Goal: Task Accomplishment & Management: Use online tool/utility

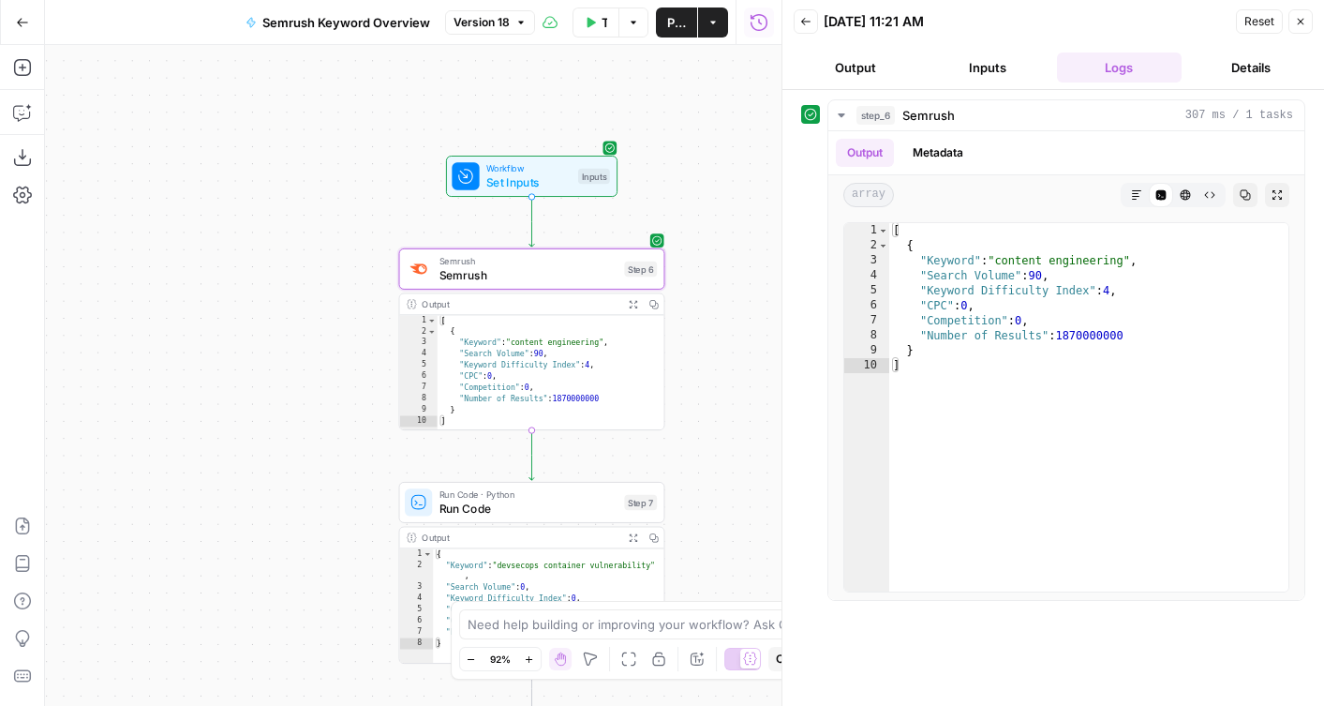
click at [35, 18] on button "Go Back" at bounding box center [23, 23] width 34 height 34
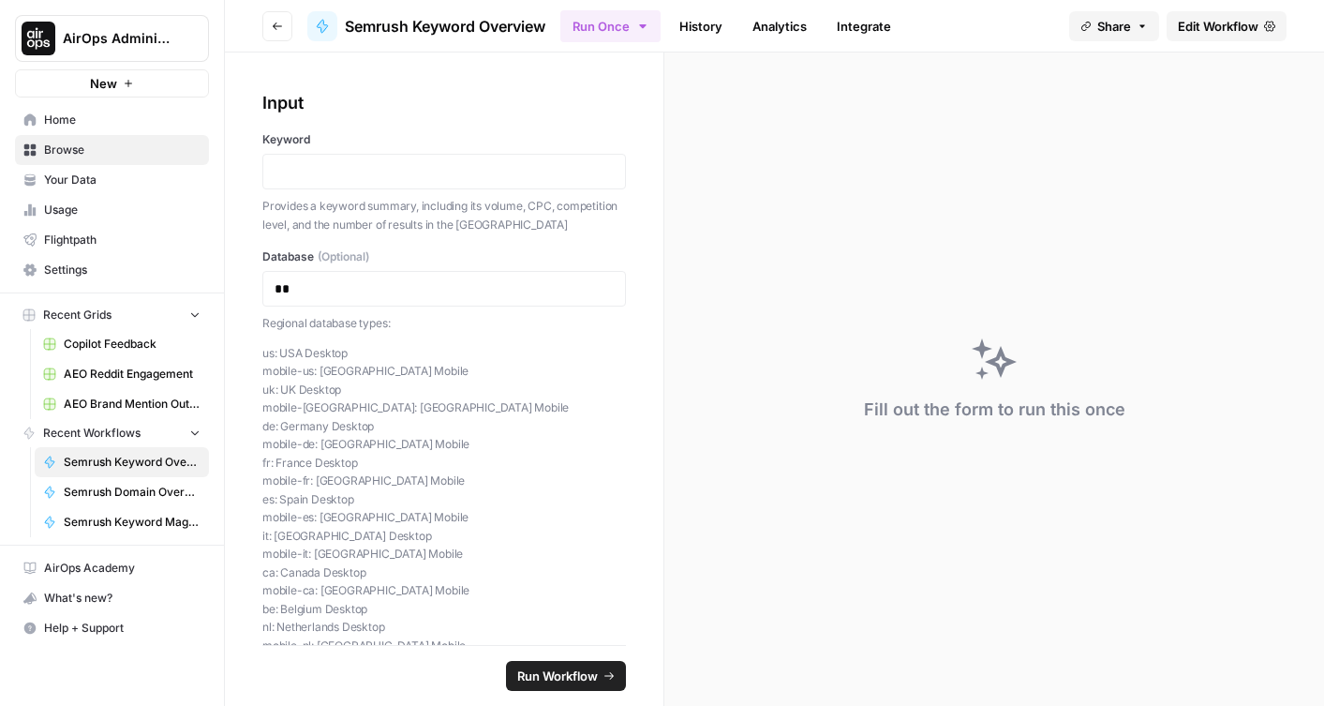
click at [270, 24] on button "Go back" at bounding box center [277, 26] width 30 height 30
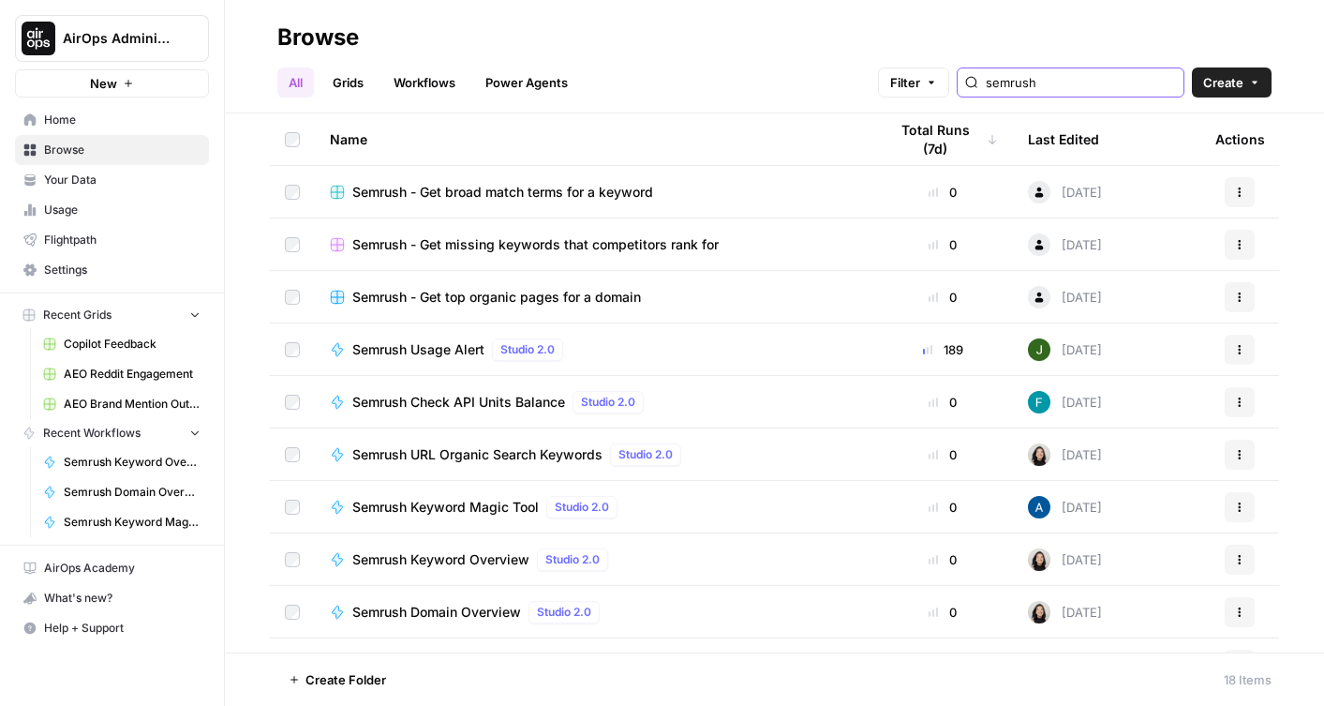
click at [1113, 73] on input "semrush" at bounding box center [1081, 82] width 190 height 19
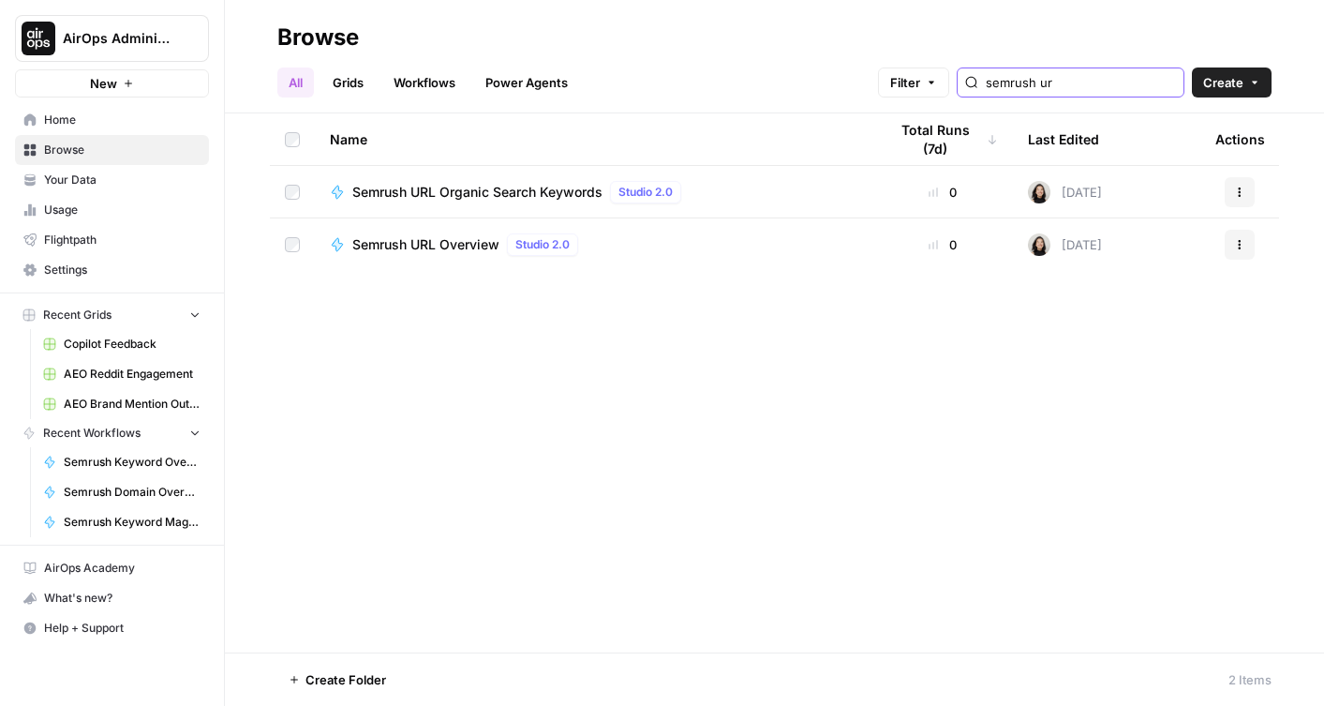
type input "semrush ur"
click at [511, 189] on span "Semrush URL Organic Search Keywords" at bounding box center [477, 192] width 250 height 19
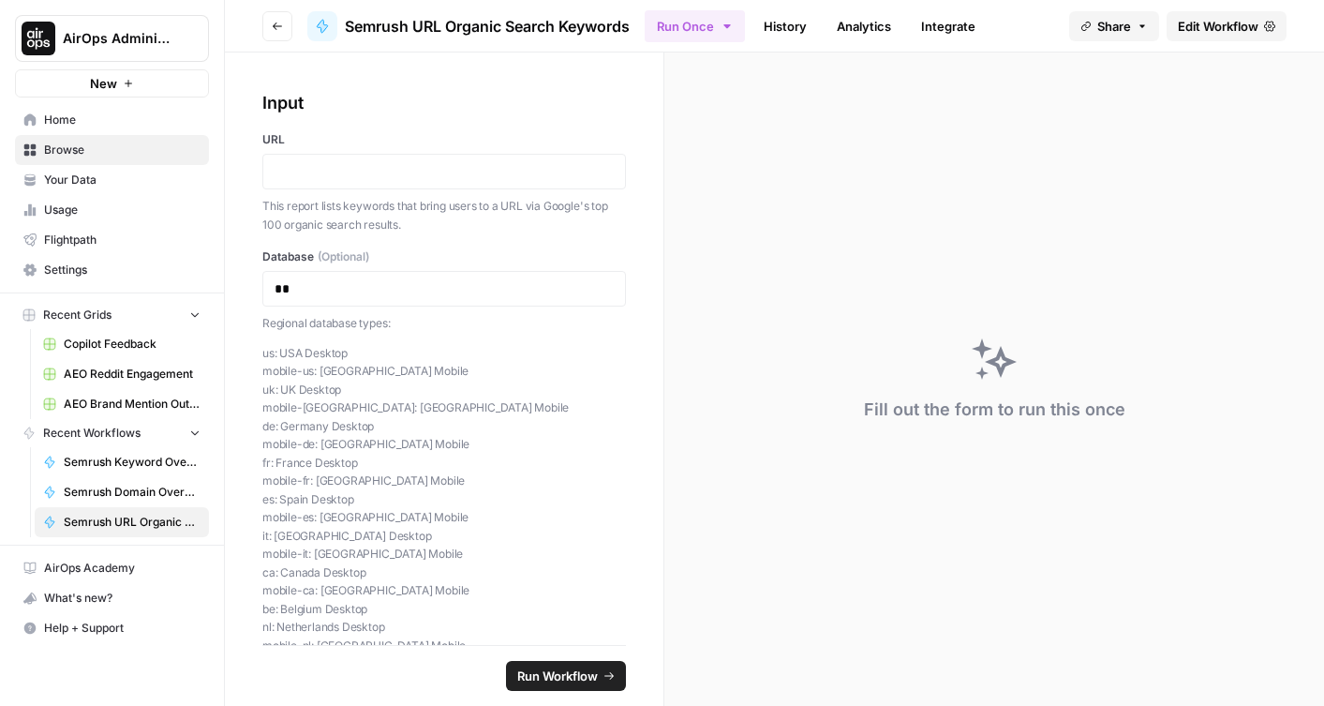
click at [1234, 23] on span "Edit Workflow" at bounding box center [1218, 26] width 81 height 19
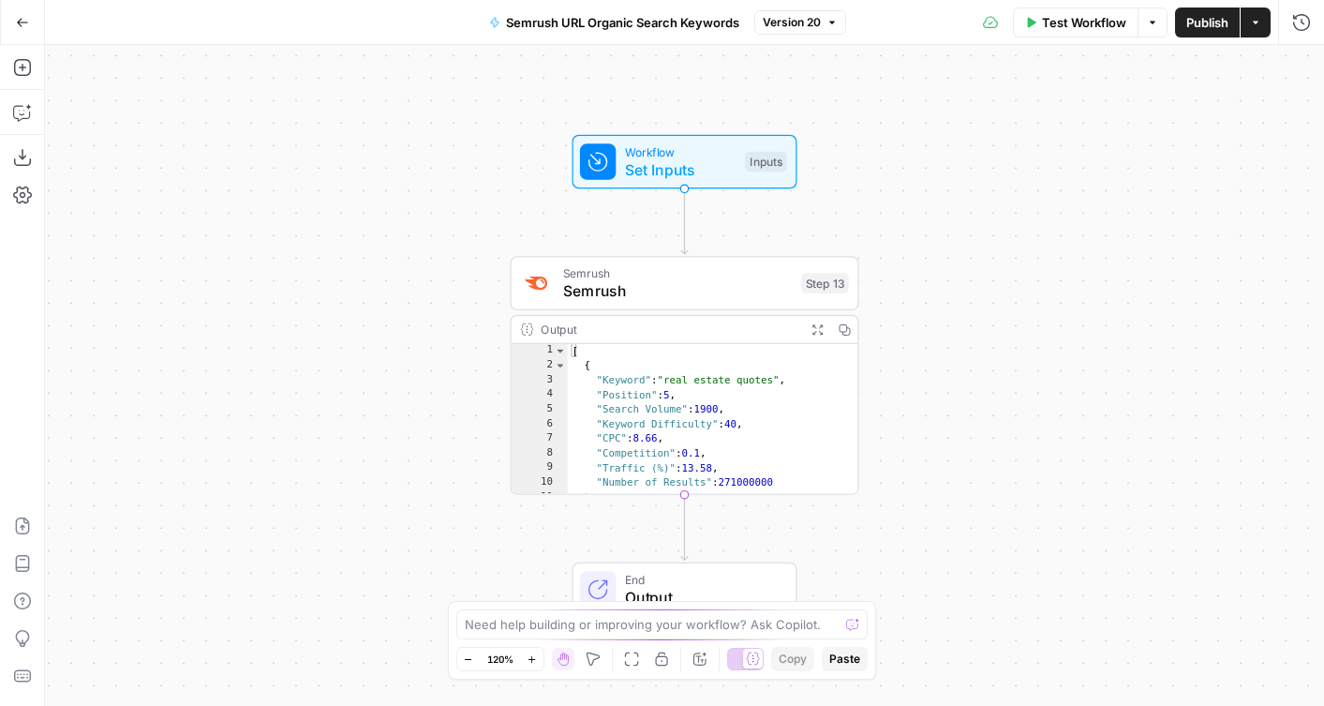
click at [646, 298] on span "Semrush" at bounding box center [678, 291] width 230 height 22
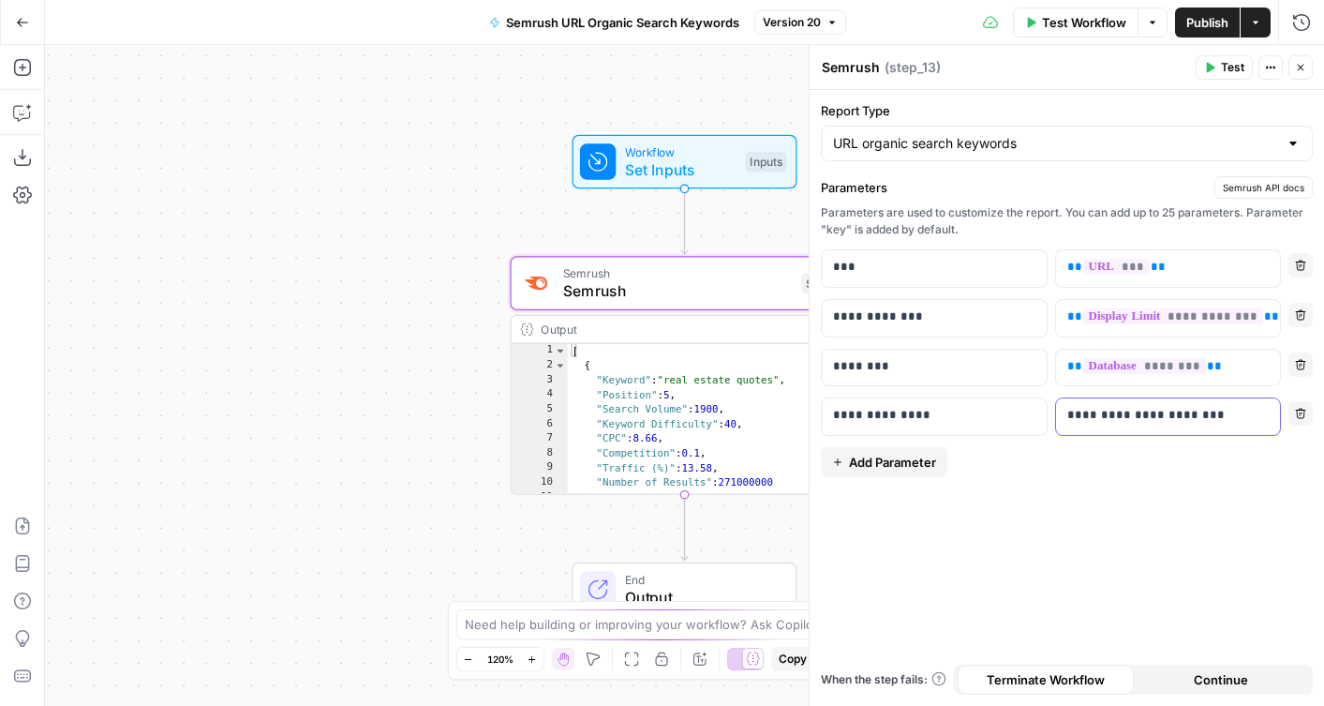
click at [1216, 423] on p "**********" at bounding box center [1168, 415] width 202 height 19
click at [1208, 60] on button "Test" at bounding box center [1224, 67] width 57 height 24
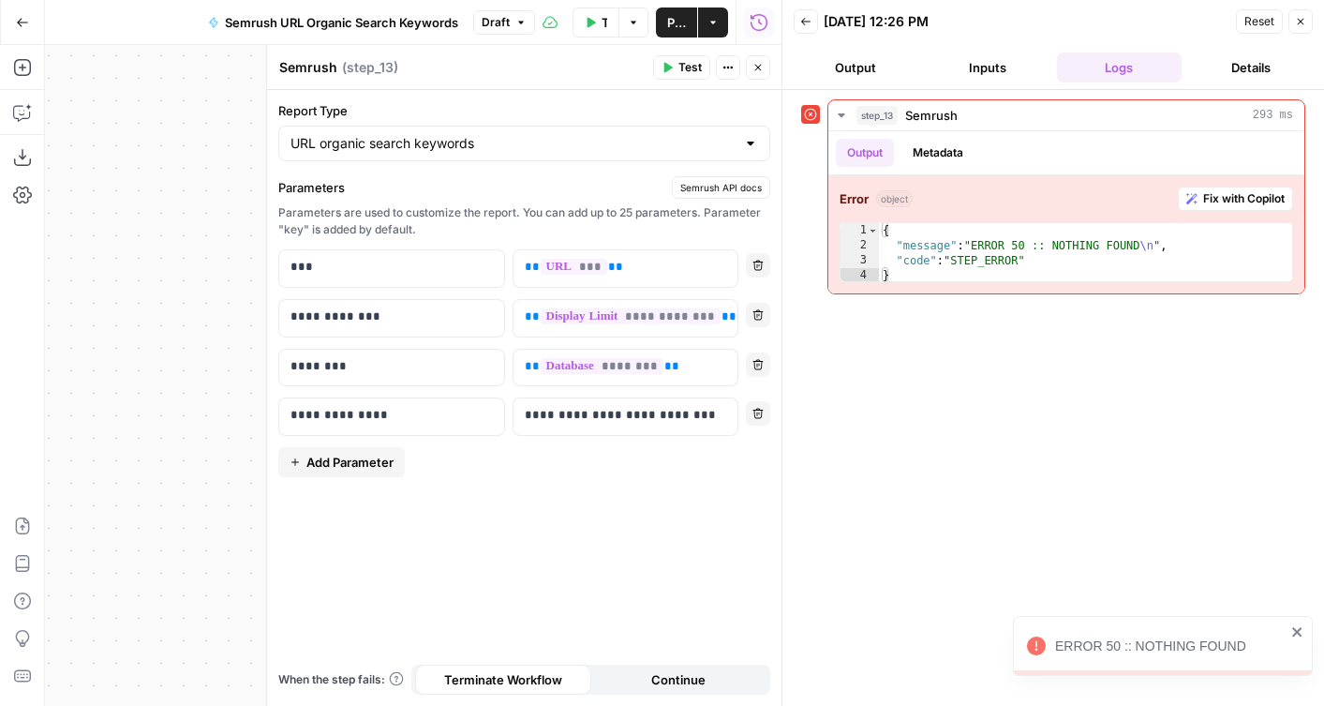
click at [755, 68] on icon "button" at bounding box center [757, 67] width 11 height 11
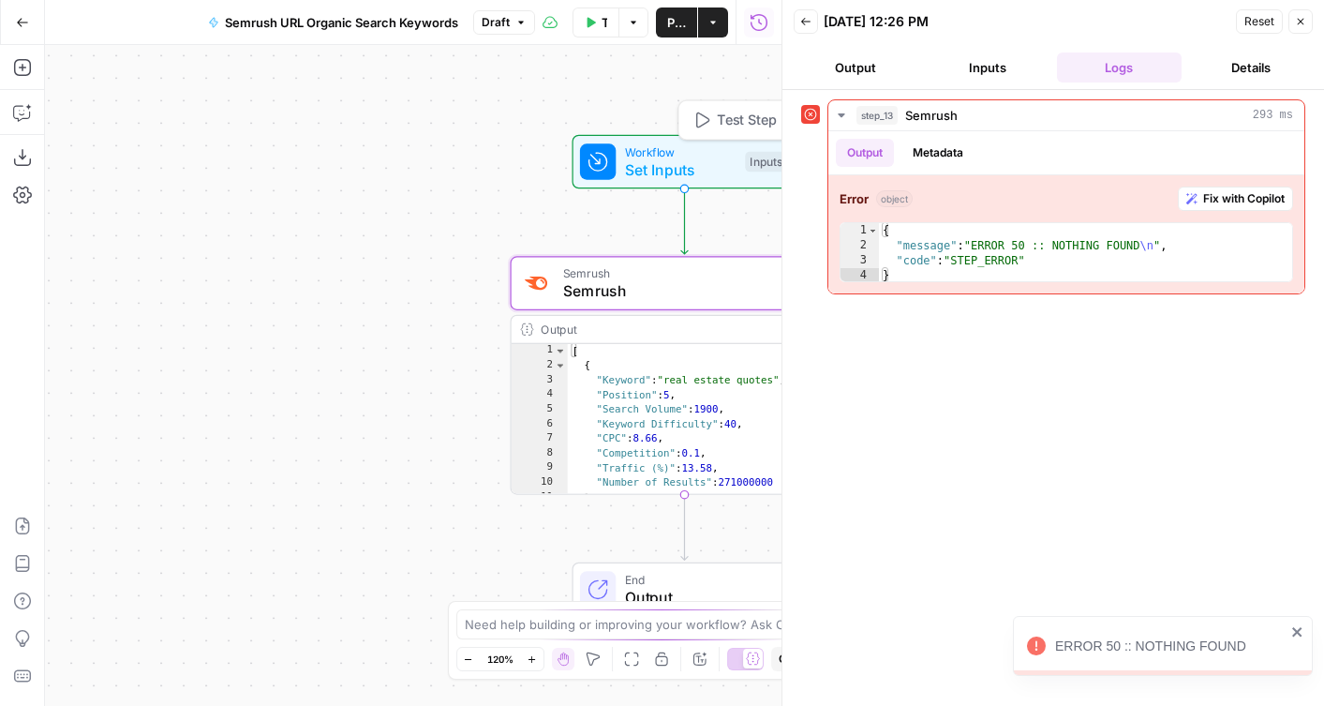
drag, startPoint x: 486, startPoint y: 156, endPoint x: 283, endPoint y: 159, distance: 203.4
click at [283, 159] on div "Workflow Set Inputs Inputs Test Step Error Semrush Semrush Step 13 Output Expan…" at bounding box center [413, 375] width 737 height 661
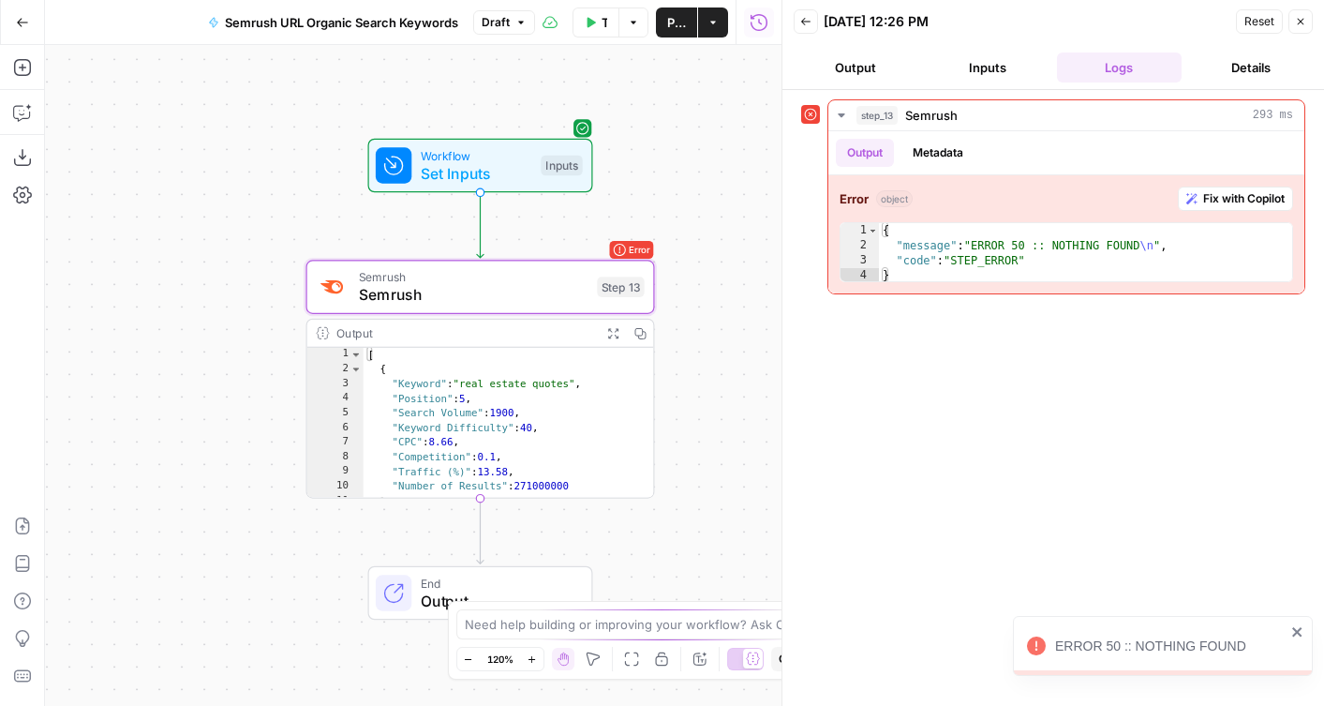
click at [537, 114] on span "Test Step" at bounding box center [543, 123] width 60 height 21
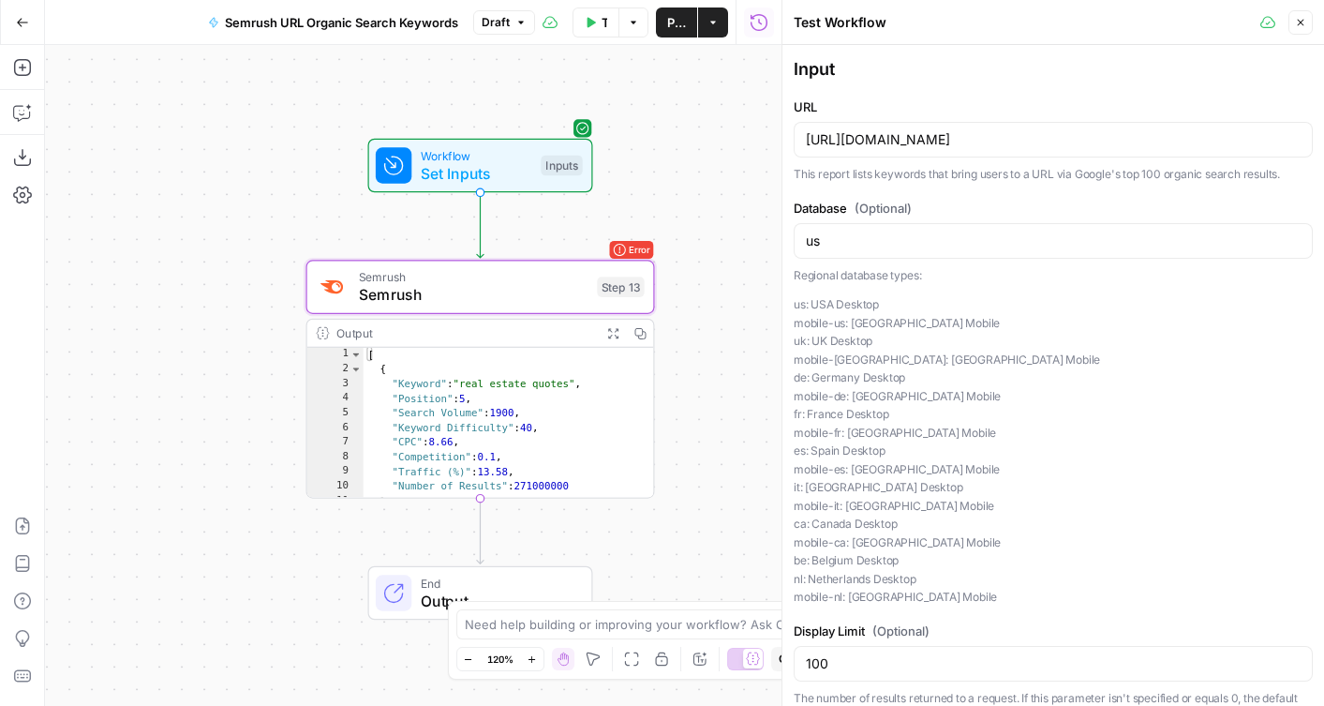
scroll to position [30, 0]
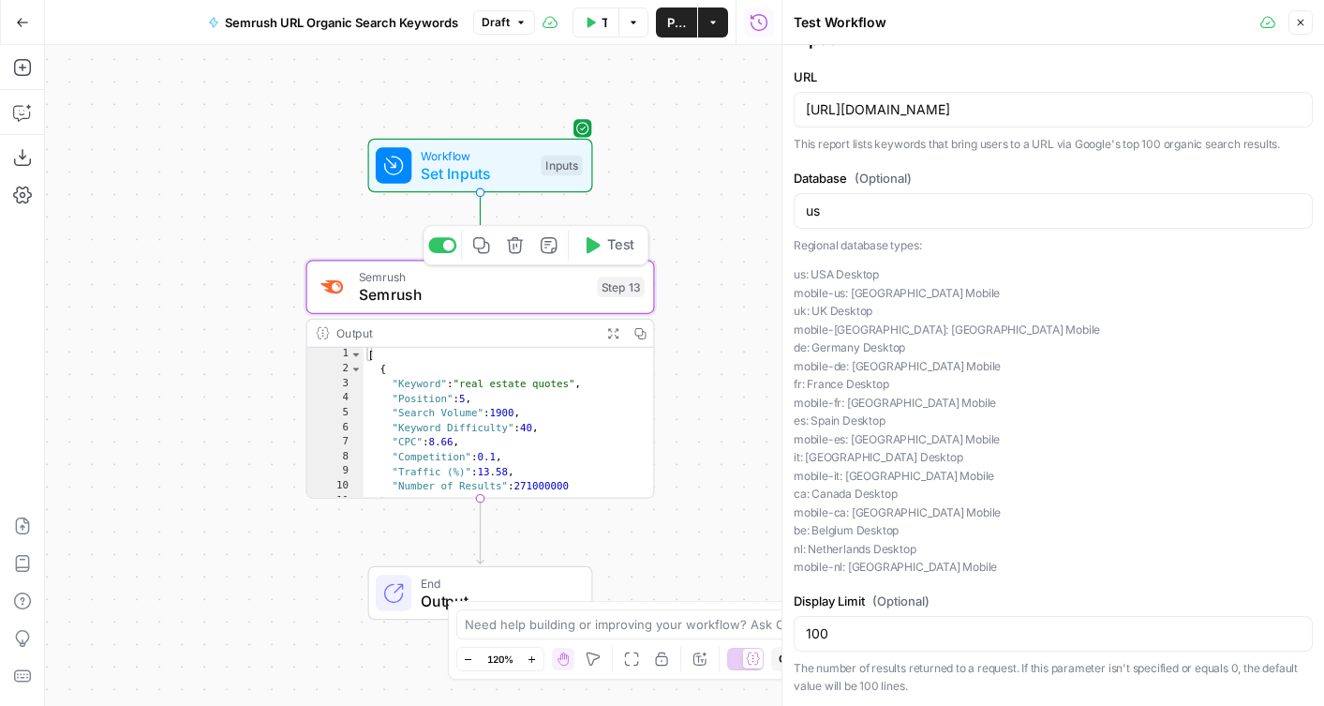
click at [561, 282] on span "Semrush" at bounding box center [474, 277] width 230 height 18
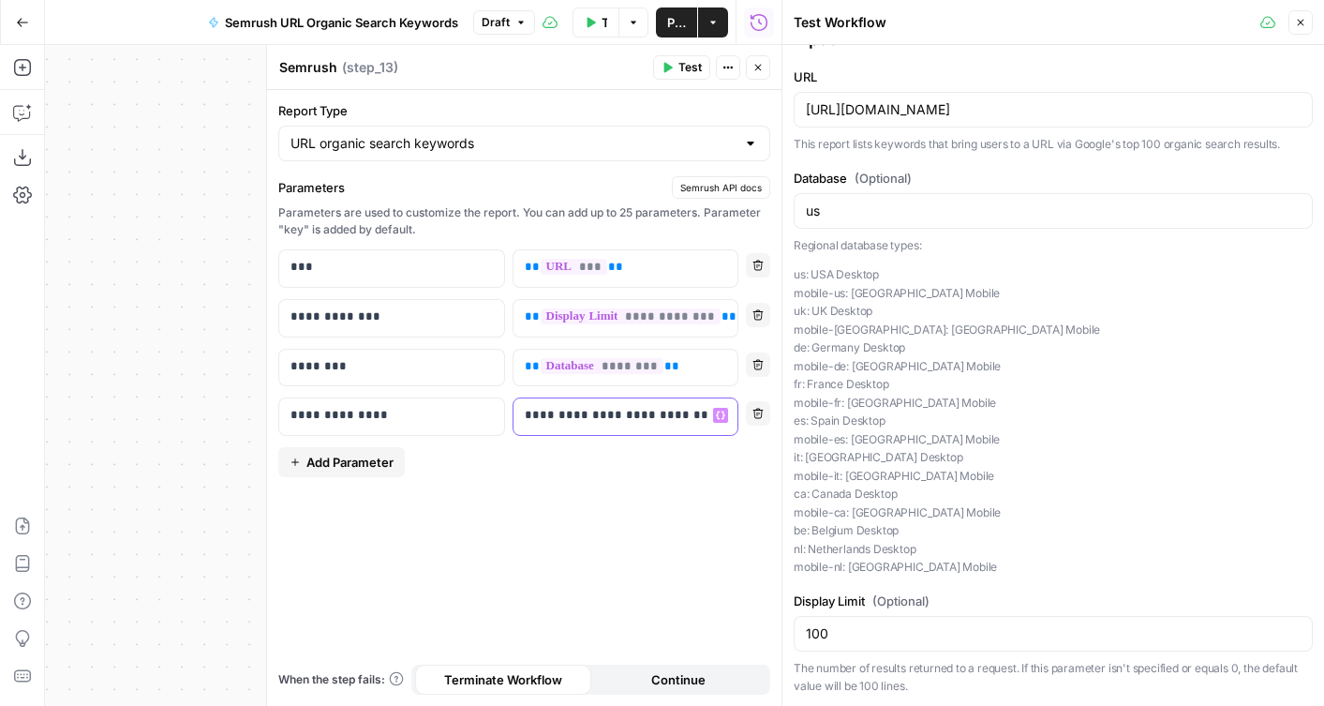
click at [697, 423] on div "**********" at bounding box center [611, 416] width 195 height 37
click at [677, 70] on button "Test" at bounding box center [681, 67] width 57 height 24
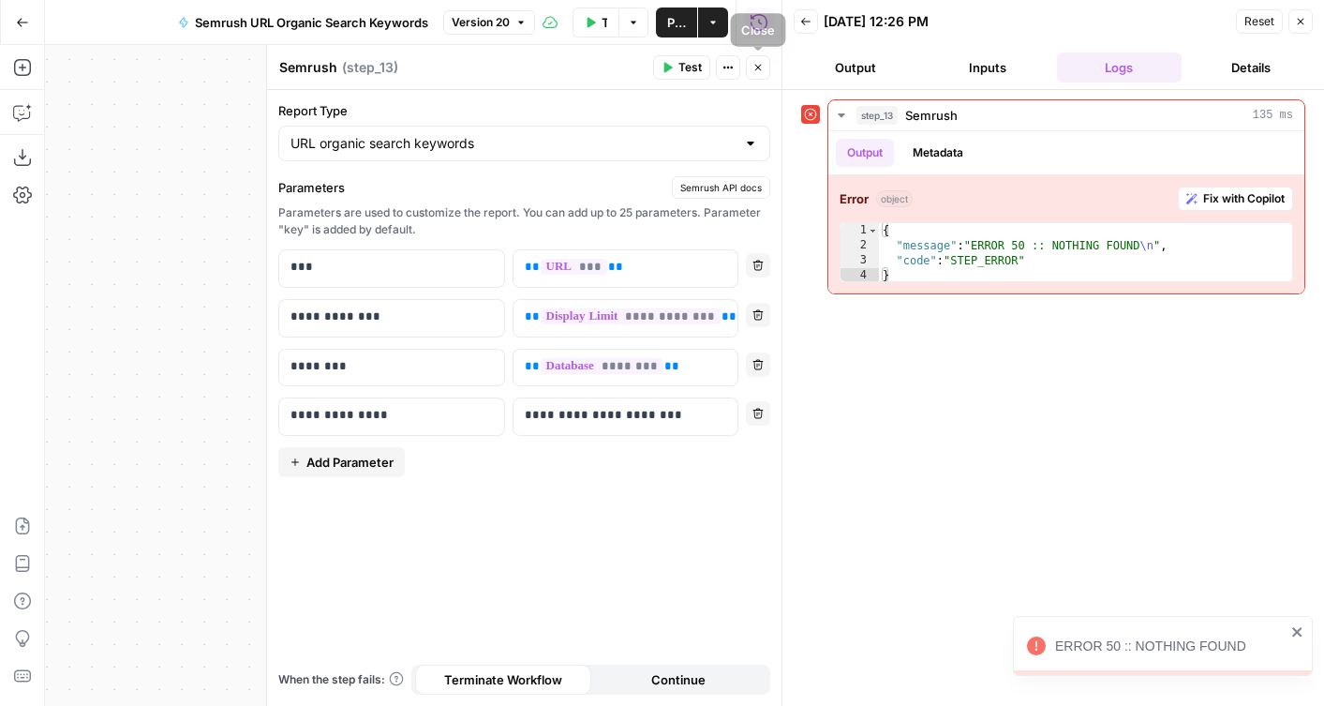
click at [756, 62] on icon "button" at bounding box center [757, 67] width 11 height 11
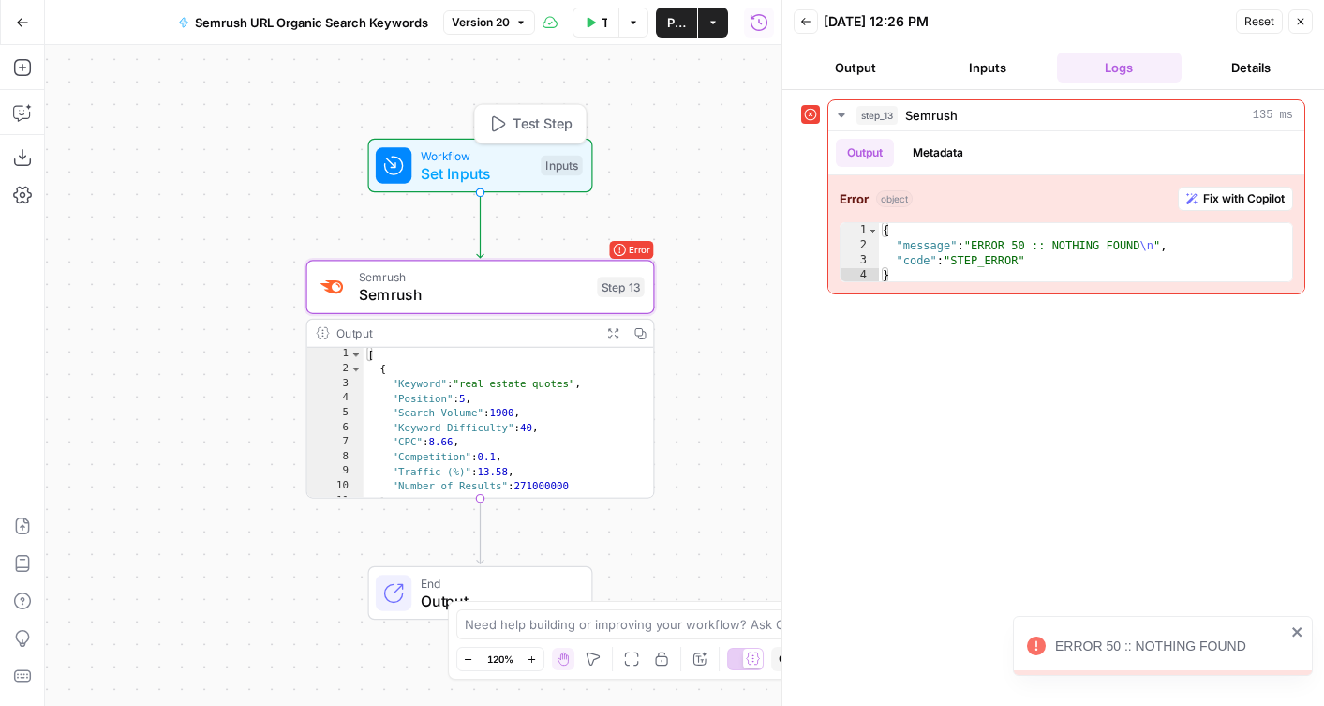
click at [515, 127] on span "Test Step" at bounding box center [543, 123] width 60 height 21
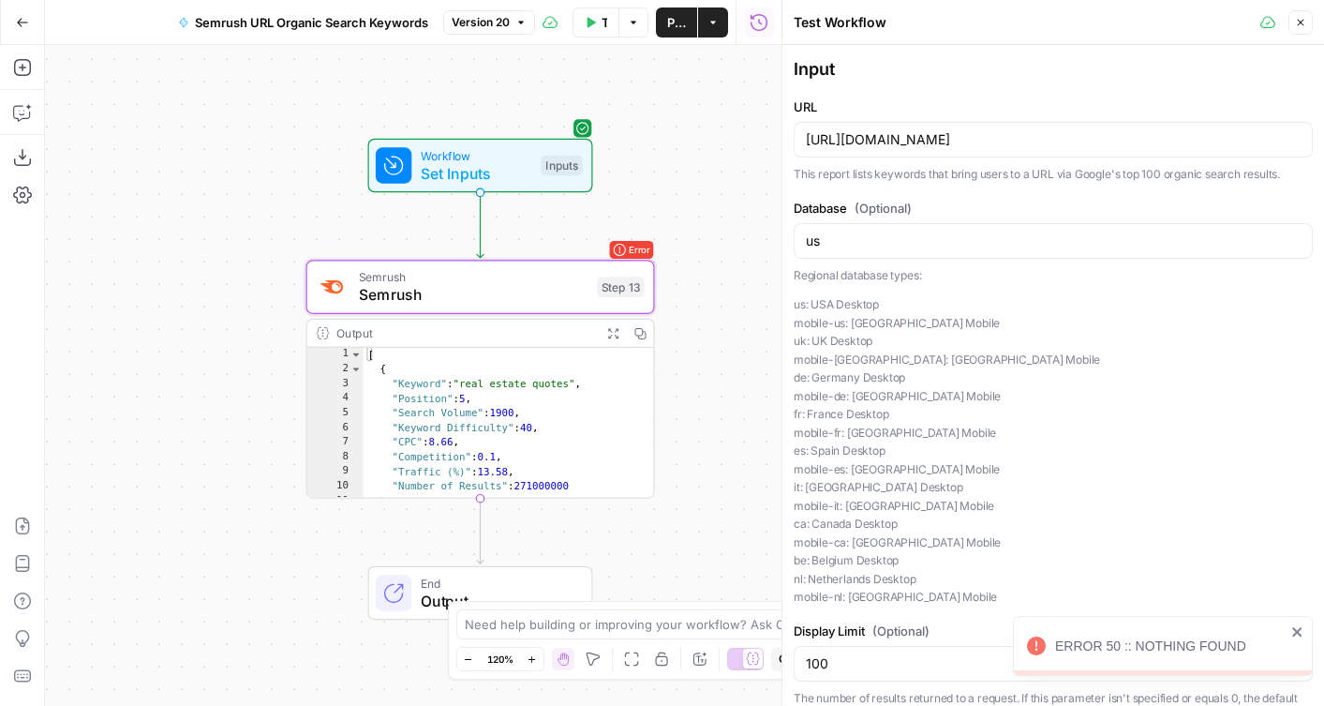
scroll to position [30, 0]
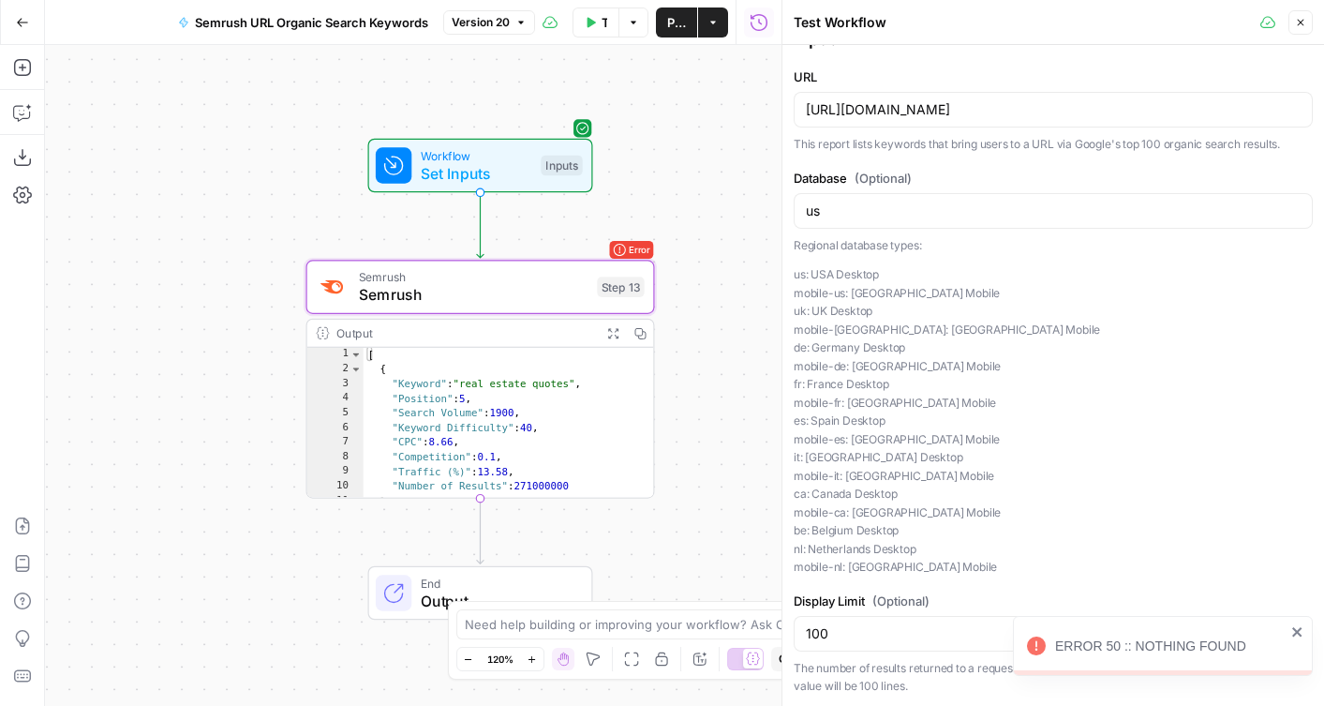
click at [917, 642] on div "100" at bounding box center [1053, 634] width 519 height 36
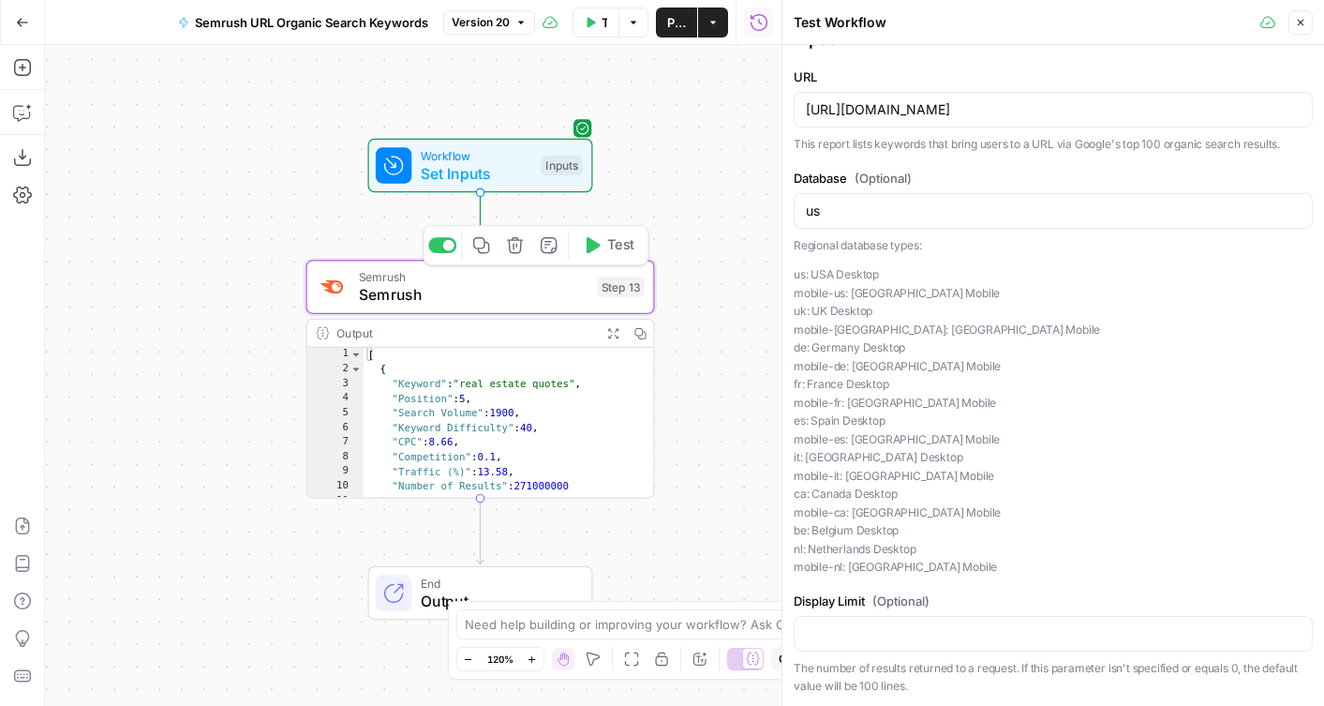
click at [588, 313] on div "Semrush Semrush Step 13 Copy step Delete step Add Note Test" at bounding box center [480, 287] width 349 height 54
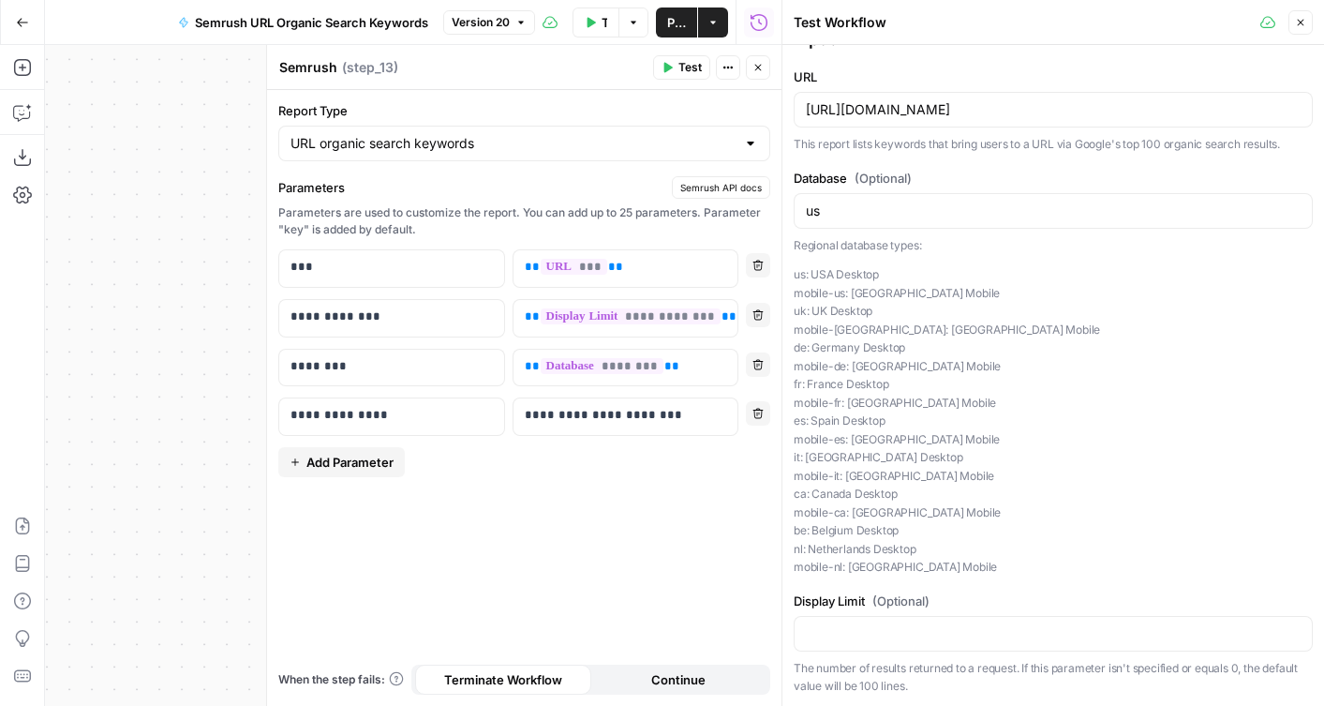
click at [756, 65] on icon "button" at bounding box center [758, 68] width 7 height 7
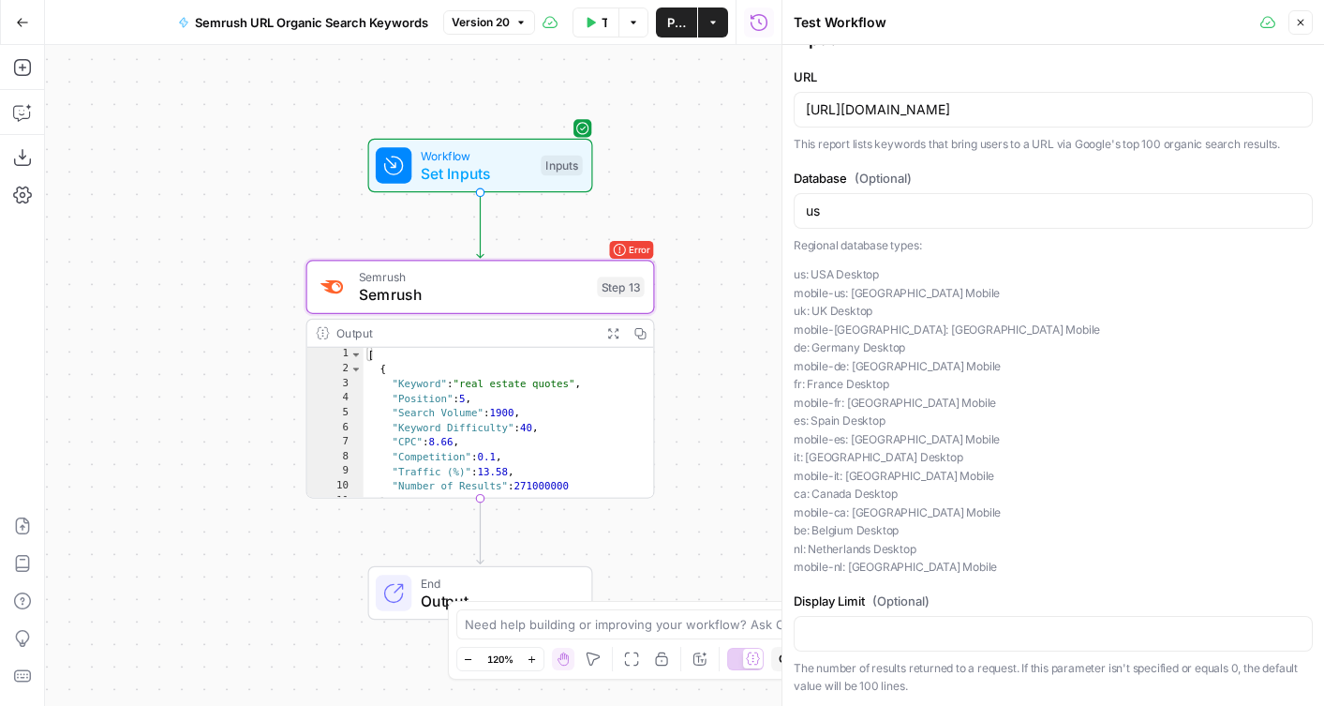
click at [549, 114] on span "Test Step" at bounding box center [543, 123] width 60 height 21
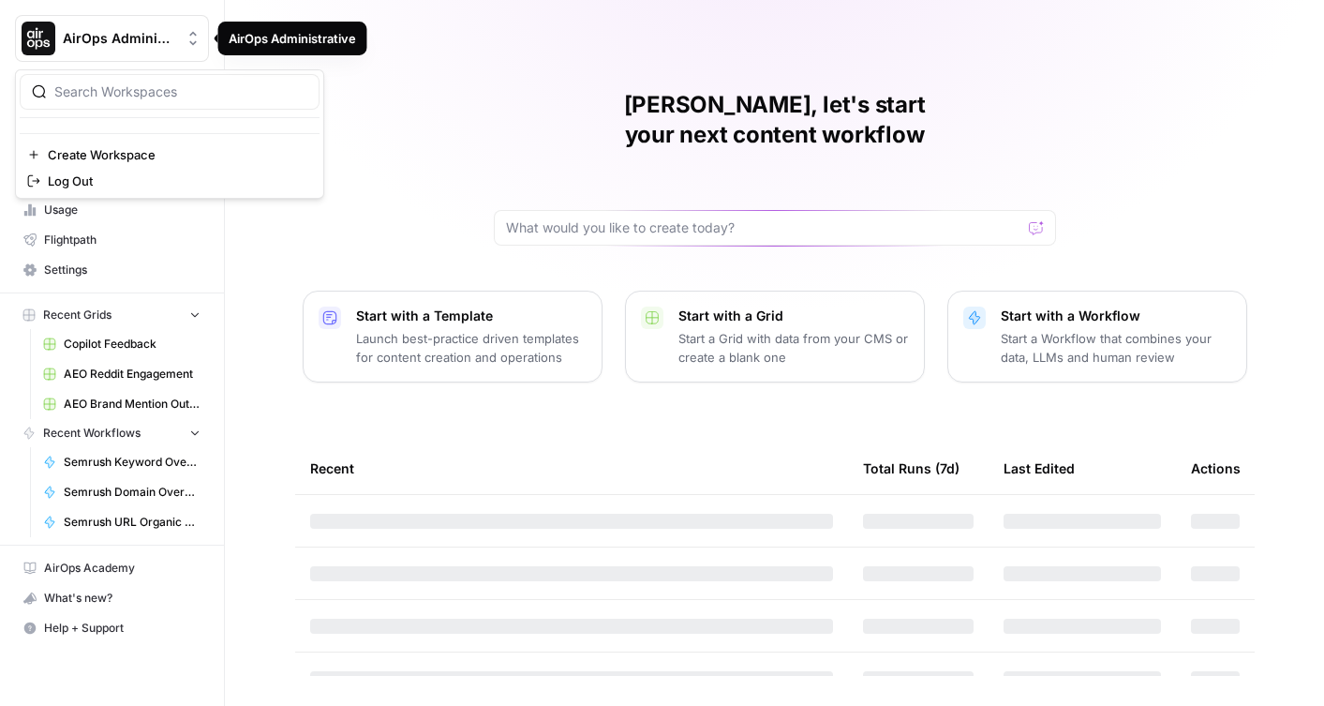
click at [201, 39] on icon "Workspace: AirOps Administrative" at bounding box center [193, 38] width 19 height 19
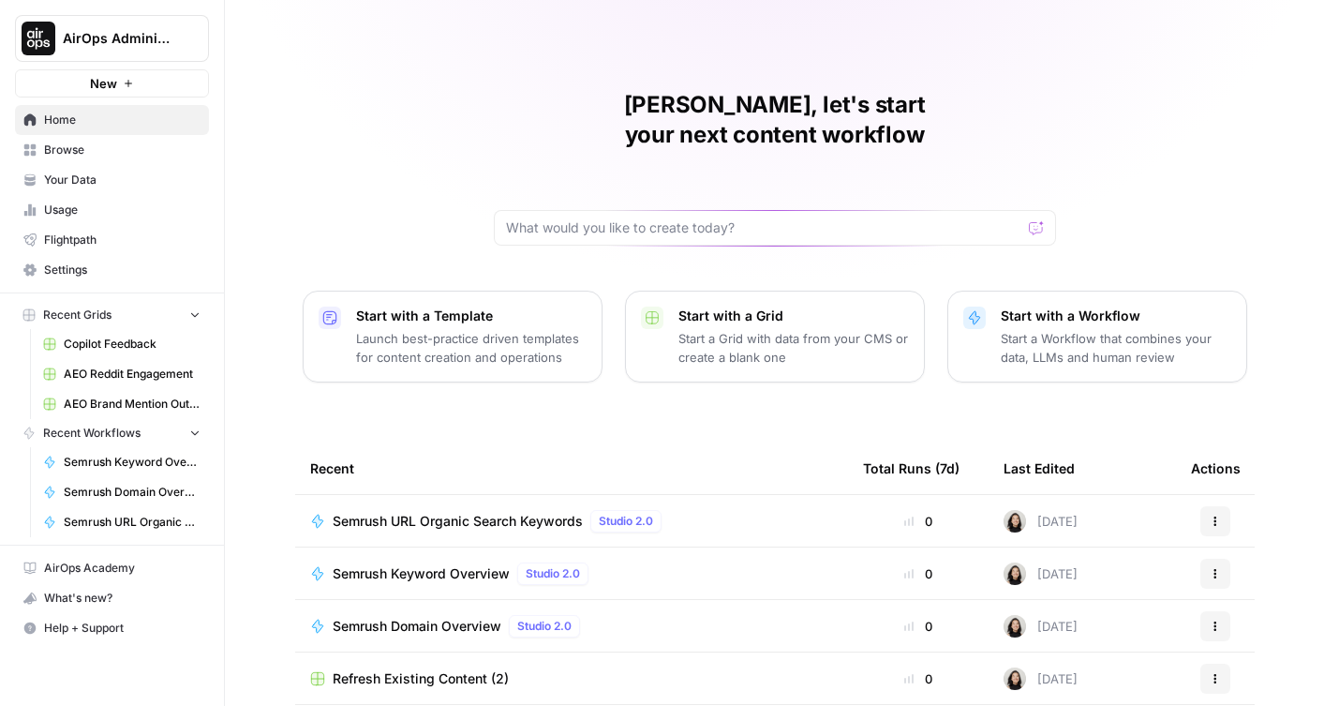
click at [198, 37] on icon "Workspace: AirOps Administrative" at bounding box center [193, 38] width 19 height 19
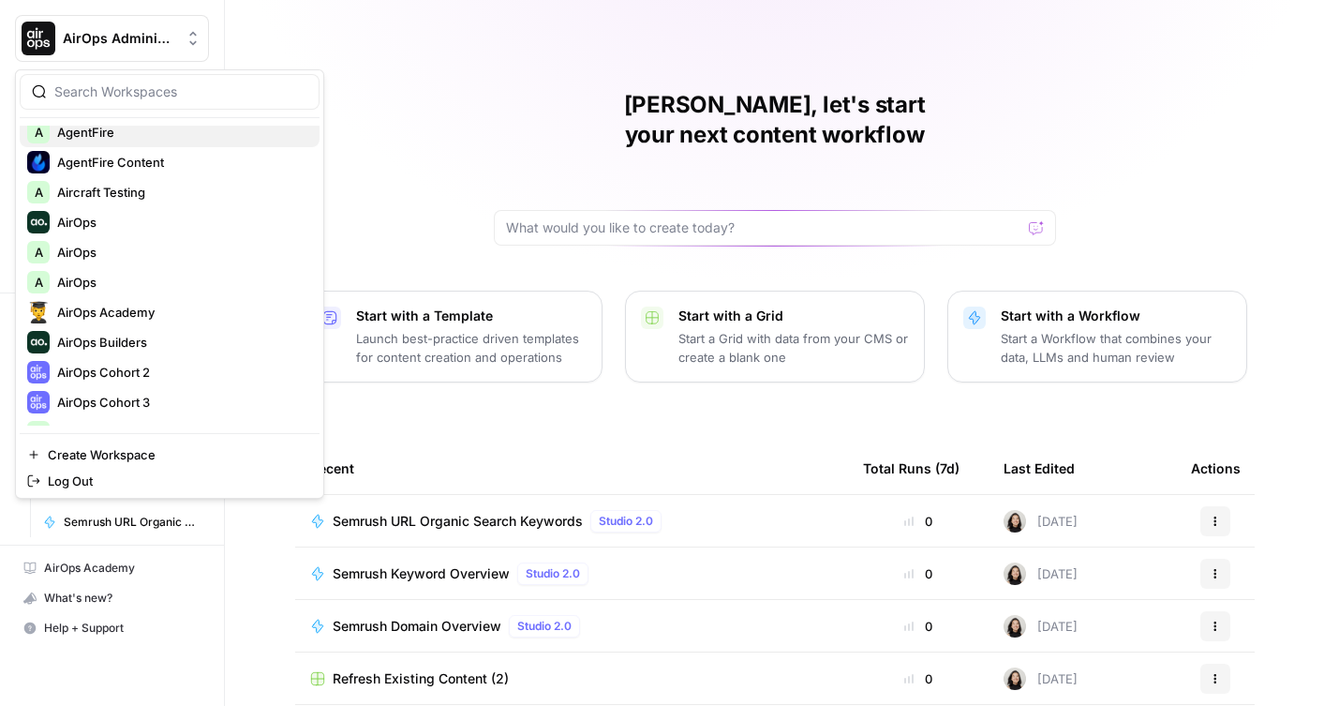
scroll to position [120, 0]
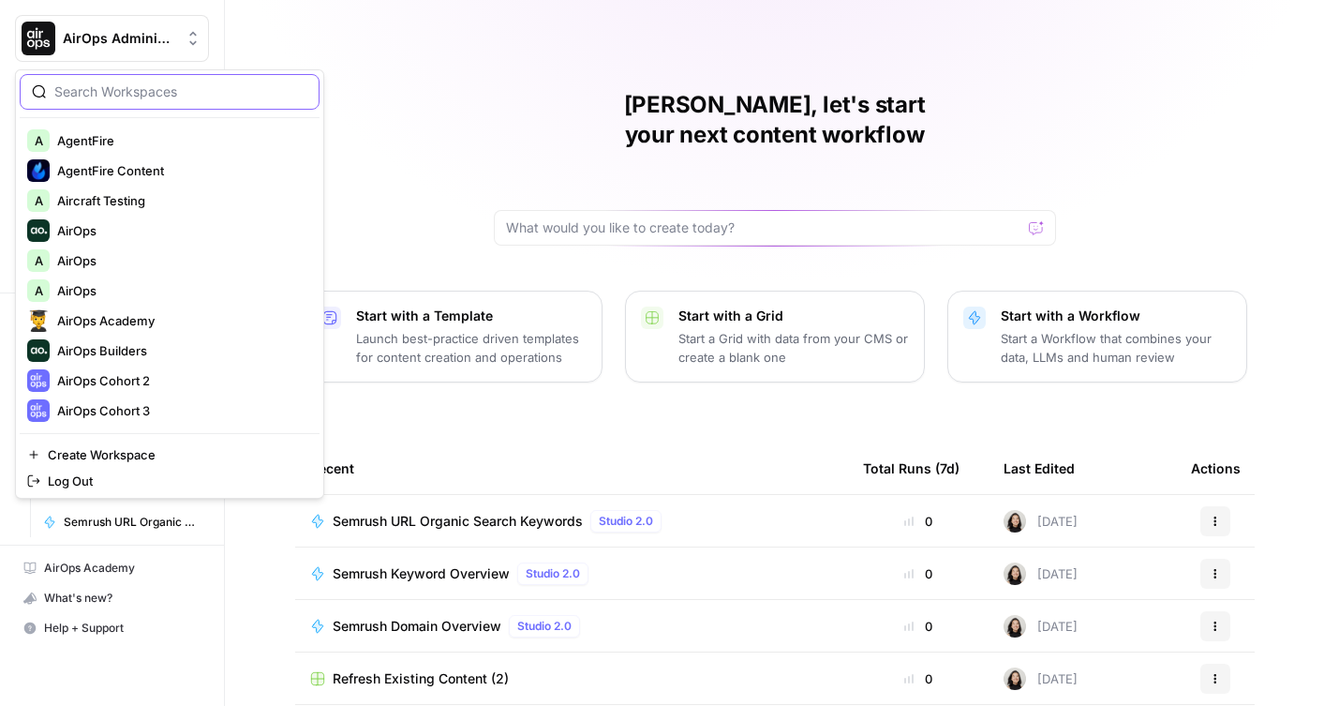
click at [124, 92] on input "search" at bounding box center [180, 91] width 253 height 19
click at [198, 91] on input "search" at bounding box center [180, 91] width 253 height 19
click at [173, 89] on input "search" at bounding box center [180, 91] width 253 height 19
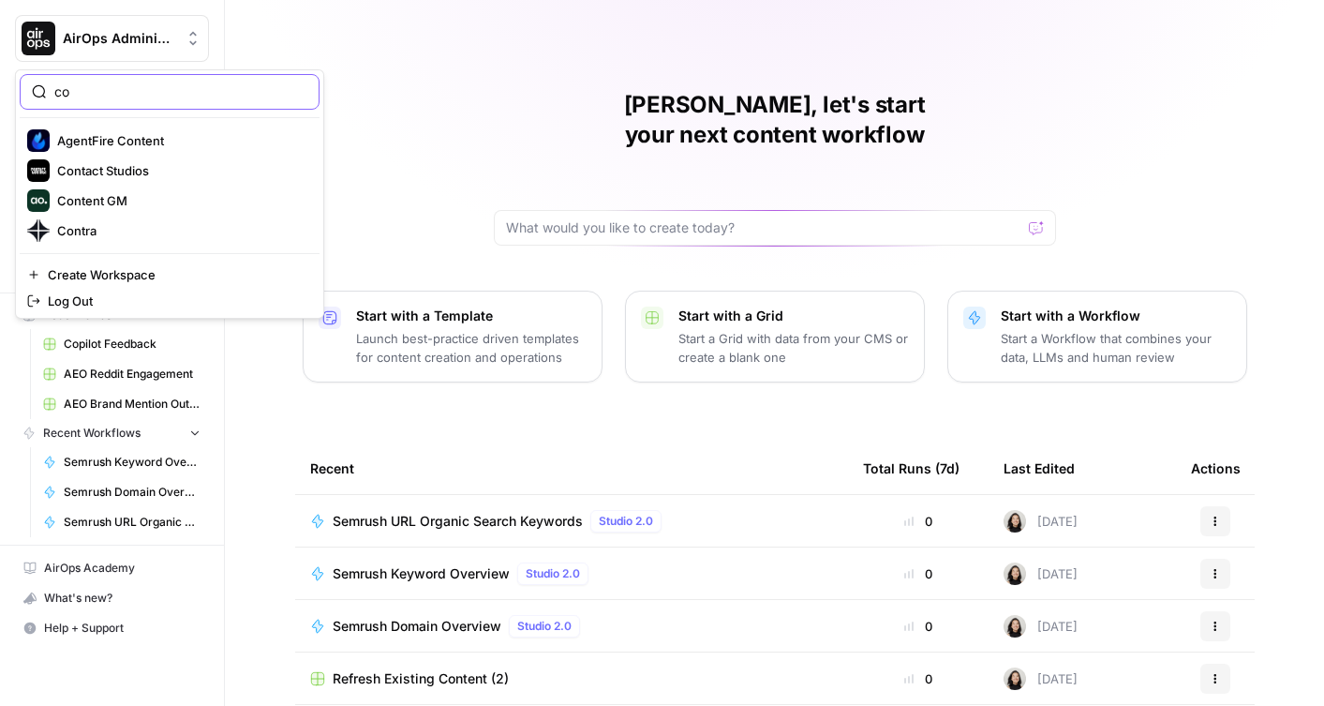
type input "c"
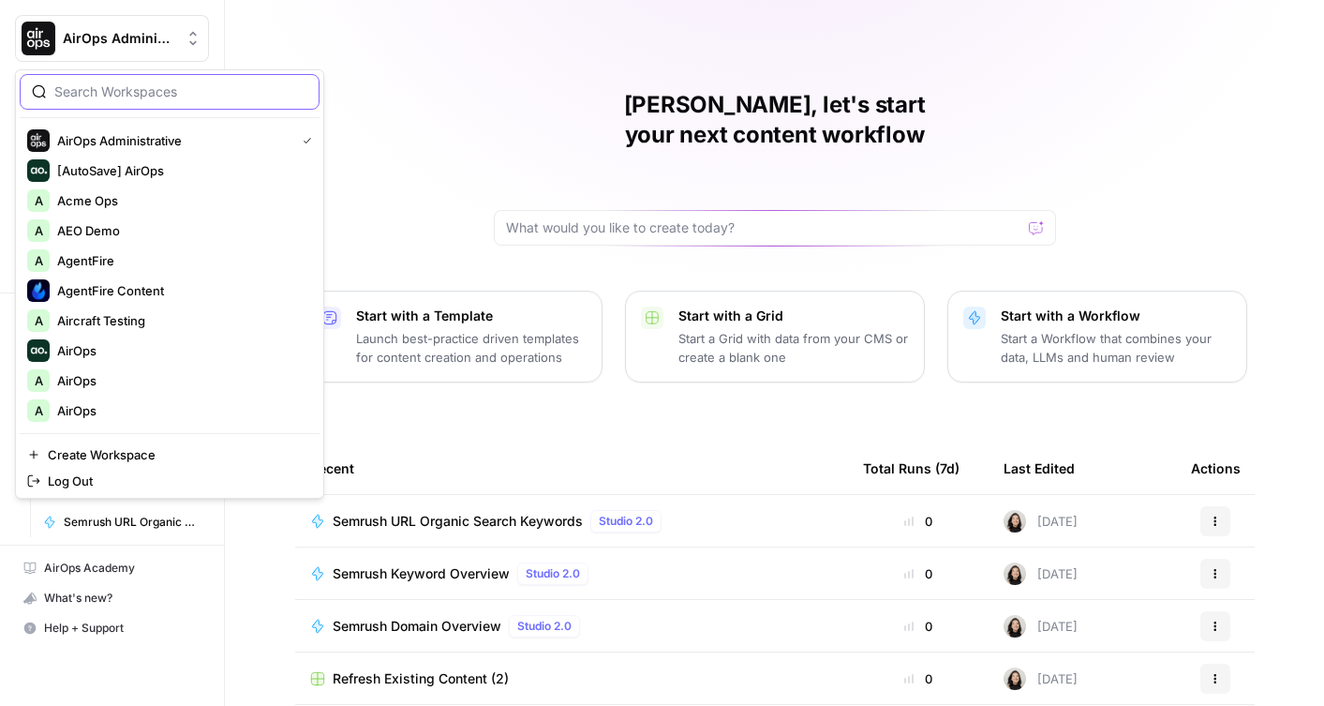
click at [157, 93] on input "search" at bounding box center [180, 91] width 253 height 19
type input "c"
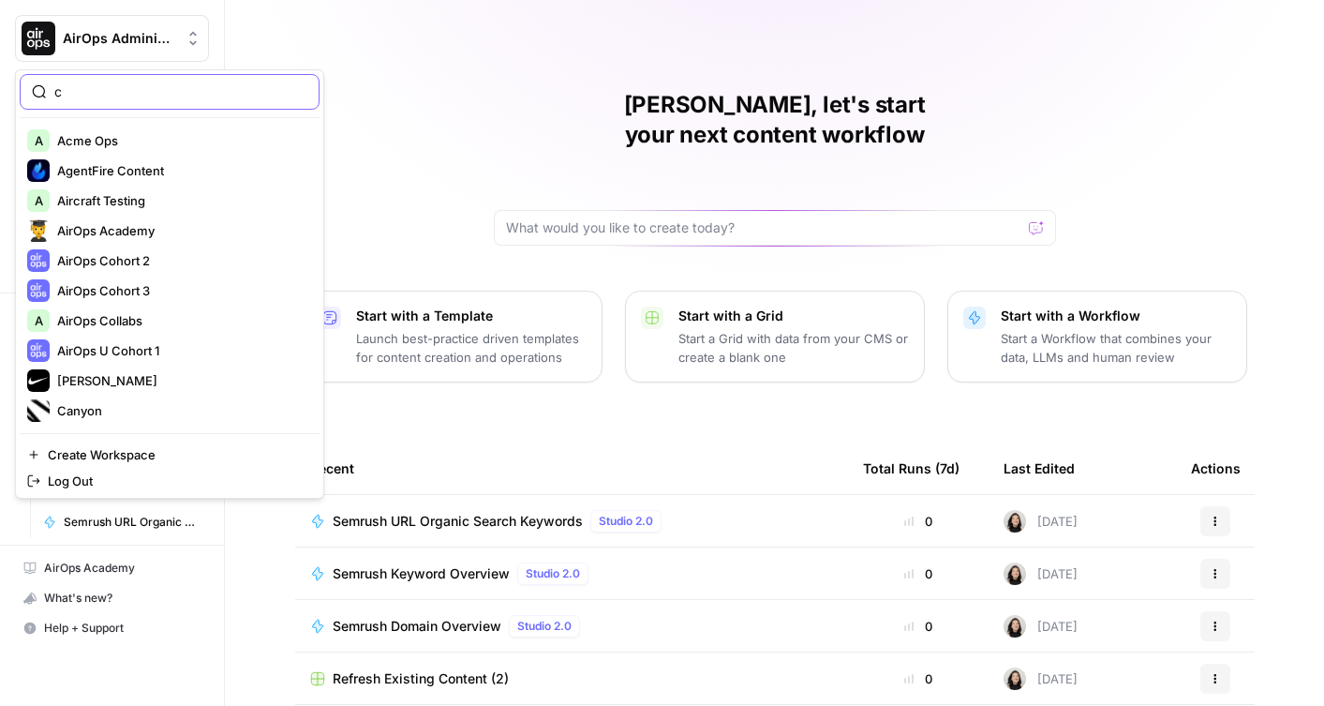
click at [116, 96] on input "c" at bounding box center [180, 91] width 253 height 19
type input "cart"
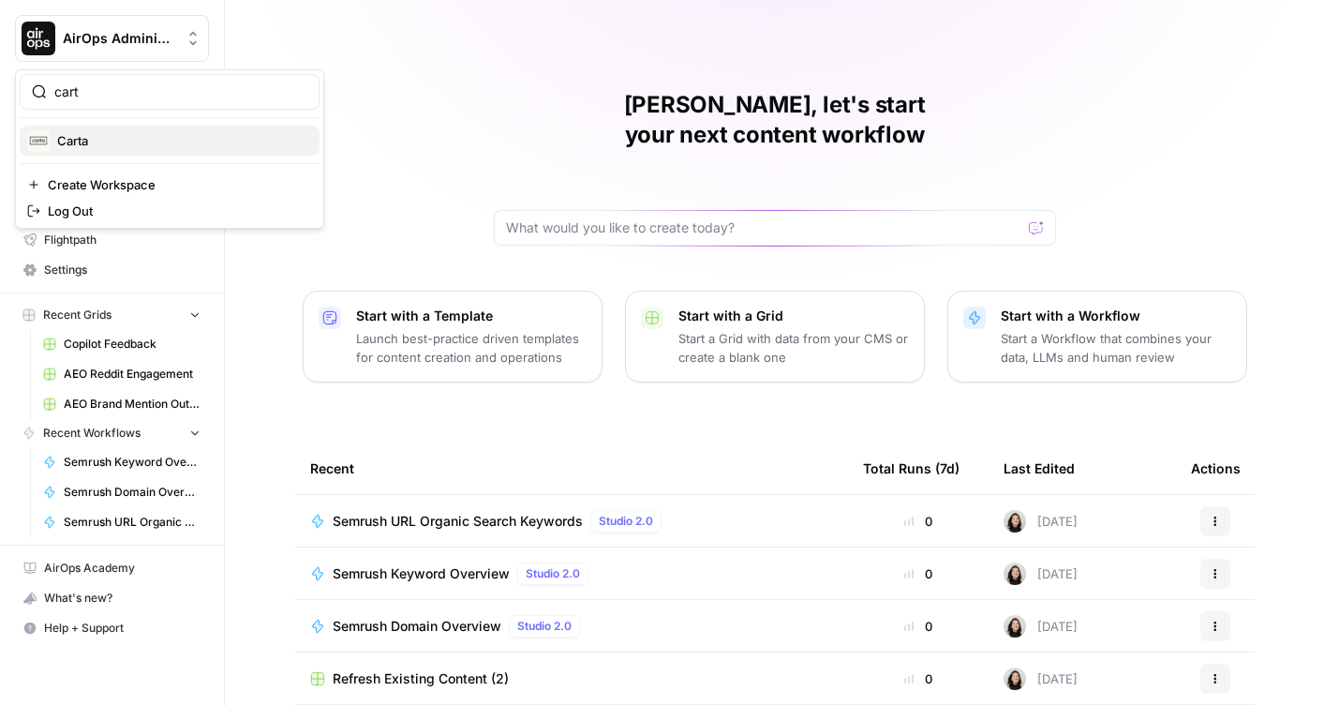
click at [82, 132] on span "Carta" at bounding box center [180, 140] width 247 height 19
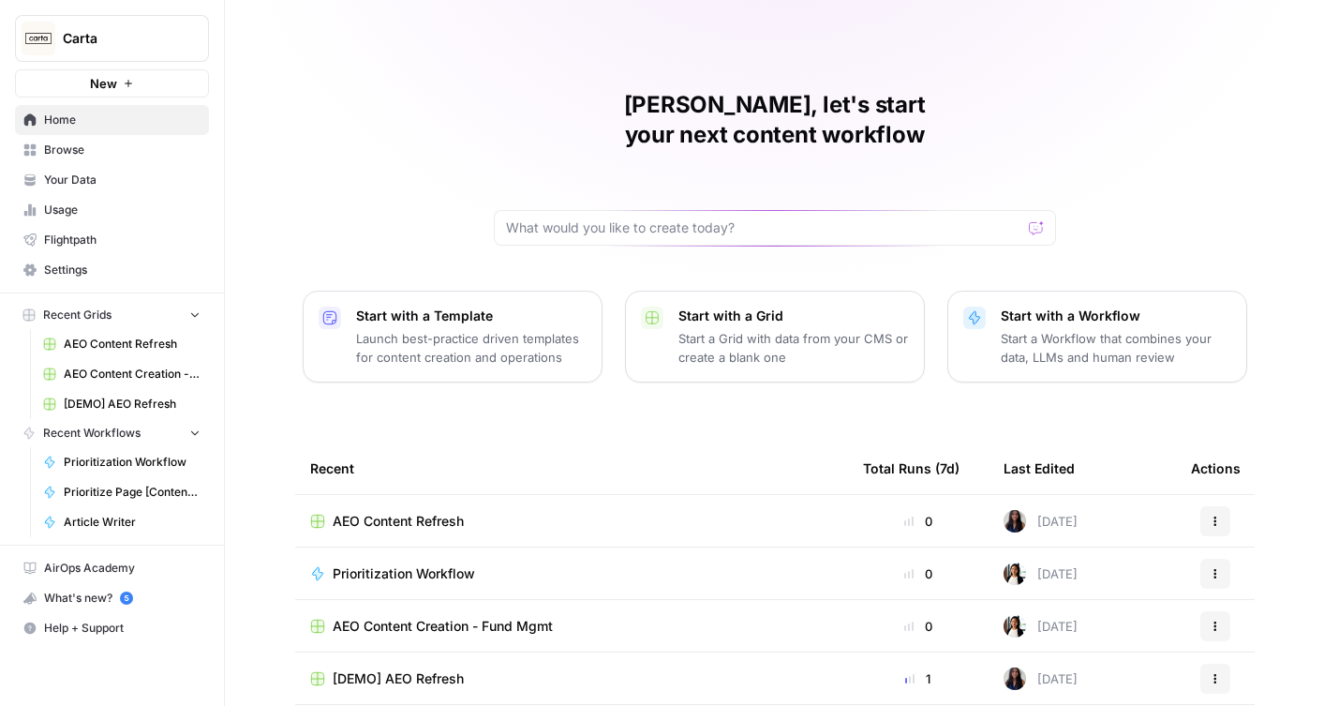
click at [193, 43] on icon "Workspace: Carta" at bounding box center [192, 39] width 7 height 14
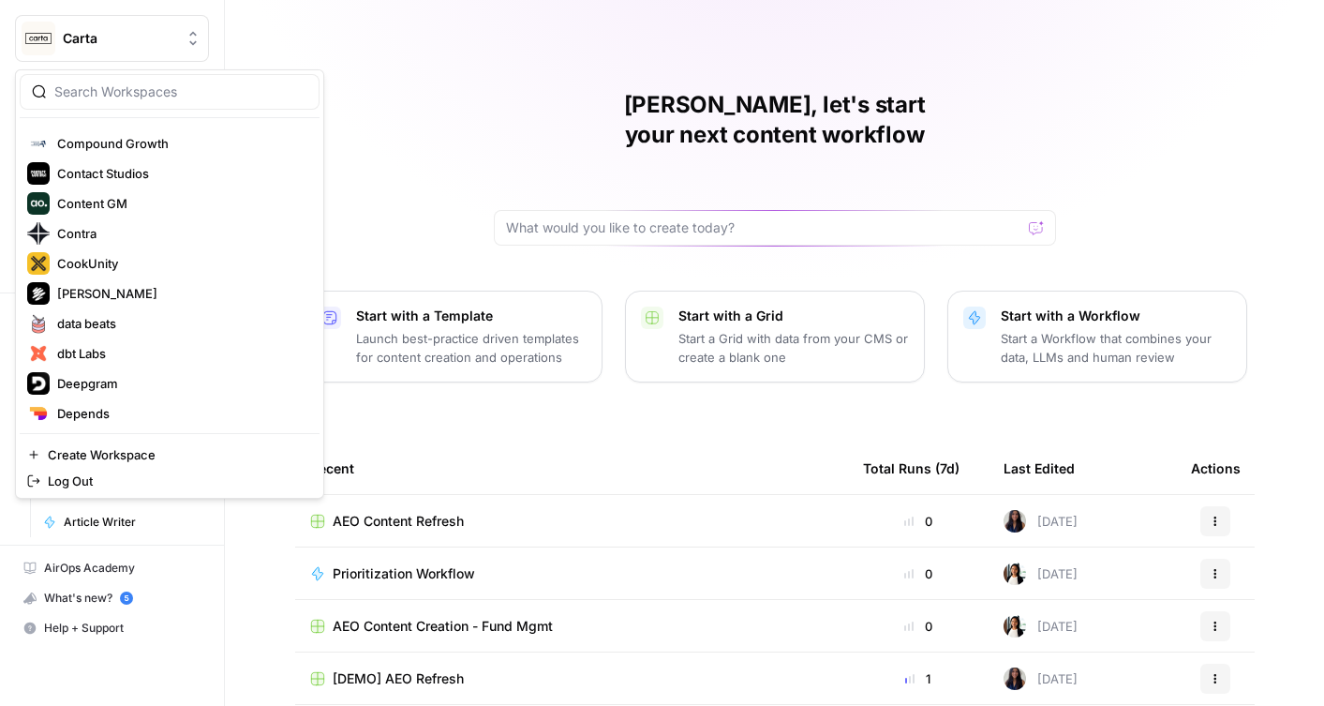
scroll to position [1250, 0]
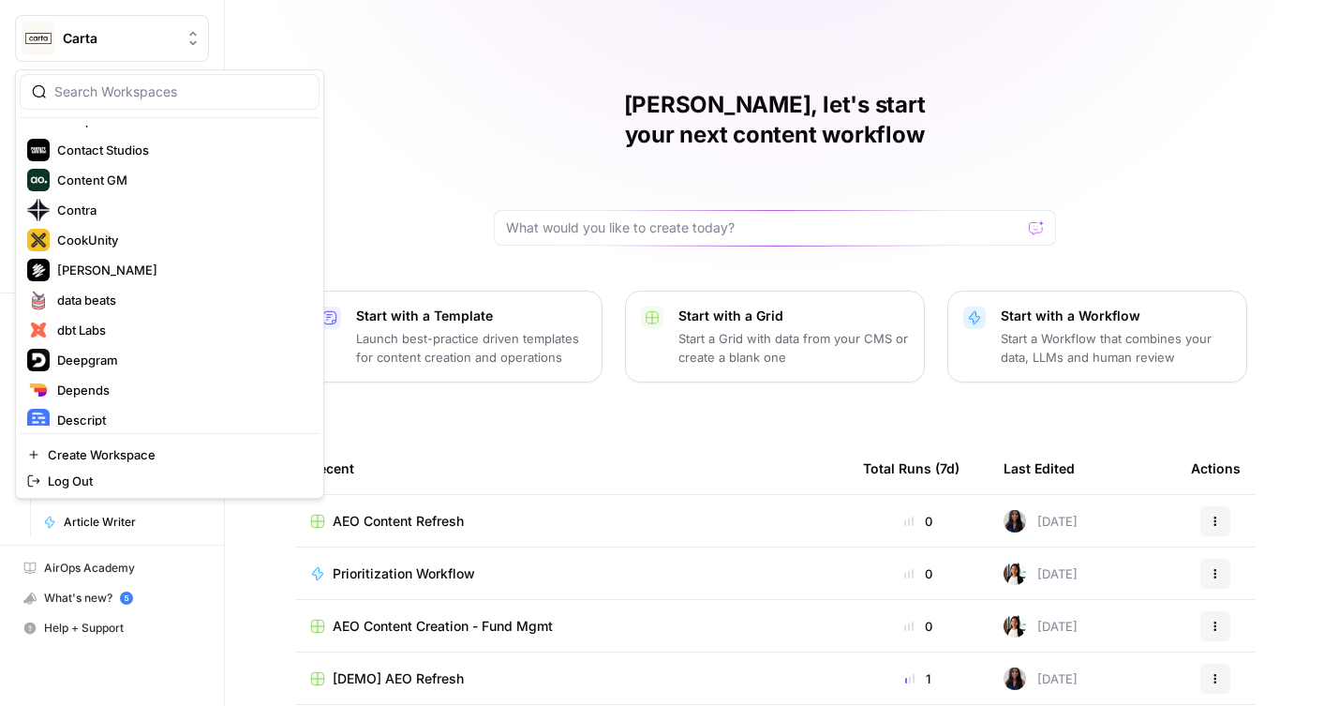
click at [235, 48] on div "Cindy, let's start your next content workflow Start with a Template Launch best…" at bounding box center [774, 446] width 1099 height 892
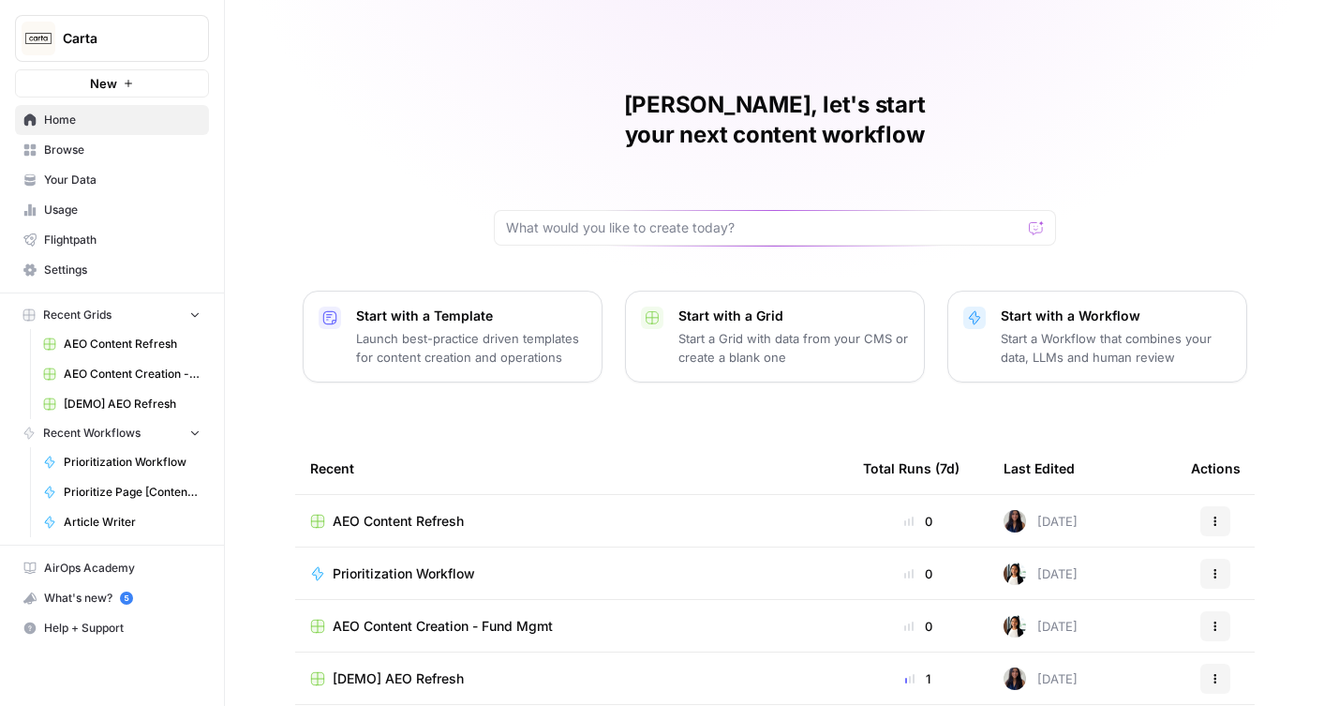
click at [191, 52] on button "Carta" at bounding box center [112, 38] width 194 height 47
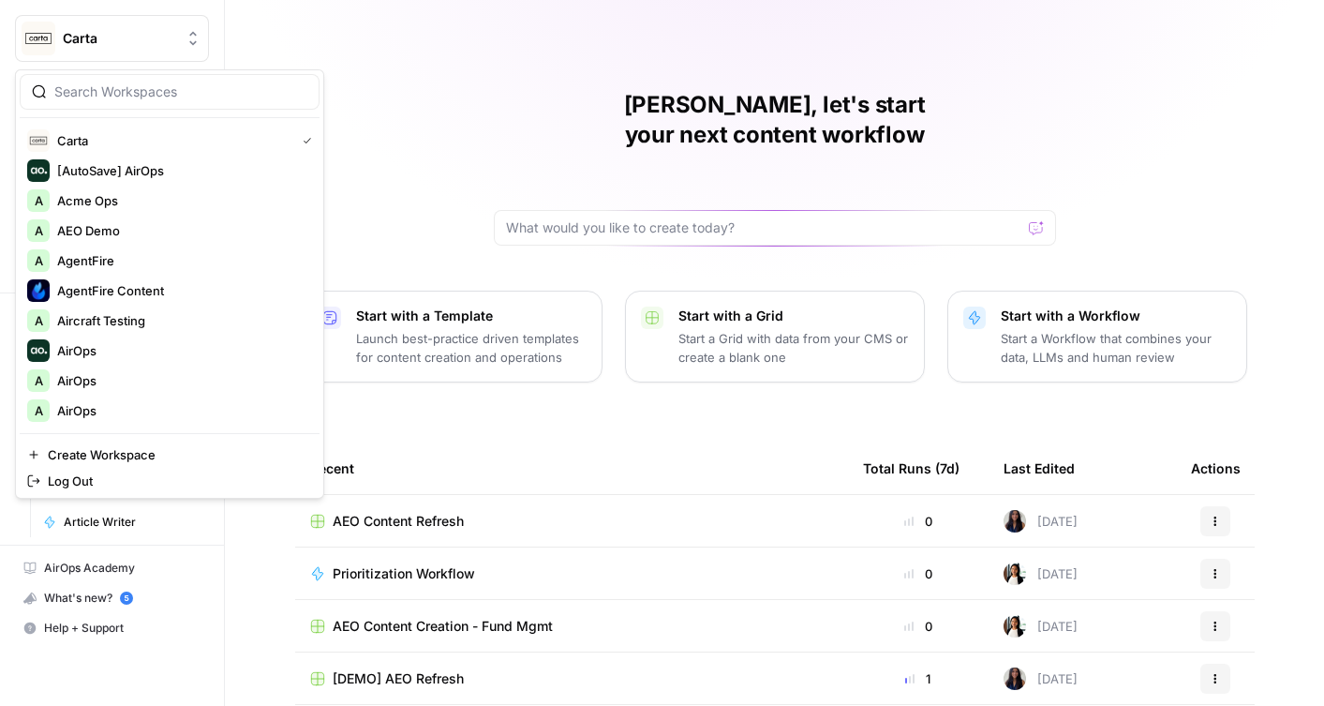
click at [169, 94] on input "search" at bounding box center [180, 91] width 253 height 19
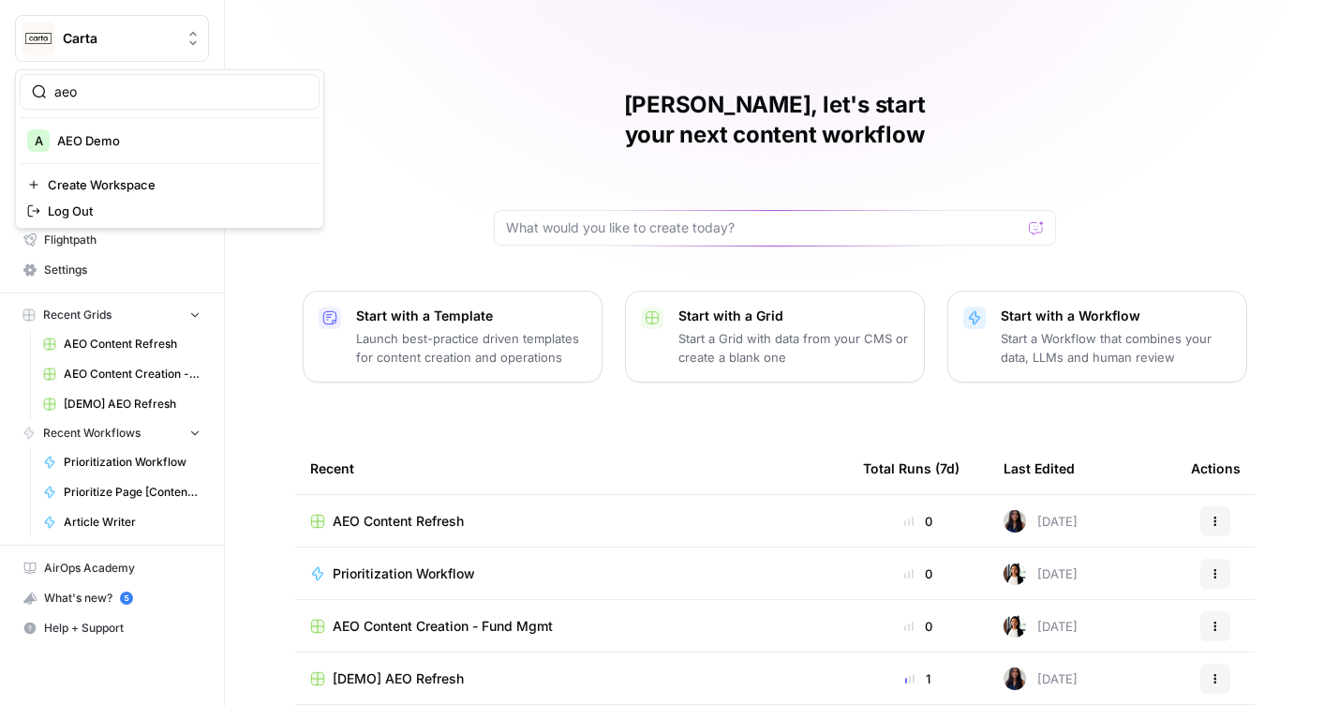
type input "aeo"
click at [166, 142] on span "AEO Demo" at bounding box center [180, 140] width 247 height 19
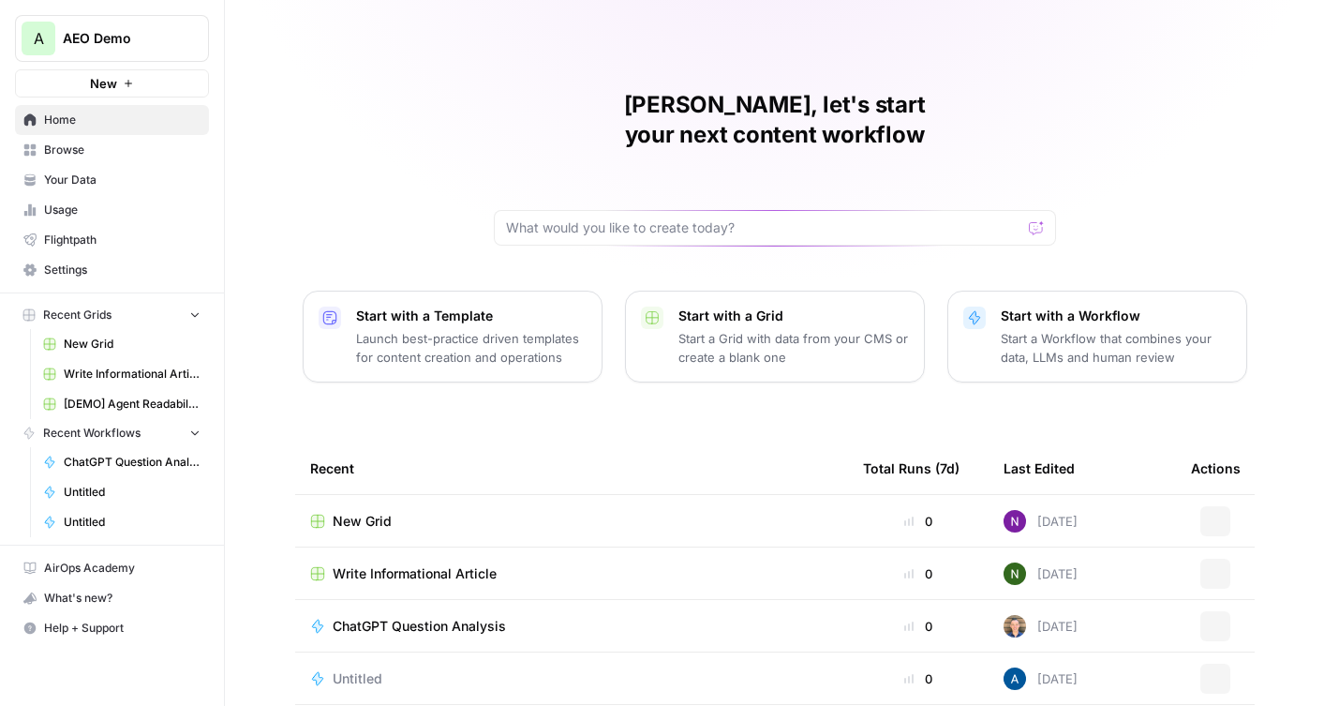
click at [190, 35] on icon "Workspace: AEO Demo" at bounding box center [192, 39] width 7 height 14
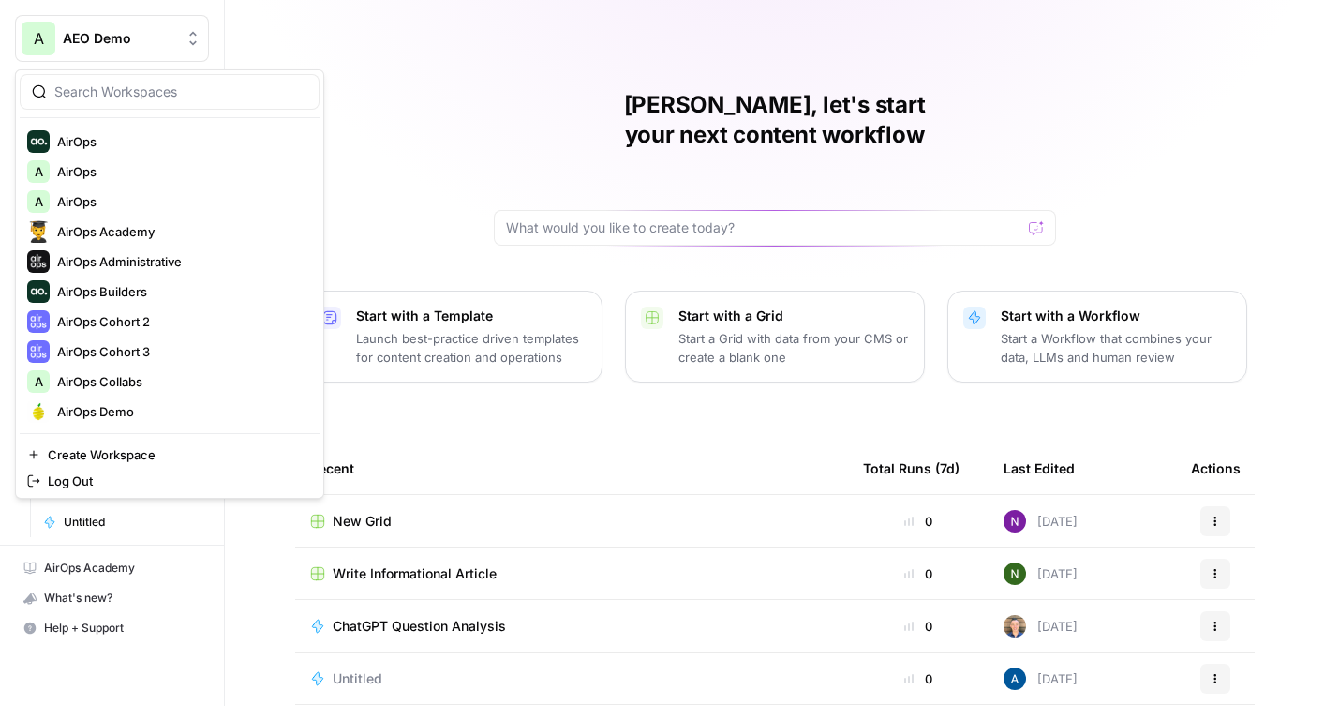
scroll to position [25, 0]
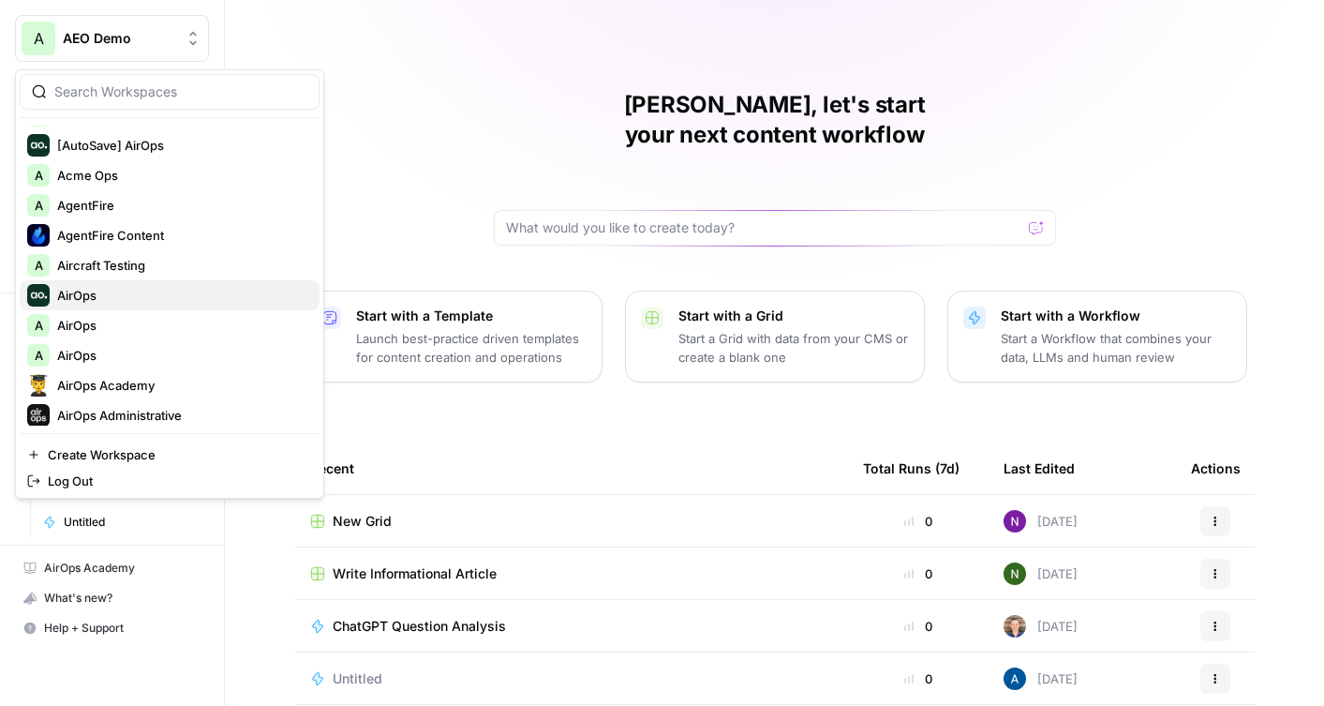
click at [99, 297] on span "AirOps" at bounding box center [180, 295] width 247 height 19
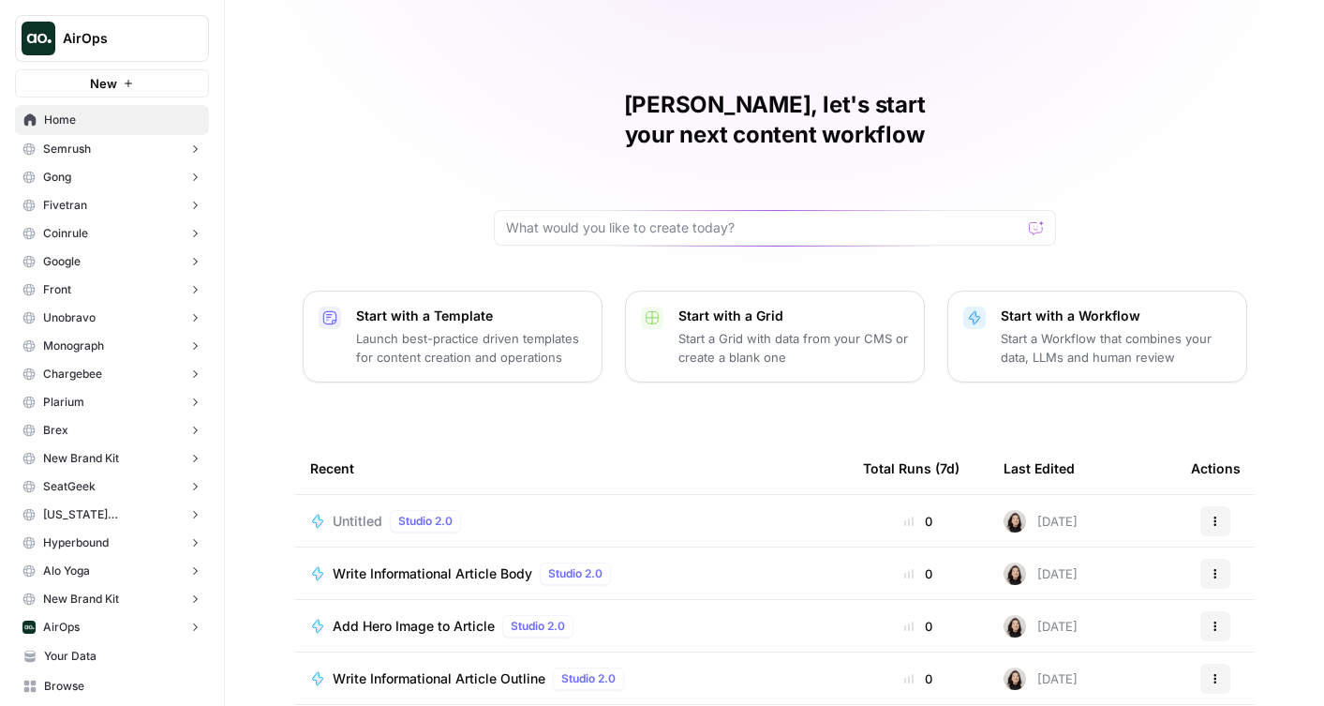
click at [190, 46] on icon "Workspace: AirOps" at bounding box center [193, 38] width 19 height 19
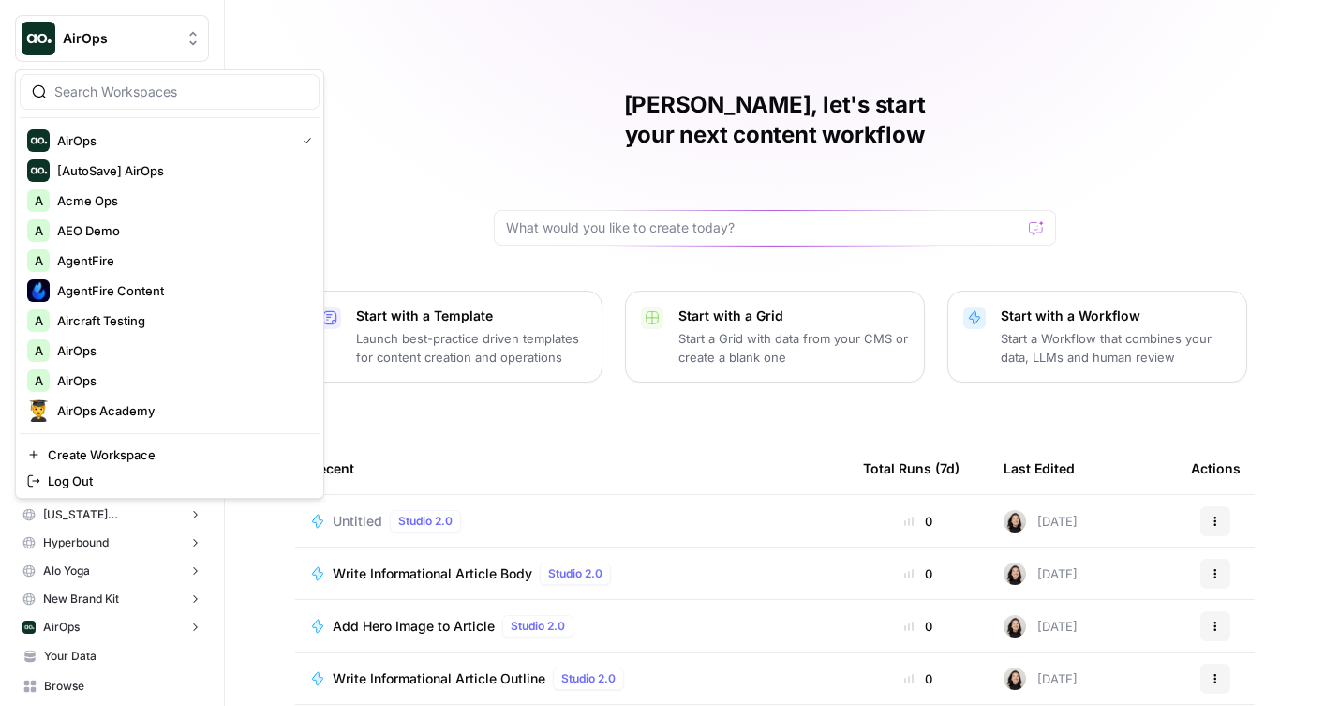
click at [357, 122] on div "[PERSON_NAME], let's start your next content workflow Start with a Template Lau…" at bounding box center [774, 446] width 1099 height 892
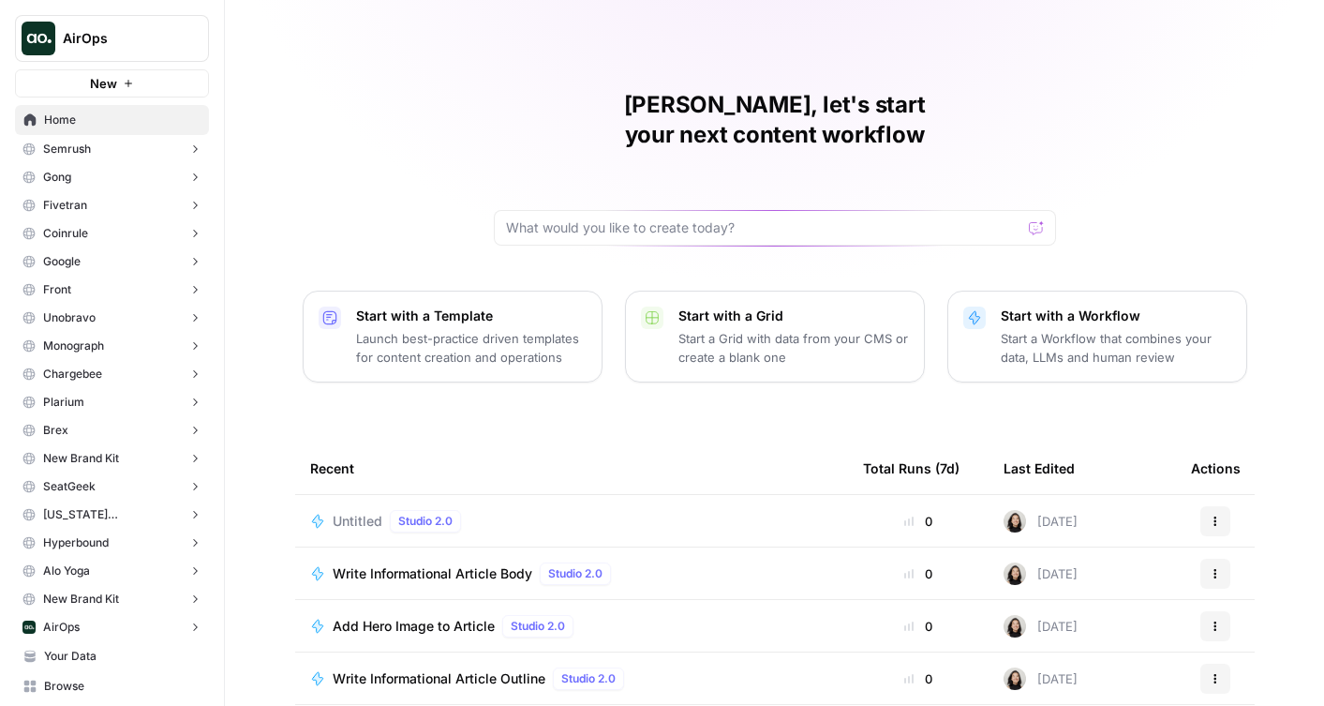
click at [92, 149] on button "Semrush" at bounding box center [112, 149] width 194 height 28
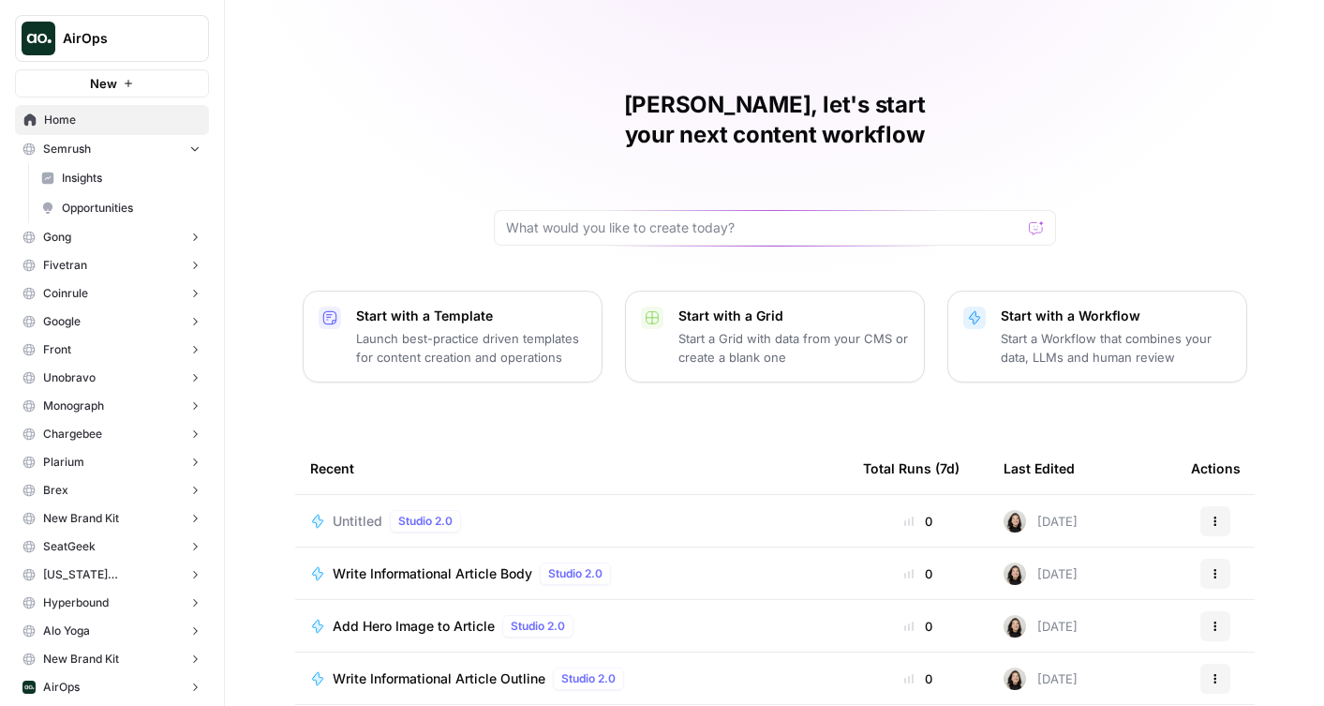
click at [110, 181] on span "Insights" at bounding box center [131, 178] width 139 height 17
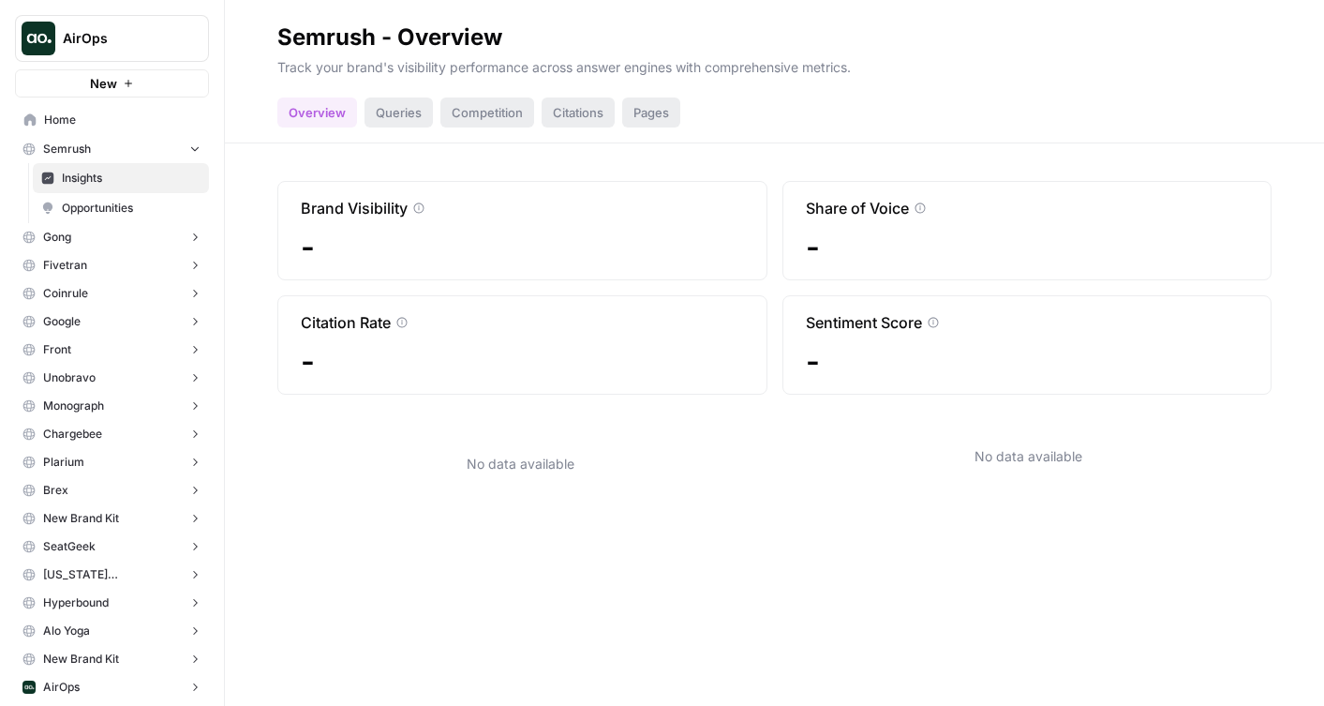
click at [126, 202] on span "Opportunities" at bounding box center [131, 208] width 139 height 17
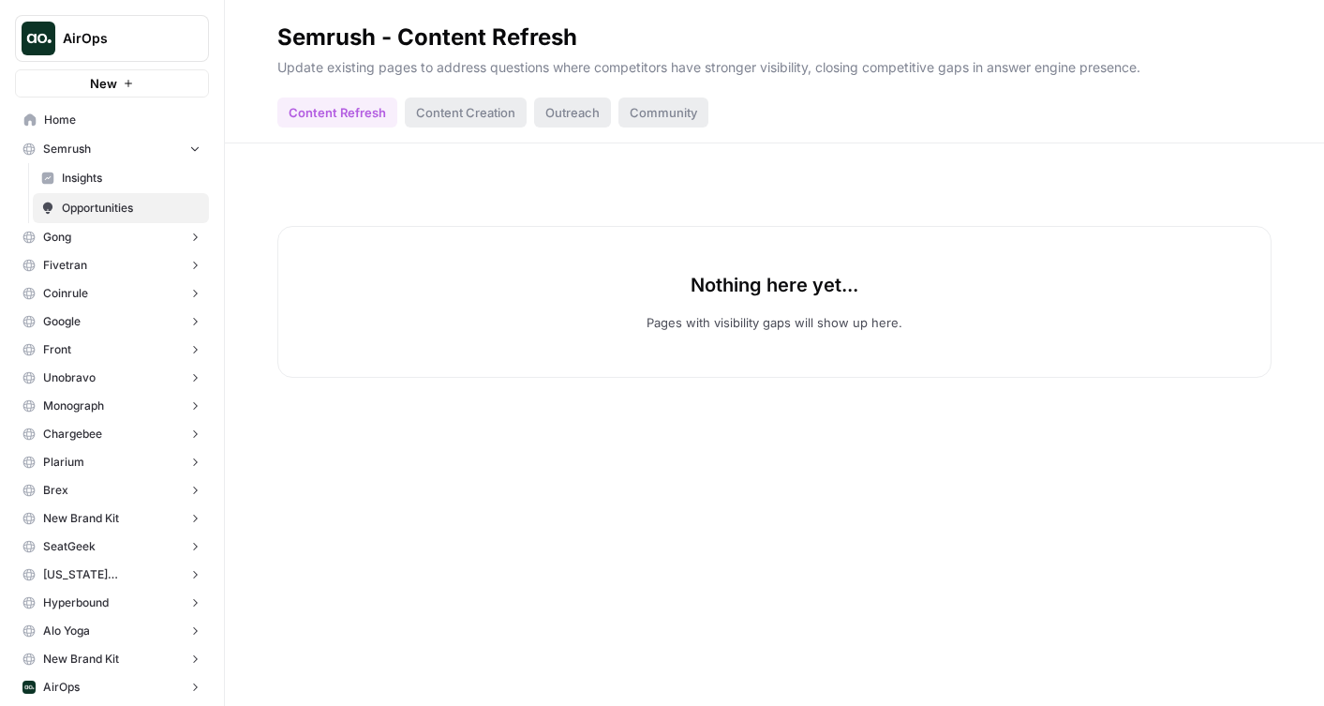
click at [59, 192] on link "Insights" at bounding box center [121, 178] width 176 height 30
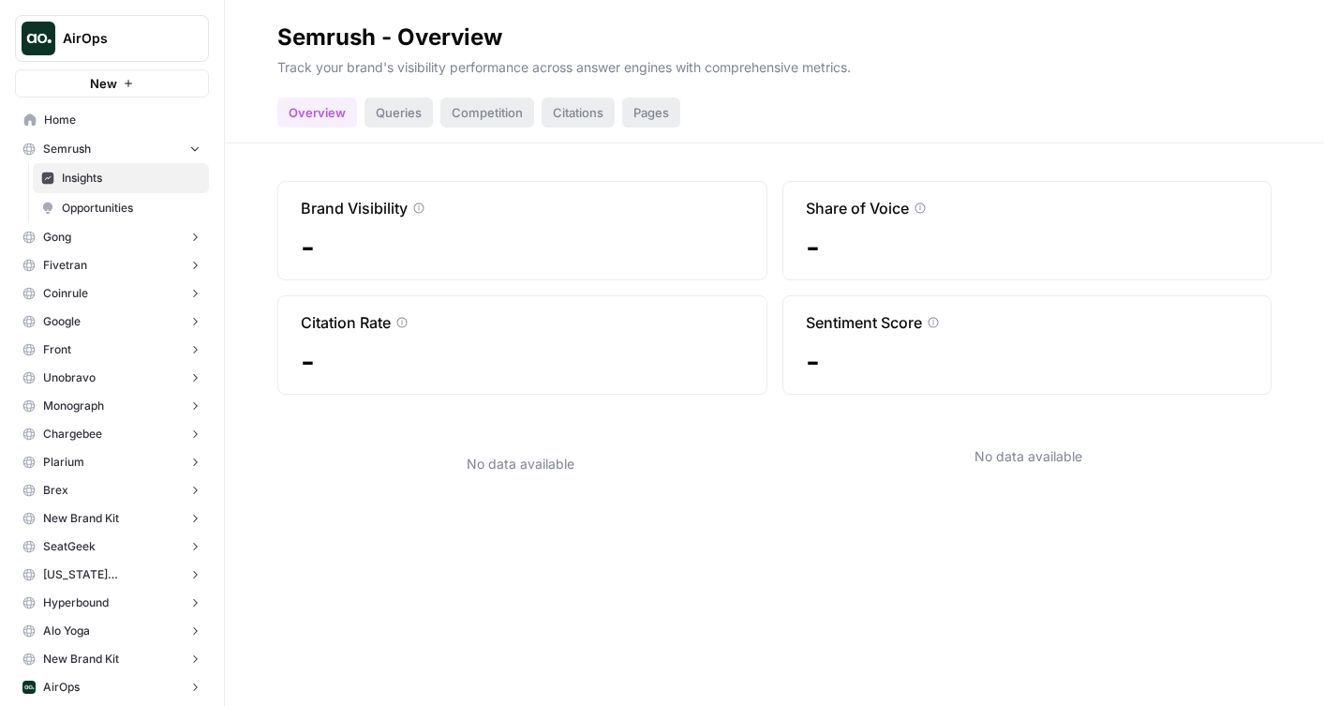
click at [396, 115] on div "Queries" at bounding box center [399, 112] width 68 height 30
click at [77, 255] on button "Fivetran" at bounding box center [112, 265] width 194 height 28
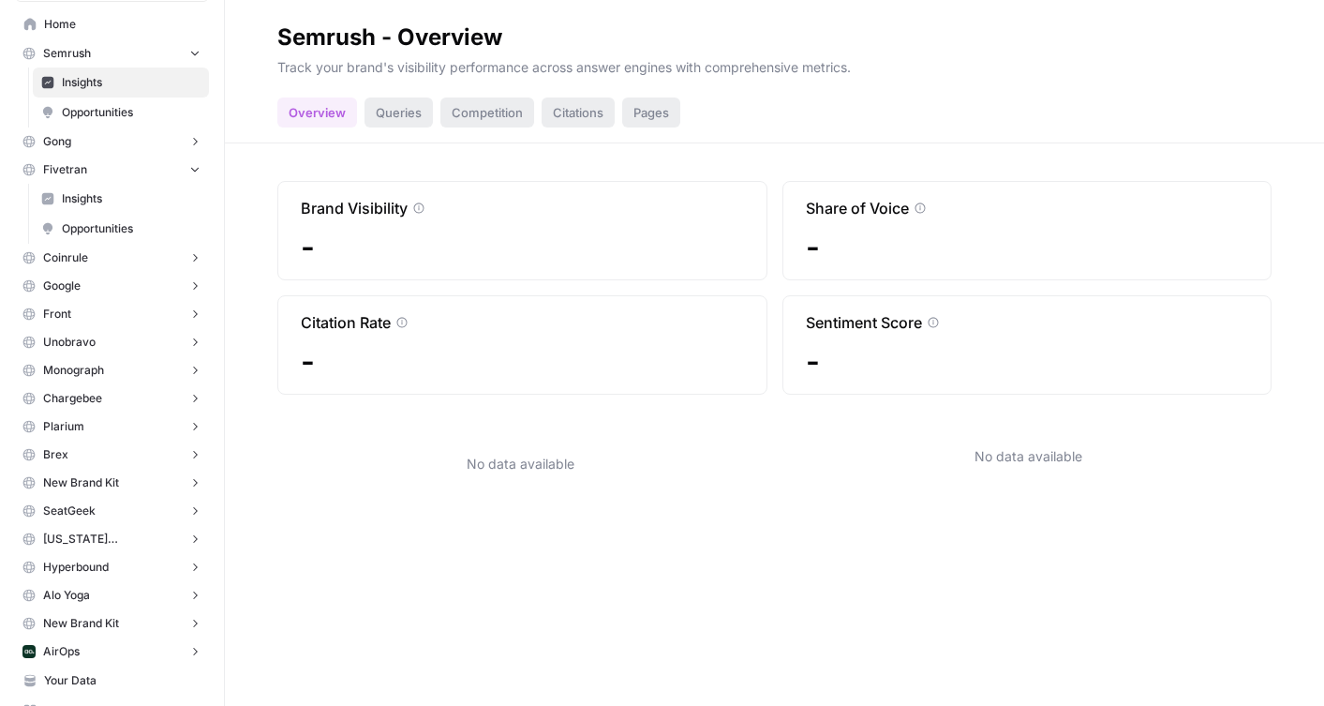
scroll to position [236, 0]
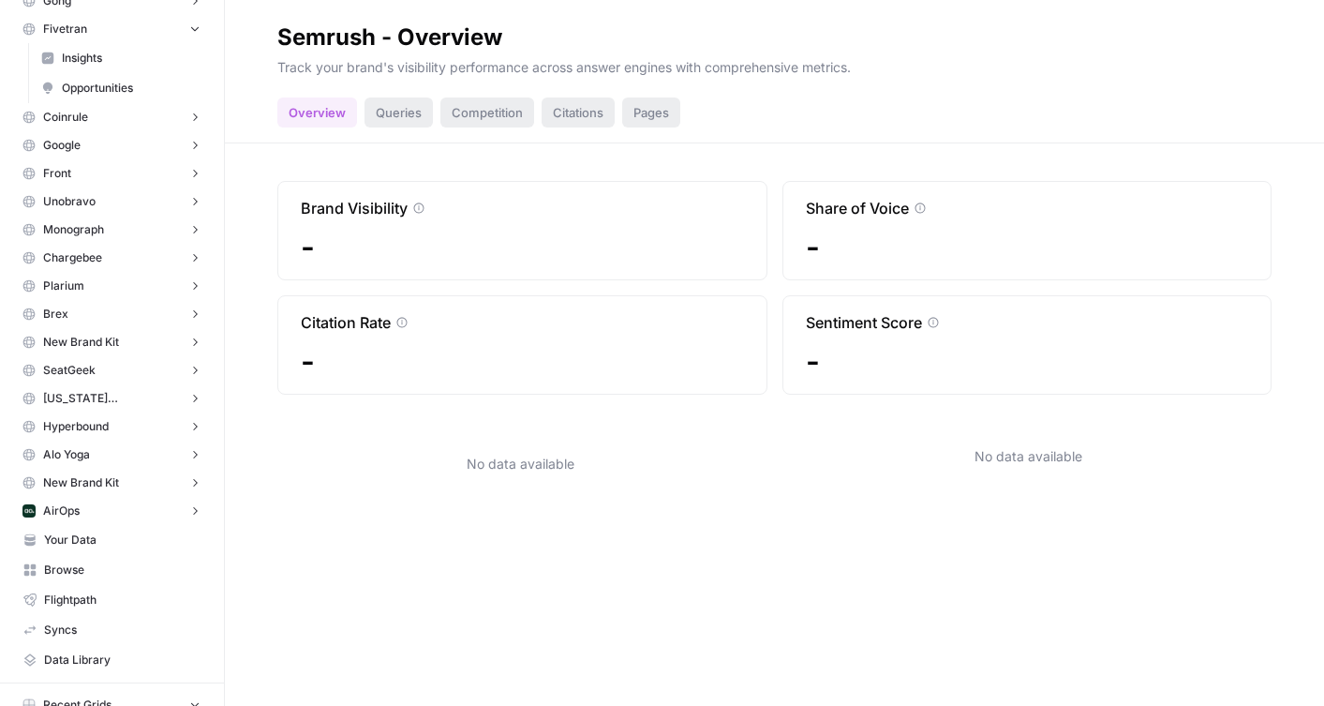
click at [58, 514] on span "AirOps" at bounding box center [61, 510] width 37 height 17
click at [96, 551] on link "Insights" at bounding box center [121, 540] width 176 height 30
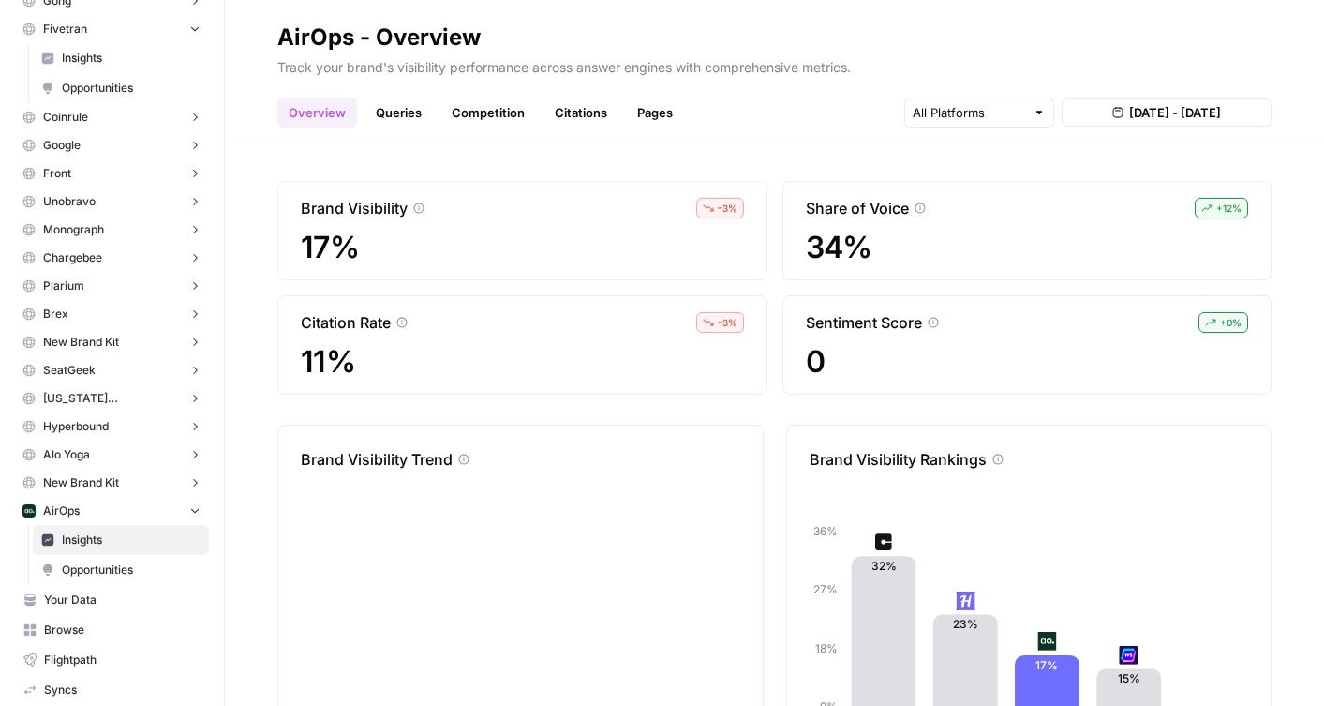
click at [389, 110] on link "Queries" at bounding box center [399, 112] width 68 height 30
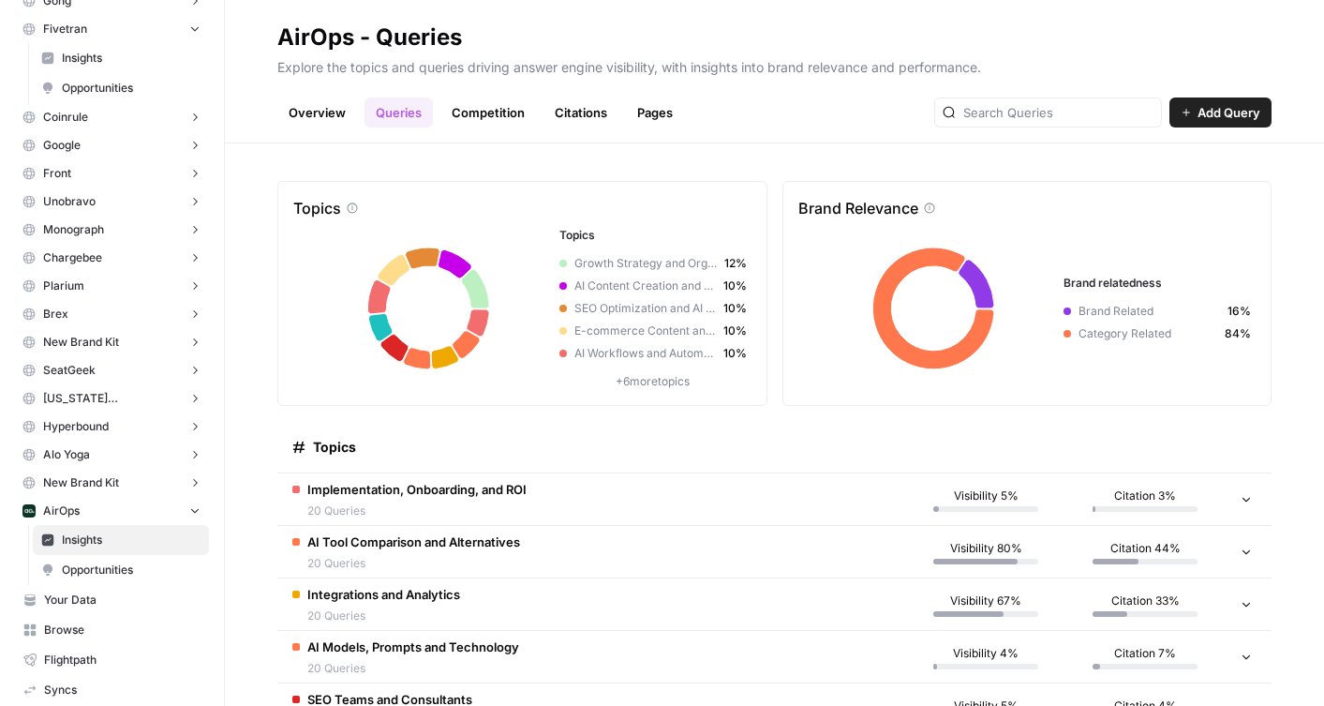
click at [129, 558] on link "Opportunities" at bounding box center [121, 570] width 176 height 30
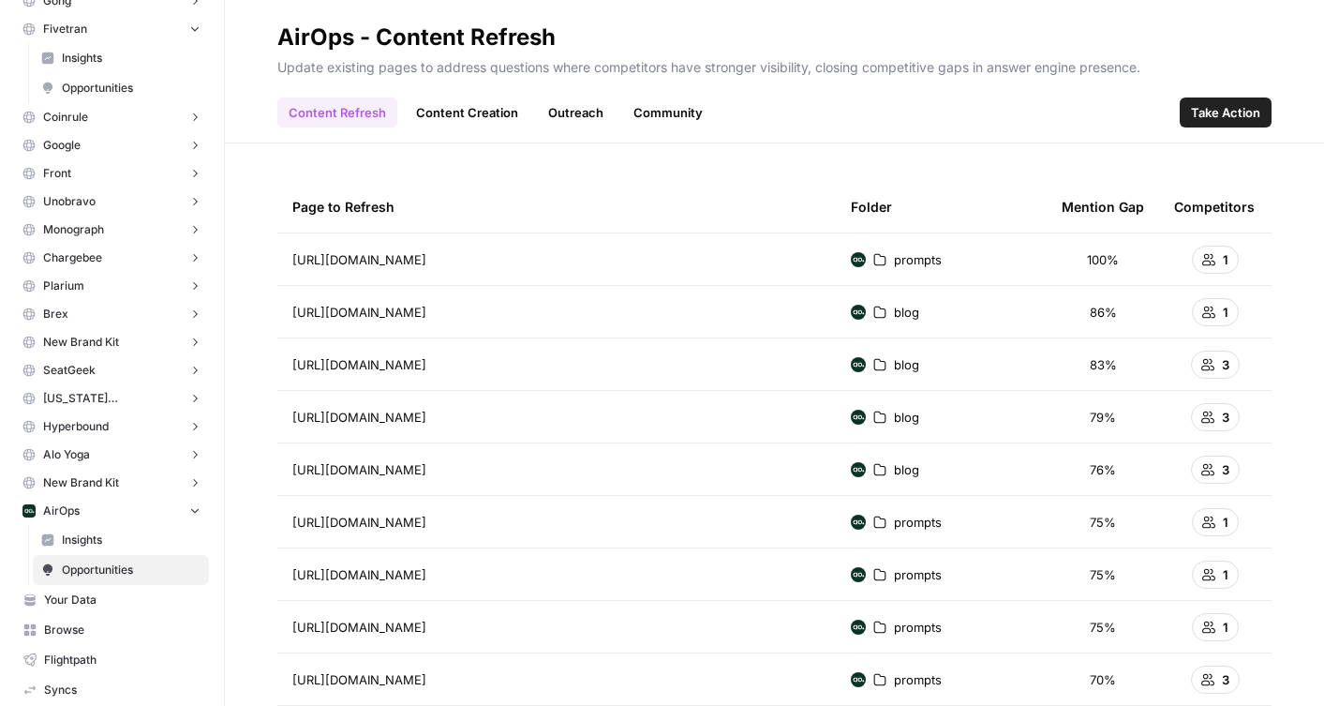
drag, startPoint x: 1208, startPoint y: 121, endPoint x: 1121, endPoint y: 240, distance: 147.5
click at [1121, 240] on div "AirOps - Content Refresh Update existing pages to address questions where compe…" at bounding box center [774, 353] width 1099 height 706
click at [1235, 104] on span "Take Action" at bounding box center [1225, 112] width 69 height 19
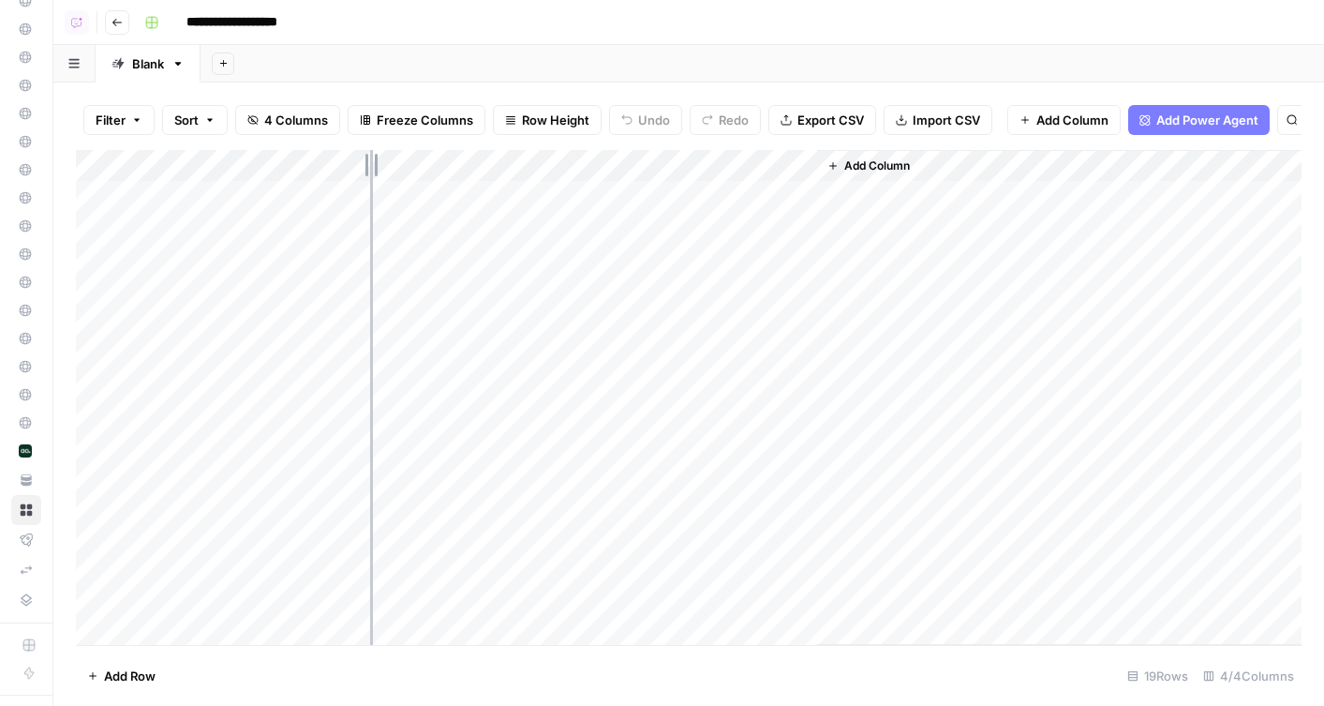
drag, startPoint x: 311, startPoint y: 169, endPoint x: 543, endPoint y: 169, distance: 231.5
click at [543, 169] on div "Add Column" at bounding box center [689, 397] width 1226 height 495
drag, startPoint x: 709, startPoint y: 162, endPoint x: 782, endPoint y: 162, distance: 73.1
click at [782, 162] on div "Add Column" at bounding box center [689, 397] width 1226 height 495
drag, startPoint x: 948, startPoint y: 168, endPoint x: 1031, endPoint y: 168, distance: 82.5
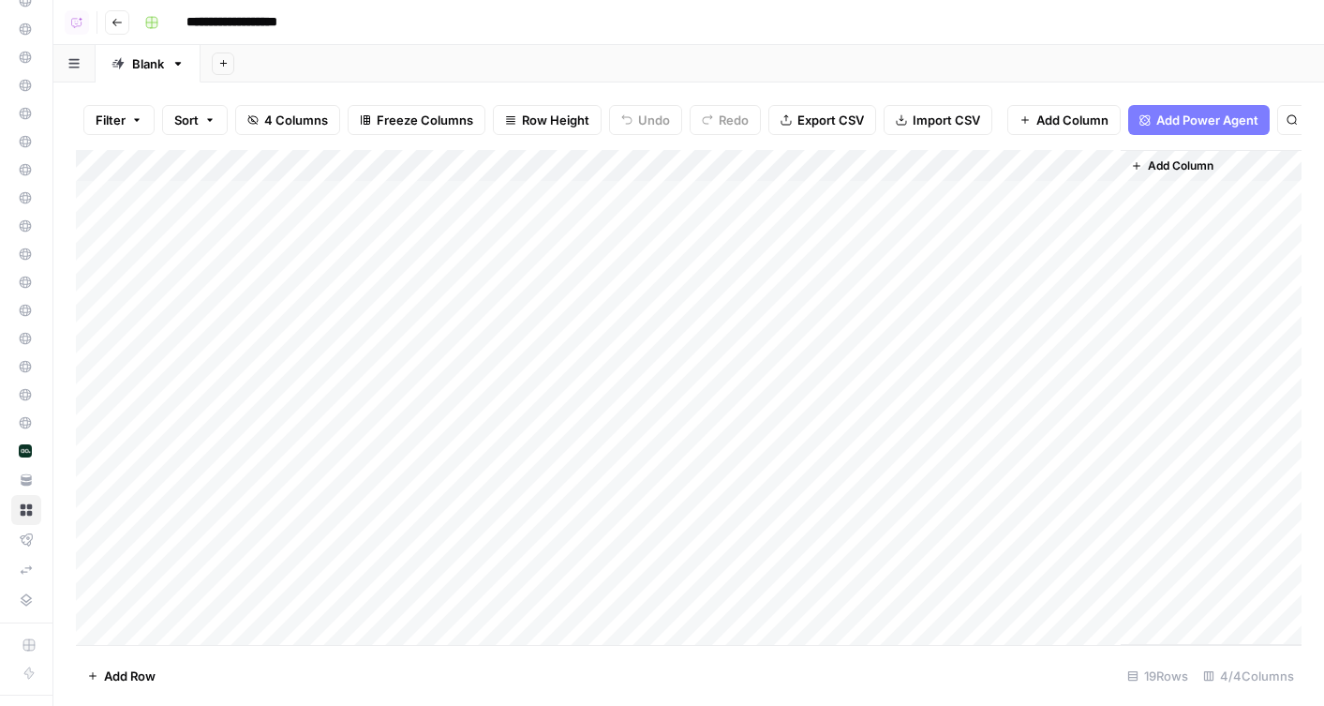
click at [1031, 168] on div "Add Column" at bounding box center [689, 397] width 1226 height 495
drag, startPoint x: 783, startPoint y: 158, endPoint x: 878, endPoint y: 158, distance: 94.6
click at [878, 158] on div "Add Column" at bounding box center [689, 397] width 1226 height 495
click at [126, 40] on header "**********" at bounding box center [688, 22] width 1271 height 45
click at [115, 24] on icon "button" at bounding box center [117, 22] width 11 height 11
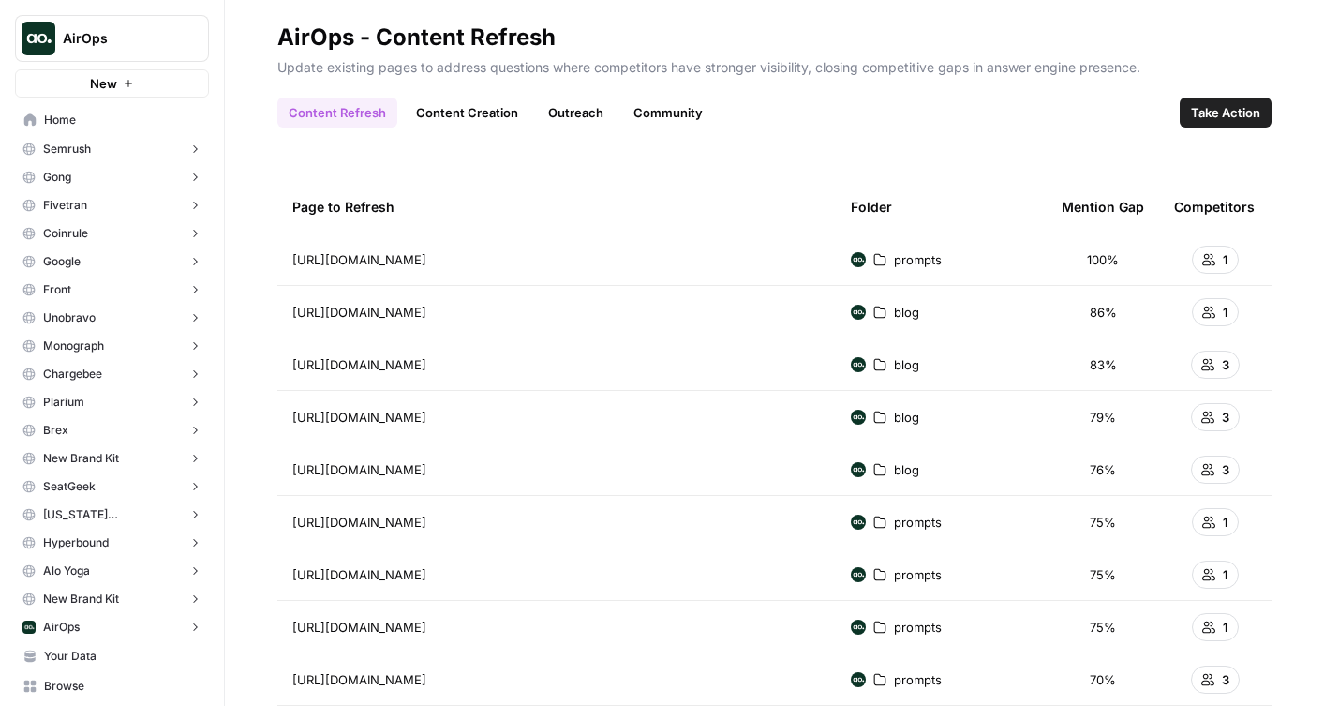
click at [111, 147] on button "Semrush" at bounding box center [112, 149] width 194 height 28
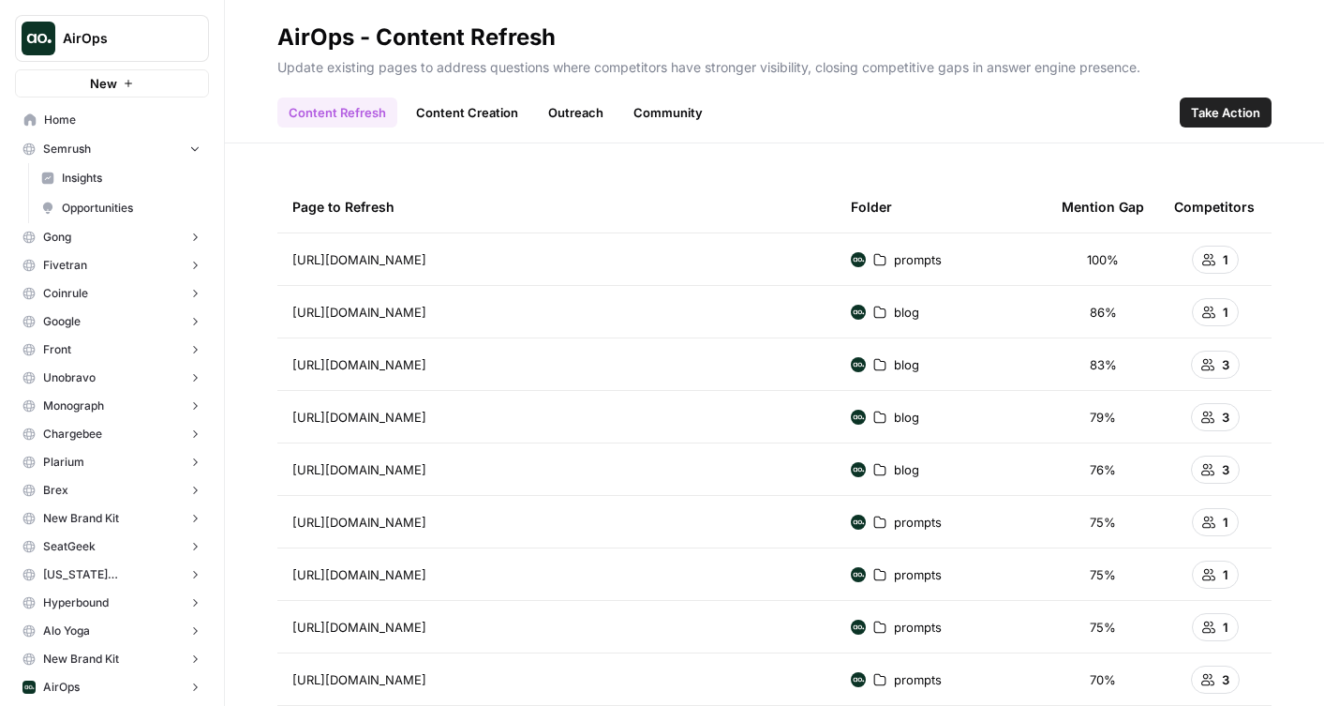
click at [111, 147] on button "Semrush" at bounding box center [112, 149] width 194 height 28
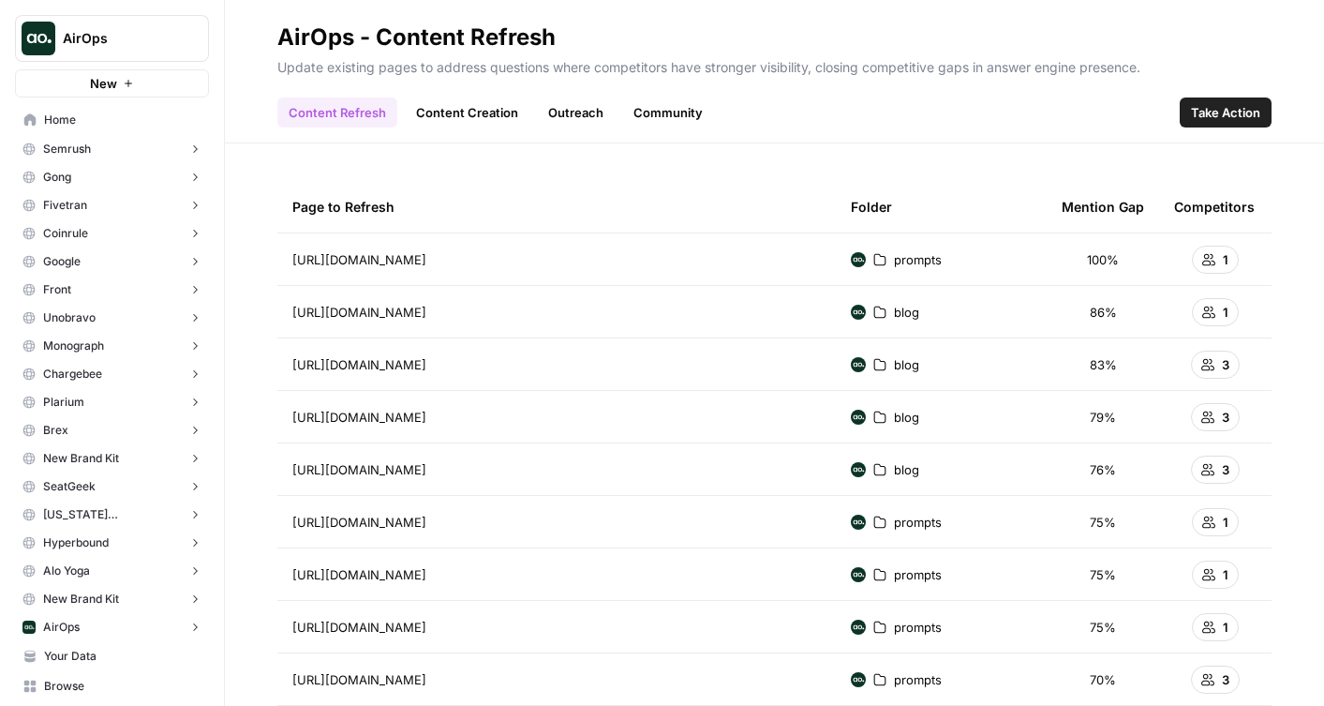
click at [129, 166] on button "Gong" at bounding box center [112, 177] width 194 height 28
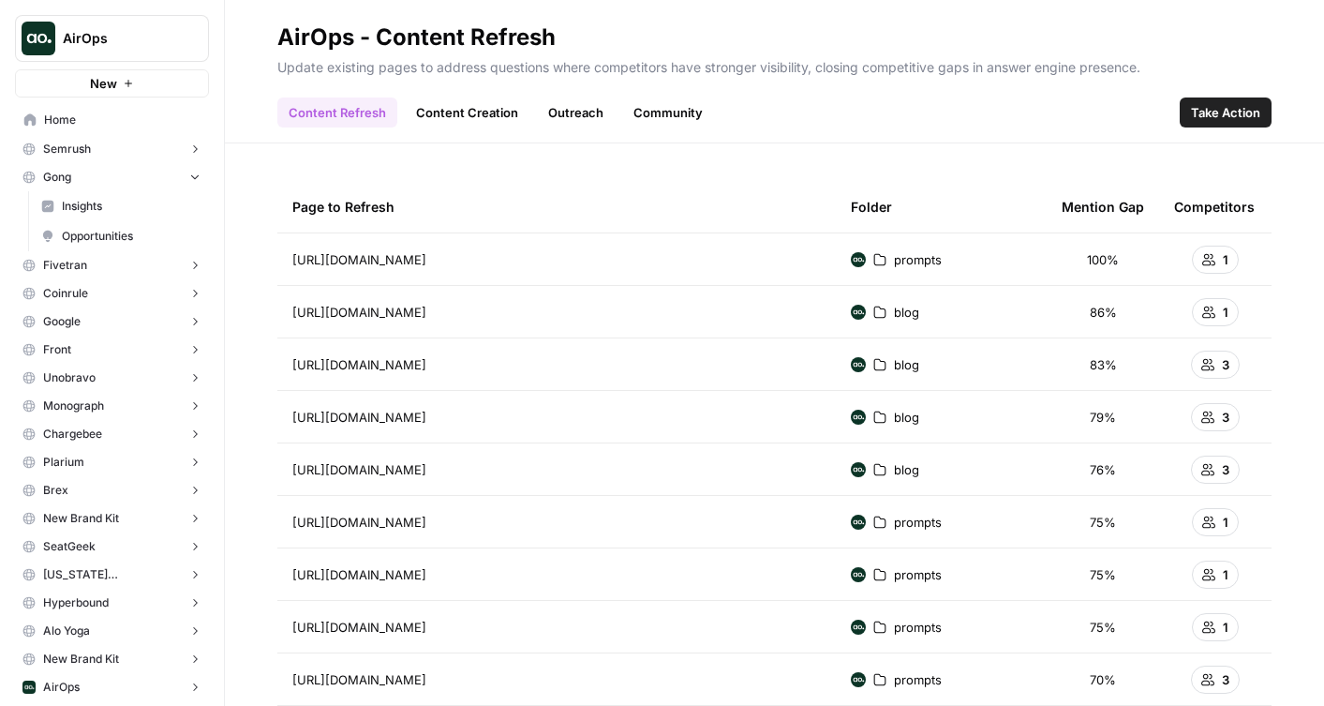
click at [119, 148] on button "Semrush" at bounding box center [112, 149] width 194 height 28
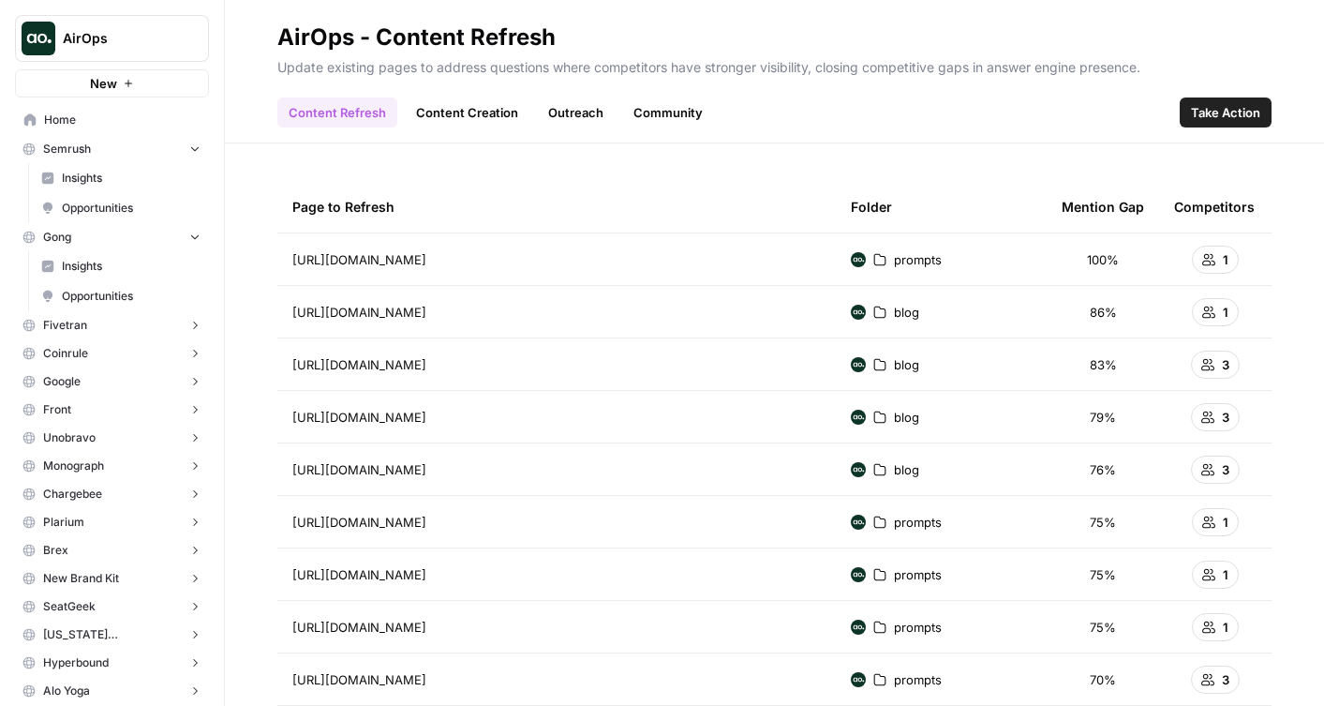
click at [94, 168] on link "Insights" at bounding box center [121, 178] width 176 height 30
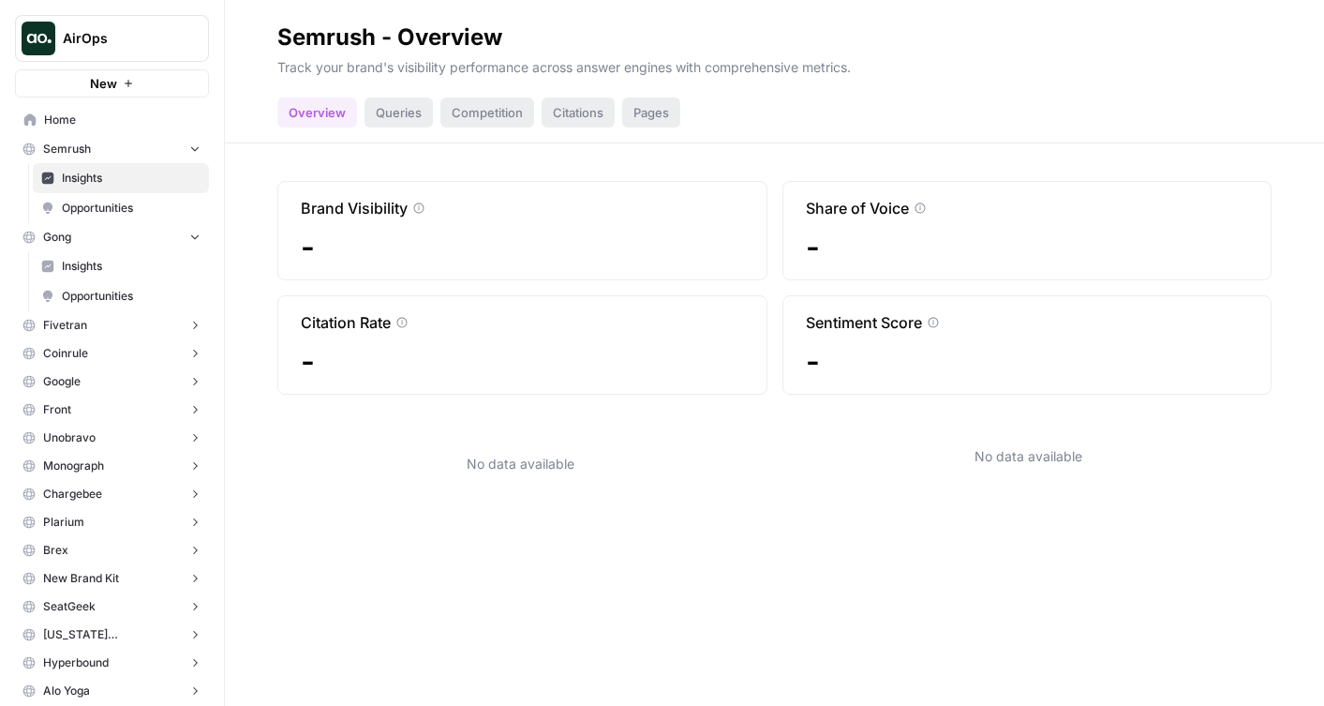
click at [98, 206] on span "Opportunities" at bounding box center [131, 208] width 139 height 17
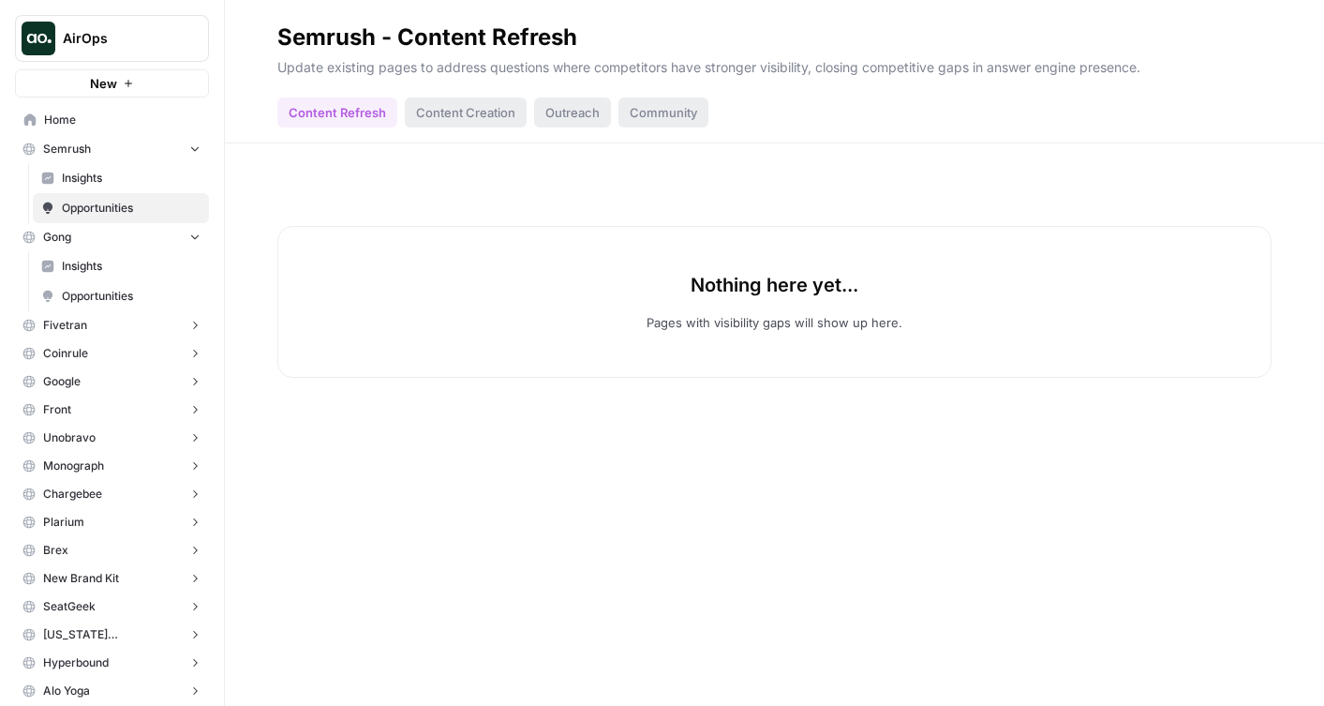
click at [86, 146] on span "Semrush" at bounding box center [67, 149] width 48 height 17
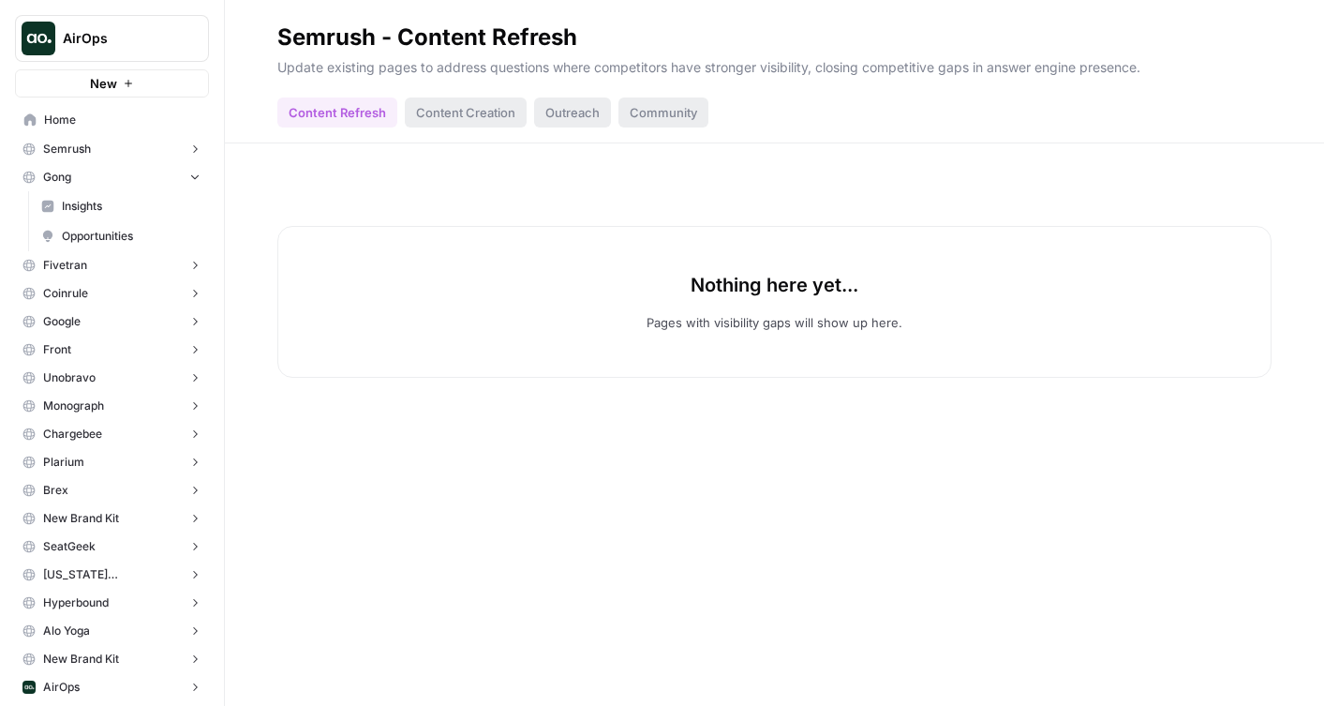
click at [202, 138] on button "Semrush" at bounding box center [112, 149] width 194 height 28
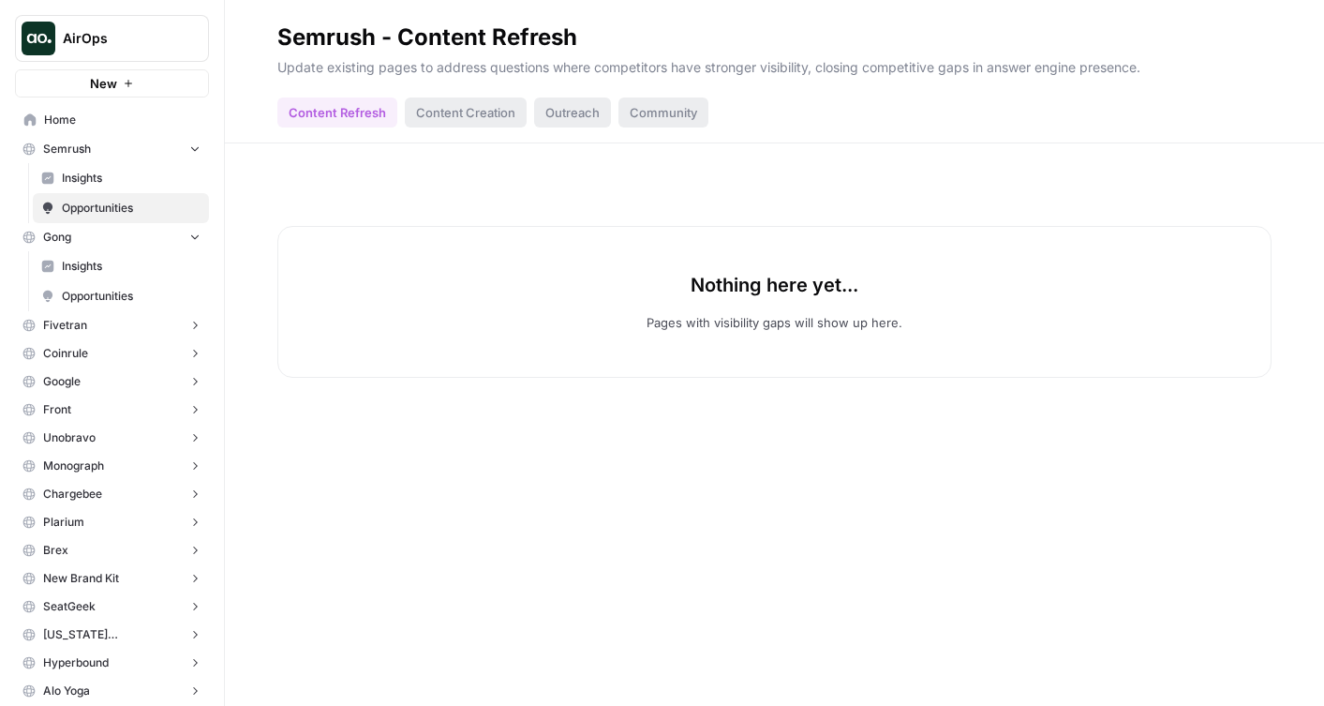
click at [195, 138] on button "Semrush" at bounding box center [112, 149] width 194 height 28
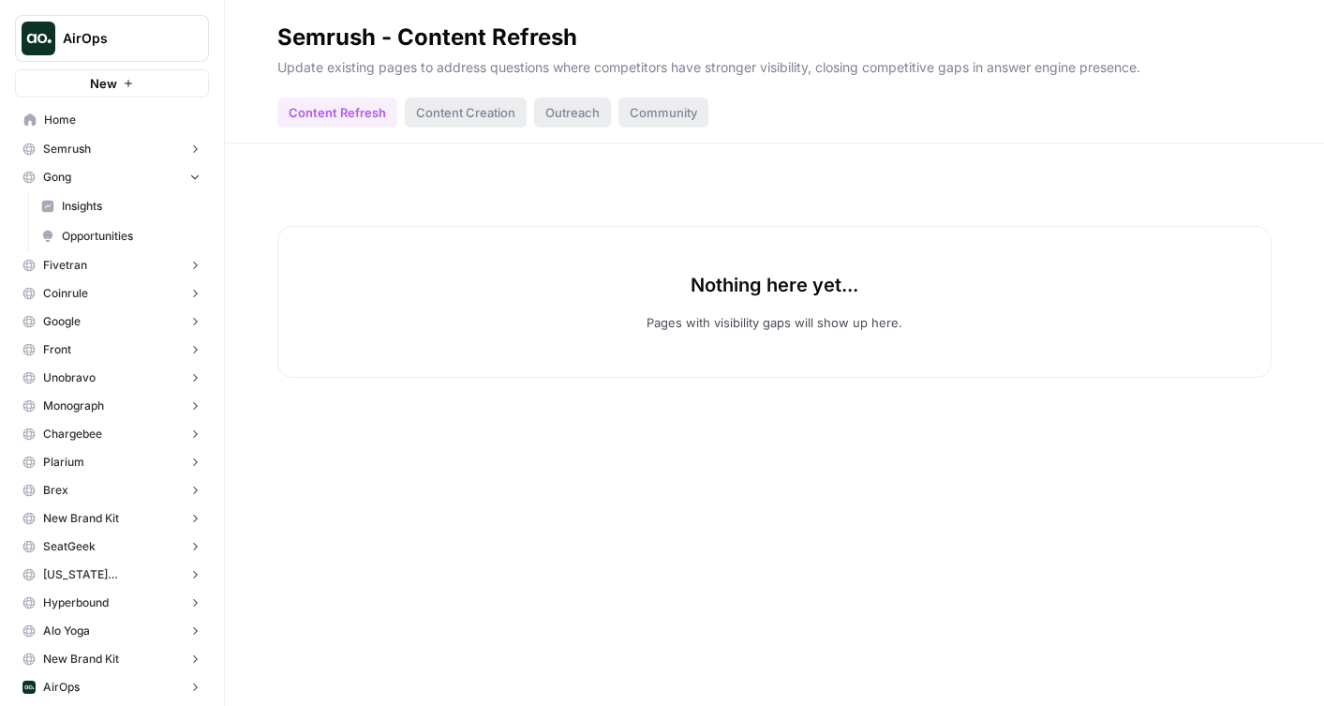
click at [198, 146] on icon "button" at bounding box center [194, 148] width 13 height 13
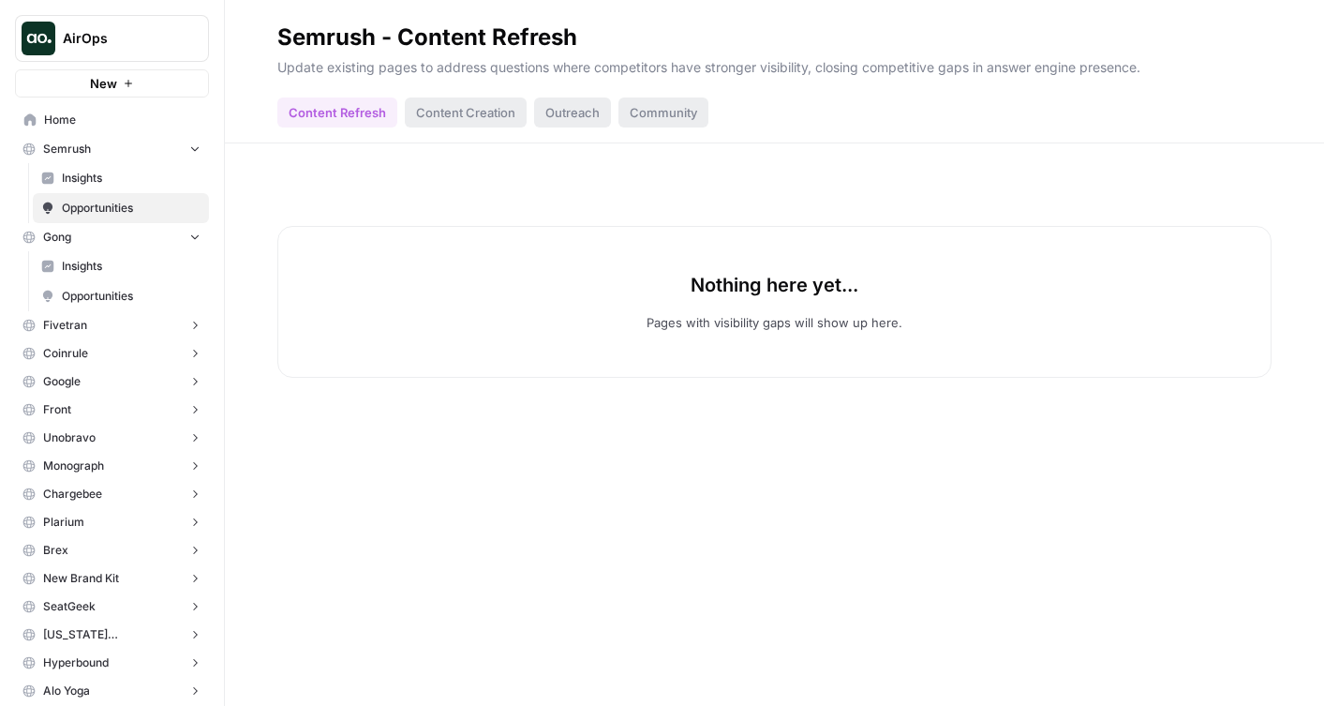
click at [200, 154] on icon "button" at bounding box center [194, 147] width 13 height 13
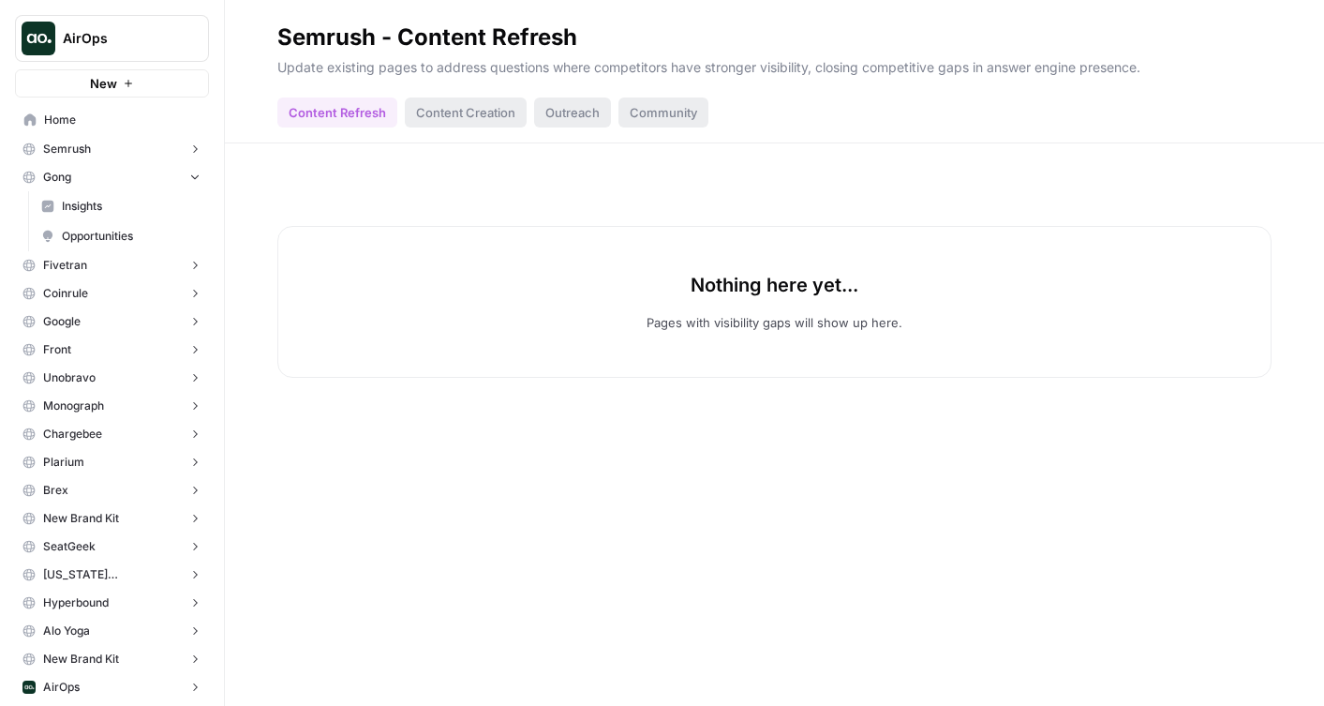
click at [190, 263] on icon "button" at bounding box center [194, 265] width 13 height 13
click at [190, 263] on icon "button" at bounding box center [194, 265] width 14 height 14
click at [190, 179] on icon "button" at bounding box center [194, 176] width 13 height 13
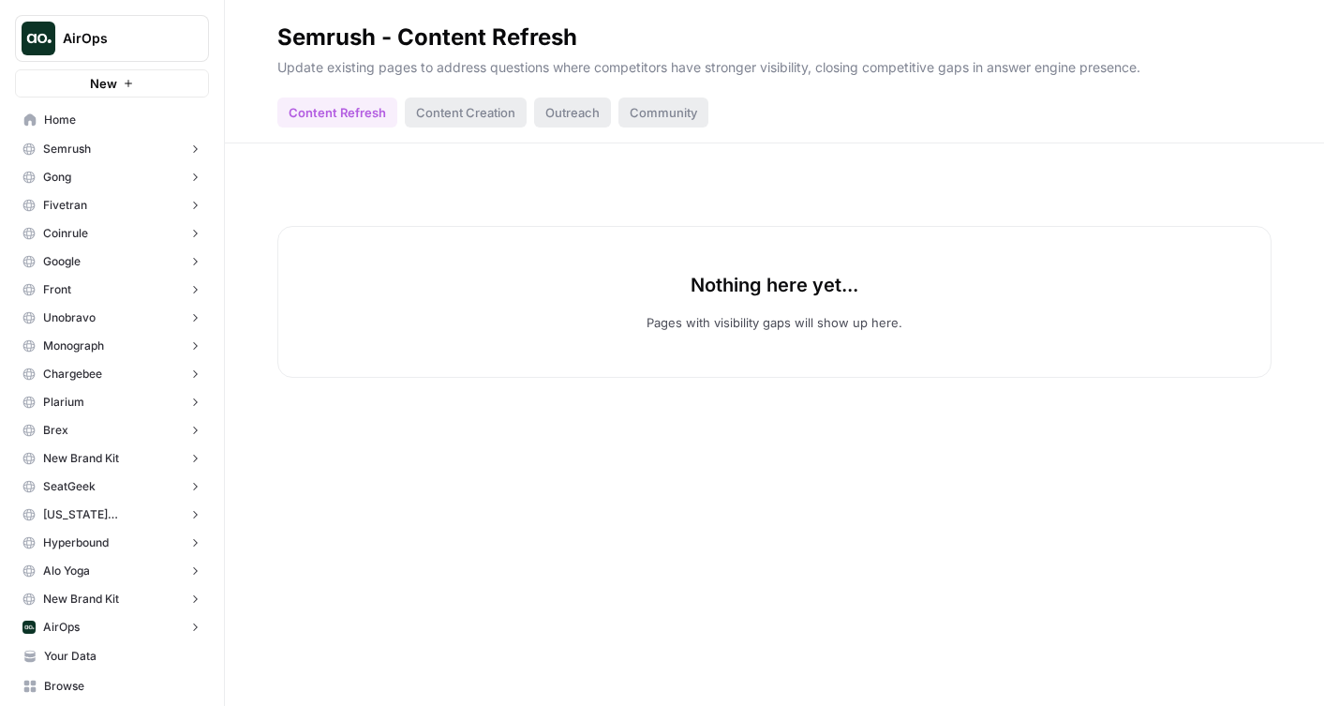
click at [117, 619] on button "AirOps" at bounding box center [112, 627] width 194 height 28
click at [94, 683] on span "Opportunities" at bounding box center [131, 685] width 139 height 17
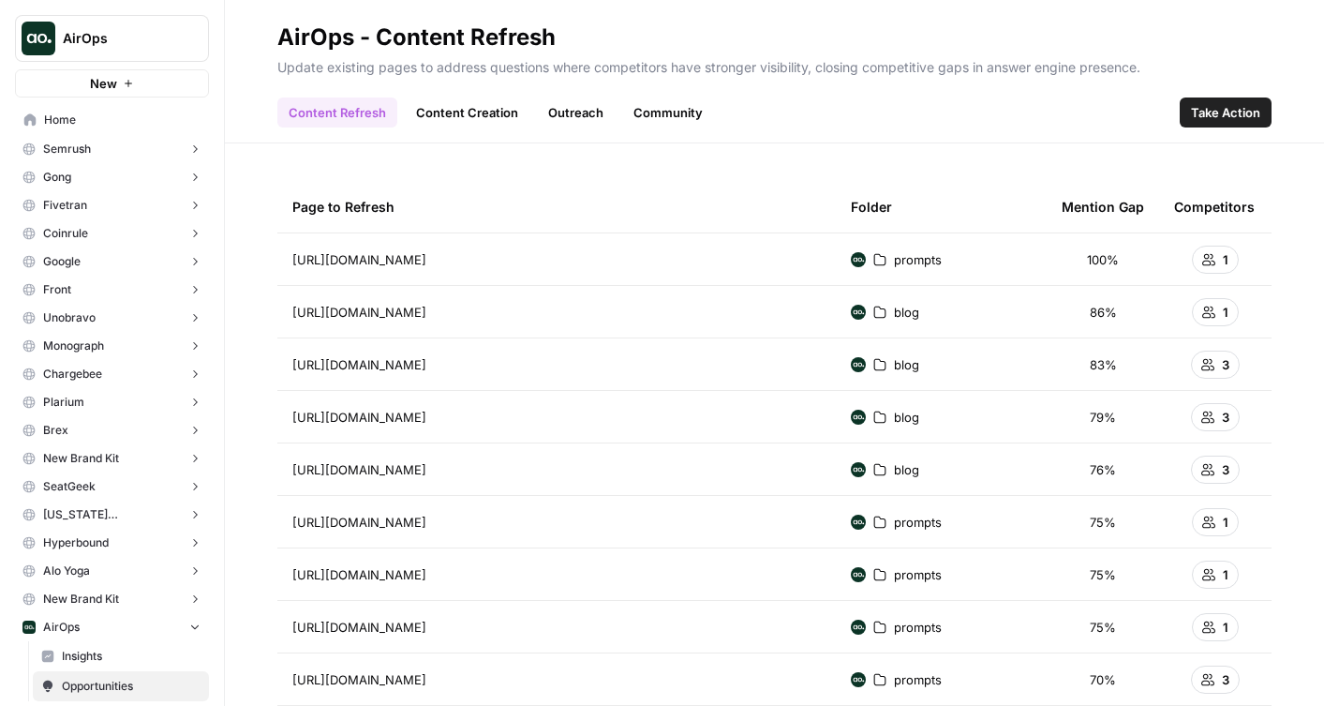
click at [423, 112] on link "Content Creation" at bounding box center [467, 112] width 125 height 30
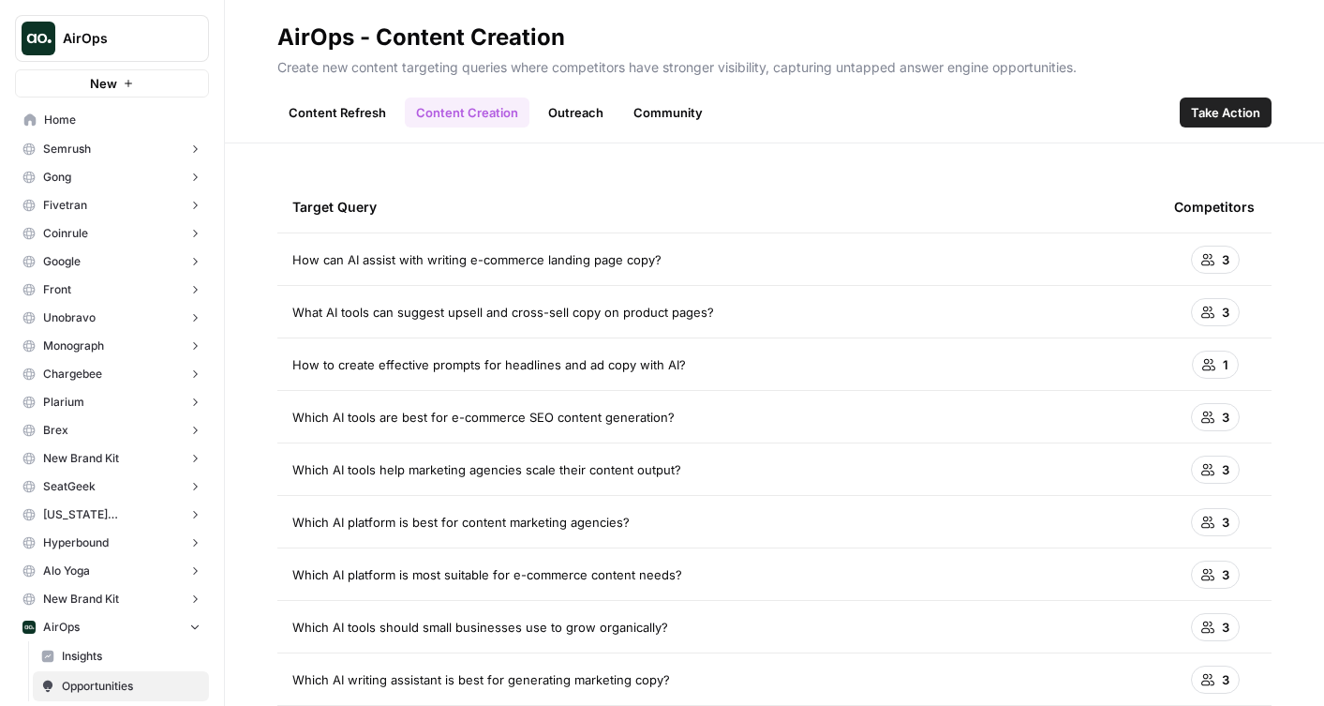
click at [654, 110] on link "Community" at bounding box center [668, 112] width 92 height 30
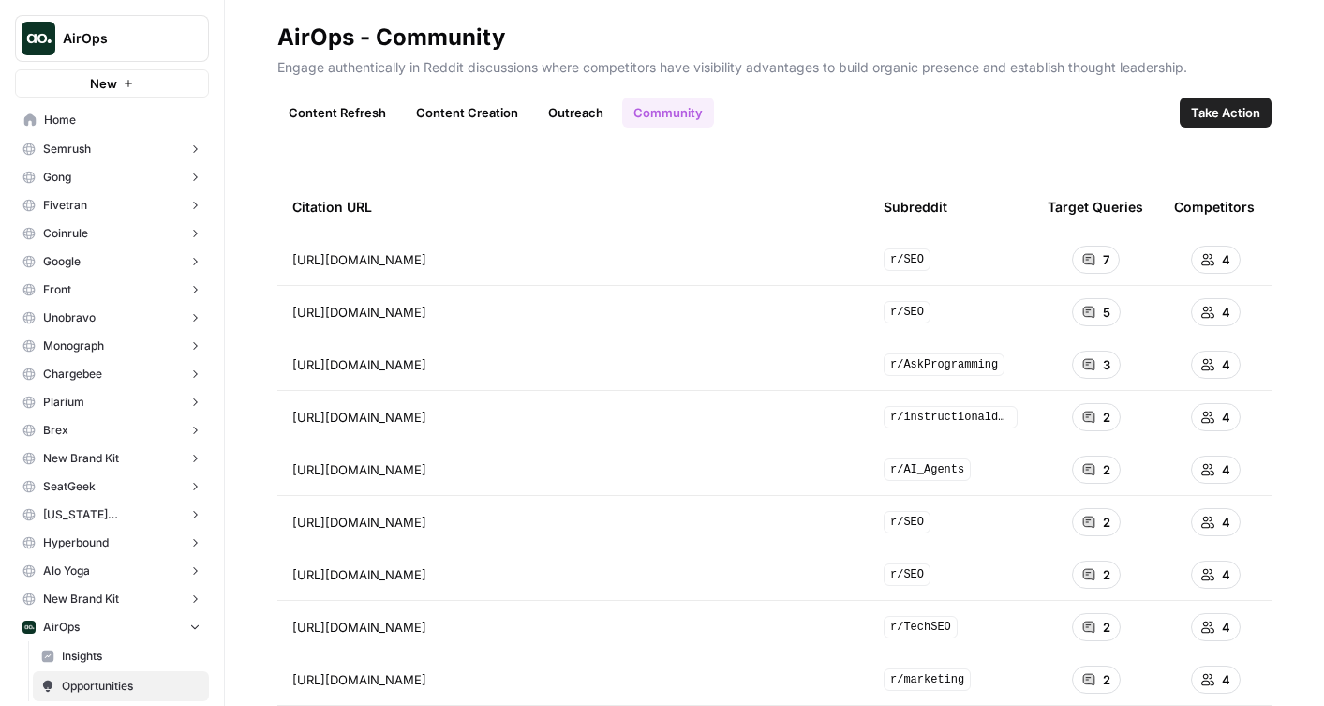
click at [135, 149] on button "Semrush" at bounding box center [112, 149] width 194 height 28
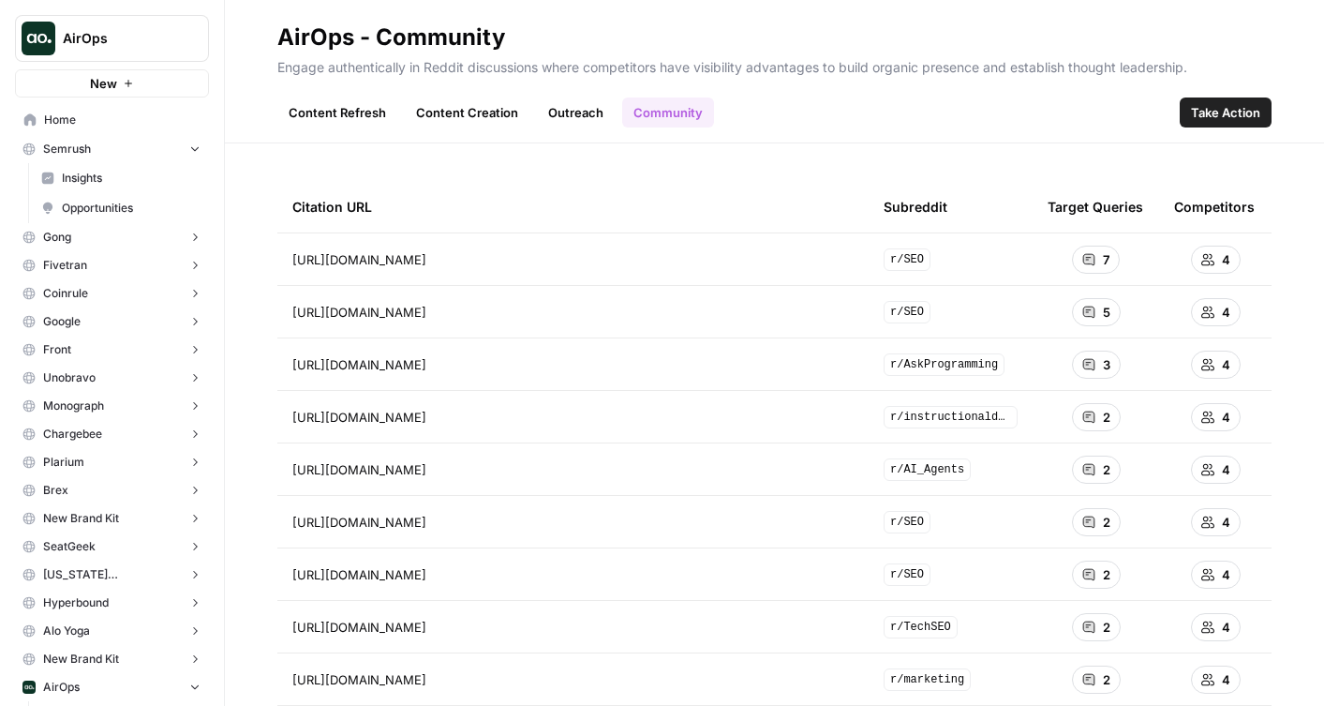
click at [192, 149] on icon "button" at bounding box center [194, 147] width 13 height 13
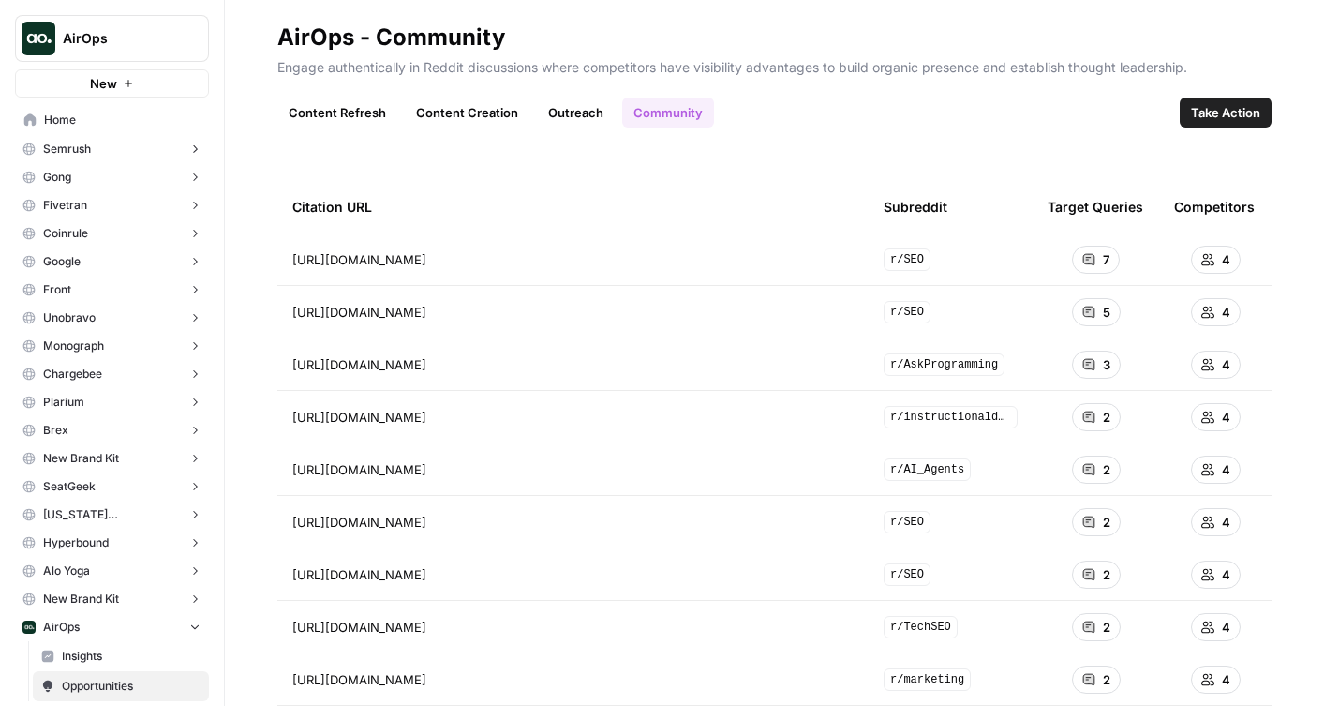
click at [167, 149] on button "Semrush" at bounding box center [112, 149] width 194 height 28
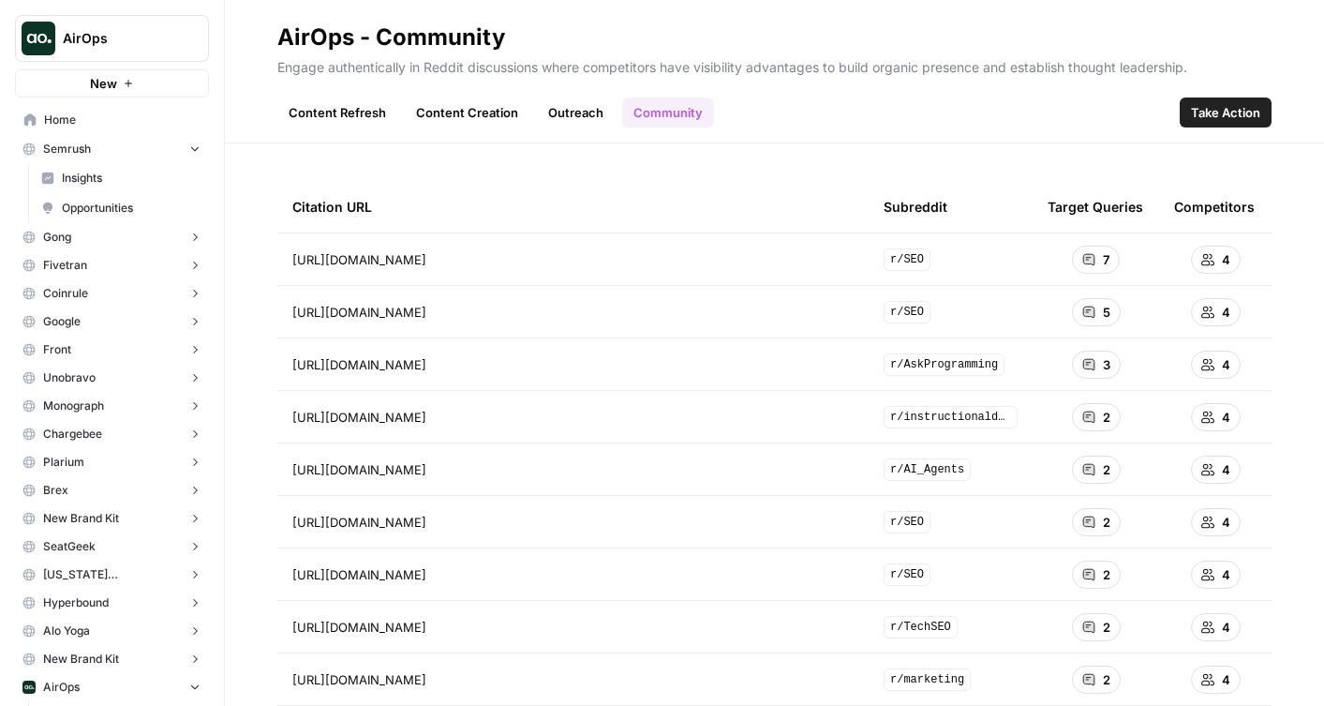
click at [145, 178] on span "Insights" at bounding box center [131, 178] width 139 height 17
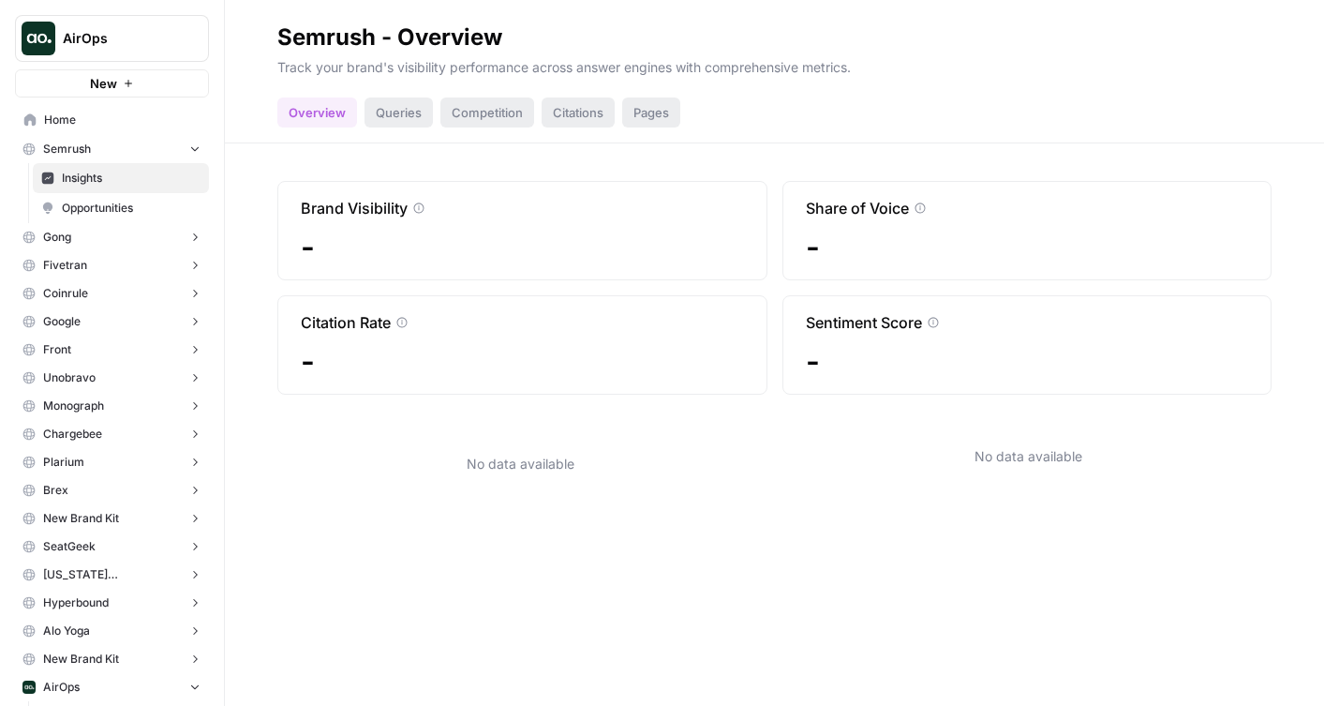
click at [164, 139] on button "Semrush" at bounding box center [112, 149] width 194 height 28
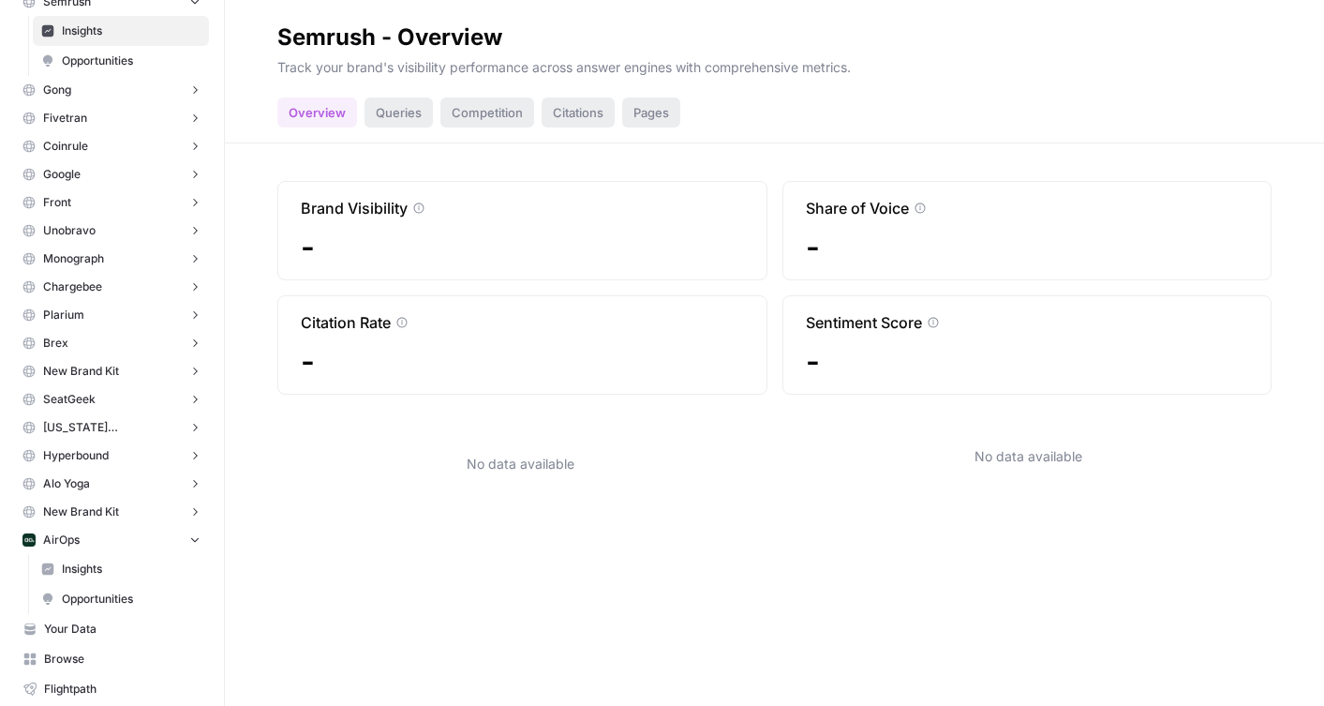
scroll to position [102, 0]
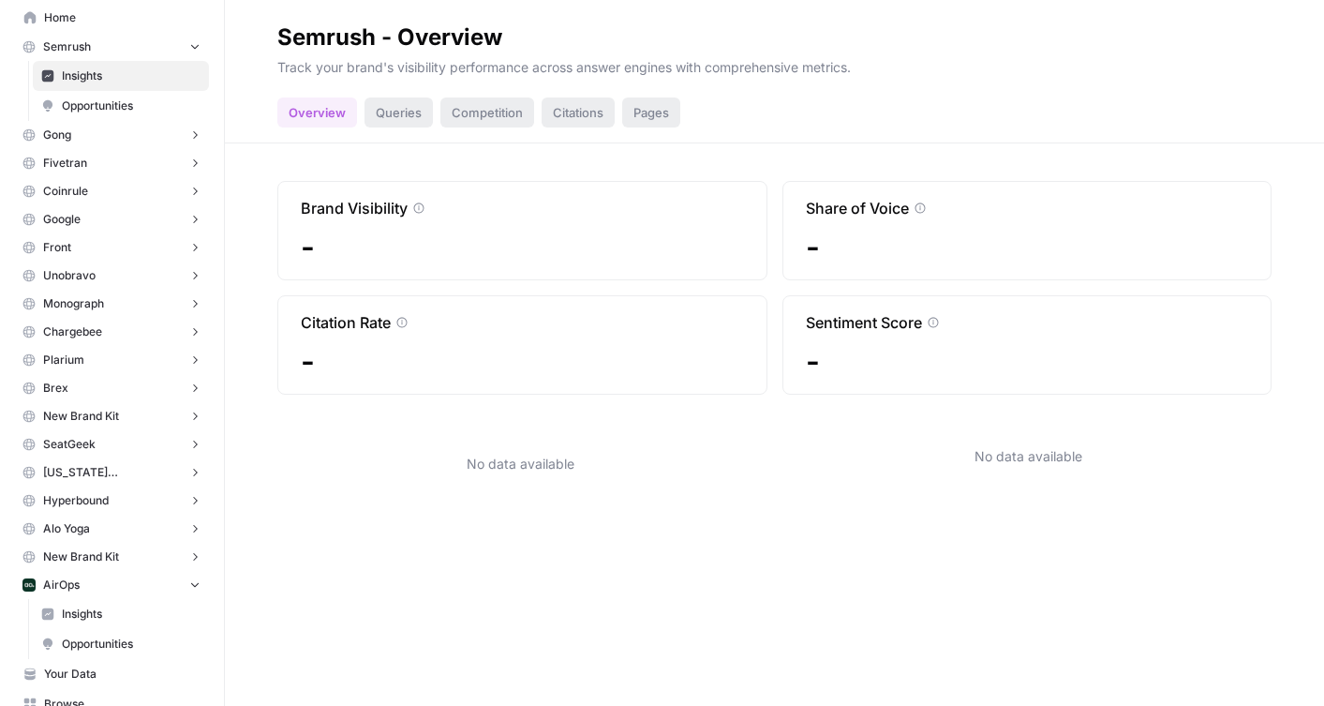
click at [178, 584] on button "AirOps" at bounding box center [112, 585] width 194 height 28
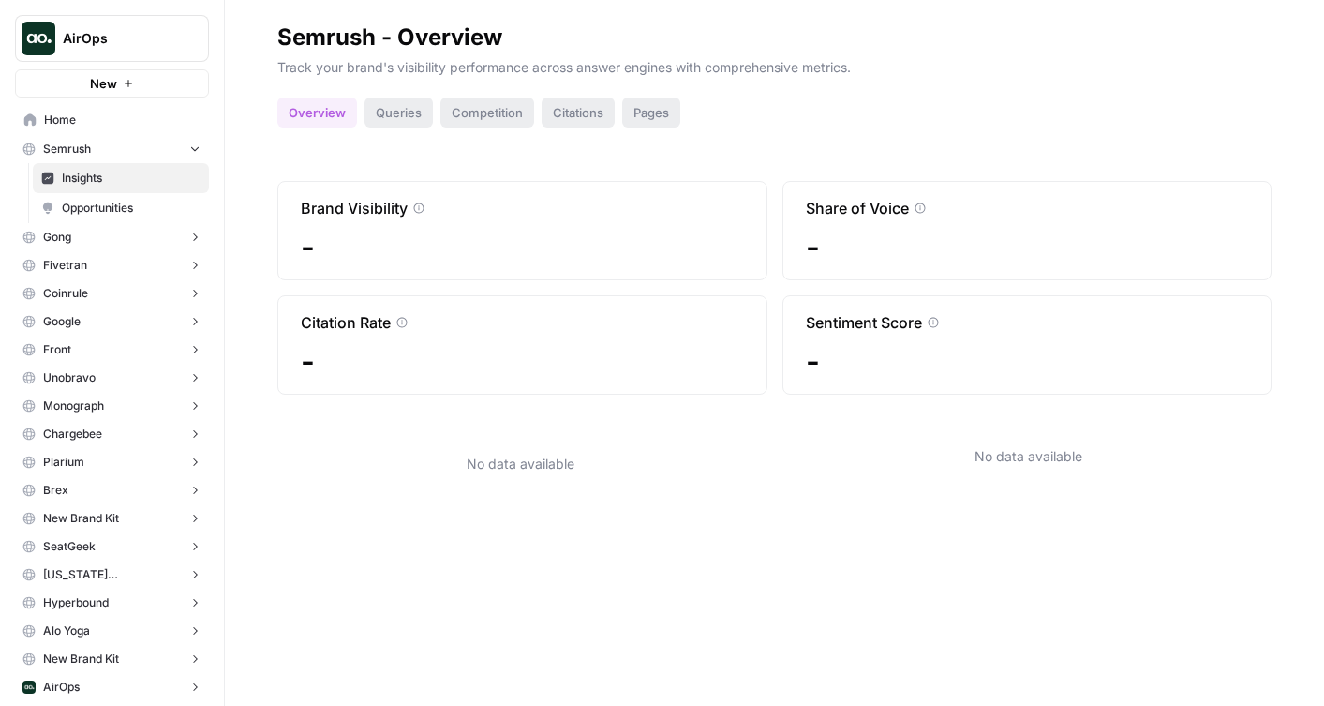
click at [183, 150] on button "Semrush" at bounding box center [112, 149] width 194 height 28
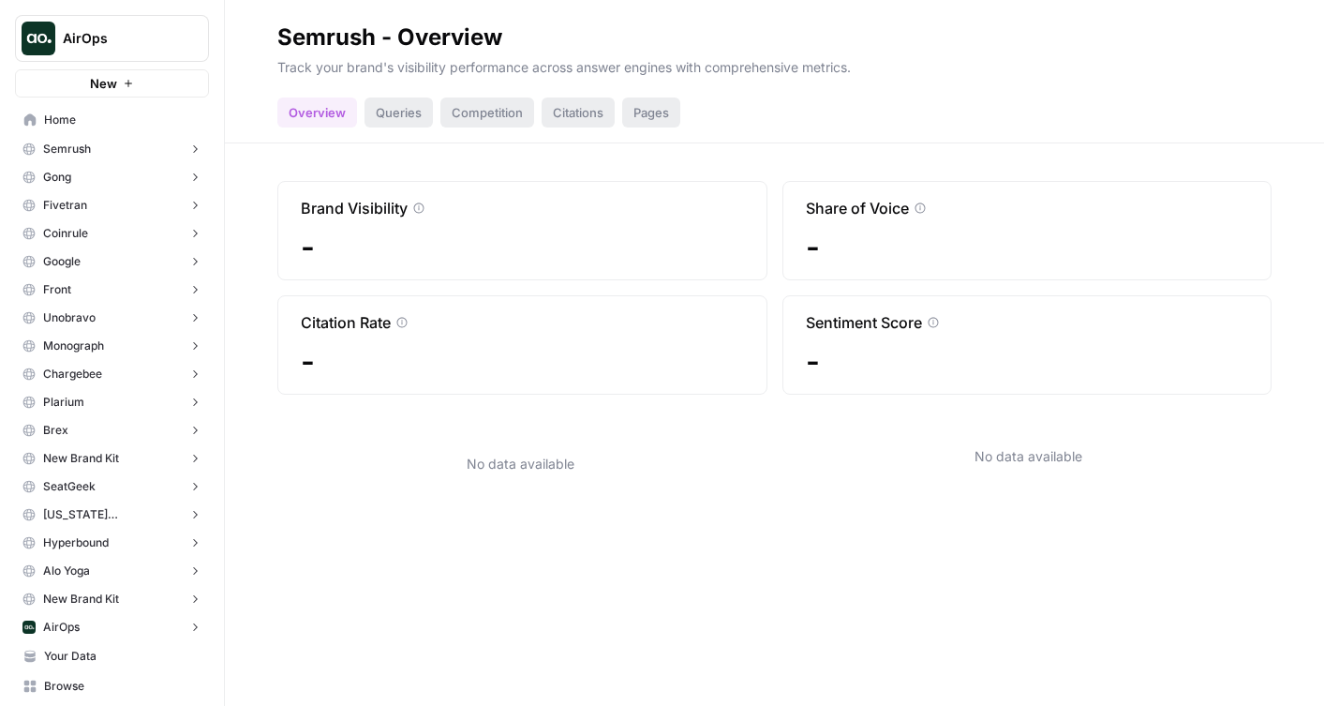
click at [96, 148] on button "Semrush" at bounding box center [112, 149] width 194 height 28
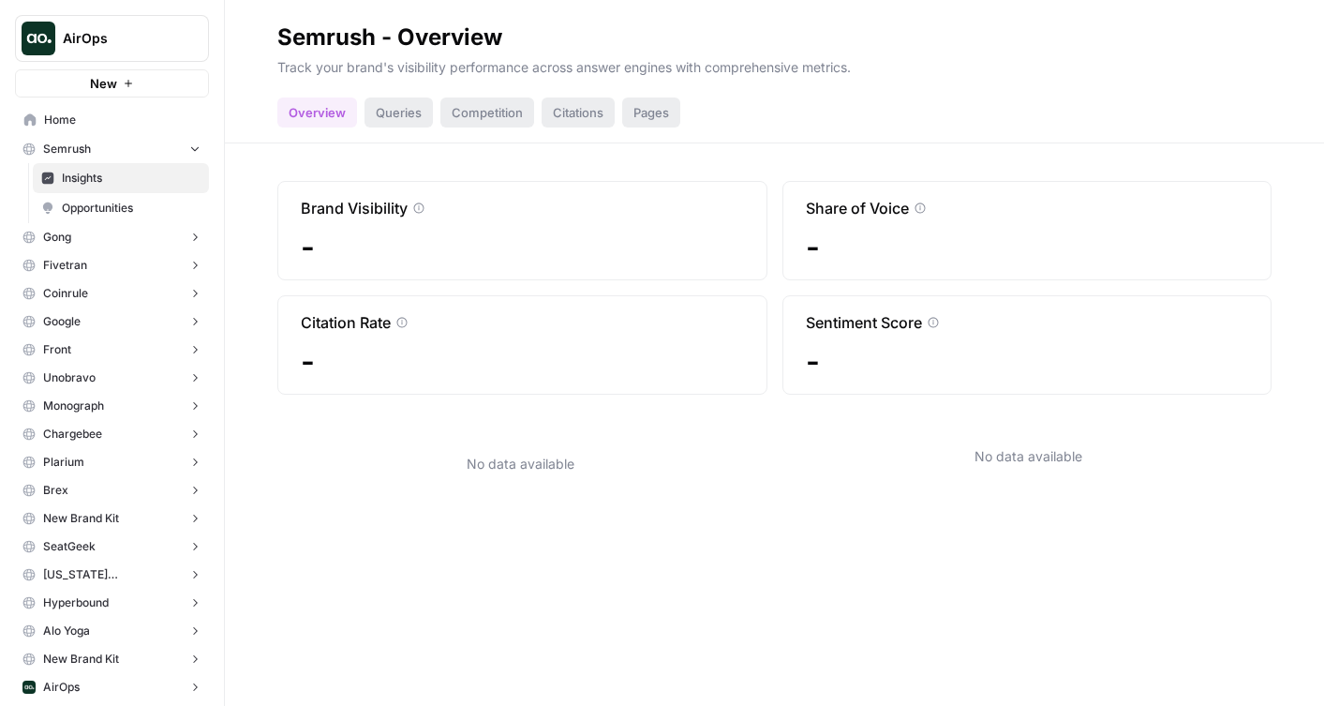
click at [107, 156] on button "Semrush" at bounding box center [112, 149] width 194 height 28
click at [71, 160] on button "Semrush" at bounding box center [112, 149] width 194 height 28
click at [76, 145] on span "Semrush" at bounding box center [67, 149] width 48 height 17
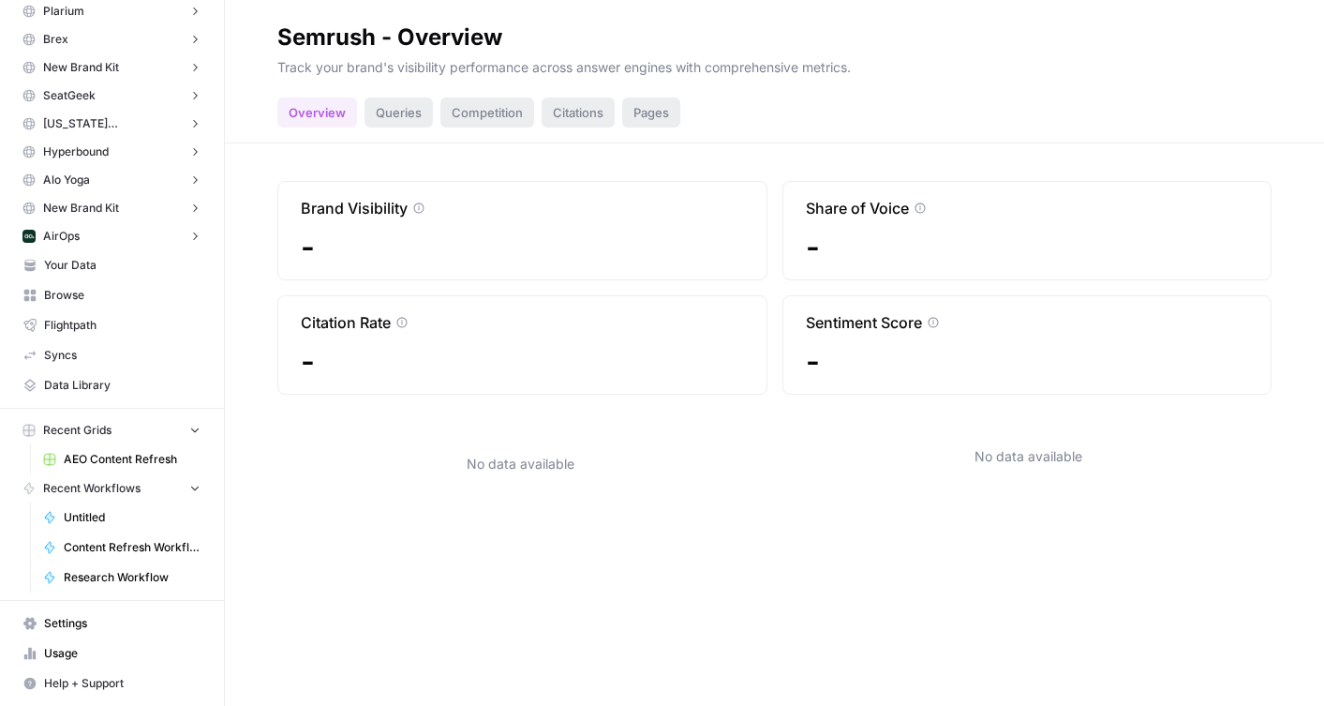
click at [84, 268] on span "Your Data" at bounding box center [122, 265] width 156 height 17
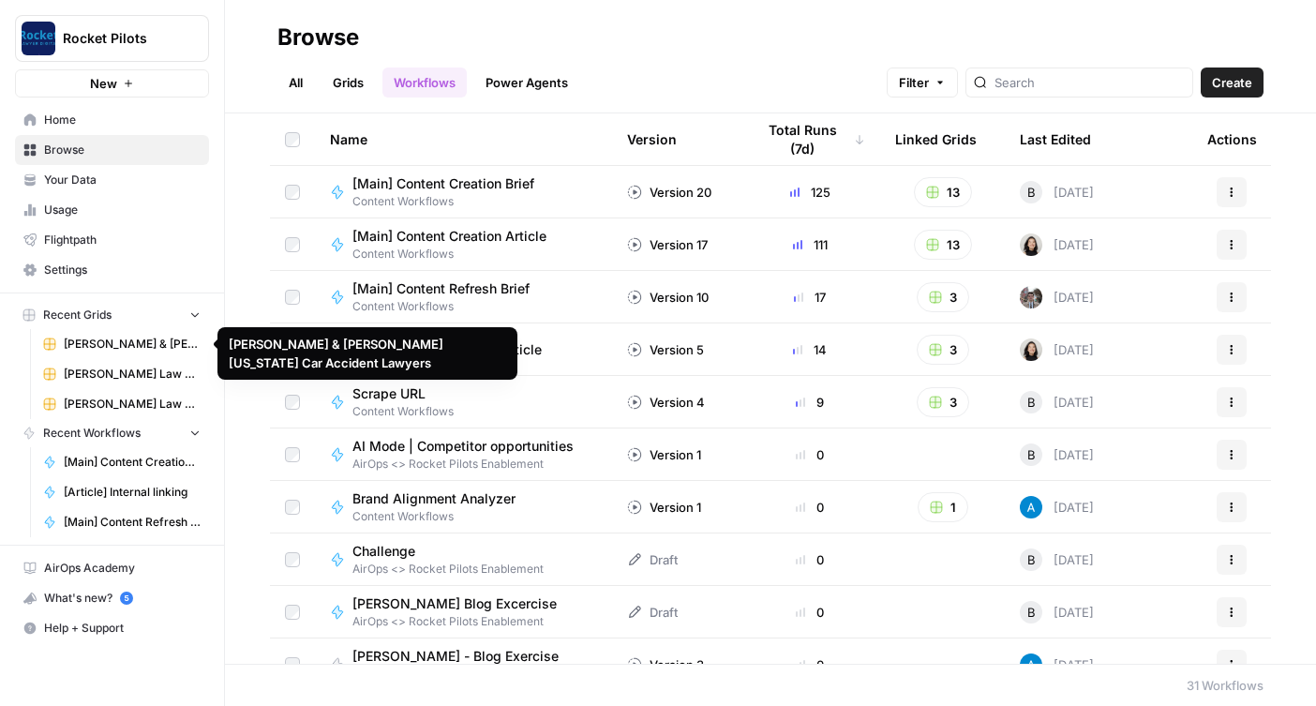
click at [76, 185] on span "Your Data" at bounding box center [122, 179] width 156 height 17
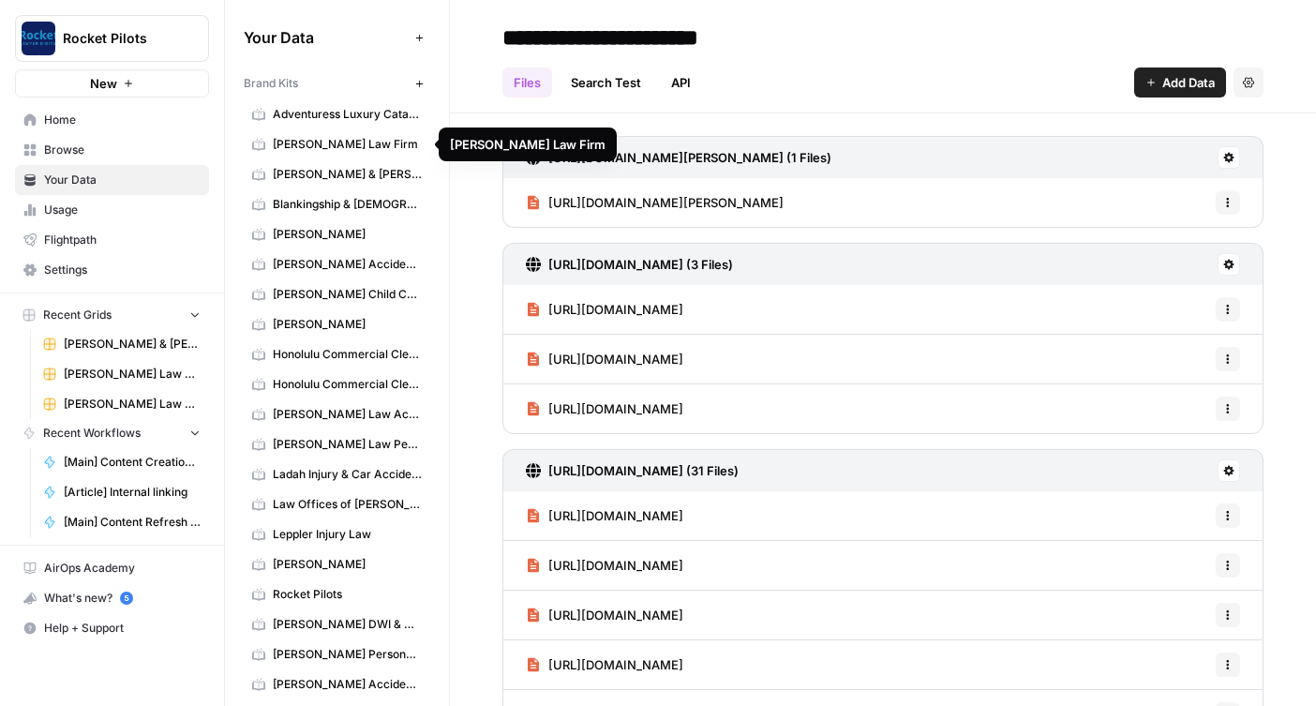
click at [318, 180] on span "[PERSON_NAME] & [PERSON_NAME] [US_STATE] Car Accident Lawyers" at bounding box center [347, 174] width 149 height 17
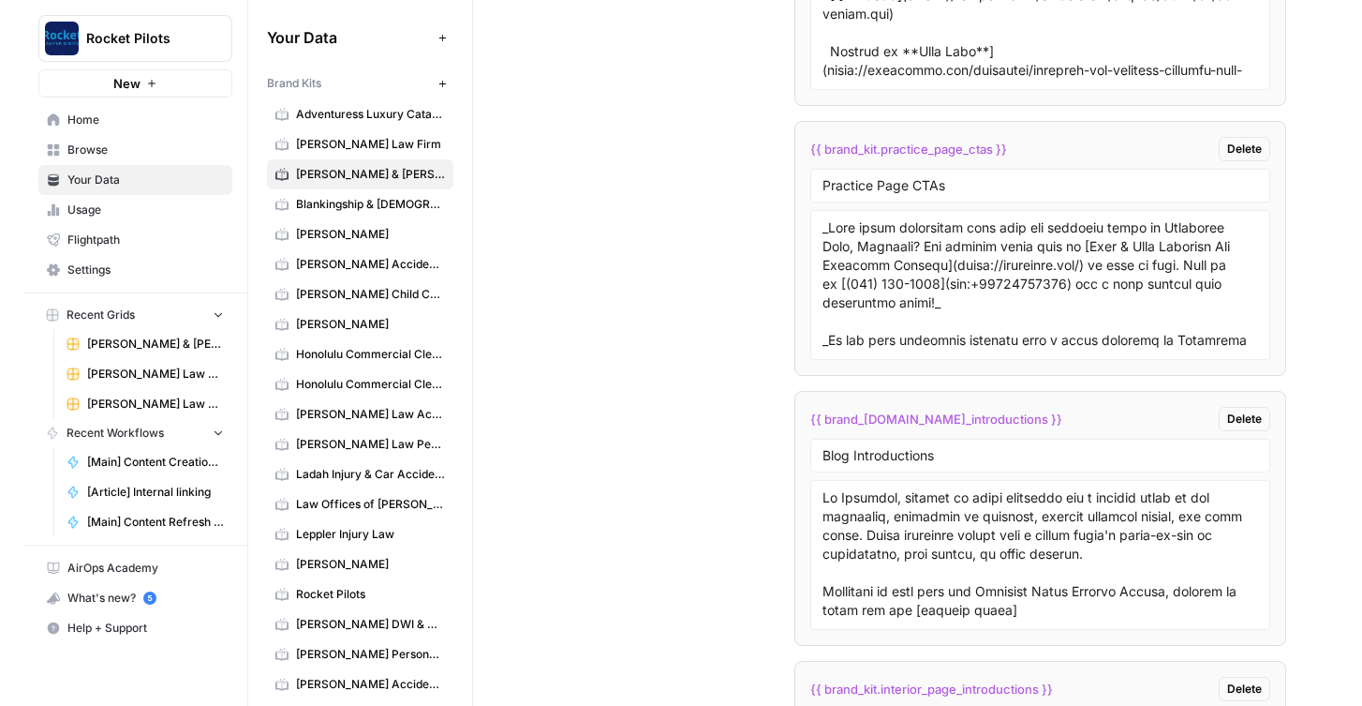
scroll to position [4505, 0]
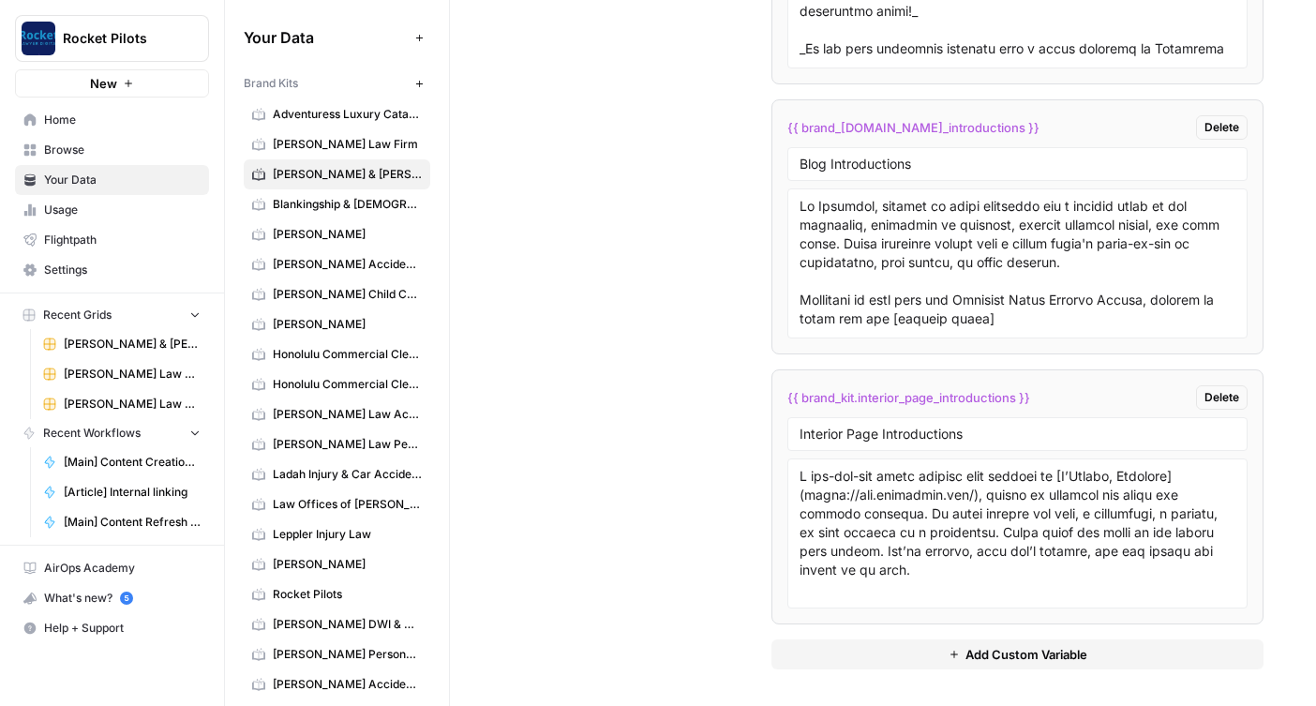
click at [92, 156] on span "Browse" at bounding box center [122, 149] width 156 height 17
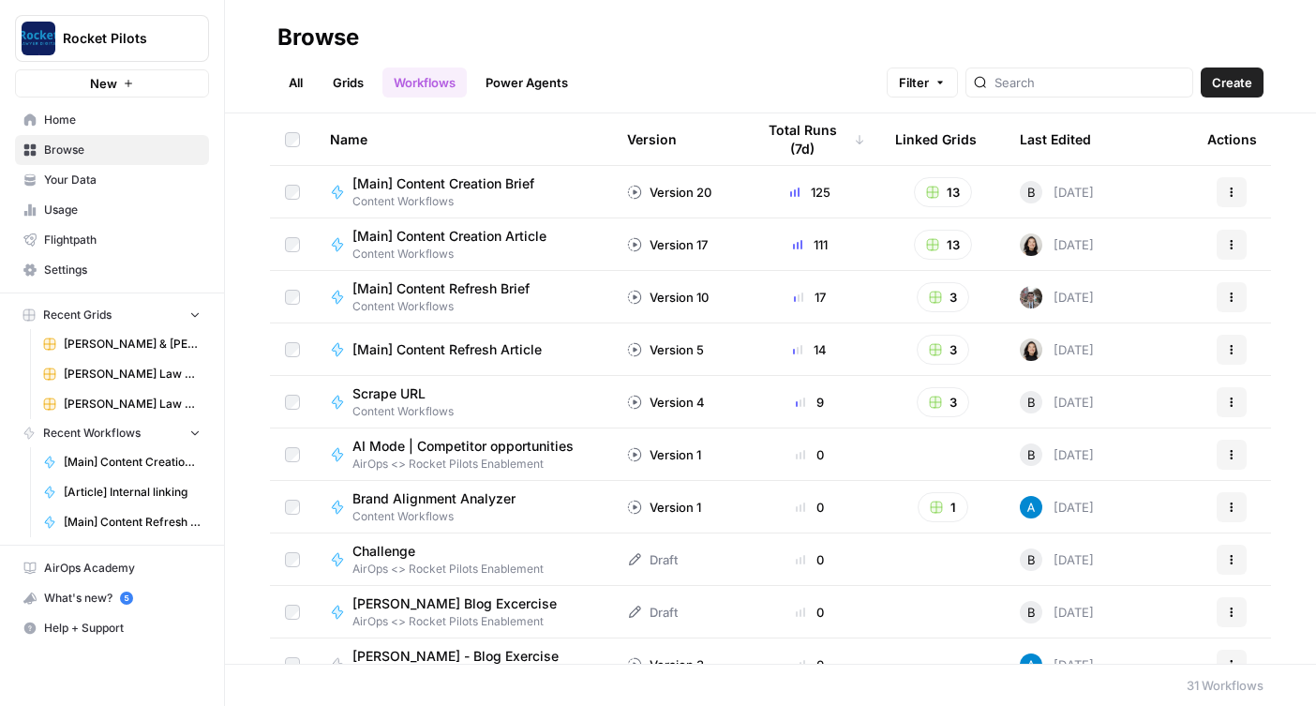
click at [469, 230] on span "[Main] Content Creation Article" at bounding box center [449, 236] width 194 height 19
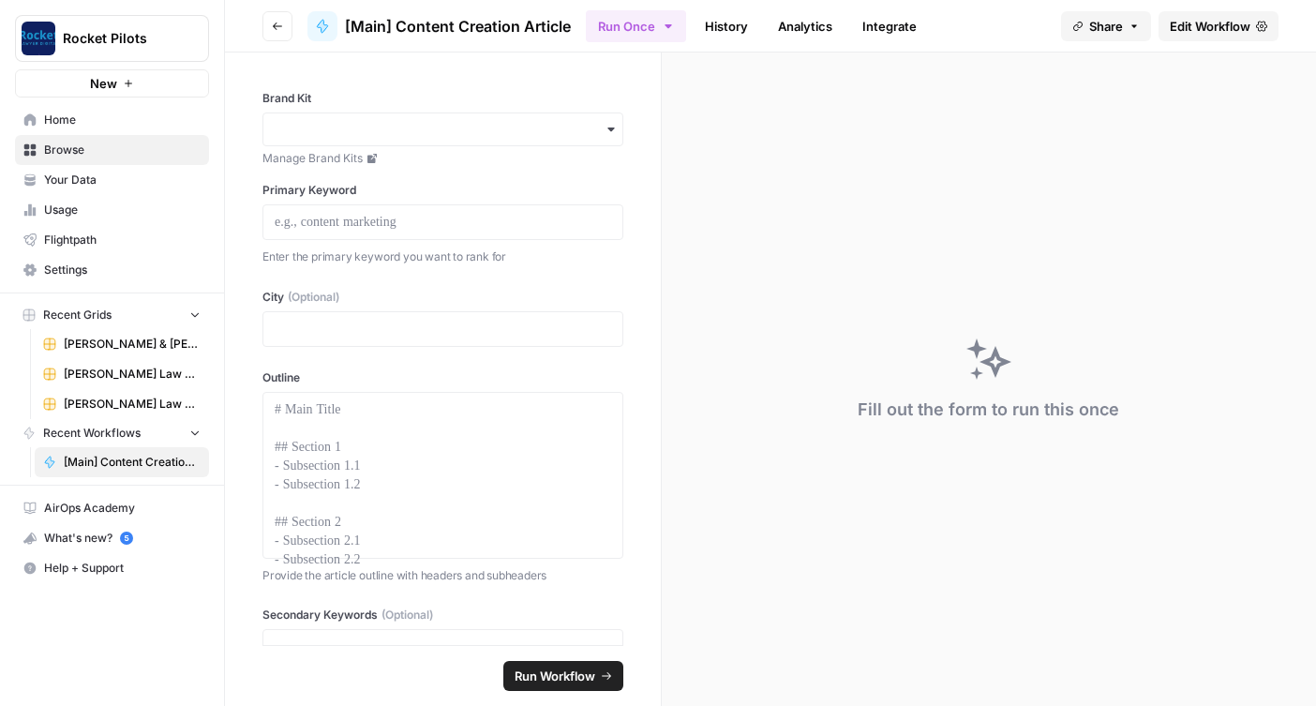
click at [279, 18] on button "Go back" at bounding box center [277, 26] width 30 height 30
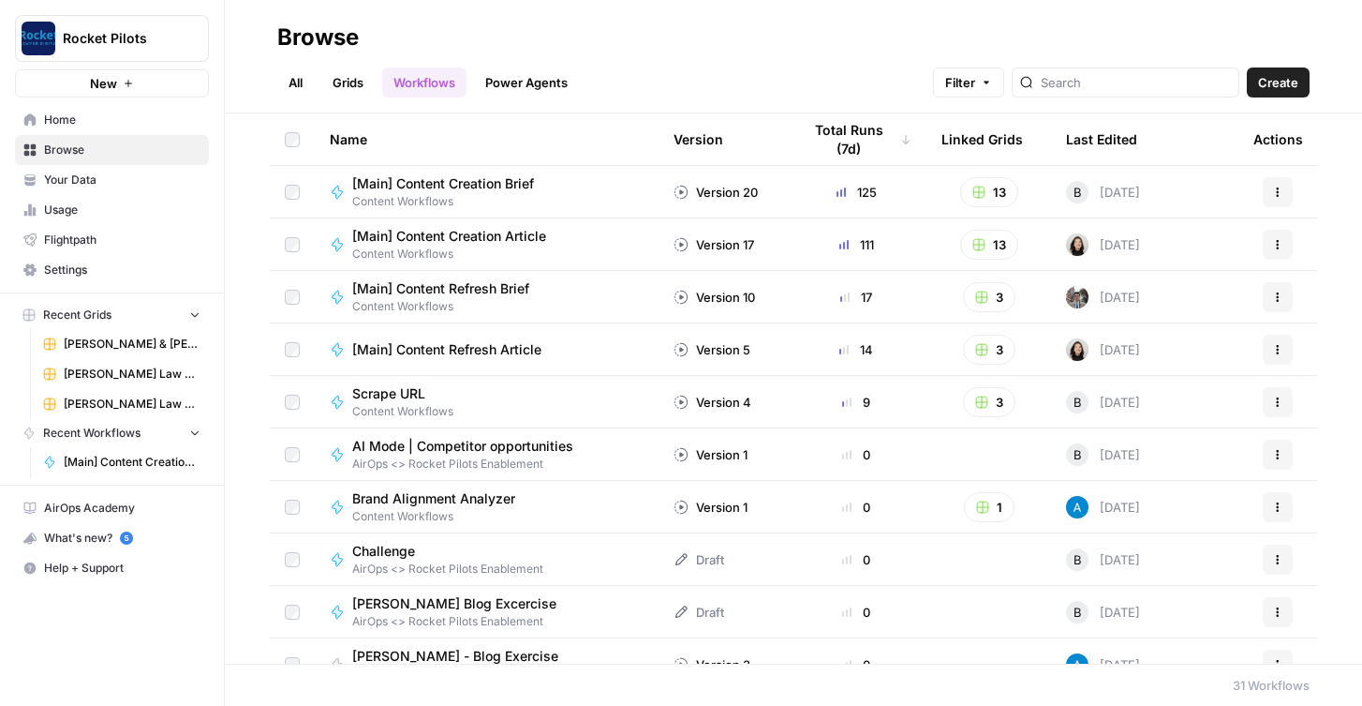
click at [353, 94] on link "Grids" at bounding box center [347, 82] width 53 height 30
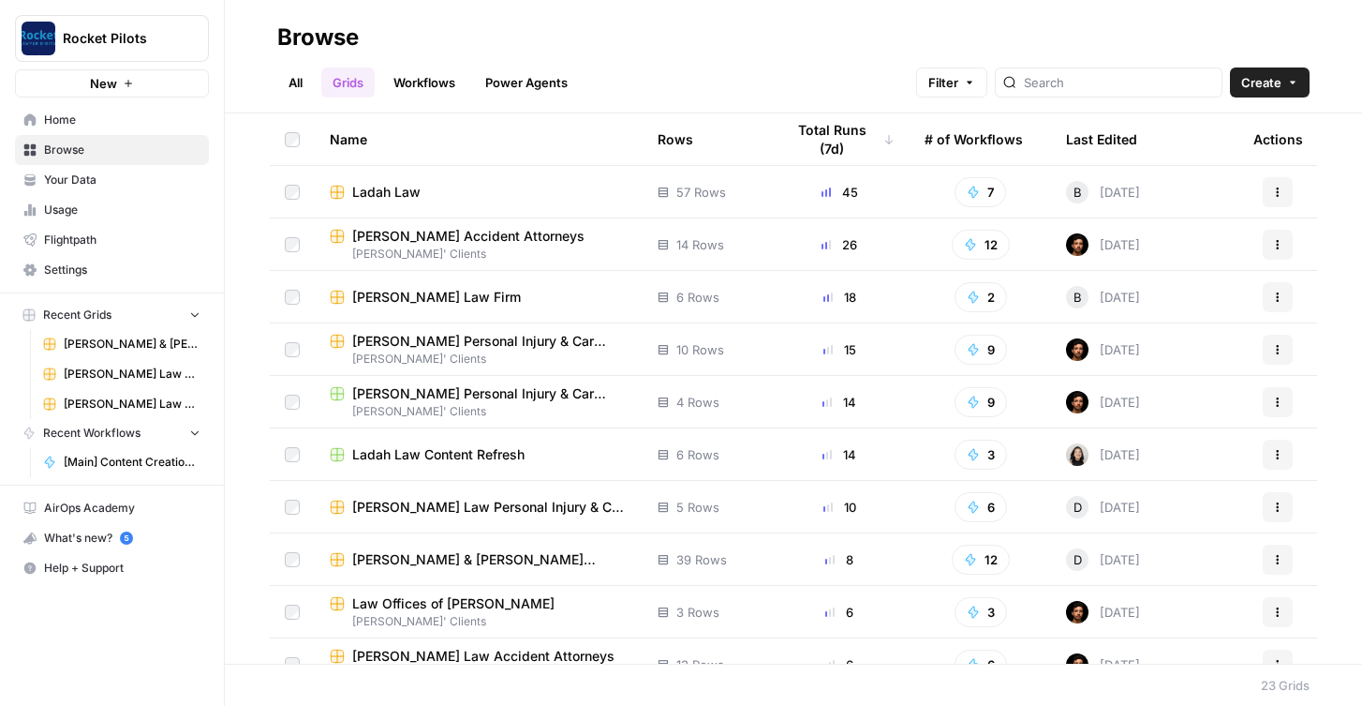
click at [63, 176] on span "Your Data" at bounding box center [122, 179] width 156 height 17
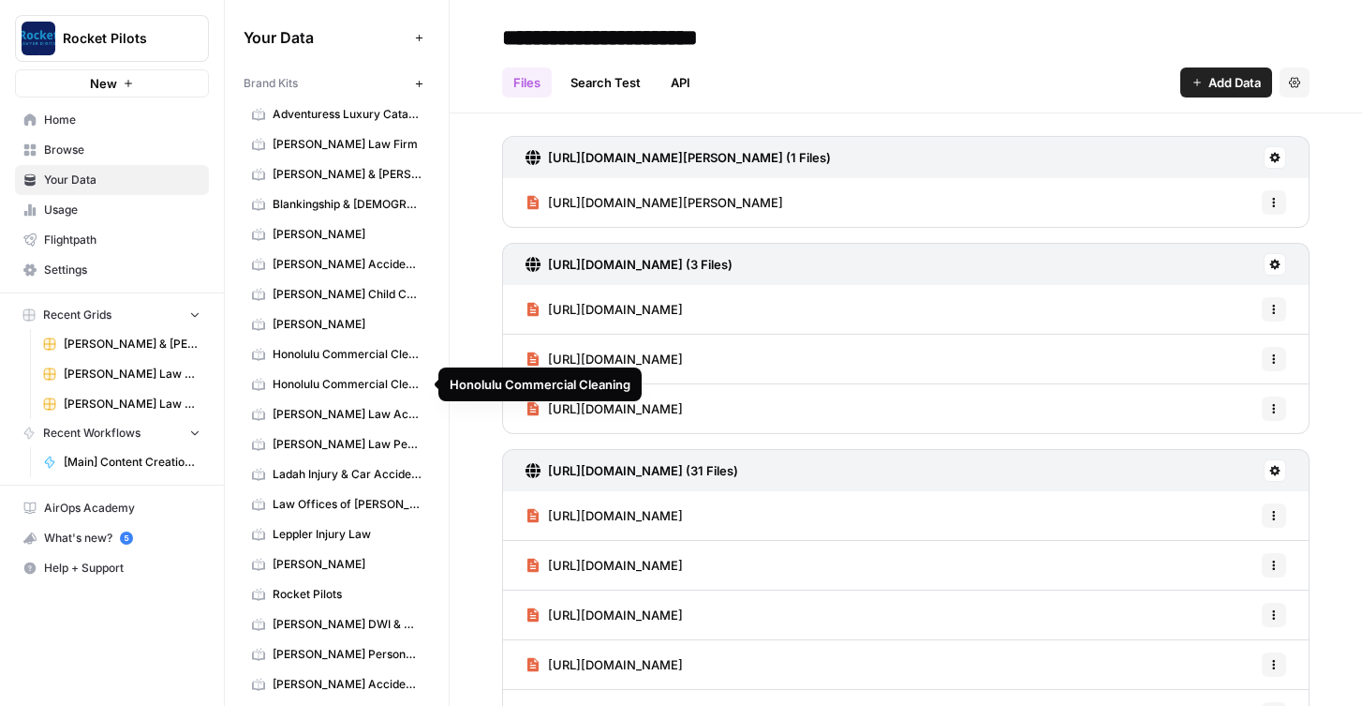
click at [375, 385] on span "Honolulu Commercial Cleaning" at bounding box center [347, 384] width 149 height 17
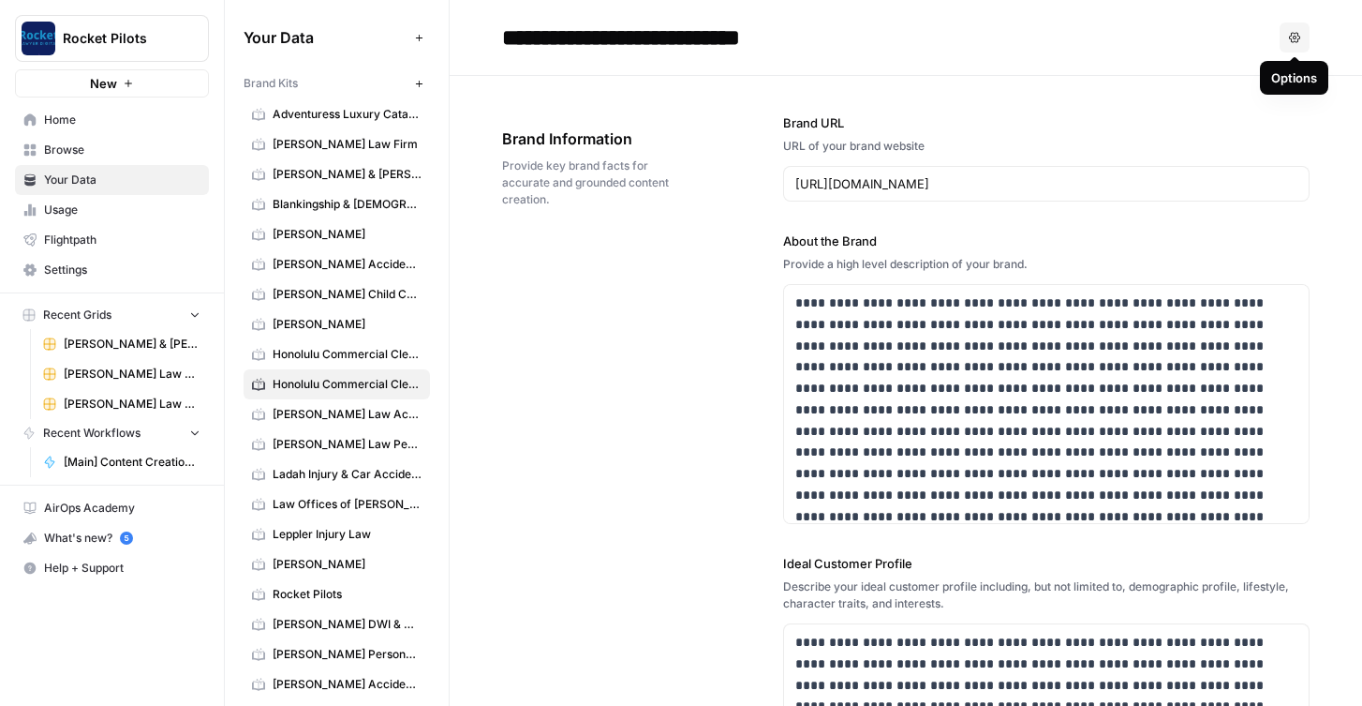
click at [1271, 38] on icon "button" at bounding box center [1294, 37] width 11 height 10
click at [1229, 127] on span "Delete" at bounding box center [1257, 123] width 60 height 19
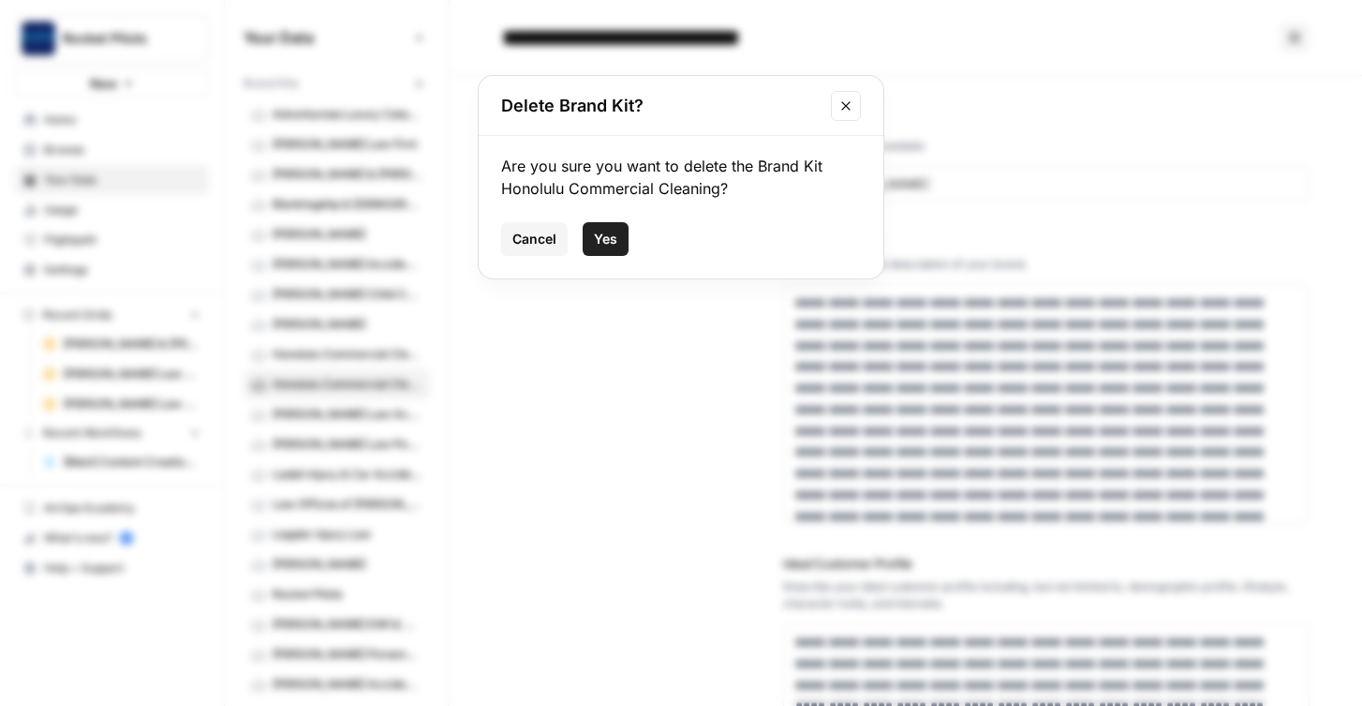
click at [607, 236] on span "Yes" at bounding box center [605, 239] width 23 height 19
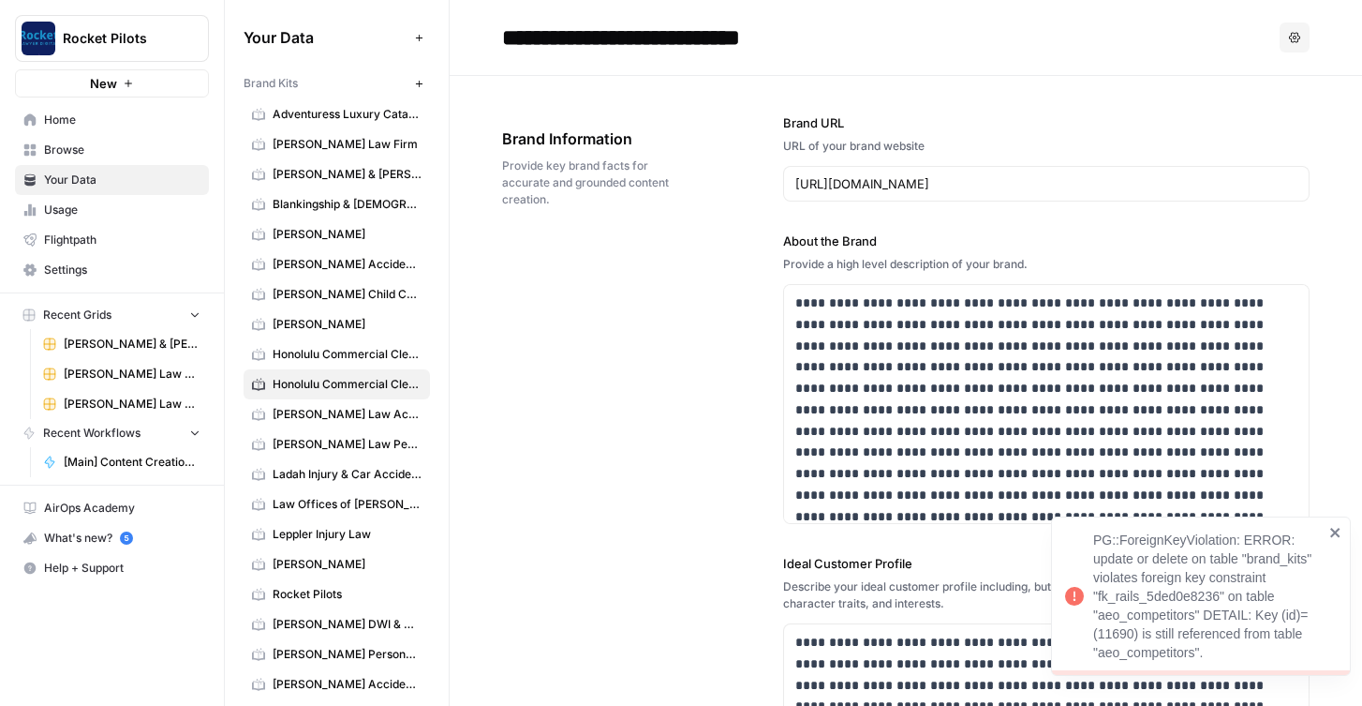
click at [68, 120] on span "Home" at bounding box center [122, 120] width 156 height 17
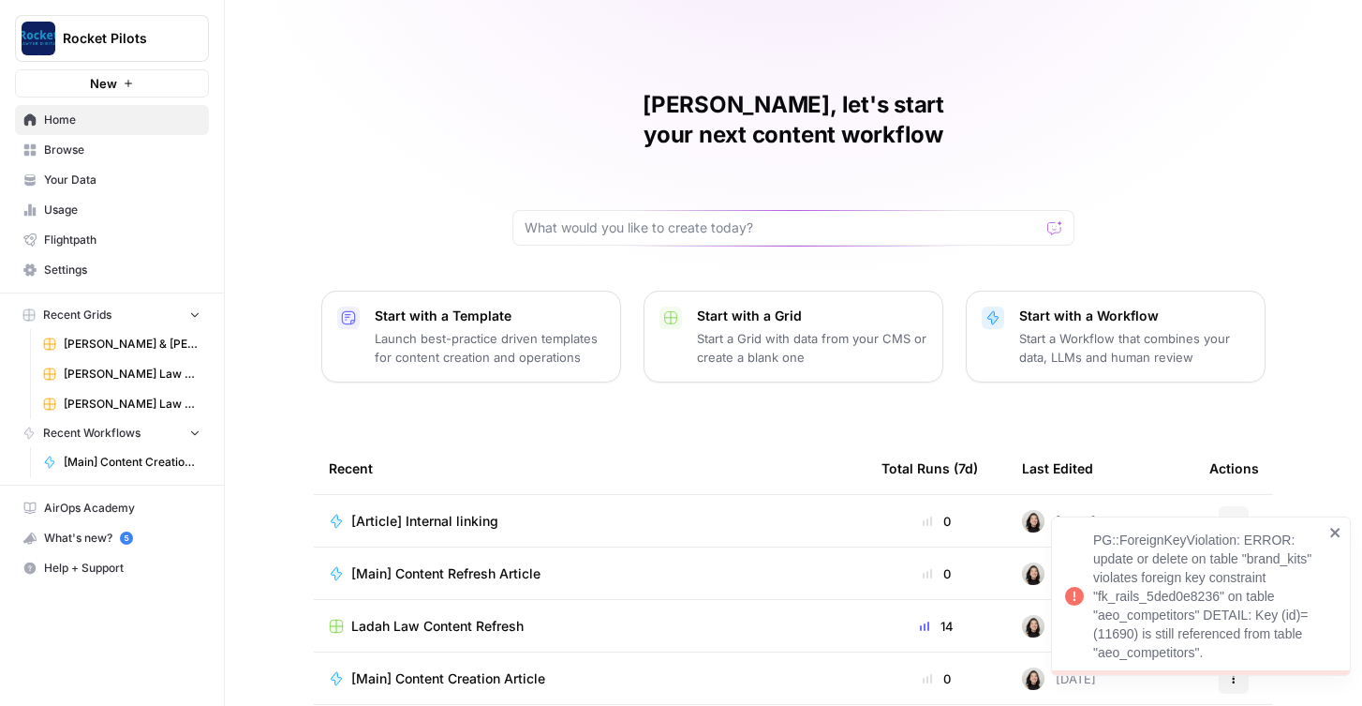
click at [67, 136] on link "Browse" at bounding box center [112, 150] width 194 height 30
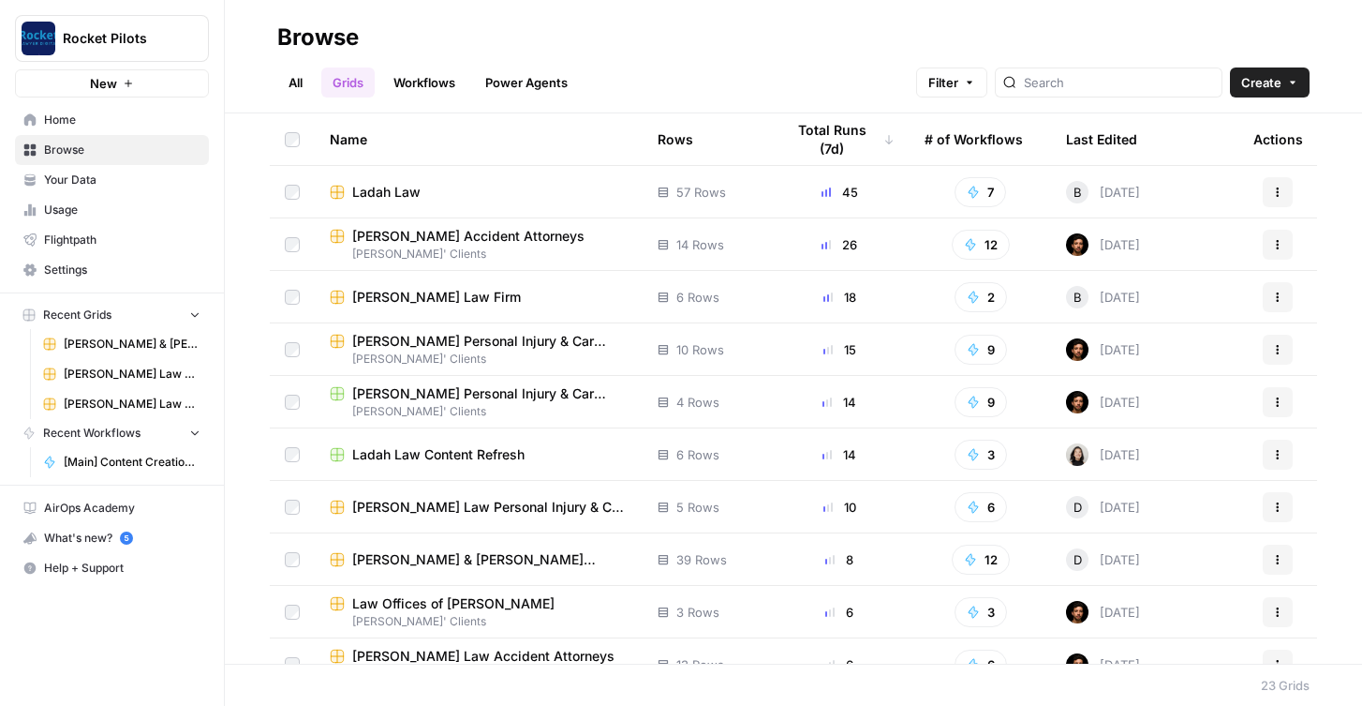
click at [387, 195] on span "Ladah Law" at bounding box center [386, 192] width 68 height 19
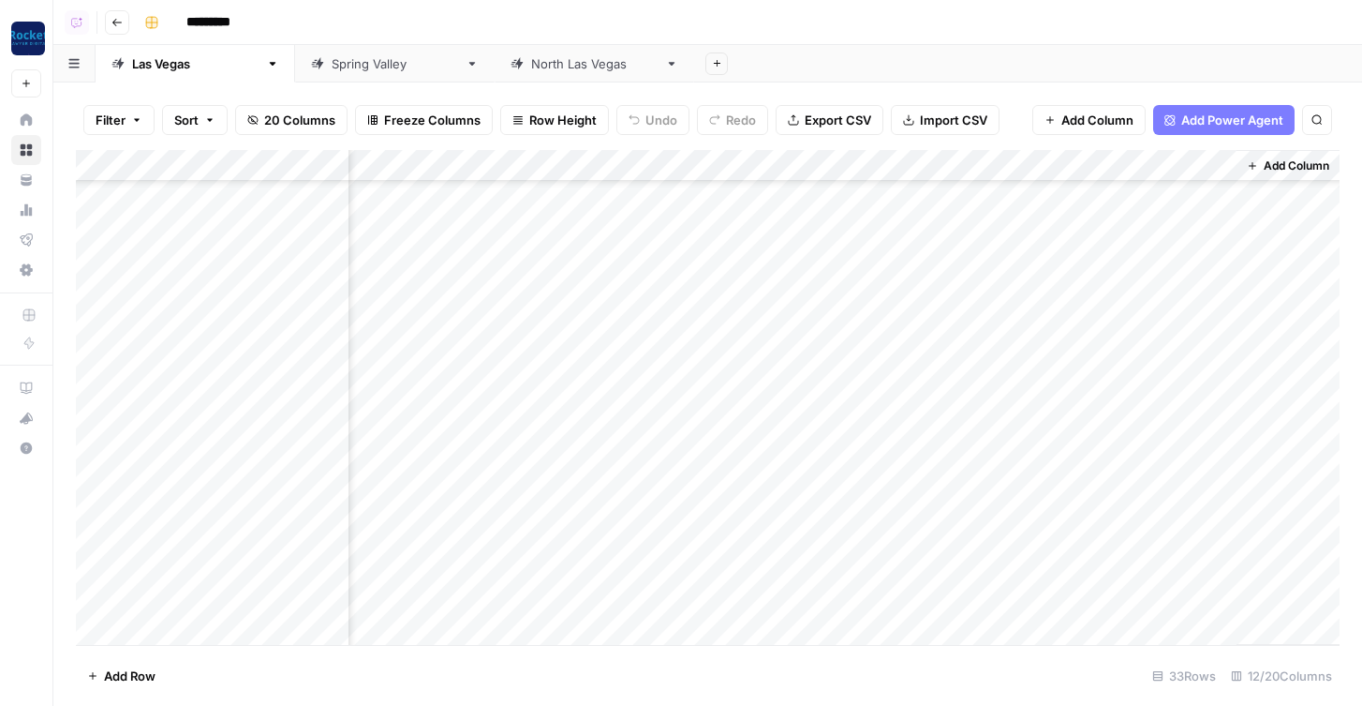
scroll to position [618, 908]
click at [685, 598] on div "Add Column" at bounding box center [708, 397] width 1264 height 495
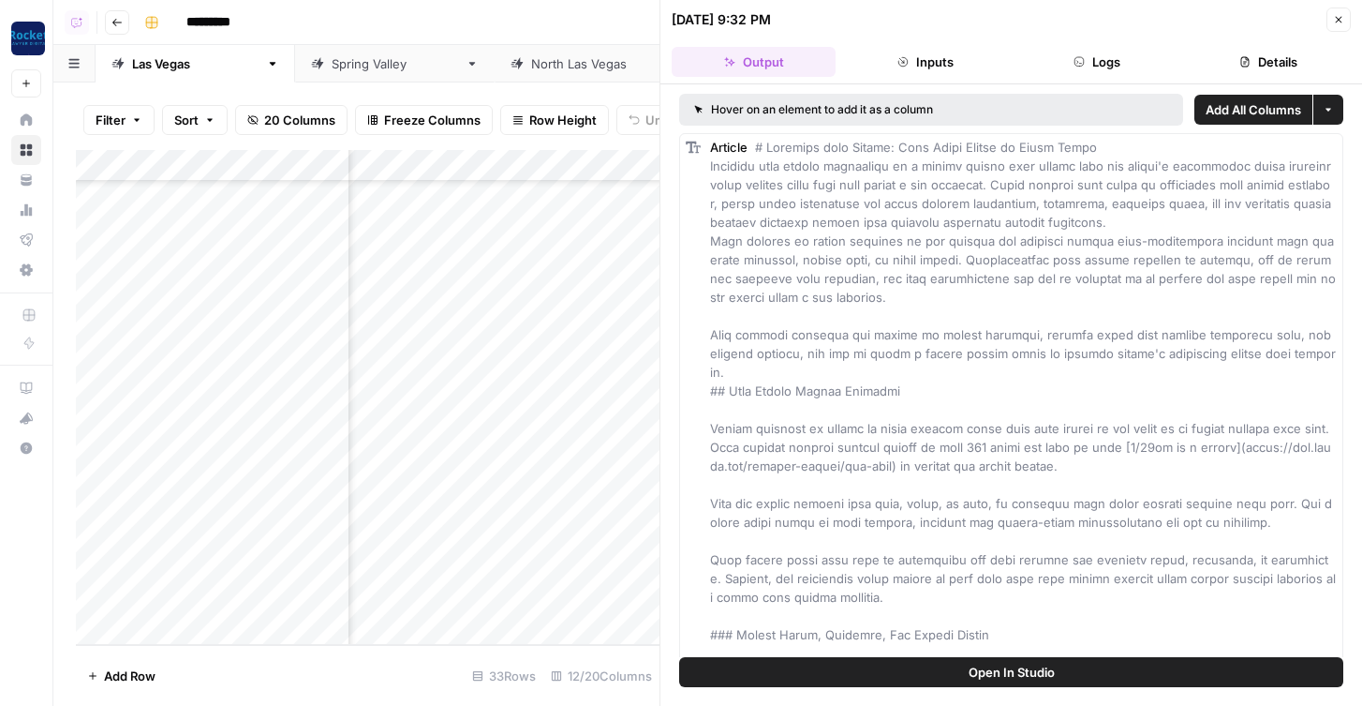
click at [1271, 23] on icon "button" at bounding box center [1338, 19] width 11 height 11
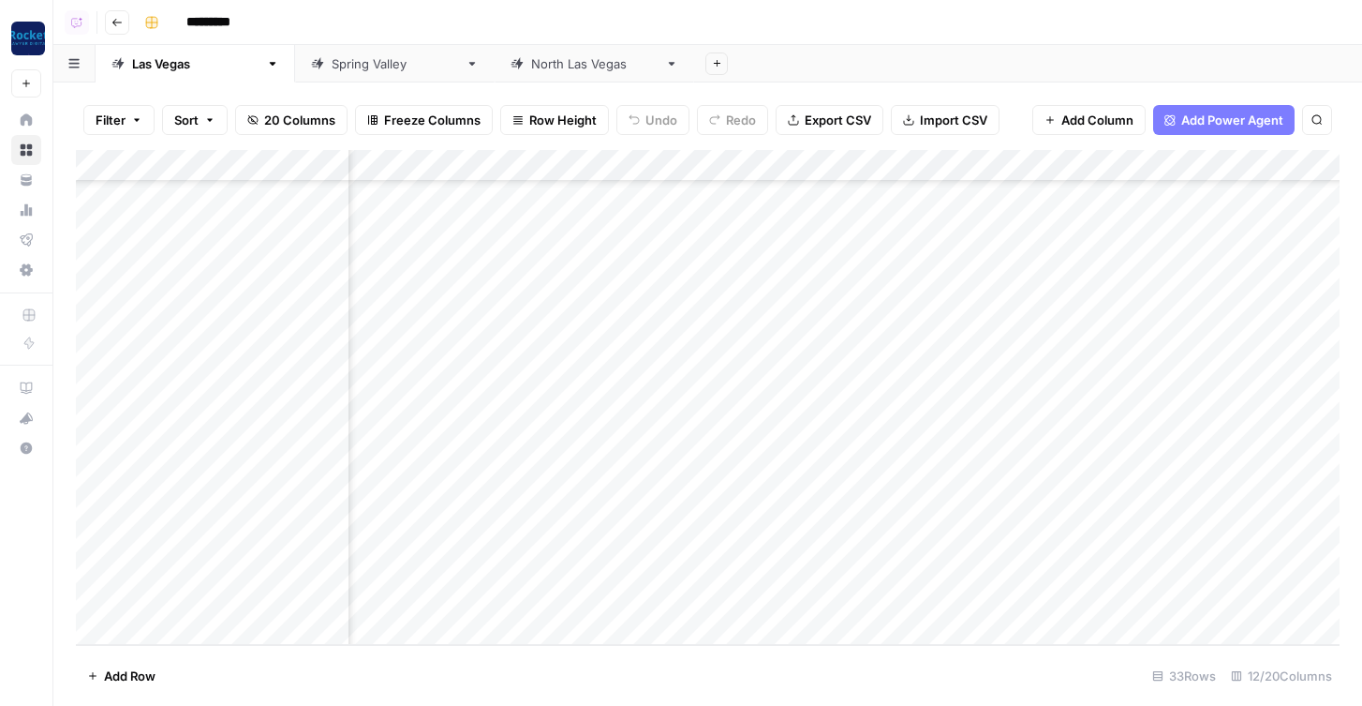
scroll to position [618, 719]
click at [871, 602] on div "Add Column" at bounding box center [708, 397] width 1264 height 495
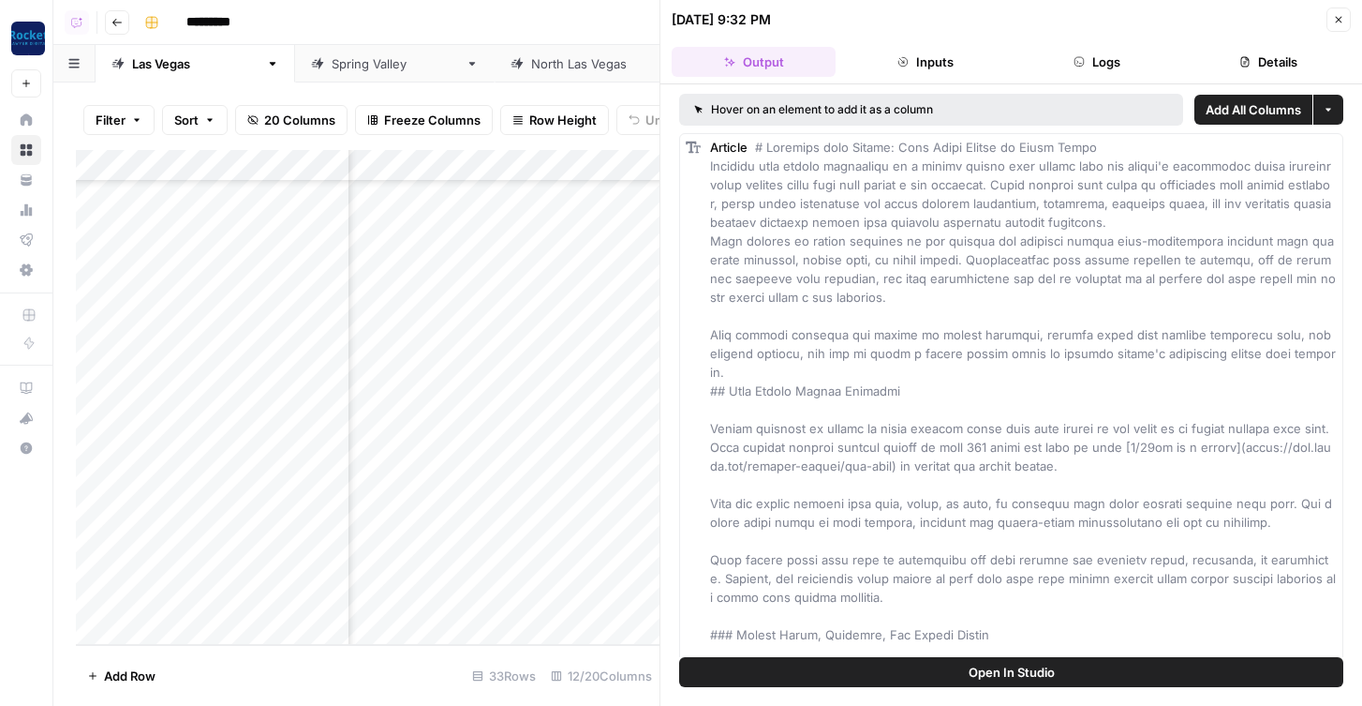
click at [1271, 19] on icon "button" at bounding box center [1338, 19] width 11 height 11
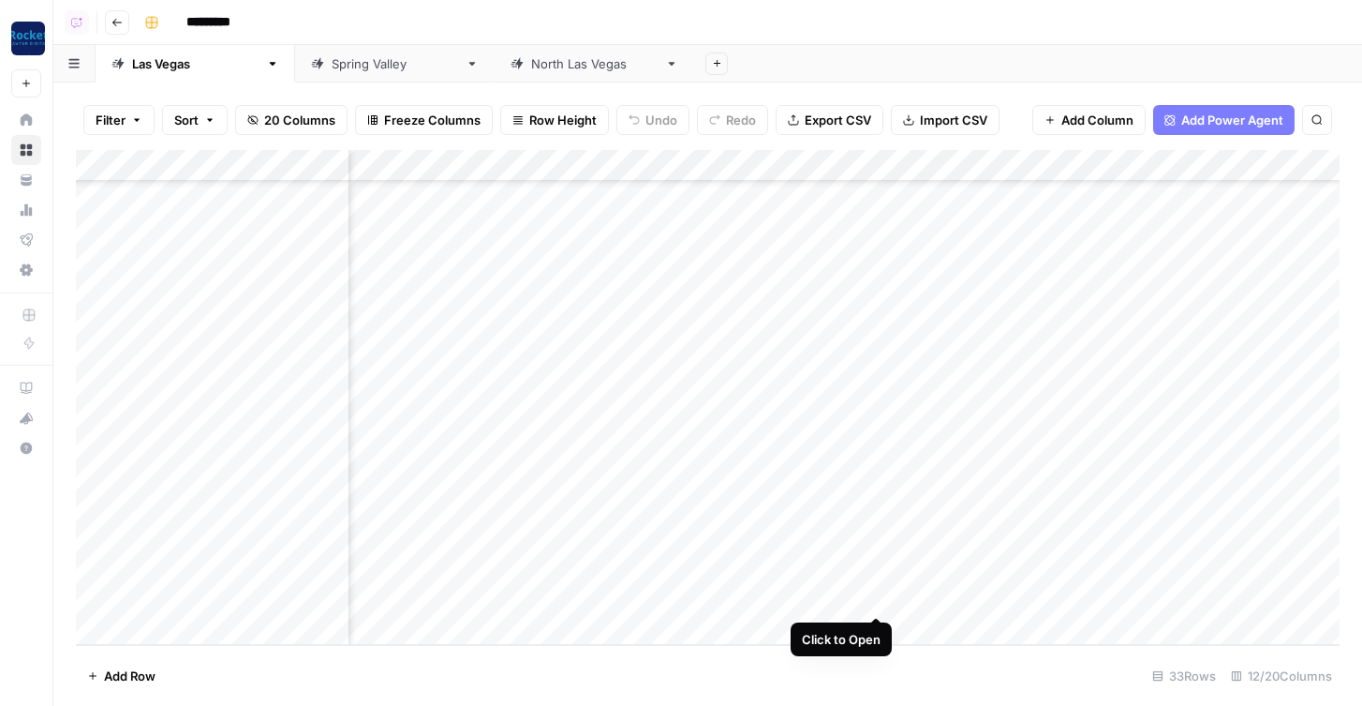
click at [873, 599] on div "Add Column" at bounding box center [708, 397] width 1264 height 495
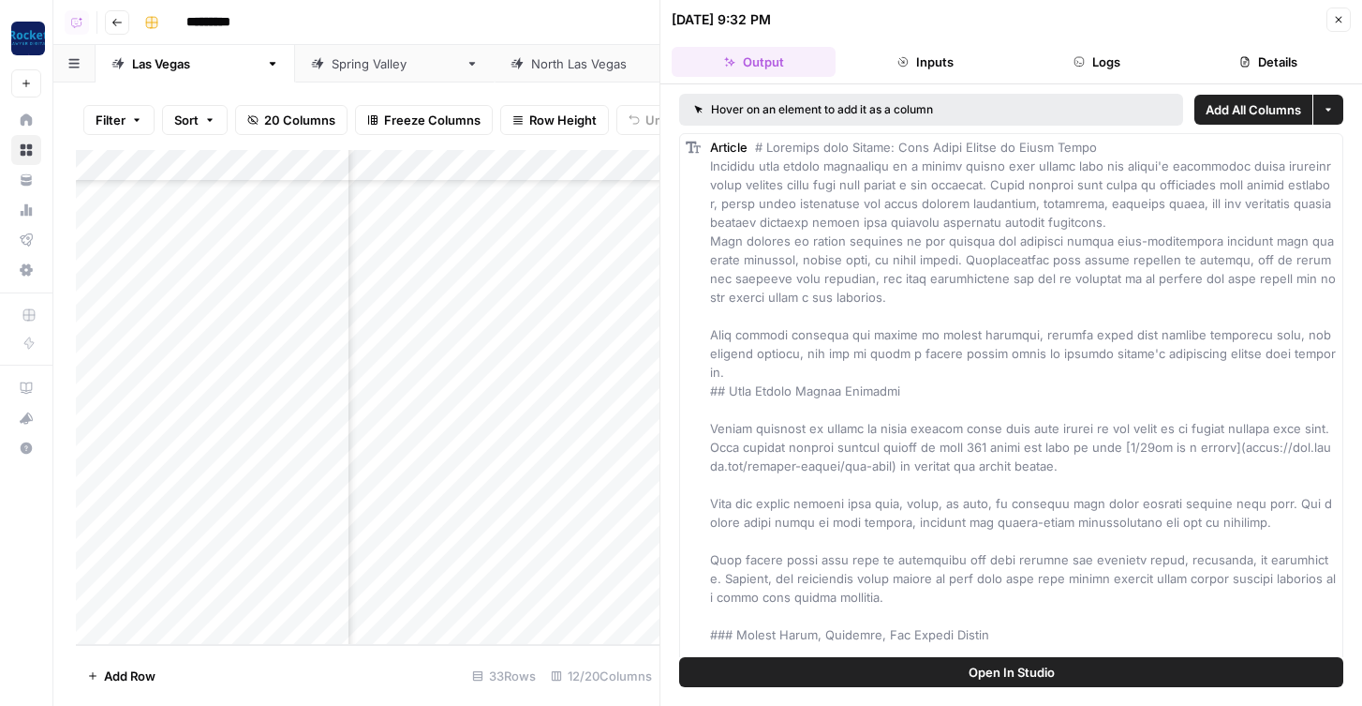
click at [904, 663] on button "Open In Studio" at bounding box center [1011, 672] width 664 height 30
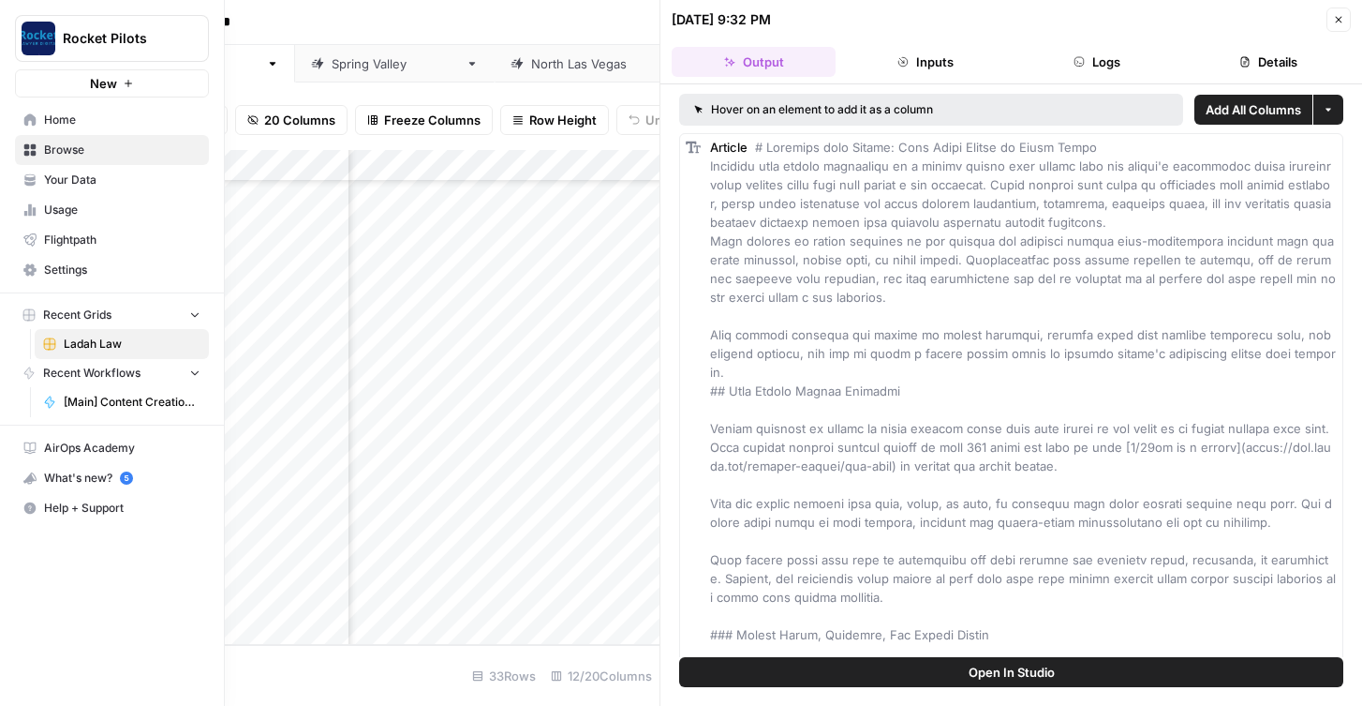
click at [81, 156] on span "Browse" at bounding box center [122, 149] width 156 height 17
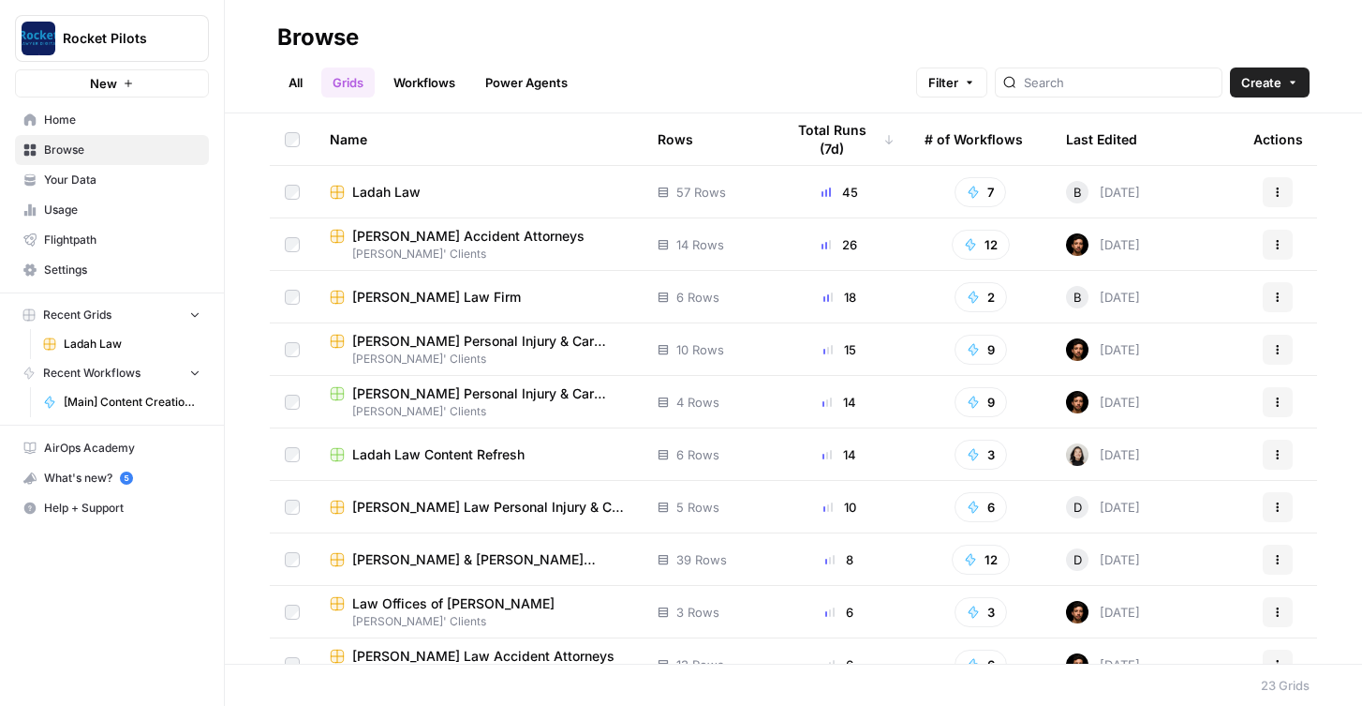
click at [404, 291] on span "[PERSON_NAME] Law Firm" at bounding box center [436, 297] width 169 height 19
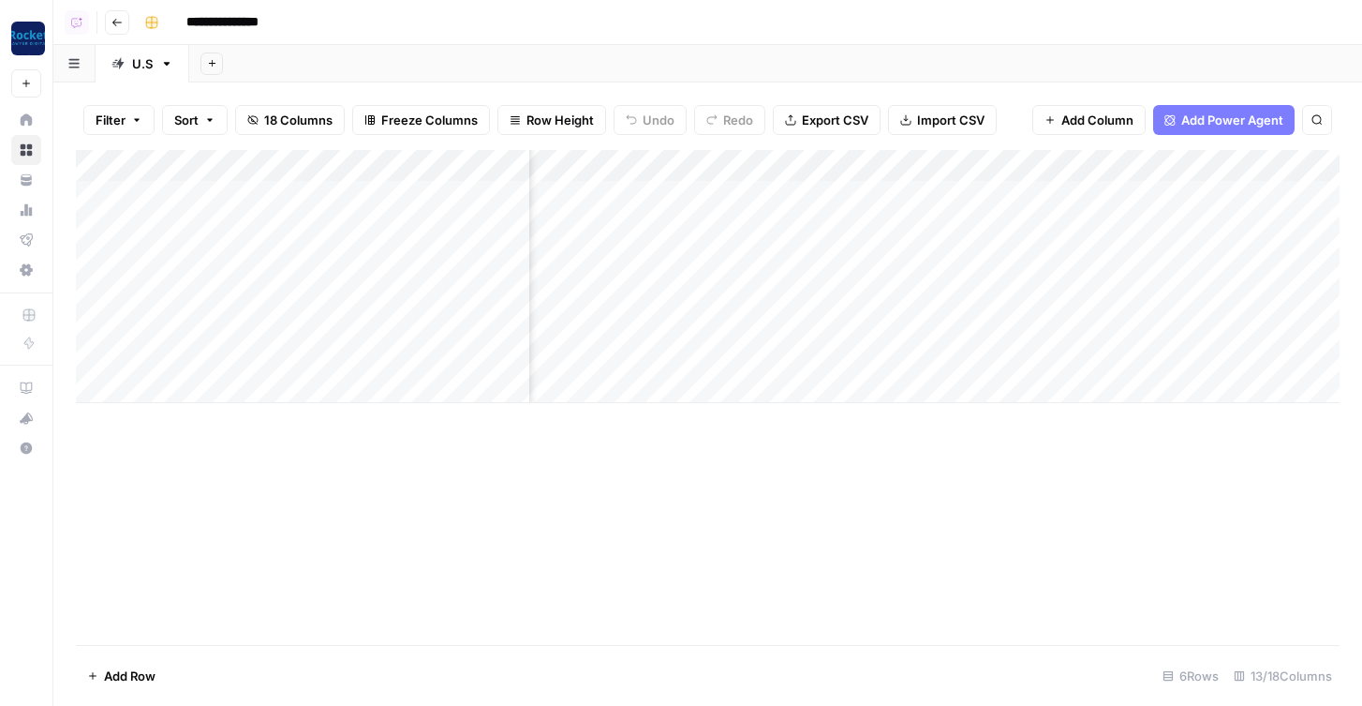
scroll to position [0, 1143]
click at [809, 264] on div "Add Column" at bounding box center [708, 276] width 1264 height 253
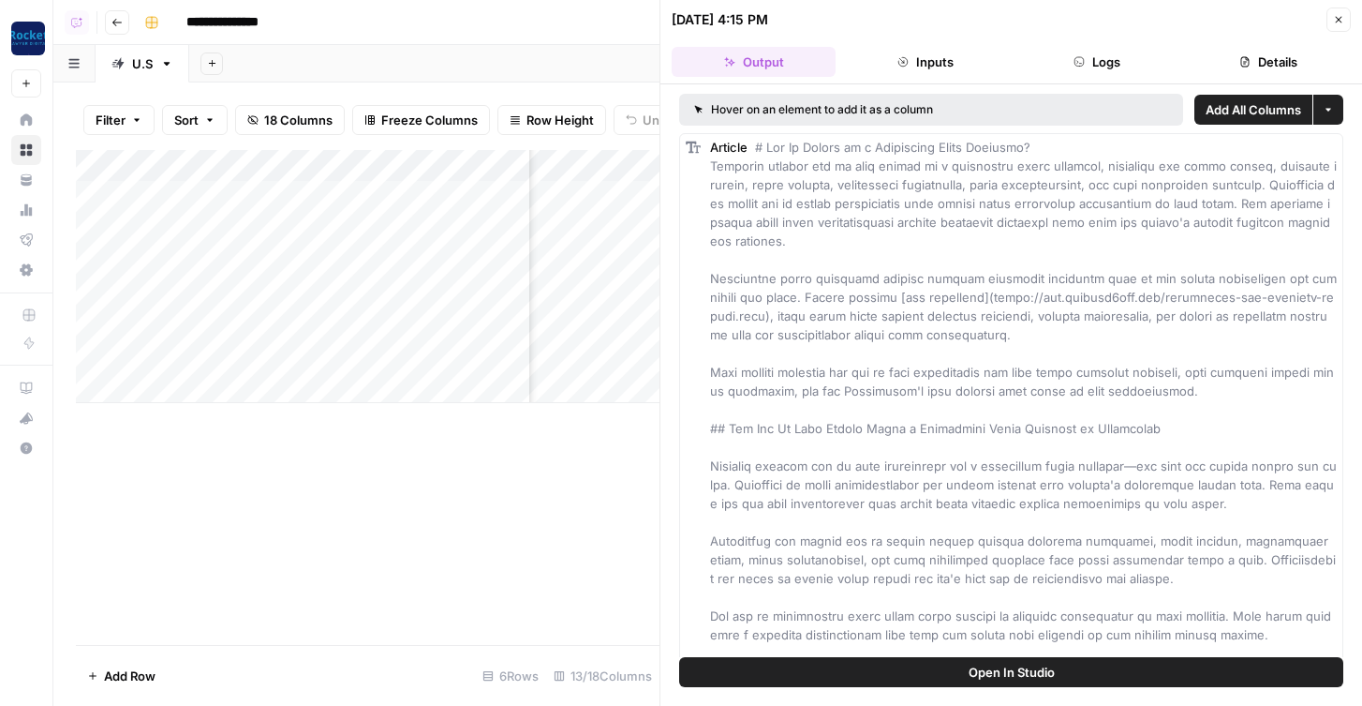
click at [930, 669] on button "Open In Studio" at bounding box center [1011, 672] width 664 height 30
click at [1271, 17] on button "Close" at bounding box center [1339, 19] width 24 height 24
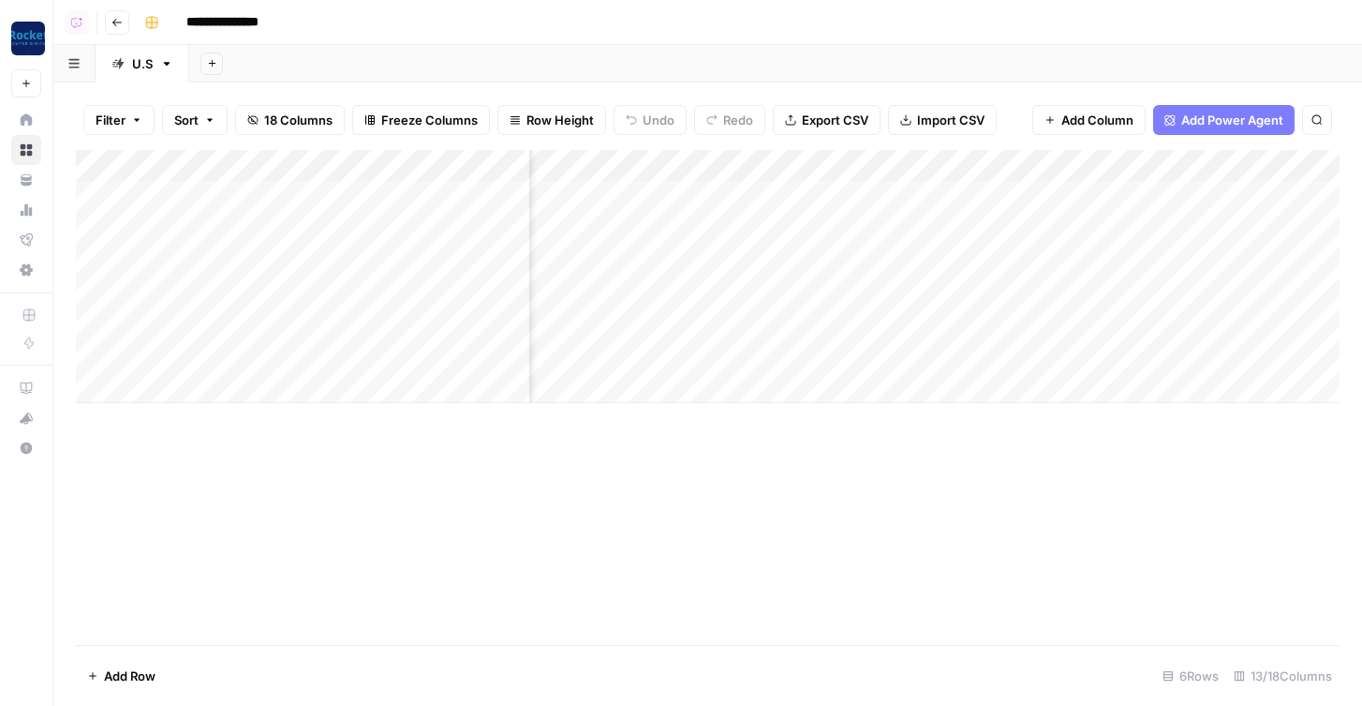
scroll to position [0, 1386]
click at [896, 195] on div "Add Column" at bounding box center [708, 276] width 1264 height 253
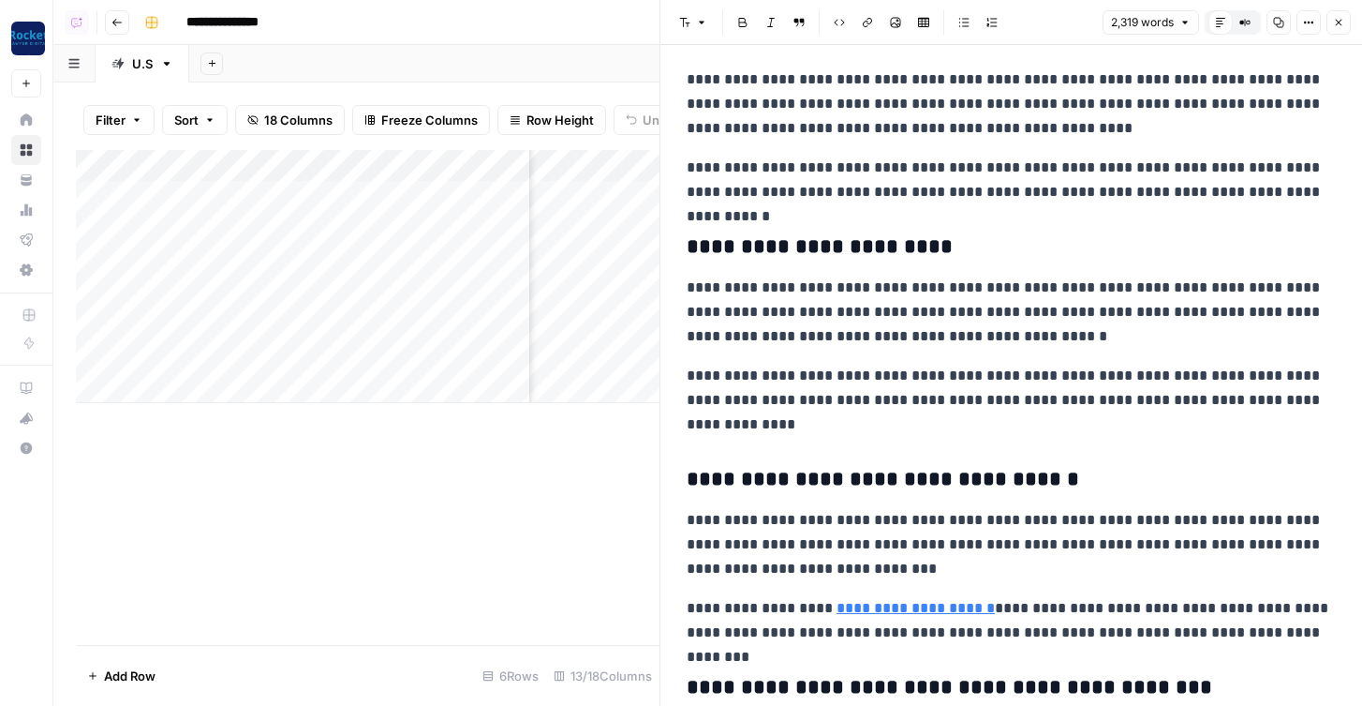
scroll to position [5851, 0]
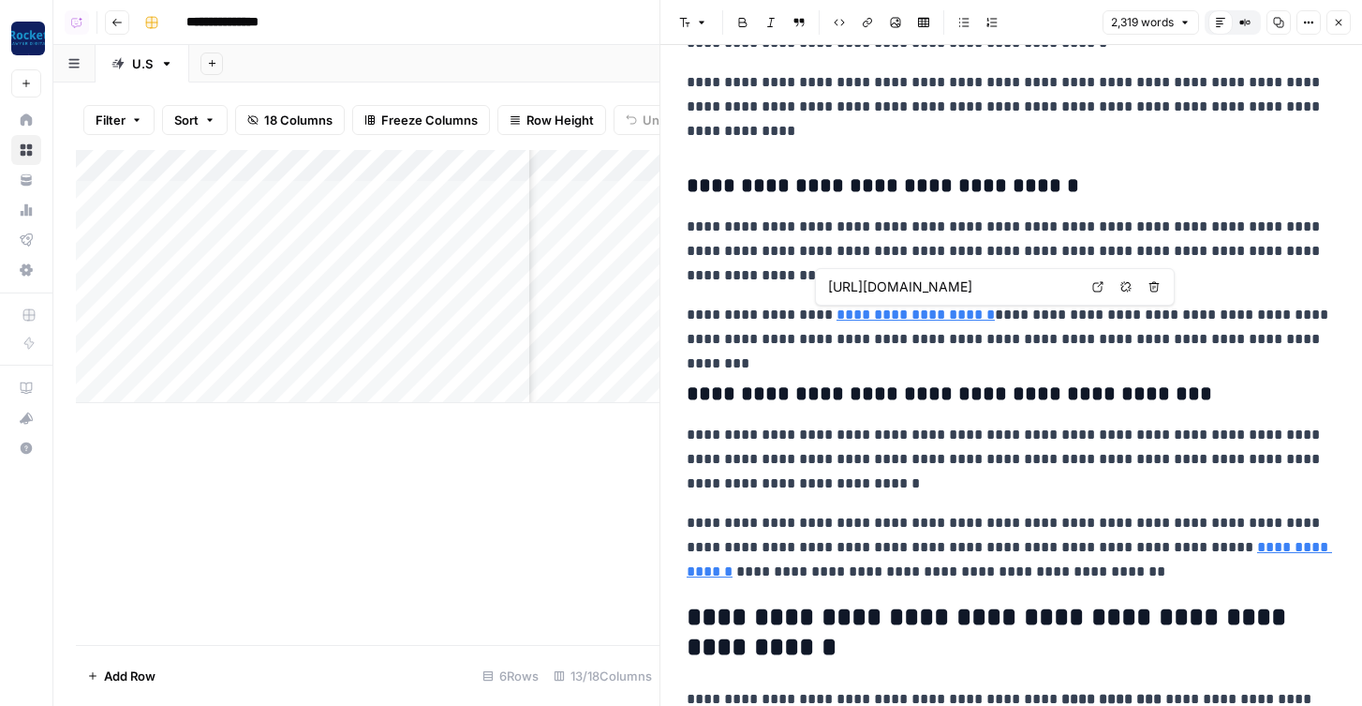
type input "https://www.justice4you.com/our-attorneys.html"
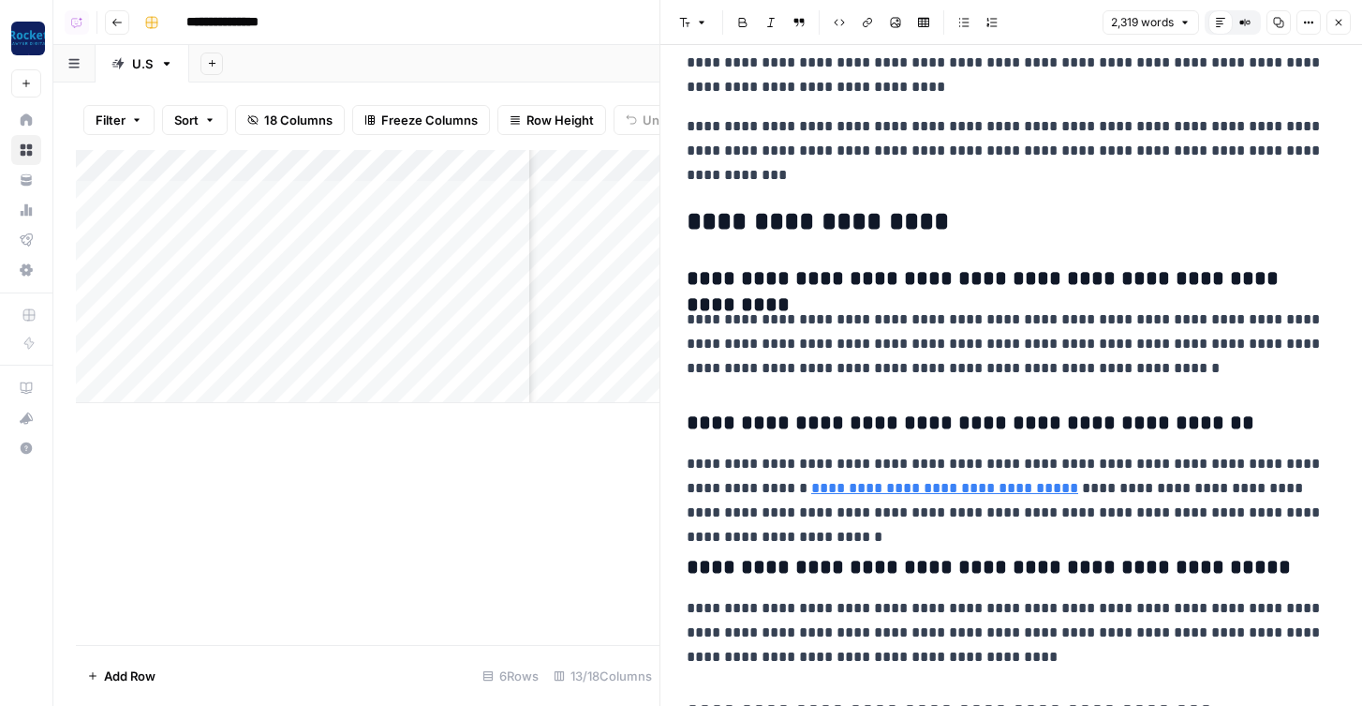
scroll to position [6647, 0]
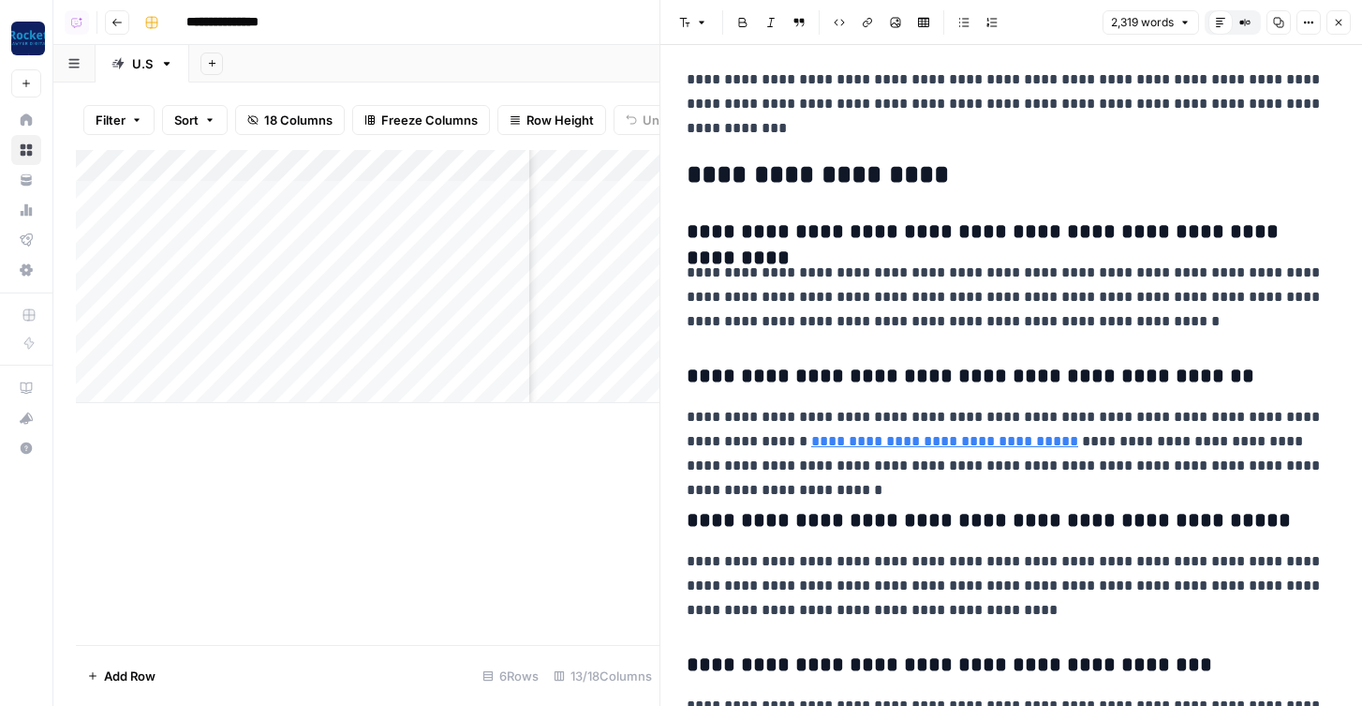
click at [1271, 22] on icon "button" at bounding box center [1338, 22] width 11 height 11
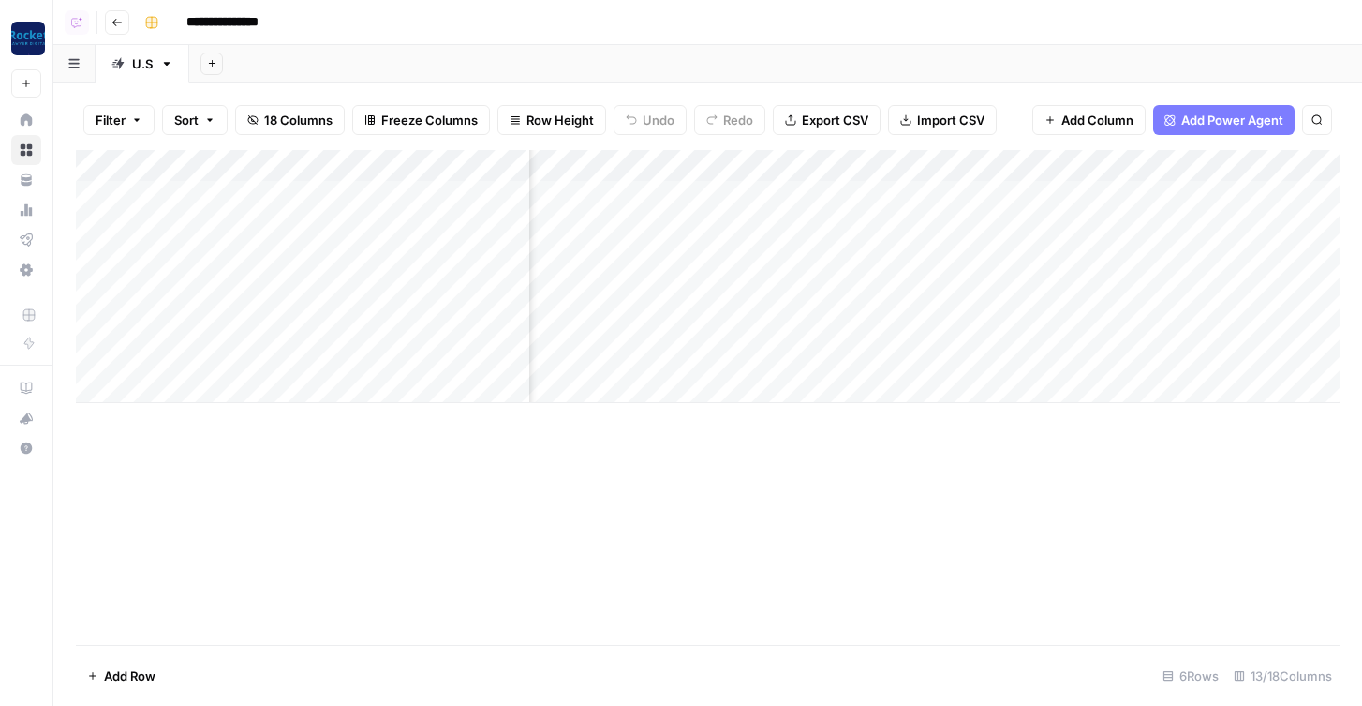
scroll to position [0, 1296]
click at [657, 199] on div "Add Column" at bounding box center [708, 276] width 1264 height 253
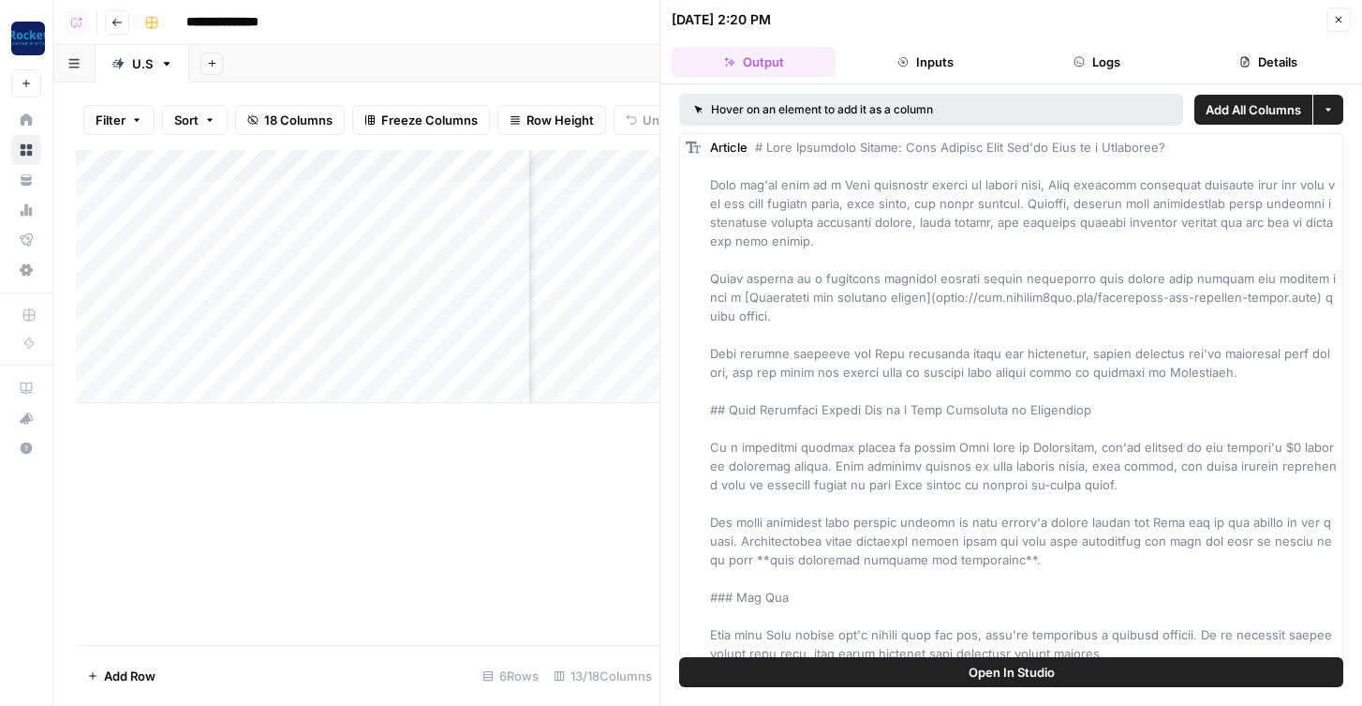
click at [1139, 62] on button "Logs" at bounding box center [1098, 62] width 164 height 30
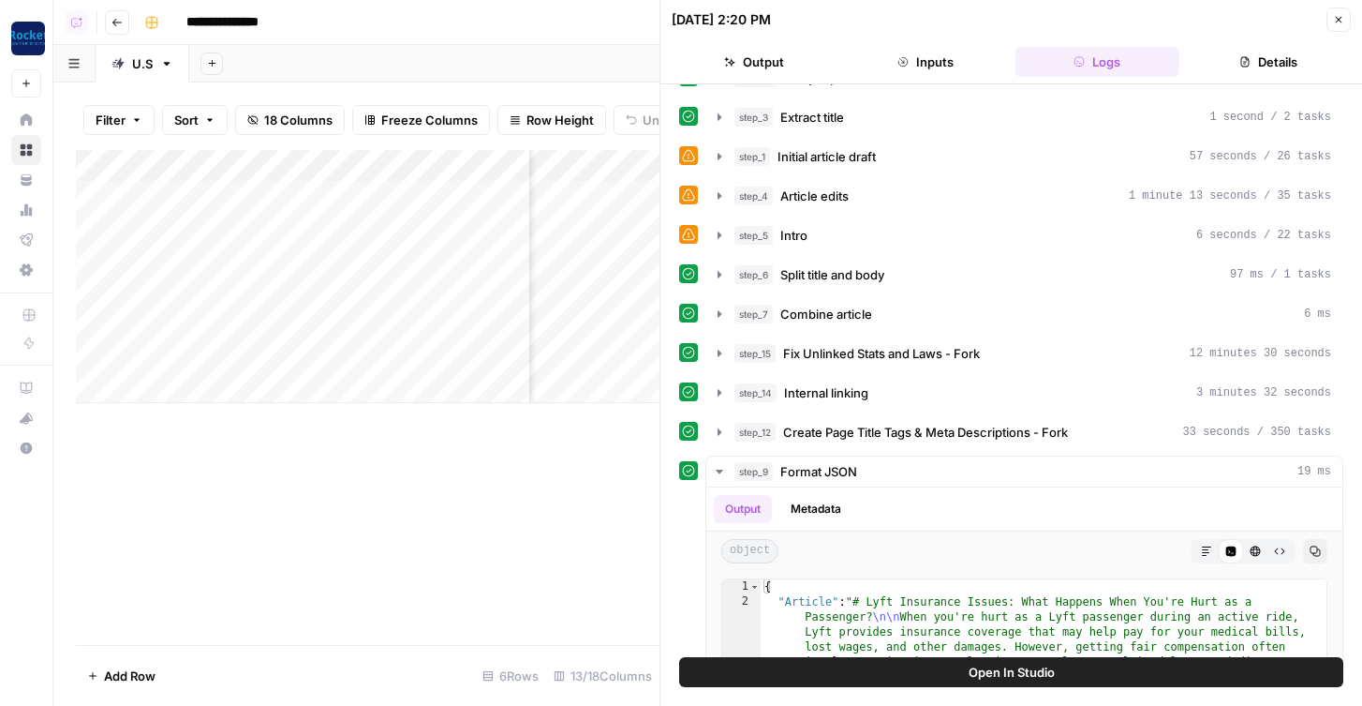
scroll to position [41, 0]
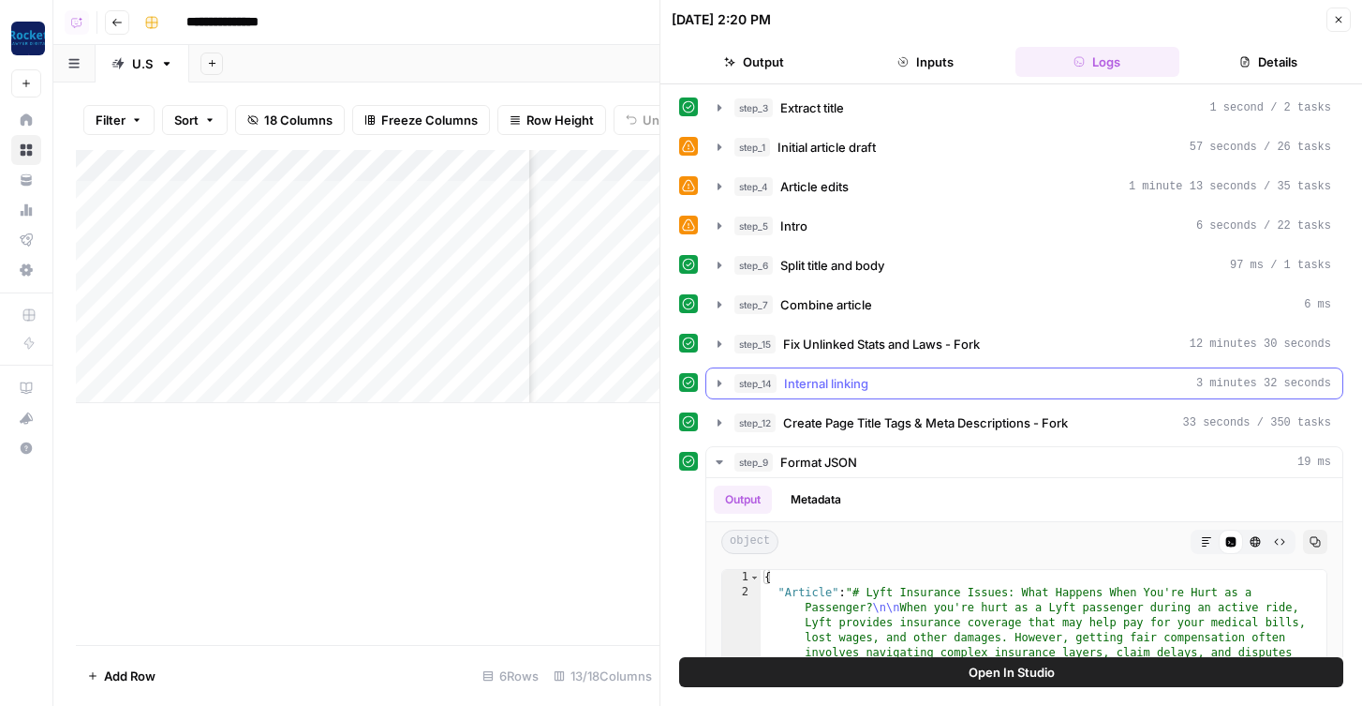
click at [796, 392] on span "Internal linking" at bounding box center [826, 383] width 84 height 19
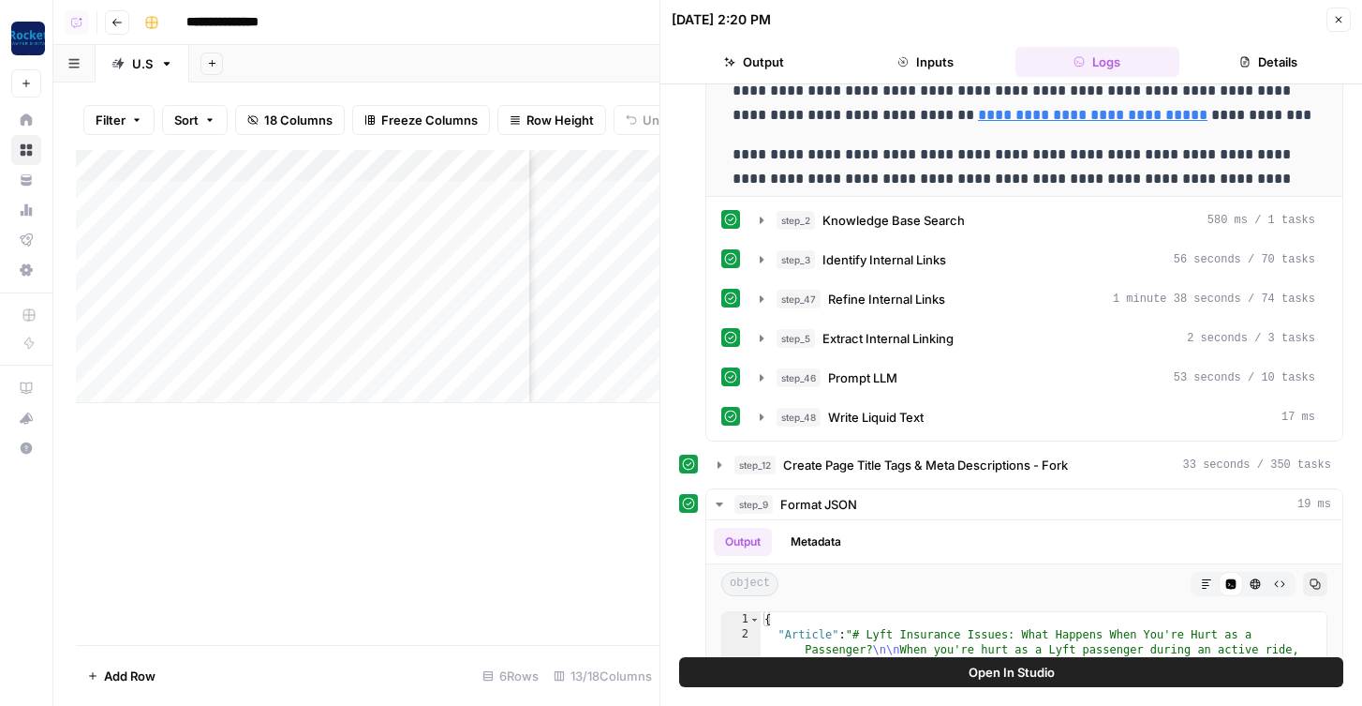
scroll to position [680, 0]
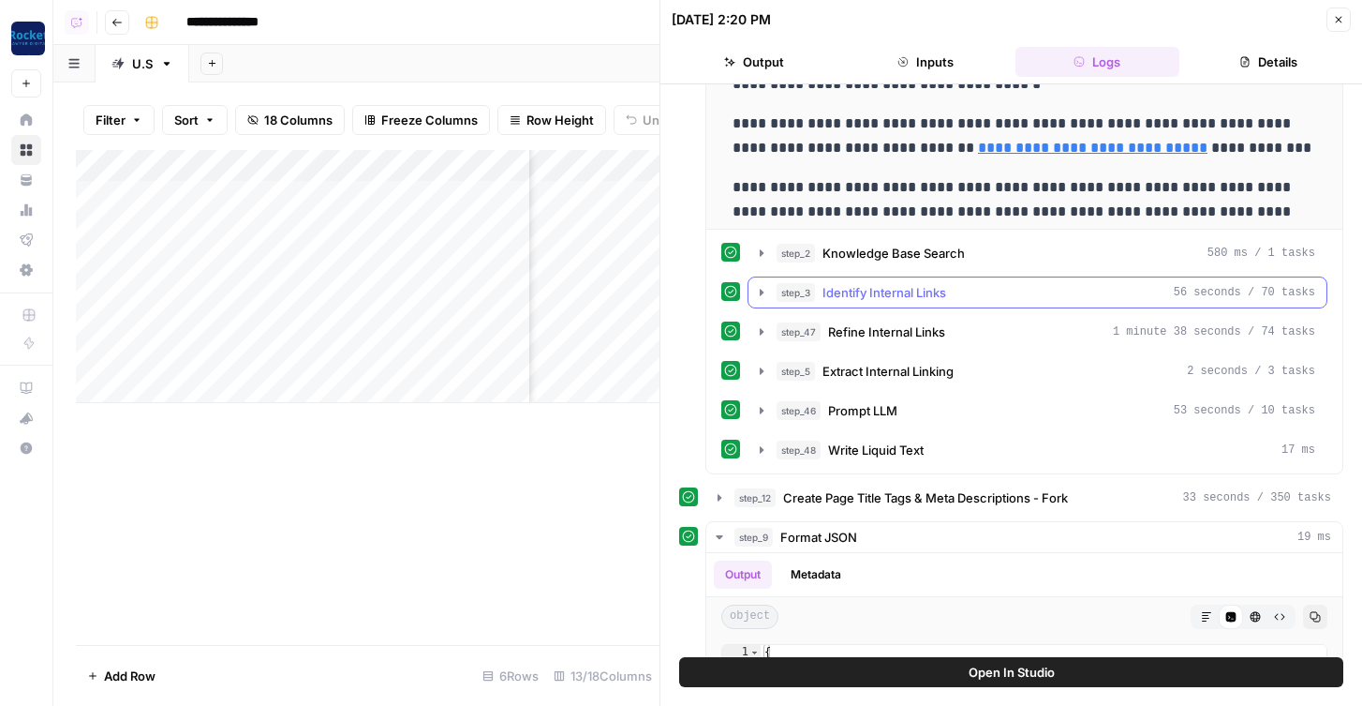
click at [771, 290] on button "step_3 Identify Internal Links 56 seconds / 70 tasks" at bounding box center [1038, 292] width 578 height 30
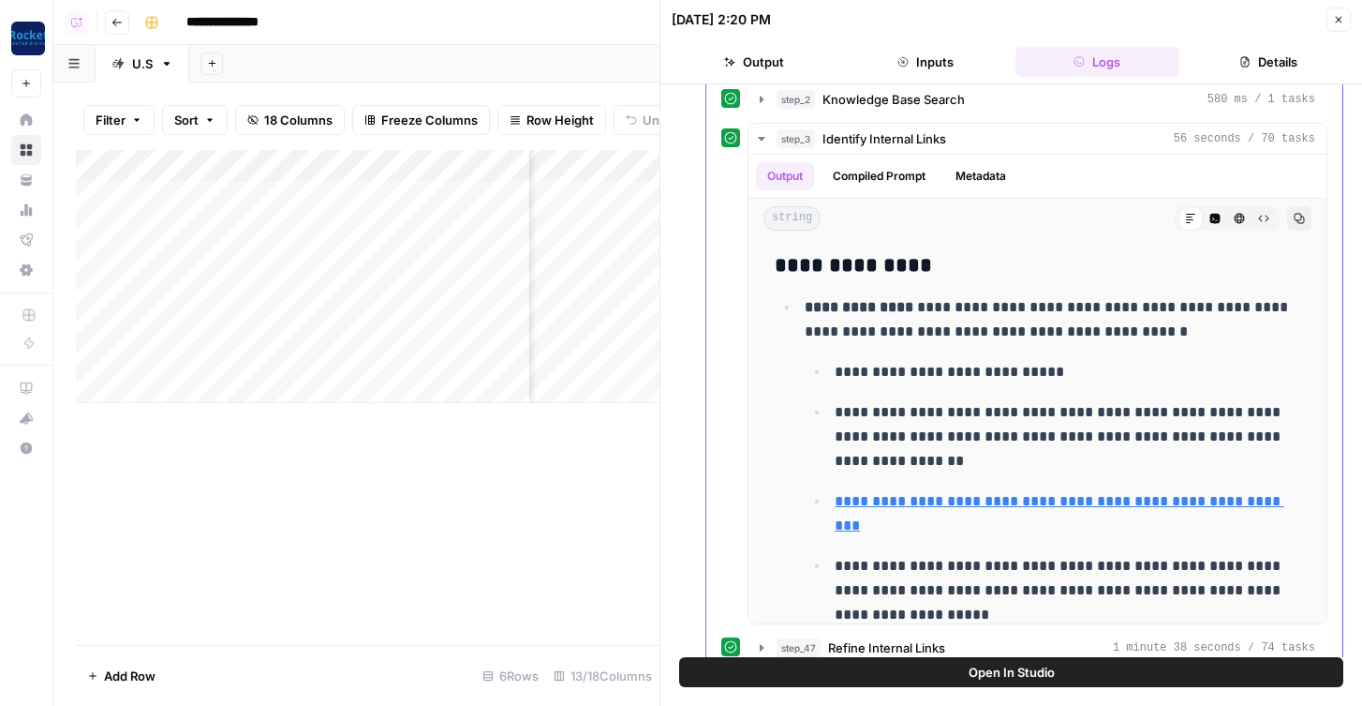
scroll to position [845, 0]
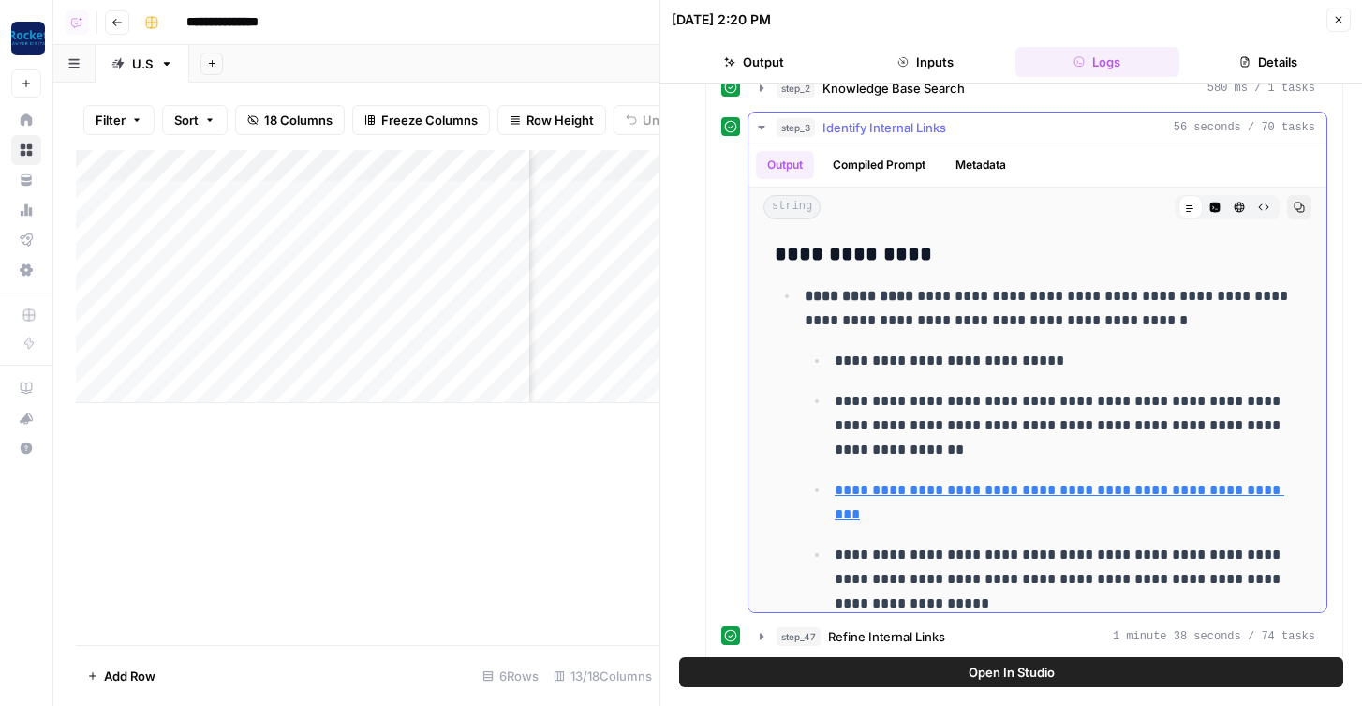
drag, startPoint x: 902, startPoint y: 438, endPoint x: 845, endPoint y: 409, distance: 64.1
click at [845, 409] on p "**********" at bounding box center [1068, 425] width 466 height 73
click at [1271, 20] on icon "button" at bounding box center [1338, 19] width 11 height 11
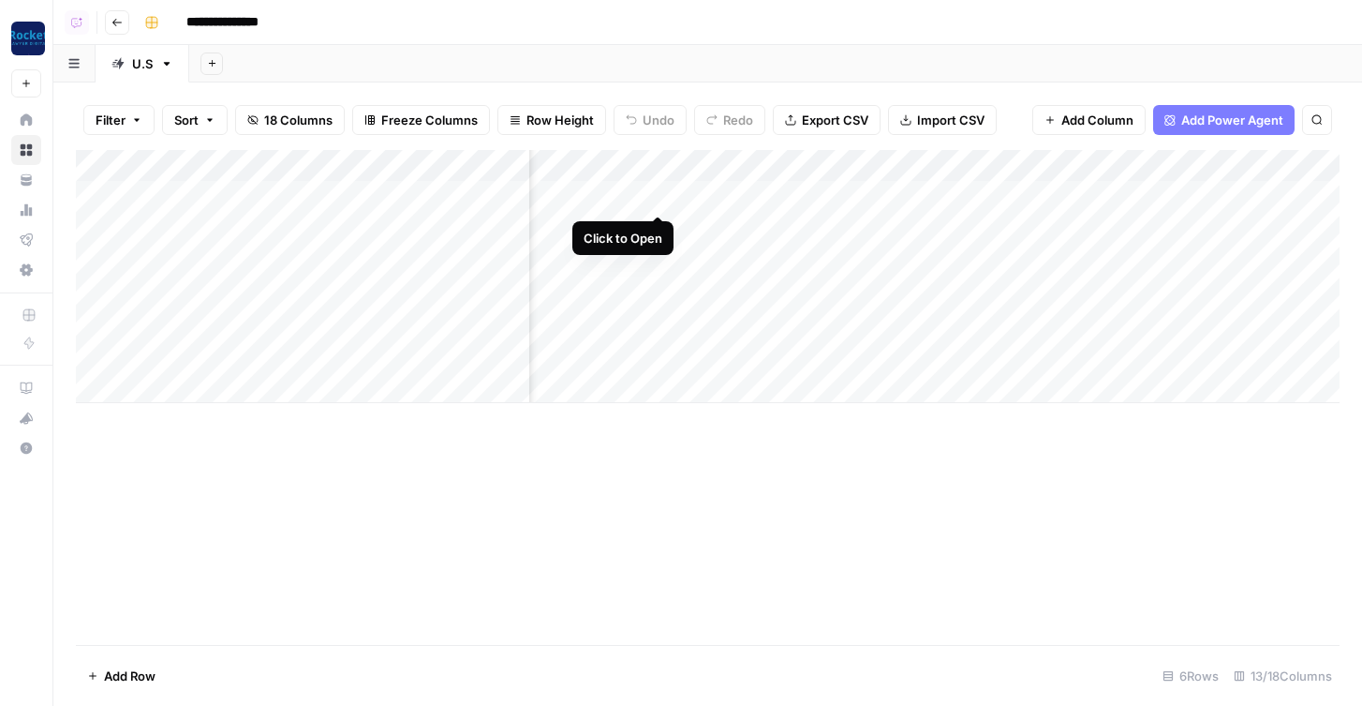
click at [657, 196] on div "Add Column" at bounding box center [708, 276] width 1264 height 253
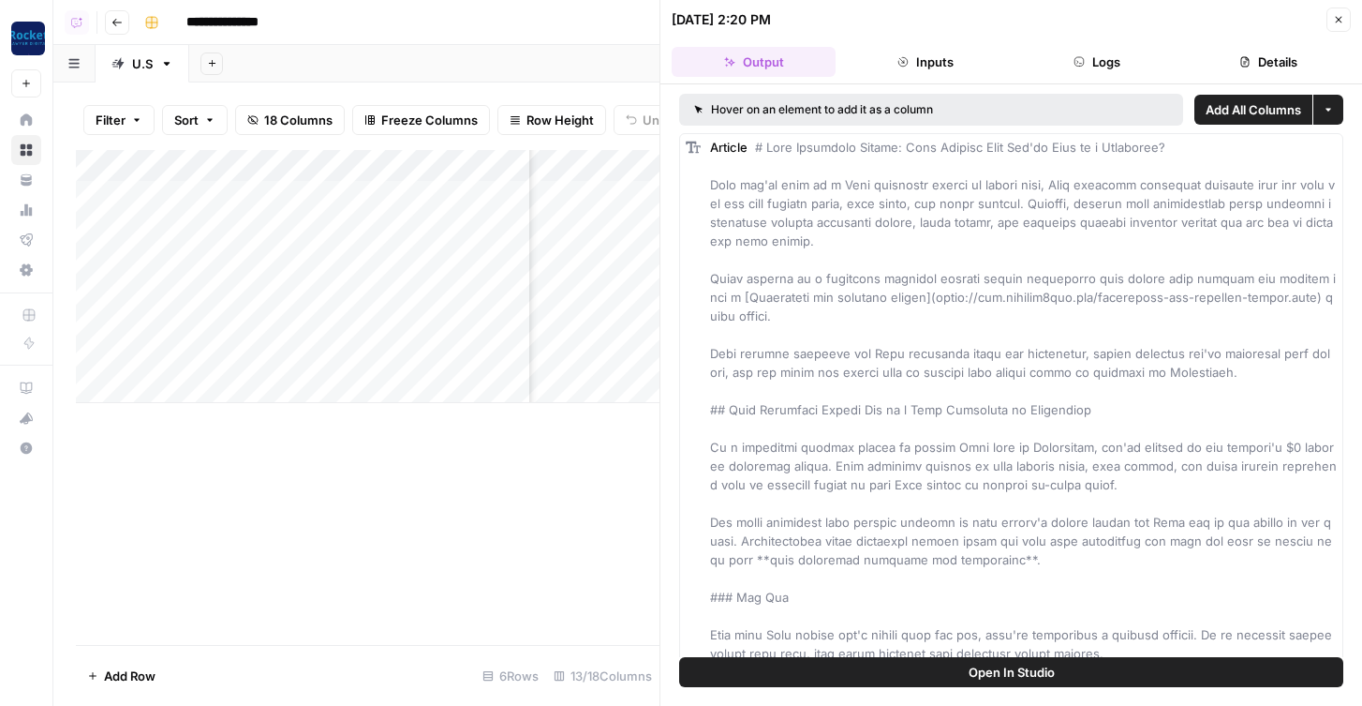
click at [861, 672] on button "Open In Studio" at bounding box center [1011, 672] width 664 height 30
click at [1271, 26] on button "Close" at bounding box center [1339, 19] width 24 height 24
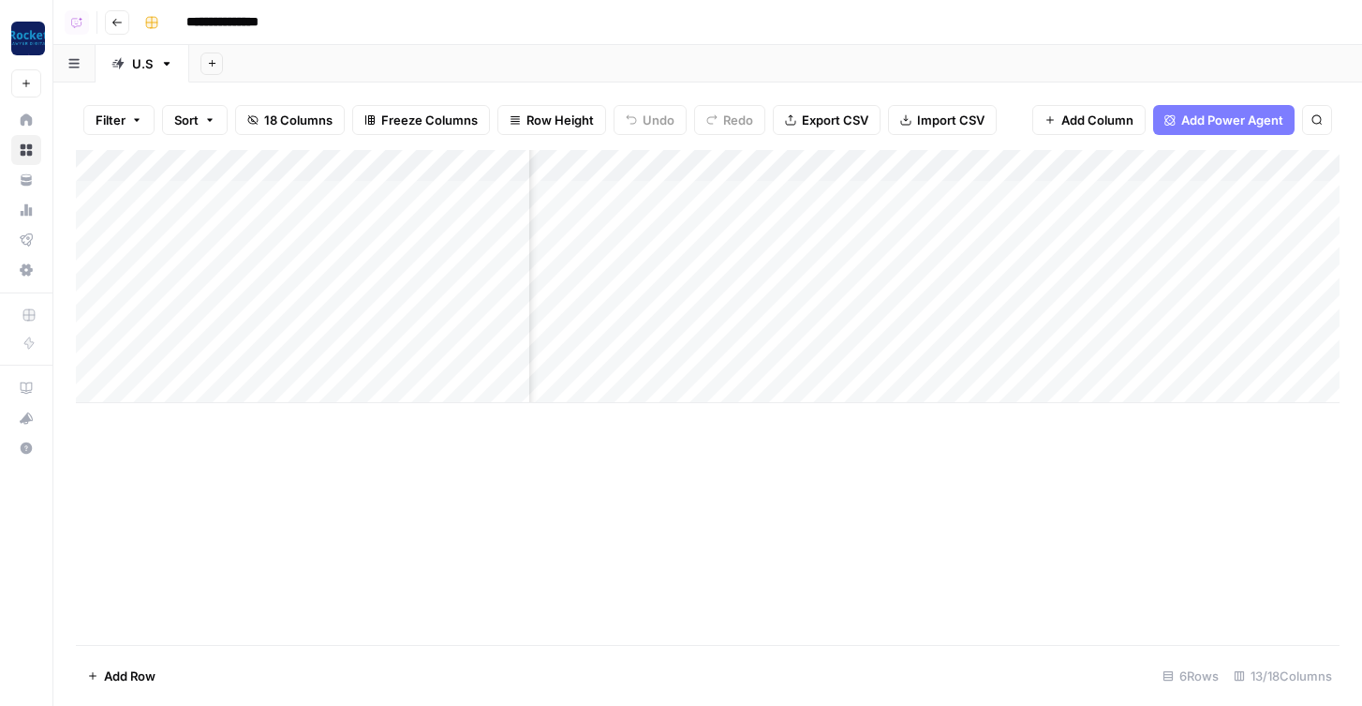
click at [571, 169] on div "Add Column" at bounding box center [708, 276] width 1264 height 253
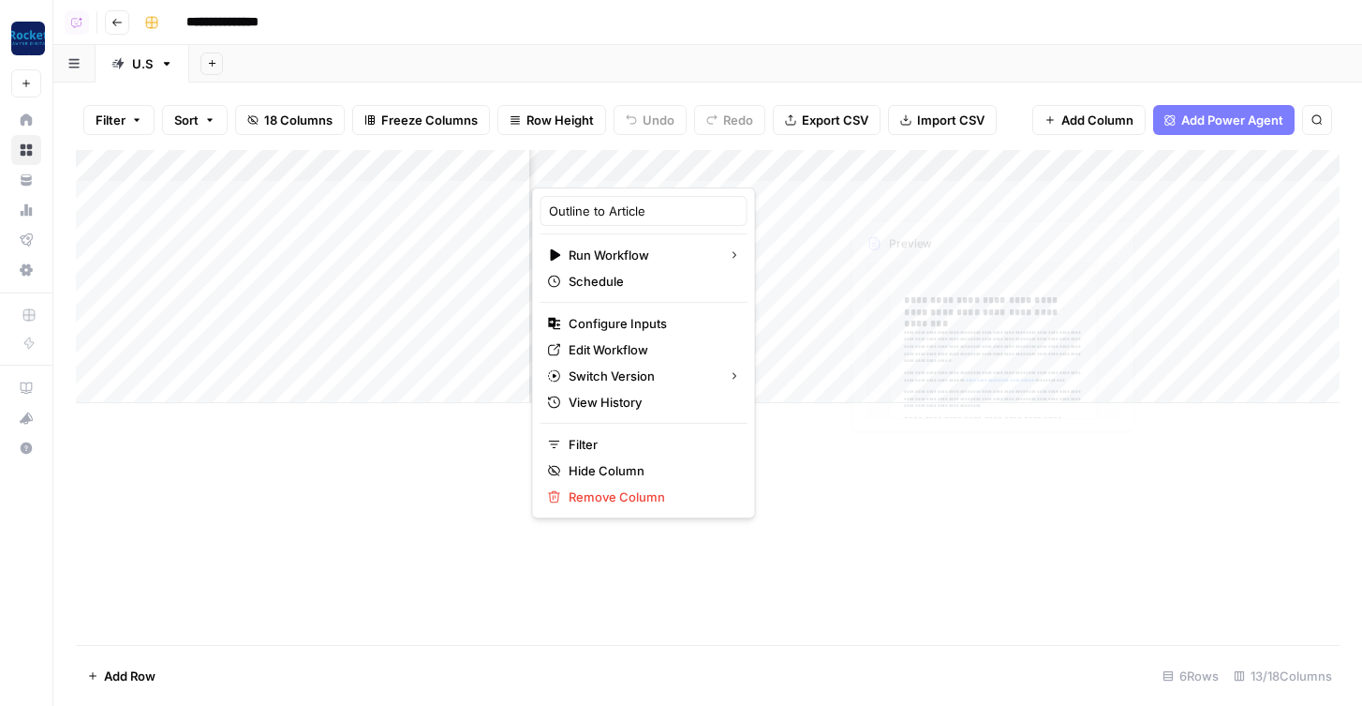
click at [852, 42] on header "**********" at bounding box center [707, 22] width 1309 height 45
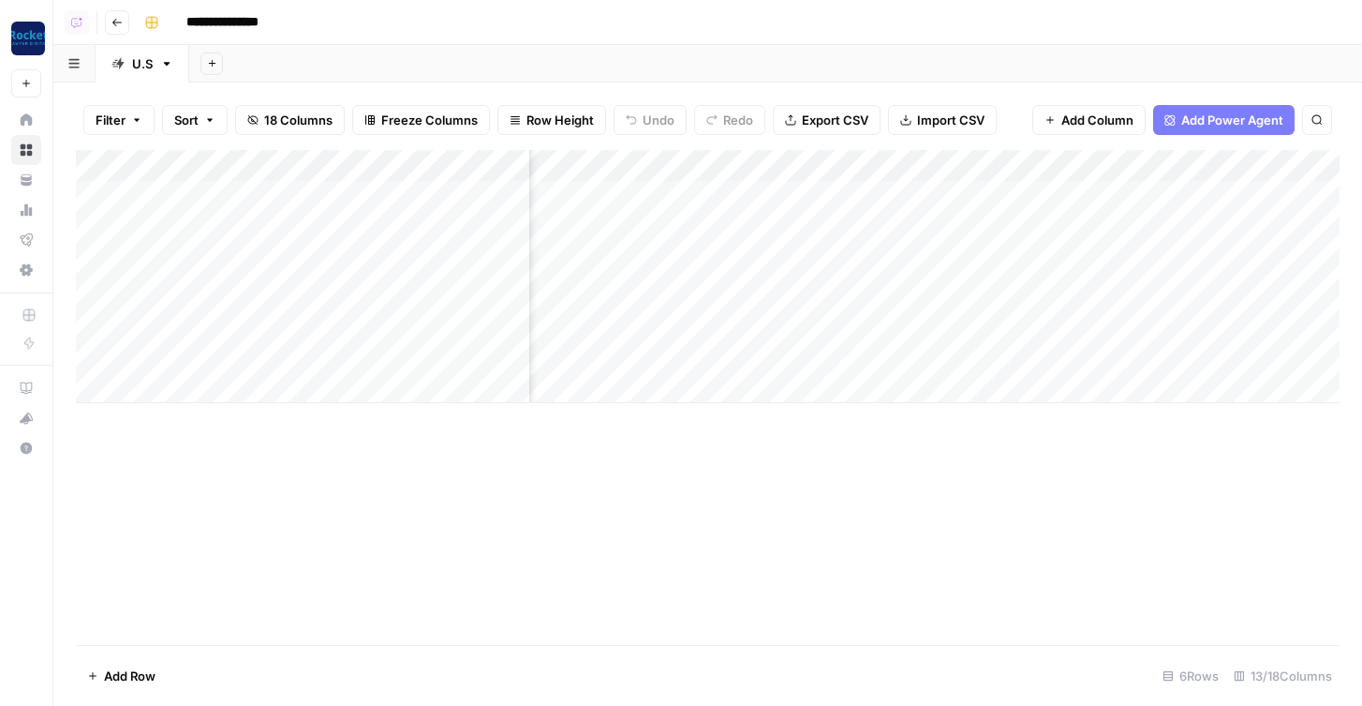
scroll to position [0, 307]
click at [714, 159] on div "Add Column" at bounding box center [708, 276] width 1264 height 253
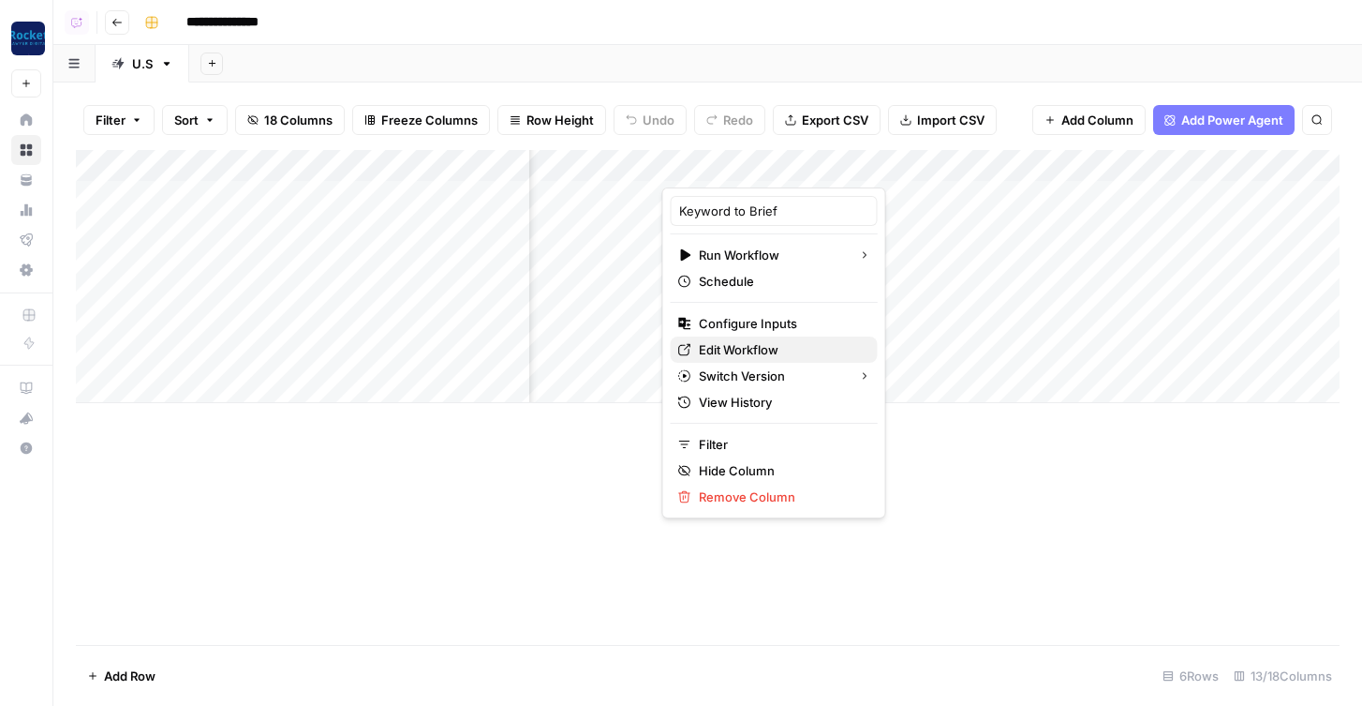
click at [758, 355] on span "Edit Workflow" at bounding box center [781, 349] width 164 height 19
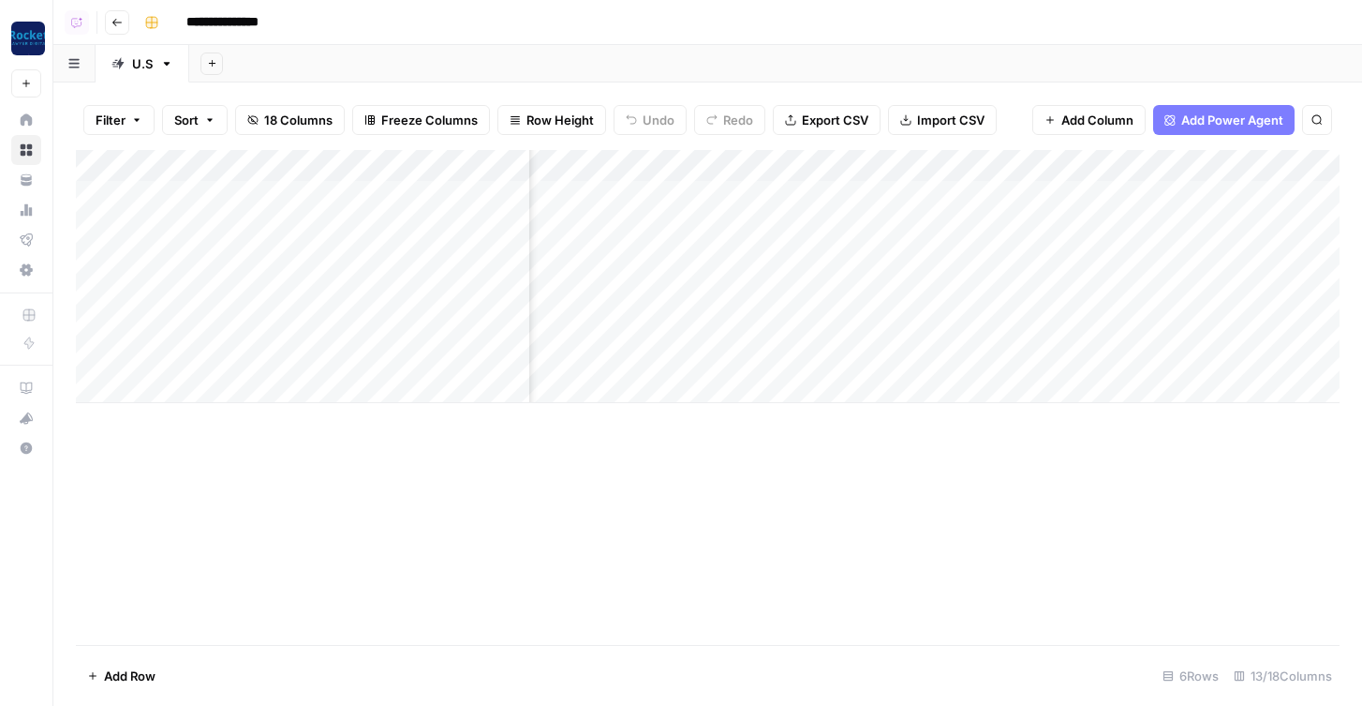
click at [796, 195] on div "Add Column" at bounding box center [708, 276] width 1264 height 253
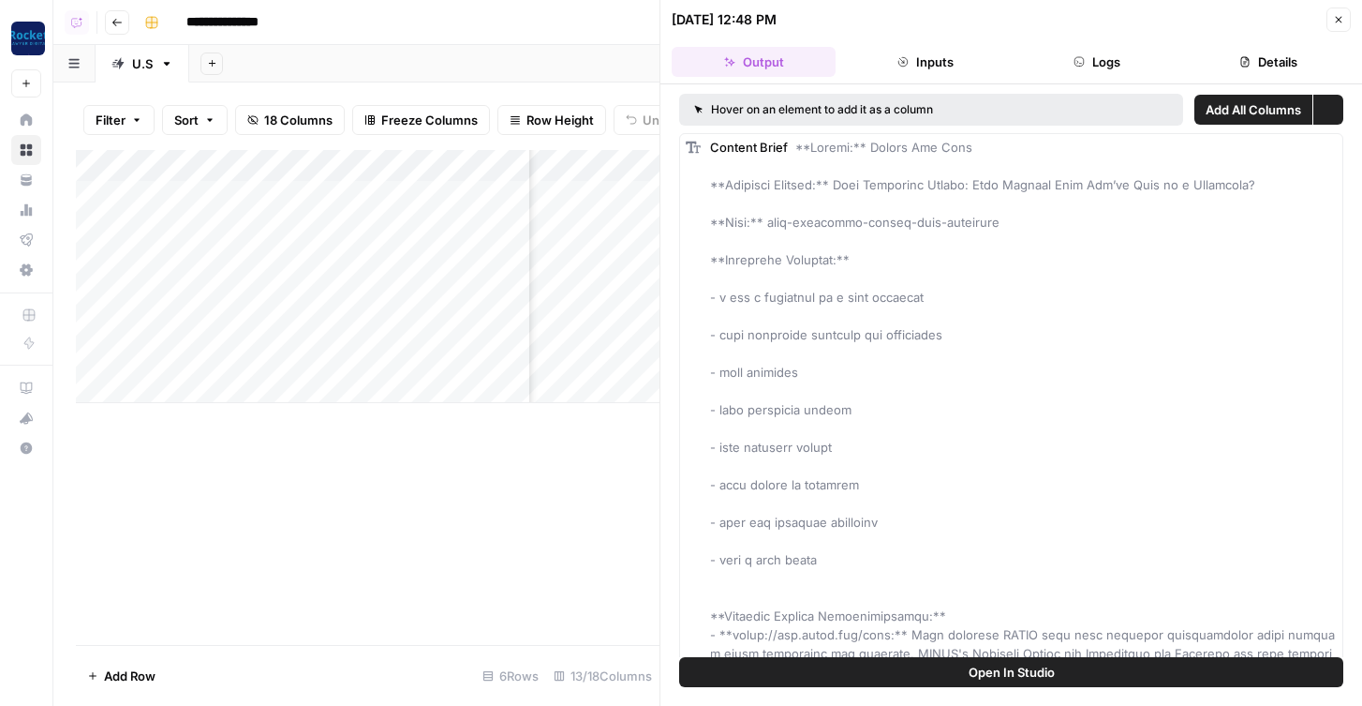
click at [1117, 52] on button "Logs" at bounding box center [1098, 62] width 164 height 30
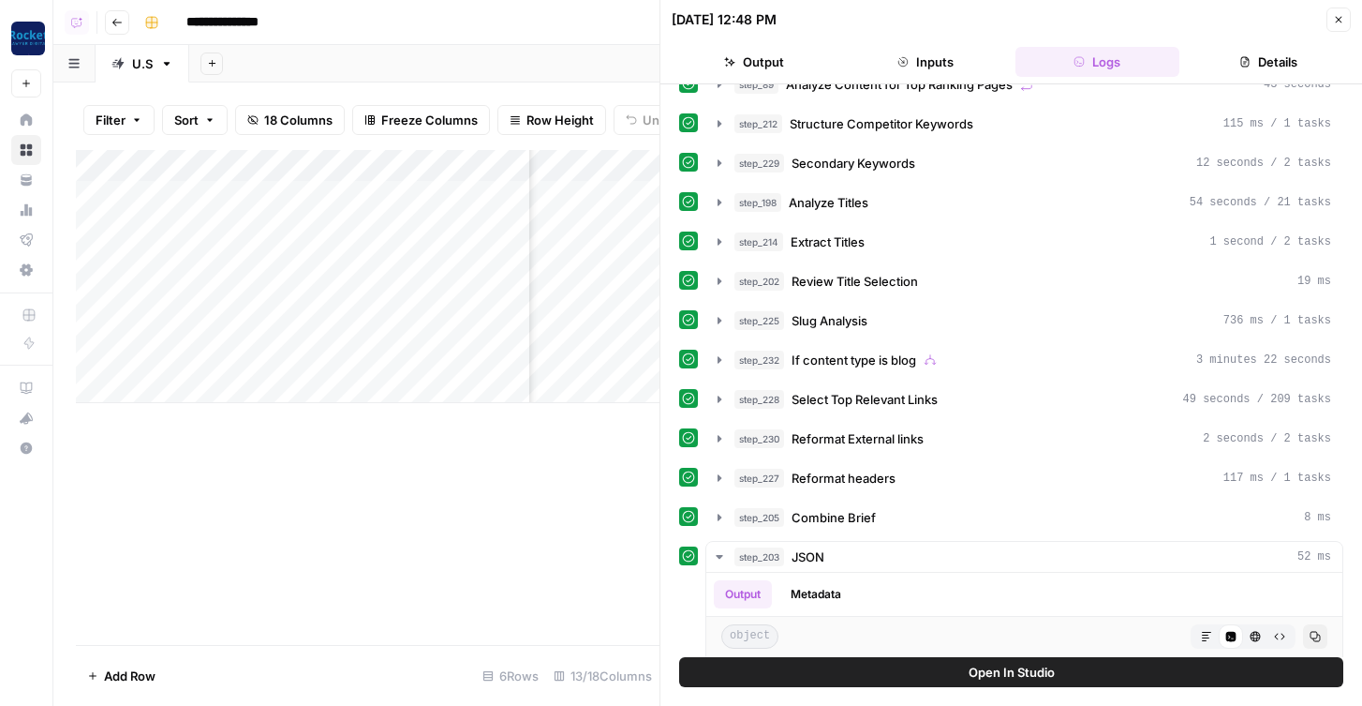
scroll to position [175, 0]
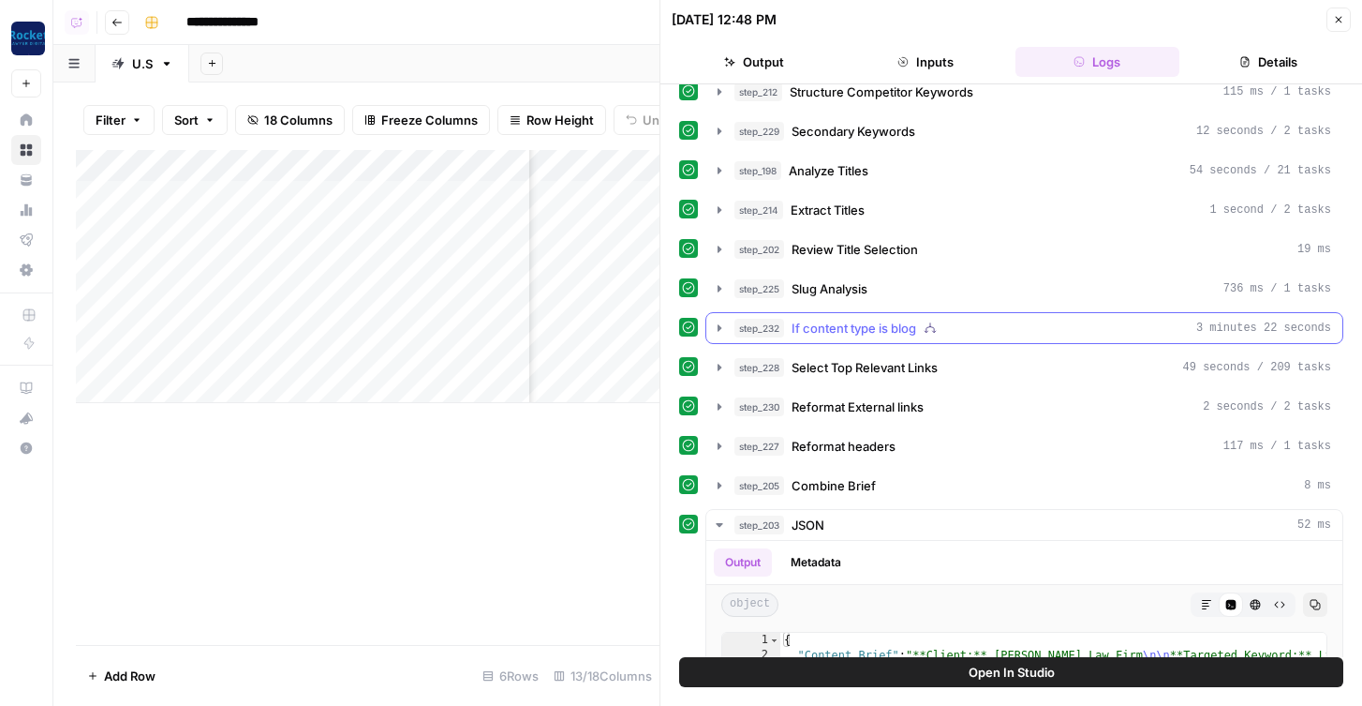
click at [857, 332] on span "If content type is blog" at bounding box center [854, 328] width 125 height 19
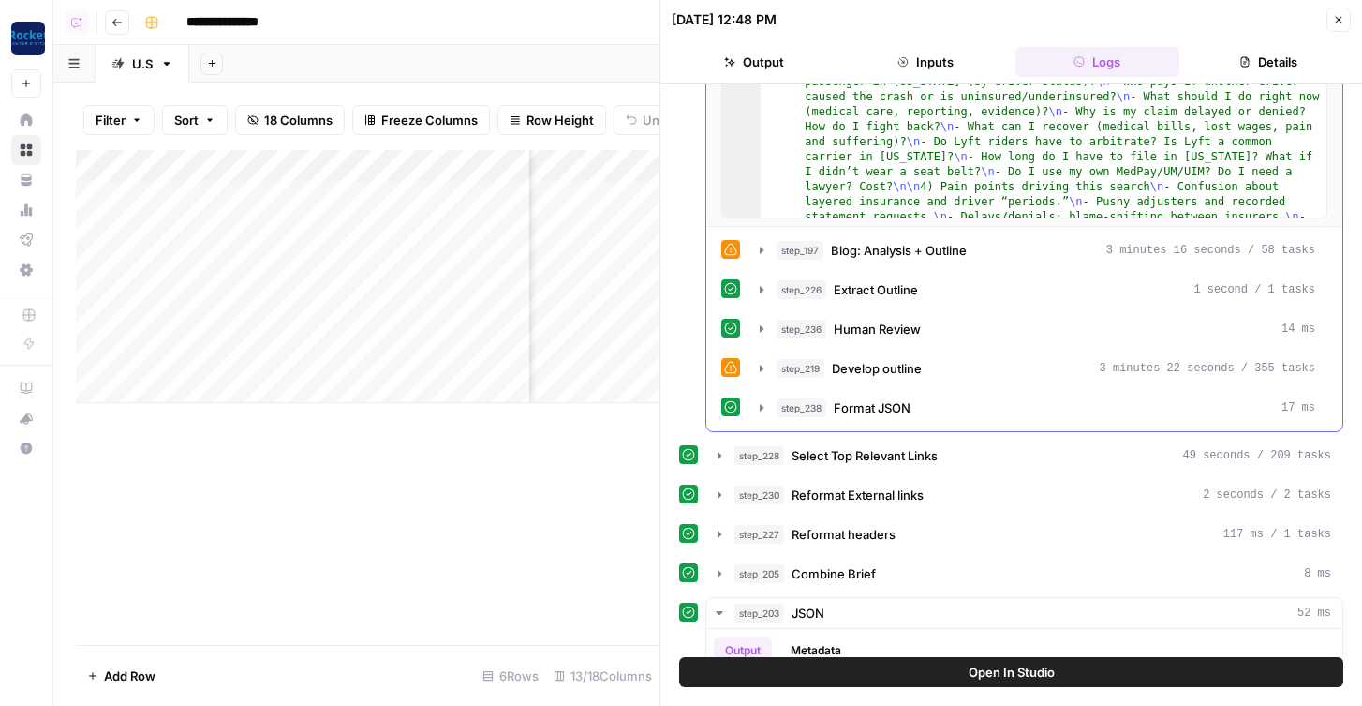
scroll to position [729, 0]
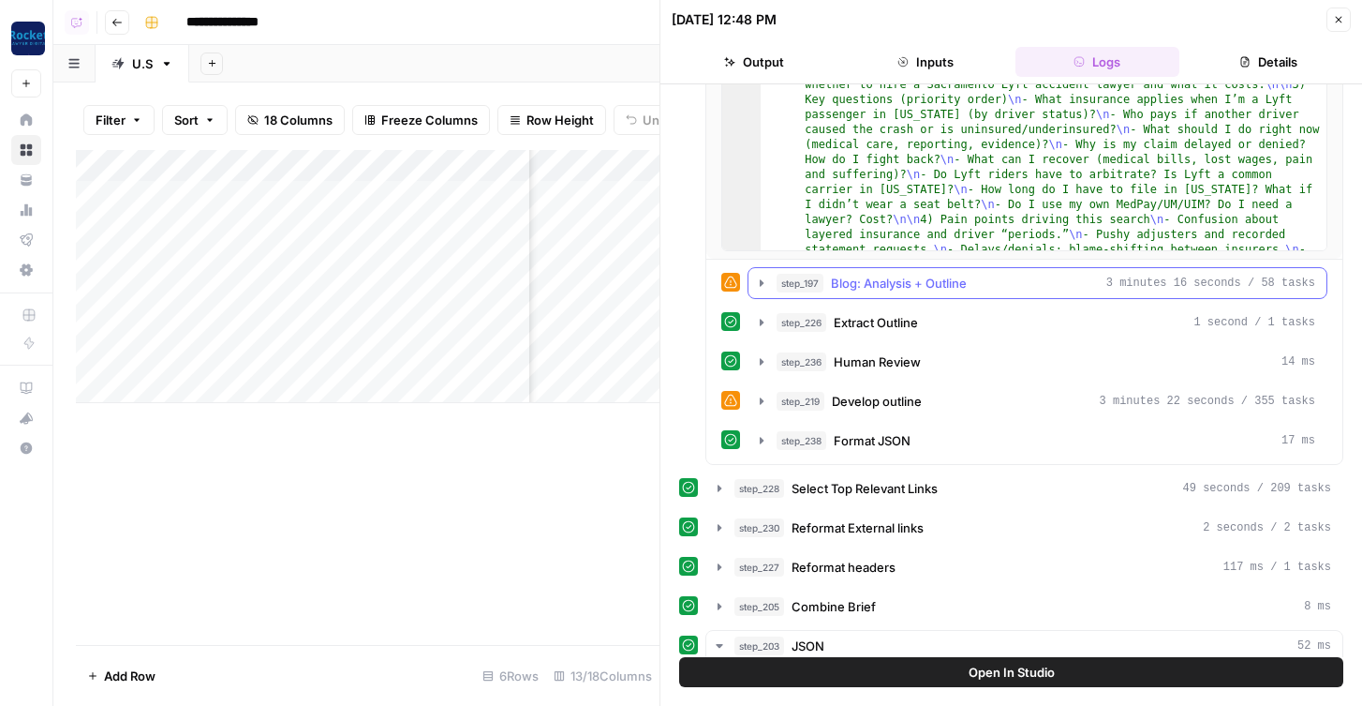
click at [877, 290] on span "Blog: Analysis + Outline" at bounding box center [899, 283] width 136 height 19
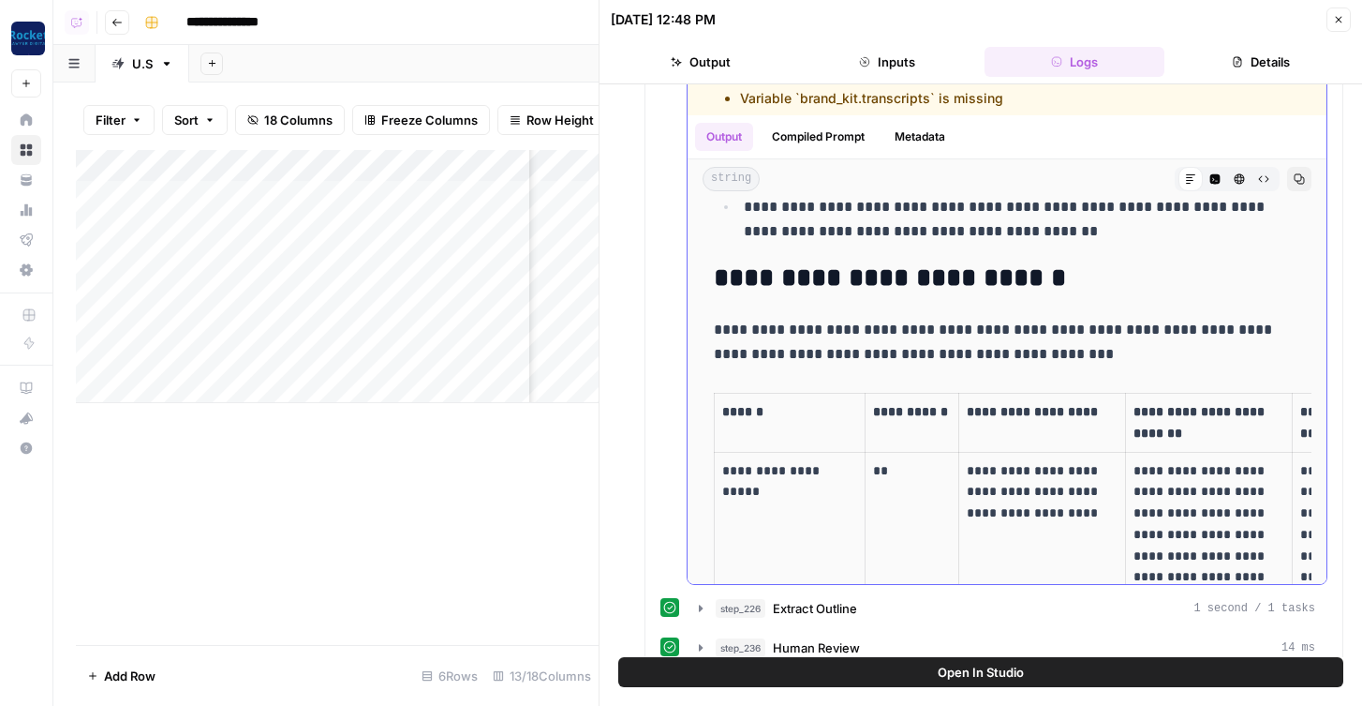
scroll to position [6825, 0]
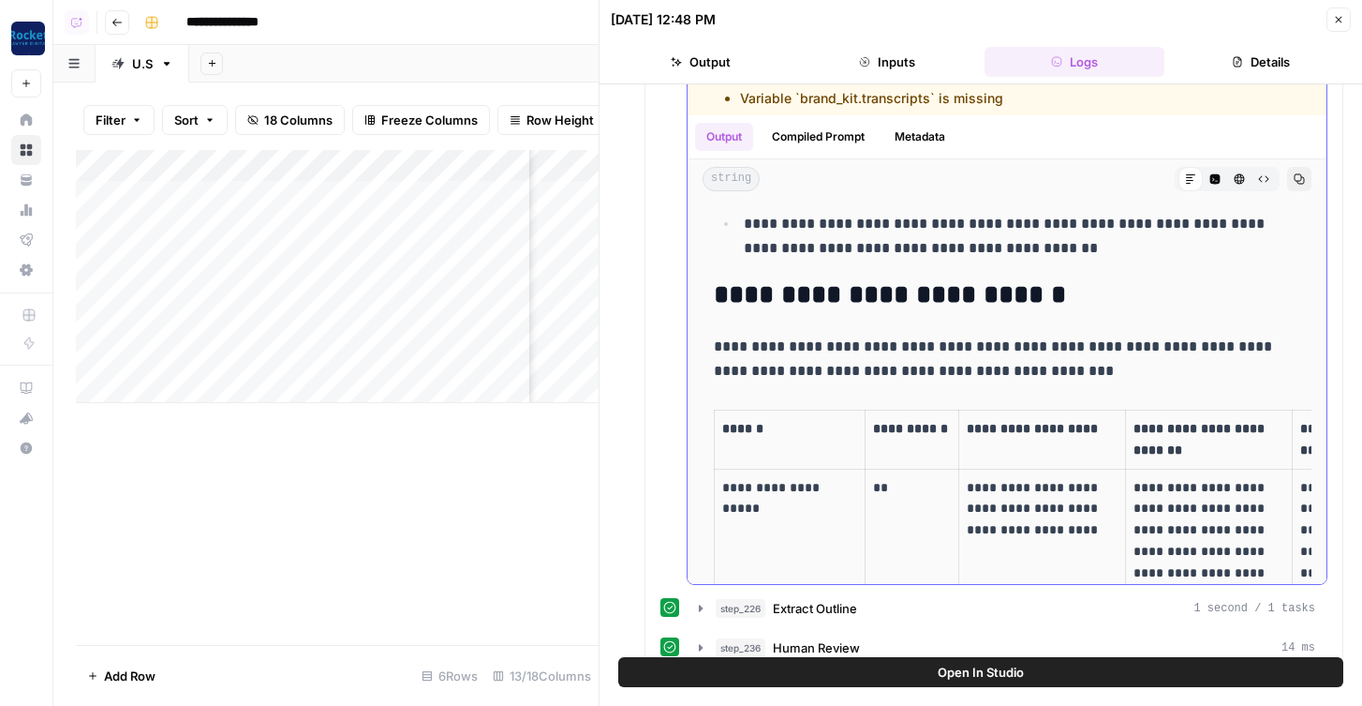
drag, startPoint x: 774, startPoint y: 335, endPoint x: 1002, endPoint y: 348, distance: 228.1
click at [1003, 348] on p "**********" at bounding box center [1007, 359] width 587 height 49
click at [1002, 348] on p "**********" at bounding box center [1007, 359] width 587 height 49
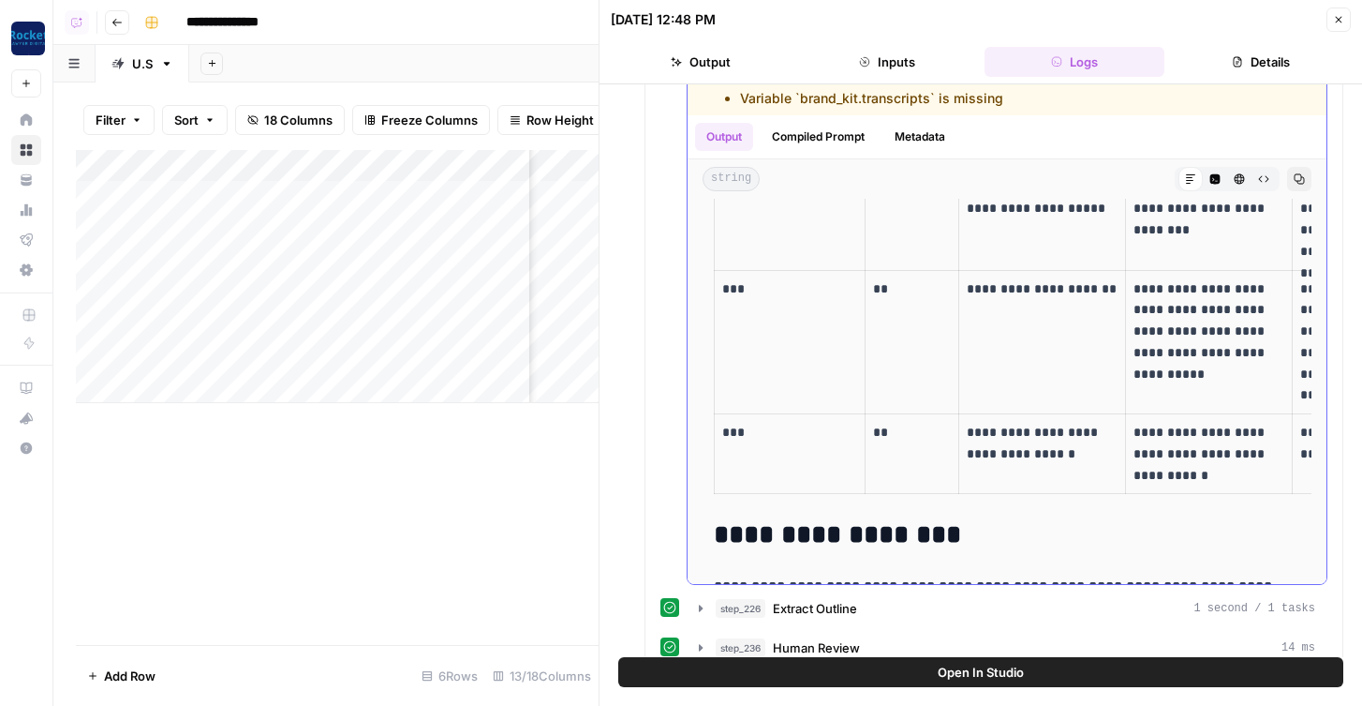
scroll to position [9586, 0]
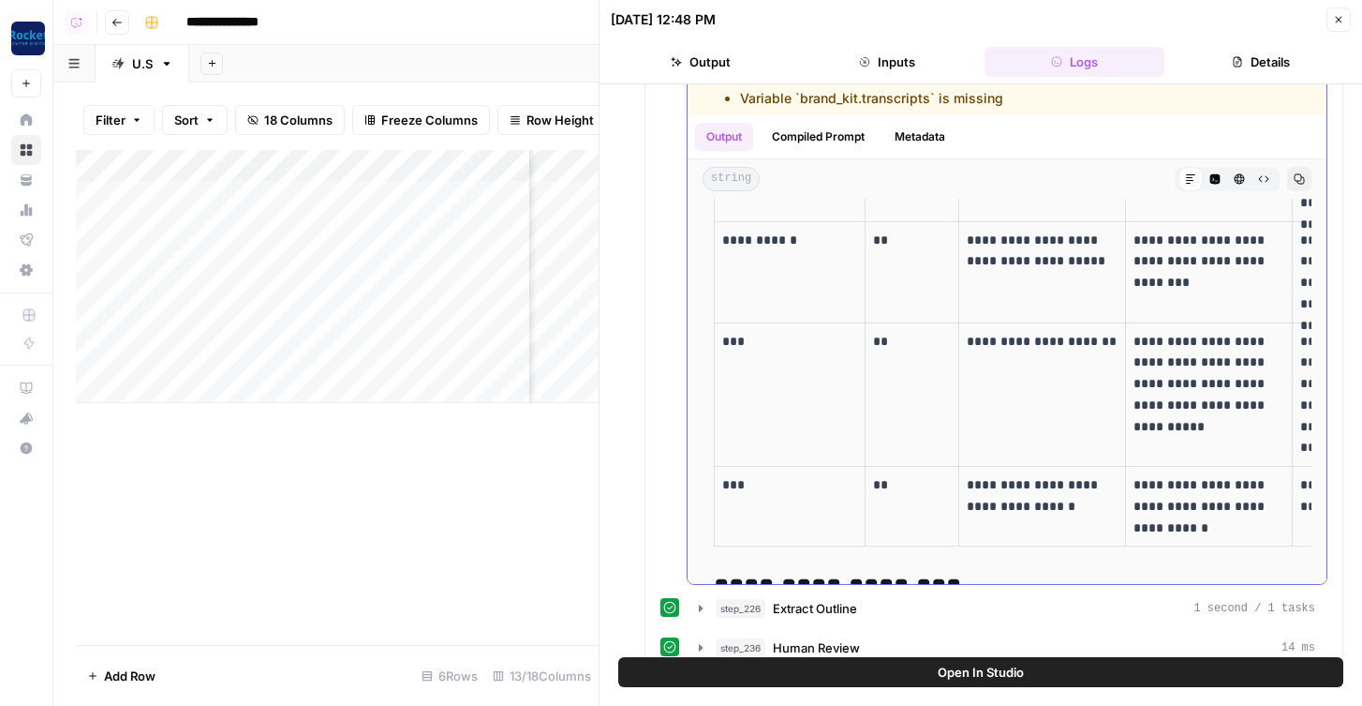
drag, startPoint x: 752, startPoint y: 357, endPoint x: 721, endPoint y: 346, distance: 32.9
click at [721, 346] on td "***" at bounding box center [790, 394] width 151 height 144
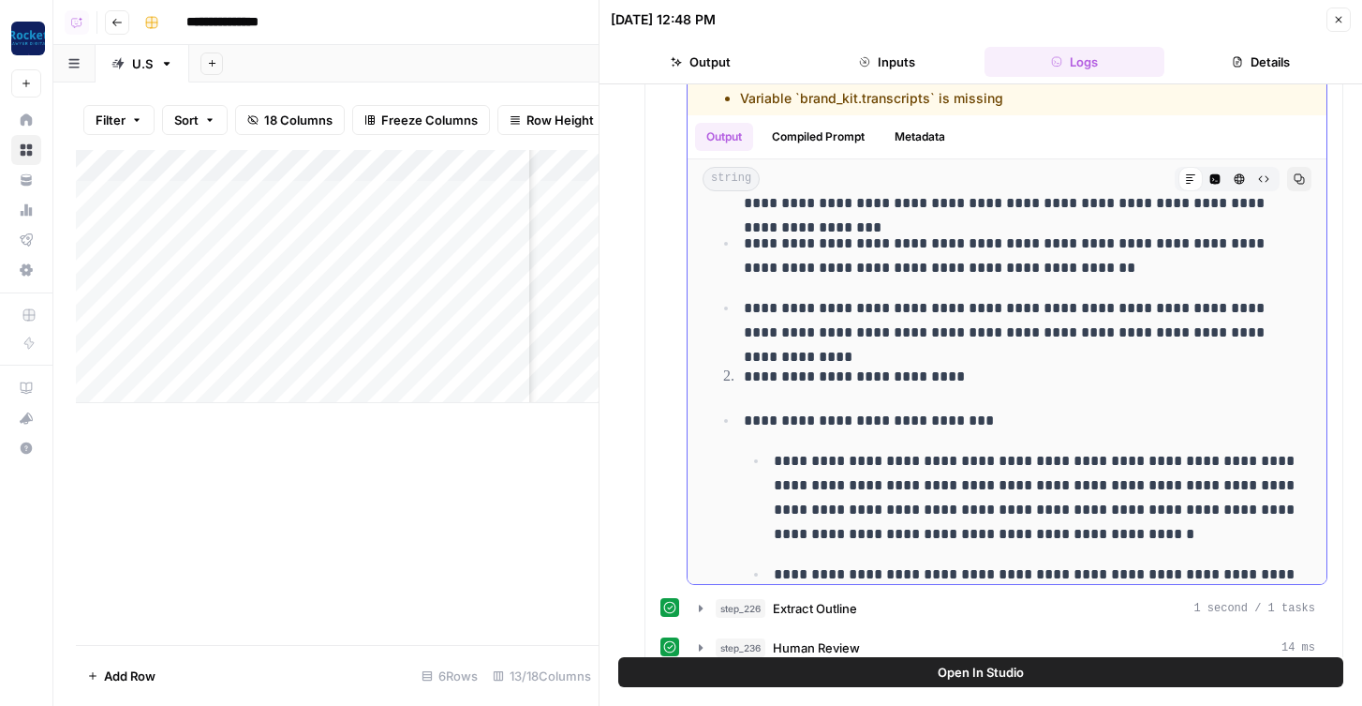
scroll to position [5632, 0]
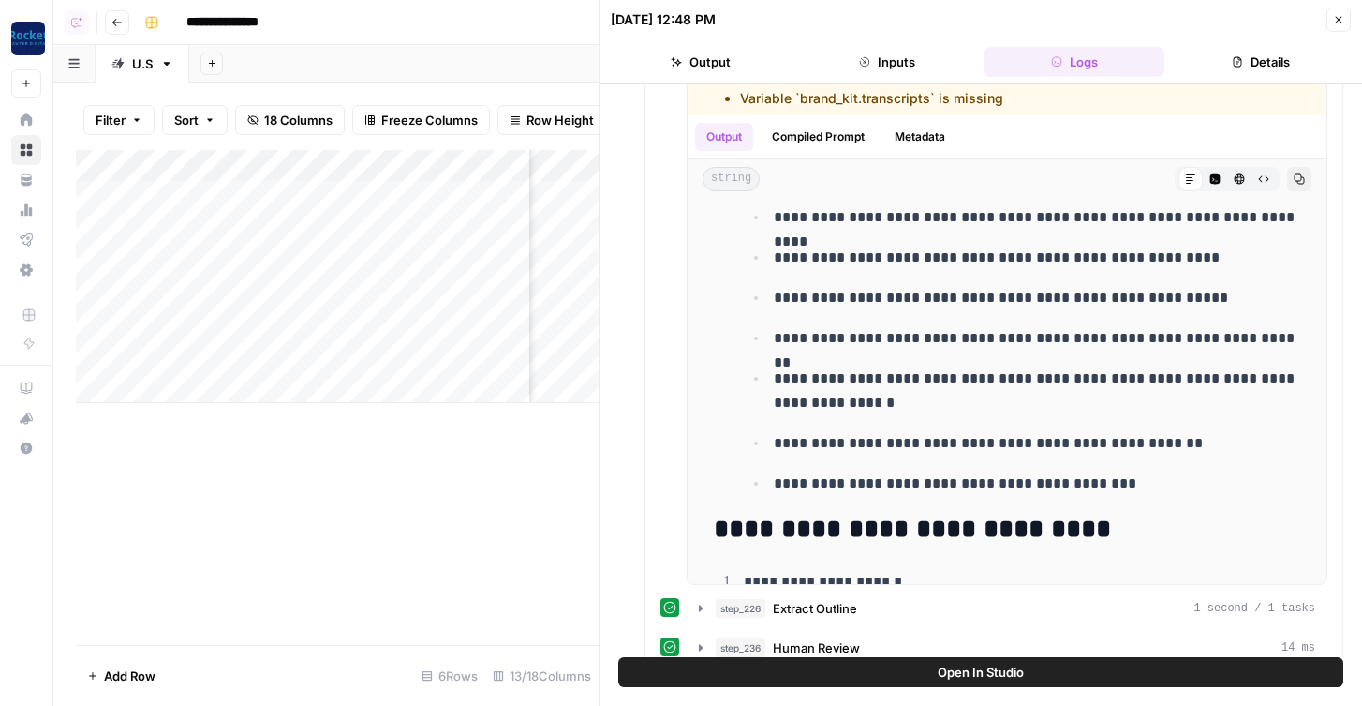
click at [1271, 21] on icon "button" at bounding box center [1338, 19] width 11 height 11
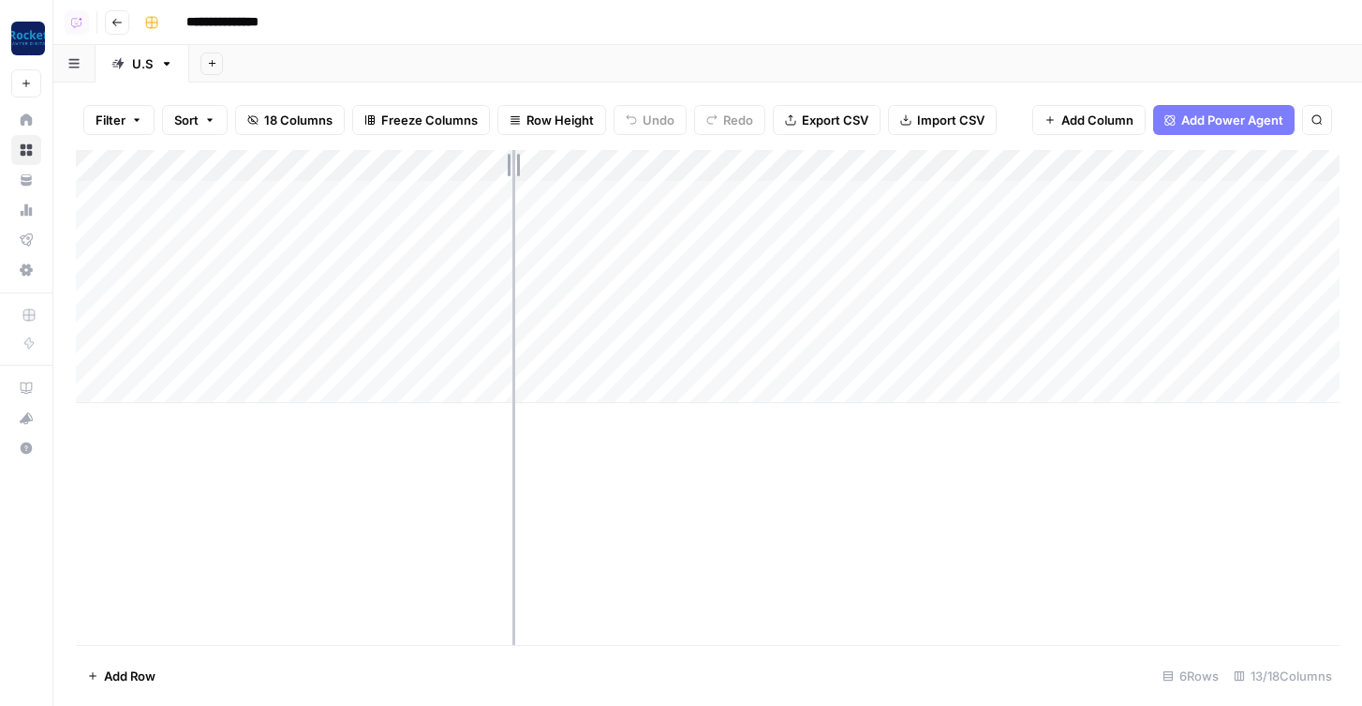
drag, startPoint x: 527, startPoint y: 161, endPoint x: 496, endPoint y: 161, distance: 30.9
click at [496, 161] on div "Add Column" at bounding box center [708, 276] width 1264 height 253
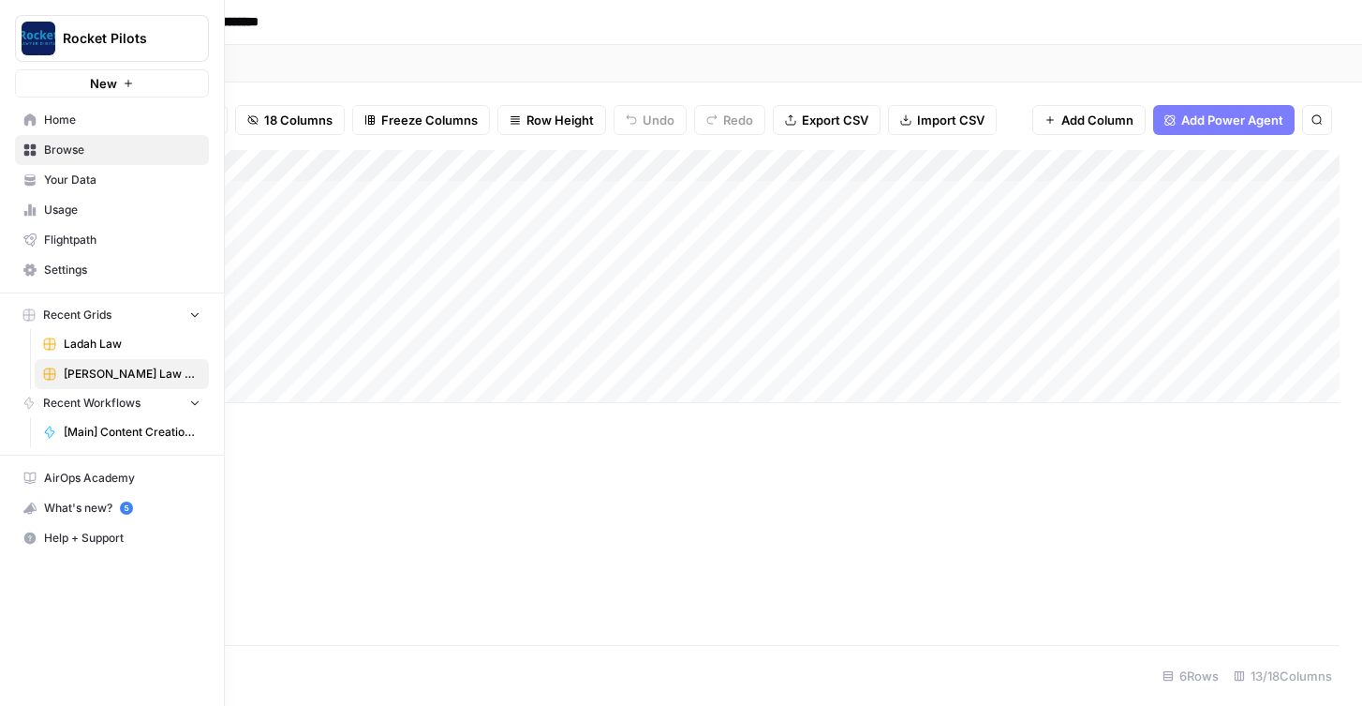
click at [30, 216] on link "Usage" at bounding box center [112, 210] width 194 height 30
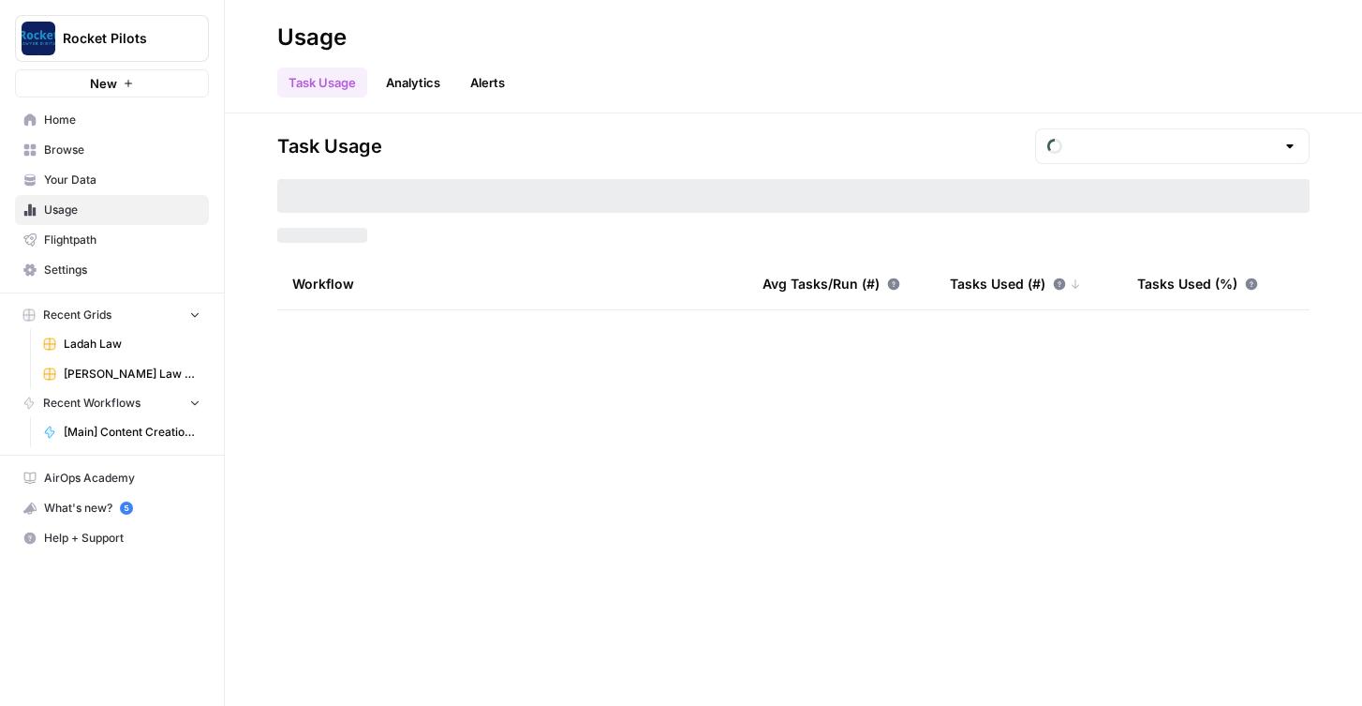
type input "August Tasks"
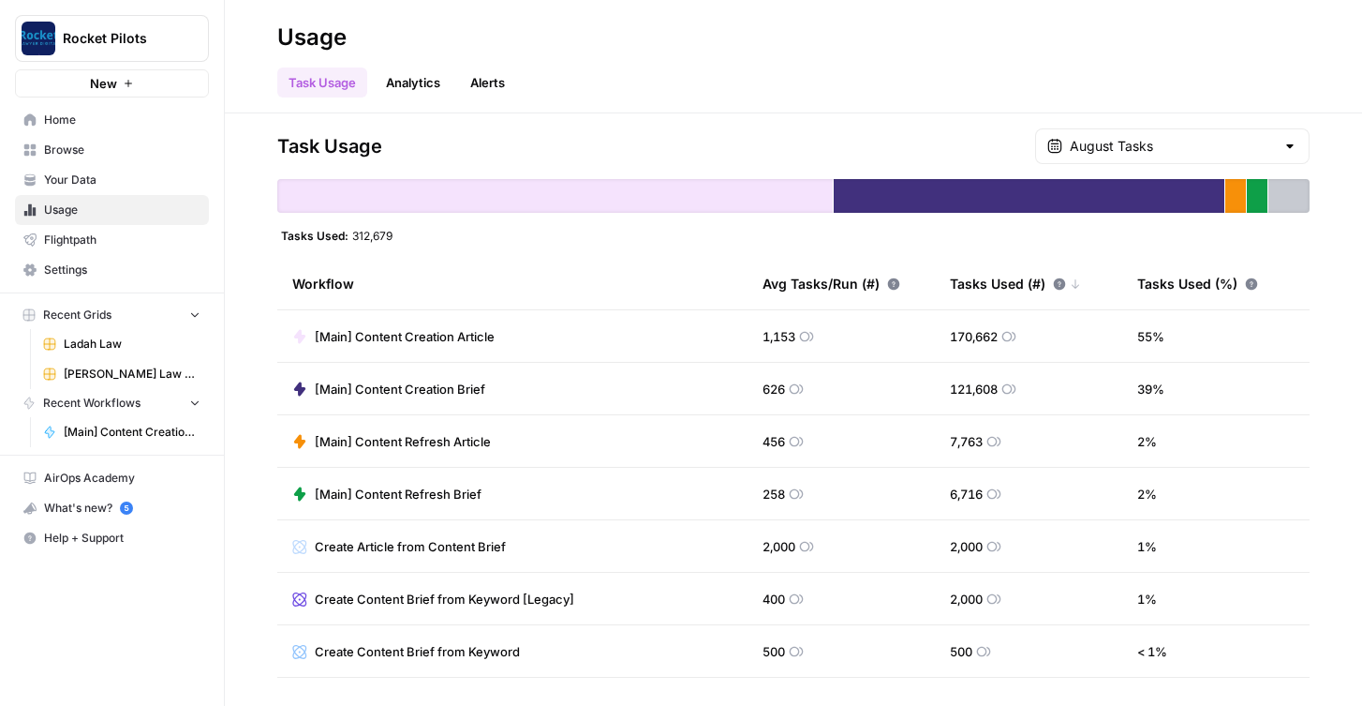
drag, startPoint x: 740, startPoint y: 325, endPoint x: 827, endPoint y: 399, distance: 114.3
click at [827, 399] on tbody "[Main] Content Creation Article 1,153 170,662 55 % [Main] Content Creation Brie…" at bounding box center [793, 651] width 1033 height 682
click at [827, 399] on td "626" at bounding box center [841, 389] width 187 height 52
click at [171, 275] on span "Settings" at bounding box center [122, 269] width 156 height 17
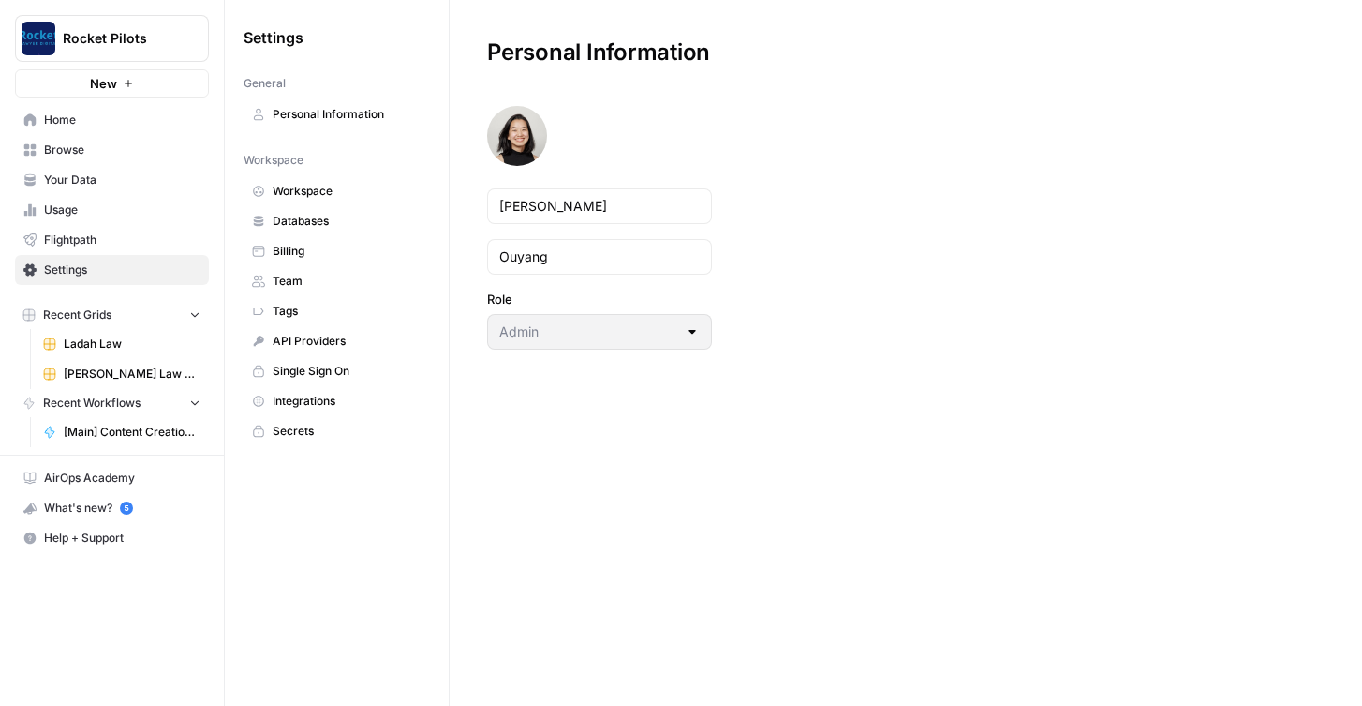
click at [283, 263] on link "Billing" at bounding box center [337, 251] width 186 height 30
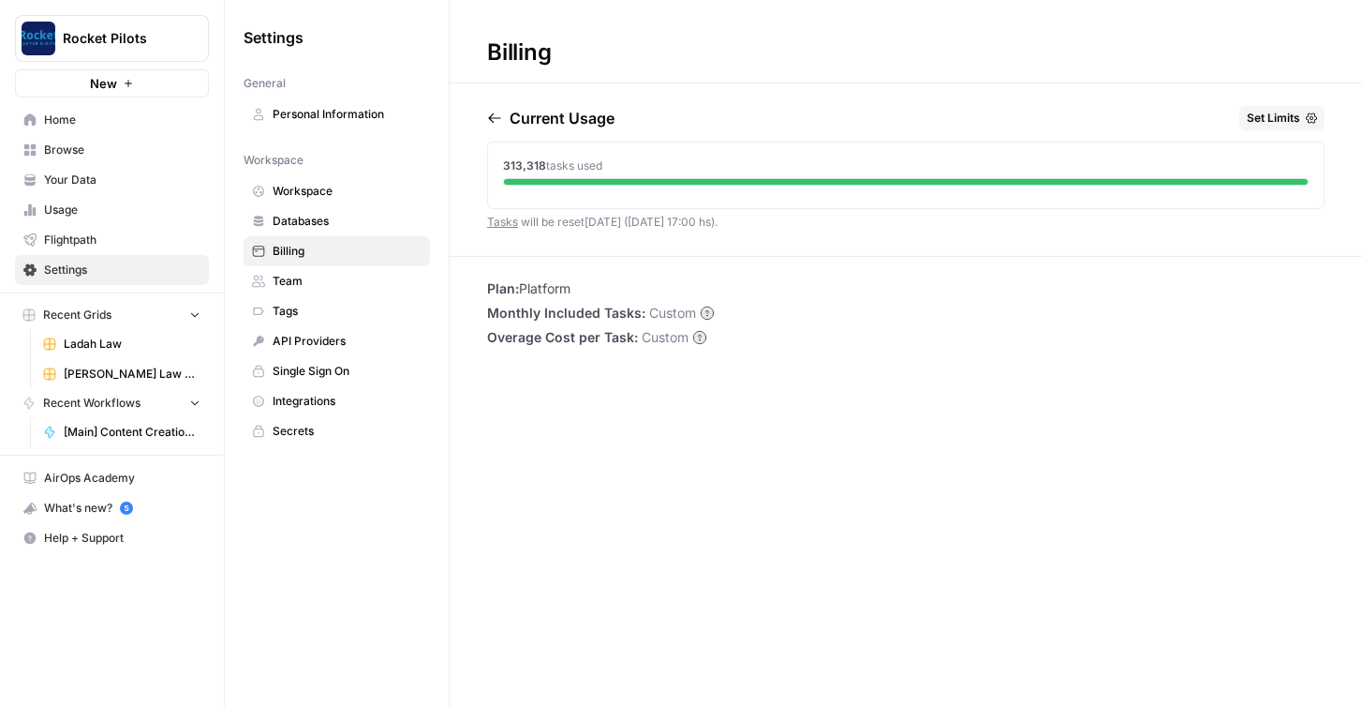
click at [1271, 124] on span "Set Limits" at bounding box center [1273, 118] width 53 height 17
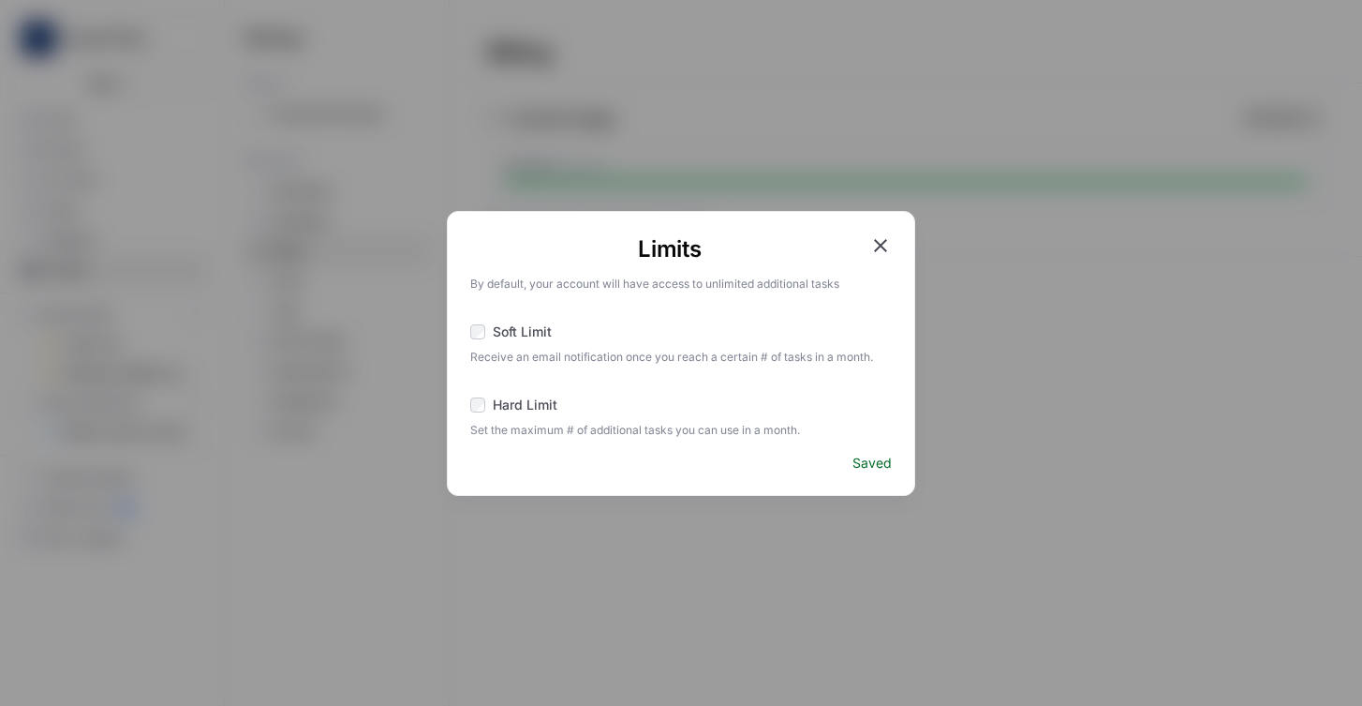
click at [879, 243] on icon "button" at bounding box center [880, 245] width 13 height 13
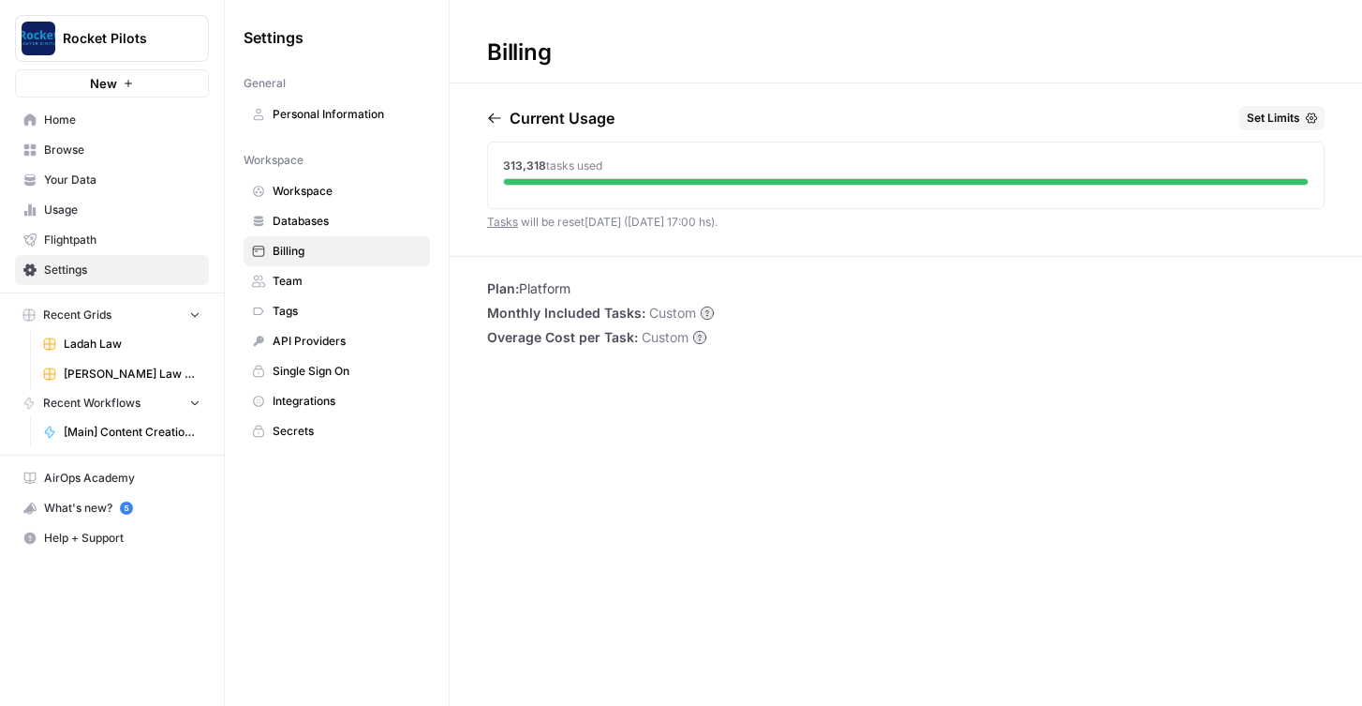
click at [1271, 127] on button "Set Limits" at bounding box center [1282, 118] width 85 height 24
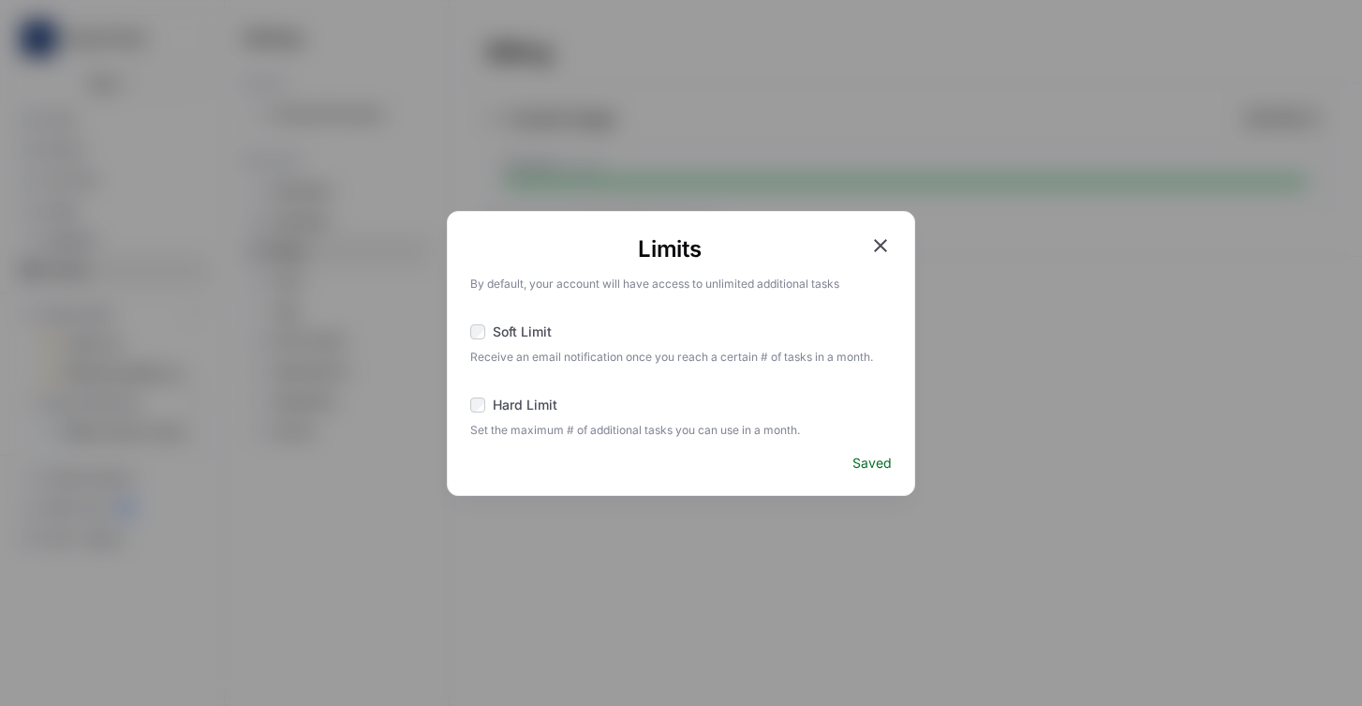
click at [500, 323] on span "Soft Limit" at bounding box center [522, 331] width 59 height 19
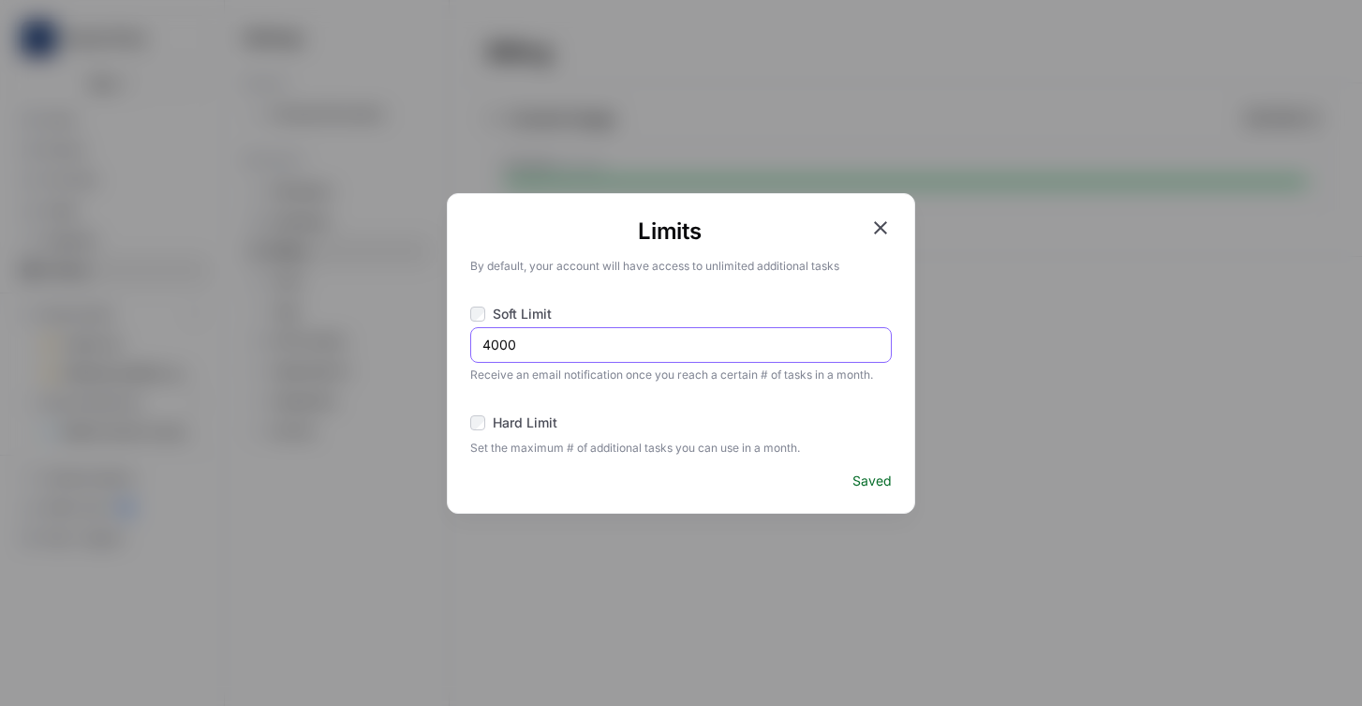
drag, startPoint x: 537, startPoint y: 336, endPoint x: 459, endPoint y: 337, distance: 77.8
click at [459, 337] on div "Limits By default, your account will have access to unlimited additional tasks …" at bounding box center [681, 353] width 469 height 320
type input "125000"
click at [690, 299] on div "By default, your account will have access to unlimited additional tasks Soft Li…" at bounding box center [681, 355] width 422 height 202
click at [876, 221] on icon "button" at bounding box center [881, 227] width 22 height 22
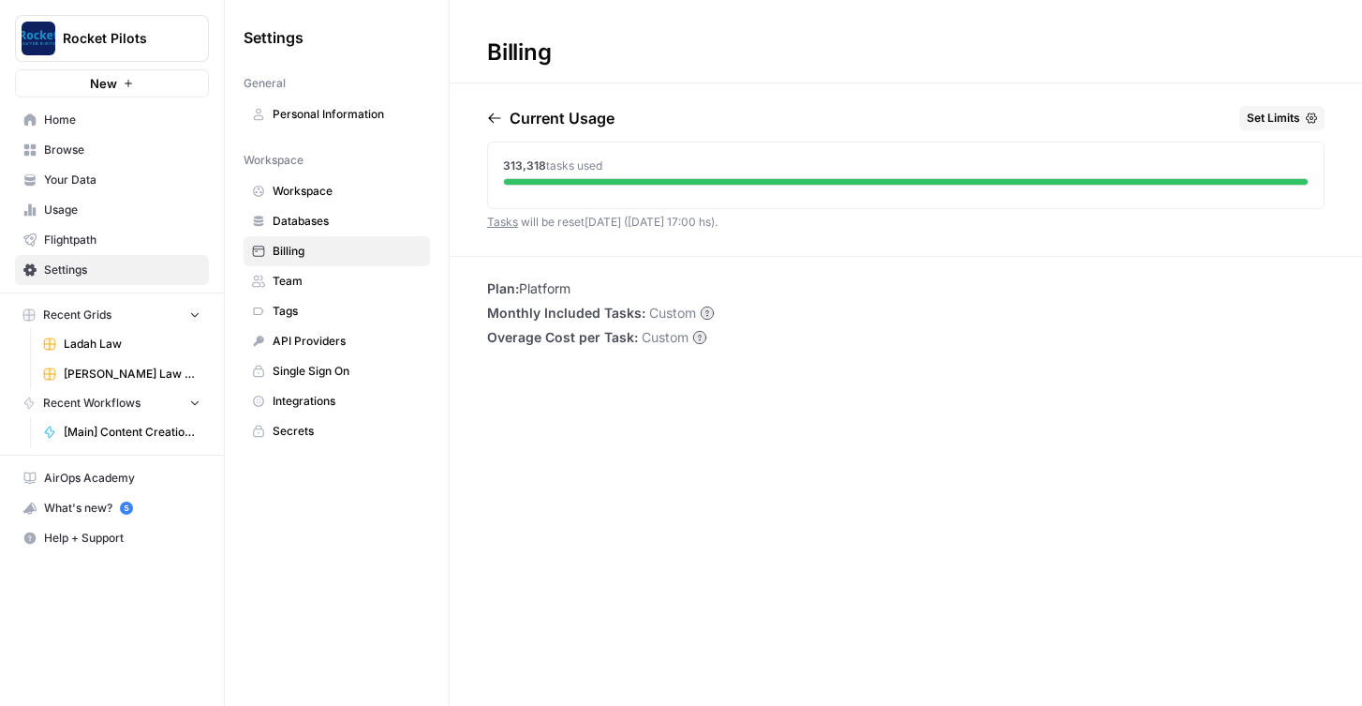
click at [126, 213] on span "Usage" at bounding box center [122, 209] width 156 height 17
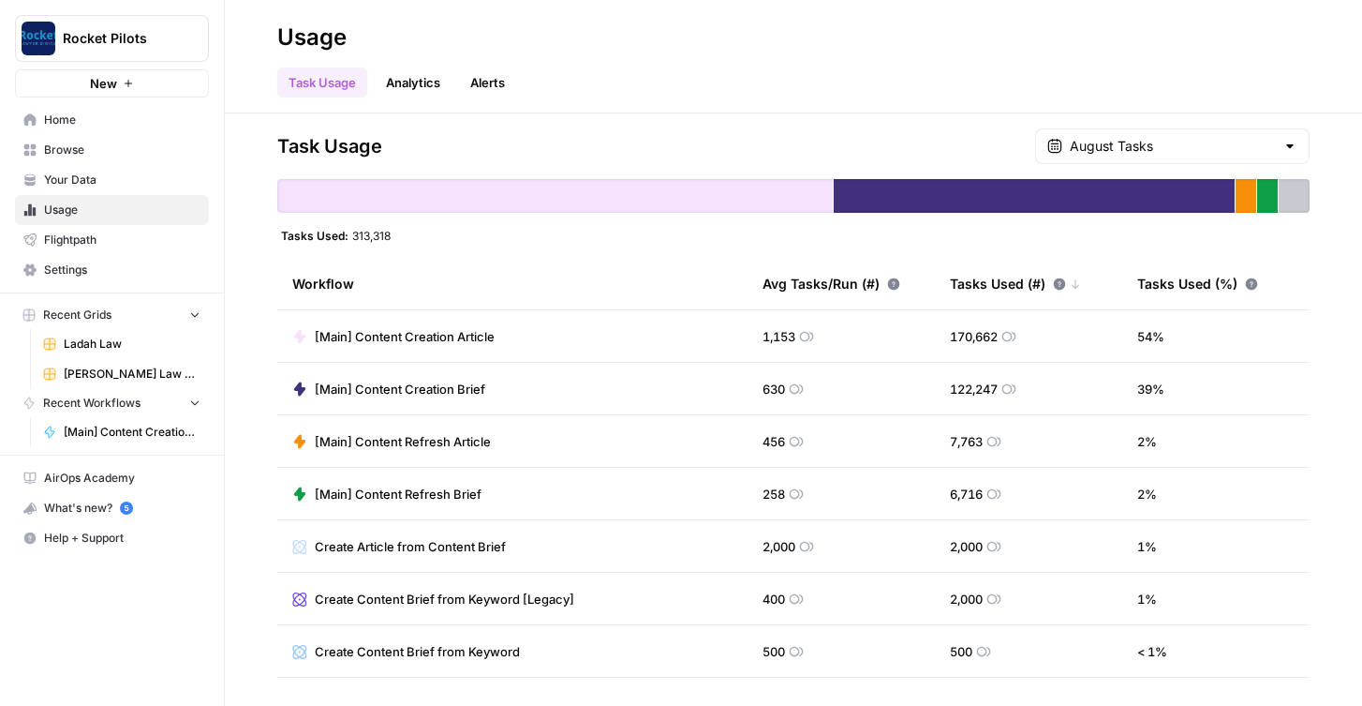
drag, startPoint x: 747, startPoint y: 344, endPoint x: 825, endPoint y: 344, distance: 77.8
click at [826, 344] on tr "[Main] Content Creation Article 1,153 170,662 54 %" at bounding box center [793, 336] width 1033 height 52
click at [825, 344] on td "1,153" at bounding box center [841, 336] width 187 height 52
click at [784, 350] on td "1,153" at bounding box center [841, 336] width 187 height 52
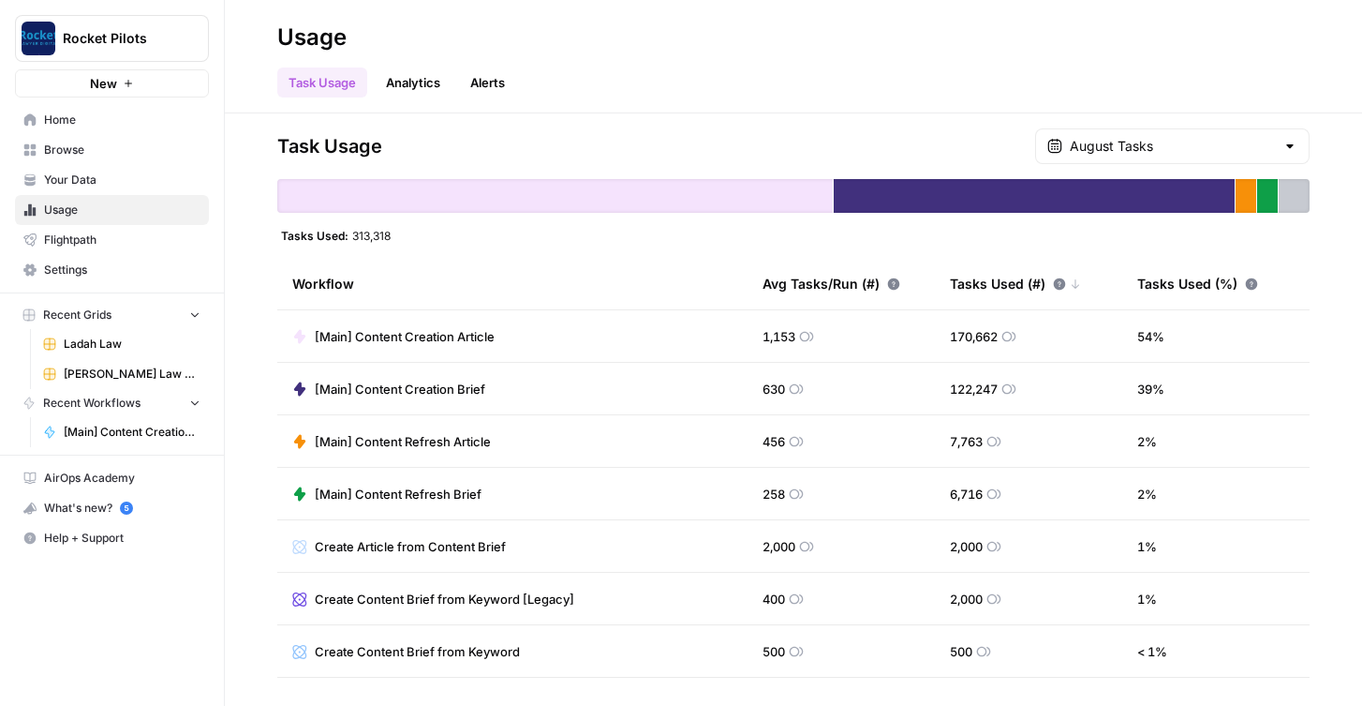
click at [781, 344] on span "1,153" at bounding box center [779, 336] width 33 height 19
click at [831, 334] on td "1,153" at bounding box center [841, 336] width 187 height 52
drag, startPoint x: 757, startPoint y: 340, endPoint x: 804, endPoint y: 340, distance: 46.9
click at [804, 340] on td "1,153" at bounding box center [841, 336] width 187 height 52
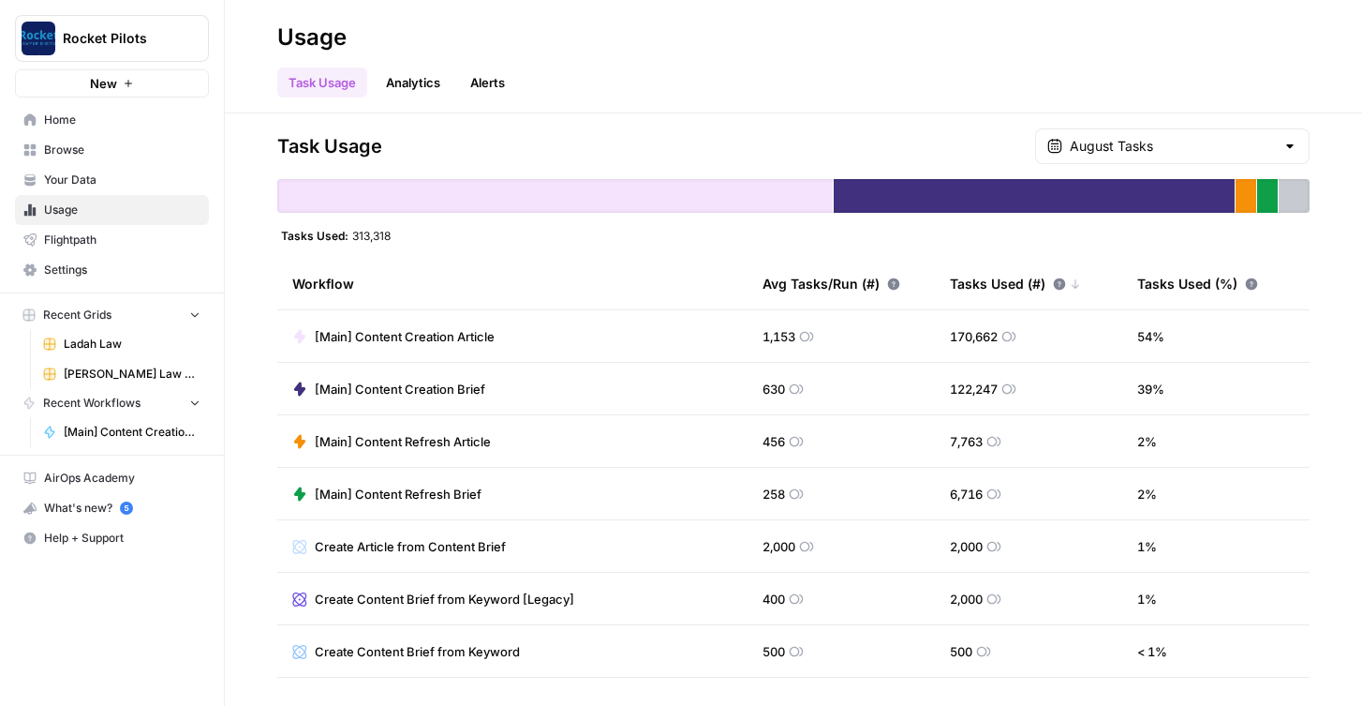
click at [780, 381] on span "630" at bounding box center [774, 389] width 22 height 19
click at [810, 396] on td "630" at bounding box center [841, 389] width 187 height 52
click at [818, 396] on td "630" at bounding box center [841, 389] width 187 height 52
drag, startPoint x: 818, startPoint y: 396, endPoint x: 769, endPoint y: 336, distance: 77.3
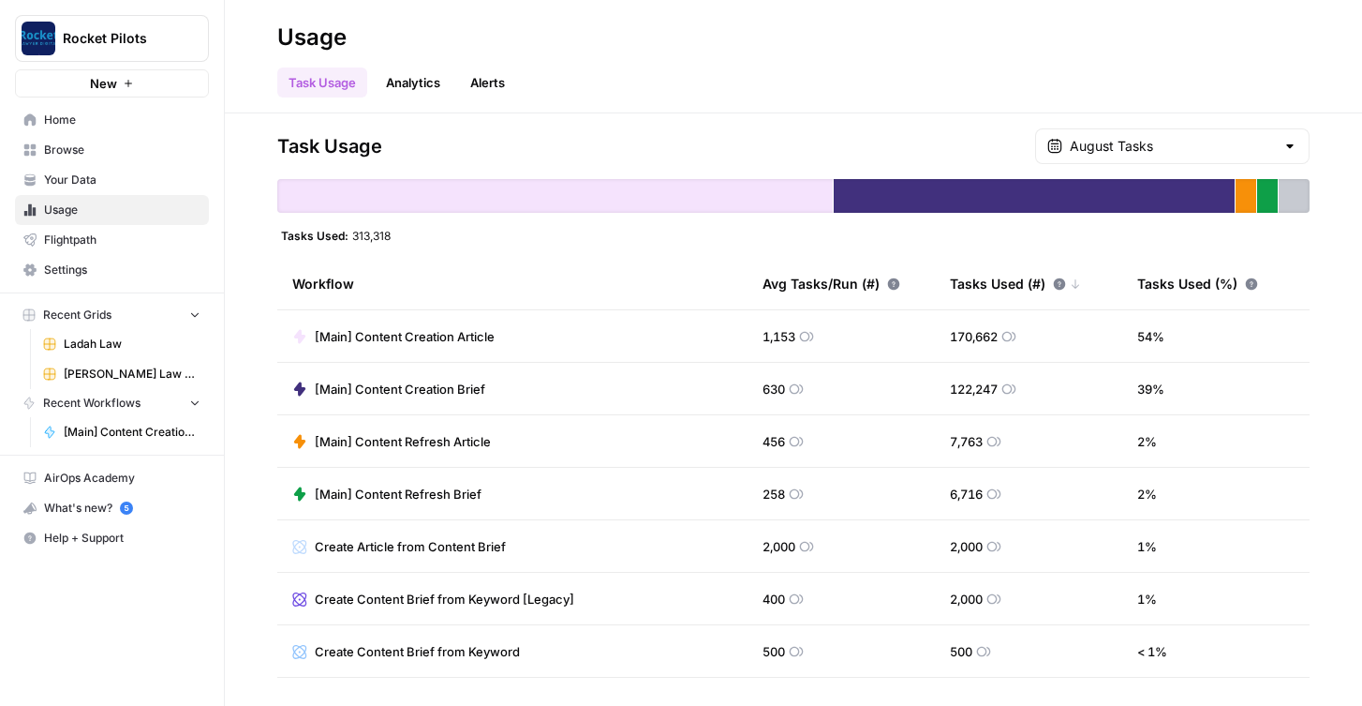
click at [769, 336] on tbody "[Main] Content Creation Article 1,153 170,662 54 % [Main] Content Creation Brie…" at bounding box center [793, 651] width 1033 height 682
click at [769, 336] on span "1,153" at bounding box center [779, 336] width 33 height 19
click at [692, 372] on td "[Main] Content Creation Brief" at bounding box center [512, 389] width 470 height 52
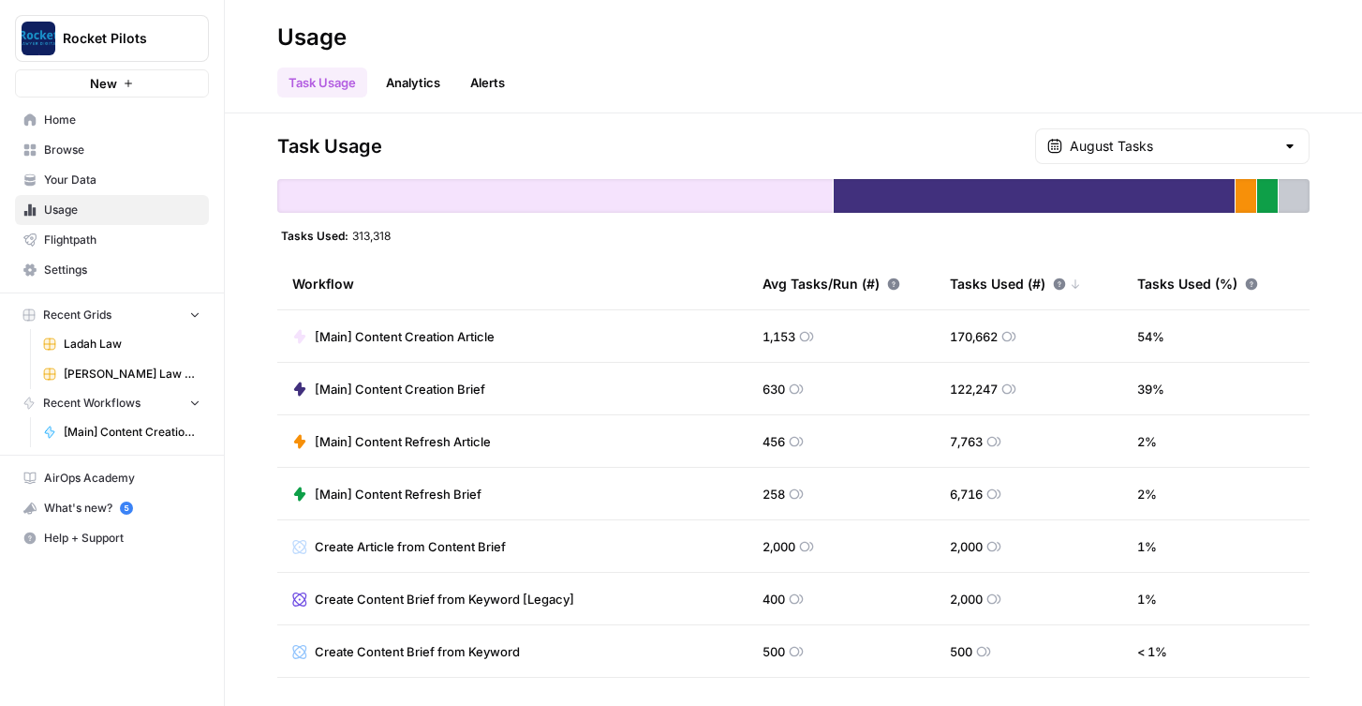
click at [773, 335] on span "1,153" at bounding box center [779, 336] width 33 height 19
click at [91, 339] on span "Ladah Law" at bounding box center [132, 343] width 137 height 17
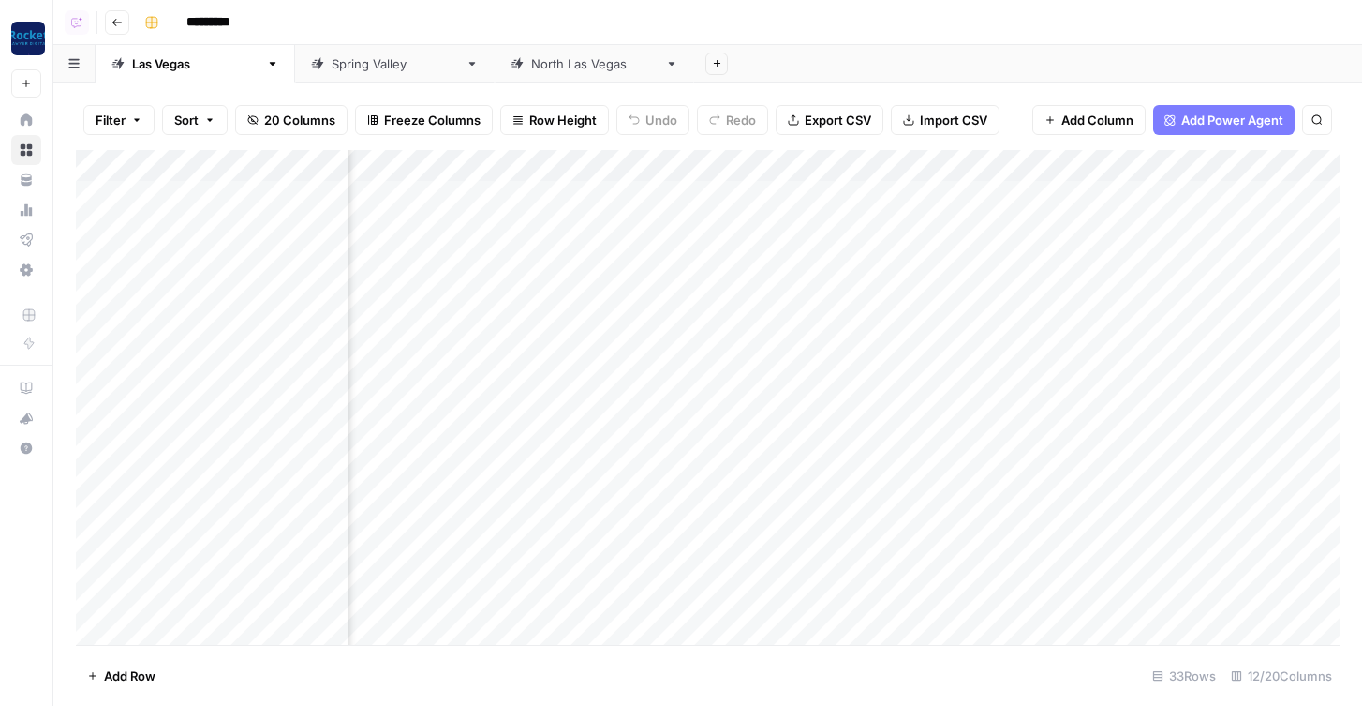
scroll to position [0, 908]
click at [683, 191] on div "Add Column" at bounding box center [708, 397] width 1264 height 495
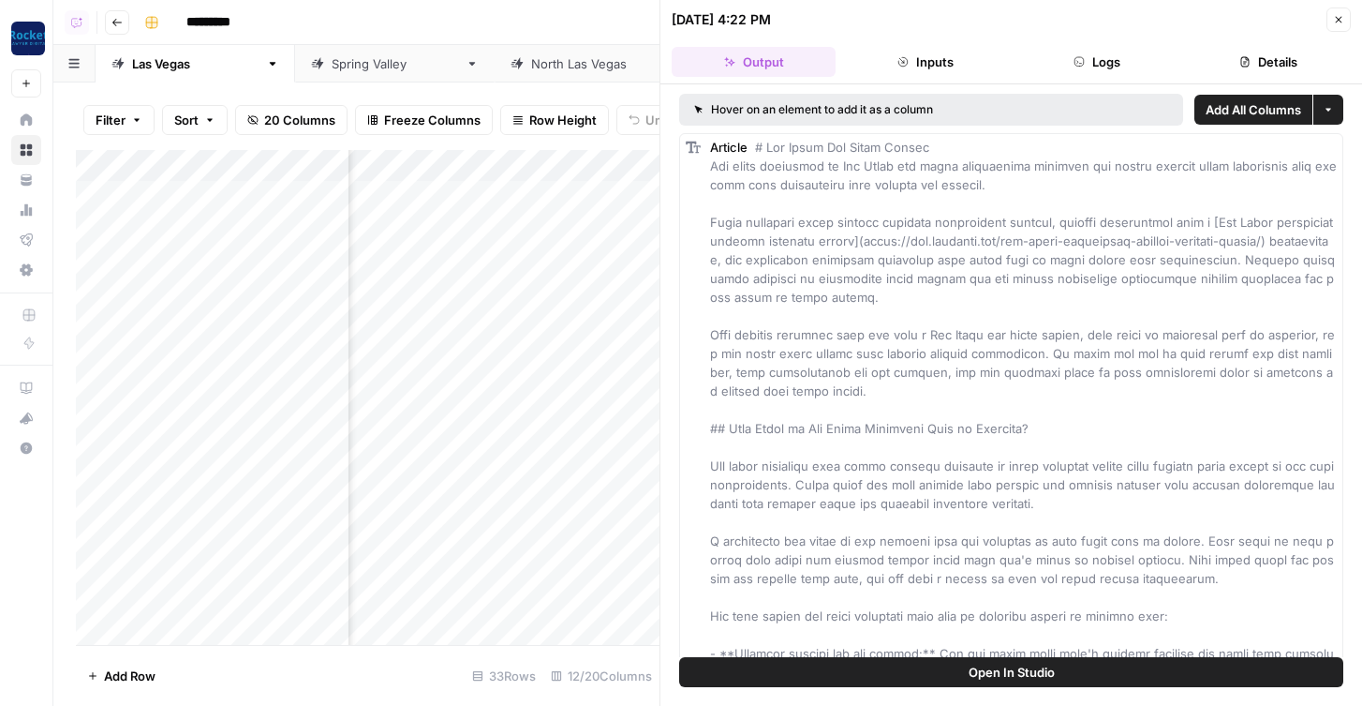
click at [1120, 67] on button "Logs" at bounding box center [1098, 62] width 164 height 30
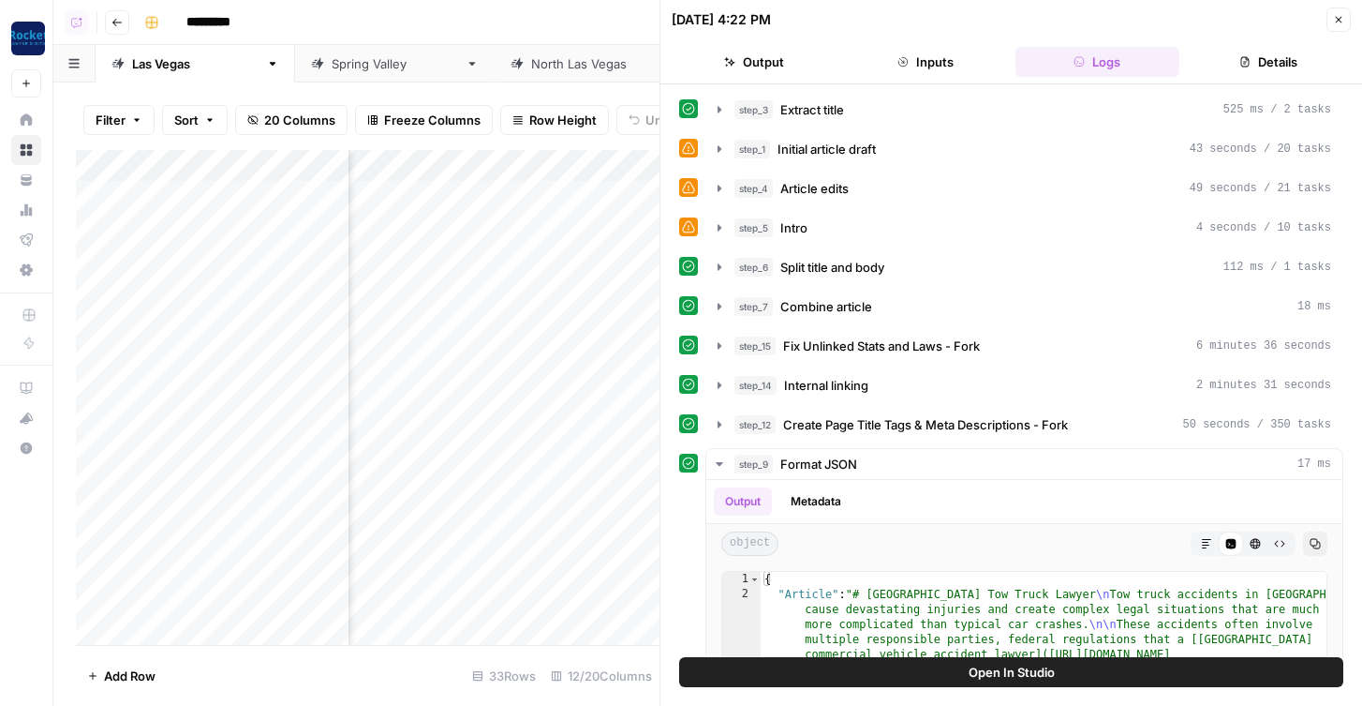
click at [1262, 62] on button "Details" at bounding box center [1269, 62] width 164 height 30
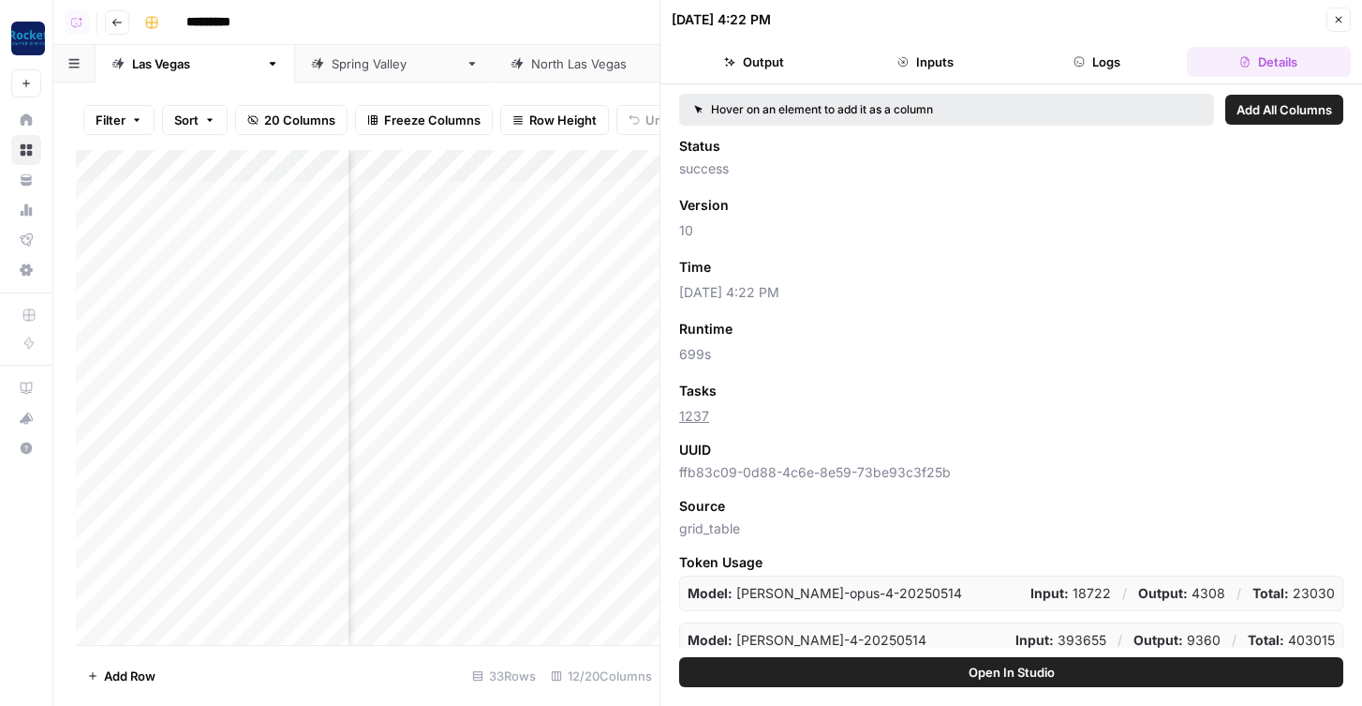
click at [765, 395] on span "Add as Column" at bounding box center [773, 390] width 82 height 17
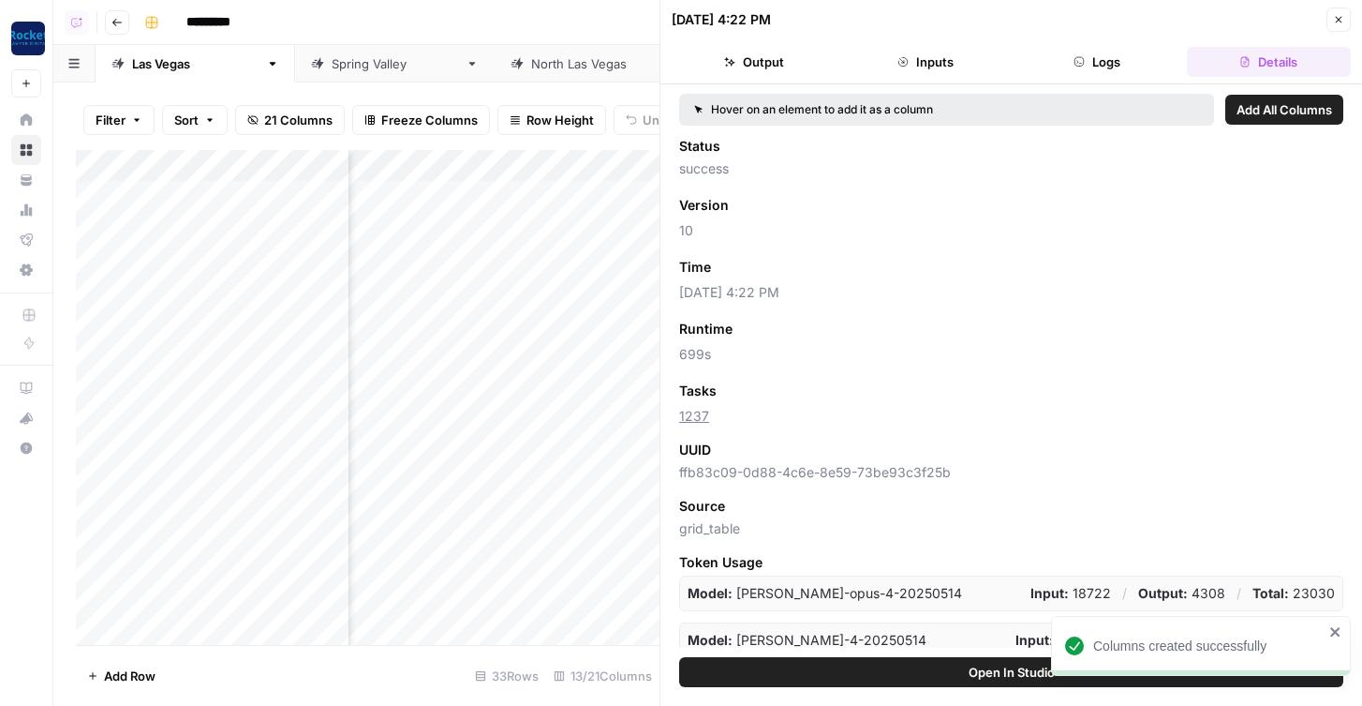
click at [1271, 29] on button "Close" at bounding box center [1339, 19] width 24 height 24
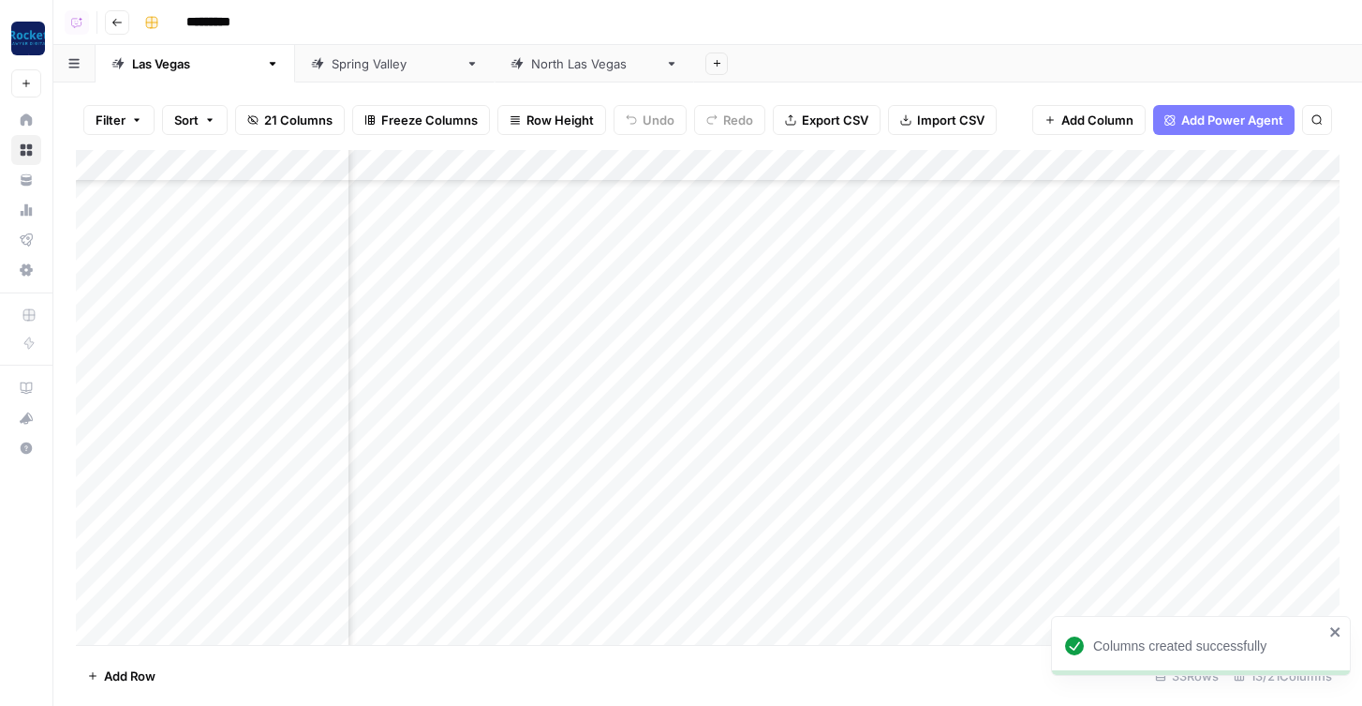
scroll to position [618, 891]
drag, startPoint x: 911, startPoint y: 166, endPoint x: 841, endPoint y: 168, distance: 70.3
click at [841, 168] on div "Add Column" at bounding box center [708, 397] width 1264 height 495
click at [883, 165] on div "Add Column" at bounding box center [708, 397] width 1264 height 495
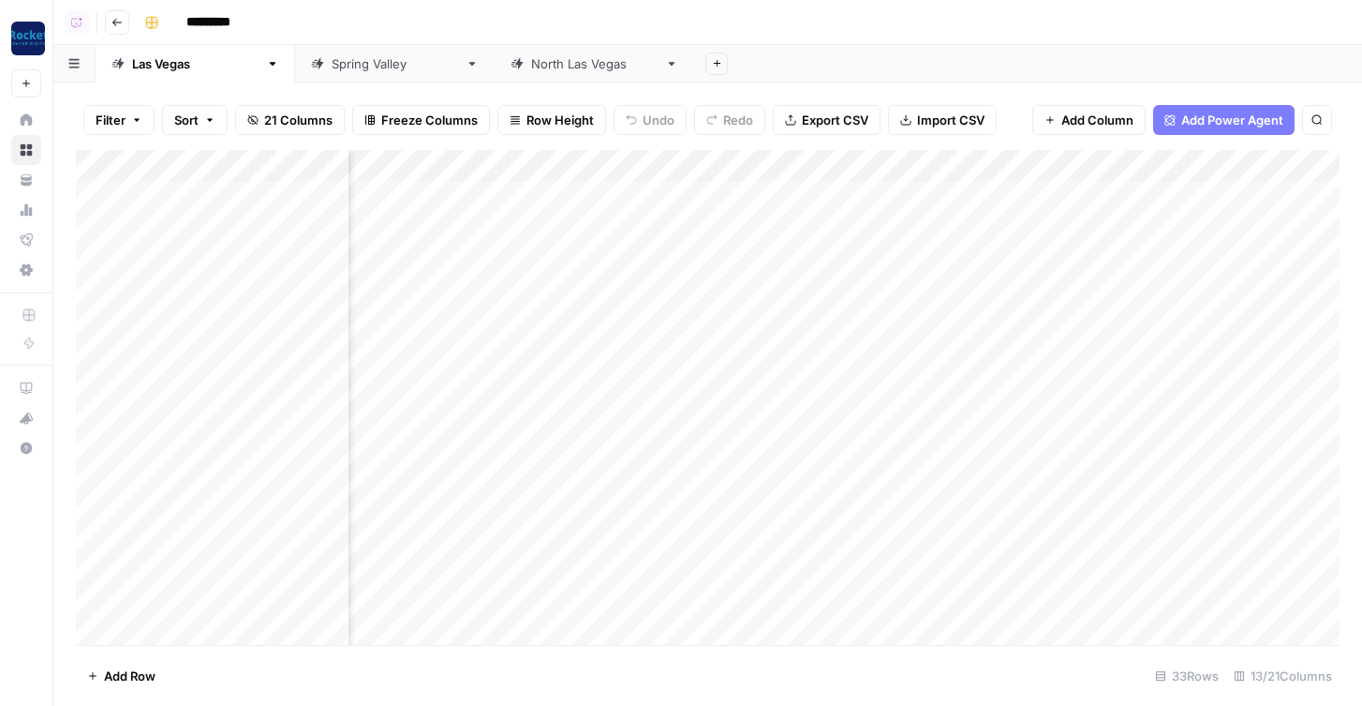
click at [678, 154] on div "Add Column" at bounding box center [708, 397] width 1264 height 495
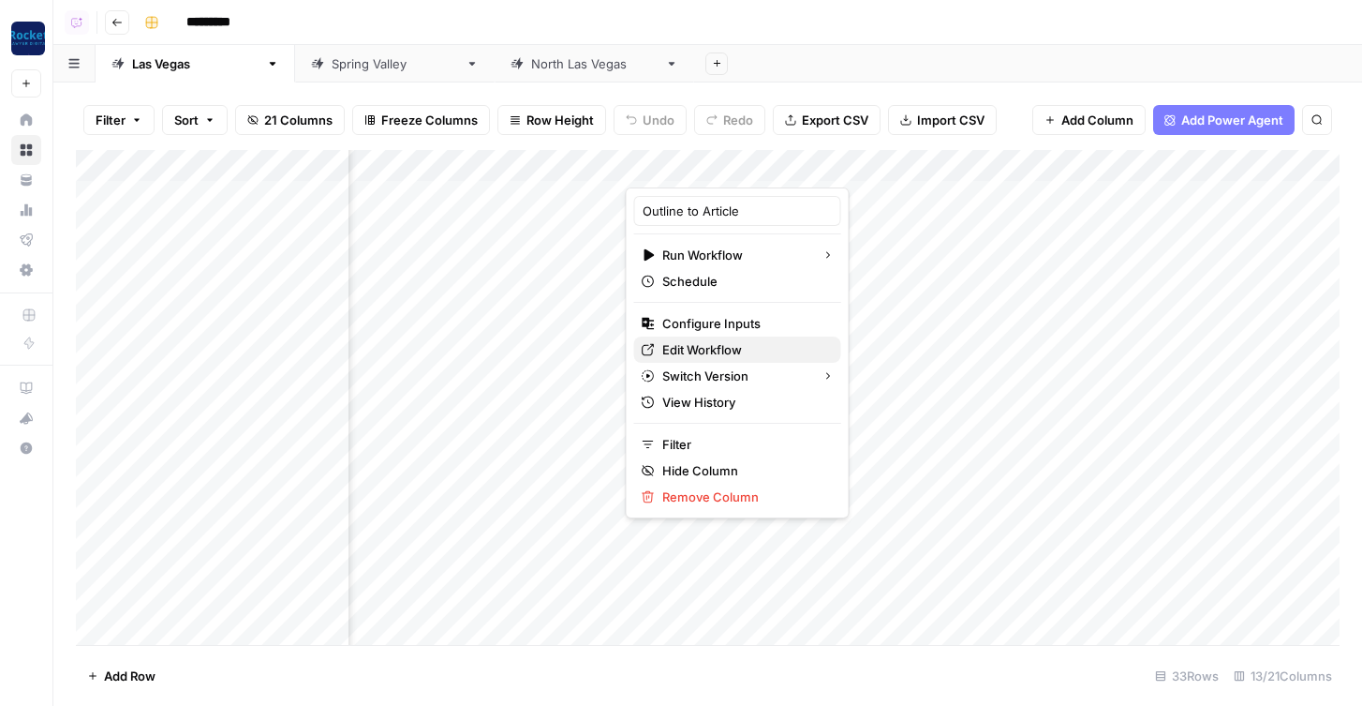
click at [665, 355] on span "Edit Workflow" at bounding box center [744, 349] width 164 height 19
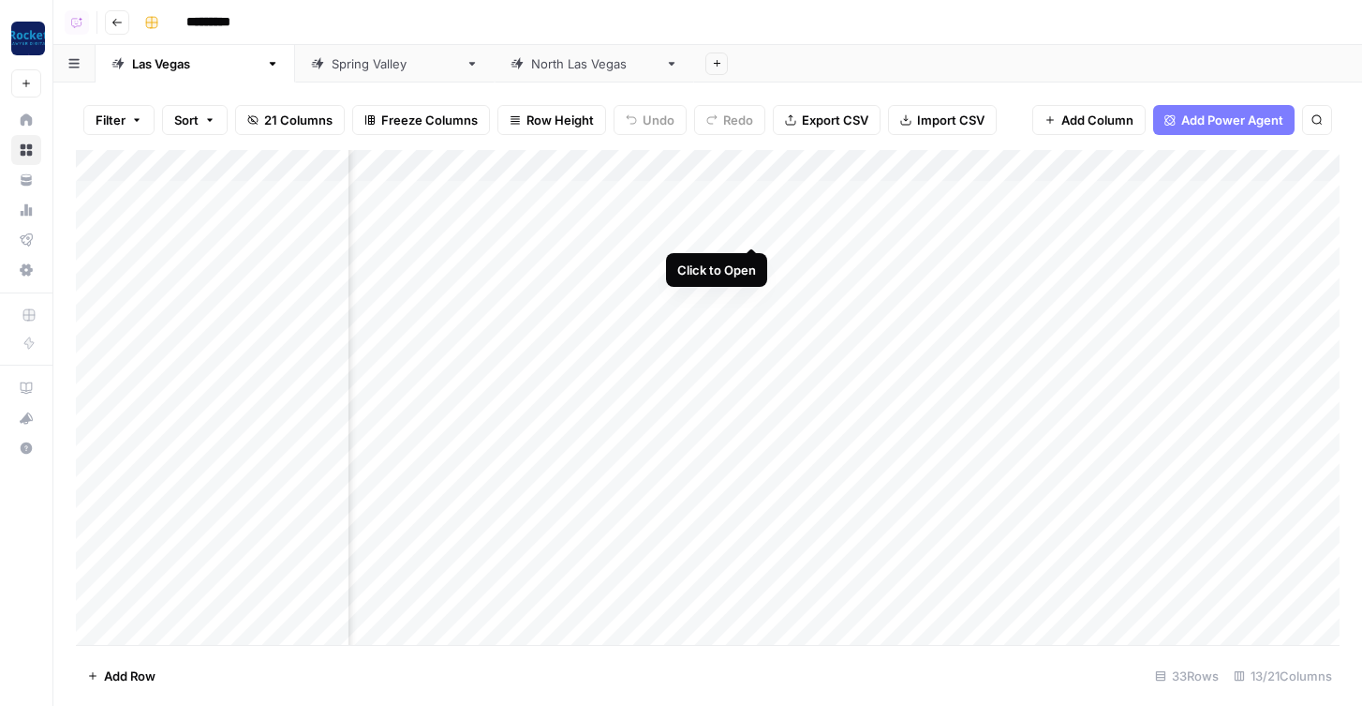
click at [746, 230] on div "Add Column" at bounding box center [708, 397] width 1264 height 495
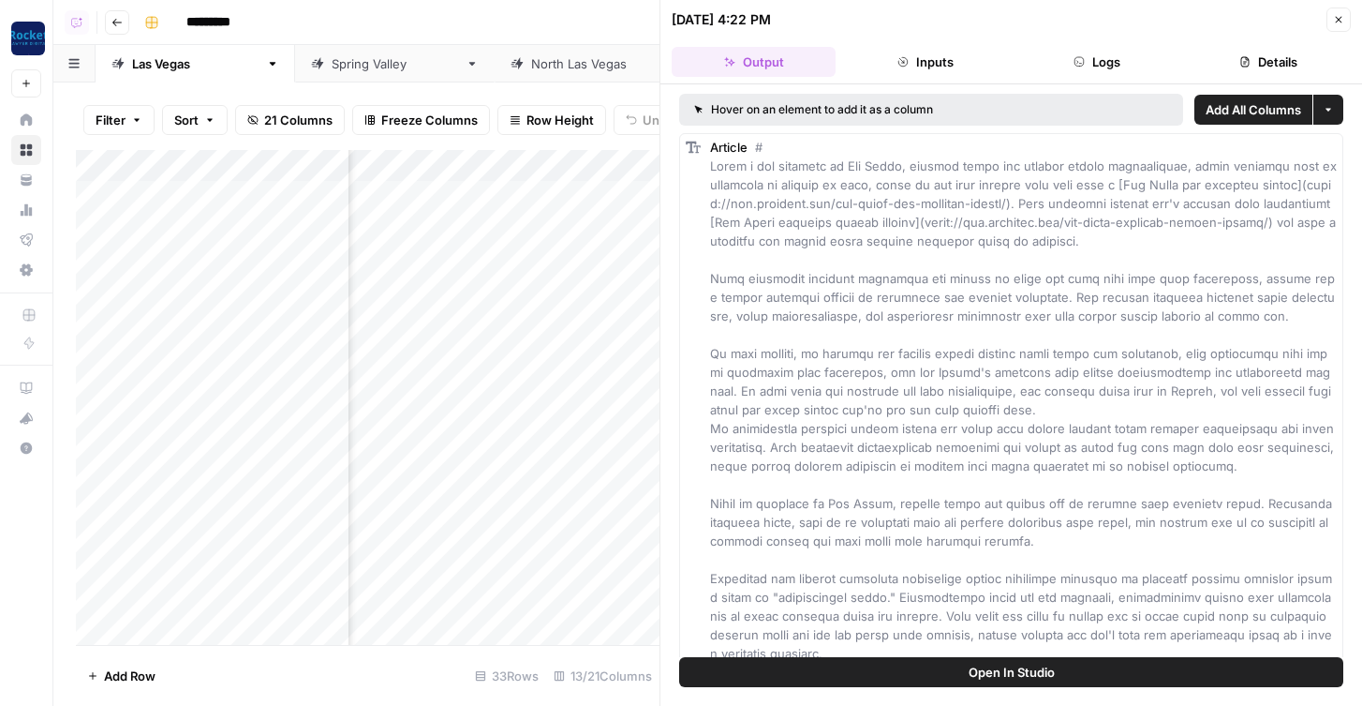
click at [1118, 70] on button "Logs" at bounding box center [1098, 62] width 164 height 30
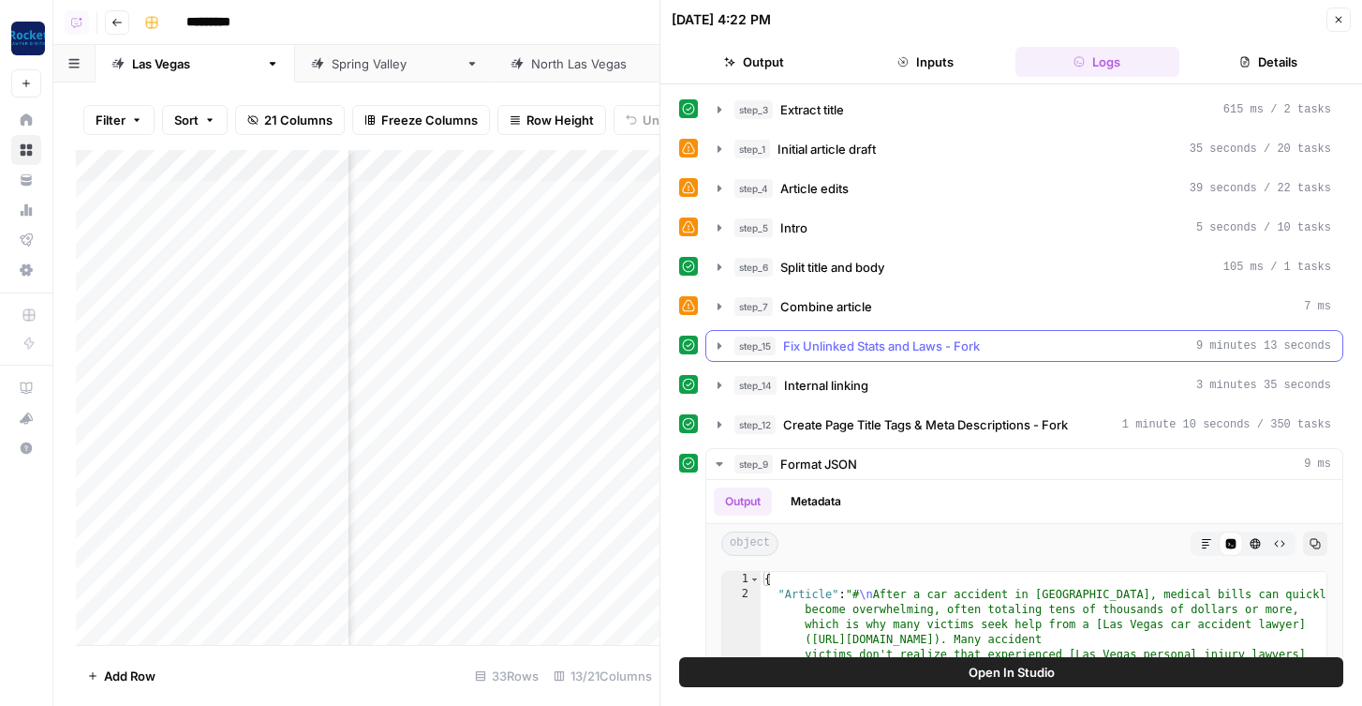
click at [990, 355] on button "step_15 Fix Unlinked Stats and Laws - Fork 9 minutes 13 seconds" at bounding box center [1025, 346] width 636 height 30
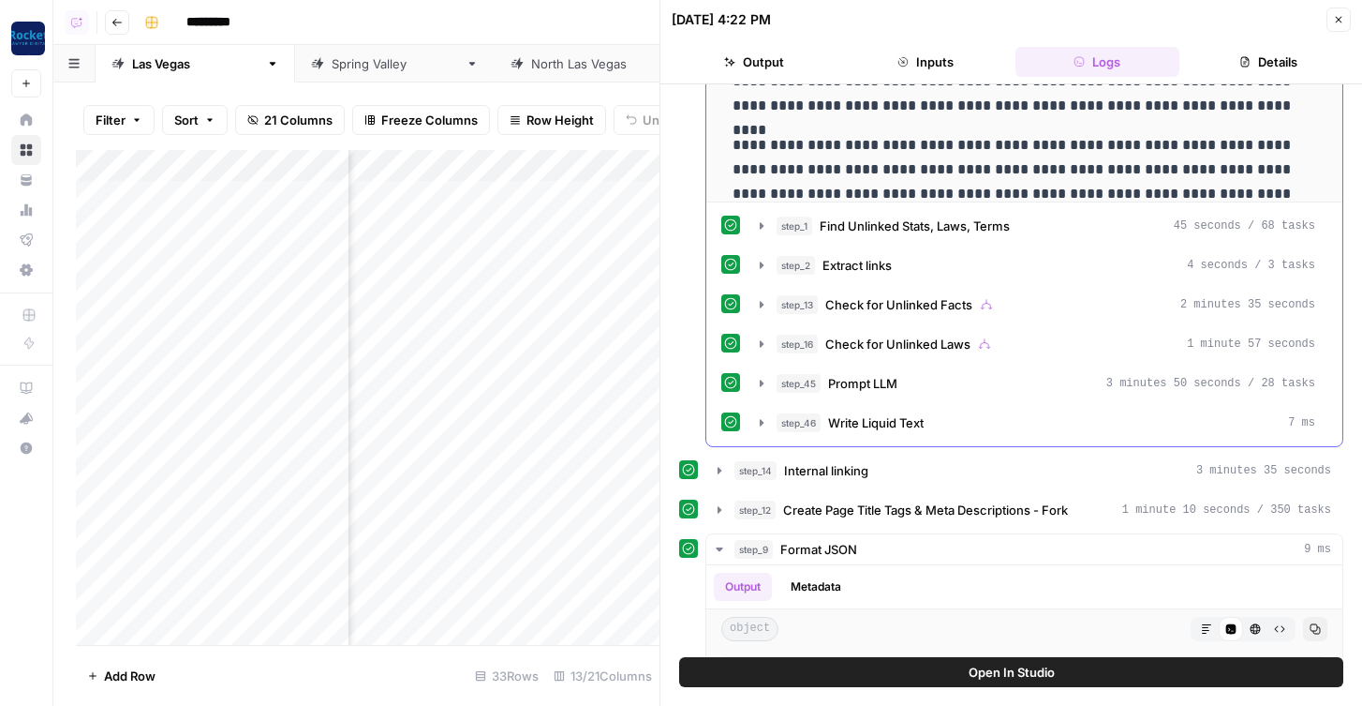
scroll to position [647, 0]
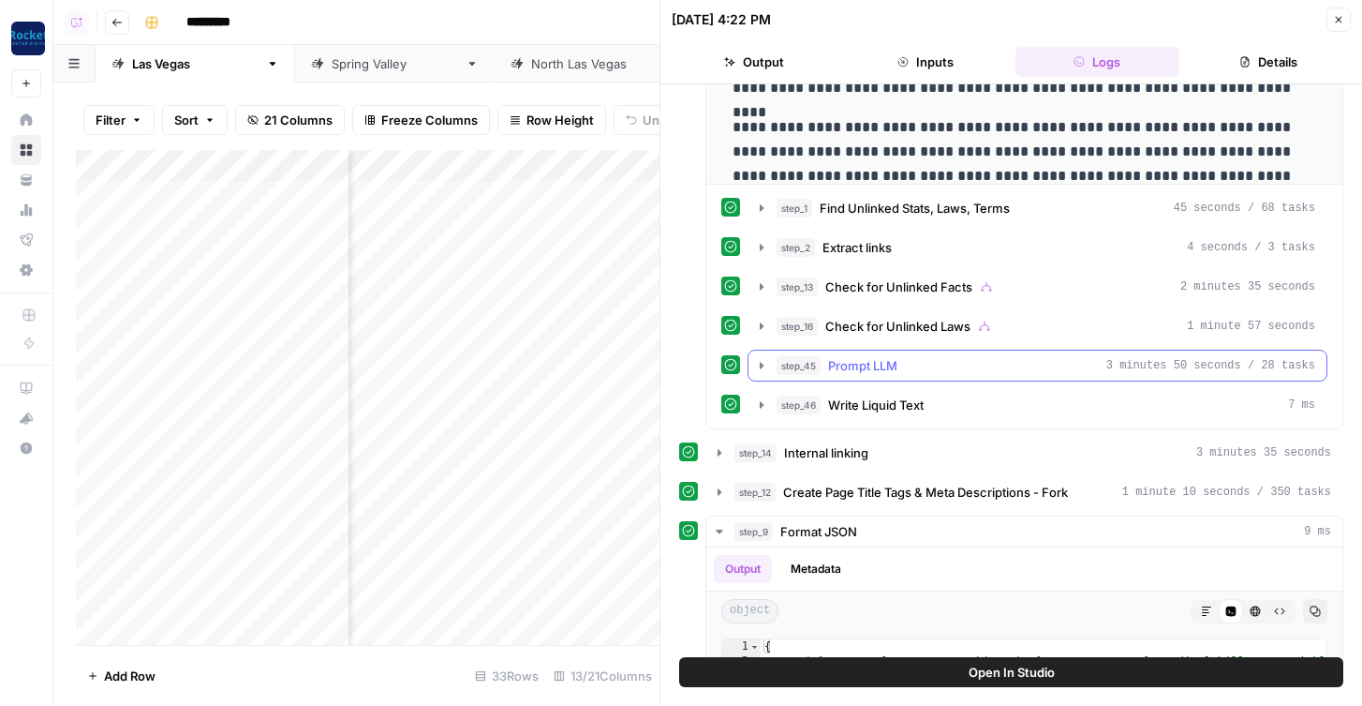
click at [996, 376] on button "step_45 Prompt LLM 3 minutes 50 seconds / 28 tasks" at bounding box center [1038, 365] width 578 height 30
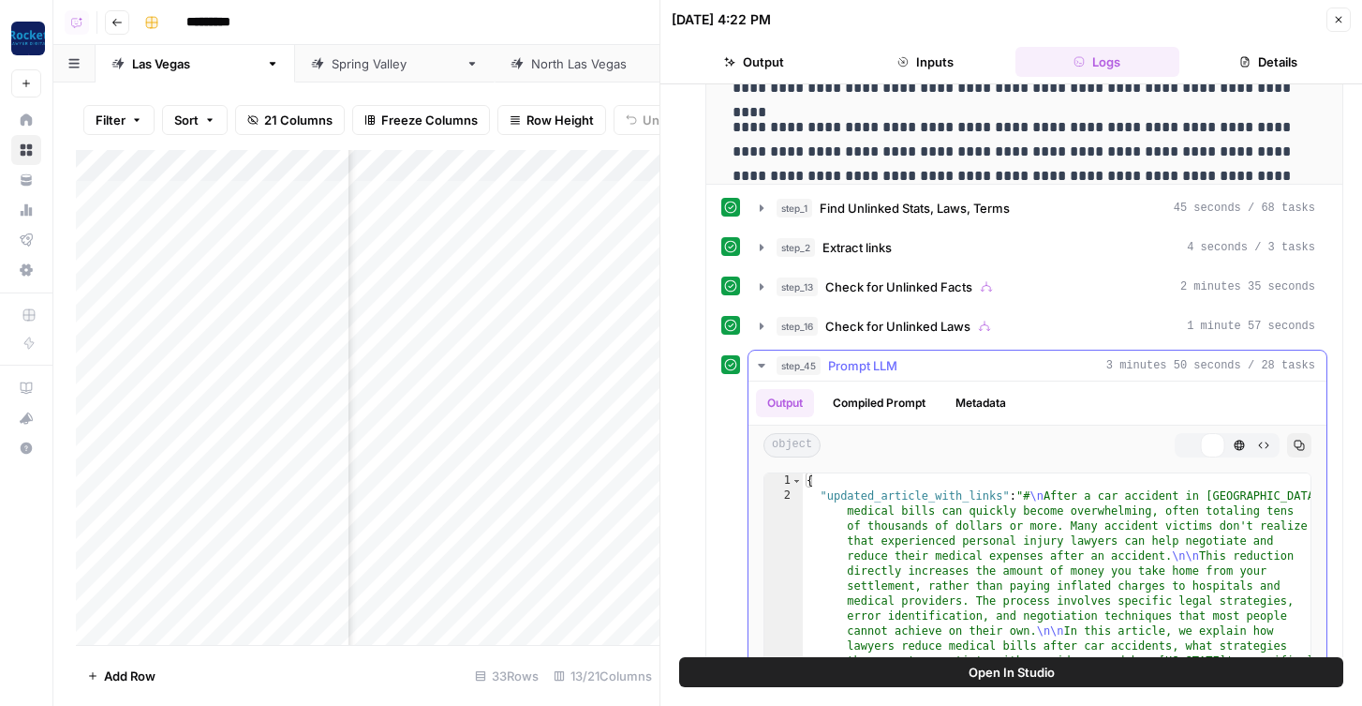
click at [996, 376] on button "step_45 Prompt LLM 3 minutes 50 seconds / 28 tasks" at bounding box center [1038, 365] width 578 height 30
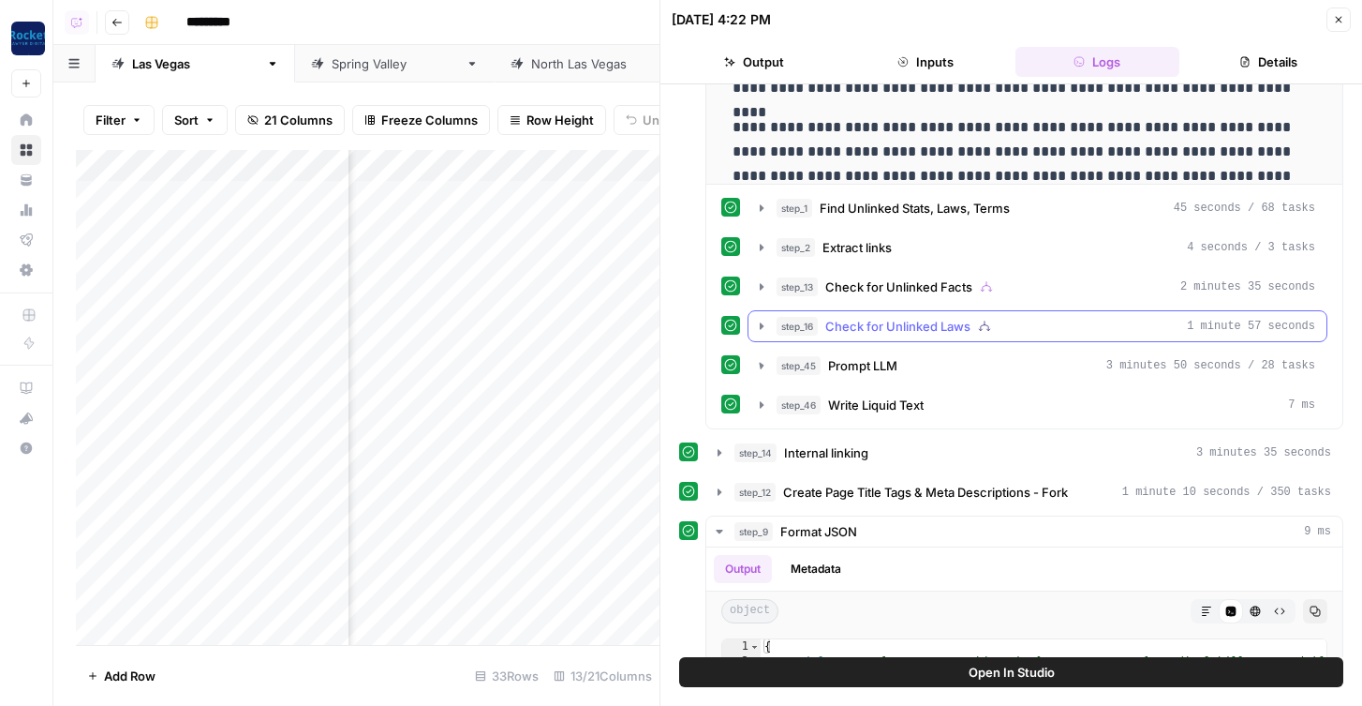
click at [1008, 326] on div "step_16 Check for Unlinked Laws 1 minute 57 seconds" at bounding box center [1046, 326] width 539 height 19
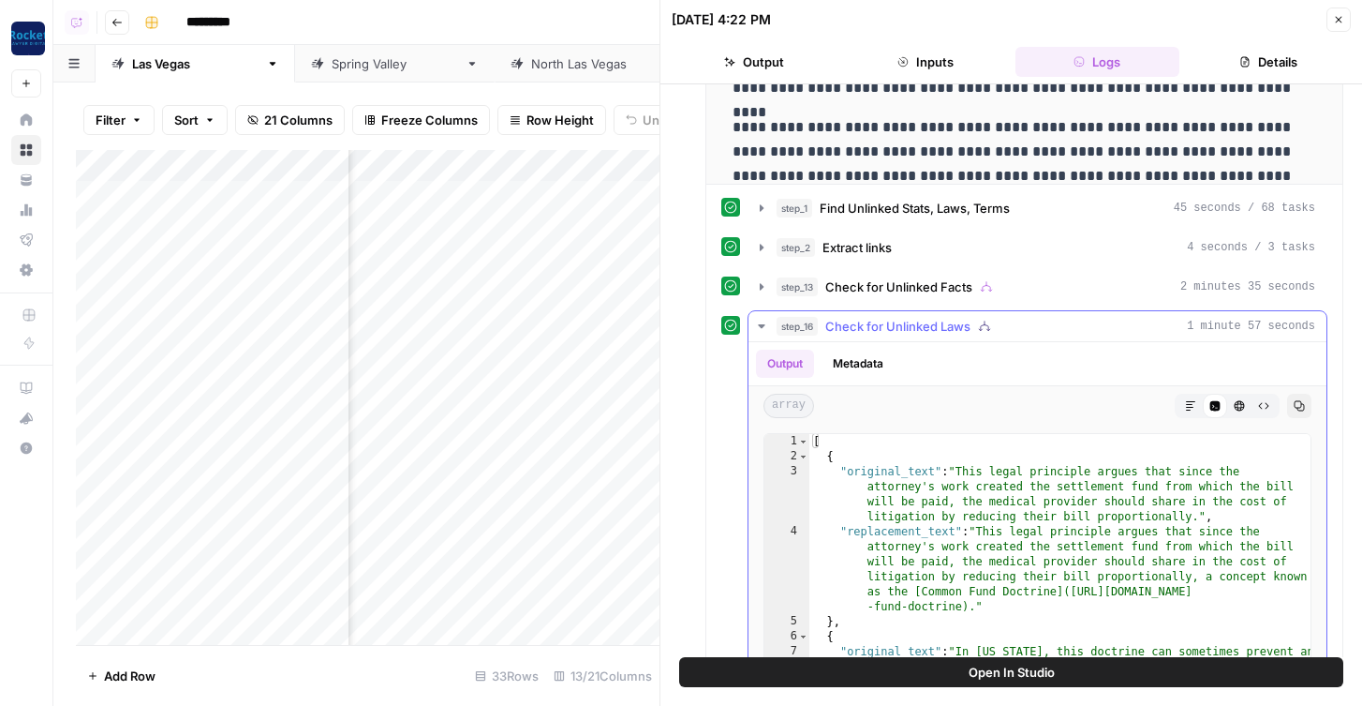
click at [1008, 326] on div "step_16 Check for Unlinked Laws 1 minute 57 seconds" at bounding box center [1046, 326] width 539 height 19
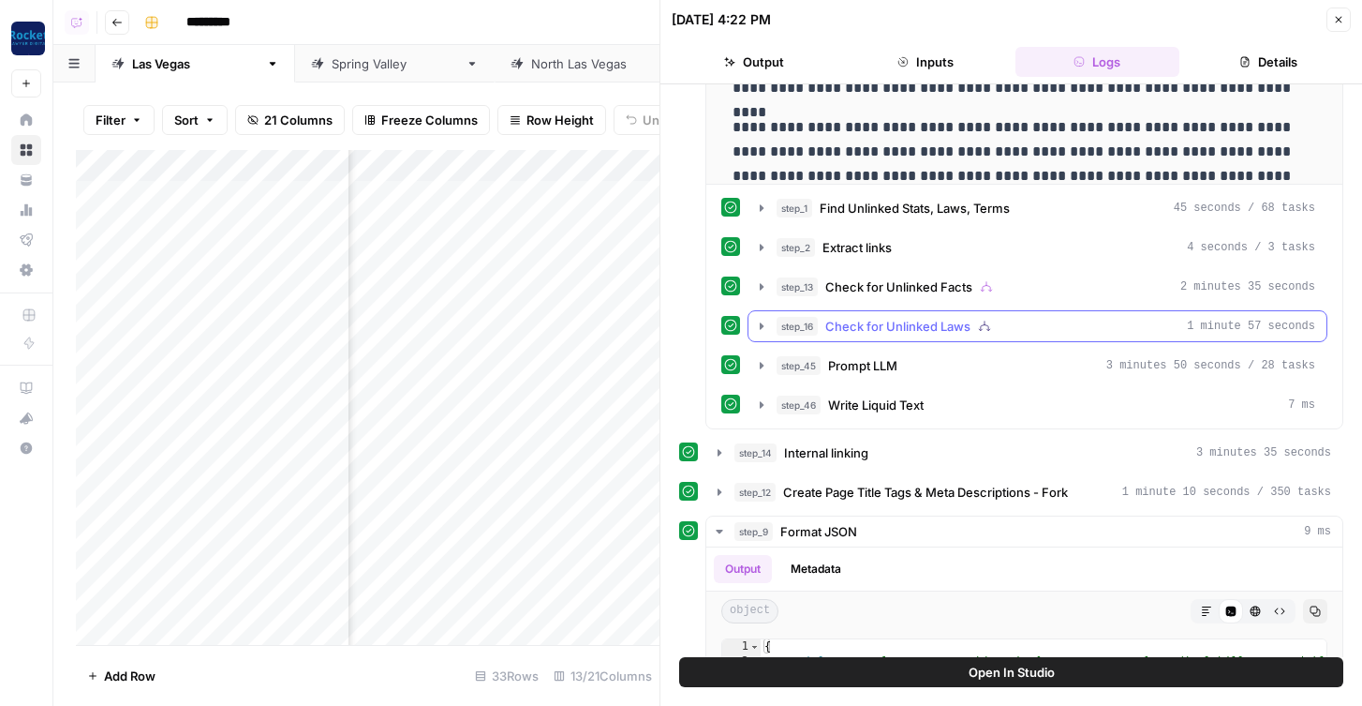
click at [1008, 326] on div "step_16 Check for Unlinked Laws 1 minute 57 seconds" at bounding box center [1046, 326] width 539 height 19
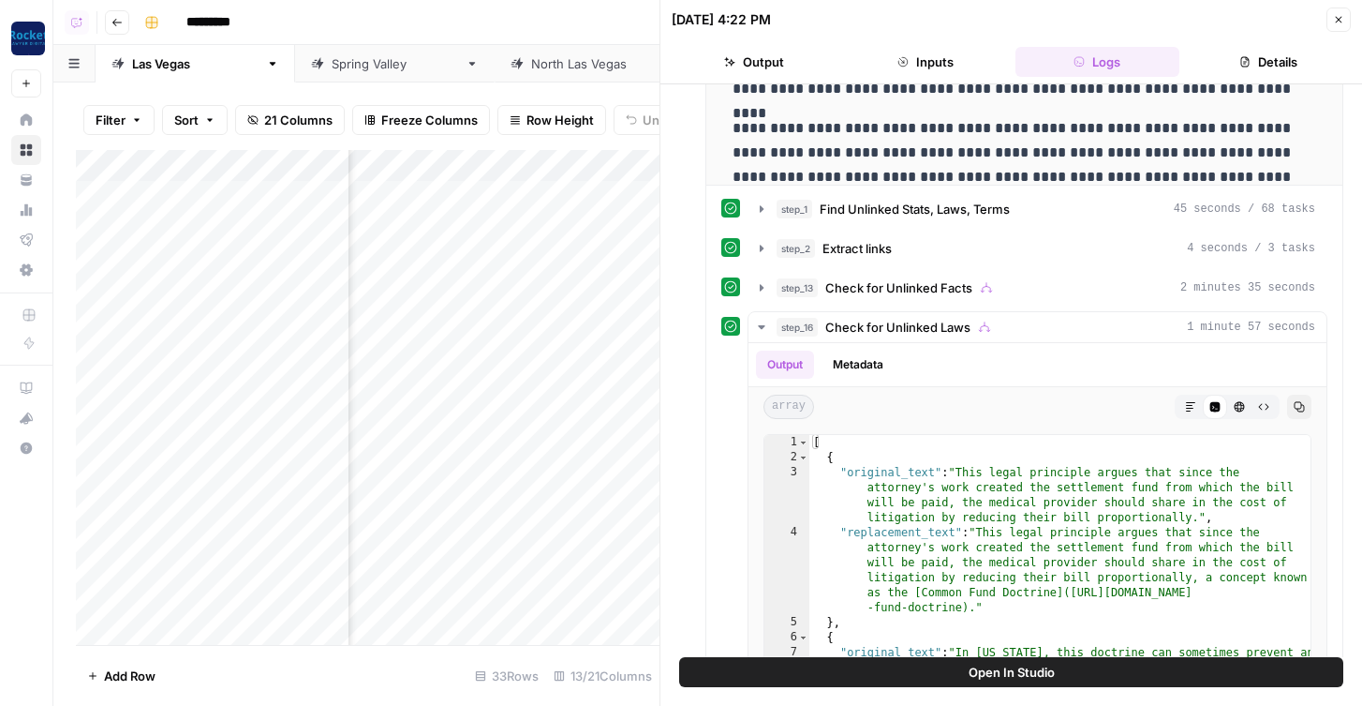
scroll to position [563, 0]
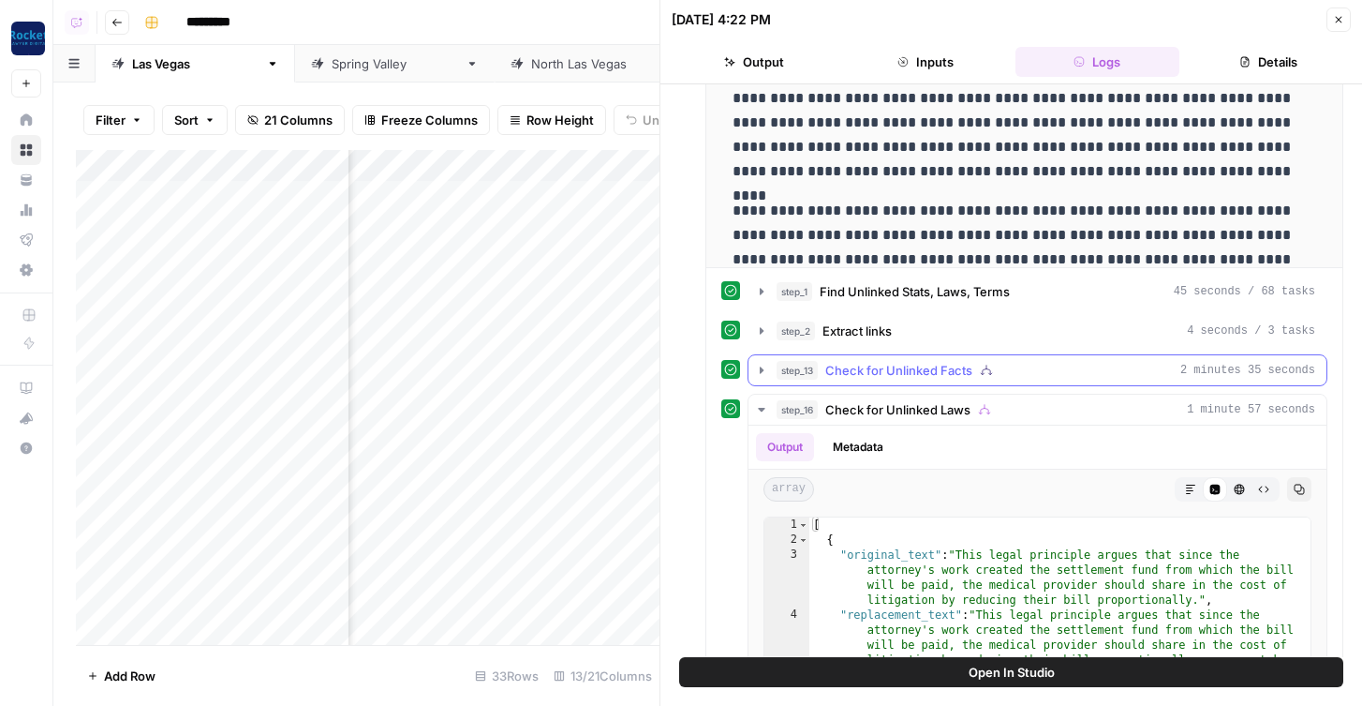
click at [968, 361] on span "Check for Unlinked Facts" at bounding box center [899, 370] width 147 height 19
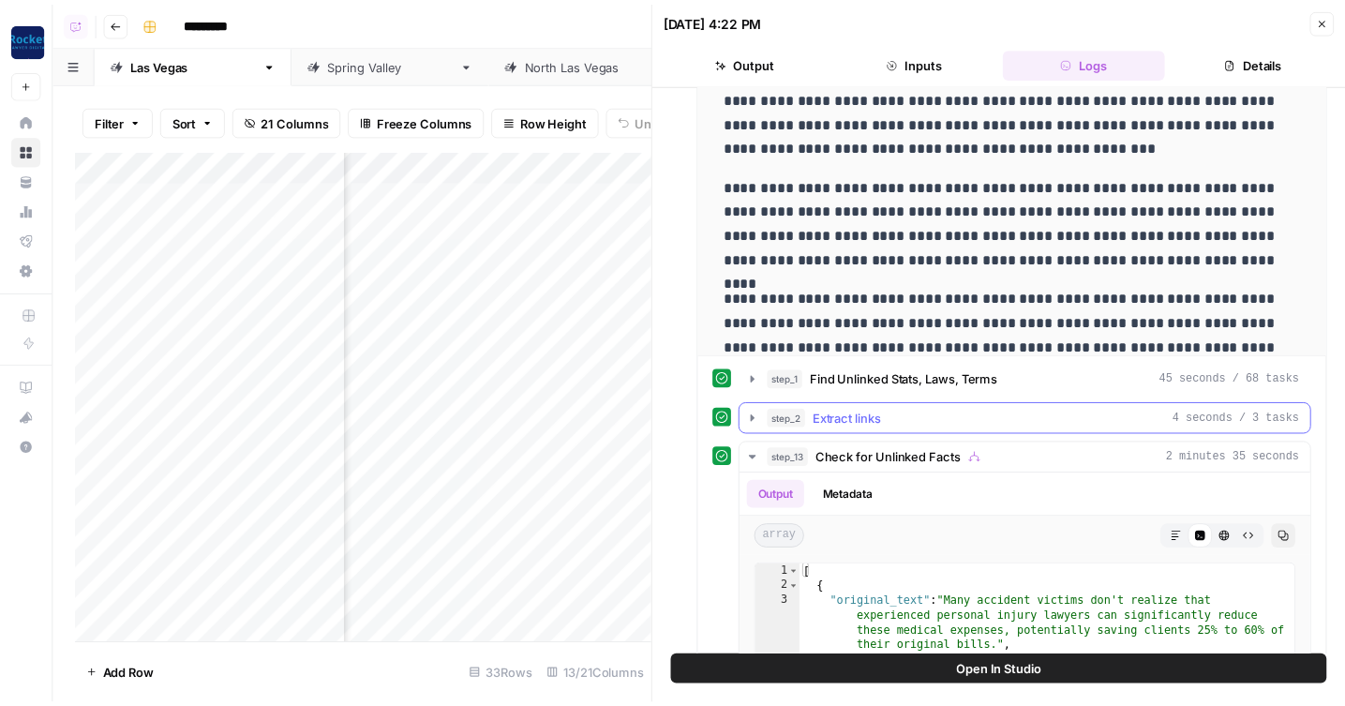
scroll to position [435, 0]
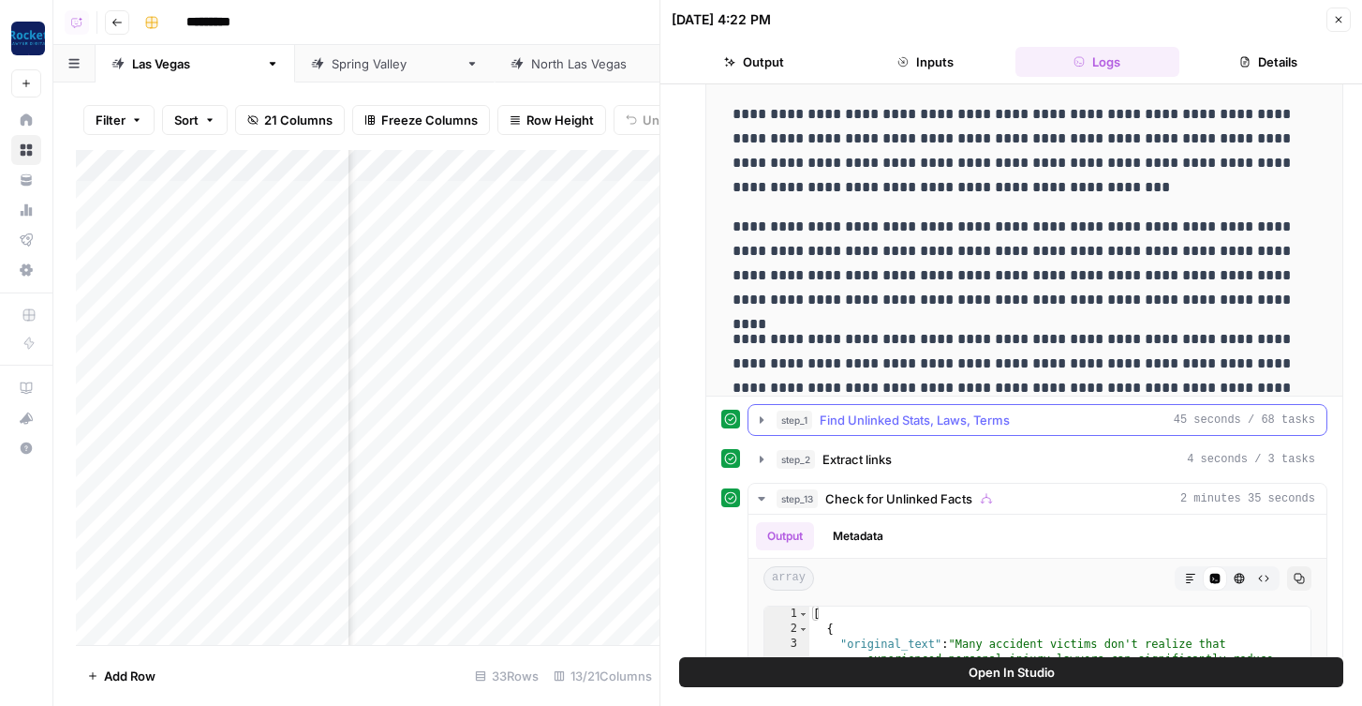
click at [932, 428] on span "Find Unlinked Stats, Laws, Terms" at bounding box center [915, 419] width 190 height 19
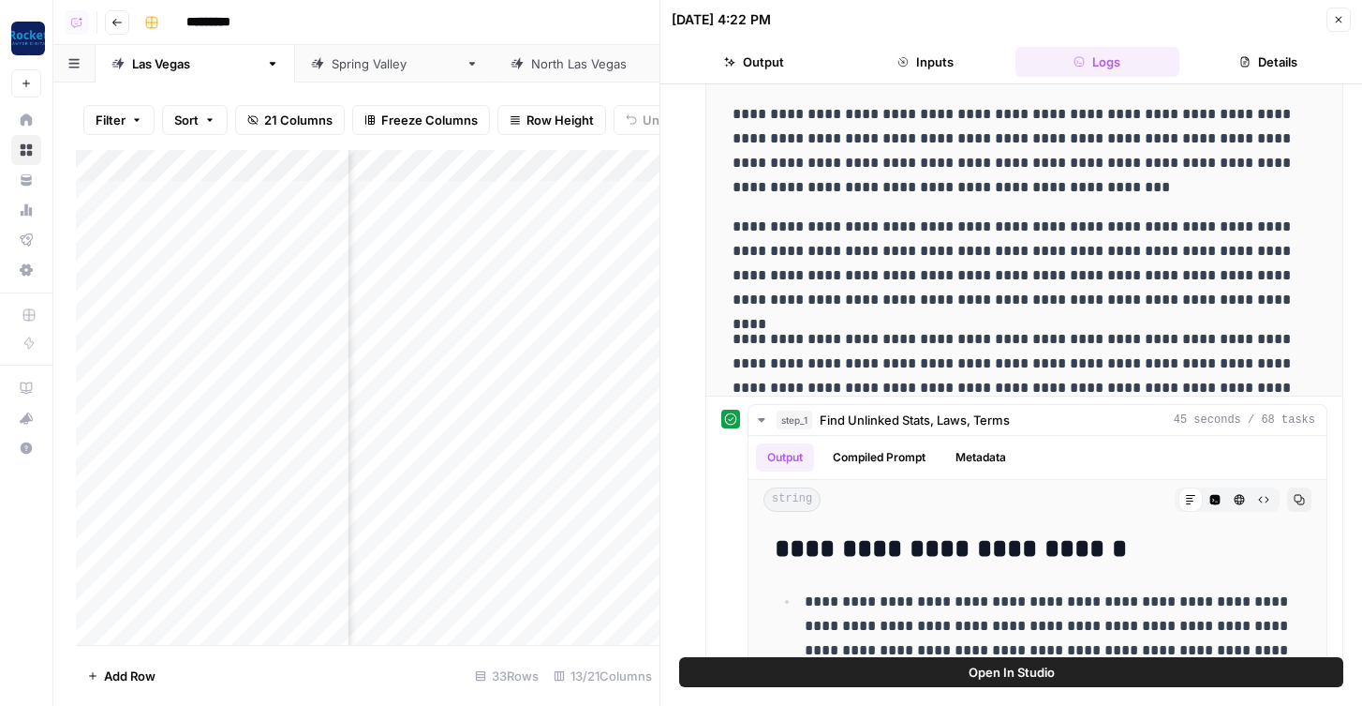
click at [1271, 22] on button "Close" at bounding box center [1339, 19] width 24 height 24
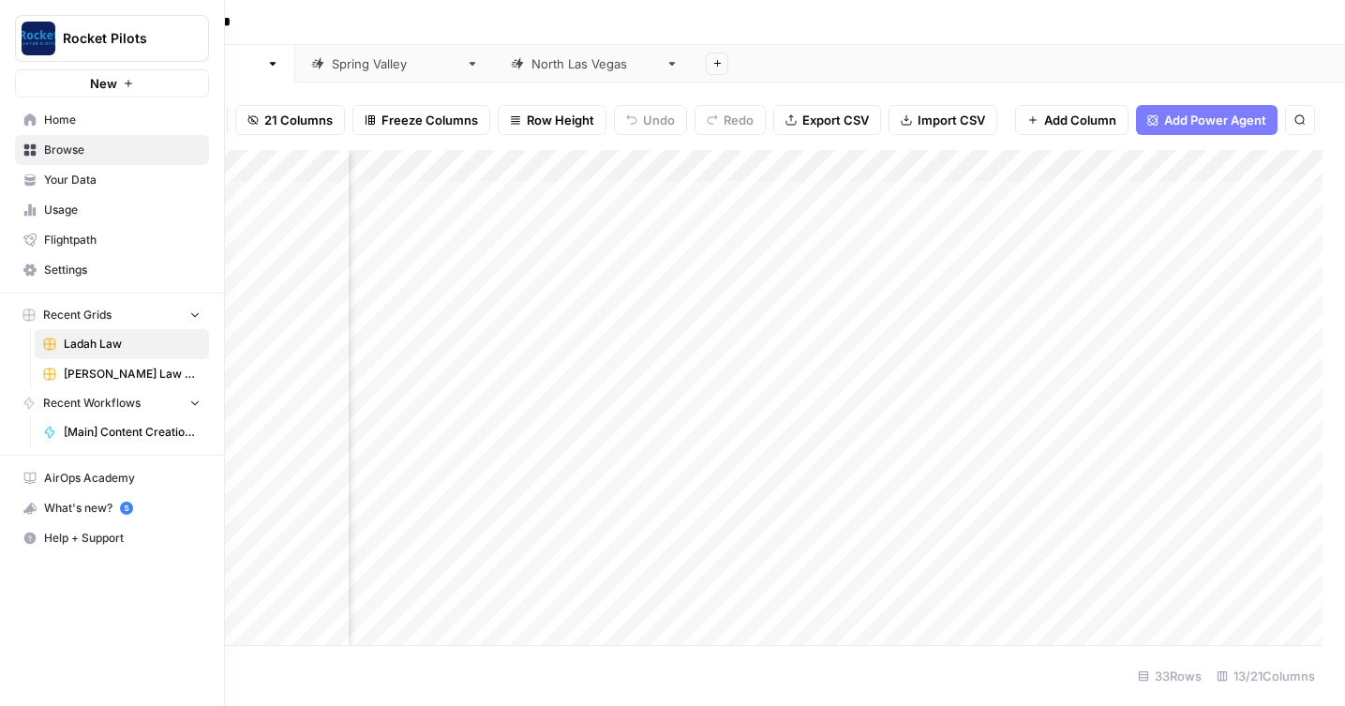
click at [64, 182] on span "Your Data" at bounding box center [122, 179] width 156 height 17
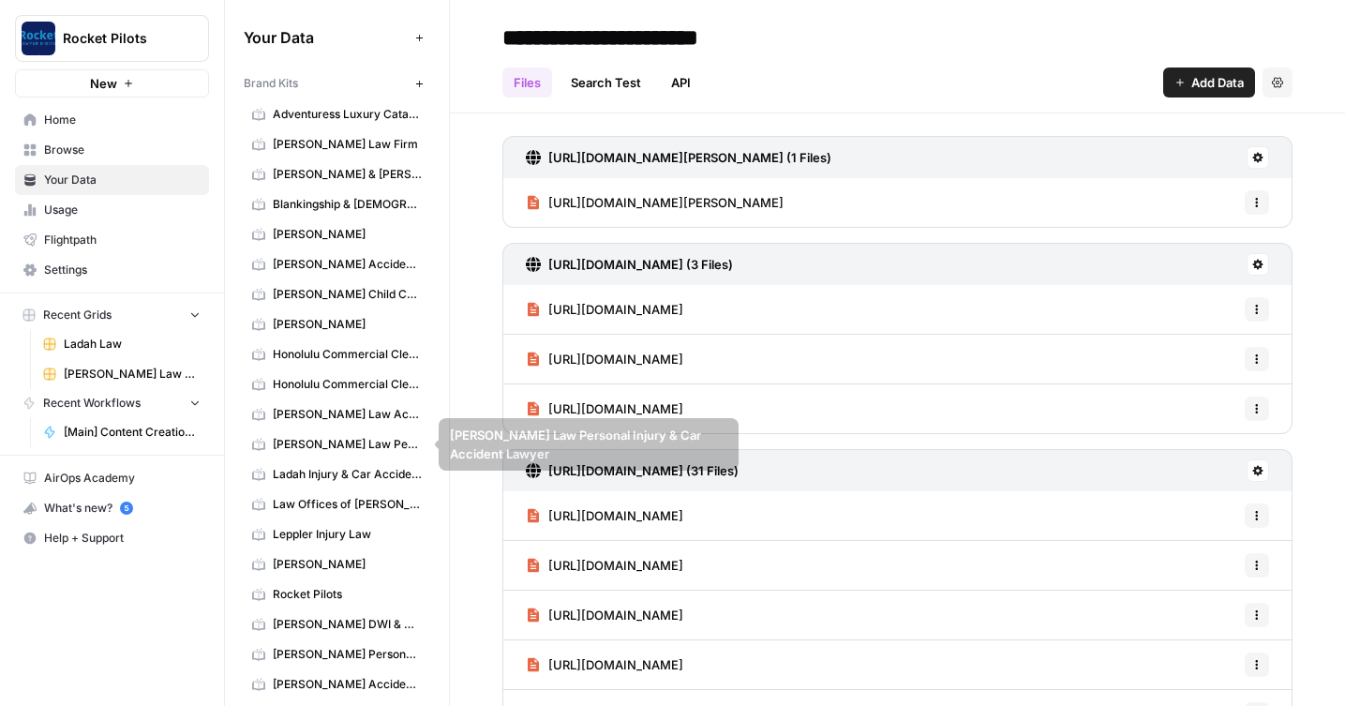
click at [340, 388] on span "Honolulu Commercial Cleaning" at bounding box center [347, 384] width 149 height 17
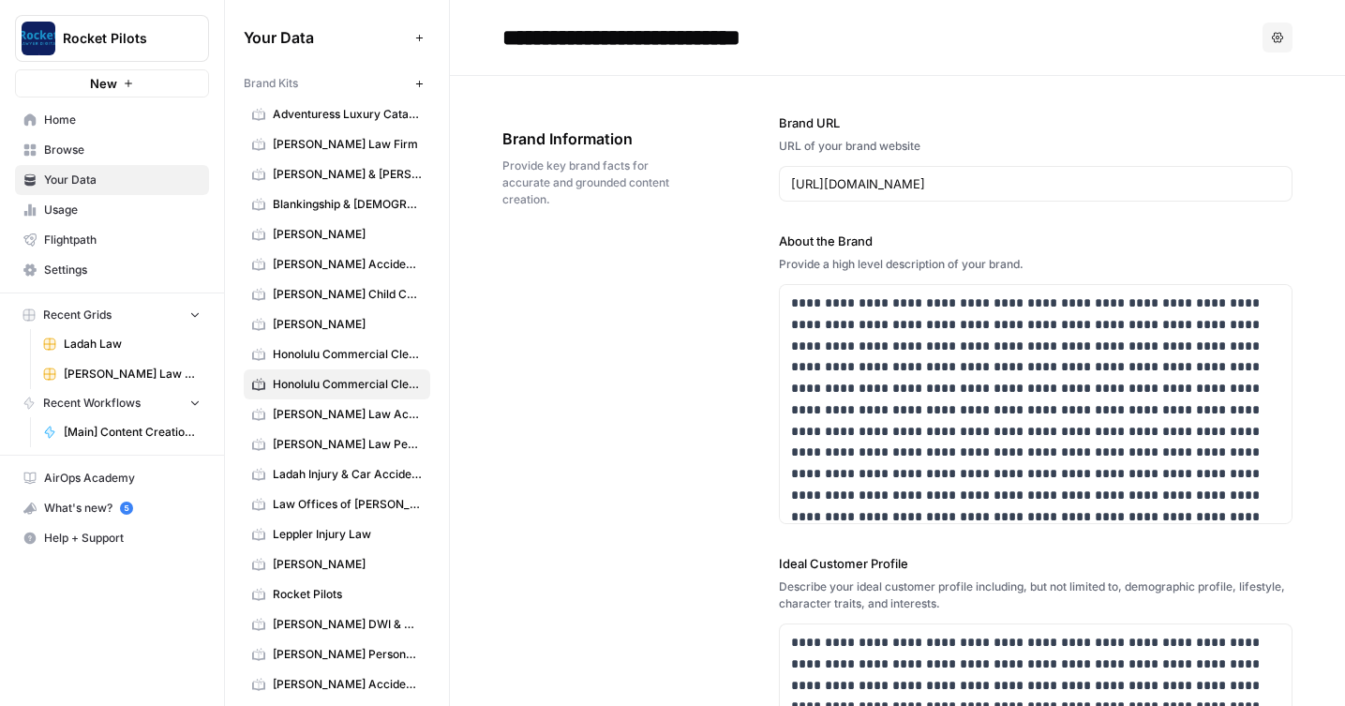
click at [1271, 46] on button "Options" at bounding box center [1277, 37] width 30 height 30
click at [1213, 129] on span "Delete" at bounding box center [1239, 123] width 60 height 19
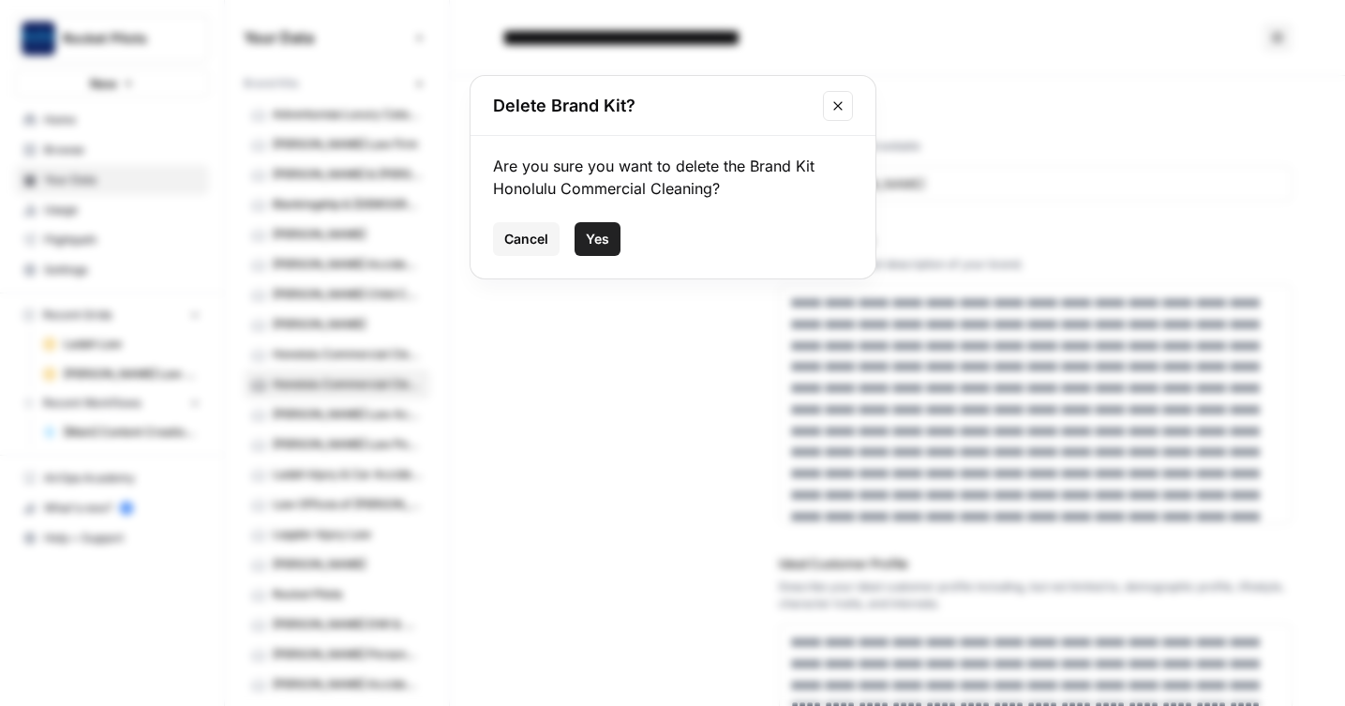
click at [605, 232] on span "Yes" at bounding box center [597, 239] width 23 height 19
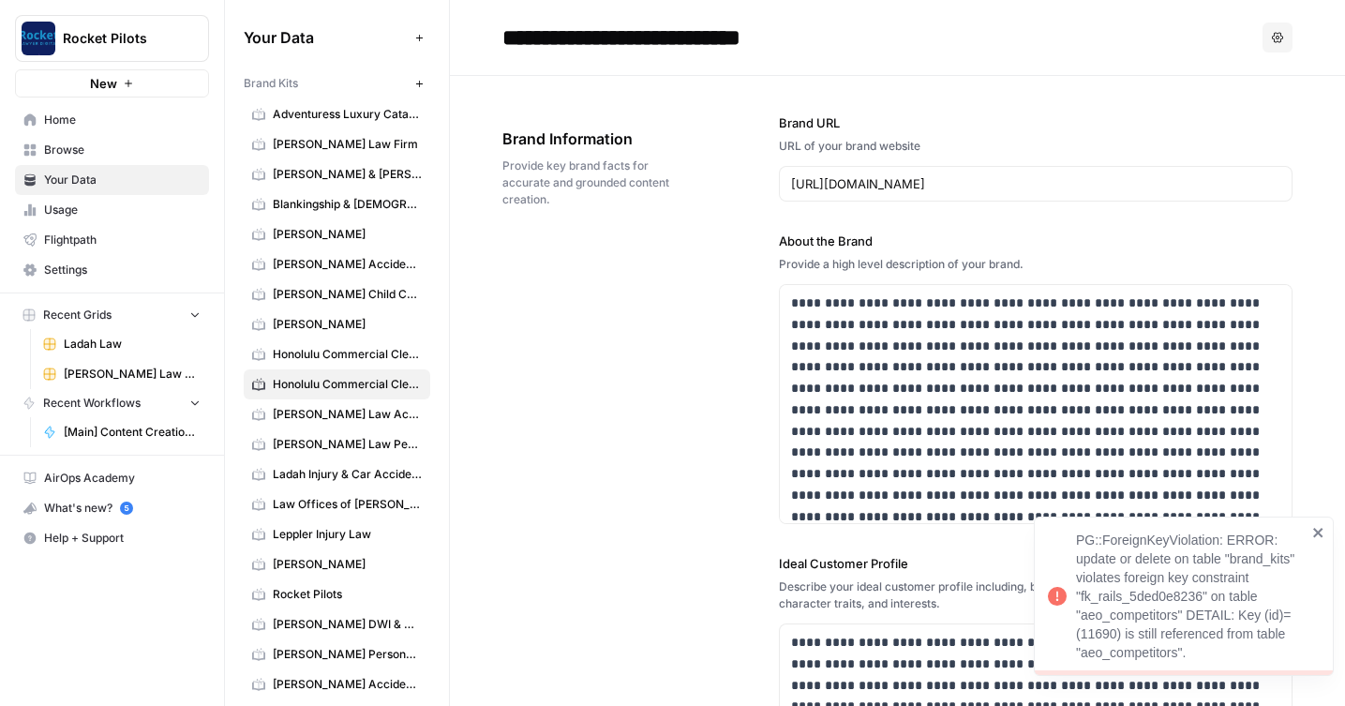
drag, startPoint x: 1072, startPoint y: 531, endPoint x: 1251, endPoint y: 648, distance: 213.9
click at [1251, 649] on div "PG::ForeignKeyViolation: ERROR: update or delete on table "brand_kits" violates…" at bounding box center [1177, 596] width 270 height 142
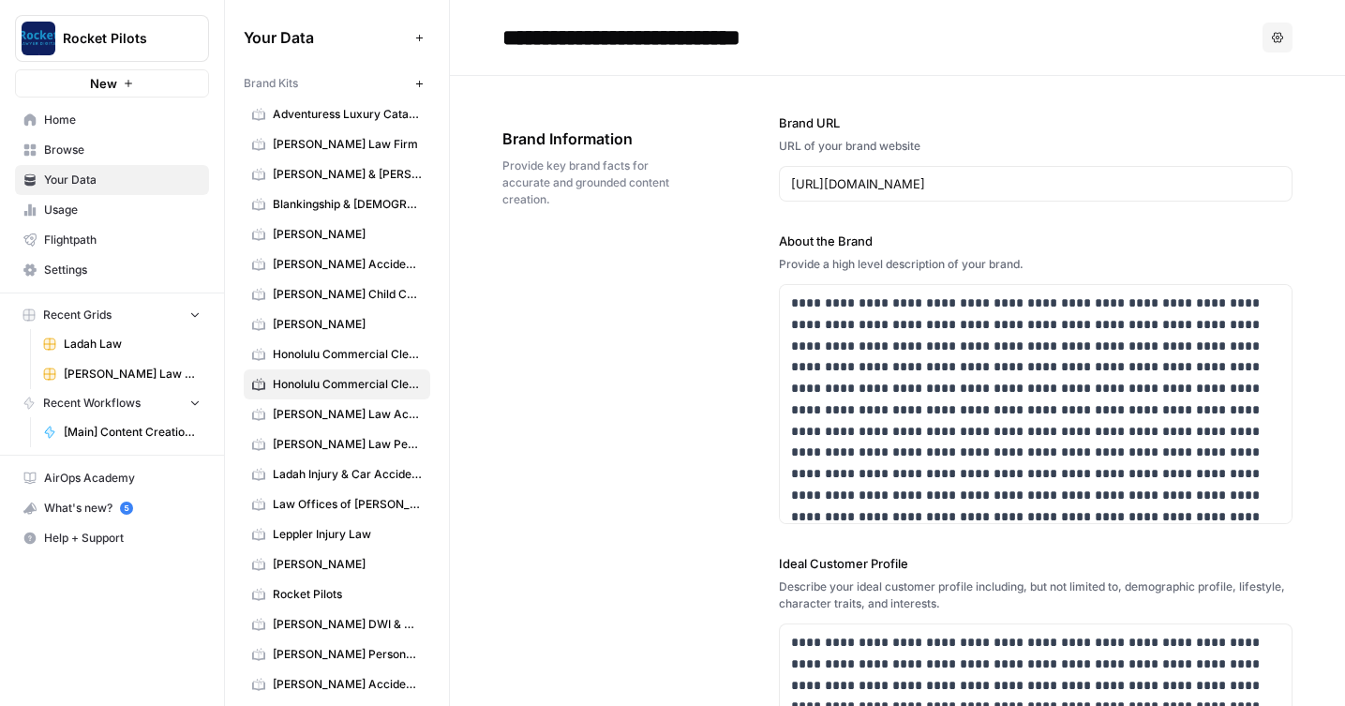
copy div "PG::ForeignKeyViolation: ERROR: update or delete on table "brand_kits" violates…"
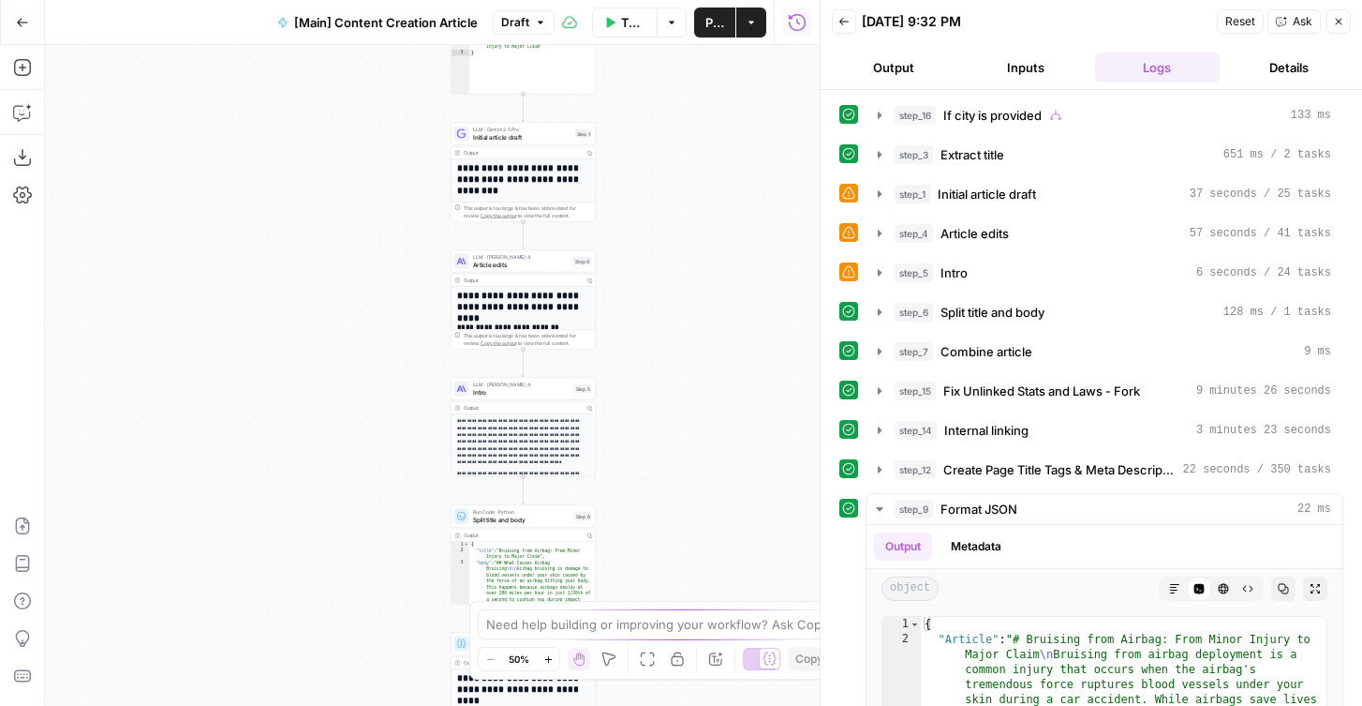
drag, startPoint x: 550, startPoint y: 144, endPoint x: 671, endPoint y: 294, distance: 192.6
click at [671, 294] on div "true false Workflow Set Inputs Inputs Condition If city is provided Step 16 Out…" at bounding box center [432, 375] width 775 height 661
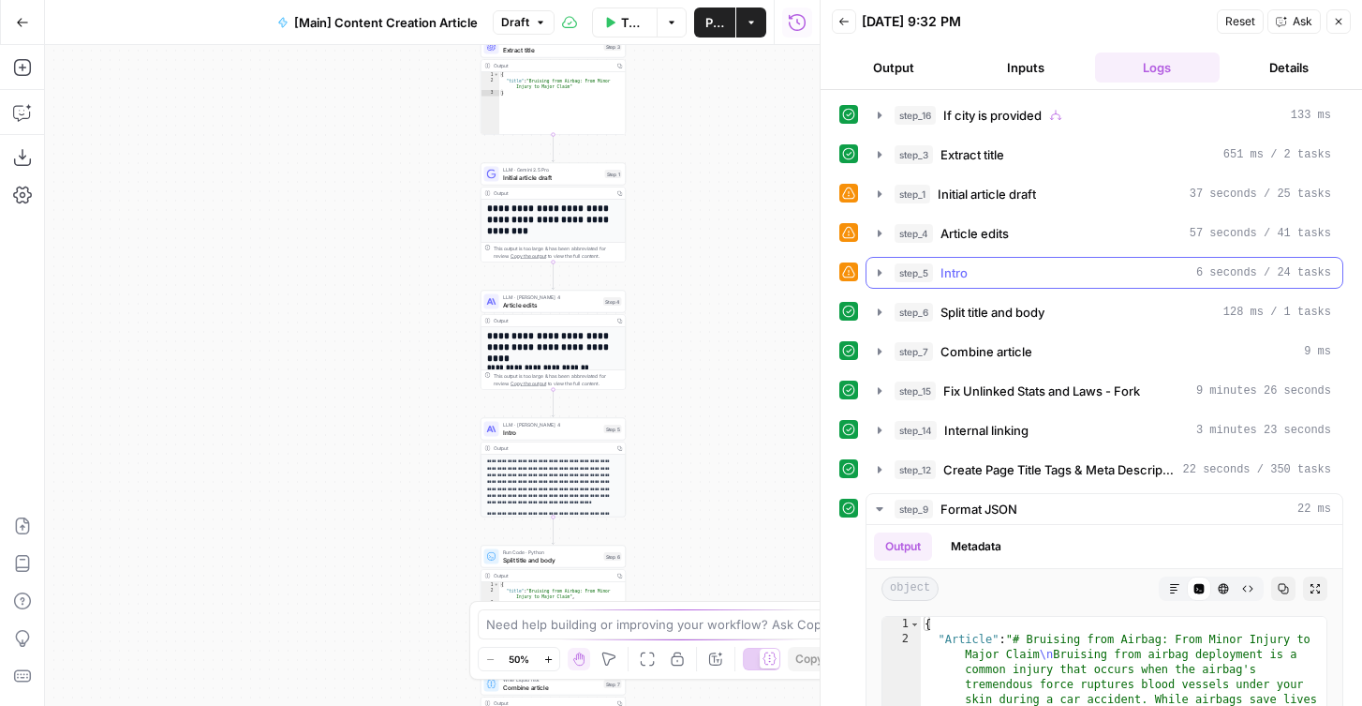
click at [883, 266] on icon "button" at bounding box center [879, 272] width 15 height 15
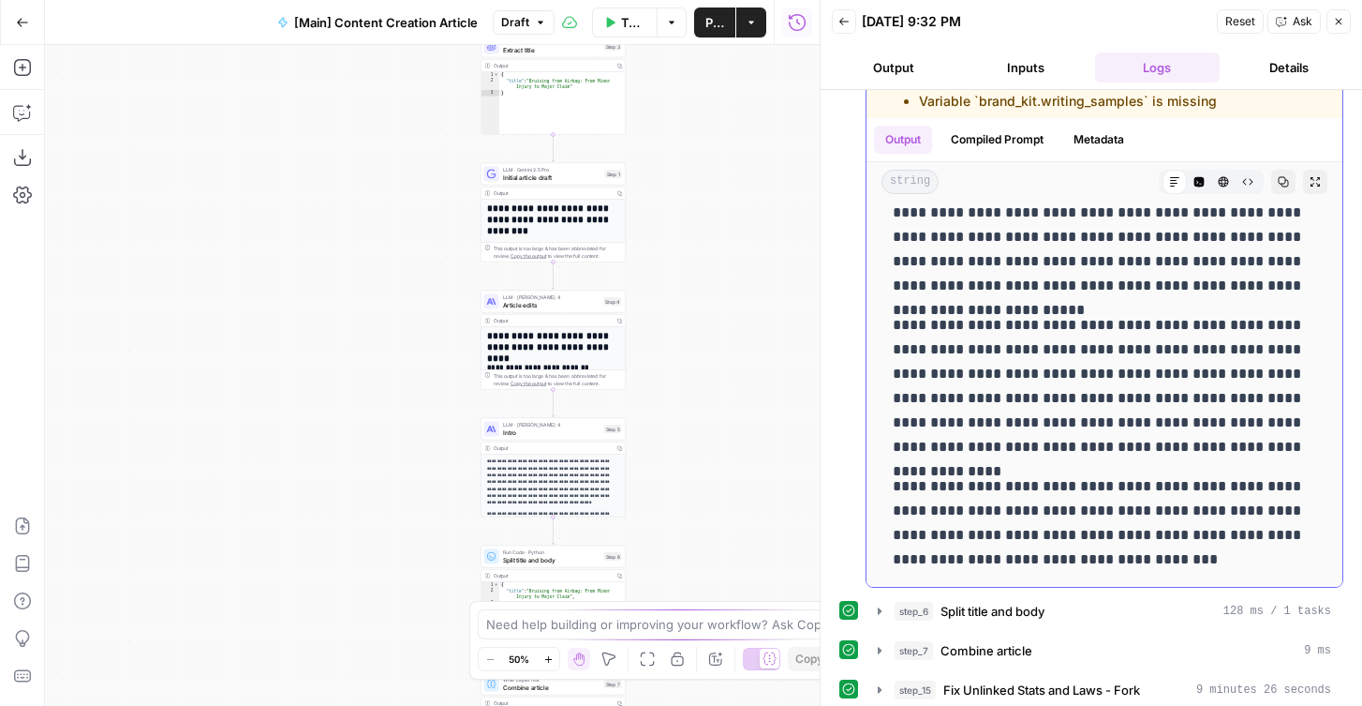
scroll to position [37, 0]
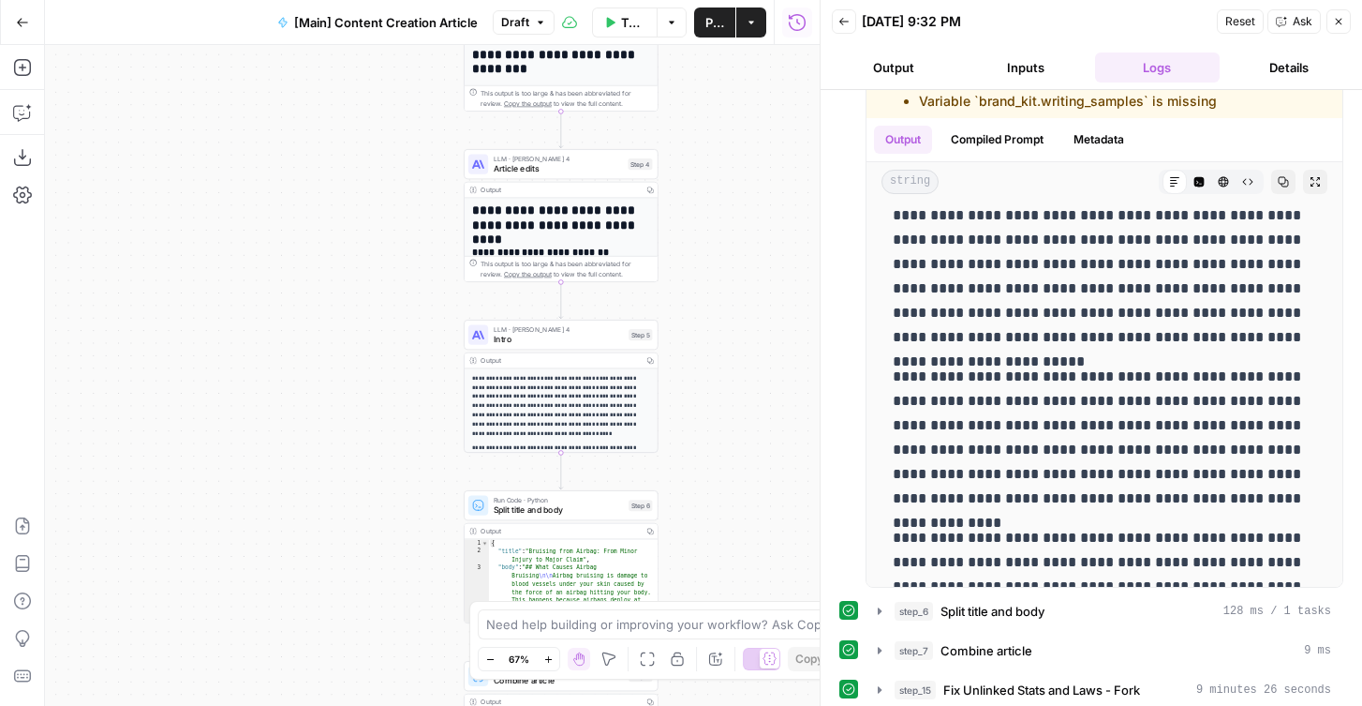
drag, startPoint x: 647, startPoint y: 407, endPoint x: 693, endPoint y: 300, distance: 116.6
click at [693, 300] on div "true false Workflow Set Inputs Inputs Condition If city is provided Step 16 Out…" at bounding box center [432, 375] width 775 height 661
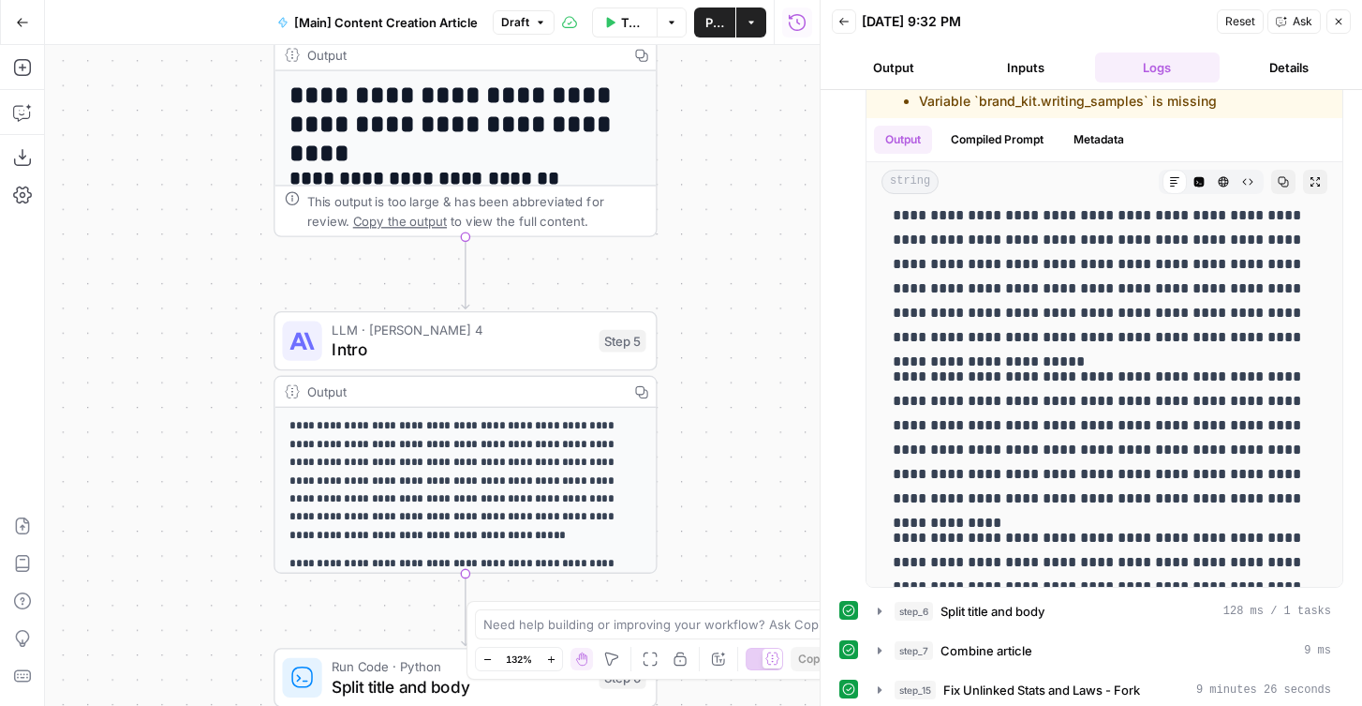
drag, startPoint x: 710, startPoint y: 337, endPoint x: 762, endPoint y: 337, distance: 51.5
click at [762, 337] on div "true false Workflow Set Inputs Inputs Condition If city is provided Step 16 Out…" at bounding box center [432, 375] width 775 height 661
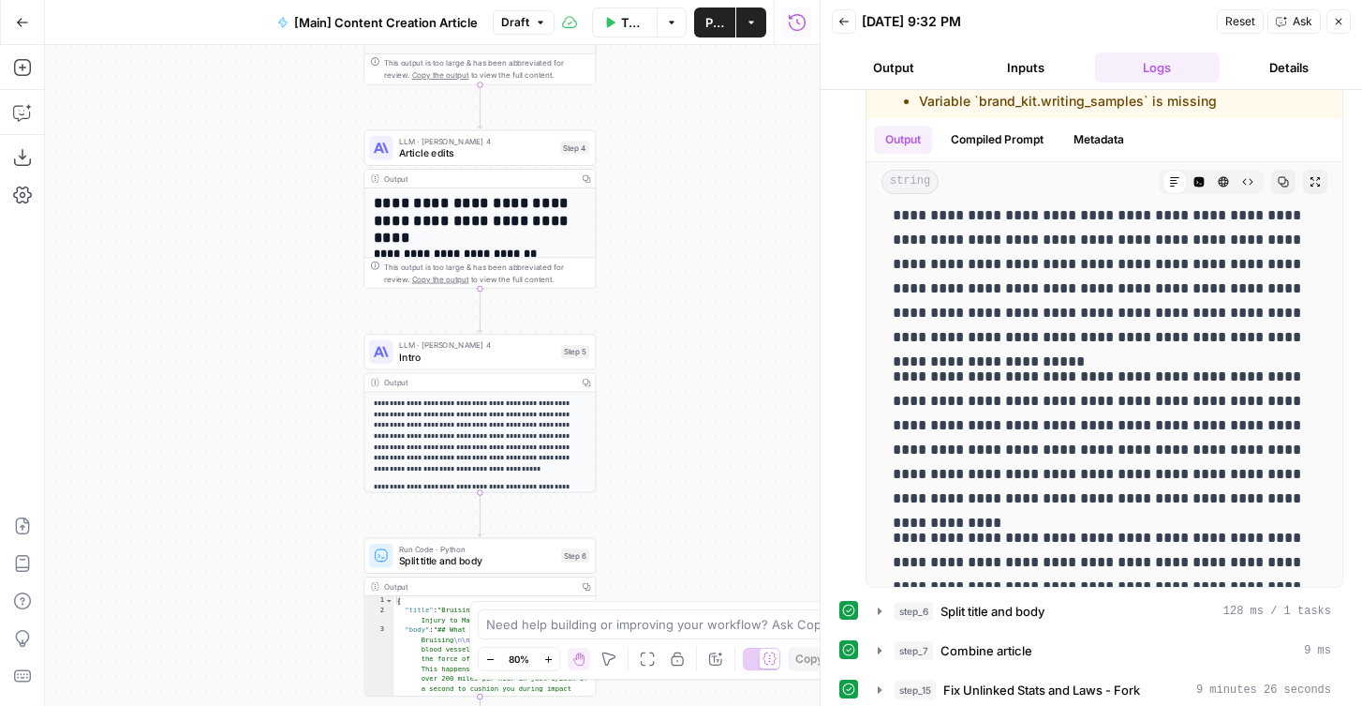
drag, startPoint x: 338, startPoint y: 322, endPoint x: 412, endPoint y: 322, distance: 74.0
click at [412, 322] on div "true false Workflow Set Inputs Inputs Condition If city is provided Step 16 Out…" at bounding box center [432, 375] width 775 height 661
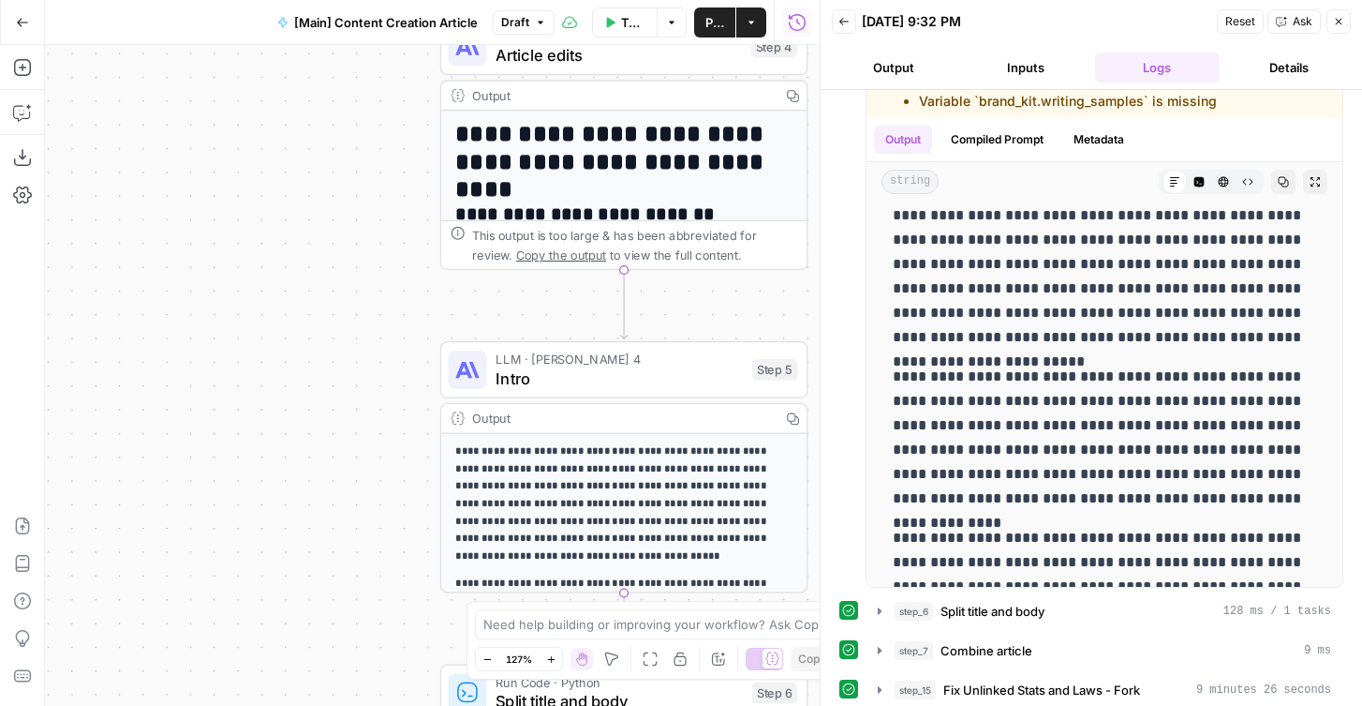
drag, startPoint x: 409, startPoint y: 333, endPoint x: 337, endPoint y: 294, distance: 80.9
click at [337, 294] on div "true false Workflow Set Inputs Inputs Condition If city is provided Step 16 Out…" at bounding box center [432, 375] width 775 height 661
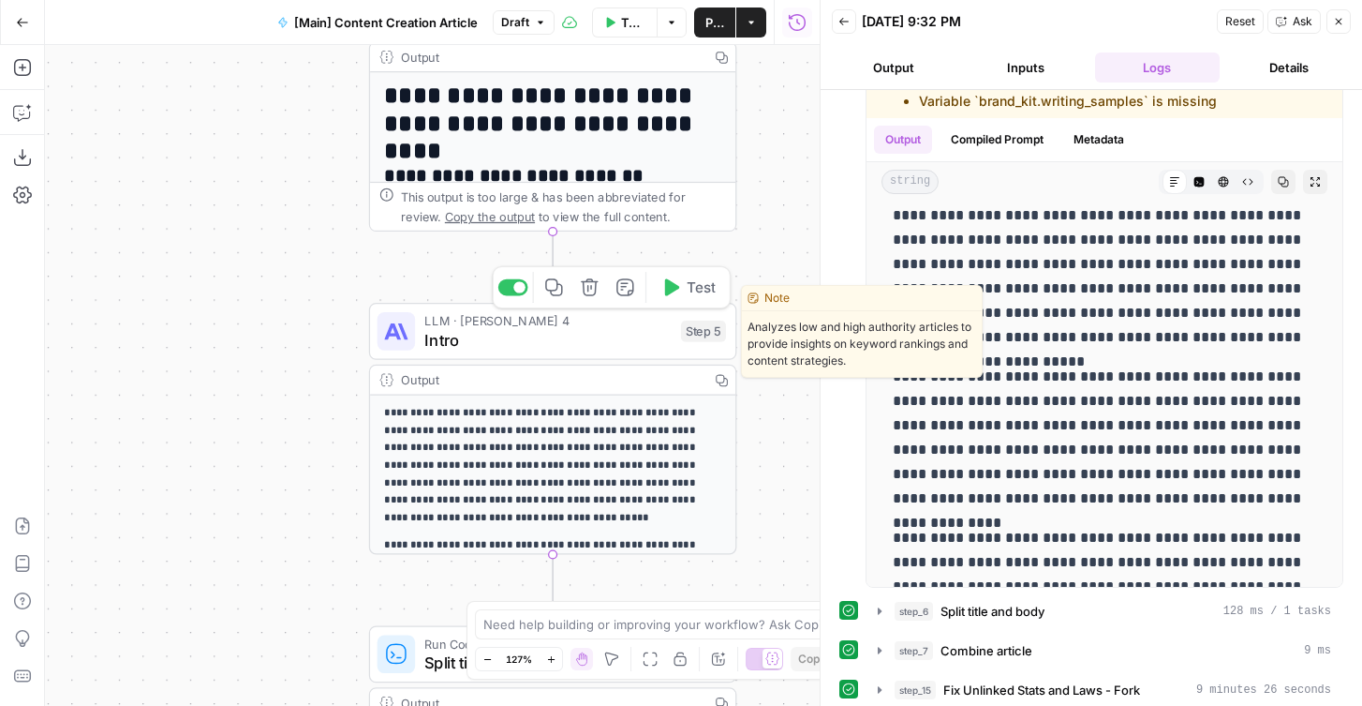
click at [589, 335] on span "Intro" at bounding box center [547, 339] width 246 height 23
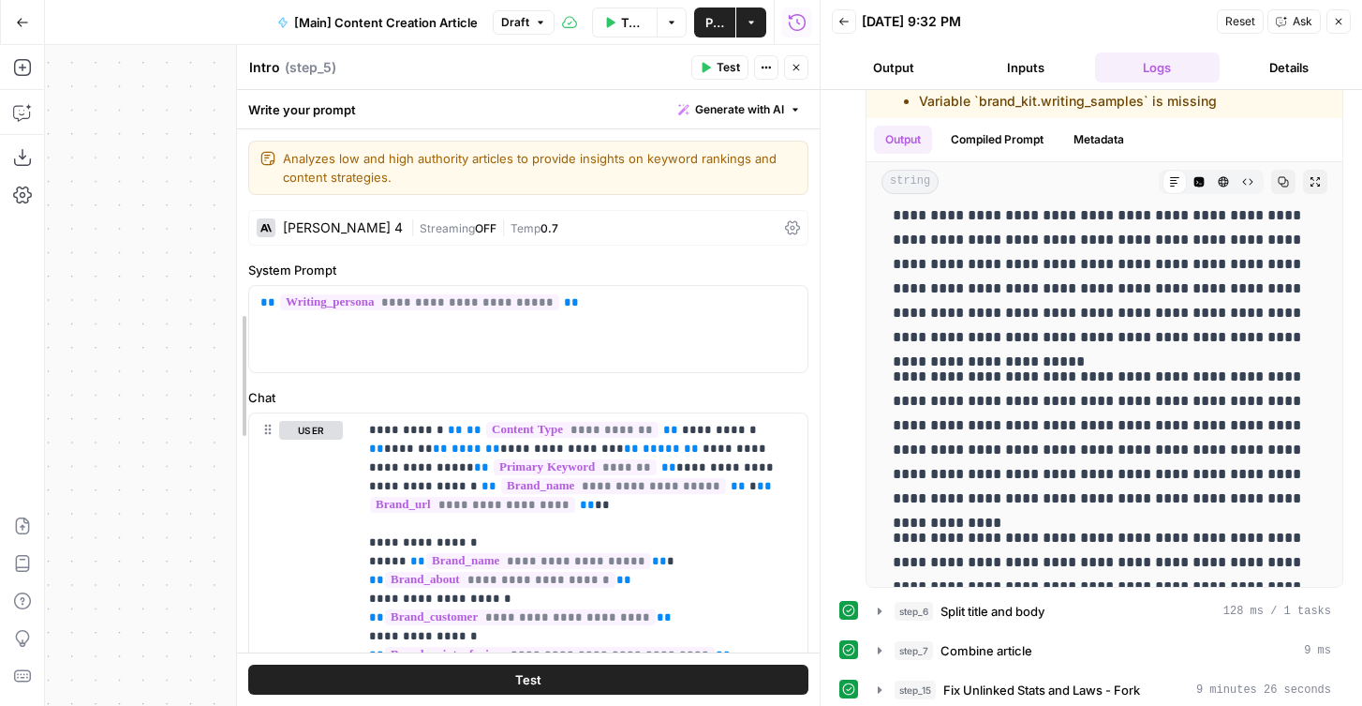
drag, startPoint x: 310, startPoint y: 376, endPoint x: 265, endPoint y: 376, distance: 45.0
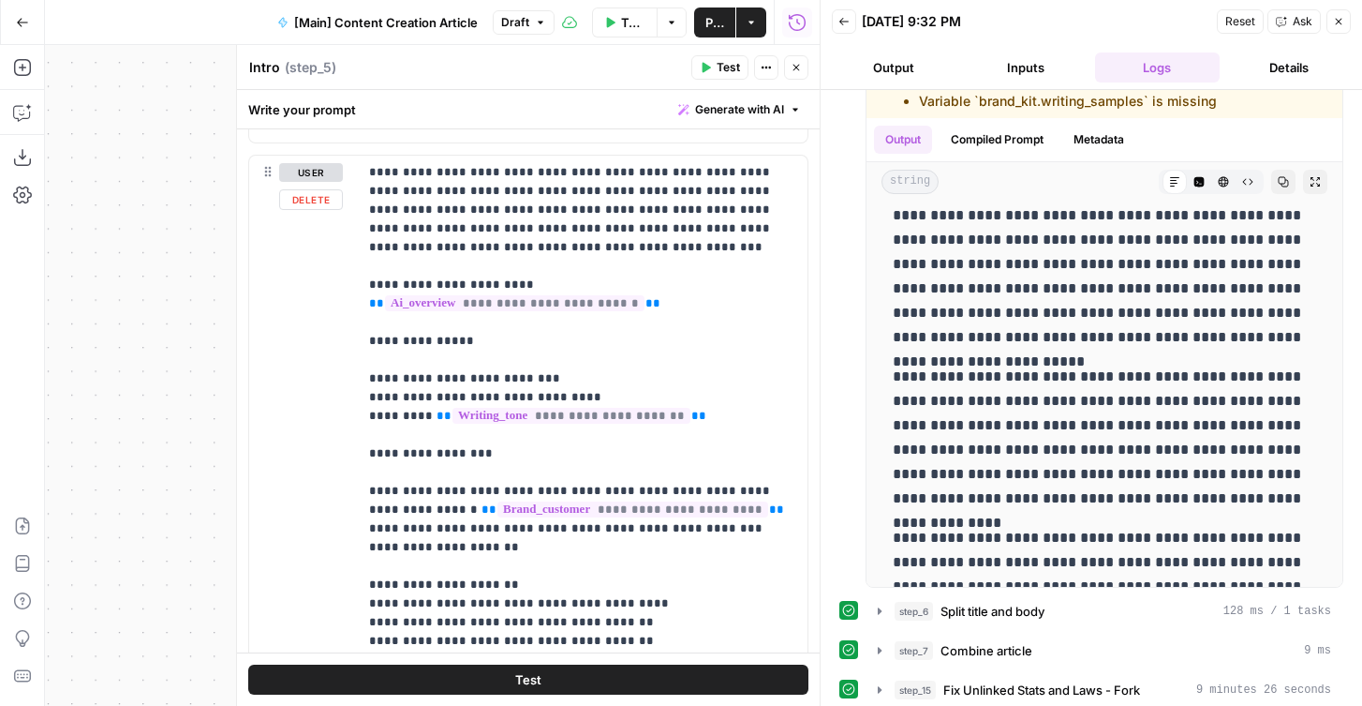
scroll to position [2206, 0]
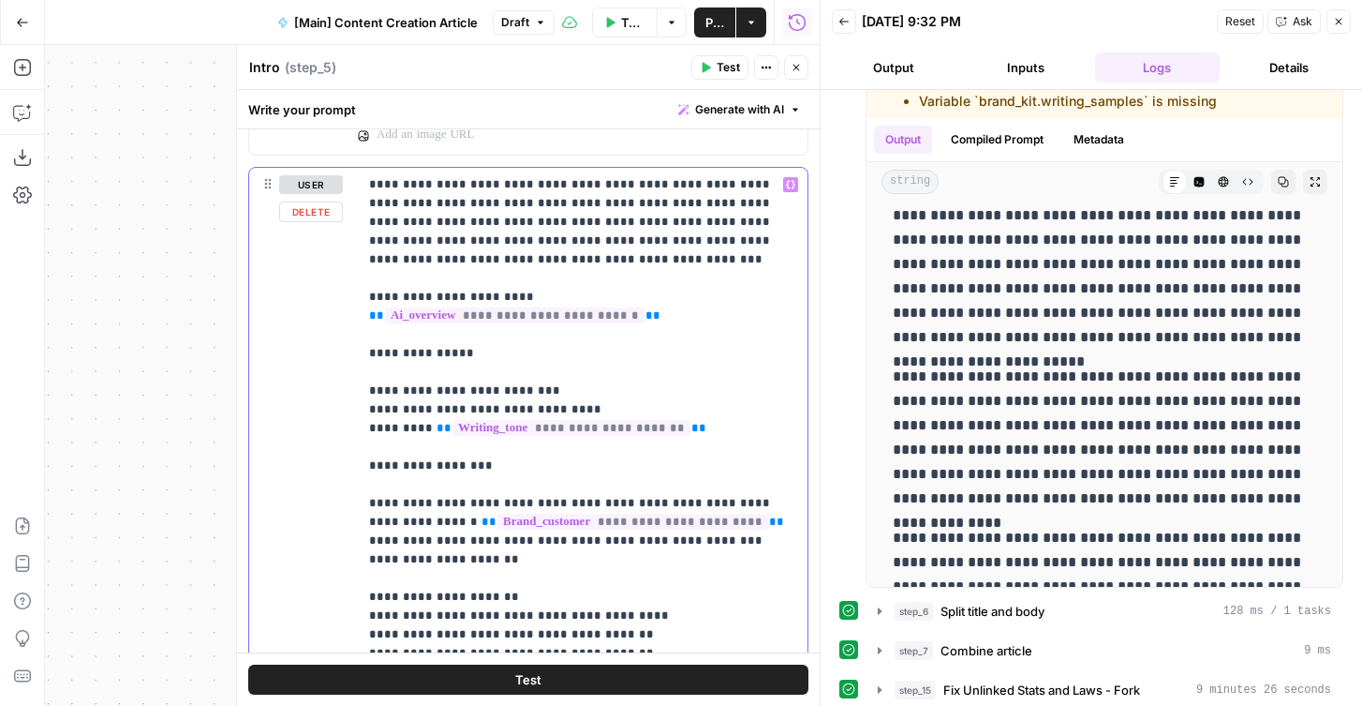
click at [495, 232] on p "**********" at bounding box center [582, 671] width 427 height 993
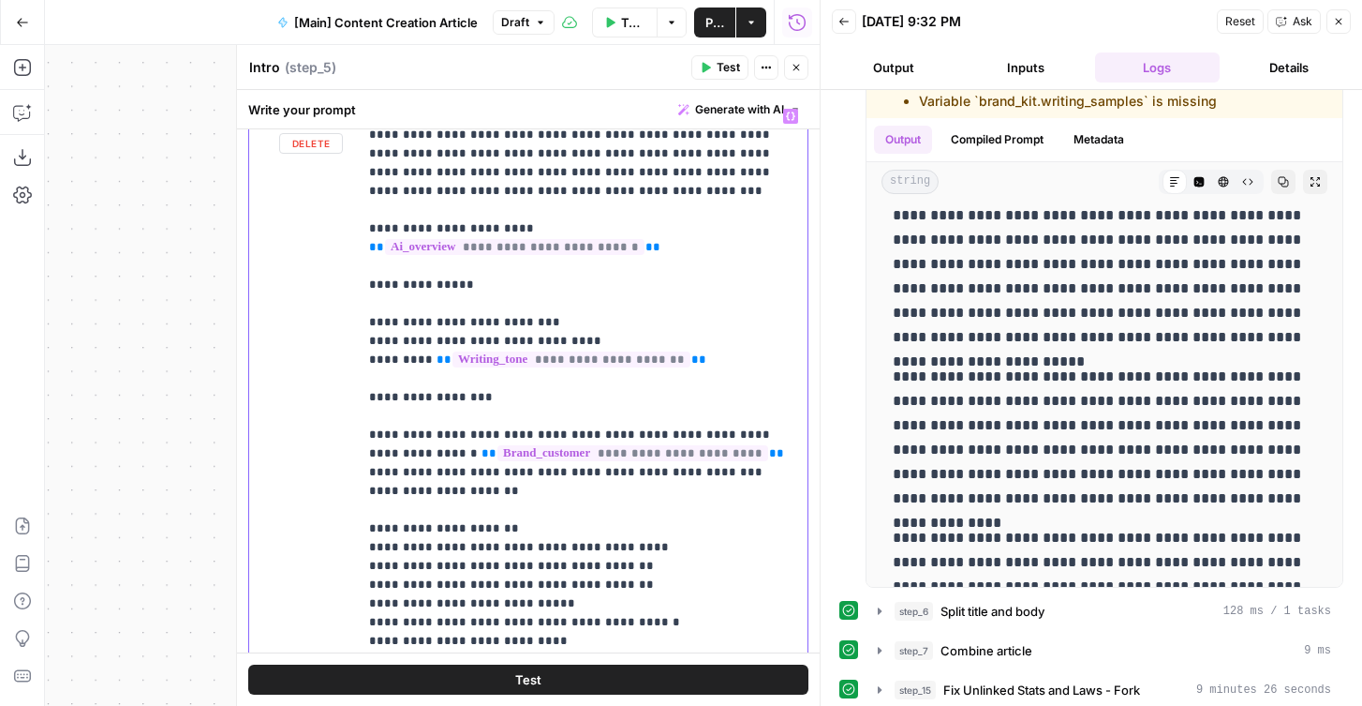
scroll to position [2209, 0]
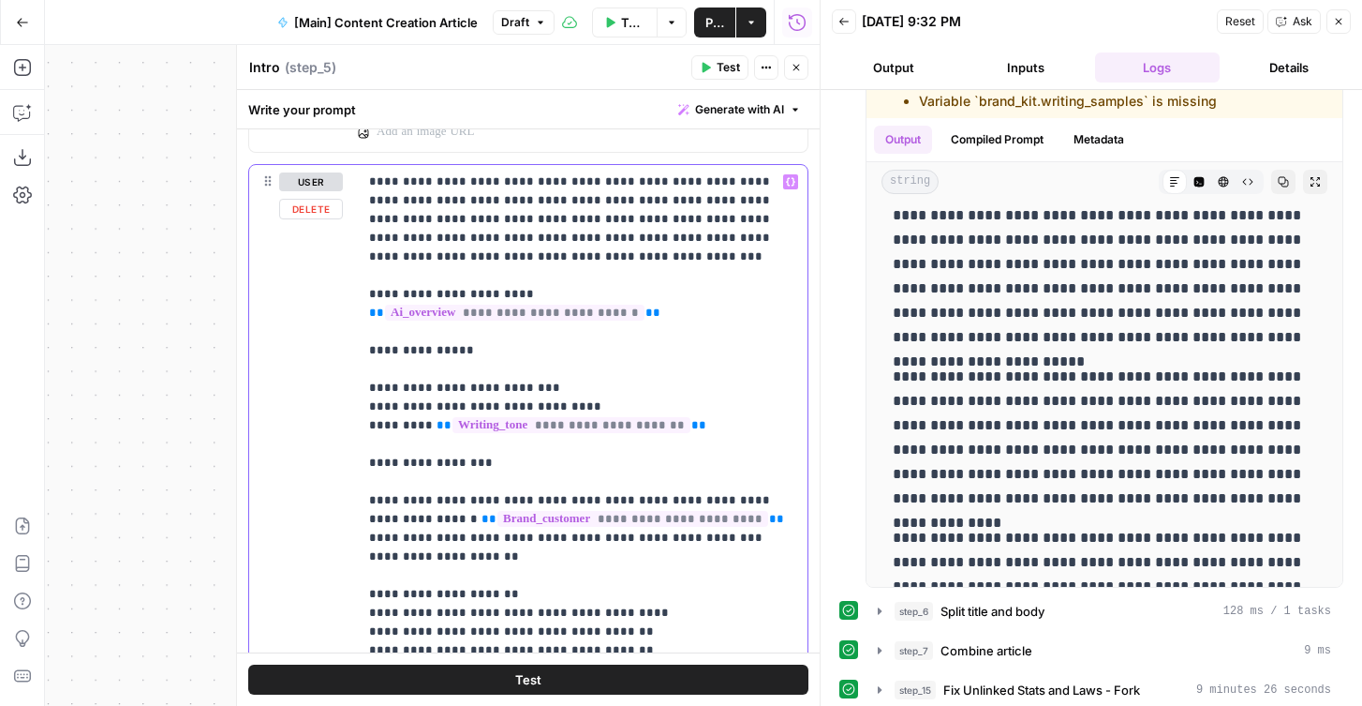
click at [480, 259] on p "**********" at bounding box center [582, 668] width 427 height 993
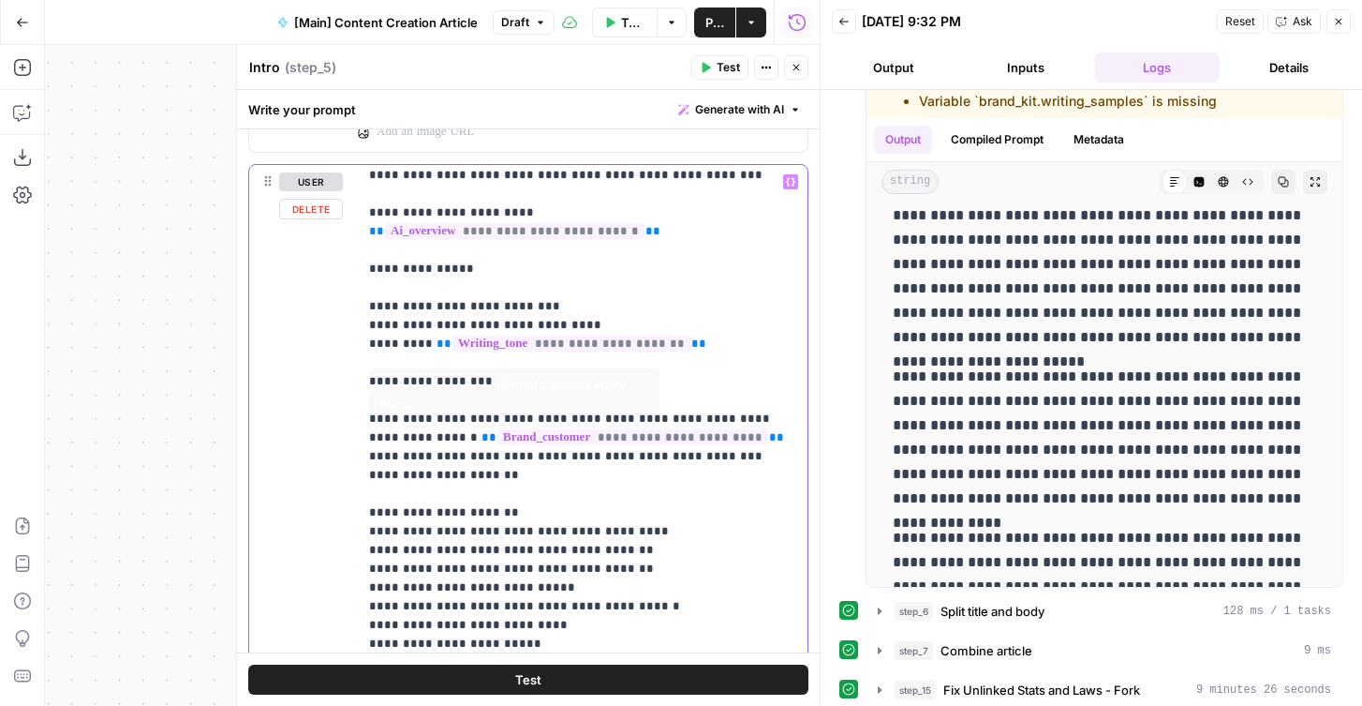
scroll to position [135, 0]
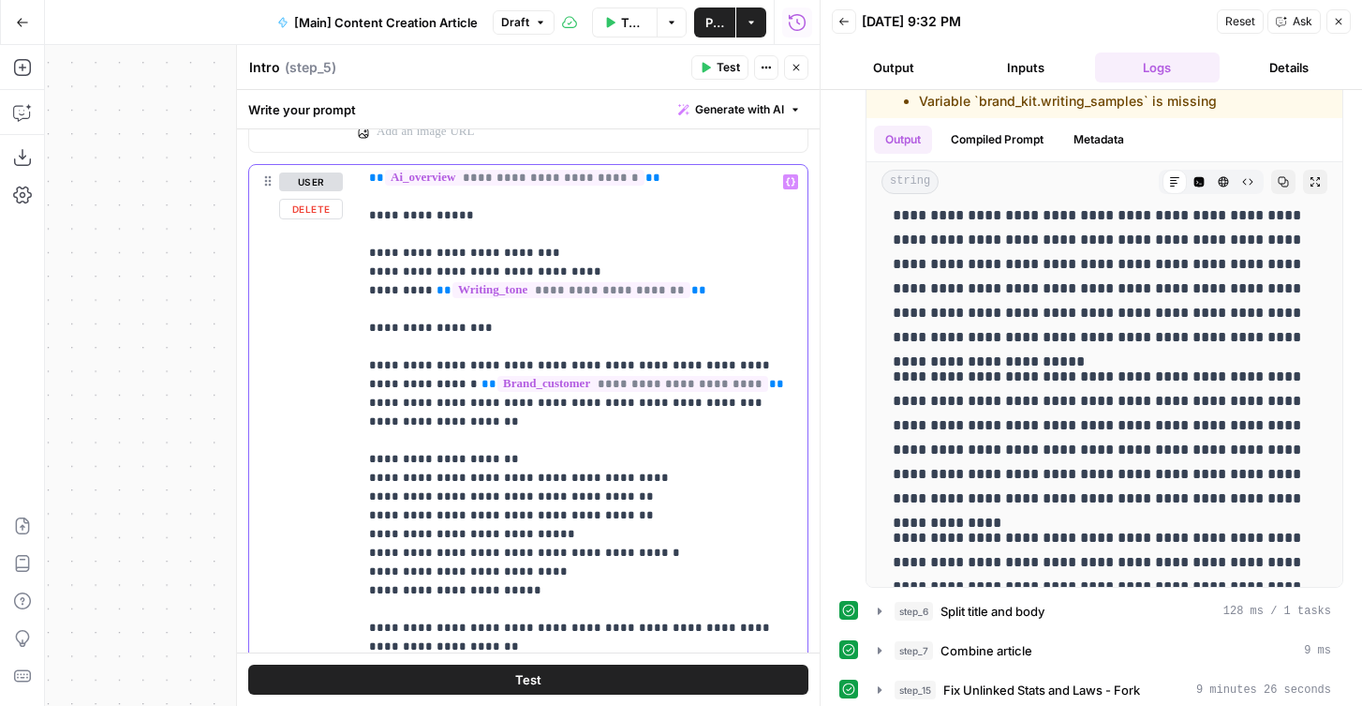
click at [558, 595] on p "**********" at bounding box center [582, 533] width 427 height 993
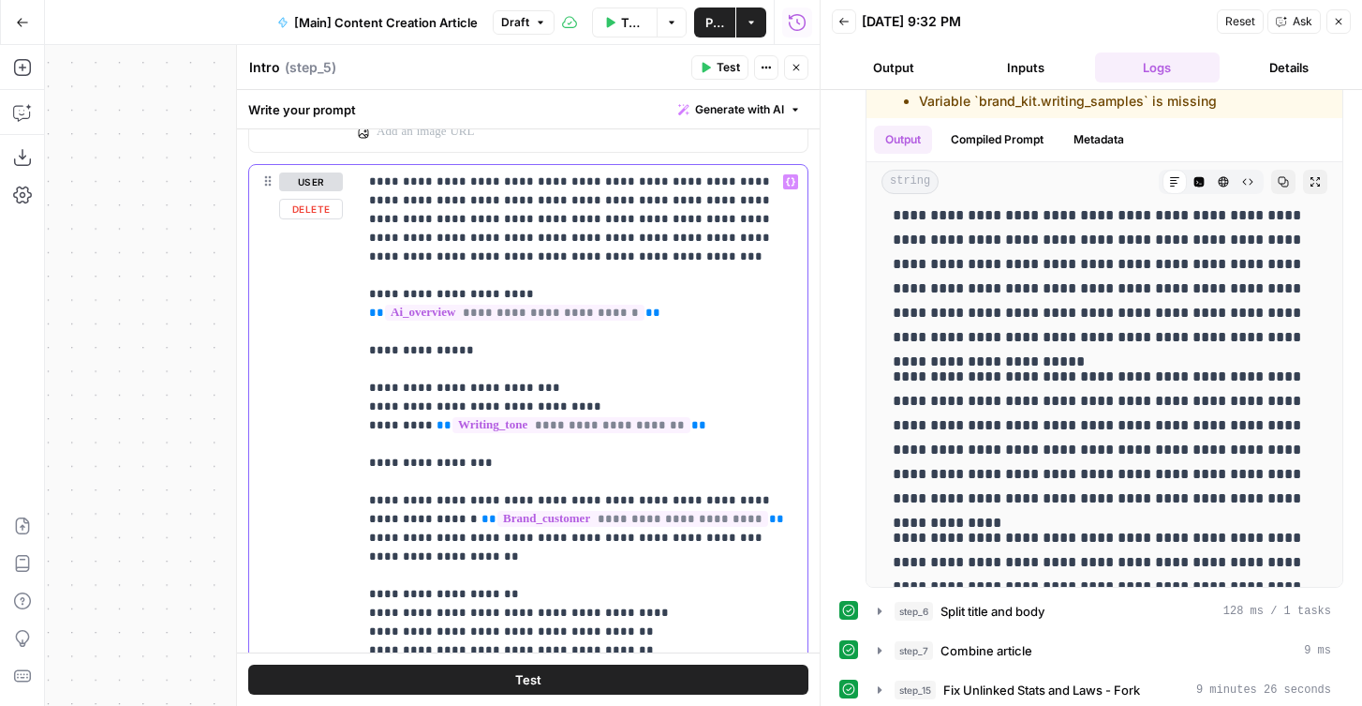
scroll to position [2151, 0]
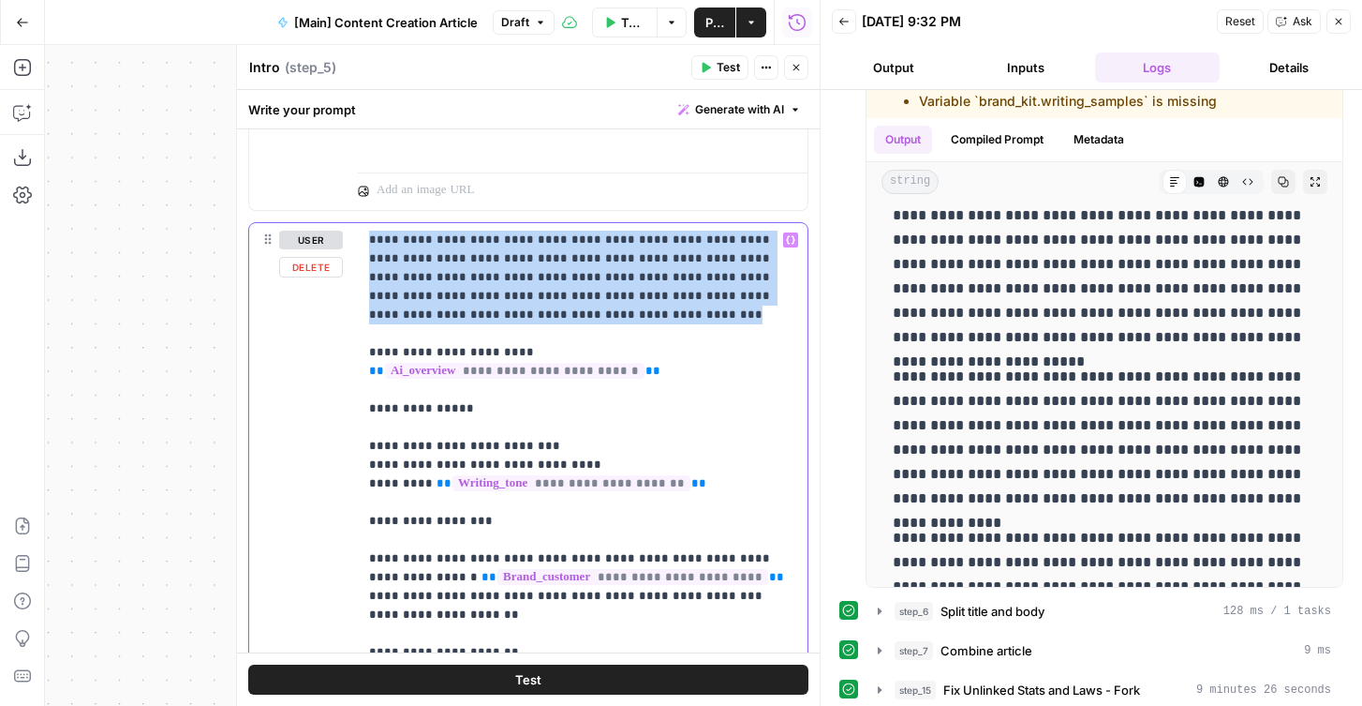
drag, startPoint x: 506, startPoint y: 314, endPoint x: 314, endPoint y: 224, distance: 212.1
click at [314, 224] on div "**********" at bounding box center [528, 627] width 558 height 808
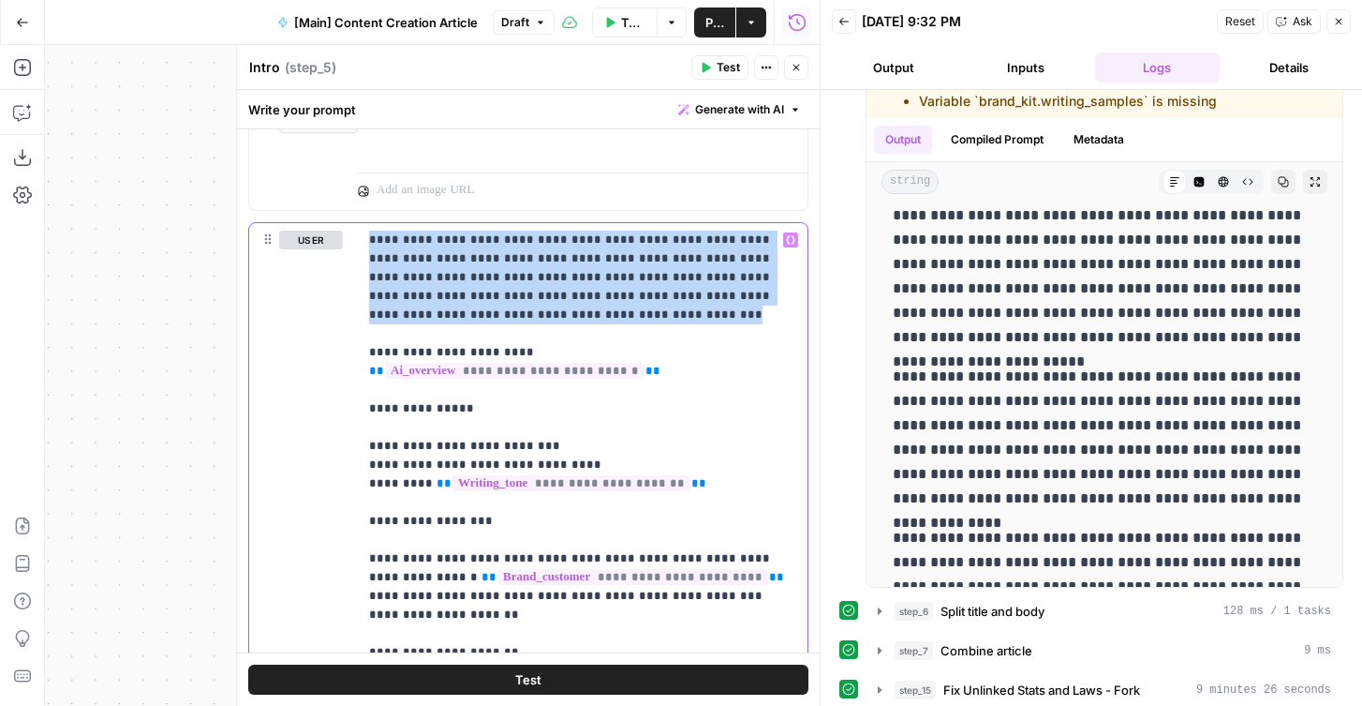
drag, startPoint x: 519, startPoint y: 318, endPoint x: 329, endPoint y: 203, distance: 221.9
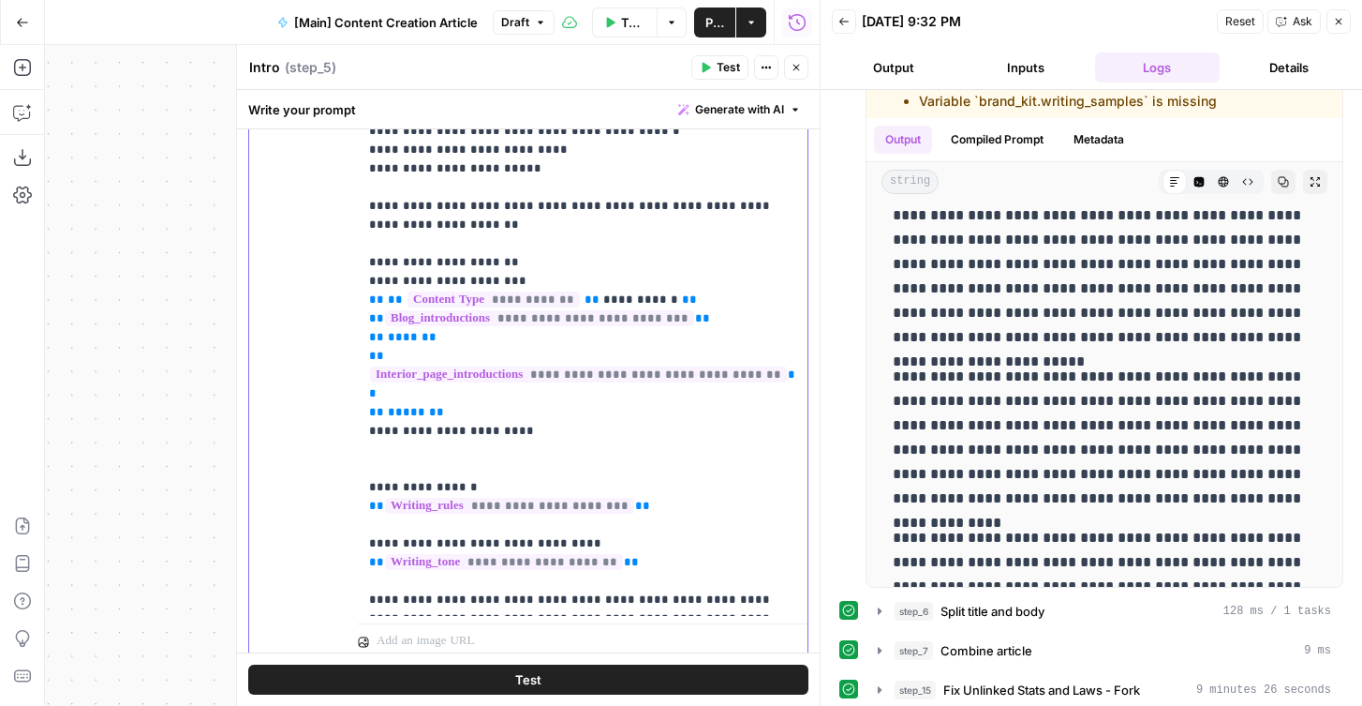
scroll to position [2542, 0]
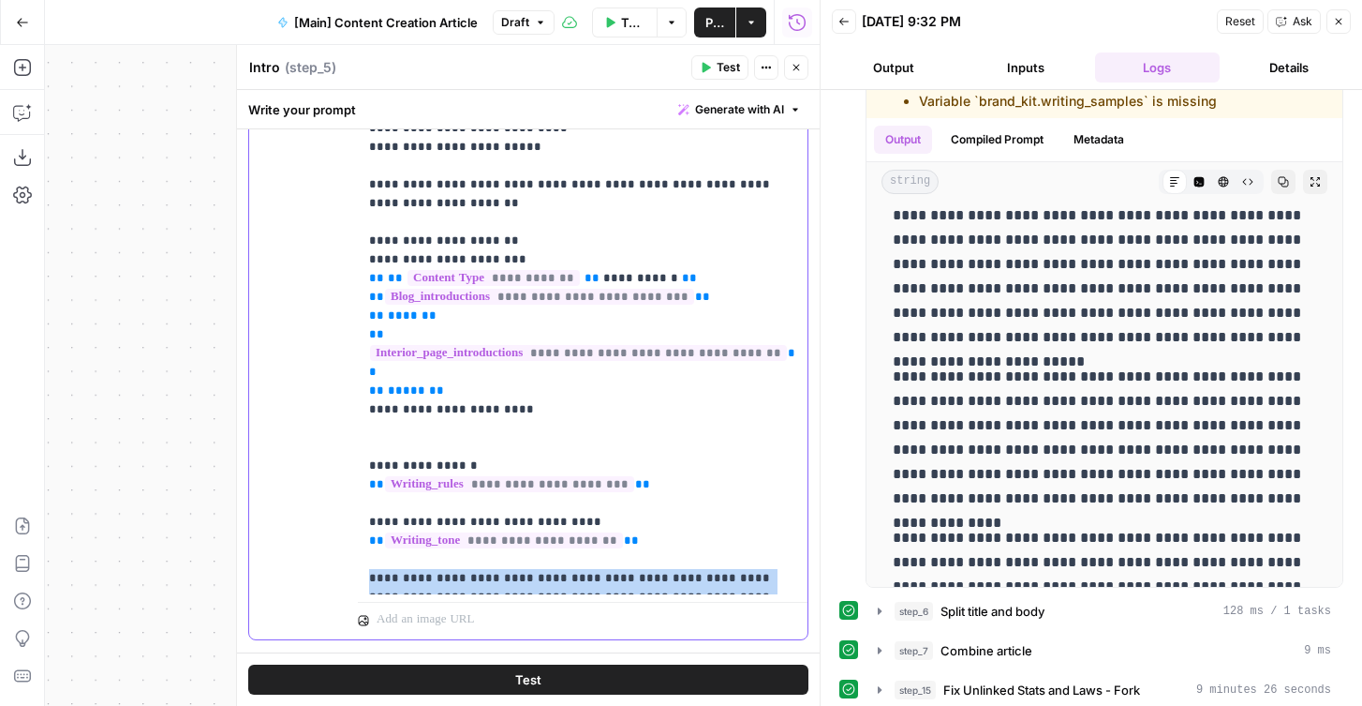
drag, startPoint x: 371, startPoint y: 537, endPoint x: 778, endPoint y: 576, distance: 408.6
click at [778, 576] on p "**********" at bounding box center [582, 90] width 427 height 993
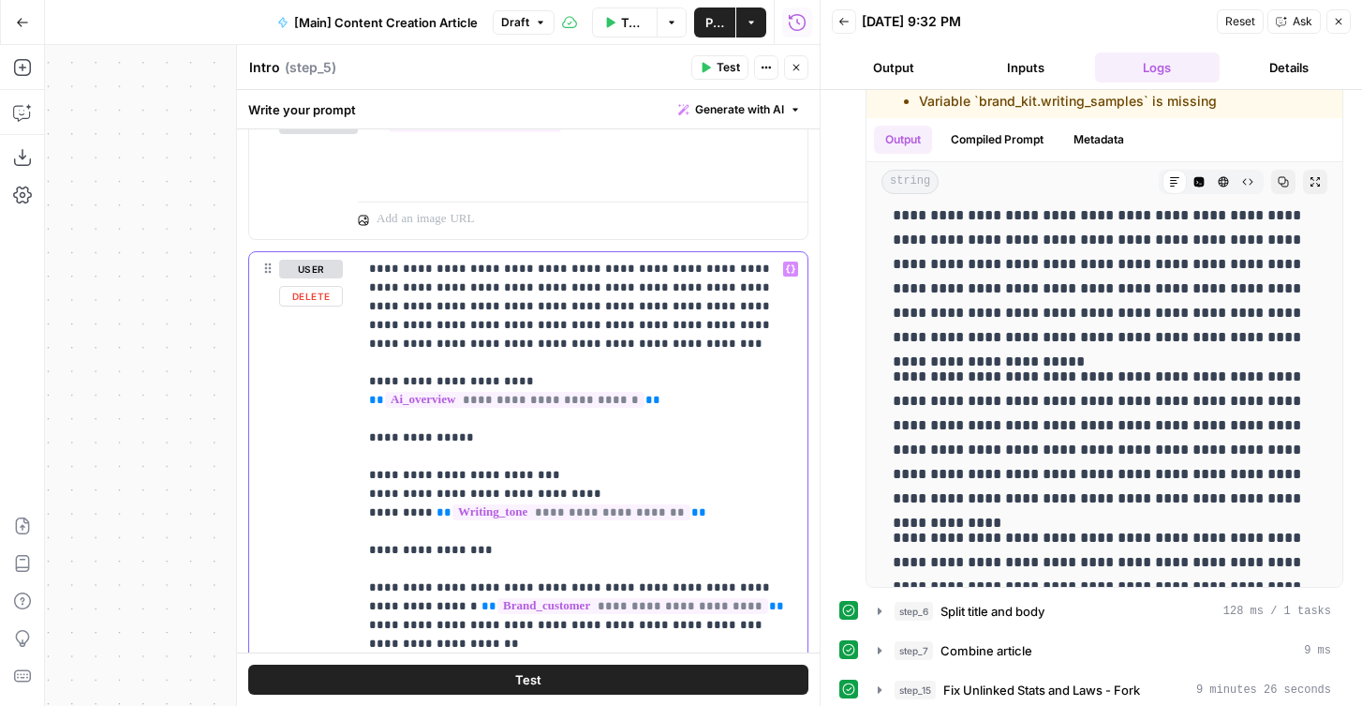
scroll to position [2105, 0]
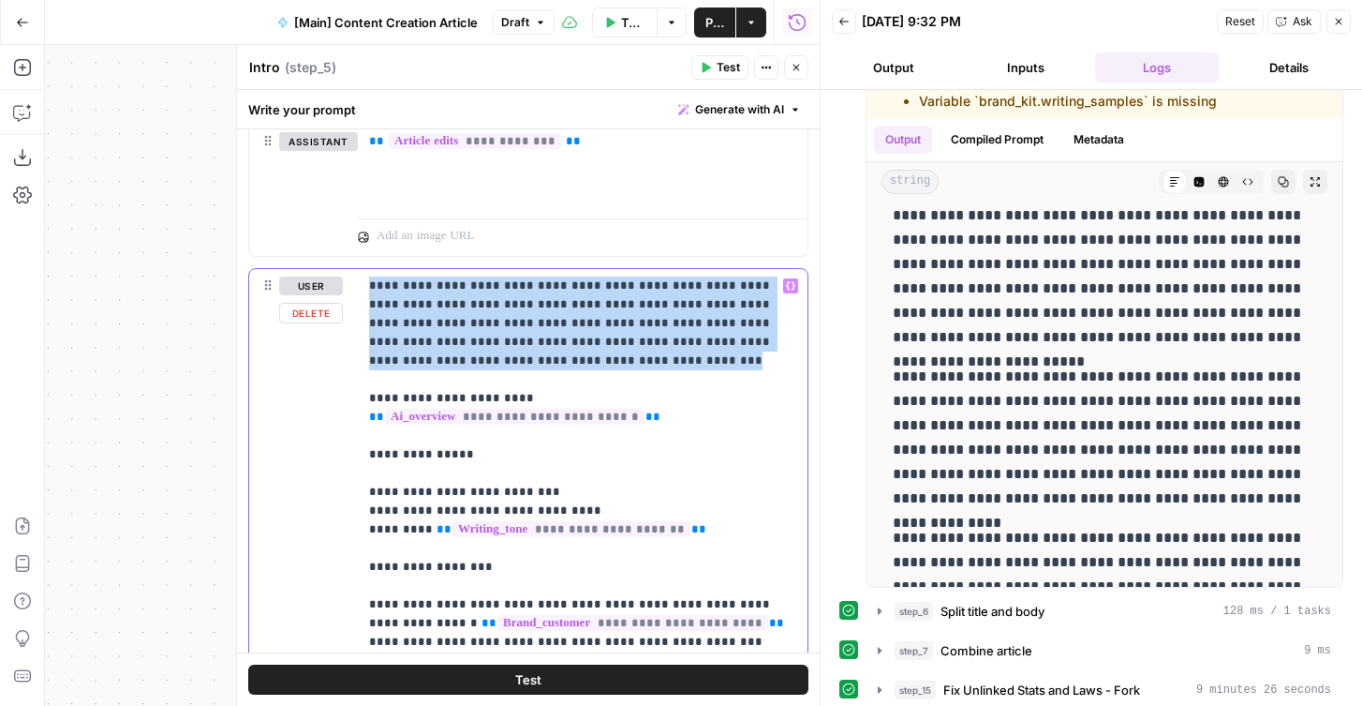
drag, startPoint x: 469, startPoint y: 362, endPoint x: 370, endPoint y: 269, distance: 135.2
click at [370, 269] on div "**********" at bounding box center [583, 651] width 450 height 764
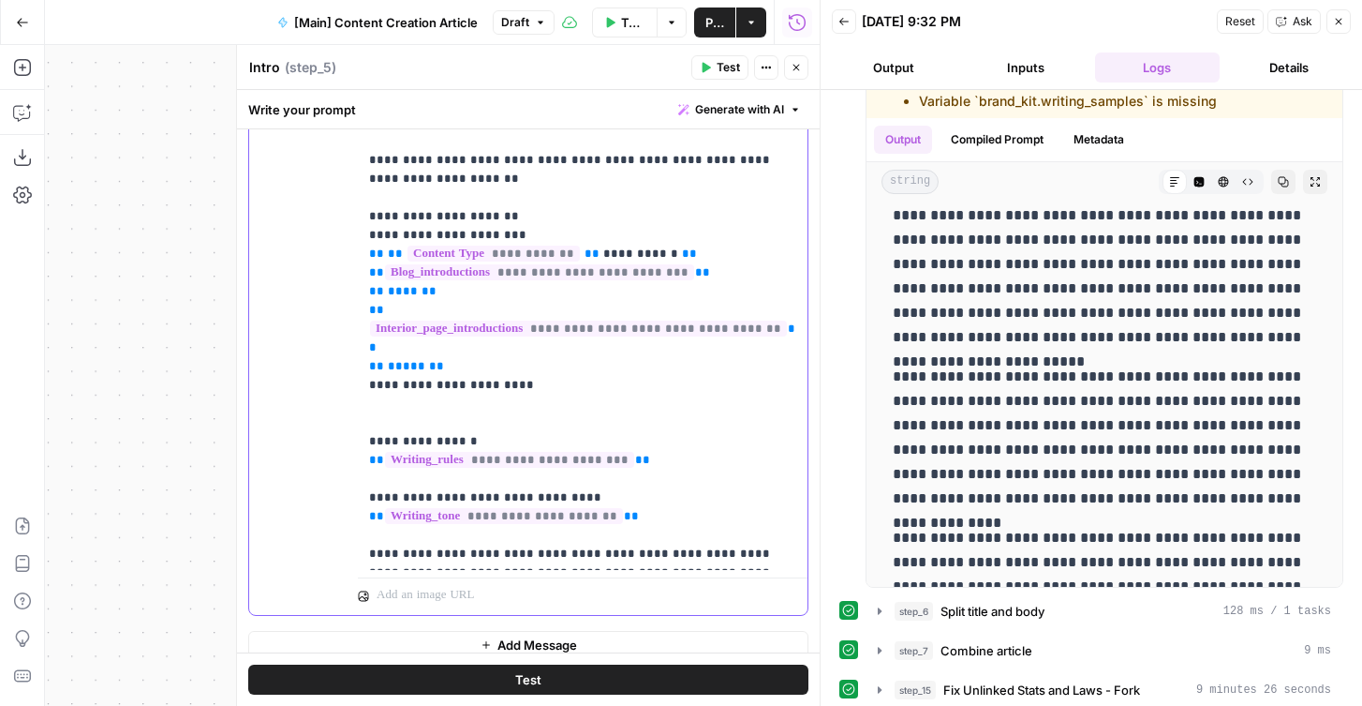
scroll to position [2575, 0]
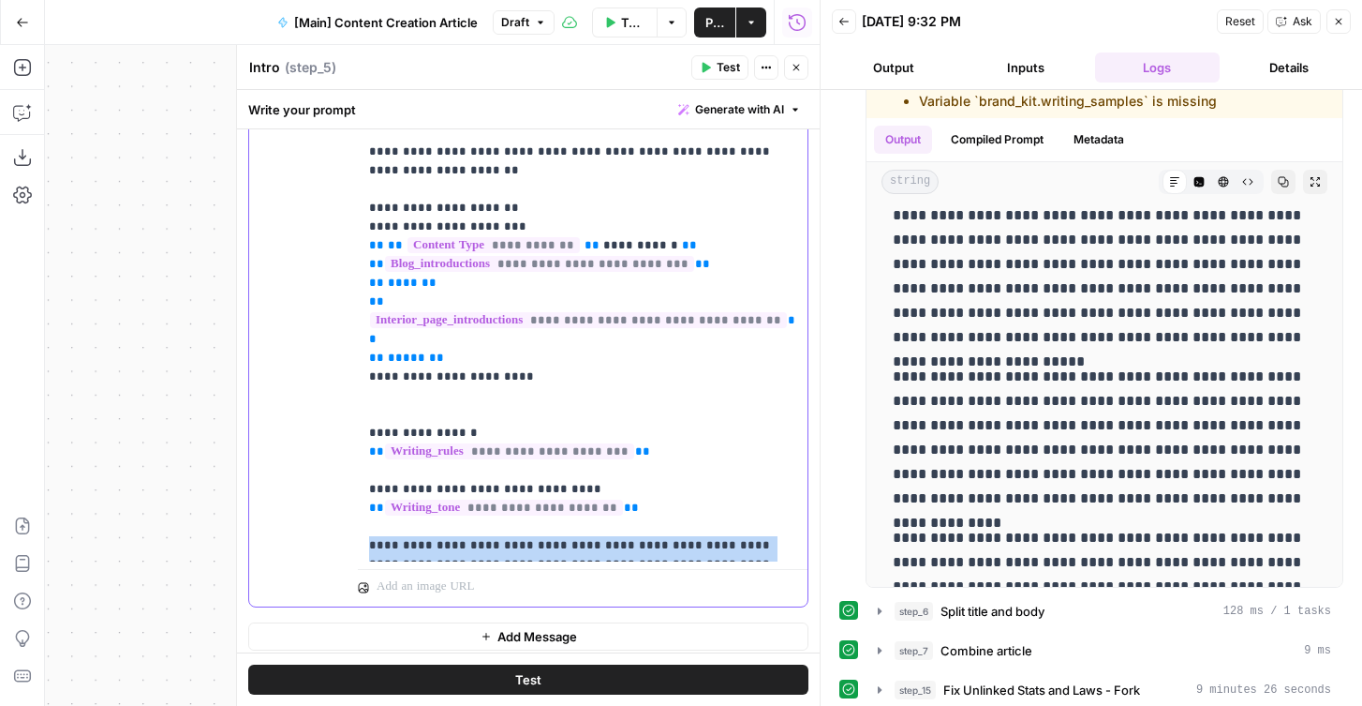
drag, startPoint x: 760, startPoint y: 550, endPoint x: 313, endPoint y: 505, distance: 449.2
click at [313, 505] on div "**********" at bounding box center [528, 203] width 558 height 808
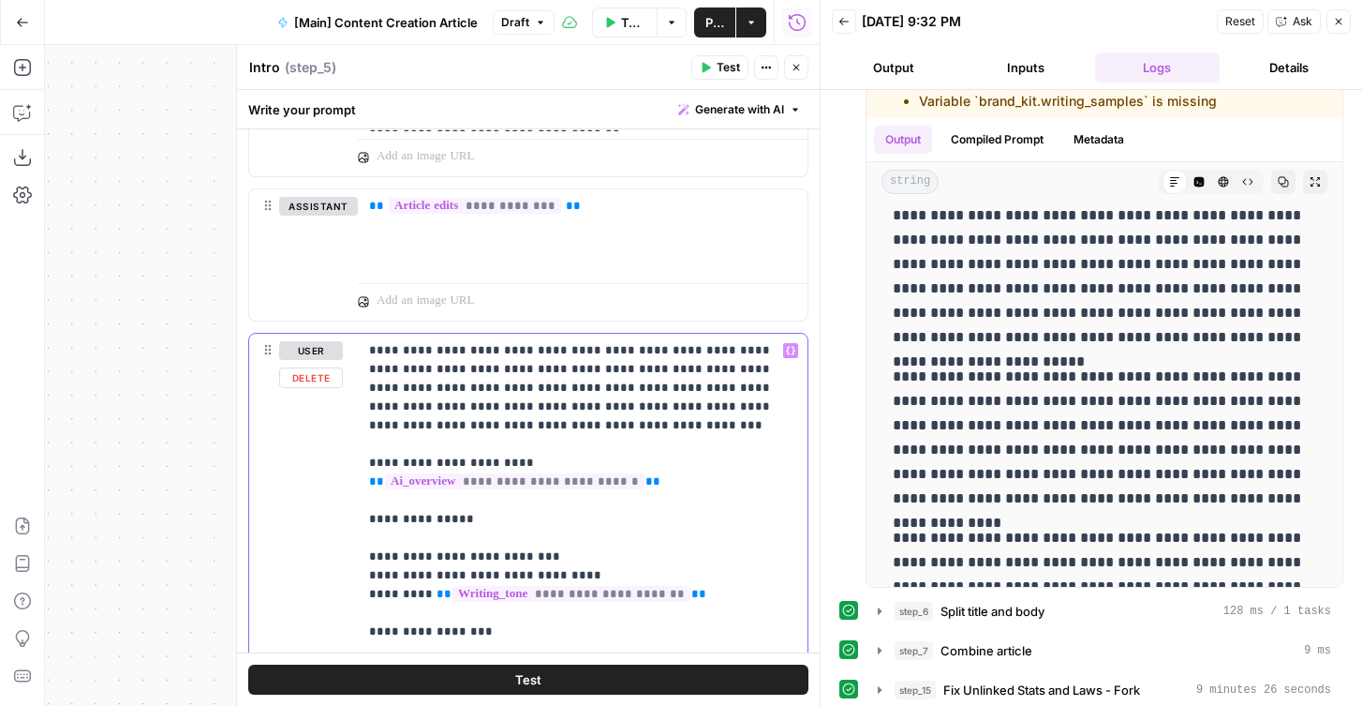
scroll to position [2054, 0]
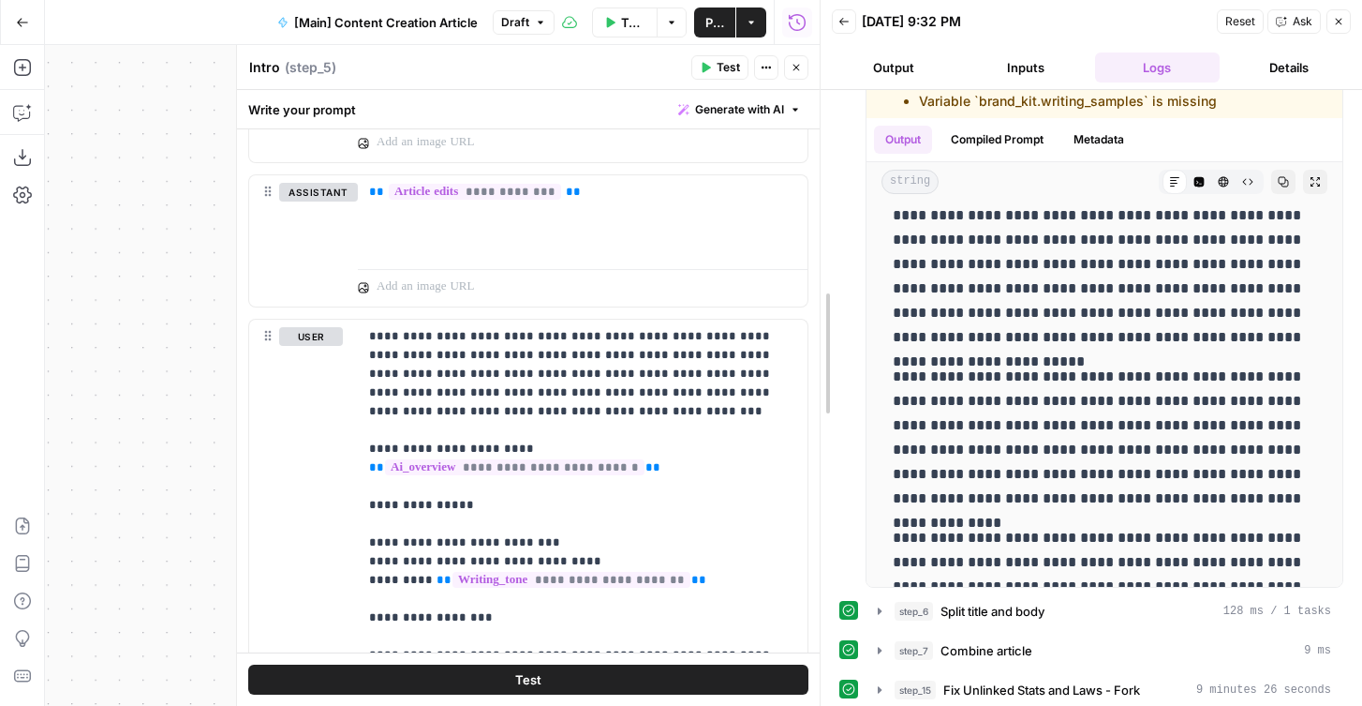
drag, startPoint x: 819, startPoint y: 55, endPoint x: 907, endPoint y: 57, distance: 88.1
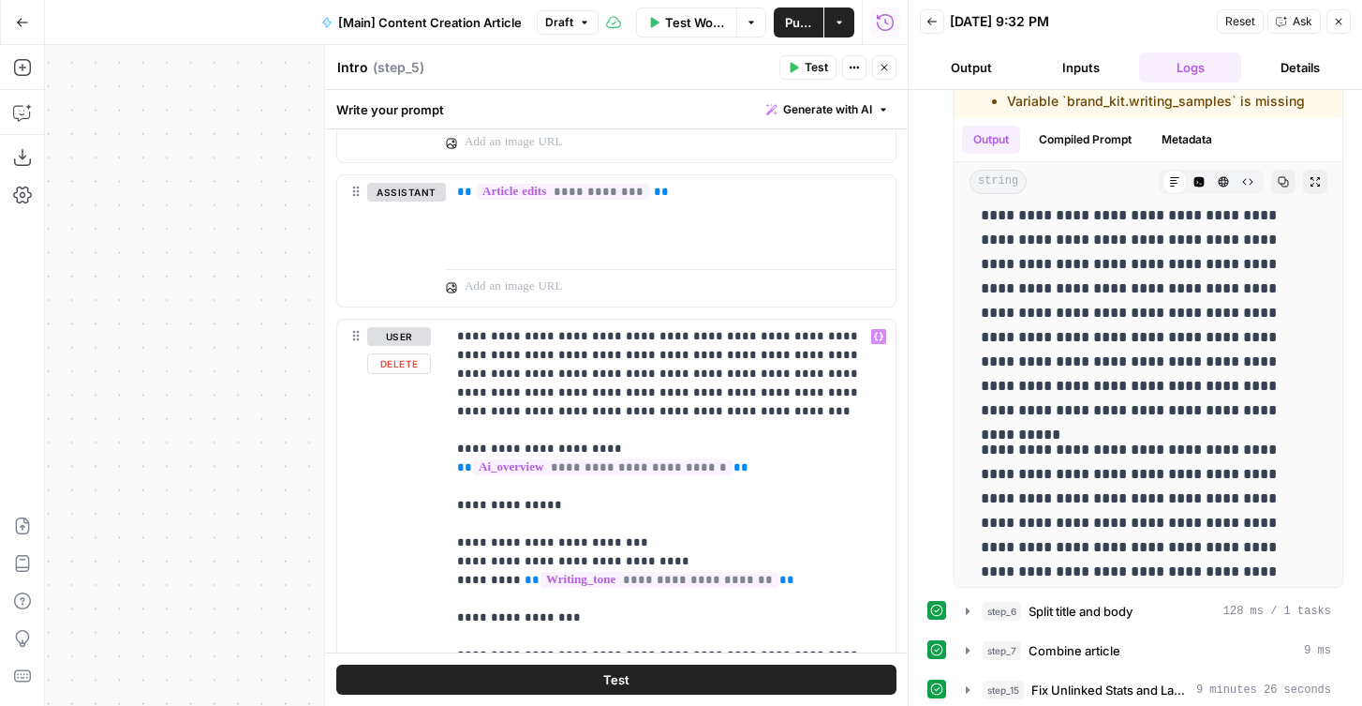
scroll to position [2584, 0]
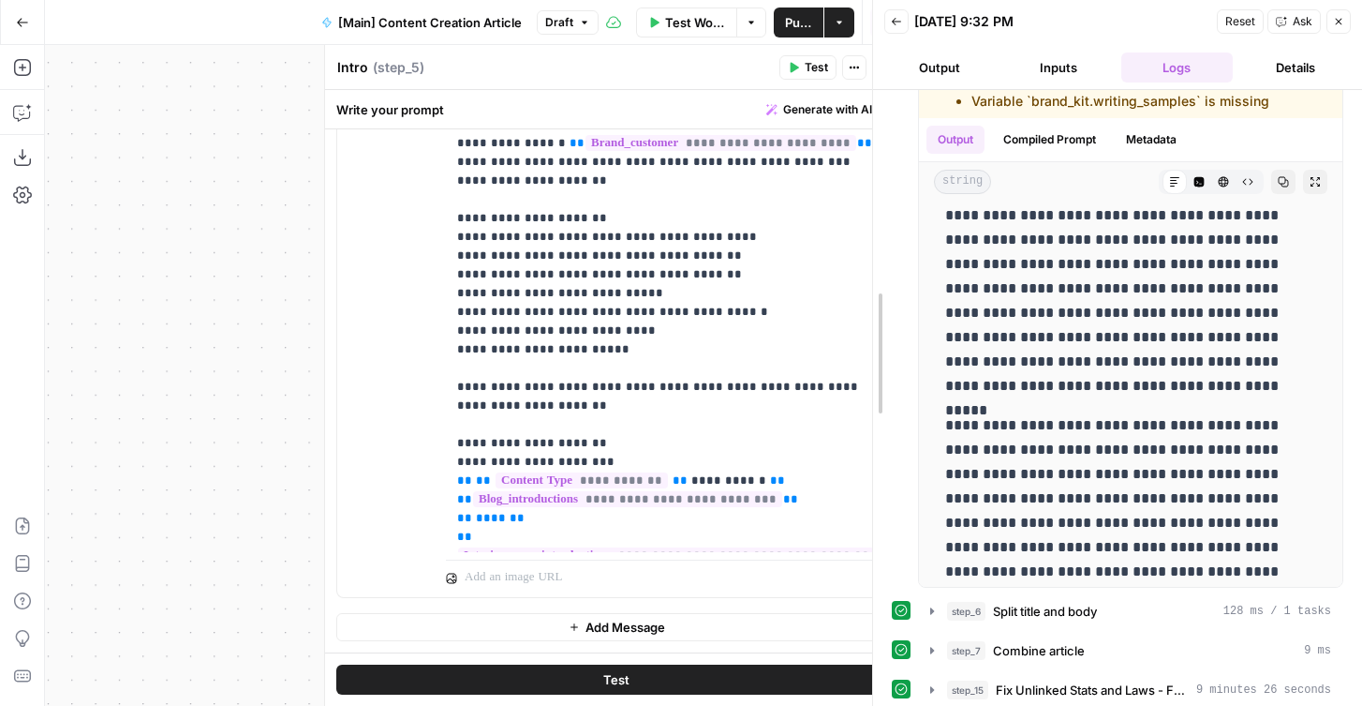
drag, startPoint x: 909, startPoint y: 73, endPoint x: 870, endPoint y: 73, distance: 39.4
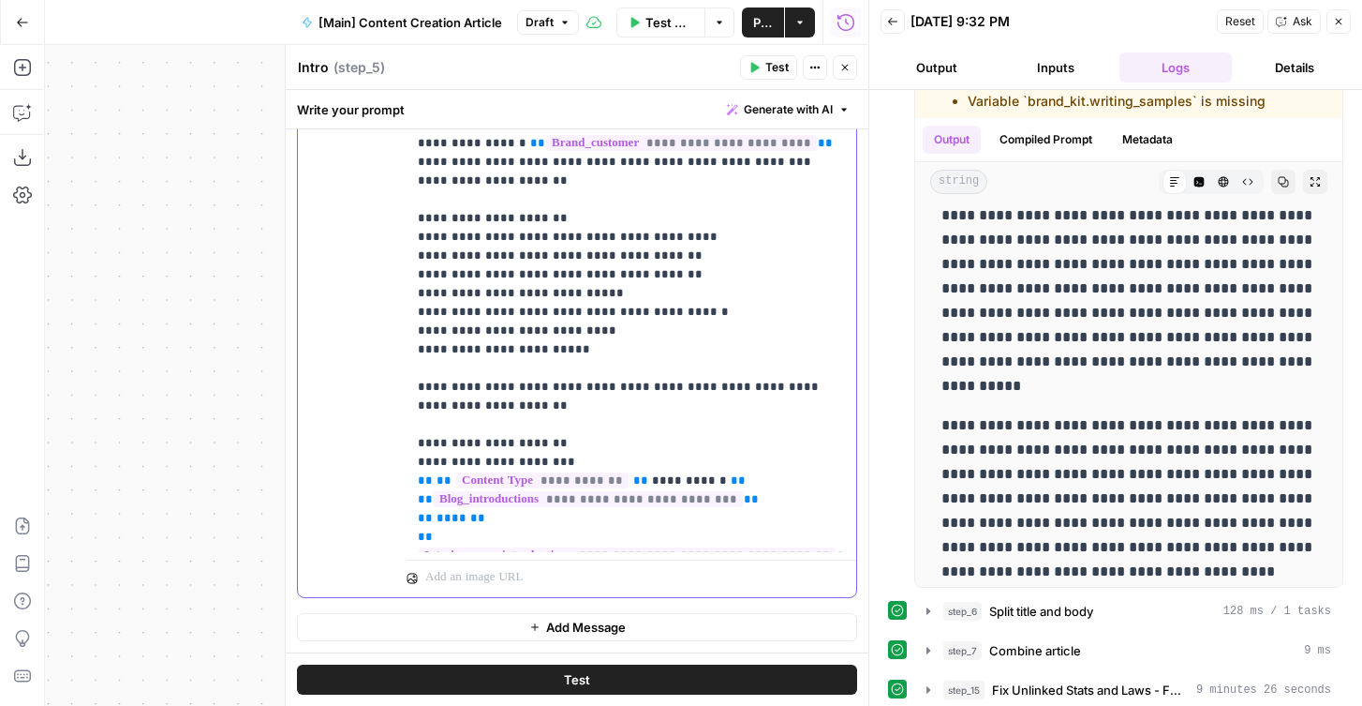
click at [579, 316] on p "**********" at bounding box center [631, 293] width 427 height 993
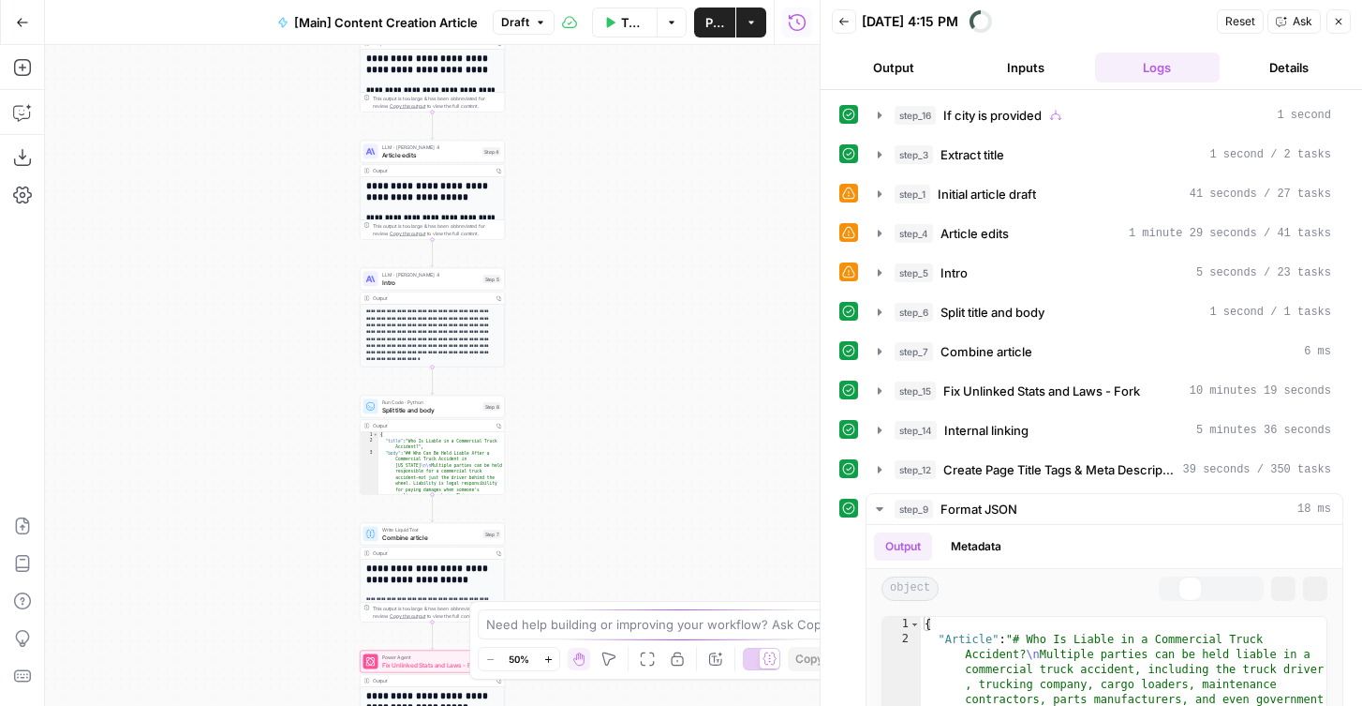
drag, startPoint x: 588, startPoint y: 540, endPoint x: 727, endPoint y: 174, distance: 391.2
click at [727, 174] on div "true false Workflow Set Inputs Inputs Condition If city is provided Step 16 Out…" at bounding box center [432, 375] width 775 height 661
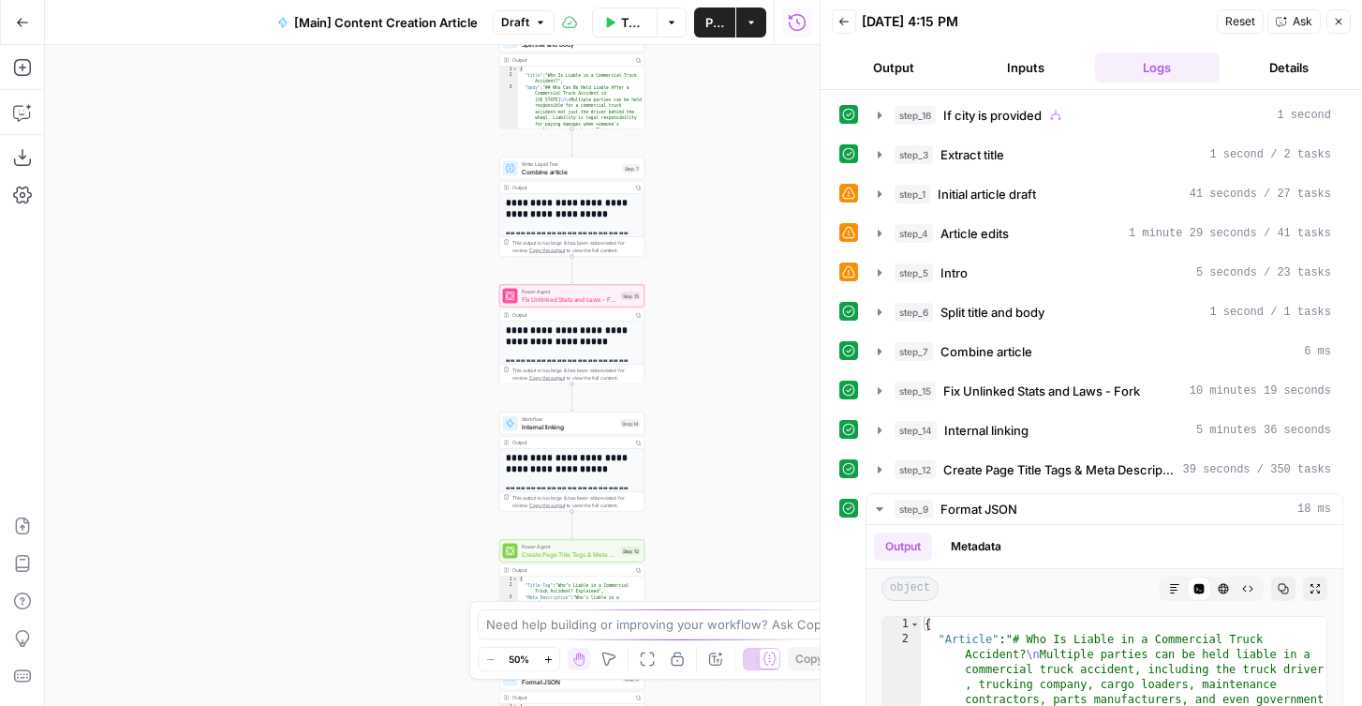
drag, startPoint x: 714, startPoint y: 414, endPoint x: 714, endPoint y: 196, distance: 218.3
click at [714, 196] on div "true false Workflow Set Inputs Inputs Condition If city is provided Step 16 Out…" at bounding box center [432, 375] width 775 height 661
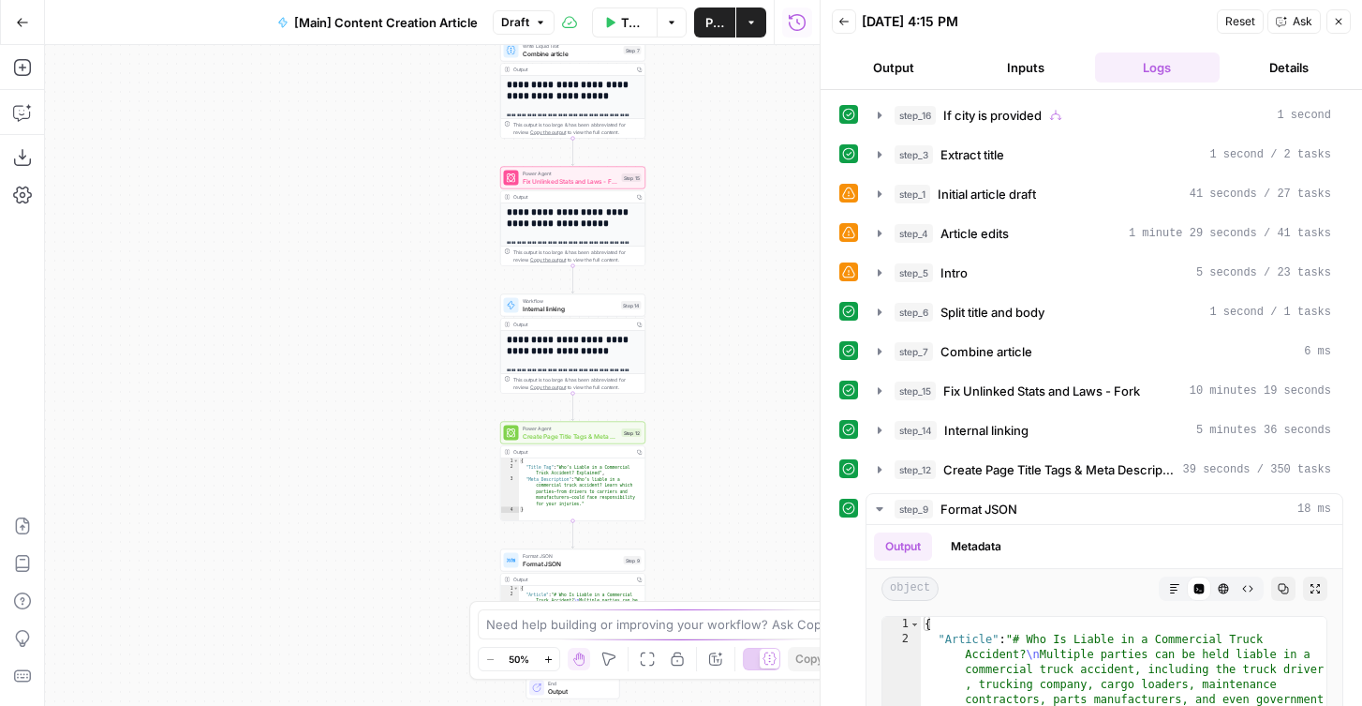
drag, startPoint x: 702, startPoint y: 200, endPoint x: 703, endPoint y: 301, distance: 101.2
click at [703, 301] on div "true false Workflow Set Inputs Inputs Condition If city is provided Step 16 Out…" at bounding box center [432, 375] width 775 height 661
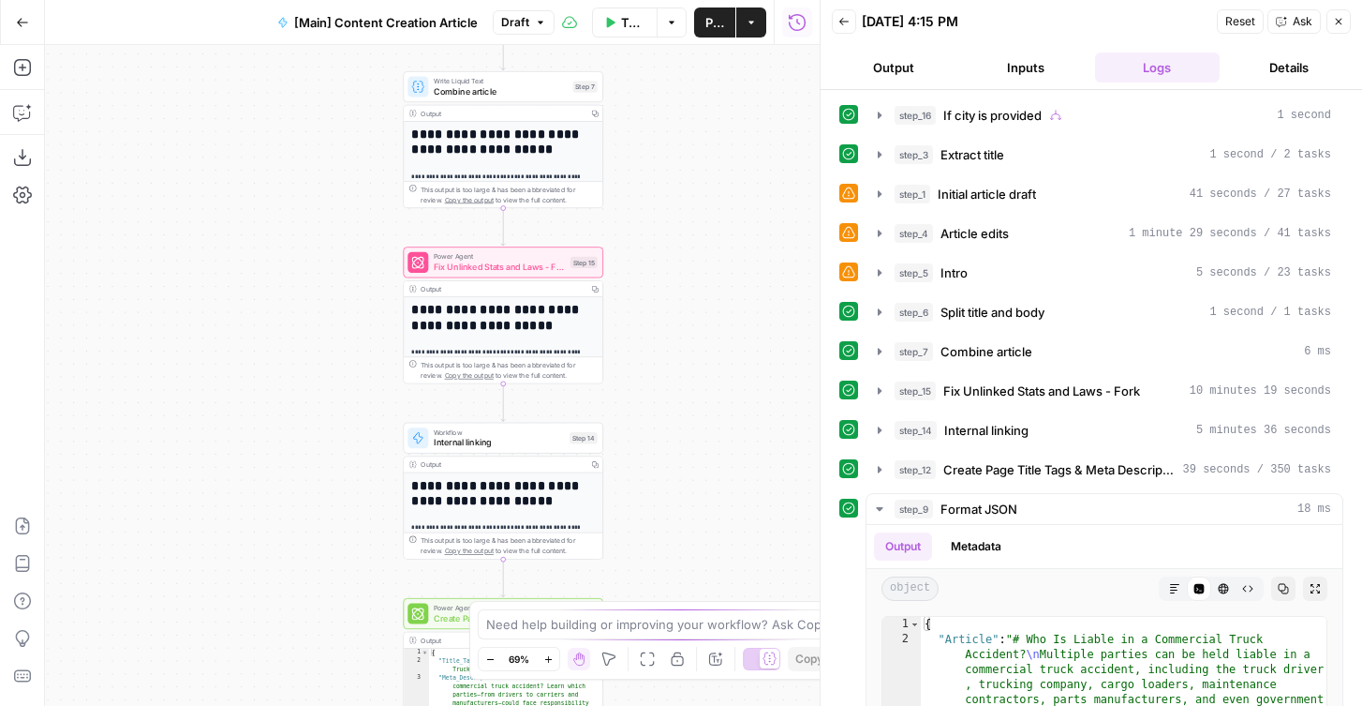
drag, startPoint x: 719, startPoint y: 424, endPoint x: 701, endPoint y: 570, distance: 147.3
click at [700, 566] on div "true false Workflow Set Inputs Inputs Condition If city is provided Step 16 Out…" at bounding box center [432, 375] width 775 height 661
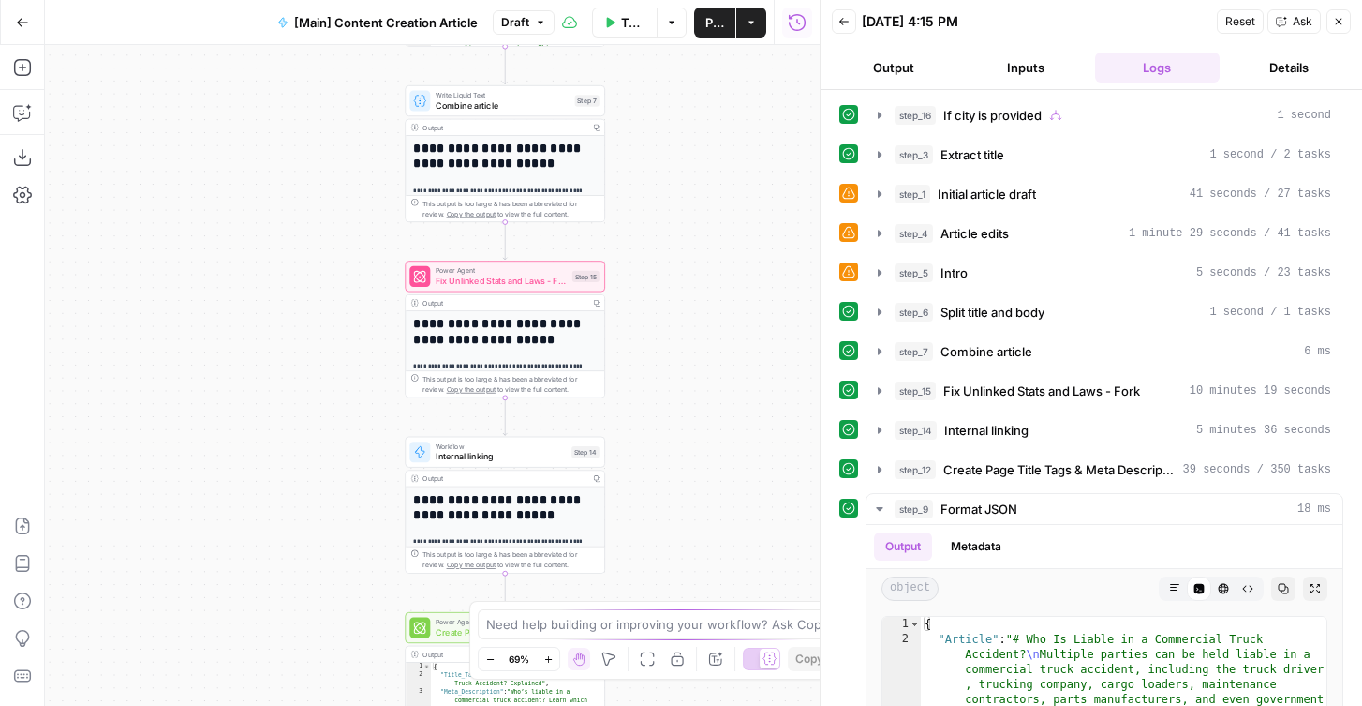
drag, startPoint x: 682, startPoint y: 174, endPoint x: 682, endPoint y: 511, distance: 336.4
click at [682, 511] on div "true false Workflow Set Inputs Inputs Condition If city is provided Step 16 Out…" at bounding box center [432, 375] width 775 height 661
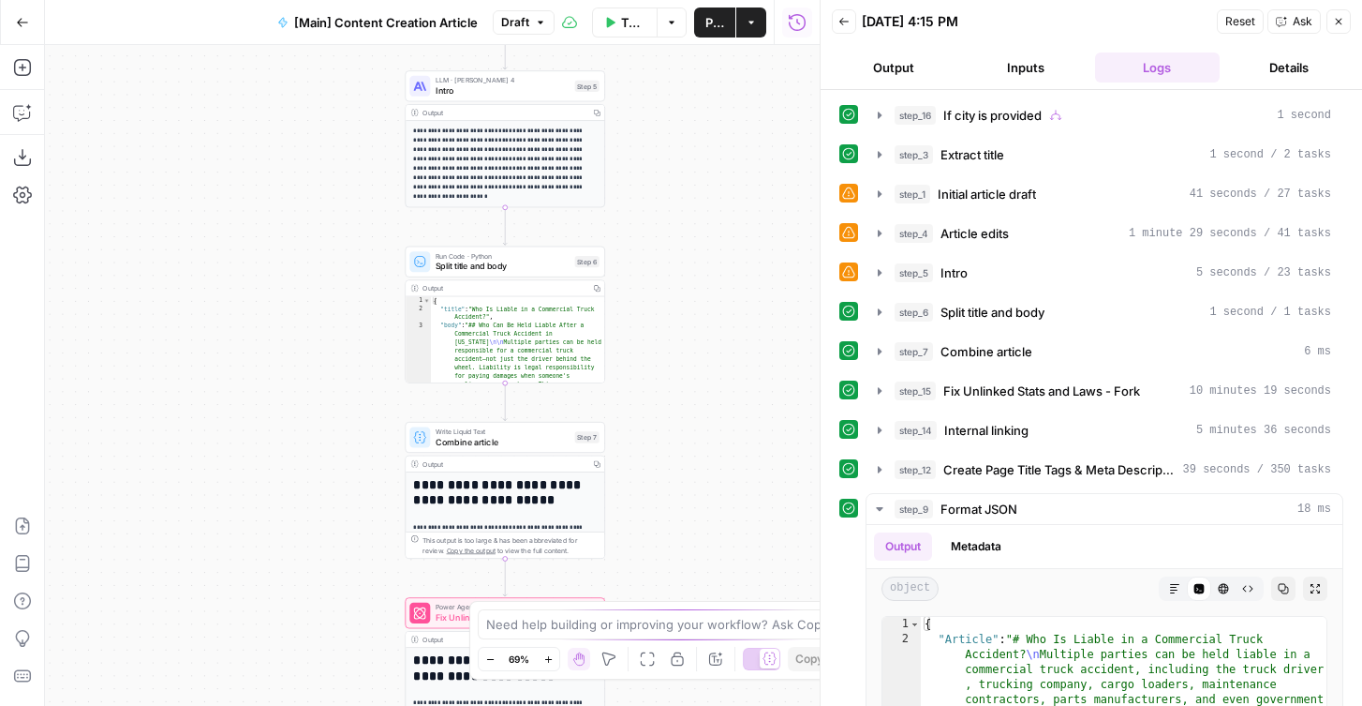
drag, startPoint x: 654, startPoint y: 128, endPoint x: 654, endPoint y: 225, distance: 96.5
click at [654, 225] on div "true false Workflow Set Inputs Inputs Condition If city is provided Step 16 Out…" at bounding box center [432, 375] width 775 height 661
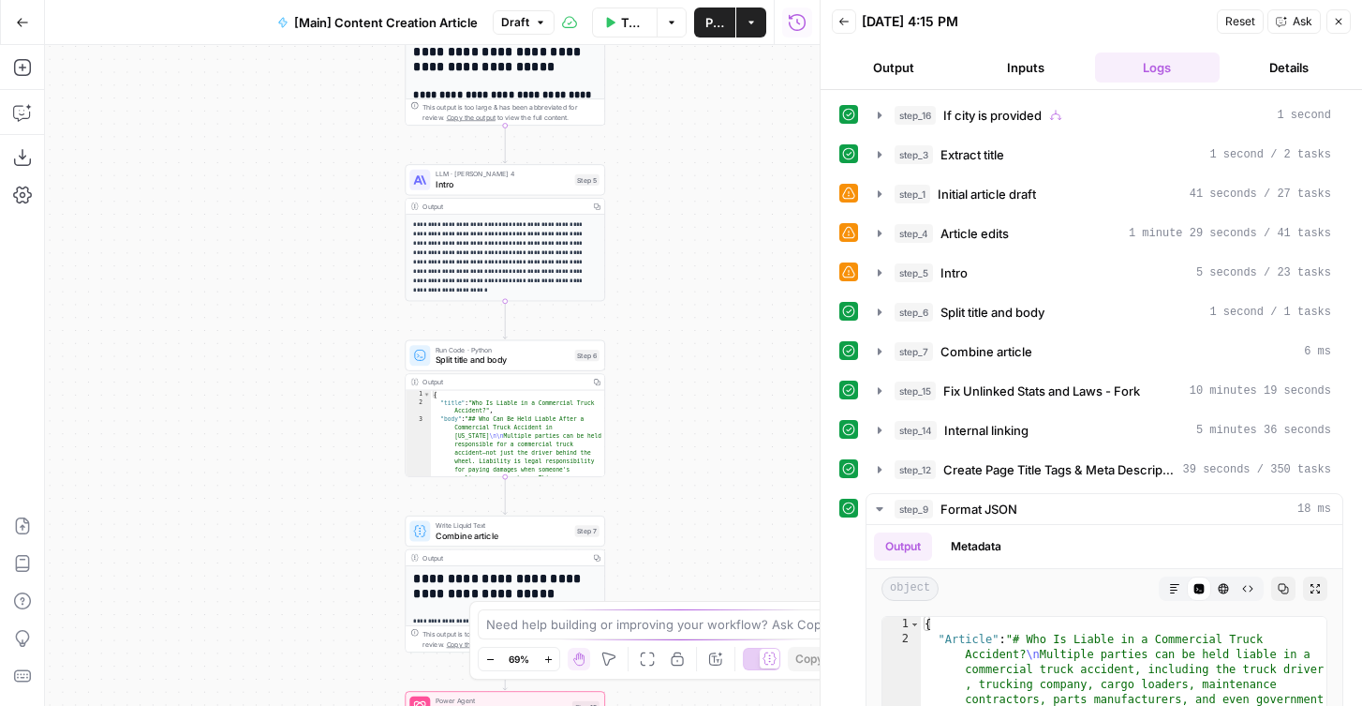
click at [525, 191] on div "LLM · Claude Sonnet 4 Intro Step 5" at bounding box center [505, 179] width 201 height 31
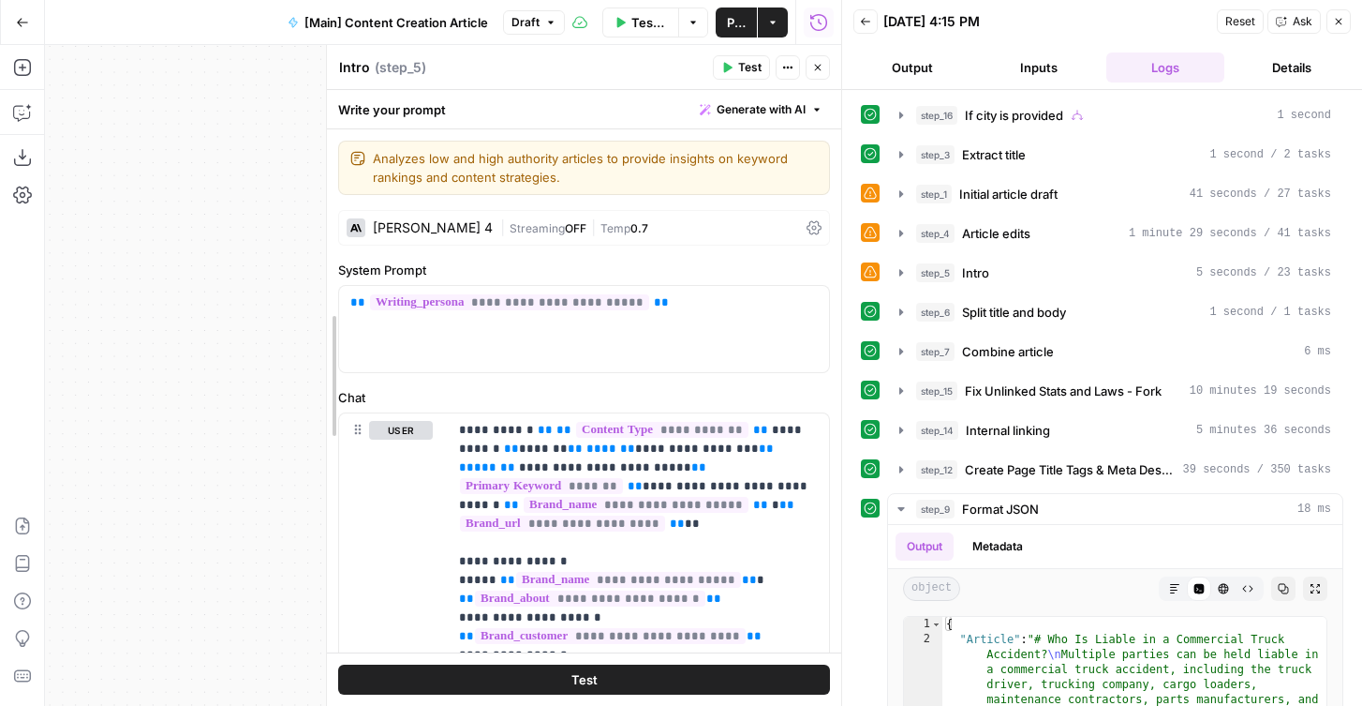
drag, startPoint x: 329, startPoint y: 166, endPoint x: 306, endPoint y: 166, distance: 22.5
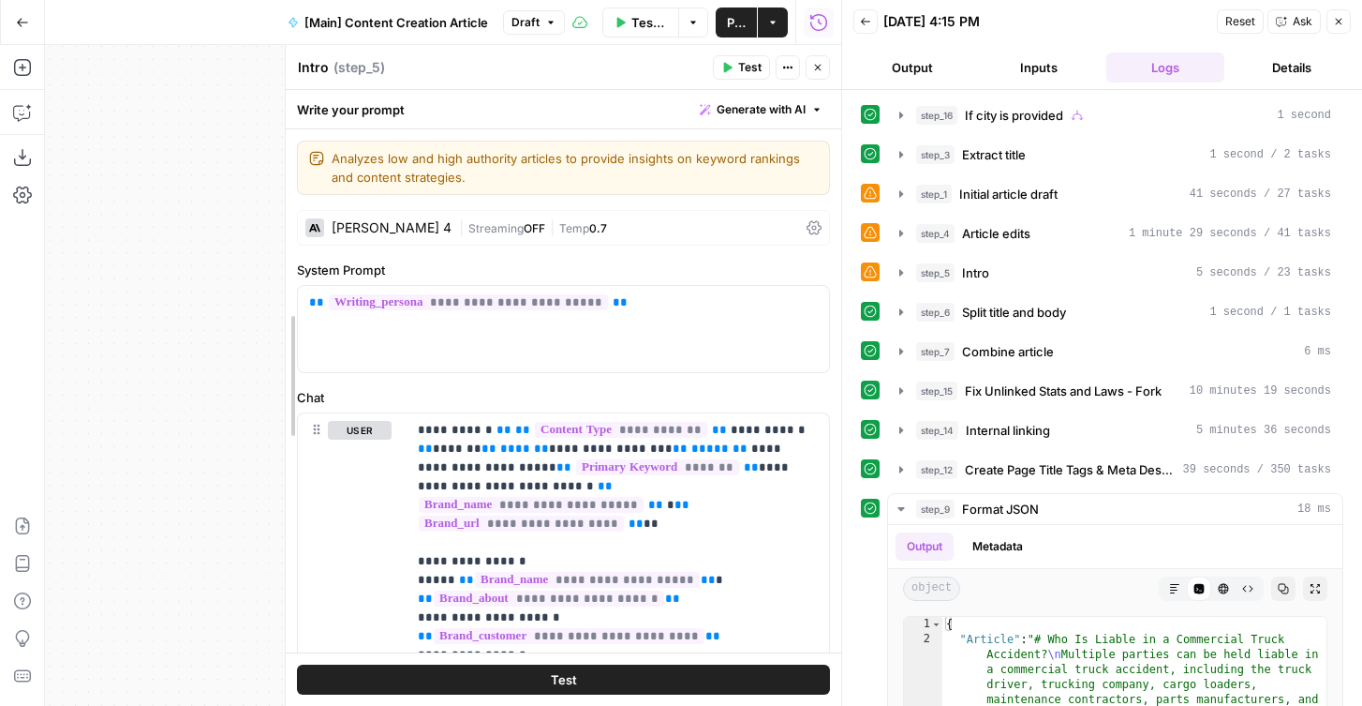
drag, startPoint x: 305, startPoint y: 166, endPoint x: 293, endPoint y: 166, distance: 12.2
click at [818, 62] on icon "button" at bounding box center [817, 67] width 11 height 11
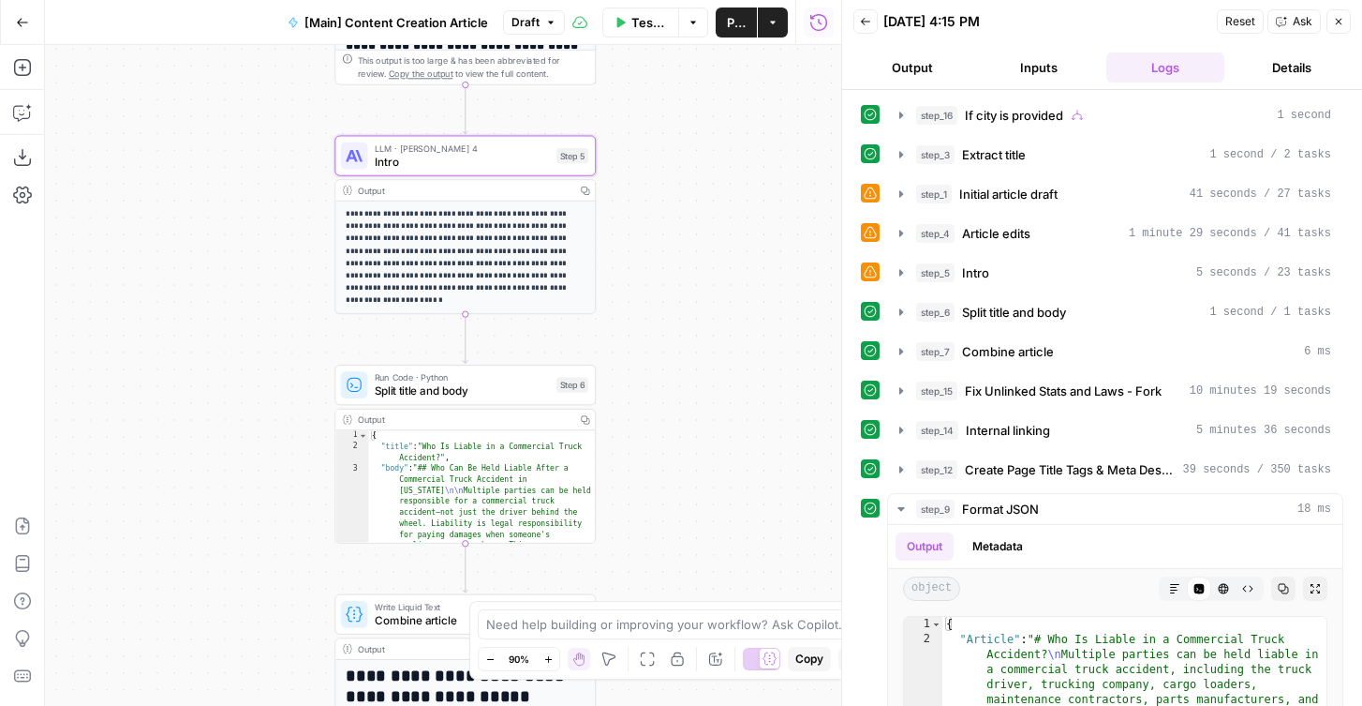
drag, startPoint x: 641, startPoint y: 211, endPoint x: 692, endPoint y: 264, distance: 74.2
click at [692, 264] on div "true false Workflow Set Inputs Inputs Condition If city is provided Step 16 Out…" at bounding box center [443, 375] width 796 height 661
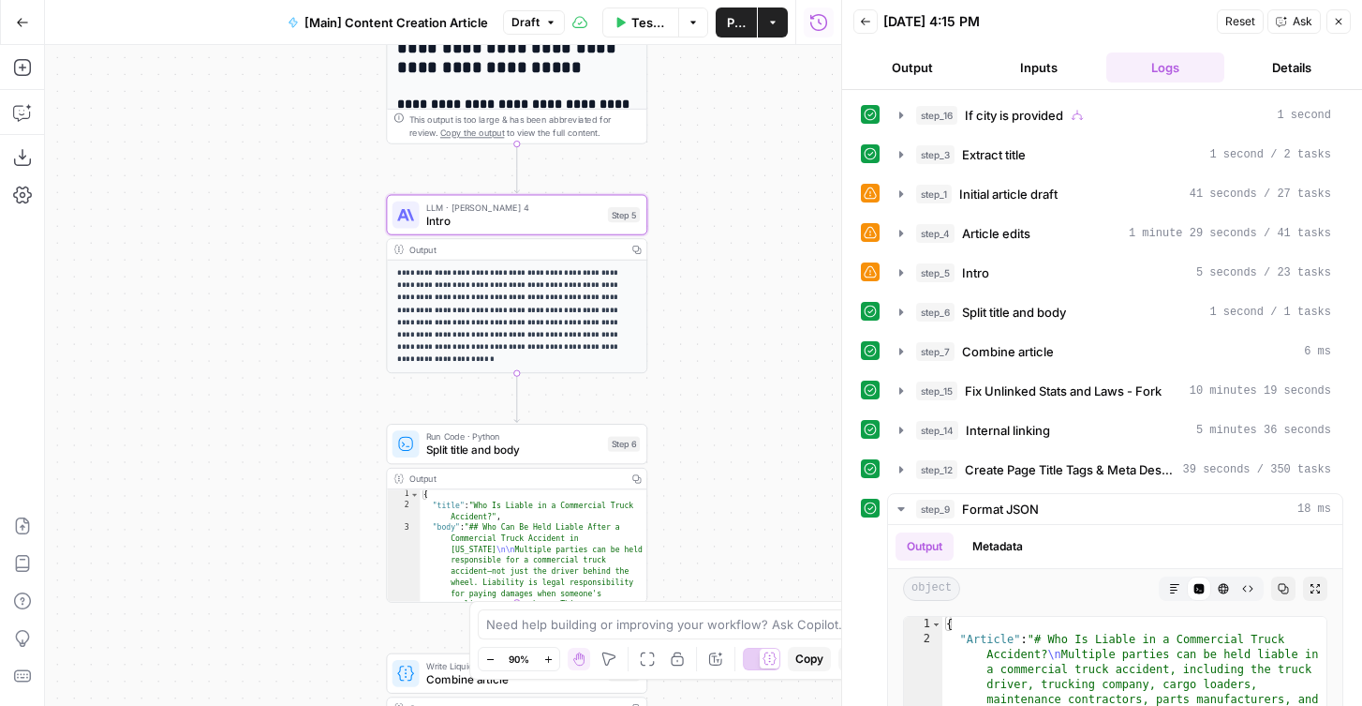
drag, startPoint x: 688, startPoint y: 285, endPoint x: 688, endPoint y: 338, distance: 53.4
click at [688, 338] on div "true false Workflow Set Inputs Inputs Condition If city is provided Step 16 Out…" at bounding box center [443, 375] width 796 height 661
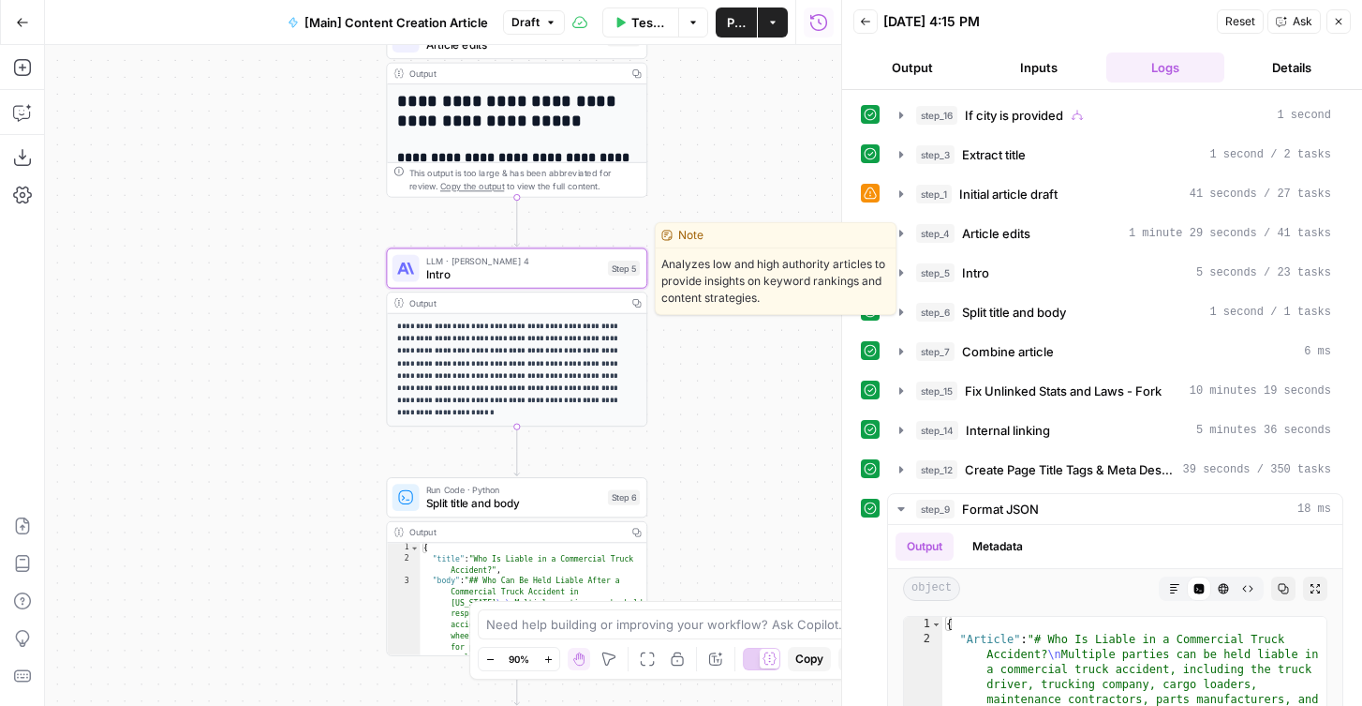
click at [448, 278] on span "Intro" at bounding box center [513, 273] width 175 height 17
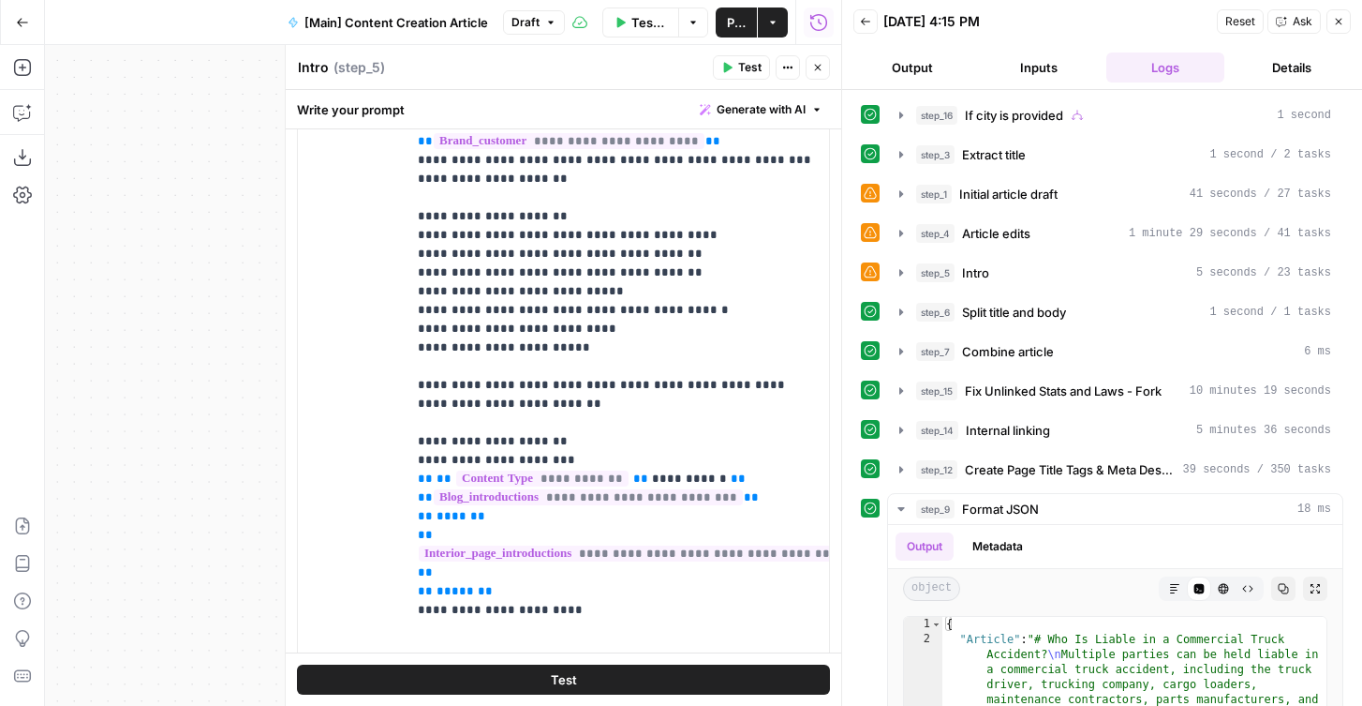
scroll to position [209, 0]
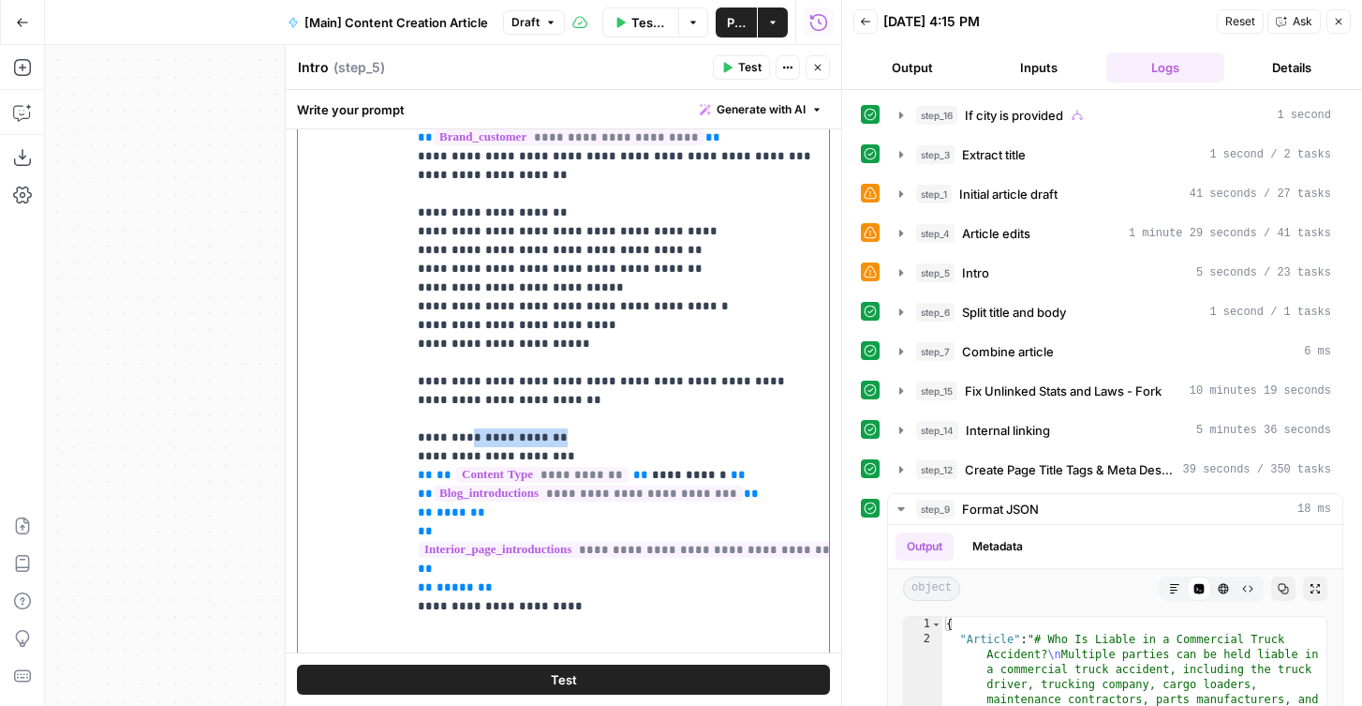
drag, startPoint x: 475, startPoint y: 405, endPoint x: 568, endPoint y: 405, distance: 92.8
click at [568, 405] on p "**********" at bounding box center [618, 278] width 400 height 1049
click at [536, 401] on p "**********" at bounding box center [618, 278] width 400 height 1049
click at [535, 406] on p "**********" at bounding box center [618, 278] width 400 height 1049
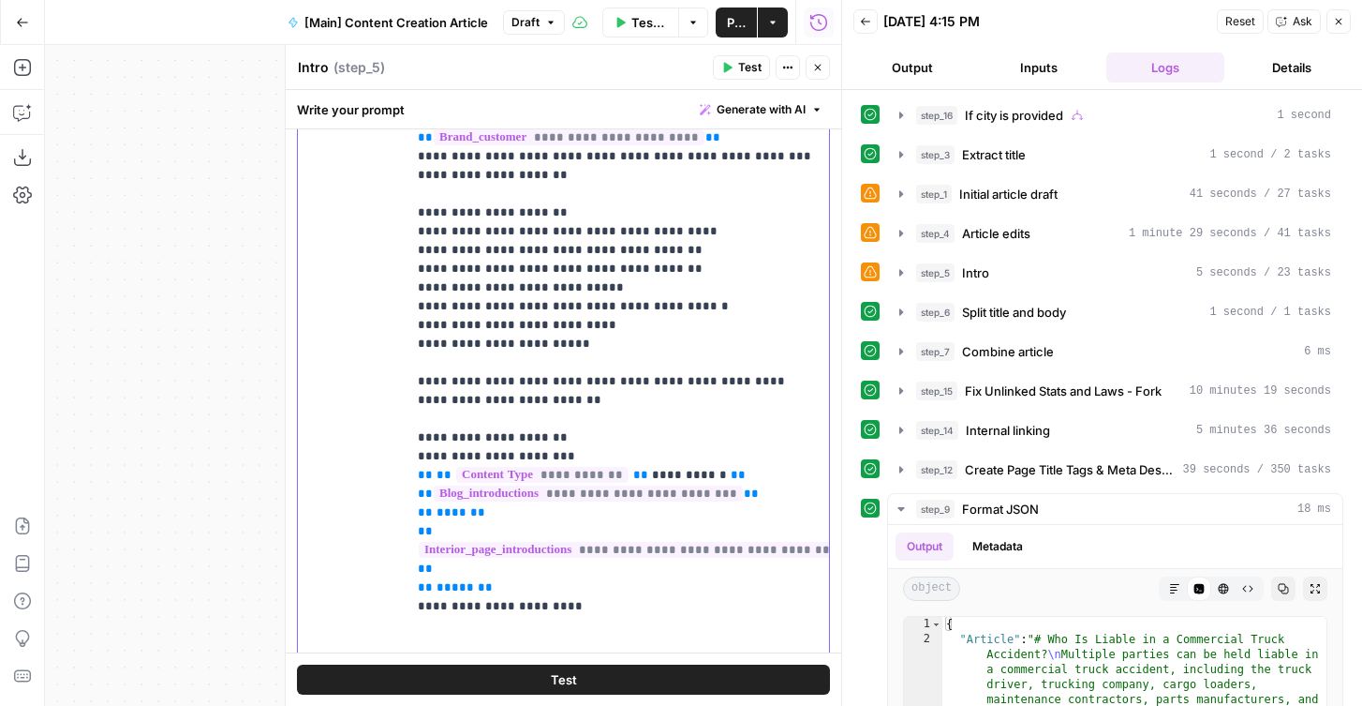
click at [527, 397] on p "**********" at bounding box center [618, 278] width 400 height 1049
click at [495, 397] on p "**********" at bounding box center [618, 278] width 400 height 1049
drag, startPoint x: 495, startPoint y: 397, endPoint x: 608, endPoint y: 397, distance: 113.4
click at [608, 397] on p "**********" at bounding box center [618, 278] width 400 height 1049
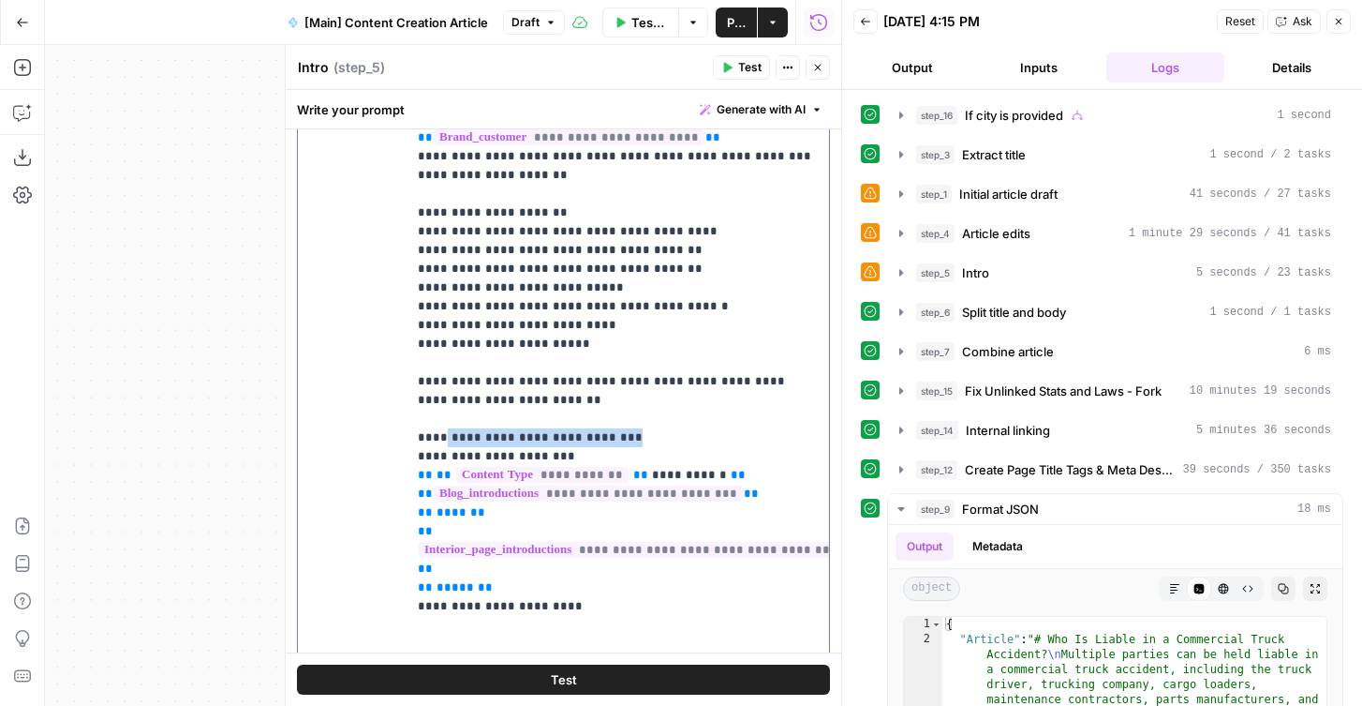
drag, startPoint x: 445, startPoint y: 399, endPoint x: 635, endPoint y: 398, distance: 190.2
click at [636, 399] on p "**********" at bounding box center [618, 278] width 400 height 1049
click at [635, 398] on p "**********" at bounding box center [618, 278] width 400 height 1049
drag, startPoint x: 652, startPoint y: 398, endPoint x: 409, endPoint y: 398, distance: 243.6
click at [409, 398] on div "**********" at bounding box center [618, 337] width 423 height 764
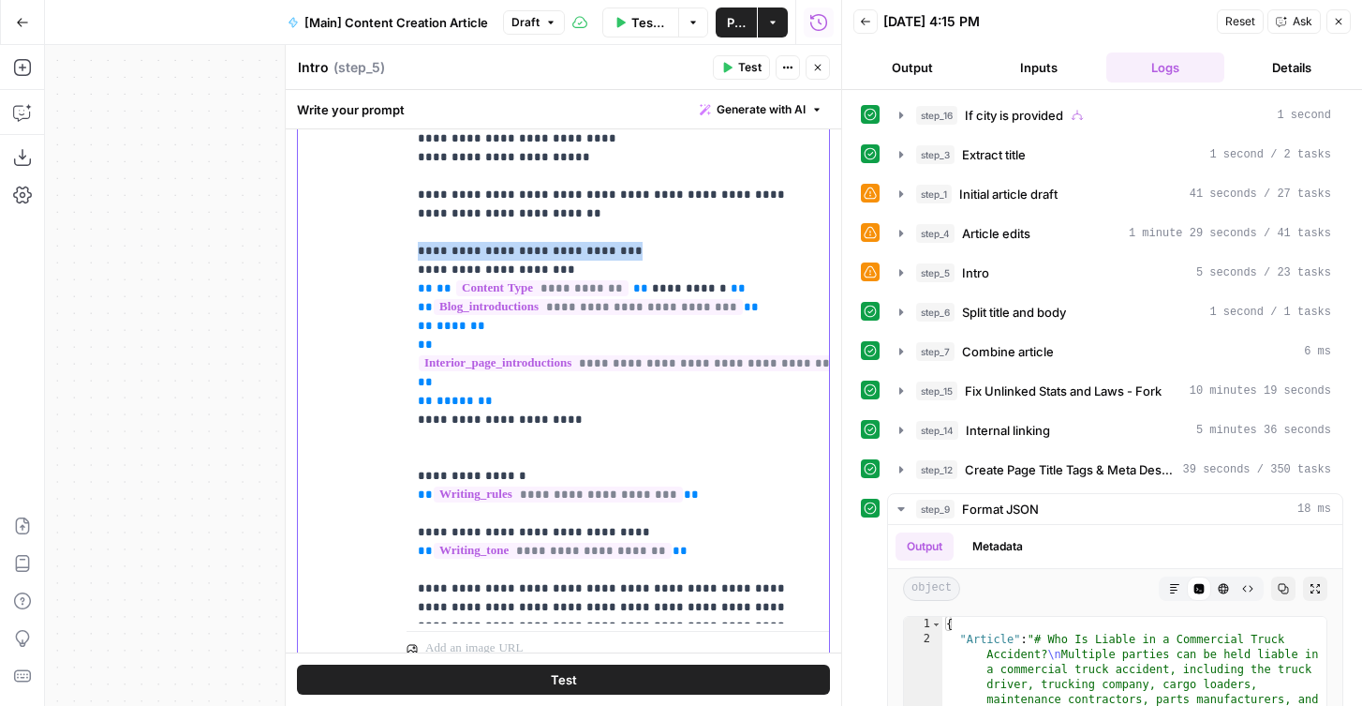
scroll to position [2519, 0]
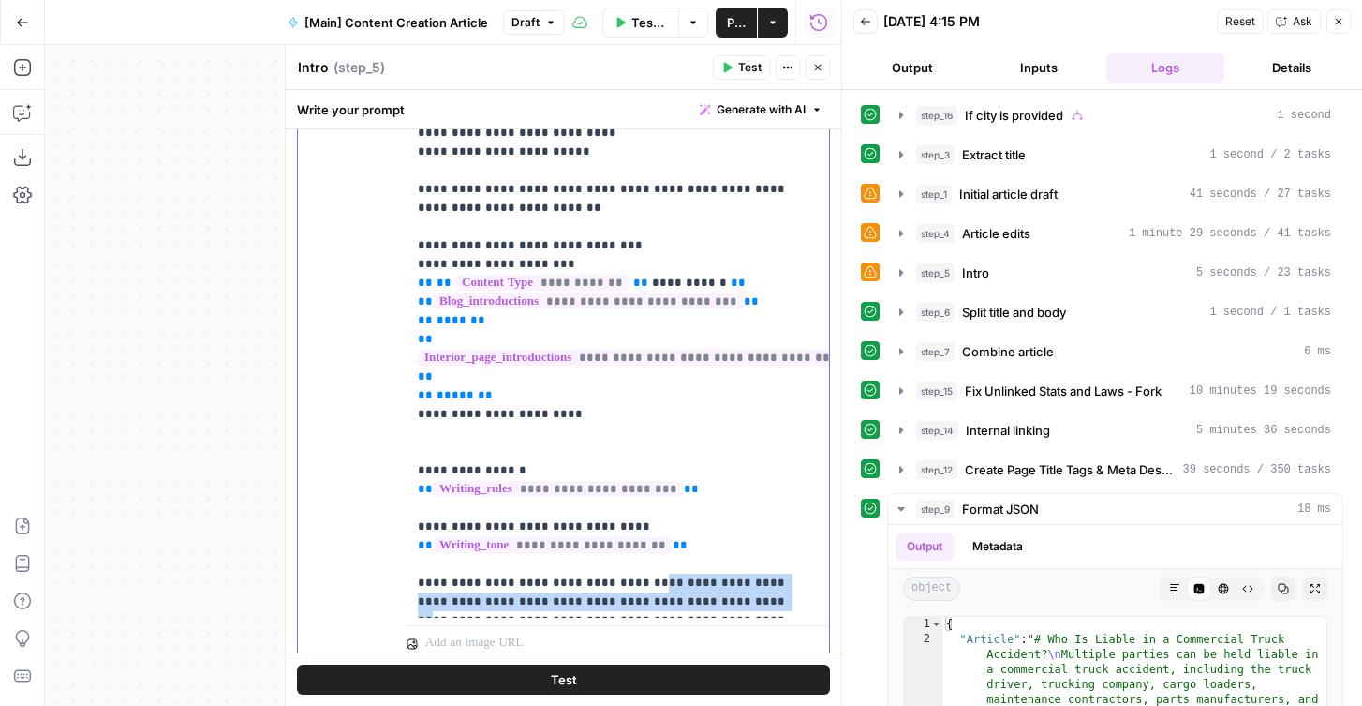
drag, startPoint x: 642, startPoint y: 542, endPoint x: 678, endPoint y: 558, distance: 39.9
click at [679, 559] on p "**********" at bounding box center [618, 85] width 400 height 1049
click at [678, 558] on p "**********" at bounding box center [618, 85] width 400 height 1049
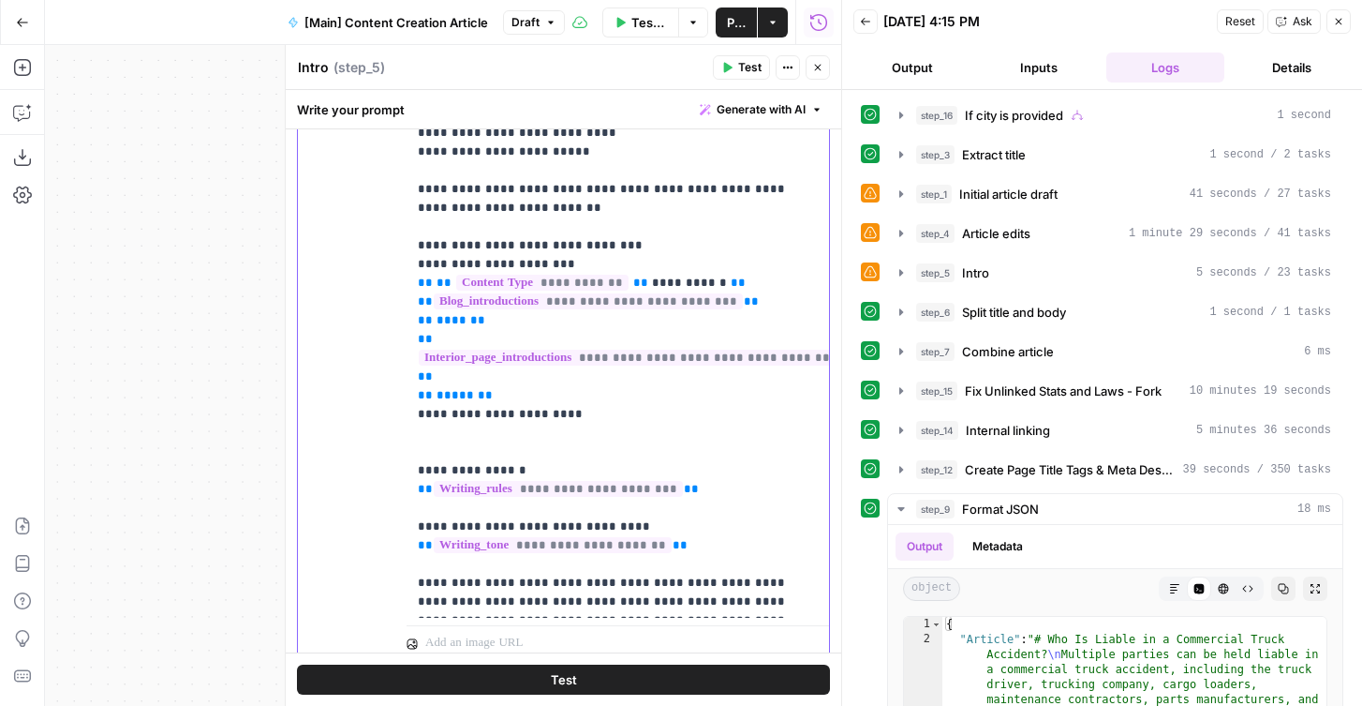
click at [726, 547] on p "**********" at bounding box center [618, 85] width 400 height 1049
click at [692, 547] on p "**********" at bounding box center [618, 85] width 400 height 1049
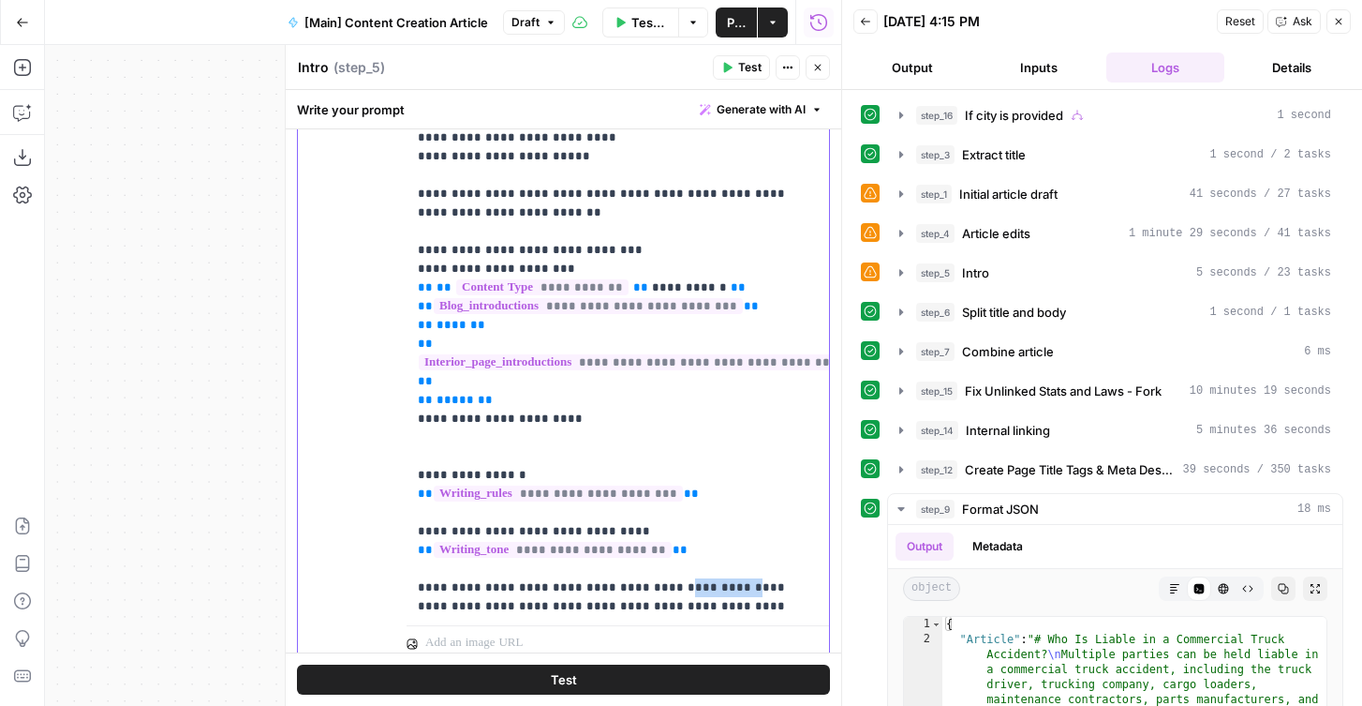
scroll to position [301, 0]
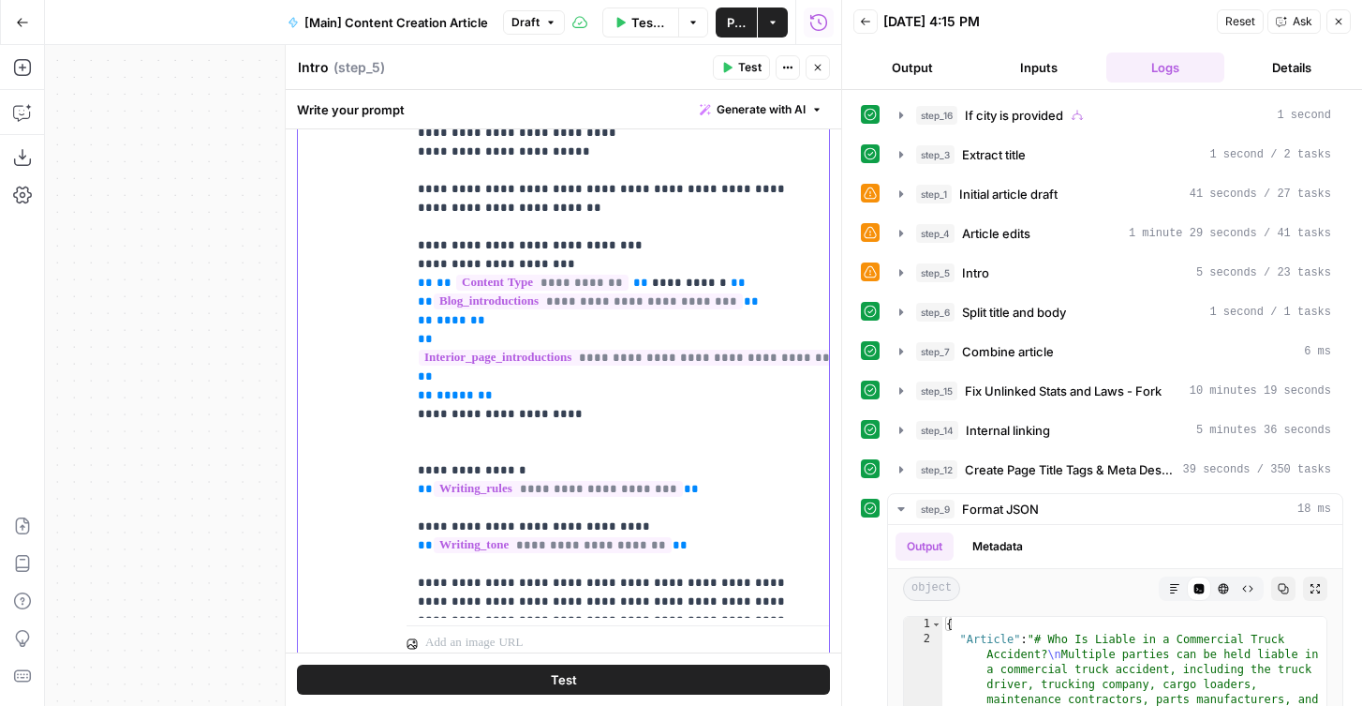
drag, startPoint x: 534, startPoint y: 581, endPoint x: 615, endPoint y: 610, distance: 85.7
click at [615, 610] on div "**********" at bounding box center [618, 237] width 423 height 764
click at [588, 600] on p "**********" at bounding box center [618, 85] width 400 height 1049
drag, startPoint x: 571, startPoint y: 600, endPoint x: 540, endPoint y: 582, distance: 35.7
click at [540, 582] on p "**********" at bounding box center [618, 85] width 400 height 1049
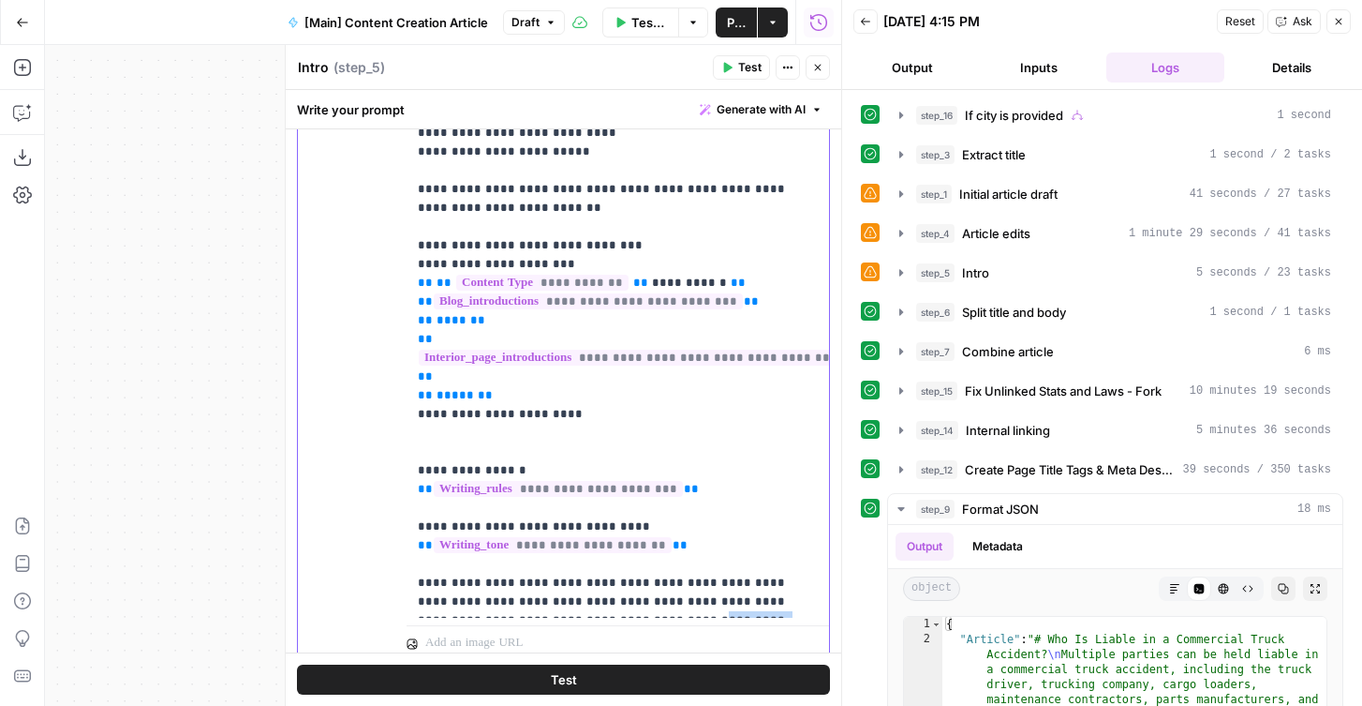
click at [540, 582] on p "**********" at bounding box center [618, 85] width 400 height 1049
drag, startPoint x: 540, startPoint y: 582, endPoint x: 569, endPoint y: 611, distance: 41.1
click at [569, 611] on div "**********" at bounding box center [618, 237] width 423 height 764
drag, startPoint x: 549, startPoint y: 594, endPoint x: 538, endPoint y: 588, distance: 13.0
click at [538, 588] on p "**********" at bounding box center [618, 85] width 400 height 1049
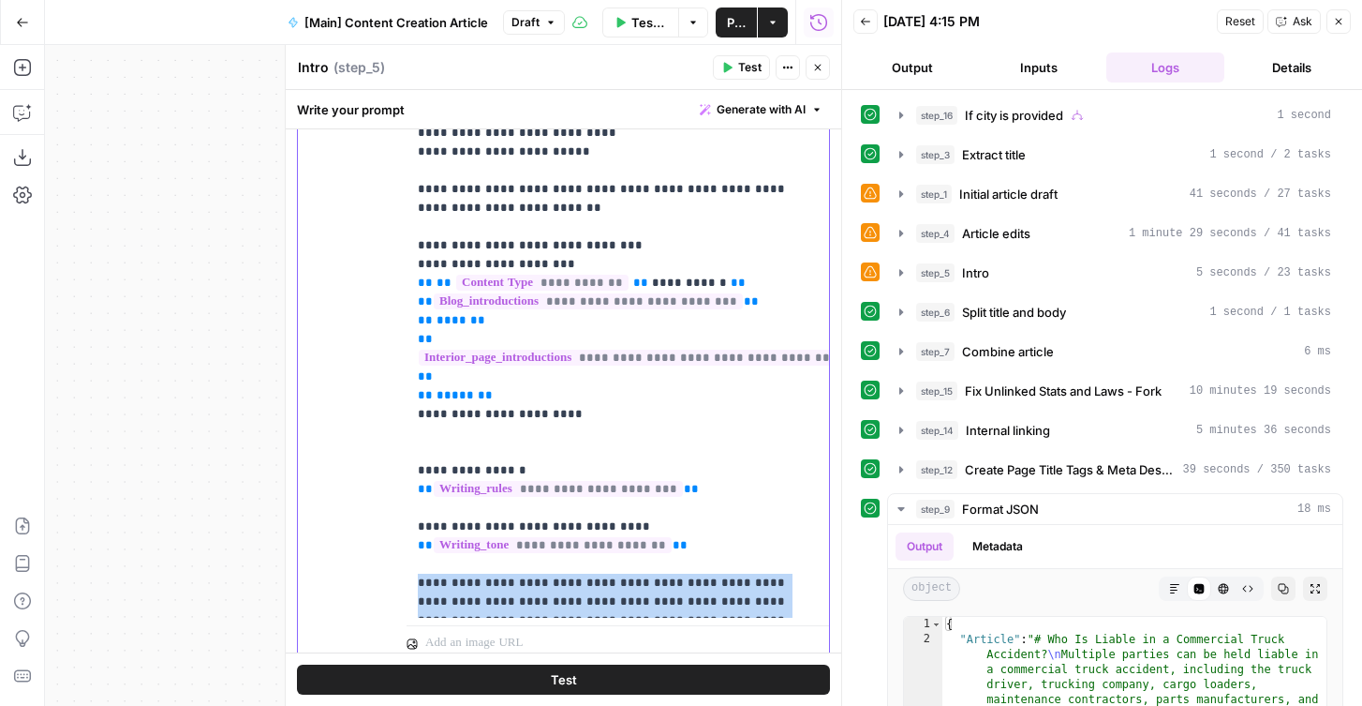
drag, startPoint x: 419, startPoint y: 548, endPoint x: 578, endPoint y: 619, distance: 174.5
click at [578, 618] on div "**********" at bounding box center [618, 259] width 423 height 808
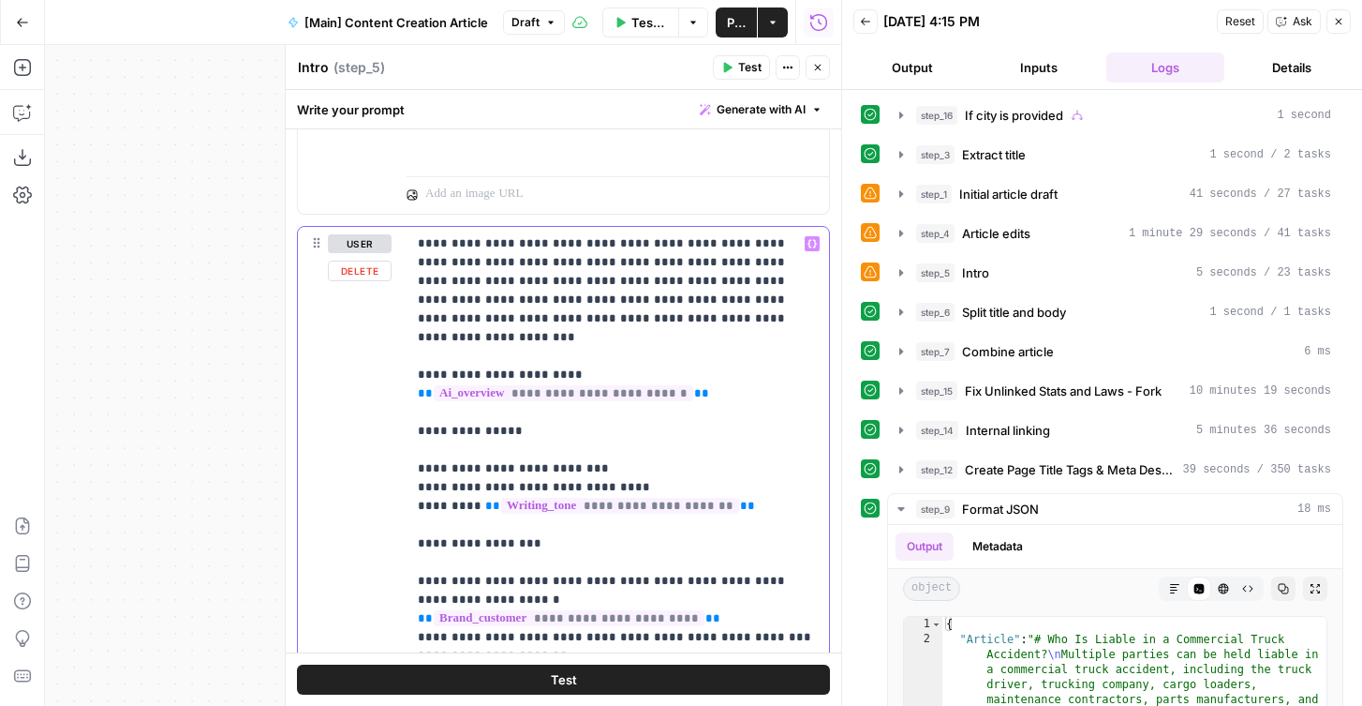
scroll to position [2141, 0]
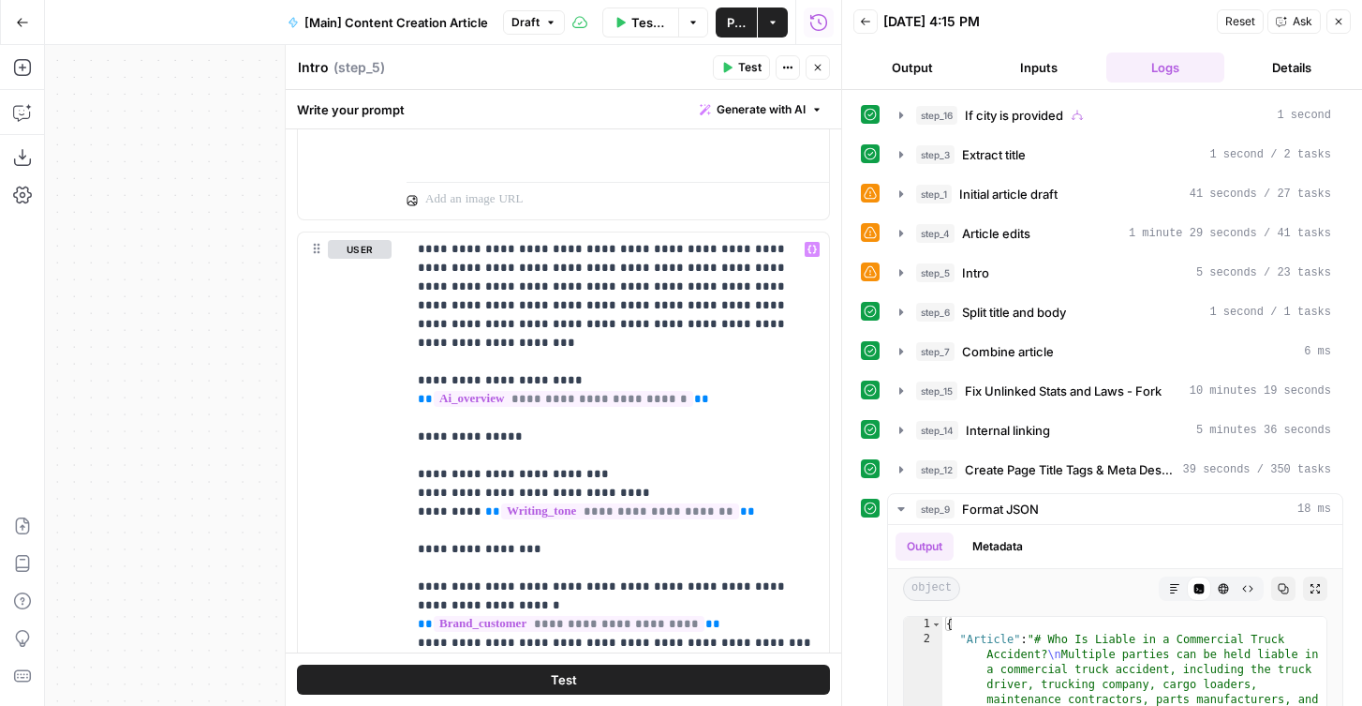
click at [826, 66] on button "Close" at bounding box center [818, 67] width 24 height 24
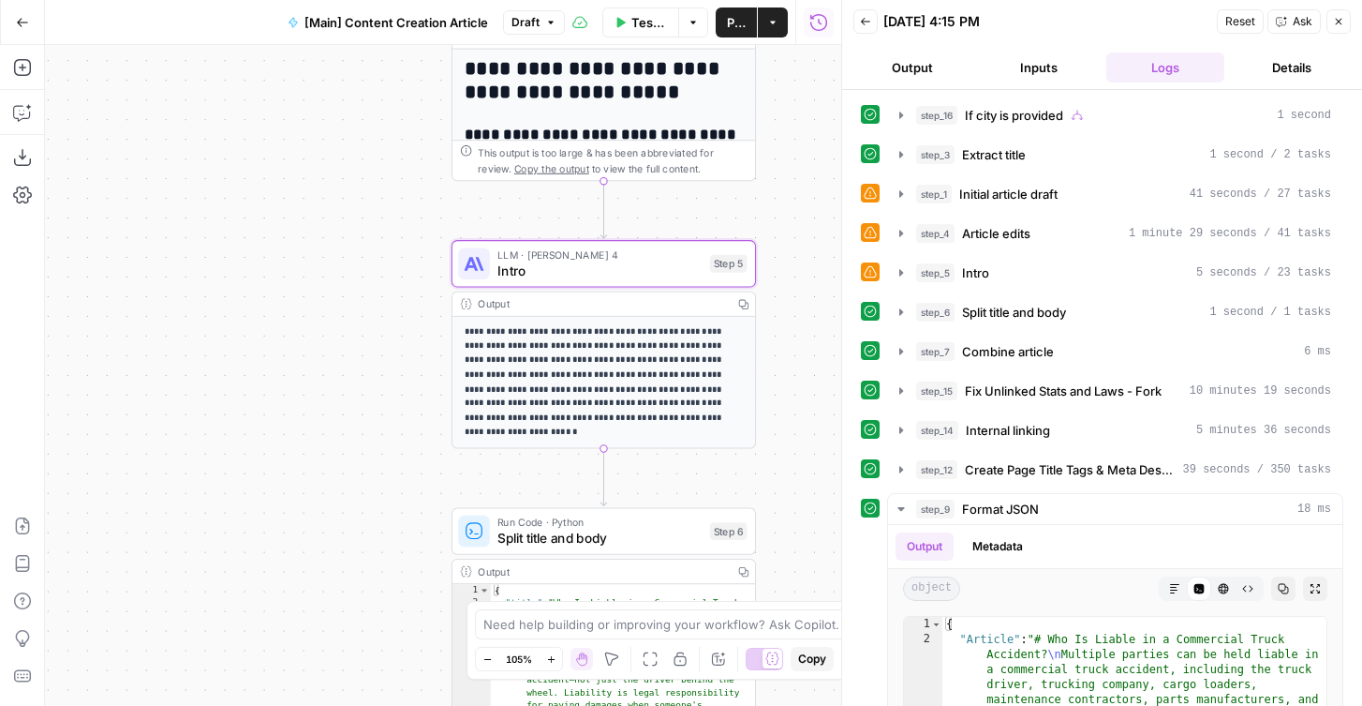
drag, startPoint x: 671, startPoint y: 216, endPoint x: 783, endPoint y: 203, distance: 113.2
click at [783, 203] on div "true false Workflow Set Inputs Inputs Condition If city is provided Step 16 Out…" at bounding box center [443, 375] width 796 height 661
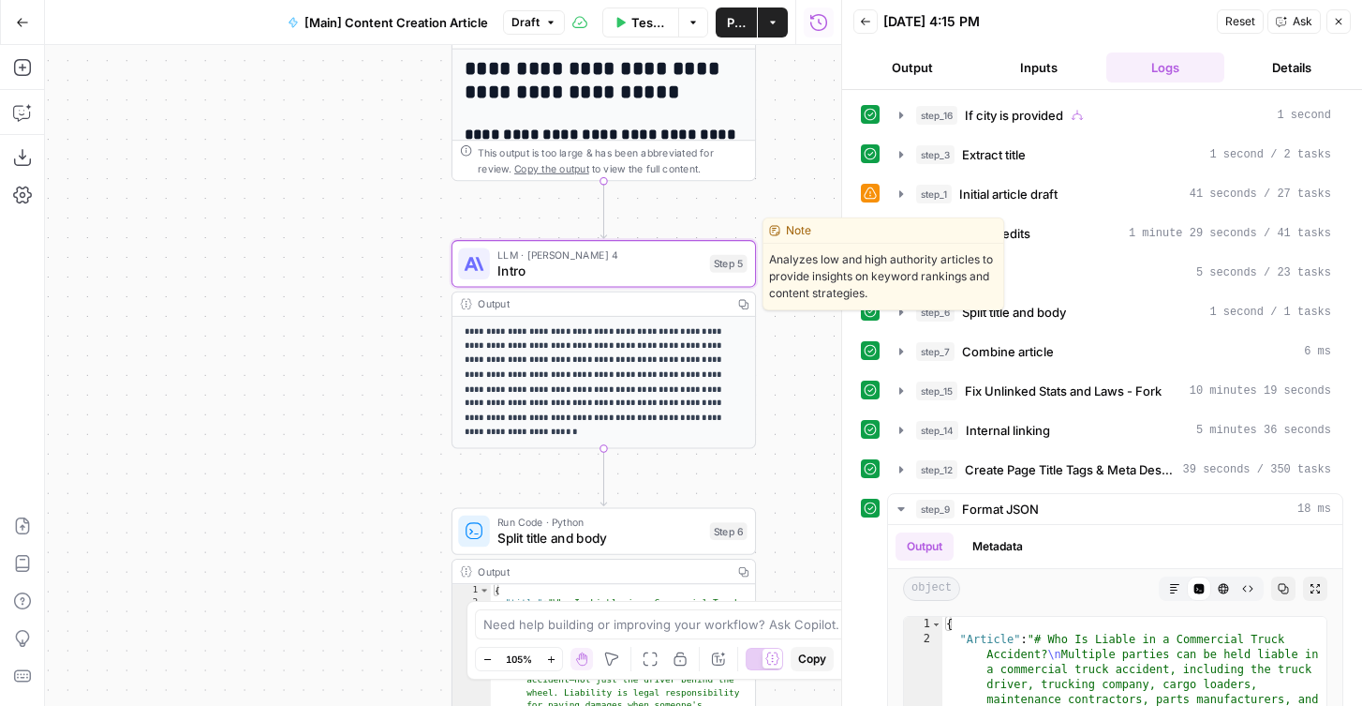
click at [642, 261] on span "Intro" at bounding box center [600, 271] width 204 height 20
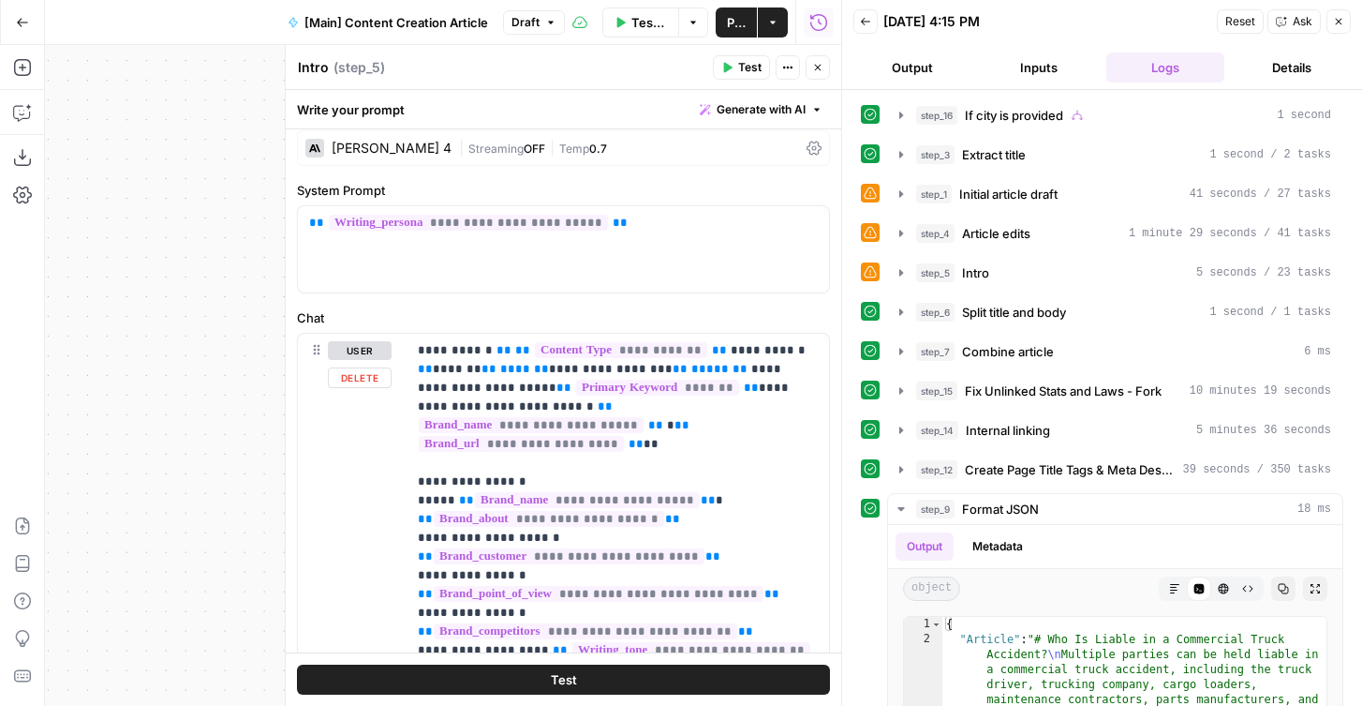
scroll to position [84, 0]
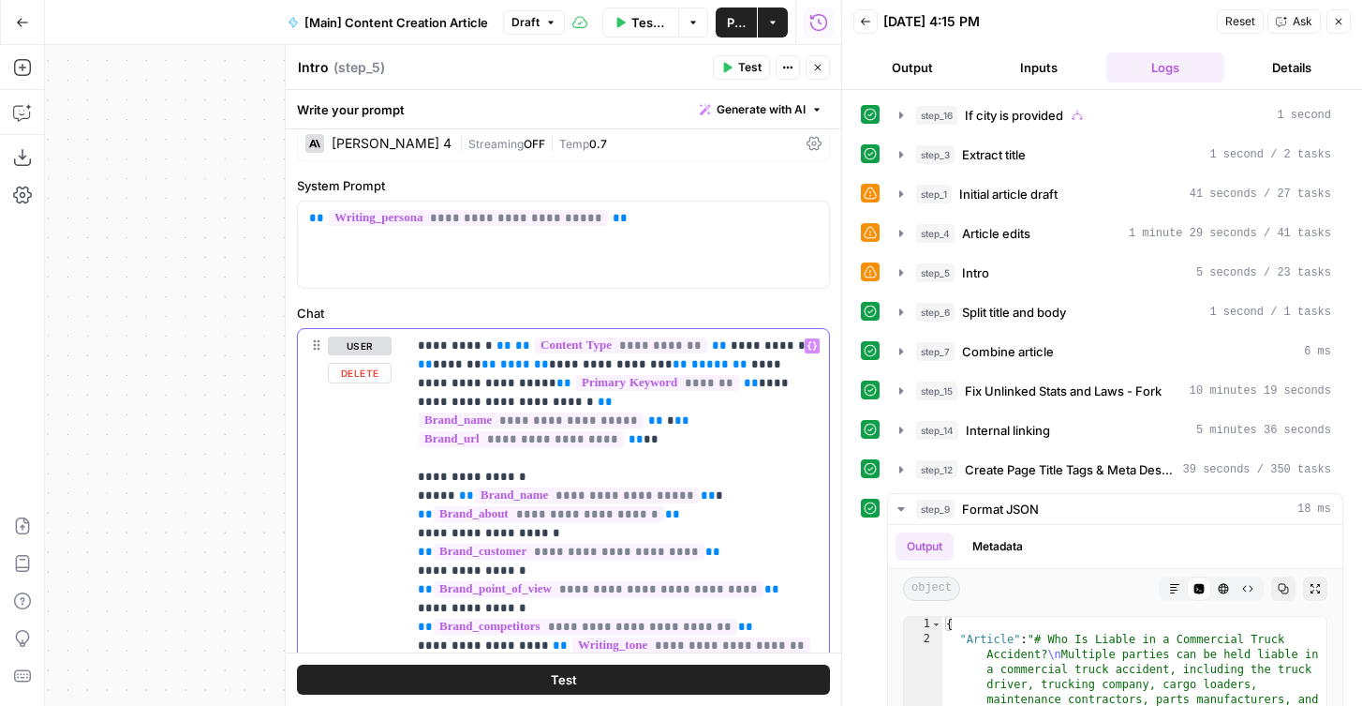
drag, startPoint x: 480, startPoint y: 347, endPoint x: 711, endPoint y: 359, distance: 231.8
copy p "**********"
click at [821, 59] on button "Close" at bounding box center [818, 67] width 24 height 24
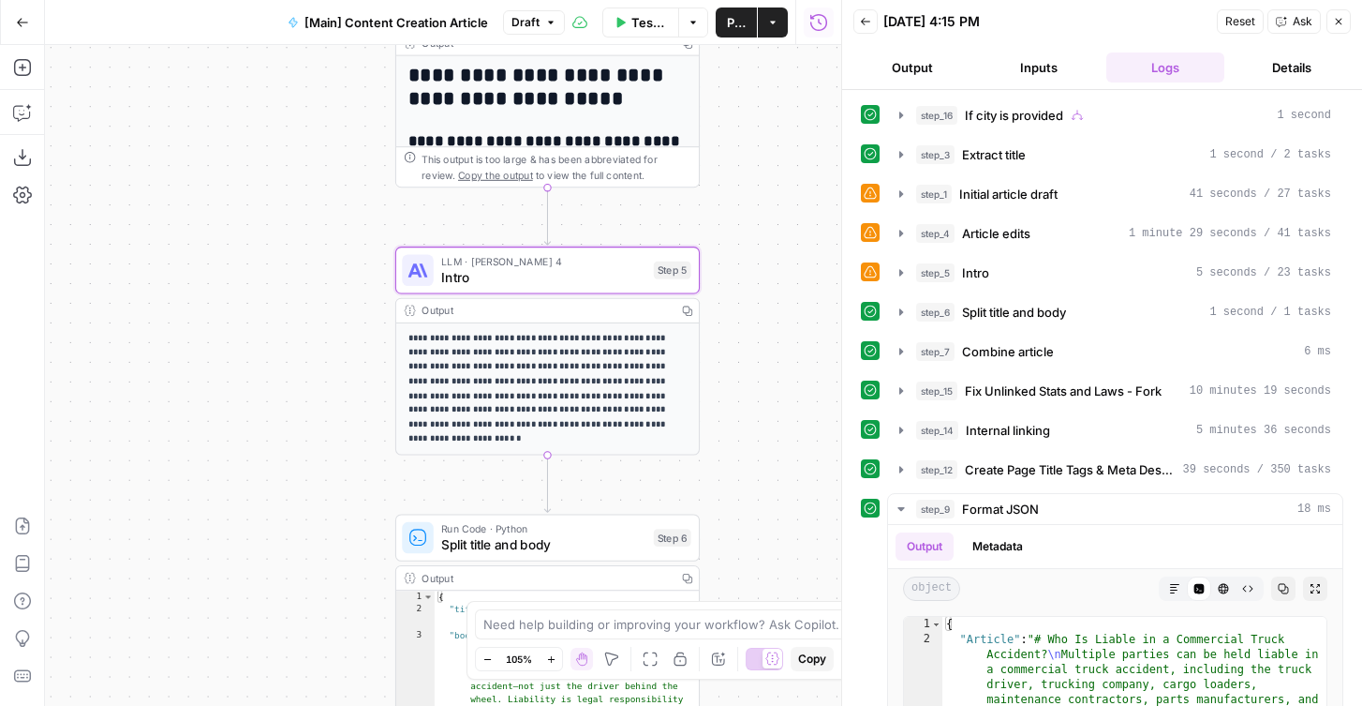
drag, startPoint x: 239, startPoint y: 279, endPoint x: 142, endPoint y: 297, distance: 98.1
click at [142, 297] on div "true false Workflow Set Inputs Inputs Condition If city is provided Step 16 Out…" at bounding box center [443, 375] width 796 height 661
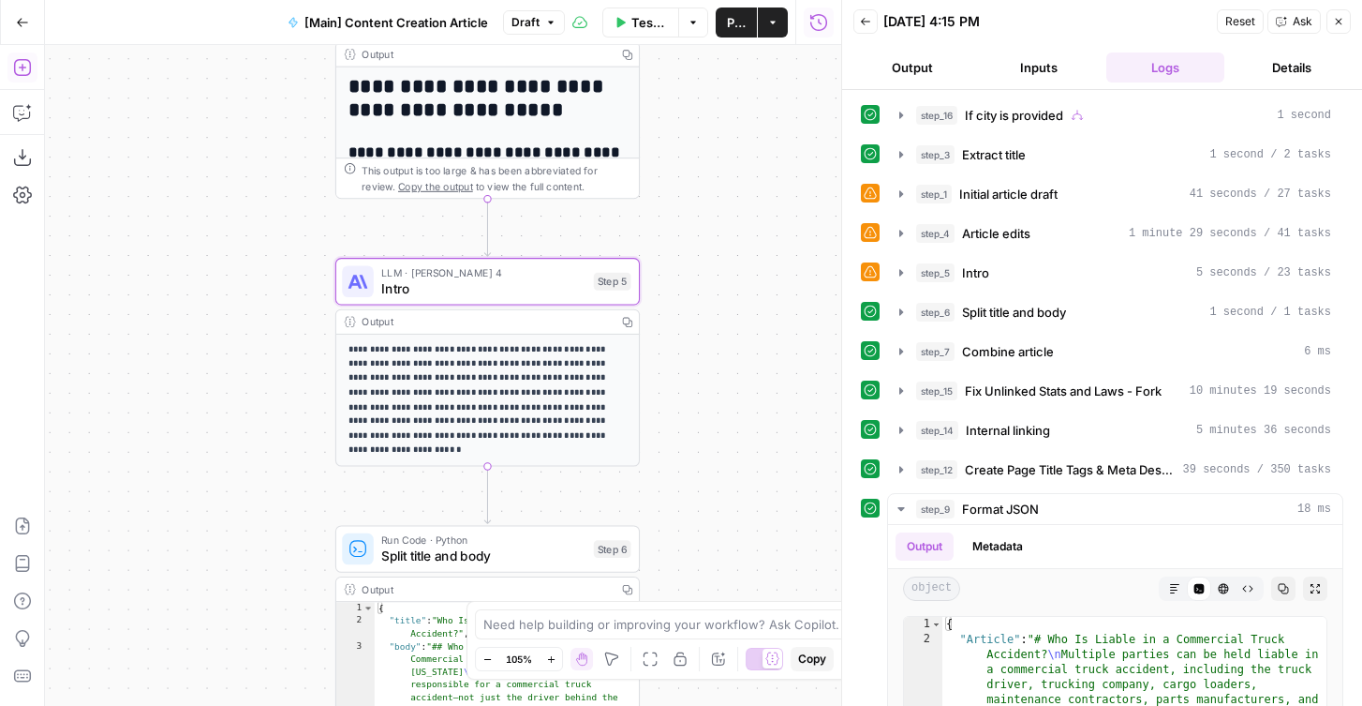
click at [22, 60] on icon "button" at bounding box center [21, 67] width 17 height 17
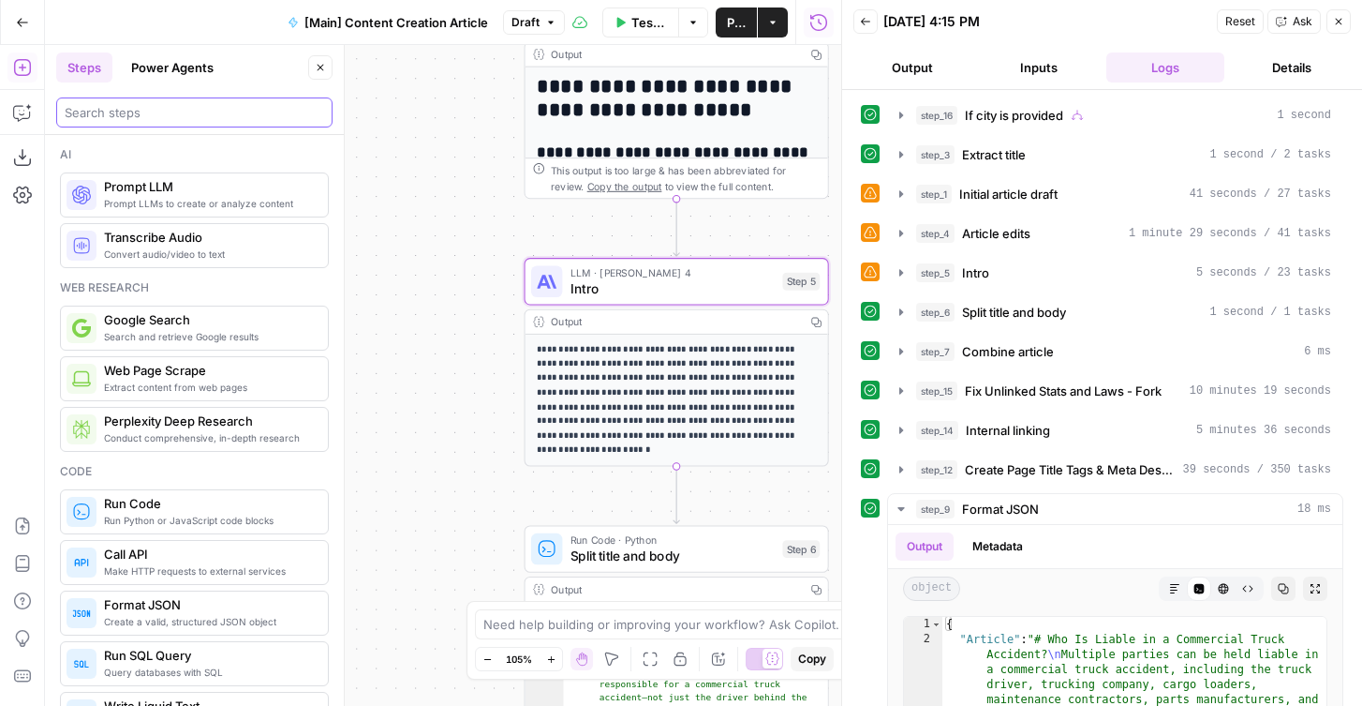
click at [94, 104] on input "search" at bounding box center [195, 112] width 260 height 19
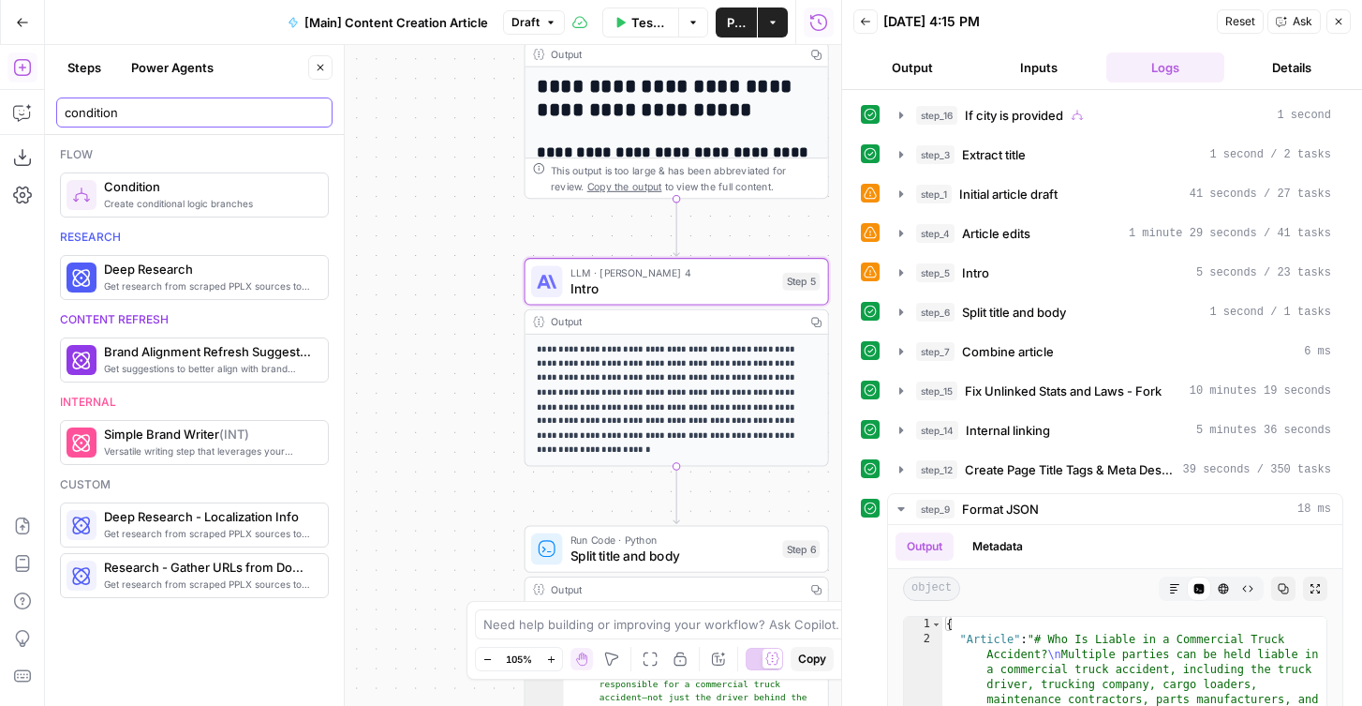
type input "condition"
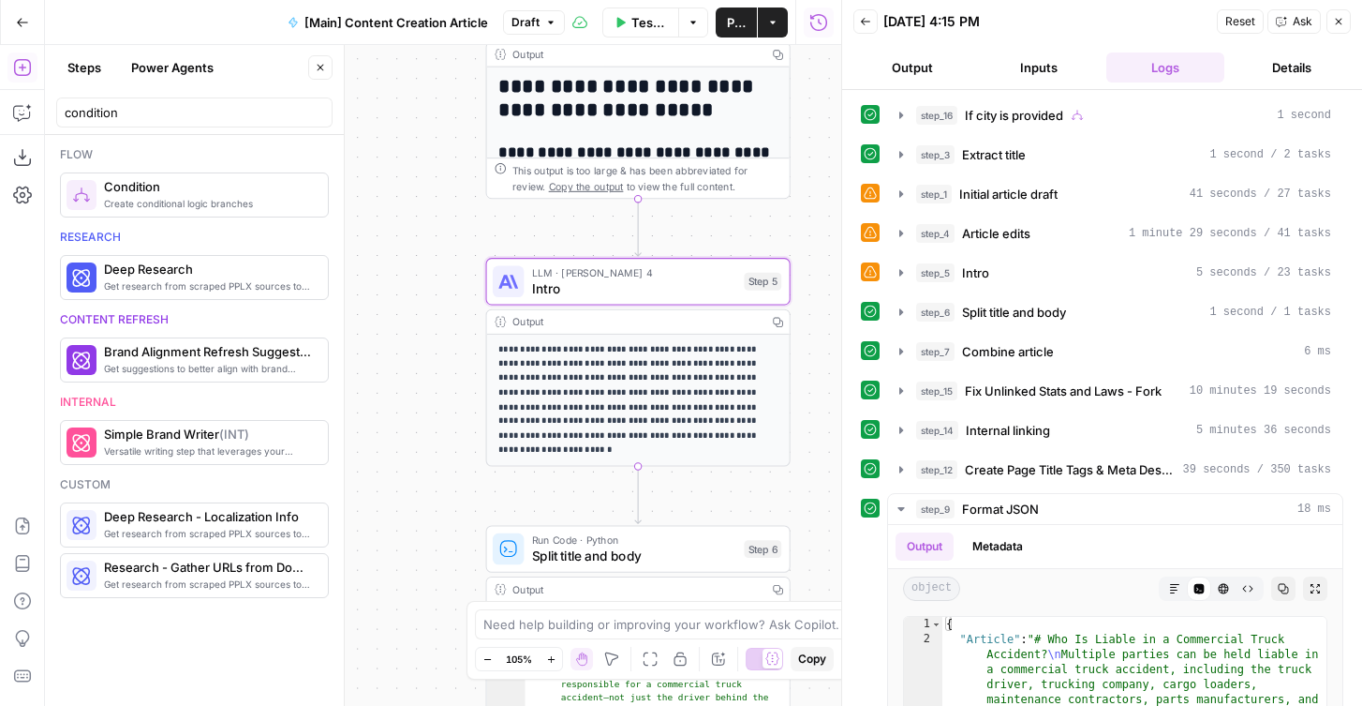
drag, startPoint x: 406, startPoint y: 308, endPoint x: 346, endPoint y: 308, distance: 60.0
click at [346, 308] on body "Rocket Pilots New Home Browse Your Data Usage Flightpath Settings Recent Grids …" at bounding box center [681, 353] width 1362 height 706
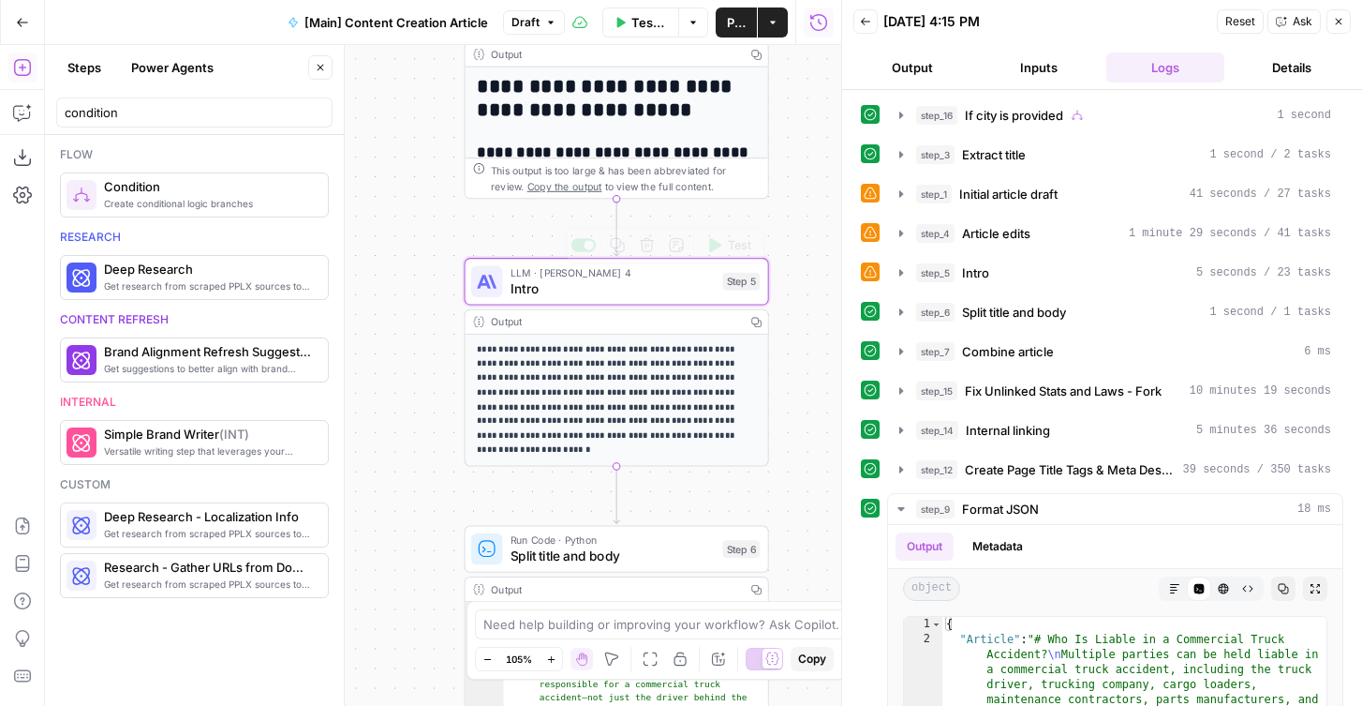
drag, startPoint x: 410, startPoint y: 249, endPoint x: 375, endPoint y: 167, distance: 89.8
click at [375, 167] on div "true false Workflow Set Inputs Inputs Condition If city is provided Step 16 Out…" at bounding box center [443, 375] width 796 height 661
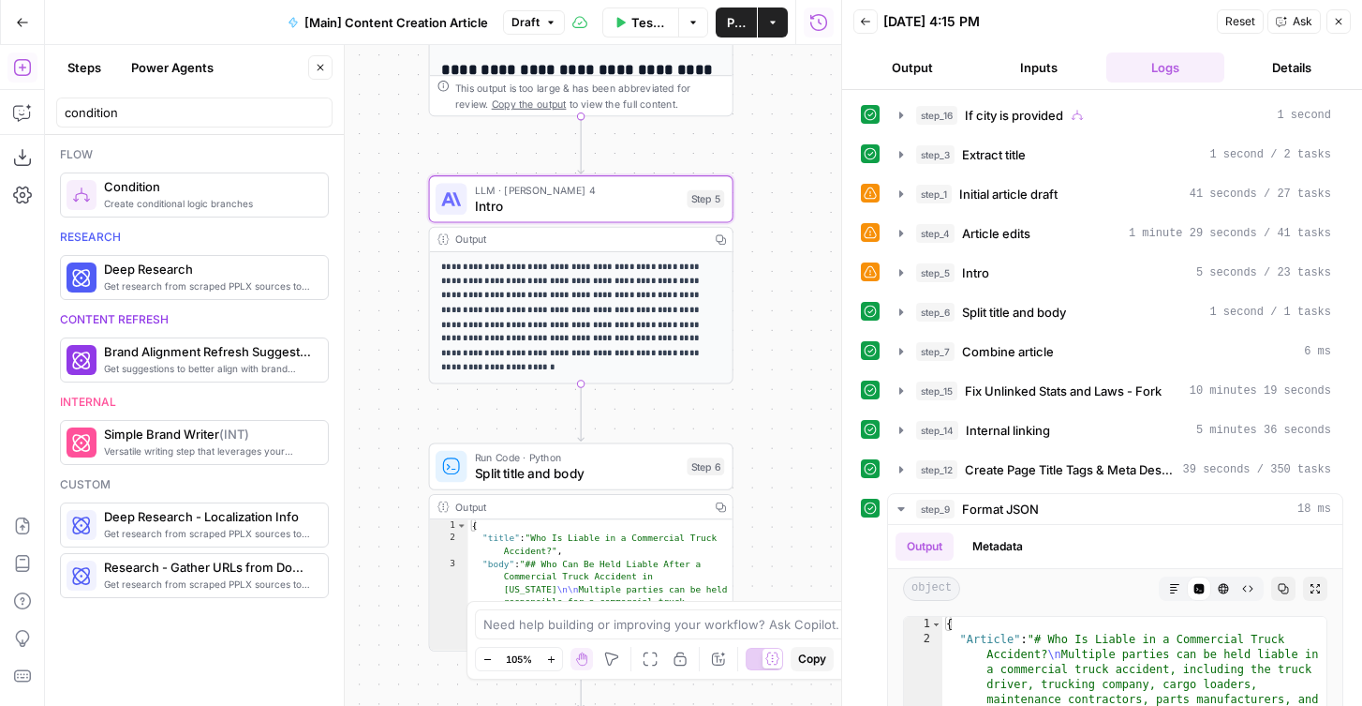
click at [481, 196] on span "Intro" at bounding box center [577, 206] width 204 height 20
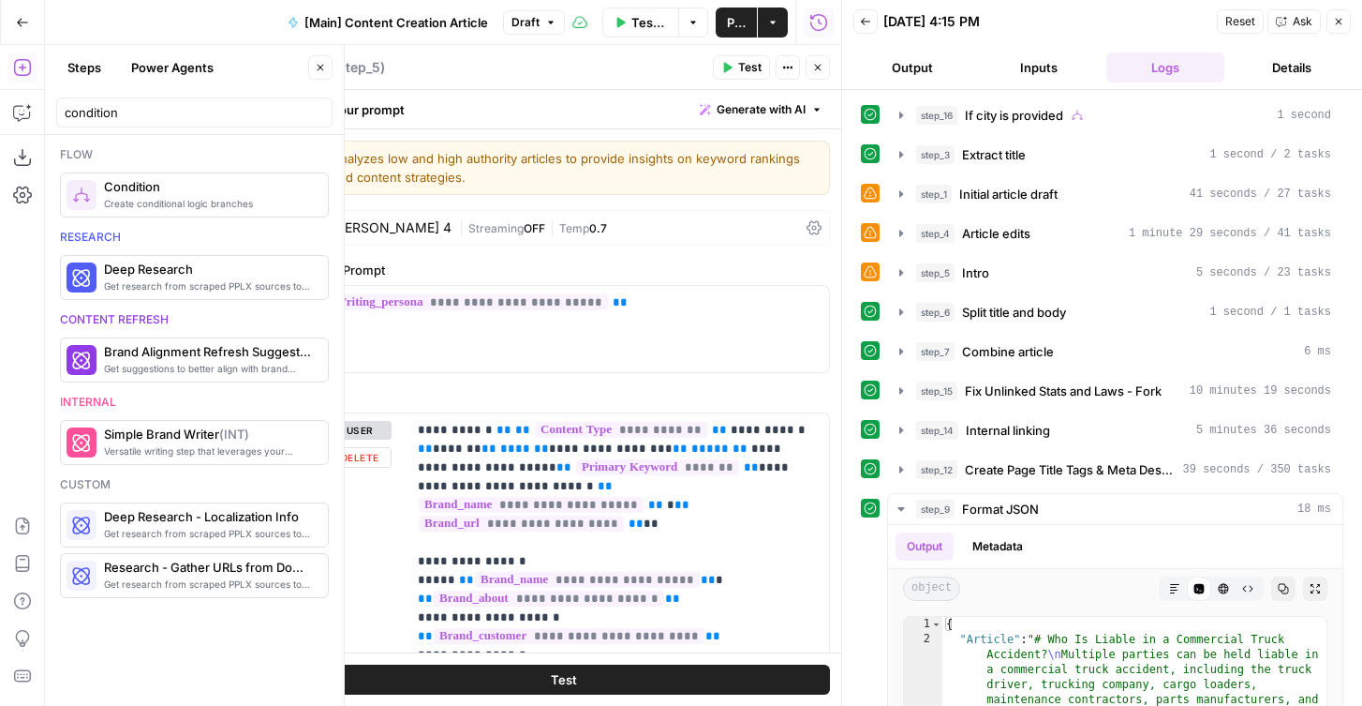
click at [820, 64] on icon "button" at bounding box center [817, 67] width 11 height 11
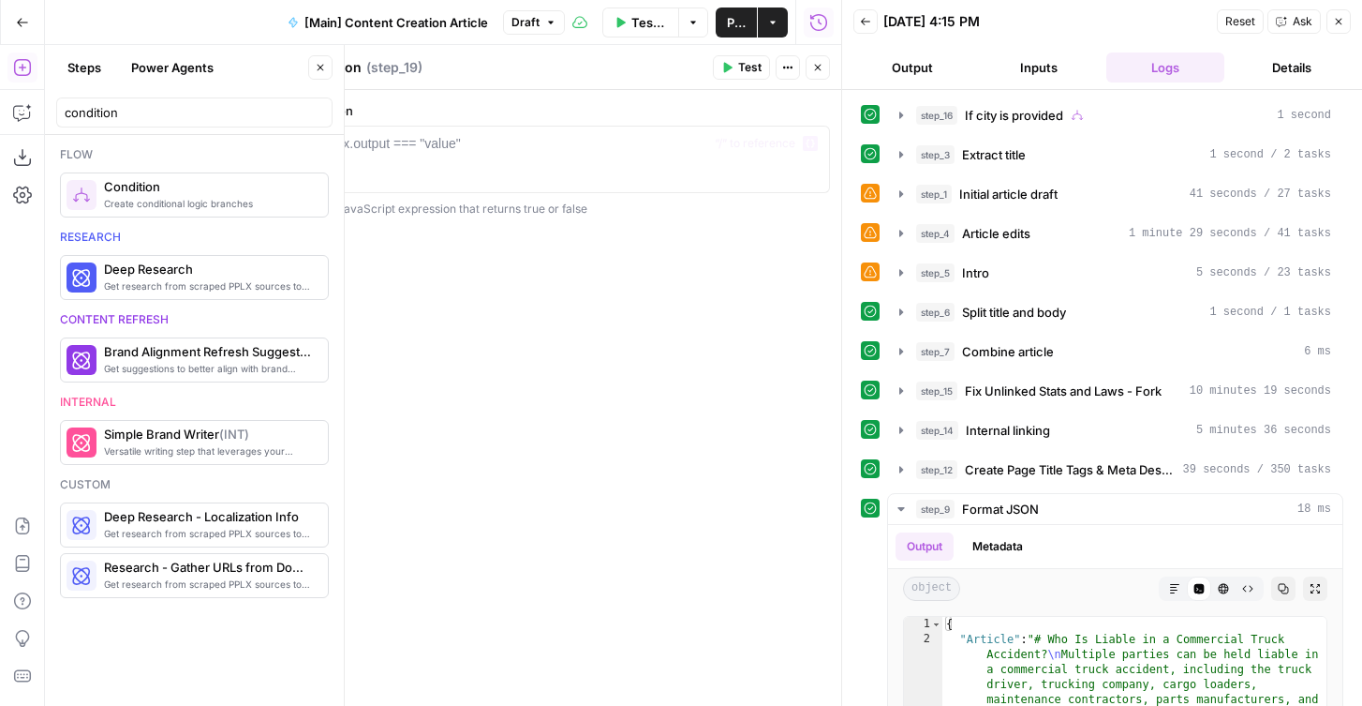
click at [577, 161] on div at bounding box center [563, 176] width 516 height 84
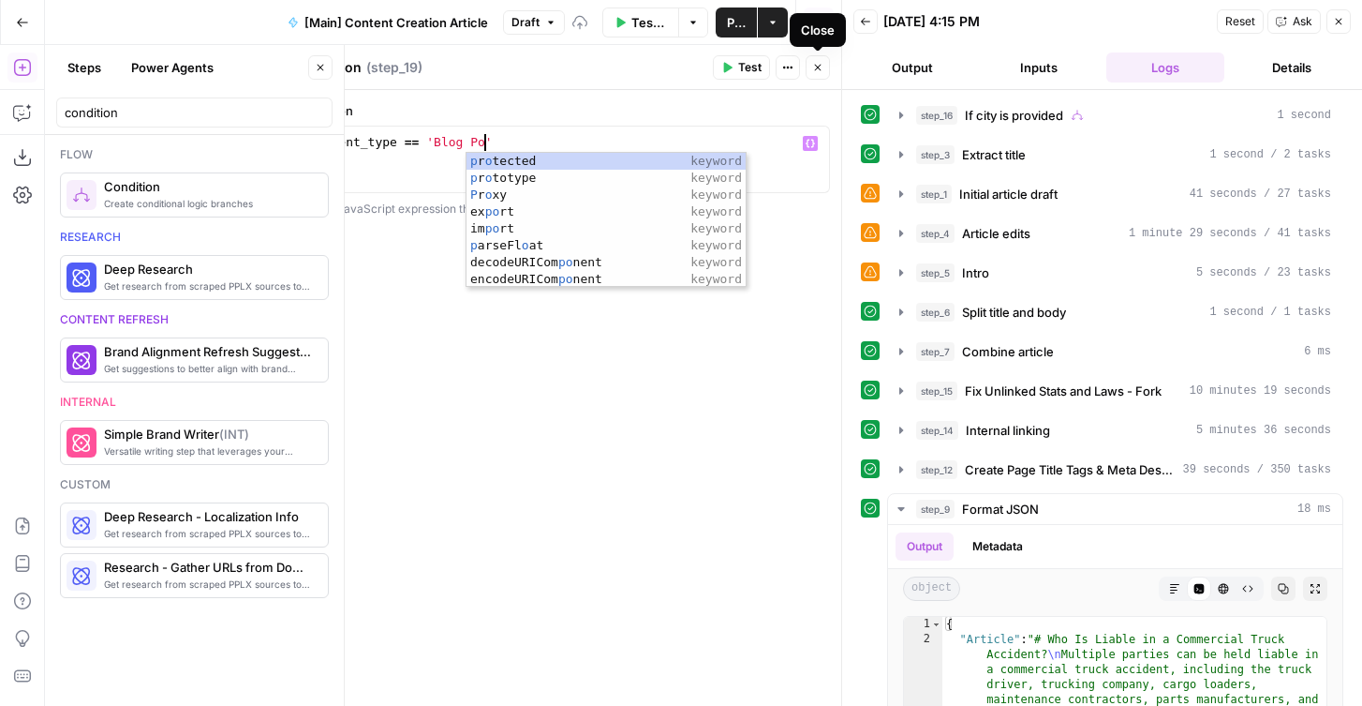
scroll to position [0, 13]
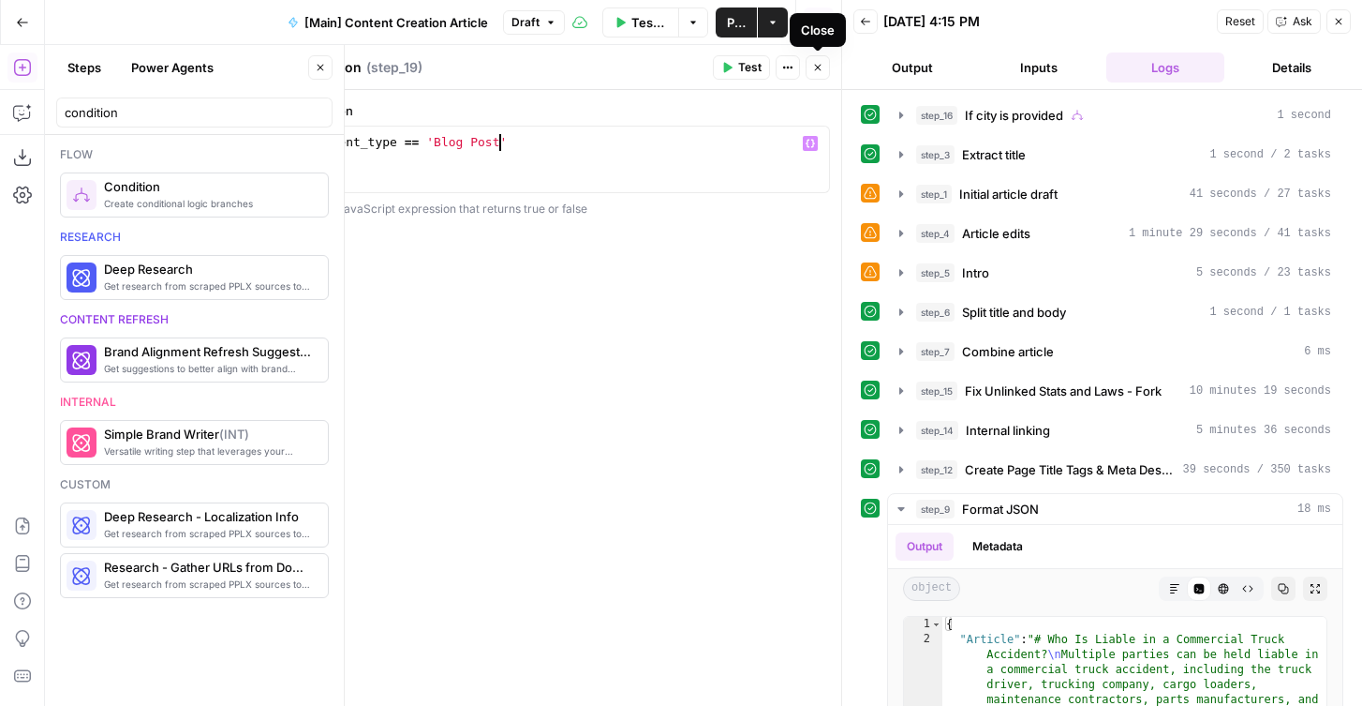
type textarea "**********"
click at [1036, 73] on button "Inputs" at bounding box center [1039, 67] width 119 height 30
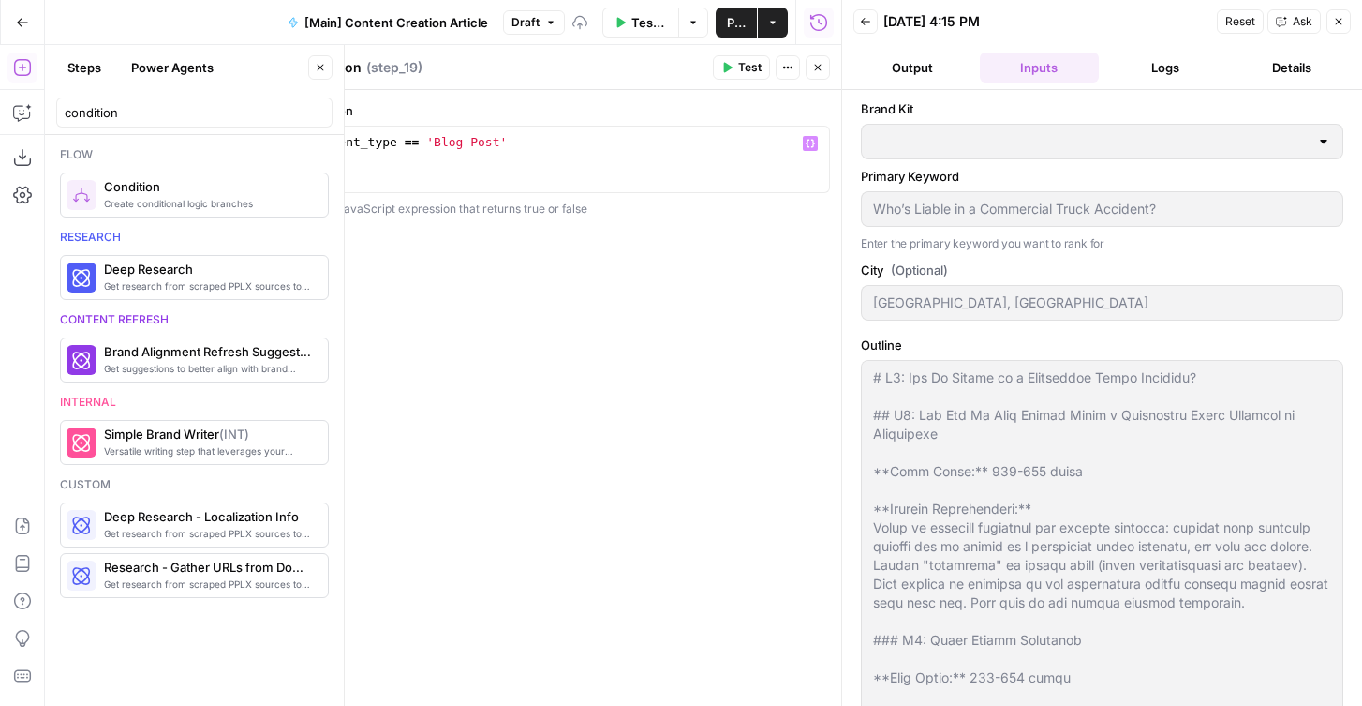
type input "[PERSON_NAME] Law Firm"
type input "Arnold Law - Sacramento"
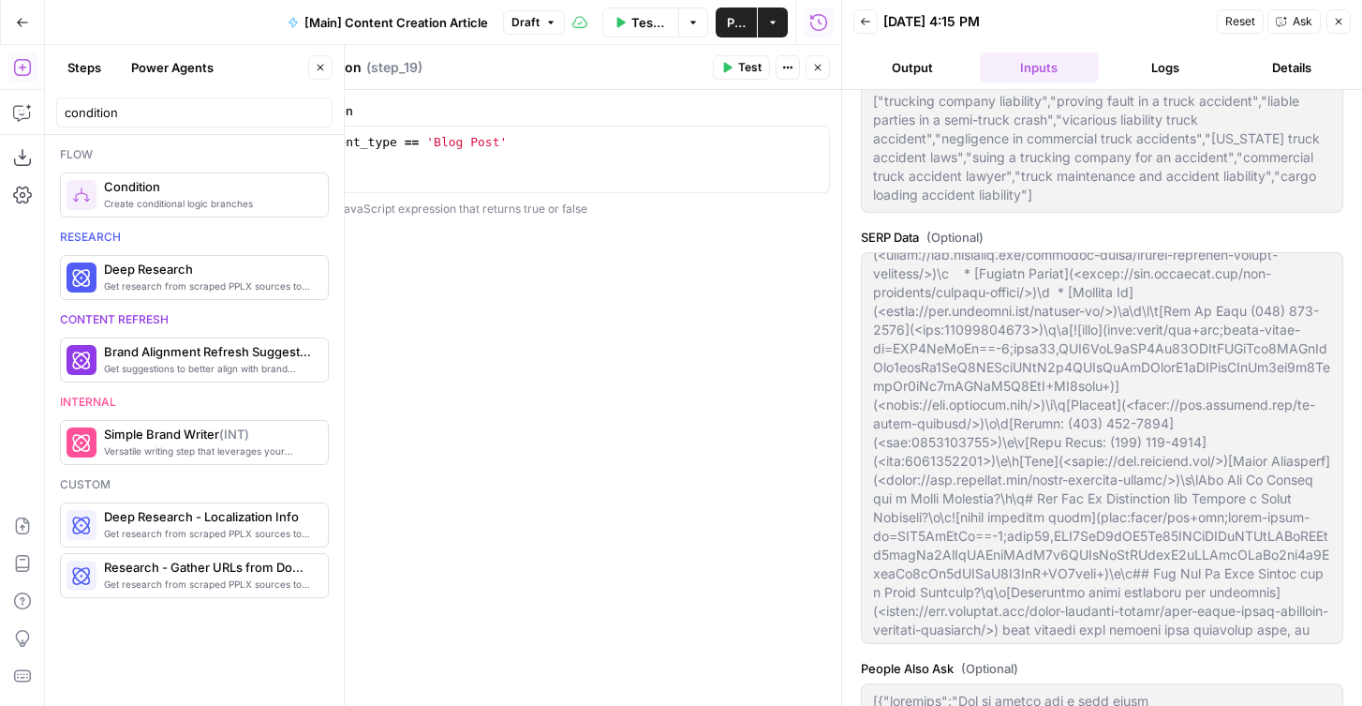
scroll to position [1261, 0]
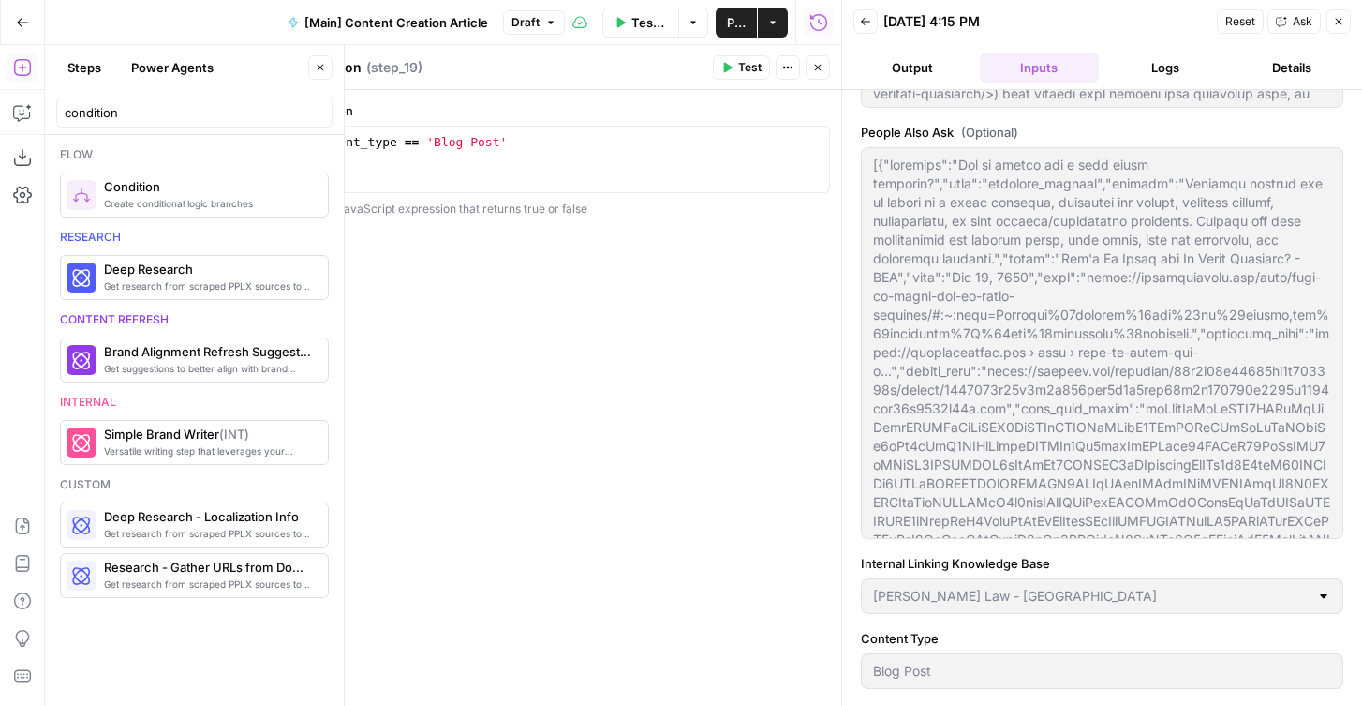
click at [813, 60] on button "Close" at bounding box center [818, 67] width 24 height 24
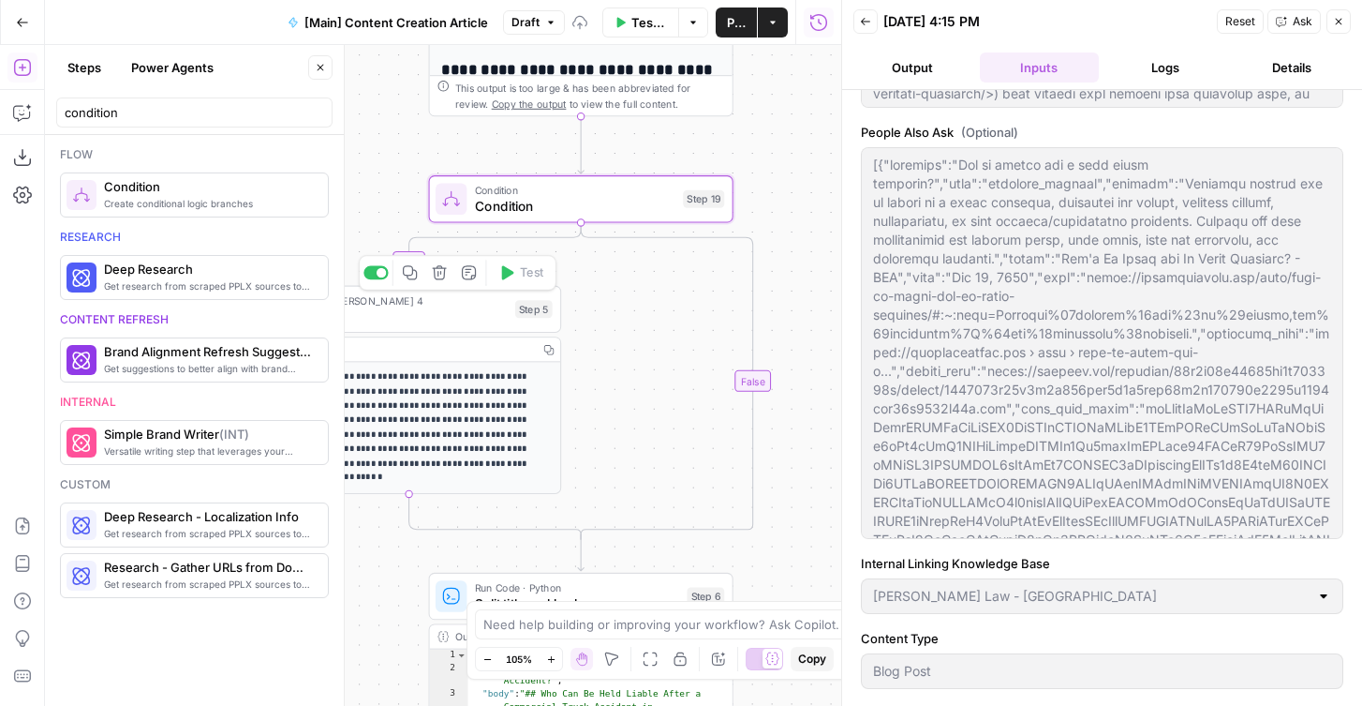
click at [406, 310] on span "Intro" at bounding box center [405, 316] width 204 height 20
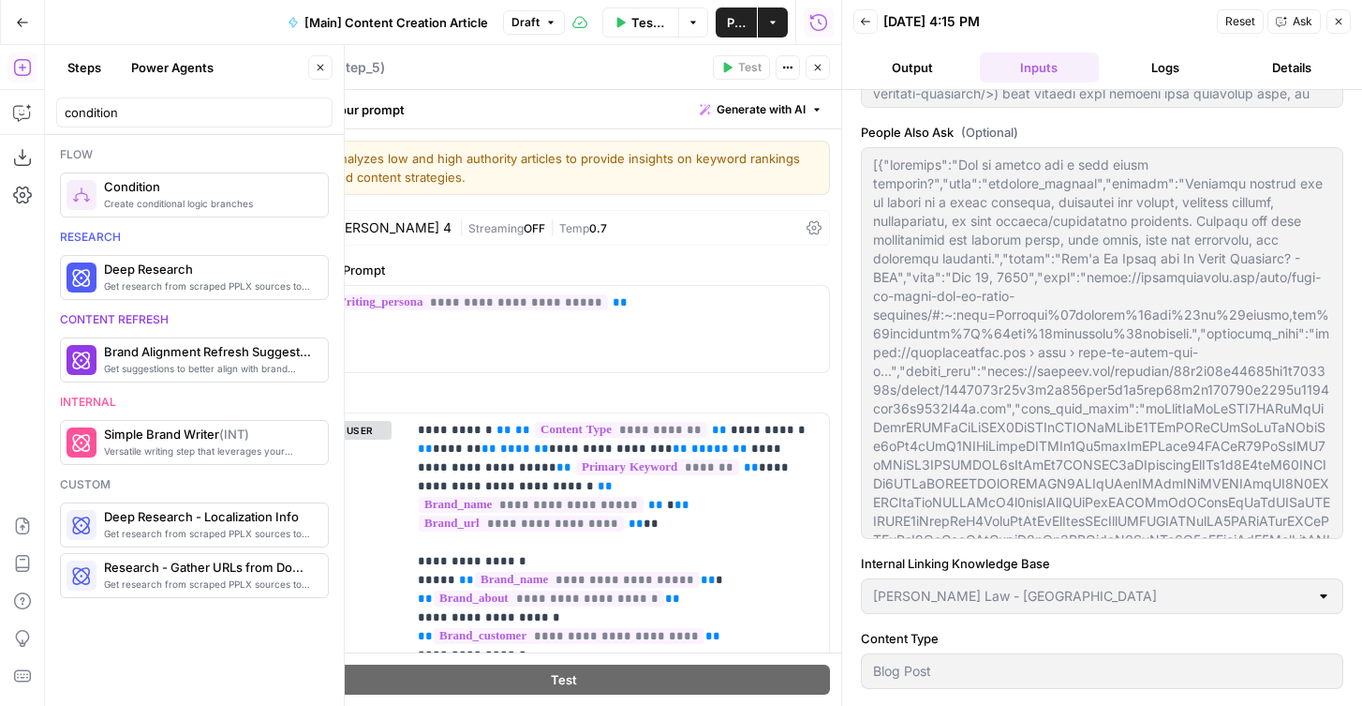
click at [327, 66] on div "Intro Intro" at bounding box center [313, 67] width 40 height 22
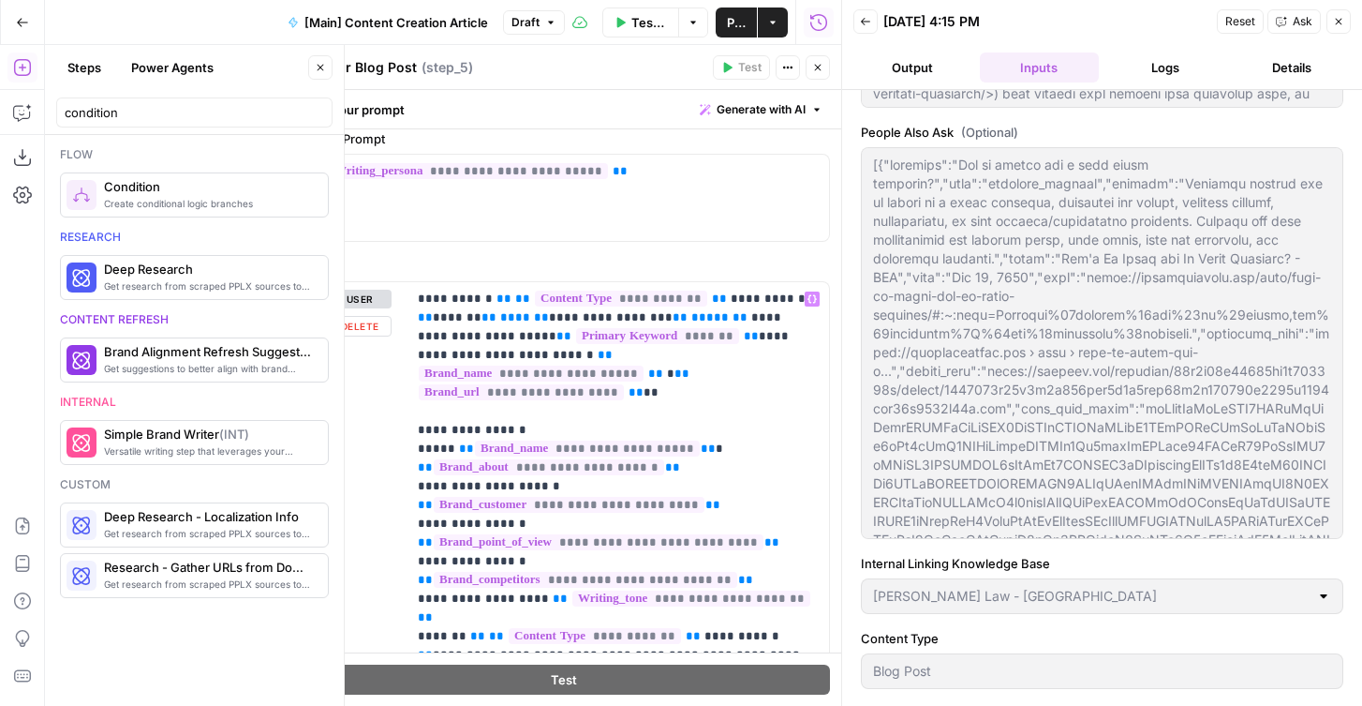
type textarea "Intro for Blog Post"
click at [497, 301] on span "**" at bounding box center [504, 298] width 15 height 12
drag, startPoint x: 479, startPoint y: 301, endPoint x: 434, endPoint y: 320, distance: 49.1
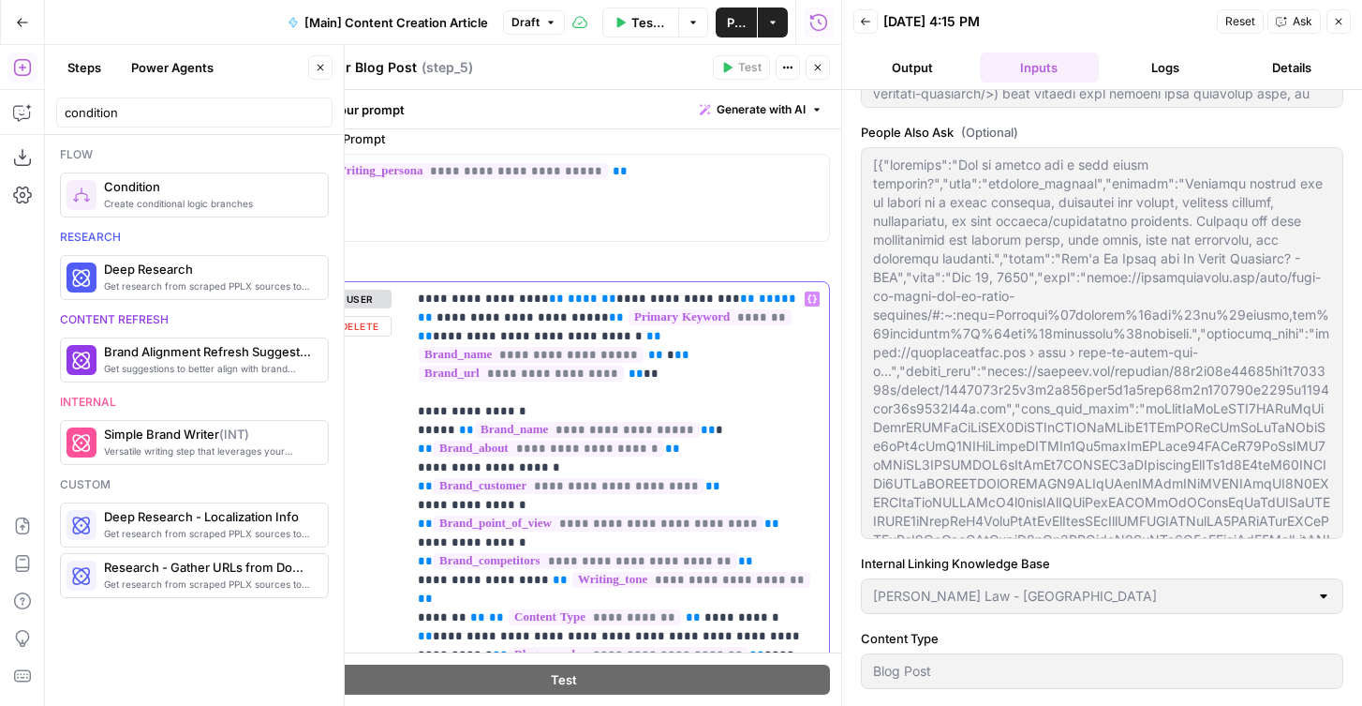
drag, startPoint x: 516, startPoint y: 300, endPoint x: 756, endPoint y: 301, distance: 239.9
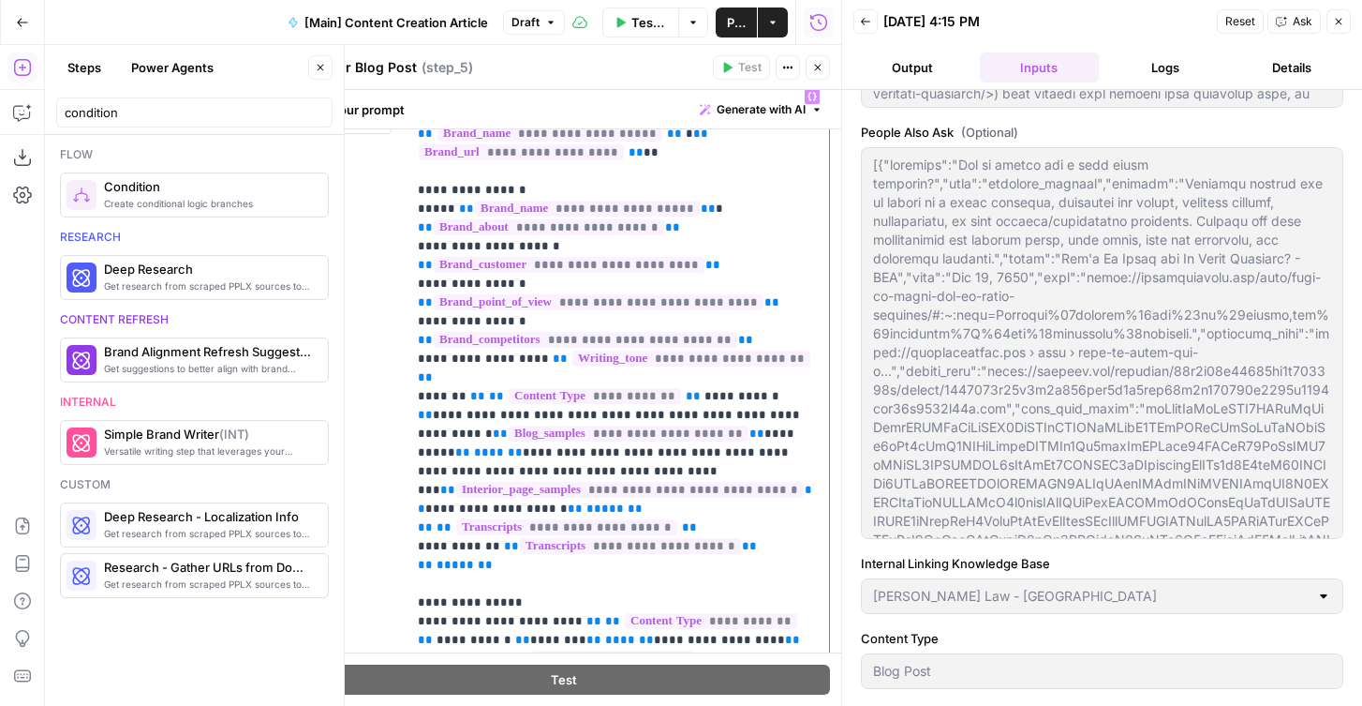
scroll to position [342, 0]
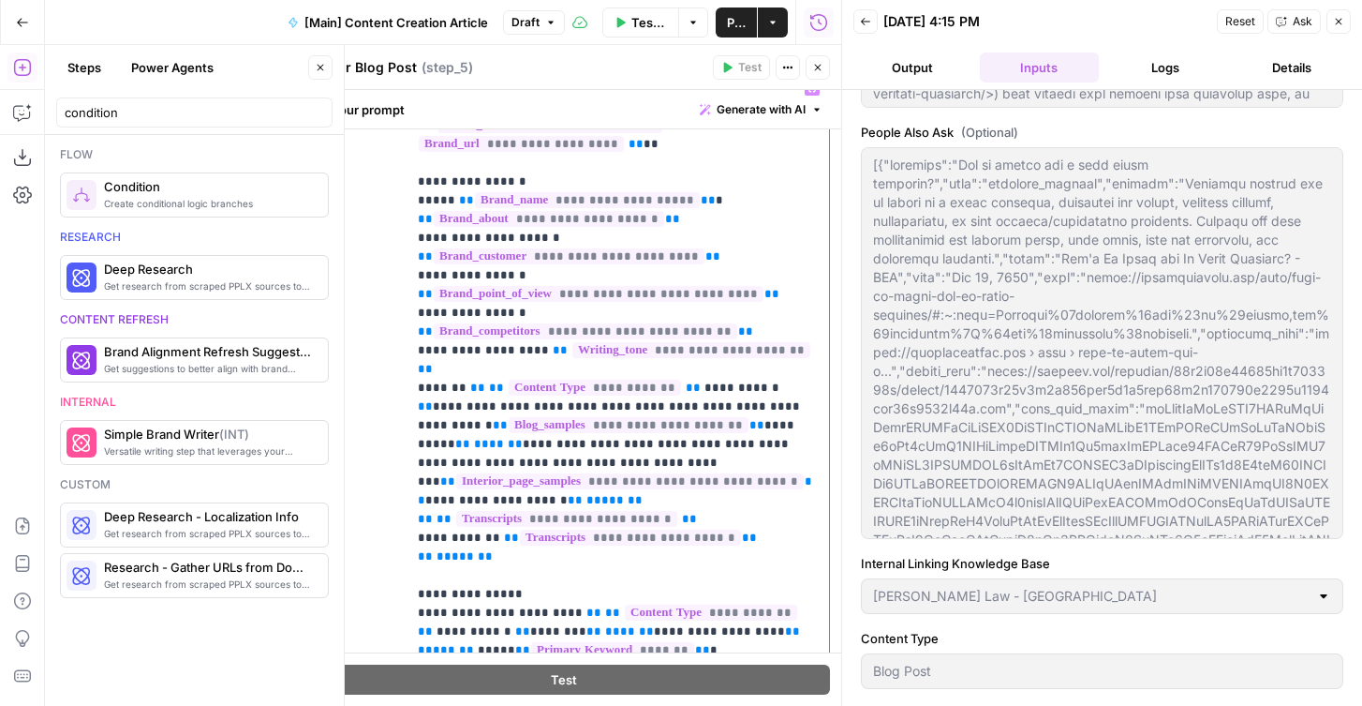
drag, startPoint x: 467, startPoint y: 373, endPoint x: 437, endPoint y: 385, distance: 32.4
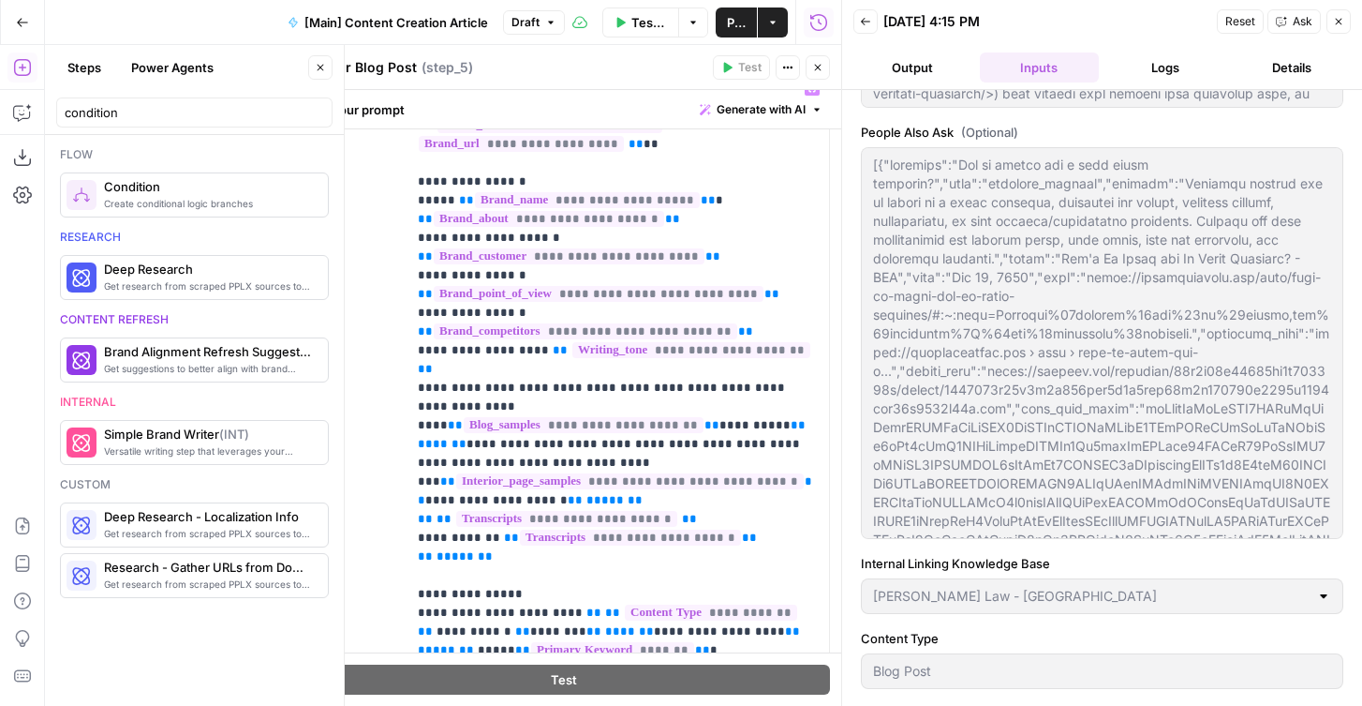
click at [820, 65] on icon "button" at bounding box center [818, 68] width 7 height 7
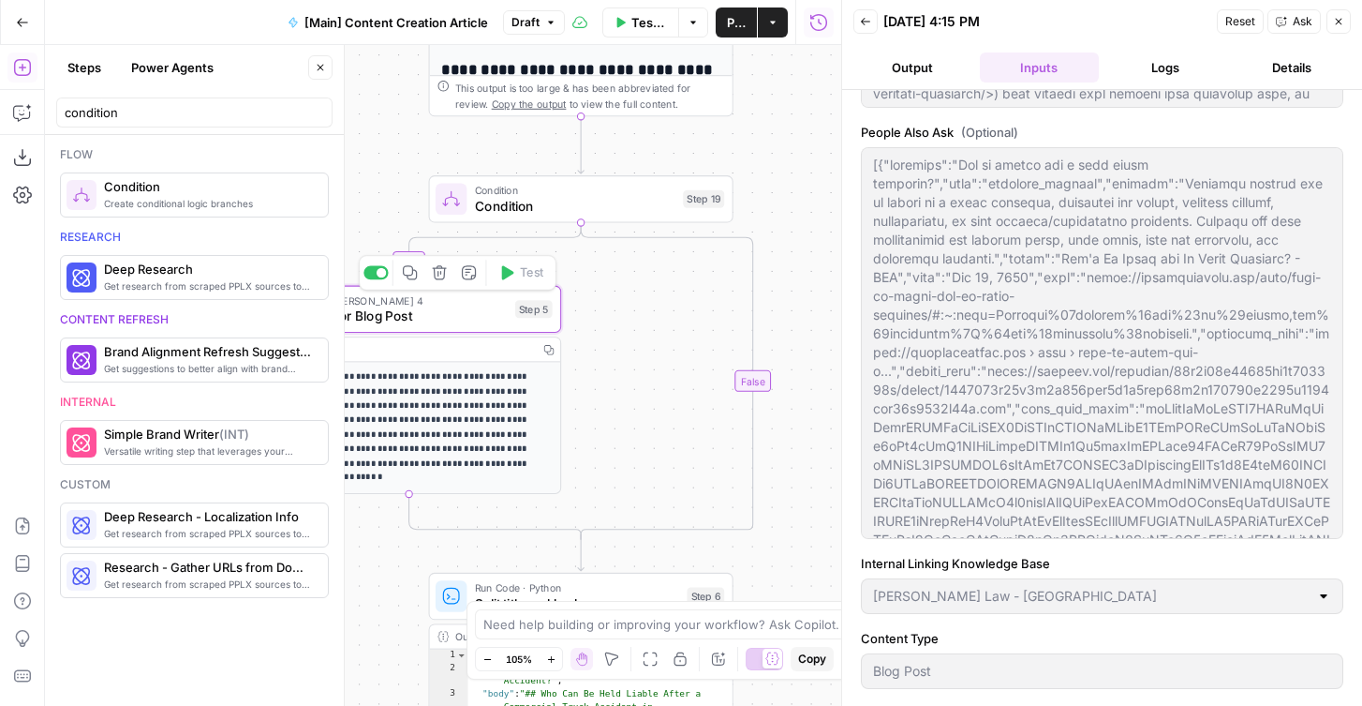
click at [403, 275] on icon "button" at bounding box center [410, 272] width 14 height 14
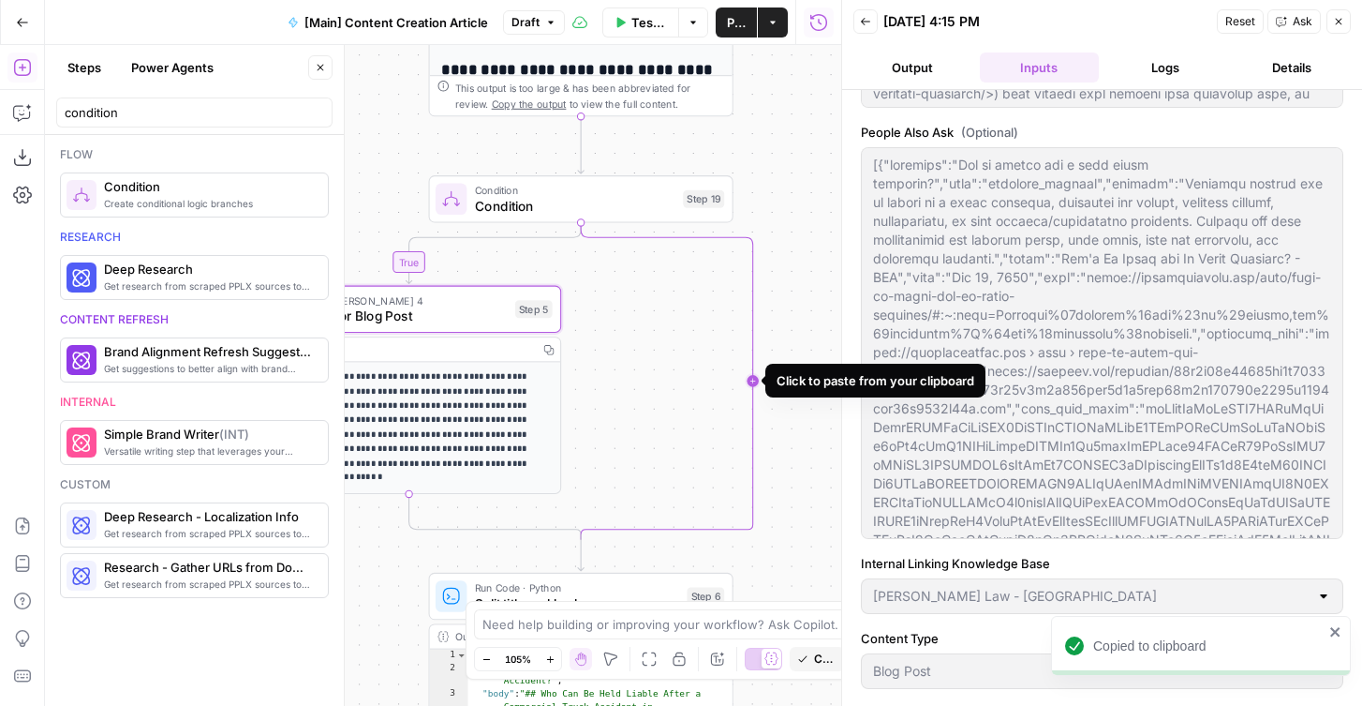
click at [752, 378] on icon "Edge from step_19 to step_19-conditional-end" at bounding box center [667, 380] width 172 height 317
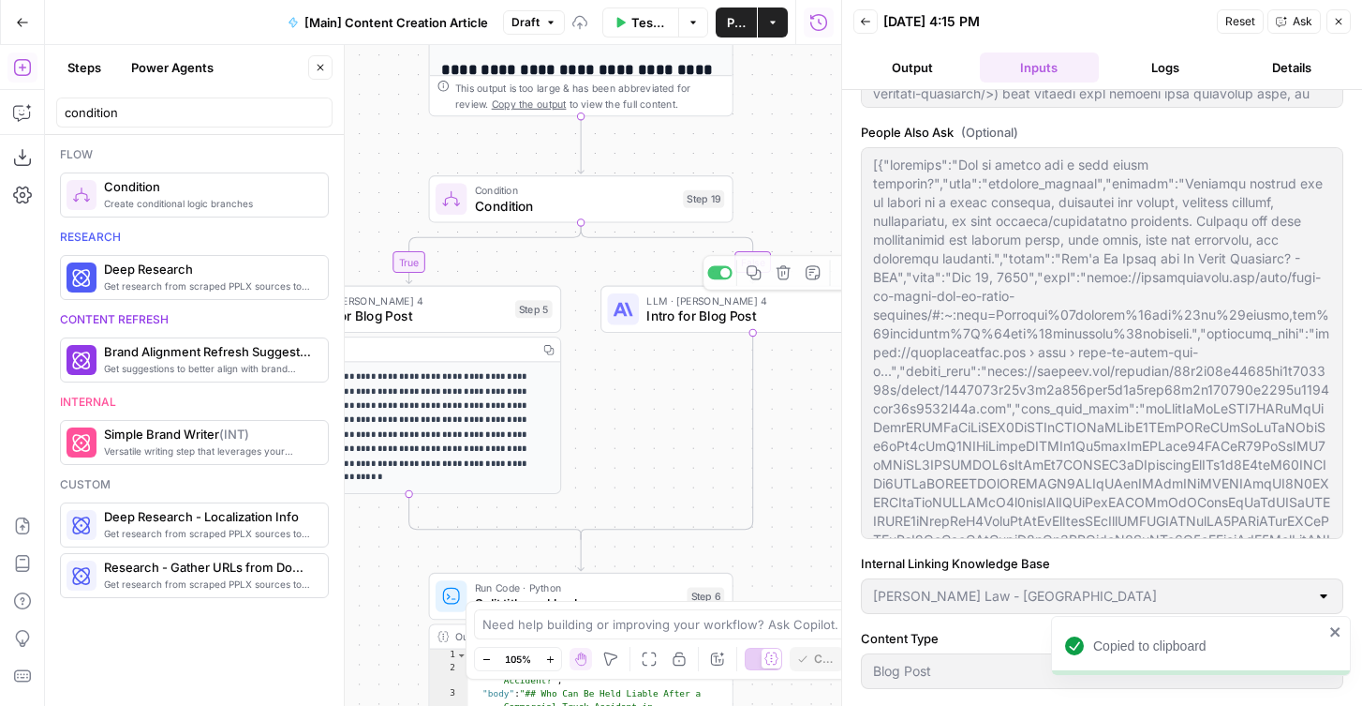
click at [416, 318] on span "Intro for Blog Post" at bounding box center [405, 316] width 204 height 20
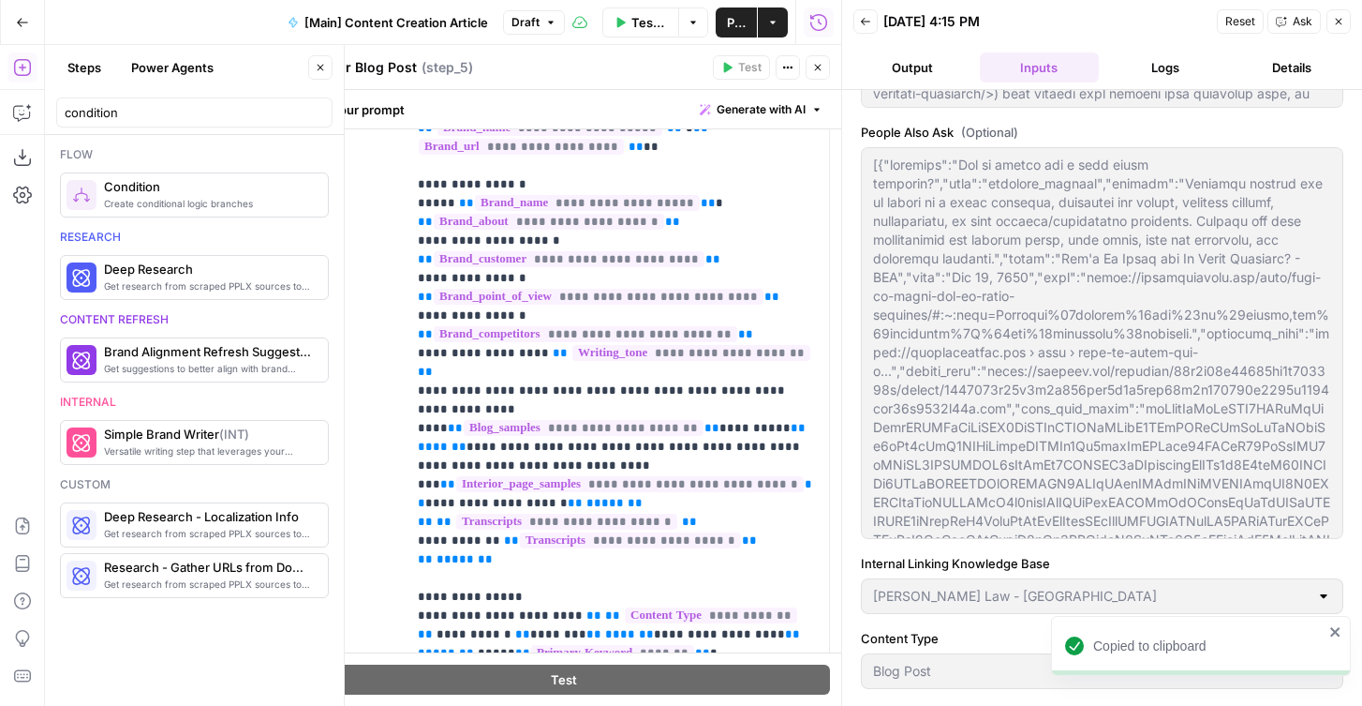
scroll to position [306, 0]
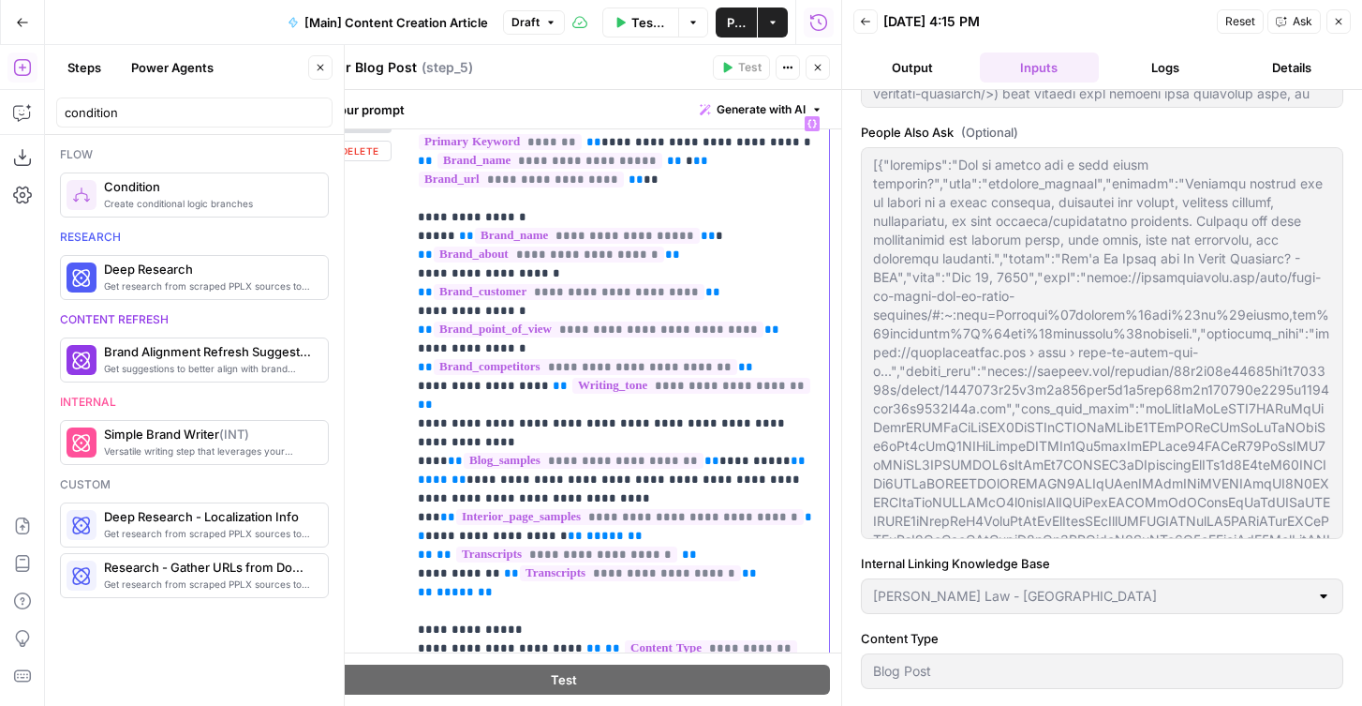
drag, startPoint x: 662, startPoint y: 496, endPoint x: 730, endPoint y: 425, distance: 97.4
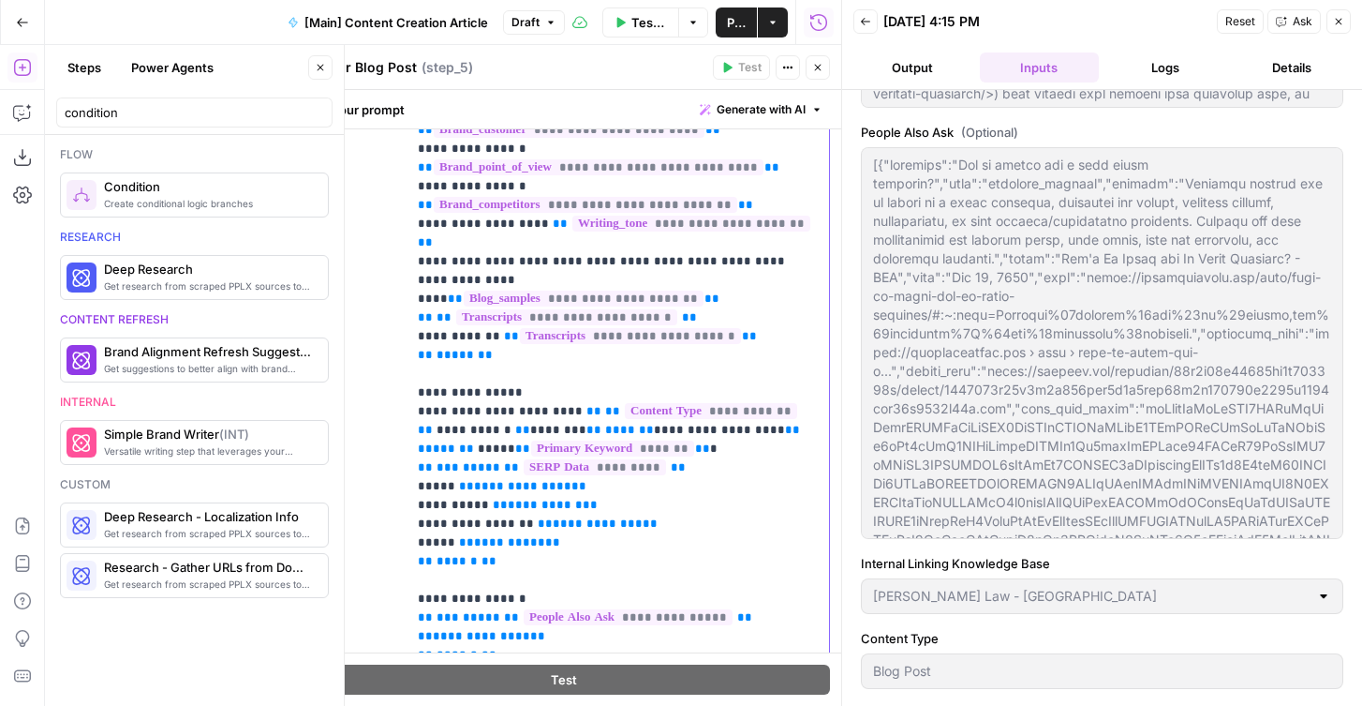
scroll to position [512, 0]
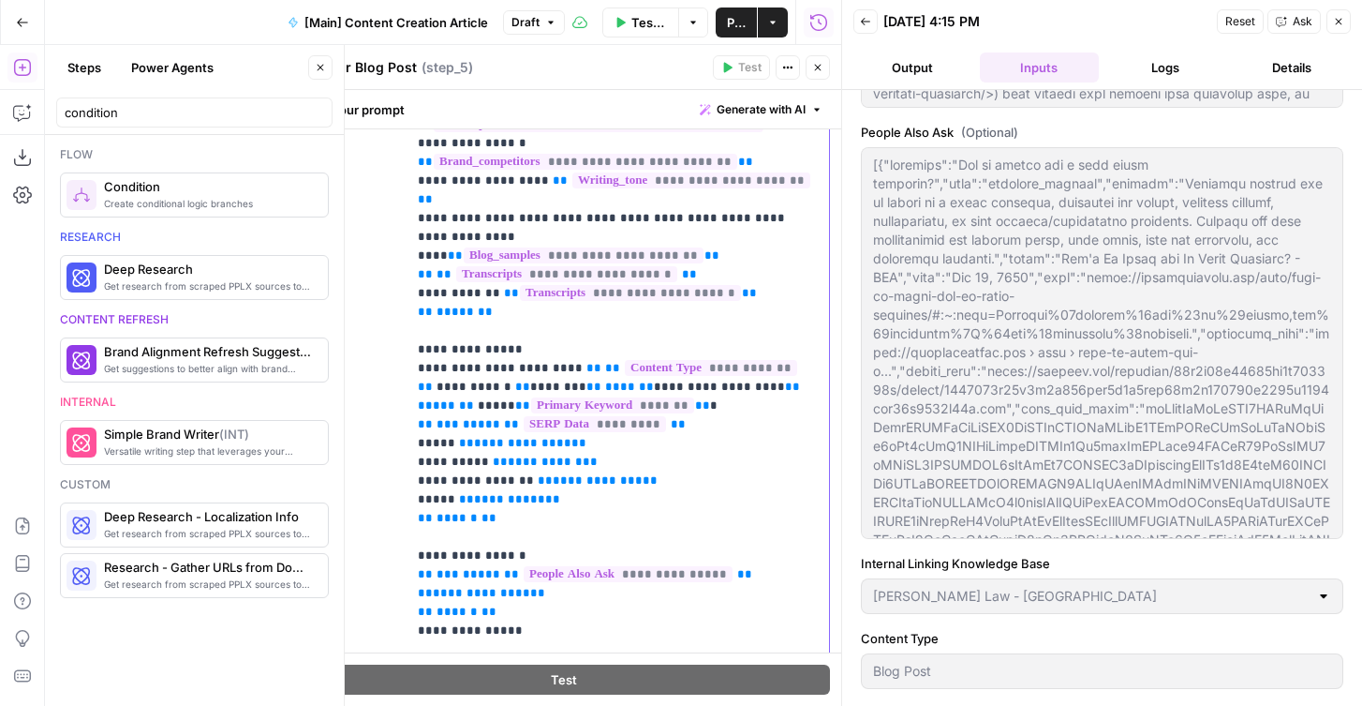
click at [587, 362] on span "**" at bounding box center [594, 368] width 15 height 12
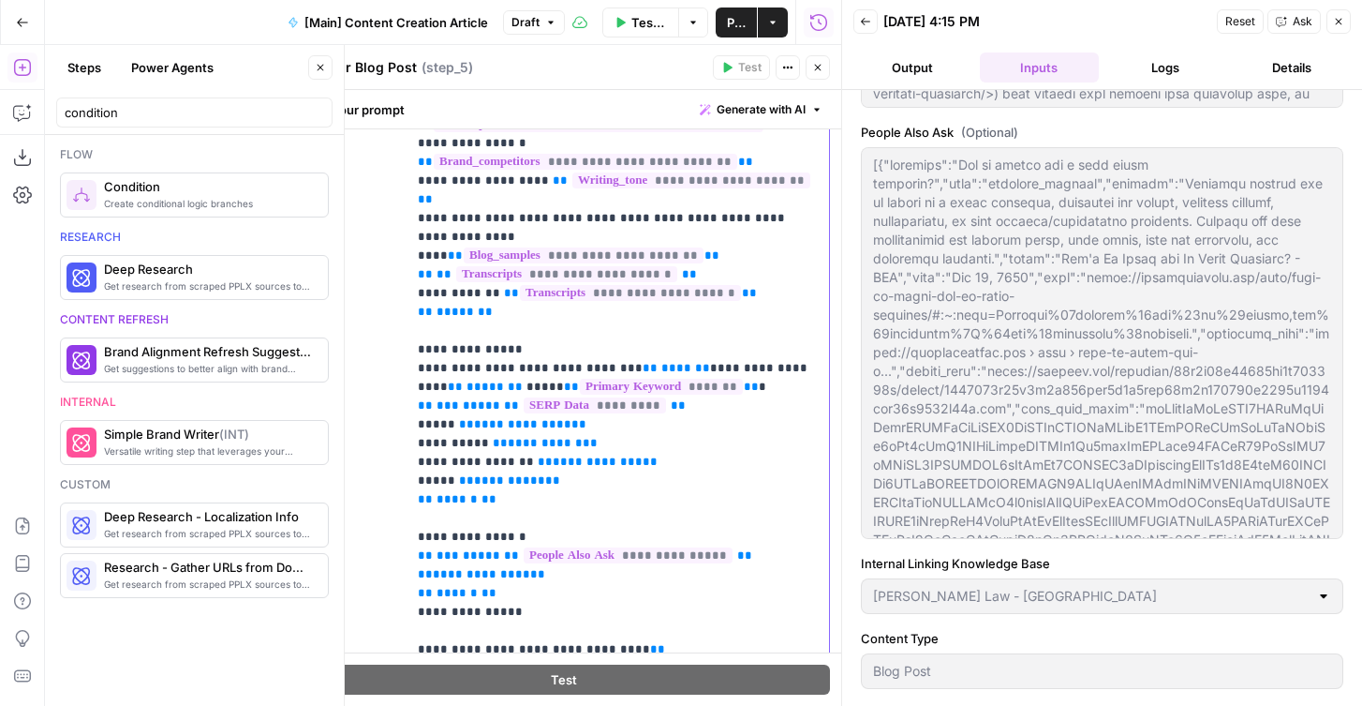
drag, startPoint x: 609, startPoint y: 329, endPoint x: 470, endPoint y: 354, distance: 141.0
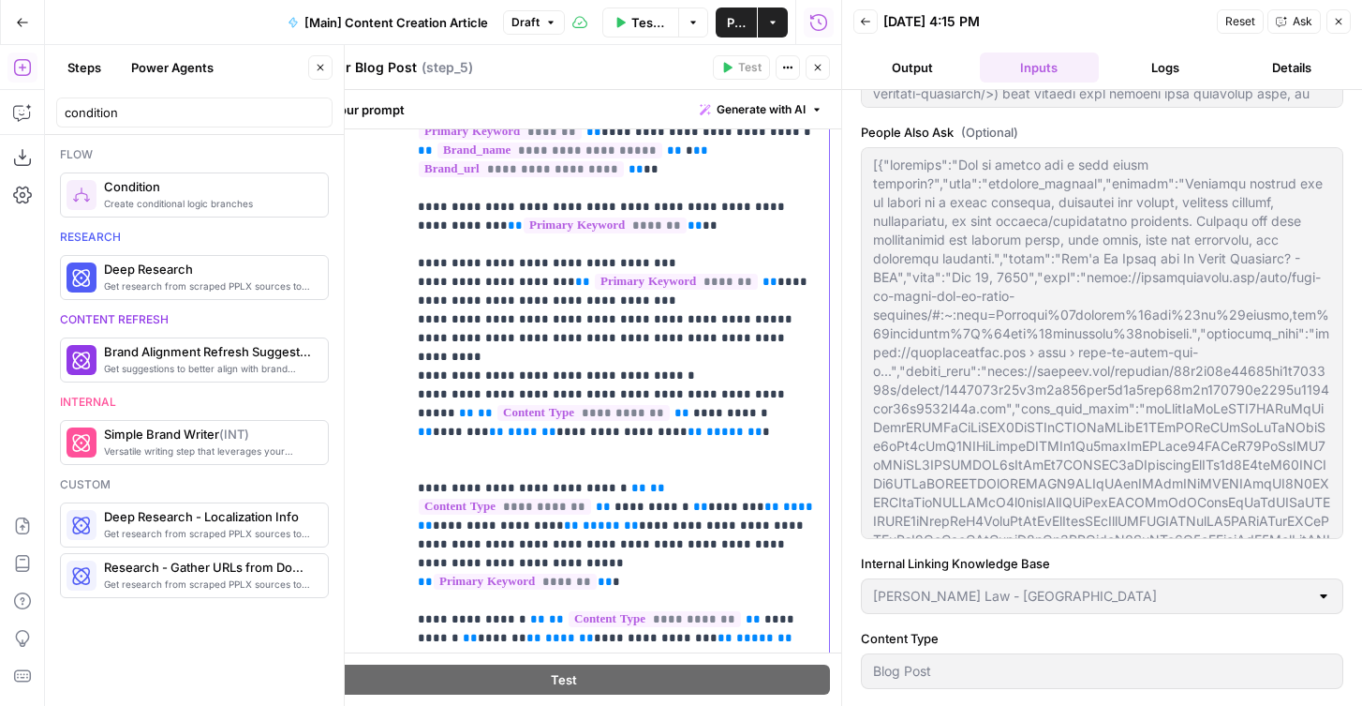
scroll to position [544, 0]
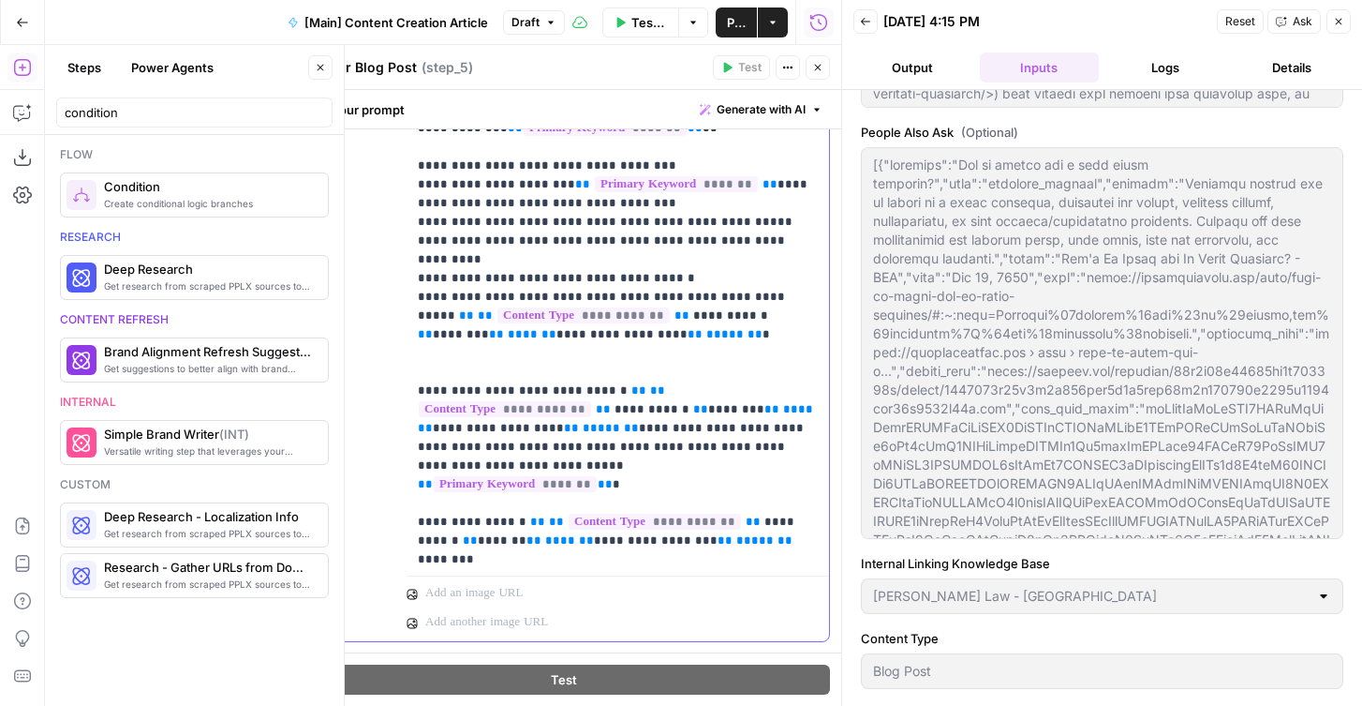
scroll to position [601, 0]
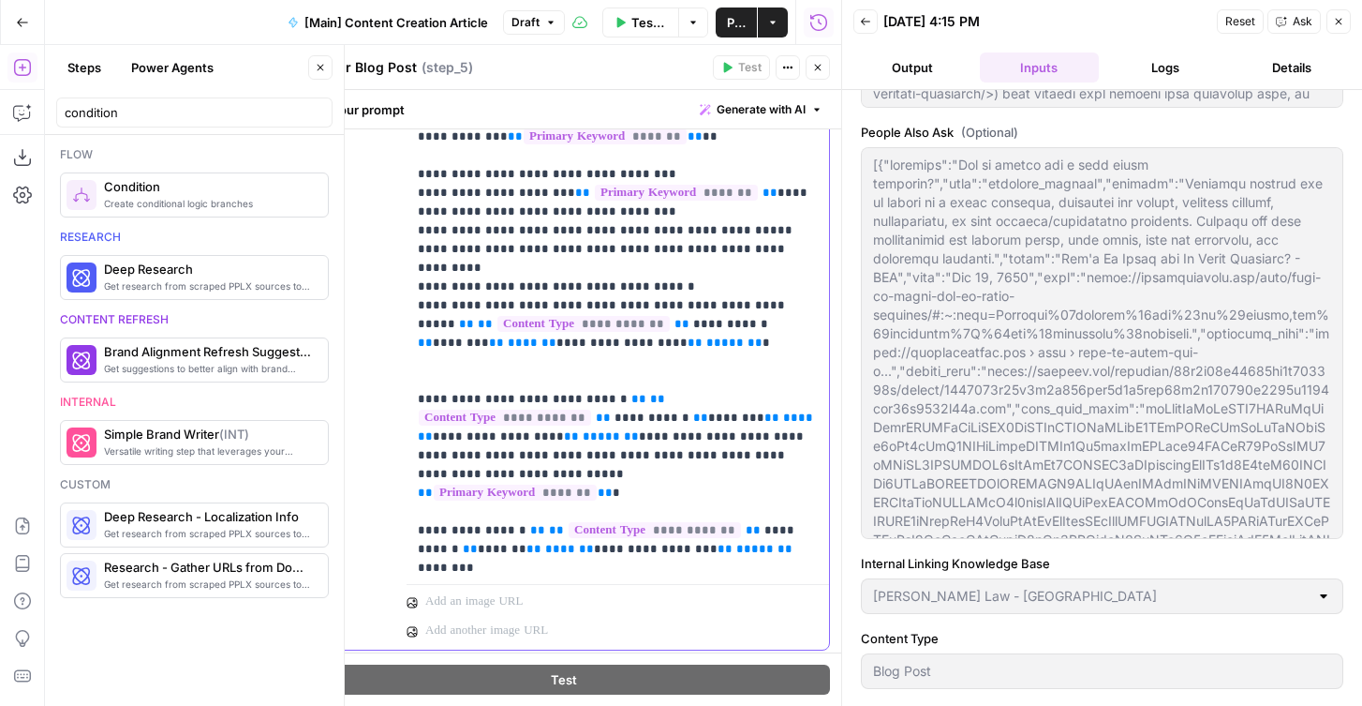
click at [474, 318] on span "**" at bounding box center [466, 324] width 15 height 12
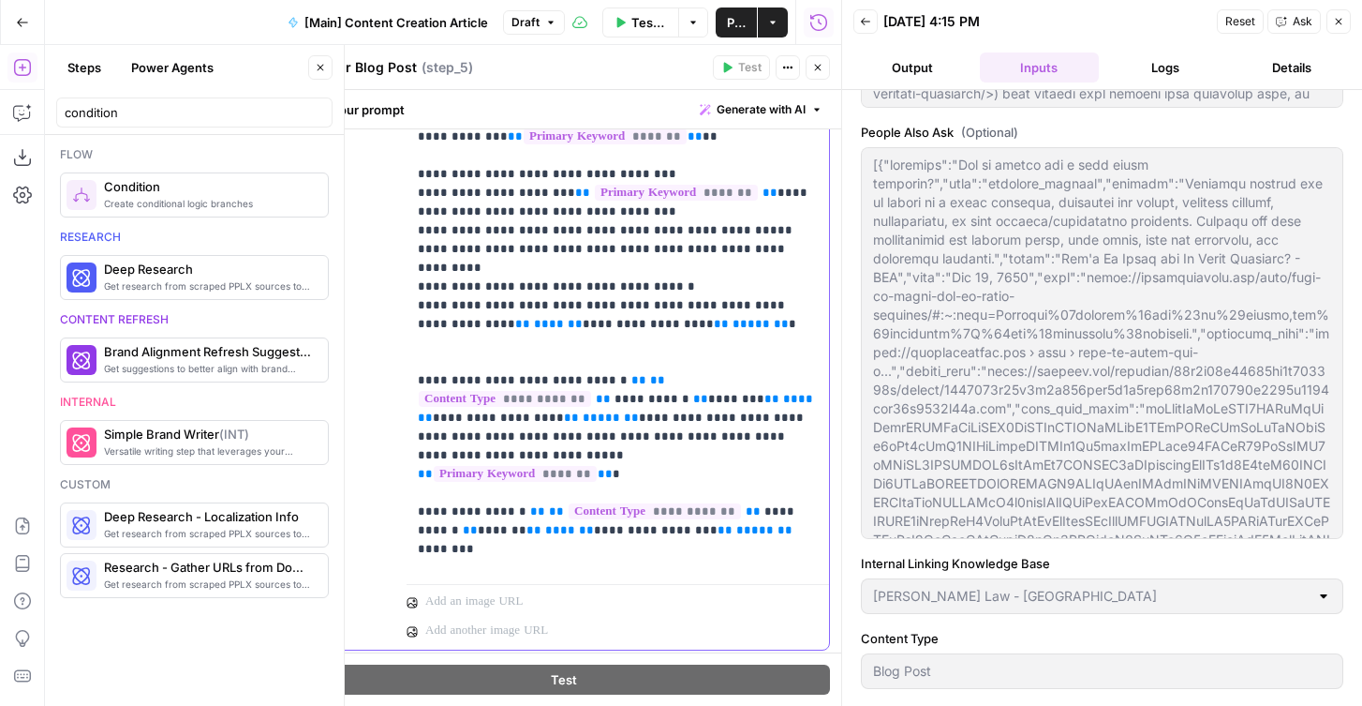
drag, startPoint x: 707, startPoint y: 268, endPoint x: 461, endPoint y: 265, distance: 245.5
drag, startPoint x: 598, startPoint y: 327, endPoint x: 521, endPoint y: 336, distance: 77.4
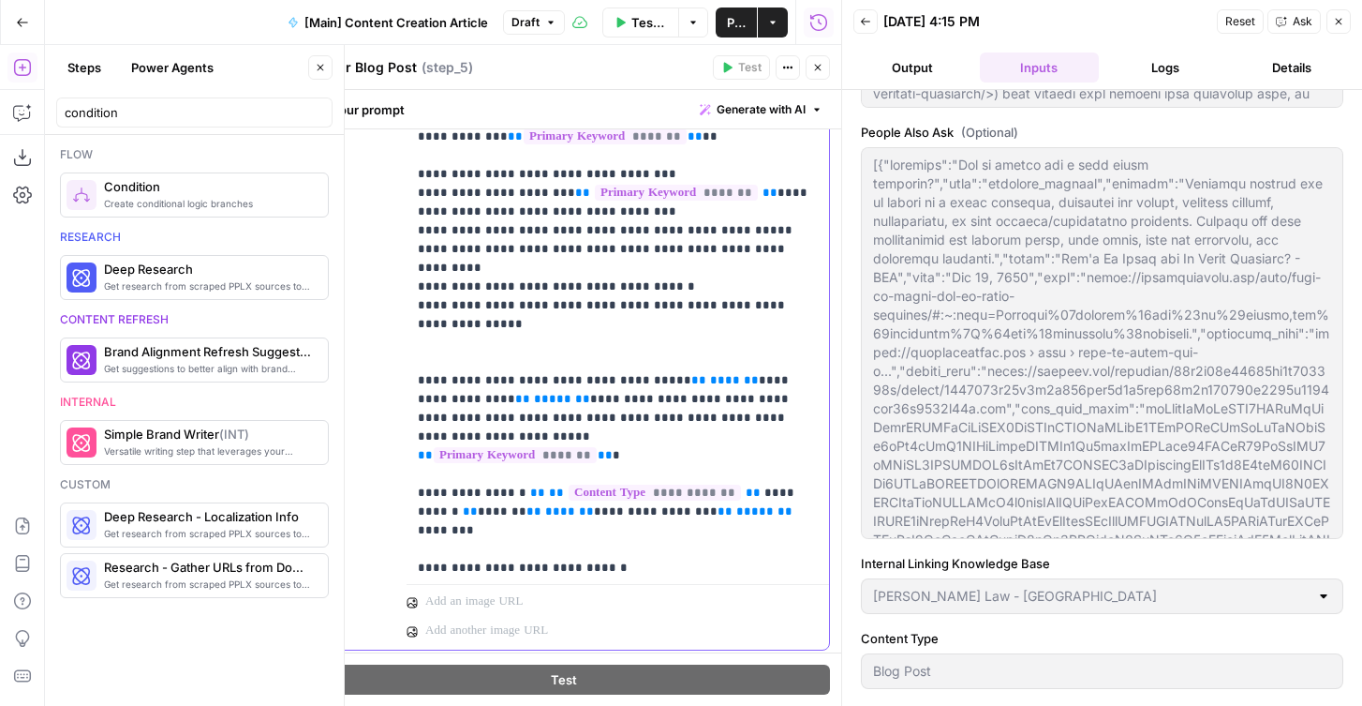
drag, startPoint x: 637, startPoint y: 324, endPoint x: 521, endPoint y: 346, distance: 118.2
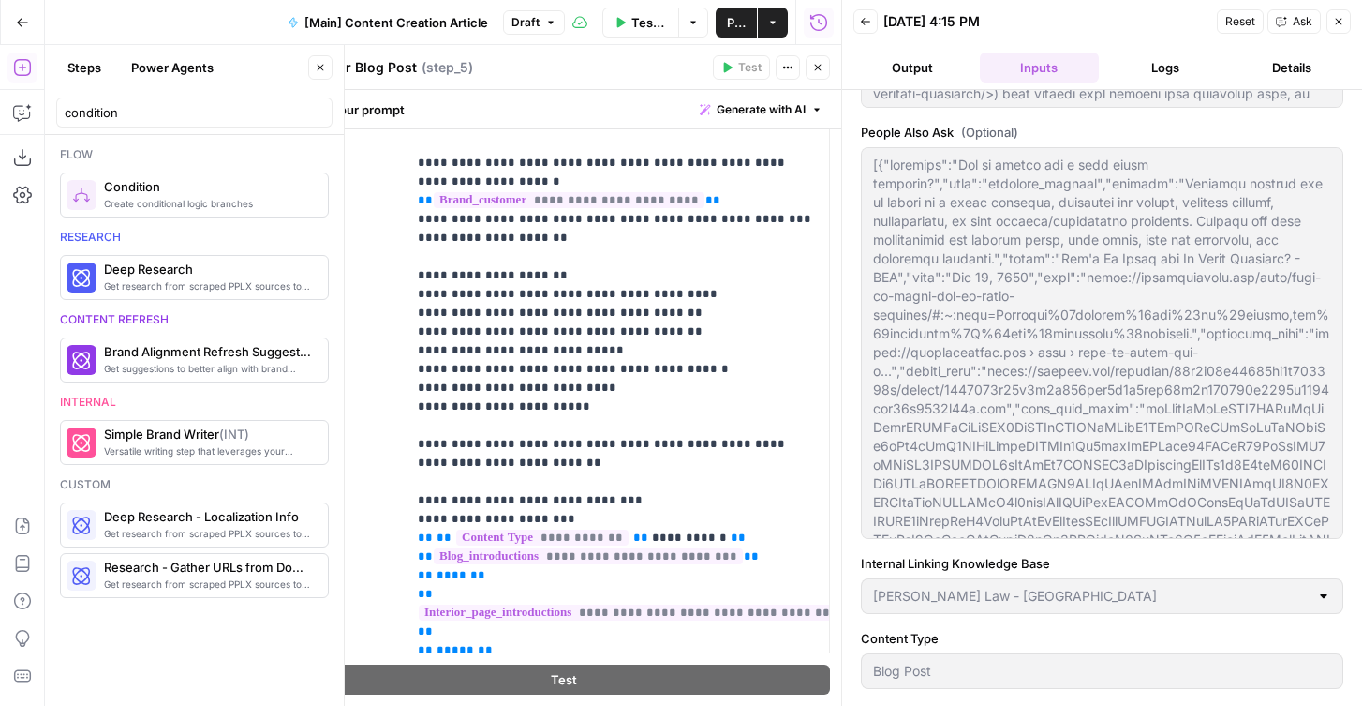
scroll to position [2584, 0]
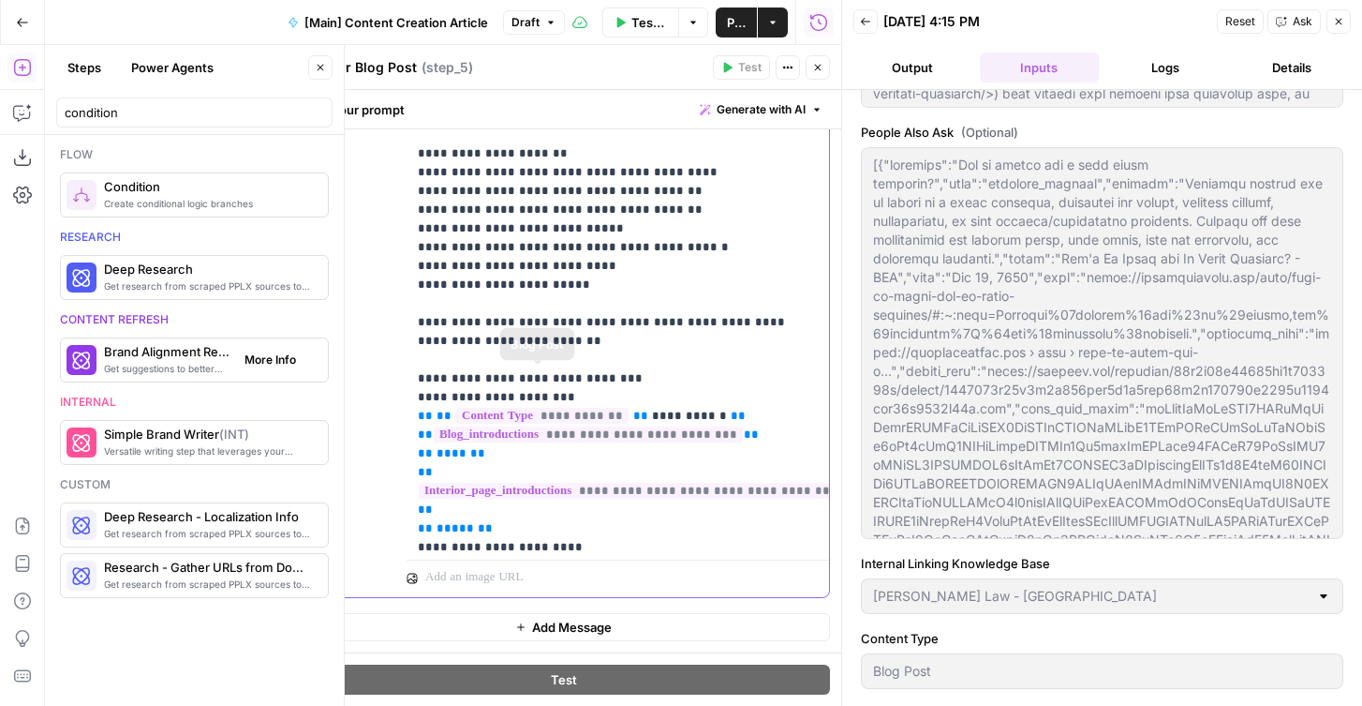
drag, startPoint x: 752, startPoint y: 380, endPoint x: 267, endPoint y: 380, distance: 485.4
click at [267, 380] on body "Rocket Pilots New Home Browse Your Data Usage Flightpath Settings Recent Grids …" at bounding box center [681, 353] width 1362 height 706
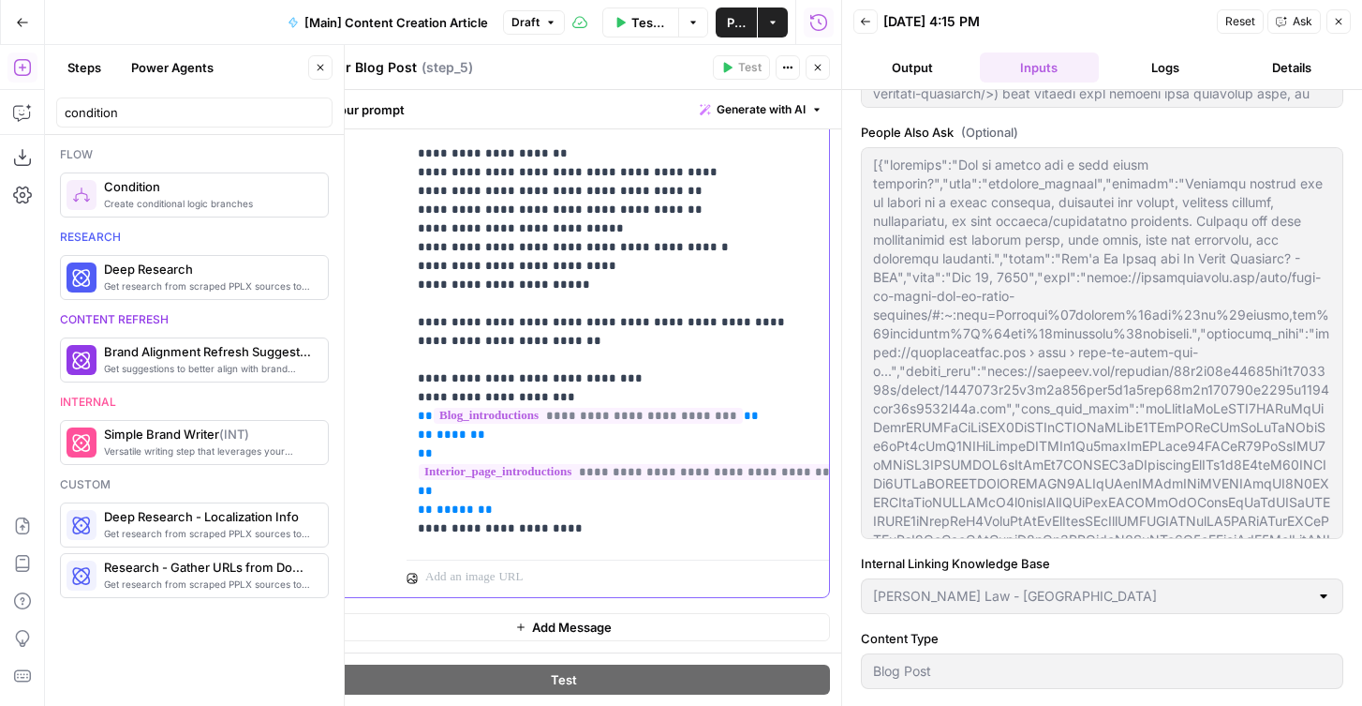
drag, startPoint x: 524, startPoint y: 481, endPoint x: 406, endPoint y: 397, distance: 144.6
click at [407, 397] on div "**********" at bounding box center [618, 171] width 423 height 764
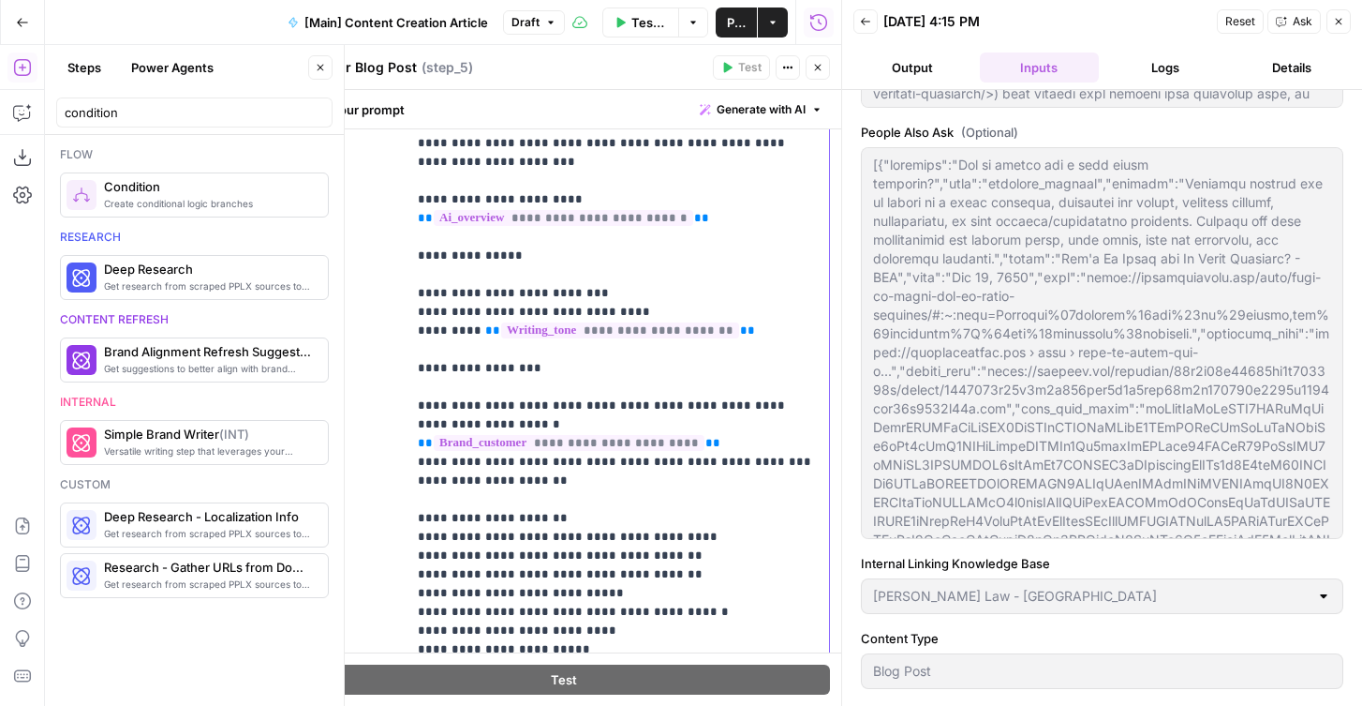
scroll to position [2151, 0]
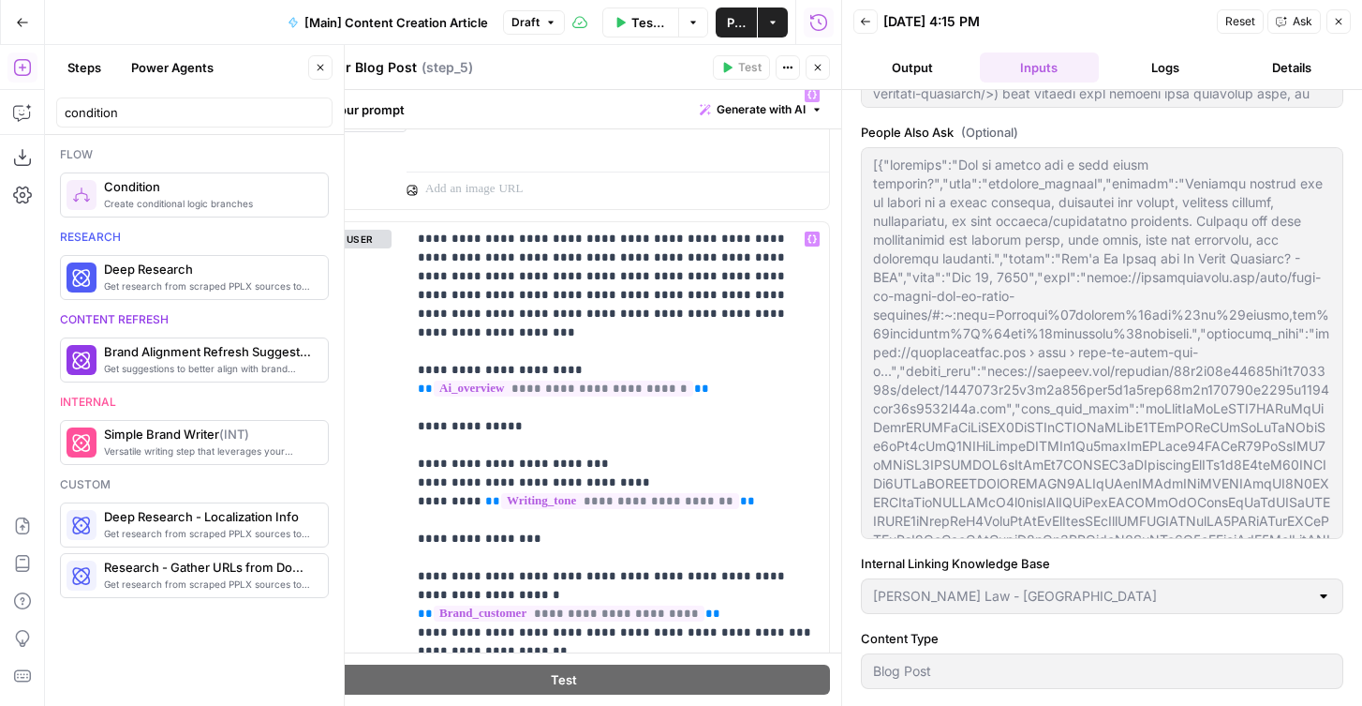
click at [819, 66] on icon "button" at bounding box center [818, 68] width 7 height 7
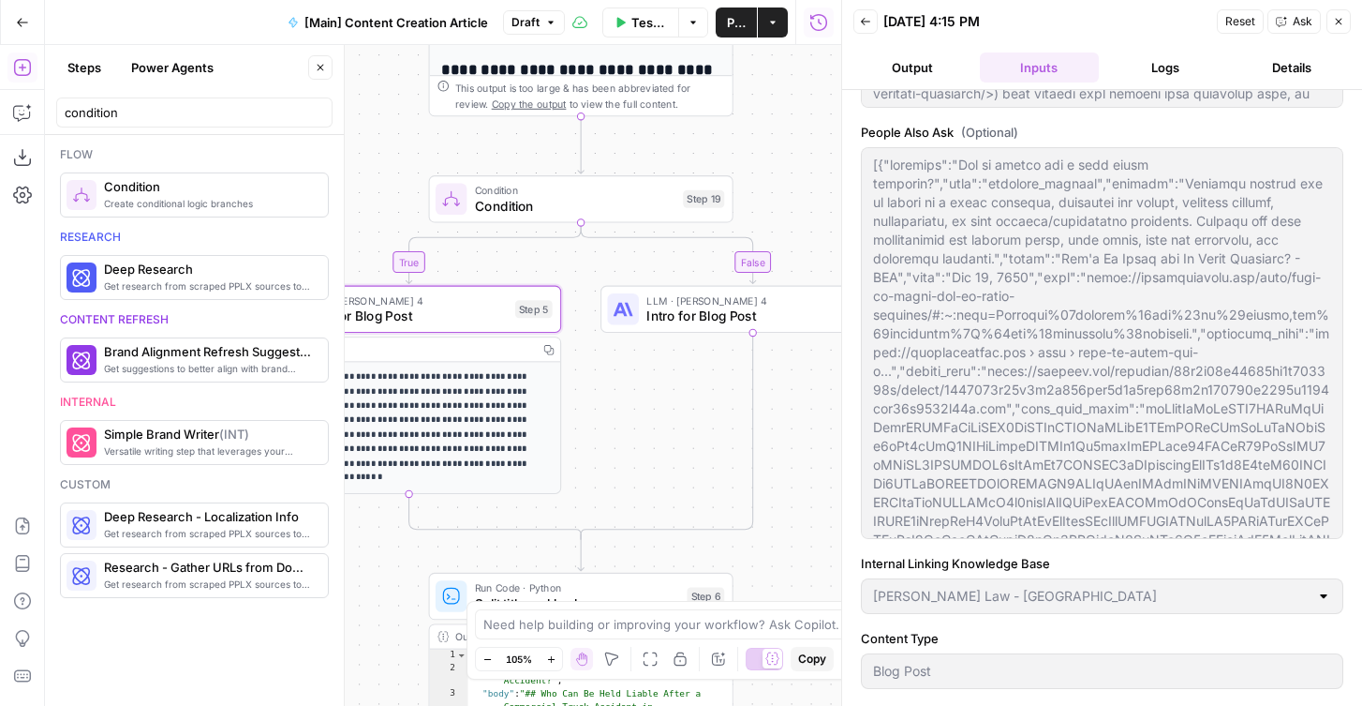
click at [679, 328] on div "LLM · Claude Sonnet 4 Intro for Blog Post Step 20 Copy step Delete step Edit No…" at bounding box center [753, 309] width 305 height 47
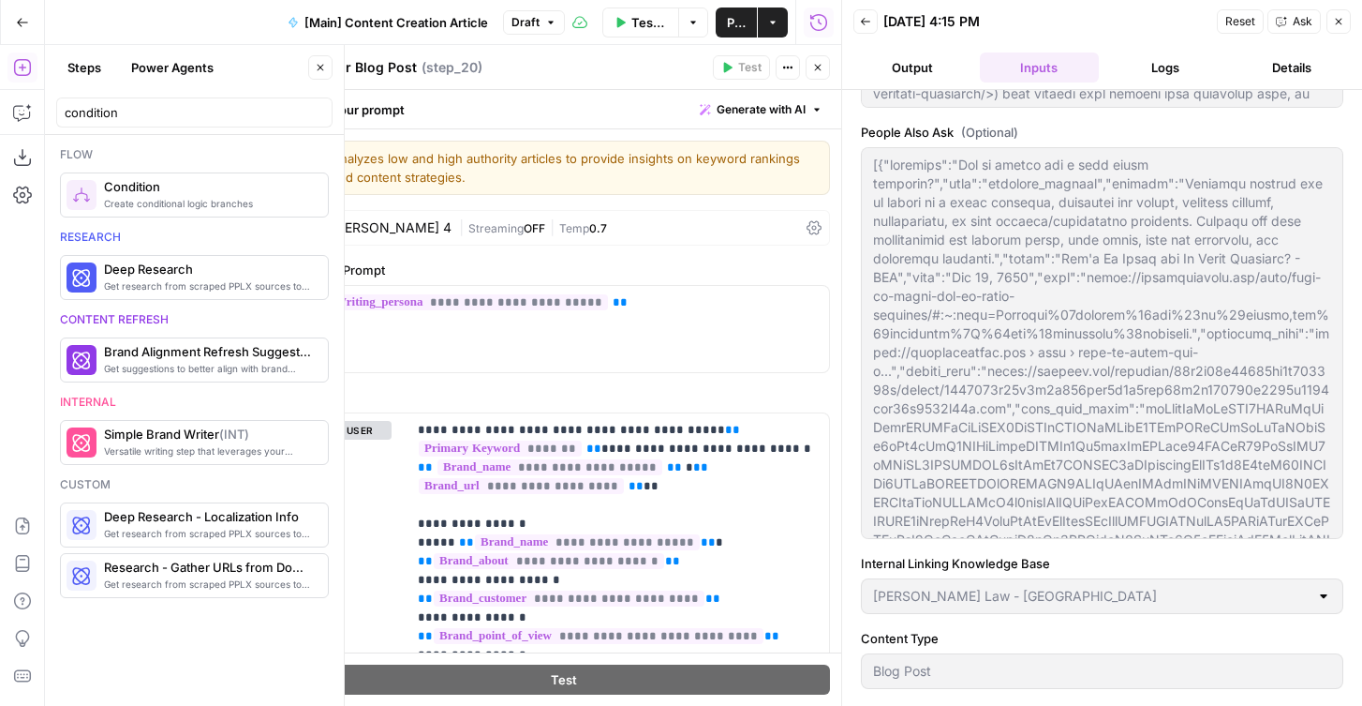
click at [358, 76] on textarea "Intro for Blog Post" at bounding box center [357, 67] width 119 height 19
click at [395, 76] on textarea "Intro for Blog Post" at bounding box center [357, 67] width 119 height 19
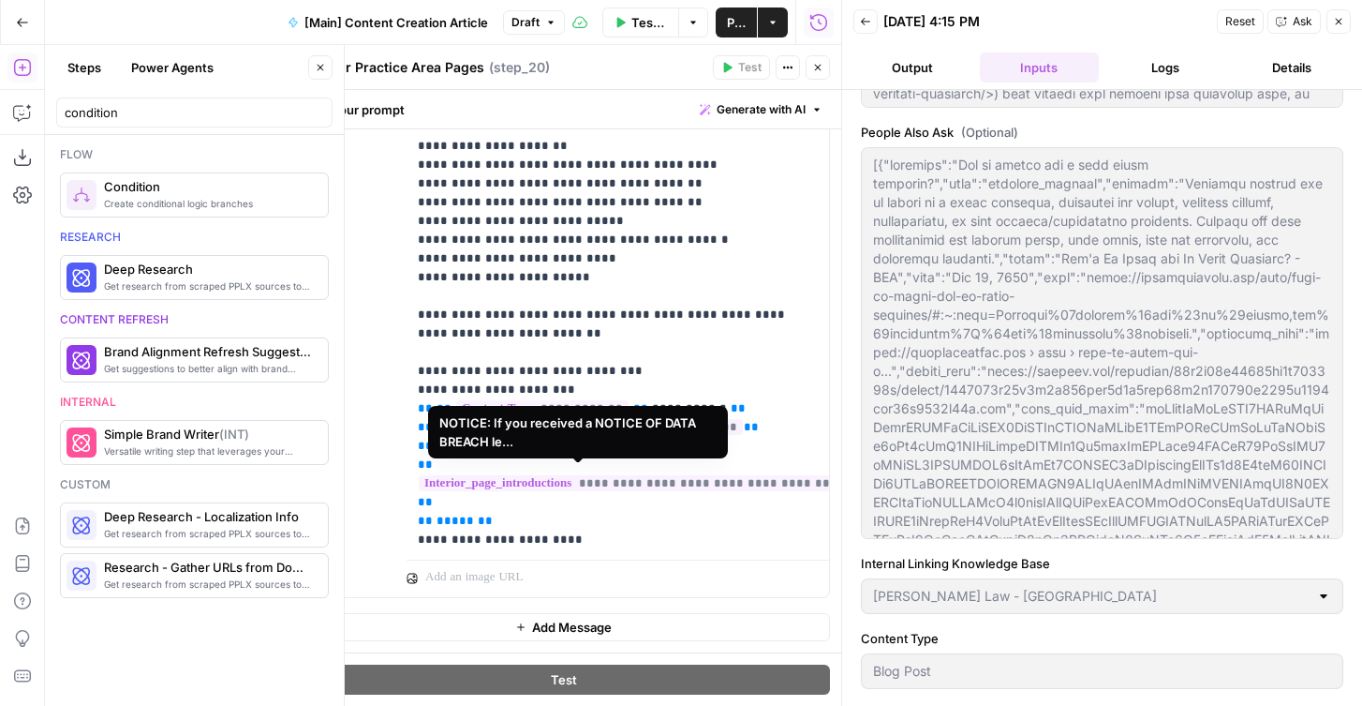
scroll to position [137, 0]
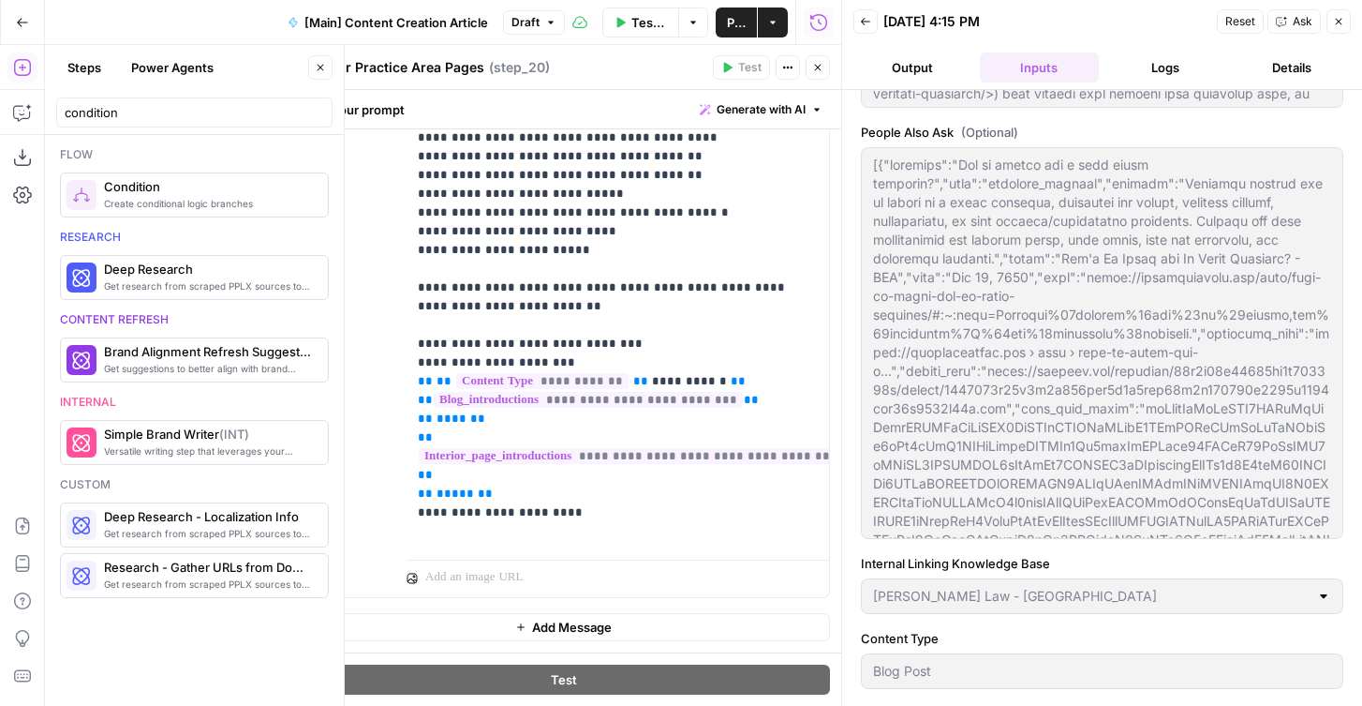
type textarea "Intro for Practice Area Pages"
drag, startPoint x: 493, startPoint y: 380, endPoint x: 370, endPoint y: 344, distance: 128.1
click at [370, 344] on div "**********" at bounding box center [563, 193] width 531 height 808
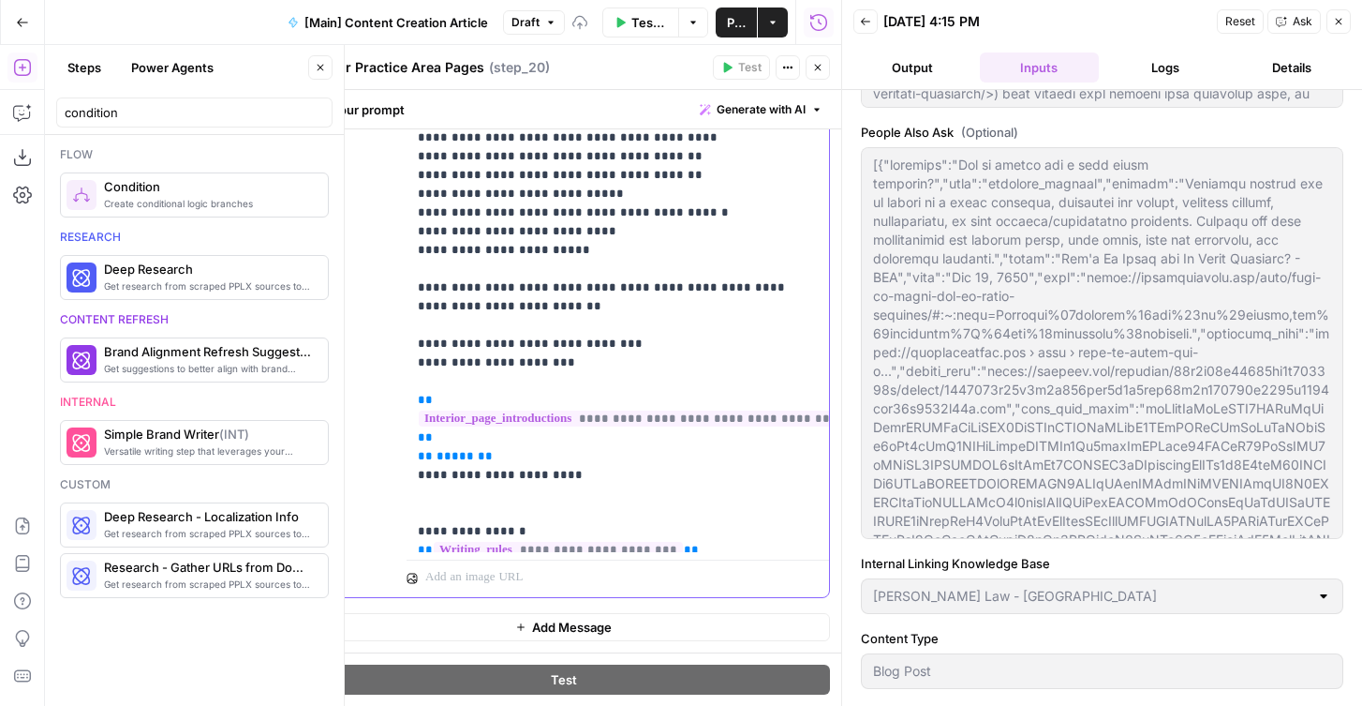
drag, startPoint x: 524, startPoint y: 415, endPoint x: 394, endPoint y: 415, distance: 130.3
click at [394, 415] on div "**********" at bounding box center [563, 193] width 531 height 808
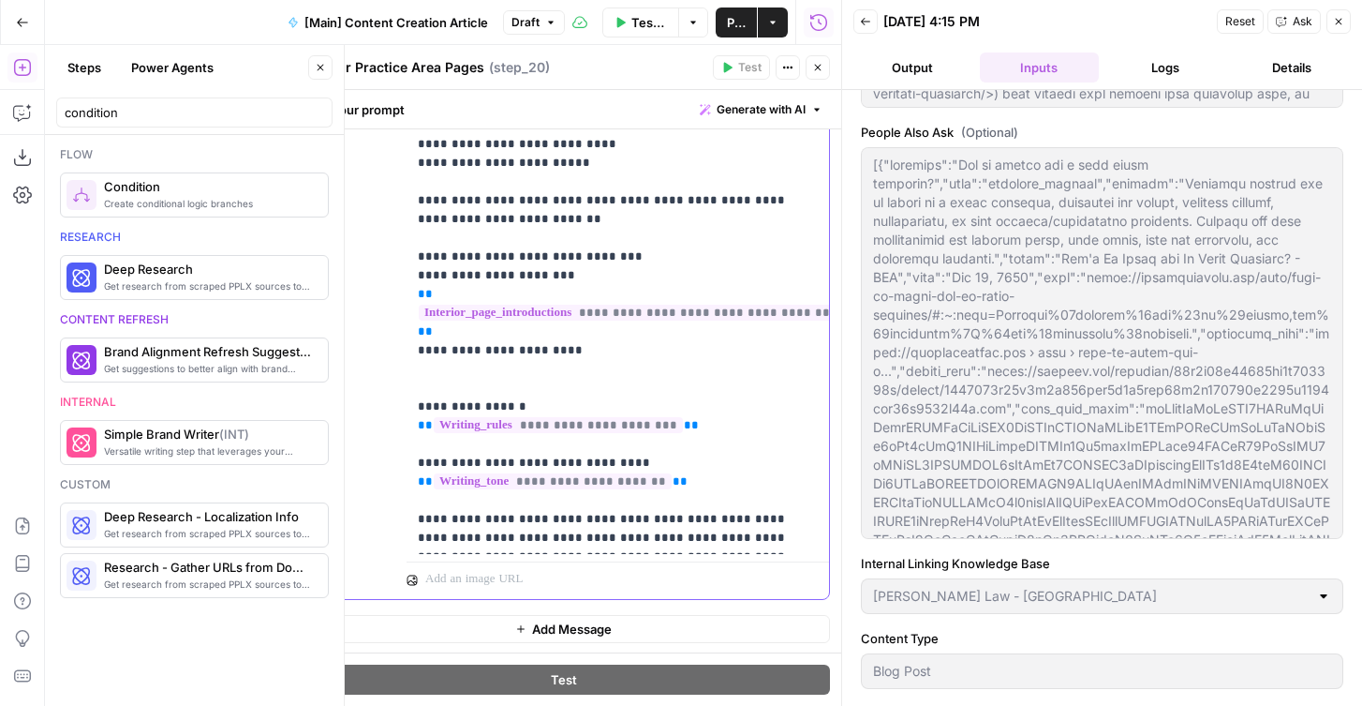
scroll to position [2584, 0]
click at [518, 517] on p "**********" at bounding box center [618, 58] width 400 height 975
click at [528, 517] on p "**********" at bounding box center [618, 58] width 400 height 975
drag, startPoint x: 528, startPoint y: 515, endPoint x: 499, endPoint y: 520, distance: 29.4
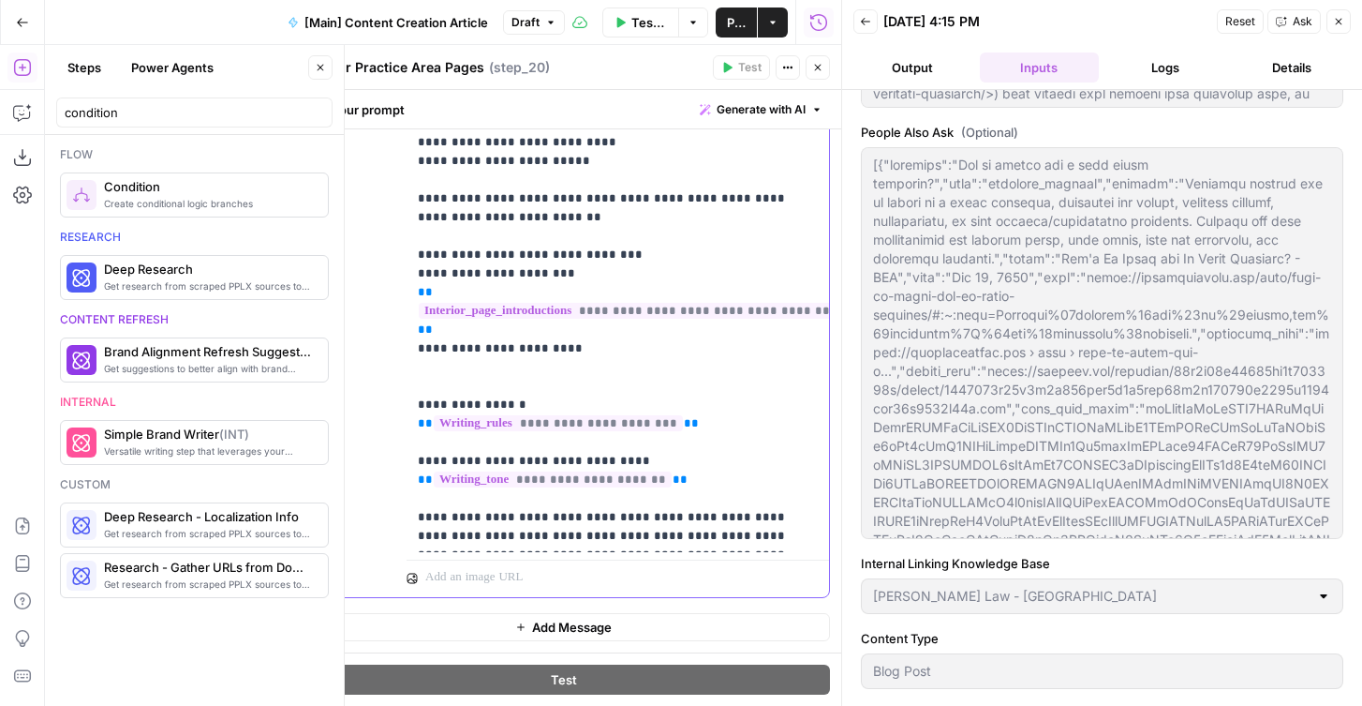
click at [499, 520] on p "**********" at bounding box center [618, 58] width 400 height 975
click at [531, 520] on p "**********" at bounding box center [618, 58] width 400 height 975
click at [529, 519] on p "**********" at bounding box center [618, 58] width 400 height 975
click at [707, 494] on p "**********" at bounding box center [618, 58] width 400 height 975
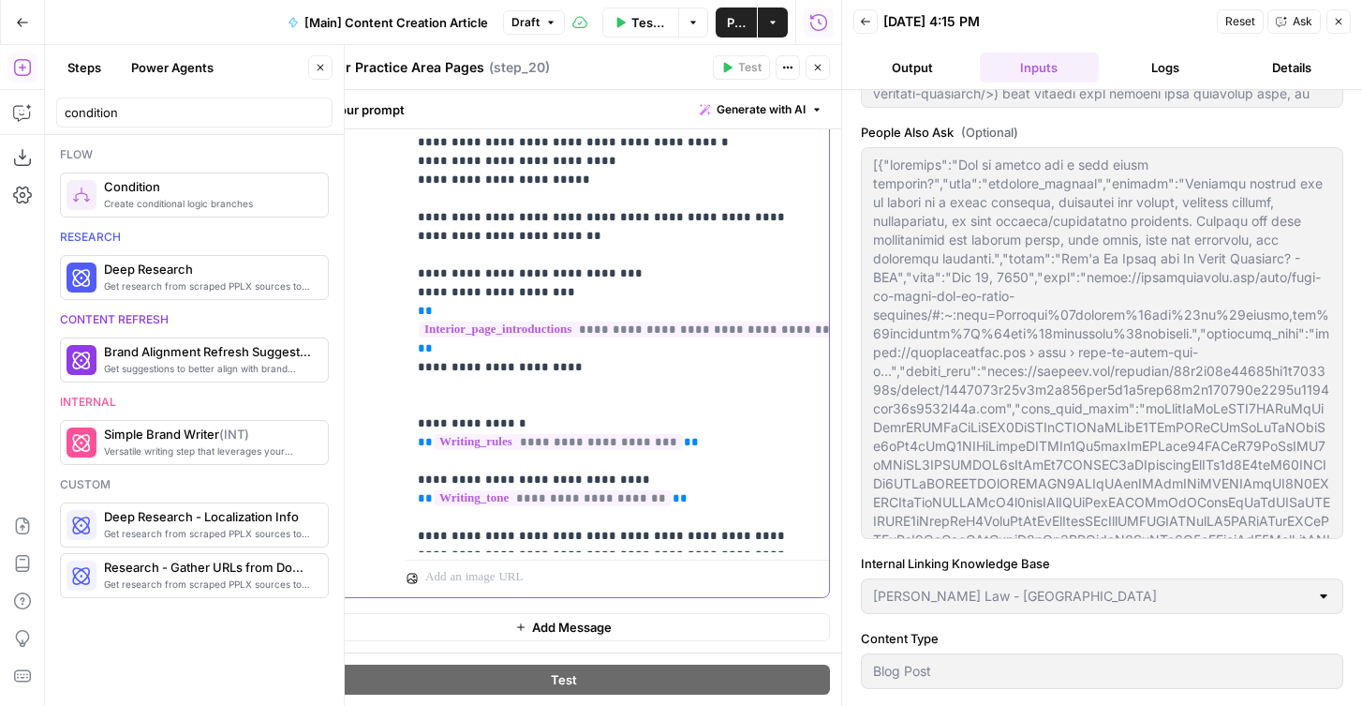
scroll to position [226, 0]
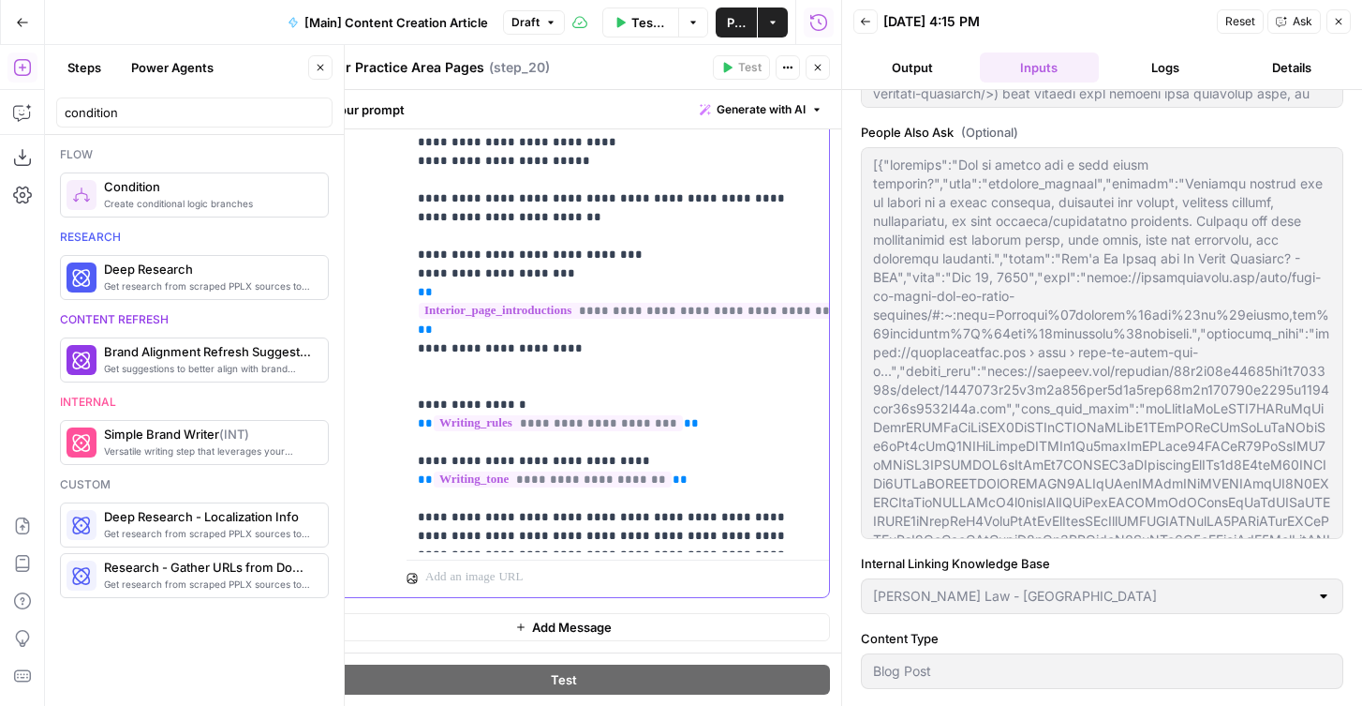
click at [722, 530] on p "**********" at bounding box center [618, 58] width 400 height 975
click at [535, 522] on p "**********" at bounding box center [618, 58] width 400 height 975
click at [529, 521] on p "**********" at bounding box center [618, 58] width 400 height 975
click at [710, 502] on p "**********" at bounding box center [618, 58] width 400 height 975
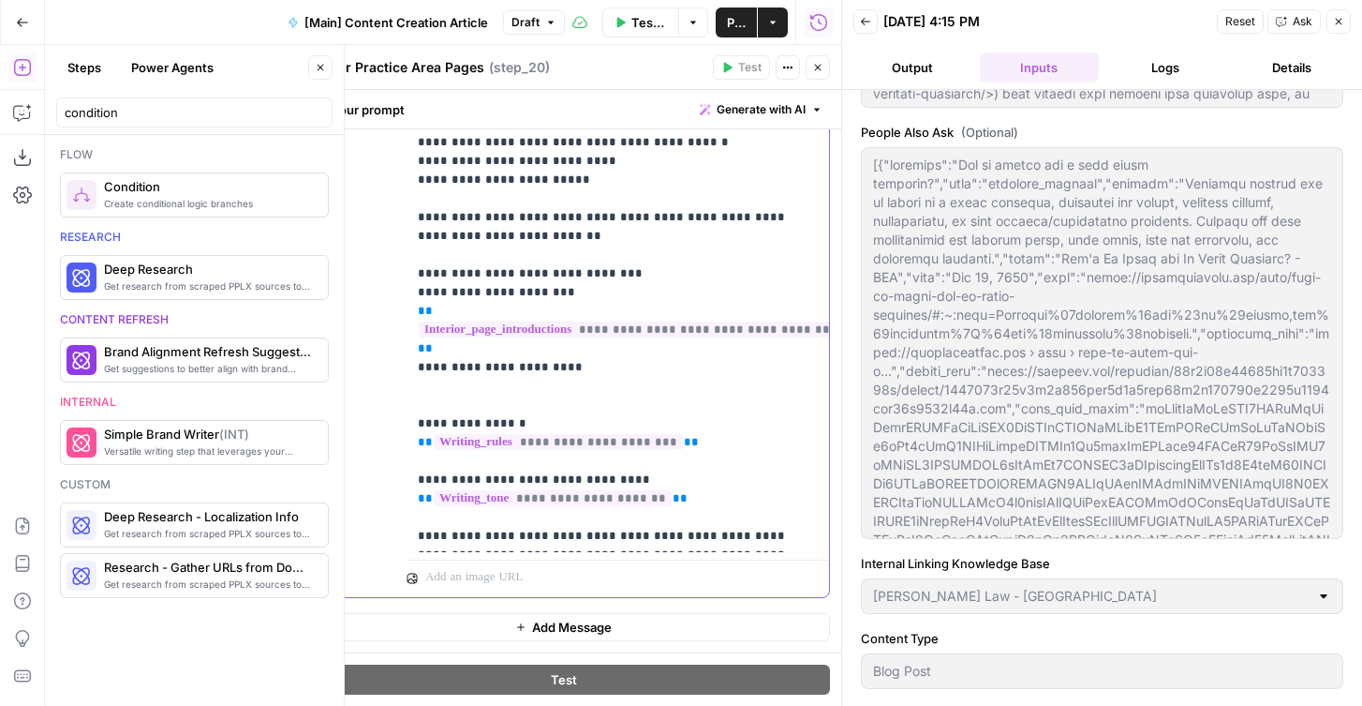
click at [543, 521] on p "**********" at bounding box center [618, 68] width 400 height 956
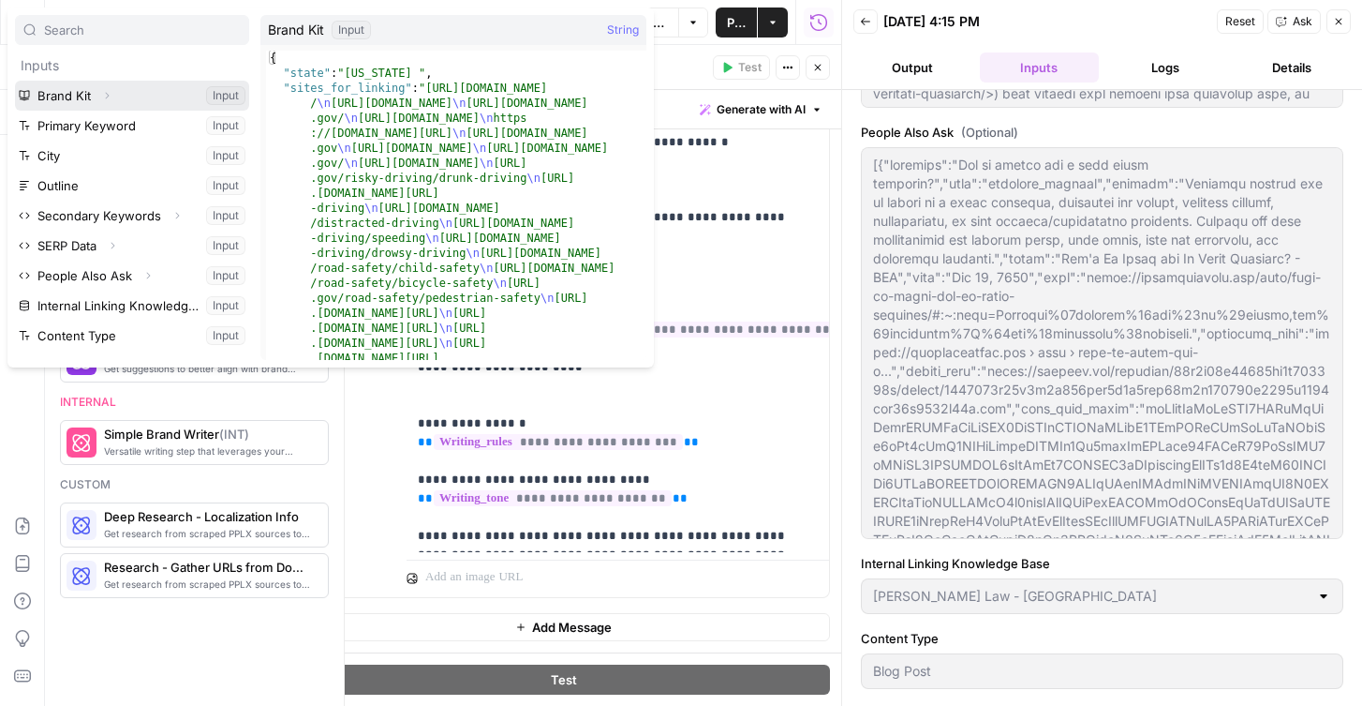
click at [107, 99] on icon "button" at bounding box center [106, 95] width 11 height 11
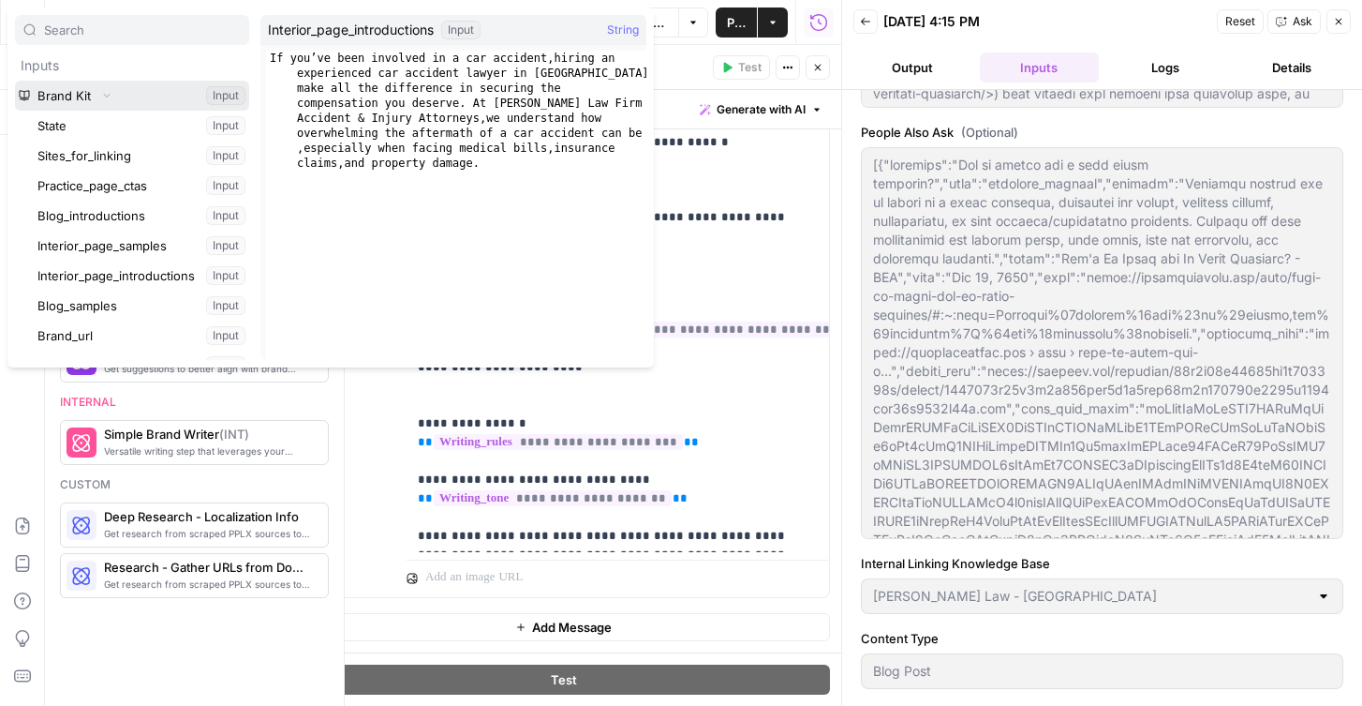
scroll to position [141, 0]
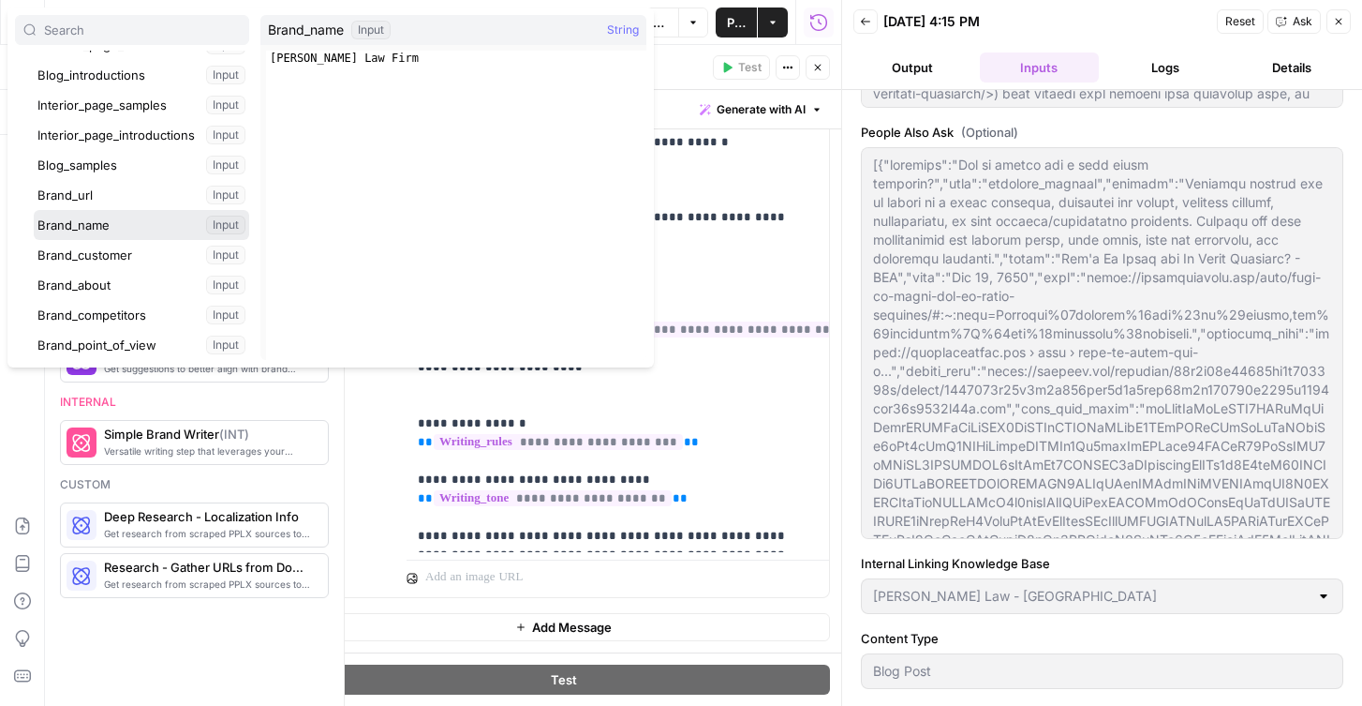
click at [82, 233] on button "Select variable Brand_name" at bounding box center [142, 225] width 216 height 30
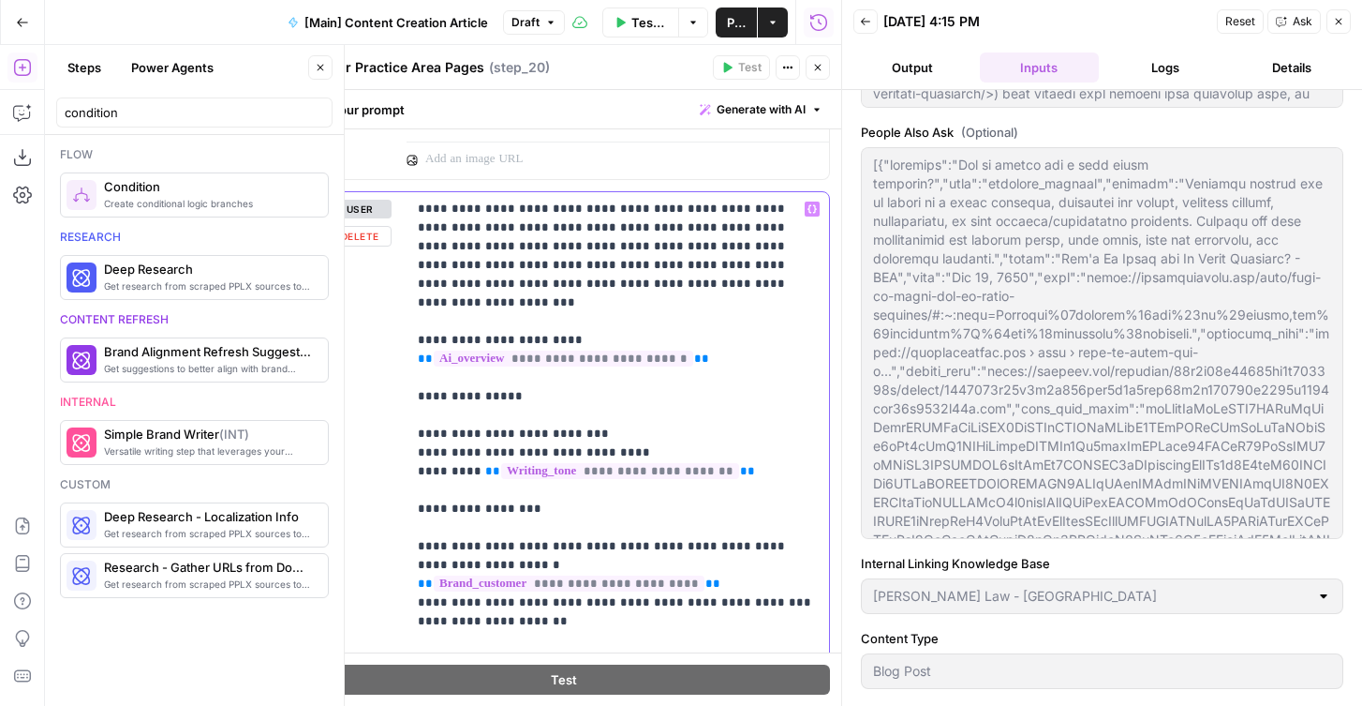
scroll to position [2158, 0]
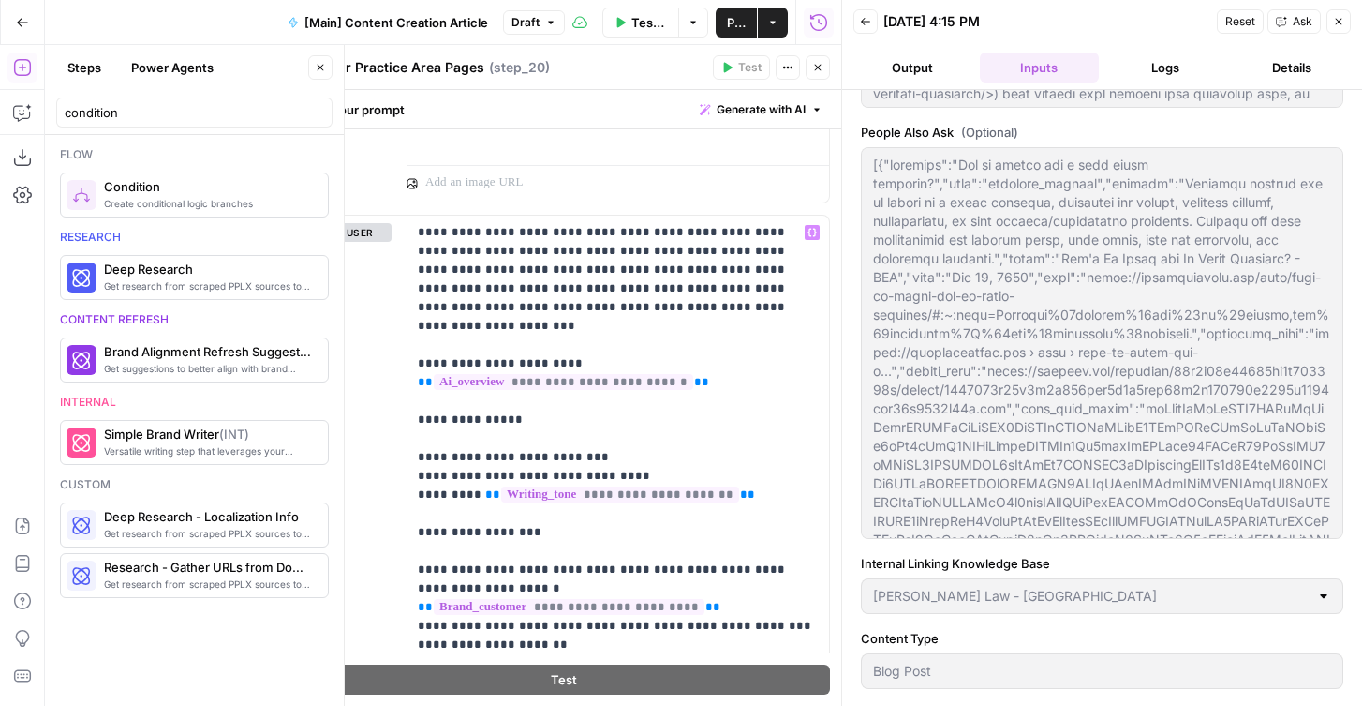
click at [823, 68] on icon "button" at bounding box center [817, 67] width 11 height 11
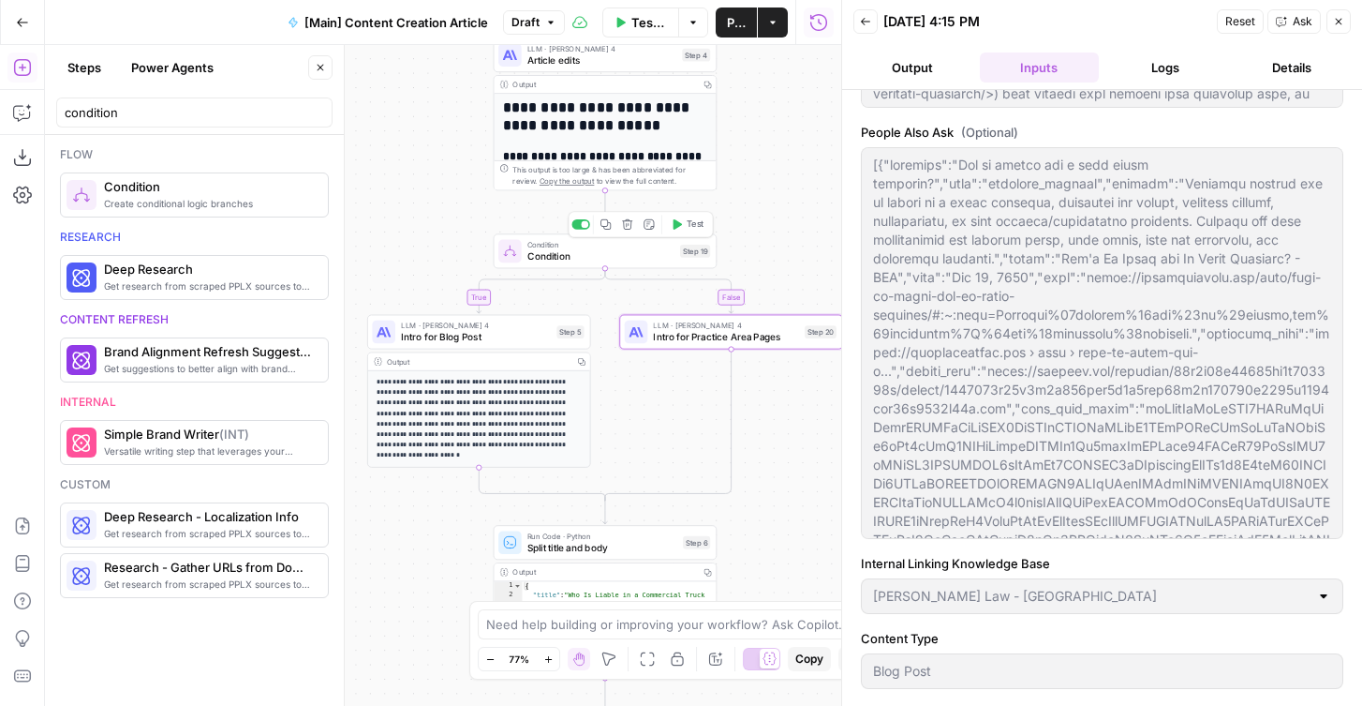
click at [563, 257] on span "Condition" at bounding box center [601, 256] width 147 height 14
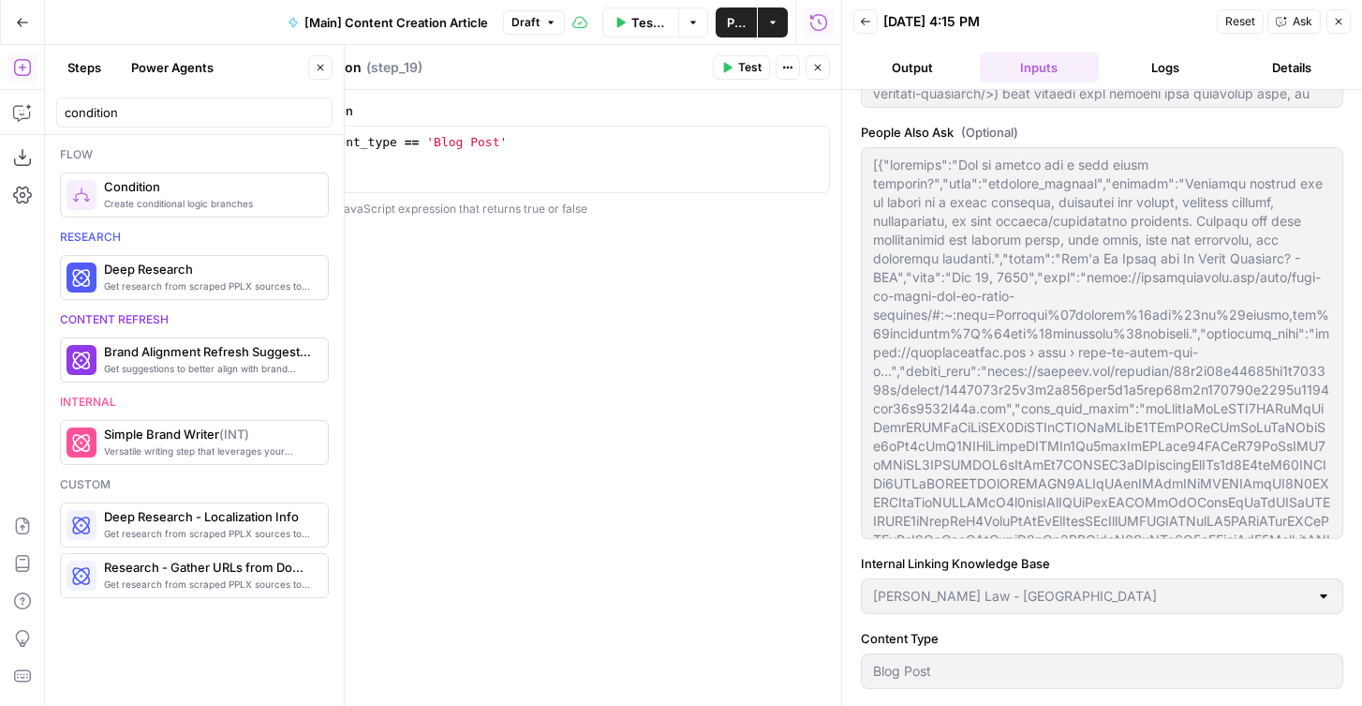
click at [329, 70] on textarea "Condition" at bounding box center [330, 67] width 64 height 19
type textarea "If Blog Post"
click at [826, 67] on button "Close" at bounding box center [818, 67] width 24 height 24
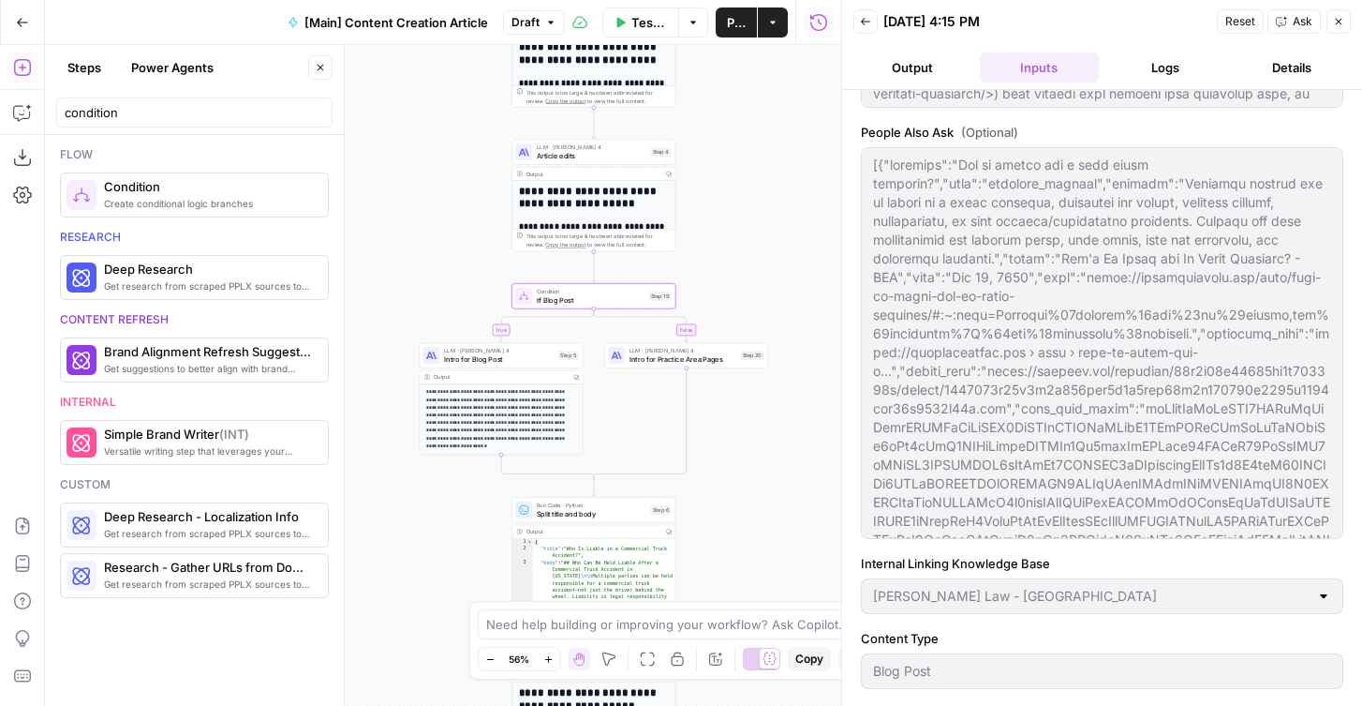
drag, startPoint x: 768, startPoint y: 426, endPoint x: 730, endPoint y: 432, distance: 38.8
click at [730, 432] on div "true false true false Workflow Set Inputs Inputs Condition If city is provided …" at bounding box center [443, 375] width 796 height 661
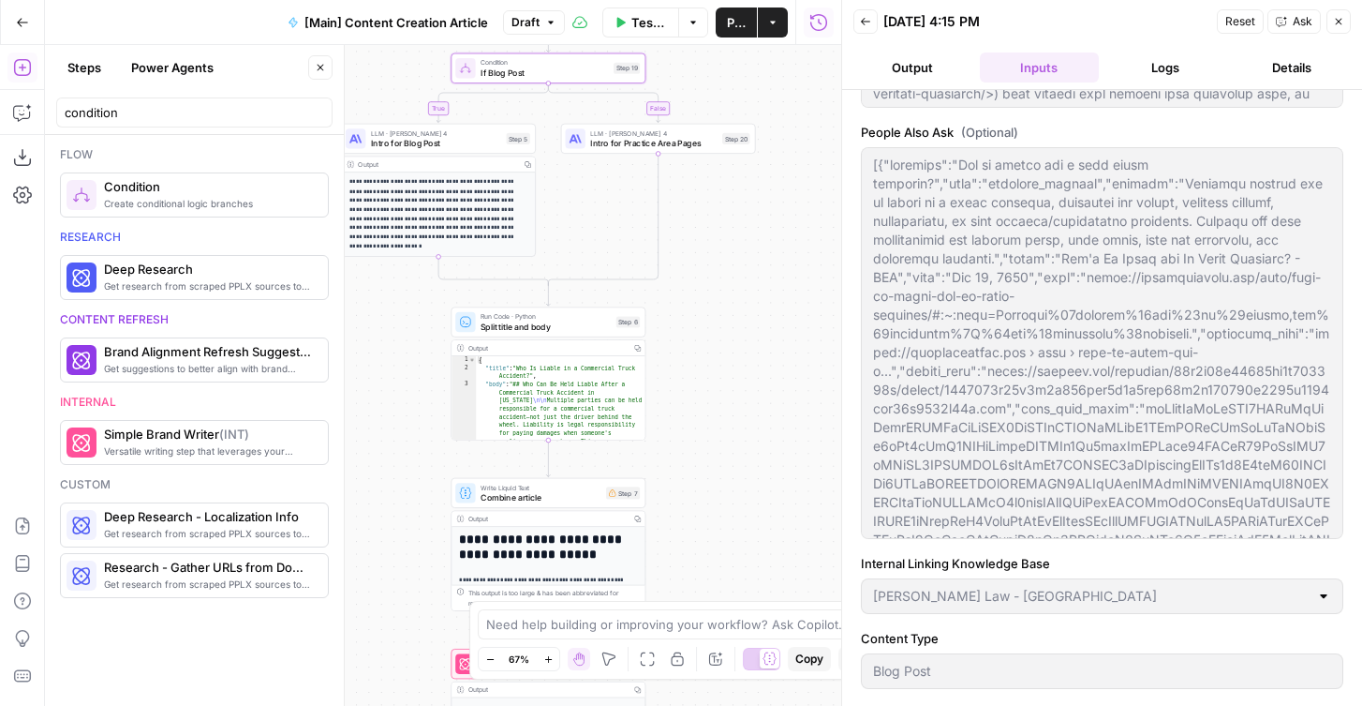
drag, startPoint x: 713, startPoint y: 476, endPoint x: 712, endPoint y: 263, distance: 212.7
click at [712, 263] on div "true false true false Workflow Set Inputs Inputs Condition If city is provided …" at bounding box center [443, 375] width 796 height 661
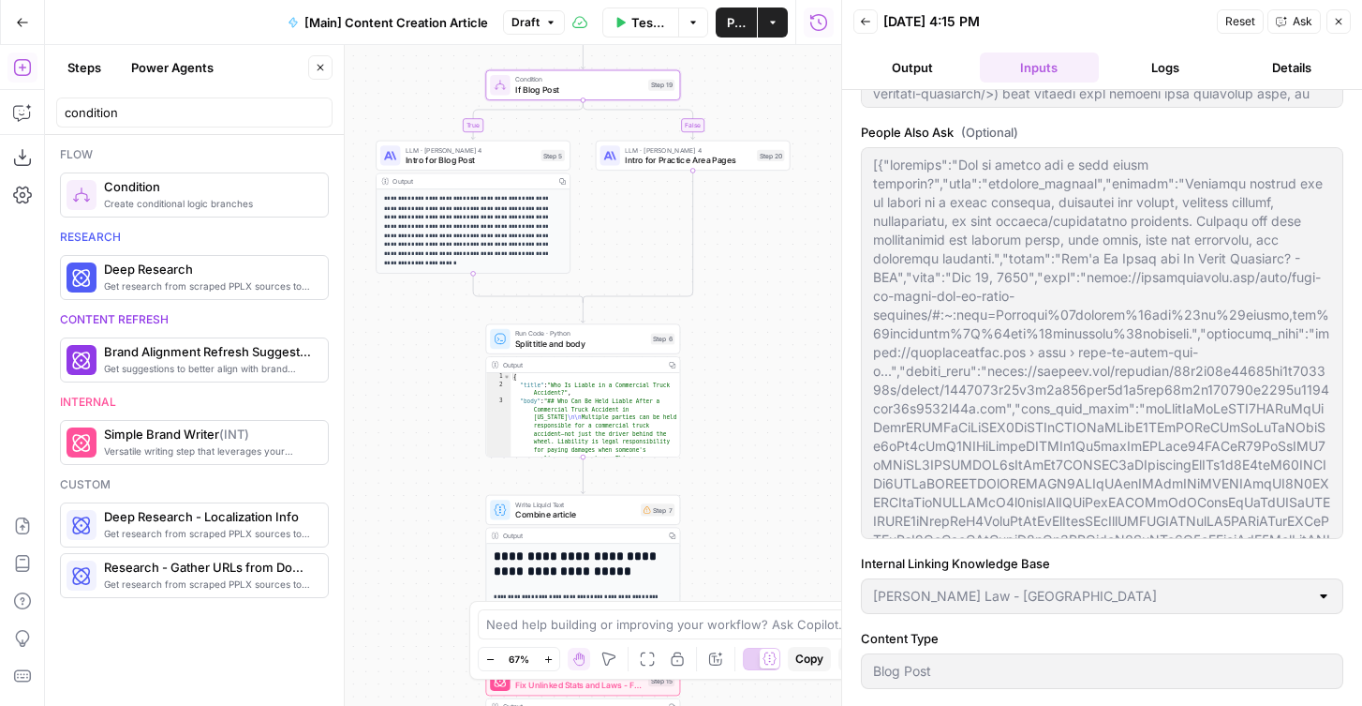
drag, startPoint x: 707, startPoint y: 243, endPoint x: 743, endPoint y: 263, distance: 41.1
click at [743, 263] on div "true false true false Workflow Set Inputs Inputs Condition If city is provided …" at bounding box center [443, 375] width 796 height 661
click at [551, 513] on span "Combine article" at bounding box center [575, 514] width 121 height 12
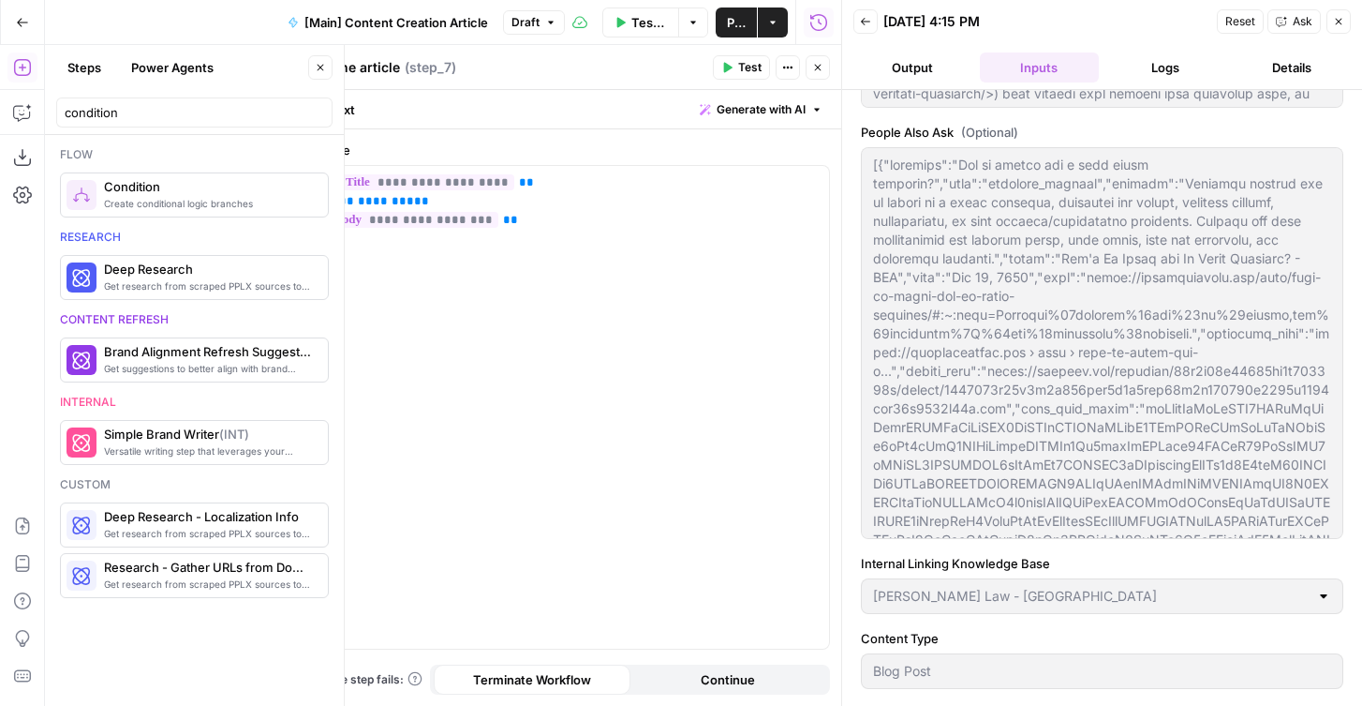
click at [817, 63] on icon "button" at bounding box center [817, 67] width 11 height 11
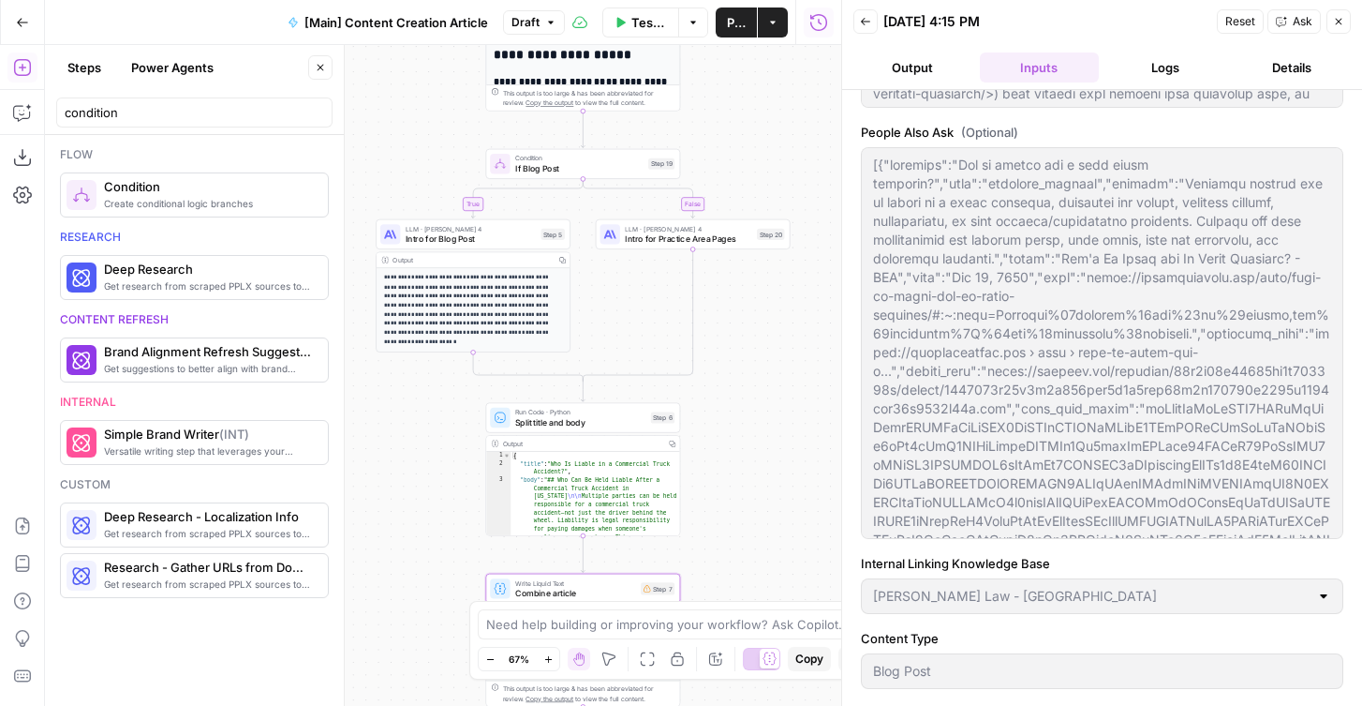
drag, startPoint x: 734, startPoint y: 254, endPoint x: 734, endPoint y: 334, distance: 79.6
click at [734, 334] on div "true false true false Workflow Set Inputs Inputs Condition If city is provided …" at bounding box center [443, 375] width 796 height 661
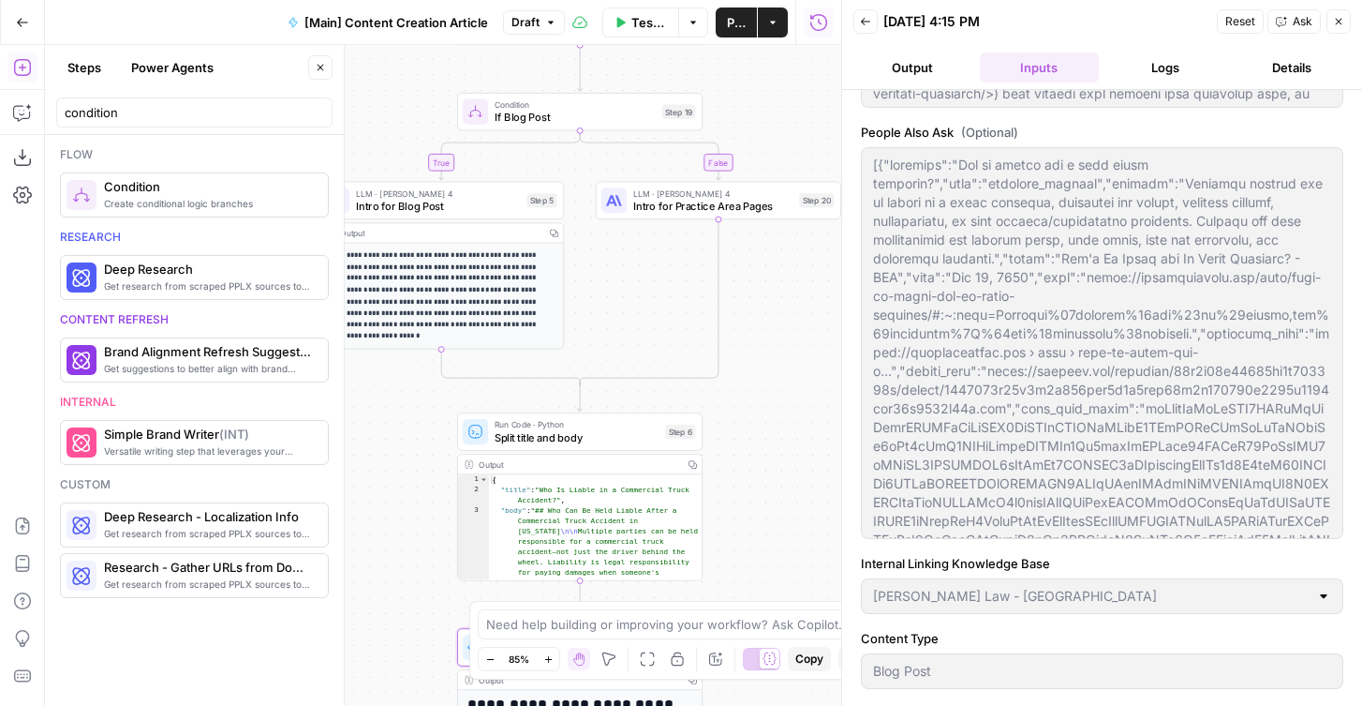
drag, startPoint x: 770, startPoint y: 418, endPoint x: 770, endPoint y: 330, distance: 88.1
click at [770, 330] on div "true false true false Workflow Set Inputs Inputs Condition If city is provided …" at bounding box center [443, 375] width 796 height 661
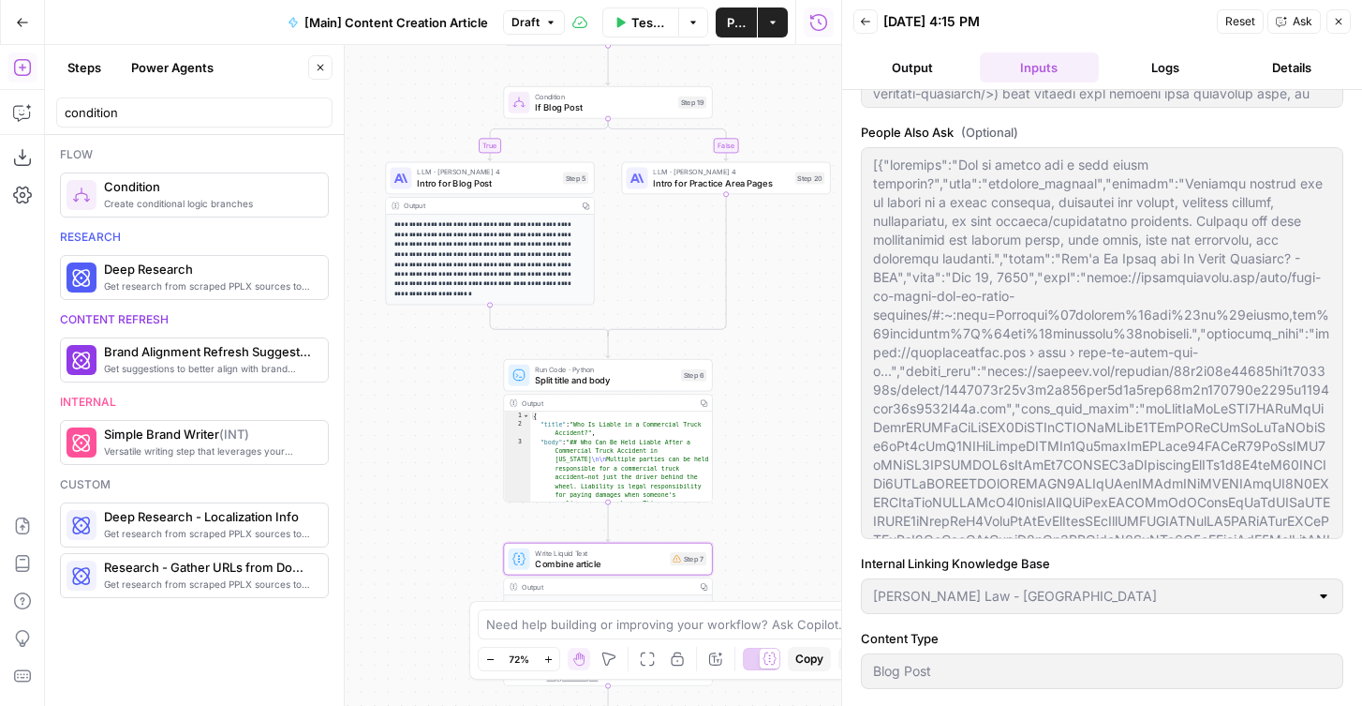
drag, startPoint x: 782, startPoint y: 406, endPoint x: 730, endPoint y: 256, distance: 158.8
click at [731, 256] on div "true false true false Workflow Set Inputs Inputs Condition If city is provided …" at bounding box center [443, 375] width 796 height 661
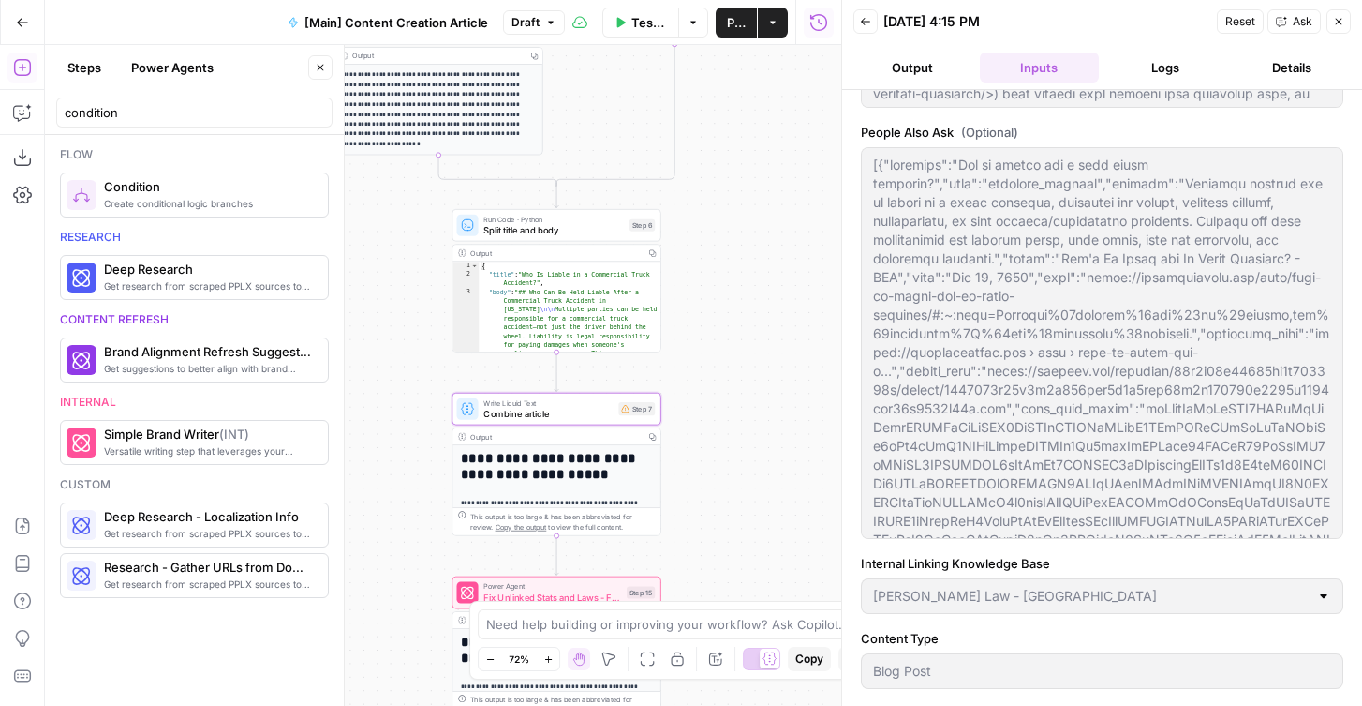
click at [546, 407] on span "Combine article" at bounding box center [548, 413] width 129 height 13
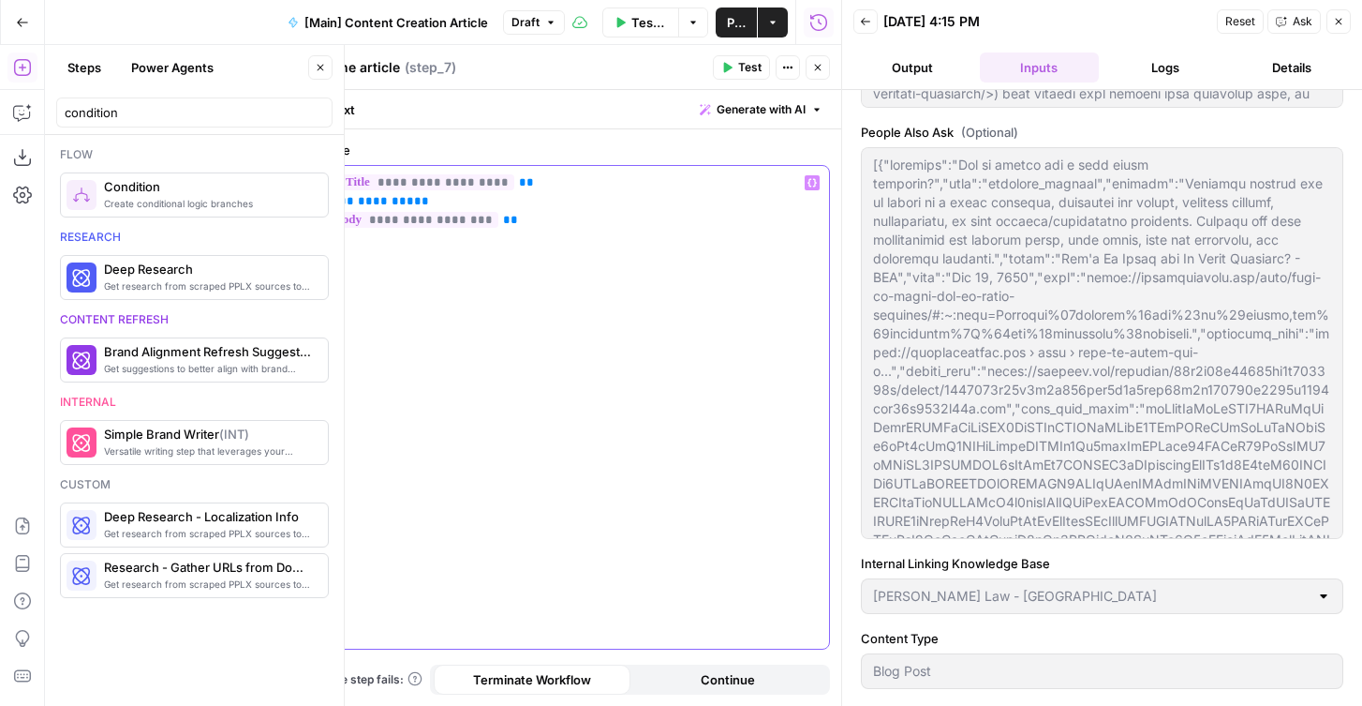
click at [358, 201] on span "**********" at bounding box center [369, 201] width 90 height 12
click at [823, 65] on icon "button" at bounding box center [817, 67] width 11 height 11
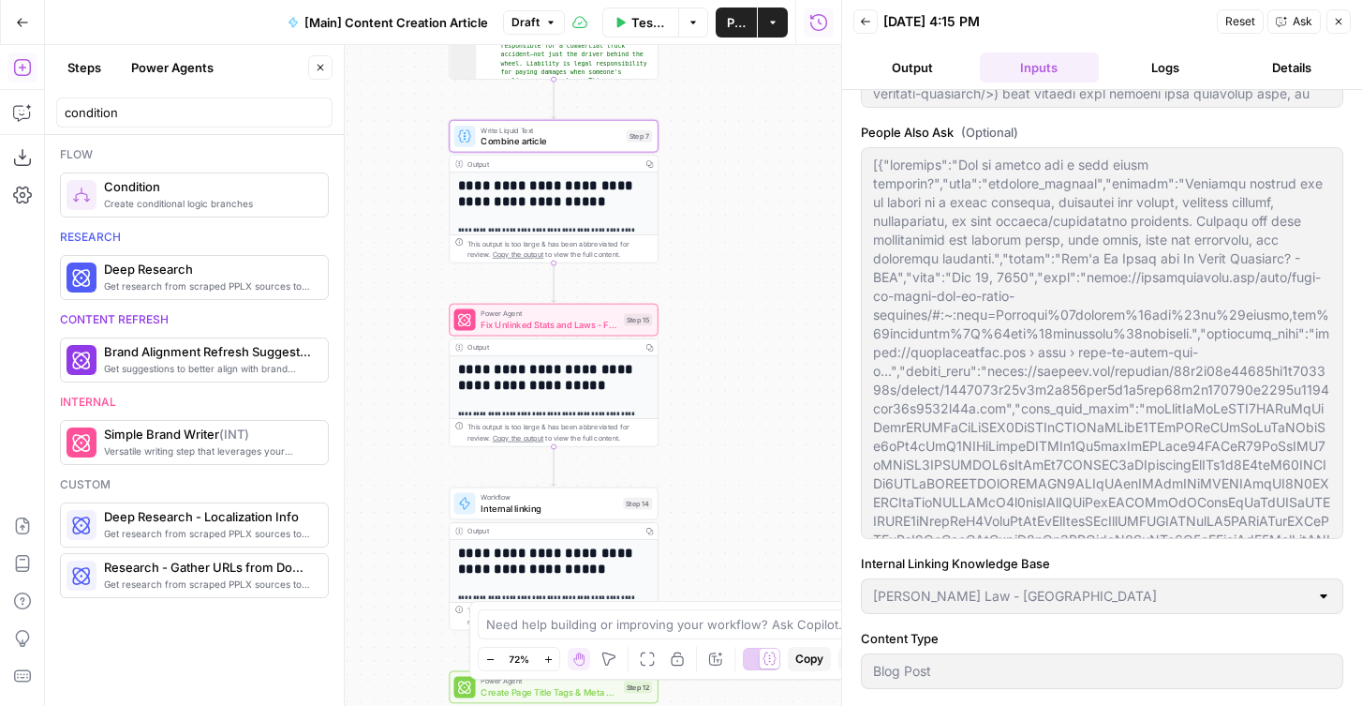
drag, startPoint x: 777, startPoint y: 441, endPoint x: 799, endPoint y: 569, distance: 129.4
click at [799, 569] on div "true false true false Workflow Set Inputs Inputs Condition If city is provided …" at bounding box center [443, 375] width 796 height 661
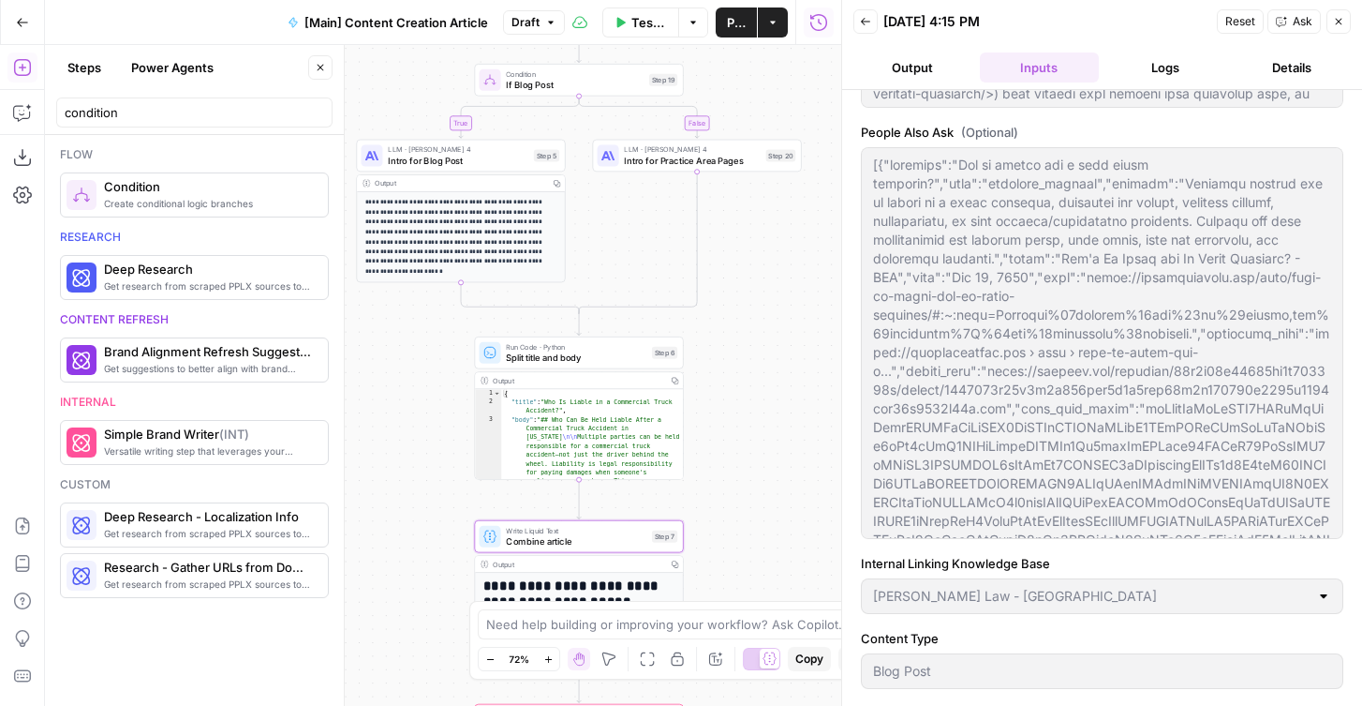
click at [721, 25] on button "Publish" at bounding box center [736, 22] width 41 height 30
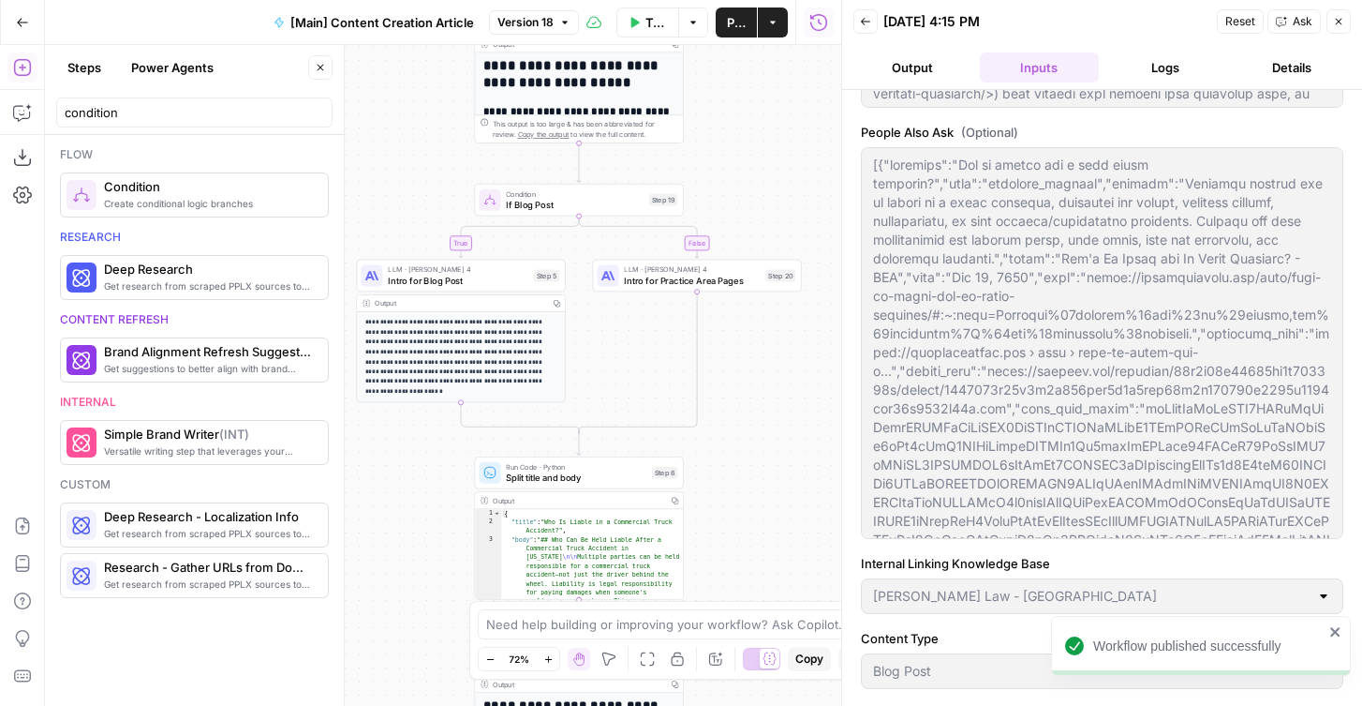
drag, startPoint x: 732, startPoint y: 86, endPoint x: 732, endPoint y: 228, distance: 141.5
click at [732, 228] on div "true false true false Workflow Set Inputs Inputs Condition If city is provided …" at bounding box center [443, 375] width 796 height 661
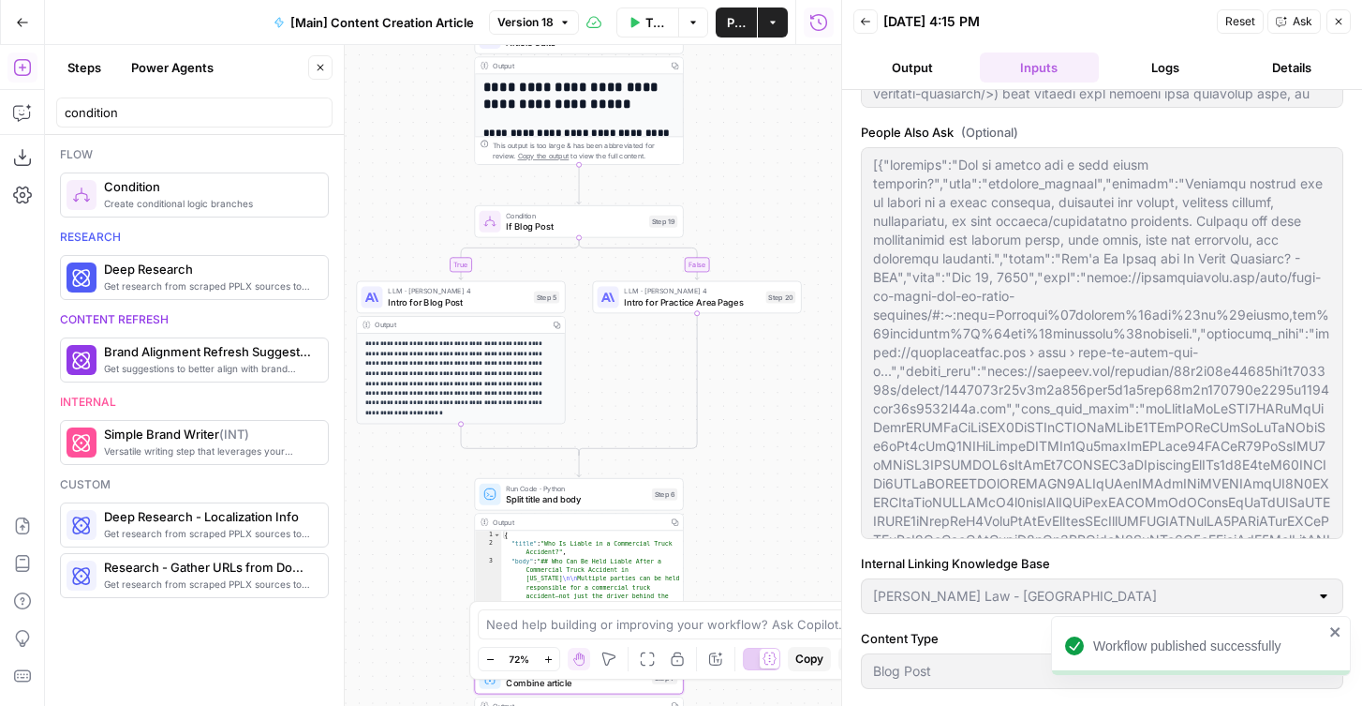
click at [735, 223] on div "true false true false Workflow Set Inputs Inputs Condition If city is provided …" at bounding box center [443, 375] width 796 height 661
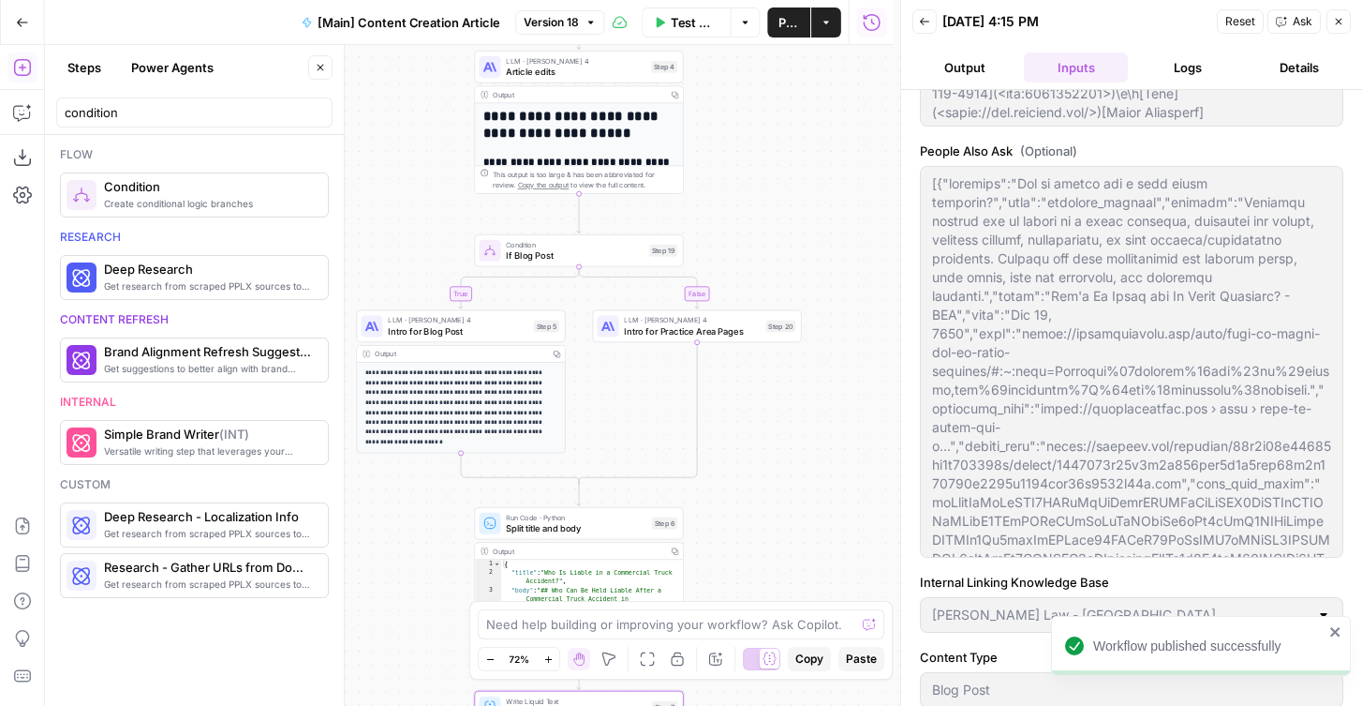
scroll to position [1280, 0]
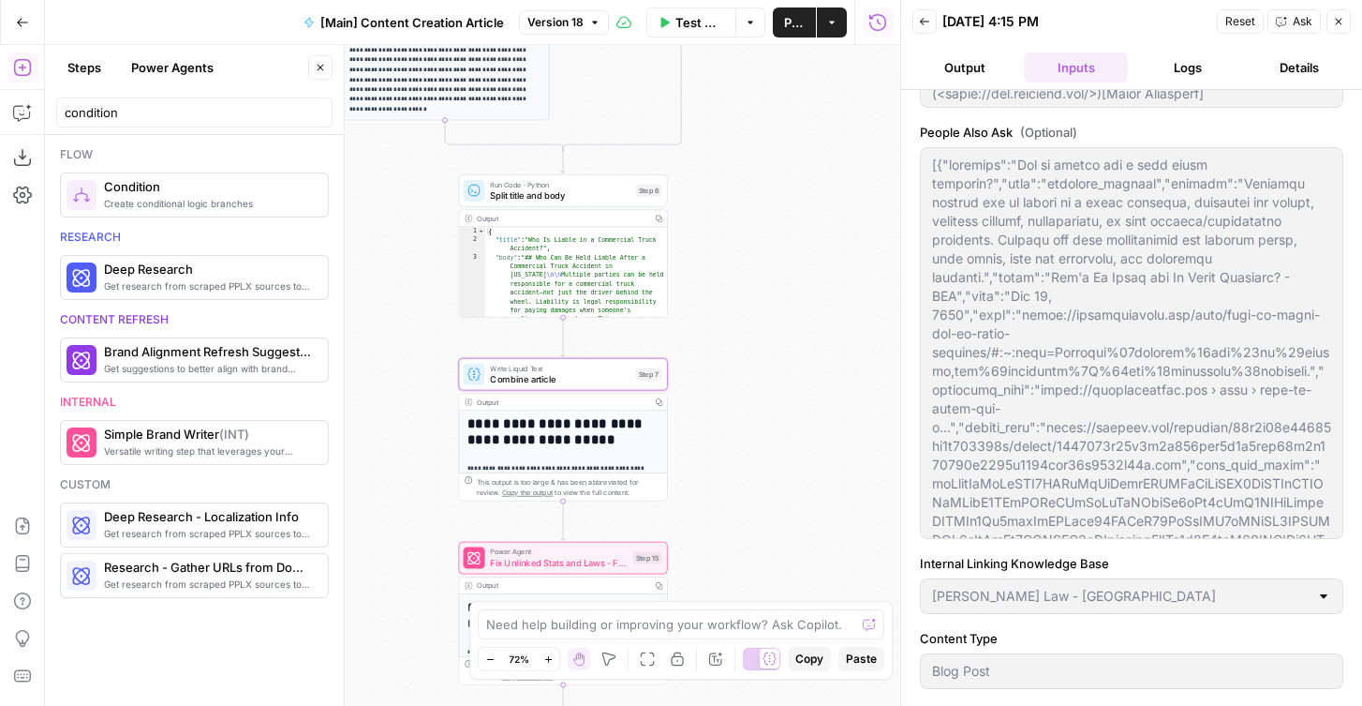
drag, startPoint x: 780, startPoint y: 517, endPoint x: 763, endPoint y: 184, distance: 334.0
click at [763, 184] on div "true false true false Workflow Set Inputs Inputs Condition If city is provided …" at bounding box center [473, 375] width 856 height 661
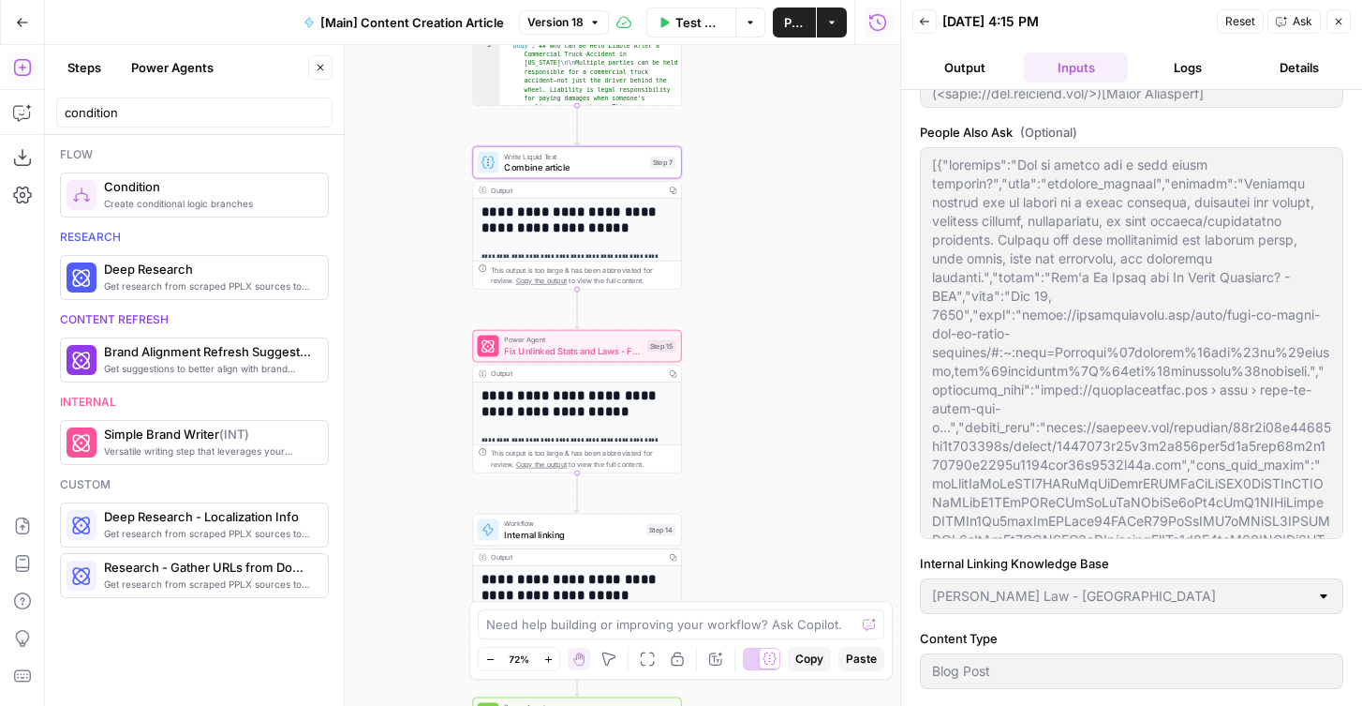
drag, startPoint x: 761, startPoint y: 424, endPoint x: 776, endPoint y: 213, distance: 211.4
click at [776, 213] on div "true false true false Workflow Set Inputs Inputs Condition If city is provided …" at bounding box center [473, 375] width 856 height 661
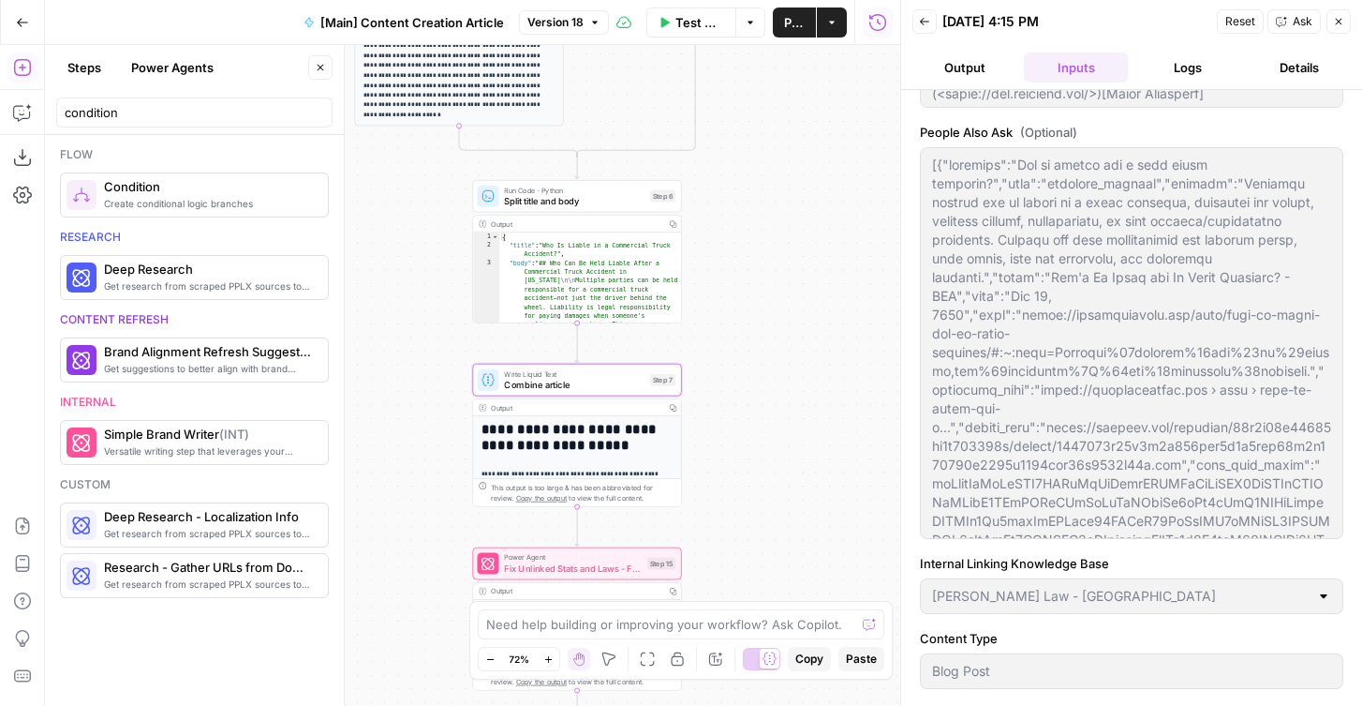
drag, startPoint x: 755, startPoint y: 159, endPoint x: 778, endPoint y: 481, distance: 322.2
click at [778, 479] on div "true false true false Workflow Set Inputs Inputs Condition If city is provided …" at bounding box center [473, 375] width 856 height 661
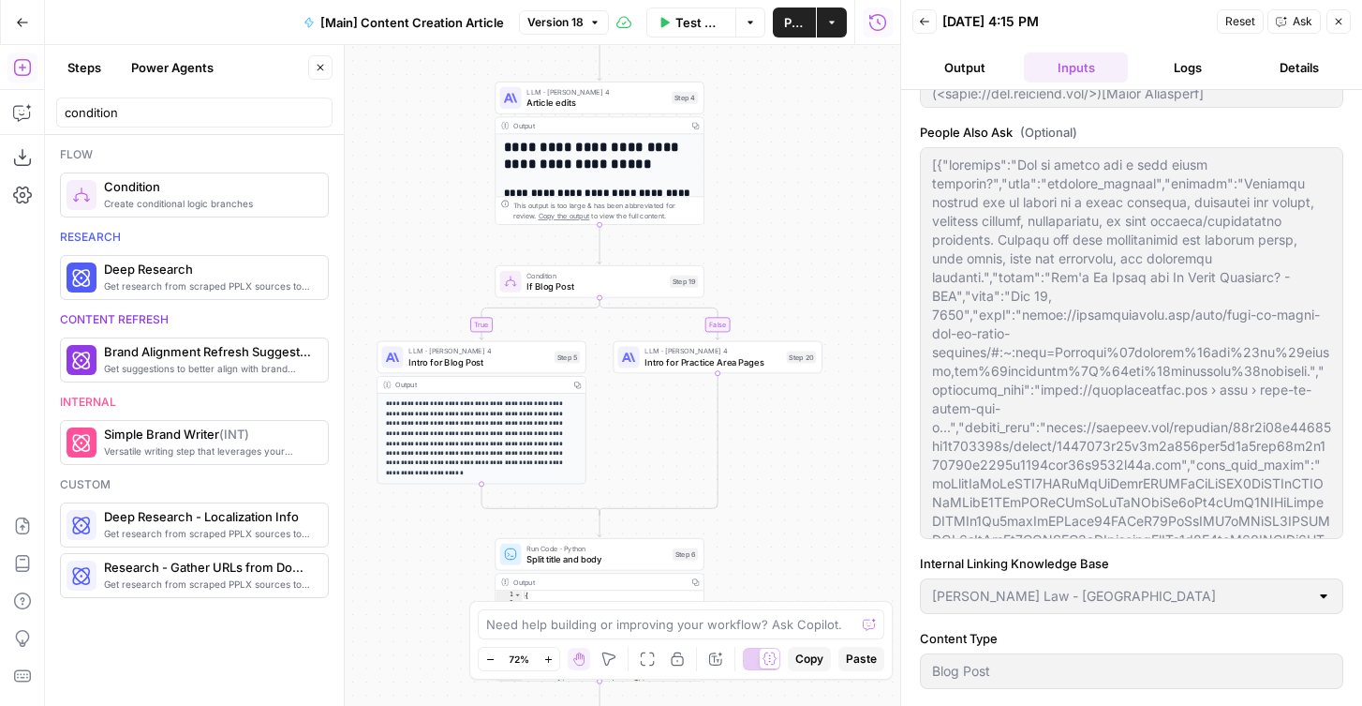
drag, startPoint x: 748, startPoint y: 239, endPoint x: 748, endPoint y: 499, distance: 259.6
click at [748, 499] on div "true false true false Workflow Set Inputs Inputs Condition If city is provided …" at bounding box center [473, 375] width 856 height 661
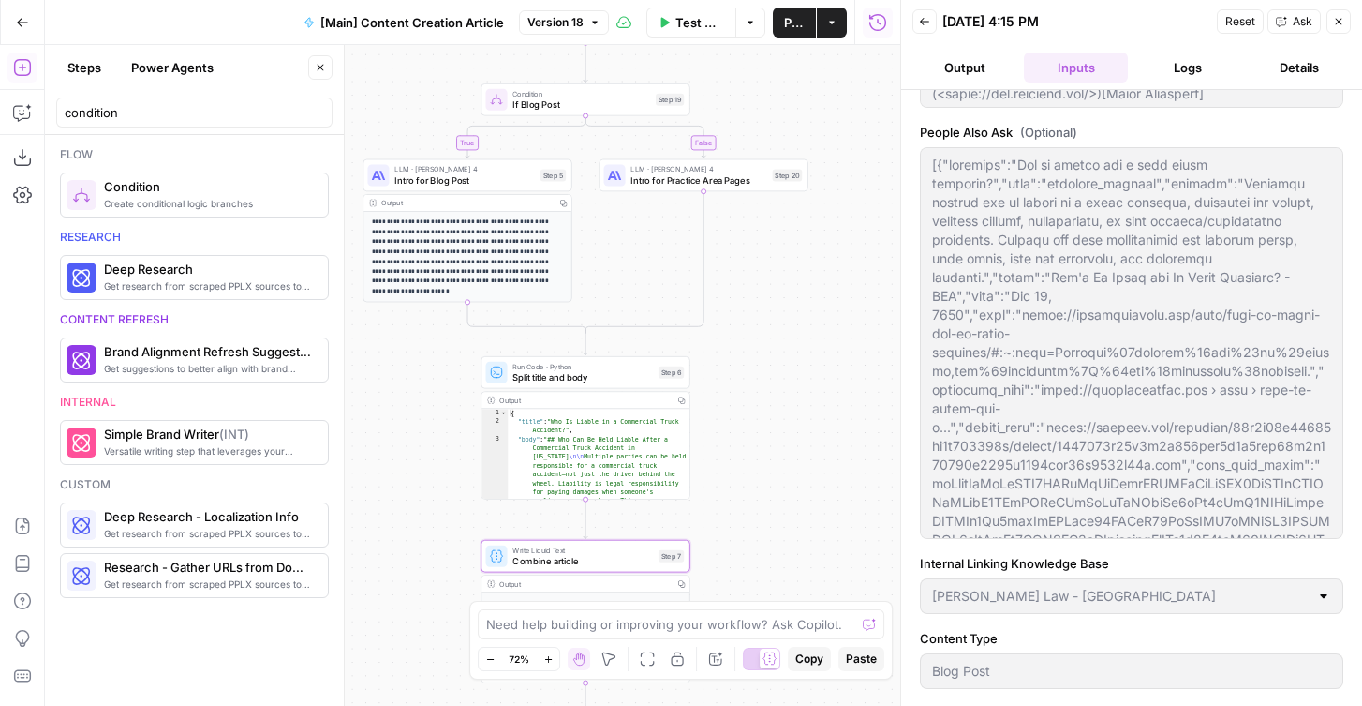
drag, startPoint x: 778, startPoint y: 502, endPoint x: 758, endPoint y: 291, distance: 211.8
click at [758, 291] on div "true false true false Workflow Set Inputs Inputs Condition If city is provided …" at bounding box center [473, 375] width 856 height 661
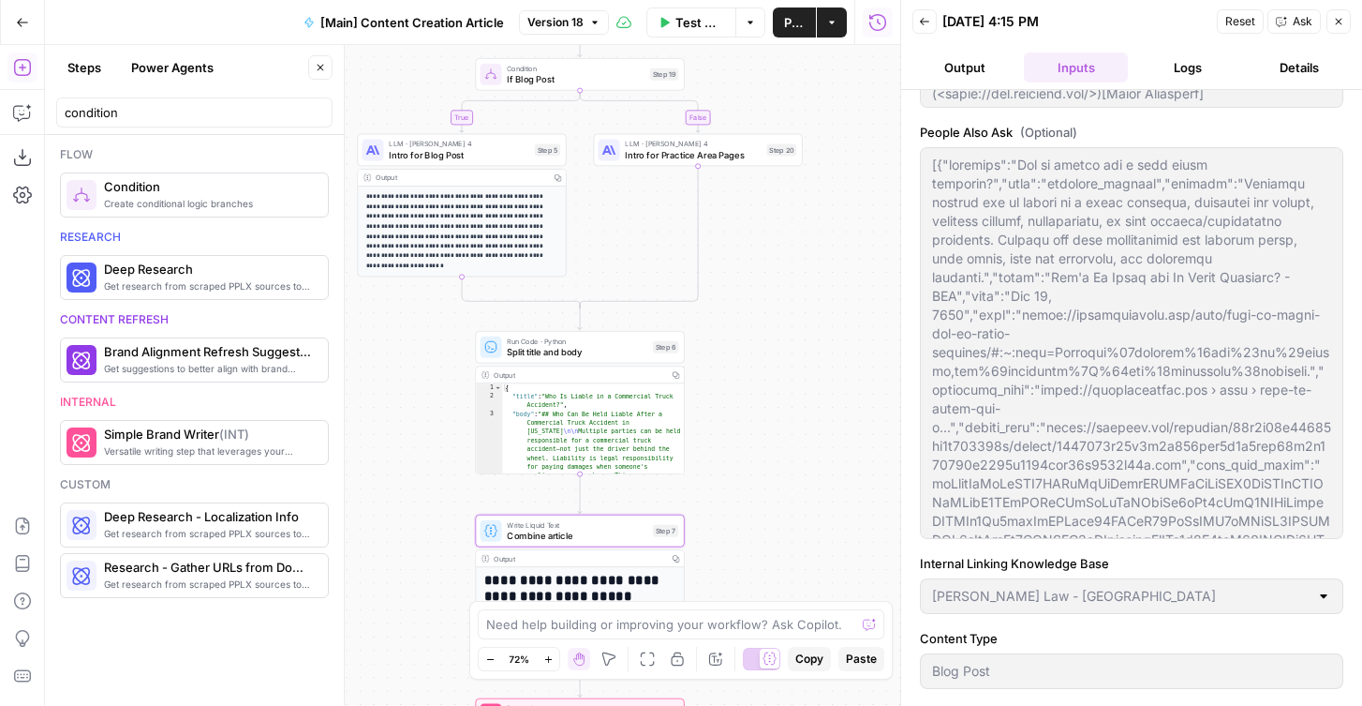
drag, startPoint x: 758, startPoint y: 550, endPoint x: 757, endPoint y: 322, distance: 227.7
click at [758, 322] on div "true false true false Workflow Set Inputs Inputs Condition If city is provided …" at bounding box center [473, 375] width 856 height 661
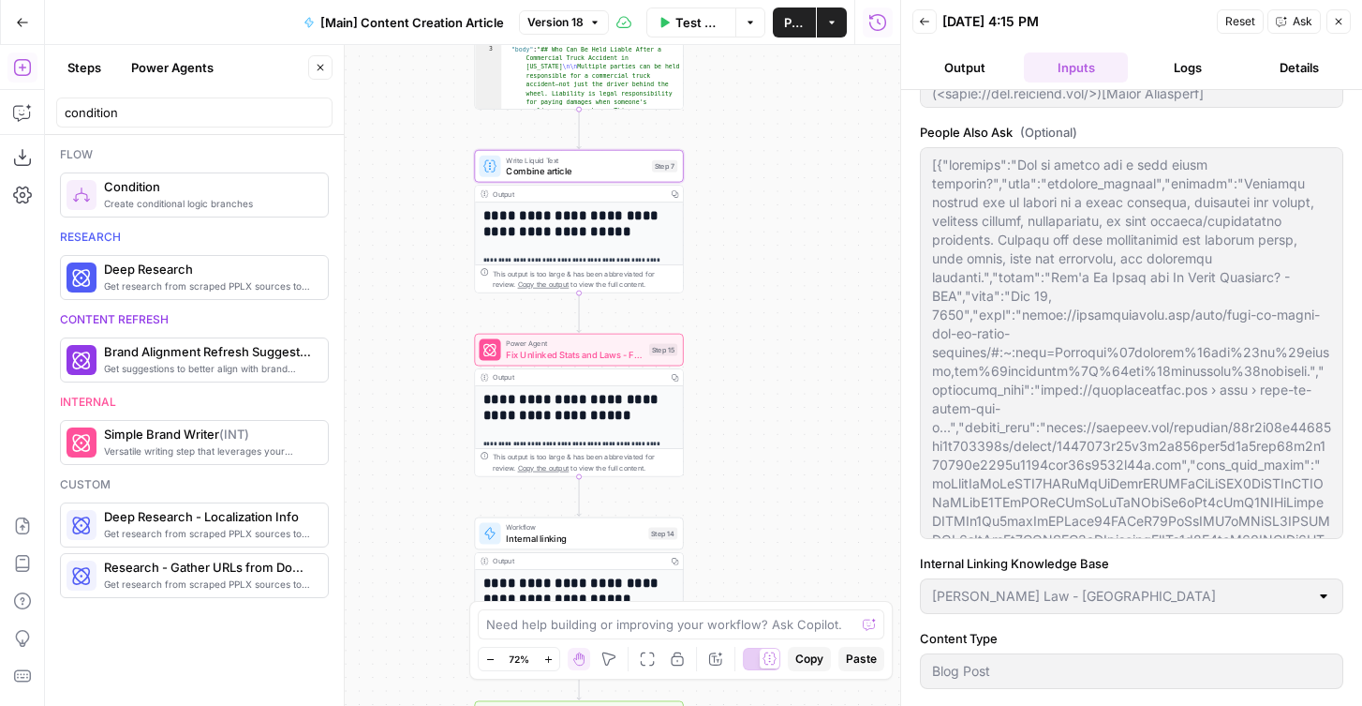
drag, startPoint x: 752, startPoint y: 482, endPoint x: 752, endPoint y: 353, distance: 128.4
click at [752, 353] on div "true false true false Workflow Set Inputs Inputs Condition If city is provided …" at bounding box center [473, 375] width 856 height 661
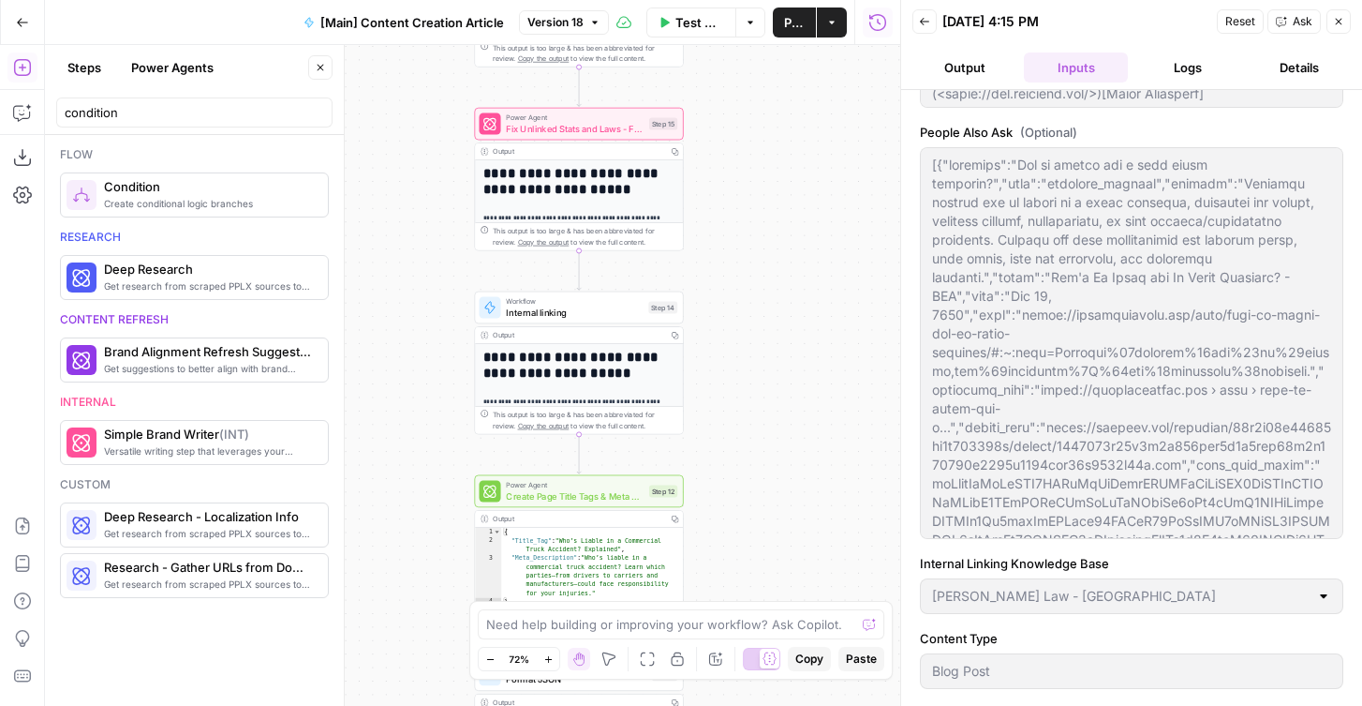
drag, startPoint x: 744, startPoint y: 487, endPoint x: 744, endPoint y: 253, distance: 234.3
click at [744, 253] on div "true false true false Workflow Set Inputs Inputs Condition If city is provided …" at bounding box center [473, 375] width 856 height 661
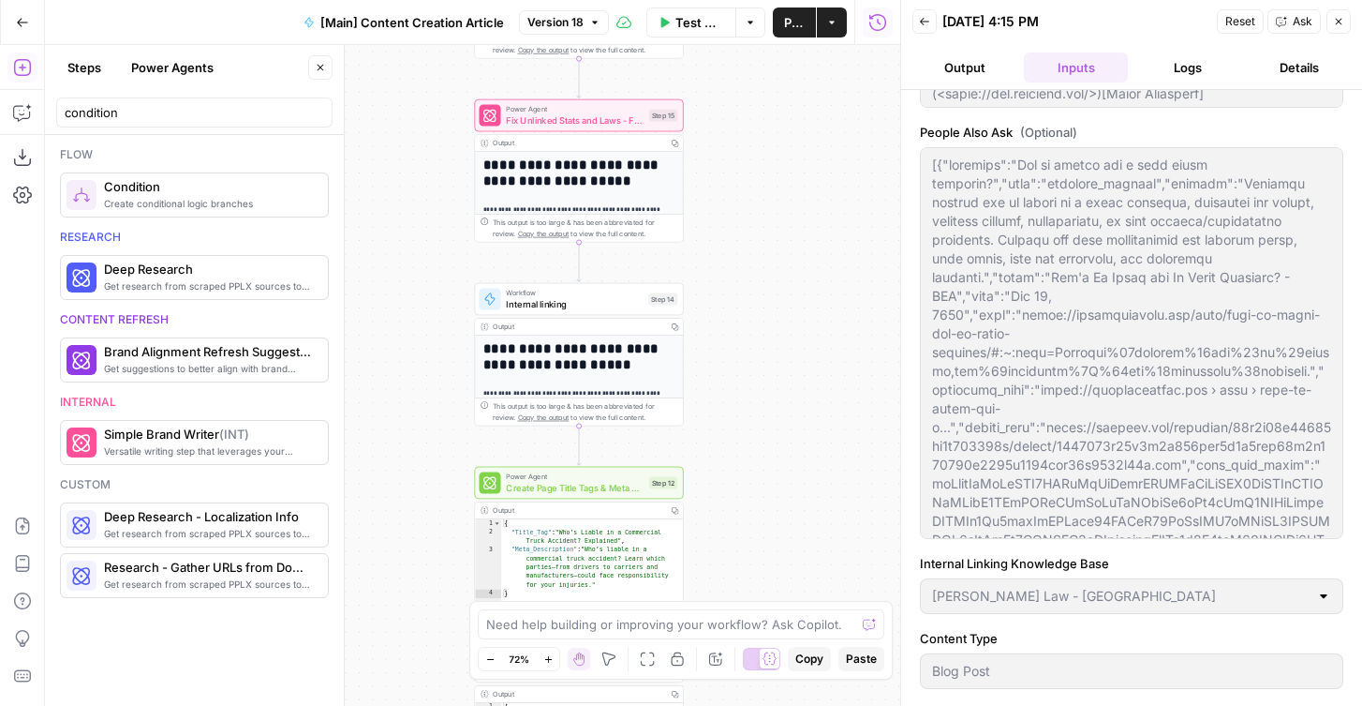
click at [565, 308] on span "Internal linking" at bounding box center [574, 303] width 137 height 13
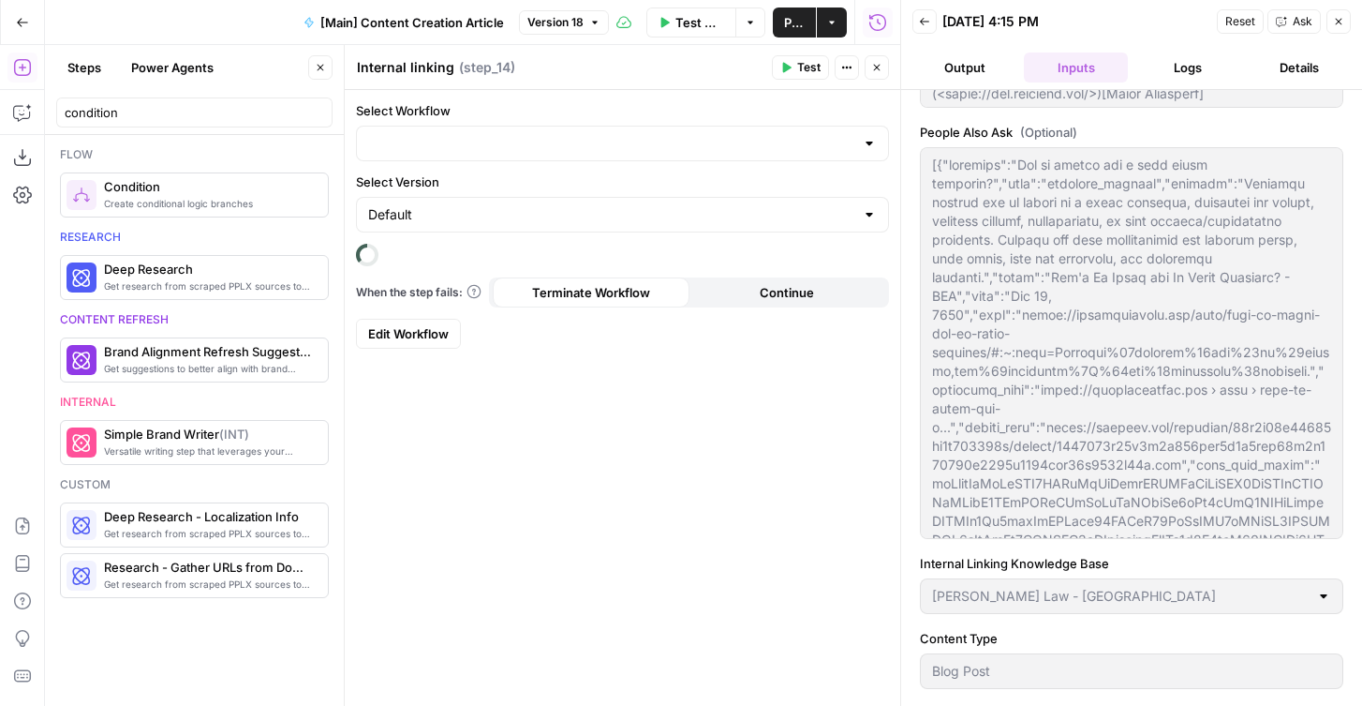
type input "[Article] Internal linking"
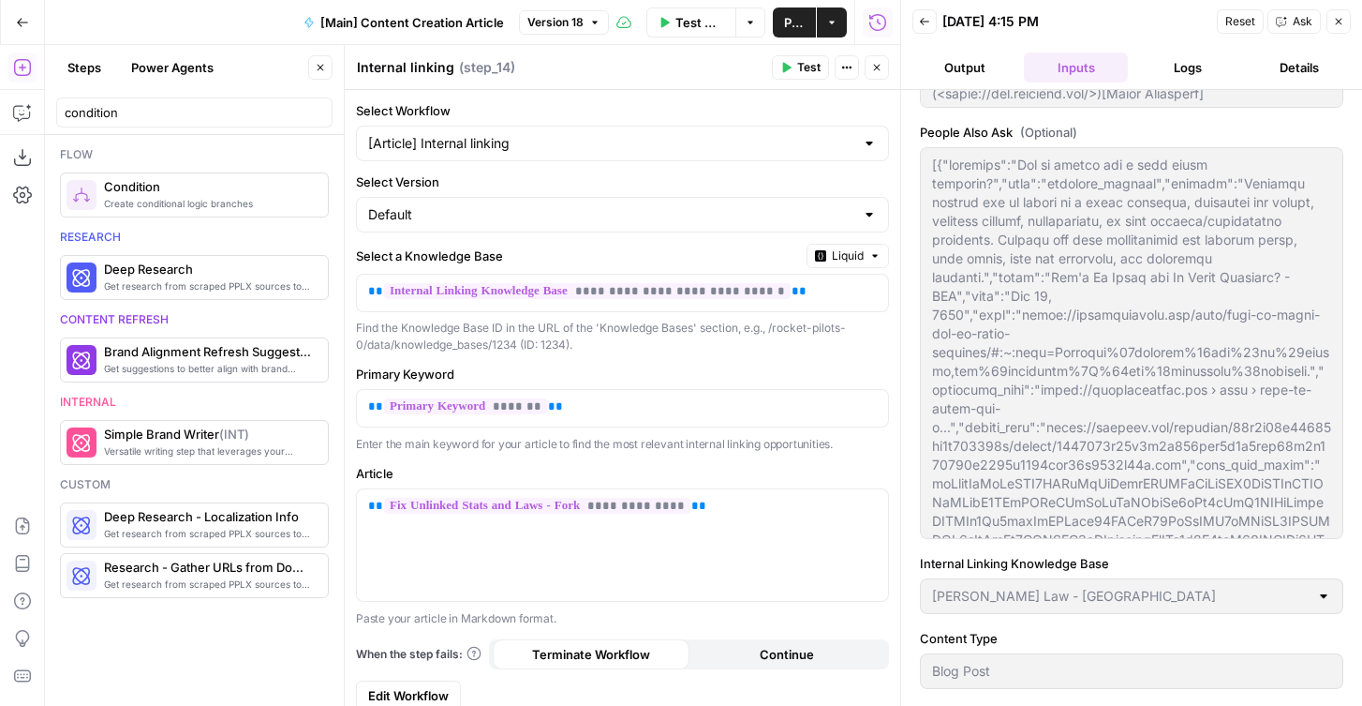
scroll to position [15, 0]
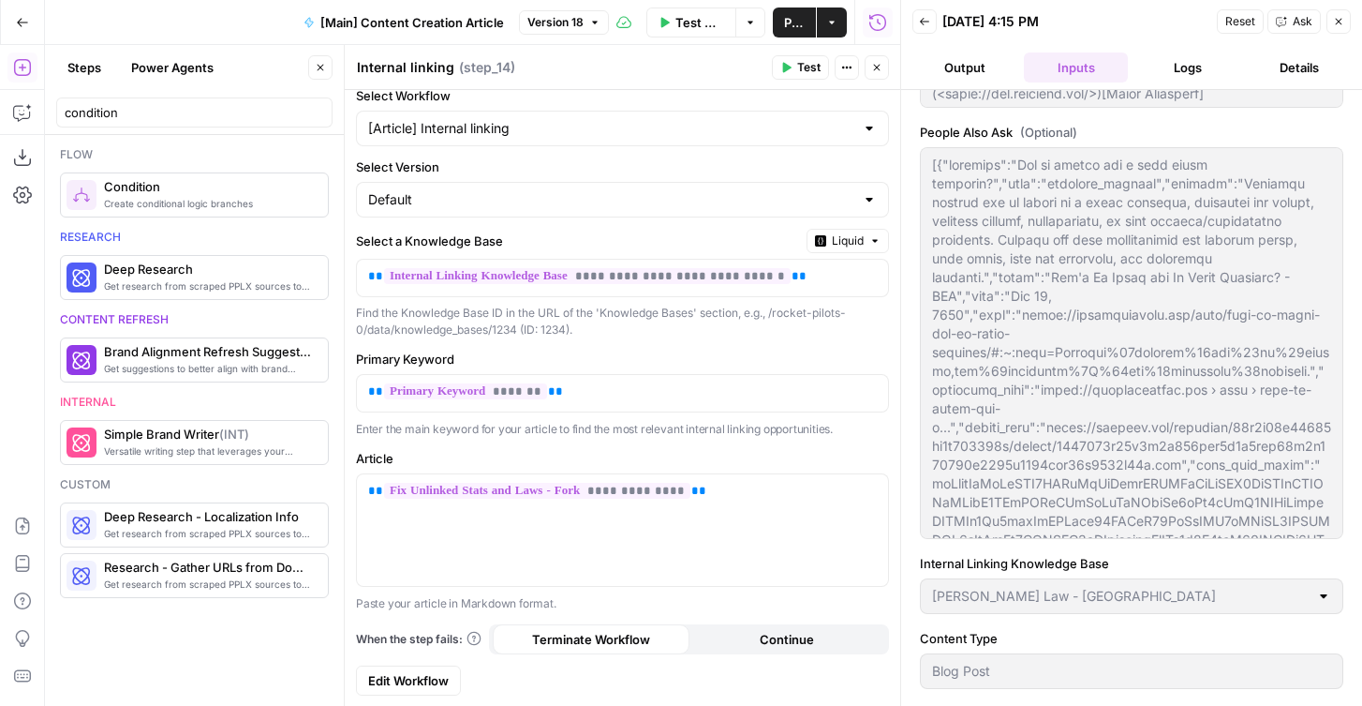
click at [387, 681] on span "Edit Workflow" at bounding box center [408, 680] width 81 height 19
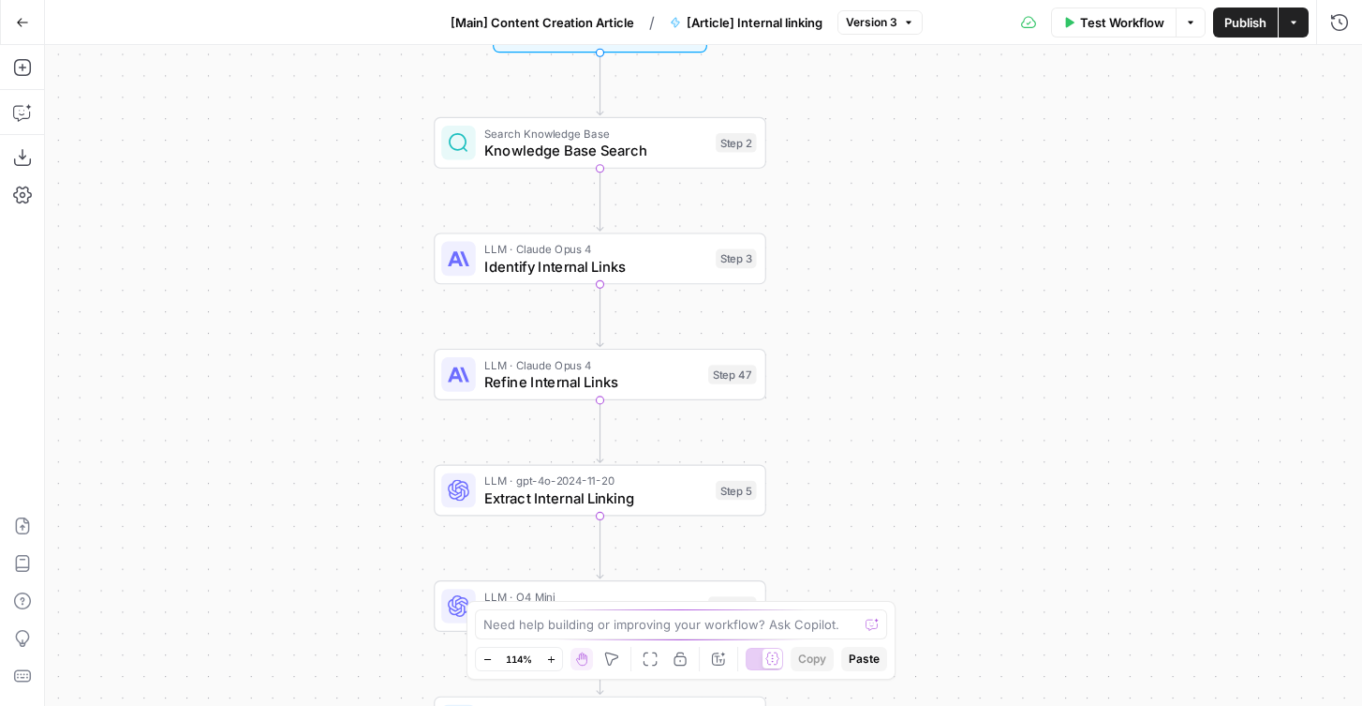
drag, startPoint x: 509, startPoint y: 245, endPoint x: 320, endPoint y: 245, distance: 188.3
click at [320, 245] on div "Workflow Set Inputs Inputs Search Knowledge Base Knowledge Base Search Step 2 L…" at bounding box center [703, 375] width 1317 height 661
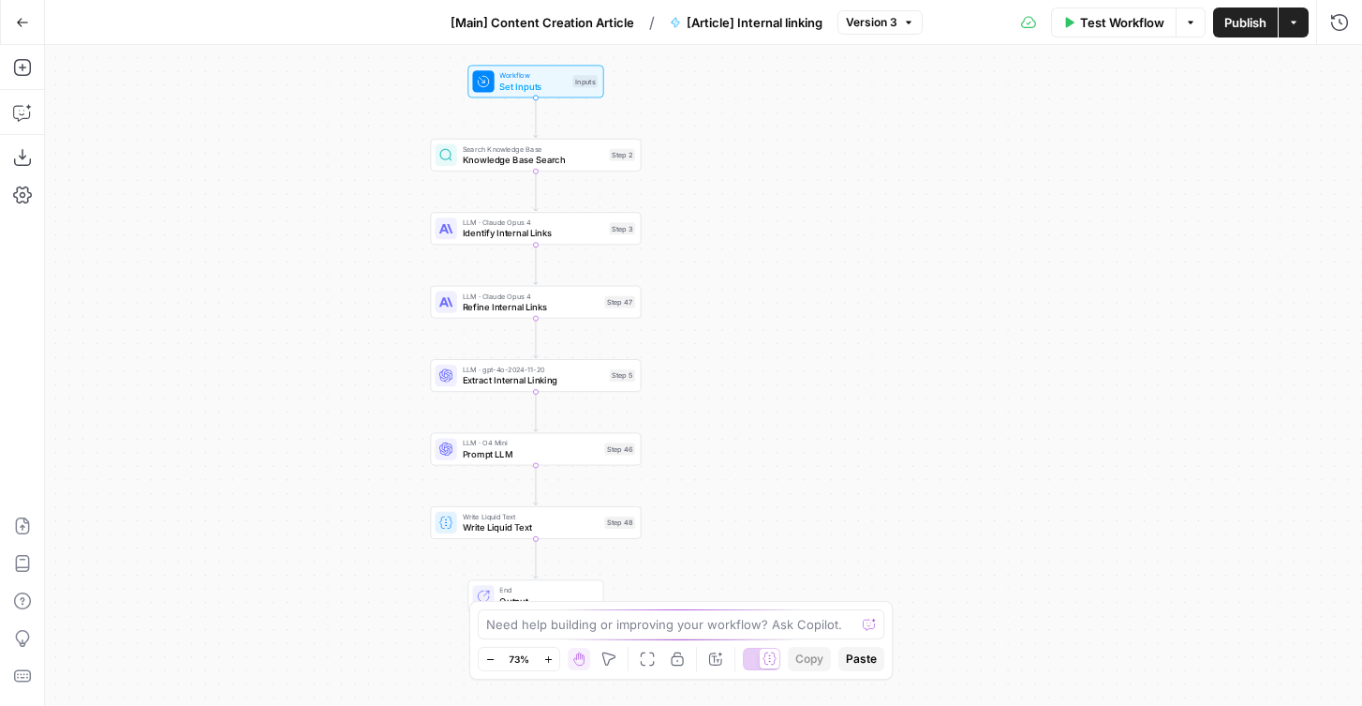
drag, startPoint x: 296, startPoint y: 263, endPoint x: 343, endPoint y: 231, distance: 56.7
click at [343, 231] on div "Workflow Set Inputs Inputs Search Knowledge Base Knowledge Base Search Step 2 L…" at bounding box center [703, 375] width 1317 height 661
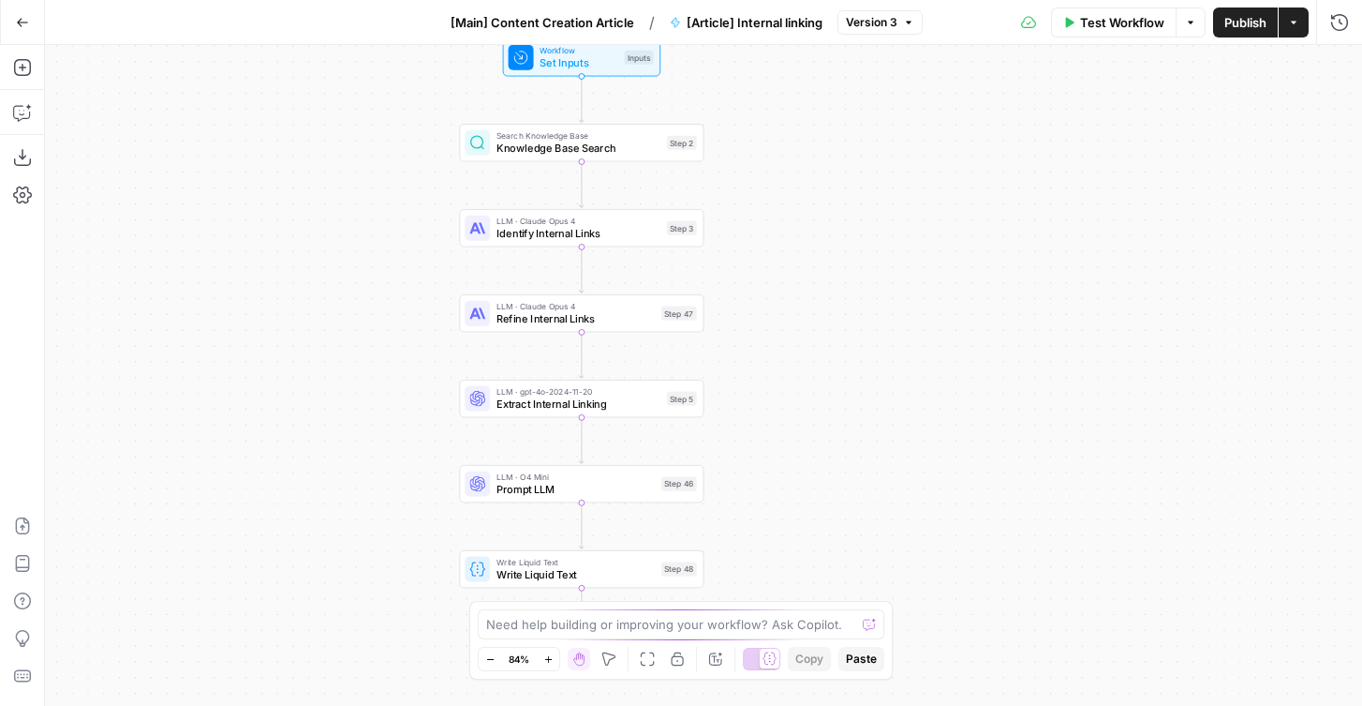
drag, startPoint x: 343, startPoint y: 231, endPoint x: 369, endPoint y: 231, distance: 26.2
click at [369, 231] on div "Workflow Set Inputs Inputs Search Knowledge Base Knowledge Base Search Step 2 L…" at bounding box center [703, 375] width 1317 height 661
click at [539, 239] on span "Identify Internal Links" at bounding box center [590, 234] width 164 height 16
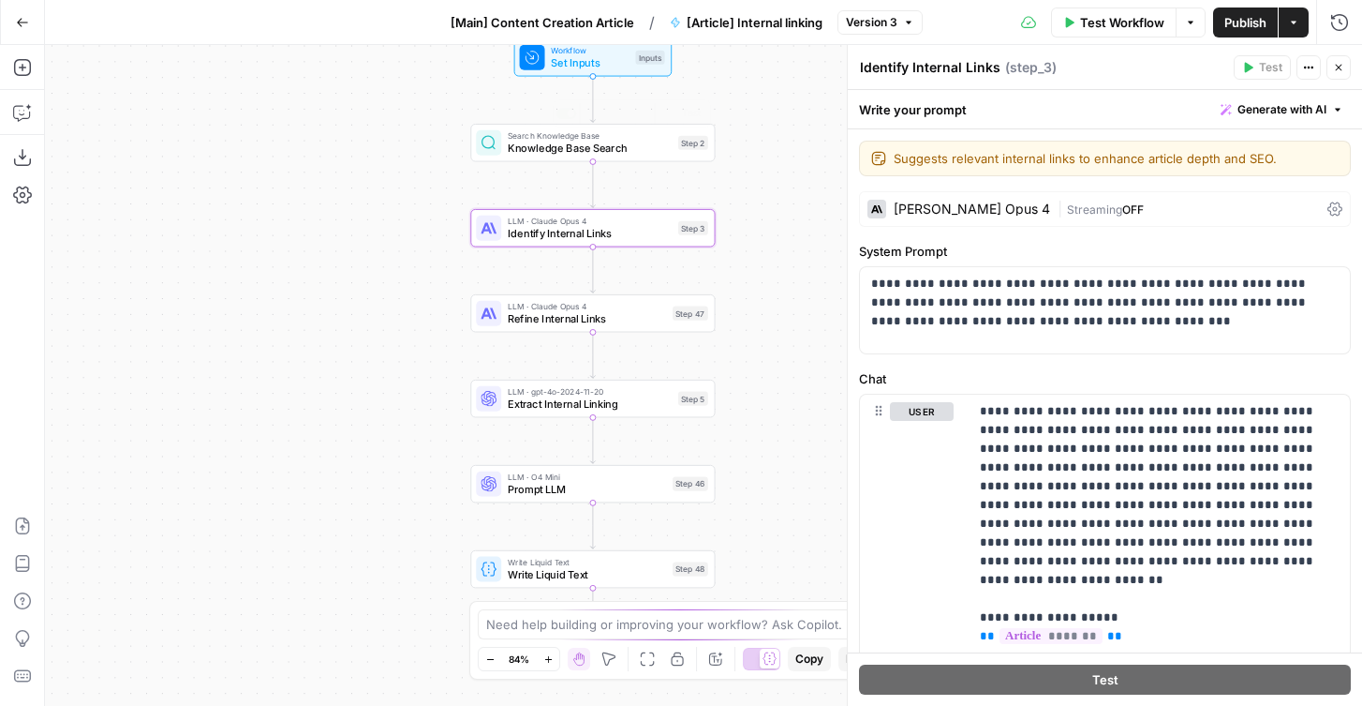
click at [781, 205] on div "Workflow Set Inputs Inputs Test Step Search Knowledge Base Knowledge Base Searc…" at bounding box center [703, 375] width 1317 height 661
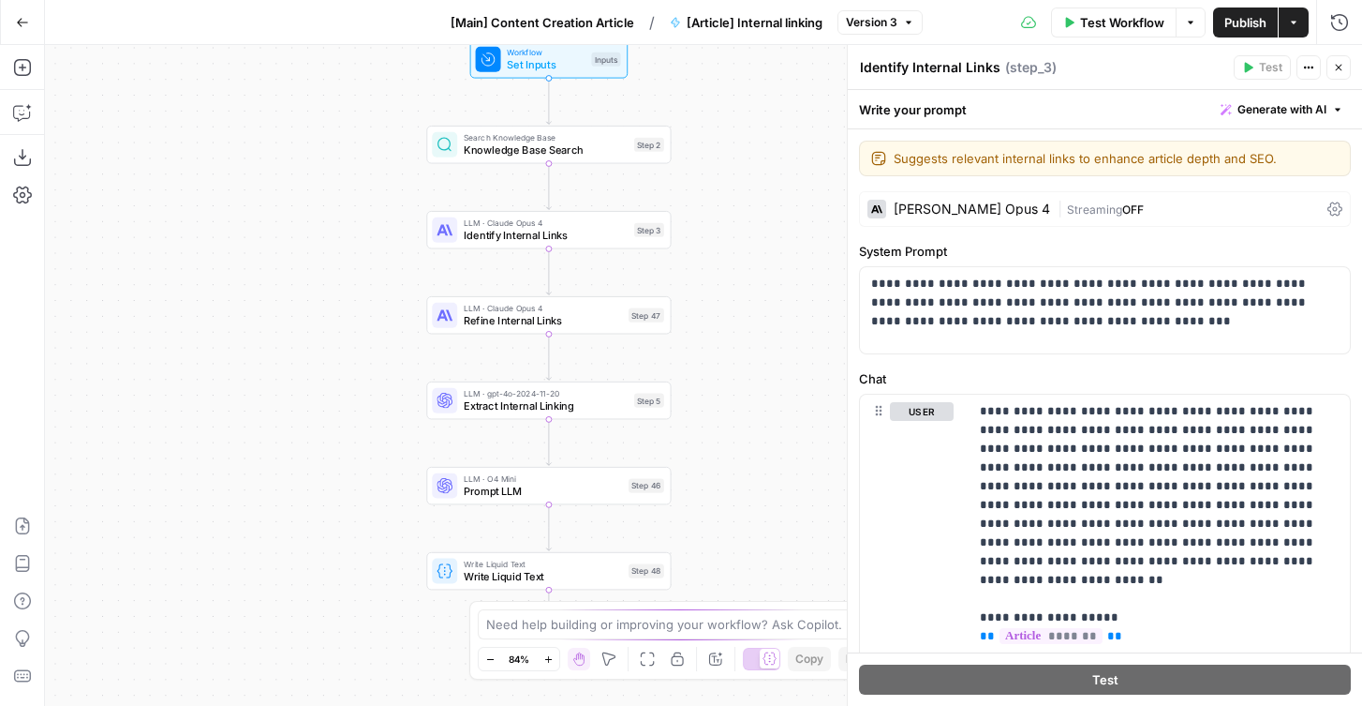
drag, startPoint x: 789, startPoint y: 196, endPoint x: 735, endPoint y: 200, distance: 54.5
click at [735, 200] on div "Workflow Set Inputs Inputs Search Knowledge Base Knowledge Base Search Step 2 L…" at bounding box center [703, 375] width 1317 height 661
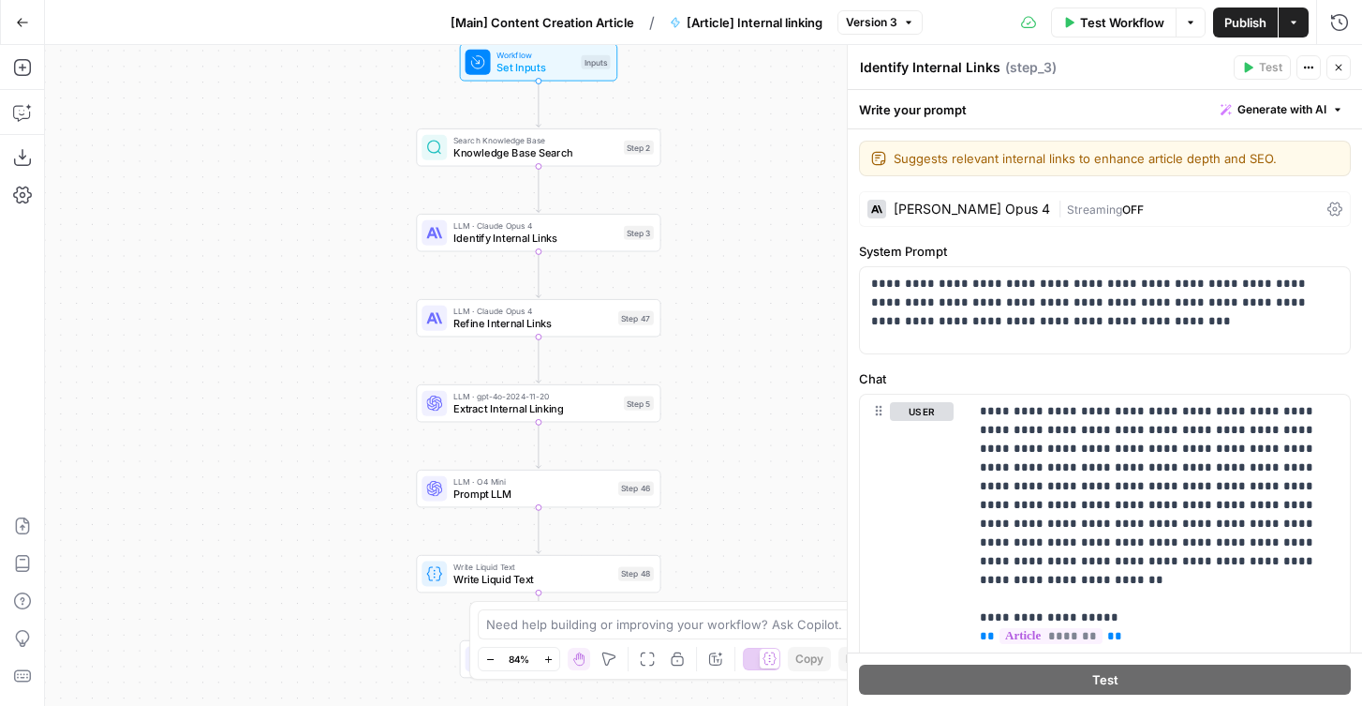
drag, startPoint x: 720, startPoint y: 84, endPoint x: 720, endPoint y: 189, distance: 104.9
click at [720, 189] on div "Workflow Set Inputs Inputs Search Knowledge Base Knowledge Base Search Step 2 L…" at bounding box center [703, 375] width 1317 height 661
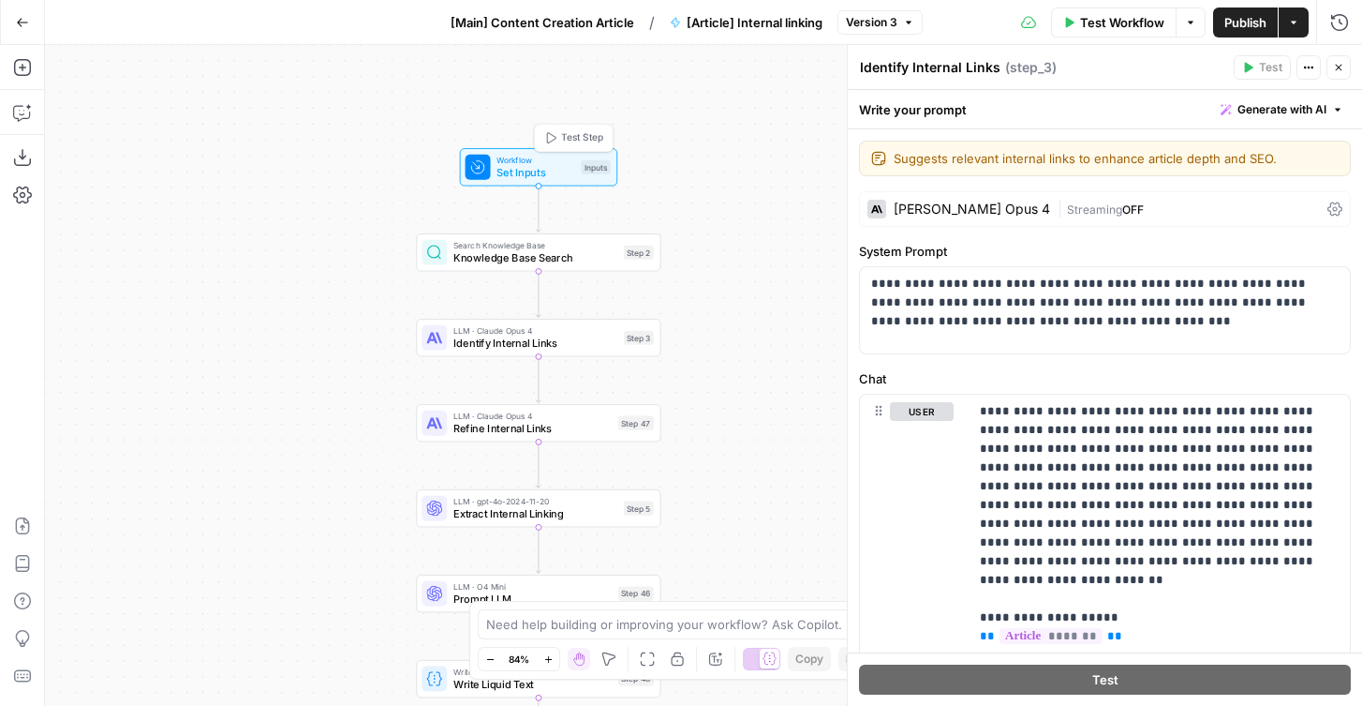
click at [580, 139] on span "Test Step" at bounding box center [582, 138] width 42 height 14
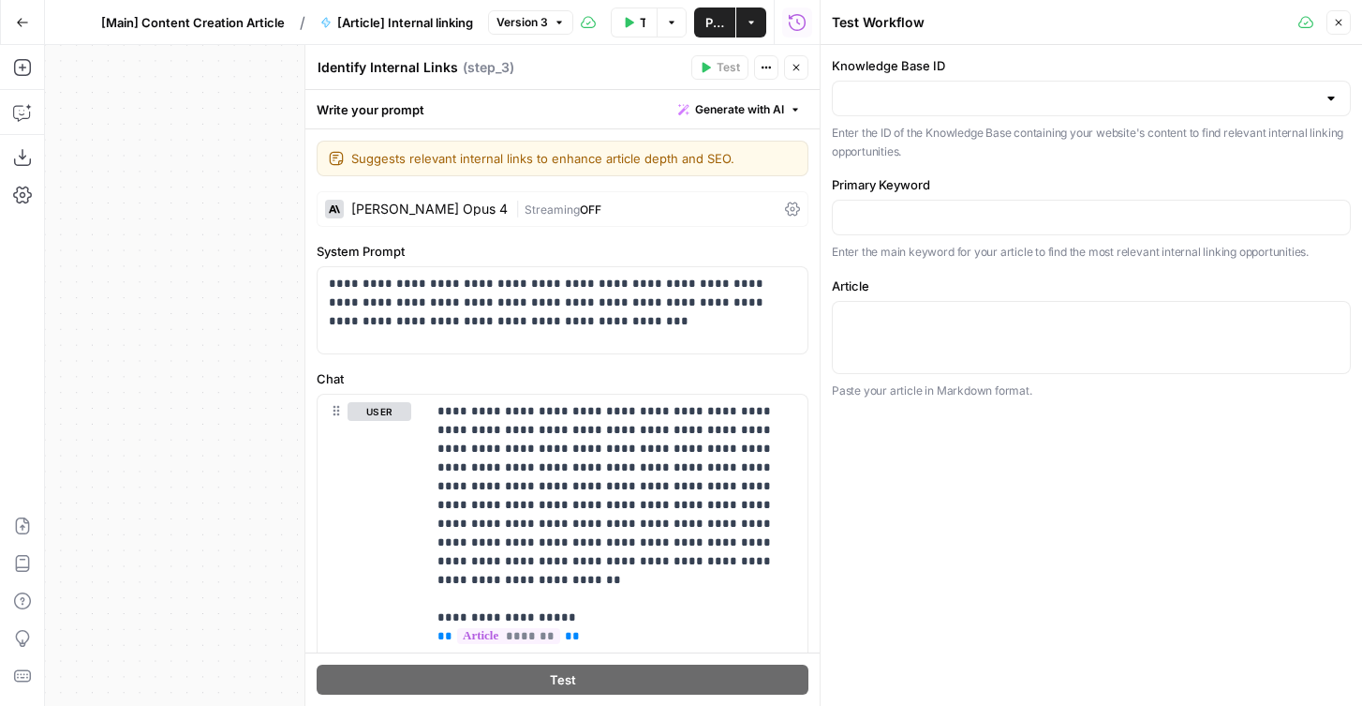
click at [913, 84] on div at bounding box center [1091, 99] width 519 height 36
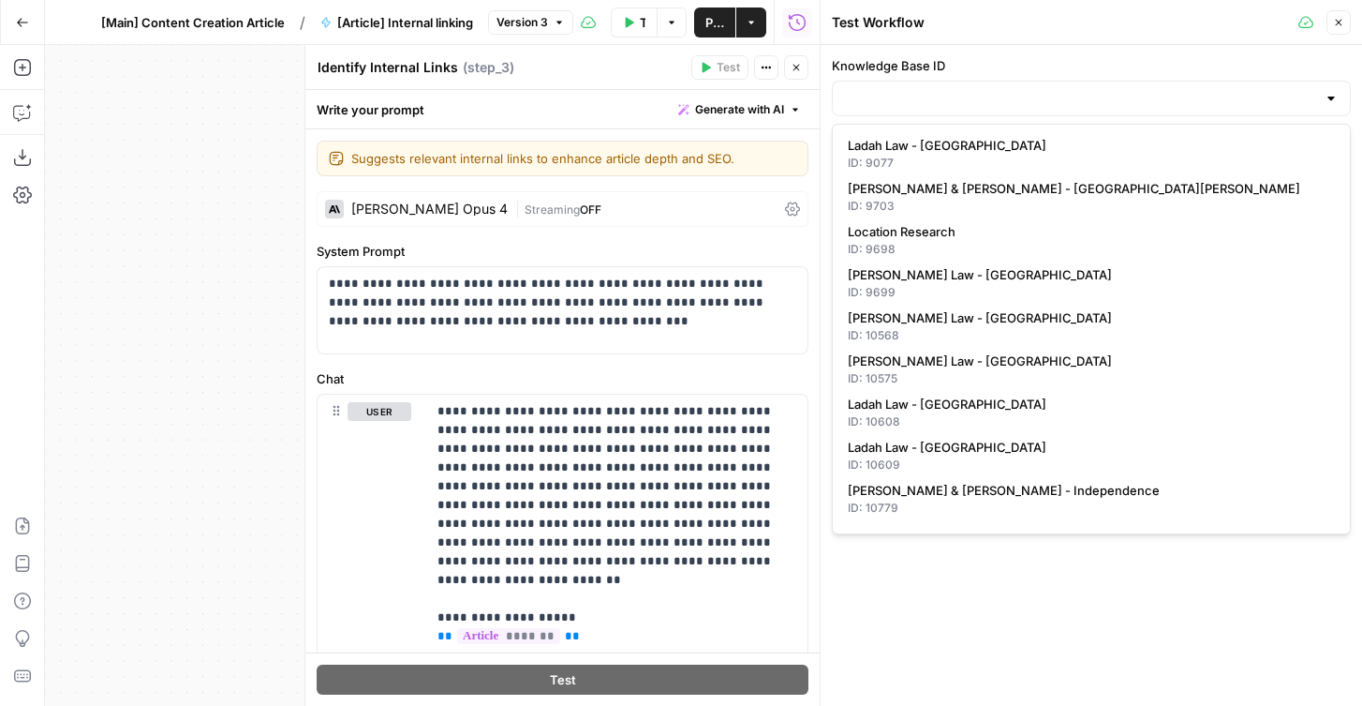
click at [902, 64] on label "Knowledge Base ID" at bounding box center [1091, 65] width 519 height 19
click at [902, 89] on input "Knowledge Base ID" at bounding box center [1080, 98] width 472 height 19
click at [802, 64] on button "Close" at bounding box center [796, 67] width 24 height 24
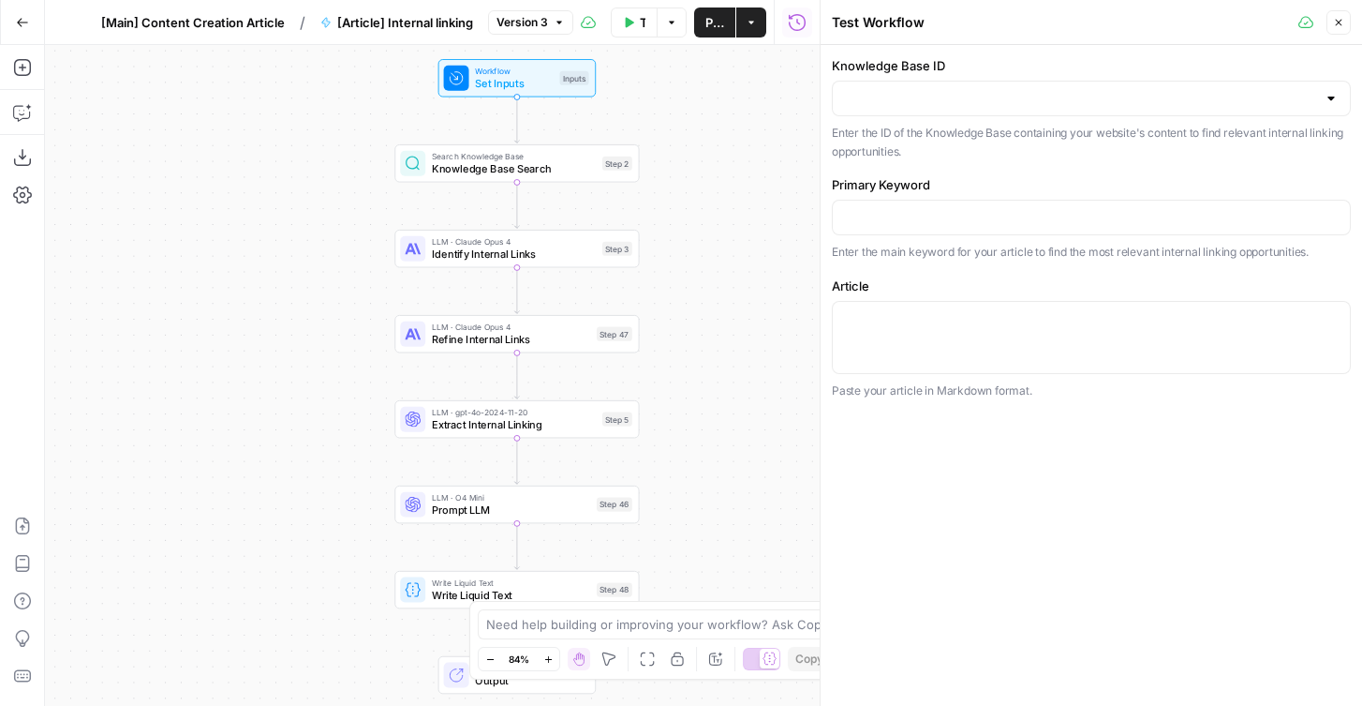
drag, startPoint x: 310, startPoint y: 382, endPoint x: 273, endPoint y: 255, distance: 132.8
click at [273, 255] on div "Workflow Set Inputs Inputs Search Knowledge Base Knowledge Base Search Step 2 L…" at bounding box center [432, 375] width 775 height 661
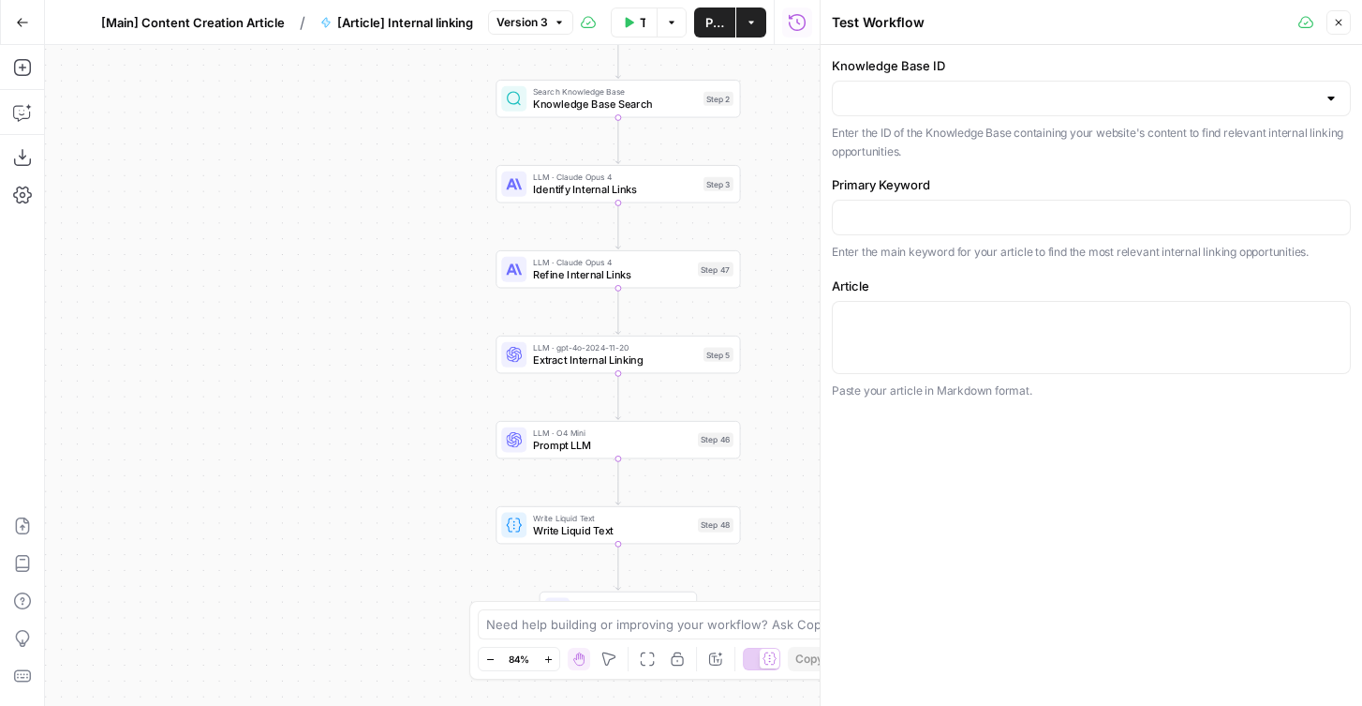
drag, startPoint x: 326, startPoint y: 109, endPoint x: 442, endPoint y: 82, distance: 119.1
click at [442, 82] on div "Workflow Set Inputs Inputs Search Knowledge Base Knowledge Base Search Step 2 L…" at bounding box center [432, 375] width 775 height 661
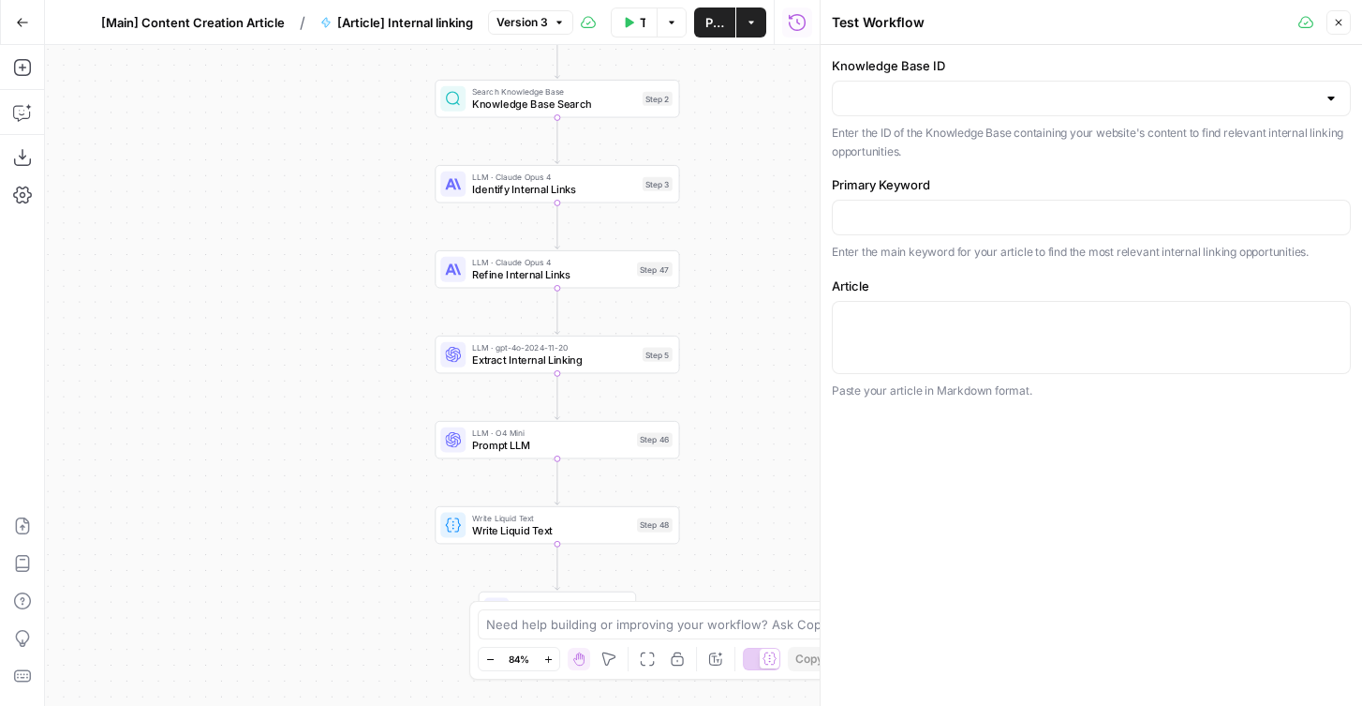
drag, startPoint x: 442, startPoint y: 82, endPoint x: 357, endPoint y: 83, distance: 85.3
click at [357, 83] on div "Workflow Set Inputs Inputs Search Knowledge Base Knowledge Base Search Step 2 L…" at bounding box center [432, 375] width 775 height 661
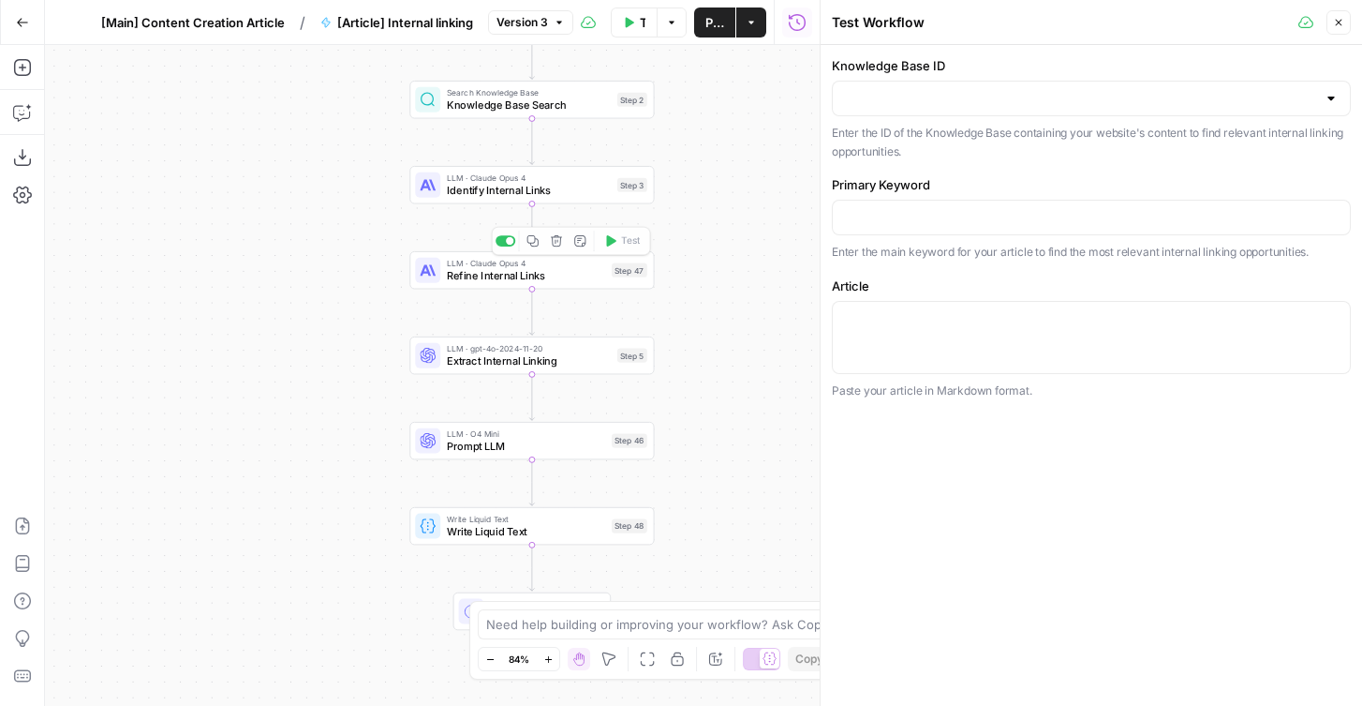
drag, startPoint x: 288, startPoint y: 249, endPoint x: 243, endPoint y: 320, distance: 84.2
click at [243, 320] on div "Workflow Set Inputs Inputs Search Knowledge Base Knowledge Base Search Step 2 L…" at bounding box center [432, 375] width 775 height 661
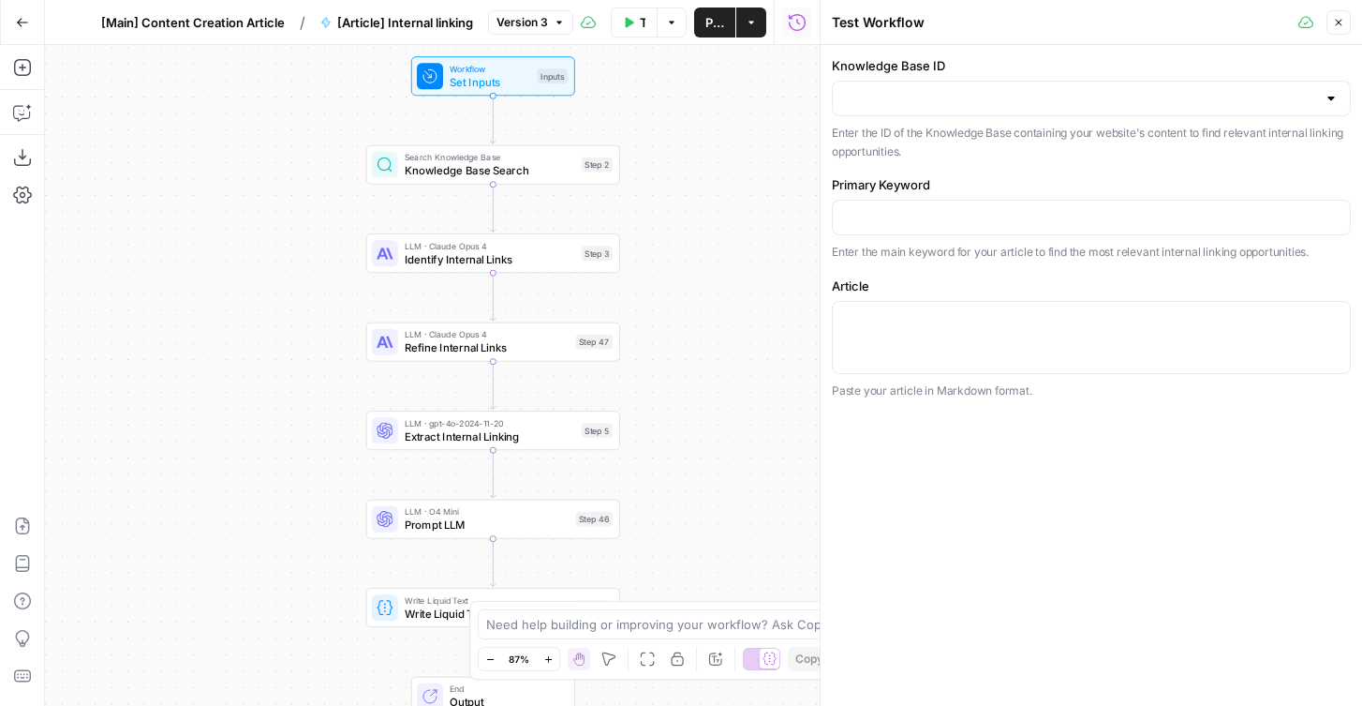
drag, startPoint x: 301, startPoint y: 324, endPoint x: 365, endPoint y: 320, distance: 63.8
click at [365, 320] on div "Workflow Set Inputs Inputs Search Knowledge Base Knowledge Base Search Step 2 L…" at bounding box center [432, 375] width 775 height 661
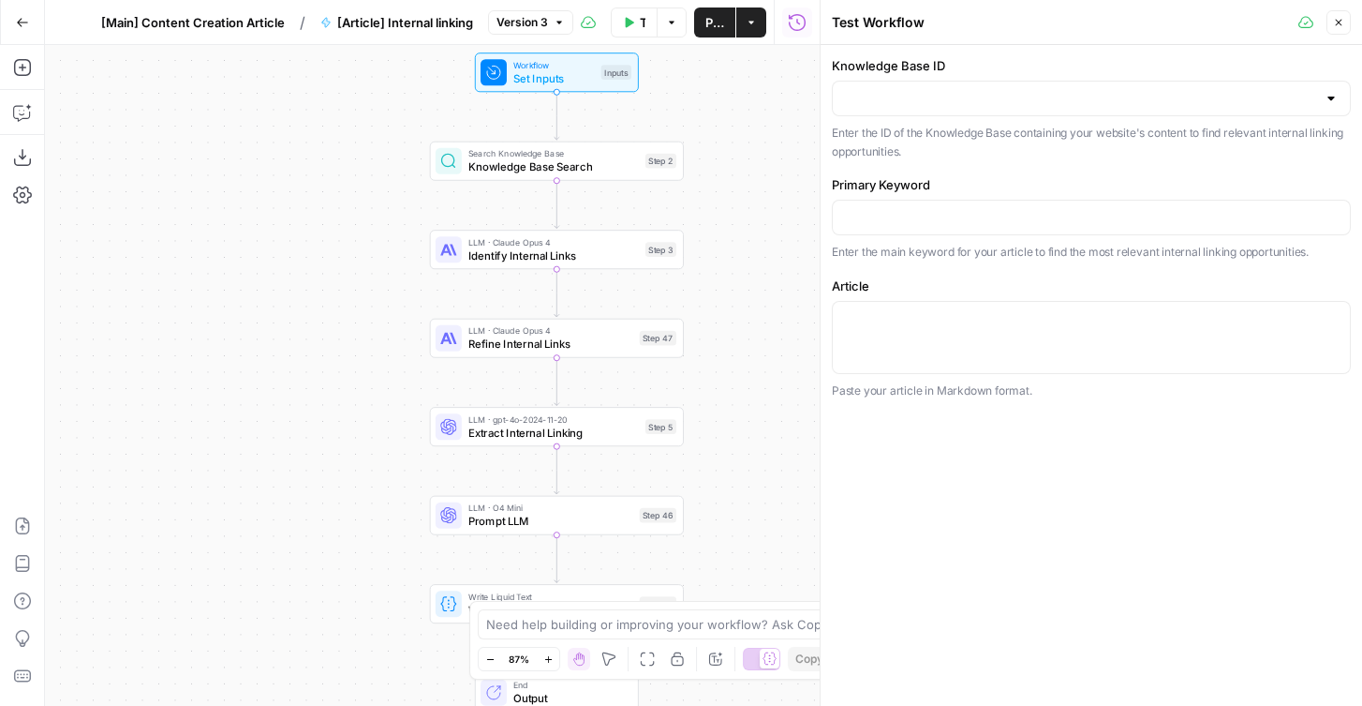
click at [506, 251] on span "Identify Internal Links" at bounding box center [554, 255] width 171 height 16
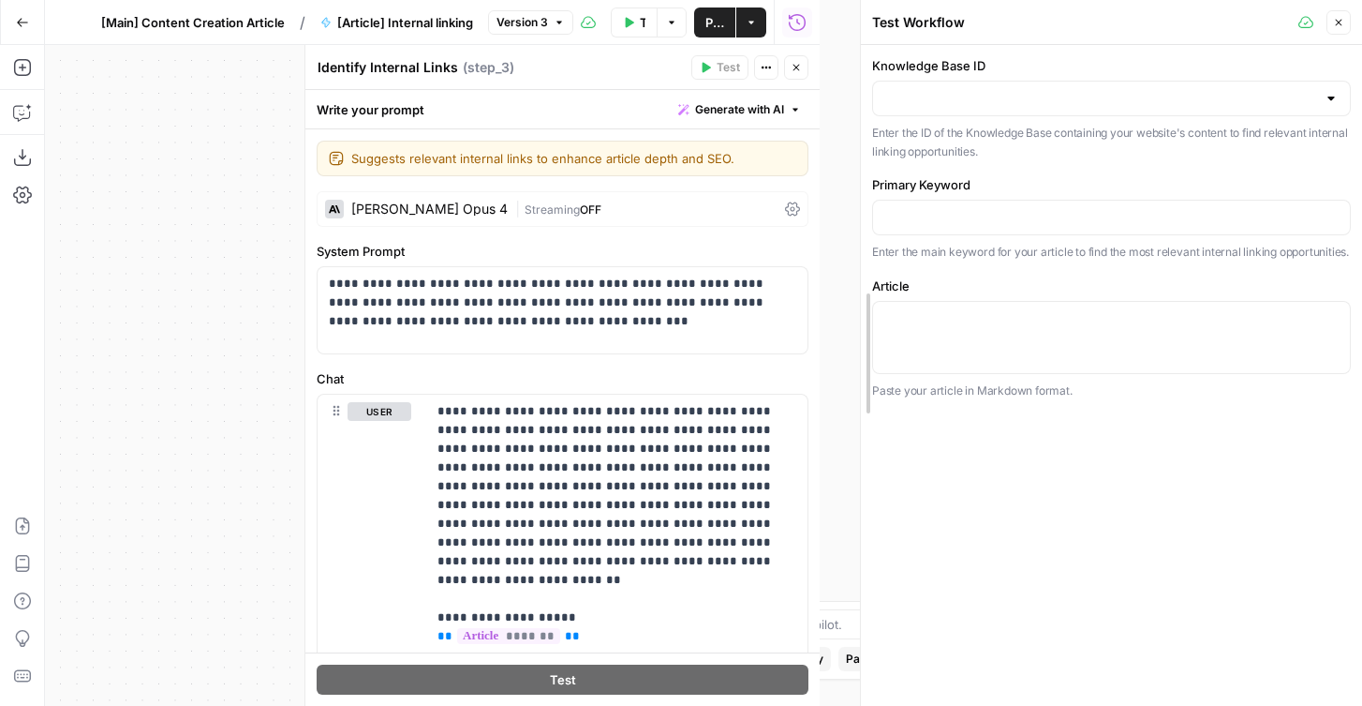
drag, startPoint x: 823, startPoint y: 283, endPoint x: 911, endPoint y: 283, distance: 88.1
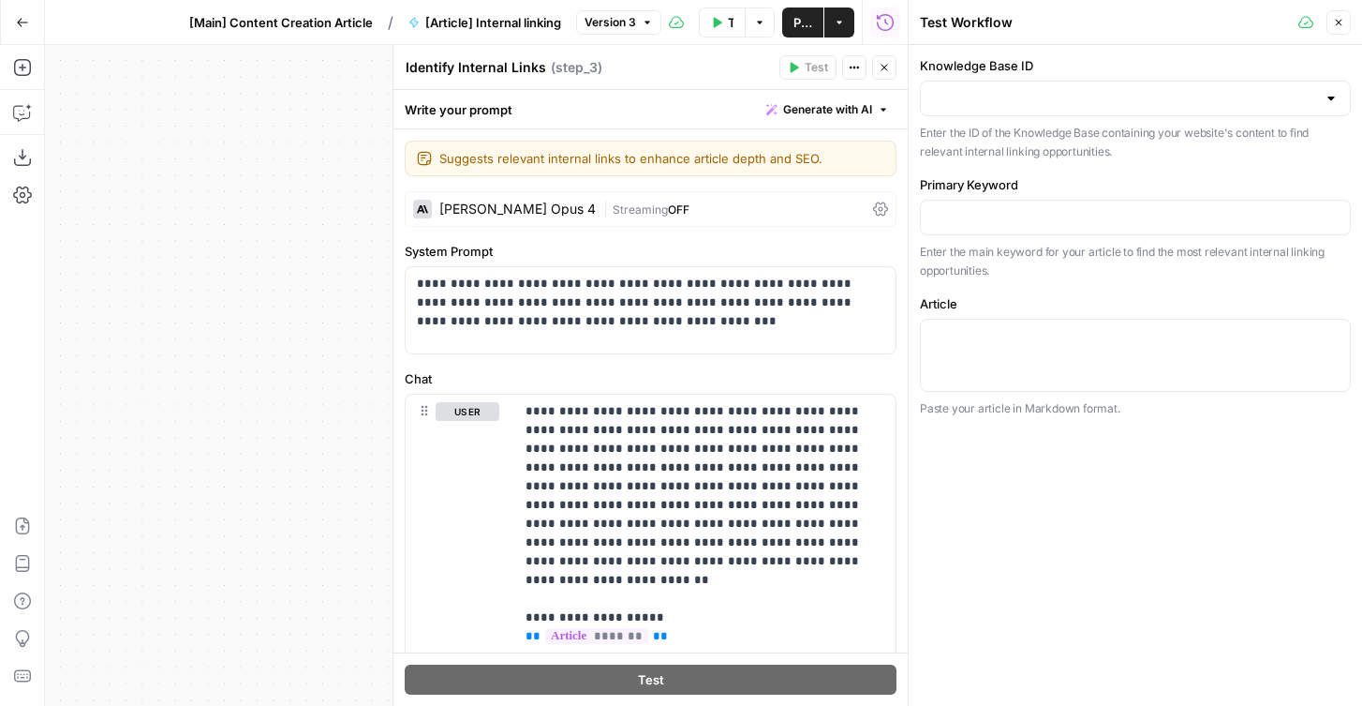
click at [621, 22] on span "Version 3" at bounding box center [611, 22] width 52 height 17
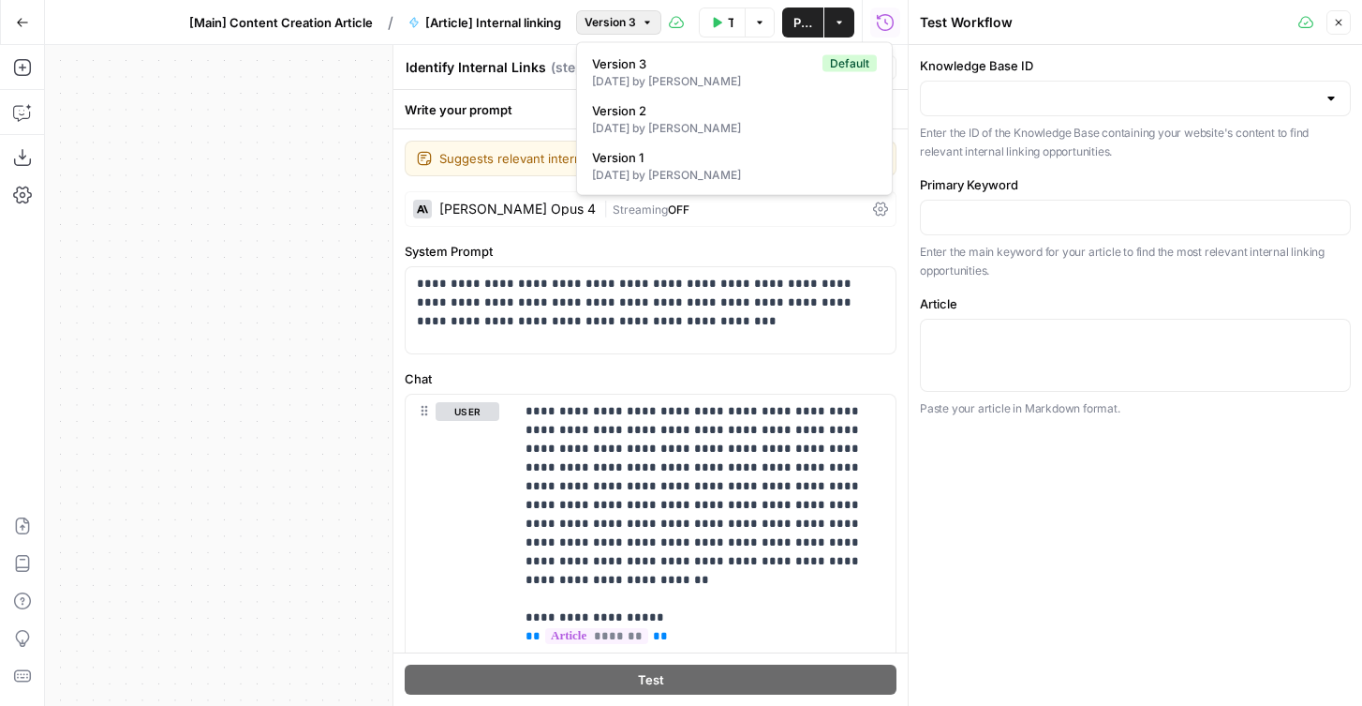
click at [621, 22] on span "Version 3" at bounding box center [611, 22] width 52 height 17
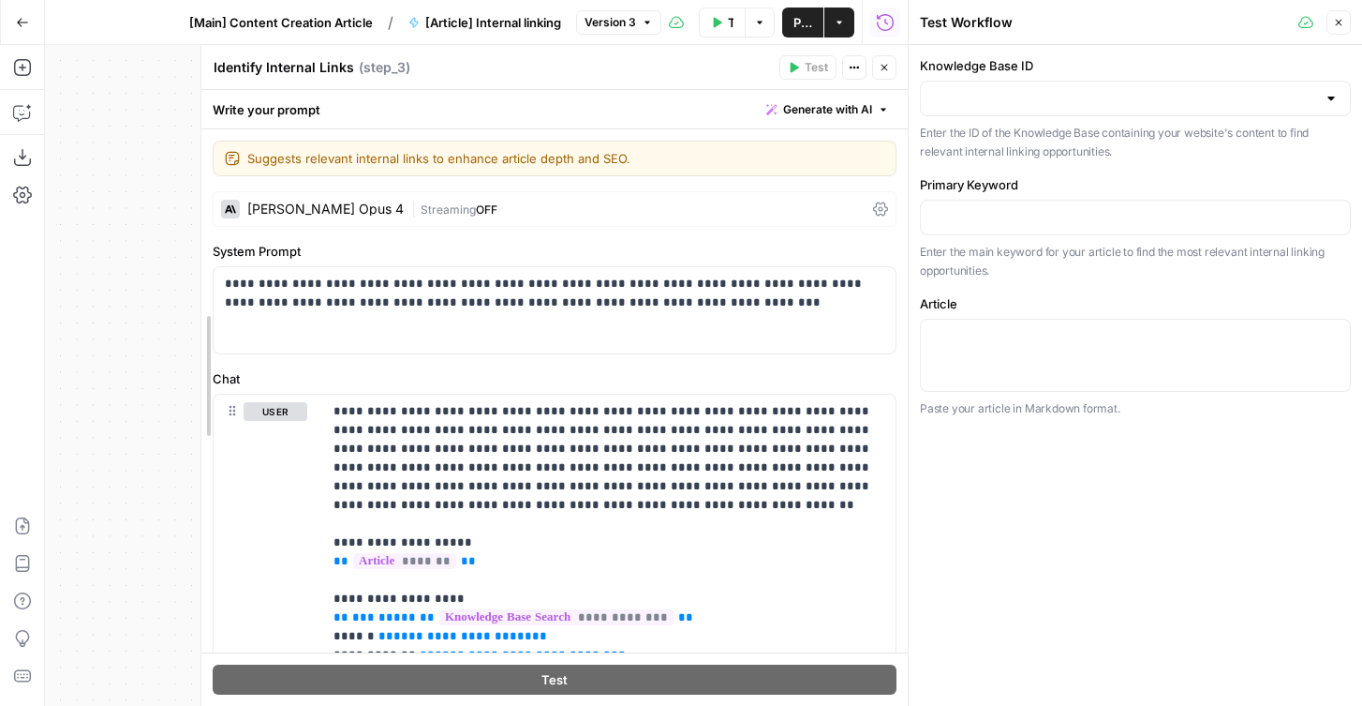
drag, startPoint x: 400, startPoint y: 340, endPoint x: 199, endPoint y: 340, distance: 201.5
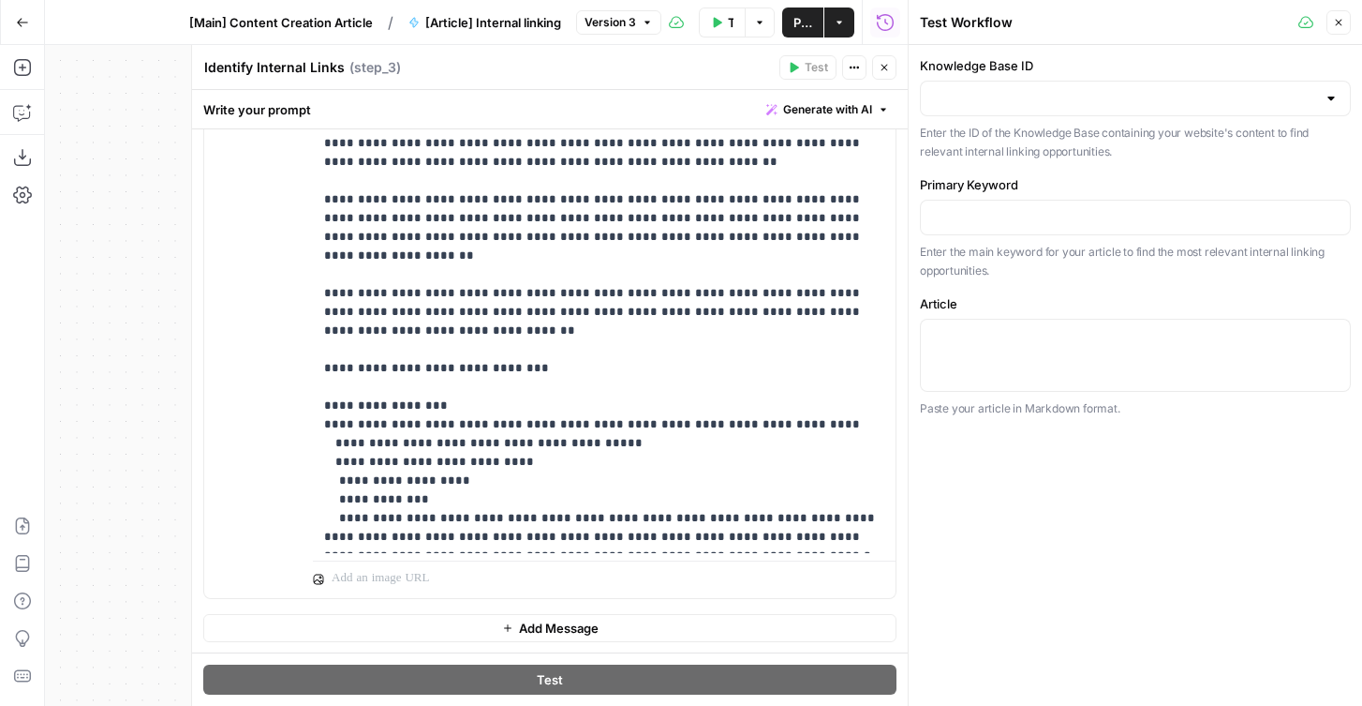
scroll to position [208, 0]
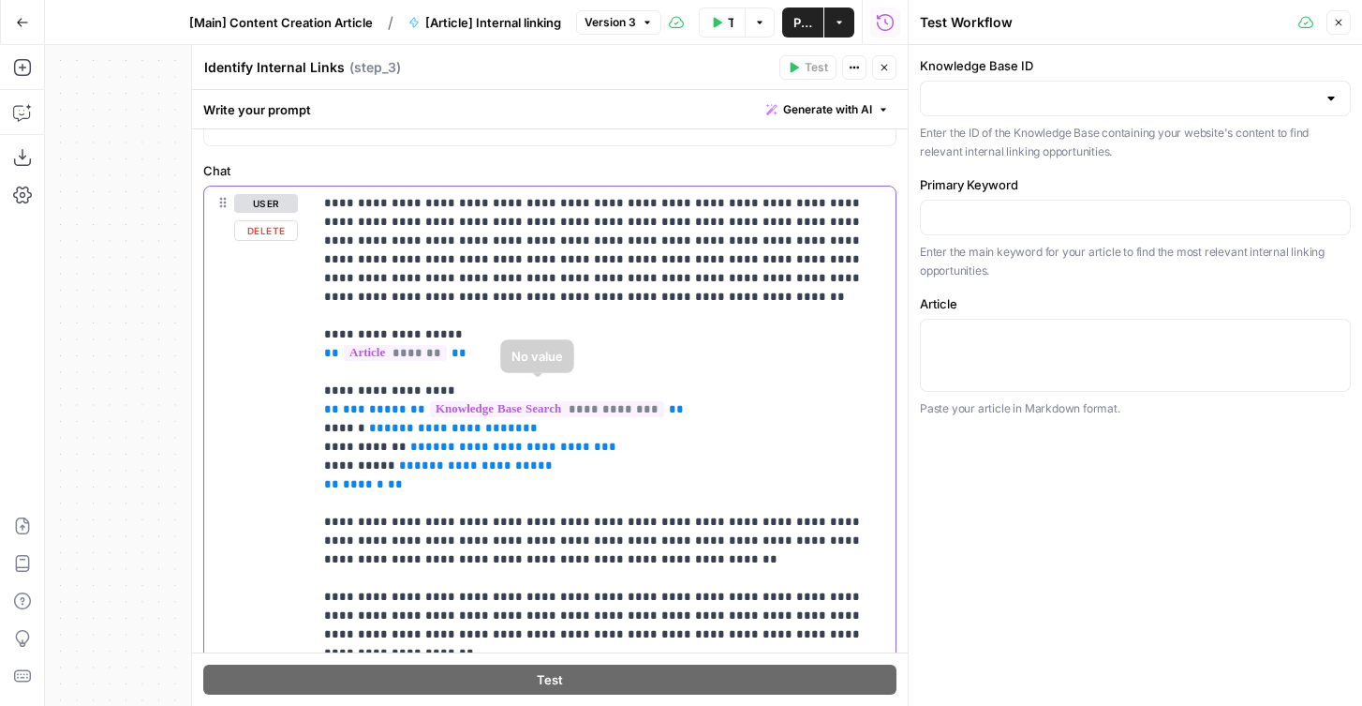
click at [696, 330] on p "**********" at bounding box center [604, 587] width 560 height 787
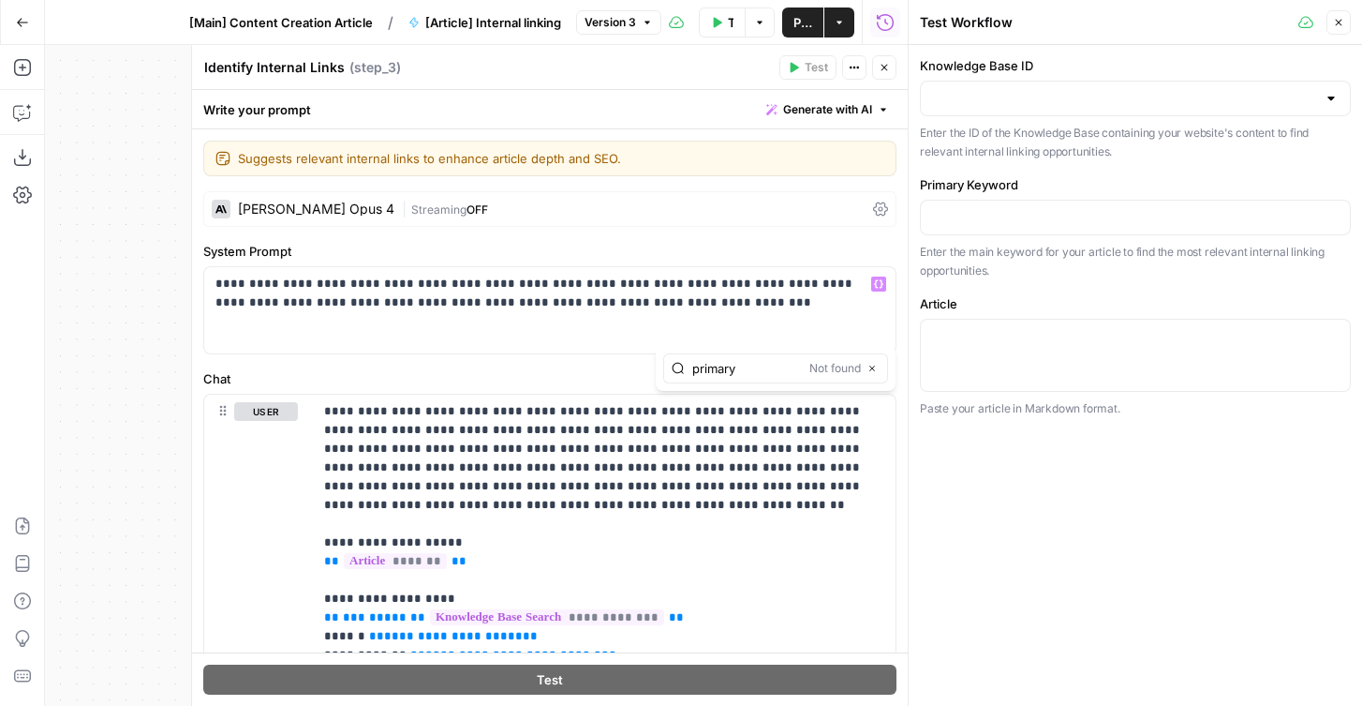
type input "primary"
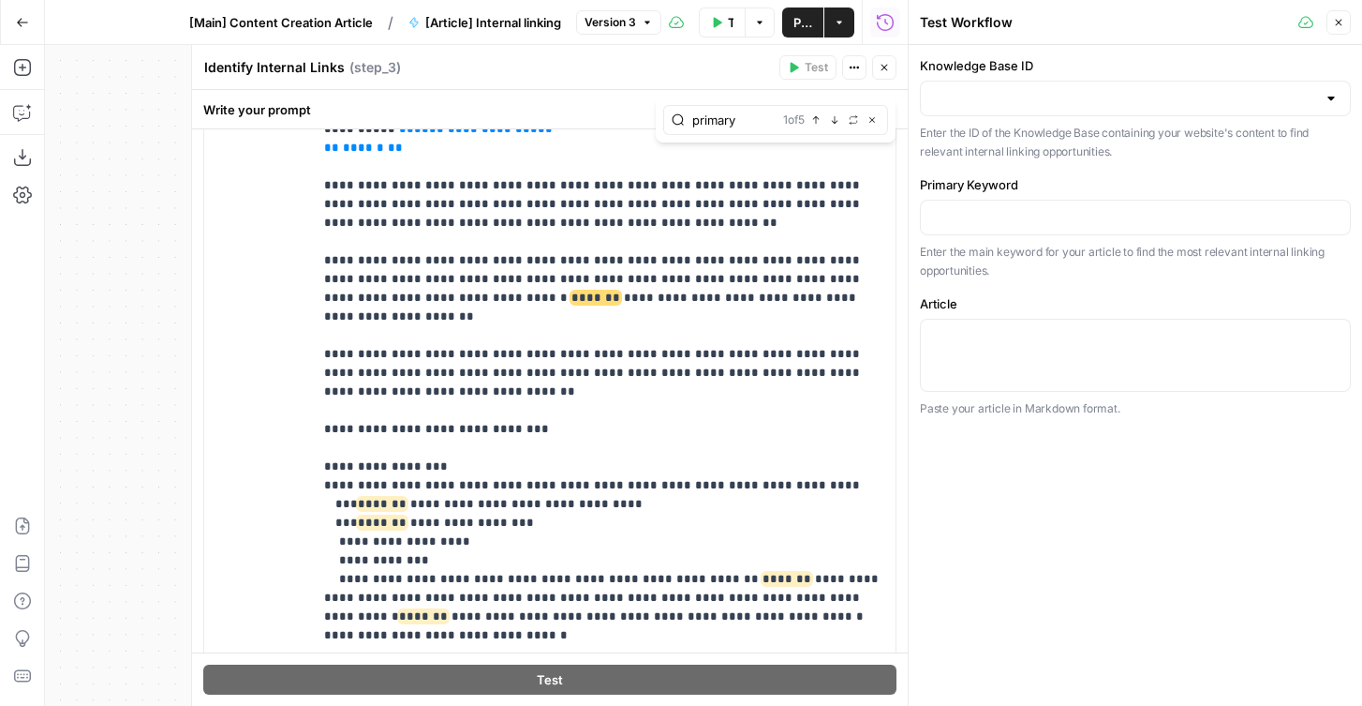
scroll to position [38, 0]
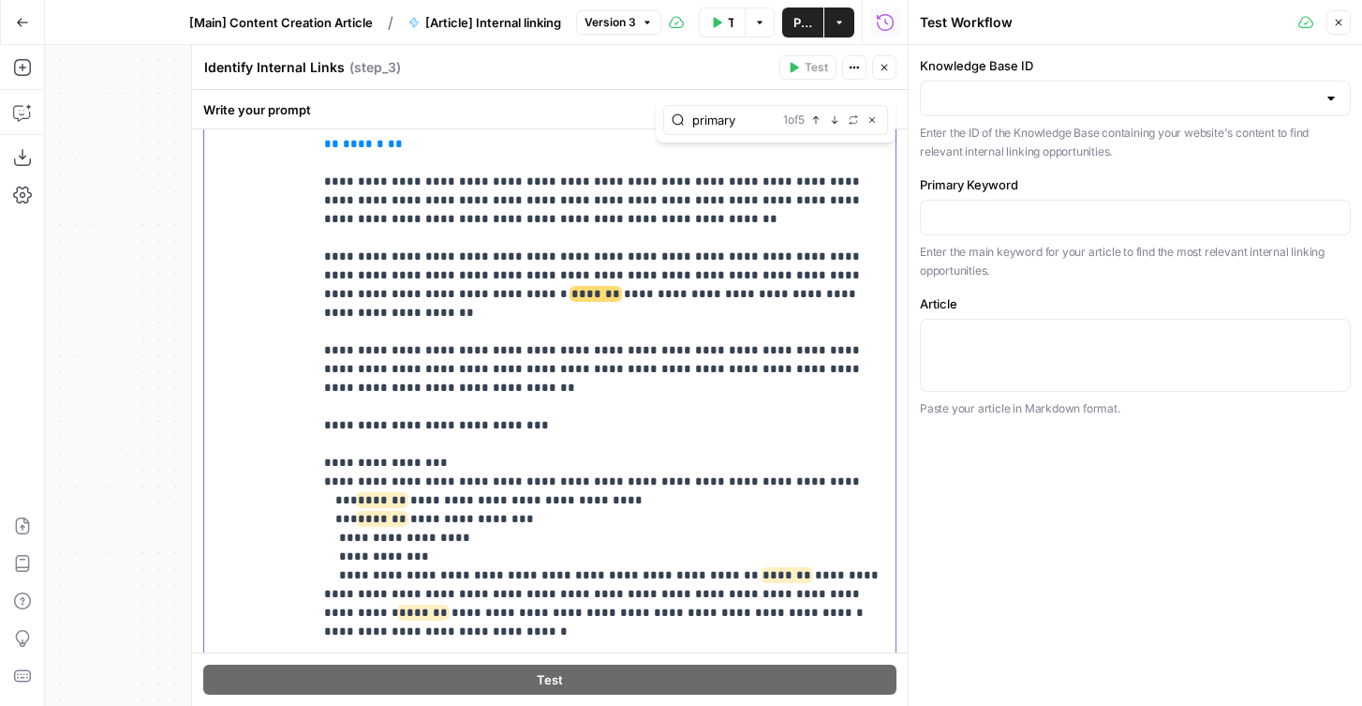
click at [572, 288] on span "*******" at bounding box center [596, 294] width 49 height 12
click at [425, 275] on p "**********" at bounding box center [604, 247] width 560 height 787
click at [350, 275] on p "**********" at bounding box center [604, 247] width 560 height 787
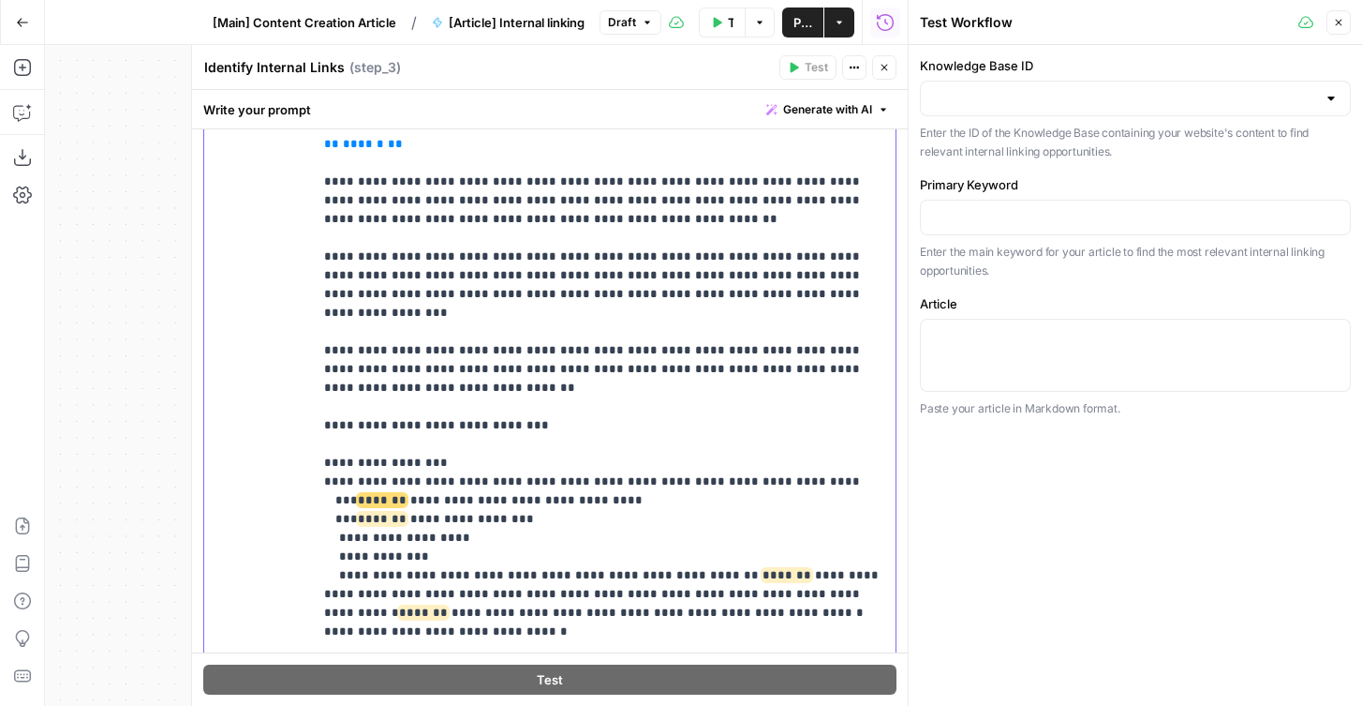
copy p "**********"
click at [358, 494] on span "*******" at bounding box center [382, 500] width 49 height 12
click at [409, 439] on p "**********" at bounding box center [604, 247] width 560 height 787
click at [371, 513] on span "*******" at bounding box center [382, 519] width 49 height 12
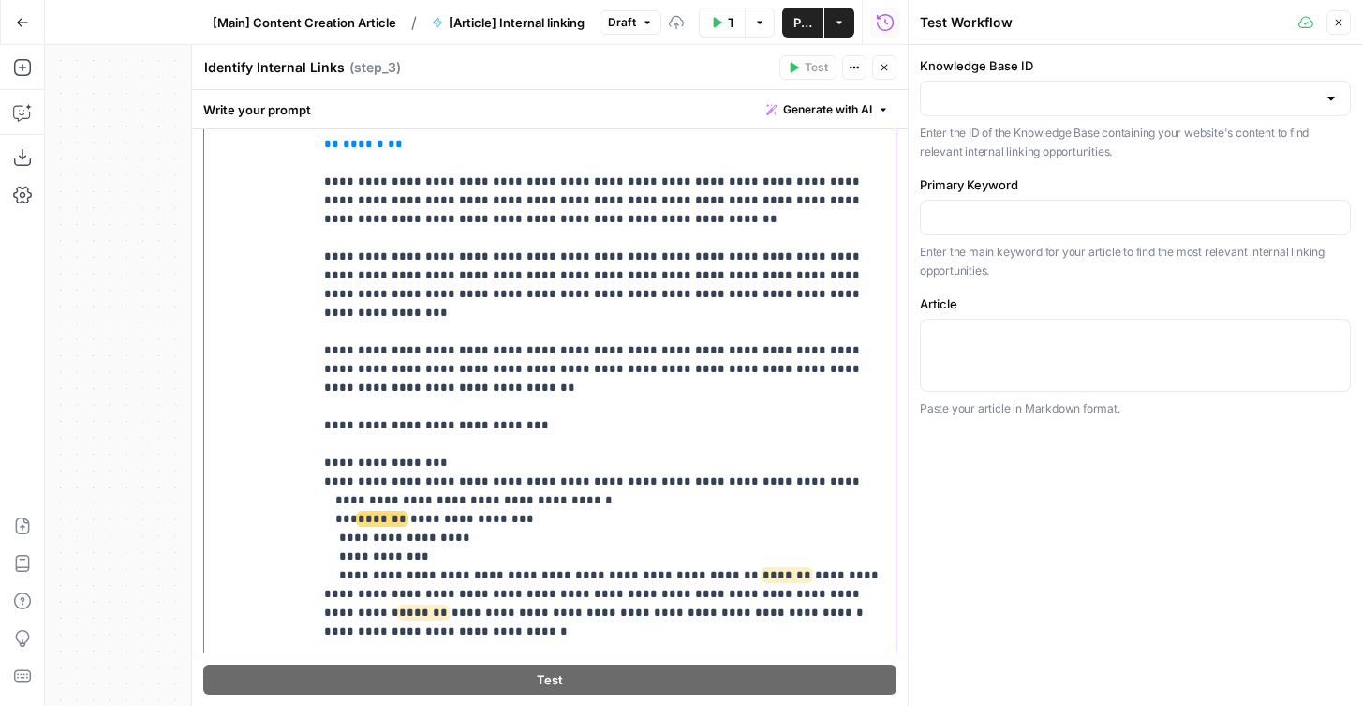
click at [371, 513] on span "*******" at bounding box center [382, 519] width 49 height 12
click at [418, 467] on p "**********" at bounding box center [604, 247] width 560 height 787
click at [763, 569] on span "*******" at bounding box center [787, 575] width 49 height 12
click at [754, 515] on p "**********" at bounding box center [604, 247] width 560 height 787
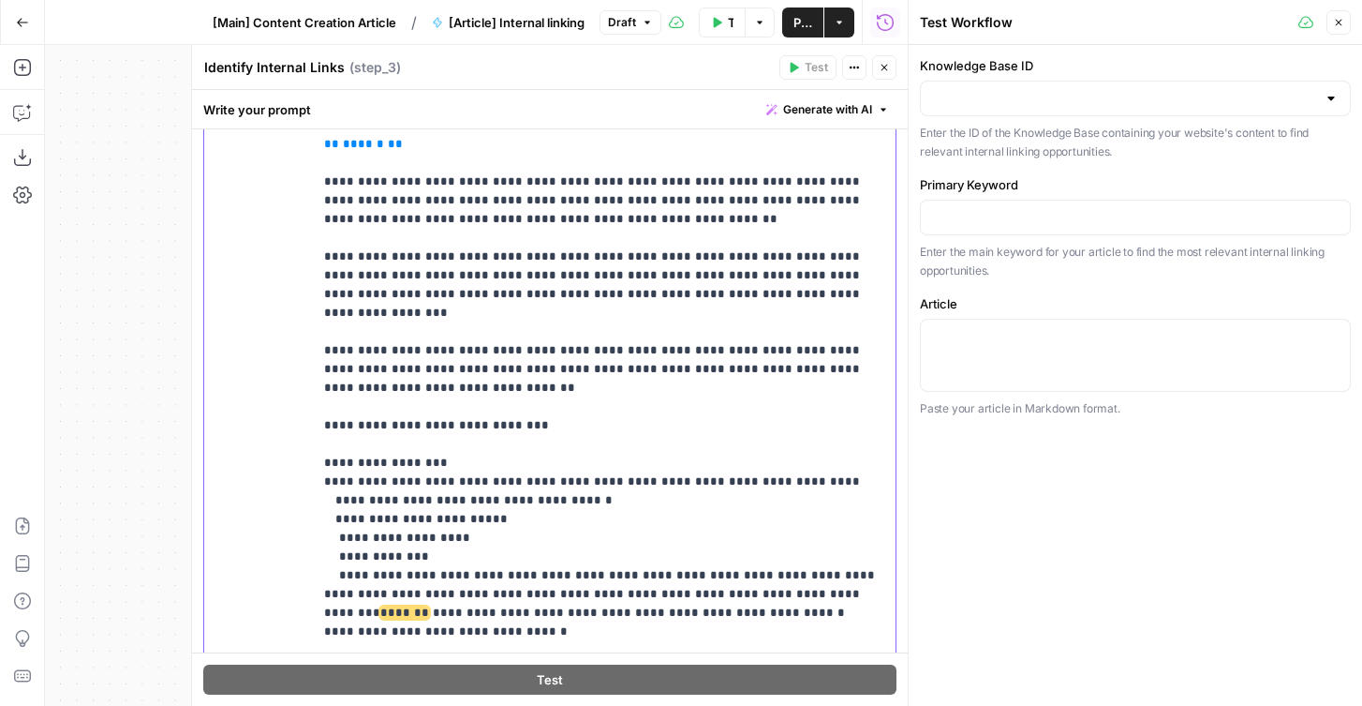
click at [429, 606] on span "*******" at bounding box center [404, 612] width 49 height 12
click at [821, 541] on p "**********" at bounding box center [604, 247] width 560 height 787
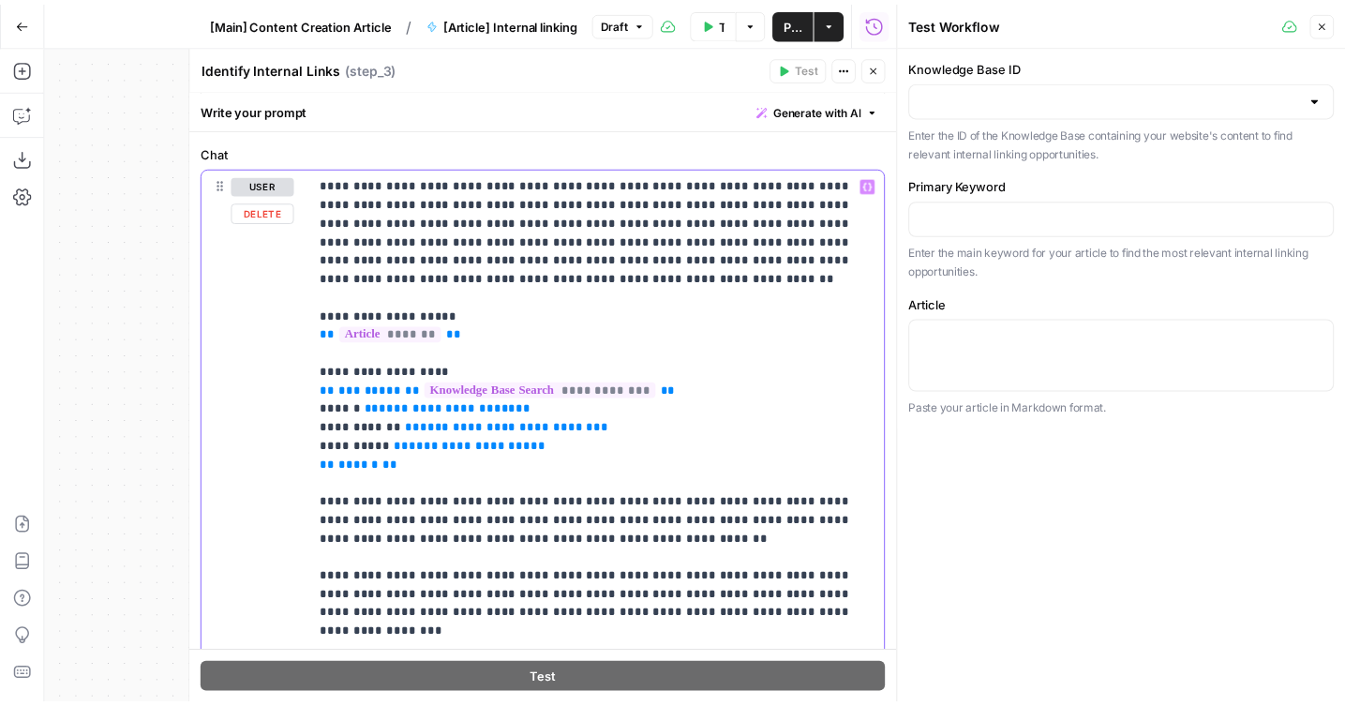
scroll to position [195, 0]
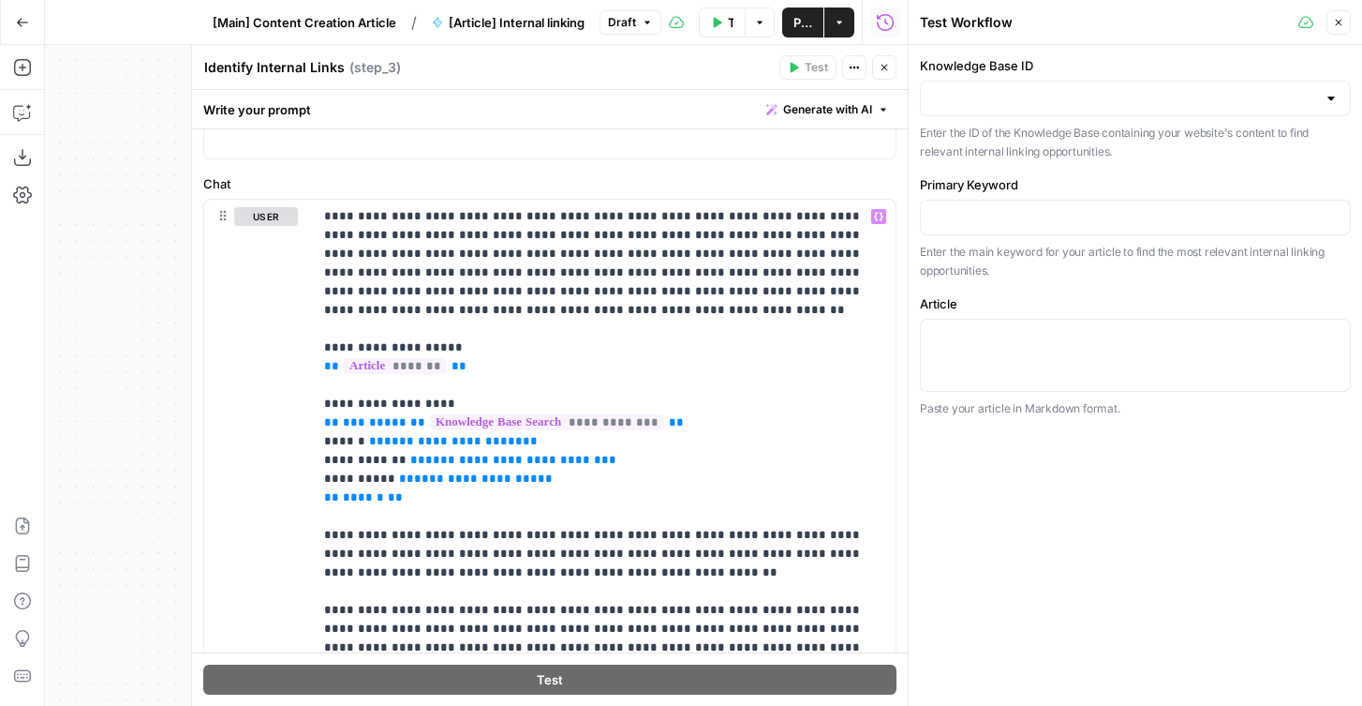
click at [796, 22] on span "Publish" at bounding box center [803, 22] width 19 height 19
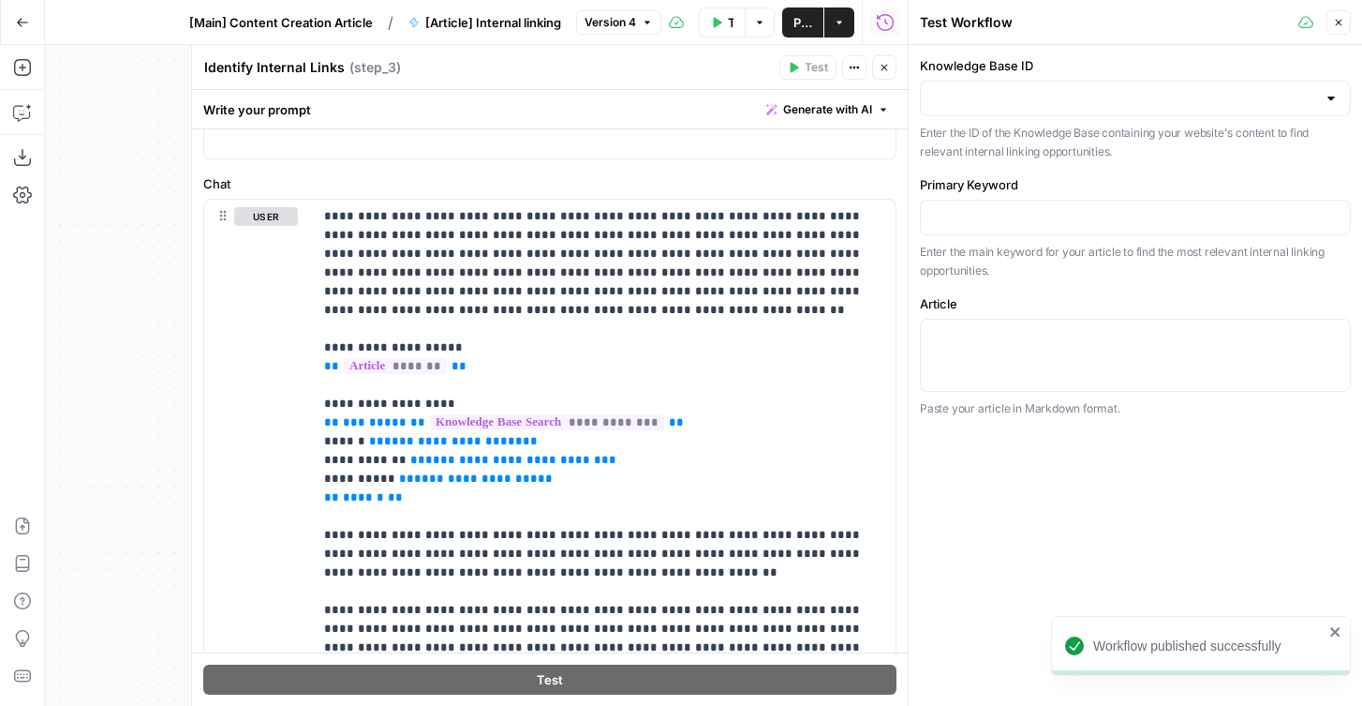
click at [31, 24] on button "Go Back" at bounding box center [23, 23] width 34 height 34
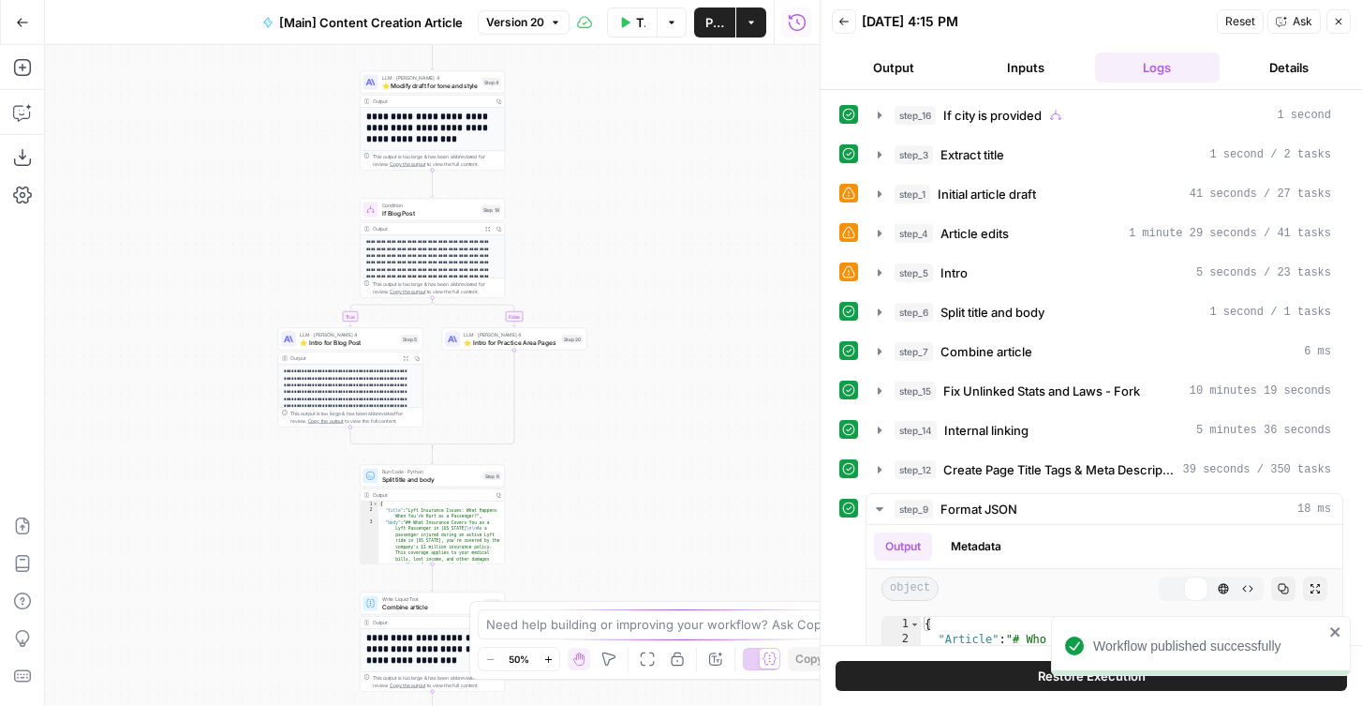
click at [24, 27] on icon "button" at bounding box center [22, 22] width 13 height 13
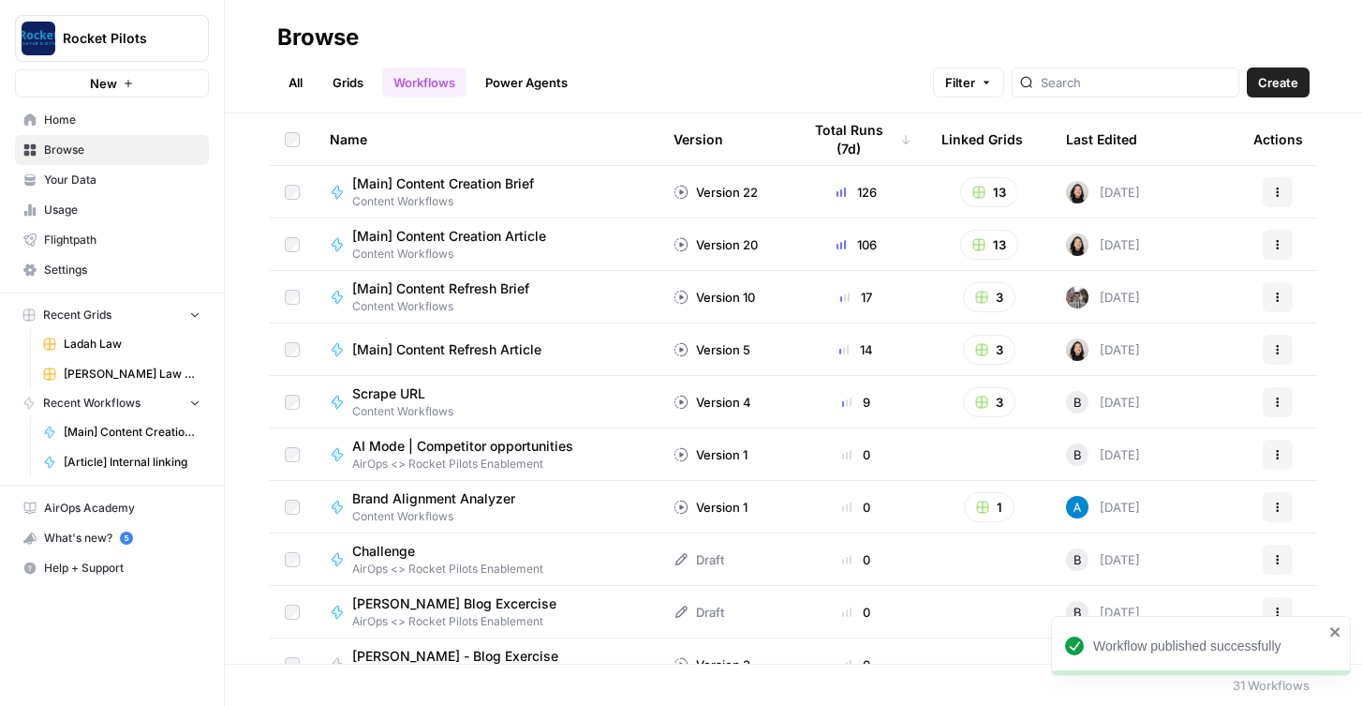
click at [87, 178] on span "Your Data" at bounding box center [122, 179] width 156 height 17
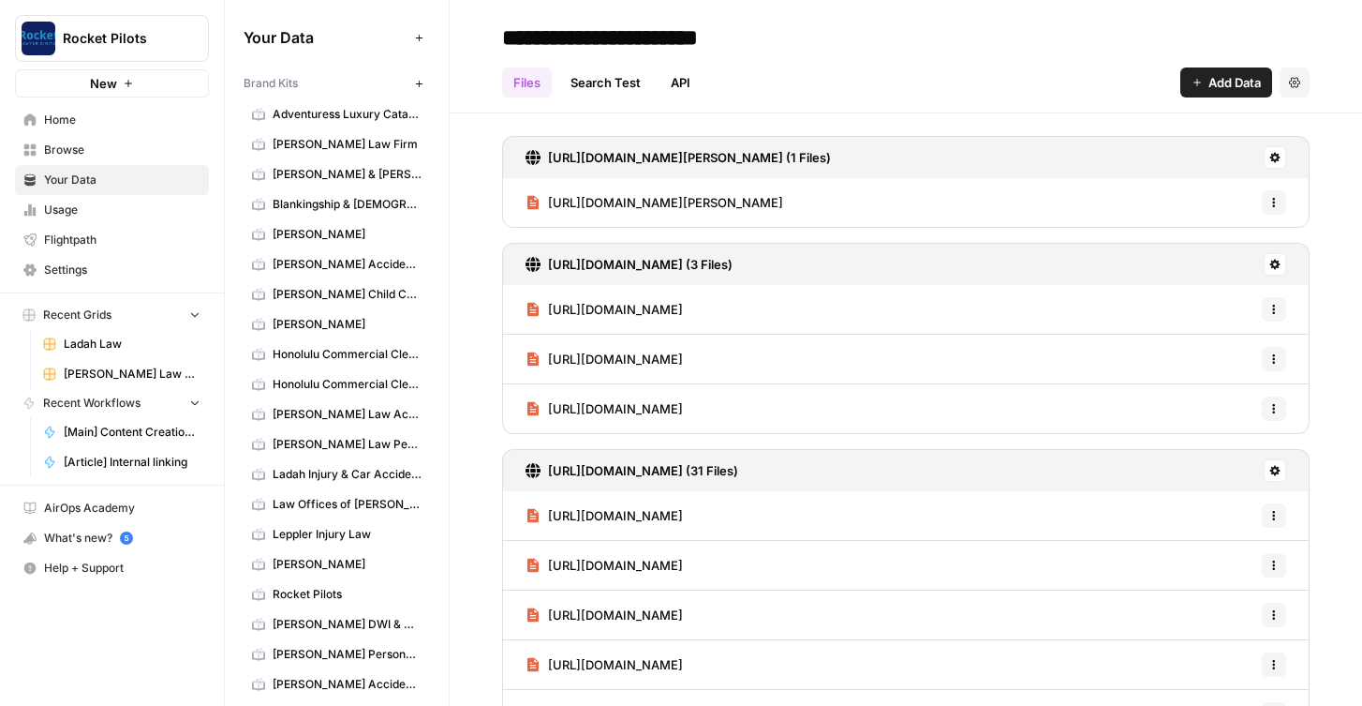
click at [83, 213] on span "Usage" at bounding box center [122, 209] width 156 height 17
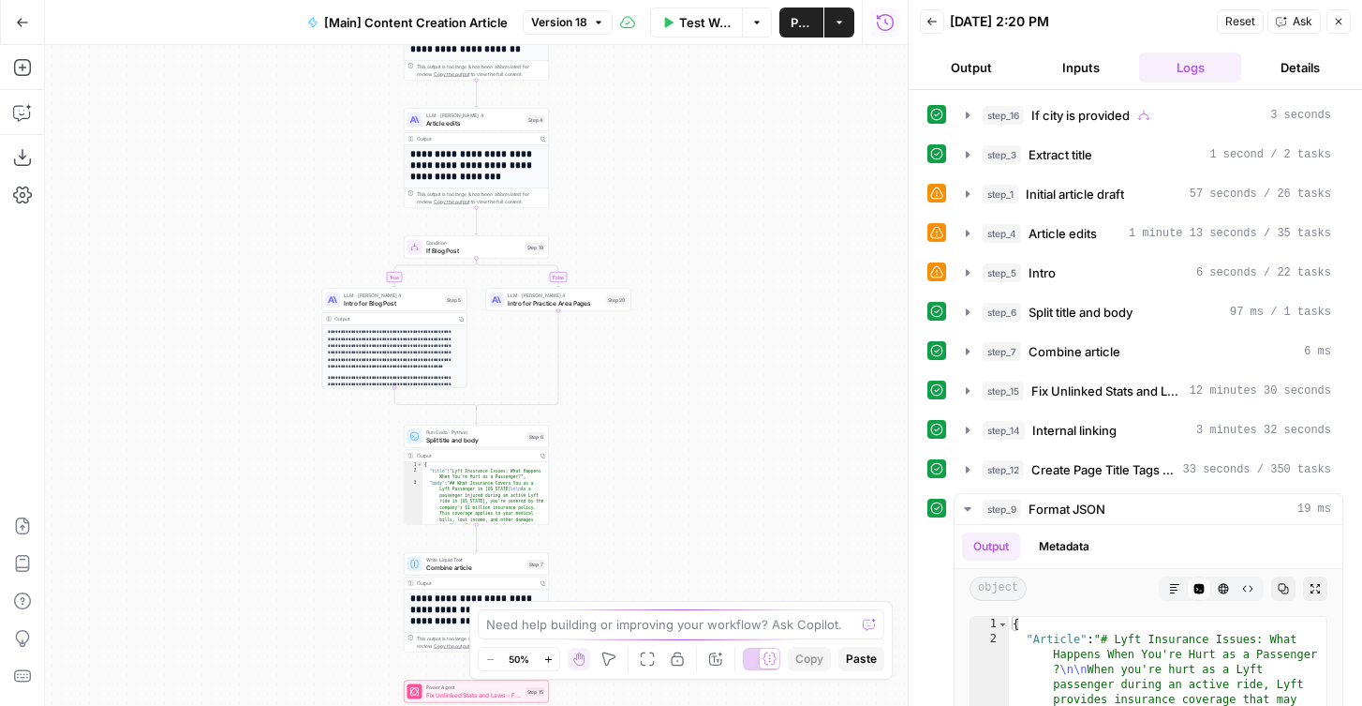
drag, startPoint x: 714, startPoint y: 413, endPoint x: 752, endPoint y: 258, distance: 160.2
click at [752, 258] on div "true false true false Workflow Set Inputs Inputs Condition If city is provided …" at bounding box center [476, 375] width 863 height 661
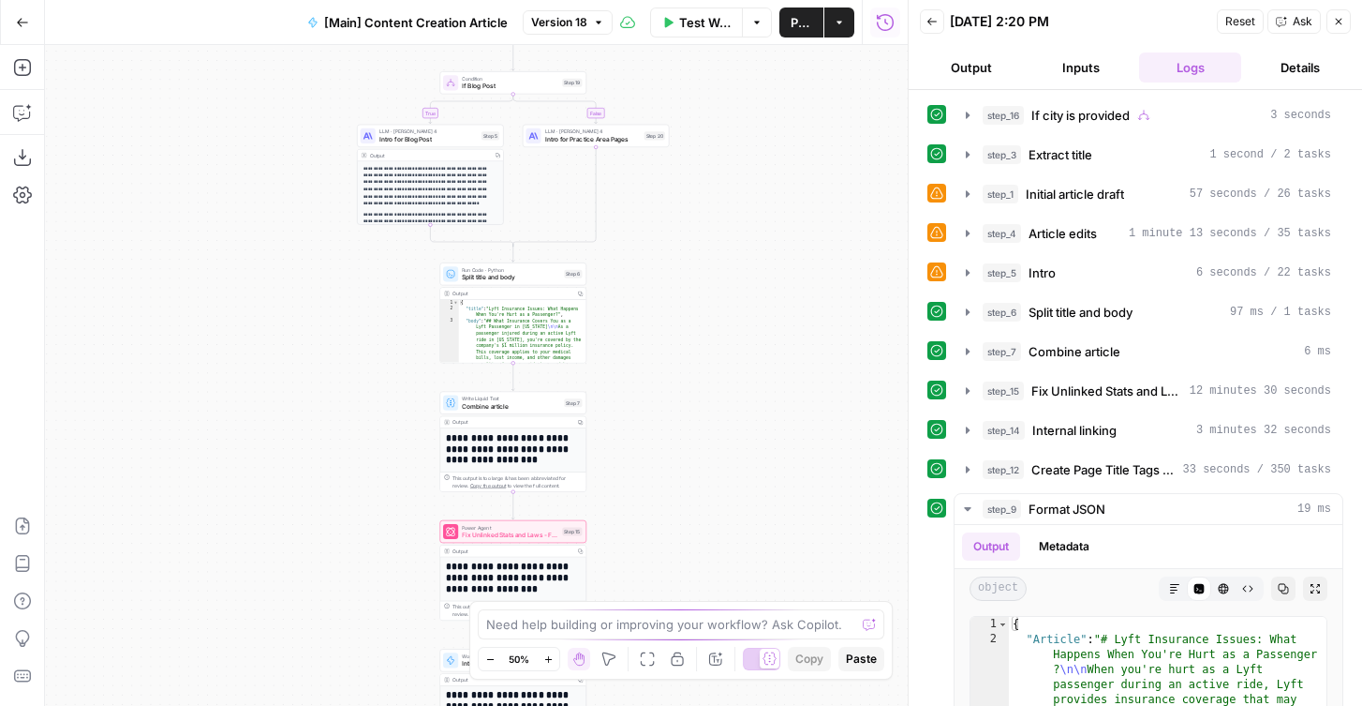
drag, startPoint x: 655, startPoint y: 499, endPoint x: 670, endPoint y: 170, distance: 329.2
click at [670, 170] on div "true false true false Workflow Set Inputs Inputs Condition If city is provided …" at bounding box center [476, 375] width 863 height 661
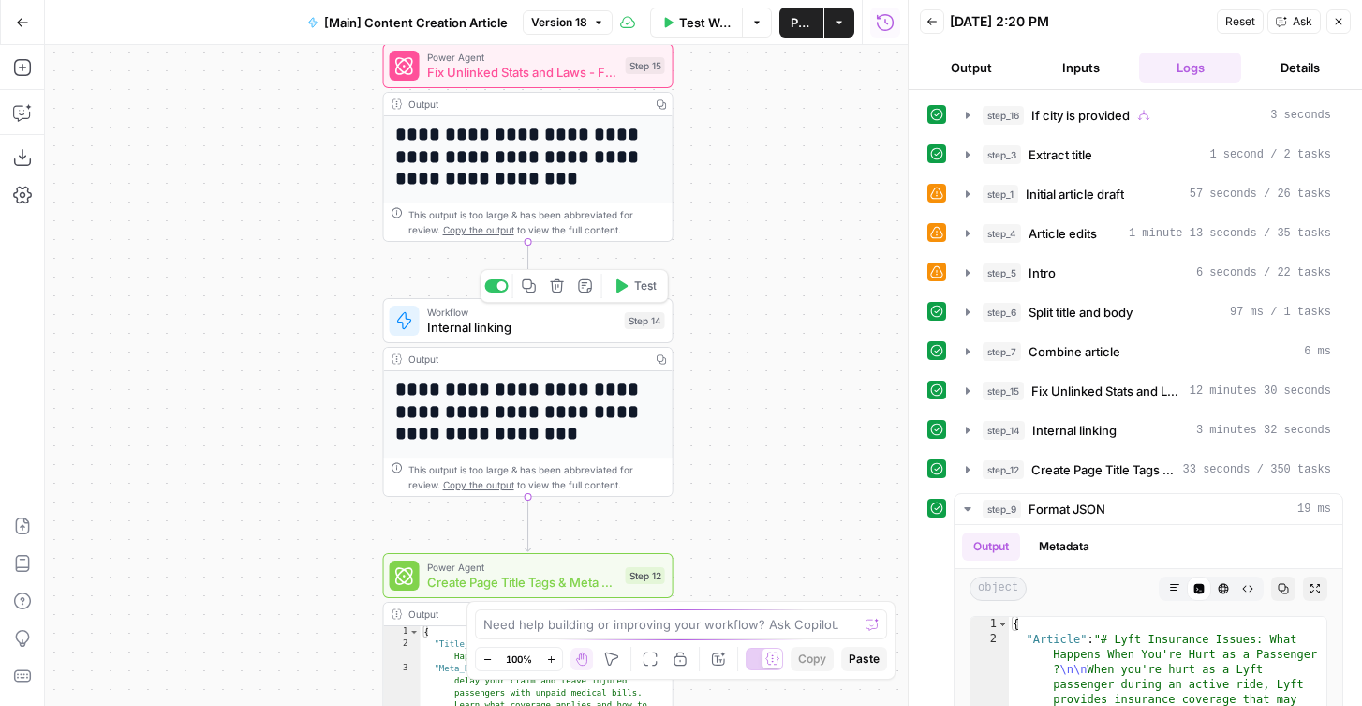
click at [646, 284] on span "Test" at bounding box center [645, 285] width 22 height 17
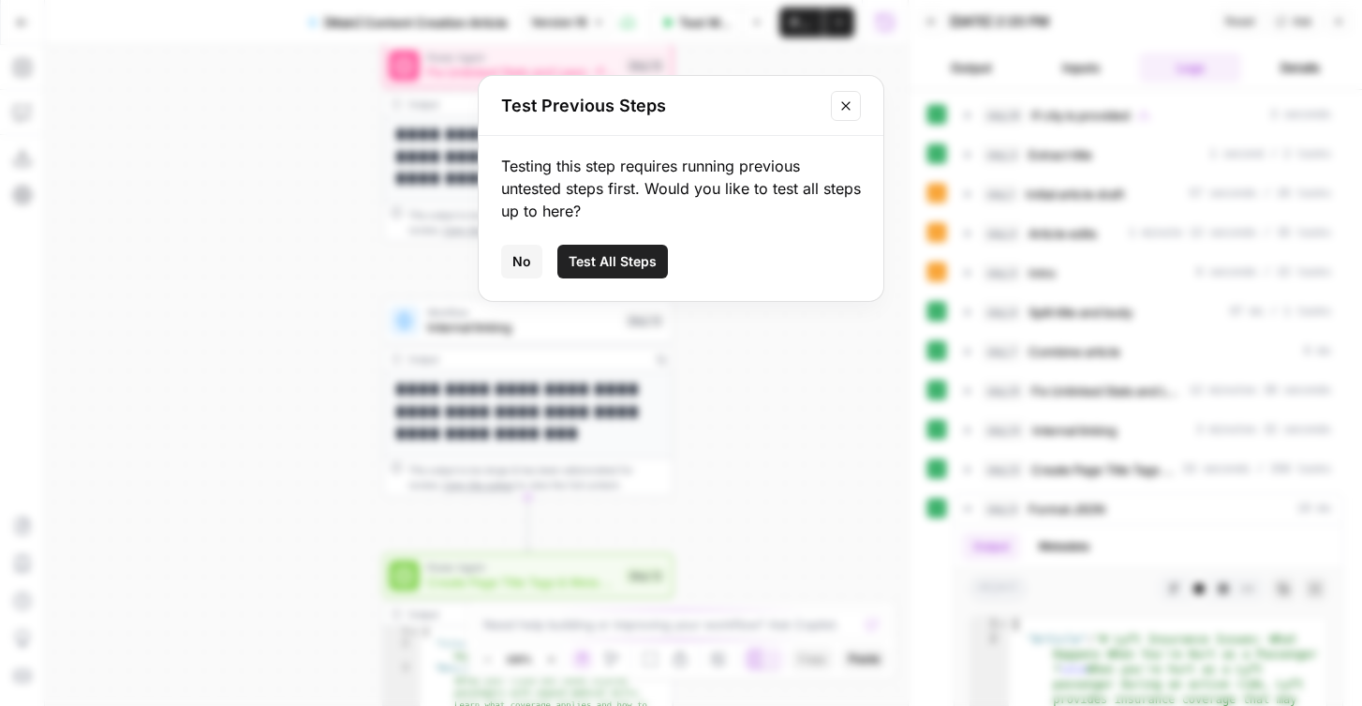
click at [513, 254] on span "No" at bounding box center [522, 261] width 19 height 19
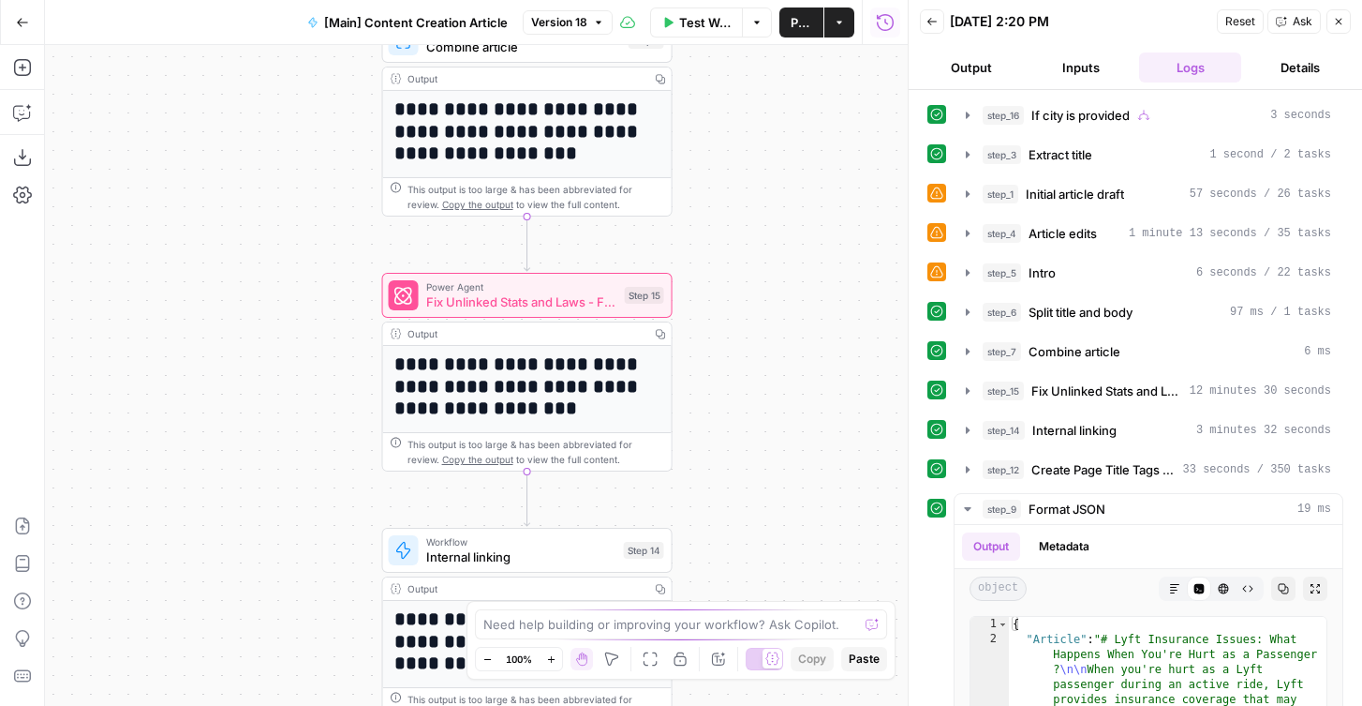
drag, startPoint x: 799, startPoint y: 331, endPoint x: 799, endPoint y: 450, distance: 119.0
click at [799, 448] on div "true false true false Workflow Set Inputs Inputs Condition If city is provided …" at bounding box center [476, 375] width 863 height 661
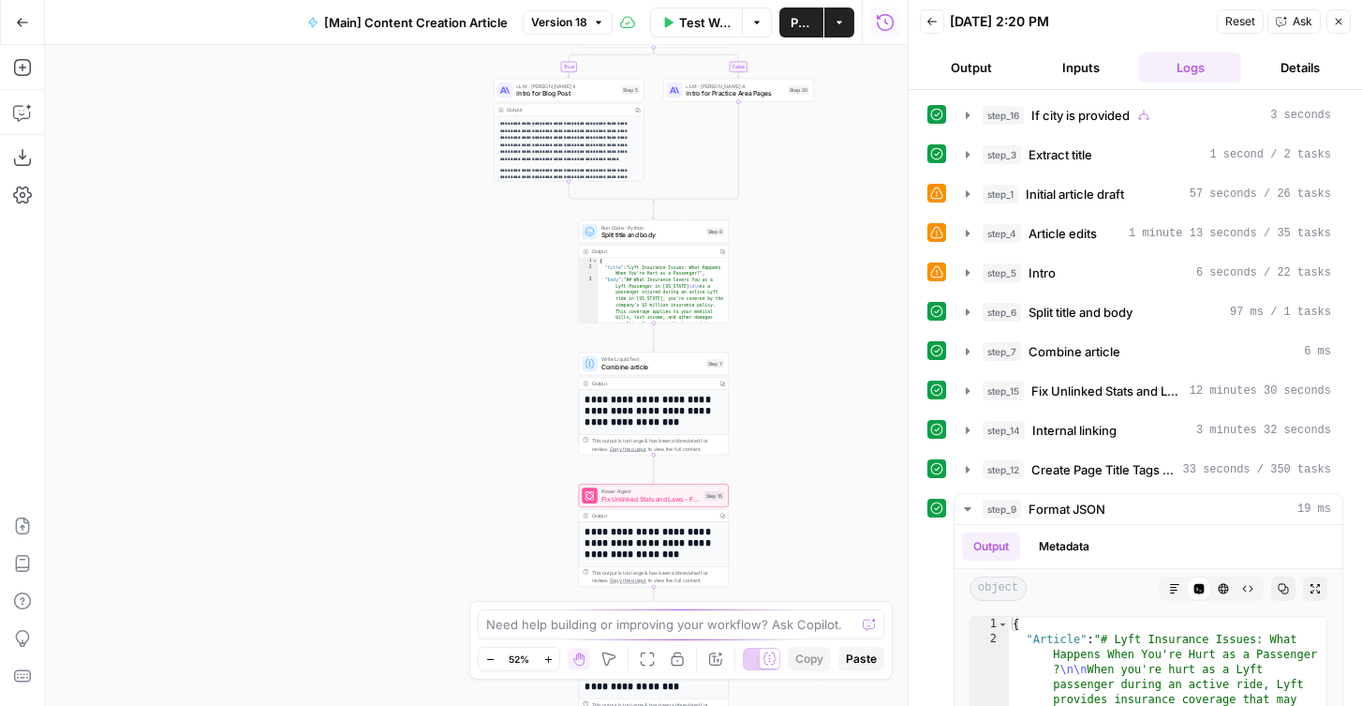
drag, startPoint x: 796, startPoint y: 320, endPoint x: 785, endPoint y: 451, distance: 130.7
click at [785, 451] on div "true false true false Workflow Set Inputs Inputs Condition If city is provided …" at bounding box center [476, 375] width 863 height 661
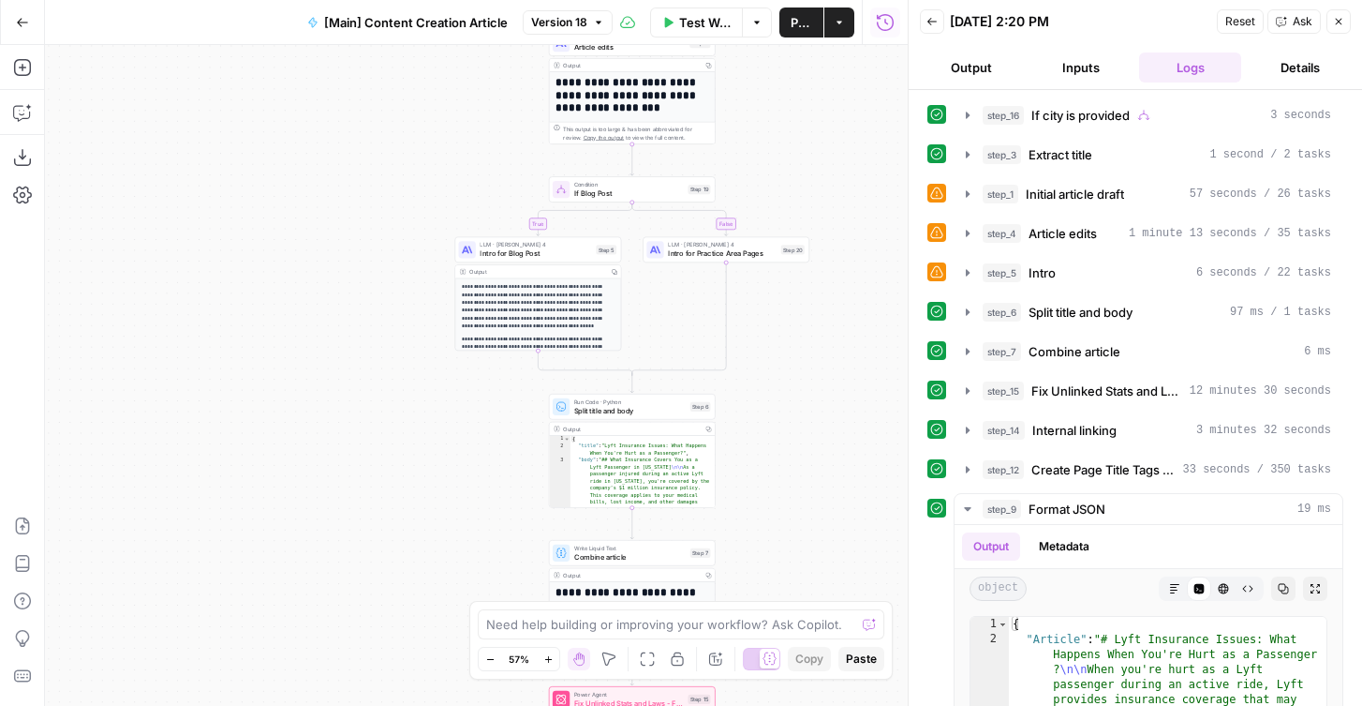
drag, startPoint x: 796, startPoint y: 142, endPoint x: 777, endPoint y: 159, distance: 25.2
click at [777, 159] on div "true false true false Workflow Set Inputs Inputs Condition If city is provided …" at bounding box center [476, 375] width 863 height 661
click at [686, 170] on icon "button" at bounding box center [686, 169] width 7 height 7
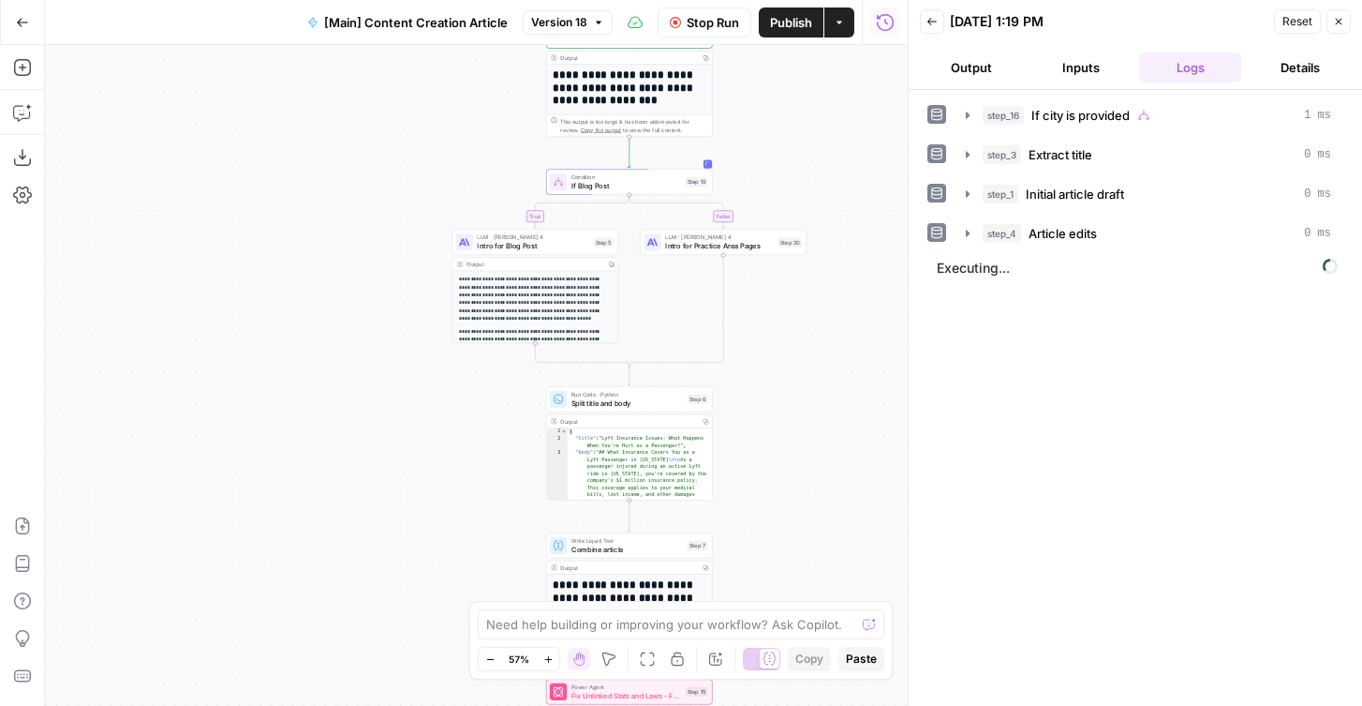
drag, startPoint x: 864, startPoint y: 454, endPoint x: 790, endPoint y: 311, distance: 161.4
click at [791, 311] on div "true false true false Workflow Set Inputs Inputs Condition If city is provided …" at bounding box center [476, 375] width 863 height 661
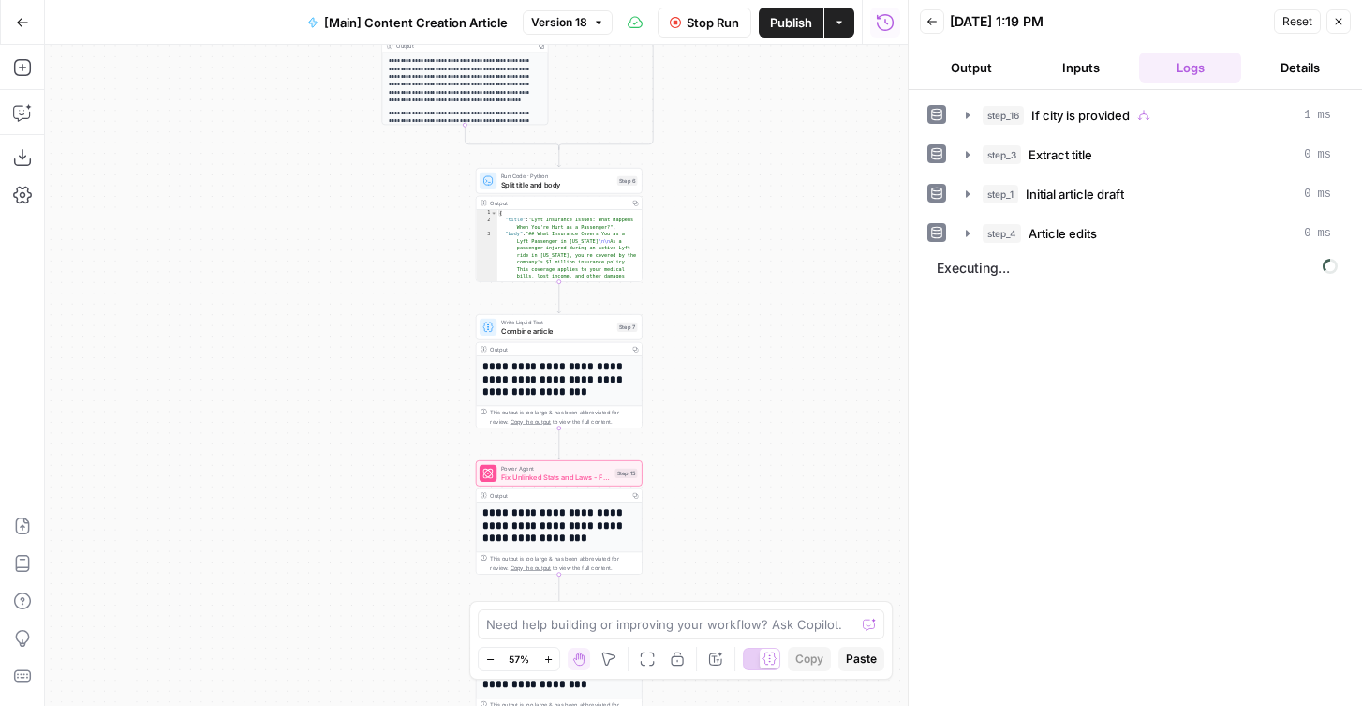
drag, startPoint x: 790, startPoint y: 311, endPoint x: 790, endPoint y: 214, distance: 97.5
click at [790, 214] on div "true false true false Workflow Set Inputs Inputs Condition If city is provided …" at bounding box center [476, 375] width 863 height 661
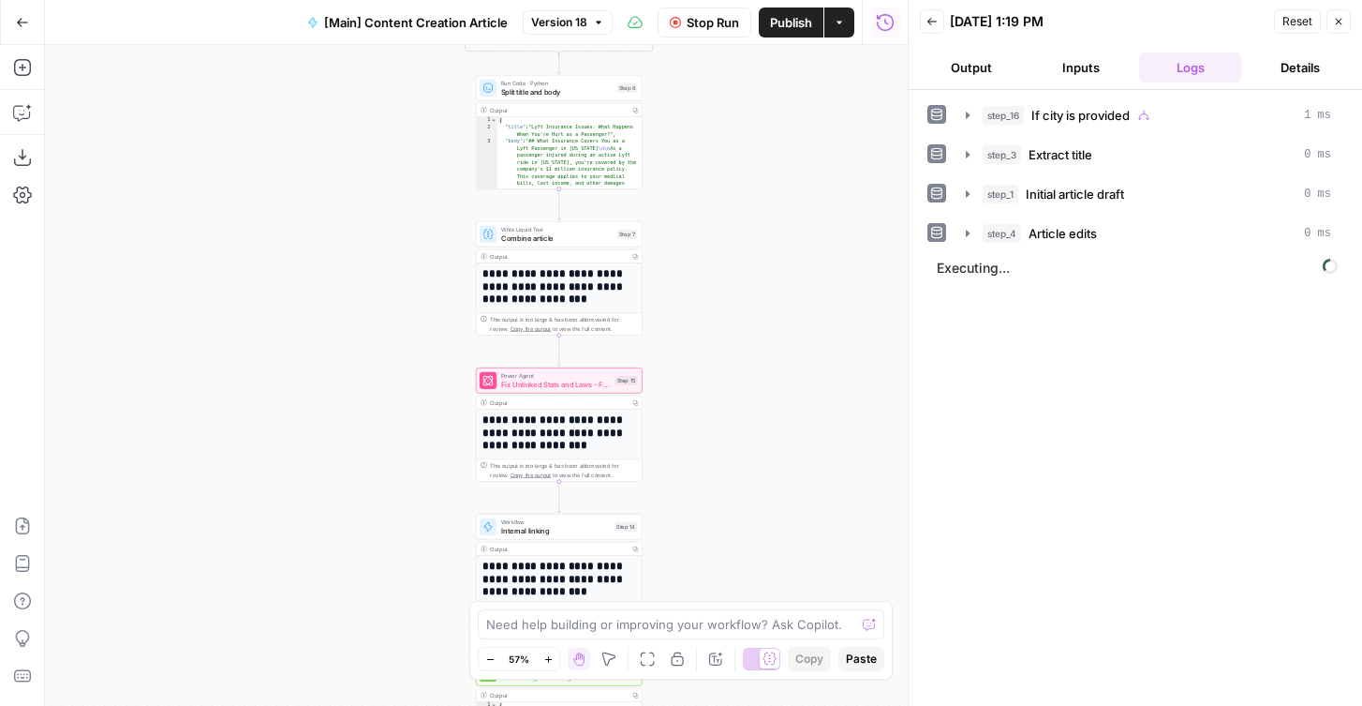
drag, startPoint x: 753, startPoint y: 279, endPoint x: 753, endPoint y: 201, distance: 77.8
click at [753, 201] on div "true false true false Workflow Set Inputs Inputs Condition If city is provided …" at bounding box center [476, 375] width 863 height 661
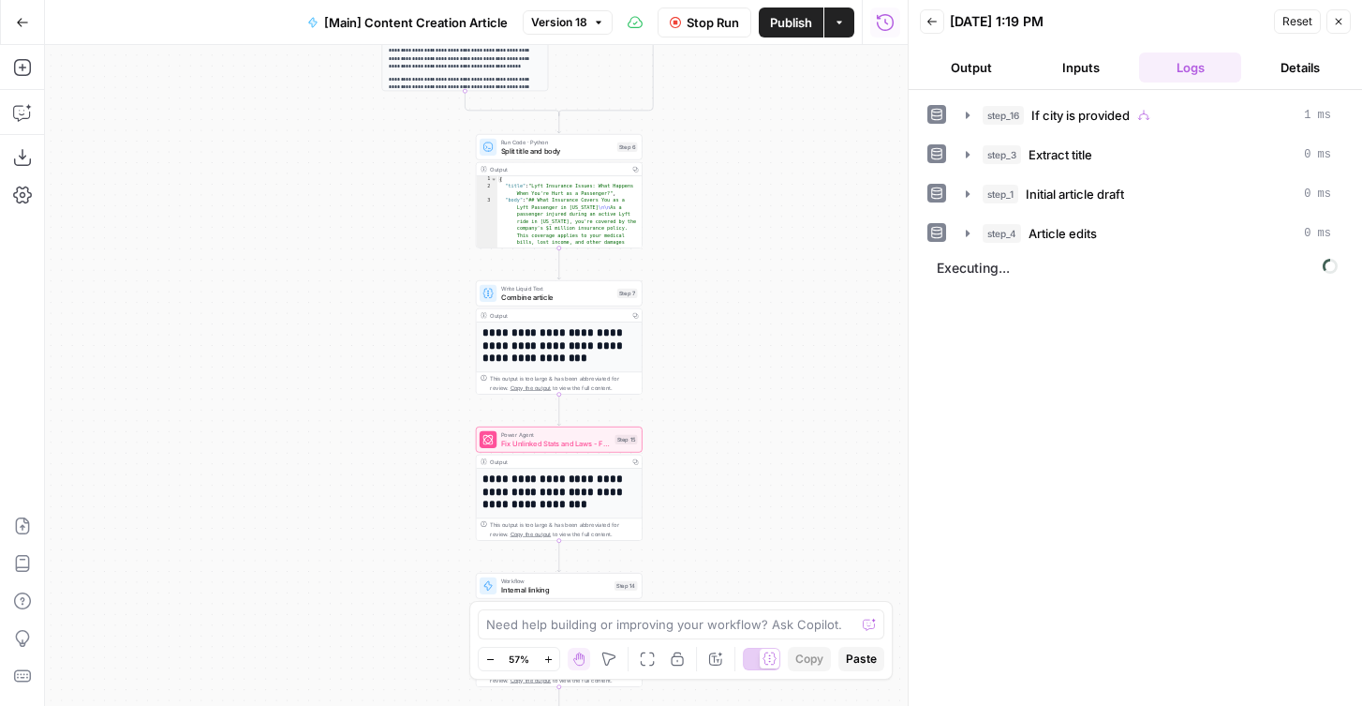
drag, startPoint x: 735, startPoint y: 138, endPoint x: 735, endPoint y: 433, distance: 295.2
click at [735, 433] on div "true false true false Workflow Set Inputs Inputs Condition If city is provided …" at bounding box center [476, 375] width 863 height 661
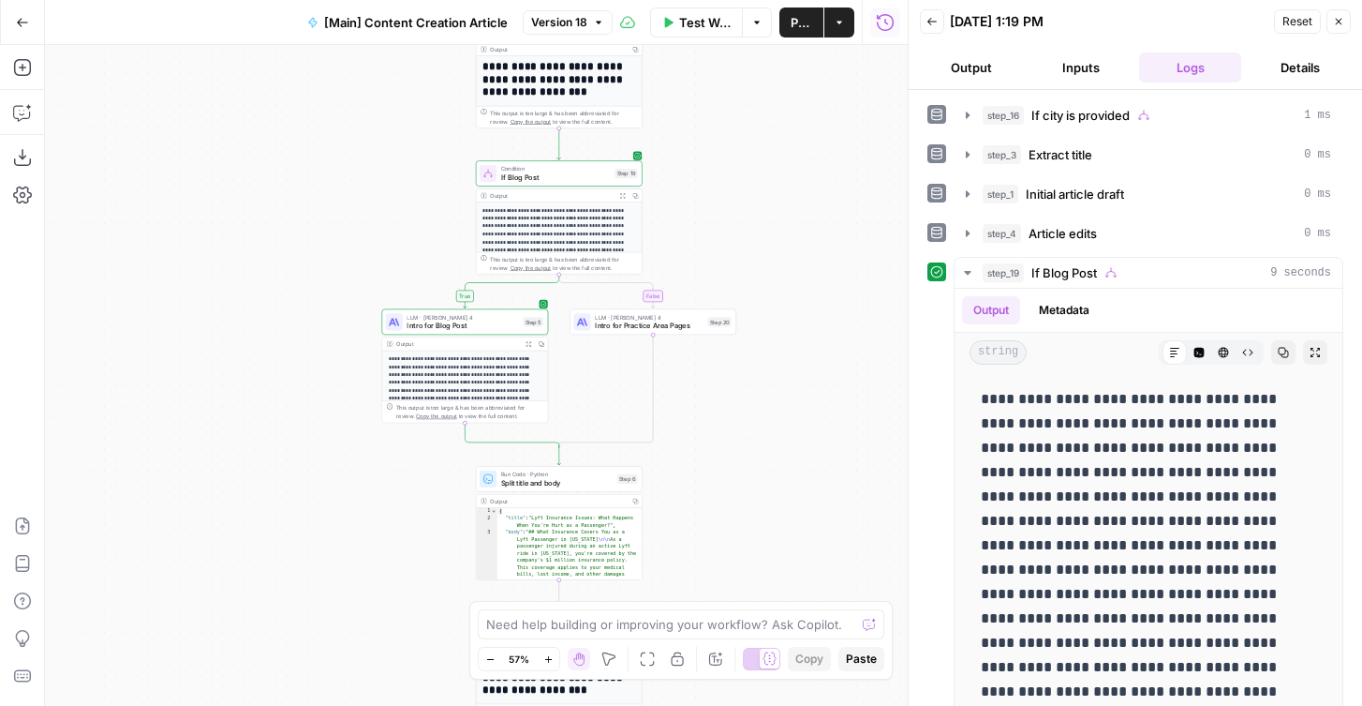
drag, startPoint x: 737, startPoint y: 159, endPoint x: 737, endPoint y: 184, distance: 24.4
click at [737, 184] on div "true false true false Workflow Set Inputs Inputs Condition If city is provided …" at bounding box center [476, 375] width 863 height 661
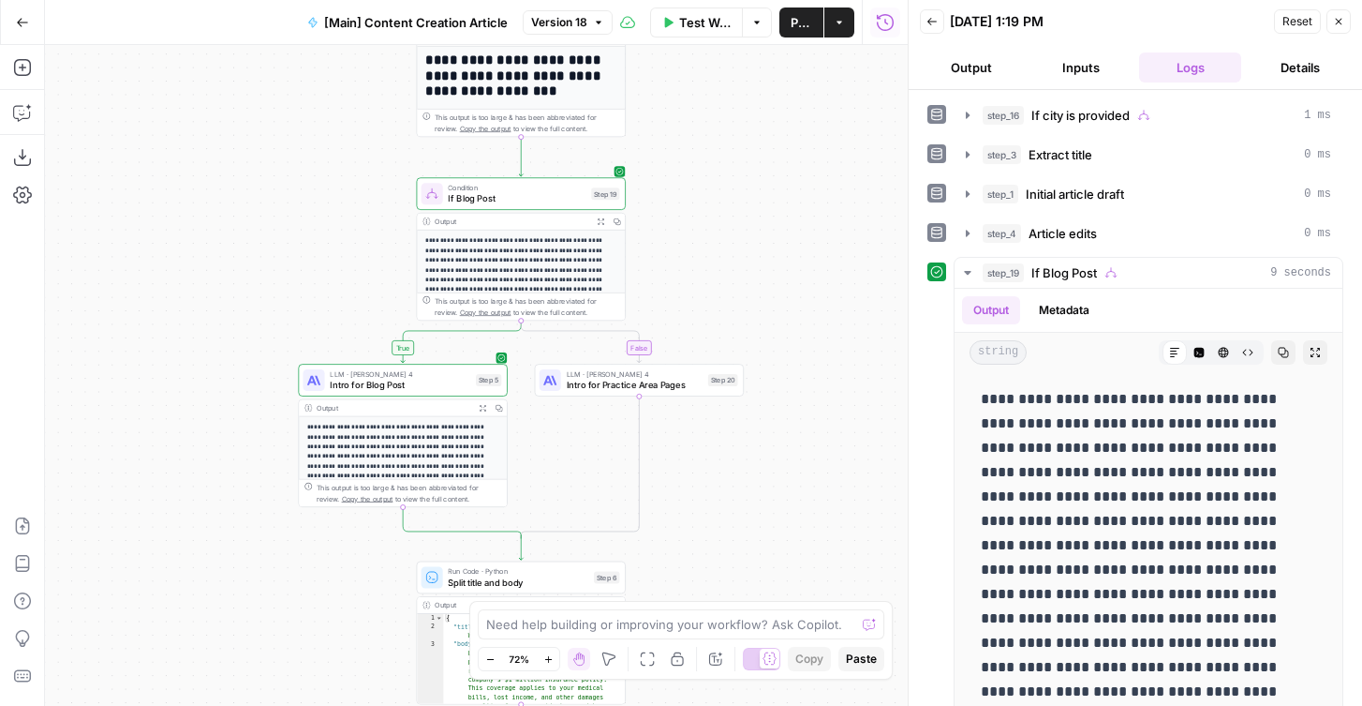
click at [1052, 72] on button "Inputs" at bounding box center [1081, 67] width 102 height 30
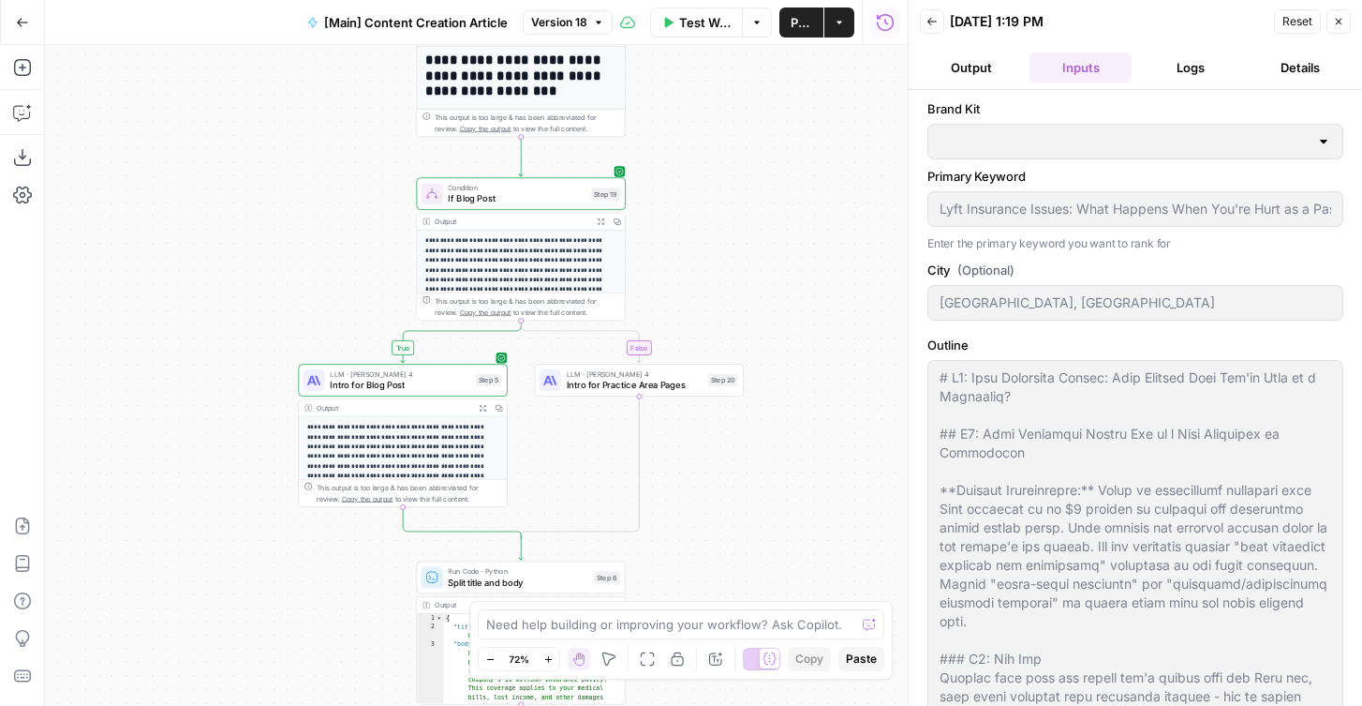
type input "[PERSON_NAME] Law - [GEOGRAPHIC_DATA]"
type input "[PERSON_NAME] Law Firm"
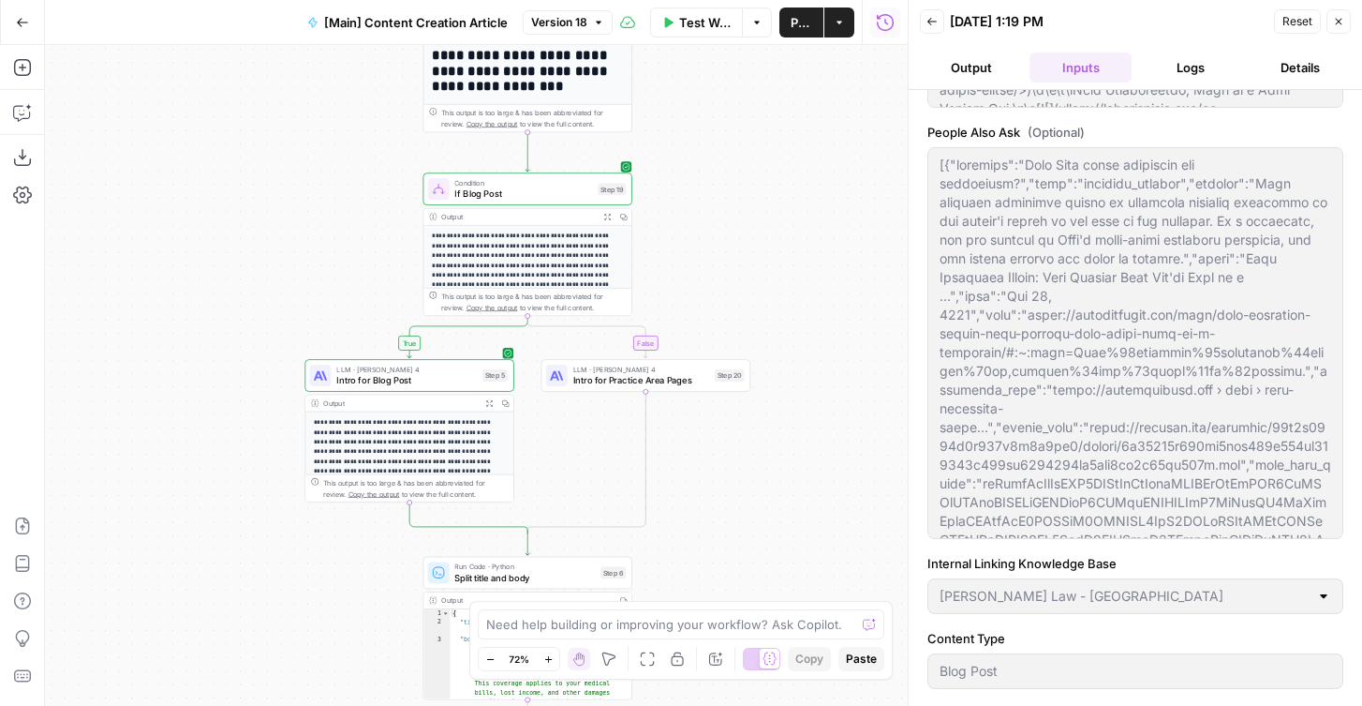
drag, startPoint x: 794, startPoint y: 466, endPoint x: 862, endPoint y: 435, distance: 75.1
click at [862, 435] on div "true false true false Workflow Set Inputs Inputs Condition If city is provided …" at bounding box center [476, 375] width 863 height 661
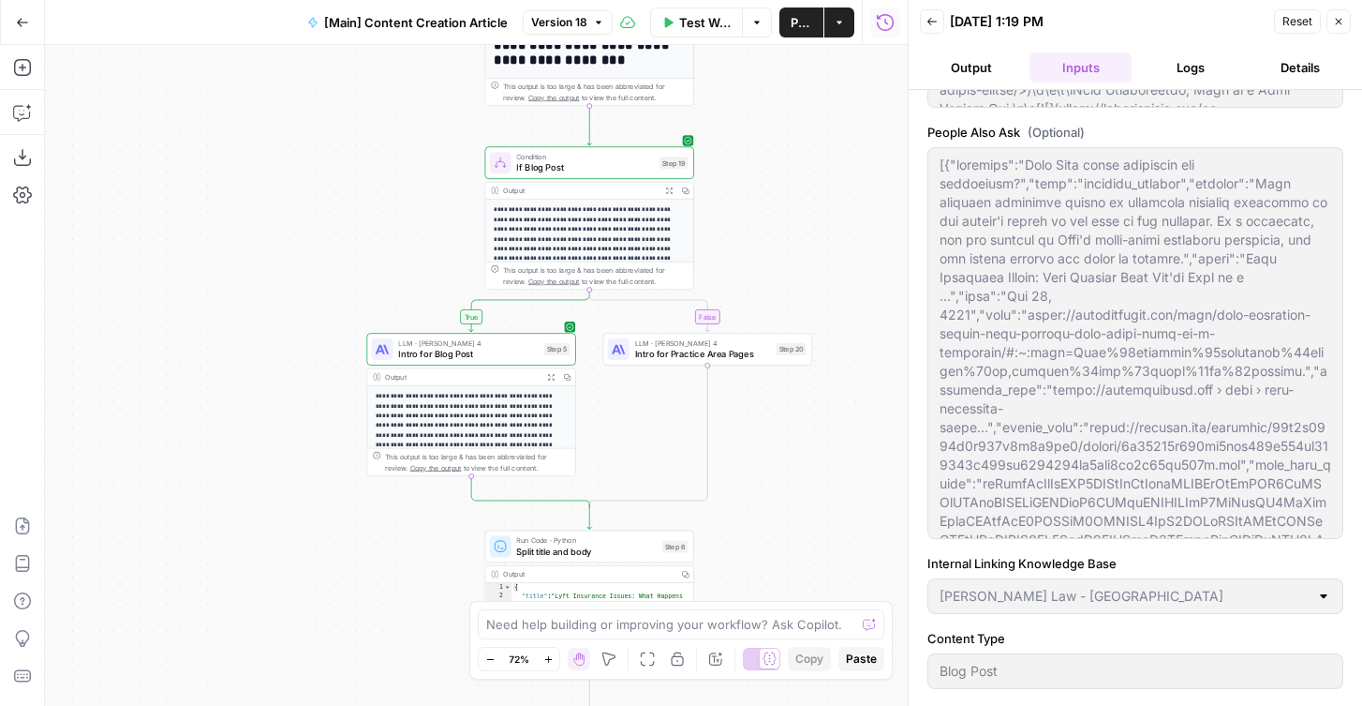
drag, startPoint x: 823, startPoint y: 603, endPoint x: 796, endPoint y: 459, distance: 146.7
click at [796, 459] on body "Rocket Pilots New Home Browse Your Data Usage Flightpath Settings Recent Grids …" at bounding box center [681, 353] width 1362 height 706
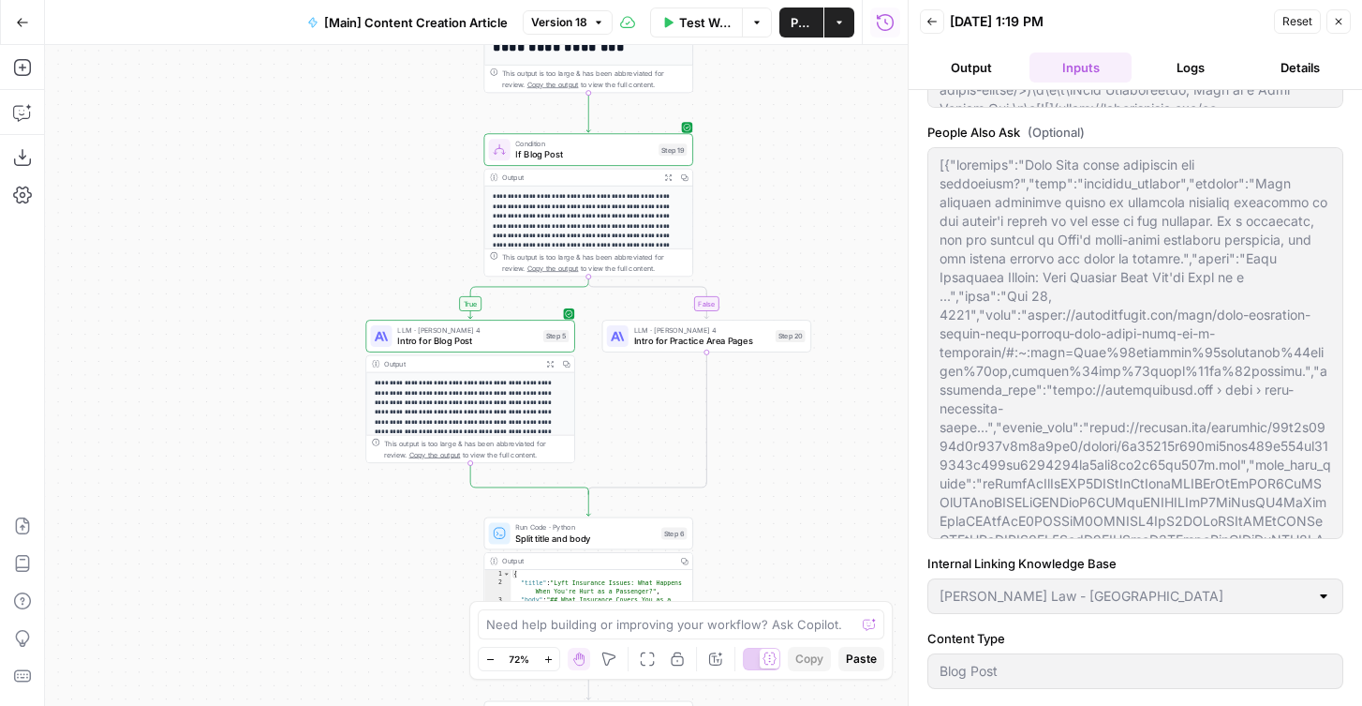
drag, startPoint x: 801, startPoint y: 465, endPoint x: 792, endPoint y: 383, distance: 82.1
click at [792, 383] on div "true false true false Workflow Set Inputs Inputs Condition If city is provided …" at bounding box center [476, 375] width 863 height 661
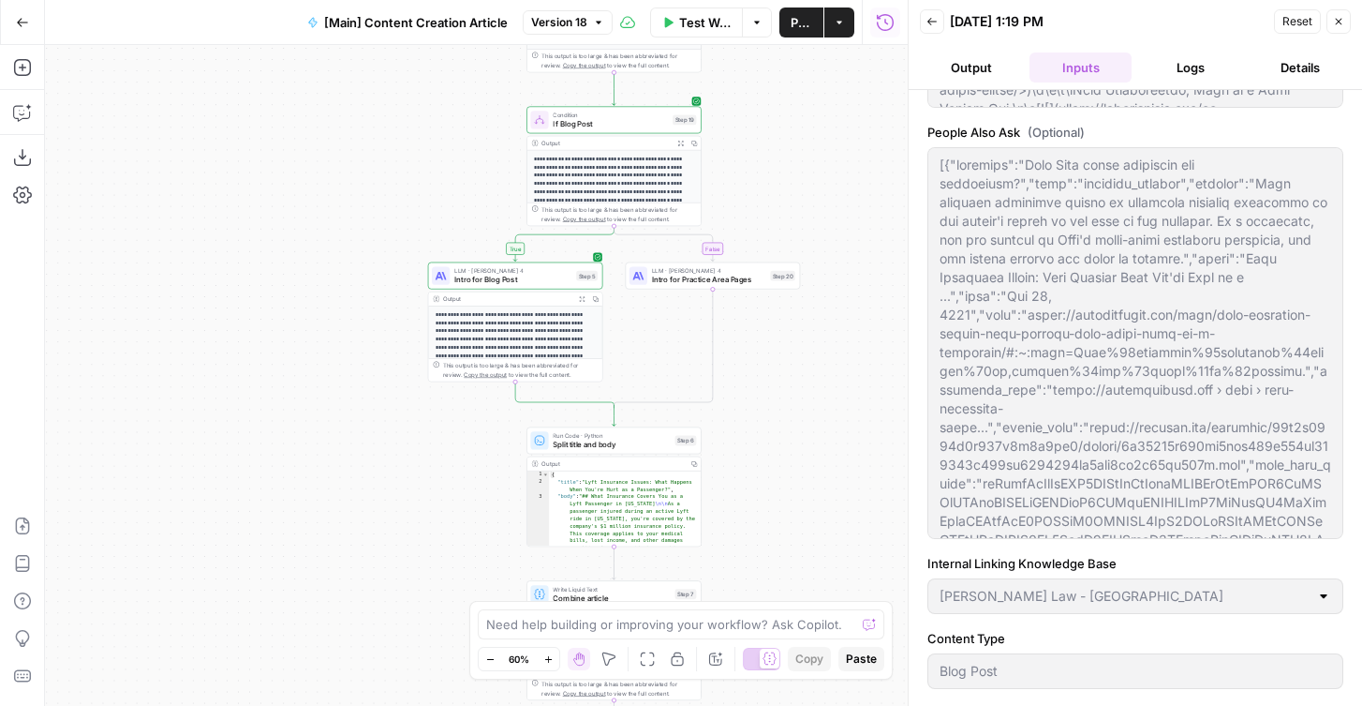
drag, startPoint x: 812, startPoint y: 470, endPoint x: 808, endPoint y: 325, distance: 145.3
click at [808, 325] on div "true false true false Workflow Set Inputs Inputs Condition If city is provided …" at bounding box center [476, 375] width 863 height 661
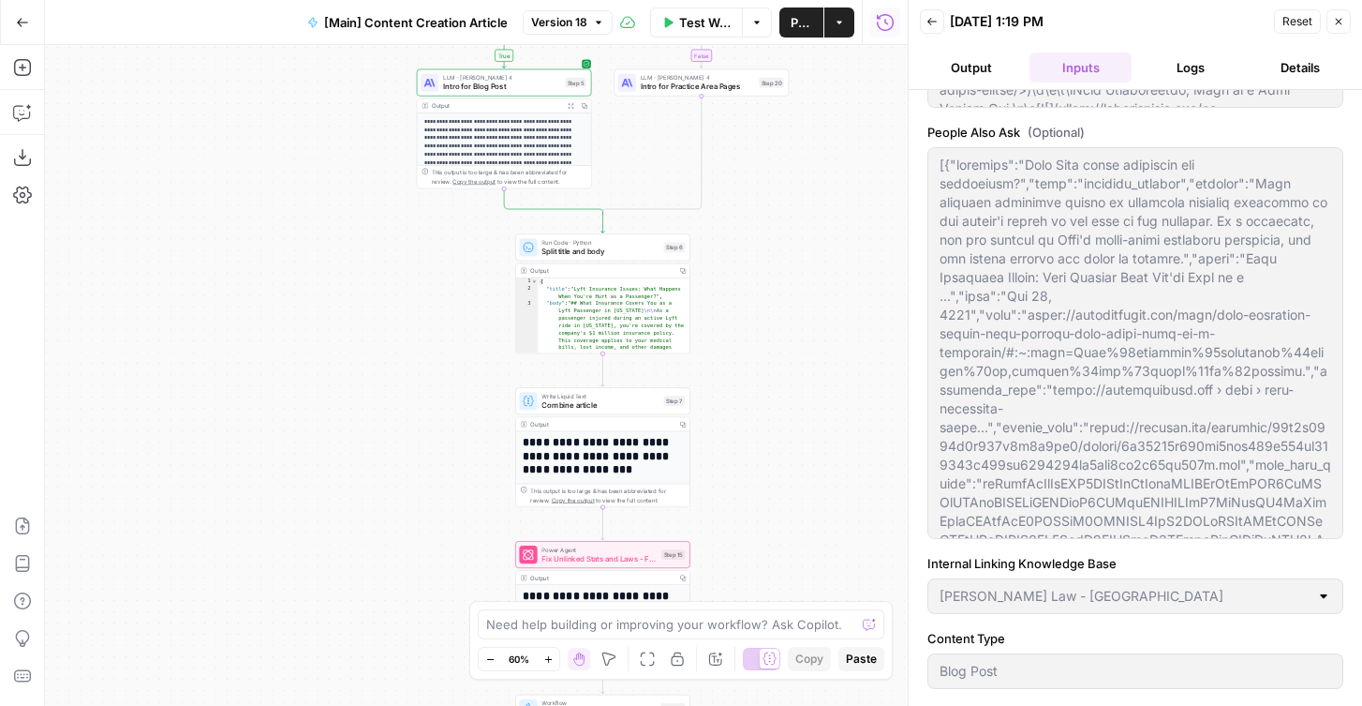
drag, startPoint x: 765, startPoint y: 480, endPoint x: 758, endPoint y: 432, distance: 48.2
click at [758, 432] on div "true false true false Workflow Set Inputs Inputs Condition If city is provided …" at bounding box center [476, 375] width 863 height 661
drag, startPoint x: 758, startPoint y: 537, endPoint x: 758, endPoint y: 183, distance: 354.2
click at [758, 183] on div "true false true false Workflow Set Inputs Inputs Condition If city is provided …" at bounding box center [476, 375] width 863 height 661
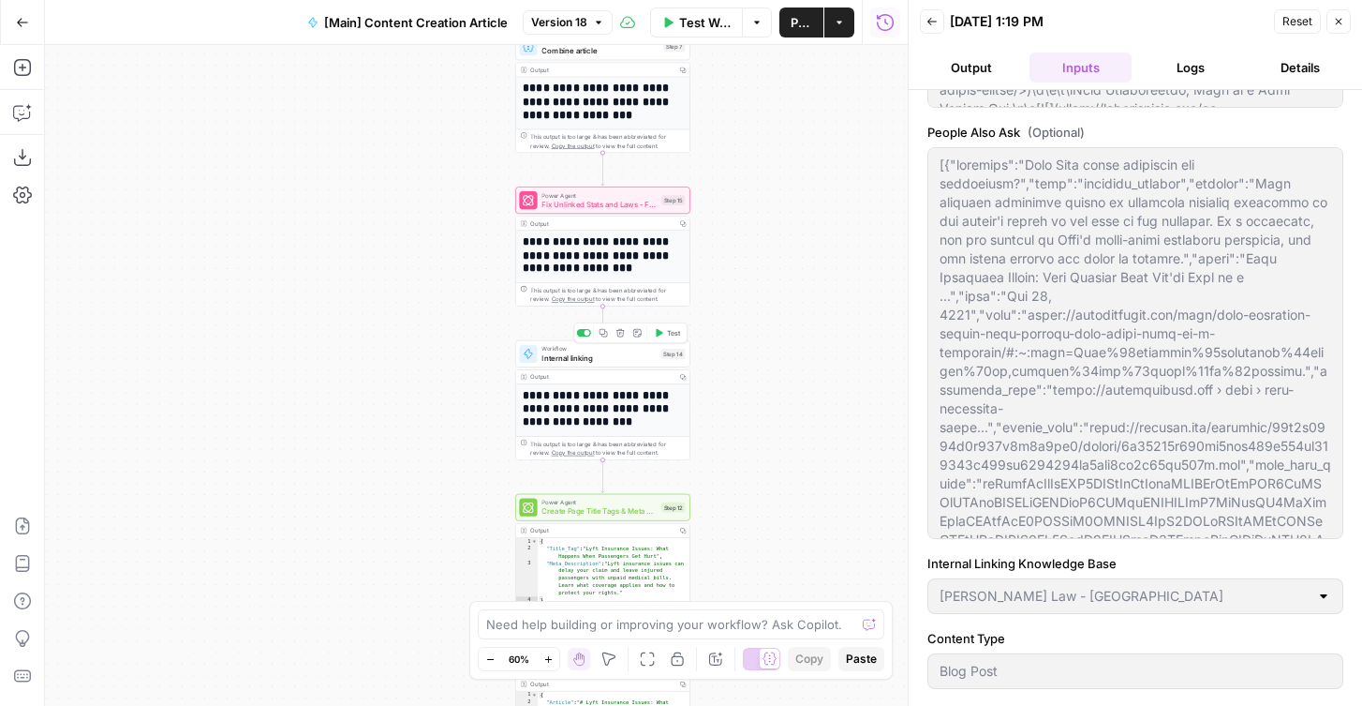
click at [662, 335] on icon "button" at bounding box center [658, 332] width 9 height 9
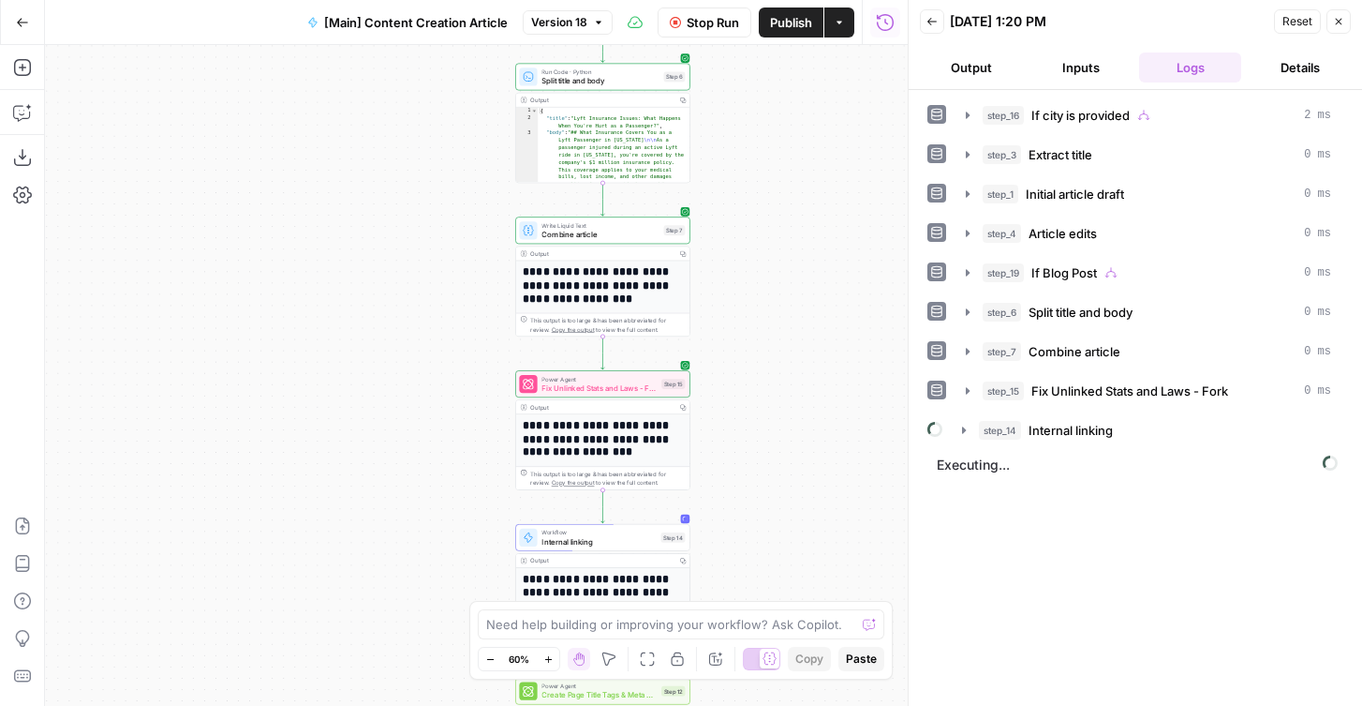
drag, startPoint x: 423, startPoint y: 177, endPoint x: 423, endPoint y: 370, distance: 193.0
click at [423, 370] on div "true false true false Workflow Set Inputs Inputs Condition If city is provided …" at bounding box center [476, 375] width 863 height 661
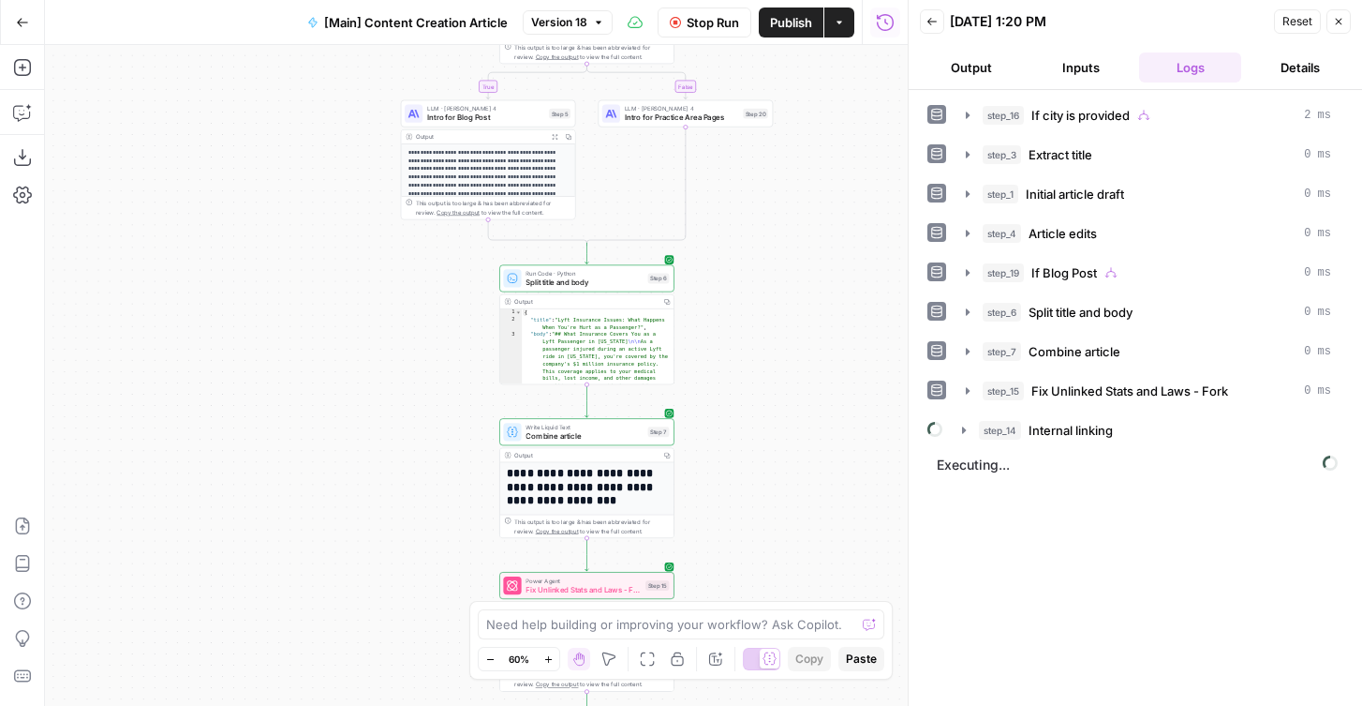
drag, startPoint x: 462, startPoint y: 181, endPoint x: 445, endPoint y: 449, distance: 268.5
click at [445, 449] on div "true false true false Workflow Set Inputs Inputs Condition If city is provided …" at bounding box center [476, 375] width 863 height 661
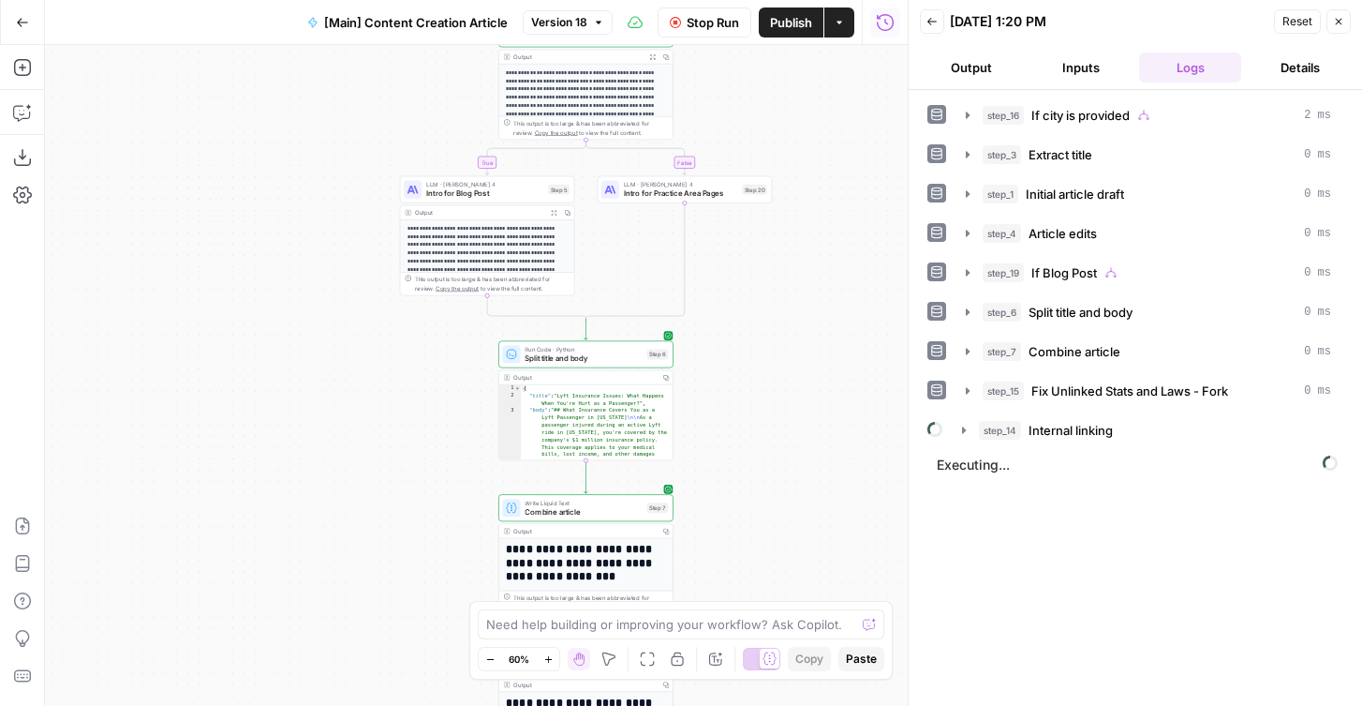
drag, startPoint x: 438, startPoint y: 379, endPoint x: 438, endPoint y: 548, distance: 169.6
click at [438, 546] on div "true false true false Workflow Set Inputs Inputs Condition If city is provided …" at bounding box center [476, 375] width 863 height 661
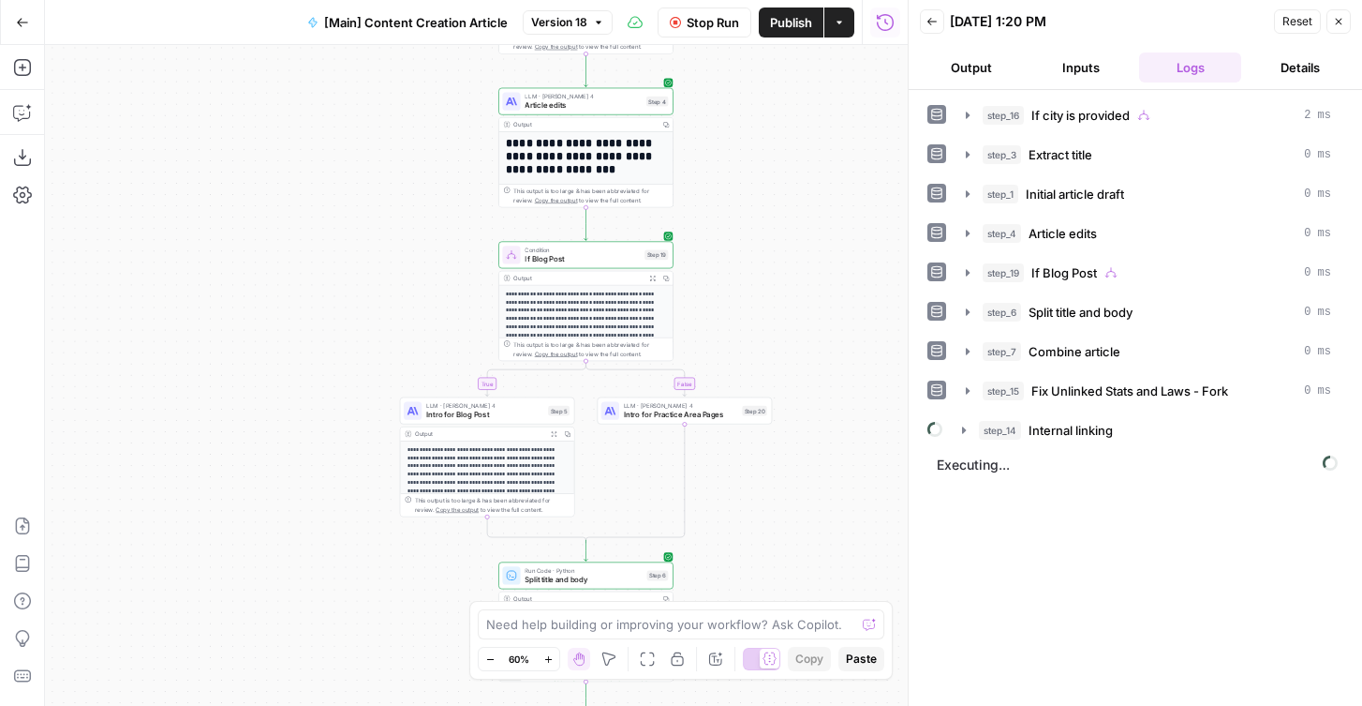
drag, startPoint x: 431, startPoint y: 156, endPoint x: 431, endPoint y: 335, distance: 178.0
click at [431, 335] on div "true false true false Workflow Set Inputs Inputs Condition If city is provided …" at bounding box center [476, 375] width 863 height 661
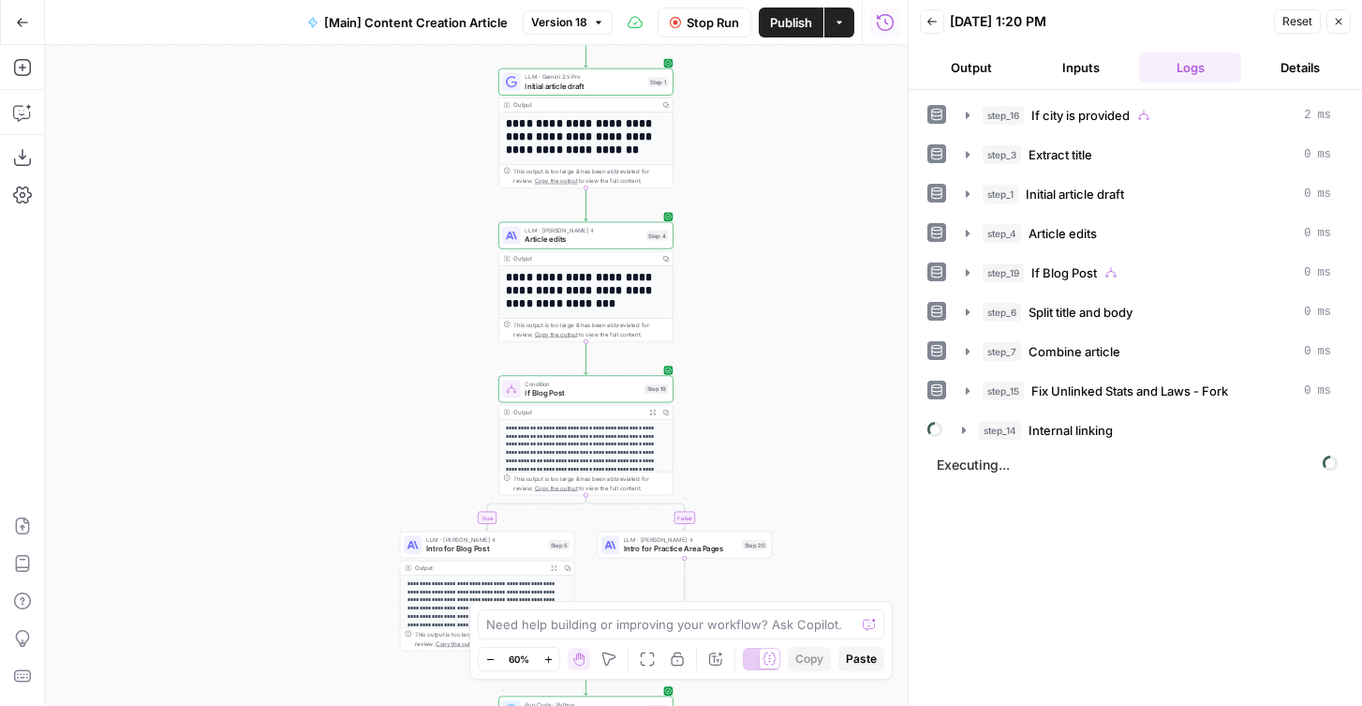
drag, startPoint x: 409, startPoint y: 276, endPoint x: 409, endPoint y: 399, distance: 122.8
click at [409, 399] on div "true false true false Workflow Set Inputs Inputs Condition If city is provided …" at bounding box center [476, 375] width 863 height 661
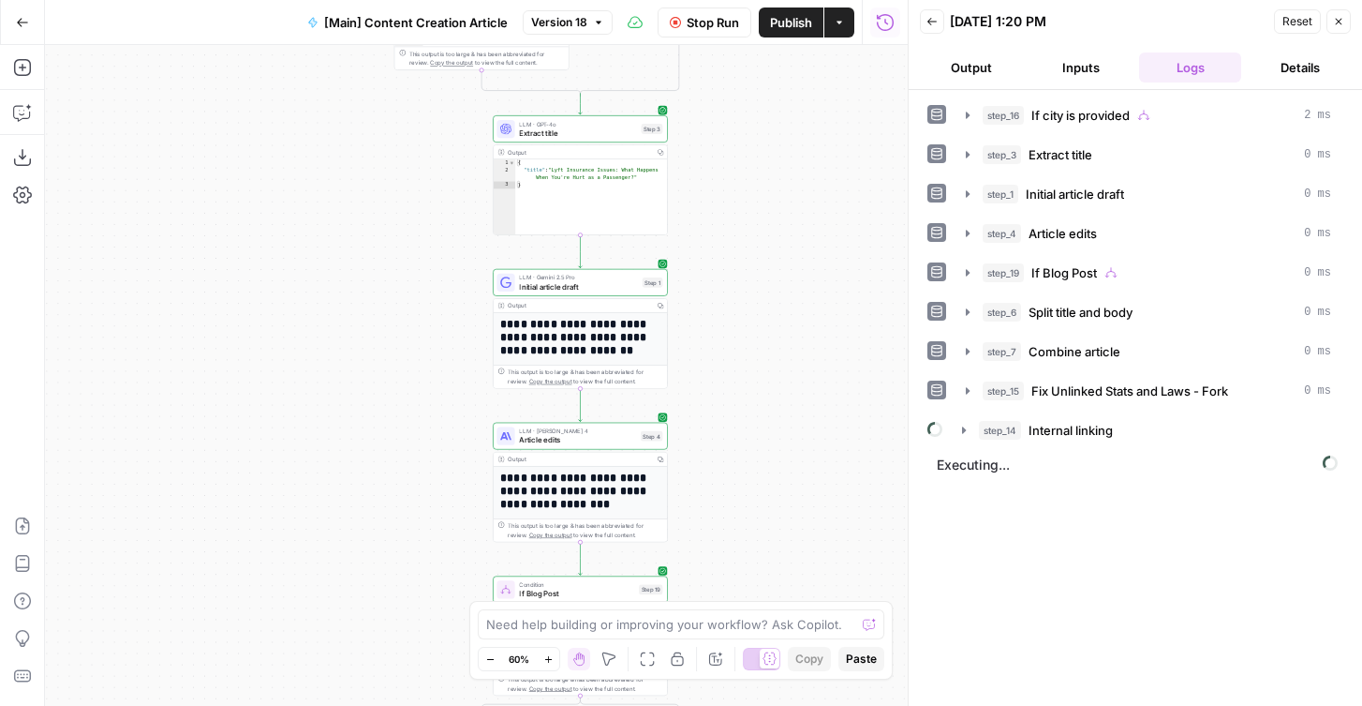
drag, startPoint x: 409, startPoint y: 258, endPoint x: 403, endPoint y: 343, distance: 85.5
click at [403, 343] on div "true false true false Workflow Set Inputs Inputs Condition If city is provided …" at bounding box center [476, 375] width 863 height 661
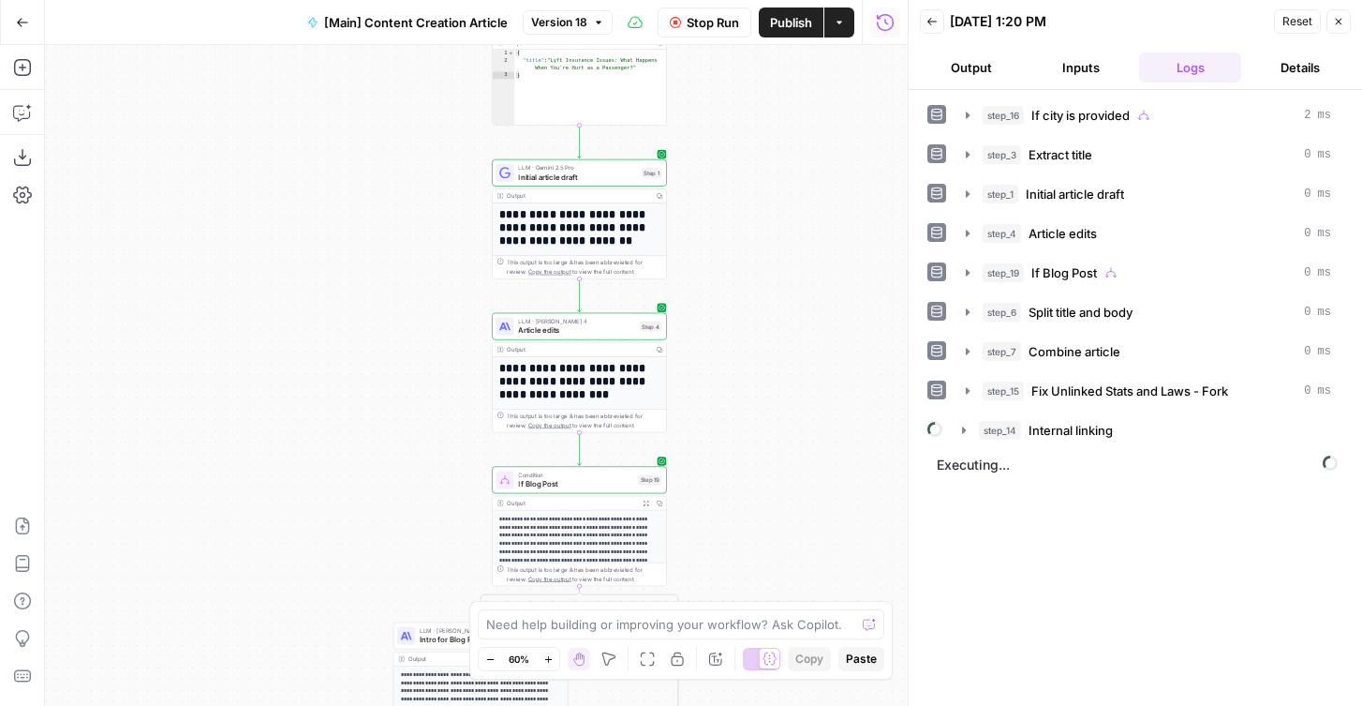
drag, startPoint x: 452, startPoint y: 306, endPoint x: 451, endPoint y: 179, distance: 127.4
click at [451, 179] on div "true false true false Workflow Set Inputs Inputs Condition If city is provided …" at bounding box center [476, 375] width 863 height 661
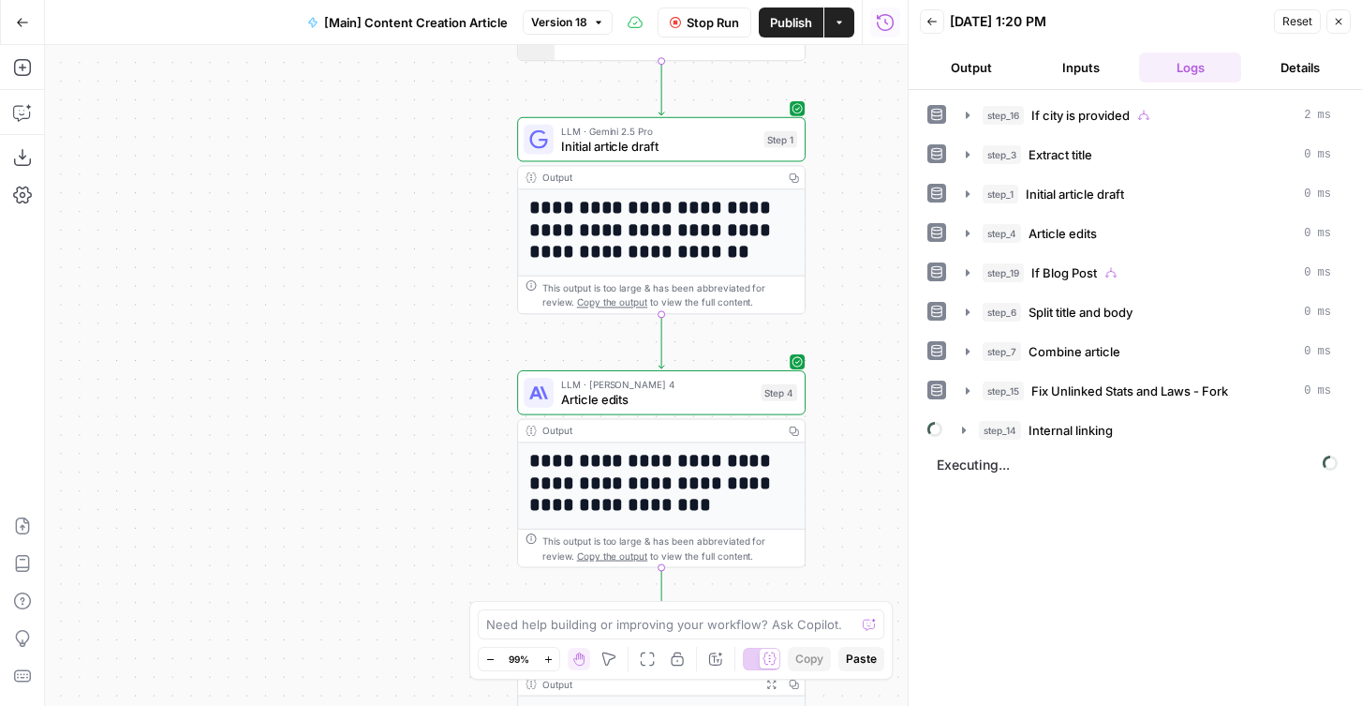
drag, startPoint x: 450, startPoint y: 189, endPoint x: 389, endPoint y: 91, distance: 115.7
click at [389, 91] on div "true false true false Workflow Set Inputs Inputs Condition If city is provided …" at bounding box center [476, 375] width 863 height 661
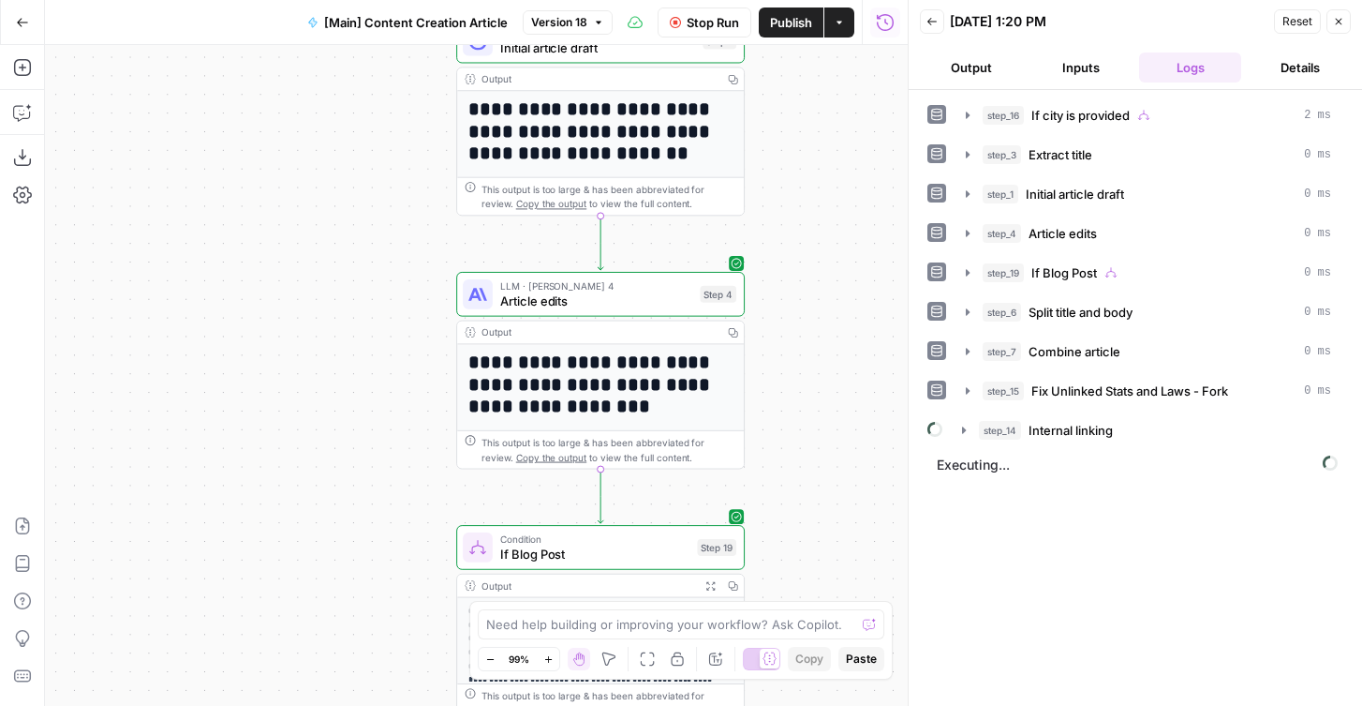
drag, startPoint x: 389, startPoint y: 91, endPoint x: 389, endPoint y: 123, distance: 31.9
click at [389, 123] on div "true false true false Workflow Set Inputs Inputs Condition If city is provided …" at bounding box center [476, 375] width 863 height 661
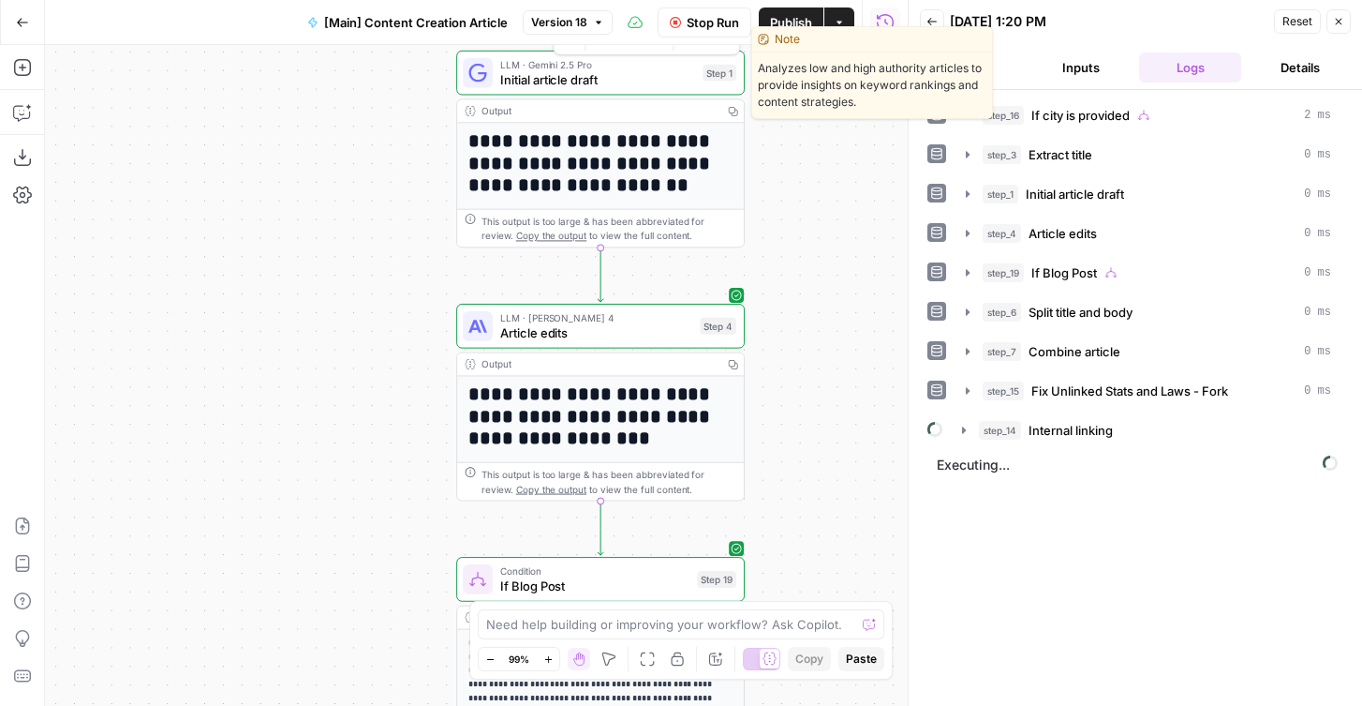
click at [556, 82] on span "Initial article draft" at bounding box center [598, 79] width 196 height 19
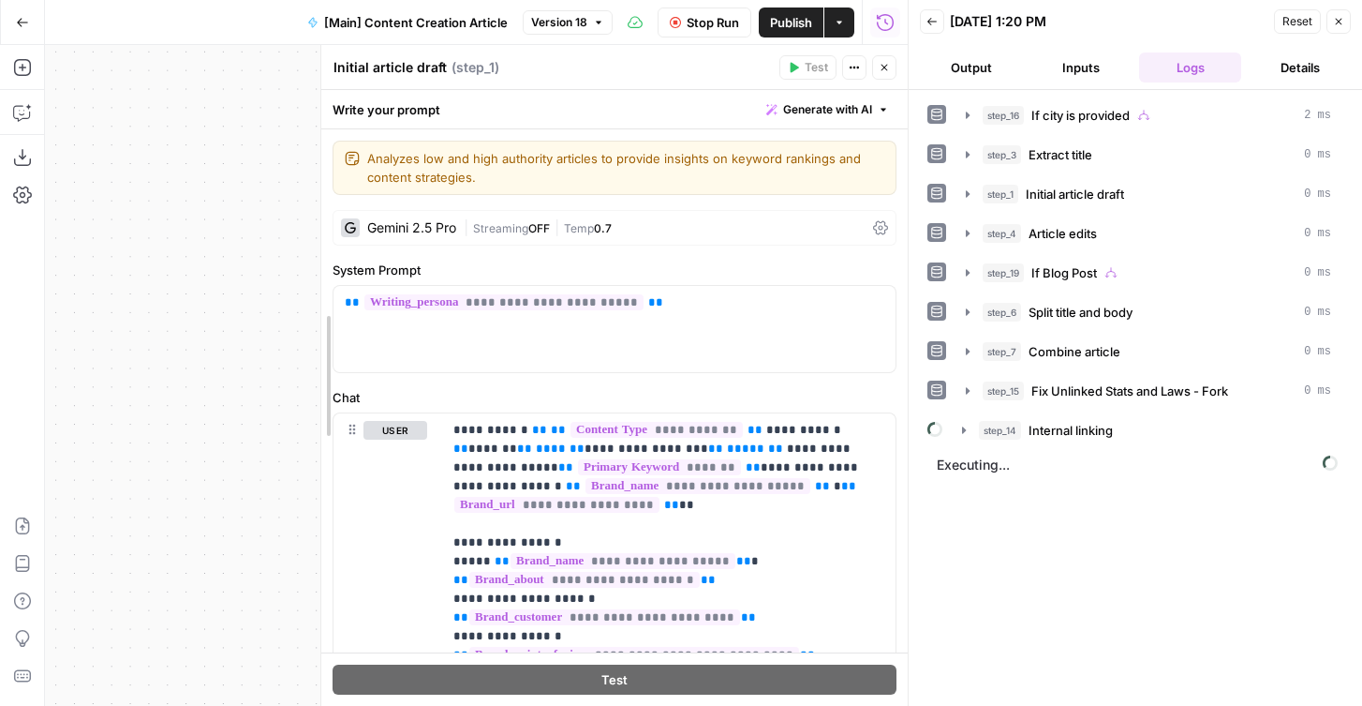
drag, startPoint x: 195, startPoint y: 76, endPoint x: 324, endPoint y: 76, distance: 129.3
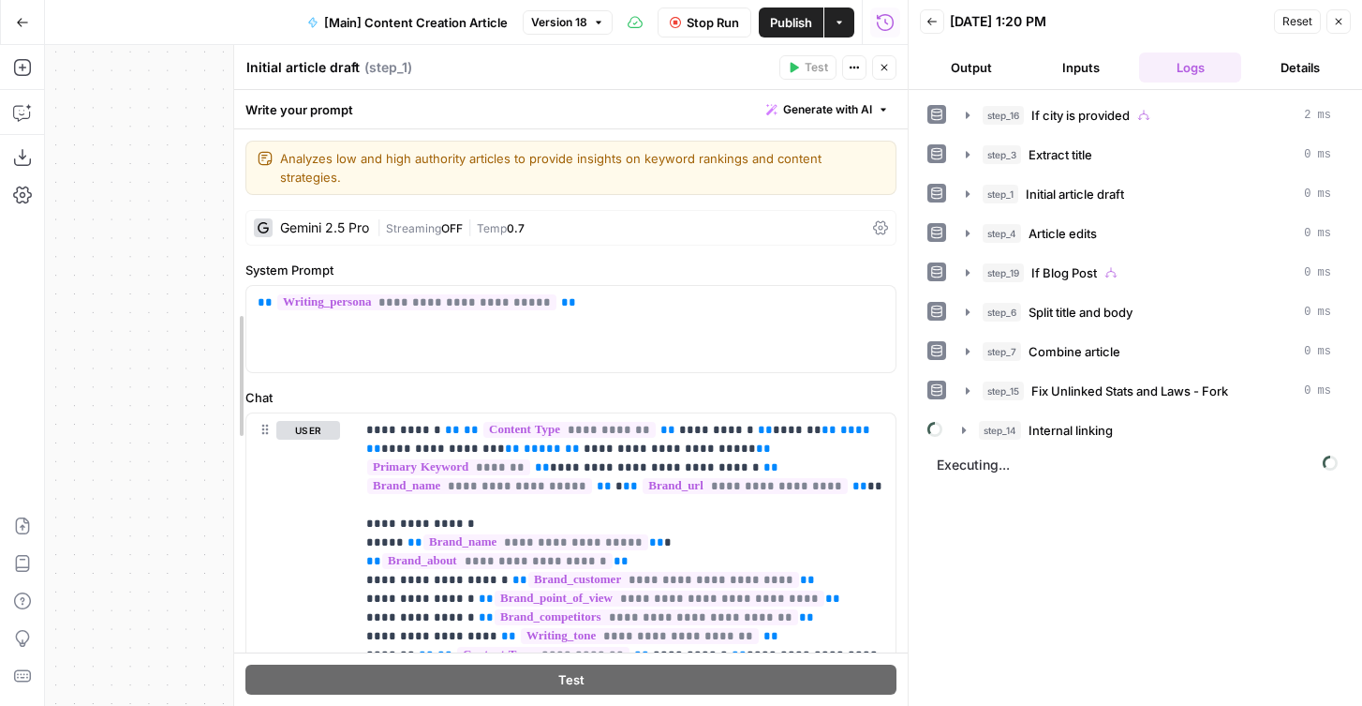
drag, startPoint x: 318, startPoint y: 167, endPoint x: 234, endPoint y: 167, distance: 83.4
click at [234, 167] on div at bounding box center [234, 375] width 19 height 661
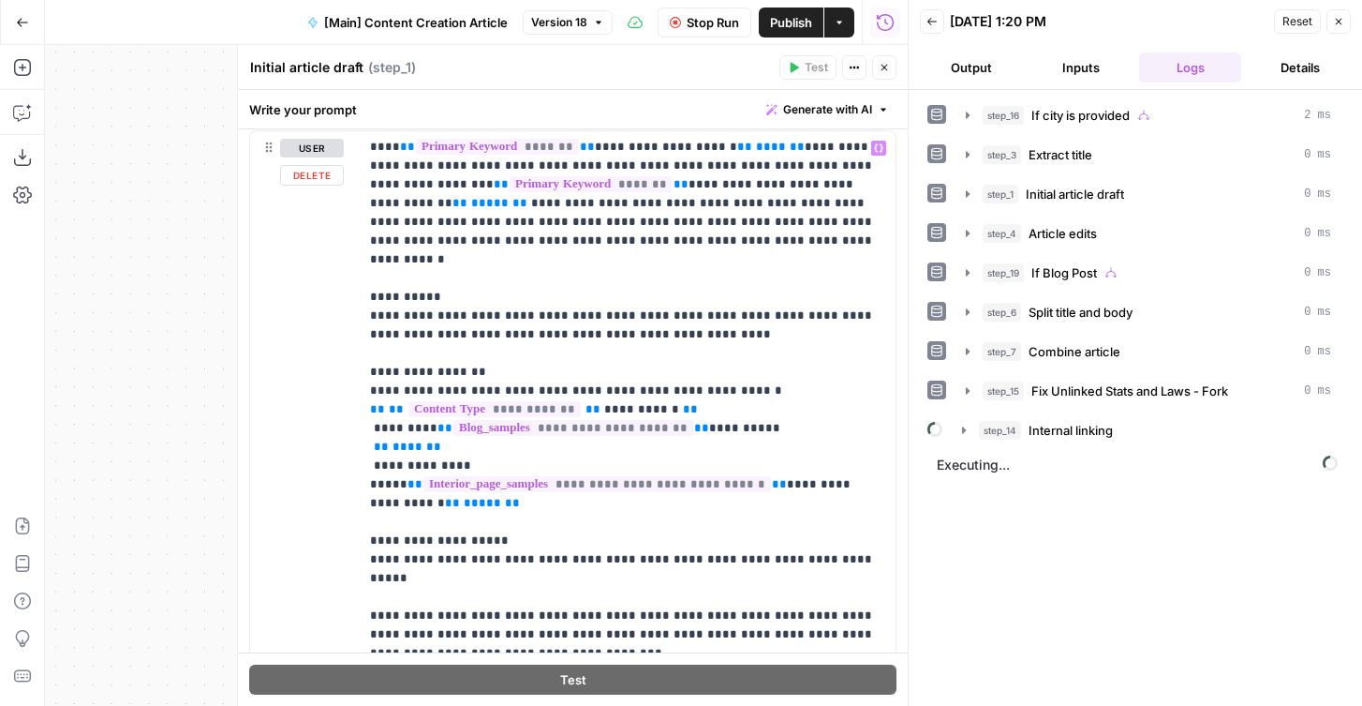
scroll to position [1217, 0]
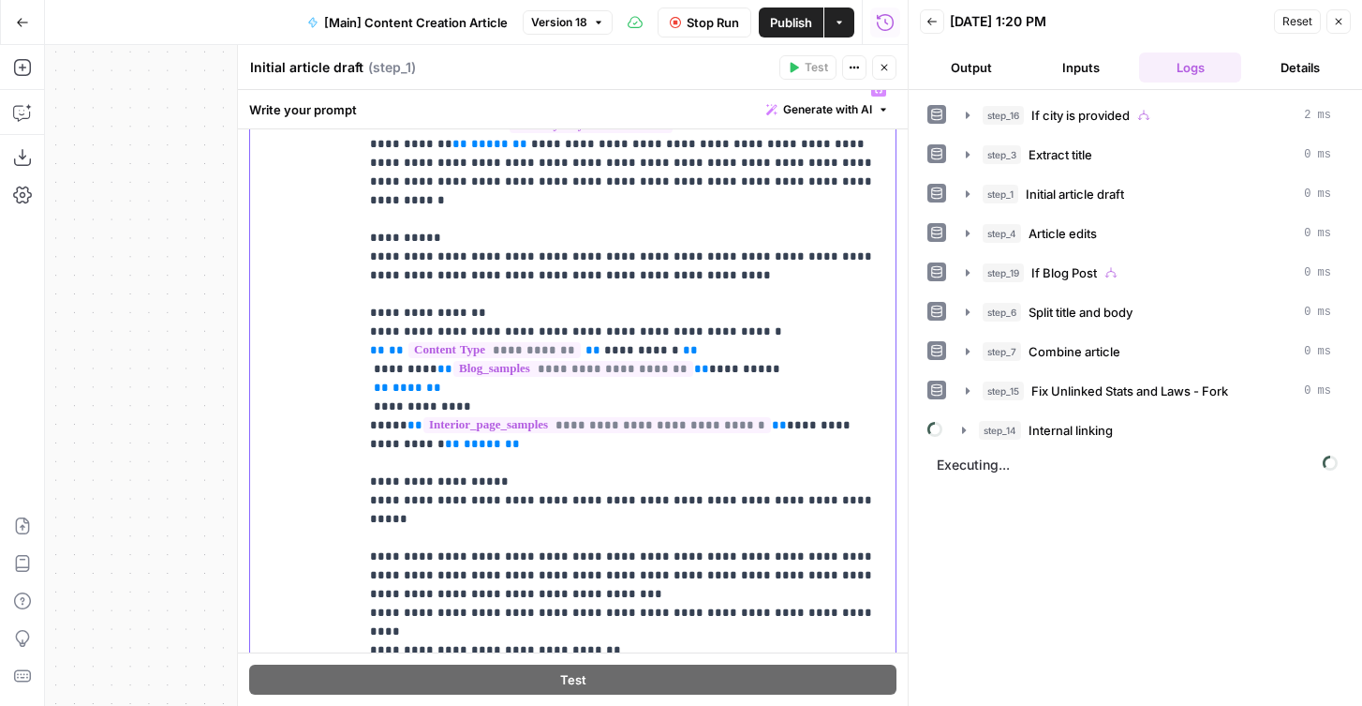
drag, startPoint x: 465, startPoint y: 621, endPoint x: 353, endPoint y: 409, distance: 239.3
click at [353, 409] on div "**********" at bounding box center [573, 454] width 646 height 764
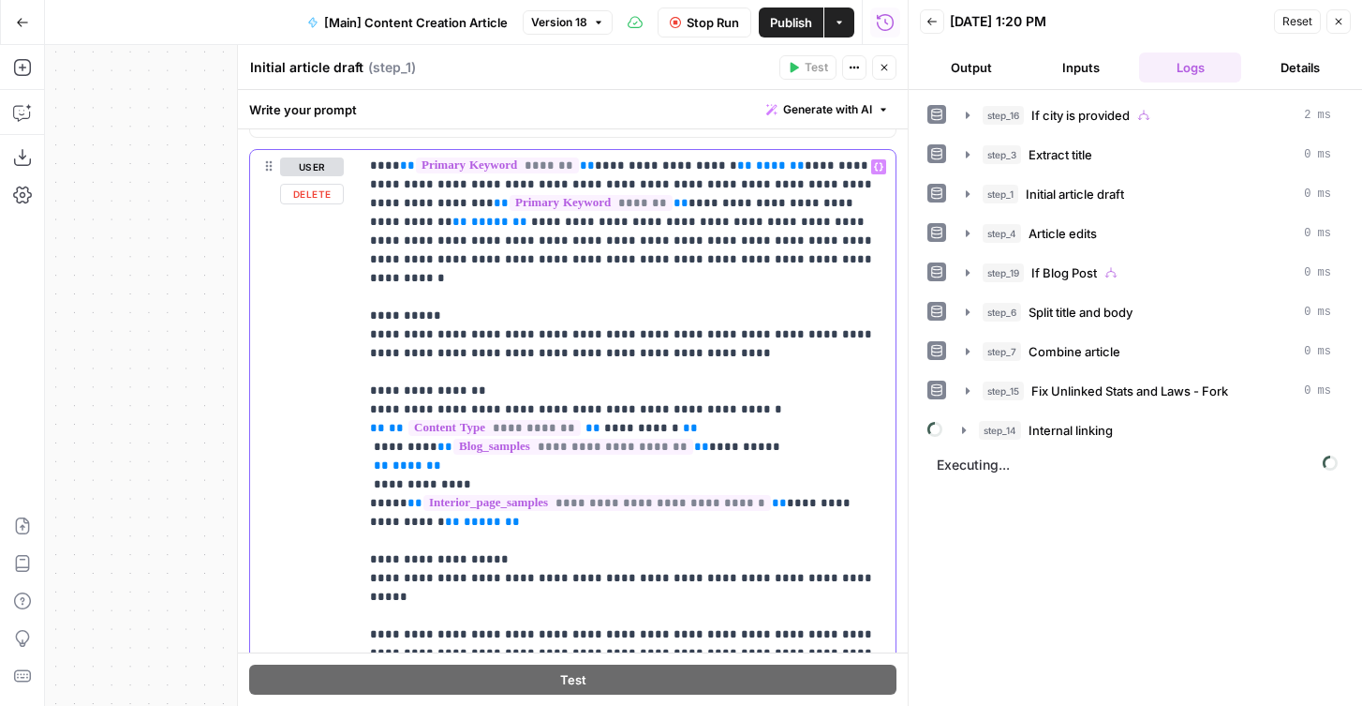
scroll to position [1246, 0]
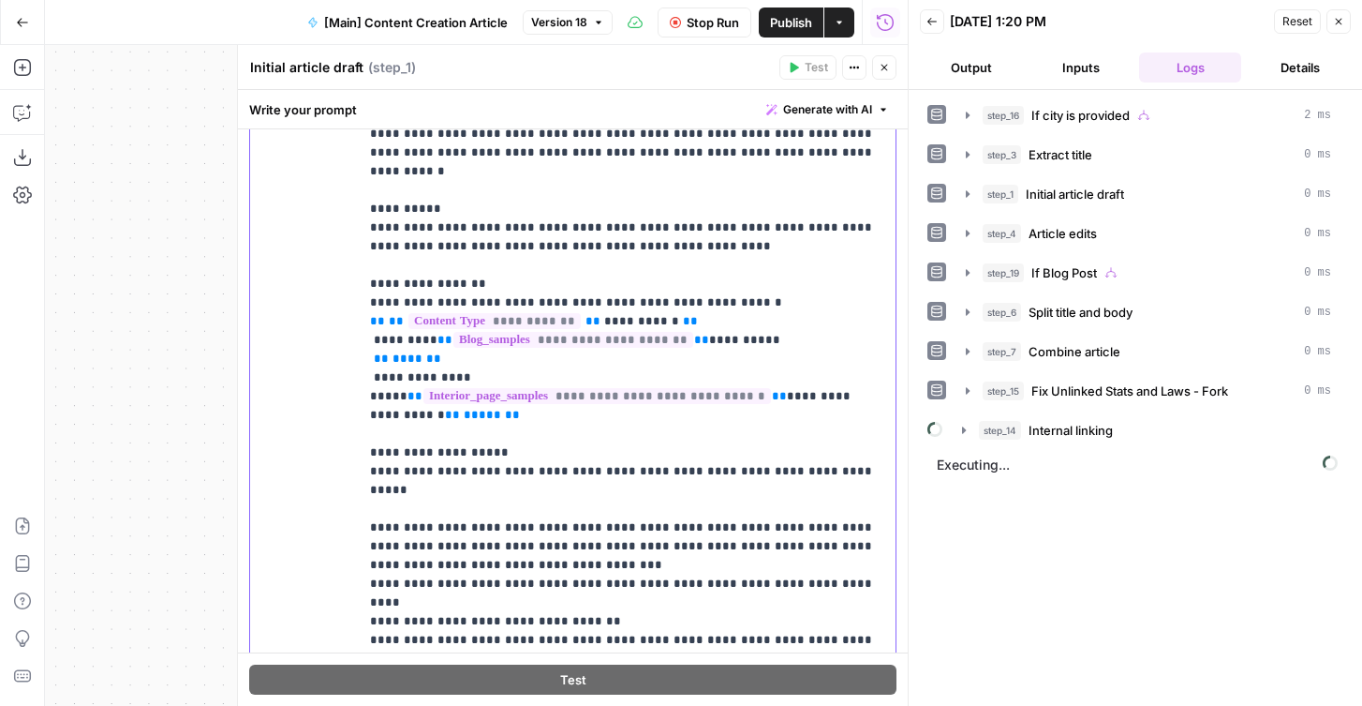
click at [450, 571] on p "**********" at bounding box center [627, 396] width 514 height 806
click at [439, 588] on p "**********" at bounding box center [627, 396] width 514 height 806
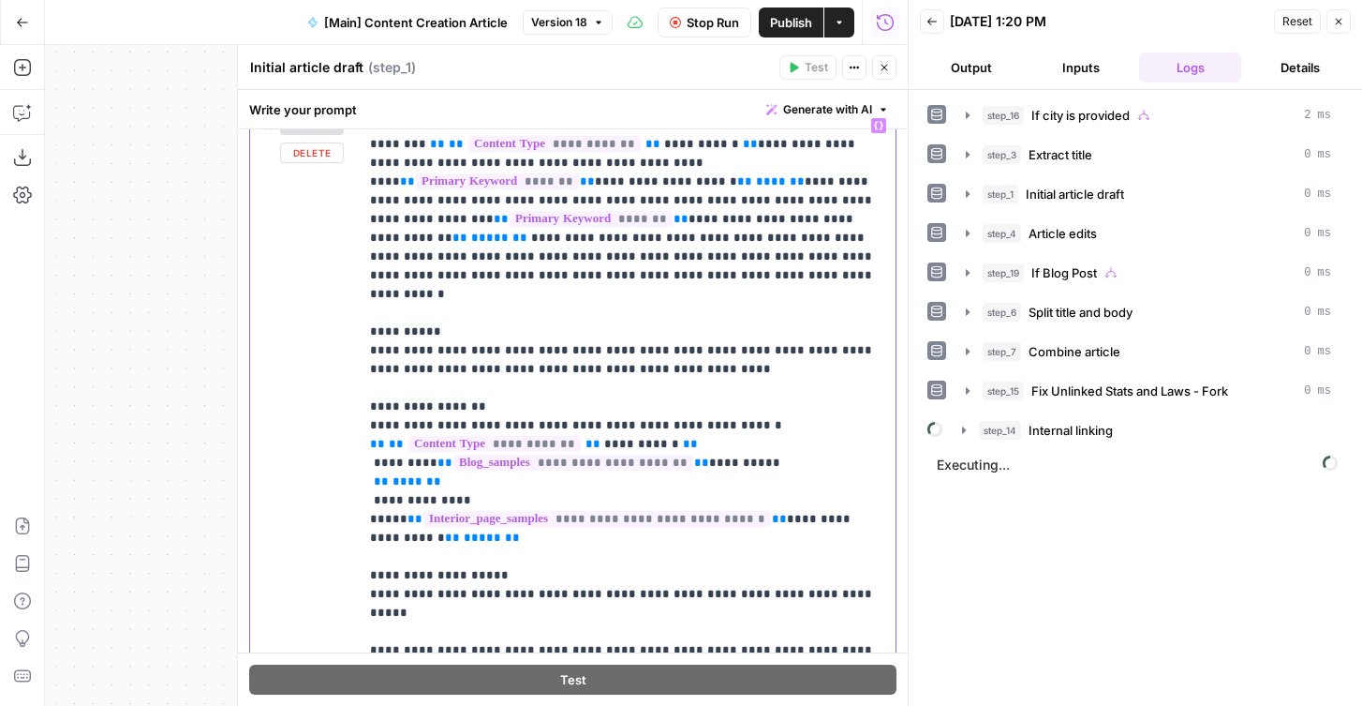
scroll to position [43, 0]
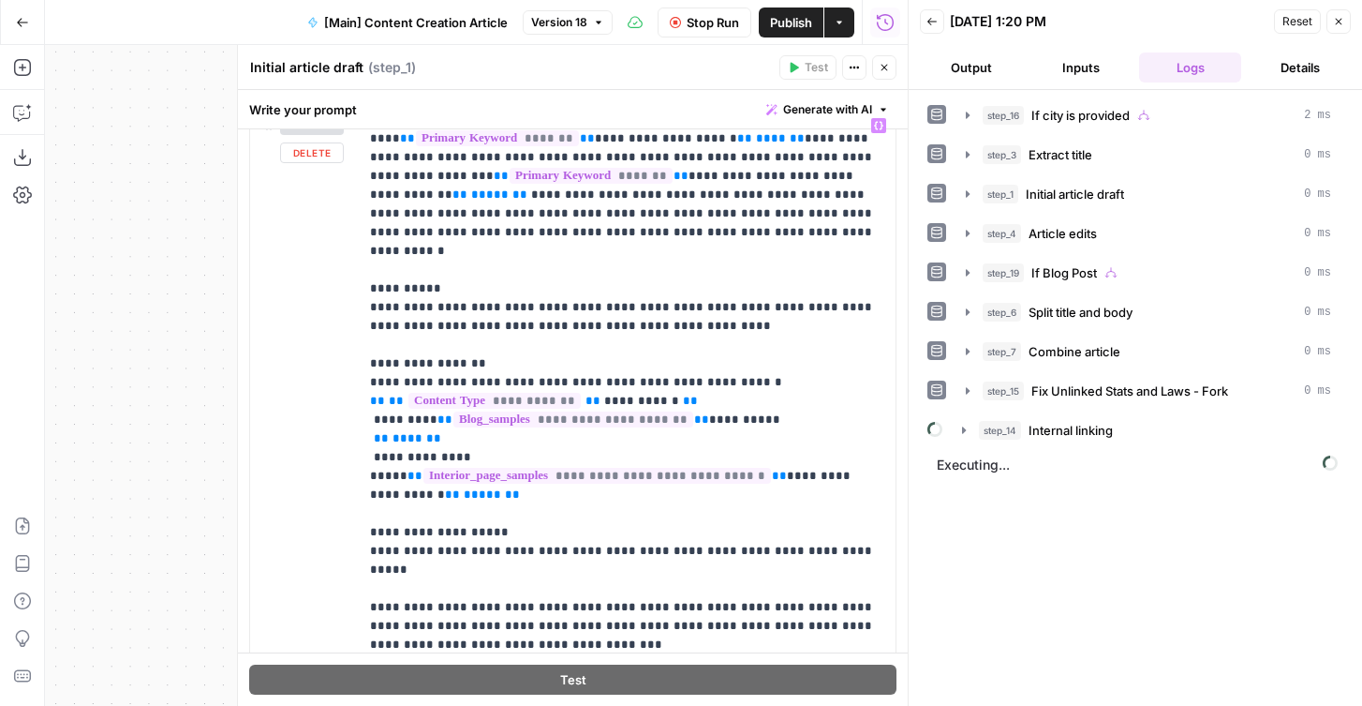
click at [885, 67] on icon "button" at bounding box center [884, 67] width 11 height 11
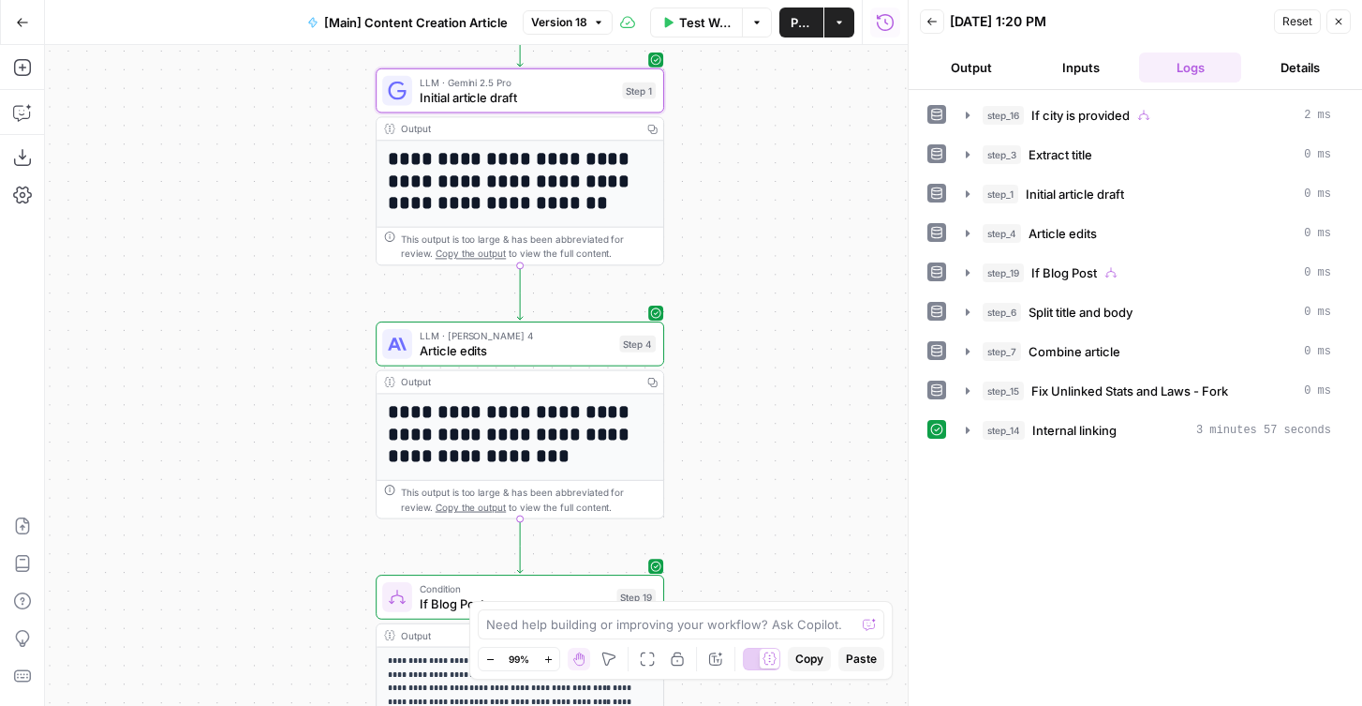
drag, startPoint x: 356, startPoint y: 331, endPoint x: 251, endPoint y: 350, distance: 106.6
click at [251, 350] on div "true false true false Workflow Set Inputs Inputs Condition If city is provided …" at bounding box center [476, 375] width 863 height 661
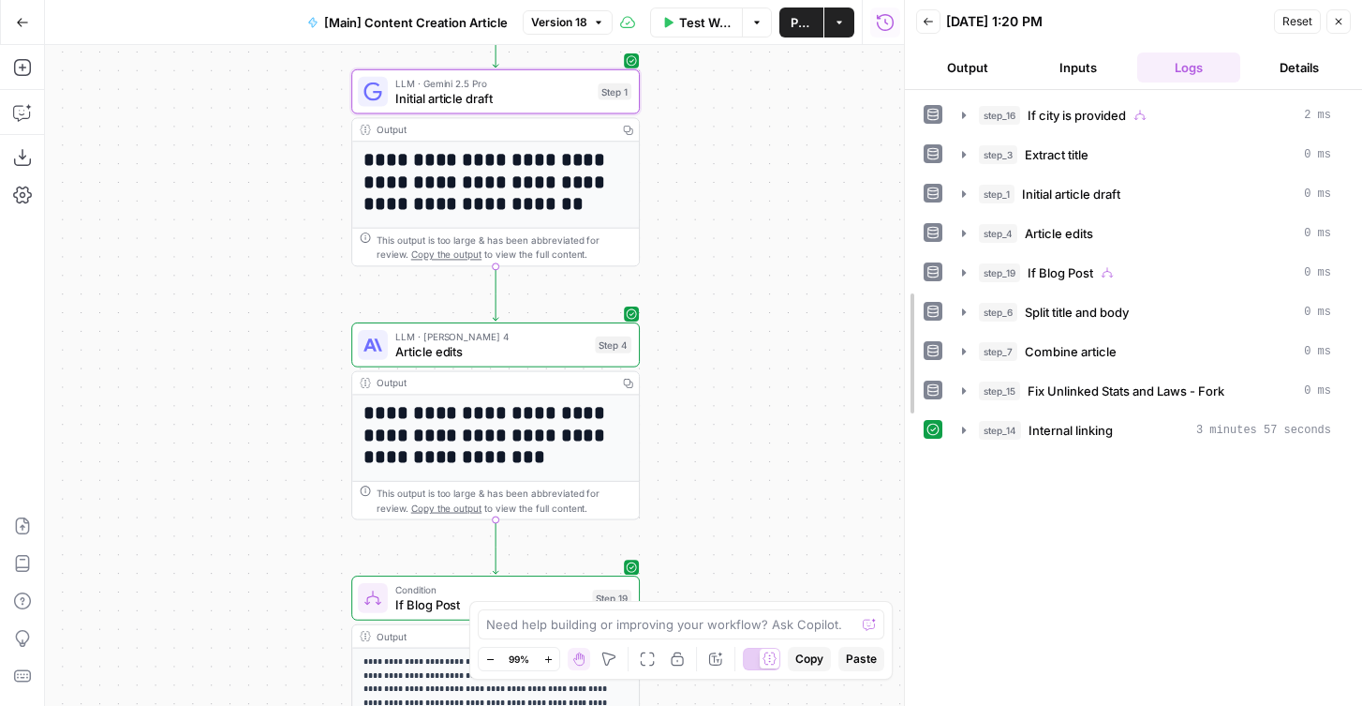
drag, startPoint x: 913, startPoint y: 409, endPoint x: 779, endPoint y: 409, distance: 134.0
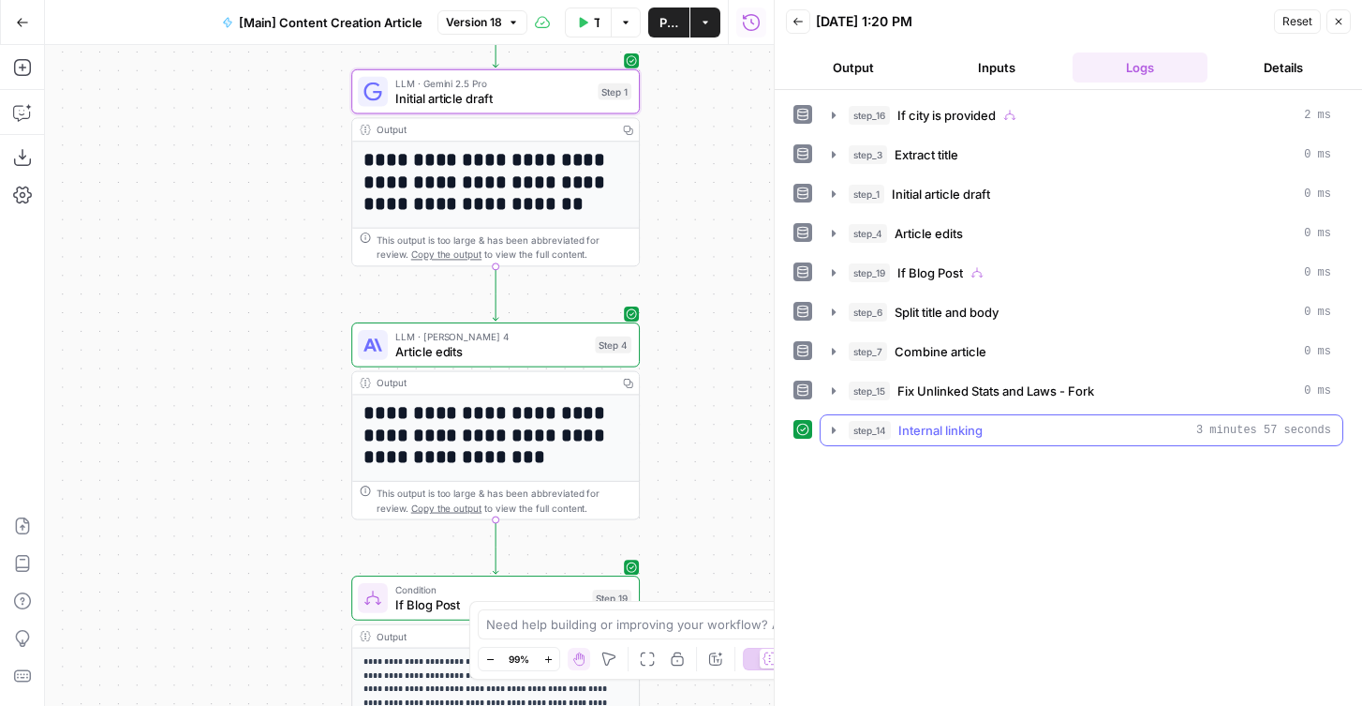
click at [837, 432] on icon "button" at bounding box center [833, 430] width 15 height 15
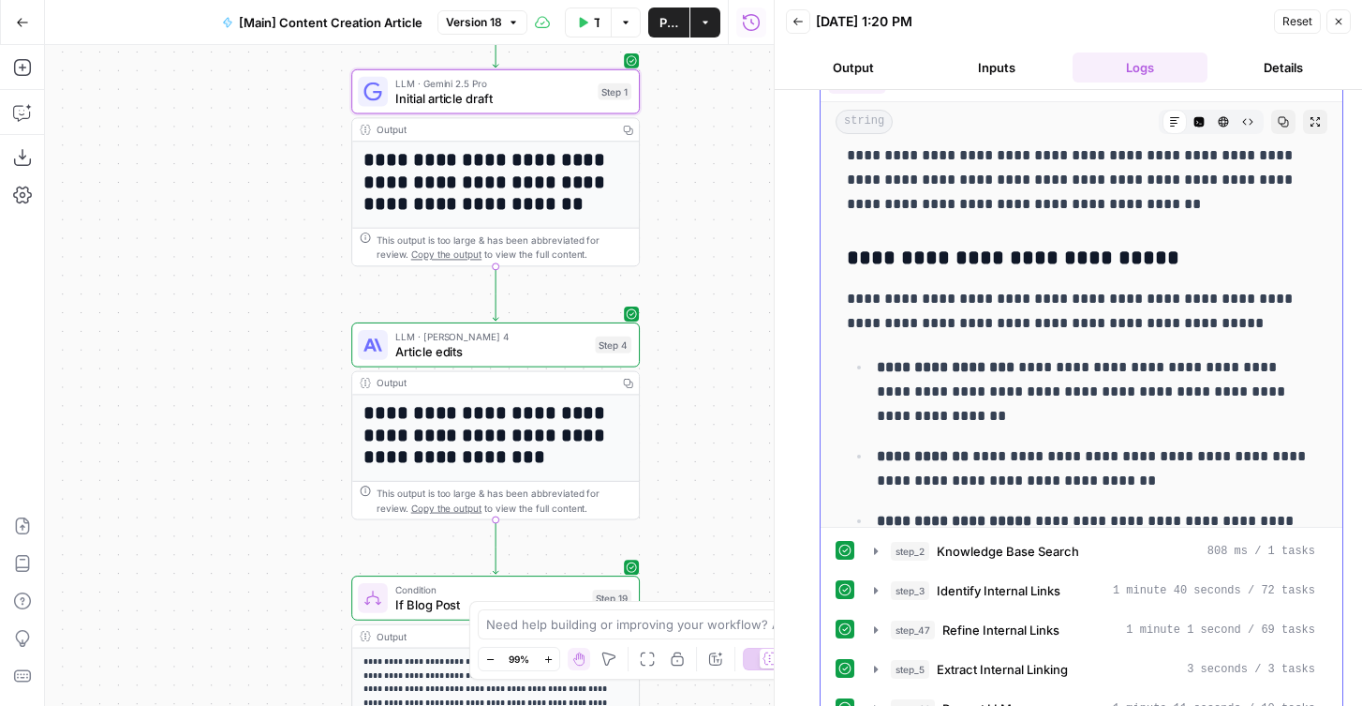
scroll to position [4531, 0]
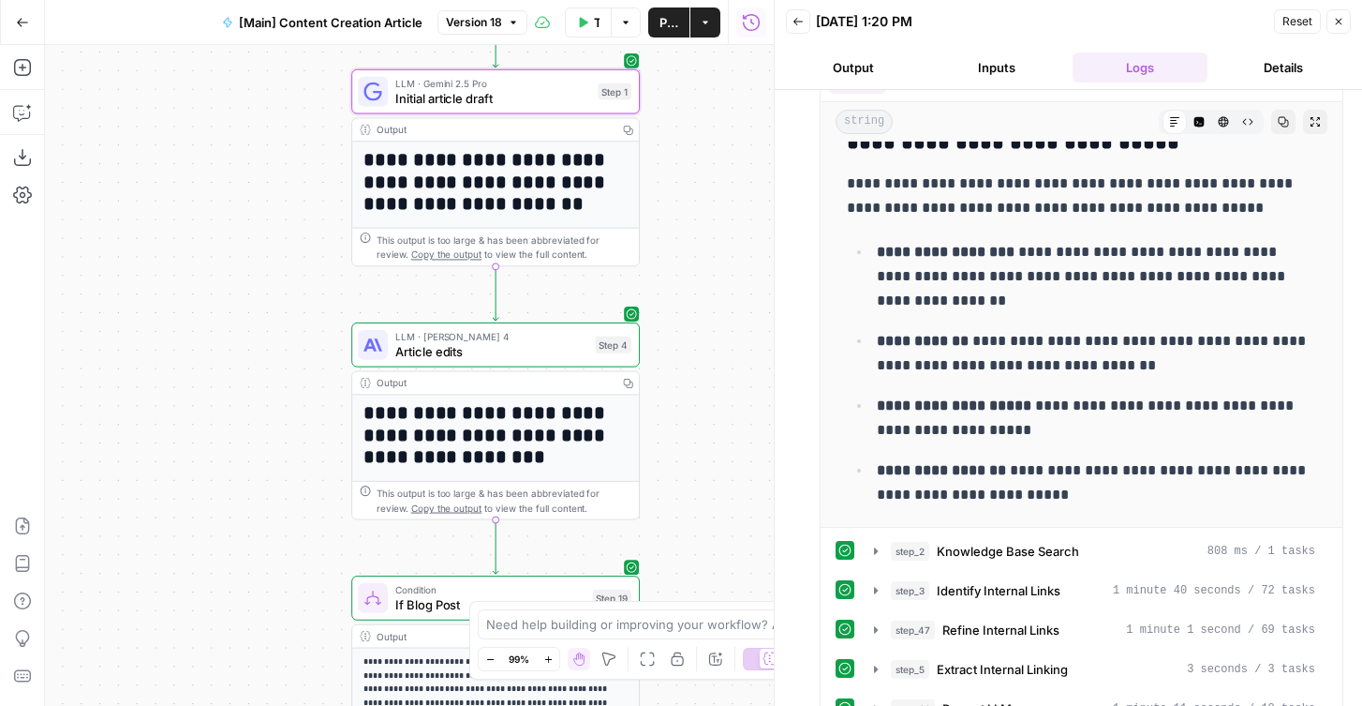
drag, startPoint x: 696, startPoint y: 359, endPoint x: 696, endPoint y: 419, distance: 60.0
click at [696, 418] on div "true false true false Workflow Set Inputs Inputs Condition If city is provided …" at bounding box center [409, 375] width 729 height 661
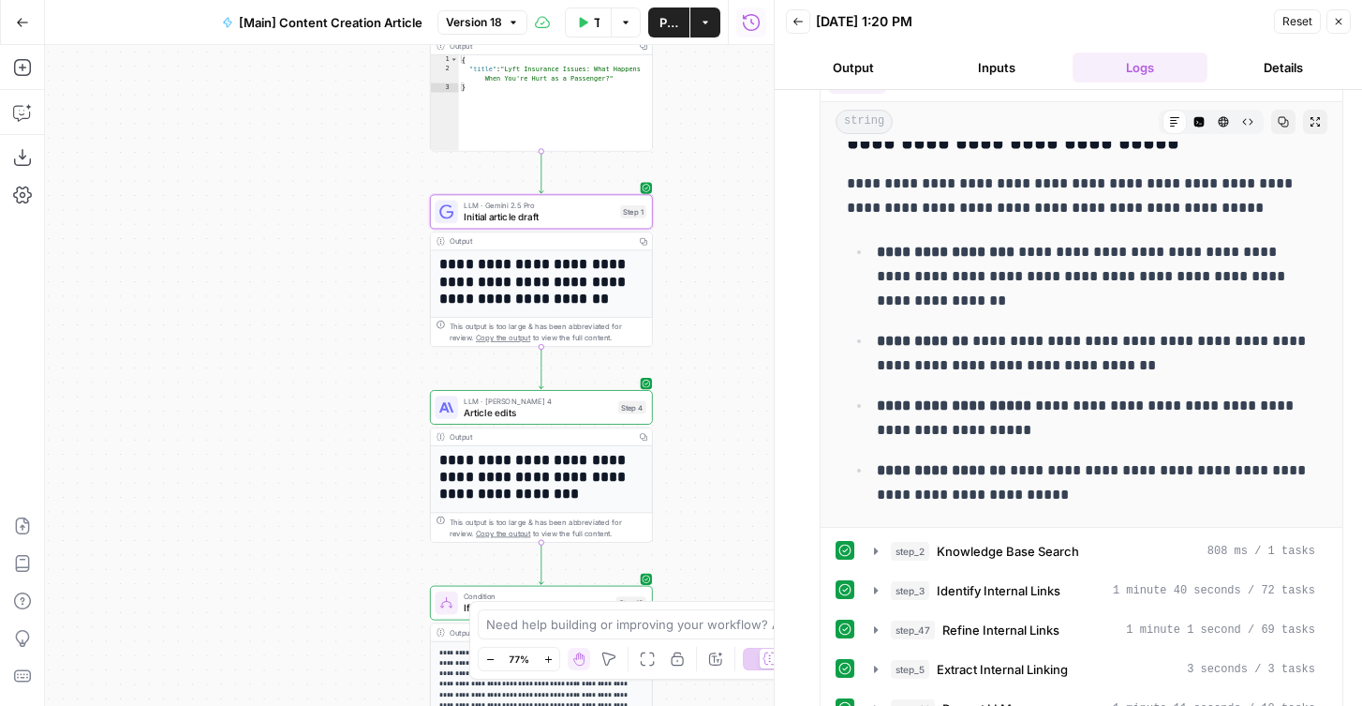
click at [1342, 15] on button "Close" at bounding box center [1339, 21] width 24 height 24
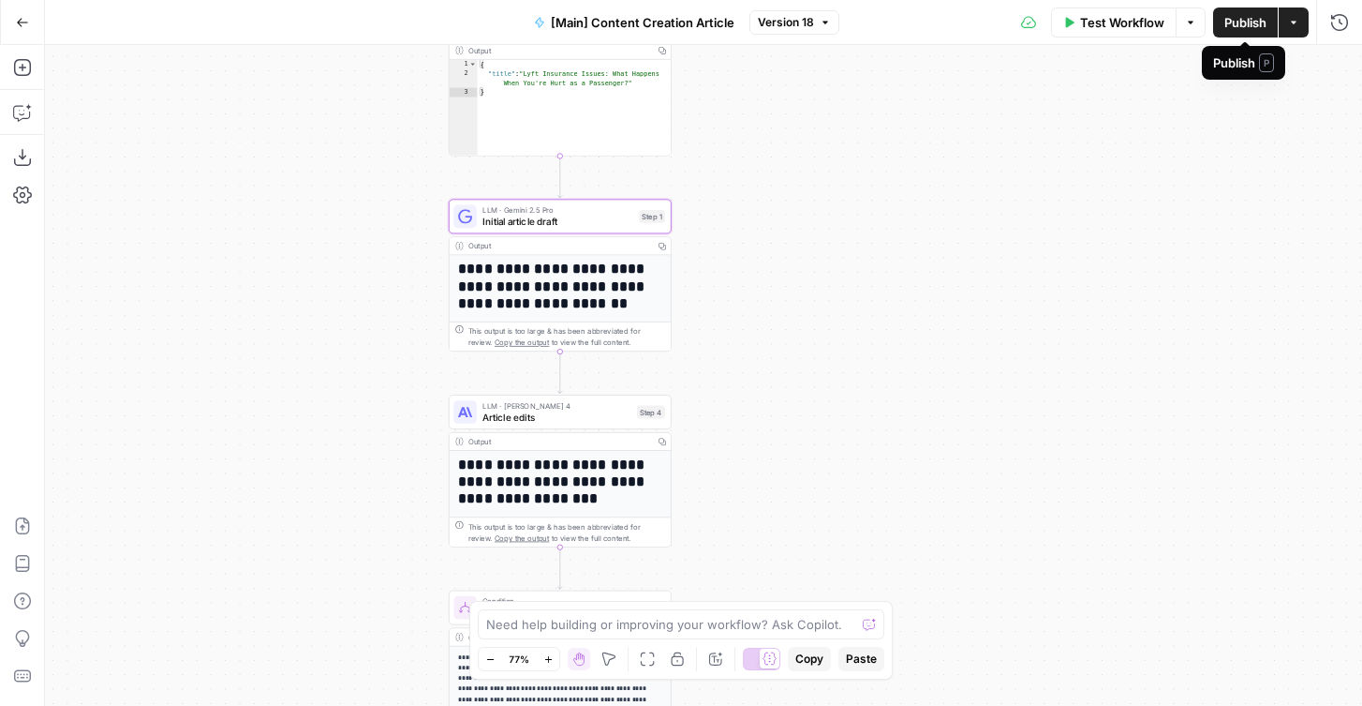
drag, startPoint x: 785, startPoint y: 210, endPoint x: 826, endPoint y: 224, distance: 42.7
click at [826, 224] on div "true false true false Workflow Set Inputs Inputs Condition If city is provided …" at bounding box center [703, 375] width 1317 height 661
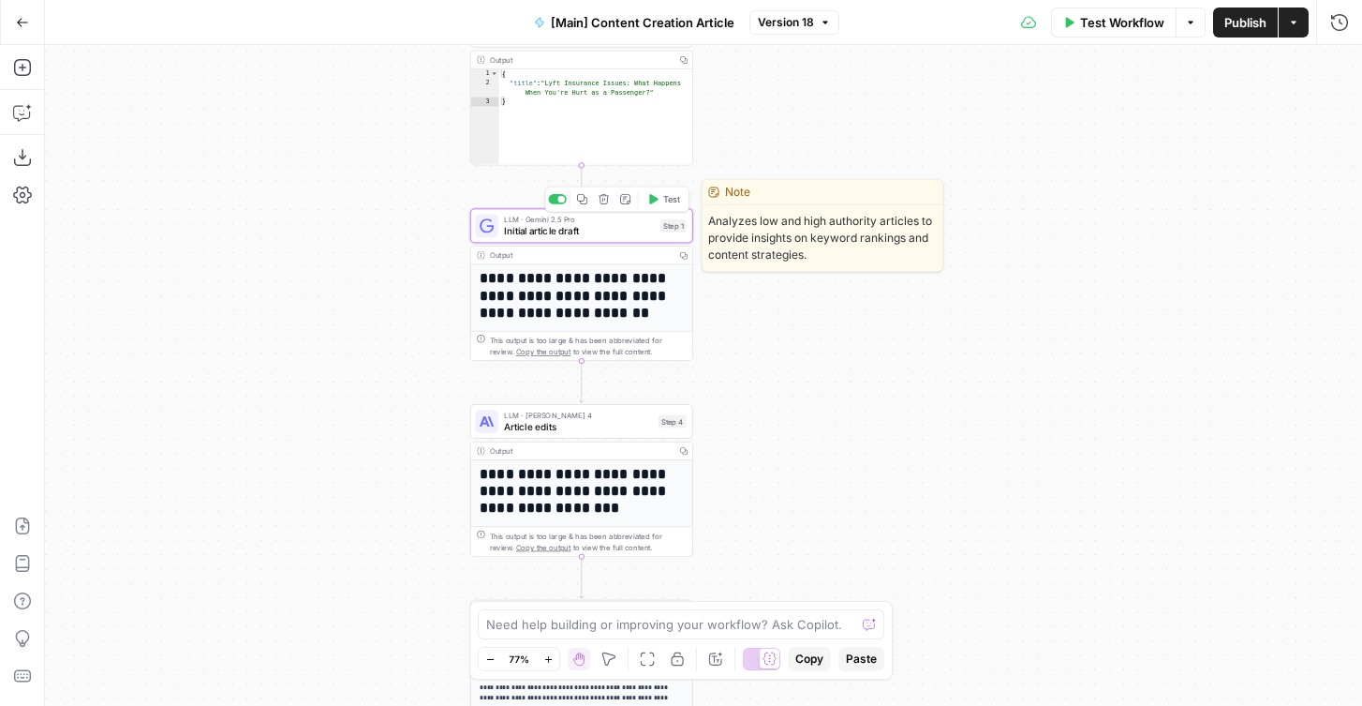
click at [532, 233] on span "Initial article draft" at bounding box center [579, 231] width 151 height 14
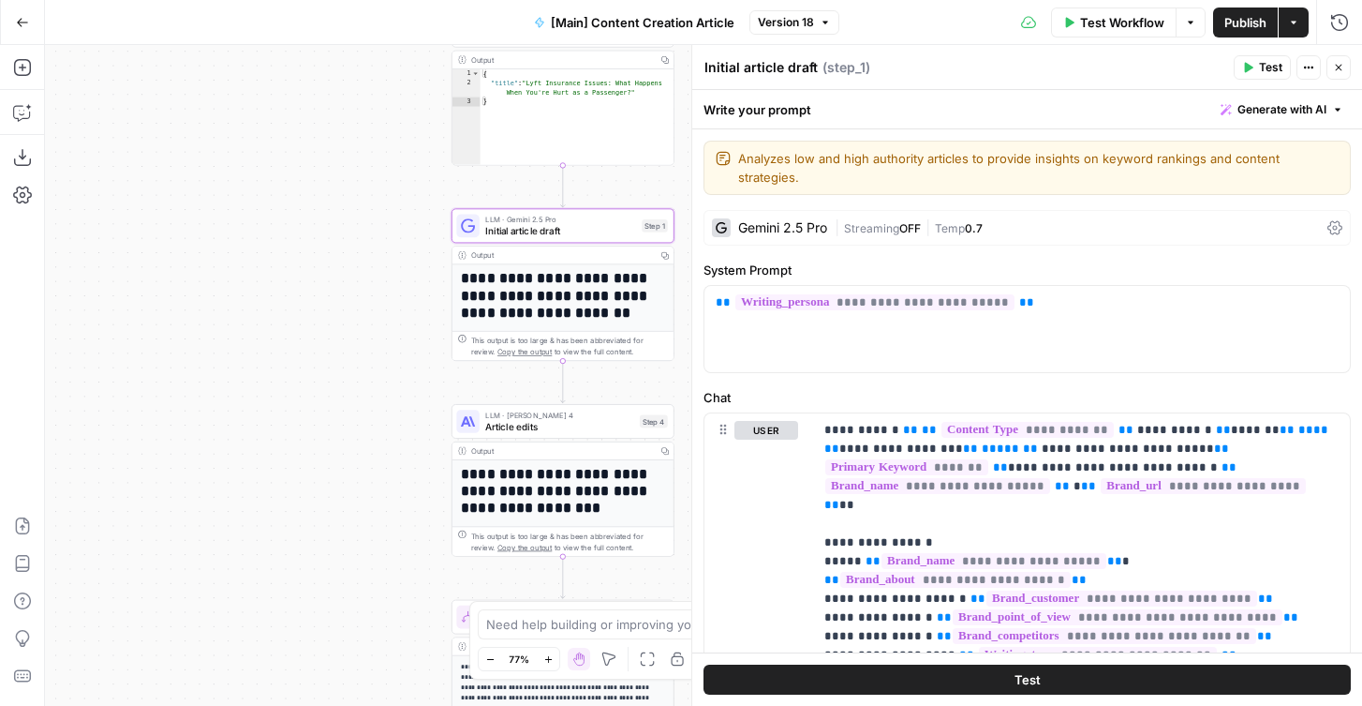
drag, startPoint x: 411, startPoint y: 288, endPoint x: 340, endPoint y: 288, distance: 71.2
click at [340, 288] on div "true false true false Workflow Set Inputs Inputs Condition If city is provided …" at bounding box center [703, 375] width 1317 height 661
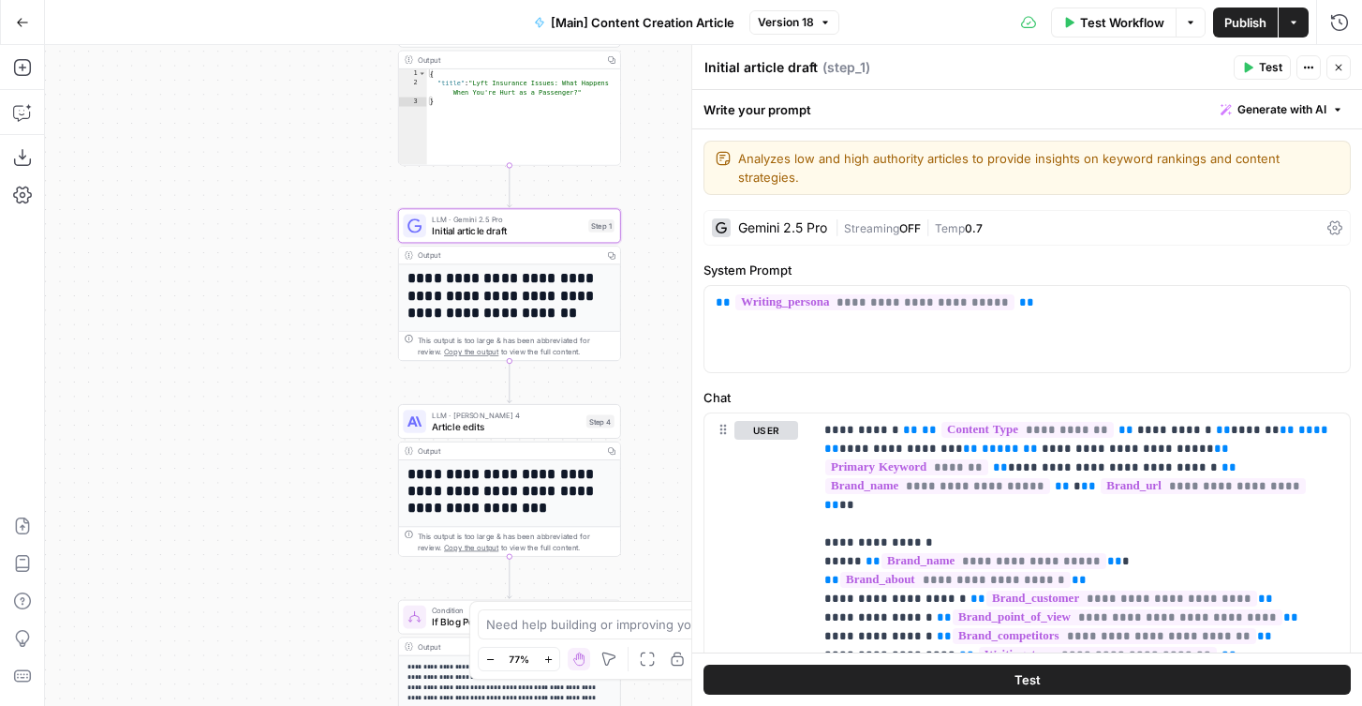
click at [722, 62] on textarea "Initial article draft" at bounding box center [761, 67] width 113 height 19
paste textarea "⭐️"
type textarea "⭐️ Initial article draft"
click at [1343, 66] on icon "button" at bounding box center [1338, 67] width 11 height 11
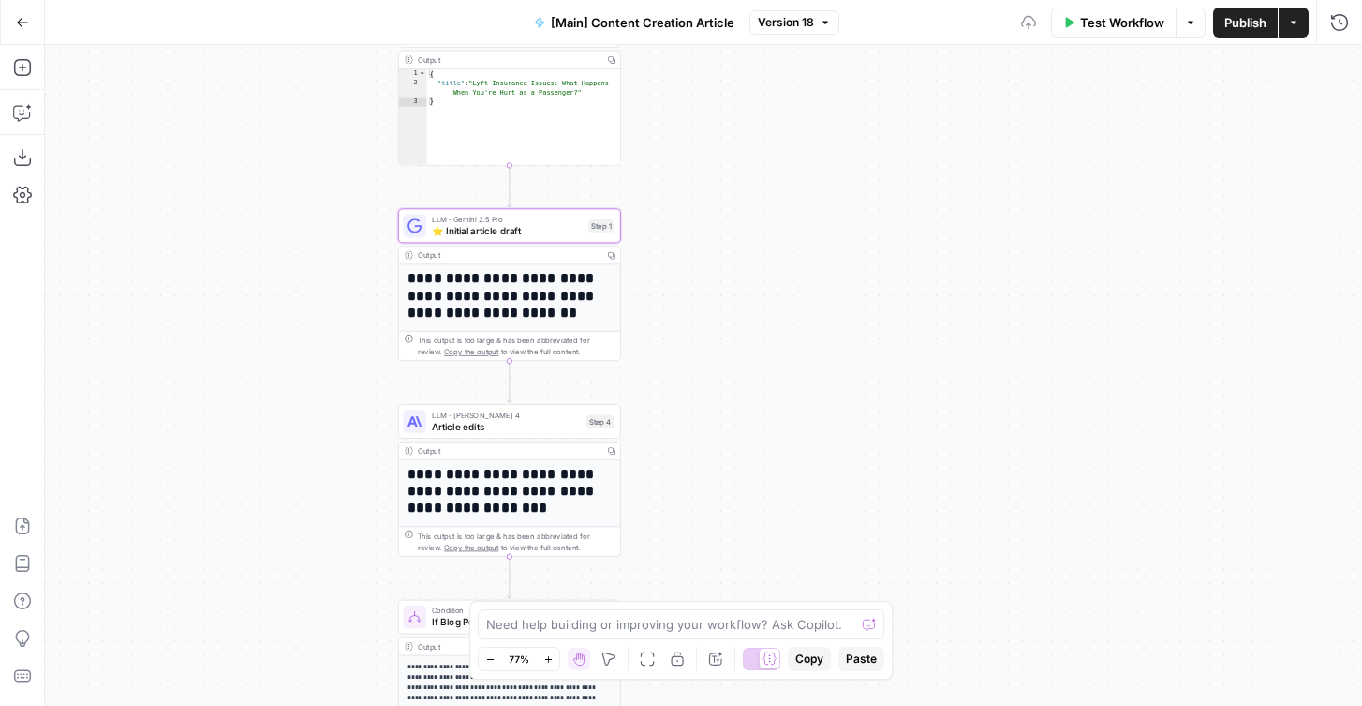
drag, startPoint x: 730, startPoint y: 231, endPoint x: 780, endPoint y: 231, distance: 49.7
click at [780, 231] on div "true false true false Workflow Set Inputs Inputs Condition If city is provided …" at bounding box center [703, 375] width 1317 height 661
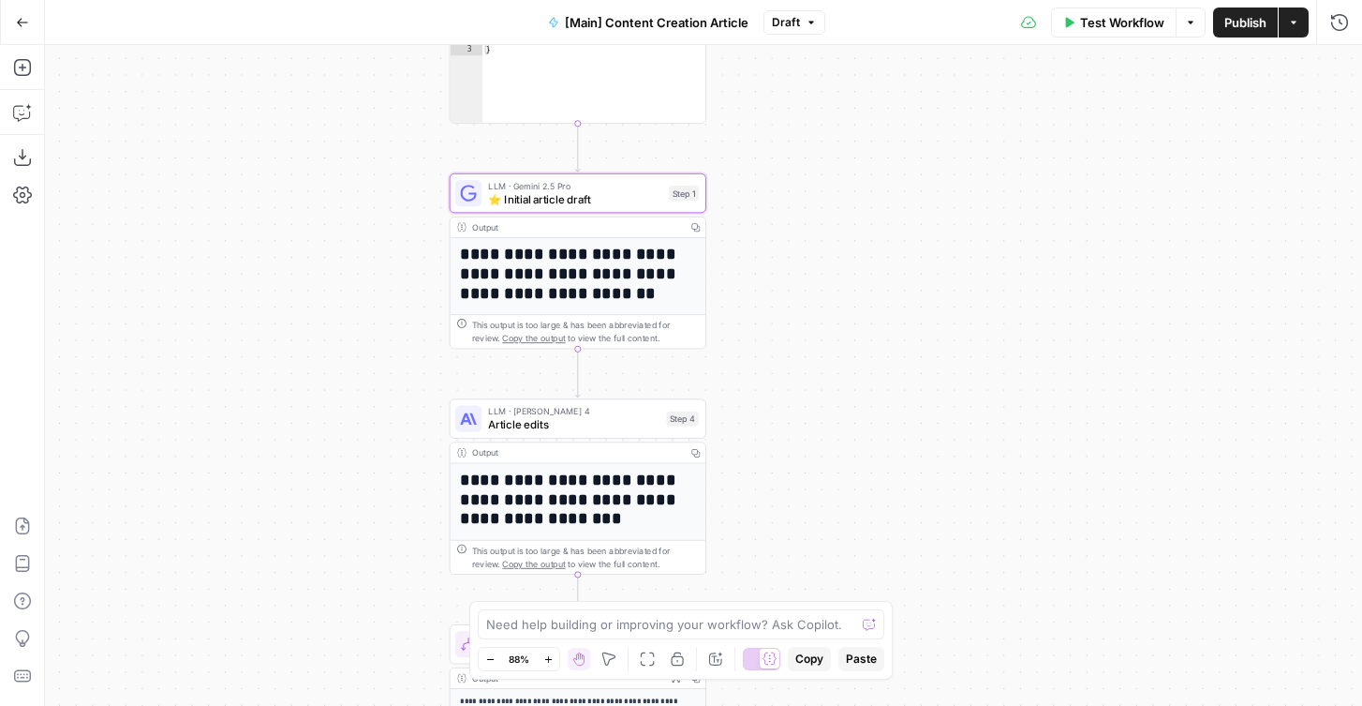
drag, startPoint x: 774, startPoint y: 270, endPoint x: 837, endPoint y: 234, distance: 72.2
click at [837, 234] on div "true false true false Workflow Set Inputs Inputs Condition If city is provided …" at bounding box center [703, 375] width 1317 height 661
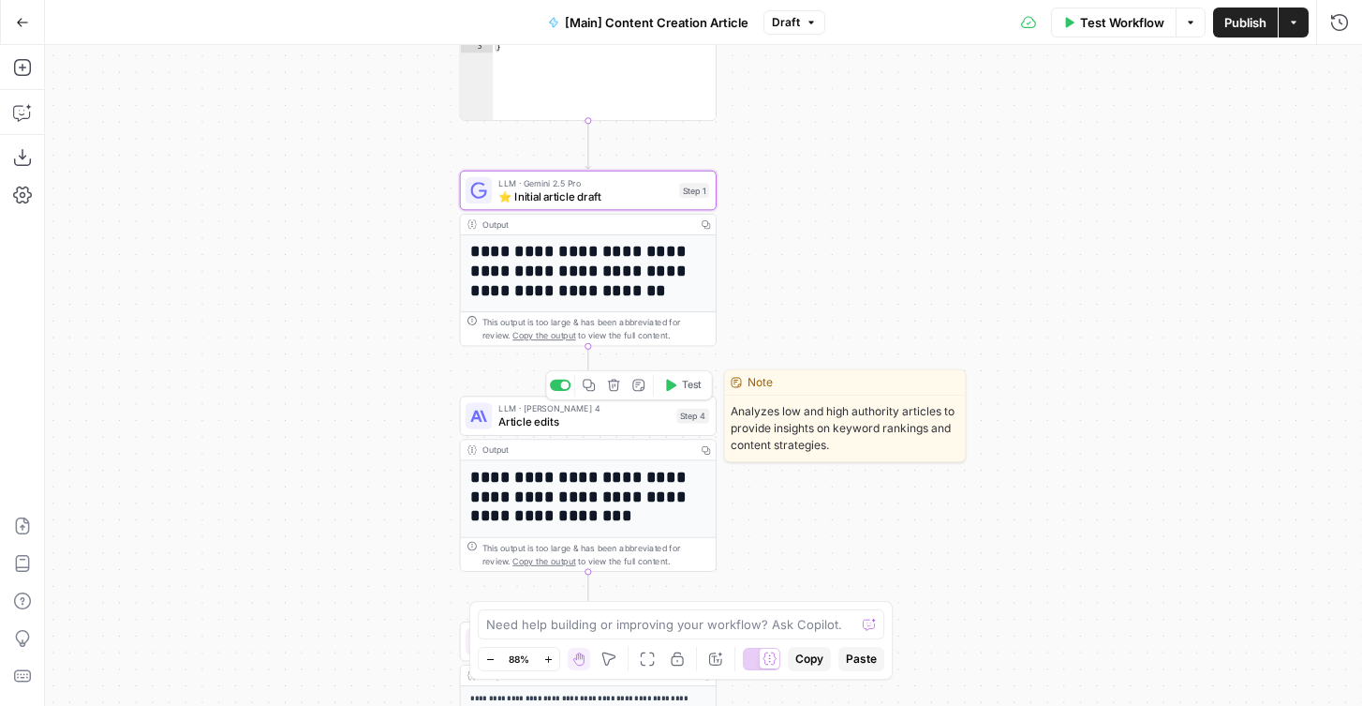
click at [514, 424] on span "Article edits" at bounding box center [584, 421] width 171 height 17
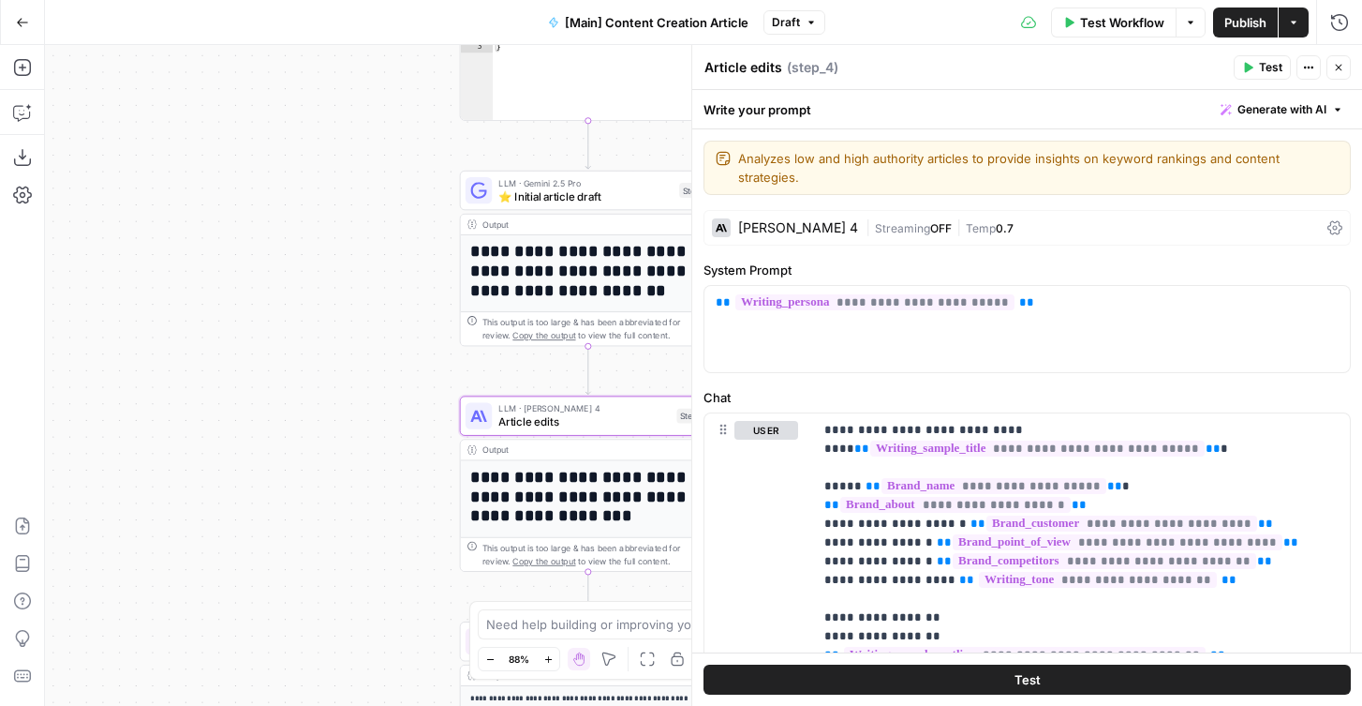
click at [735, 75] on textarea "Article edits" at bounding box center [744, 67] width 78 height 19
paste textarea "⭐️"
type textarea "⭐️ Modify draft for tone and style"
click at [1336, 68] on icon "button" at bounding box center [1339, 68] width 7 height 7
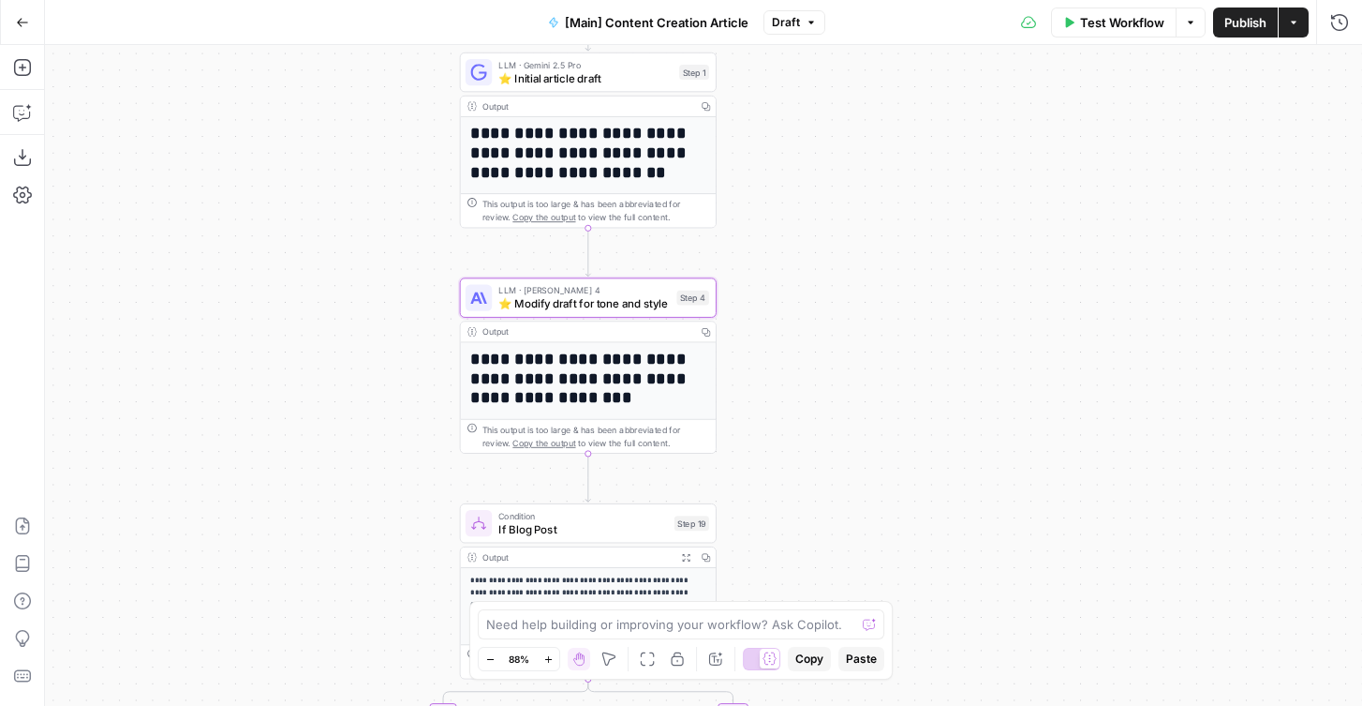
drag, startPoint x: 753, startPoint y: 310, endPoint x: 753, endPoint y: 192, distance: 118.1
click at [753, 192] on div "true false true false Workflow Set Inputs Inputs Condition If city is provided …" at bounding box center [703, 375] width 1317 height 661
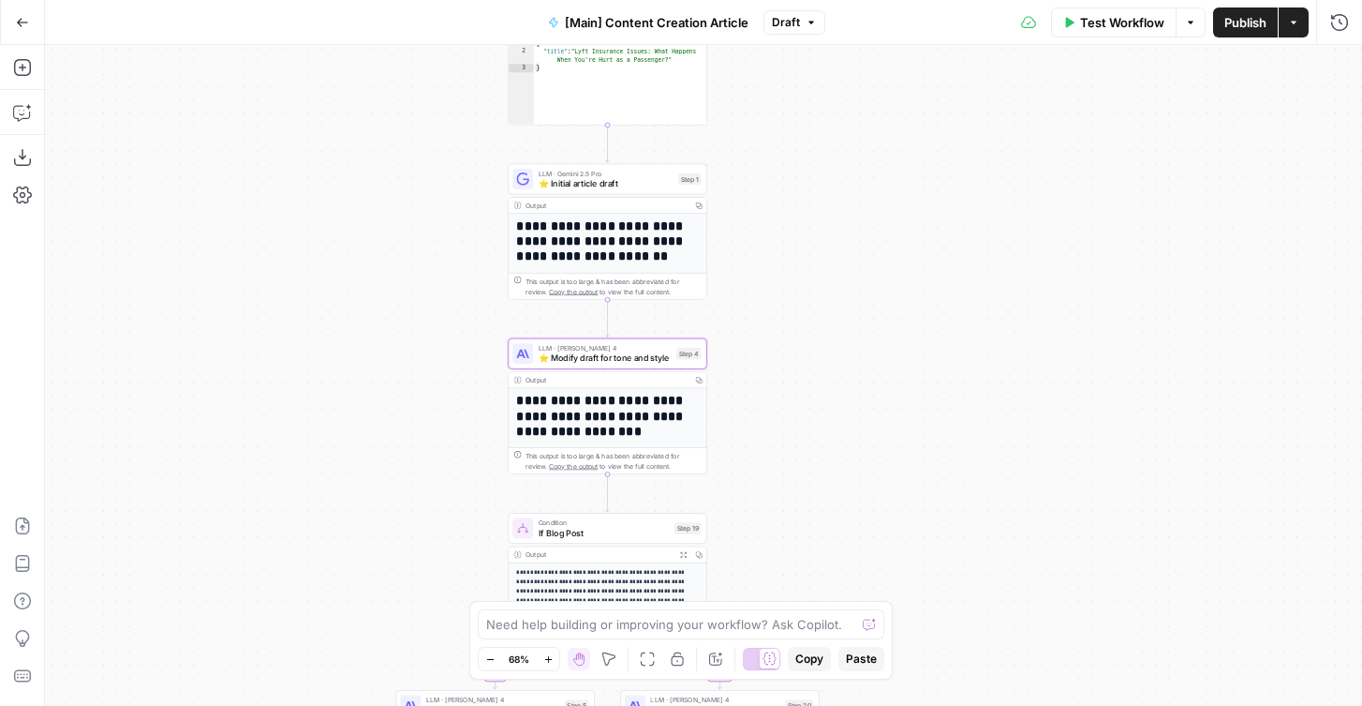
drag, startPoint x: 772, startPoint y: 138, endPoint x: 754, endPoint y: 217, distance: 81.6
click at [754, 217] on div "true false true false Workflow Set Inputs Inputs Condition If city is provided …" at bounding box center [703, 375] width 1317 height 661
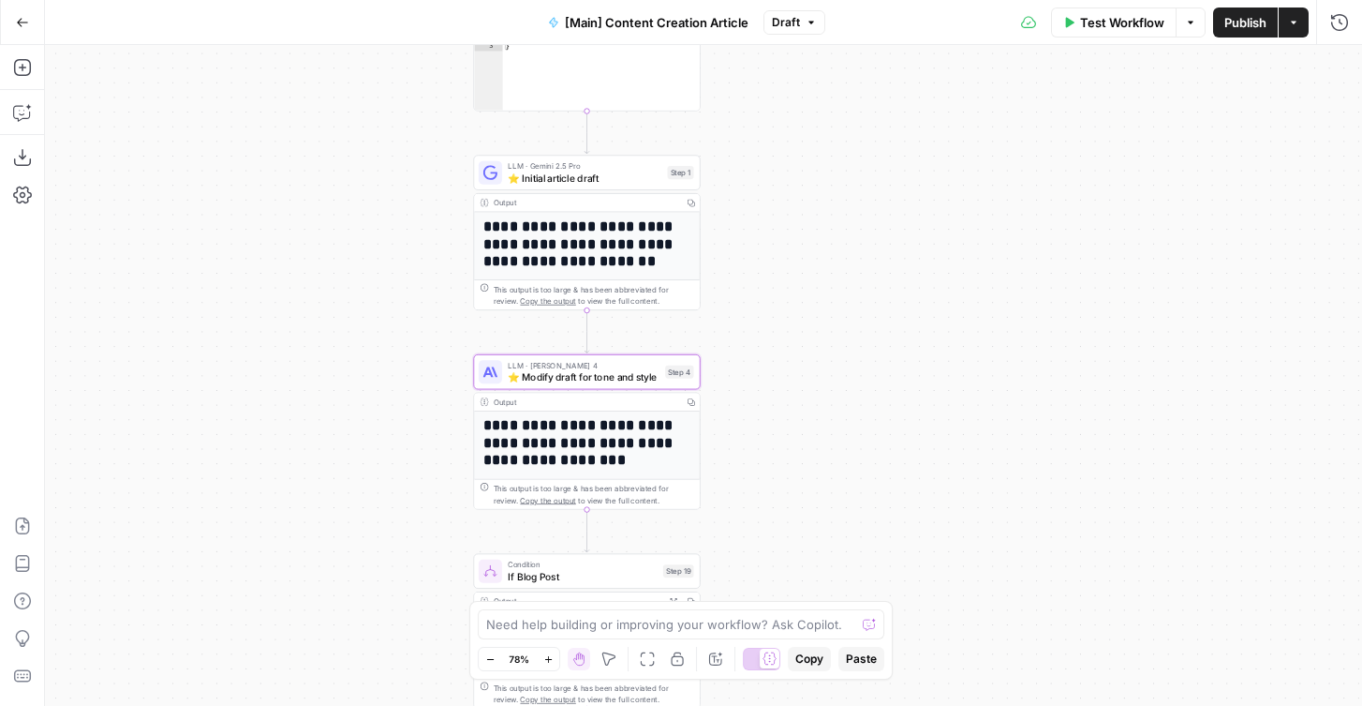
drag, startPoint x: 732, startPoint y: 443, endPoint x: 722, endPoint y: 399, distance: 45.0
click at [722, 399] on div "true false true false Workflow Set Inputs Inputs Condition If city is provided …" at bounding box center [703, 375] width 1317 height 661
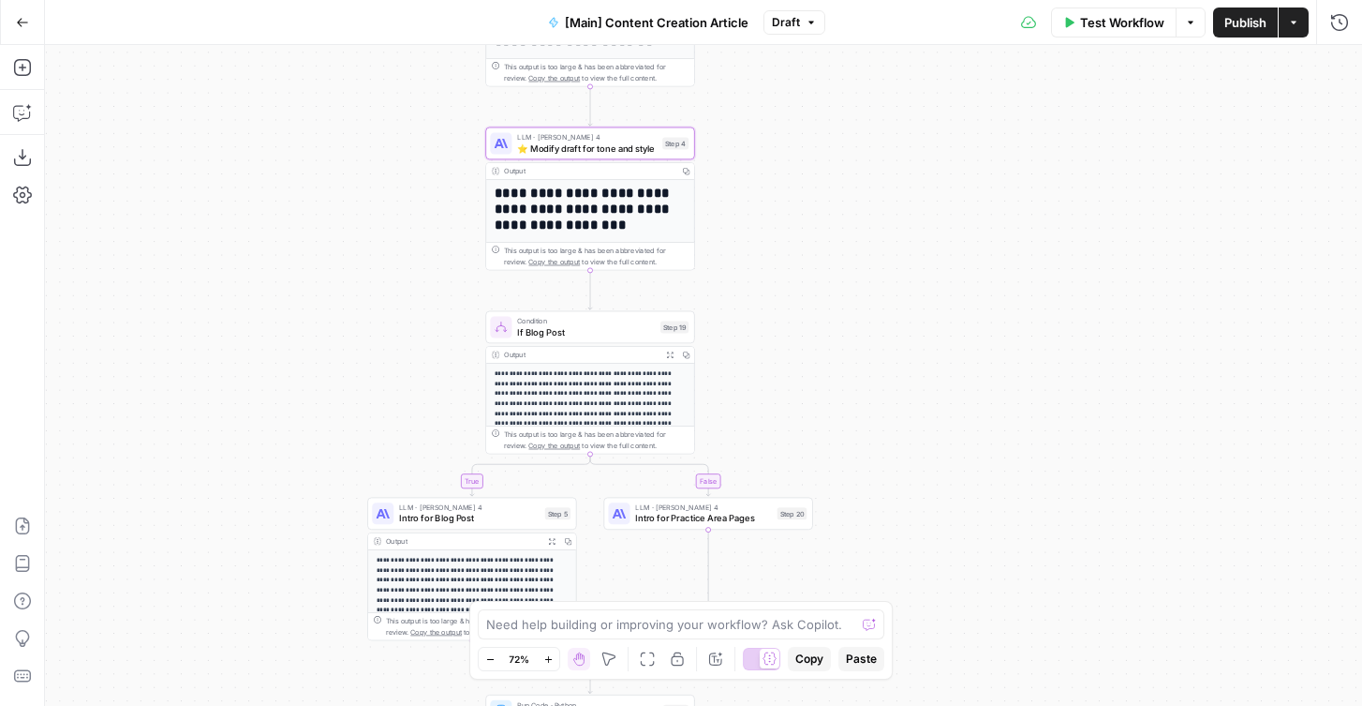
drag, startPoint x: 757, startPoint y: 517, endPoint x: 756, endPoint y: 326, distance: 191.2
click at [756, 326] on div "true false true false Workflow Set Inputs Inputs Condition If city is provided …" at bounding box center [703, 375] width 1317 height 661
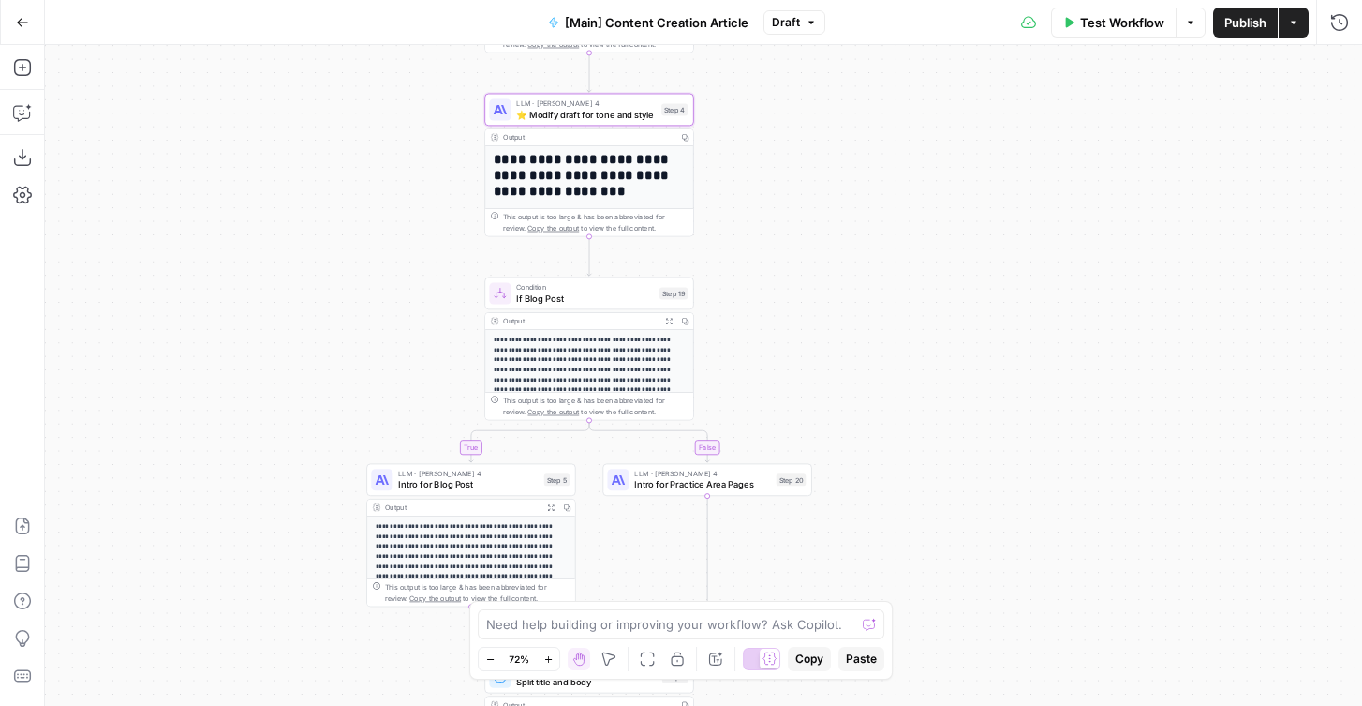
drag, startPoint x: 776, startPoint y: 401, endPoint x: 776, endPoint y: 352, distance: 48.7
click at [776, 352] on div "true false true false Workflow Set Inputs Inputs Condition If city is provided …" at bounding box center [703, 375] width 1317 height 661
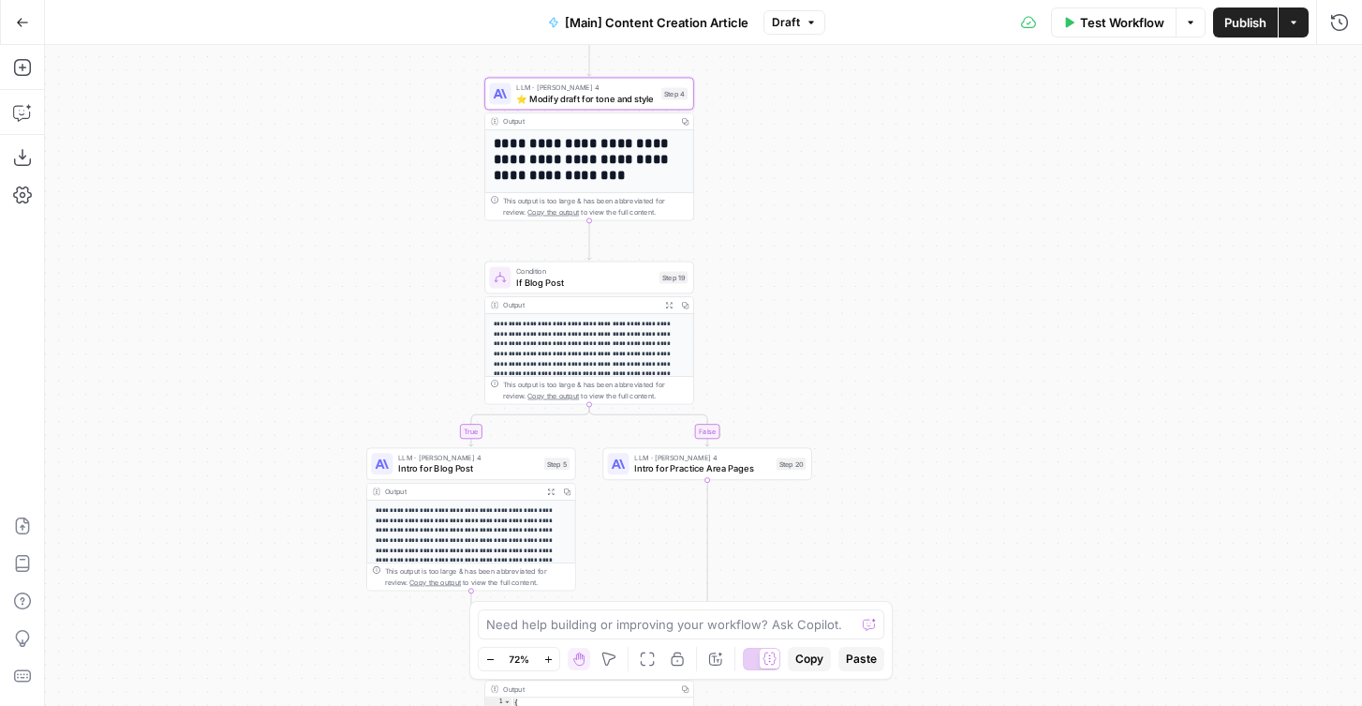
drag, startPoint x: 412, startPoint y: 380, endPoint x: 414, endPoint y: 301, distance: 78.7
click at [412, 303] on div "true false true false Workflow Set Inputs Inputs Condition If city is provided …" at bounding box center [703, 375] width 1317 height 661
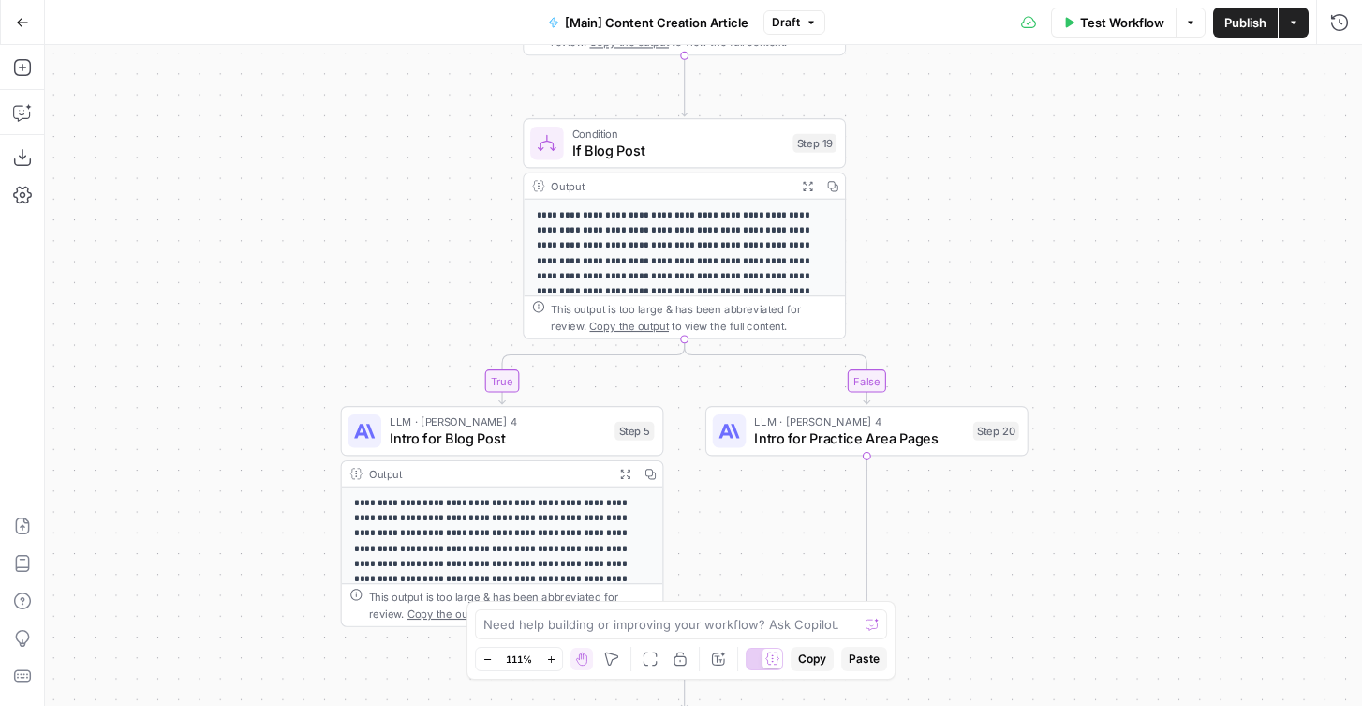
drag, startPoint x: 414, startPoint y: 314, endPoint x: 396, endPoint y: 228, distance: 88.0
click at [396, 228] on div "true false true false Workflow Set Inputs Inputs Condition If city is provided …" at bounding box center [703, 375] width 1317 height 661
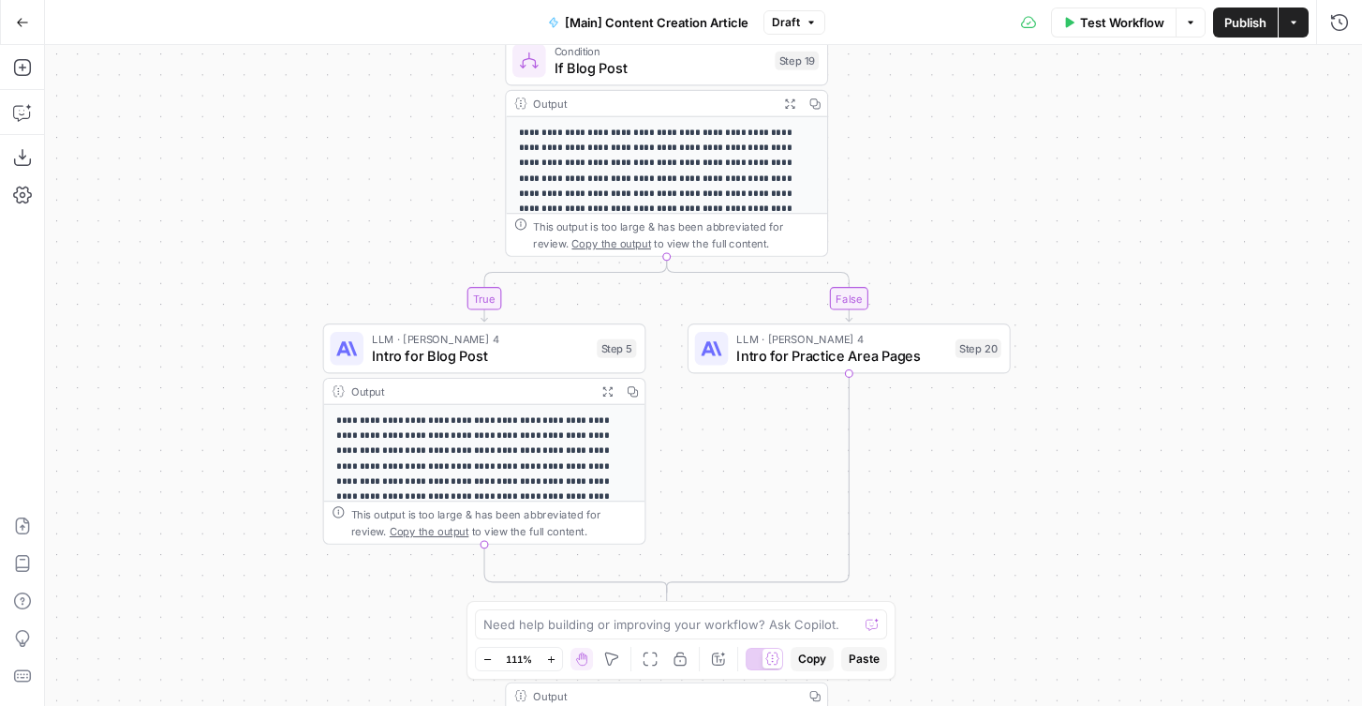
click at [429, 362] on span "Intro for Blog Post" at bounding box center [480, 355] width 216 height 21
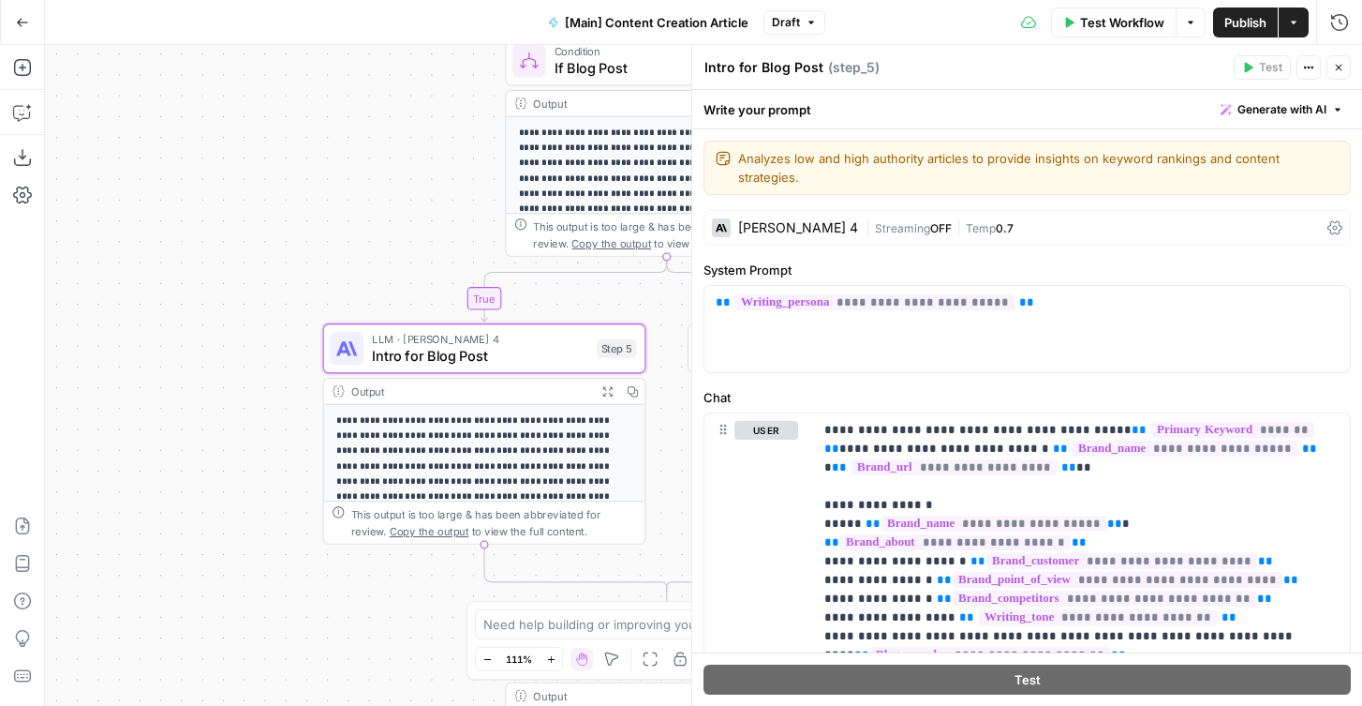
click at [740, 67] on textarea "Intro for Blog Post" at bounding box center [764, 67] width 119 height 19
paste textarea "⭐️"
type textarea "⭐️ Intro for Blog Post"
click at [1337, 59] on button "Close" at bounding box center [1339, 67] width 24 height 24
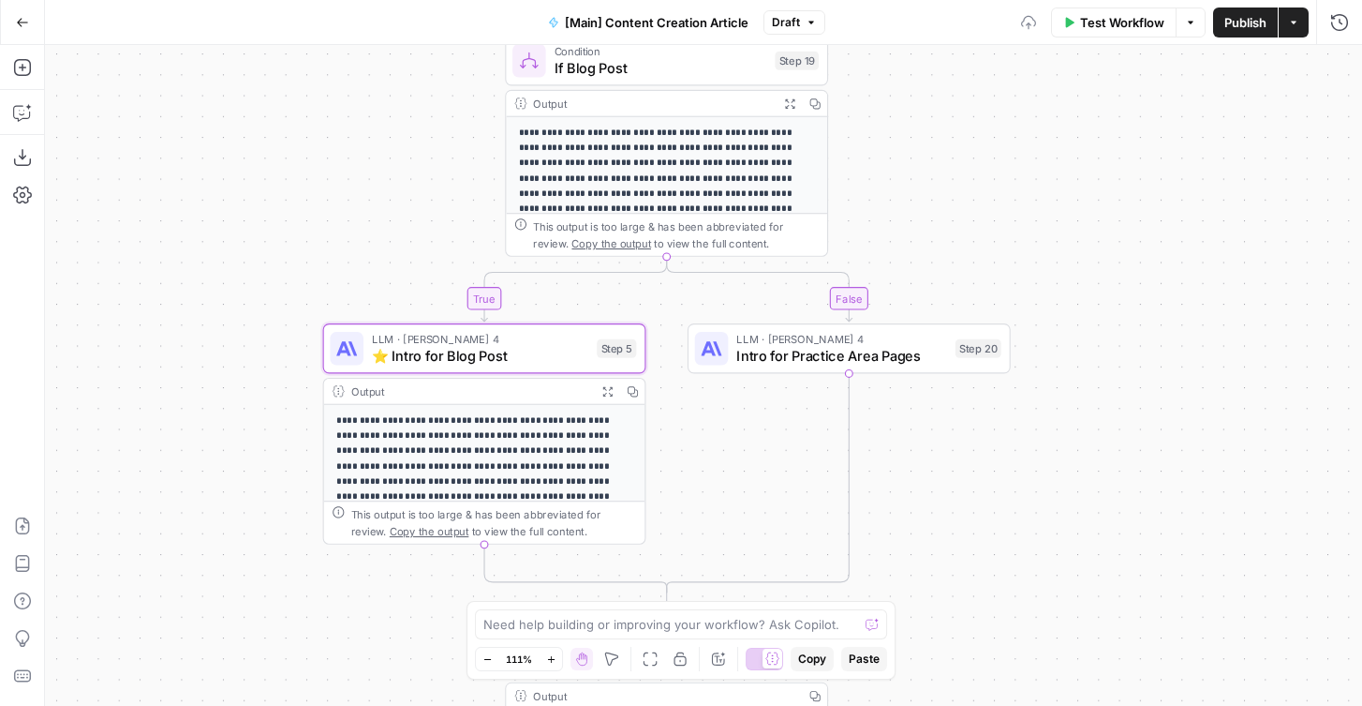
click at [819, 347] on span "Intro for Practice Area Pages" at bounding box center [842, 355] width 211 height 21
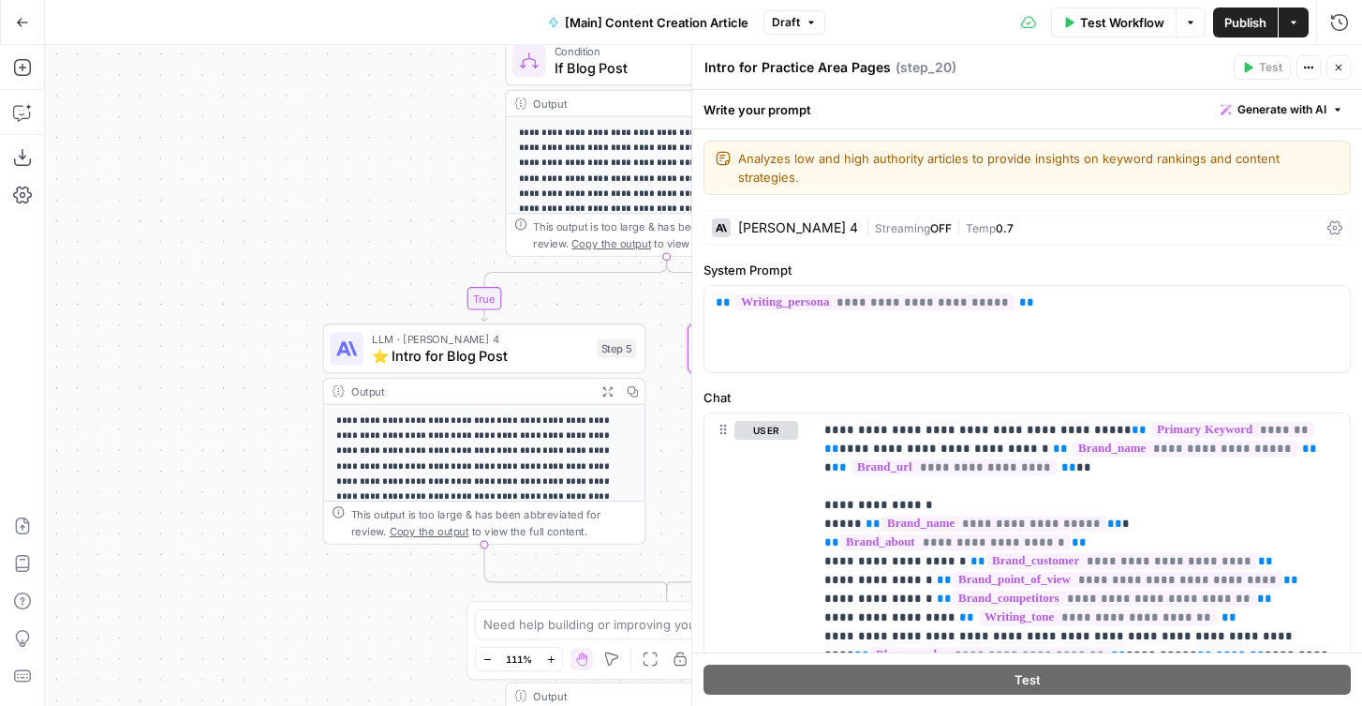
click at [737, 61] on textarea "Intro for Practice Area Pages" at bounding box center [798, 67] width 186 height 19
paste textarea "⭐️"
type textarea "⭐️ Intro for Practice Area Pages"
click at [1341, 67] on icon "button" at bounding box center [1338, 67] width 11 height 11
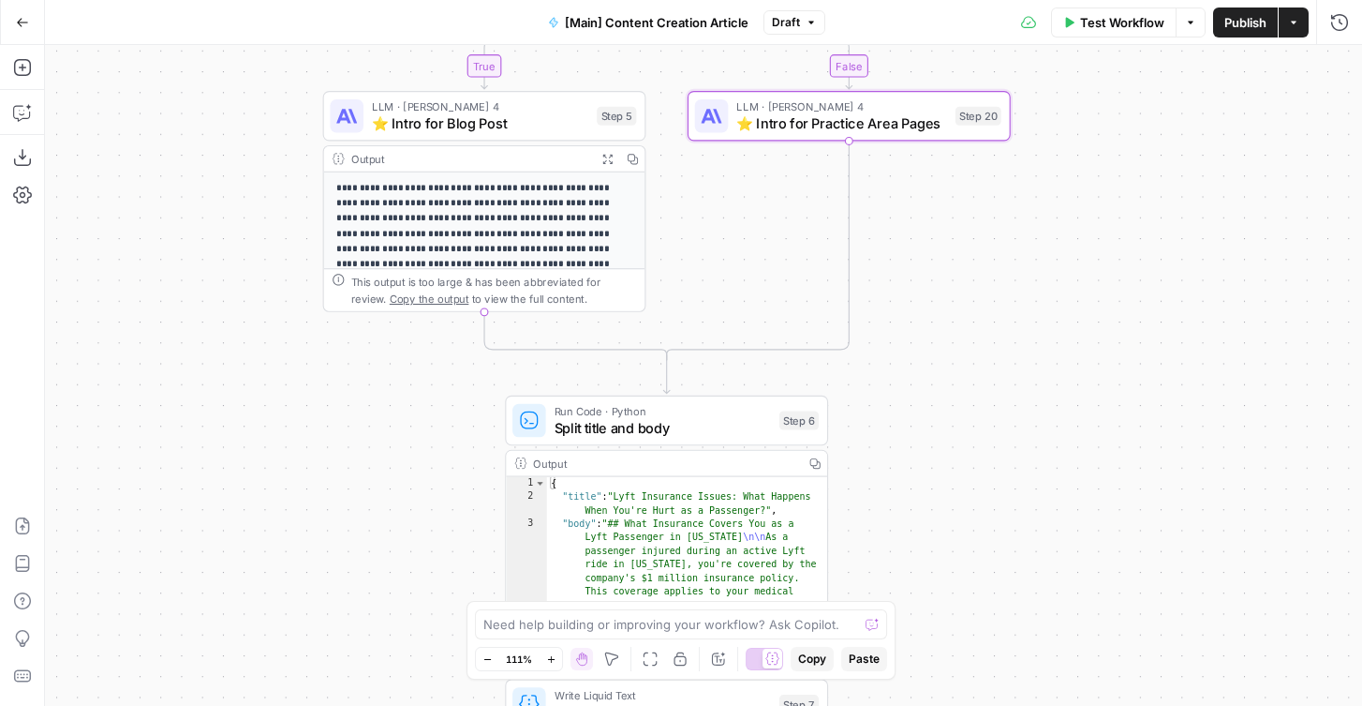
drag, startPoint x: 960, startPoint y: 456, endPoint x: 960, endPoint y: 253, distance: 203.3
click at [960, 253] on div "true false true false Workflow Set Inputs Inputs Condition If city is provided …" at bounding box center [703, 375] width 1317 height 661
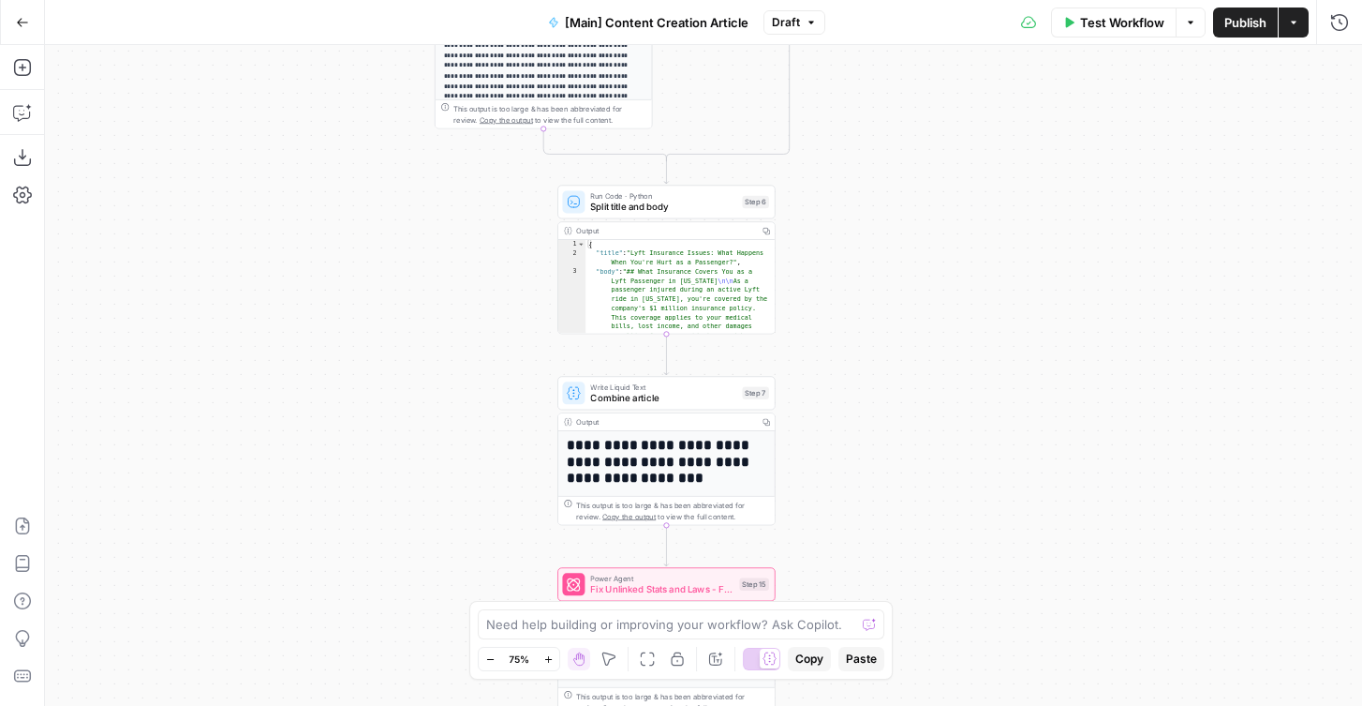
drag, startPoint x: 978, startPoint y: 559, endPoint x: 864, endPoint y: 307, distance: 276.8
click at [865, 307] on div "true false true false Workflow Set Inputs Inputs Condition If city is provided …" at bounding box center [703, 375] width 1317 height 661
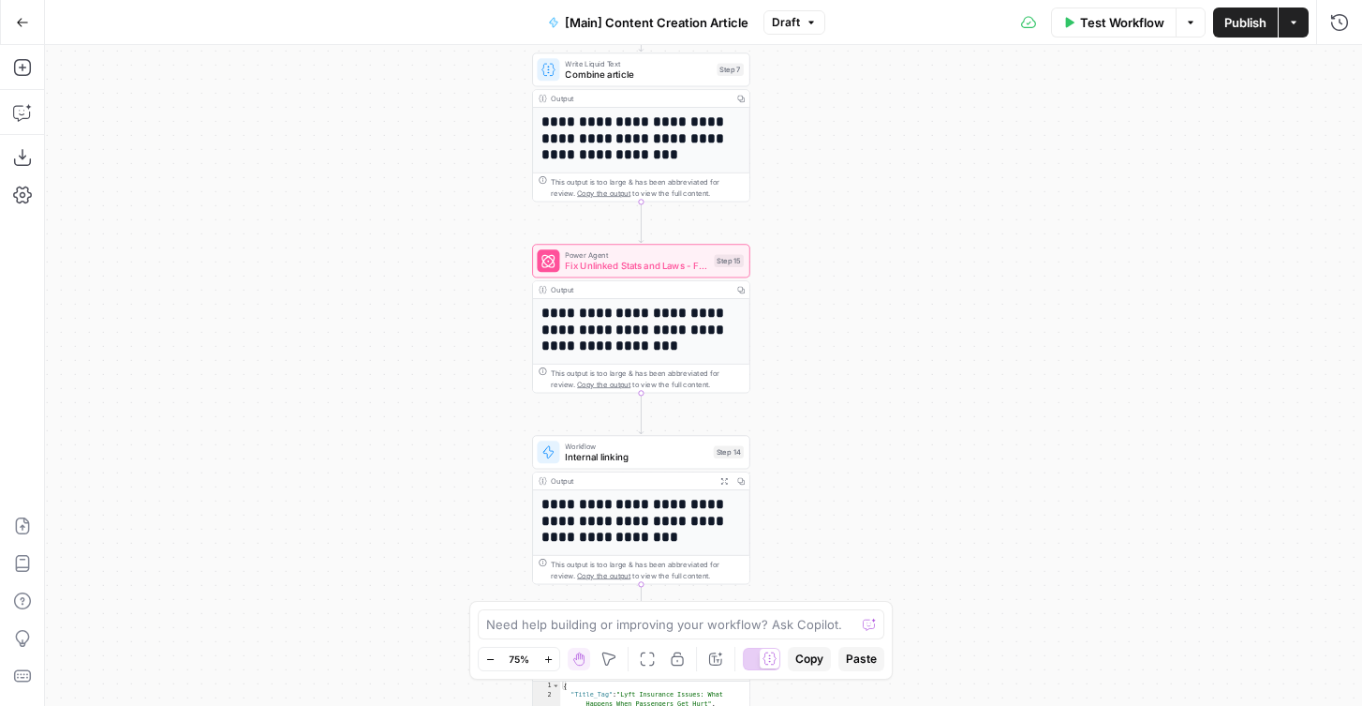
drag, startPoint x: 906, startPoint y: 558, endPoint x: 904, endPoint y: 332, distance: 225.8
click at [906, 331] on div "true false true false Workflow Set Inputs Inputs Condition If city is provided …" at bounding box center [703, 375] width 1317 height 661
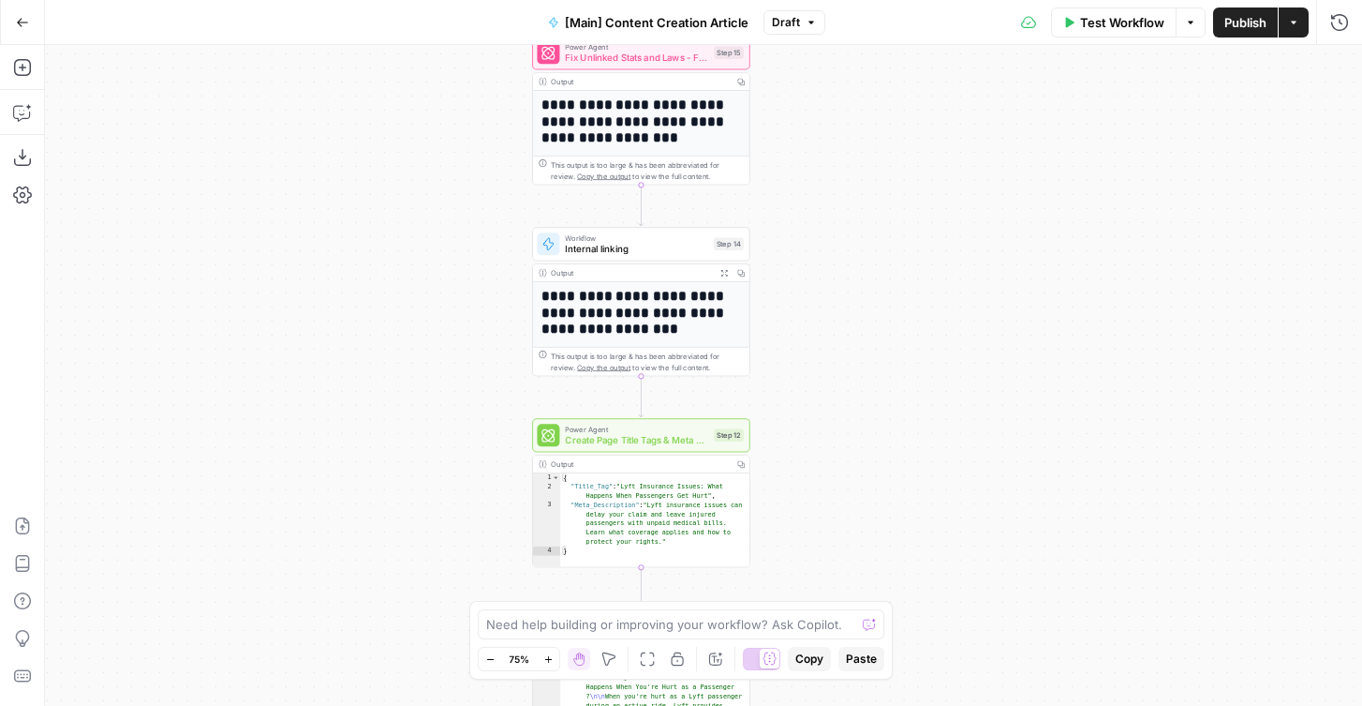
drag, startPoint x: 883, startPoint y: 508, endPoint x: 879, endPoint y: 300, distance: 208.1
click at [880, 300] on div "true false true false Workflow Set Inputs Inputs Condition If city is provided …" at bounding box center [703, 375] width 1317 height 661
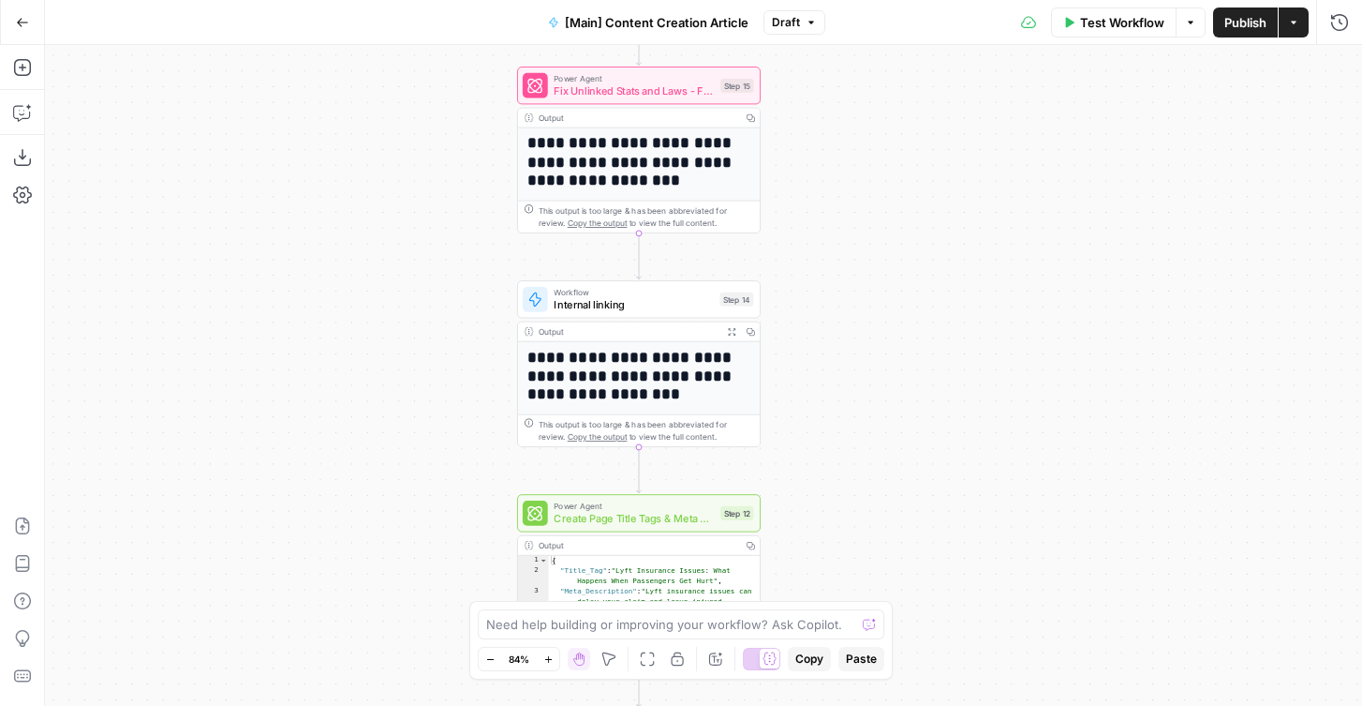
drag, startPoint x: 857, startPoint y: 406, endPoint x: 883, endPoint y: 467, distance: 66.0
click at [883, 467] on div "true false true false Workflow Set Inputs Inputs Condition If city is provided …" at bounding box center [703, 375] width 1317 height 661
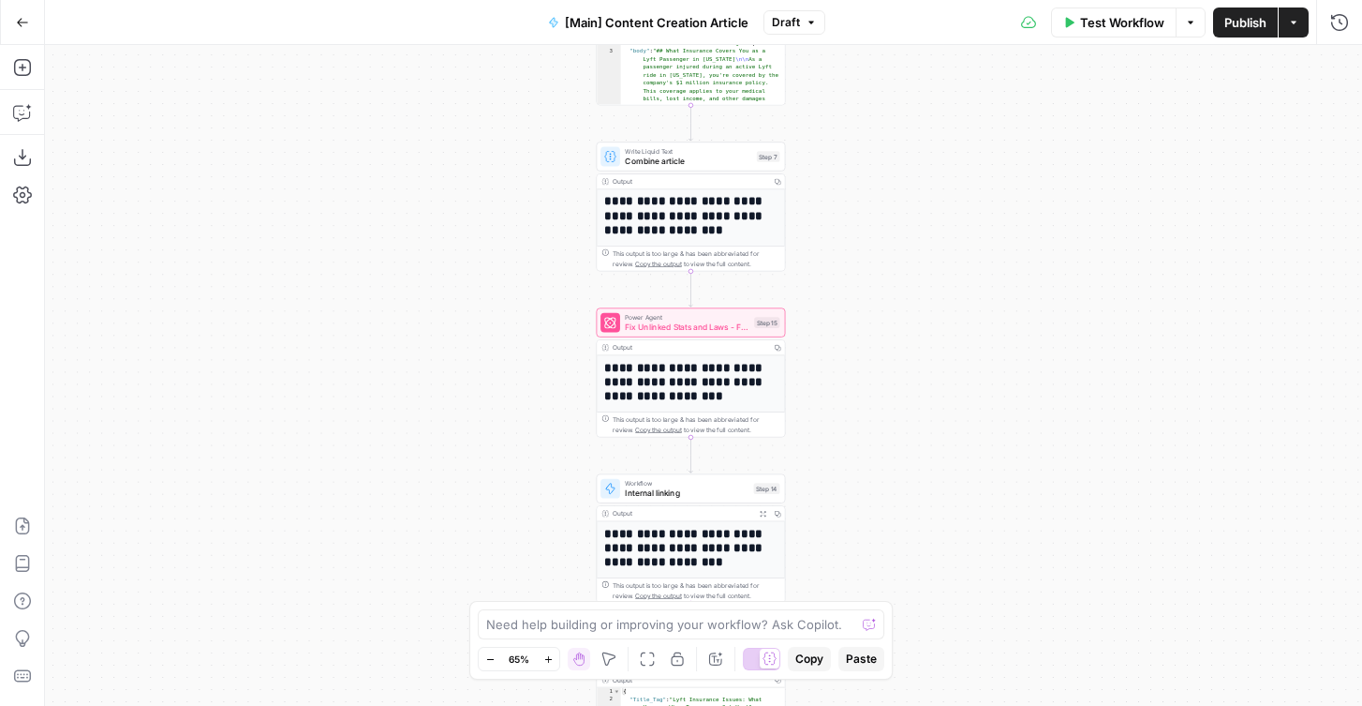
drag, startPoint x: 865, startPoint y: 226, endPoint x: 865, endPoint y: 448, distance: 222.1
click at [865, 448] on div "true false true false Workflow Set Inputs Inputs Condition If city is provided …" at bounding box center [703, 375] width 1317 height 661
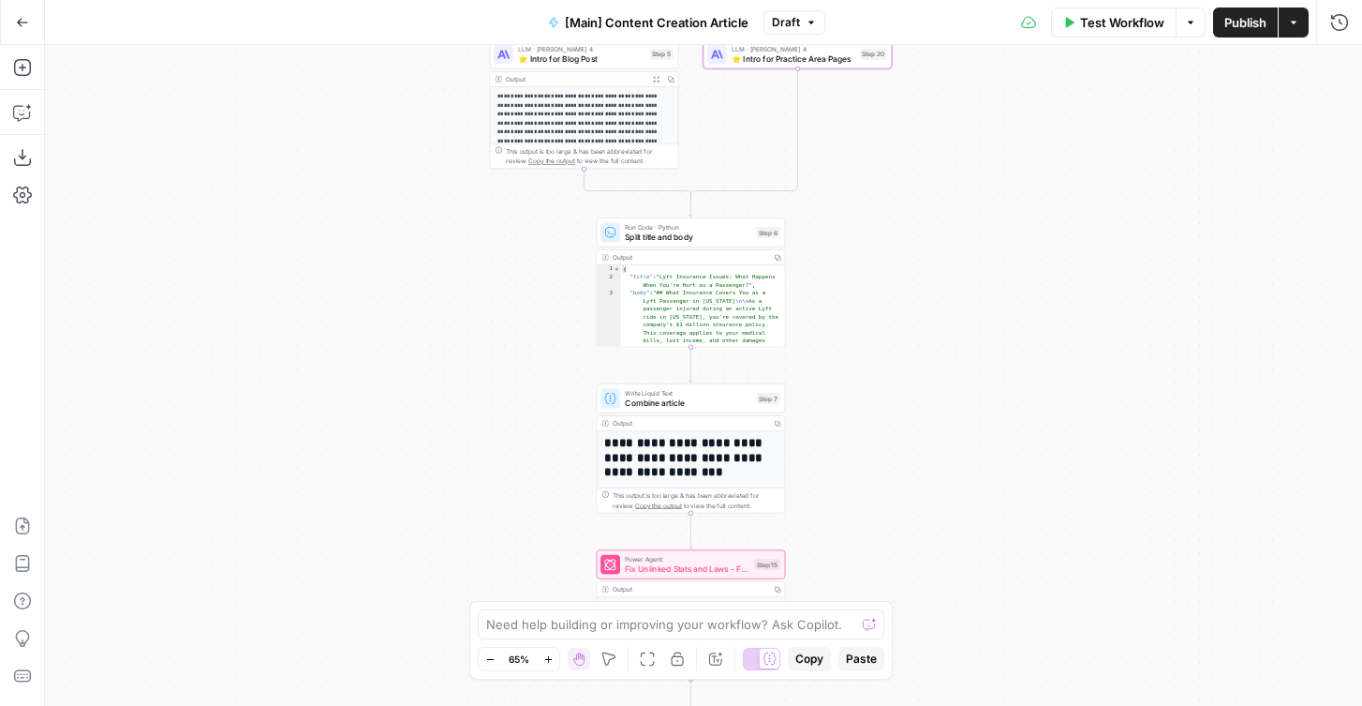
drag, startPoint x: 865, startPoint y: 137, endPoint x: 865, endPoint y: 416, distance: 279.2
click at [865, 416] on div "true false true false Workflow Set Inputs Inputs Condition If city is provided …" at bounding box center [703, 375] width 1317 height 661
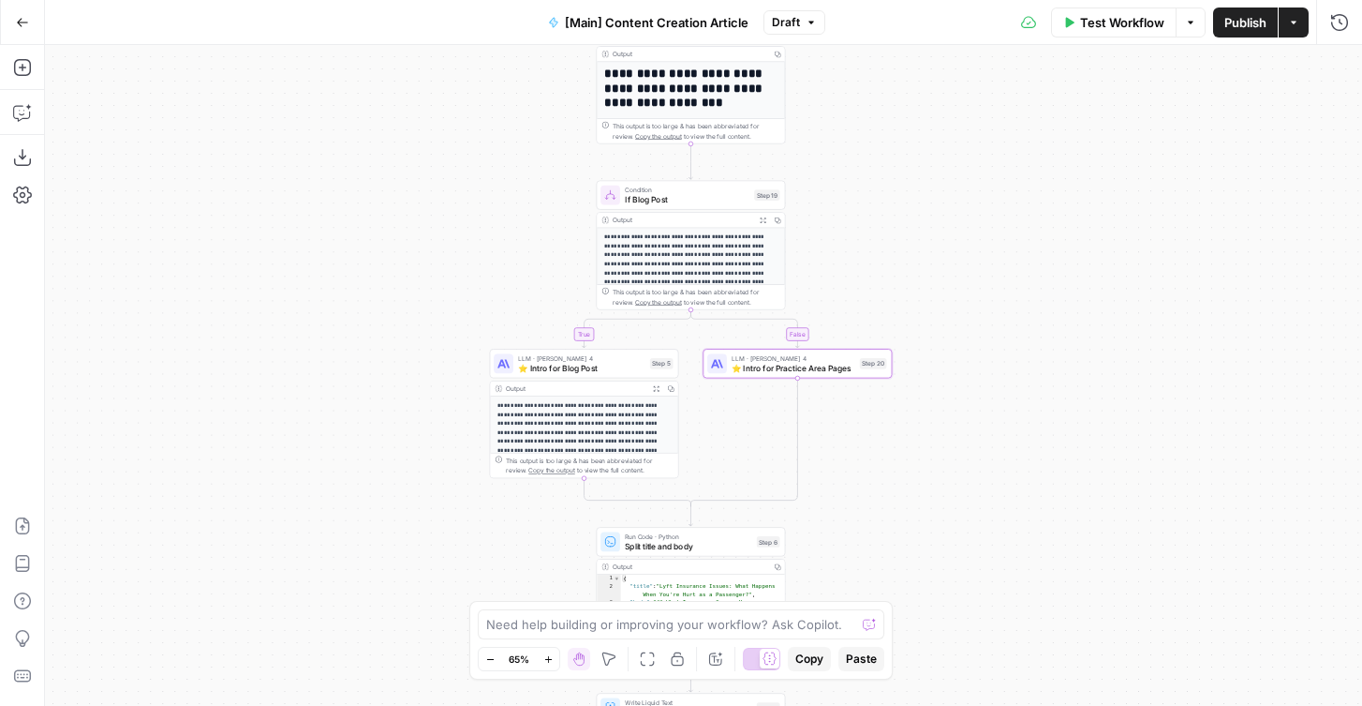
drag, startPoint x: 894, startPoint y: 186, endPoint x: 894, endPoint y: 439, distance: 253.0
click at [894, 439] on div "true false true false Workflow Set Inputs Inputs Condition If city is provided …" at bounding box center [703, 375] width 1317 height 661
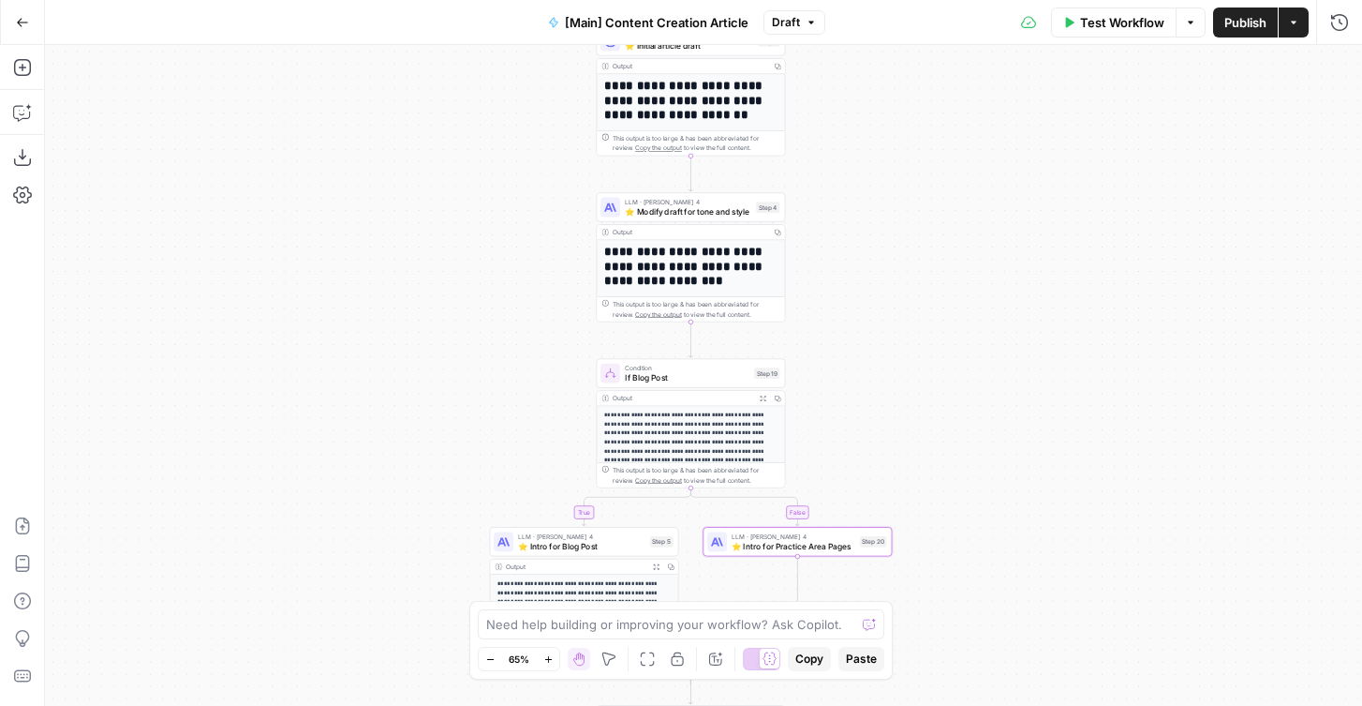
drag, startPoint x: 894, startPoint y: 283, endPoint x: 894, endPoint y: 483, distance: 199.6
click at [894, 484] on div "true false true false Workflow Set Inputs Inputs Condition If city is provided …" at bounding box center [703, 375] width 1317 height 661
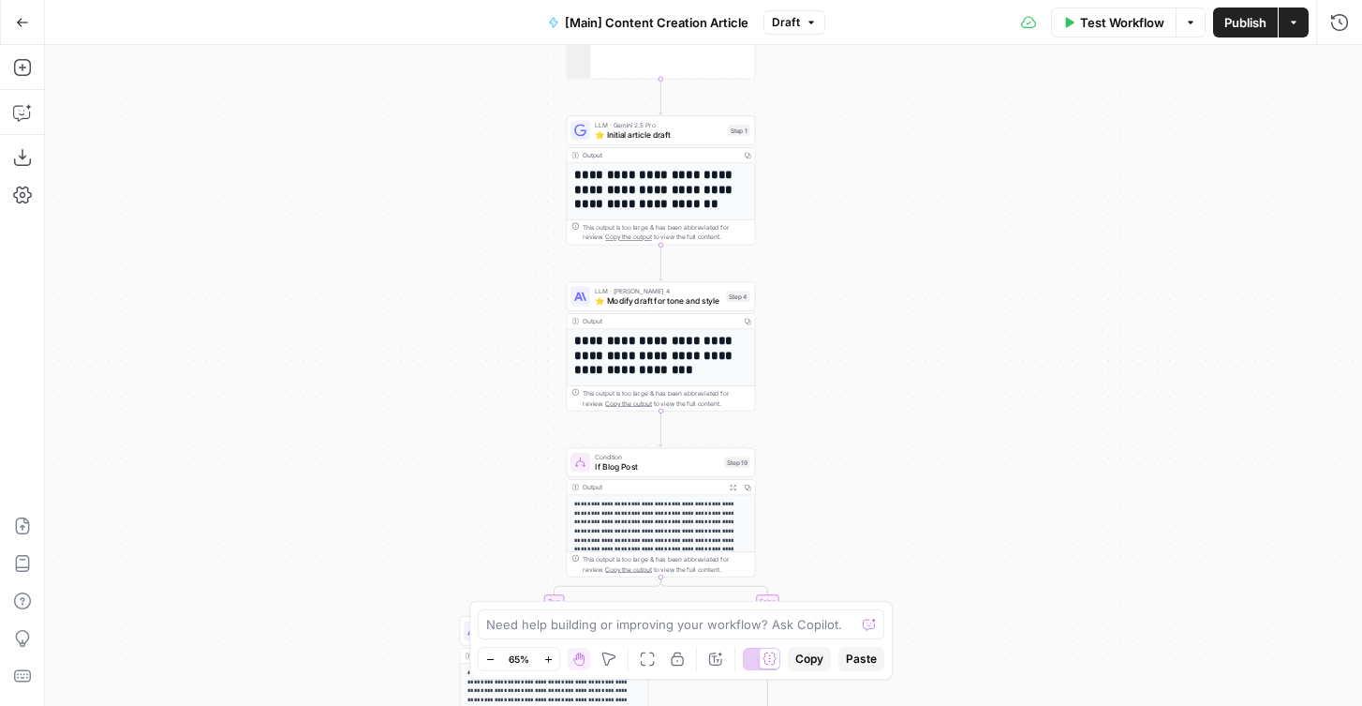
drag, startPoint x: 499, startPoint y: 196, endPoint x: 444, endPoint y: 292, distance: 110.8
click at [444, 292] on div "true false true false Workflow Set Inputs Inputs Condition If city is provided …" at bounding box center [703, 375] width 1317 height 661
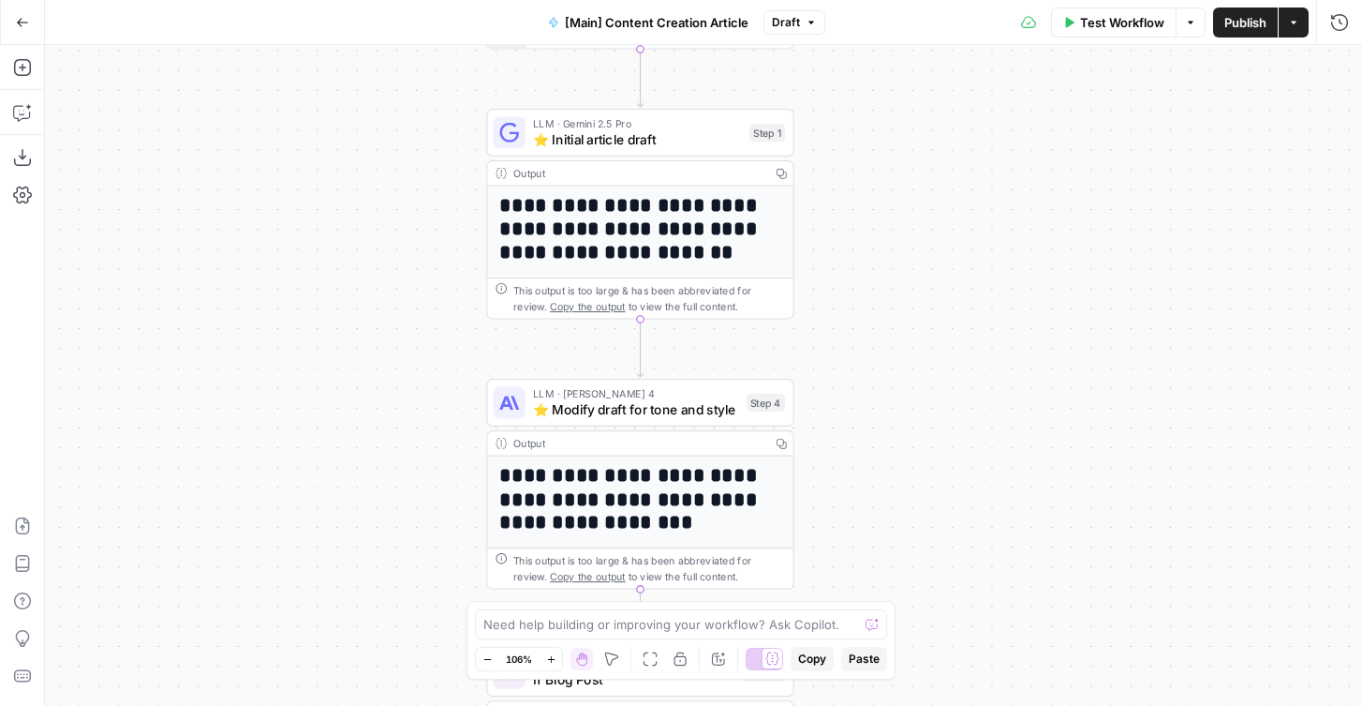
drag, startPoint x: 387, startPoint y: 559, endPoint x: 387, endPoint y: 464, distance: 95.6
click at [387, 464] on div "true false true false Workflow Set Inputs Inputs Condition If city is provided …" at bounding box center [703, 375] width 1317 height 661
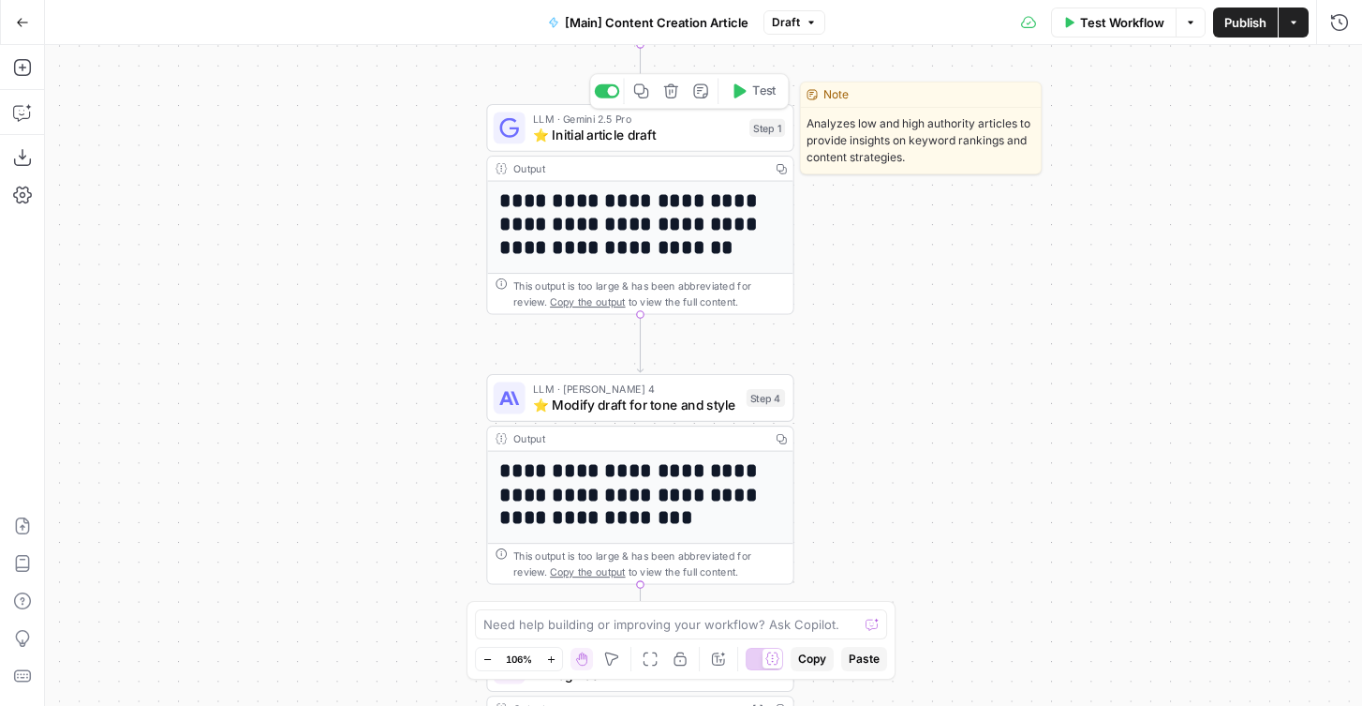
click at [590, 136] on span "⭐️ Initial article draft" at bounding box center [637, 135] width 208 height 20
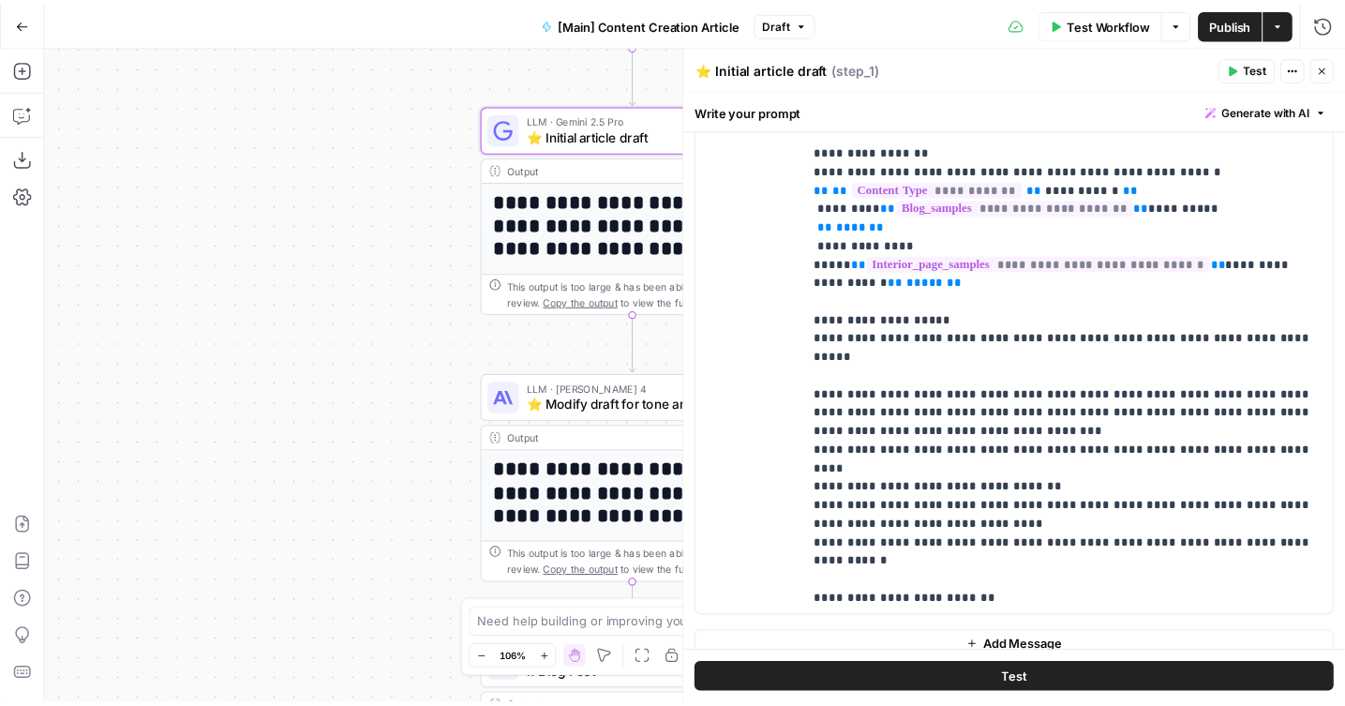
scroll to position [1383, 0]
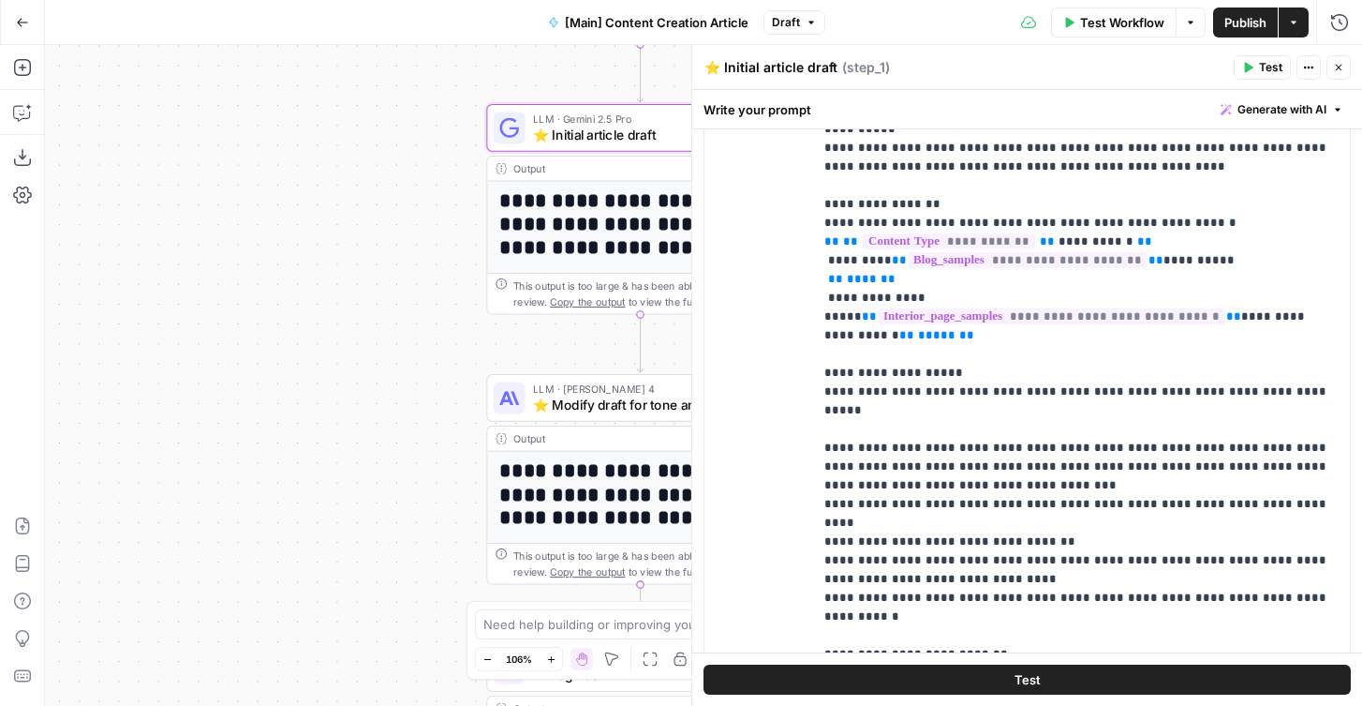
click at [1337, 79] on button "Close" at bounding box center [1339, 67] width 24 height 24
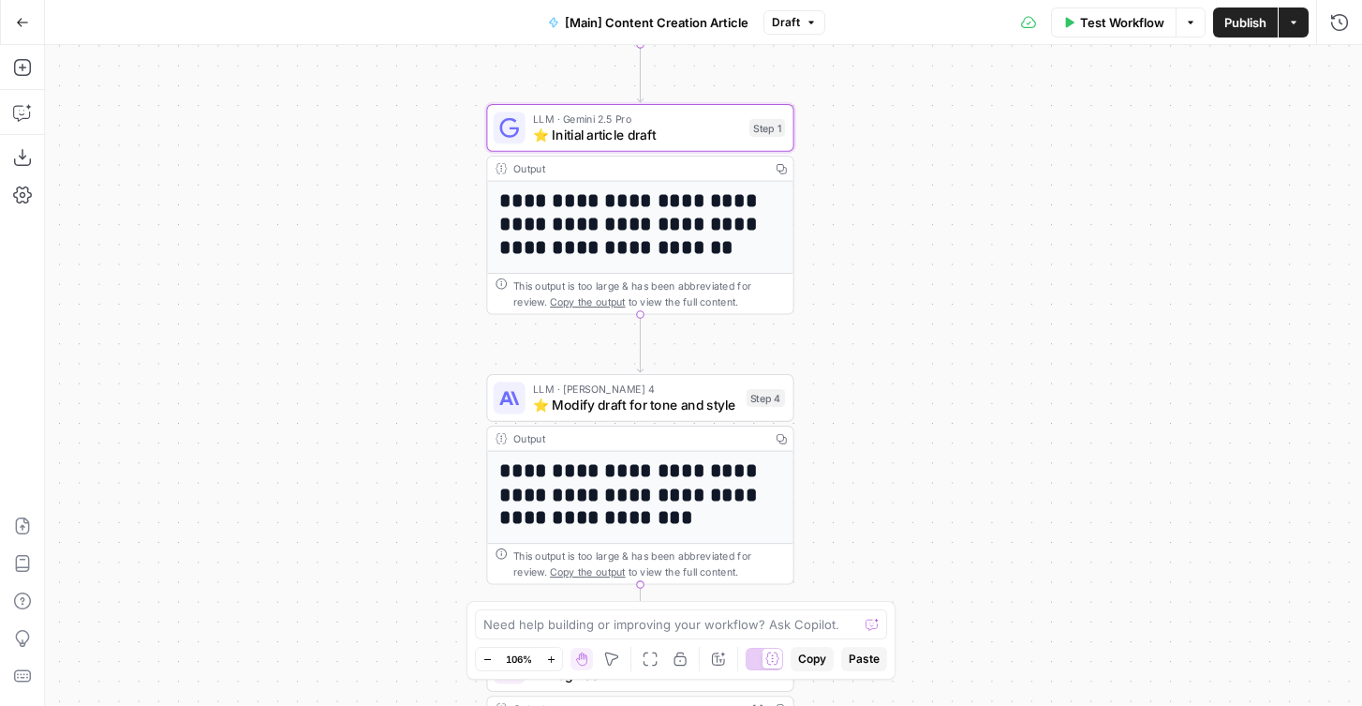
click at [1225, 19] on span "Publish" at bounding box center [1246, 22] width 42 height 19
drag, startPoint x: 892, startPoint y: 434, endPoint x: 892, endPoint y: 385, distance: 48.7
click at [892, 385] on div "true false true false Workflow Set Inputs Inputs Condition If city is provided …" at bounding box center [703, 375] width 1317 height 661
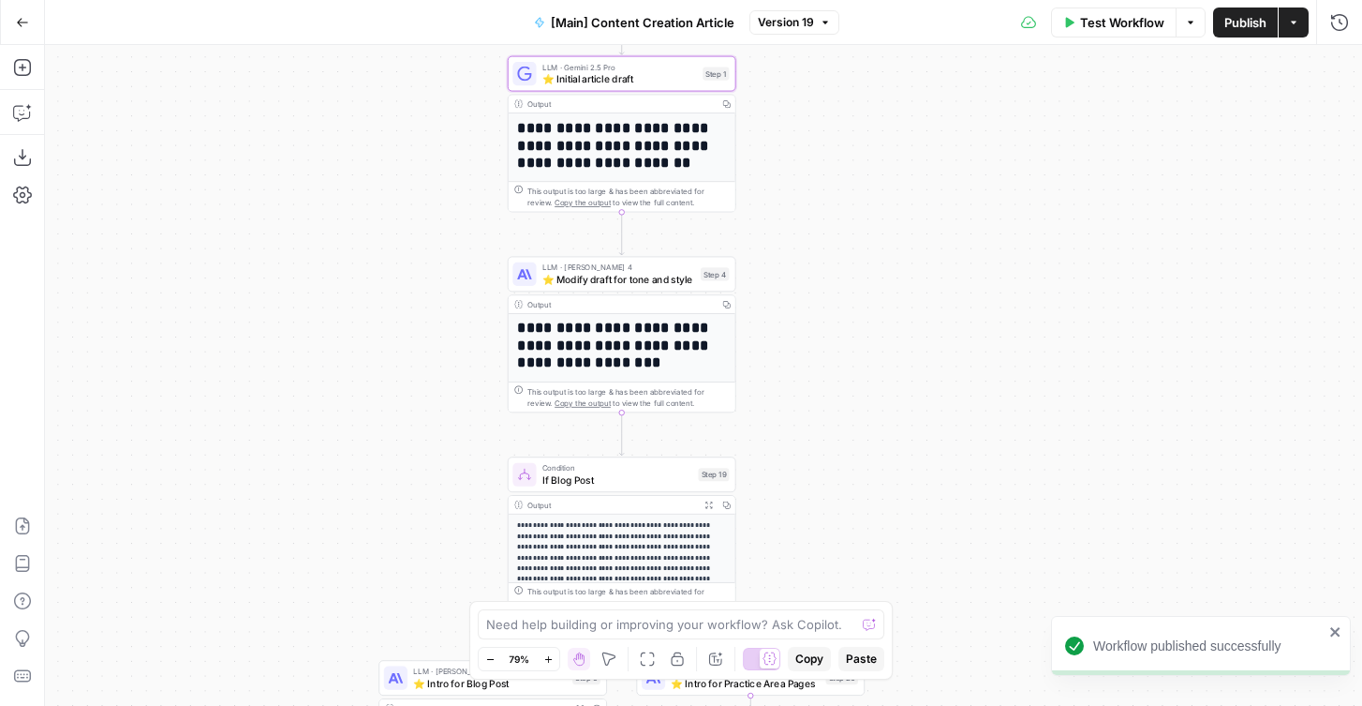
drag, startPoint x: 892, startPoint y: 385, endPoint x: 809, endPoint y: 301, distance: 118.6
click at [809, 301] on div "true false true false Workflow Set Inputs Inputs Condition If city is provided …" at bounding box center [703, 375] width 1317 height 661
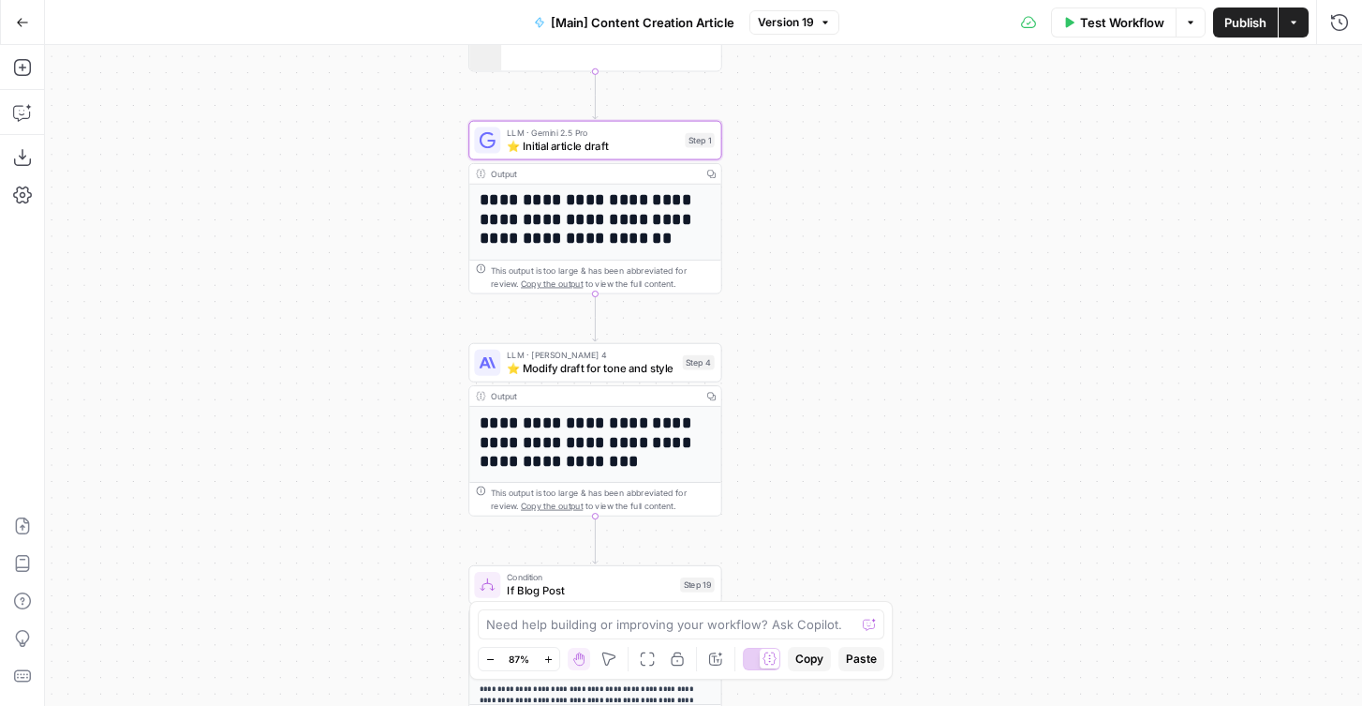
drag, startPoint x: 853, startPoint y: 183, endPoint x: 854, endPoint y: 270, distance: 87.2
click at [854, 270] on div "true false true false Workflow Set Inputs Inputs Condition If city is provided …" at bounding box center [703, 375] width 1317 height 661
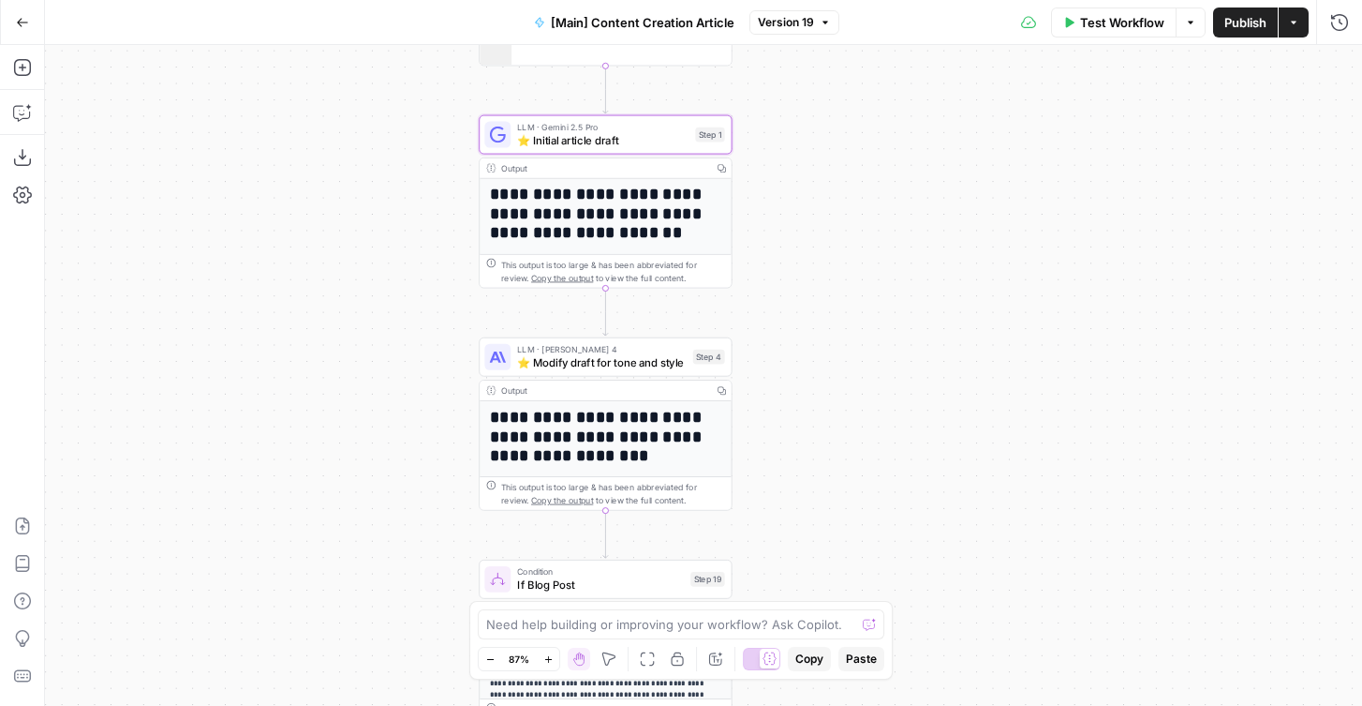
drag, startPoint x: 854, startPoint y: 270, endPoint x: 863, endPoint y: 257, distance: 16.1
click at [863, 257] on div "true false true false Workflow Set Inputs Inputs Condition If city is provided …" at bounding box center [703, 375] width 1317 height 661
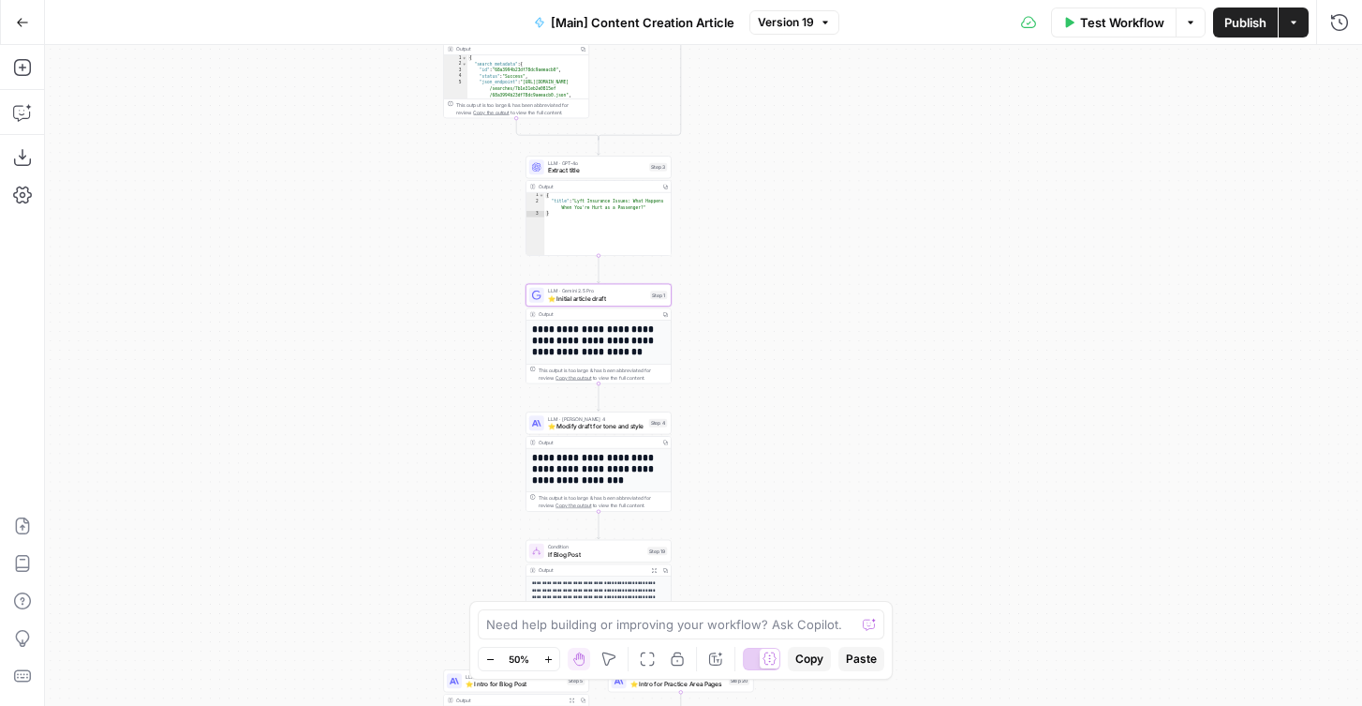
drag, startPoint x: 865, startPoint y: 177, endPoint x: 779, endPoint y: 300, distance: 150.0
click at [779, 300] on div "true false true false Workflow Set Inputs Inputs Condition If city is provided …" at bounding box center [703, 375] width 1317 height 661
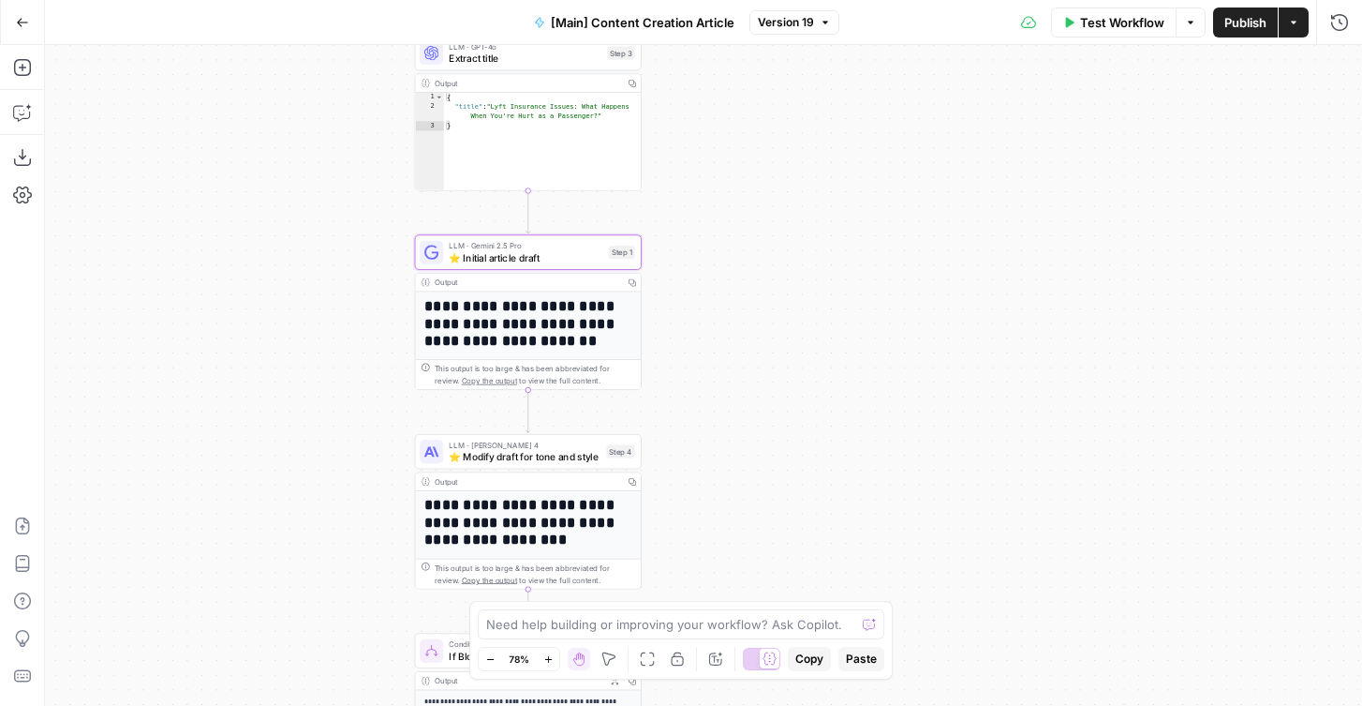
drag, startPoint x: 725, startPoint y: 369, endPoint x: 767, endPoint y: 369, distance: 42.2
click at [767, 369] on div "true false true false Workflow Set Inputs Inputs Condition If city is provided …" at bounding box center [703, 375] width 1317 height 661
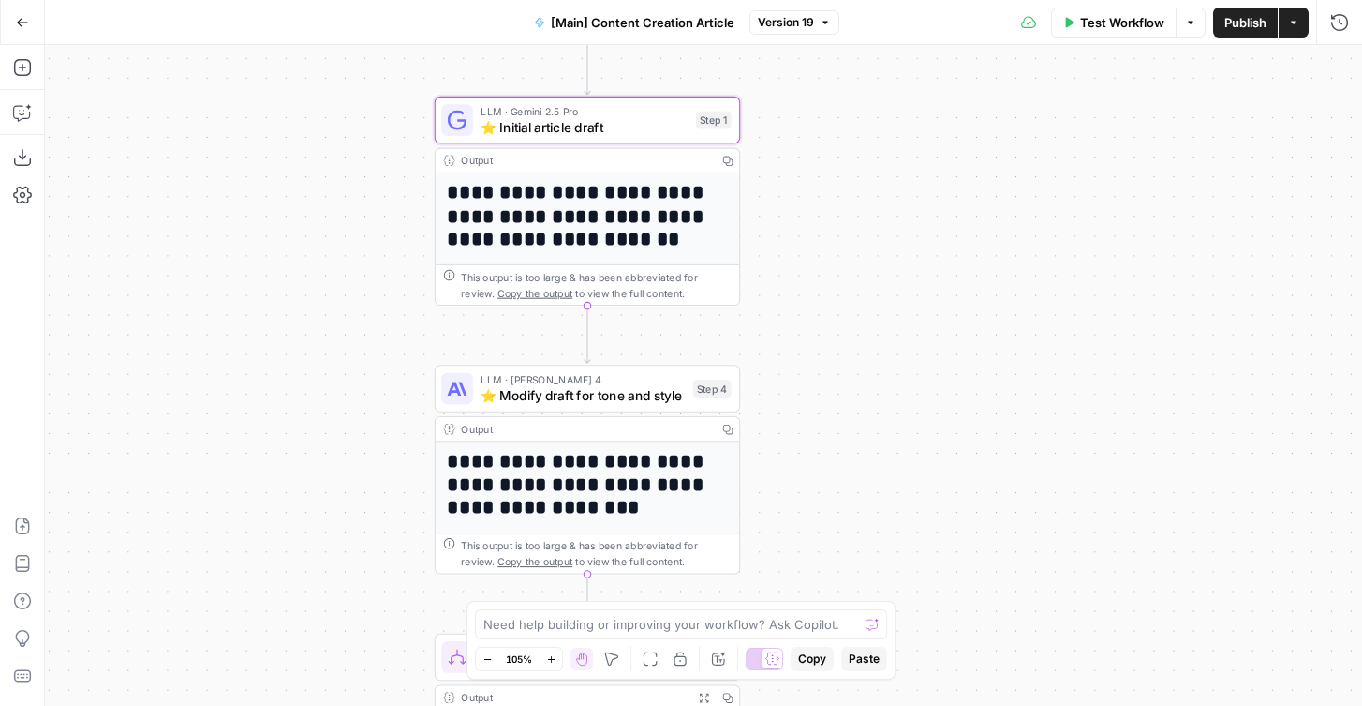
drag, startPoint x: 781, startPoint y: 364, endPoint x: 841, endPoint y: 261, distance: 118.4
click at [841, 261] on div "true false true false Workflow Set Inputs Inputs Condition If city is provided …" at bounding box center [703, 375] width 1317 height 661
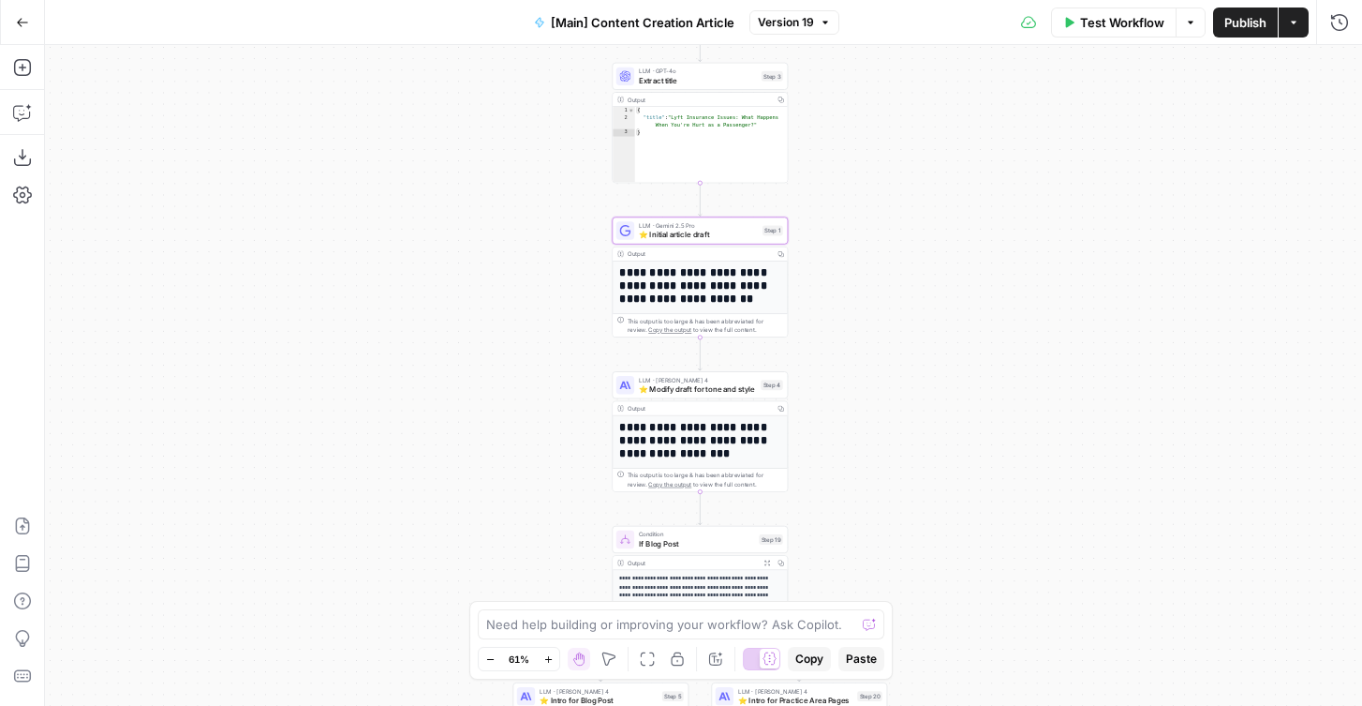
drag, startPoint x: 903, startPoint y: 482, endPoint x: 824, endPoint y: 274, distance: 222.8
click at [824, 274] on div "true false true false Workflow Set Inputs Inputs Condition If city is provided …" at bounding box center [703, 375] width 1317 height 661
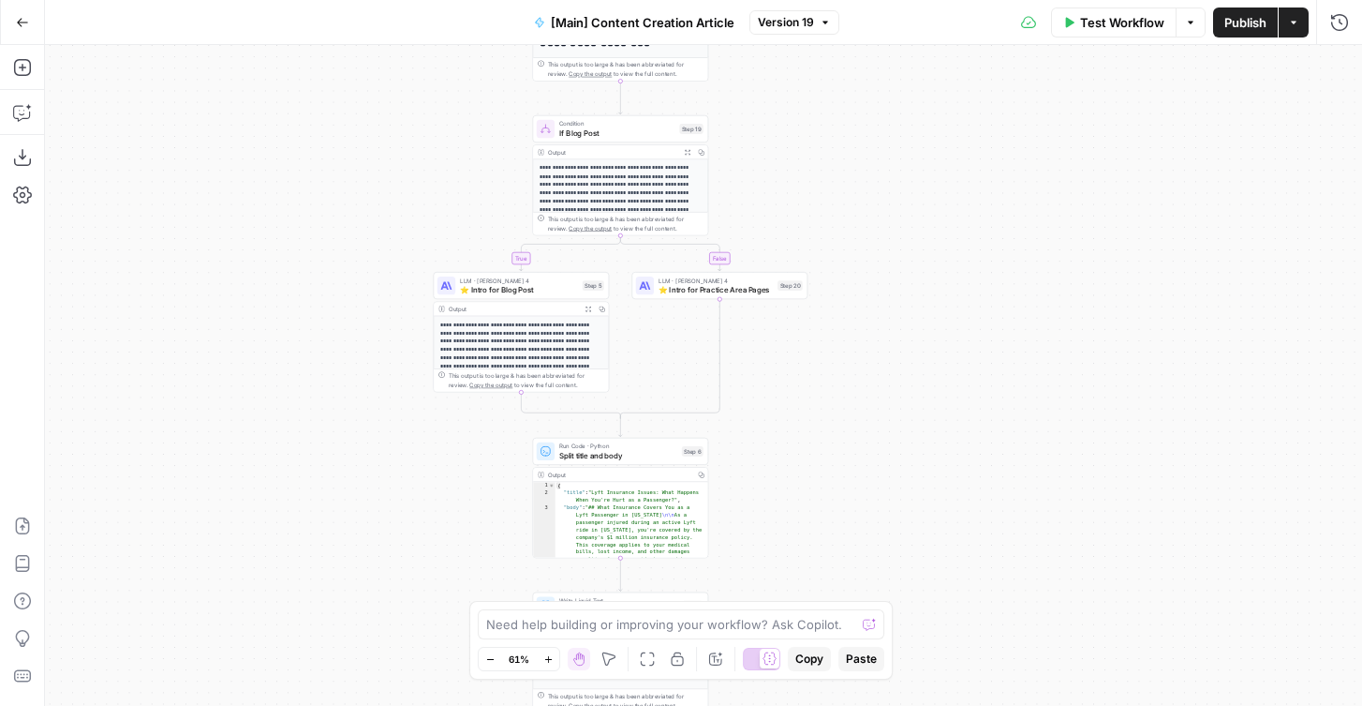
drag, startPoint x: 824, startPoint y: 421, endPoint x: 824, endPoint y: 216, distance: 205.2
click at [824, 216] on div "true false true false Workflow Set Inputs Inputs Condition If city is provided …" at bounding box center [703, 375] width 1317 height 661
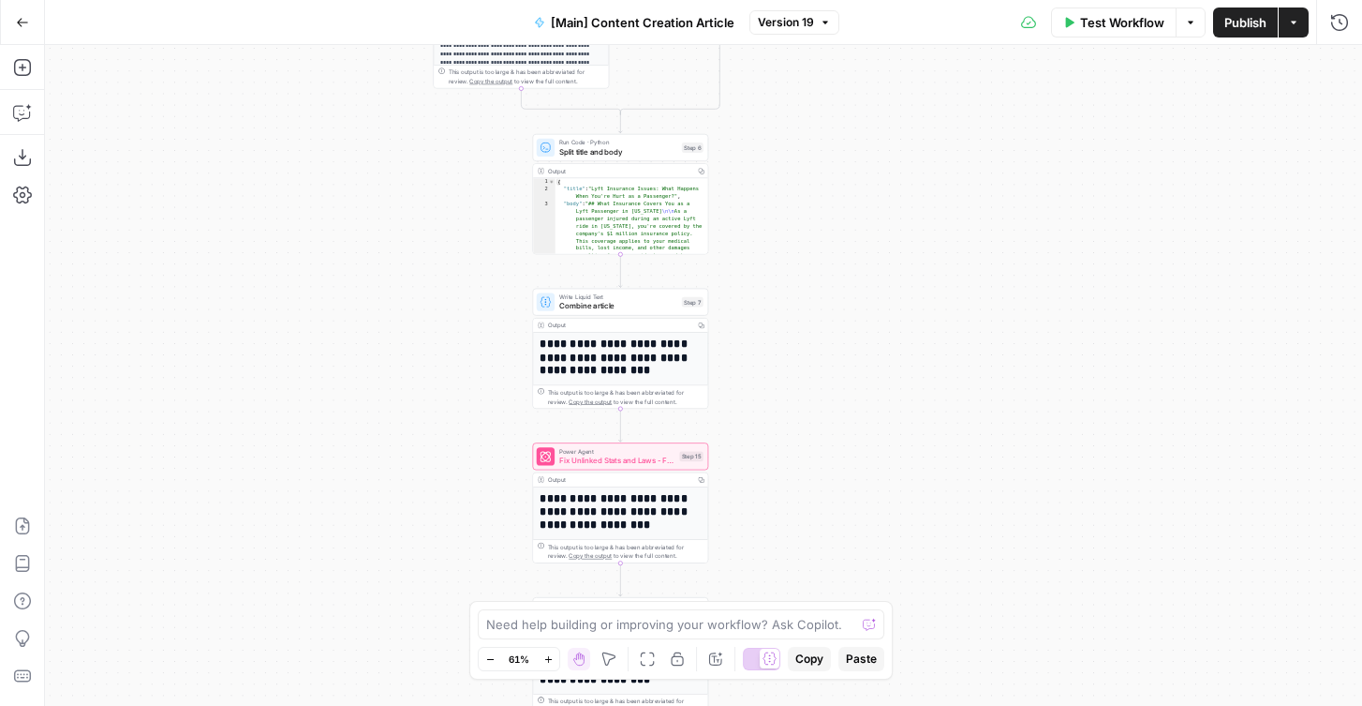
drag, startPoint x: 842, startPoint y: 448, endPoint x: 842, endPoint y: 176, distance: 271.7
click at [842, 176] on div "true false true false Workflow Set Inputs Inputs Condition If city is provided …" at bounding box center [703, 375] width 1317 height 661
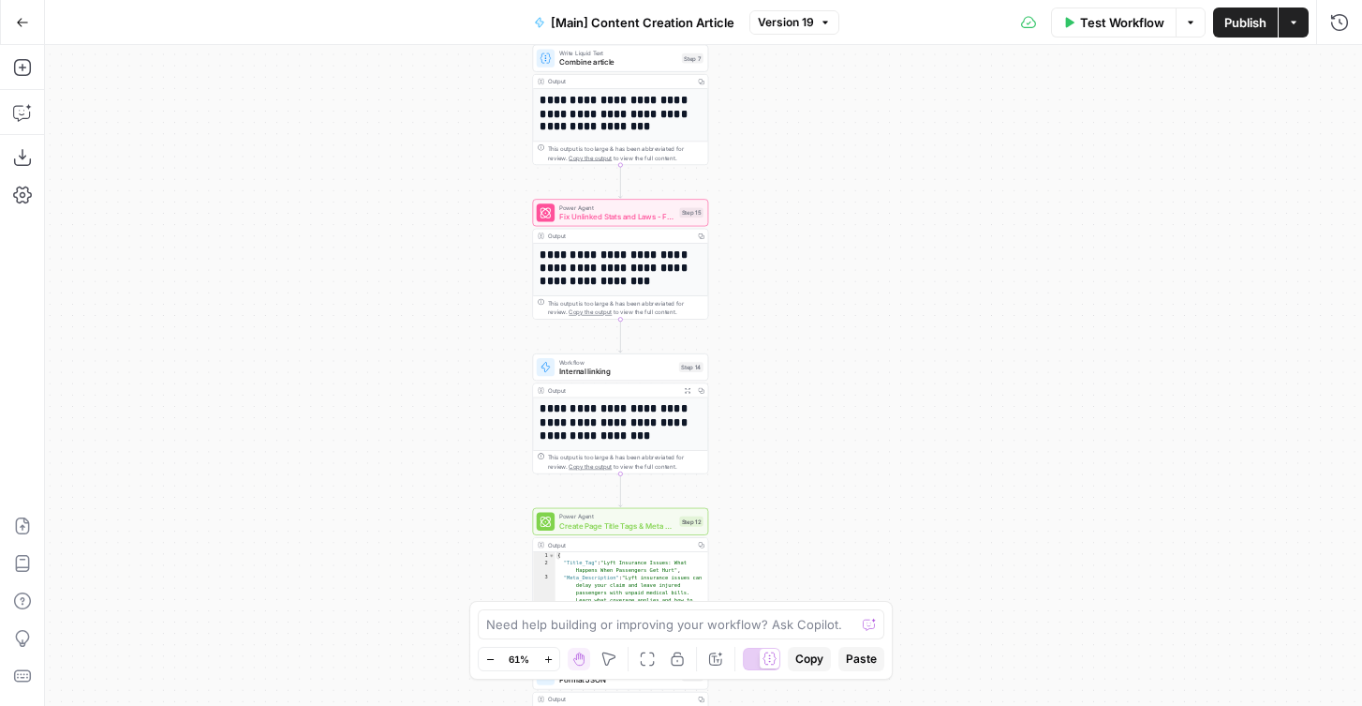
drag, startPoint x: 842, startPoint y: 418, endPoint x: 842, endPoint y: 174, distance: 243.6
click at [842, 174] on div "true false true false Workflow Set Inputs Inputs Condition If city is provided …" at bounding box center [703, 375] width 1317 height 661
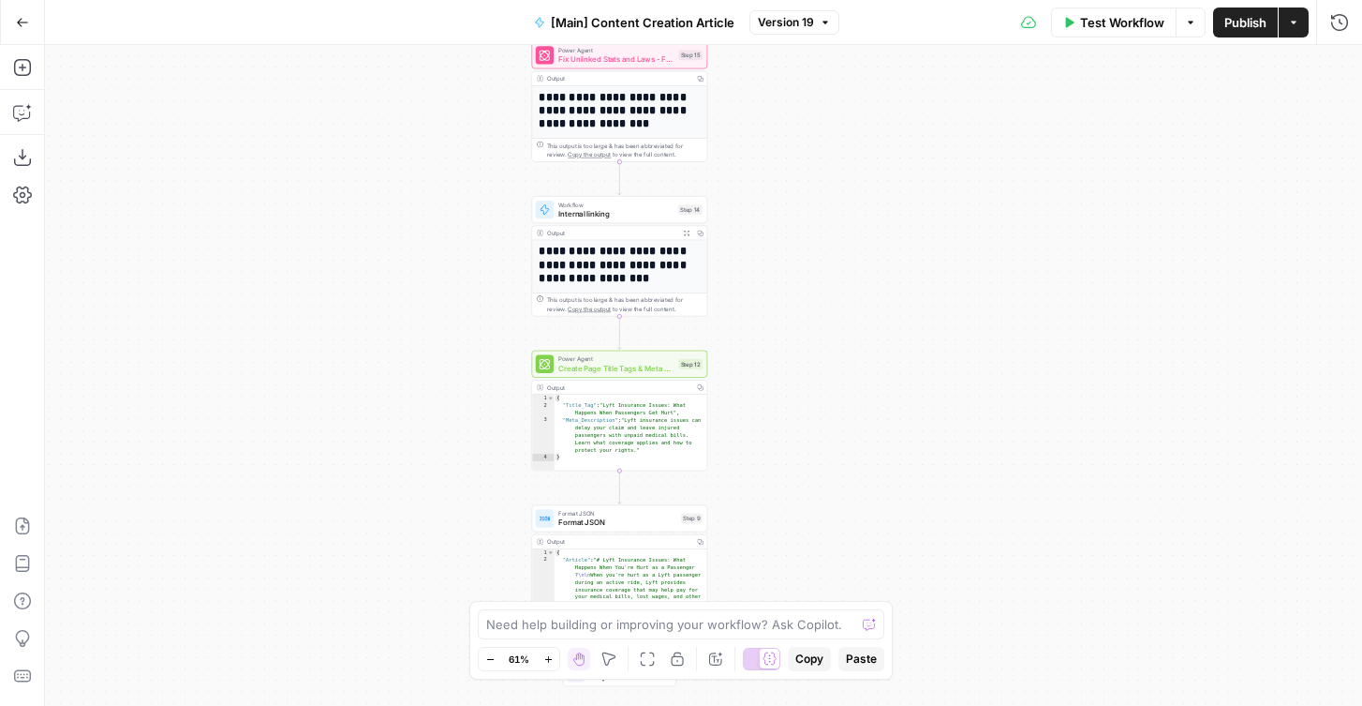
drag, startPoint x: 842, startPoint y: 366, endPoint x: 846, endPoint y: 565, distance: 198.7
click at [844, 561] on div "true false true false Workflow Set Inputs Inputs Condition If city is provided …" at bounding box center [703, 375] width 1317 height 661
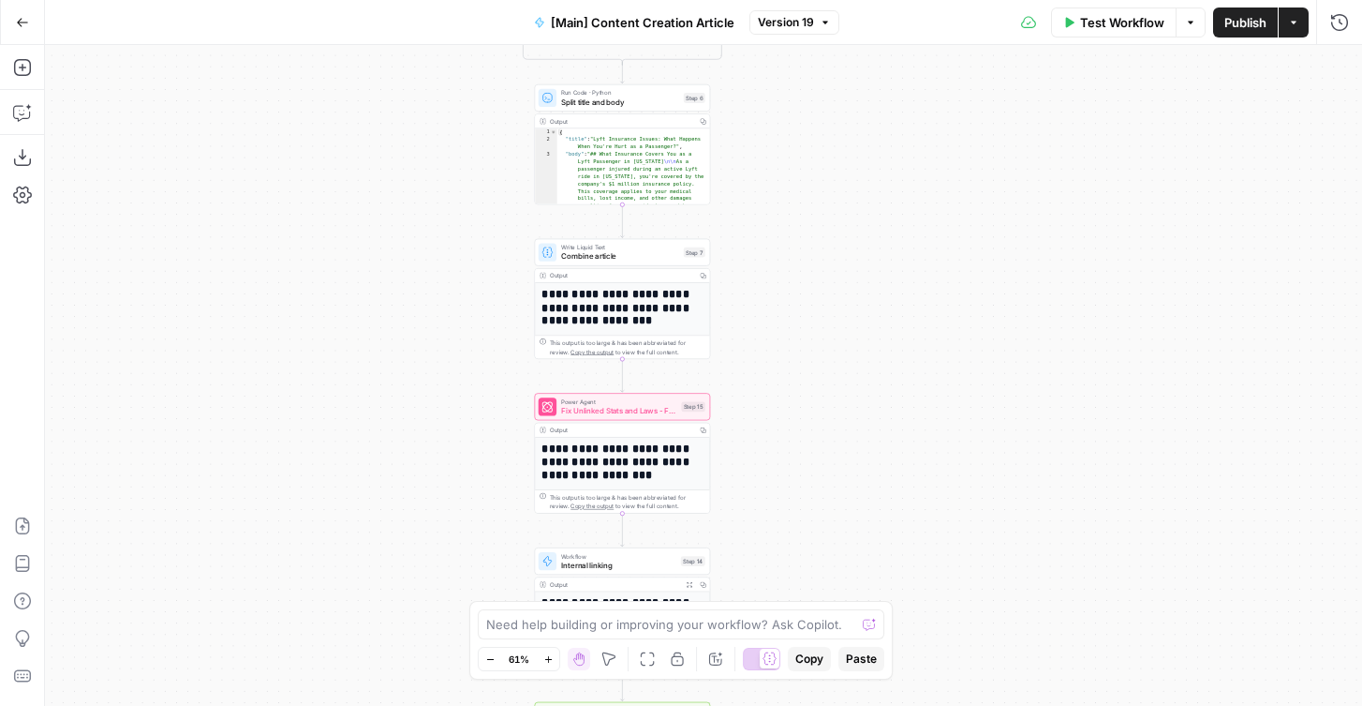
drag, startPoint x: 856, startPoint y: 220, endPoint x: 856, endPoint y: 538, distance: 317.7
click at [856, 536] on div "true false true false Workflow Set Inputs Inputs Condition If city is provided …" at bounding box center [703, 375] width 1317 height 661
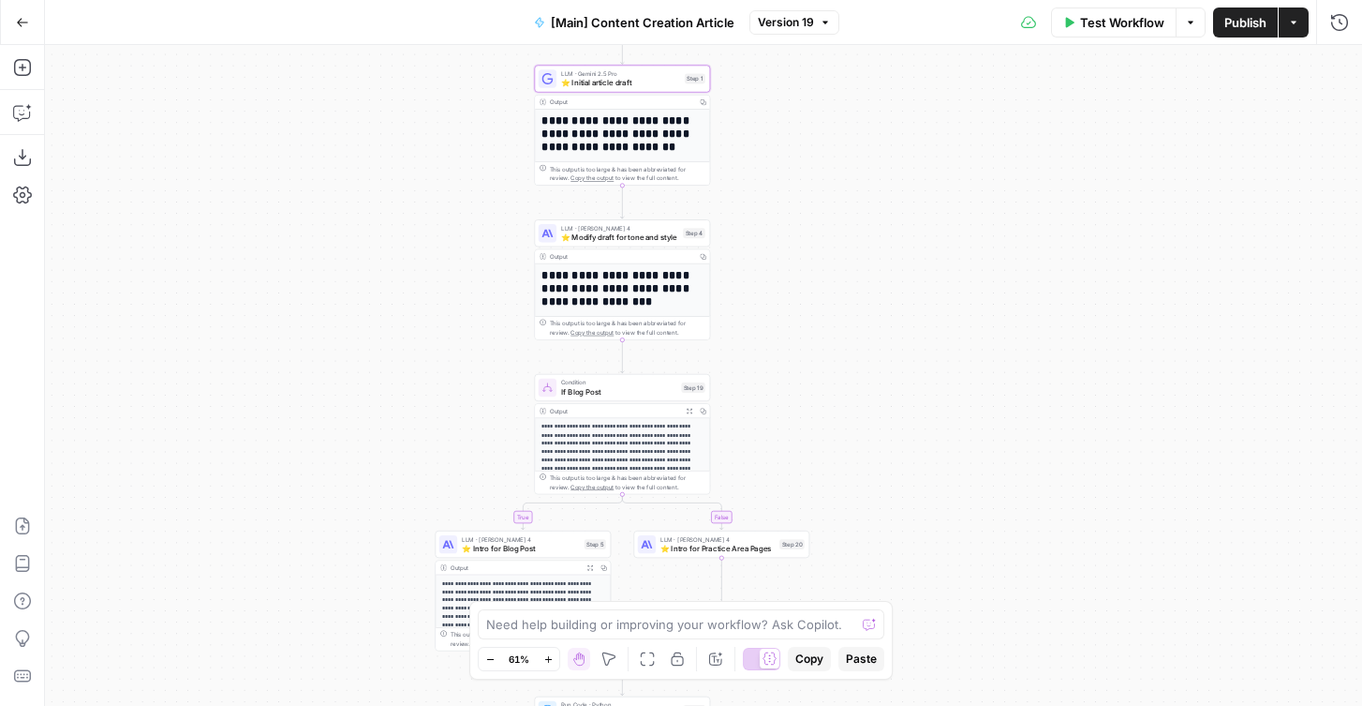
drag, startPoint x: 853, startPoint y: 224, endPoint x: 853, endPoint y: 524, distance: 299.9
click at [853, 524] on div "true false true false Workflow Set Inputs Inputs Condition If city is provided …" at bounding box center [703, 375] width 1317 height 661
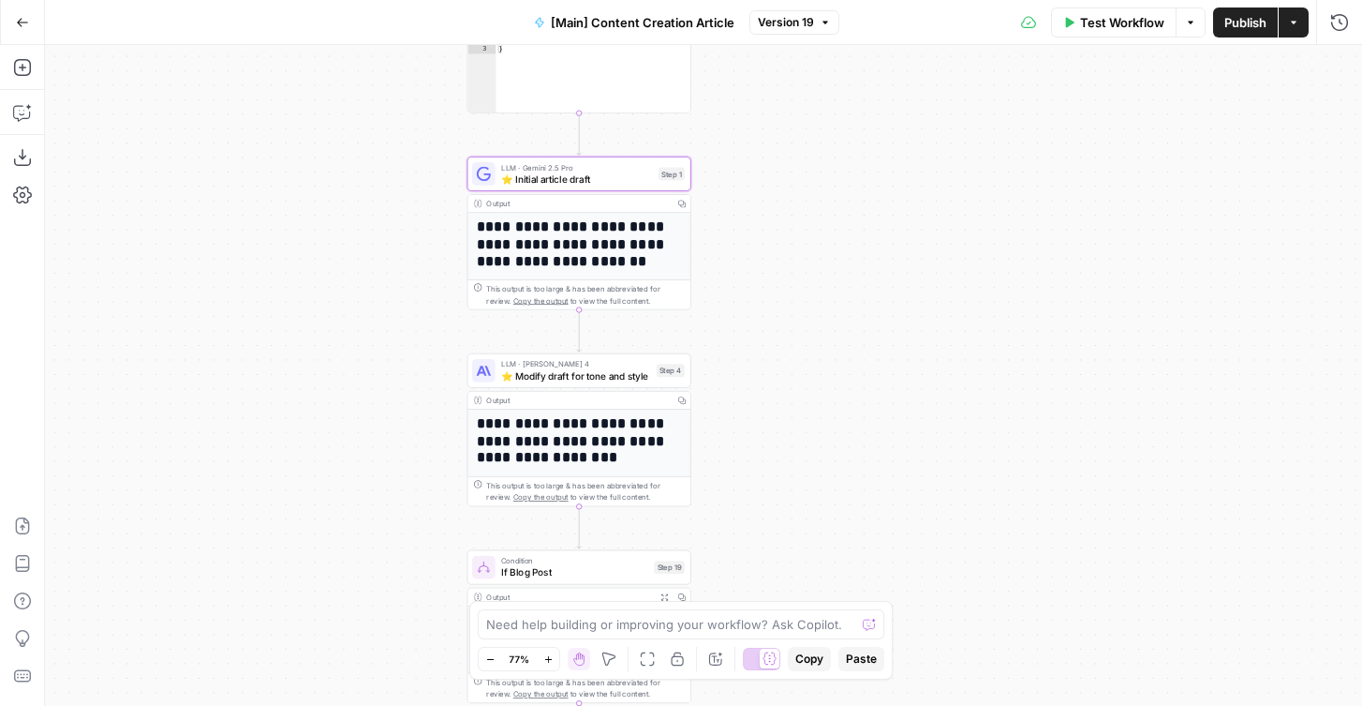
drag, startPoint x: 781, startPoint y: 262, endPoint x: 781, endPoint y: 402, distance: 139.6
click at [781, 402] on div "true false true false Workflow Set Inputs Inputs Condition If city is provided …" at bounding box center [703, 375] width 1317 height 661
click at [1239, 27] on span "Publish" at bounding box center [1246, 22] width 42 height 19
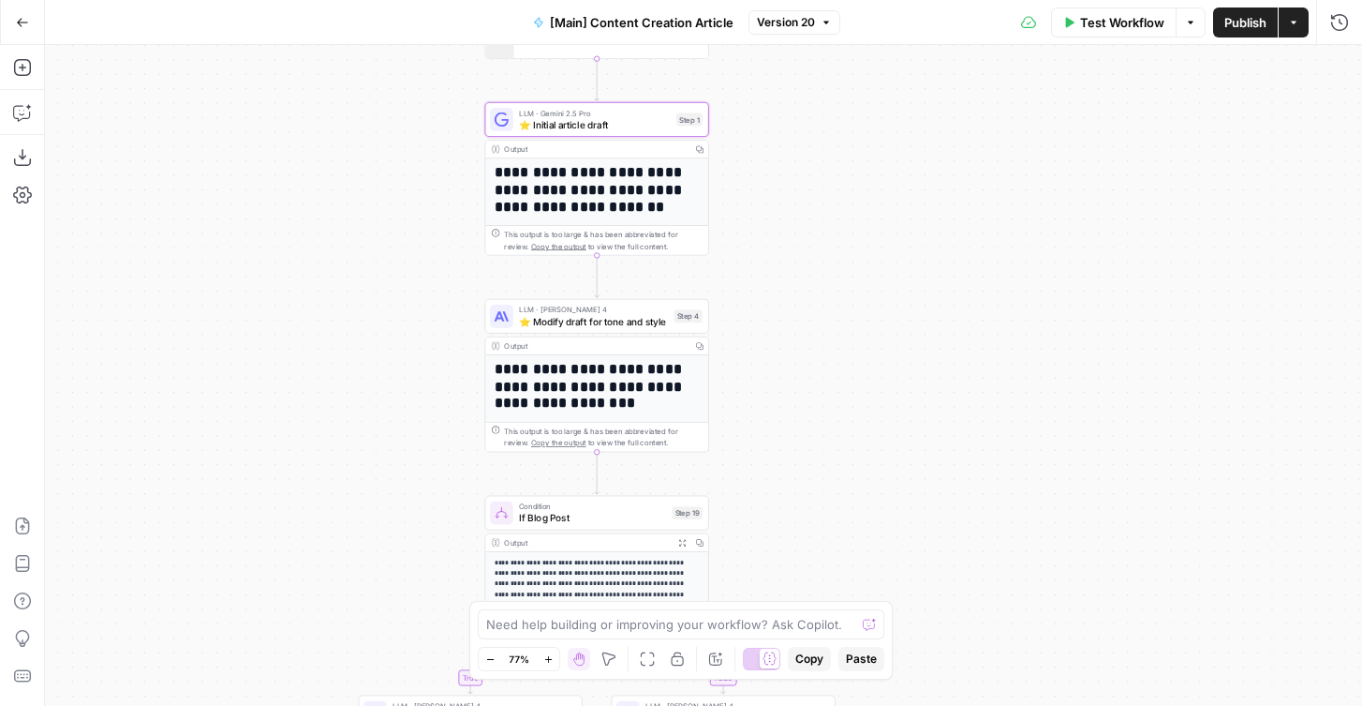
drag, startPoint x: 775, startPoint y: 320, endPoint x: 793, endPoint y: 267, distance: 56.3
click at [793, 267] on div "true false true false Workflow Set Inputs Inputs Condition If city is provided …" at bounding box center [703, 375] width 1317 height 661
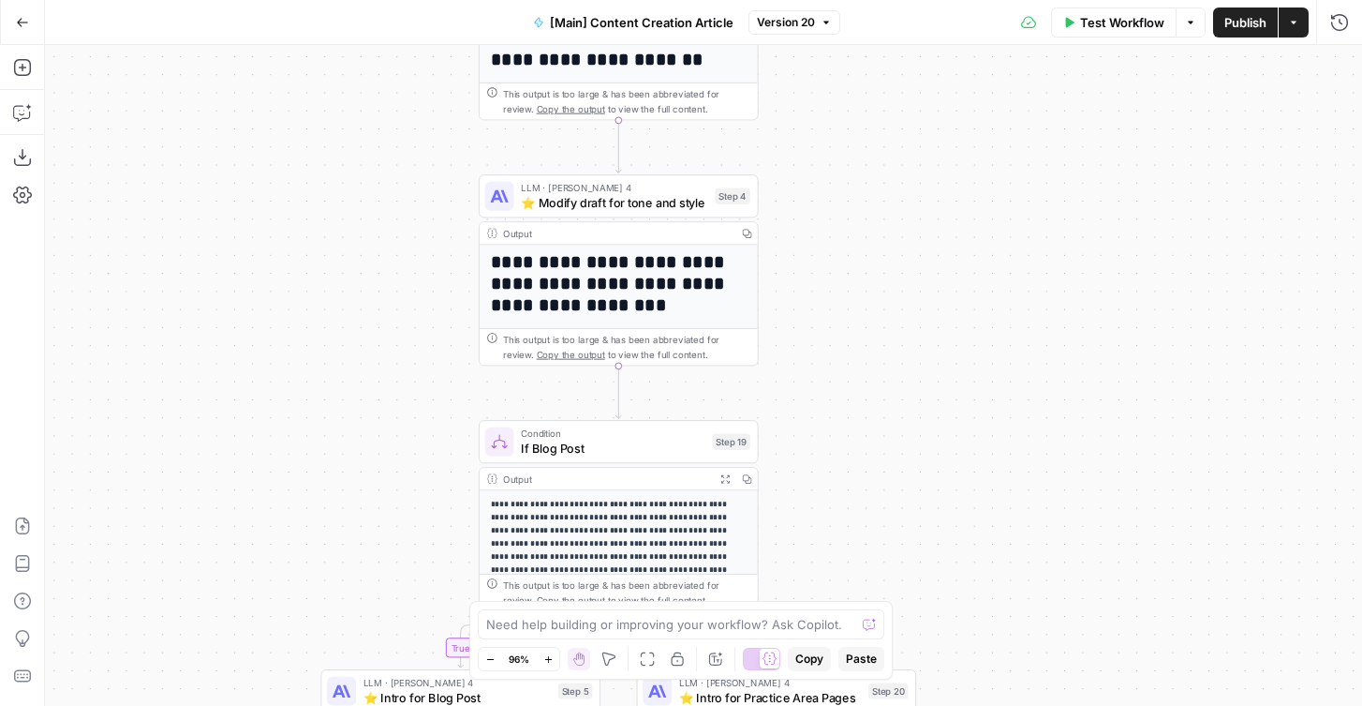
drag, startPoint x: 790, startPoint y: 425, endPoint x: 860, endPoint y: 293, distance: 149.7
click at [860, 293] on div "true false true false Workflow Set Inputs Inputs Condition If city is provided …" at bounding box center [703, 375] width 1317 height 661
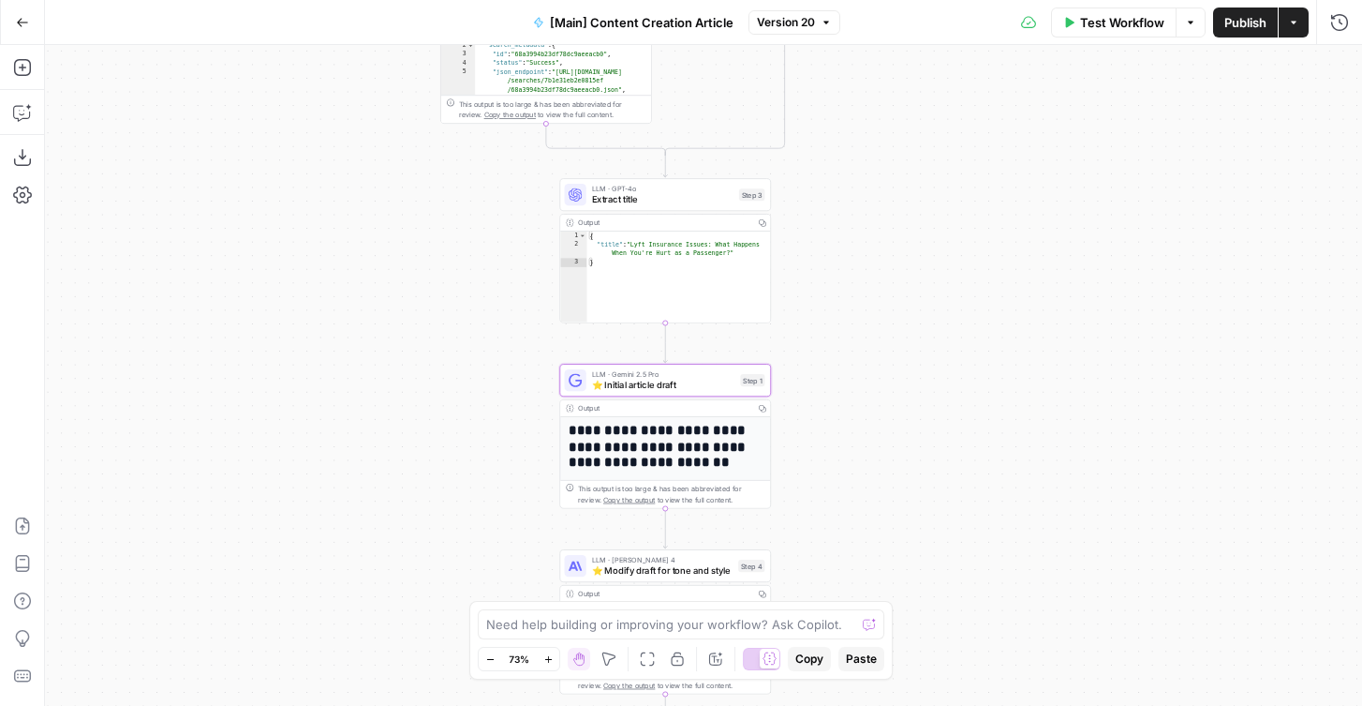
drag, startPoint x: 871, startPoint y: 211, endPoint x: 859, endPoint y: 576, distance: 365.7
click at [859, 576] on div "true false true false Workflow Set Inputs Inputs Condition If city is provided …" at bounding box center [703, 375] width 1317 height 661
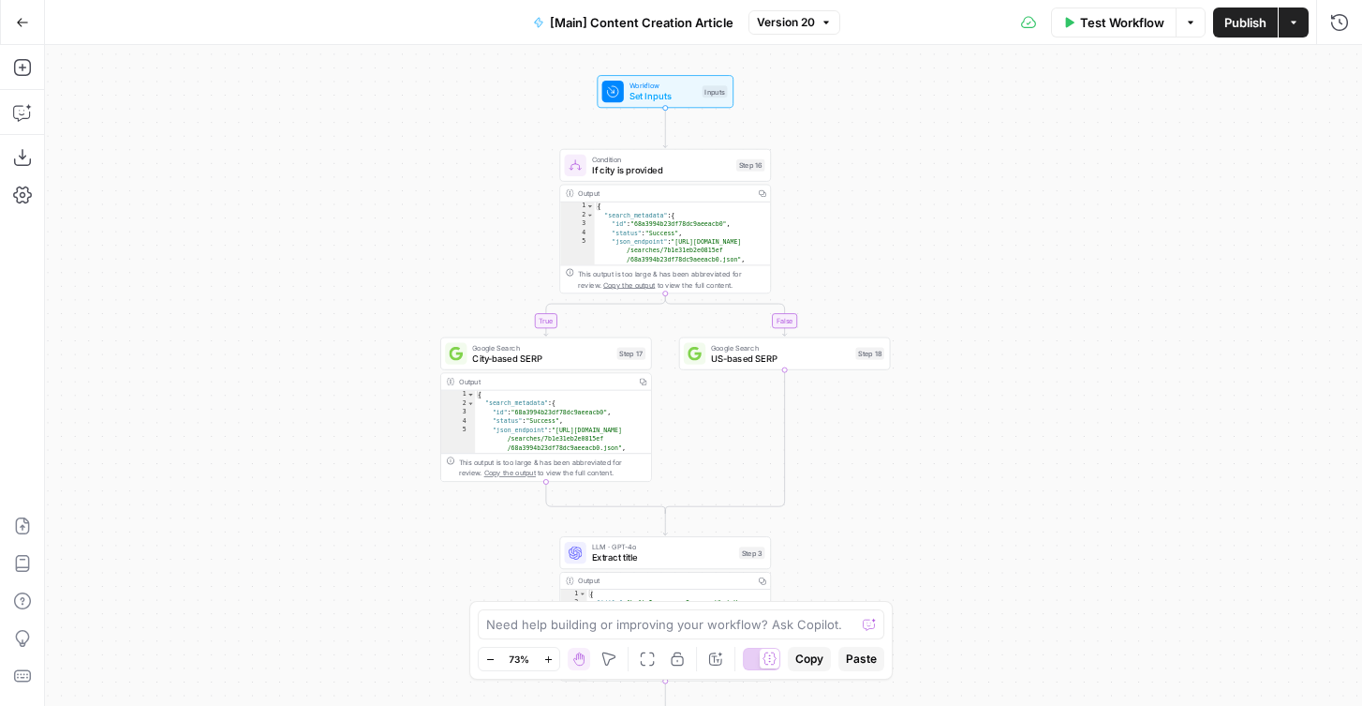
drag, startPoint x: 879, startPoint y: 156, endPoint x: 879, endPoint y: 499, distance: 343.0
click at [879, 499] on div "true false true false Workflow Set Inputs Inputs Condition If city is provided …" at bounding box center [703, 375] width 1317 height 661
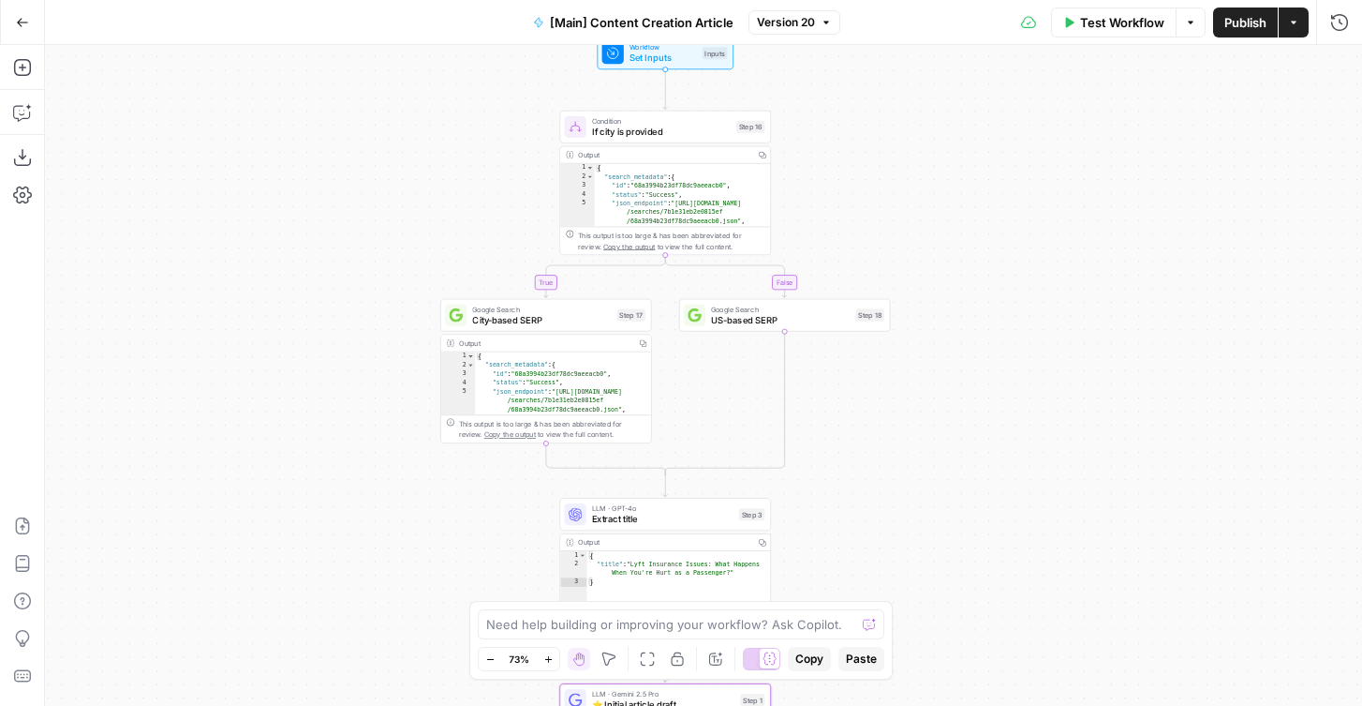
drag, startPoint x: 894, startPoint y: 525, endPoint x: 894, endPoint y: 459, distance: 65.6
click at [894, 459] on div "true false true false Workflow Set Inputs Inputs Condition If city is provided …" at bounding box center [703, 375] width 1317 height 661
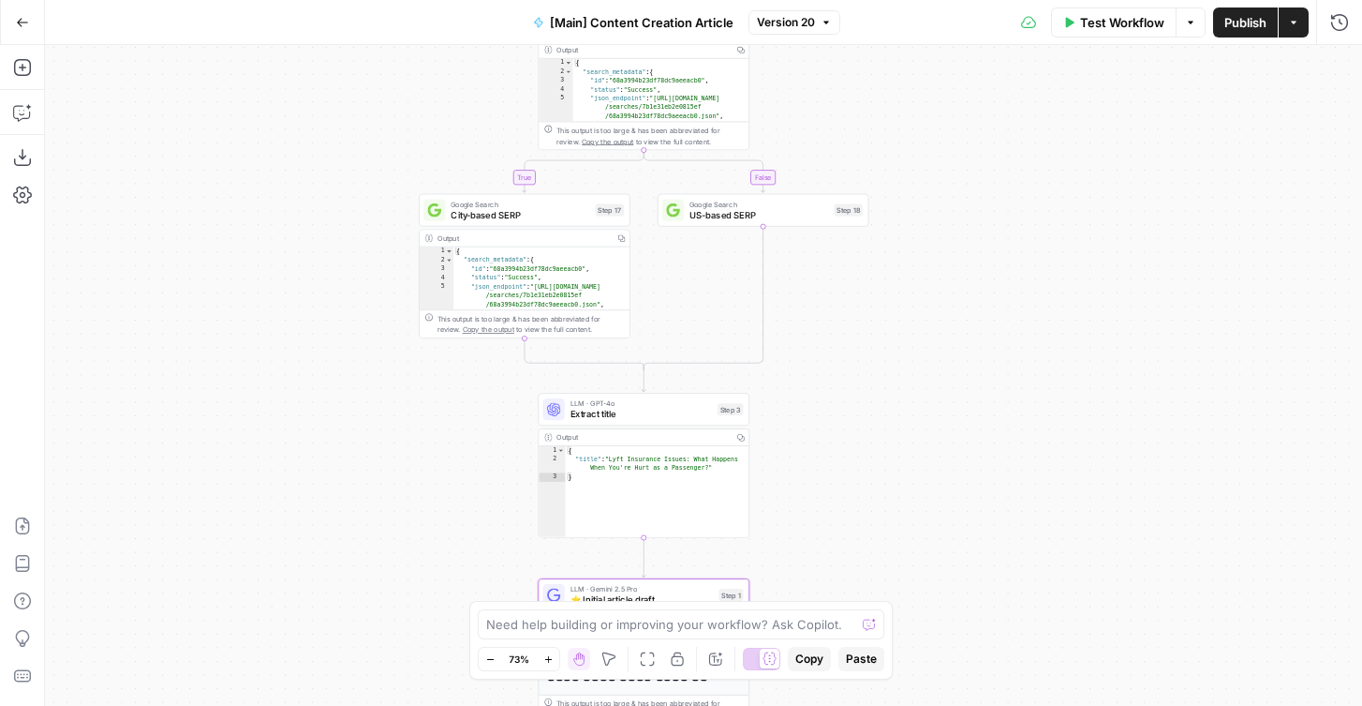
drag, startPoint x: 889, startPoint y: 531, endPoint x: 865, endPoint y: 438, distance: 96.8
click at [865, 438] on div "true false true false Workflow Set Inputs Inputs Condition If city is provided …" at bounding box center [703, 375] width 1317 height 661
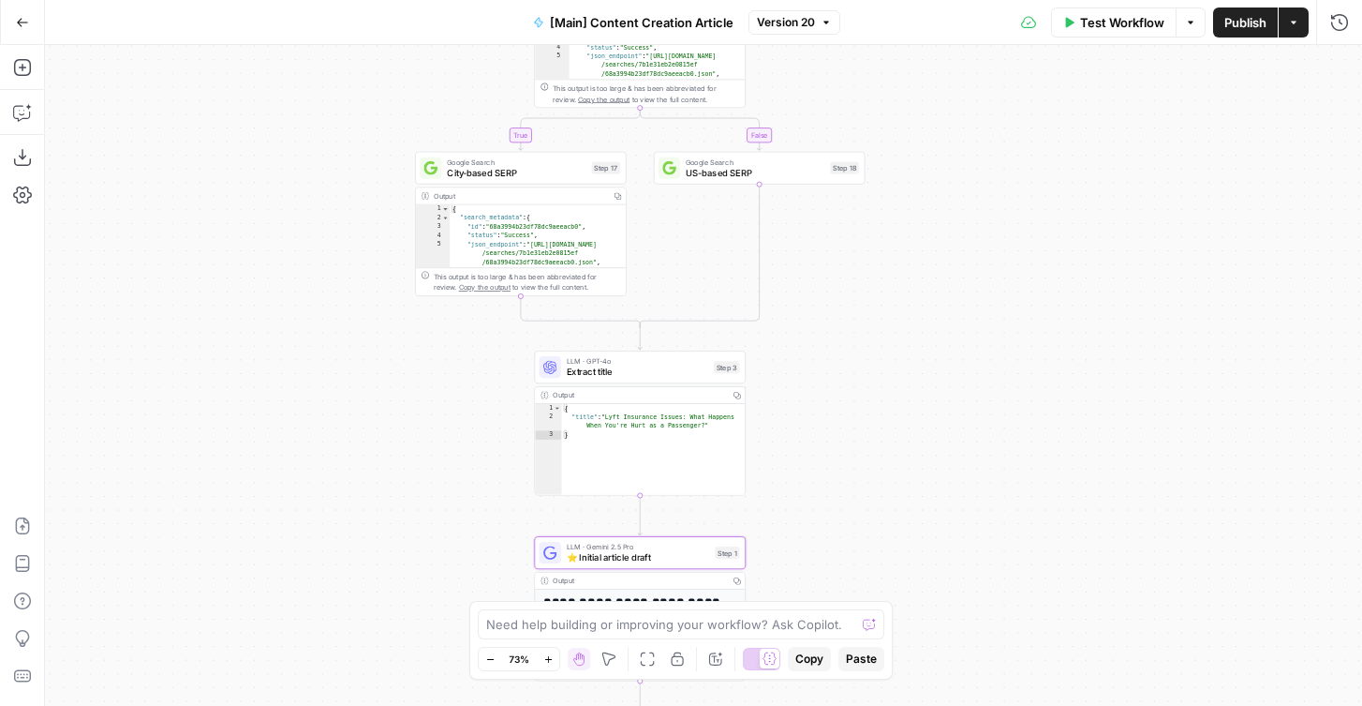
drag, startPoint x: 865, startPoint y: 504, endPoint x: 863, endPoint y: 295, distance: 209.0
click at [863, 295] on div "true false true false Workflow Set Inputs Inputs Condition If city is provided …" at bounding box center [703, 375] width 1317 height 661
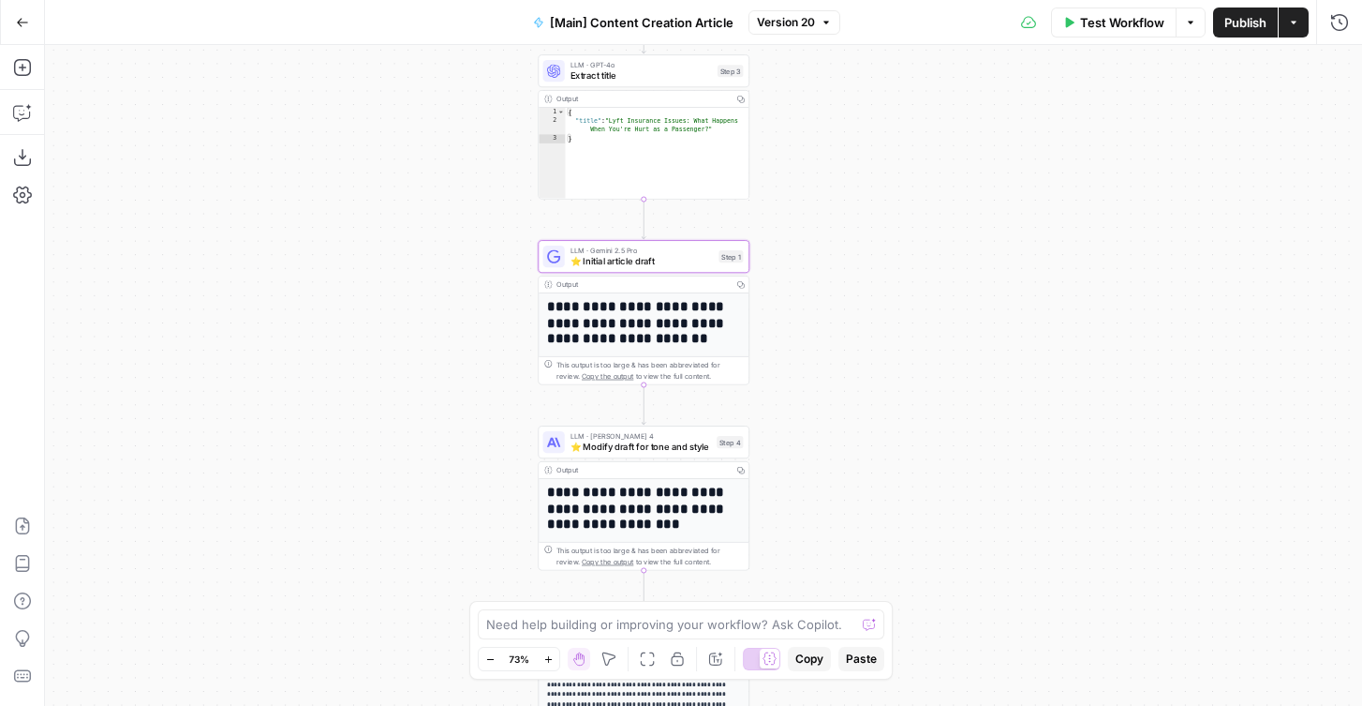
drag, startPoint x: 863, startPoint y: 493, endPoint x: 875, endPoint y: 361, distance: 132.7
click at [876, 360] on div "true false true false Workflow Set Inputs Inputs Condition If city is provided …" at bounding box center [703, 375] width 1317 height 661
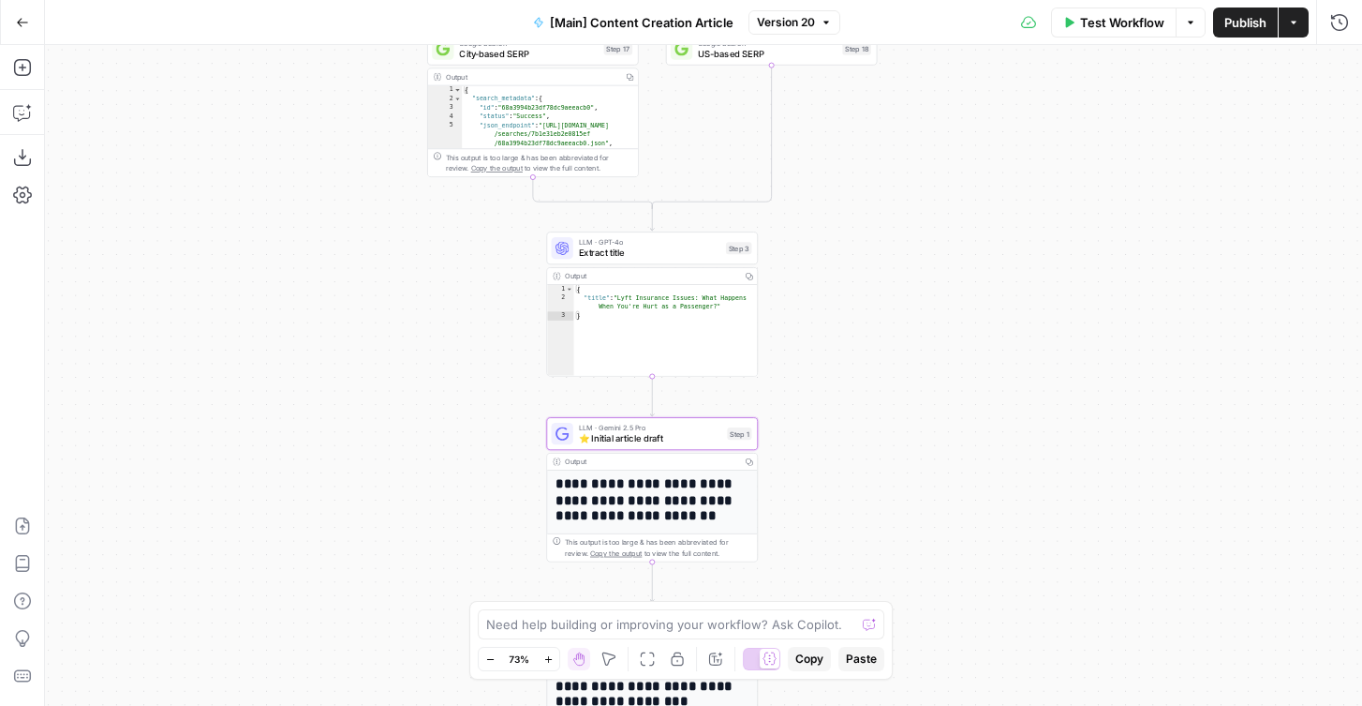
drag, startPoint x: 930, startPoint y: 206, endPoint x: 931, endPoint y: 451, distance: 244.6
click at [931, 452] on div "true false true false Workflow Set Inputs Inputs Condition If city is provided …" at bounding box center [703, 375] width 1317 height 661
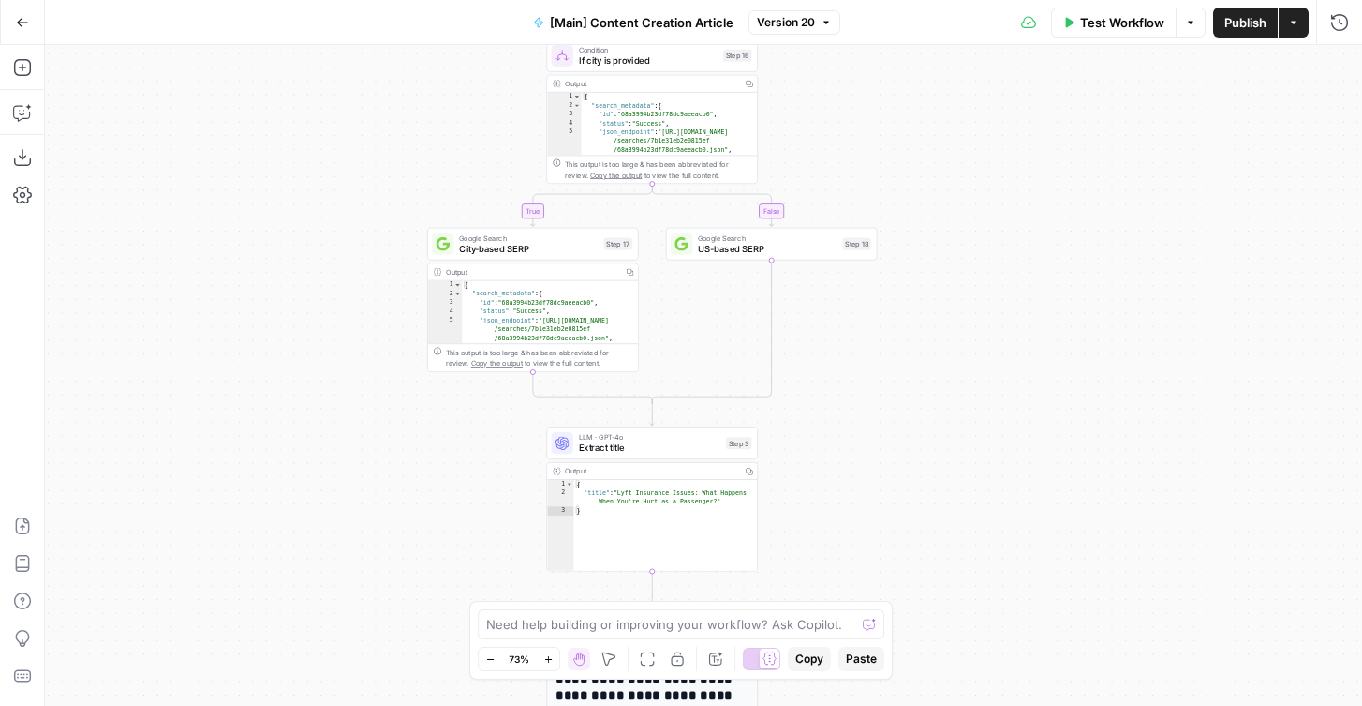
drag, startPoint x: 910, startPoint y: 275, endPoint x: 909, endPoint y: 446, distance: 171.5
click at [909, 447] on div "true false true false Workflow Set Inputs Inputs Condition If city is provided …" at bounding box center [703, 375] width 1317 height 661
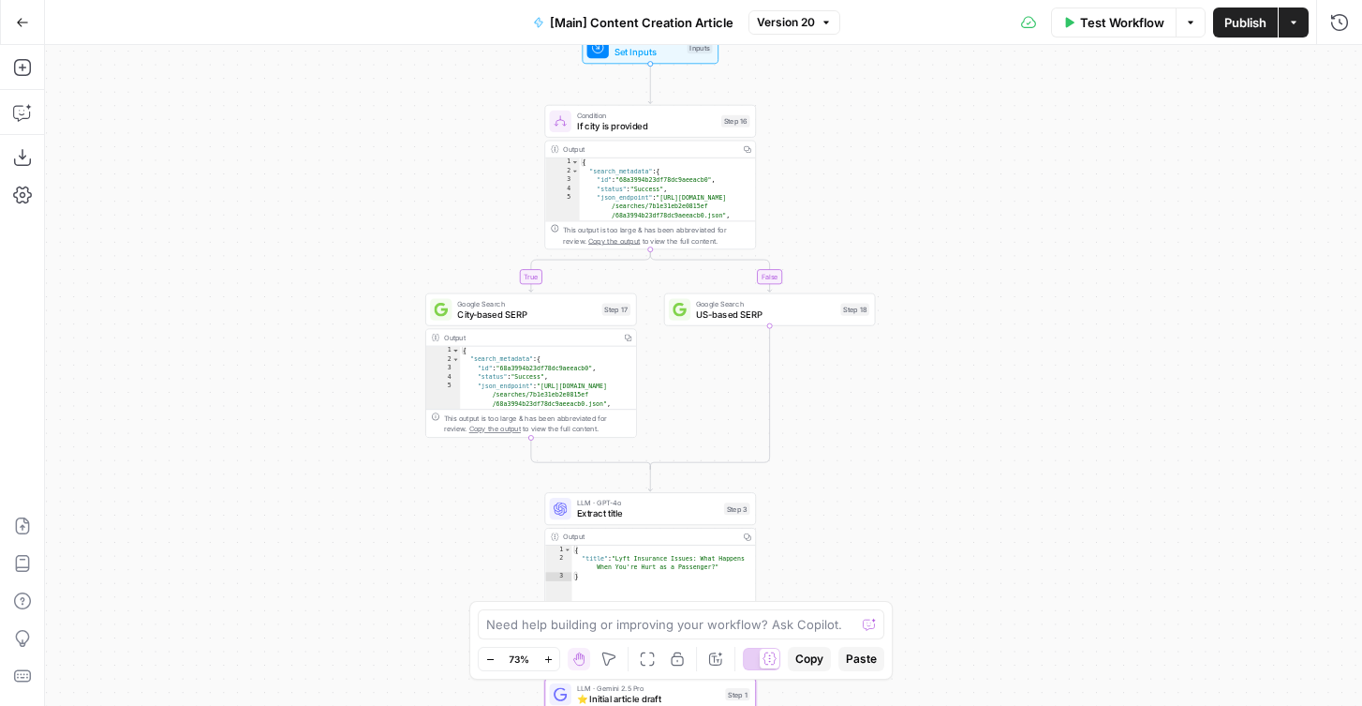
drag, startPoint x: 939, startPoint y: 180, endPoint x: 938, endPoint y: 246, distance: 65.6
click at [938, 246] on div "true false true false Workflow Set Inputs Inputs Condition If city is provided …" at bounding box center [703, 375] width 1317 height 661
drag, startPoint x: 935, startPoint y: 500, endPoint x: 935, endPoint y: 141, distance: 358.9
click at [935, 141] on div "true false true false Workflow Set Inputs Inputs Condition If city is provided …" at bounding box center [703, 375] width 1317 height 661
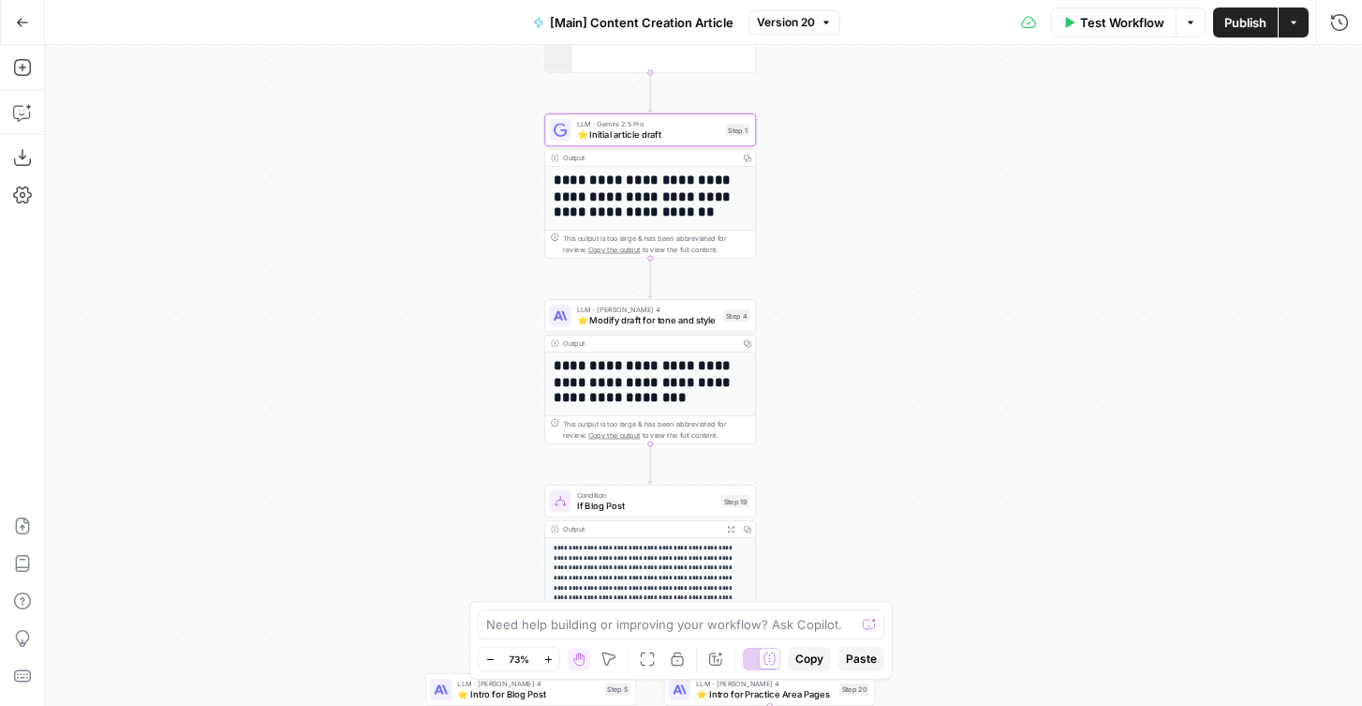
drag, startPoint x: 945, startPoint y: 263, endPoint x: 945, endPoint y: 246, distance: 17.8
click at [945, 246] on div "true false true false Workflow Set Inputs Inputs Condition If city is provided …" at bounding box center [703, 375] width 1317 height 661
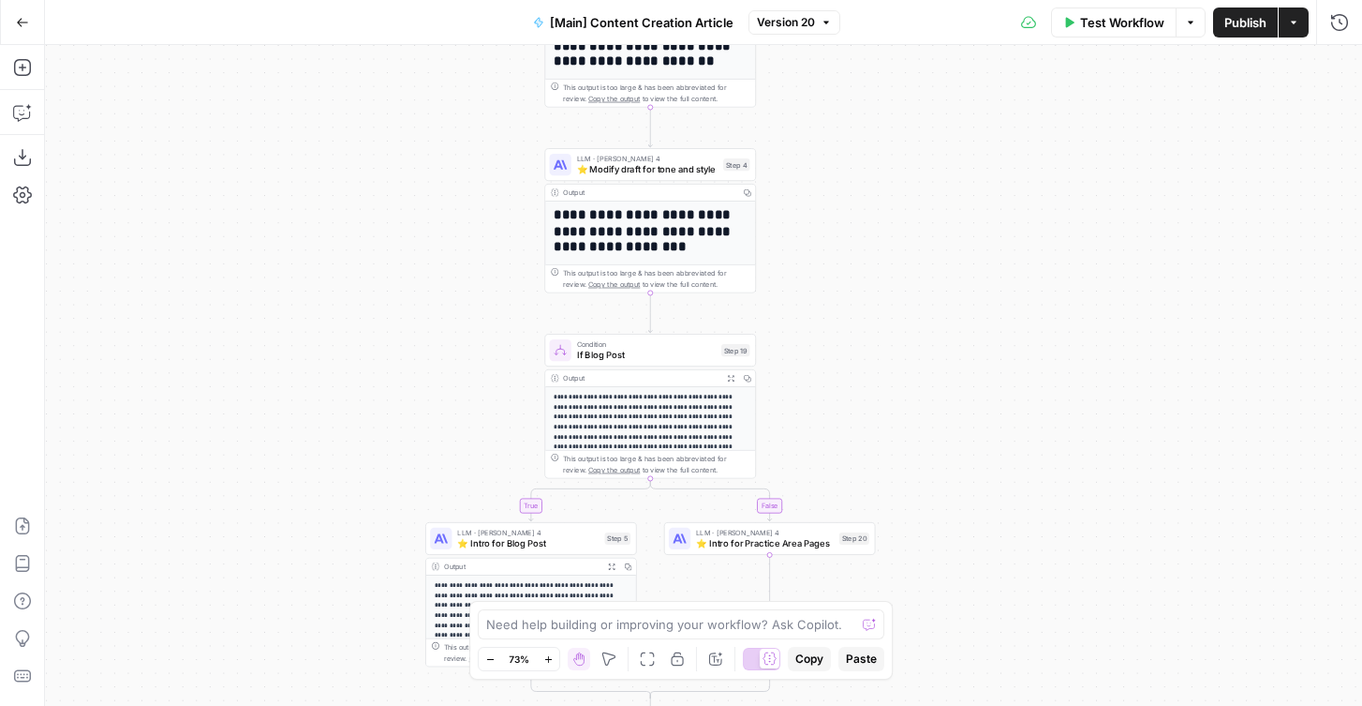
drag, startPoint x: 939, startPoint y: 436, endPoint x: 939, endPoint y: 236, distance: 199.6
click at [939, 236] on div "true false true false Workflow Set Inputs Inputs Condition If city is provided …" at bounding box center [703, 375] width 1317 height 661
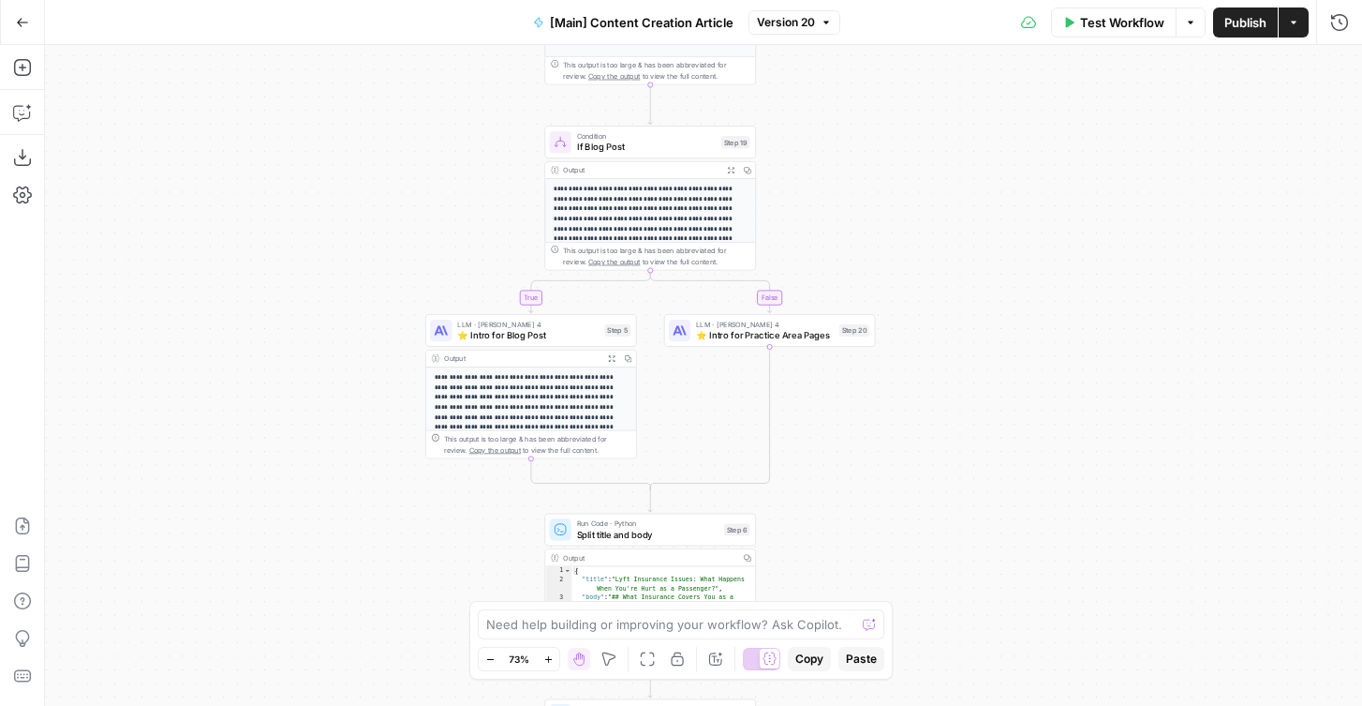
drag, startPoint x: 939, startPoint y: 236, endPoint x: 939, endPoint y: 45, distance: 191.2
click at [939, 45] on div "true false true false Workflow Set Inputs Inputs Condition If city is provided …" at bounding box center [703, 375] width 1317 height 661
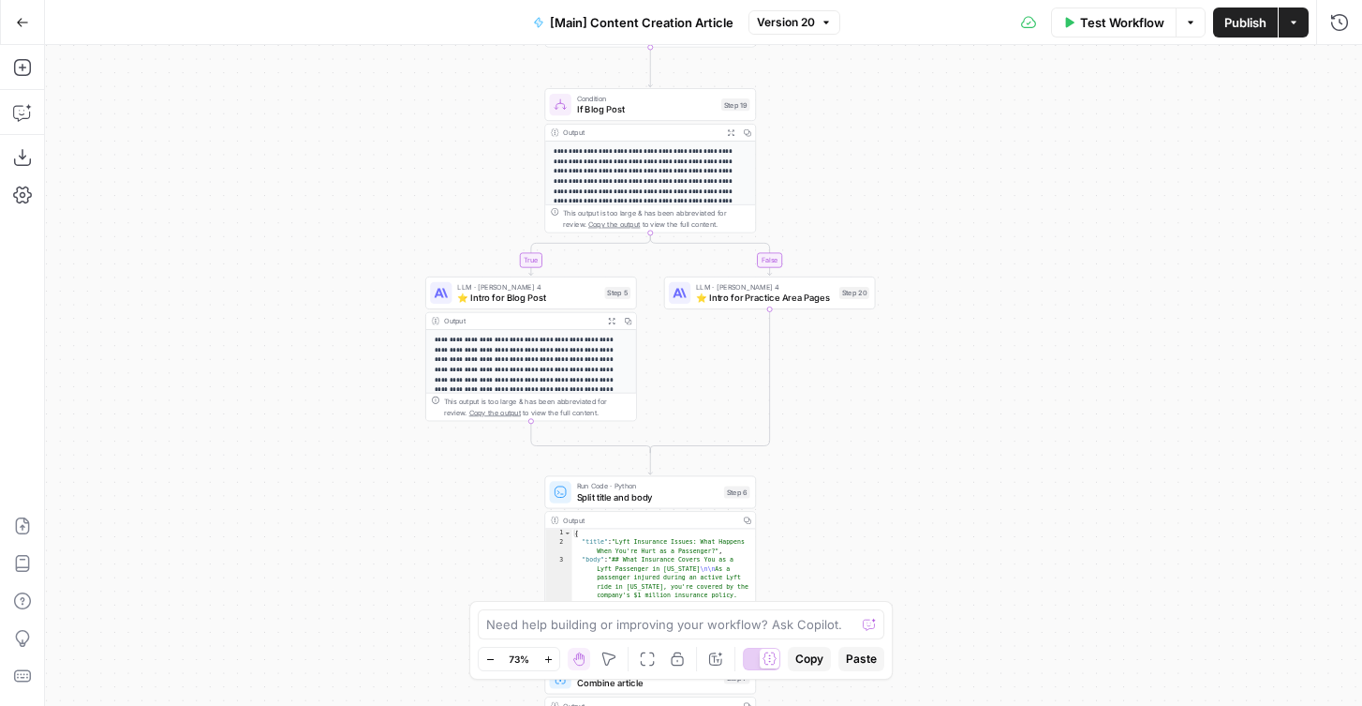
drag, startPoint x: 967, startPoint y: 475, endPoint x: 967, endPoint y: 259, distance: 216.5
click at [967, 259] on div "true false true false Workflow Set Inputs Inputs Condition If city is provided …" at bounding box center [703, 375] width 1317 height 661
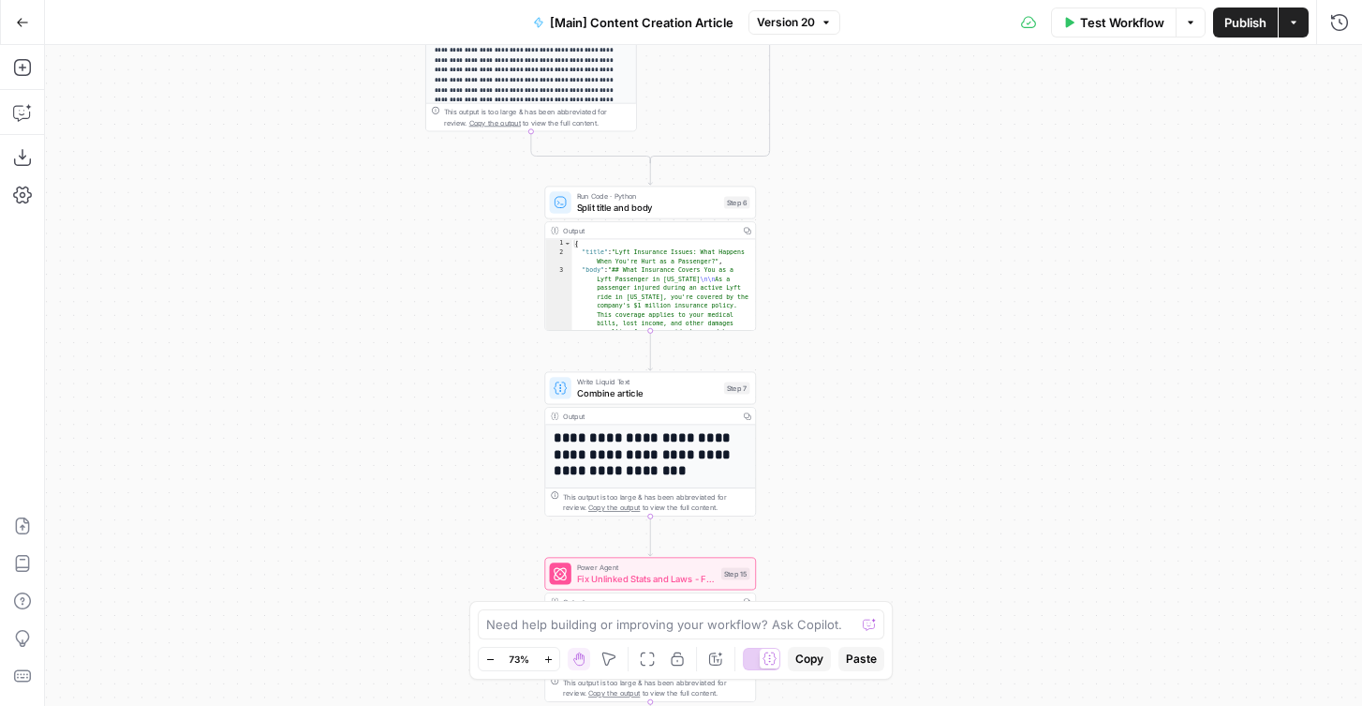
drag, startPoint x: 910, startPoint y: 331, endPoint x: 910, endPoint y: 258, distance: 73.1
click at [910, 258] on div "true false true false Workflow Set Inputs Inputs Condition If city is provided …" at bounding box center [703, 375] width 1317 height 661
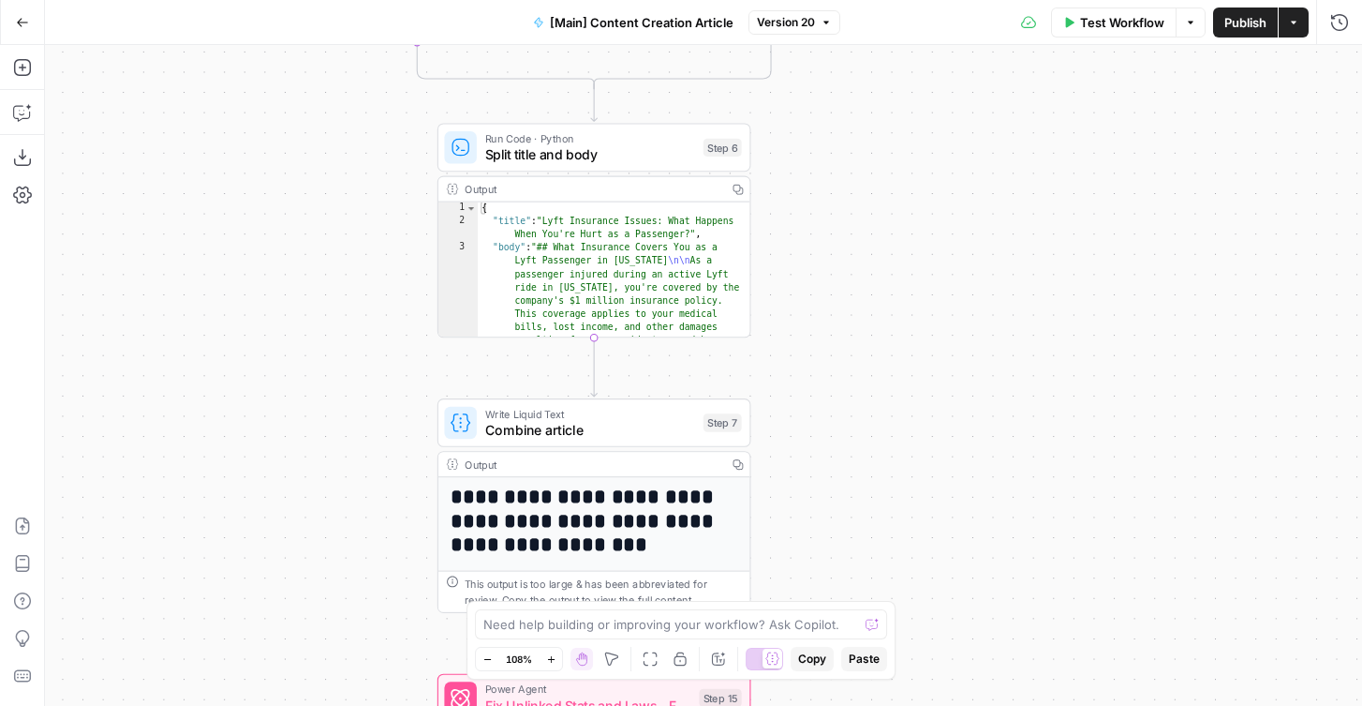
drag, startPoint x: 843, startPoint y: 260, endPoint x: 874, endPoint y: 228, distance: 44.4
click at [874, 228] on div "true false true false Workflow Set Inputs Inputs Condition If city is provided …" at bounding box center [703, 375] width 1317 height 661
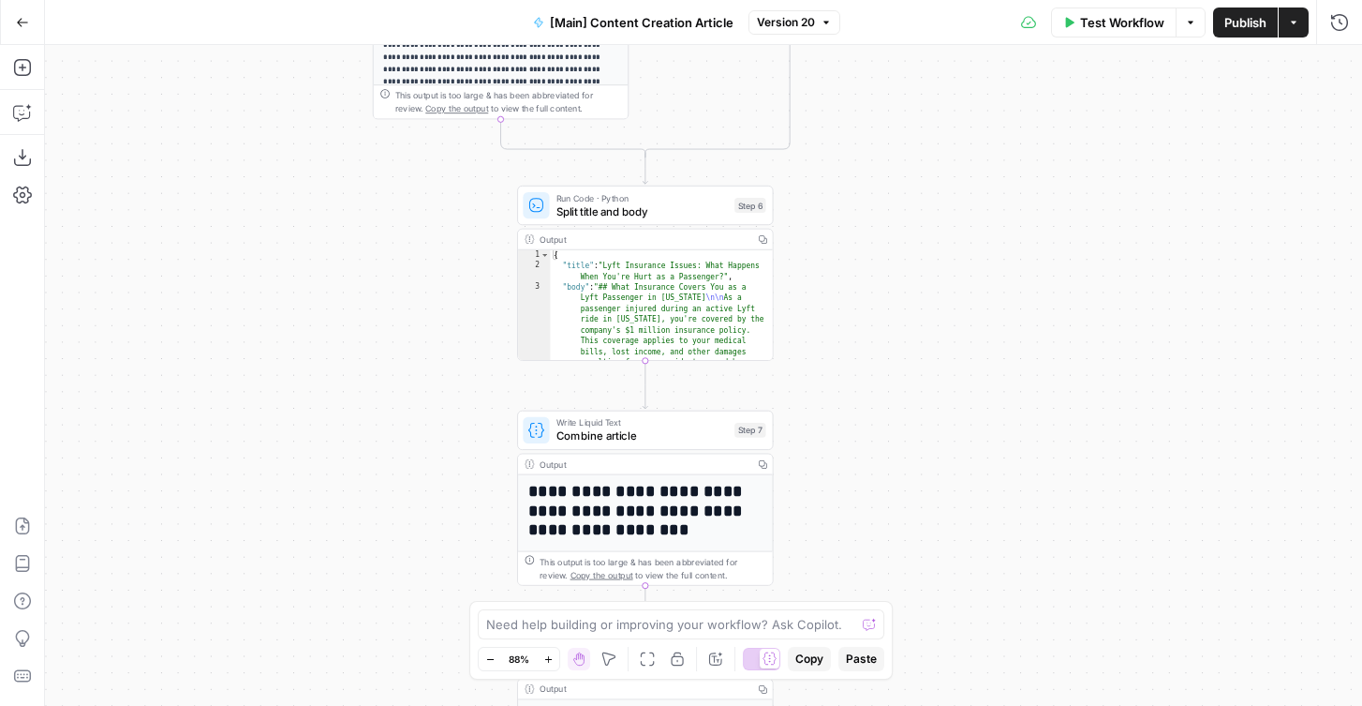
drag, startPoint x: 874, startPoint y: 228, endPoint x: 874, endPoint y: 271, distance: 43.1
click at [874, 271] on div "true false true false Workflow Set Inputs Inputs Condition If city is provided …" at bounding box center [703, 375] width 1317 height 661
drag, startPoint x: 823, startPoint y: 453, endPoint x: 811, endPoint y: 449, distance: 12.7
click at [811, 449] on div "true false true false Workflow Set Inputs Inputs Condition If city is provided …" at bounding box center [703, 375] width 1317 height 661
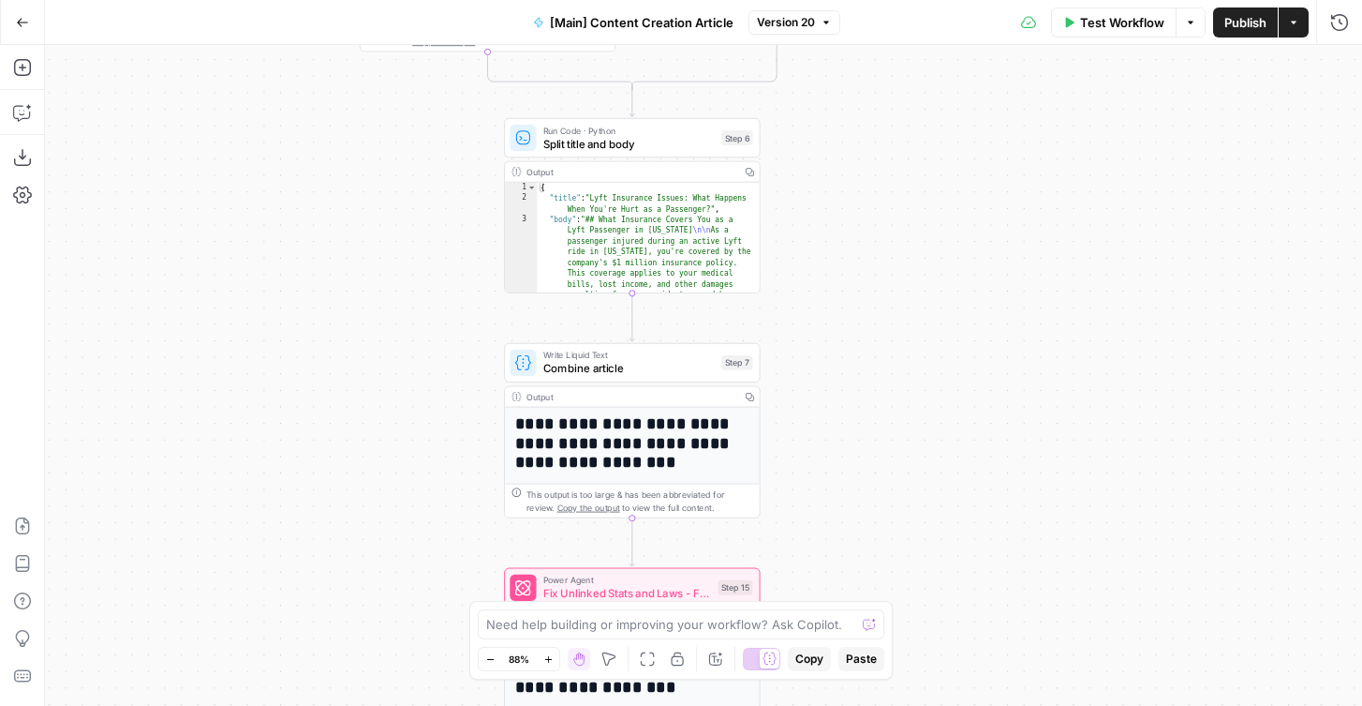
drag, startPoint x: 829, startPoint y: 444, endPoint x: 828, endPoint y: 380, distance: 63.7
click at [828, 380] on div "true false true false Workflow Set Inputs Inputs Condition If city is provided …" at bounding box center [703, 375] width 1317 height 661
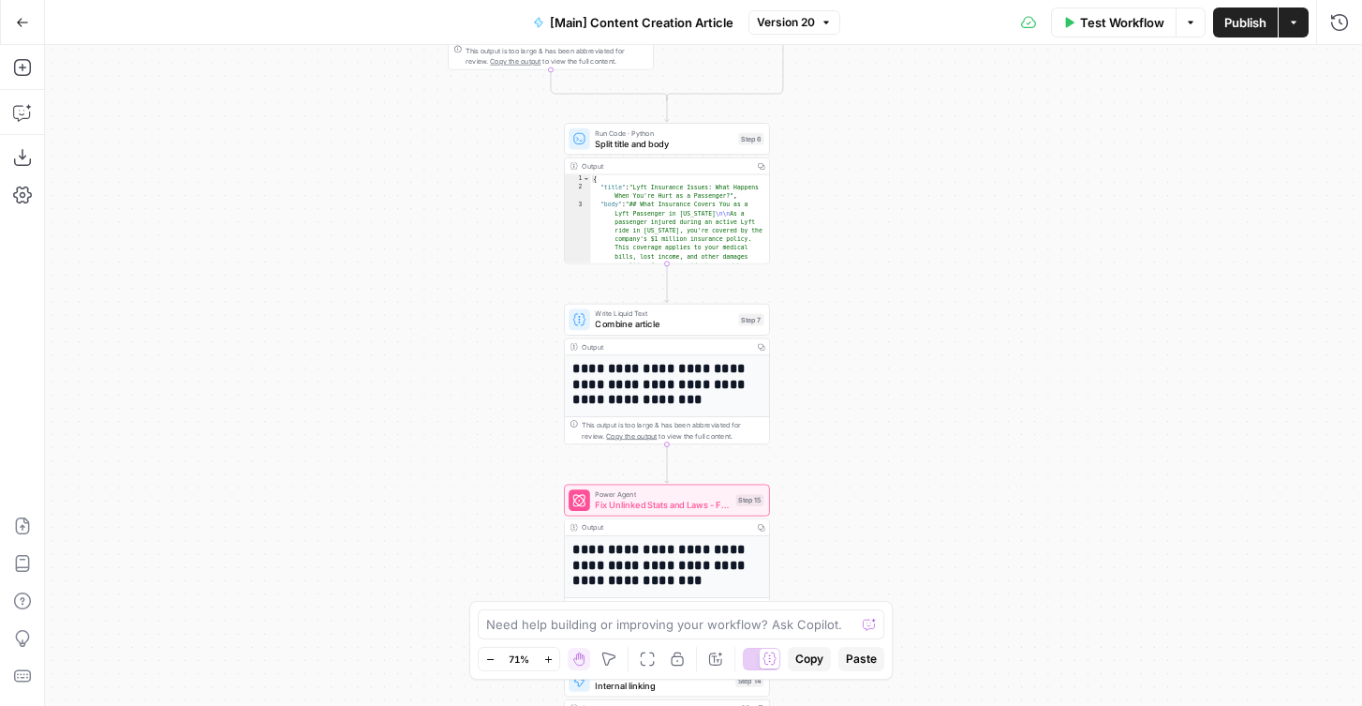
drag, startPoint x: 858, startPoint y: 145, endPoint x: 853, endPoint y: 96, distance: 50.0
click at [853, 96] on div "true false true false Workflow Set Inputs Inputs Condition If city is provided …" at bounding box center [703, 375] width 1317 height 661
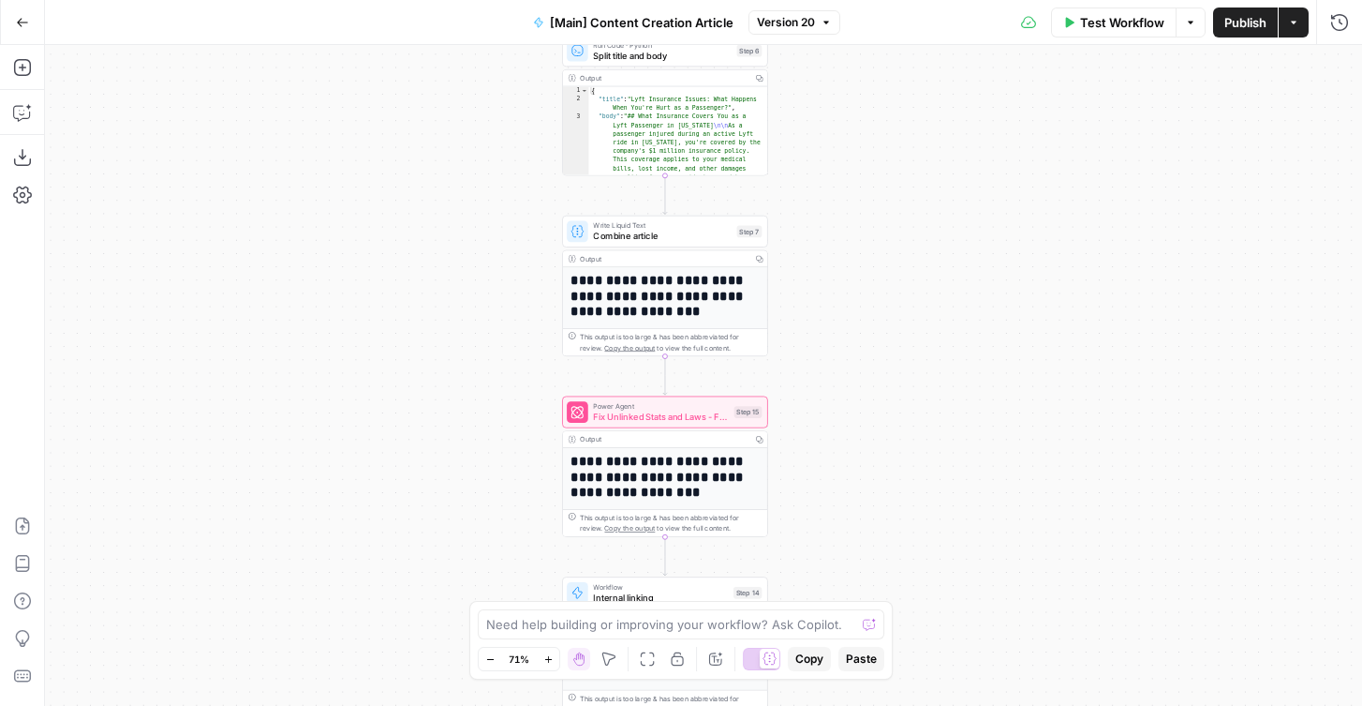
drag, startPoint x: 853, startPoint y: 422, endPoint x: 852, endPoint y: 265, distance: 156.5
click at [853, 265] on div "true false true false Workflow Set Inputs Inputs Condition If city is provided …" at bounding box center [703, 375] width 1317 height 661
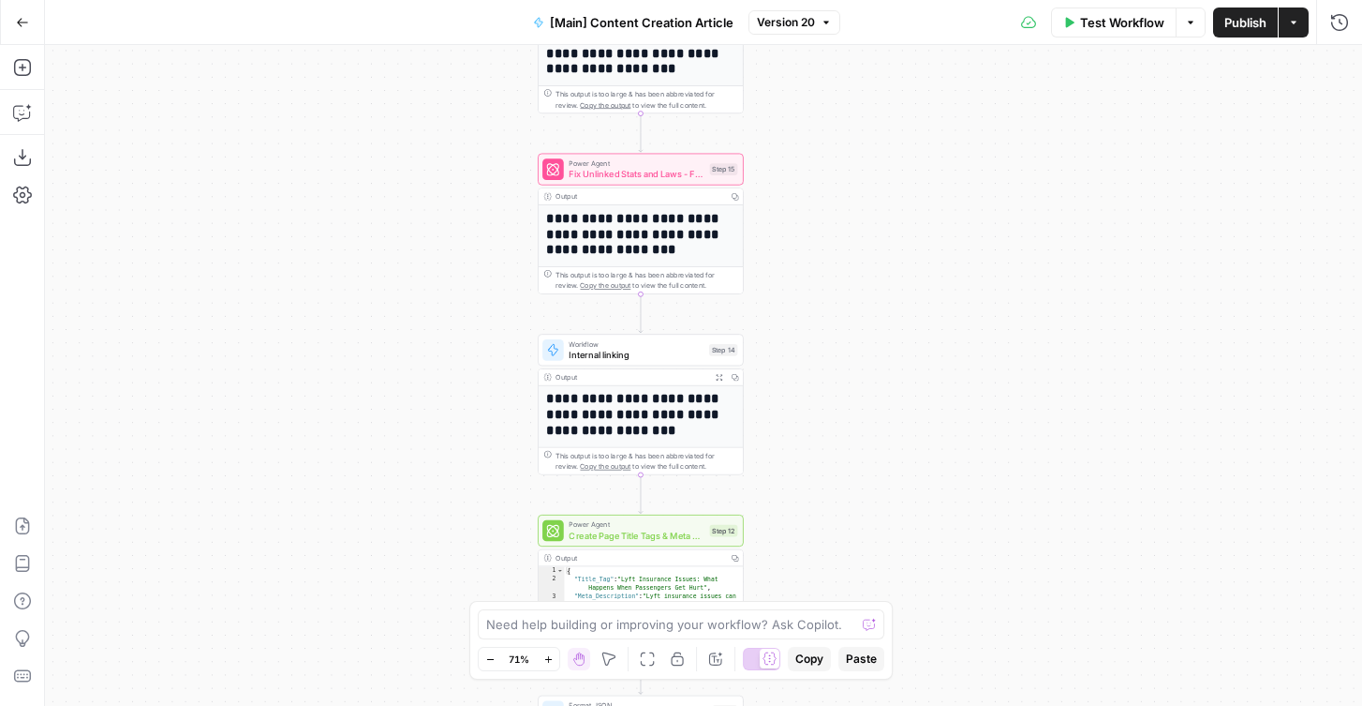
drag, startPoint x: 879, startPoint y: 496, endPoint x: 854, endPoint y: 325, distance: 172.4
click at [855, 325] on div "true false true false Workflow Set Inputs Inputs Condition If city is provided …" at bounding box center [703, 375] width 1317 height 661
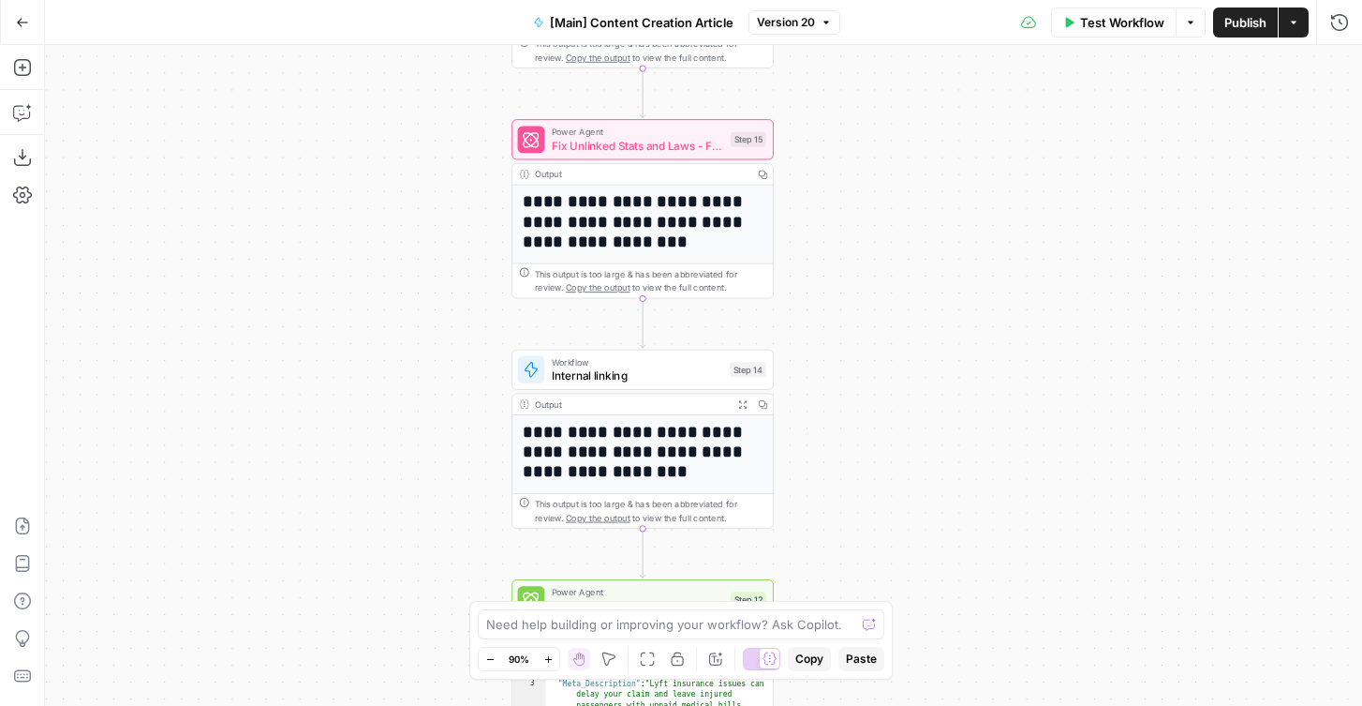
drag, startPoint x: 820, startPoint y: 272, endPoint x: 876, endPoint y: 272, distance: 56.2
click at [876, 272] on div "true false true false Workflow Set Inputs Inputs Condition If city is provided …" at bounding box center [703, 375] width 1317 height 661
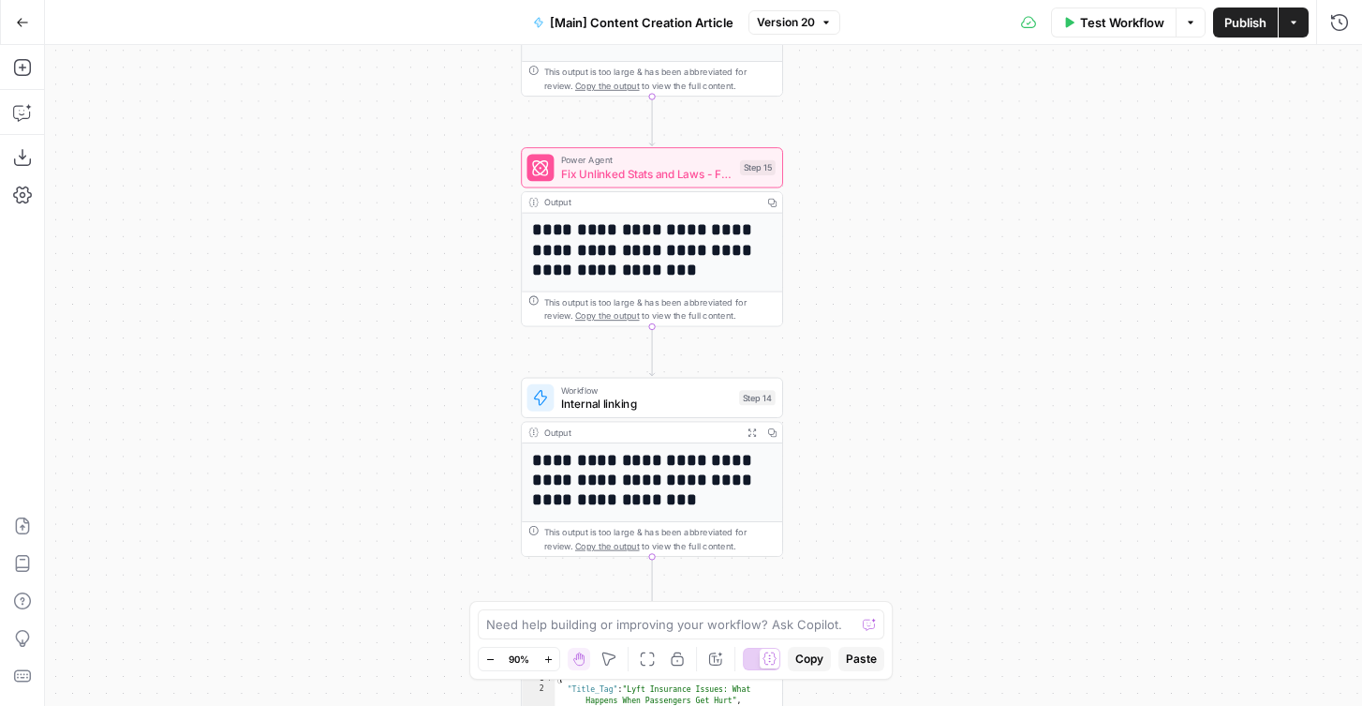
drag, startPoint x: 810, startPoint y: 151, endPoint x: 810, endPoint y: 179, distance: 28.1
click at [810, 179] on div "true false true false Workflow Set Inputs Inputs Condition If city is provided …" at bounding box center [703, 375] width 1317 height 661
drag, startPoint x: 840, startPoint y: 387, endPoint x: 794, endPoint y: 295, distance: 102.7
click at [794, 295] on div "true false true false Workflow Set Inputs Inputs Condition If city is provided …" at bounding box center [703, 375] width 1317 height 661
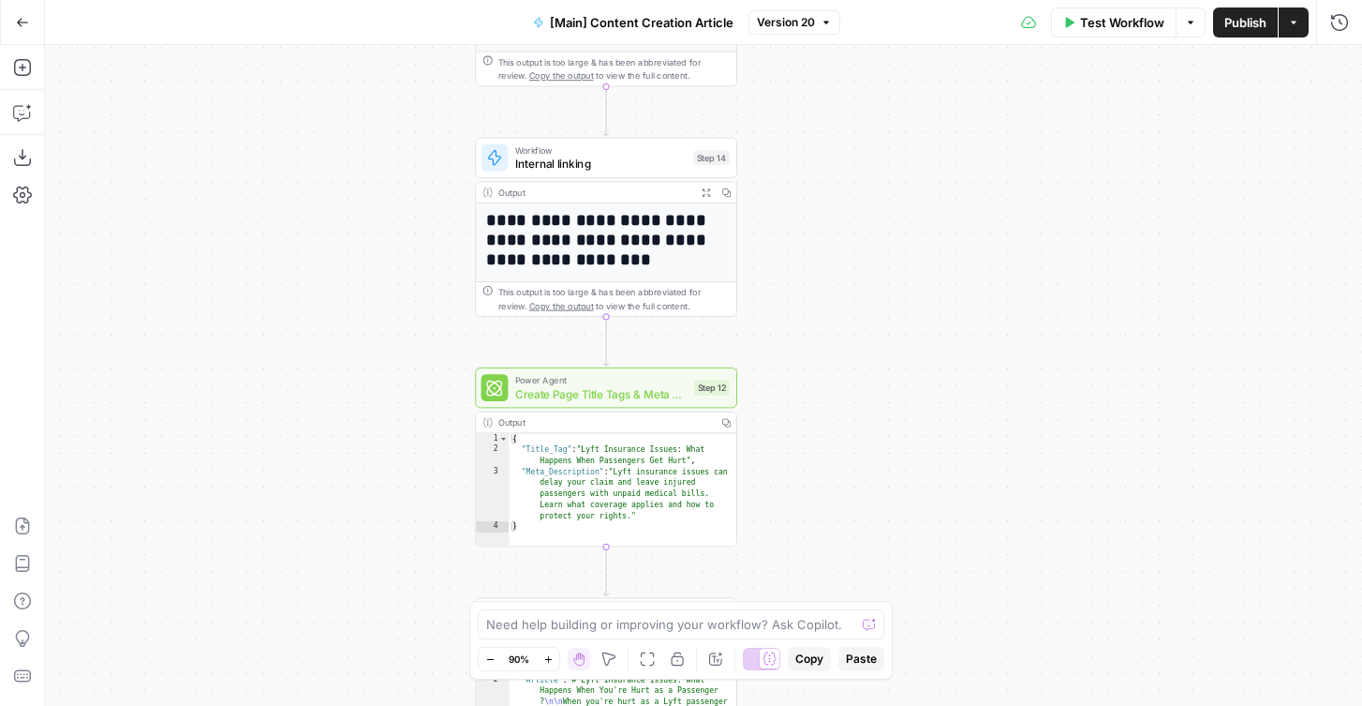
drag, startPoint x: 814, startPoint y: 478, endPoint x: 814, endPoint y: 330, distance: 148.1
click at [814, 330] on div "true false true false Workflow Set Inputs Inputs Condition If city is provided …" at bounding box center [703, 375] width 1317 height 661
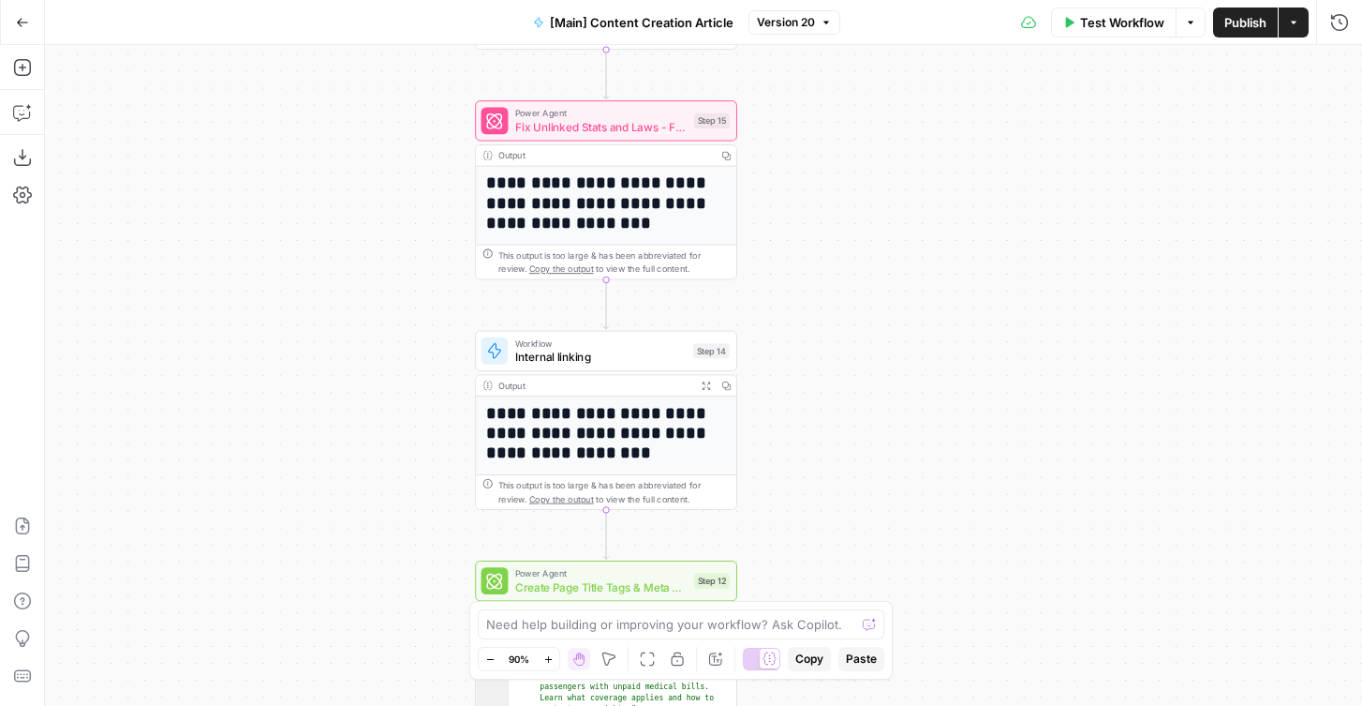
drag, startPoint x: 848, startPoint y: 134, endPoint x: 848, endPoint y: 568, distance: 433.9
click at [848, 568] on div "true false true false Workflow Set Inputs Inputs Condition If city is provided …" at bounding box center [703, 375] width 1317 height 661
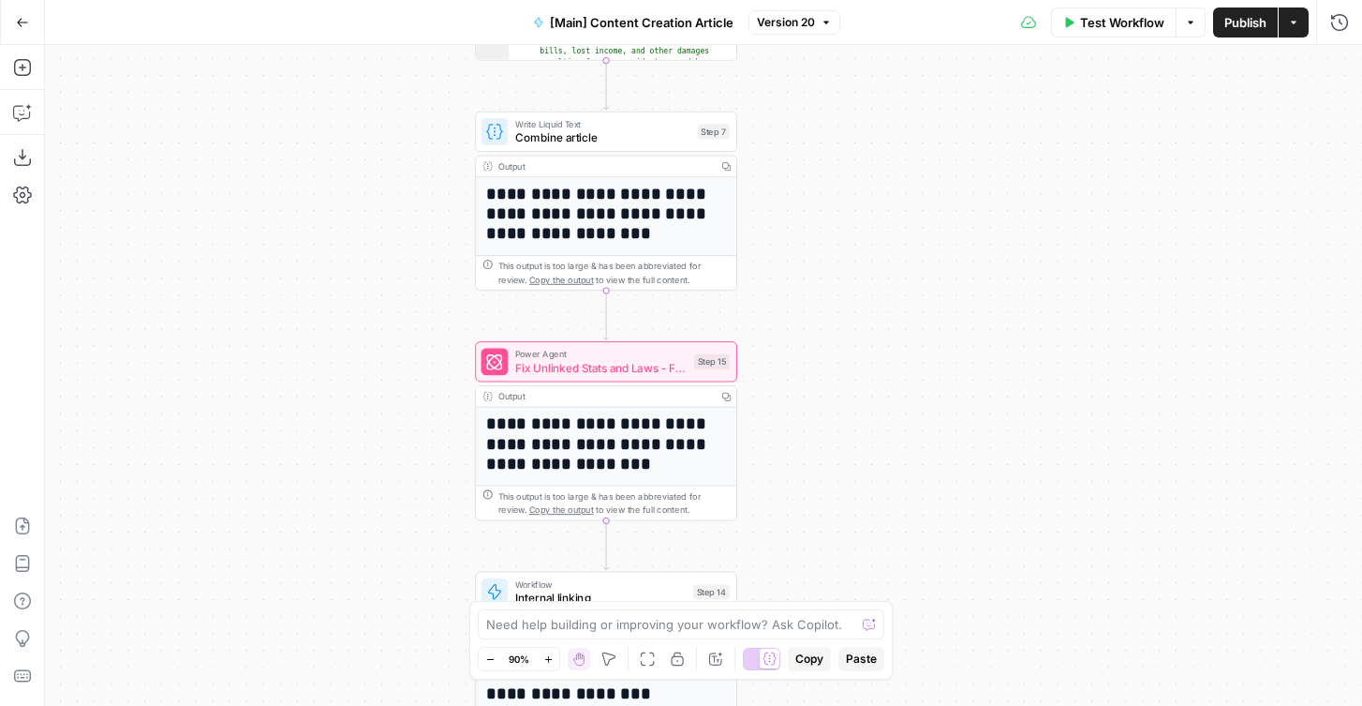
drag, startPoint x: 859, startPoint y: 241, endPoint x: 859, endPoint y: 529, distance: 288.6
click at [859, 529] on div "true false true false Workflow Set Inputs Inputs Condition If city is provided …" at bounding box center [703, 375] width 1317 height 661
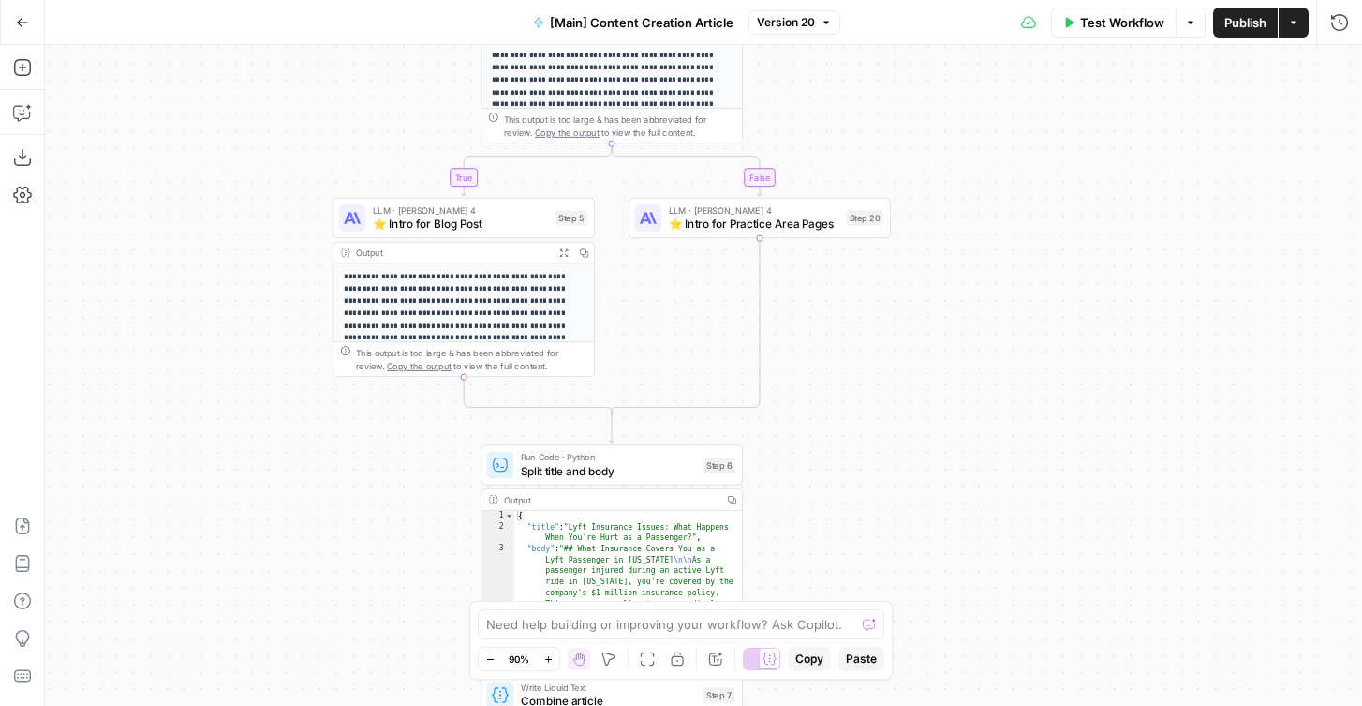
drag, startPoint x: 859, startPoint y: 326, endPoint x: 874, endPoint y: 560, distance: 234.7
click at [874, 560] on div "true false true false Workflow Set Inputs Inputs Condition If city is provided …" at bounding box center [703, 375] width 1317 height 661
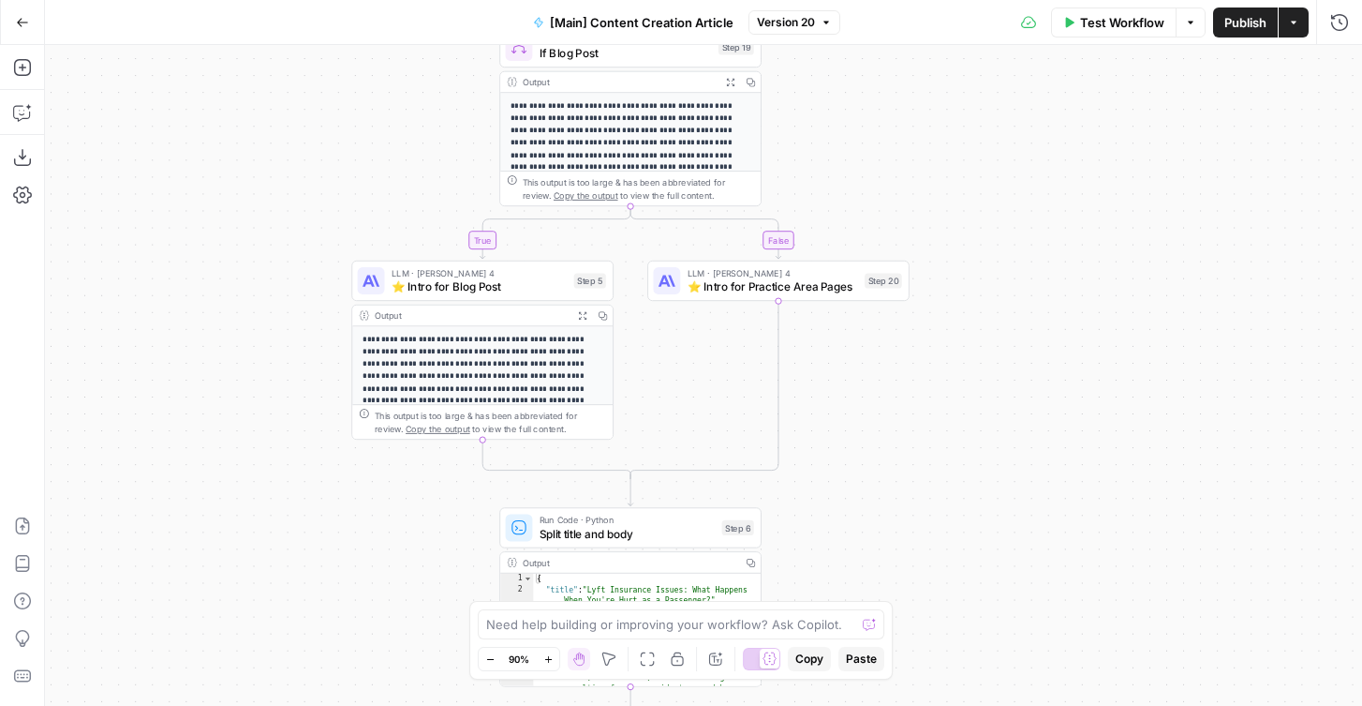
drag, startPoint x: 888, startPoint y: 230, endPoint x: 916, endPoint y: 230, distance: 27.2
click at [916, 230] on div "true false true false Workflow Set Inputs Inputs Condition If city is provided …" at bounding box center [703, 375] width 1317 height 661
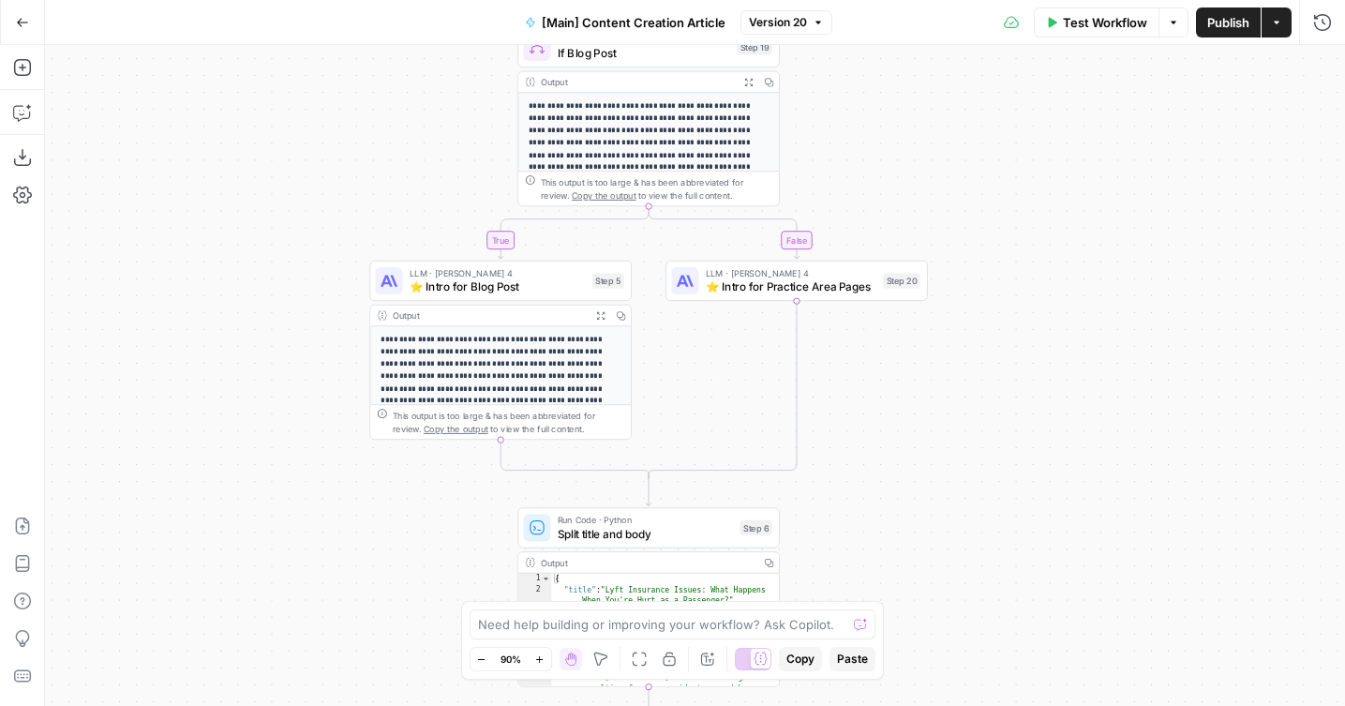
drag, startPoint x: 901, startPoint y: 150, endPoint x: 901, endPoint y: 17, distance: 133.1
click at [901, 17] on div "Go Back [Main] Content Creation Article Version 20 Test Workflow Options Publis…" at bounding box center [672, 353] width 1345 height 706
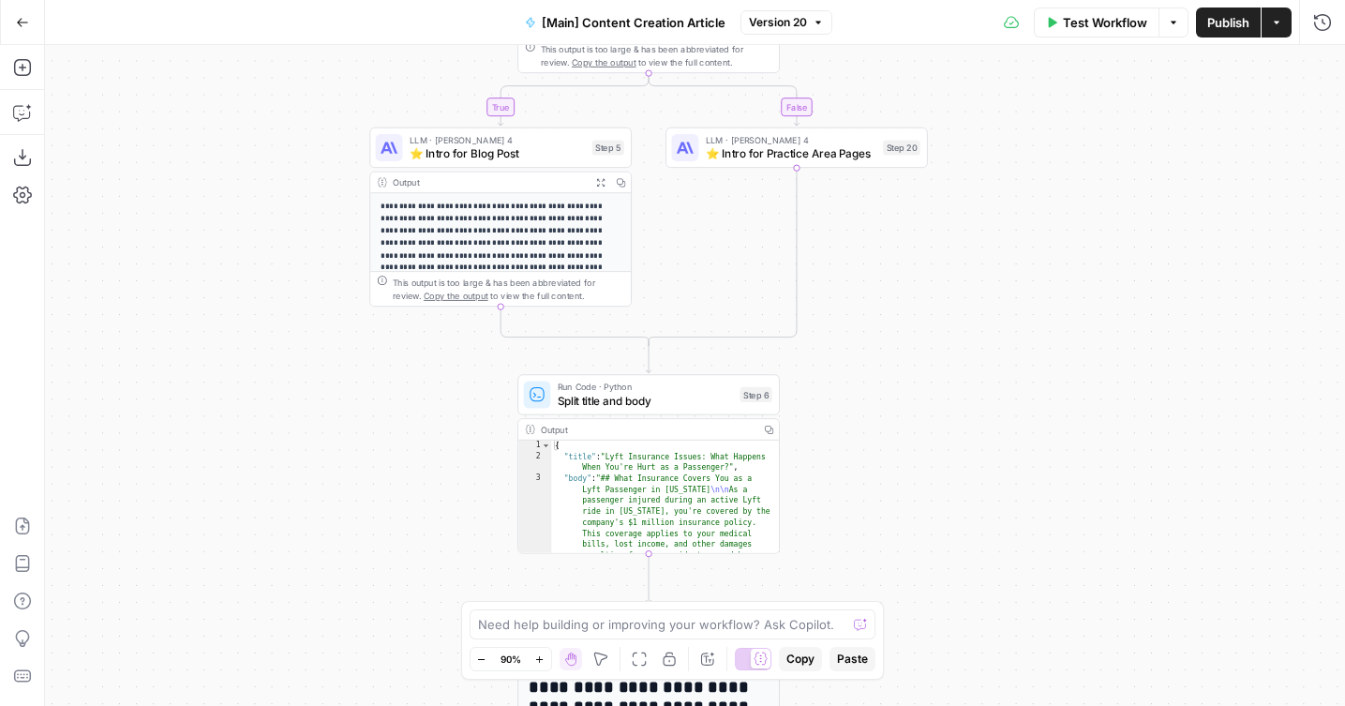
drag, startPoint x: 899, startPoint y: 437, endPoint x: 899, endPoint y: 109, distance: 328.0
click at [899, 109] on div "true false true false Workflow Set Inputs Inputs Condition If city is provided …" at bounding box center [695, 375] width 1300 height 661
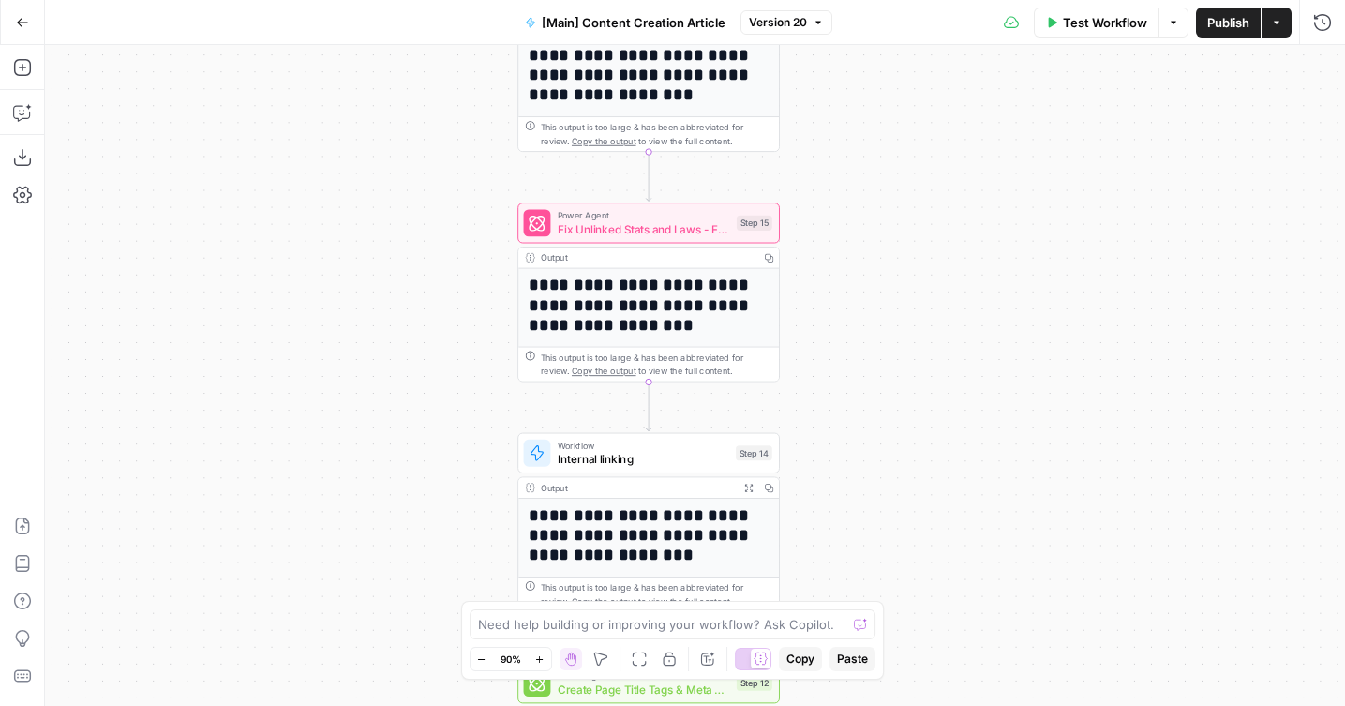
drag, startPoint x: 899, startPoint y: 474, endPoint x: 899, endPoint y: 275, distance: 198.7
click at [899, 275] on div "true false true false Workflow Set Inputs Inputs Condition If city is provided …" at bounding box center [695, 375] width 1300 height 661
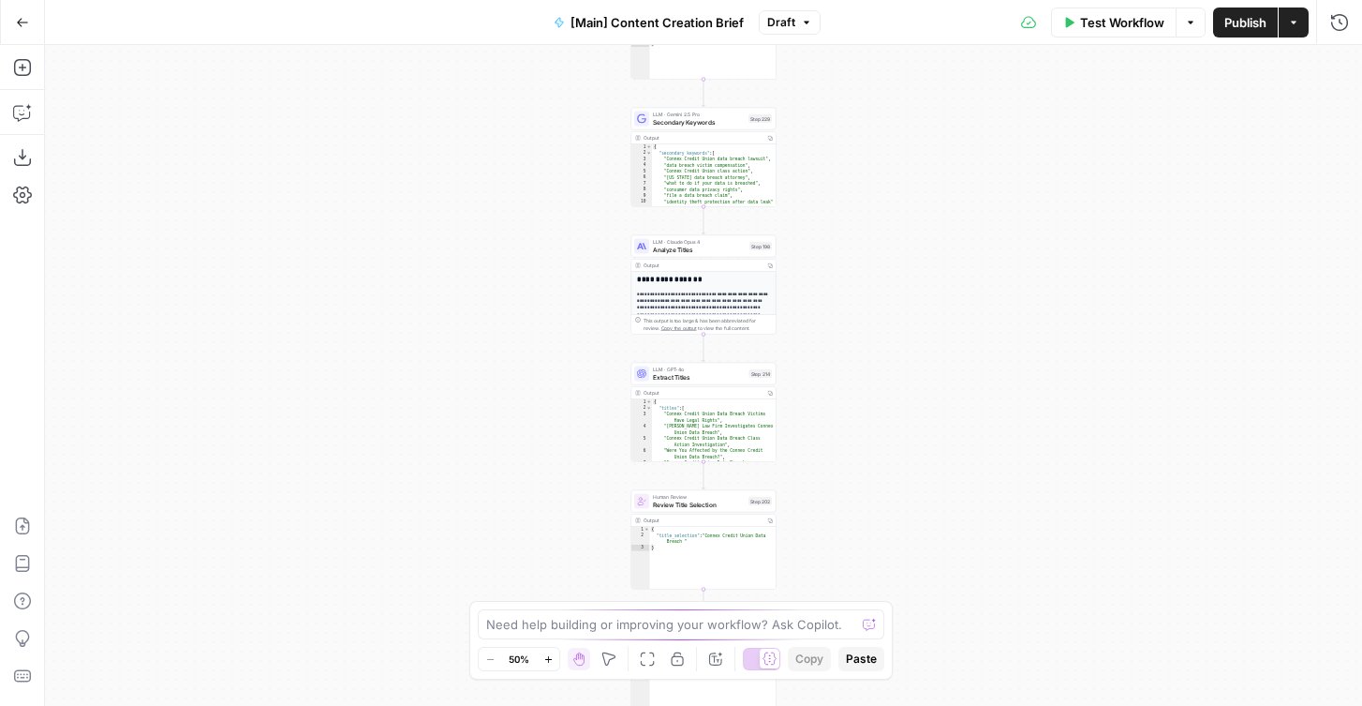
drag, startPoint x: 454, startPoint y: 315, endPoint x: 437, endPoint y: 172, distance: 143.4
click at [436, 158] on div "true false true false Workflow Set Inputs Inputs Condition If city is provided …" at bounding box center [703, 375] width 1317 height 661
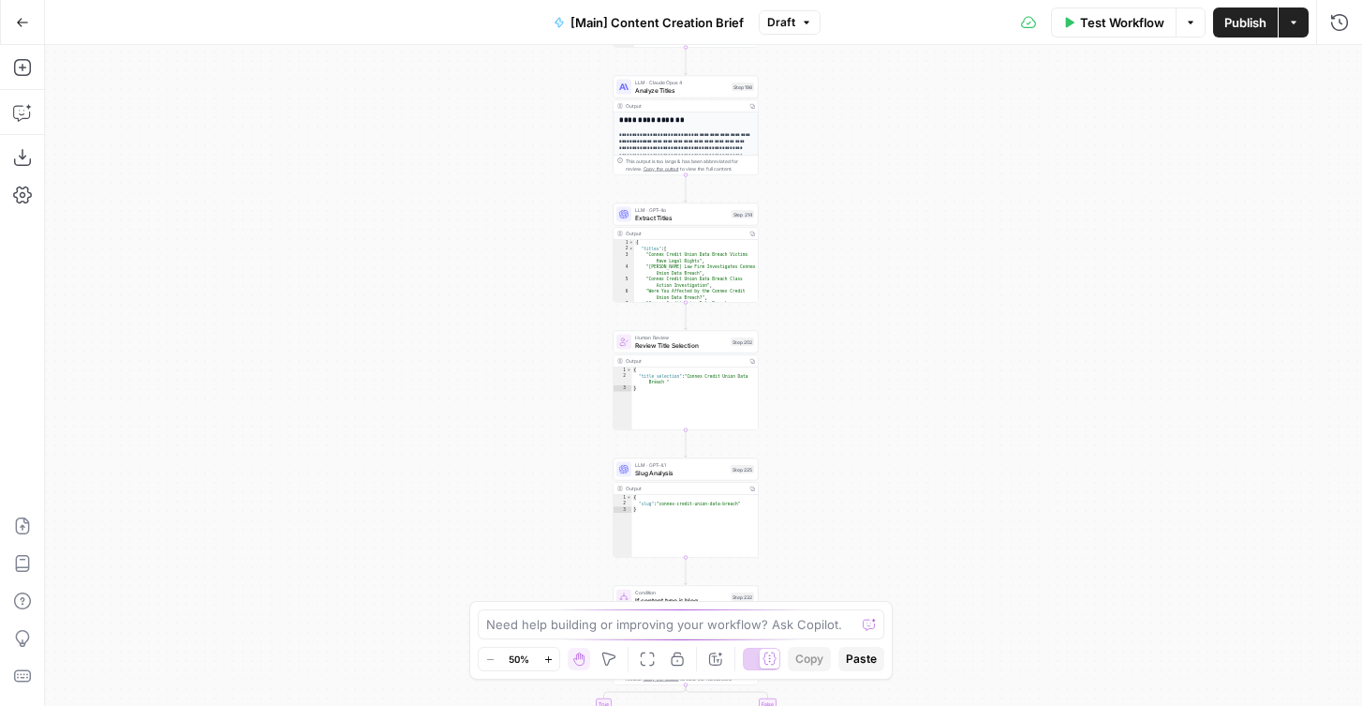
drag, startPoint x: 460, startPoint y: 368, endPoint x: 459, endPoint y: 141, distance: 226.8
click at [460, 141] on div "true false true false Workflow Set Inputs Inputs Condition If city is provided …" at bounding box center [703, 375] width 1317 height 661
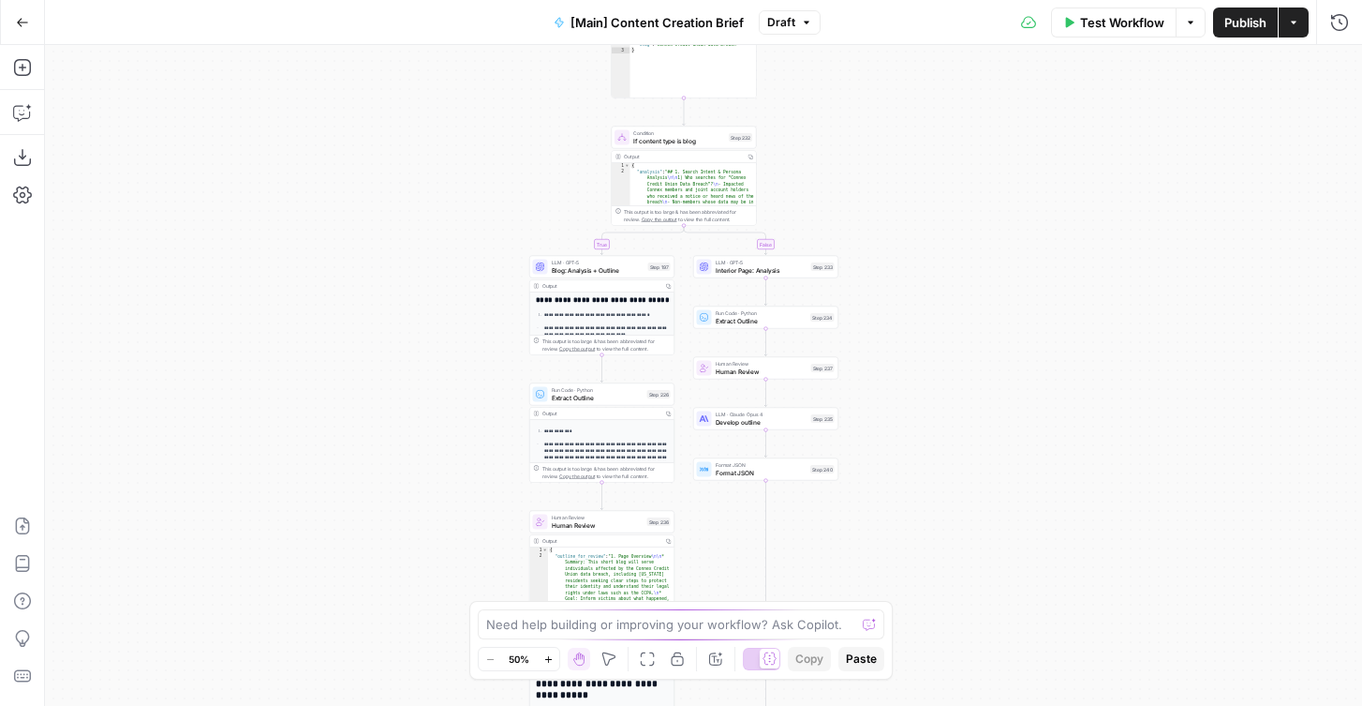
drag, startPoint x: 444, startPoint y: 474, endPoint x: 441, endPoint y: 215, distance: 259.6
click at [441, 215] on div "true false true false Workflow Set Inputs Inputs Condition If city is provided …" at bounding box center [703, 375] width 1317 height 661
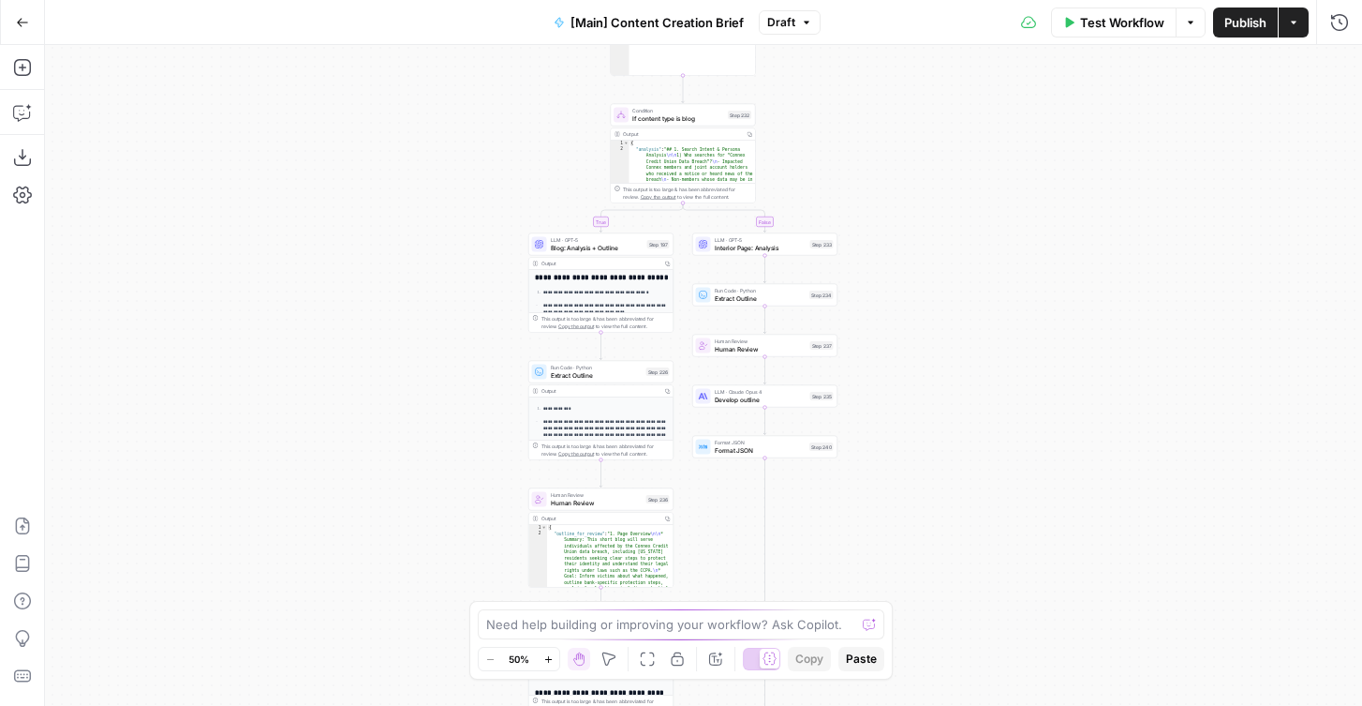
drag, startPoint x: 445, startPoint y: 445, endPoint x: 409, endPoint y: 326, distance: 124.2
click at [409, 326] on div "true false true false Workflow Set Inputs Inputs Condition If city is provided …" at bounding box center [703, 375] width 1317 height 661
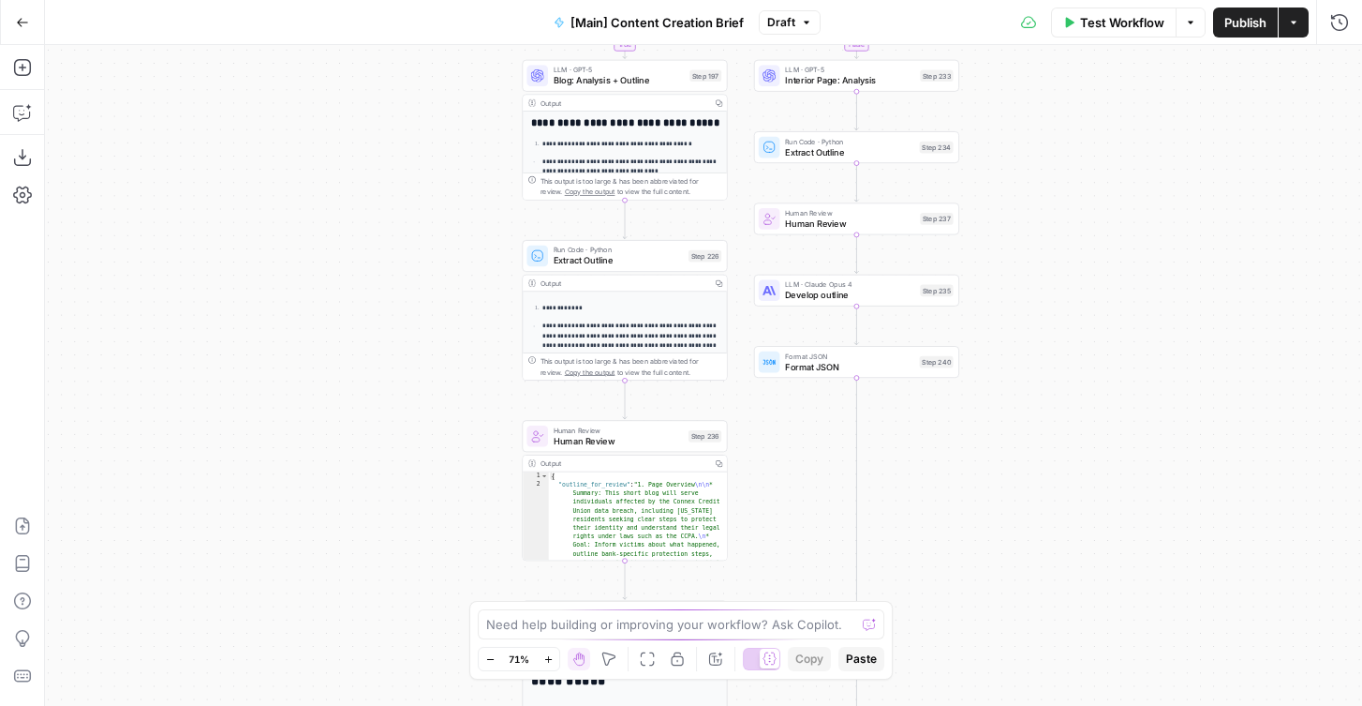
drag, startPoint x: 417, startPoint y: 201, endPoint x: 417, endPoint y: 266, distance: 64.7
click at [417, 266] on div "true false true false Workflow Set Inputs Inputs Condition If city is provided …" at bounding box center [703, 375] width 1317 height 661
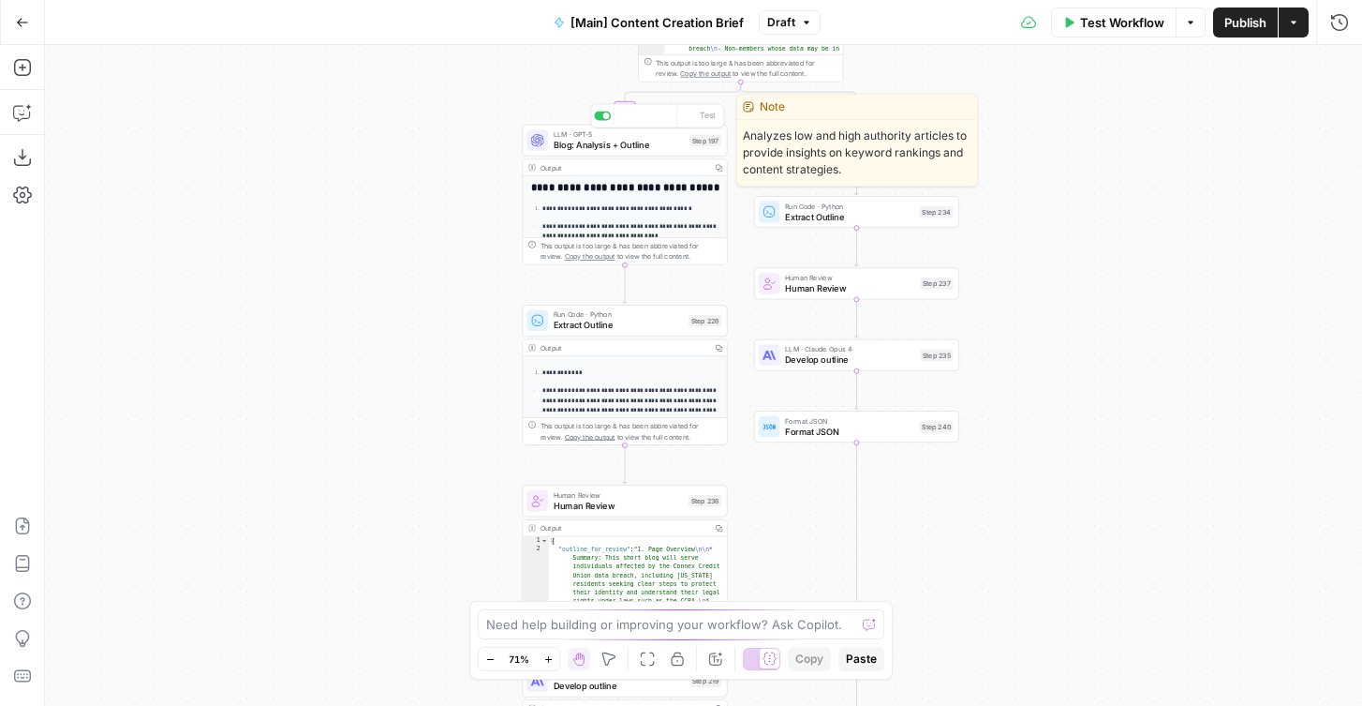
click at [585, 152] on div "LLM · GPT-5 Blog: Analysis + Outline Step 197 Copy step Delete step Edit Note T…" at bounding box center [624, 141] width 205 height 32
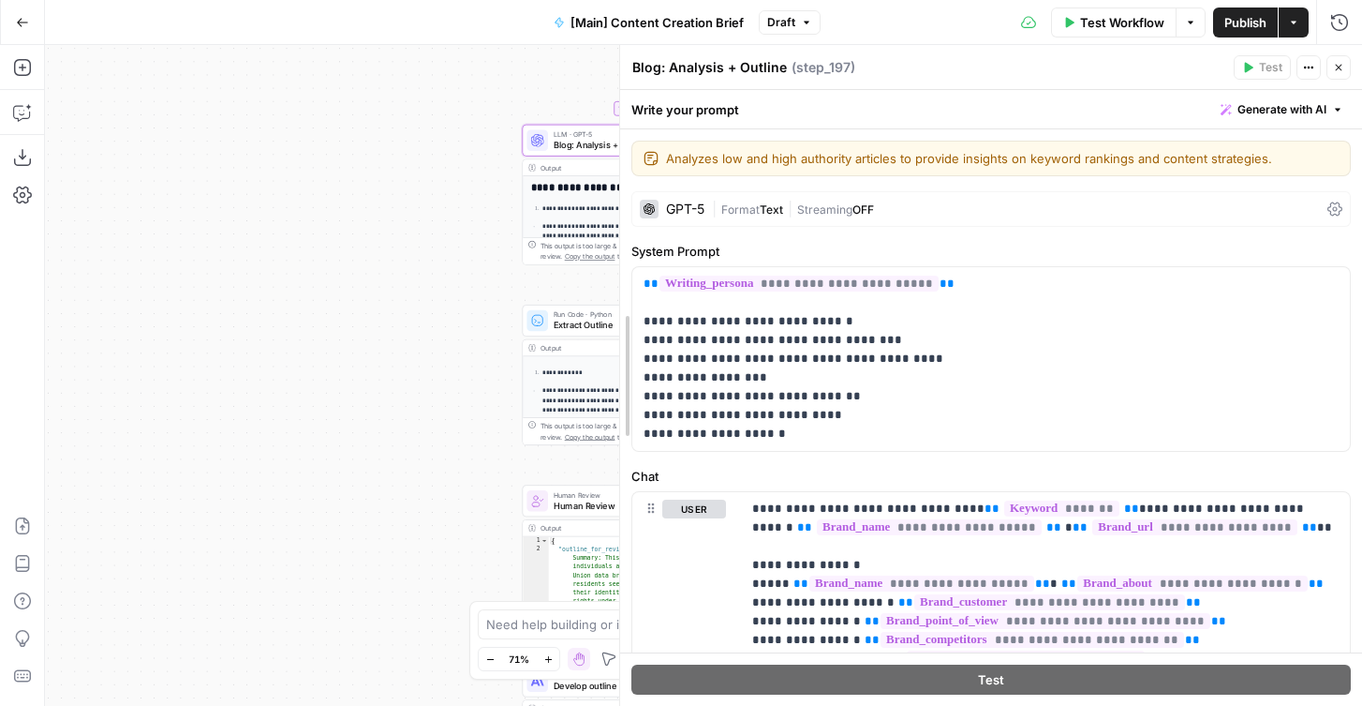
drag, startPoint x: 698, startPoint y: 425, endPoint x: 630, endPoint y: 423, distance: 68.5
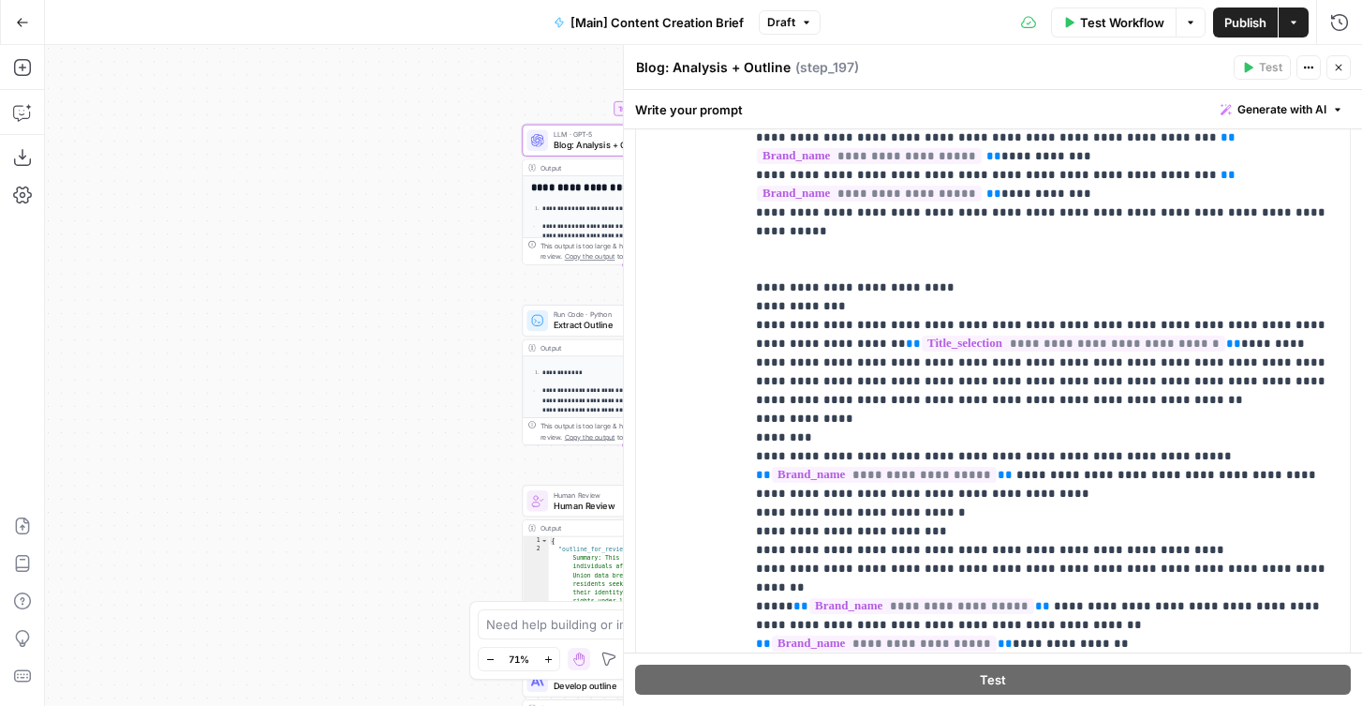
scroll to position [1552, 0]
drag, startPoint x: 775, startPoint y: 179, endPoint x: 908, endPoint y: 179, distance: 133.1
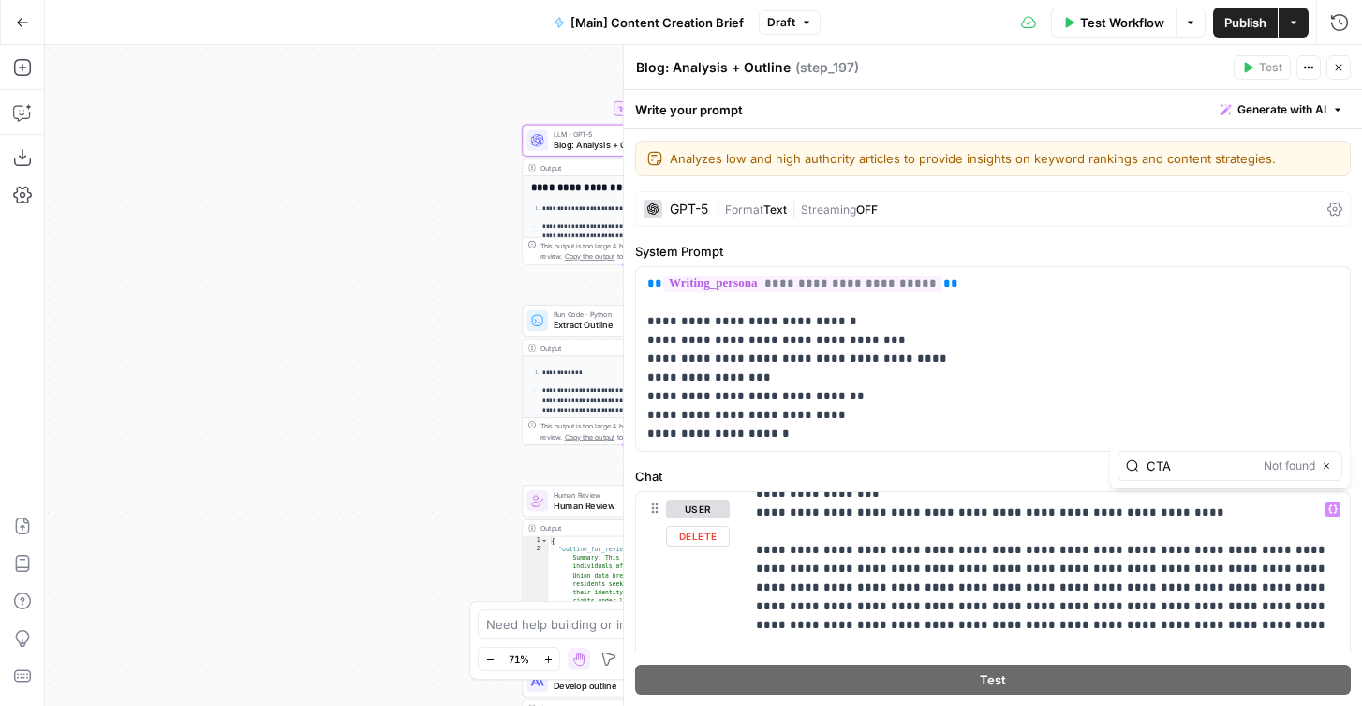
type input "CTA"
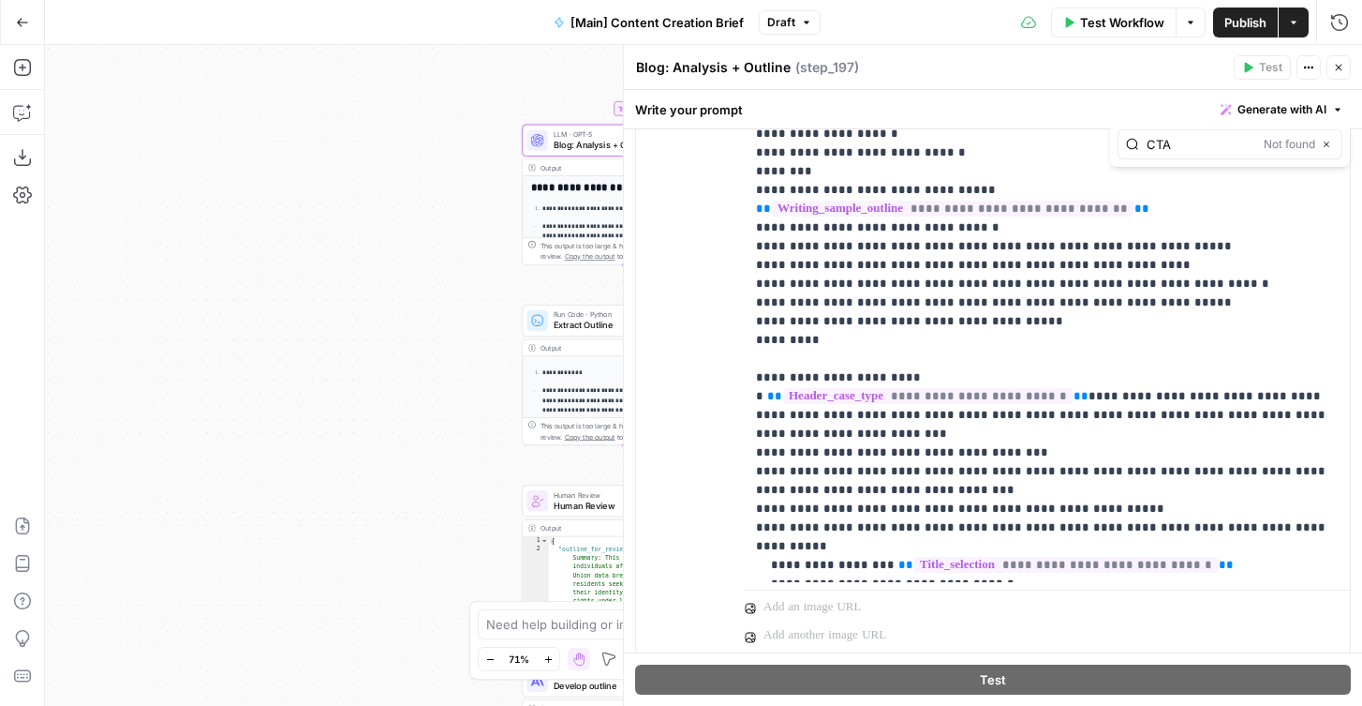
scroll to position [707, 0]
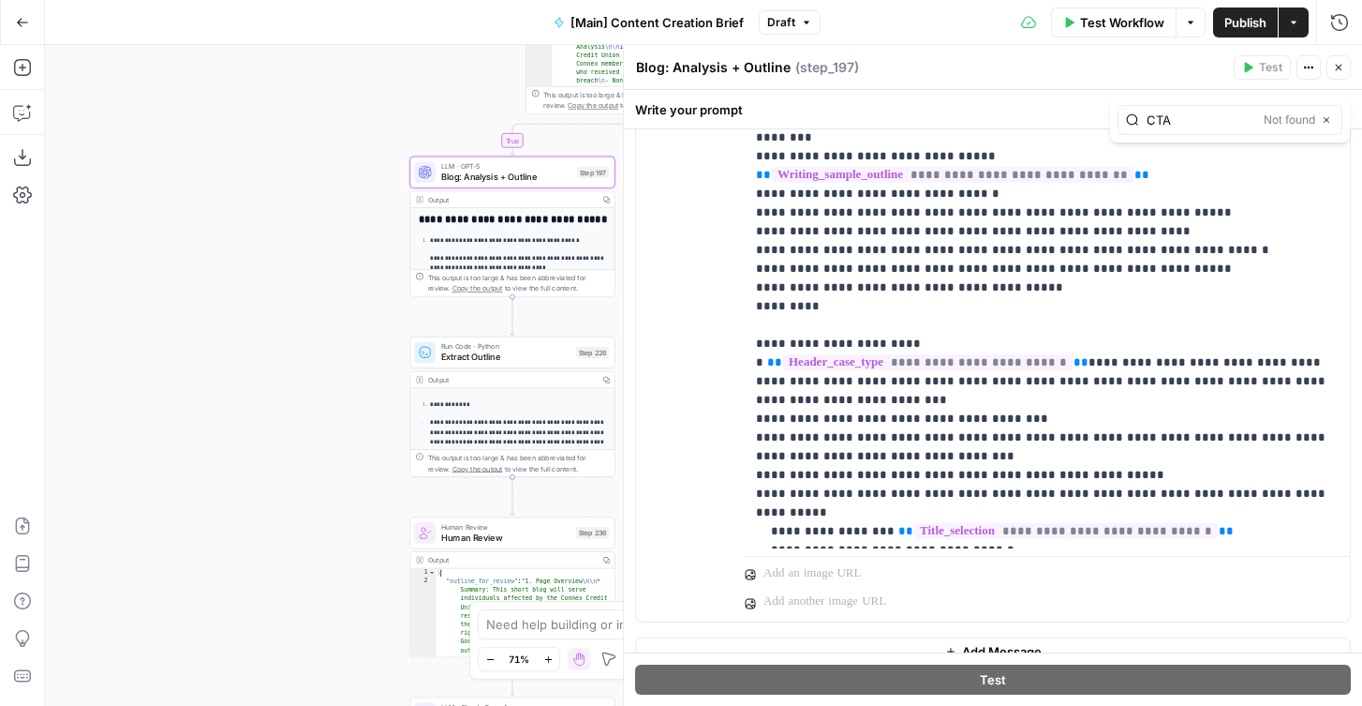
drag, startPoint x: 461, startPoint y: 291, endPoint x: 339, endPoint y: 326, distance: 126.7
click at [339, 326] on div "true false true false Workflow Set Inputs Inputs Condition If city is provided …" at bounding box center [703, 375] width 1317 height 661
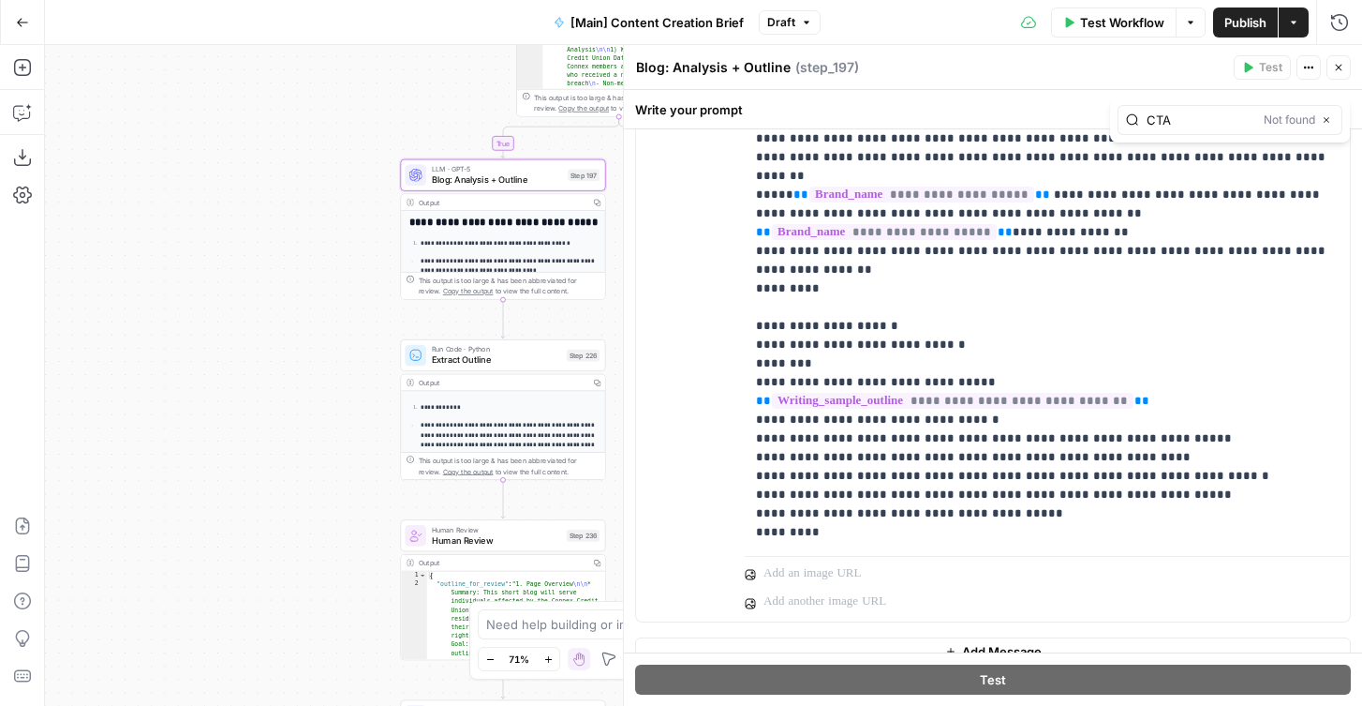
scroll to position [1773, 0]
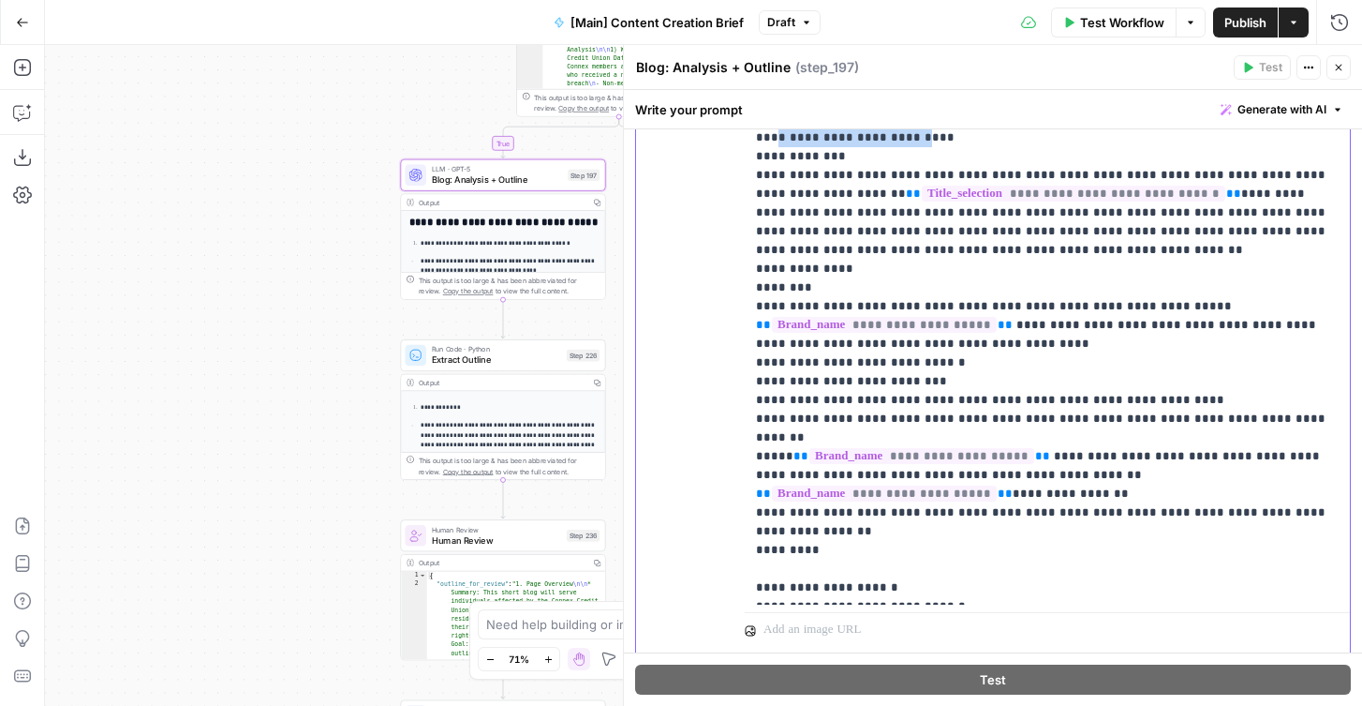
scroll to position [1602, 0]
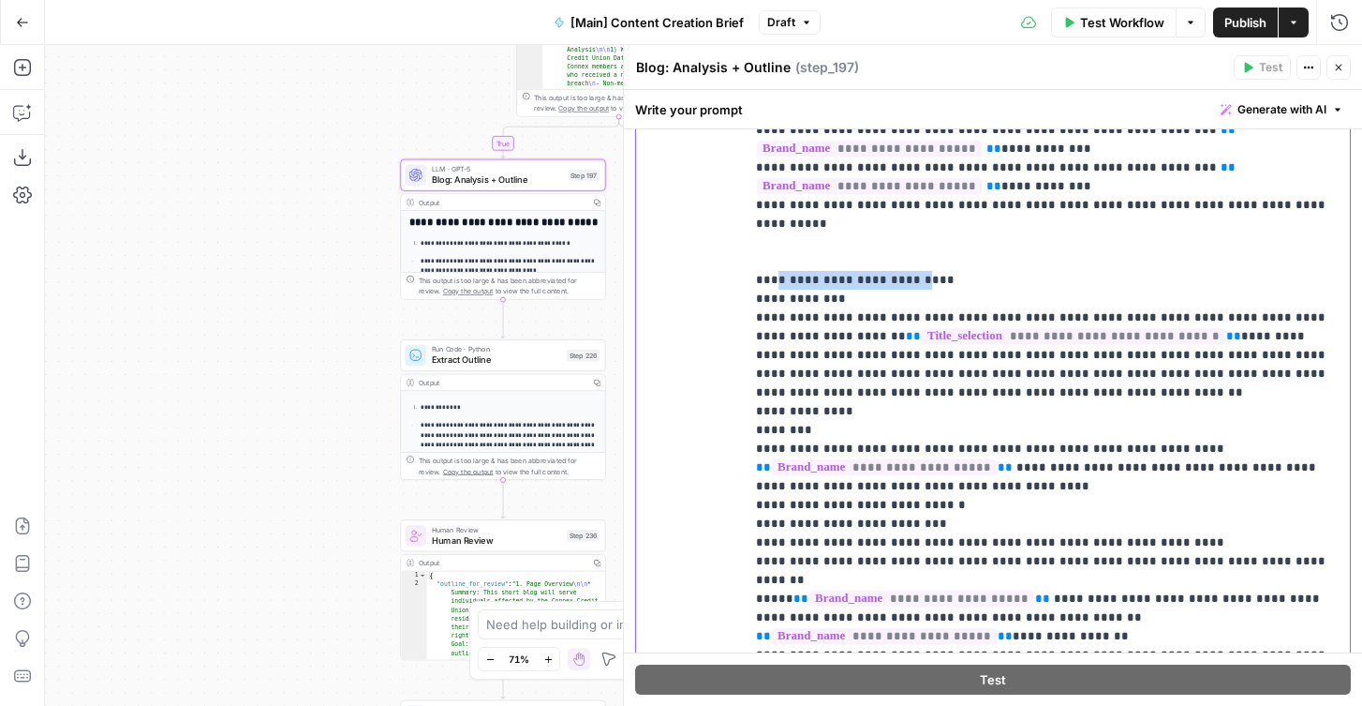
scroll to position [1526, 0]
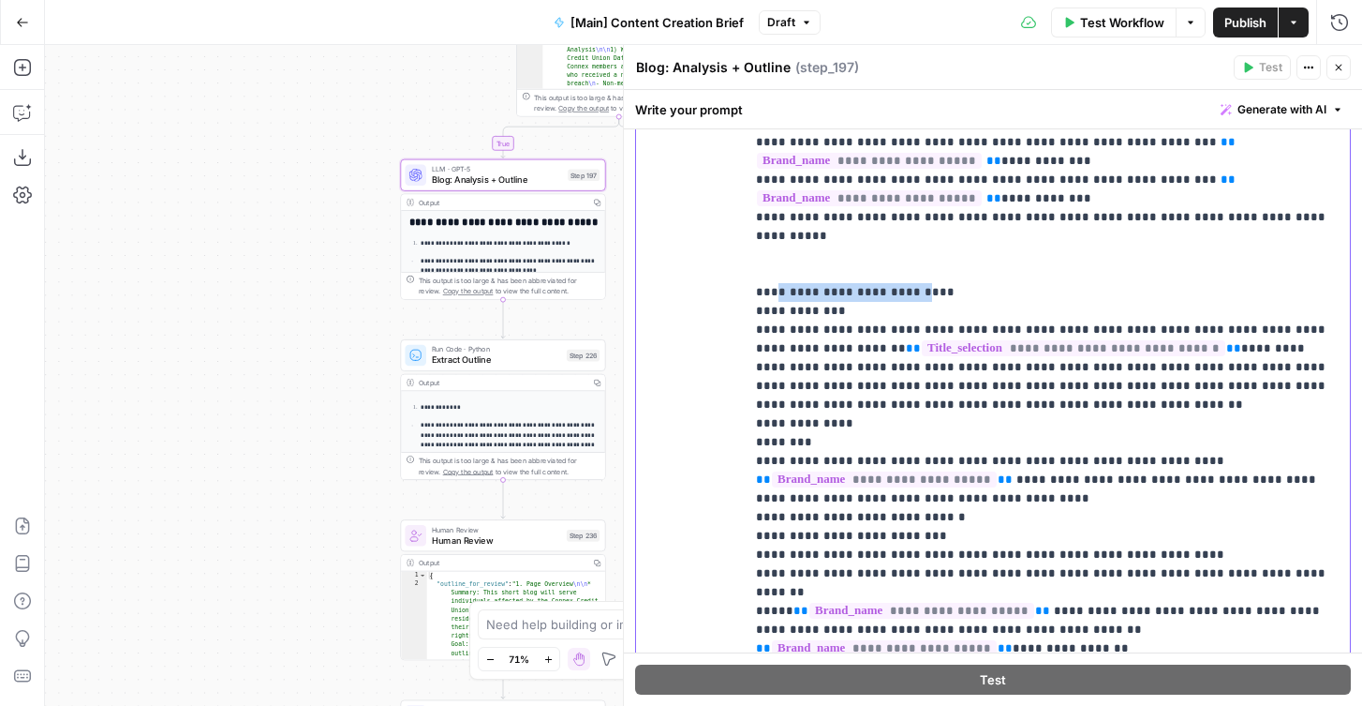
drag, startPoint x: 769, startPoint y: 224, endPoint x: 899, endPoint y: 224, distance: 129.3
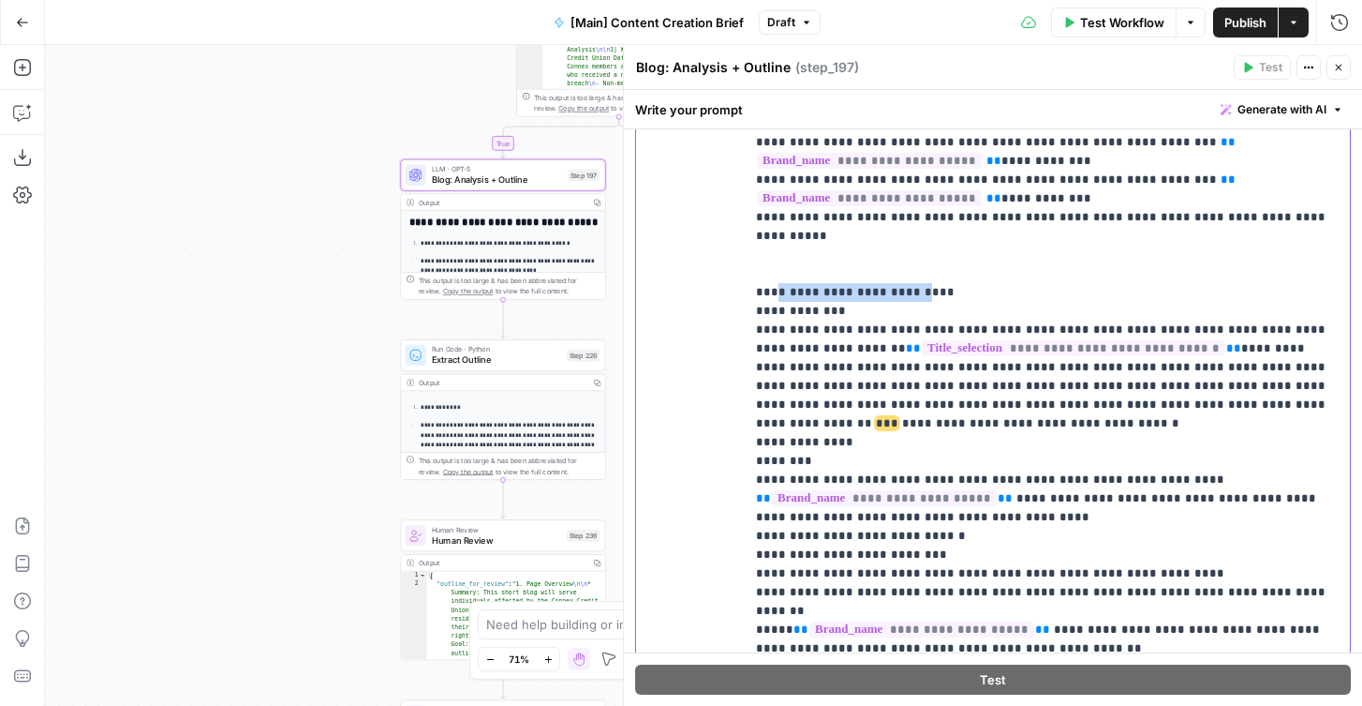
scroll to position [1557, 0]
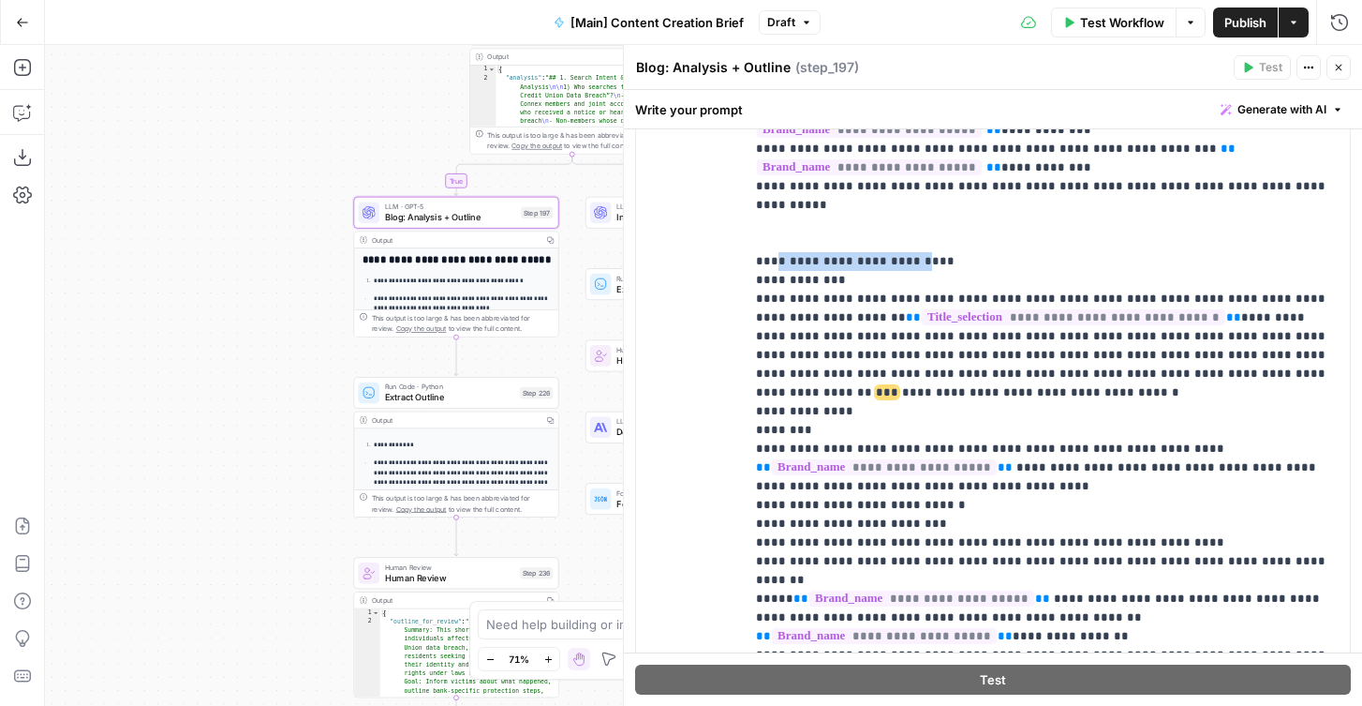
drag, startPoint x: 372, startPoint y: 439, endPoint x: 328, endPoint y: 504, distance: 78.2
click at [328, 505] on div "true false true false Workflow Set Inputs Inputs Condition If city is provided …" at bounding box center [703, 375] width 1317 height 661
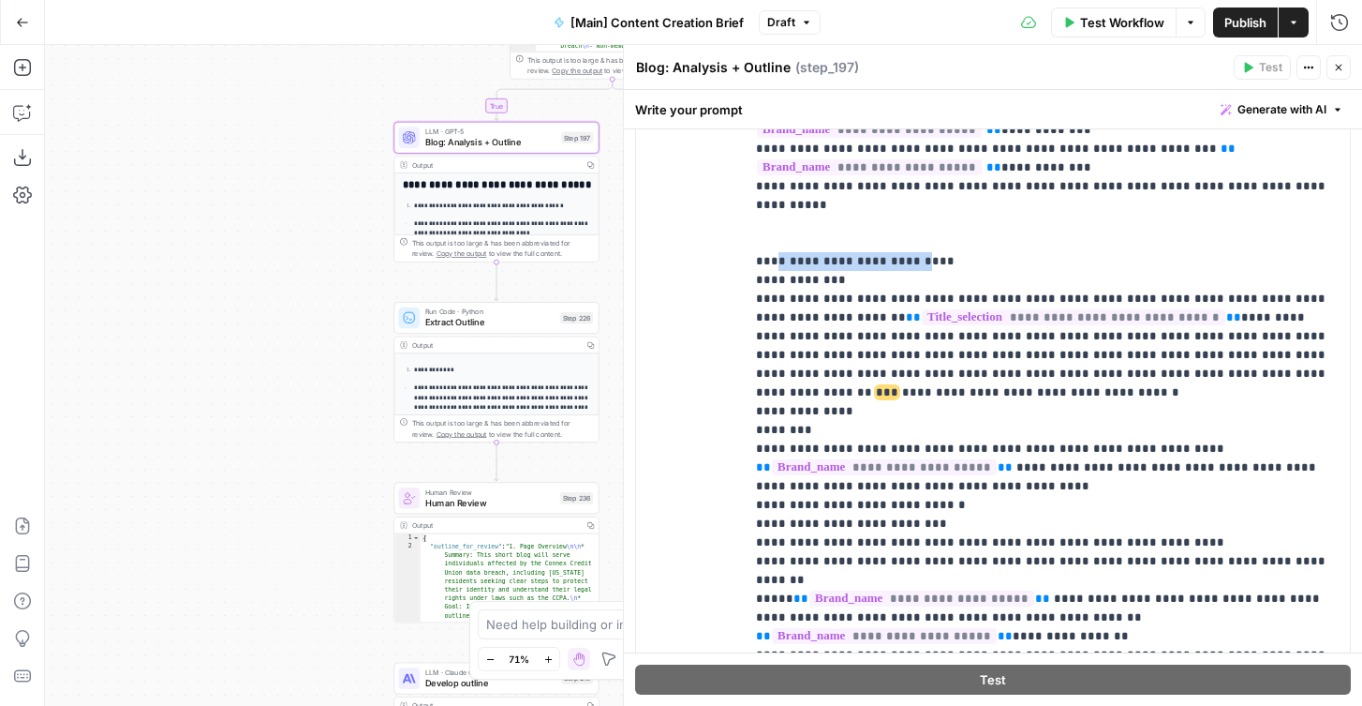
drag, startPoint x: 428, startPoint y: 154, endPoint x: 469, endPoint y: 46, distance: 115.4
click at [469, 47] on div "true false true false Workflow Set Inputs Inputs Condition If city is provided …" at bounding box center [703, 375] width 1317 height 661
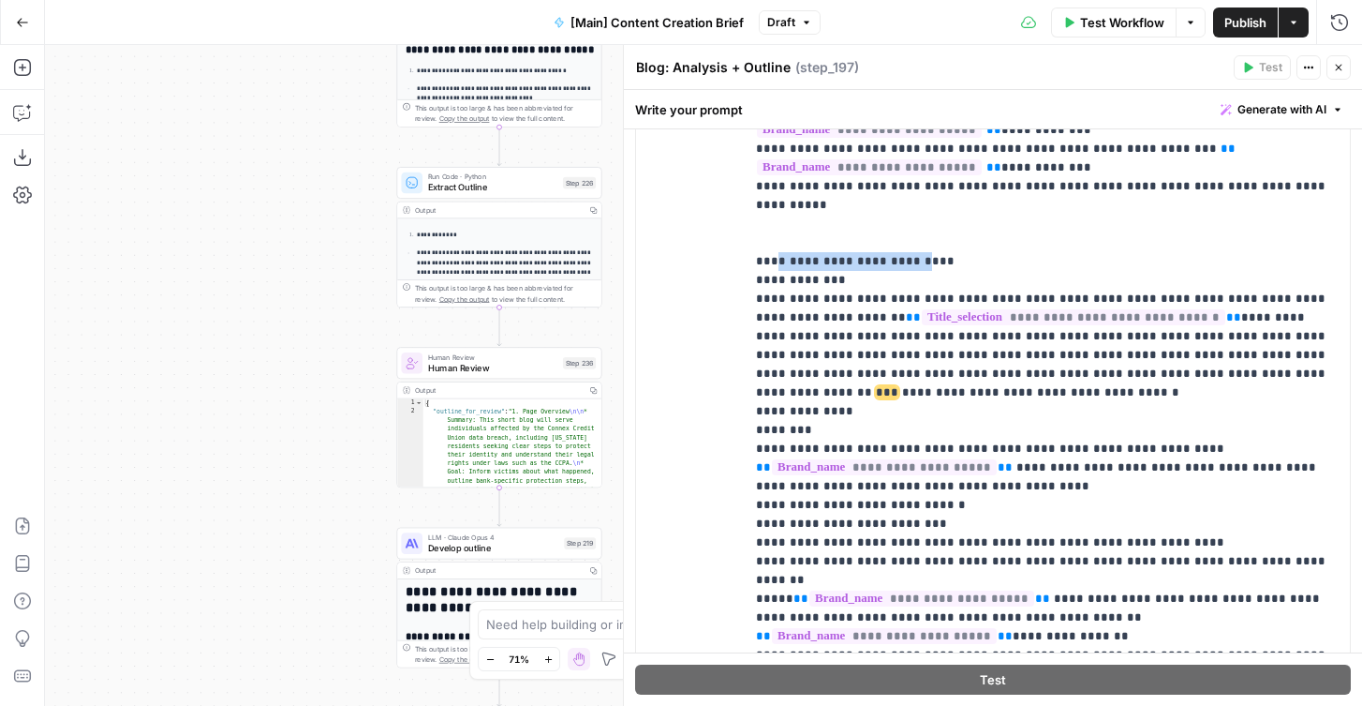
drag, startPoint x: 365, startPoint y: 526, endPoint x: 363, endPoint y: 338, distance: 187.4
click at [364, 338] on div "true false true false Workflow Set Inputs Inputs Condition If city is provided …" at bounding box center [703, 375] width 1317 height 661
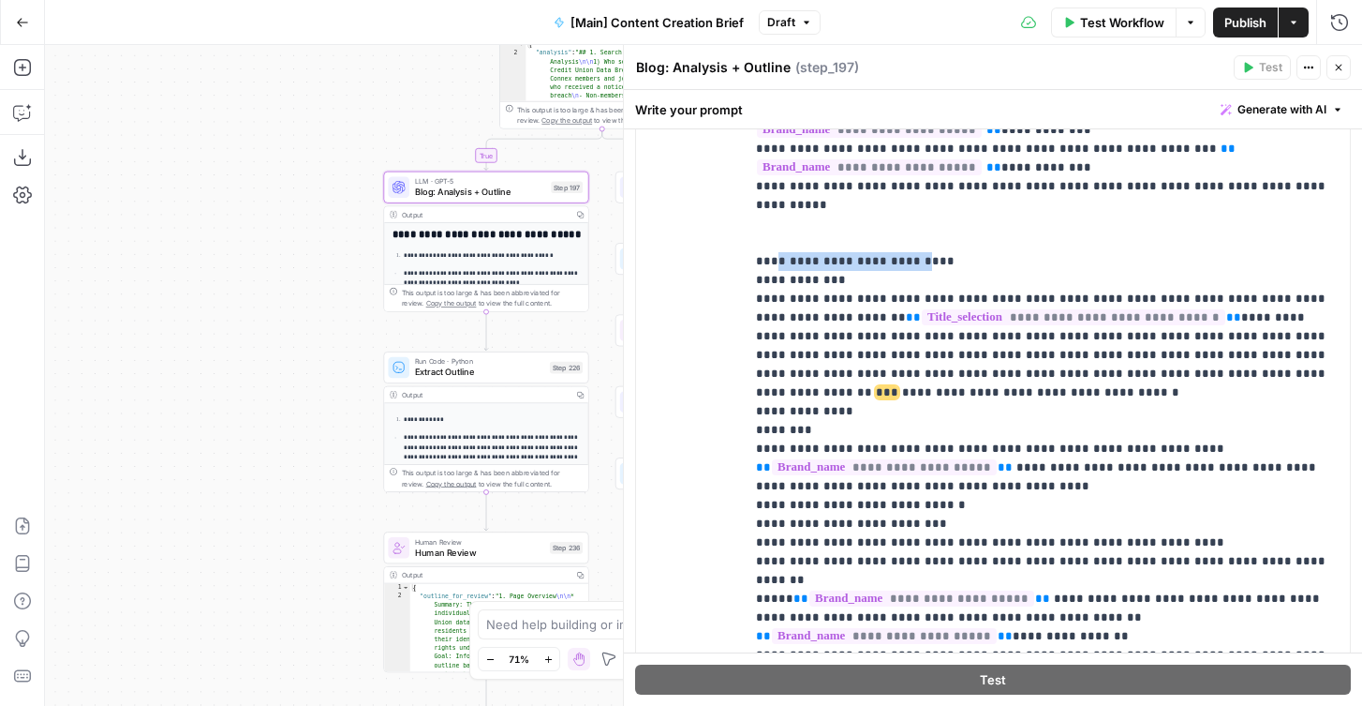
drag, startPoint x: 337, startPoint y: 351, endPoint x: 325, endPoint y: 592, distance: 241.1
click at [325, 592] on div "true false true false Workflow Set Inputs Inputs Condition If city is provided …" at bounding box center [703, 375] width 1317 height 661
drag, startPoint x: 922, startPoint y: 267, endPoint x: 1332, endPoint y: 259, distance: 409.6
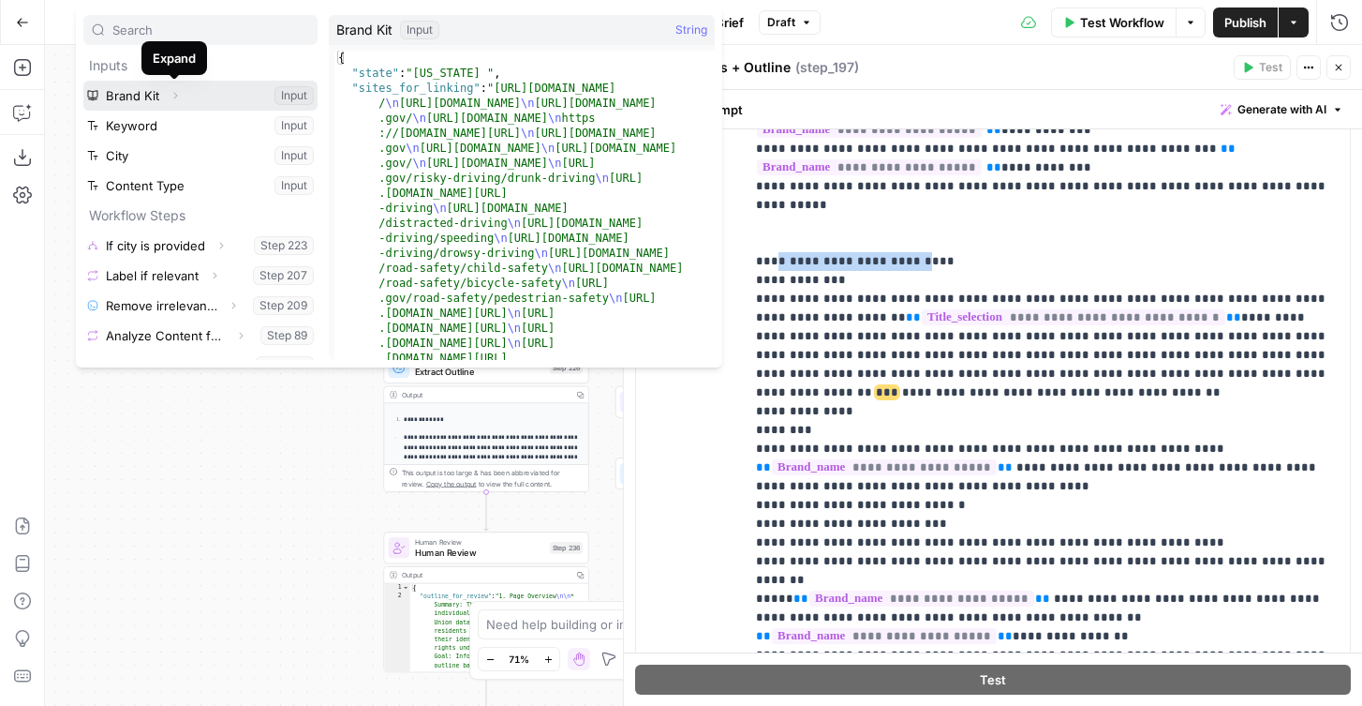
click at [175, 97] on icon "button" at bounding box center [175, 95] width 11 height 11
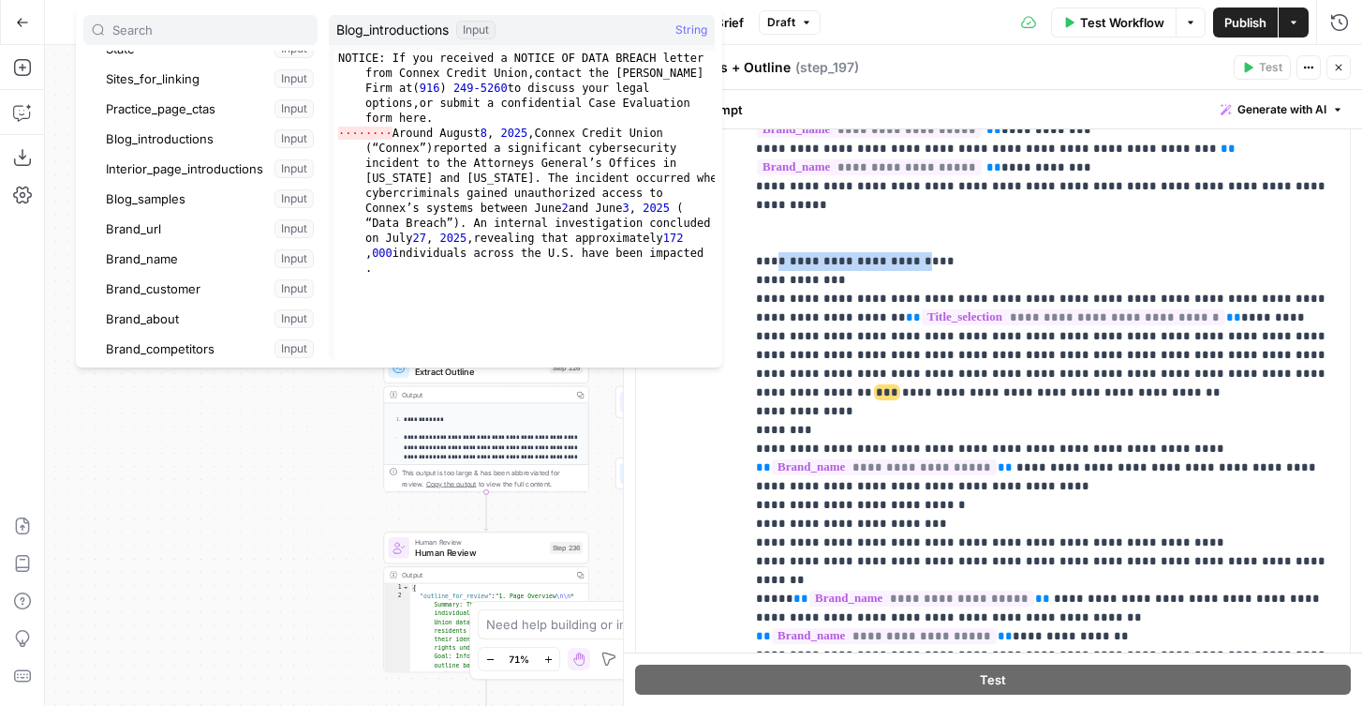
scroll to position [73, 0]
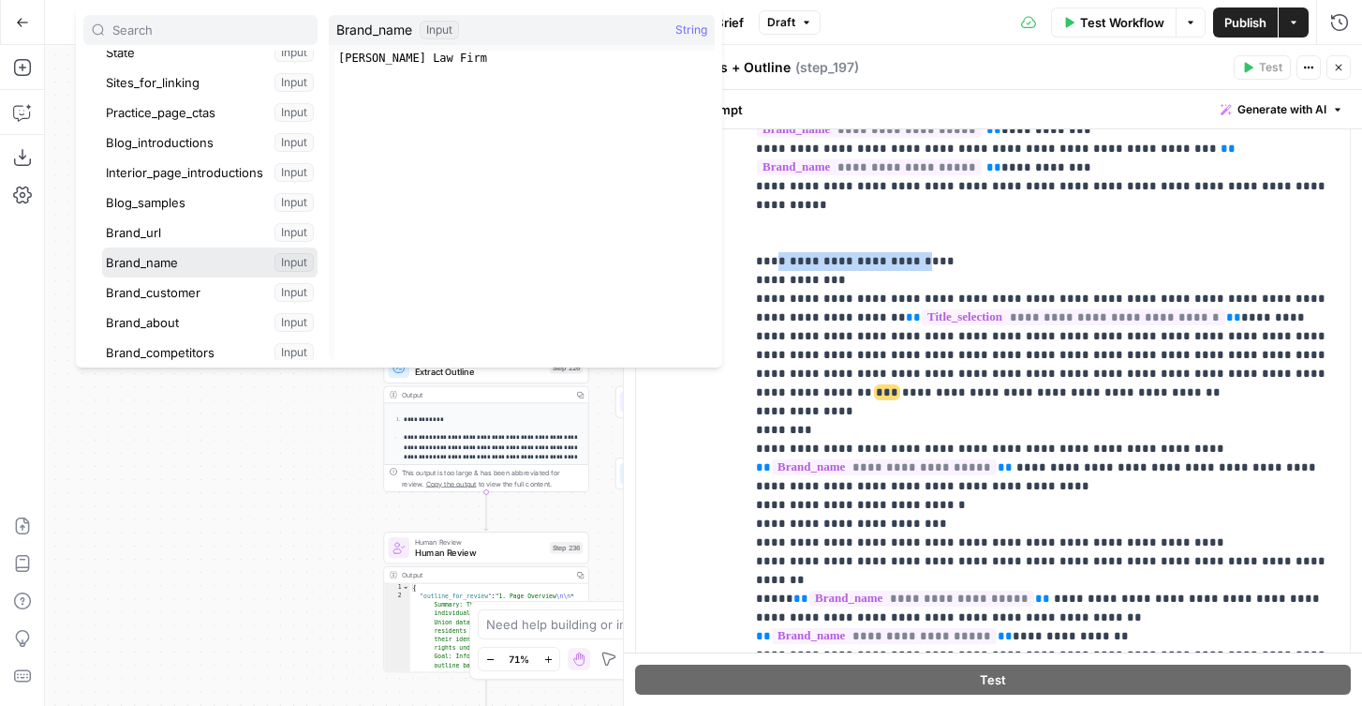
click at [186, 265] on button "Select variable Brand_name" at bounding box center [210, 262] width 216 height 30
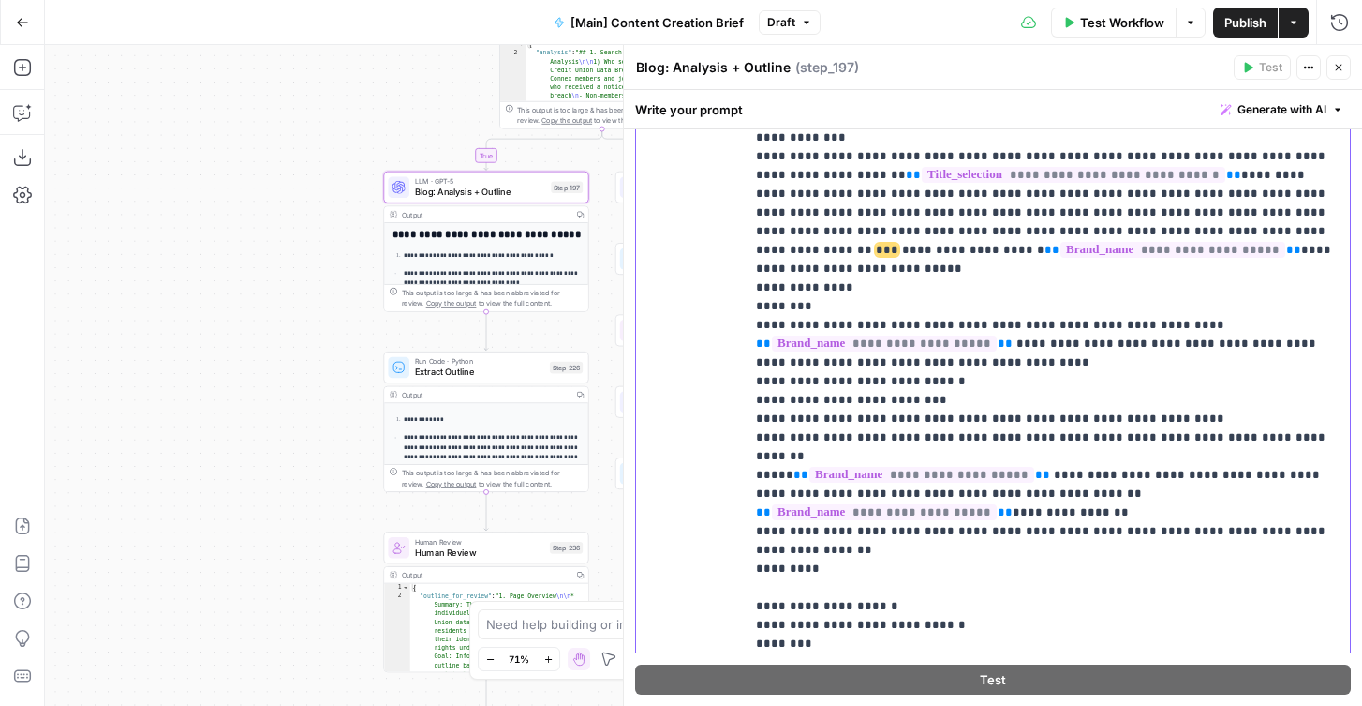
scroll to position [1807, 0]
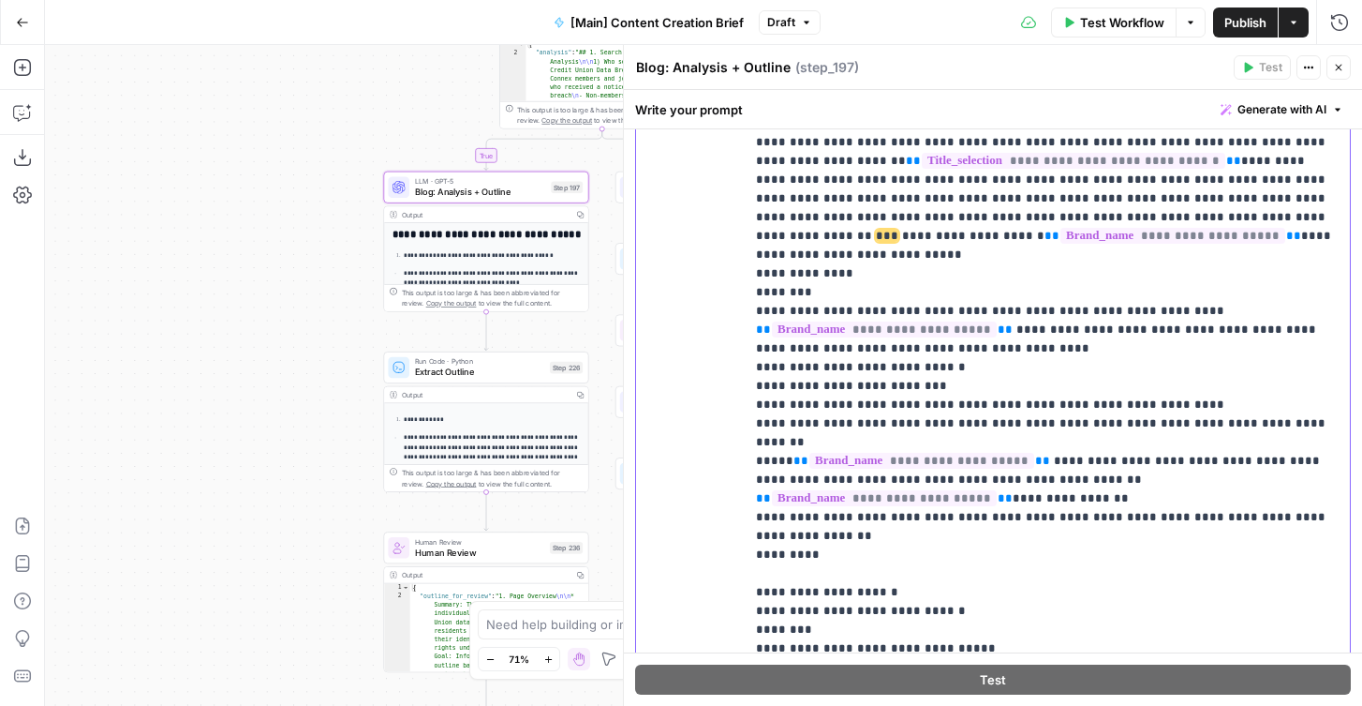
scroll to position [1712, 0]
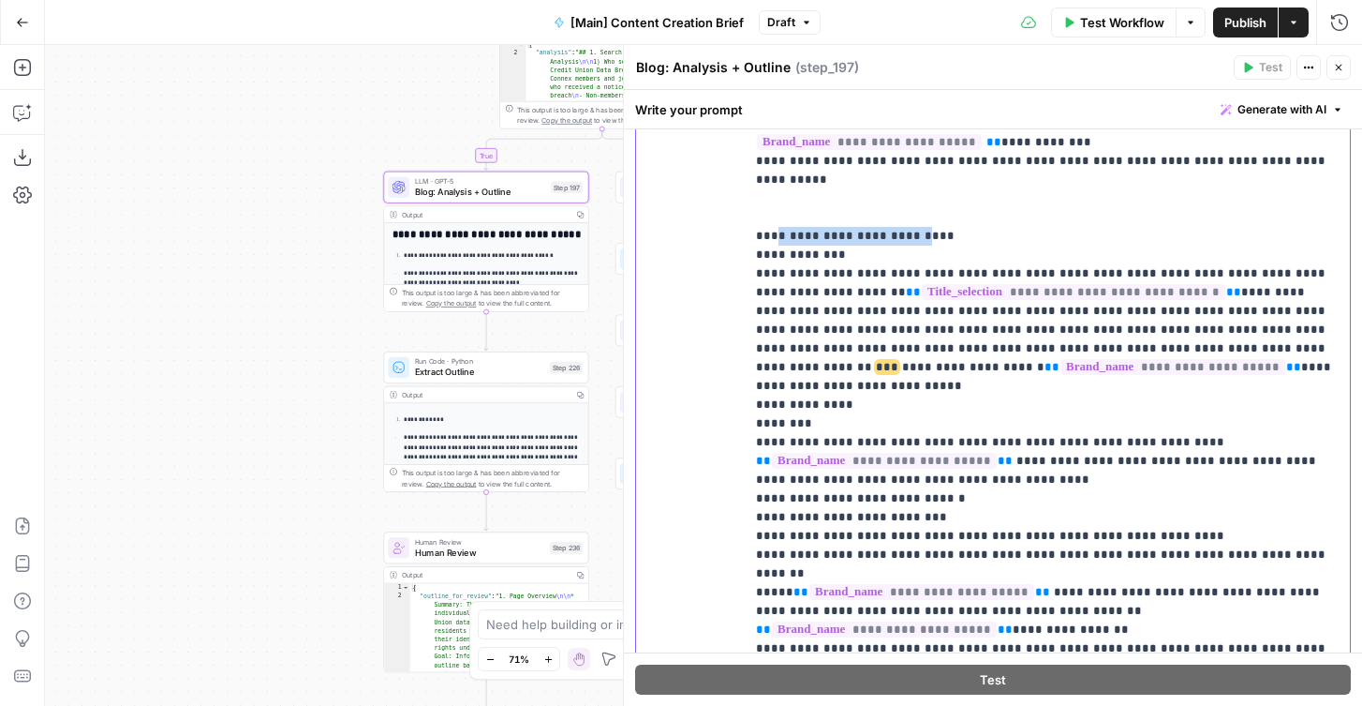
scroll to position [1572, 0]
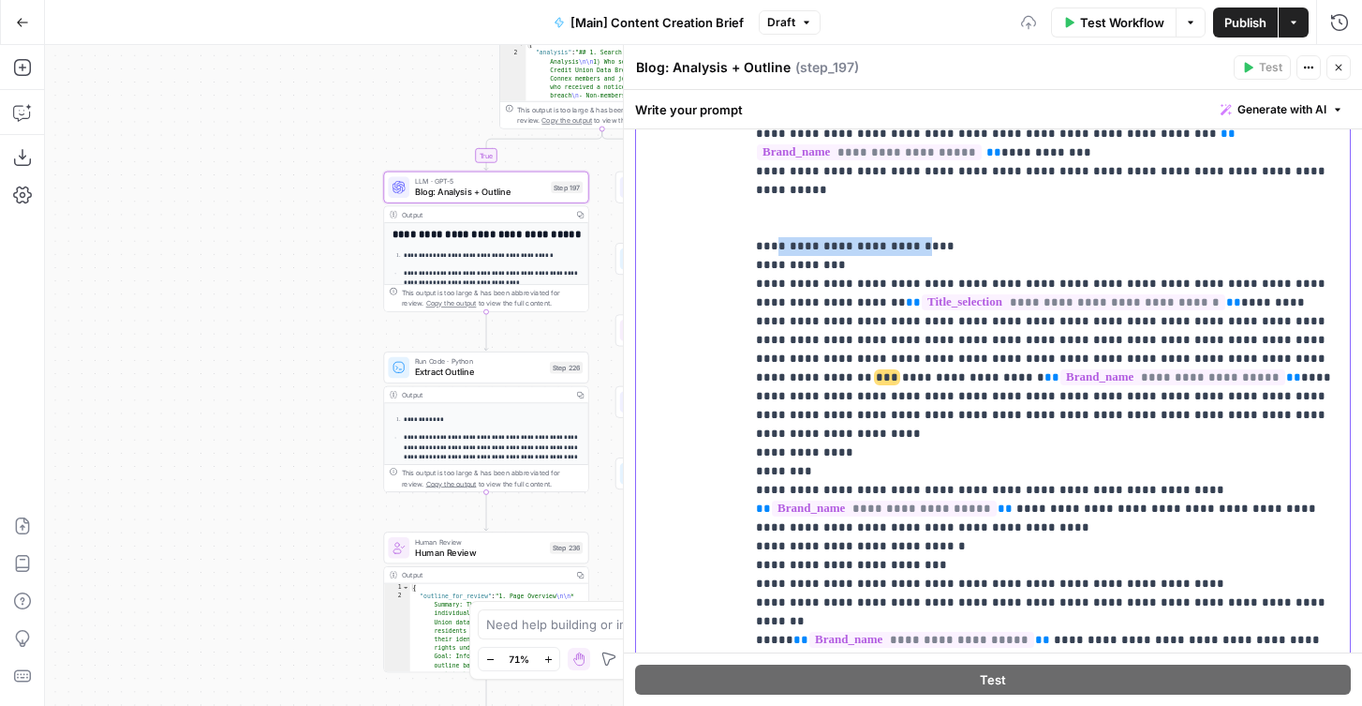
drag, startPoint x: 1014, startPoint y: 296, endPoint x: 740, endPoint y: 210, distance: 286.9
click at [740, 210] on div "**********" at bounding box center [993, 327] width 714 height 837
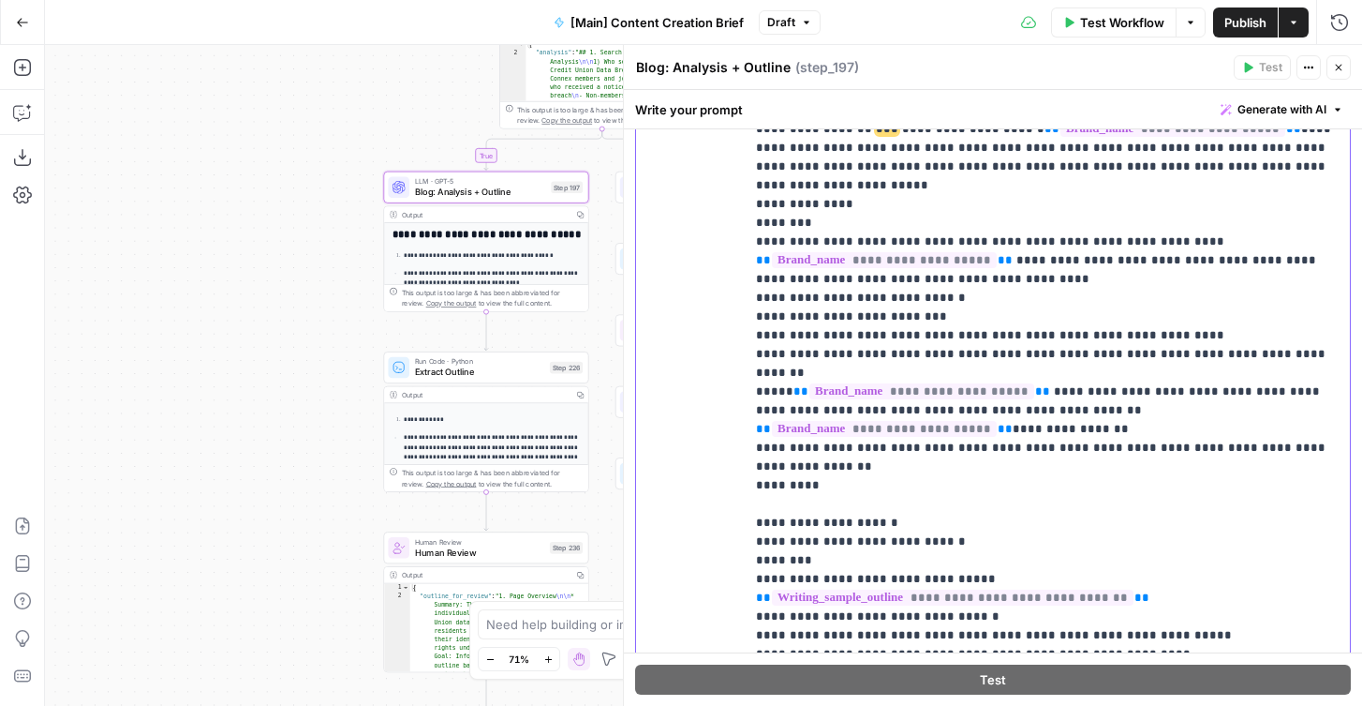
scroll to position [1848, 0]
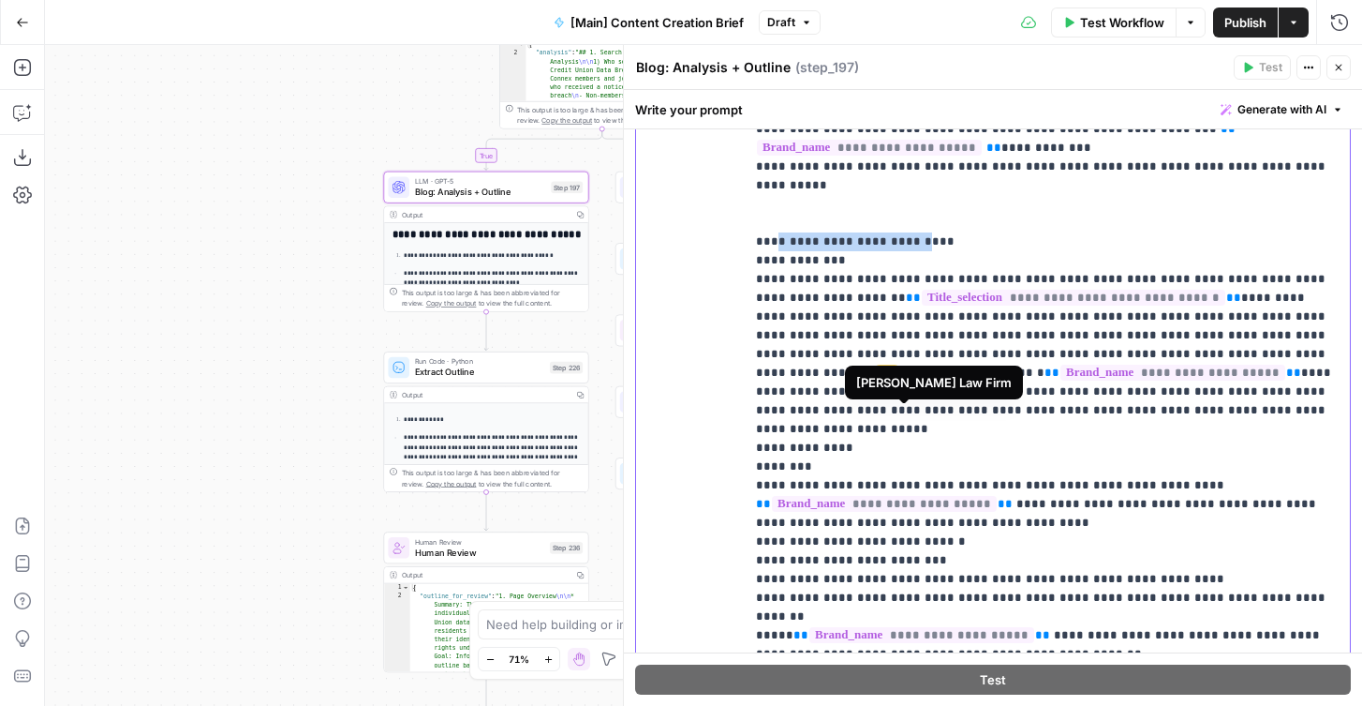
scroll to position [1562, 0]
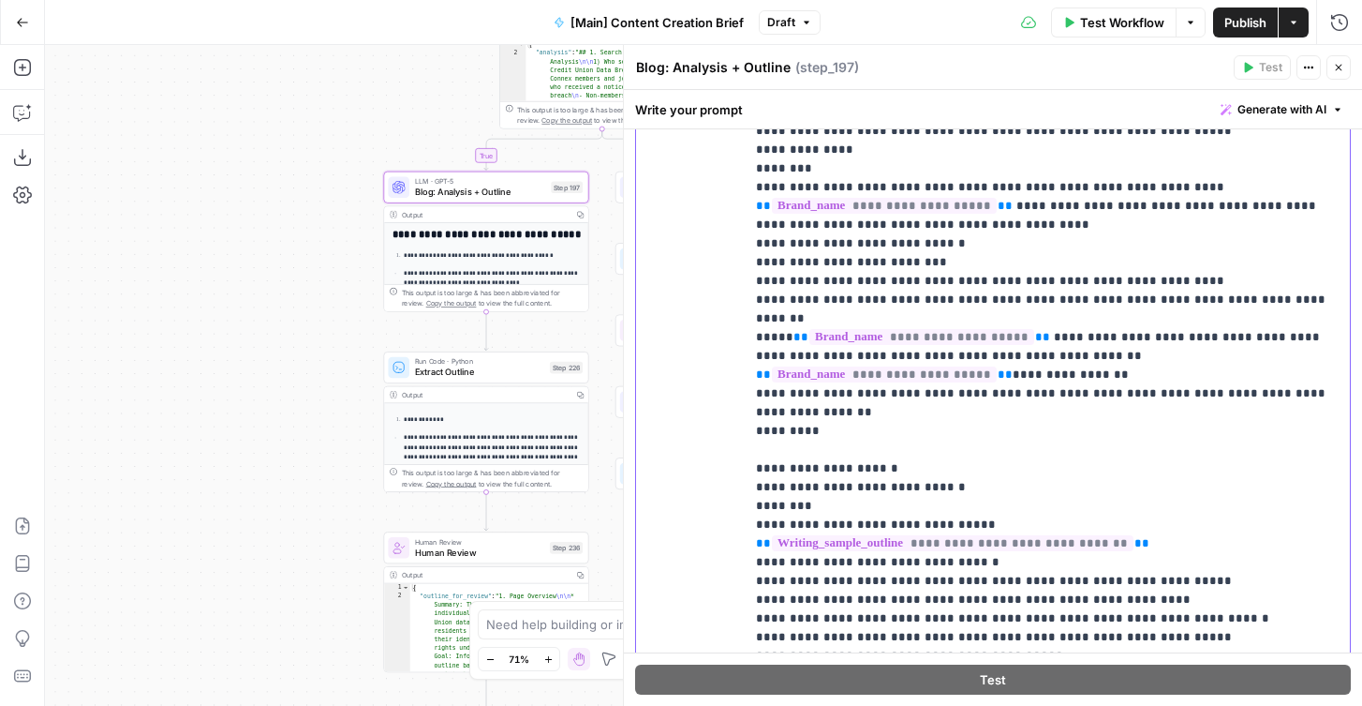
scroll to position [1873, 0]
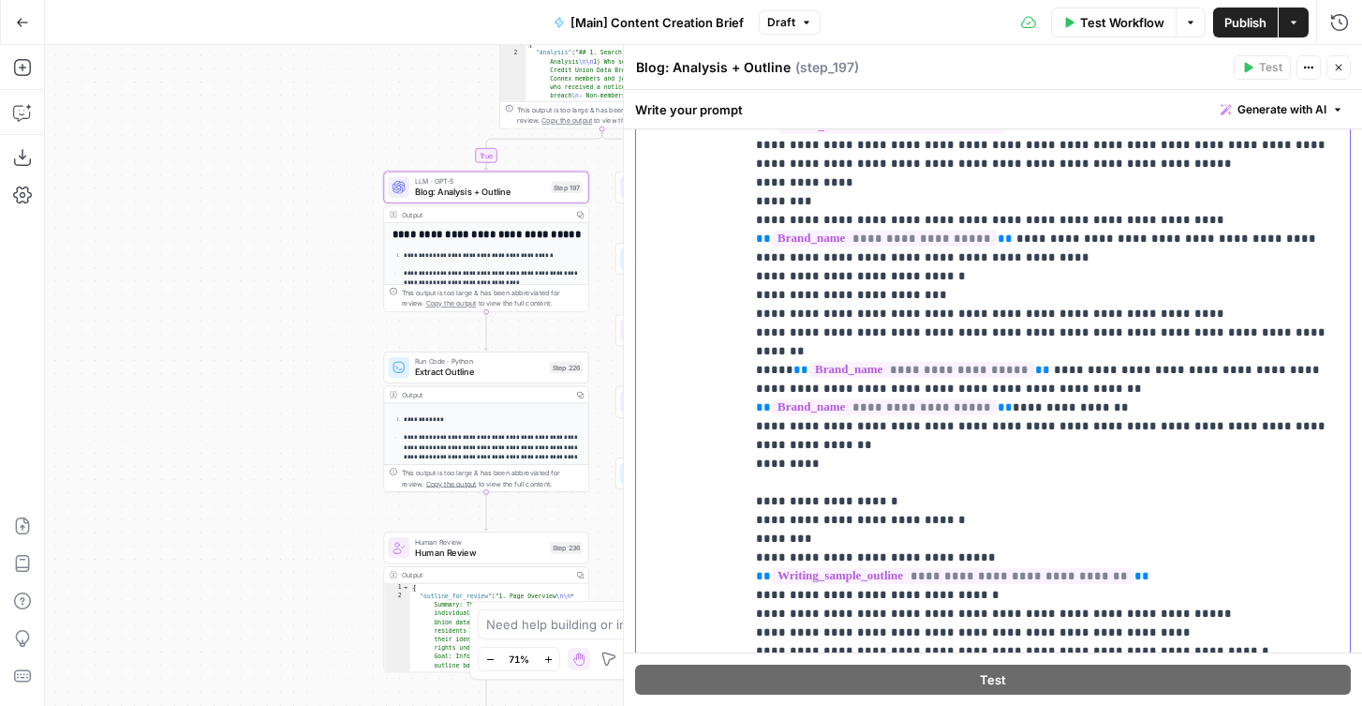
scroll to position [1853, 0]
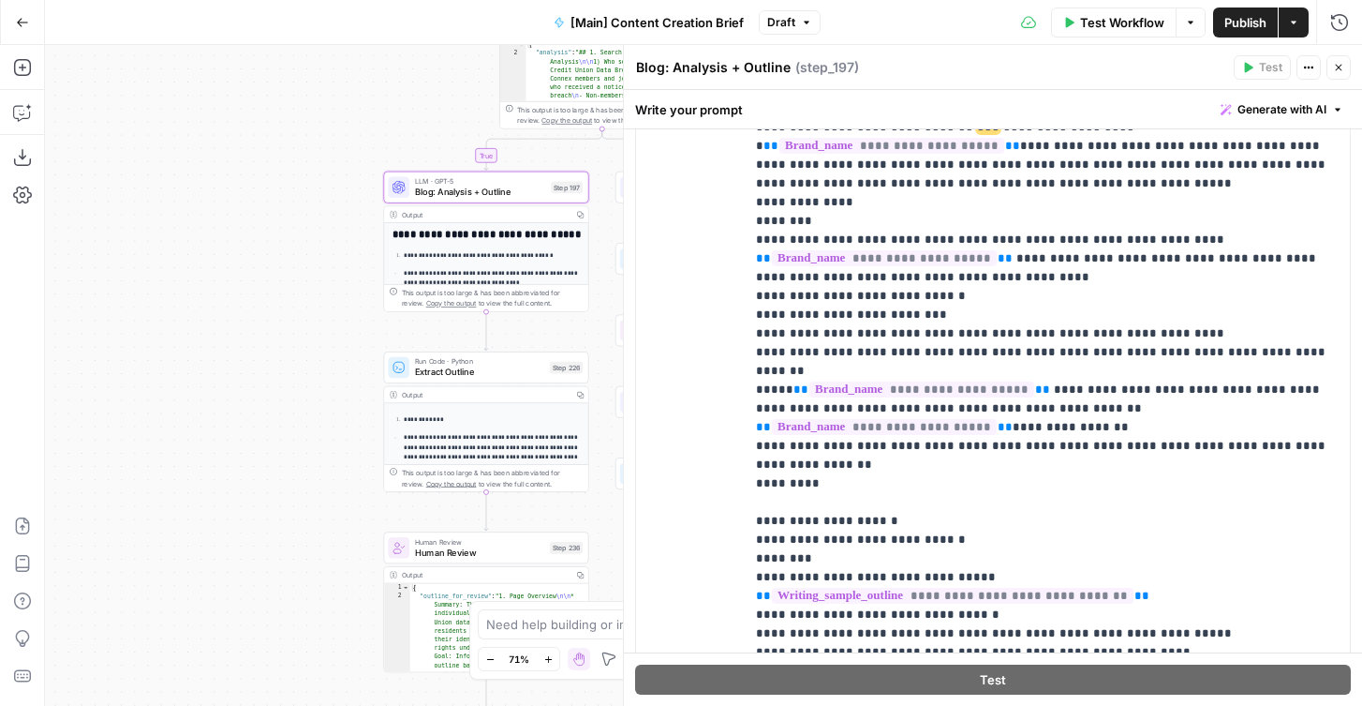
click at [1341, 67] on icon "button" at bounding box center [1338, 67] width 11 height 11
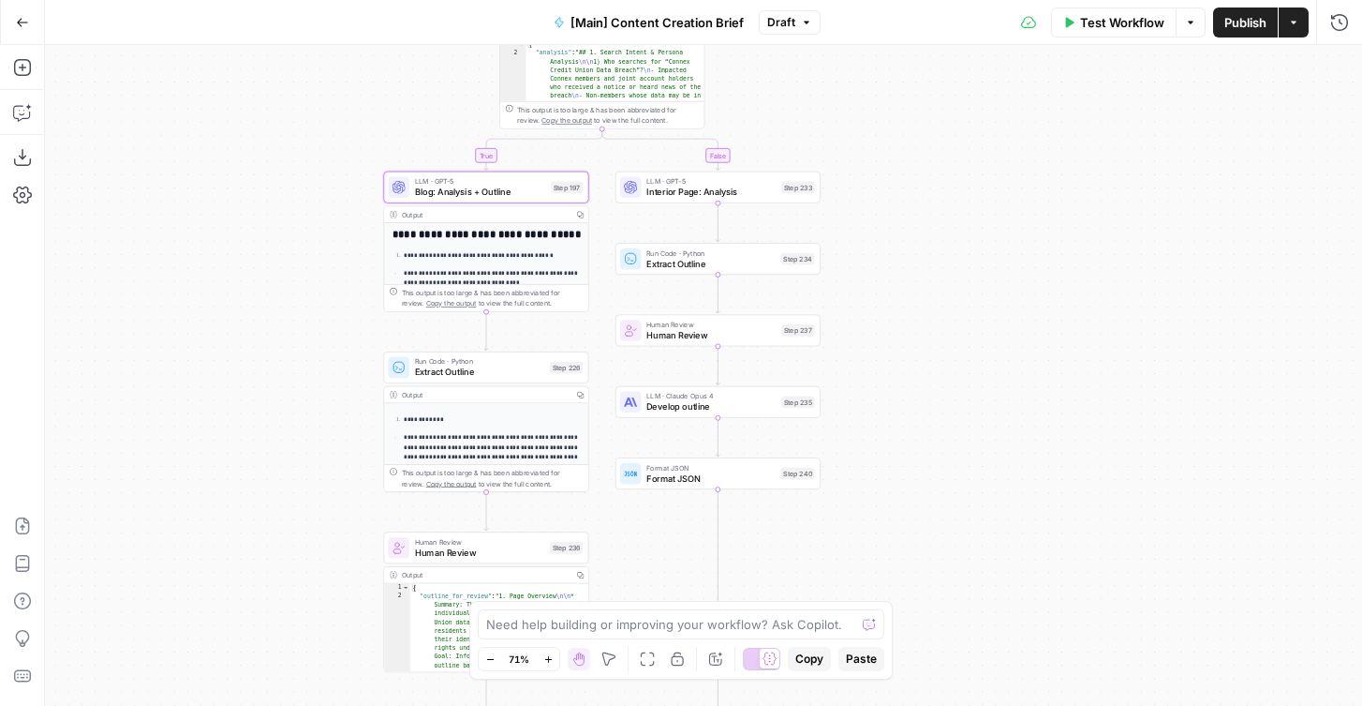
click at [894, 304] on div "true false true false Workflow Set Inputs Inputs Condition If city is provided …" at bounding box center [703, 375] width 1317 height 661
drag, startPoint x: 231, startPoint y: 551, endPoint x: 194, endPoint y: 423, distance: 133.5
click at [195, 423] on div "true false true false Workflow Set Inputs Inputs Condition If city is provided …" at bounding box center [703, 375] width 1317 height 661
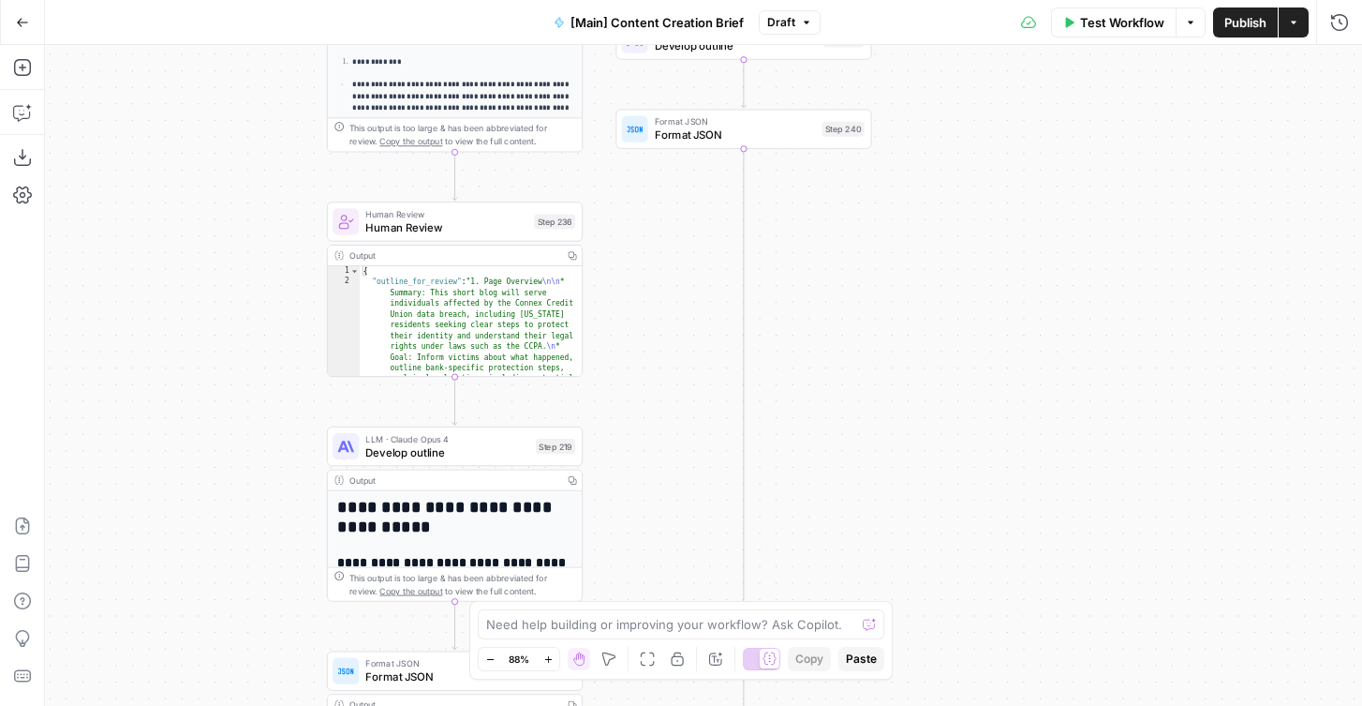
drag, startPoint x: 129, startPoint y: 338, endPoint x: 121, endPoint y: 327, distance: 14.1
click at [122, 327] on div "true false true false Workflow Set Inputs Inputs Condition If city is provided …" at bounding box center [703, 375] width 1317 height 661
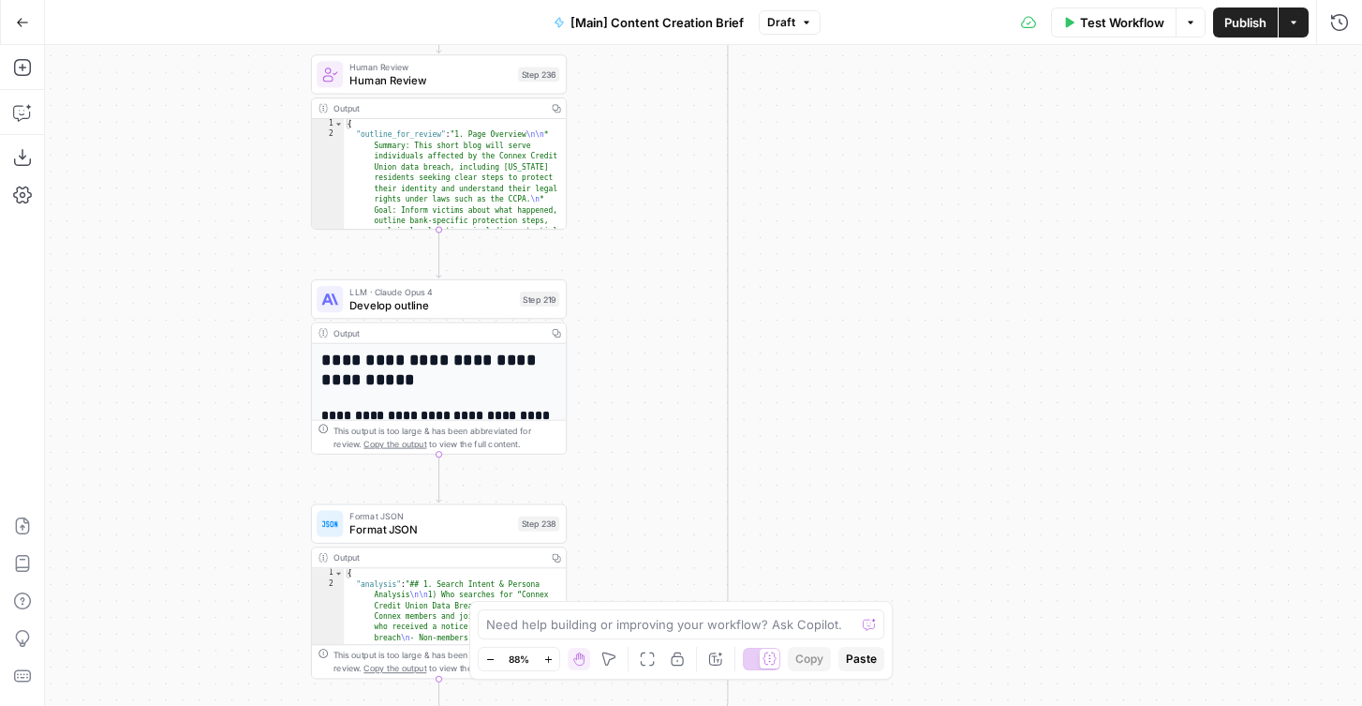
click at [159, 346] on div "true false true false Workflow Set Inputs Inputs Condition If city is provided …" at bounding box center [703, 375] width 1317 height 661
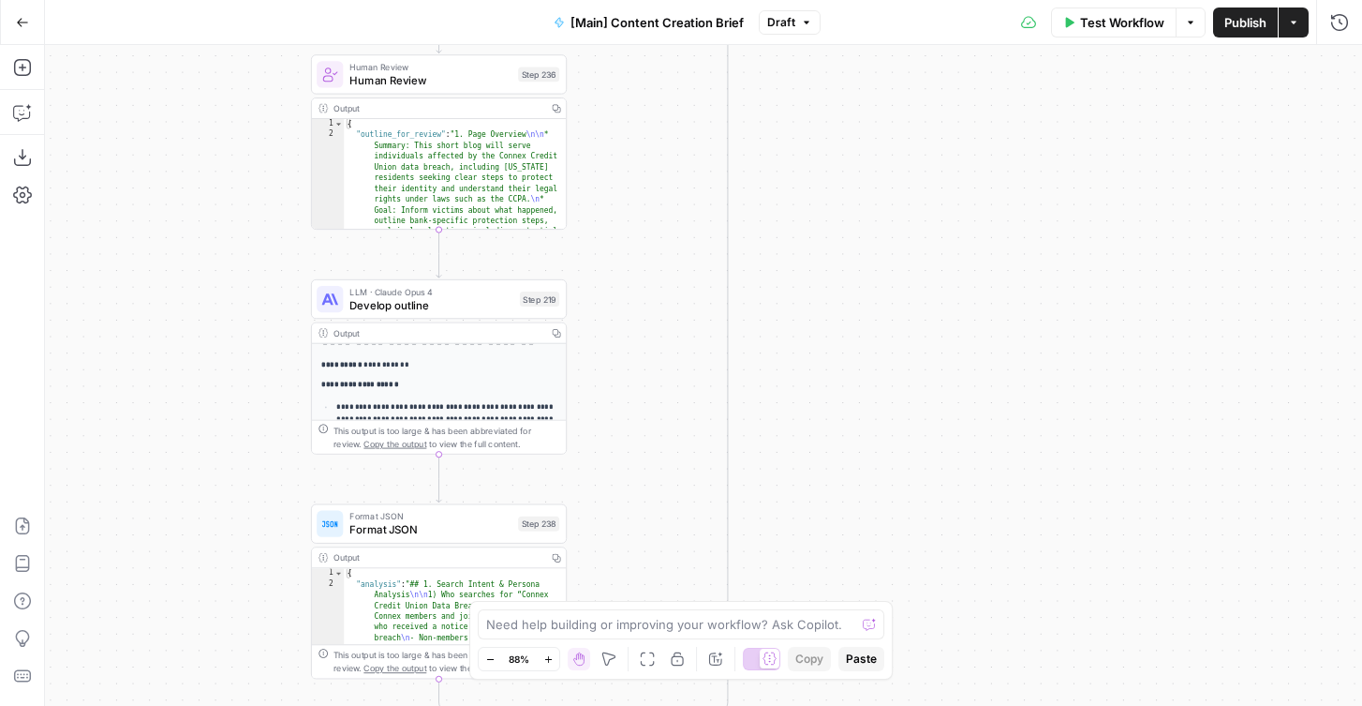
scroll to position [104, 0]
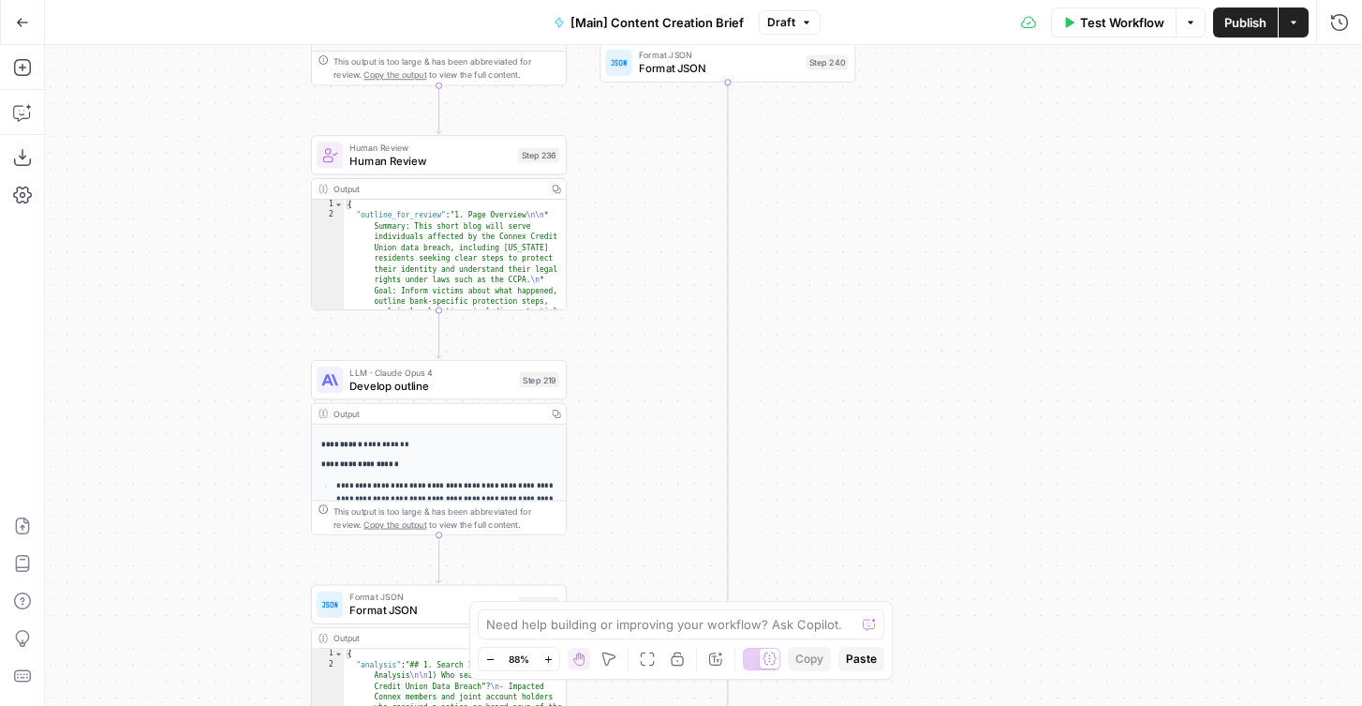
drag, startPoint x: 242, startPoint y: 363, endPoint x: 242, endPoint y: 444, distance: 81.5
click at [242, 444] on div "true false true false Workflow Set Inputs Inputs Condition If city is provided …" at bounding box center [703, 375] width 1317 height 661
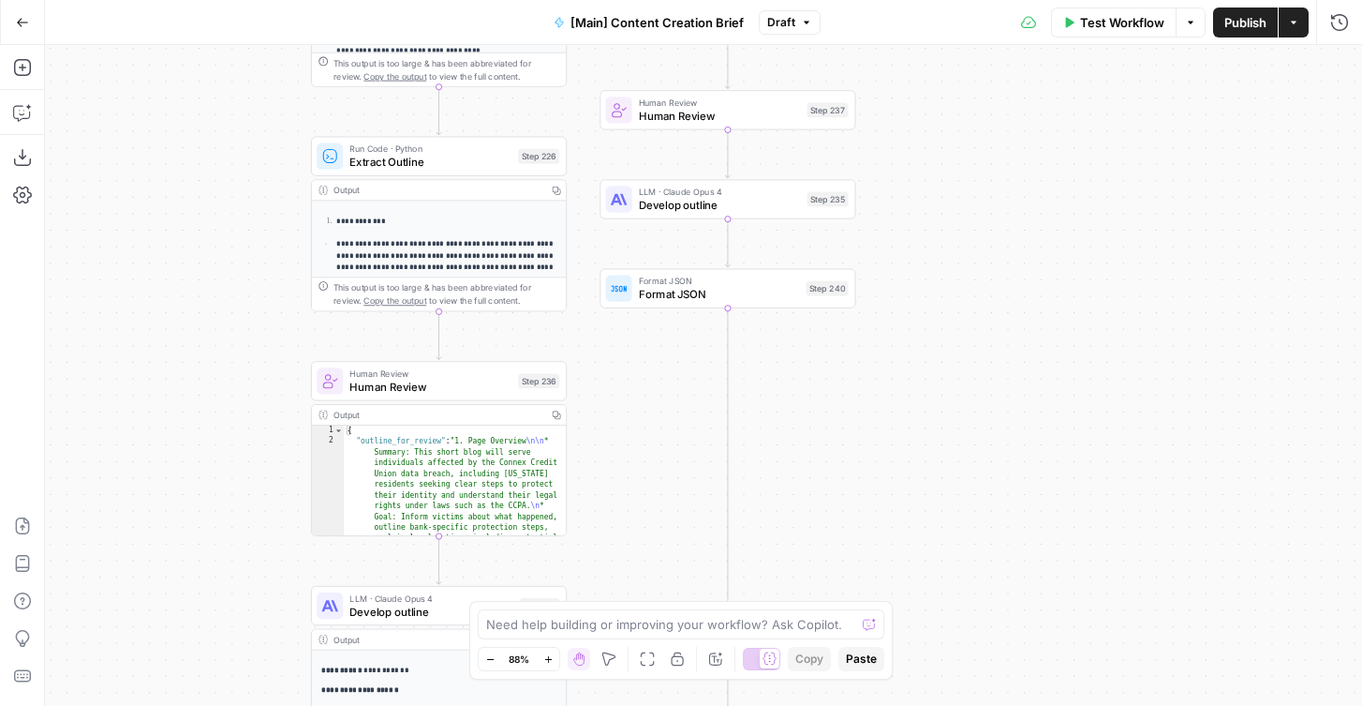
drag, startPoint x: 242, startPoint y: 558, endPoint x: 242, endPoint y: 575, distance: 17.8
click at [242, 575] on div "true false true false Workflow Set Inputs Inputs Condition If city is provided …" at bounding box center [703, 375] width 1317 height 661
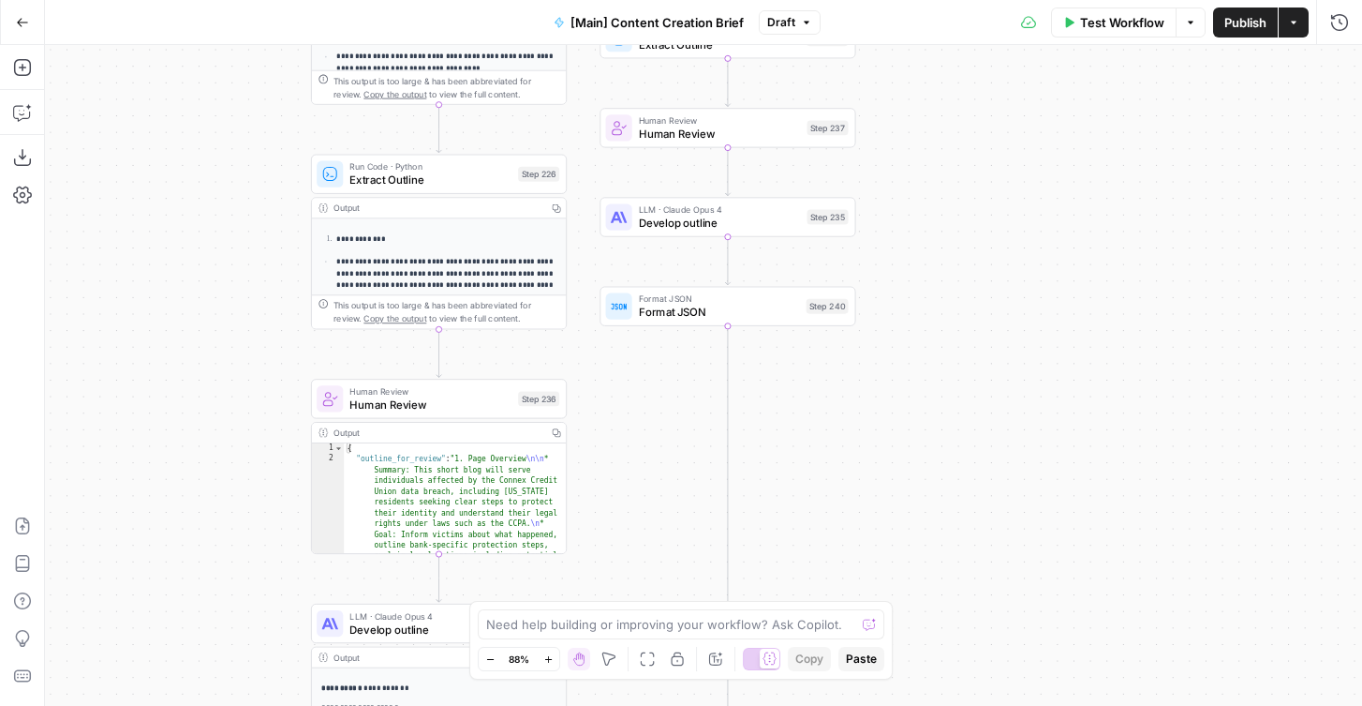
drag, startPoint x: 227, startPoint y: 387, endPoint x: 227, endPoint y: 537, distance: 149.9
click at [227, 537] on div "true false true false Workflow Set Inputs Inputs Condition If city is provided …" at bounding box center [703, 375] width 1317 height 661
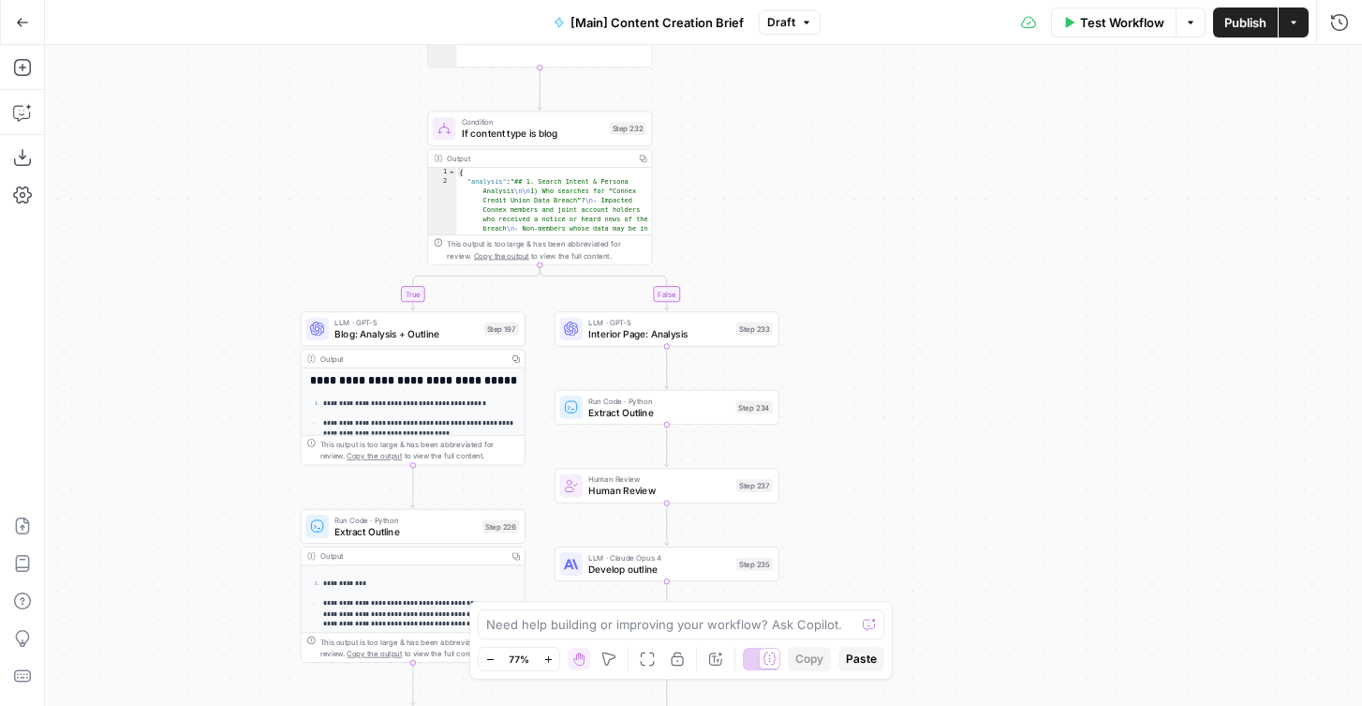
click at [225, 488] on div "true false true false Workflow Set Inputs Inputs Condition If city is provided …" at bounding box center [703, 375] width 1317 height 661
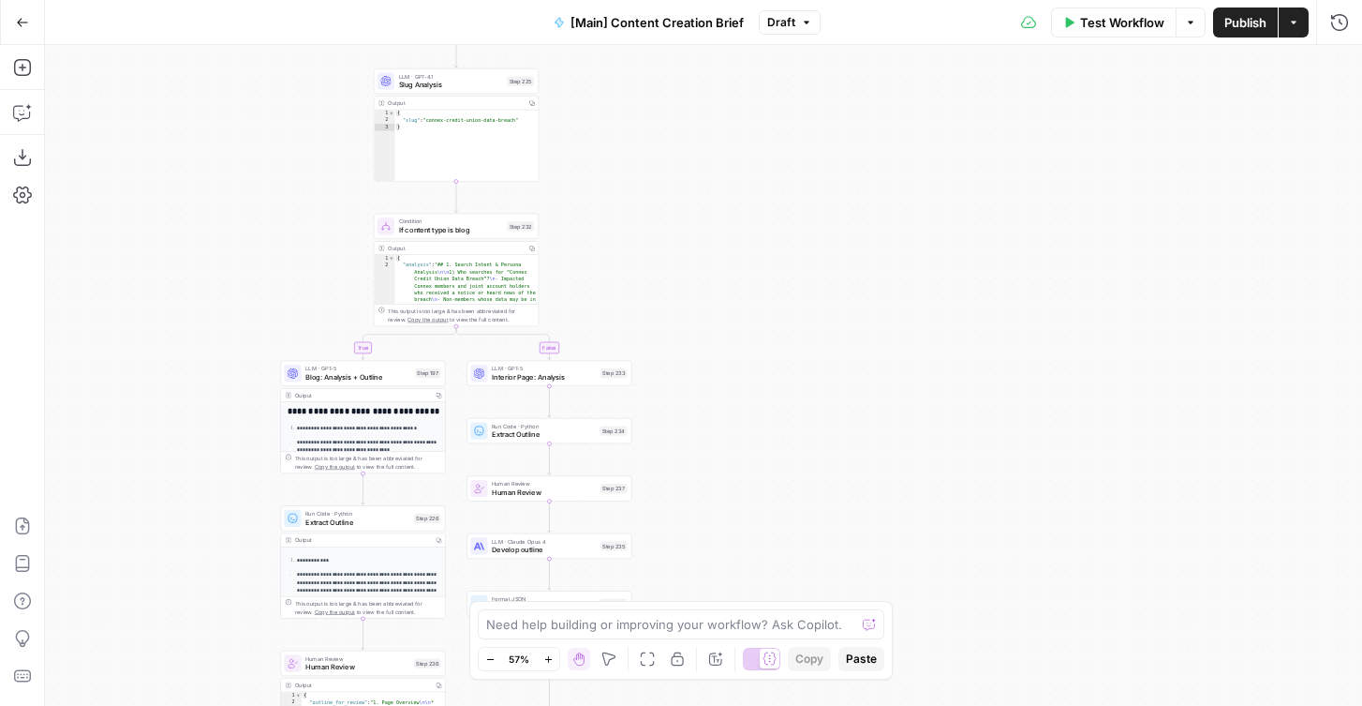
drag, startPoint x: 163, startPoint y: 290, endPoint x: 350, endPoint y: 290, distance: 187.4
click at [350, 290] on div "true false true false Workflow Set Inputs Inputs Condition If city is provided …" at bounding box center [703, 375] width 1317 height 661
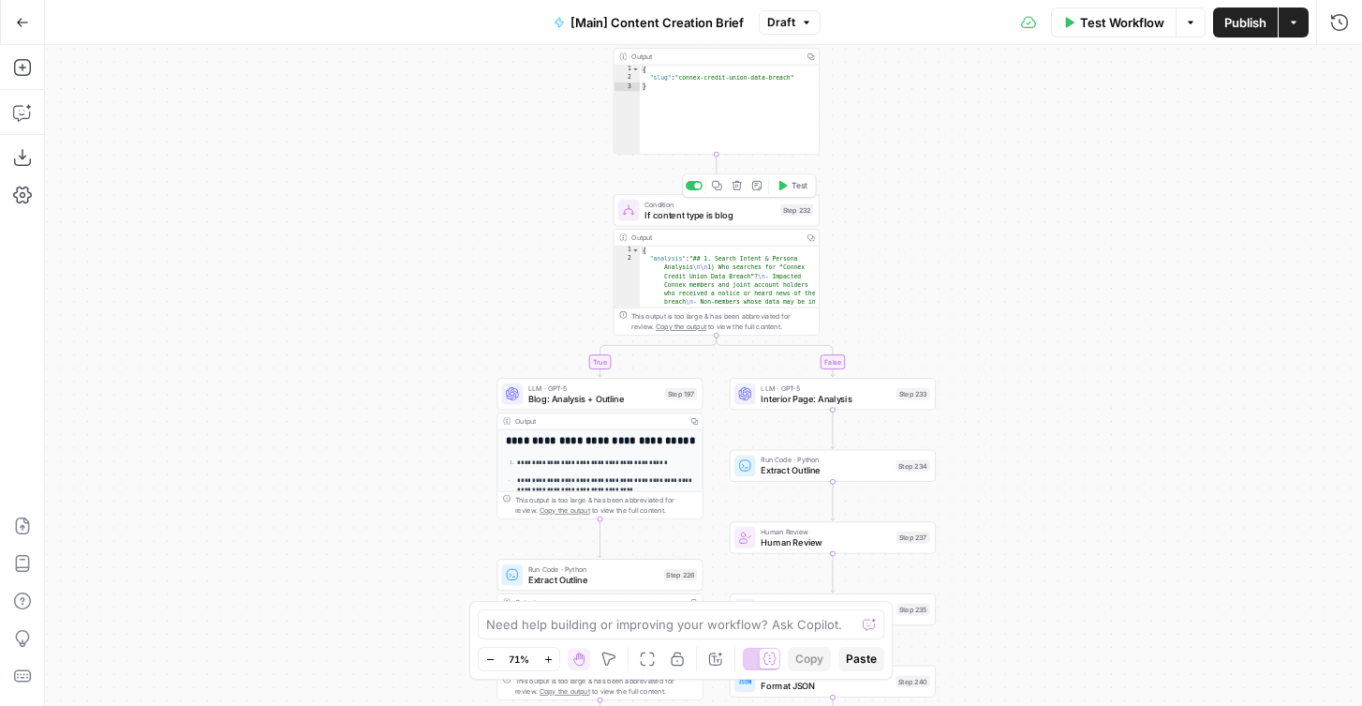
click at [696, 215] on span "If content type is blog" at bounding box center [710, 214] width 130 height 13
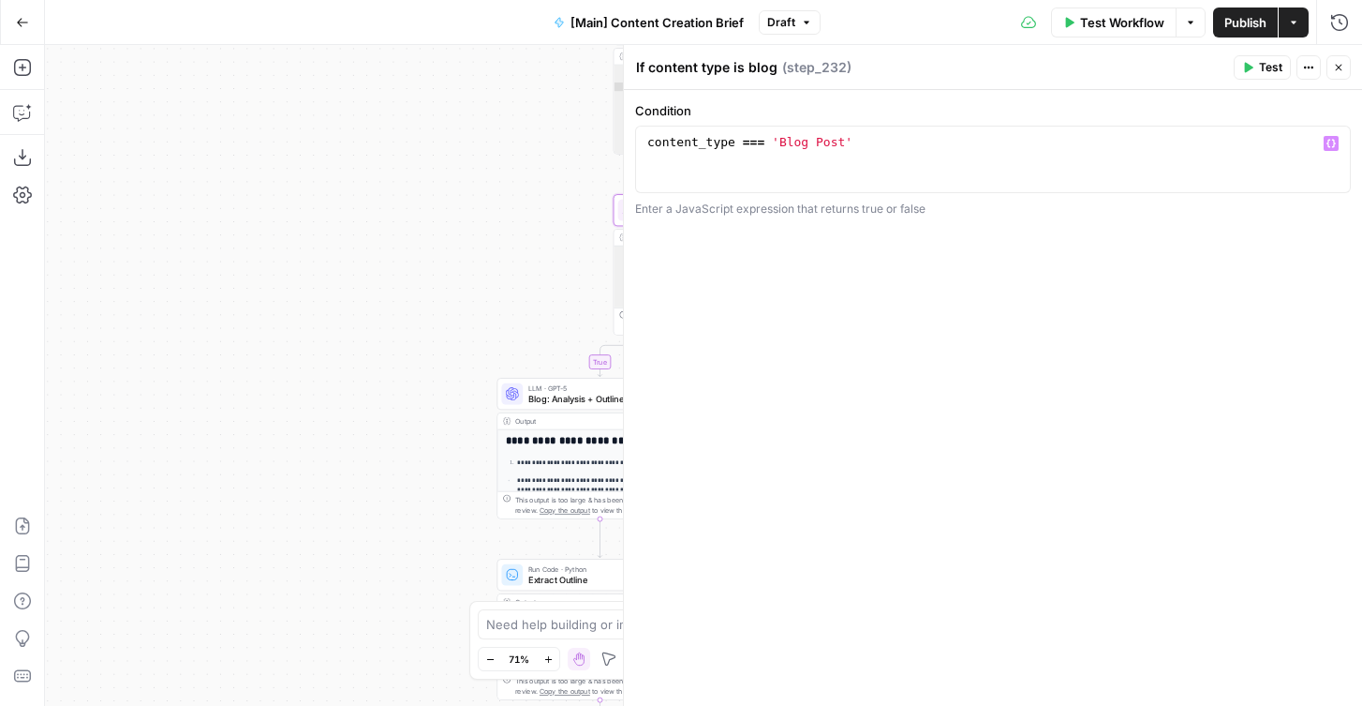
click at [694, 67] on textarea "If content type is blog" at bounding box center [706, 67] width 141 height 19
type textarea "C"
type textarea "Develop outline"
click at [552, 127] on div "true false true false Workflow Set Inputs Inputs Condition If city is provided …" at bounding box center [703, 375] width 1317 height 661
drag, startPoint x: 503, startPoint y: 162, endPoint x: 305, endPoint y: 162, distance: 198.7
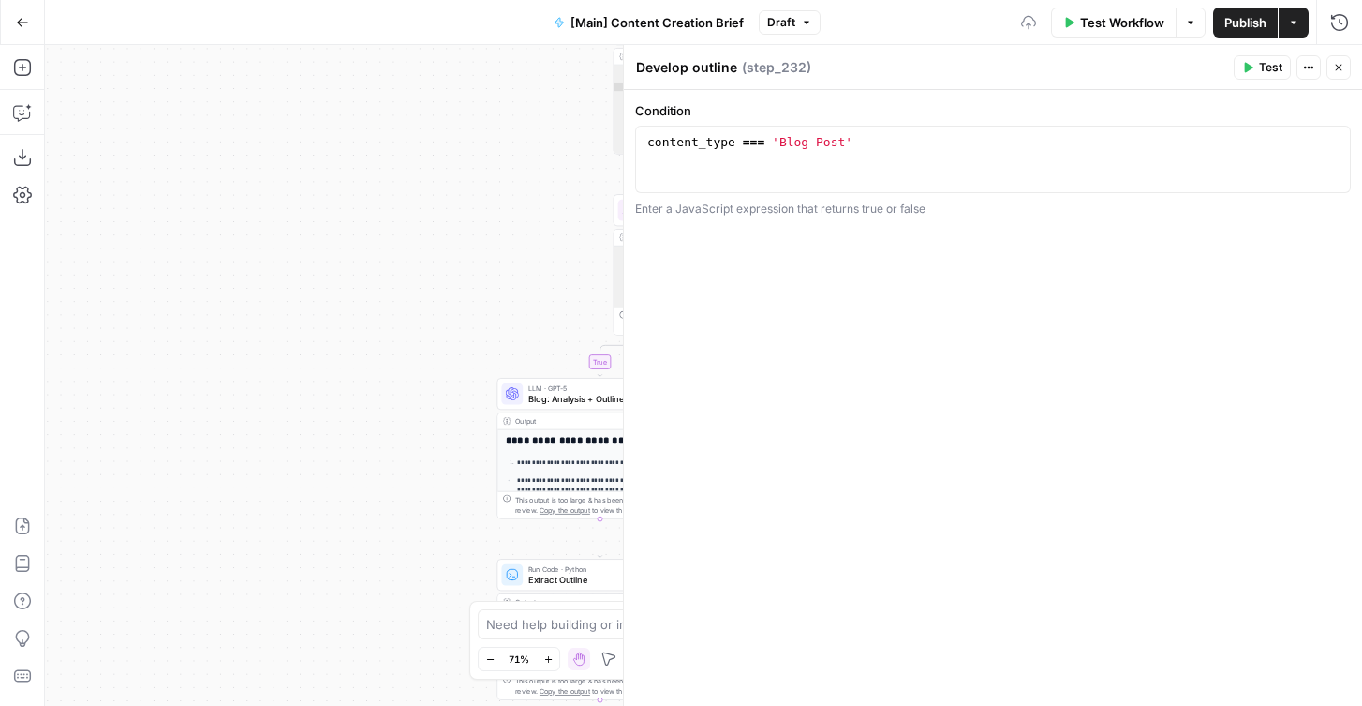
click at [305, 162] on div "true false true false Workflow Set Inputs Inputs Condition If city is provided …" at bounding box center [703, 375] width 1317 height 661
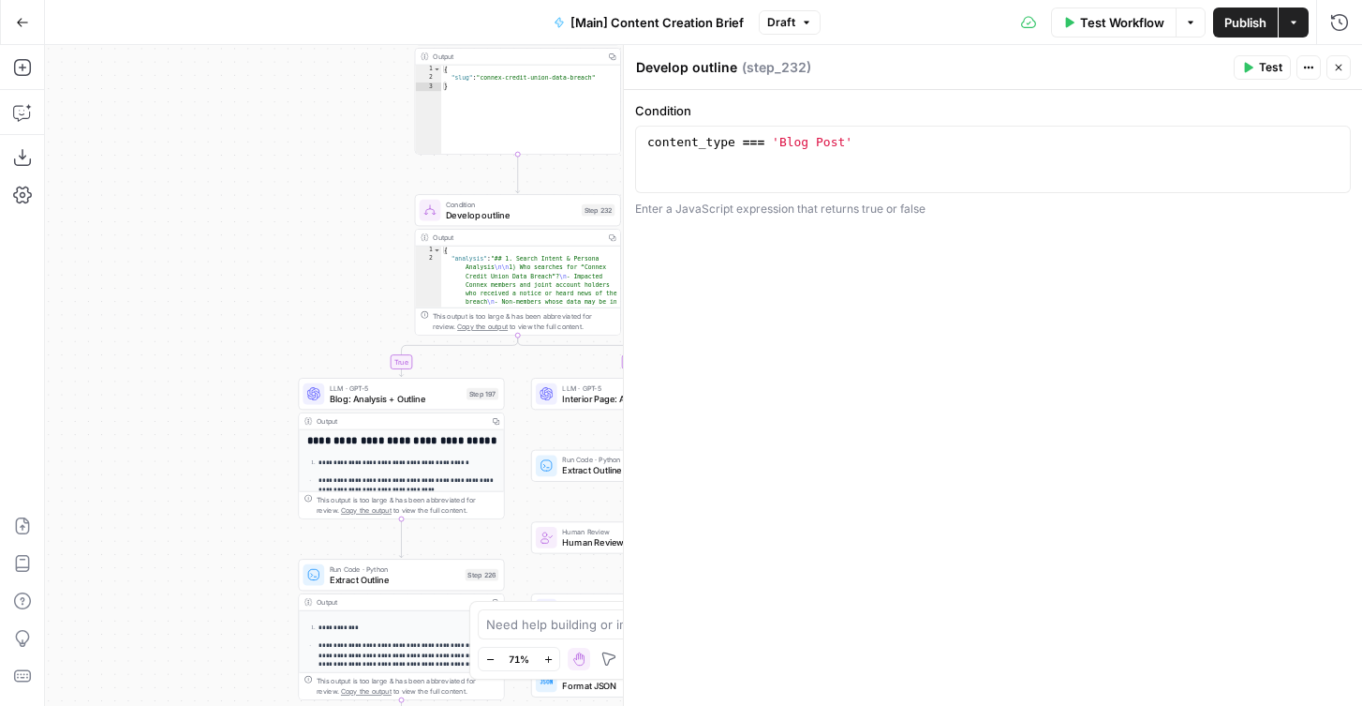
click at [1343, 69] on icon "button" at bounding box center [1338, 67] width 11 height 11
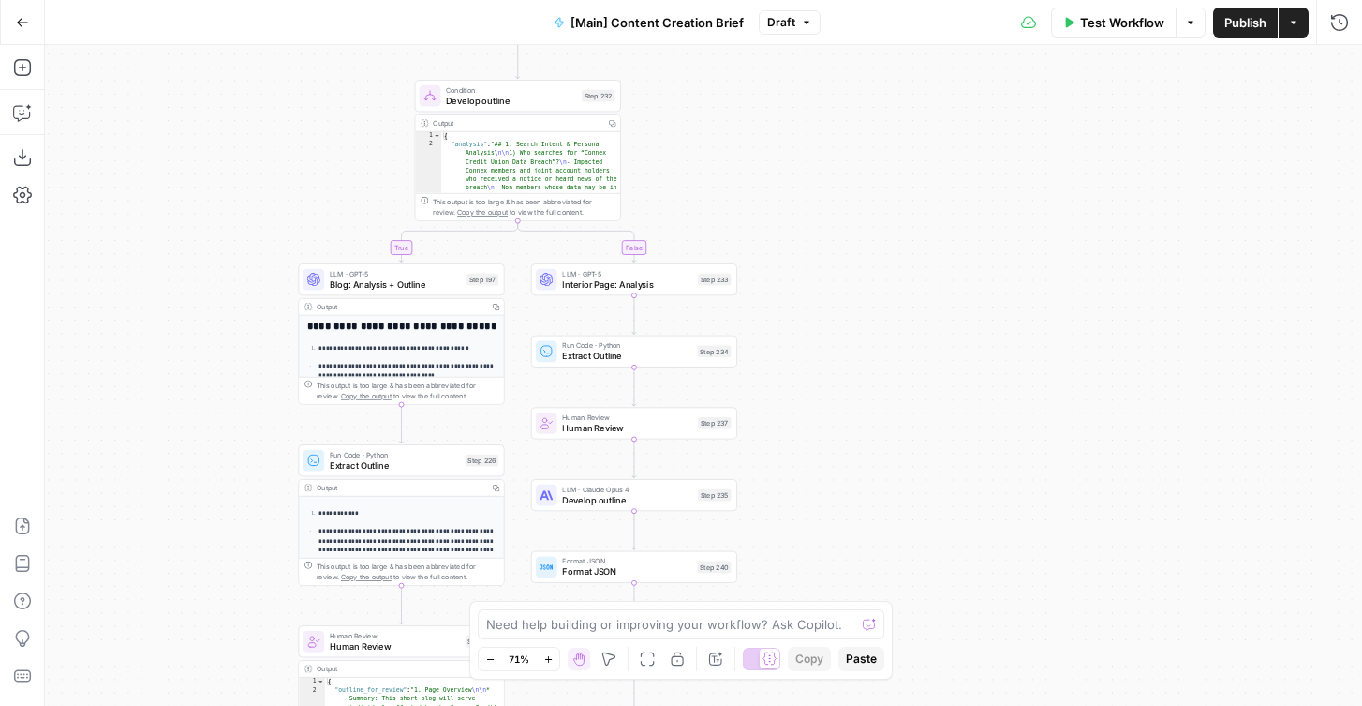
drag, startPoint x: 331, startPoint y: 319, endPoint x: 331, endPoint y: 204, distance: 114.3
click at [331, 204] on div "true false true false Workflow Set Inputs Inputs Condition If city is provided …" at bounding box center [703, 375] width 1317 height 661
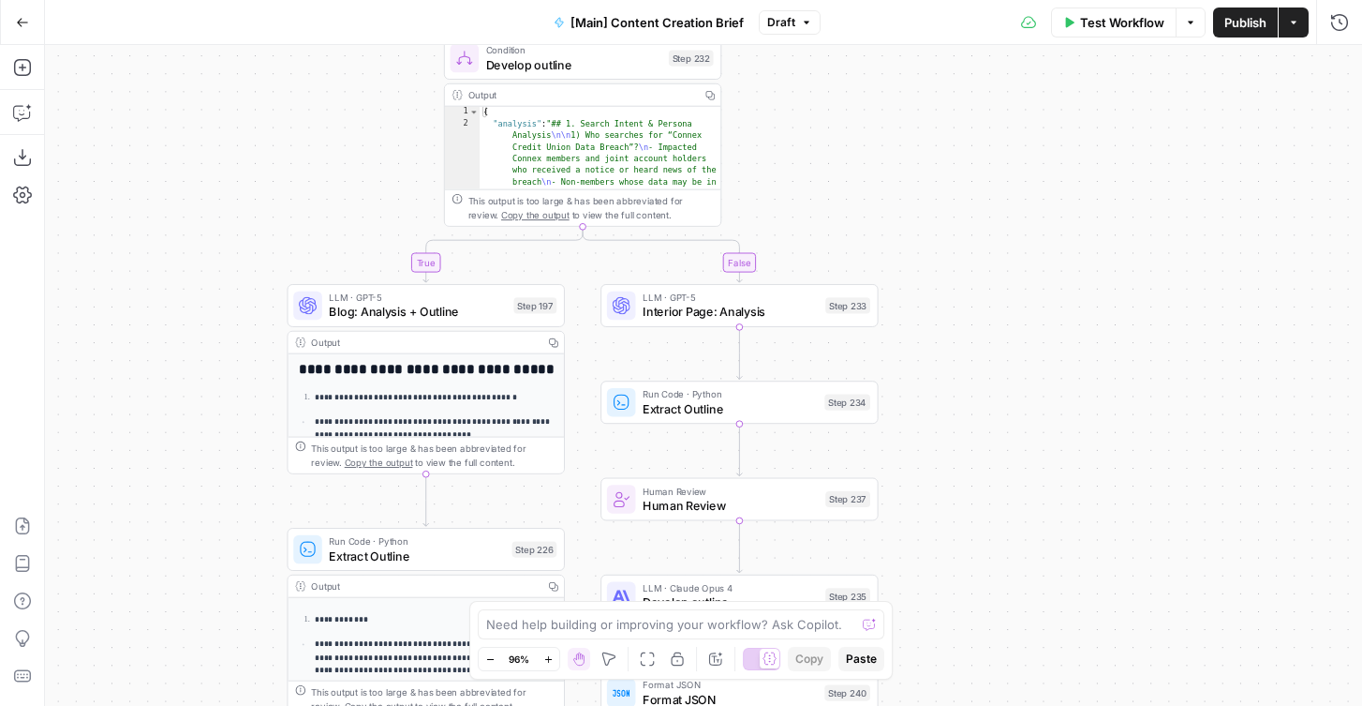
drag, startPoint x: 303, startPoint y: 239, endPoint x: 303, endPoint y: 166, distance: 73.1
click at [303, 166] on div "true false true false Workflow Set Inputs Inputs Condition If city is provided …" at bounding box center [703, 375] width 1317 height 661
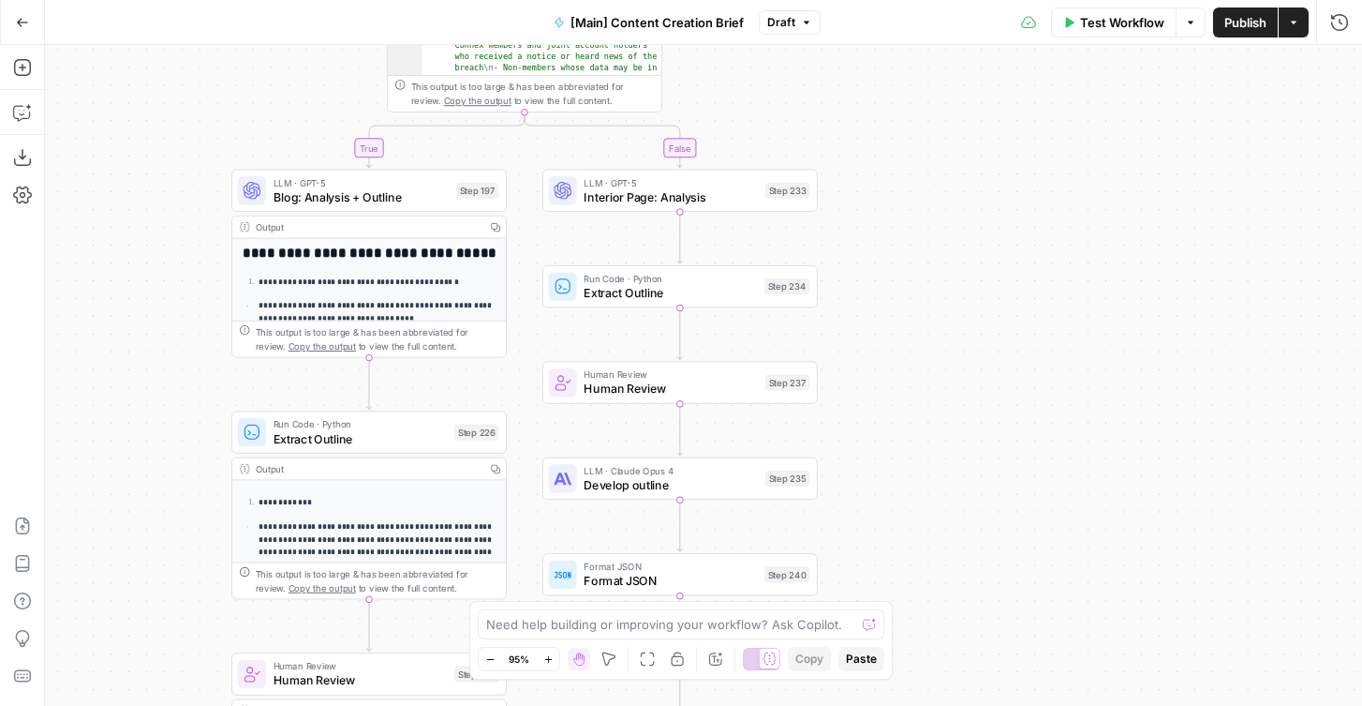
drag, startPoint x: 184, startPoint y: 239, endPoint x: 42, endPoint y: 239, distance: 141.5
click at [42, 239] on div "Add Steps Copilot Download as JSON Settings Import JSON AirOps Academy Help Giv…" at bounding box center [681, 375] width 1362 height 661
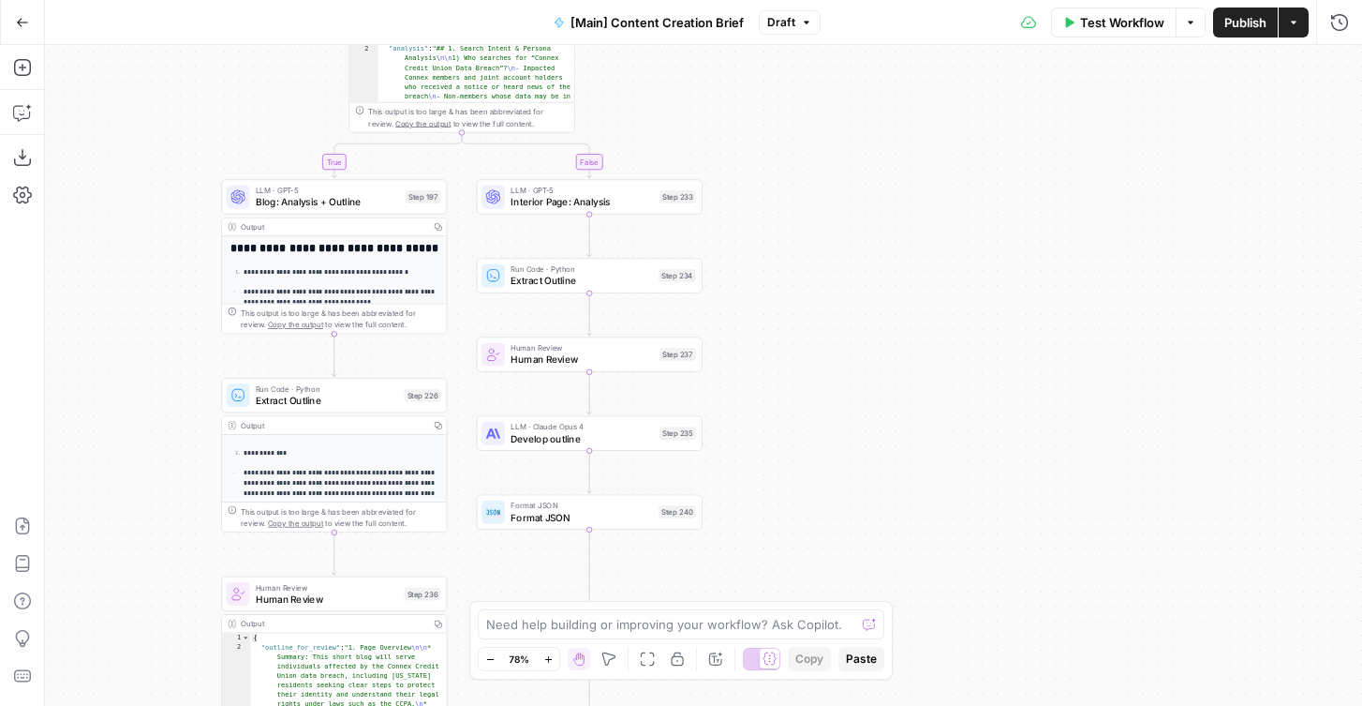
drag, startPoint x: 163, startPoint y: 219, endPoint x: 224, endPoint y: 218, distance: 60.9
click at [224, 218] on div "true false true false Workflow Set Inputs Inputs Condition If city is provided …" at bounding box center [703, 375] width 1317 height 661
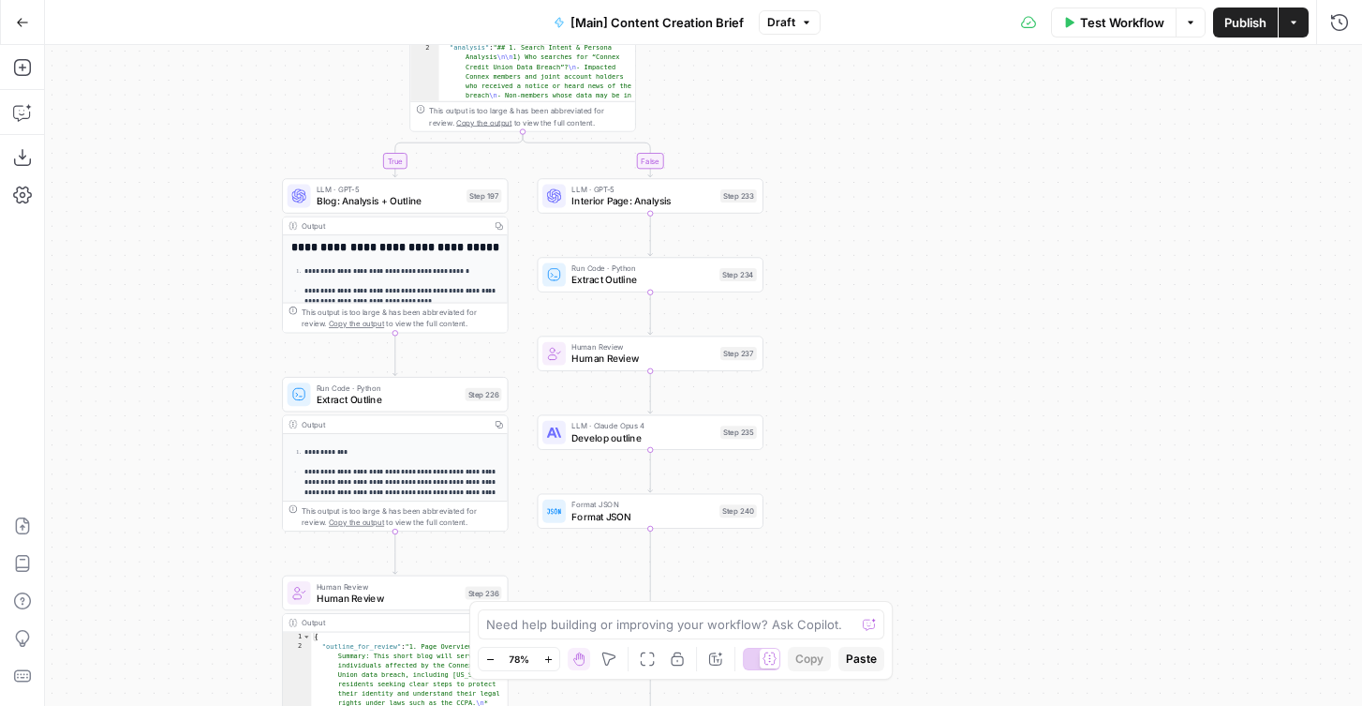
click at [340, 200] on span "Blog: Analysis + Outline" at bounding box center [389, 201] width 144 height 15
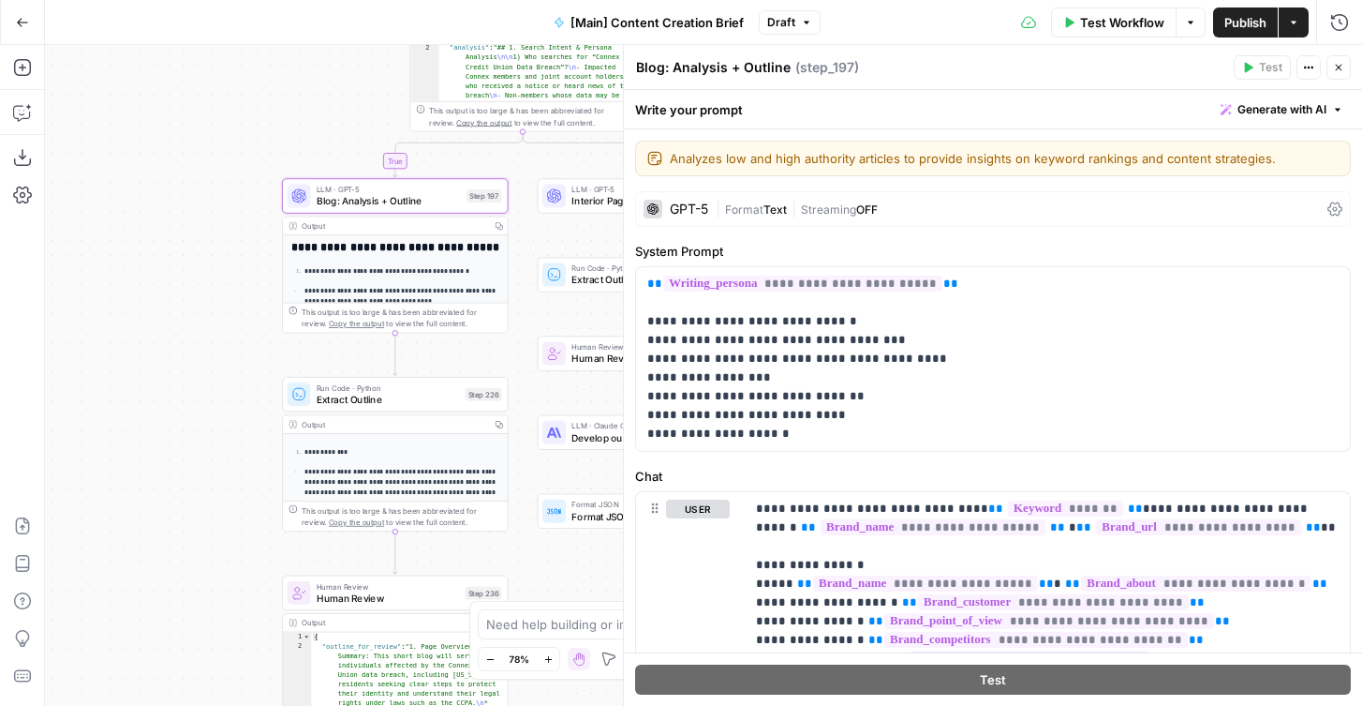
click at [709, 68] on textarea "Blog: Analysis + Outline" at bounding box center [713, 67] width 155 height 19
click at [641, 67] on textarea "Blog: Analysis + Outline" at bounding box center [713, 67] width 155 height 19
click at [638, 67] on textarea "Blog: Analysis + Outline" at bounding box center [713, 67] width 155 height 19
click at [636, 67] on textarea "Blog: Analysis + Outline" at bounding box center [713, 67] width 155 height 19
click at [653, 68] on textarea "⭐️ Blog: Analysis + Outline" at bounding box center [723, 67] width 174 height 19
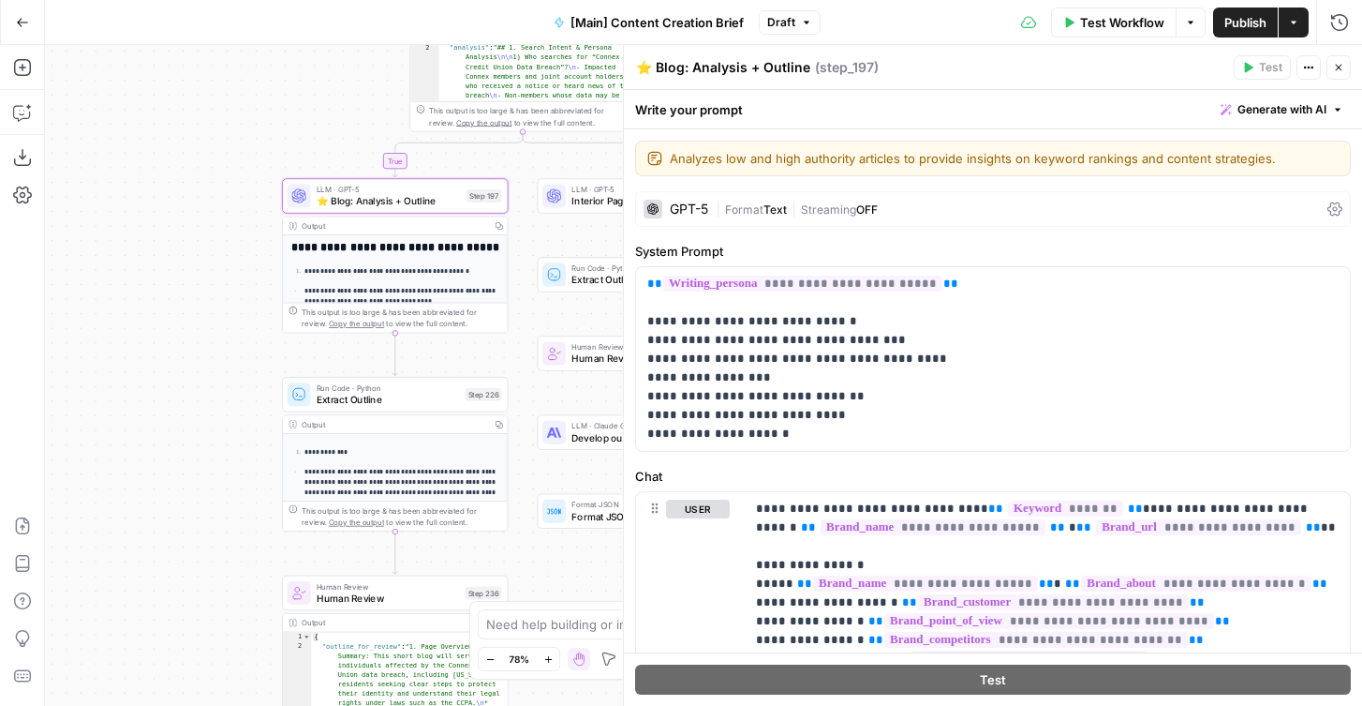
type textarea "⭐️ Blog: Analysis + Outline"
click at [1335, 66] on icon "button" at bounding box center [1338, 67] width 11 height 11
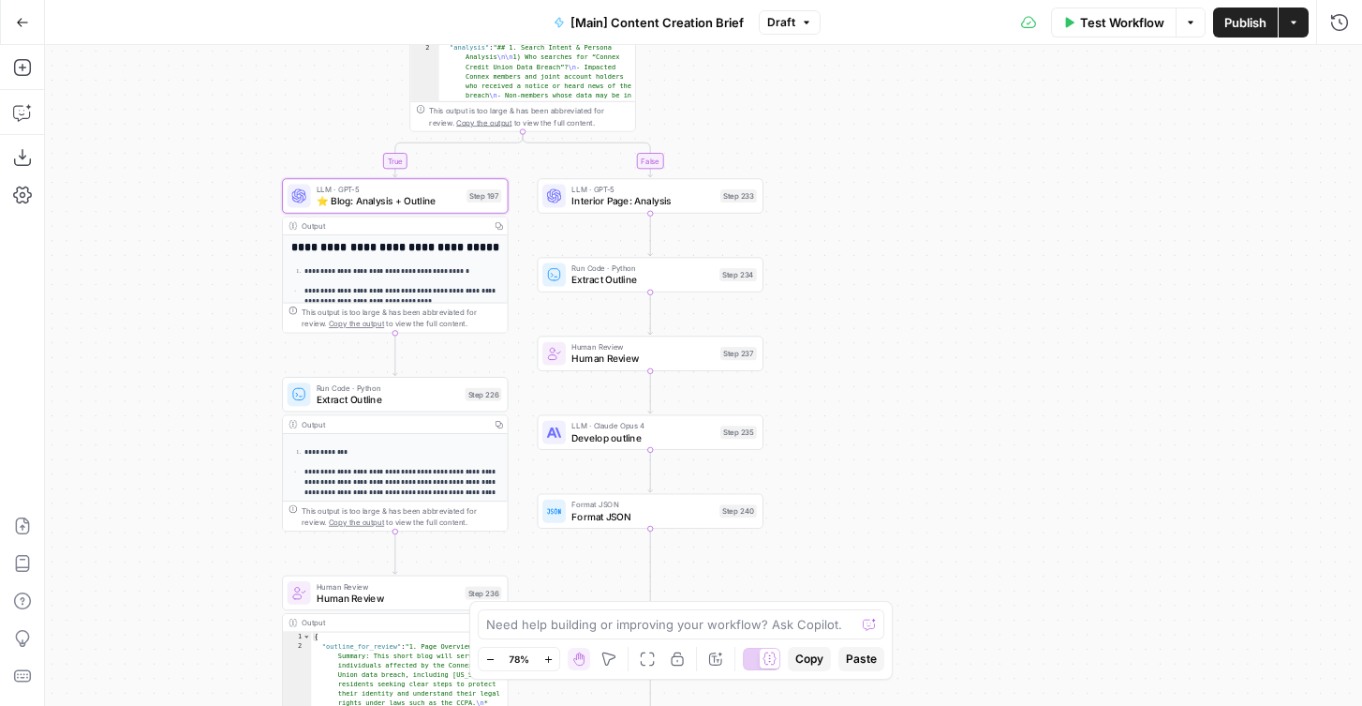
drag, startPoint x: 188, startPoint y: 317, endPoint x: 282, endPoint y: 317, distance: 93.7
click at [282, 317] on div "true false true false Workflow Set Inputs Inputs Condition If city is provided …" at bounding box center [703, 375] width 1317 height 661
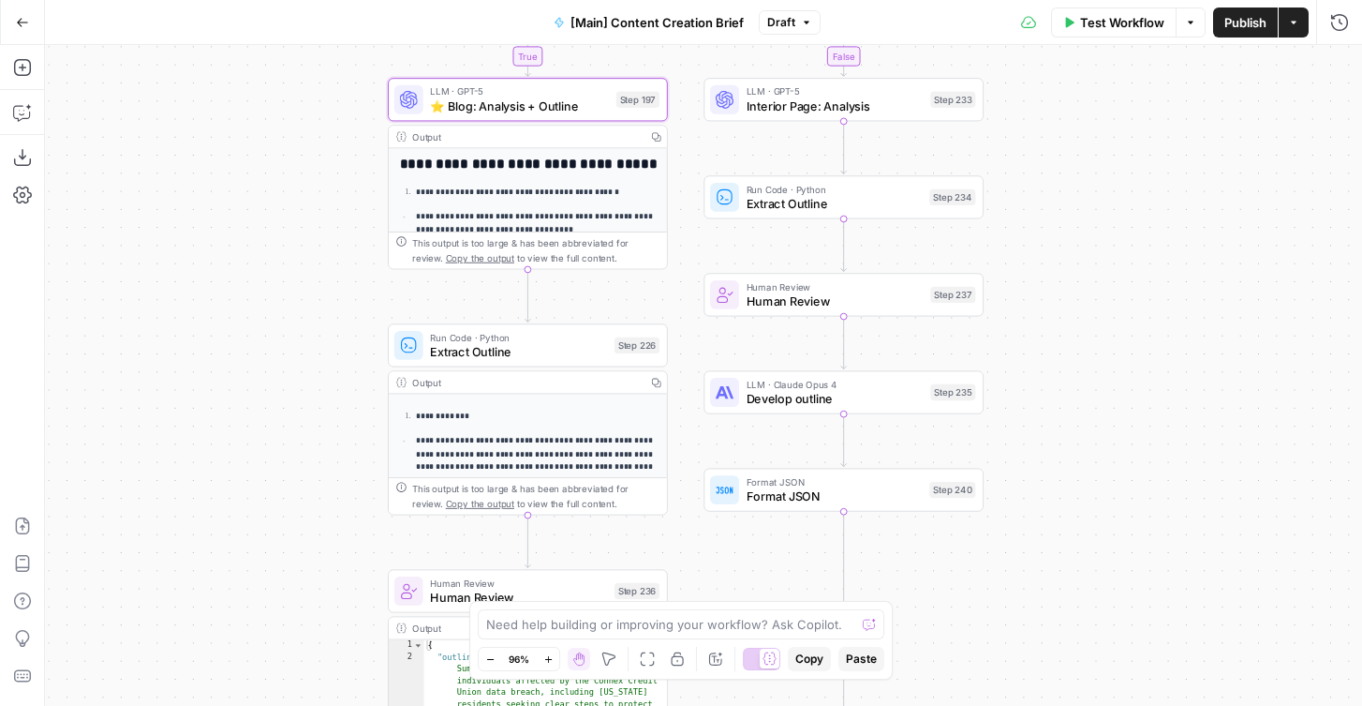
drag, startPoint x: 262, startPoint y: 433, endPoint x: 251, endPoint y: 366, distance: 67.5
click at [251, 365] on div "true false true false Workflow Set Inputs Inputs Condition If city is provided …" at bounding box center [703, 375] width 1317 height 661
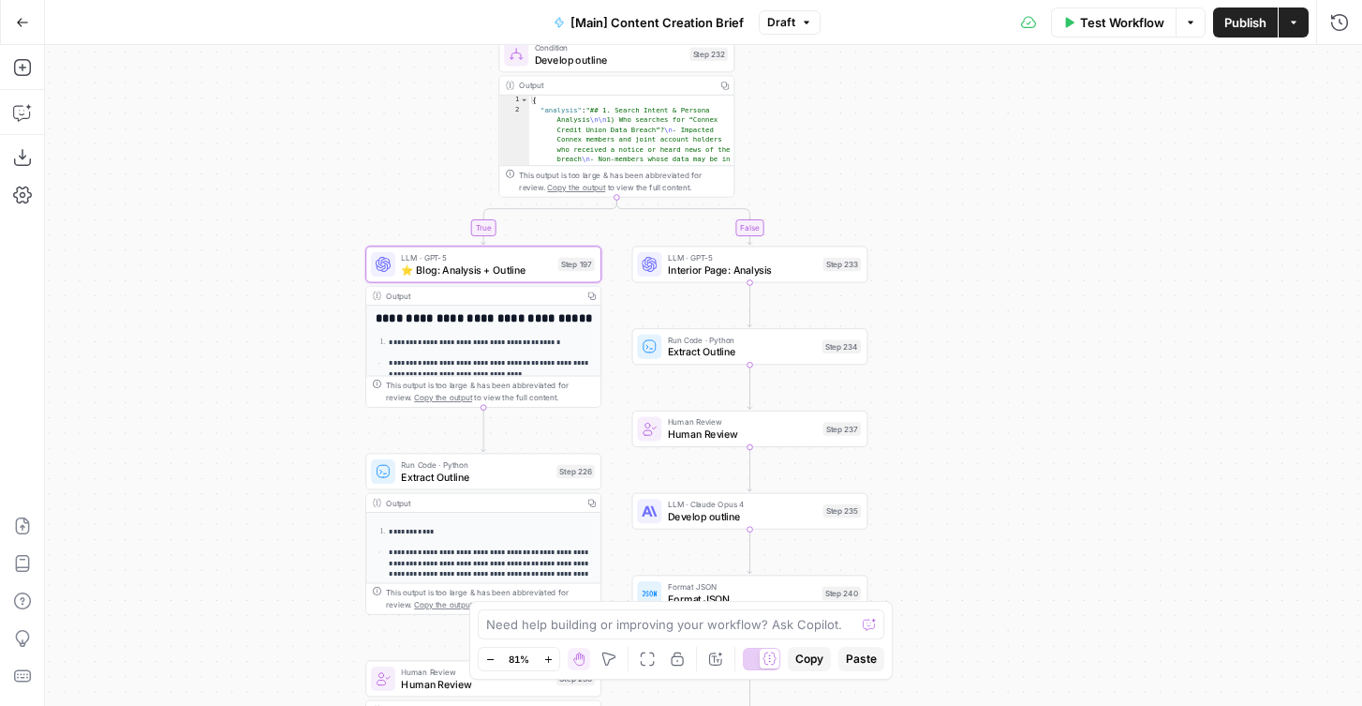
drag, startPoint x: 300, startPoint y: 266, endPoint x: 300, endPoint y: 400, distance: 134.0
click at [300, 400] on div "true false true false Workflow Set Inputs Inputs Condition If city is provided …" at bounding box center [703, 375] width 1317 height 661
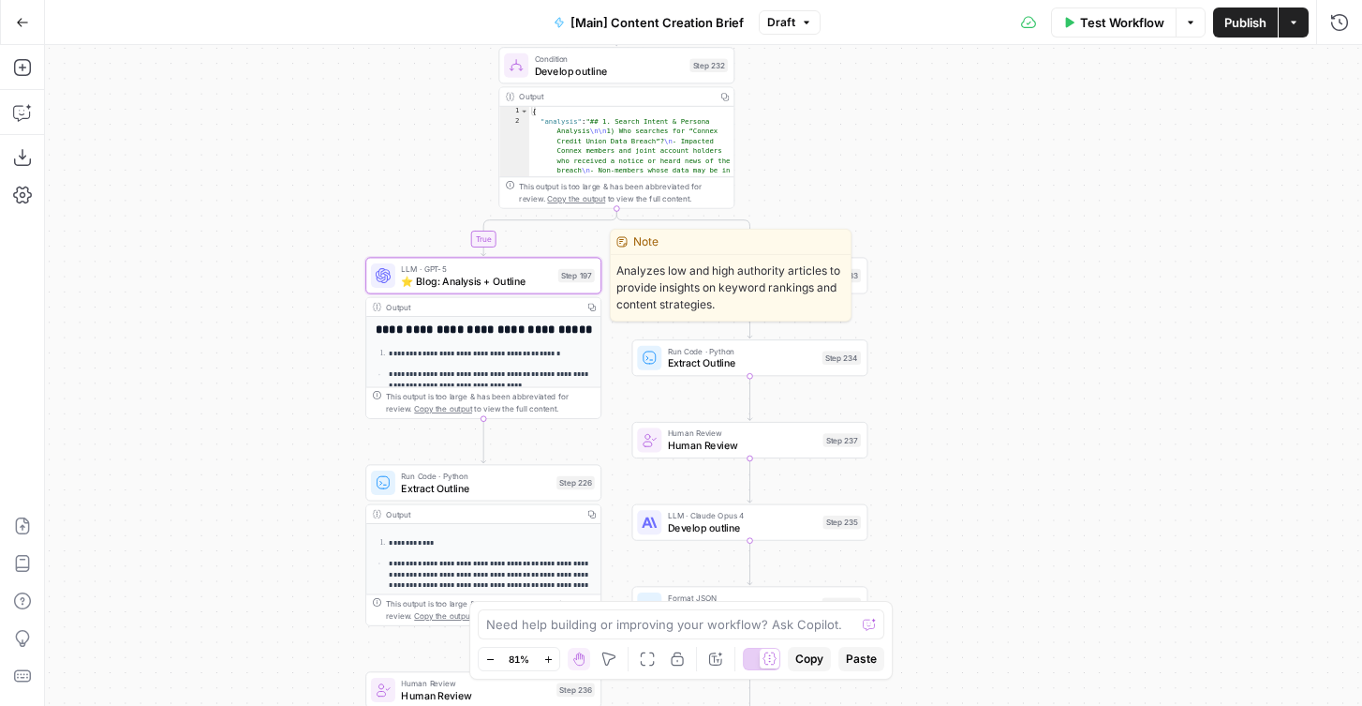
click at [451, 271] on span "LLM · GPT-5" at bounding box center [476, 268] width 151 height 12
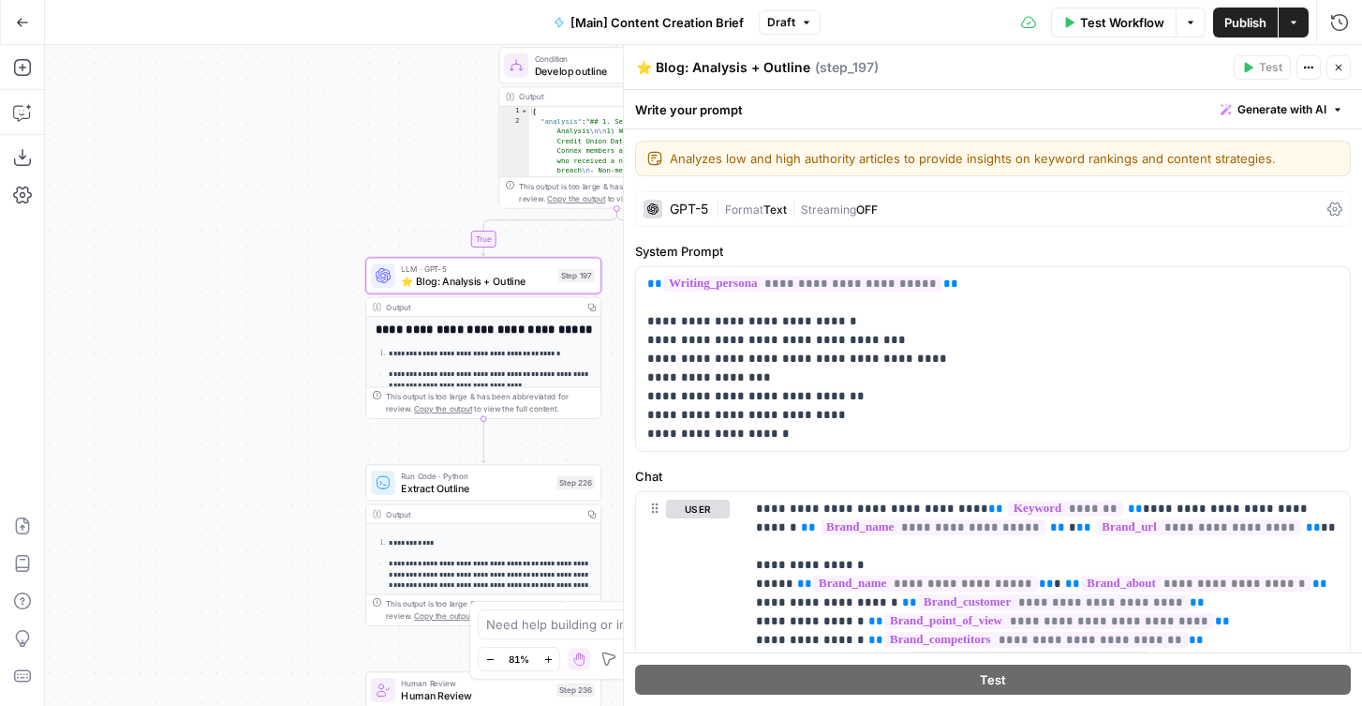
click at [684, 66] on textarea "⭐️ Blog: Analysis + Outline" at bounding box center [723, 67] width 174 height 19
drag, startPoint x: 691, startPoint y: 66, endPoint x: 888, endPoint y: 66, distance: 197.7
click at [888, 66] on div "⭐️ Blog: Analysis + Outline ⭐️ Blog: Analysis + Outline ( step_197 )" at bounding box center [931, 67] width 593 height 21
type textarea "⭐️ Blog: Edit the H2/H3's here"
drag, startPoint x: 290, startPoint y: 228, endPoint x: 269, endPoint y: 163, distance: 67.9
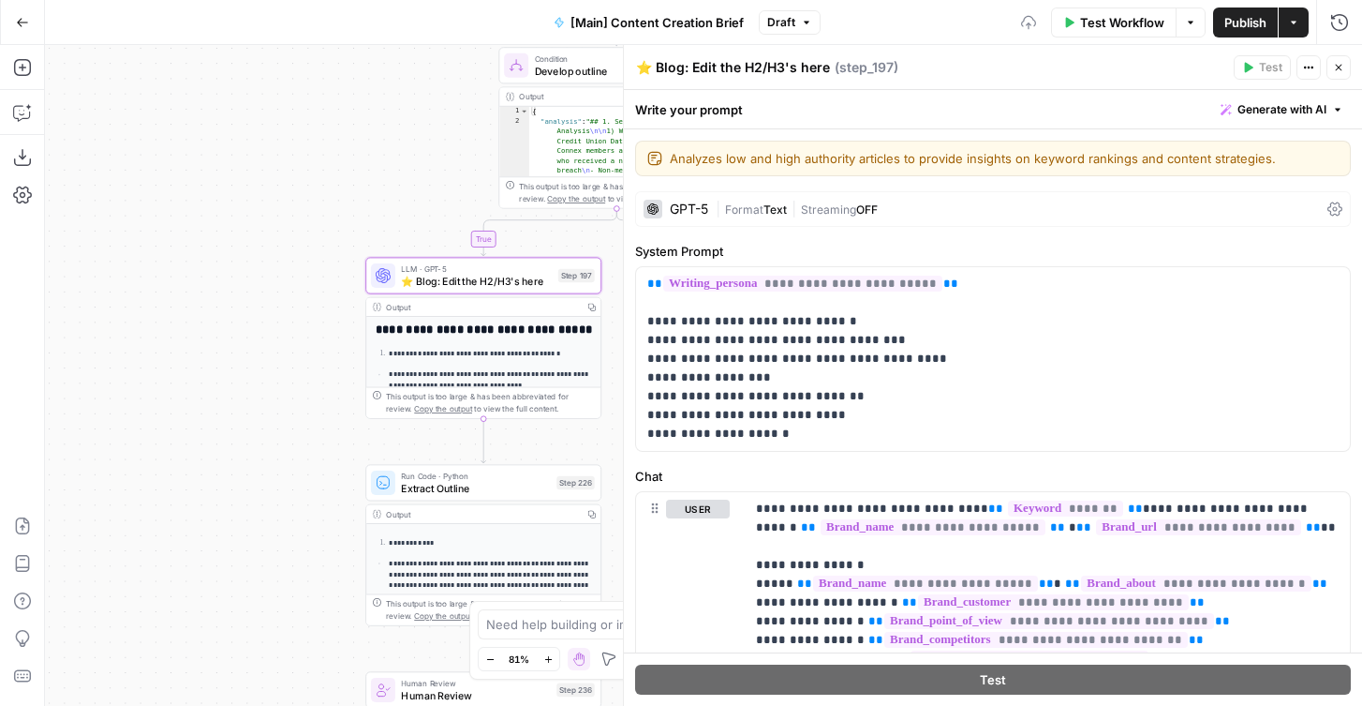
click at [269, 163] on div "true false true false Workflow Set Inputs Inputs Condition If city is provided …" at bounding box center [703, 375] width 1317 height 661
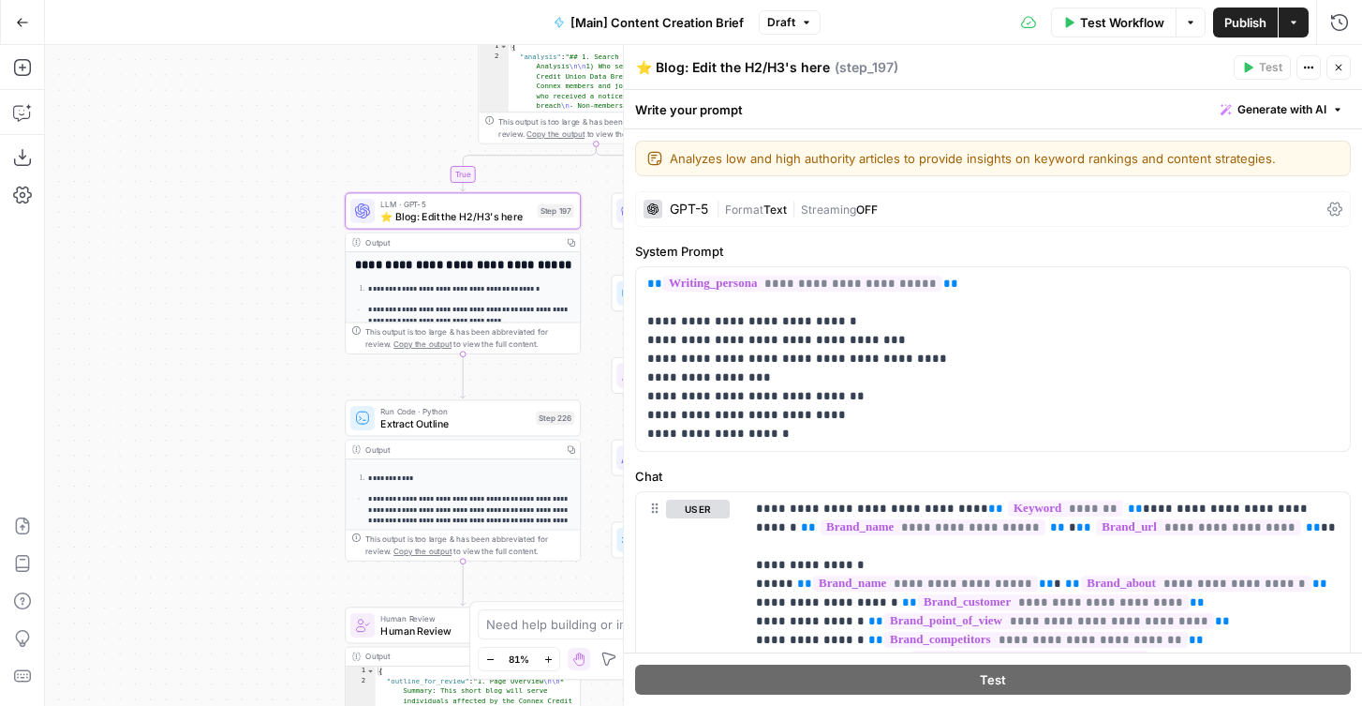
click at [1335, 67] on icon "button" at bounding box center [1338, 67] width 11 height 11
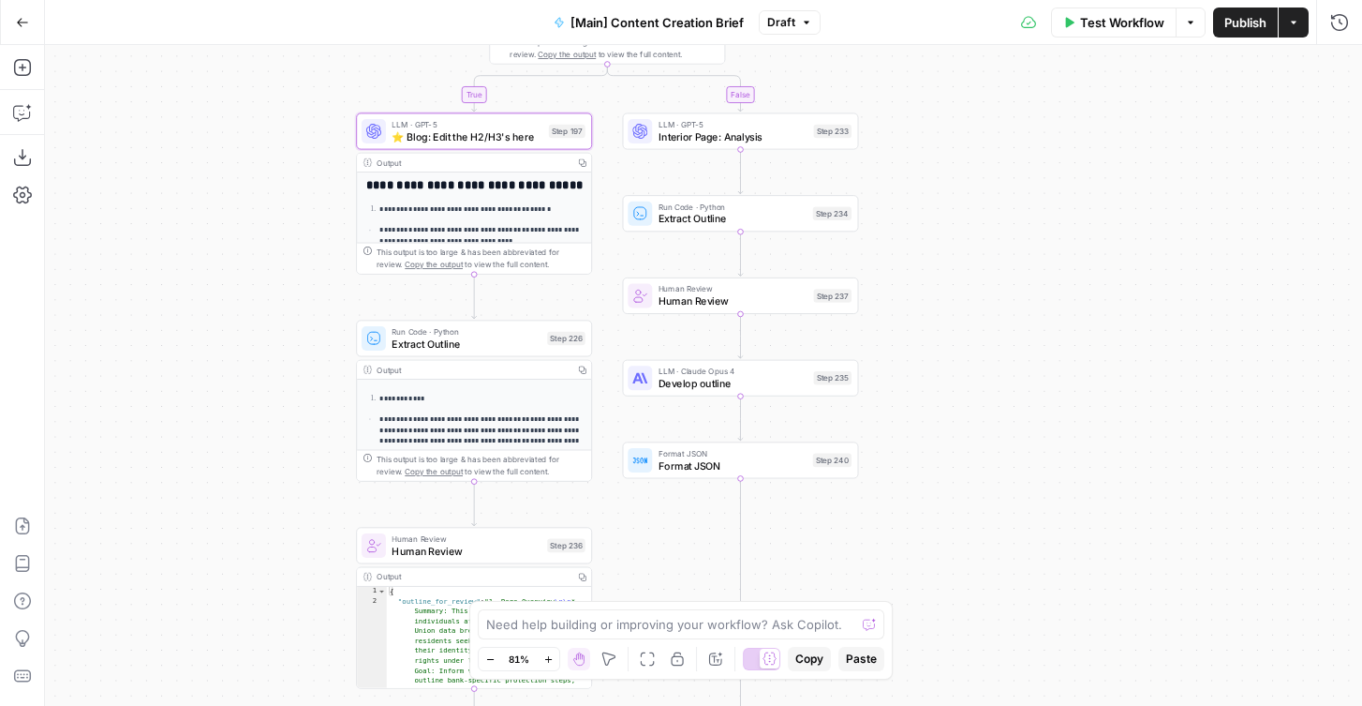
drag, startPoint x: 950, startPoint y: 271, endPoint x: 961, endPoint y: 191, distance: 80.4
click at [961, 191] on div "true false true false Workflow Set Inputs Inputs Condition If city is provided …" at bounding box center [703, 375] width 1317 height 661
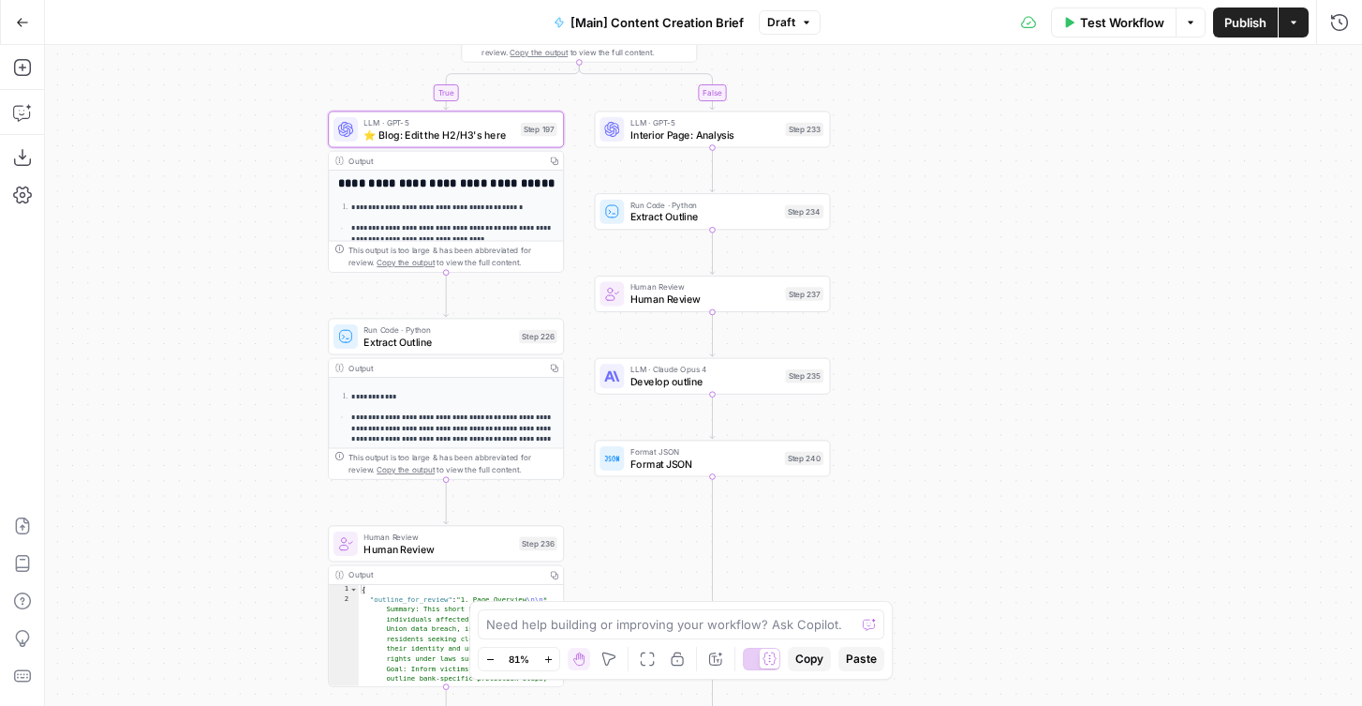
drag, startPoint x: 279, startPoint y: 475, endPoint x: 250, endPoint y: 471, distance: 29.3
click at [250, 472] on div "true false true false Workflow Set Inputs Inputs Condition If city is provided …" at bounding box center [703, 375] width 1317 height 661
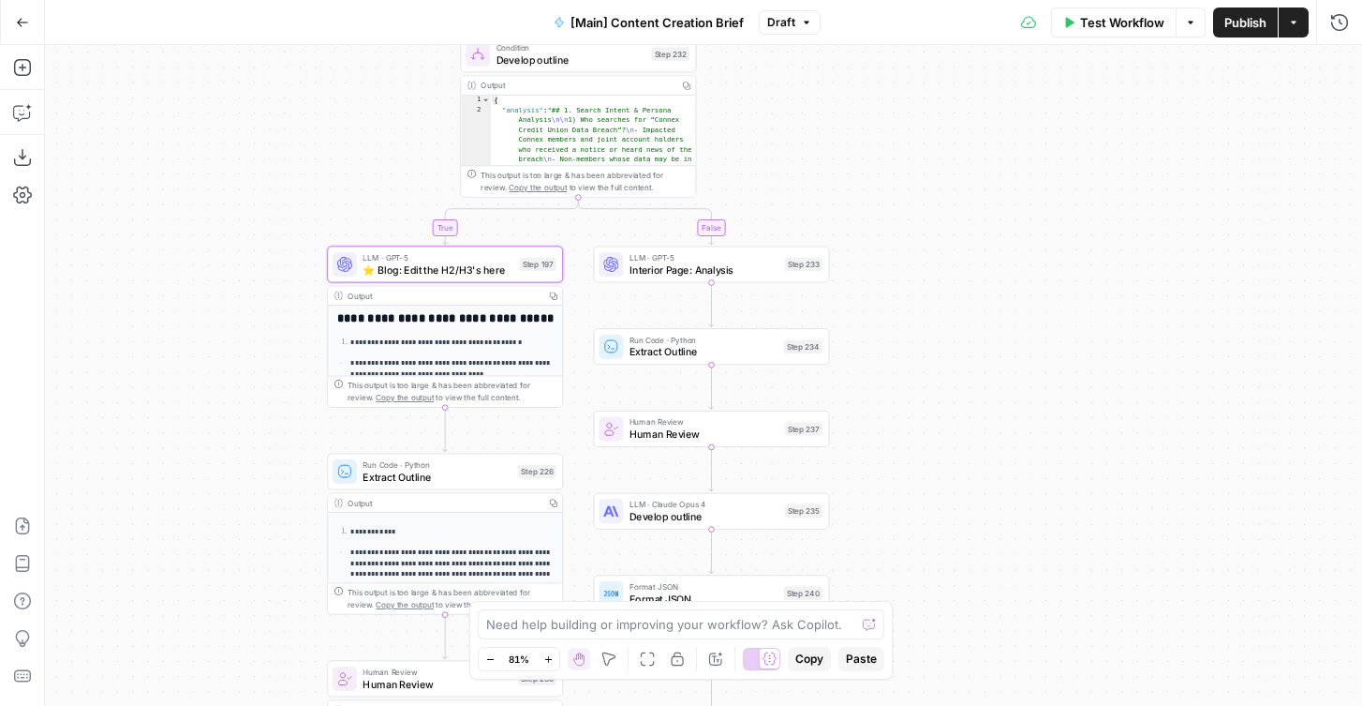
drag, startPoint x: 275, startPoint y: 337, endPoint x: 275, endPoint y: 473, distance: 135.9
click at [275, 473] on div "true false true false Workflow Set Inputs Inputs Condition If city is provided …" at bounding box center [703, 375] width 1317 height 661
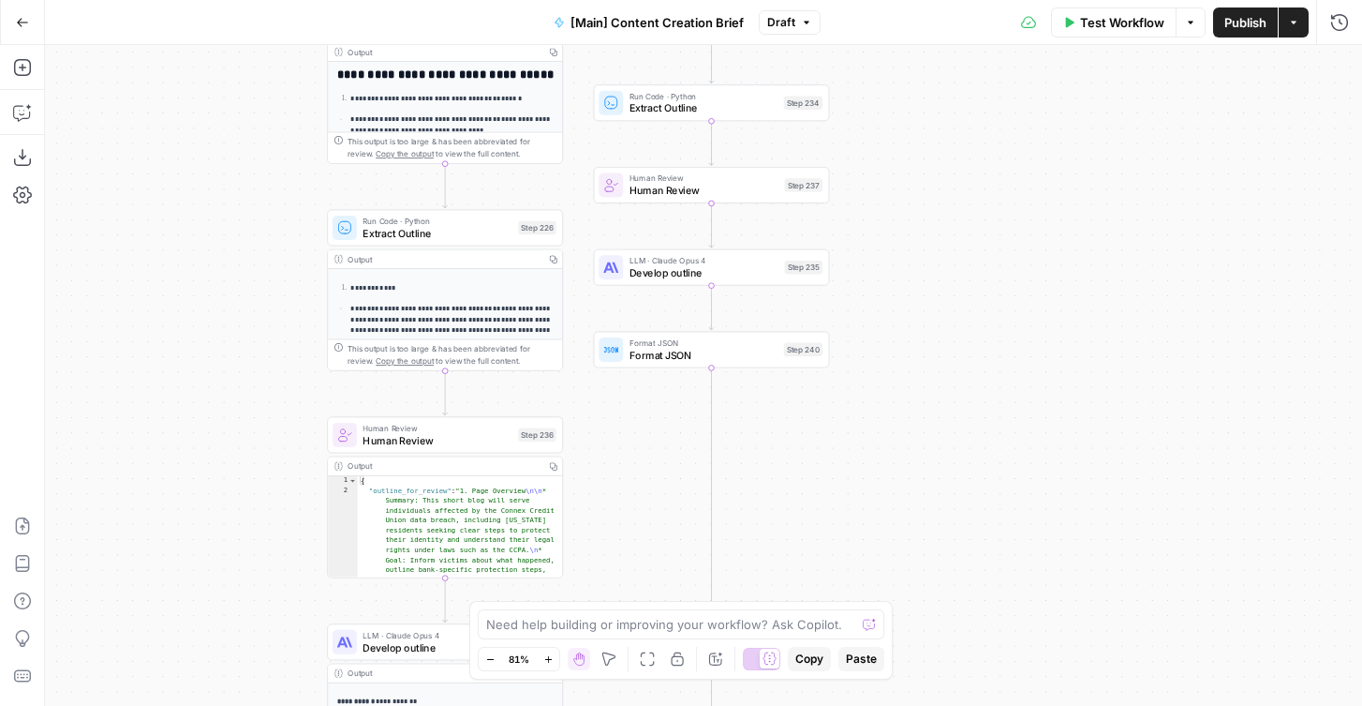
drag, startPoint x: 240, startPoint y: 494, endPoint x: 240, endPoint y: 250, distance: 243.6
click at [240, 250] on div "true false true false Workflow Set Inputs Inputs Condition If city is provided …" at bounding box center [703, 375] width 1317 height 661
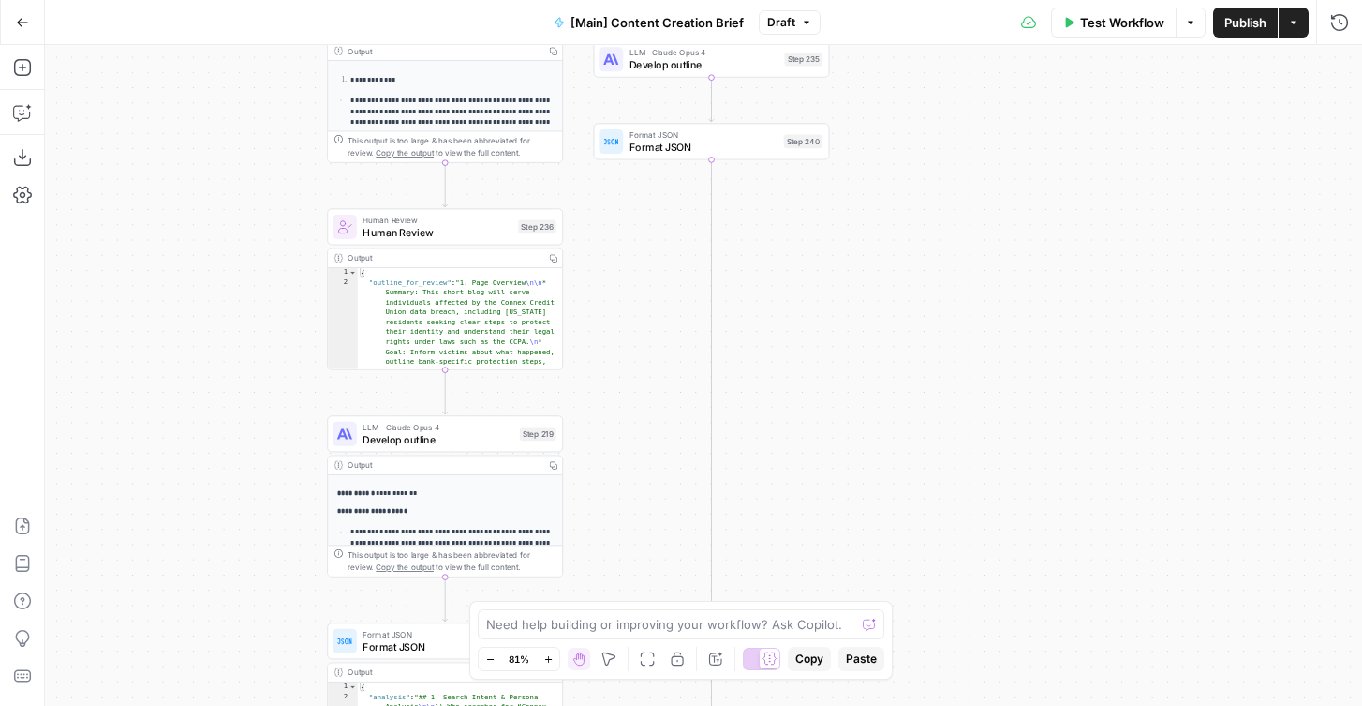
click at [240, 272] on div "true false true false Workflow Set Inputs Inputs Condition If city is provided …" at bounding box center [703, 375] width 1317 height 661
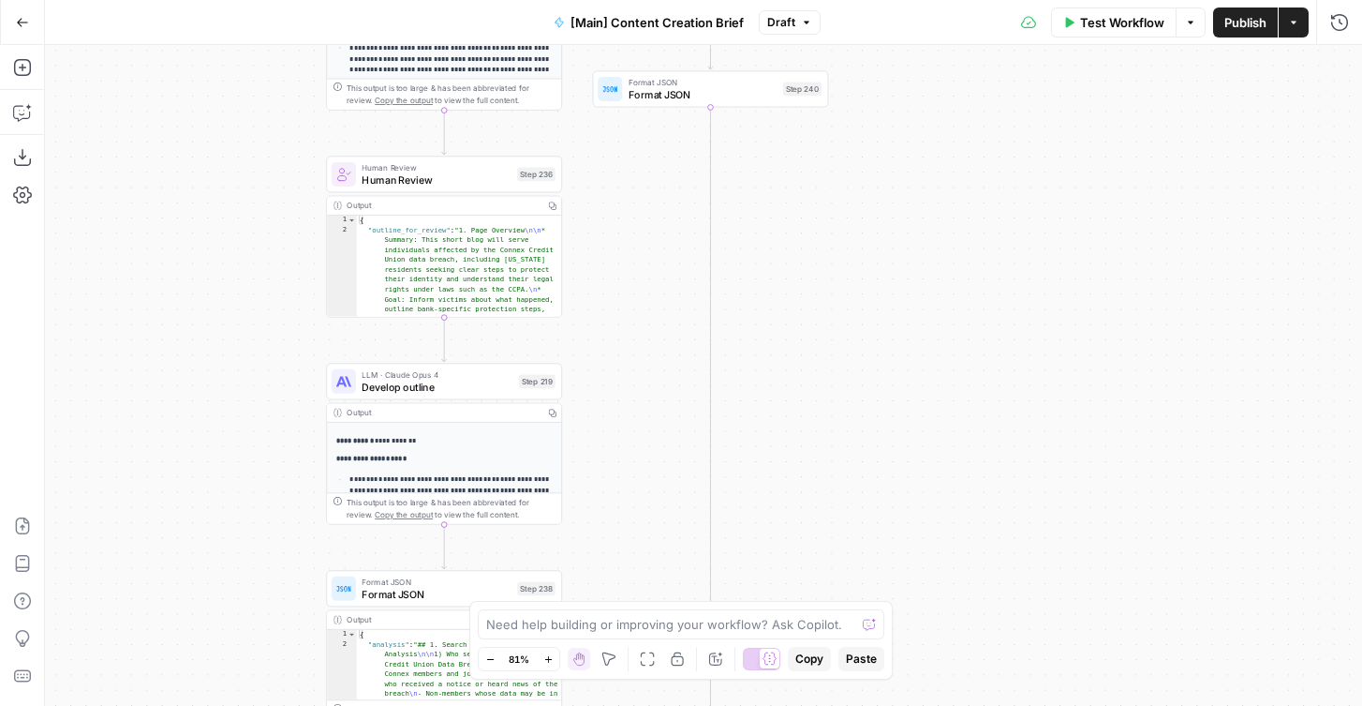
drag, startPoint x: 268, startPoint y: 463, endPoint x: 268, endPoint y: 412, distance: 50.6
click at [268, 412] on div "true false true false Workflow Set Inputs Inputs Condition If city is provided …" at bounding box center [703, 375] width 1317 height 661
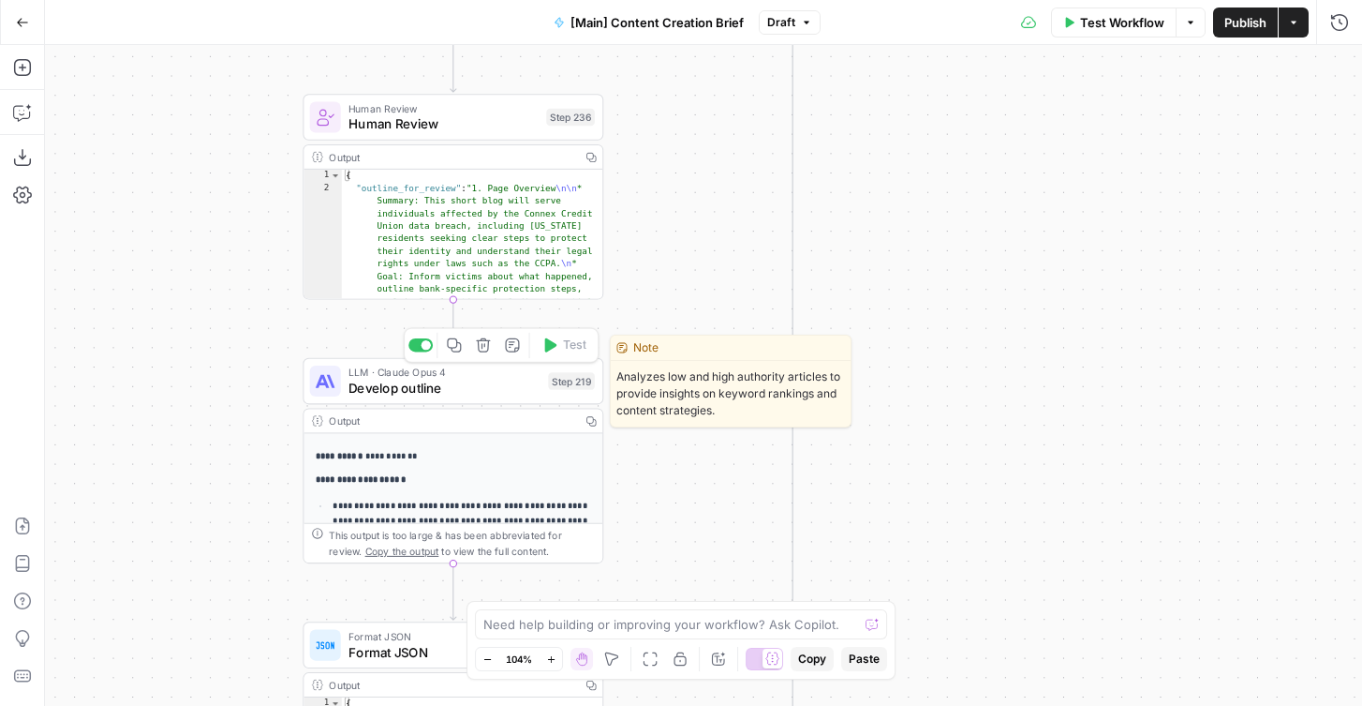
click at [392, 386] on span "Develop outline" at bounding box center [445, 388] width 192 height 20
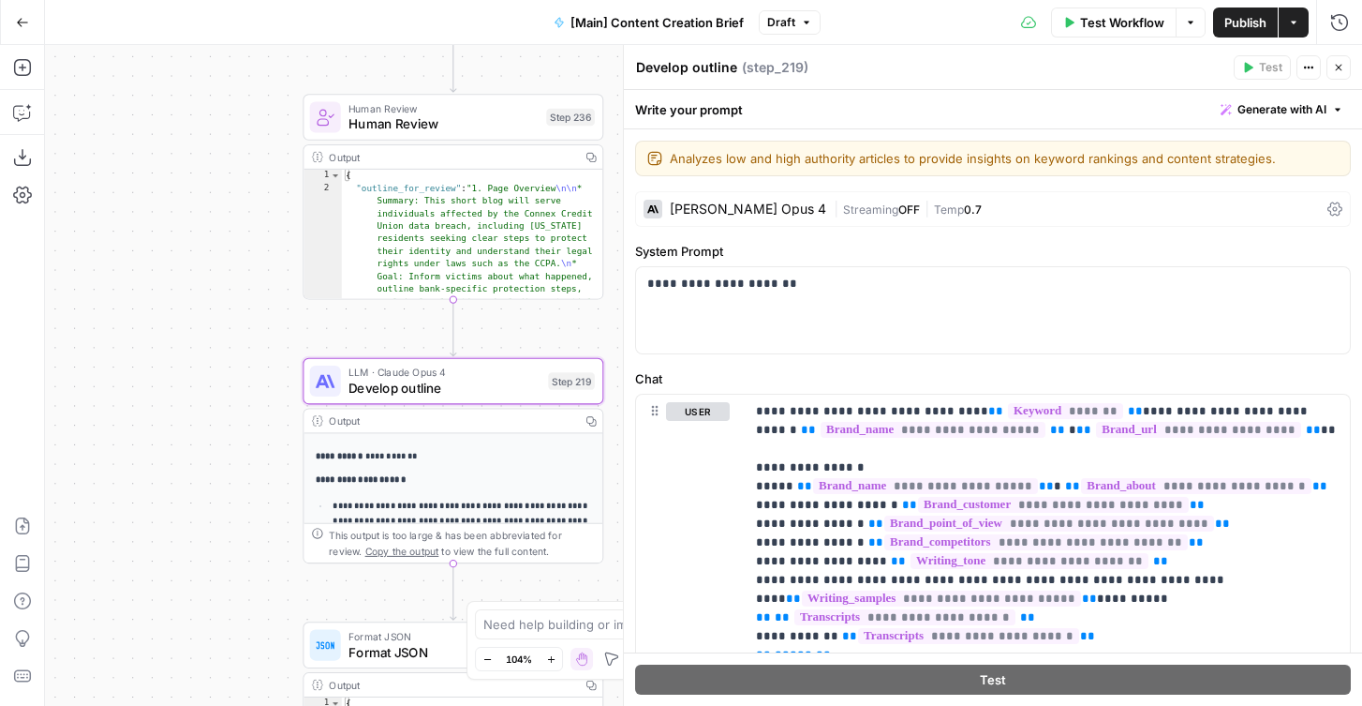
click at [648, 72] on textarea "Develop outline" at bounding box center [686, 67] width 101 height 19
paste textarea "⭐️"
type textarea "⭐️ Edit outline instructions"
click at [1344, 68] on icon "button" at bounding box center [1338, 67] width 11 height 11
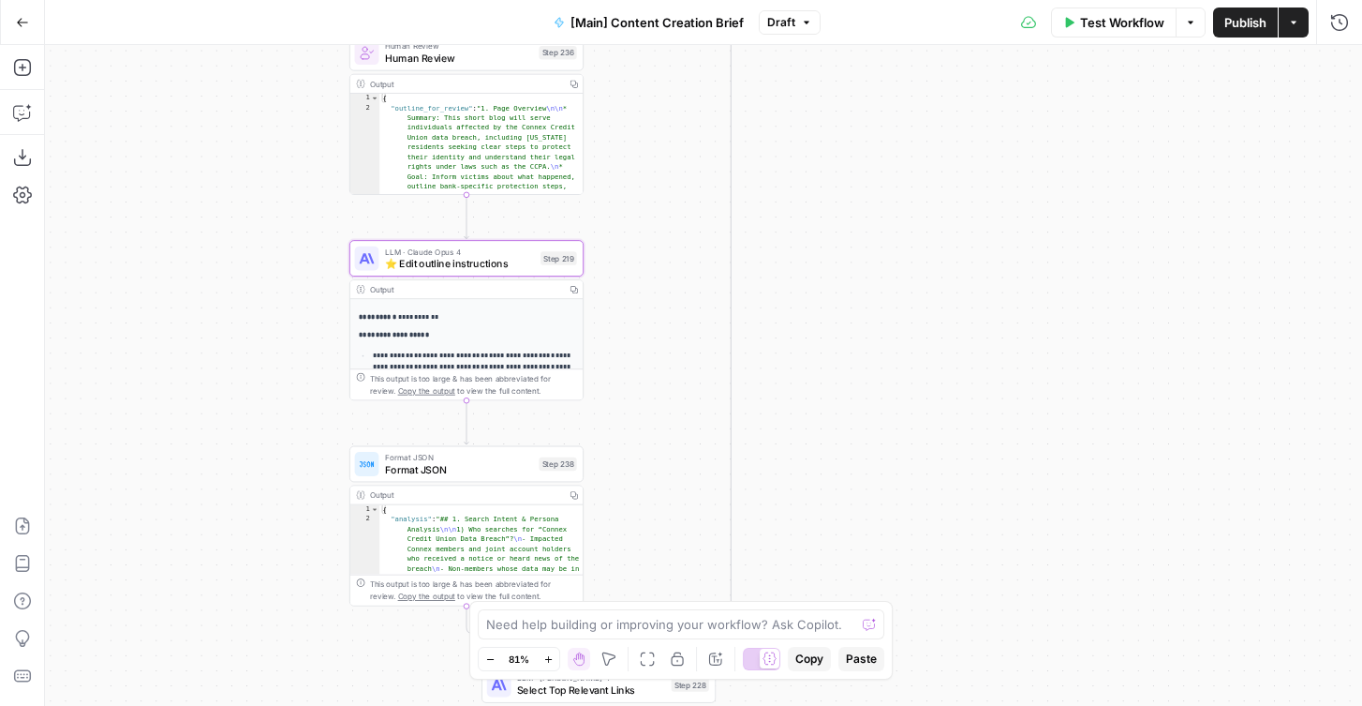
click at [865, 248] on div "true false true false Workflow Set Inputs Inputs Condition If city is provided …" at bounding box center [703, 375] width 1317 height 661
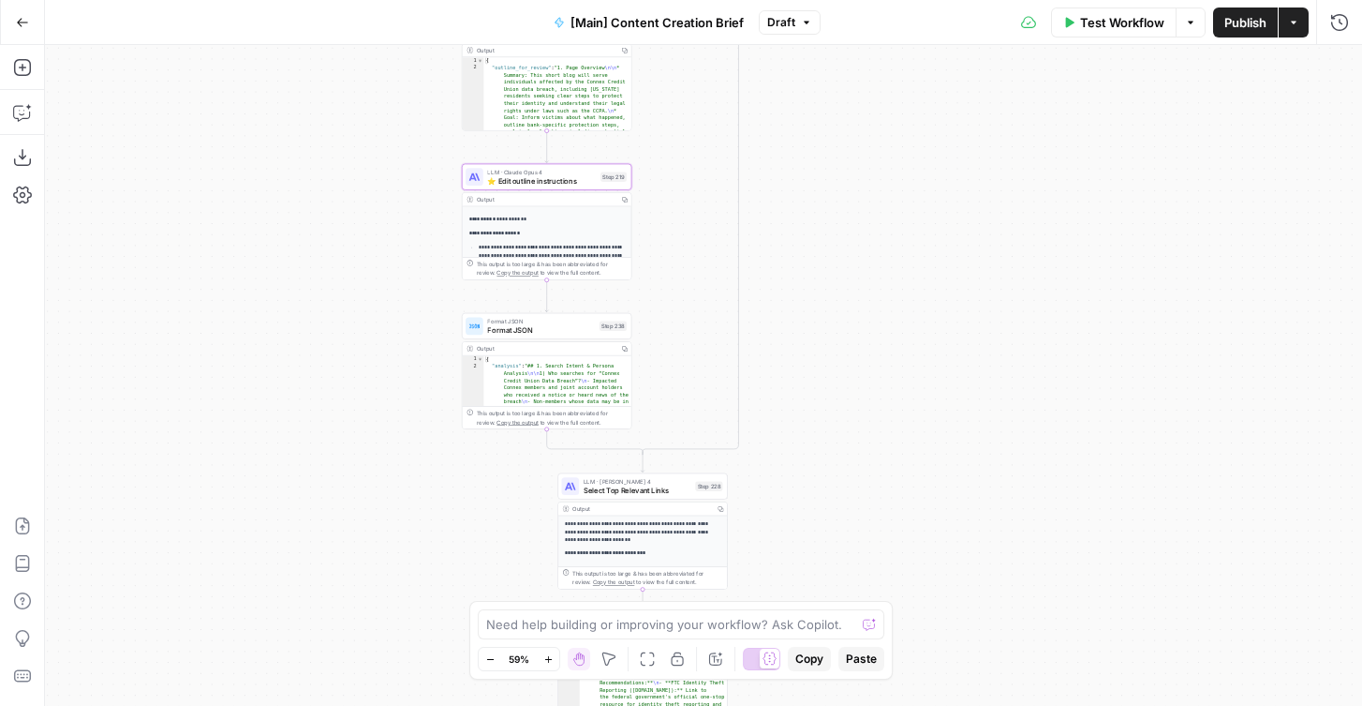
drag, startPoint x: 865, startPoint y: 244, endPoint x: 836, endPoint y: 165, distance: 83.9
click at [836, 165] on div "true false true false Workflow Set Inputs Inputs Condition If city is provided …" at bounding box center [703, 375] width 1317 height 661
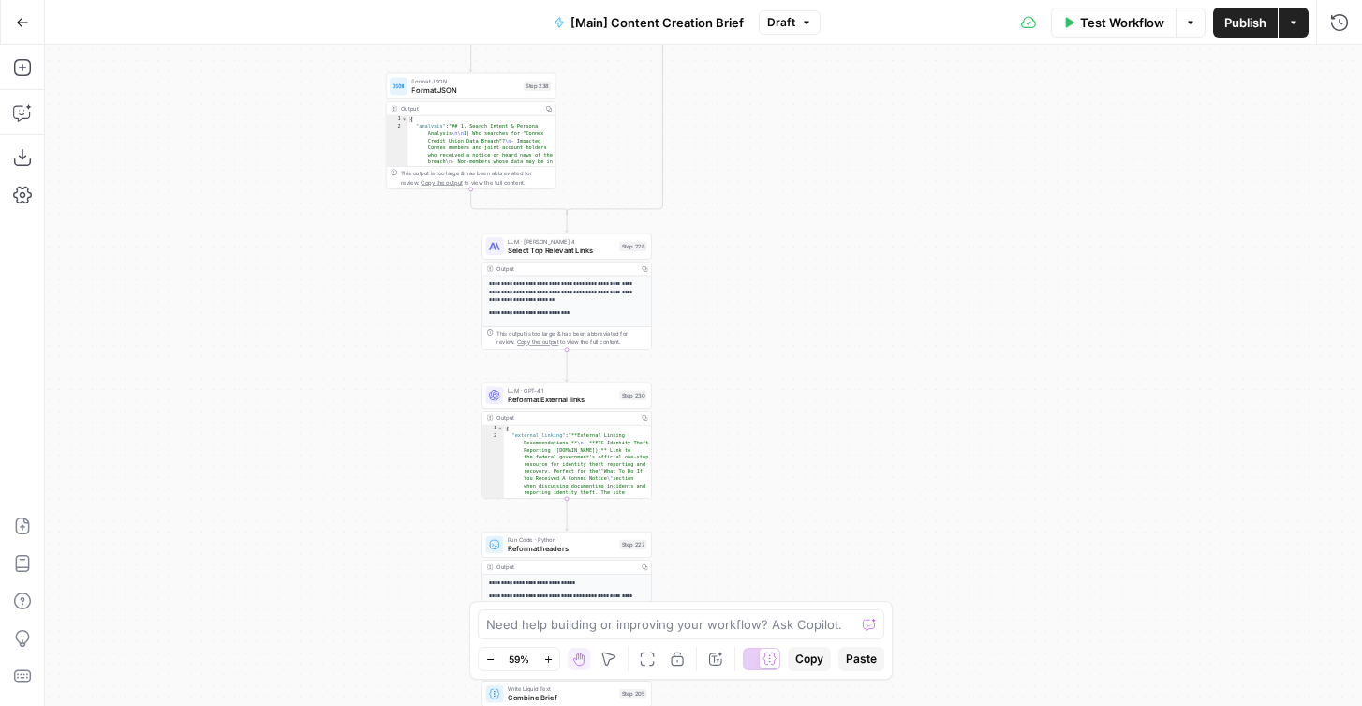
drag, startPoint x: 855, startPoint y: 417, endPoint x: 779, endPoint y: 178, distance: 250.7
click at [779, 177] on div "true false true false Workflow Set Inputs Inputs Condition If city is provided …" at bounding box center [703, 375] width 1317 height 661
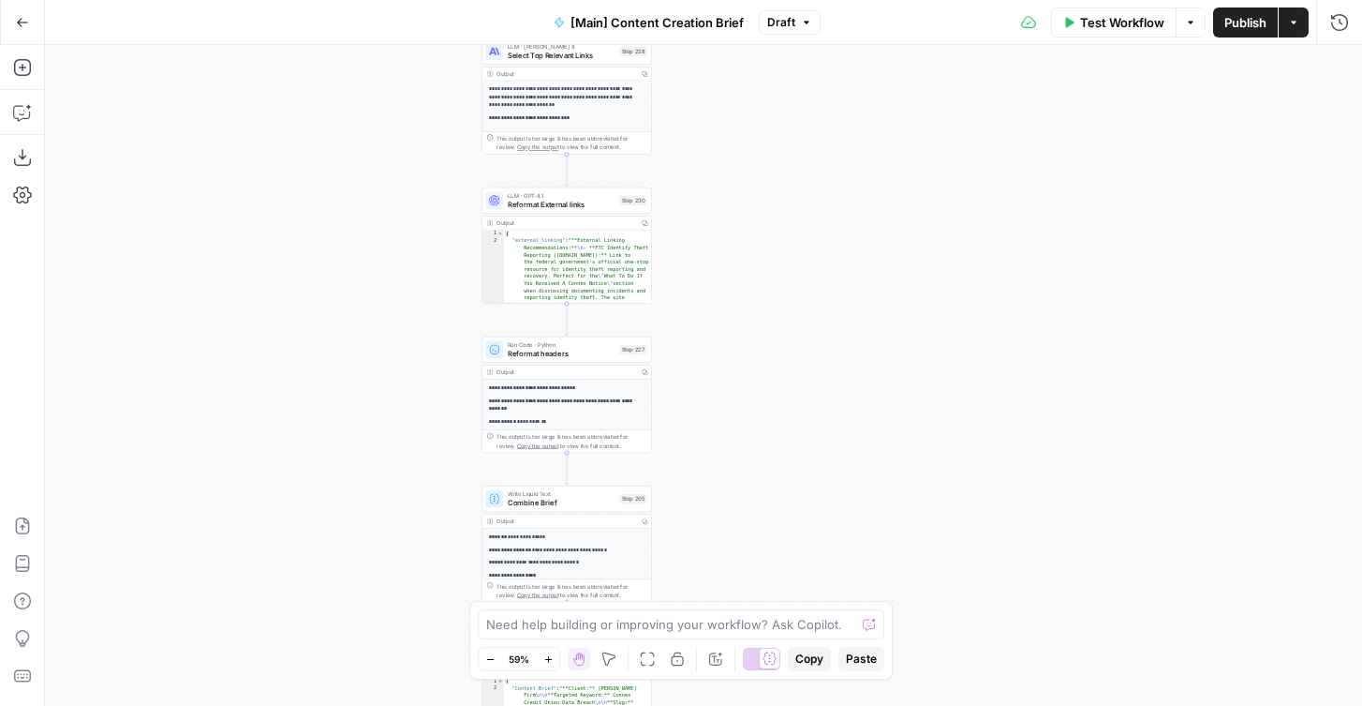
drag, startPoint x: 759, startPoint y: 379, endPoint x: 758, endPoint y: 184, distance: 194.9
click at [759, 184] on div "true false true false Workflow Set Inputs Inputs Condition If city is provided …" at bounding box center [703, 375] width 1317 height 661
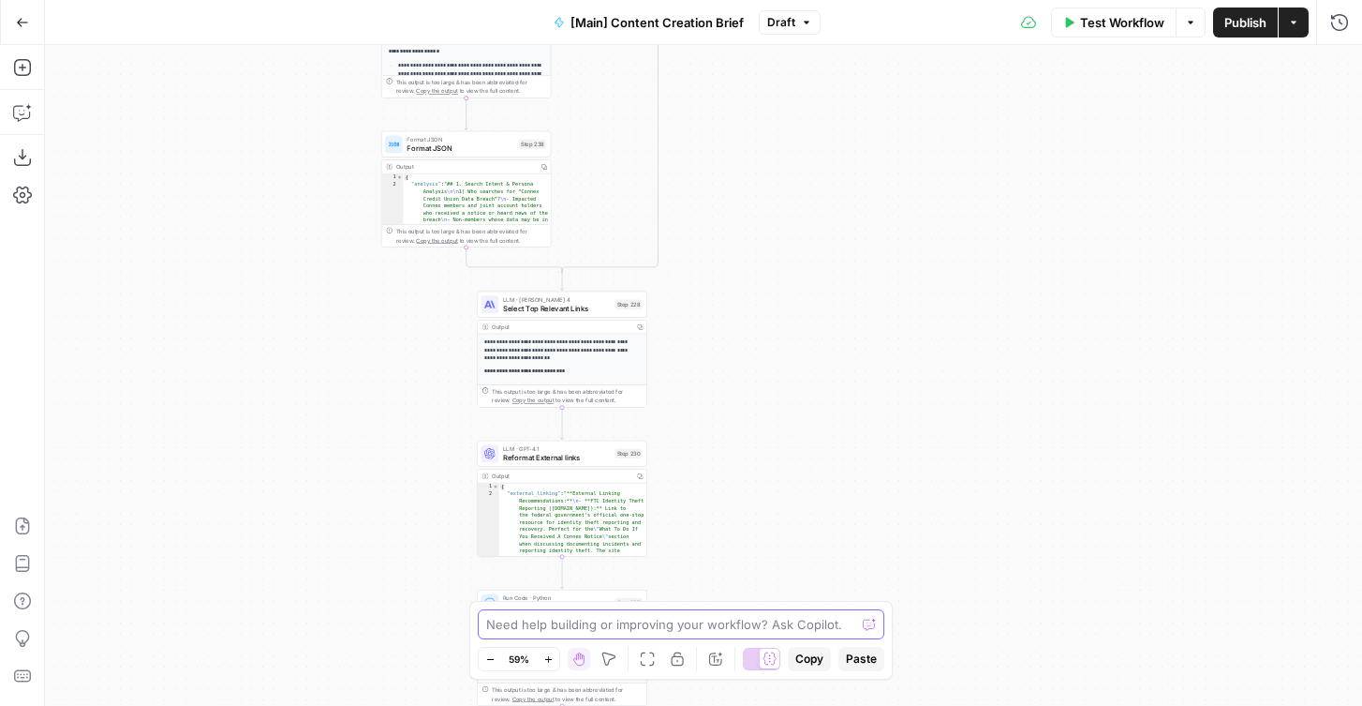
drag, startPoint x: 712, startPoint y: 207, endPoint x: 707, endPoint y: 687, distance: 479.8
click at [707, 687] on div "true false true false Workflow Set Inputs Inputs Condition If city is provided …" at bounding box center [703, 375] width 1317 height 661
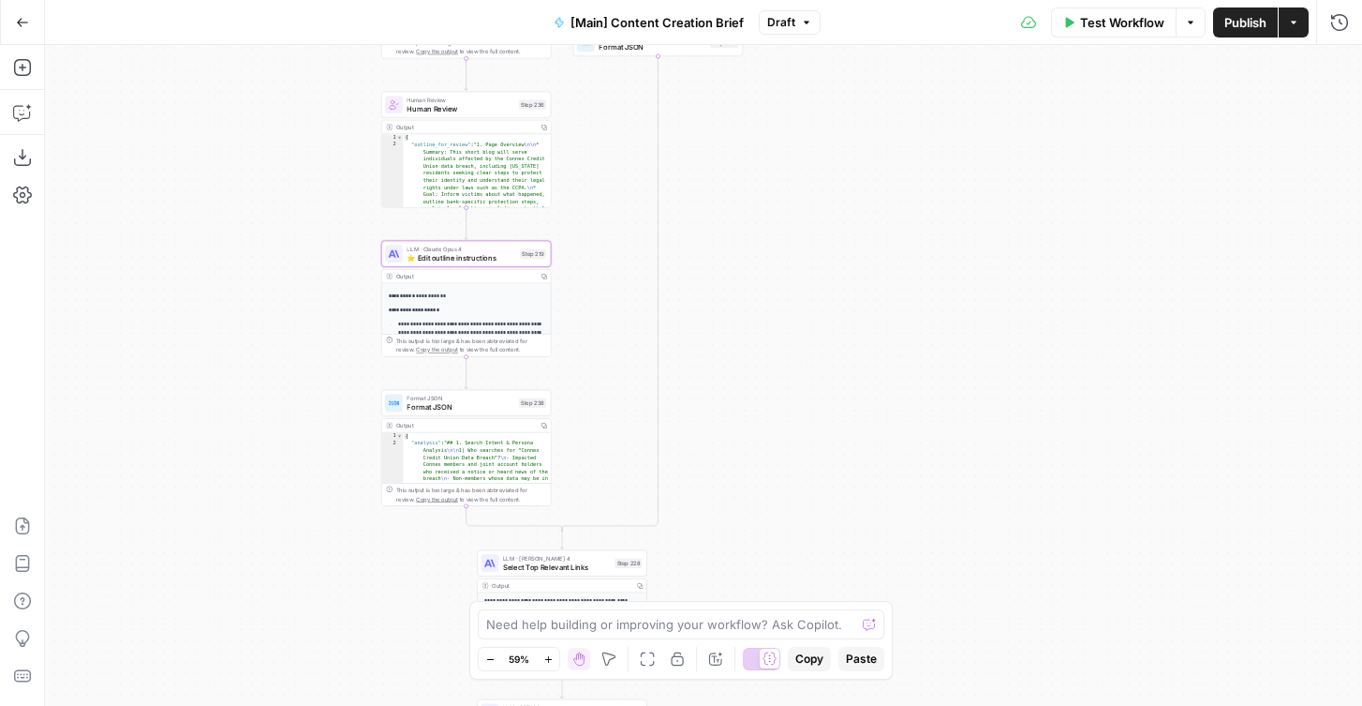
drag, startPoint x: 707, startPoint y: 335, endPoint x: 707, endPoint y: 555, distance: 219.3
click at [707, 555] on div "true false true false Workflow Set Inputs Inputs Condition If city is provided …" at bounding box center [703, 375] width 1317 height 661
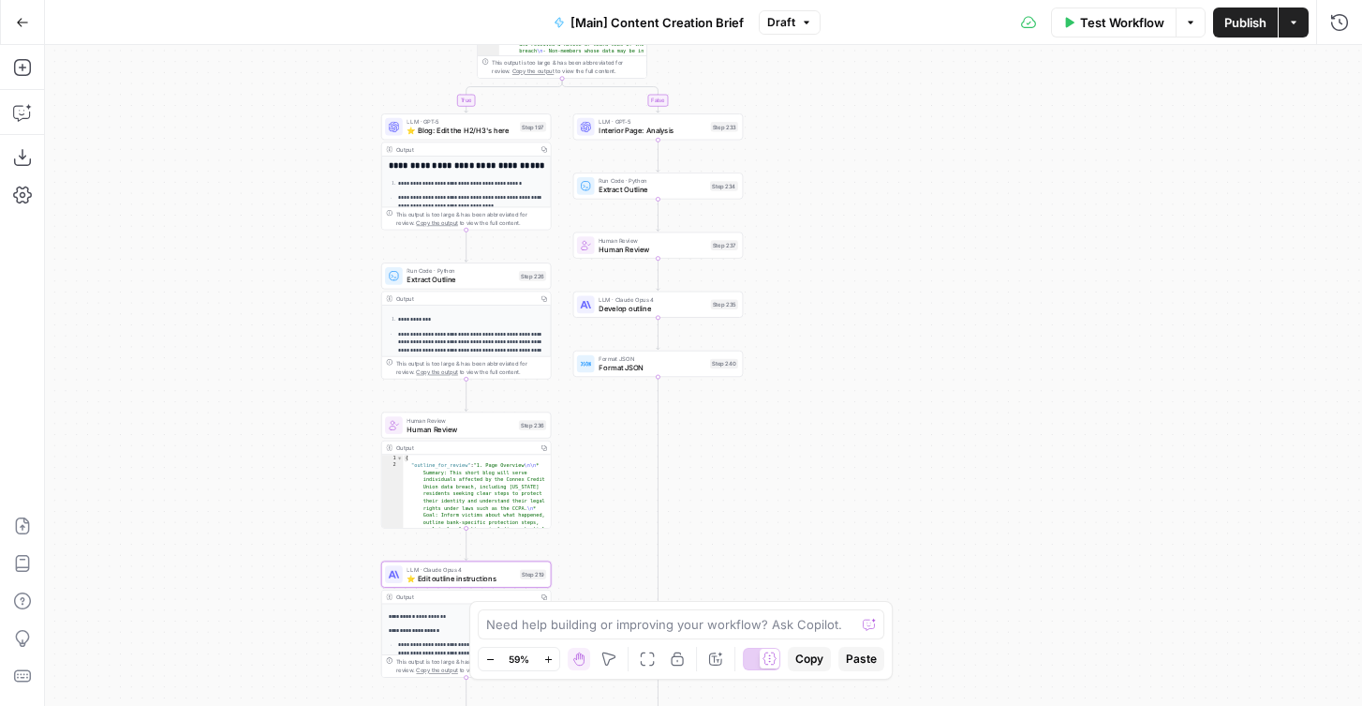
drag, startPoint x: 751, startPoint y: 201, endPoint x: 751, endPoint y: 472, distance: 271.7
click at [751, 472] on div "true false true false Workflow Set Inputs Inputs Condition If city is provided …" at bounding box center [703, 375] width 1317 height 661
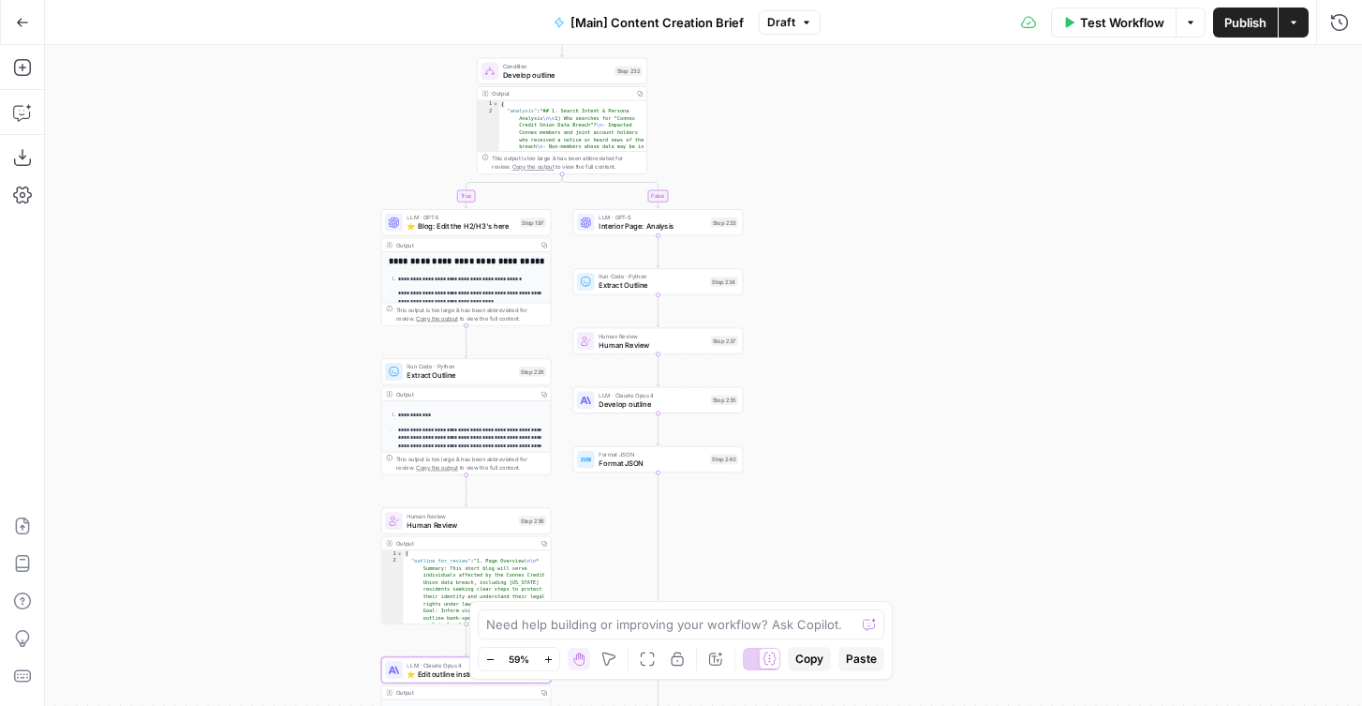
drag, startPoint x: 811, startPoint y: 266, endPoint x: 811, endPoint y: 361, distance: 94.6
click at [811, 361] on div "true false true false Workflow Set Inputs Inputs Condition If city is provided …" at bounding box center [703, 375] width 1317 height 661
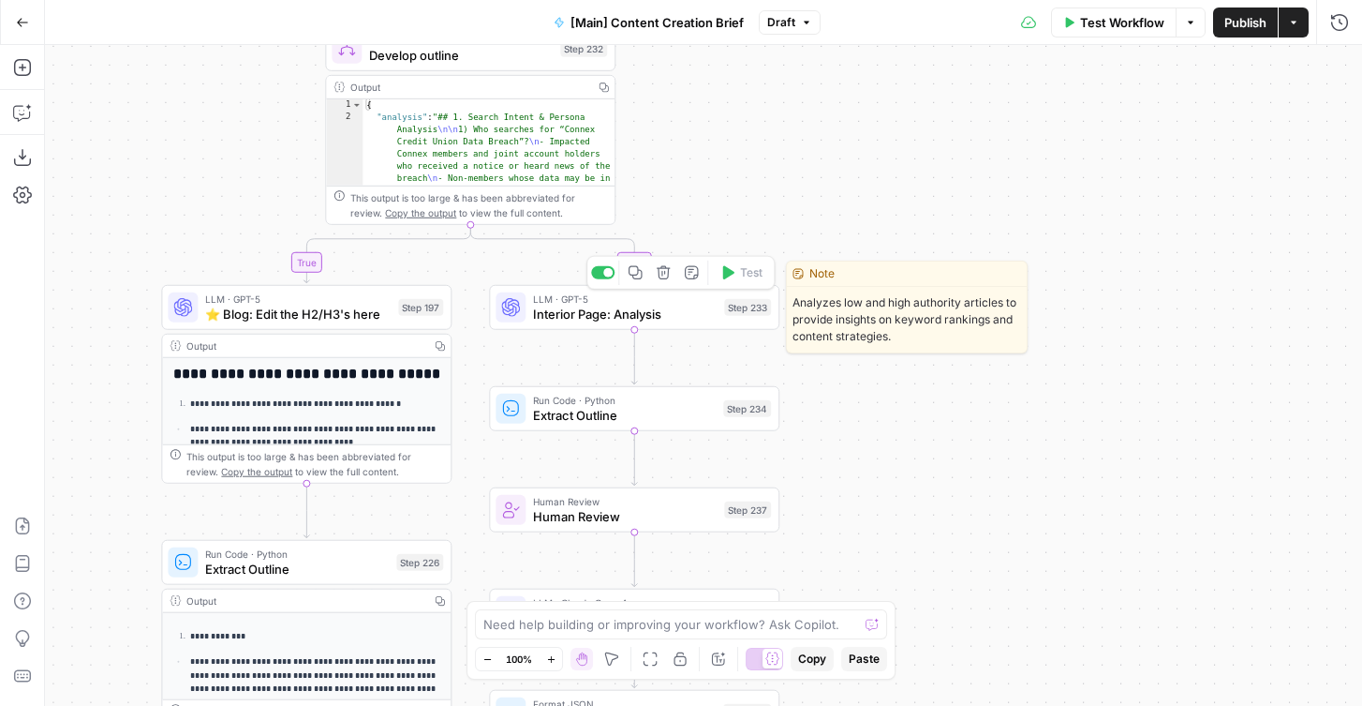
click at [603, 312] on span "Interior Page: Analysis" at bounding box center [625, 314] width 184 height 19
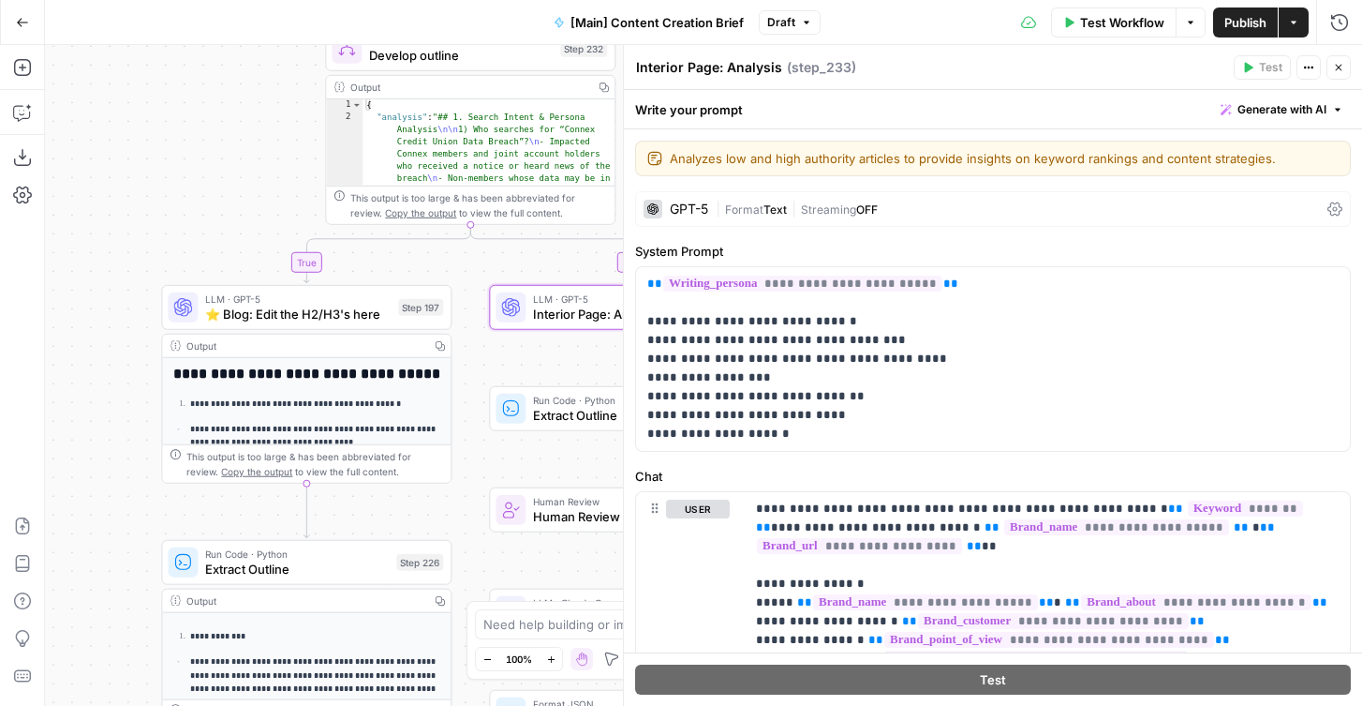
drag, startPoint x: 731, startPoint y: 67, endPoint x: 825, endPoint y: 67, distance: 93.7
click at [825, 67] on div "Interior Page: Analysis Interior Page: Analysis ( step_233 )" at bounding box center [931, 67] width 593 height 21
paste textarea "⭐️"
type textarea "⭐️ Interior Page: Edit H2/H3's"
click at [1339, 57] on button "Close" at bounding box center [1339, 67] width 24 height 24
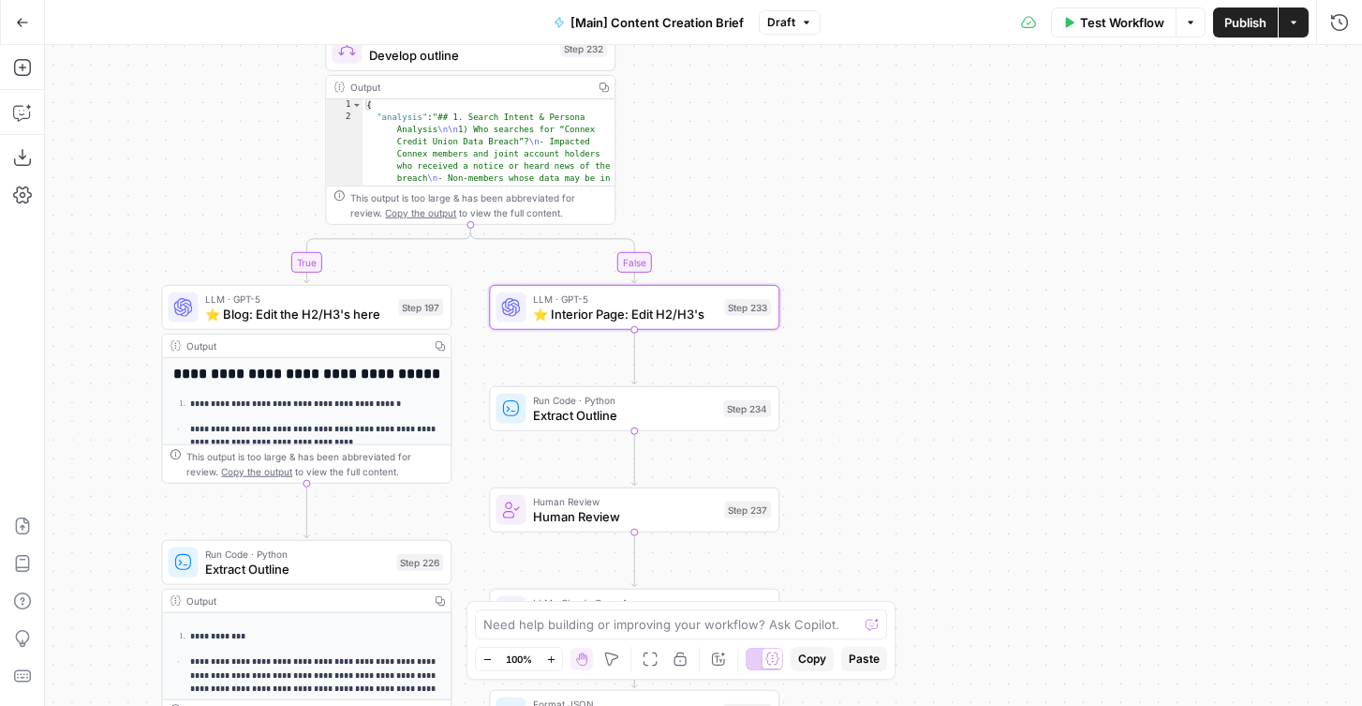
drag, startPoint x: 981, startPoint y: 416, endPoint x: 1067, endPoint y: 141, distance: 288.7
click at [1067, 141] on div "true false true false Workflow Set Inputs Inputs Condition If city is provided …" at bounding box center [703, 375] width 1317 height 661
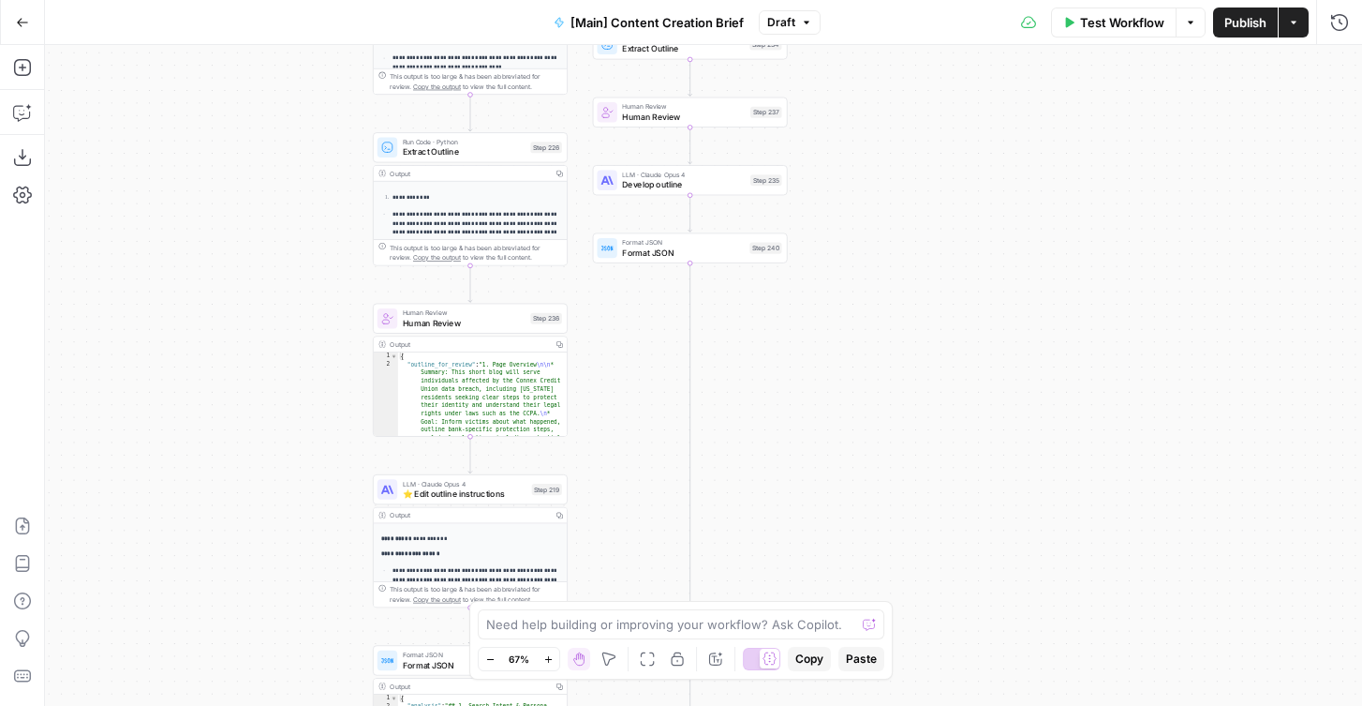
drag, startPoint x: 722, startPoint y: 480, endPoint x: 662, endPoint y: 346, distance: 146.4
click at [662, 346] on div "true false true false Workflow Set Inputs Inputs Condition If city is provided …" at bounding box center [703, 375] width 1317 height 661
click at [645, 186] on span "Develop outline" at bounding box center [683, 184] width 123 height 12
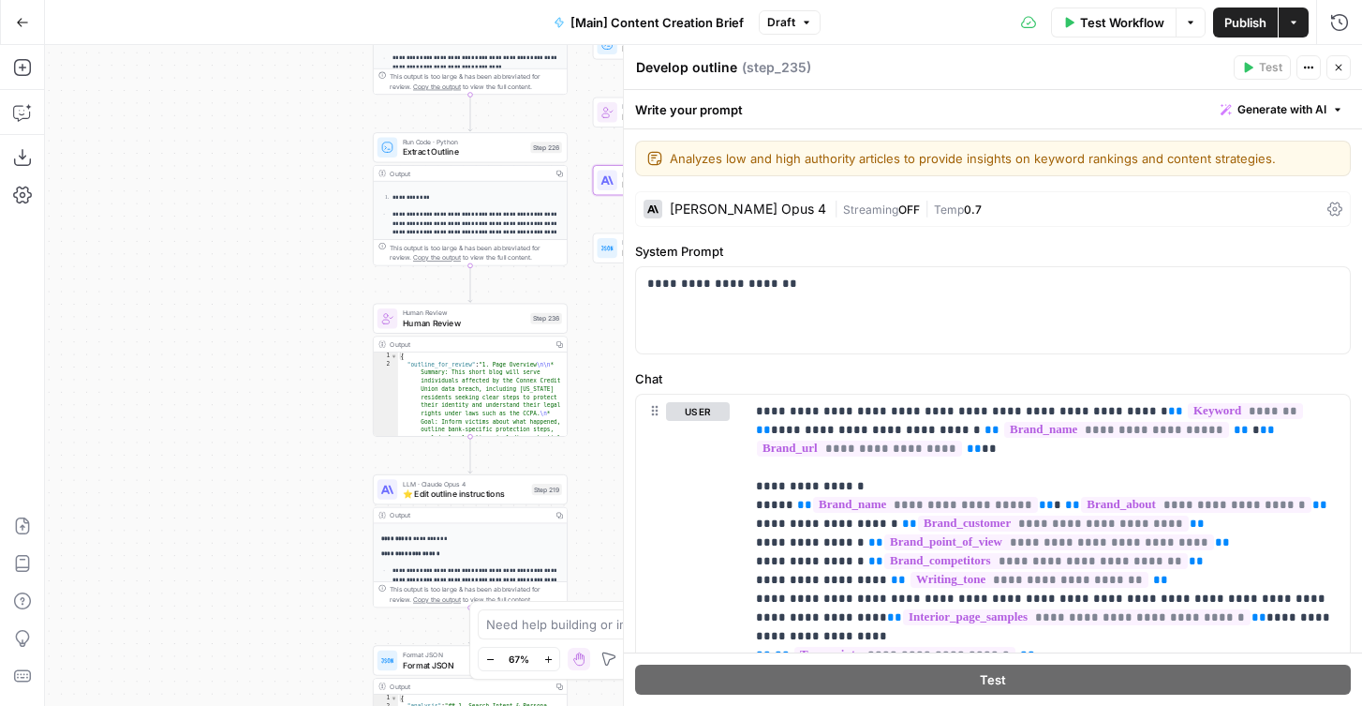
click at [685, 67] on textarea "Develop outline" at bounding box center [686, 67] width 101 height 19
paste textarea "⭐️"
type textarea "⭐️ Edit outline instructions"
click at [1346, 76] on button "Close" at bounding box center [1339, 67] width 24 height 24
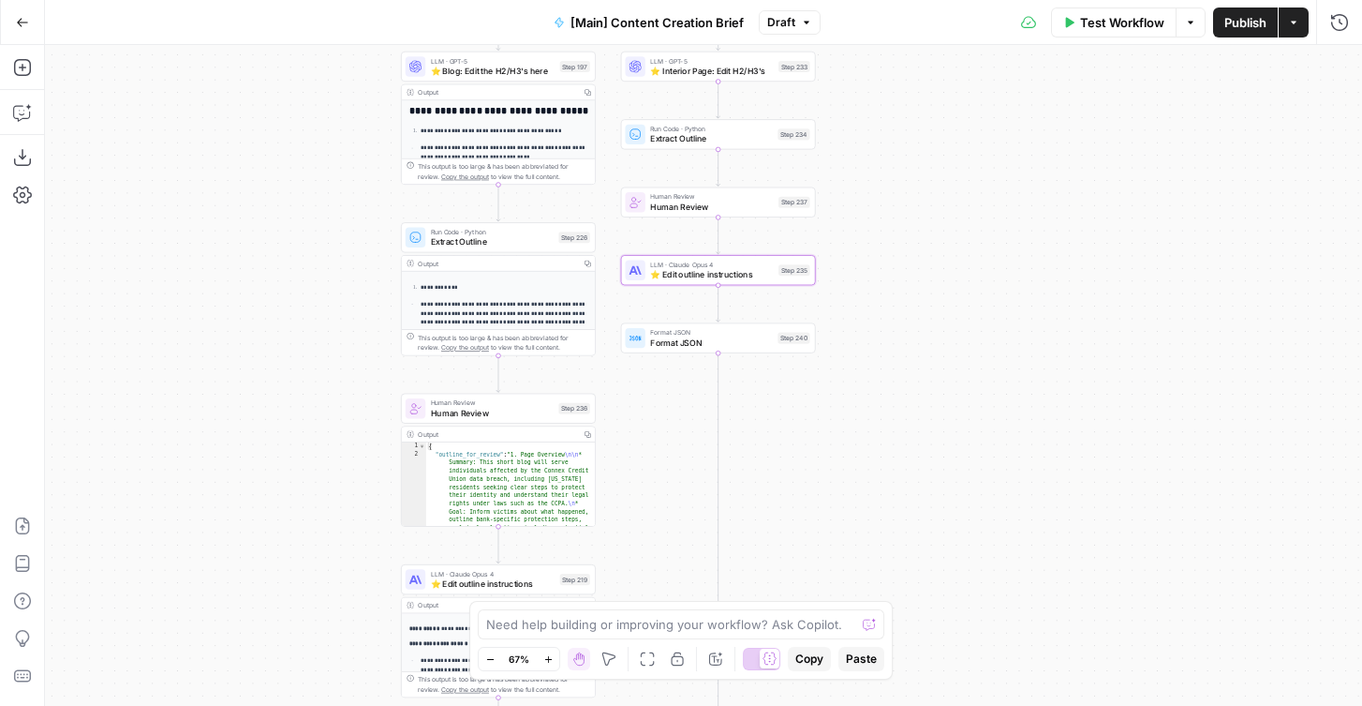
drag, startPoint x: 867, startPoint y: 158, endPoint x: 912, endPoint y: 284, distance: 133.4
click at [912, 285] on div "true false true false Workflow Set Inputs Inputs Condition If city is provided …" at bounding box center [703, 375] width 1317 height 661
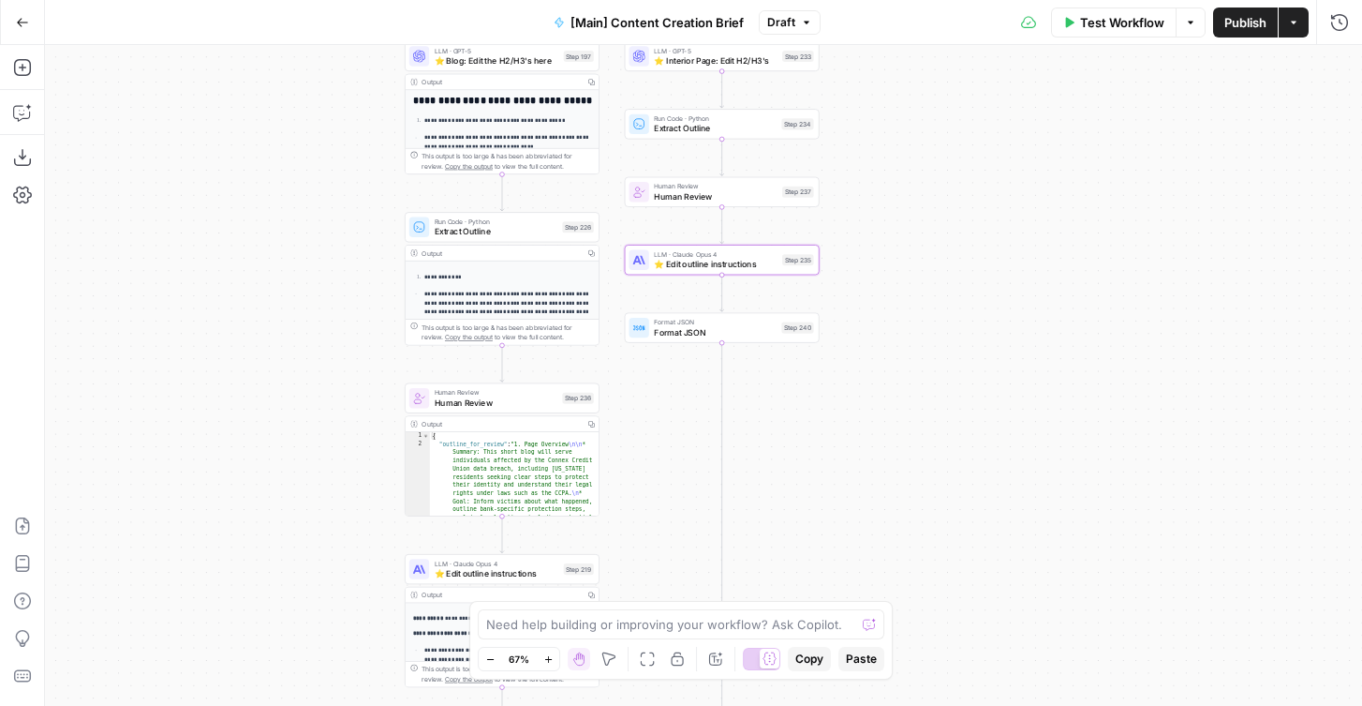
drag, startPoint x: 920, startPoint y: 165, endPoint x: 907, endPoint y: 118, distance: 48.7
click at [907, 118] on div "true false true false Workflow Set Inputs Inputs Condition If city is provided …" at bounding box center [703, 375] width 1317 height 661
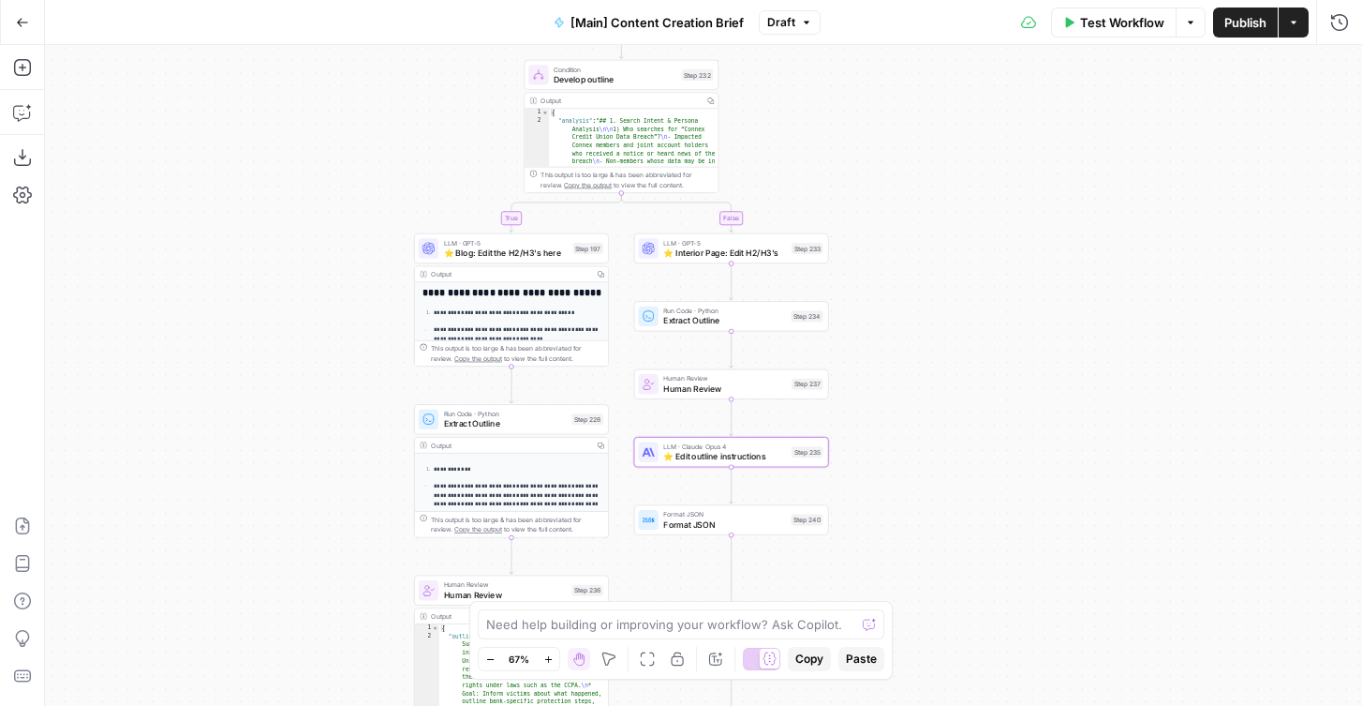
drag, startPoint x: 897, startPoint y: 68, endPoint x: 906, endPoint y: 261, distance: 192.3
click at [906, 261] on div "true false true false Workflow Set Inputs Inputs Condition If city is provided …" at bounding box center [703, 375] width 1317 height 661
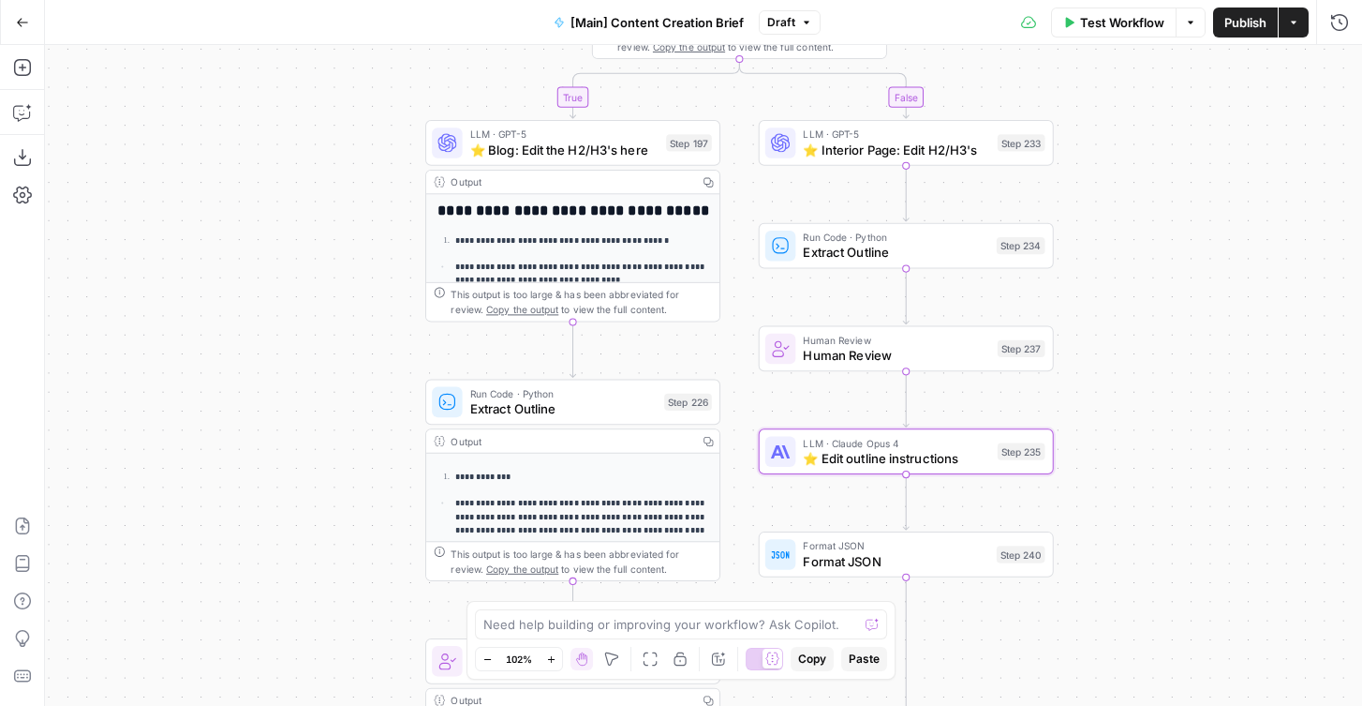
drag, startPoint x: 298, startPoint y: 365, endPoint x: 235, endPoint y: 310, distance: 83.7
click at [235, 310] on div "true false true false Workflow Set Inputs Inputs Condition If city is provided …" at bounding box center [703, 375] width 1317 height 661
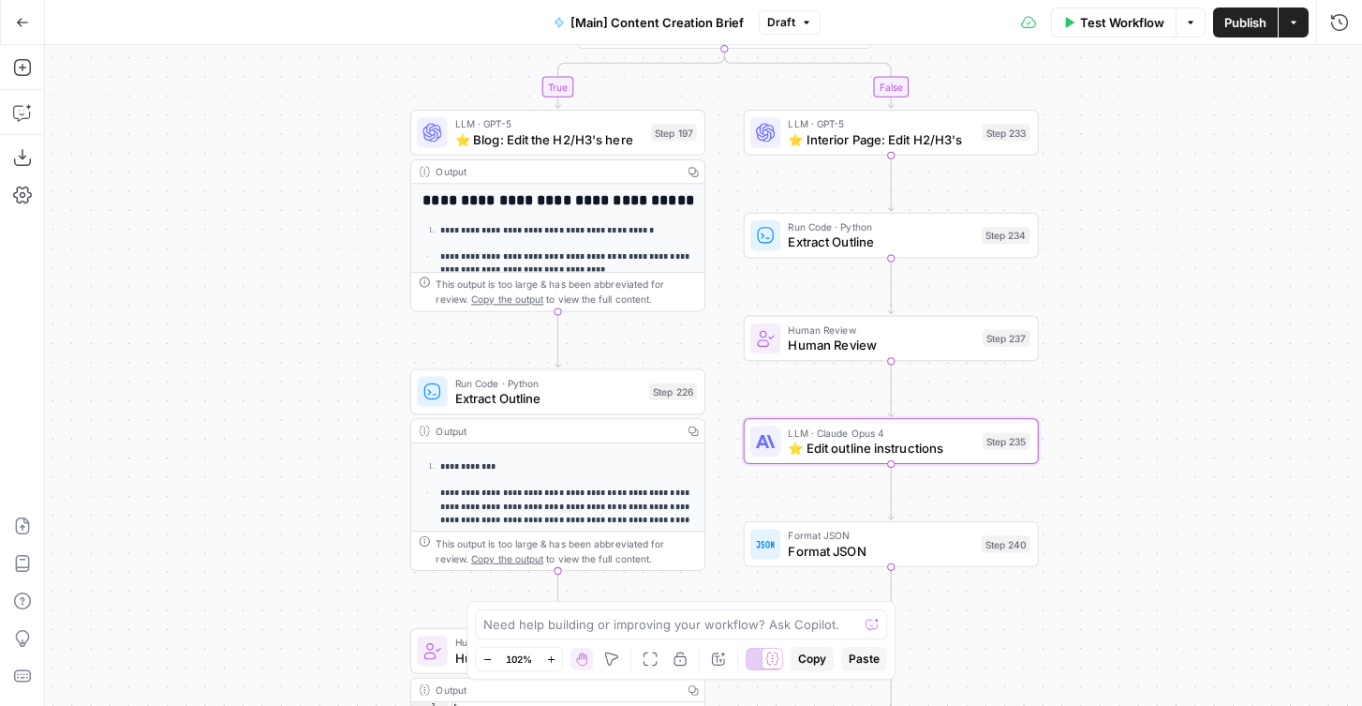
drag, startPoint x: 257, startPoint y: 395, endPoint x: 219, endPoint y: 334, distance: 72.3
click at [219, 334] on div "true false true false Workflow Set Inputs Inputs Condition If city is provided …" at bounding box center [703, 375] width 1317 height 661
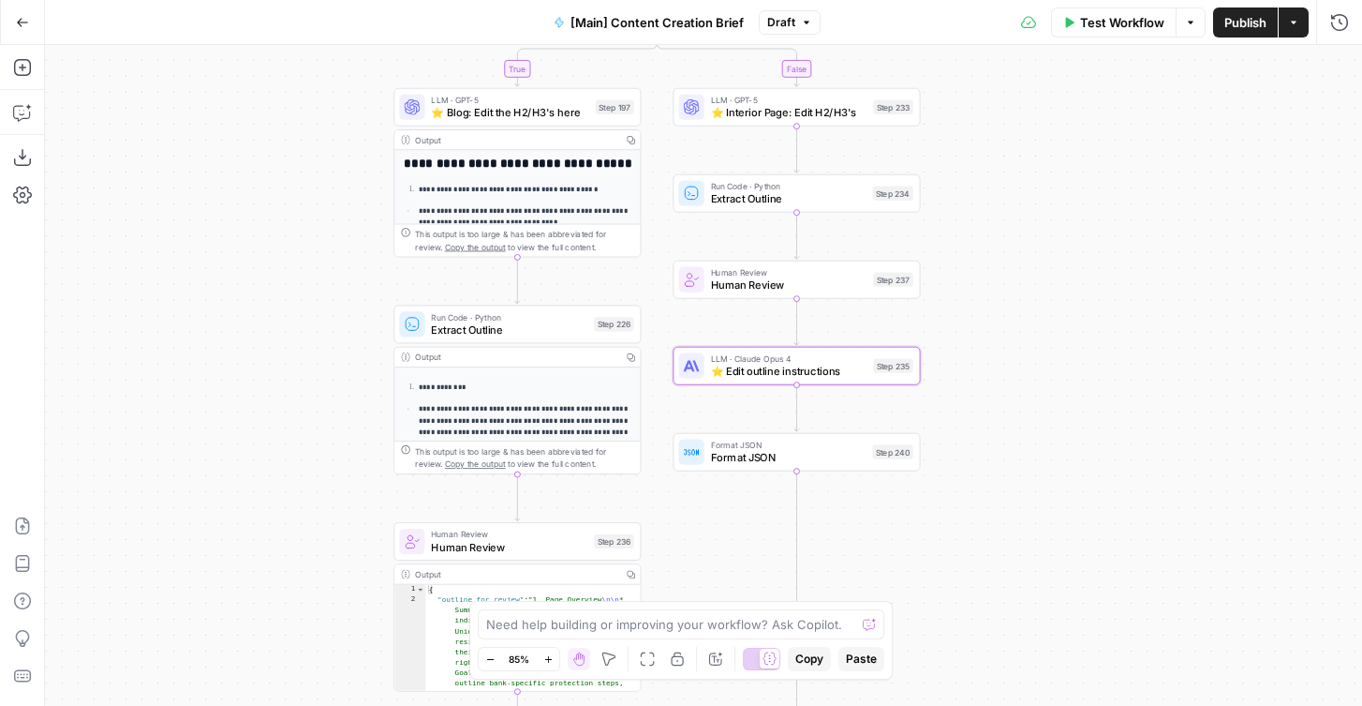
drag, startPoint x: 216, startPoint y: 355, endPoint x: 266, endPoint y: 355, distance: 50.6
click at [266, 355] on div "true false true false Workflow Set Inputs Inputs Condition If city is provided …" at bounding box center [703, 375] width 1317 height 661
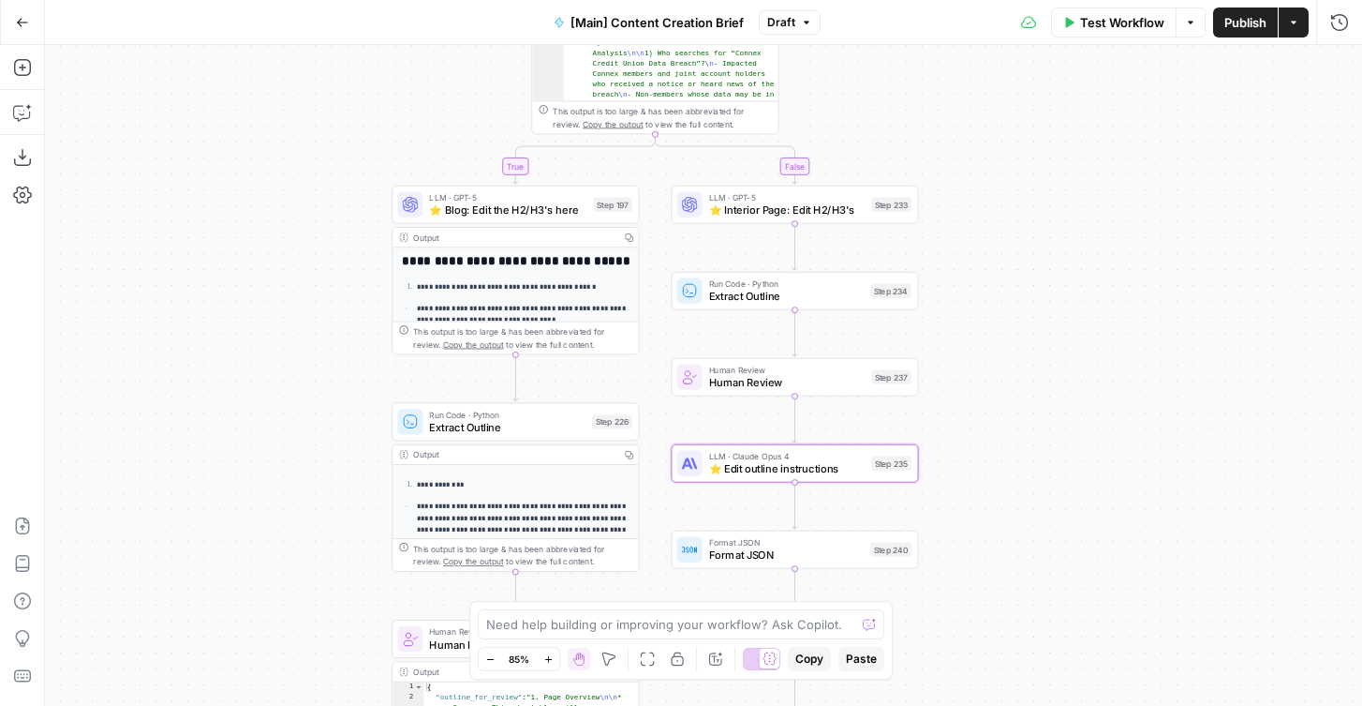
drag, startPoint x: 294, startPoint y: 204, endPoint x: 293, endPoint y: 305, distance: 101.2
click at [293, 305] on div "true false true false Workflow Set Inputs Inputs Condition If city is provided …" at bounding box center [703, 375] width 1317 height 661
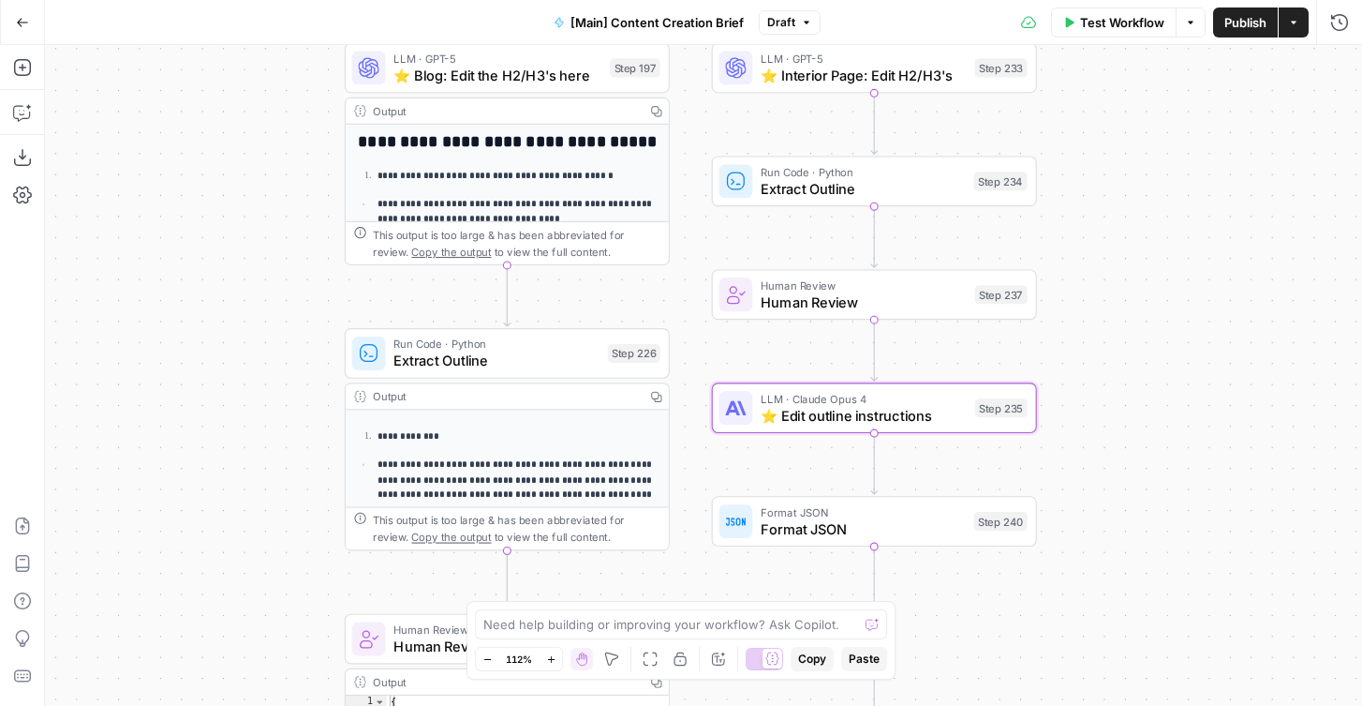
click at [262, 365] on div "true false true false Workflow Set Inputs Inputs Condition If city is provided …" at bounding box center [703, 375] width 1317 height 661
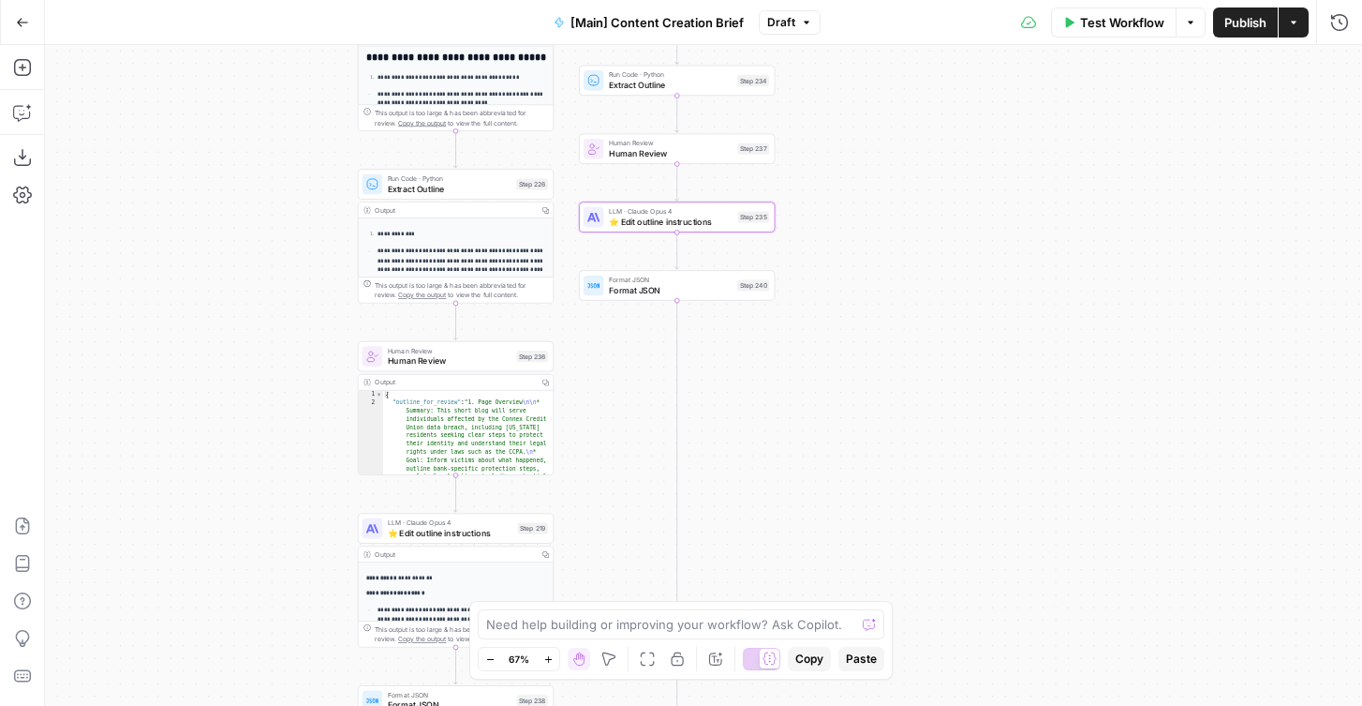
drag, startPoint x: 252, startPoint y: 405, endPoint x: 297, endPoint y: 225, distance: 185.5
click at [297, 225] on div "true false true false Workflow Set Inputs Inputs Condition If city is provided …" at bounding box center [703, 375] width 1317 height 661
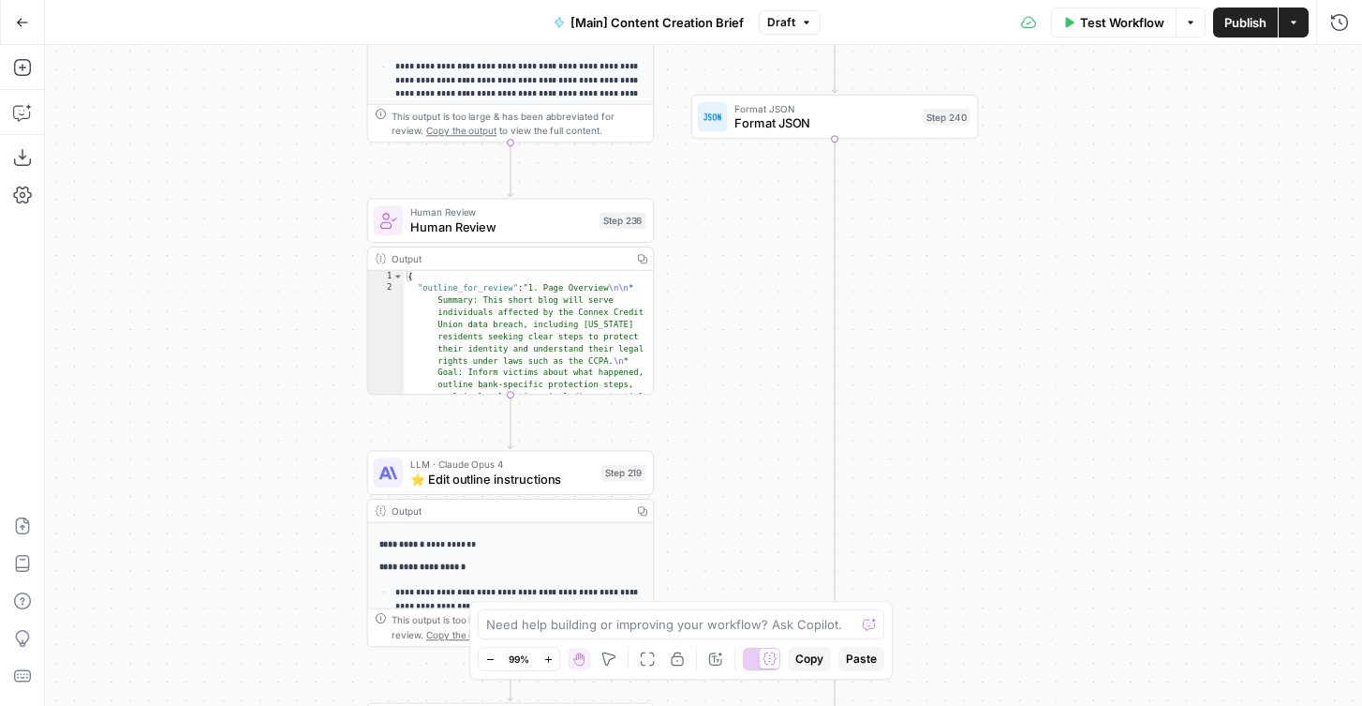
drag, startPoint x: 277, startPoint y: 417, endPoint x: 252, endPoint y: 260, distance: 159.4
click at [252, 260] on div "true false true false Workflow Set Inputs Inputs Condition If city is provided …" at bounding box center [703, 375] width 1317 height 661
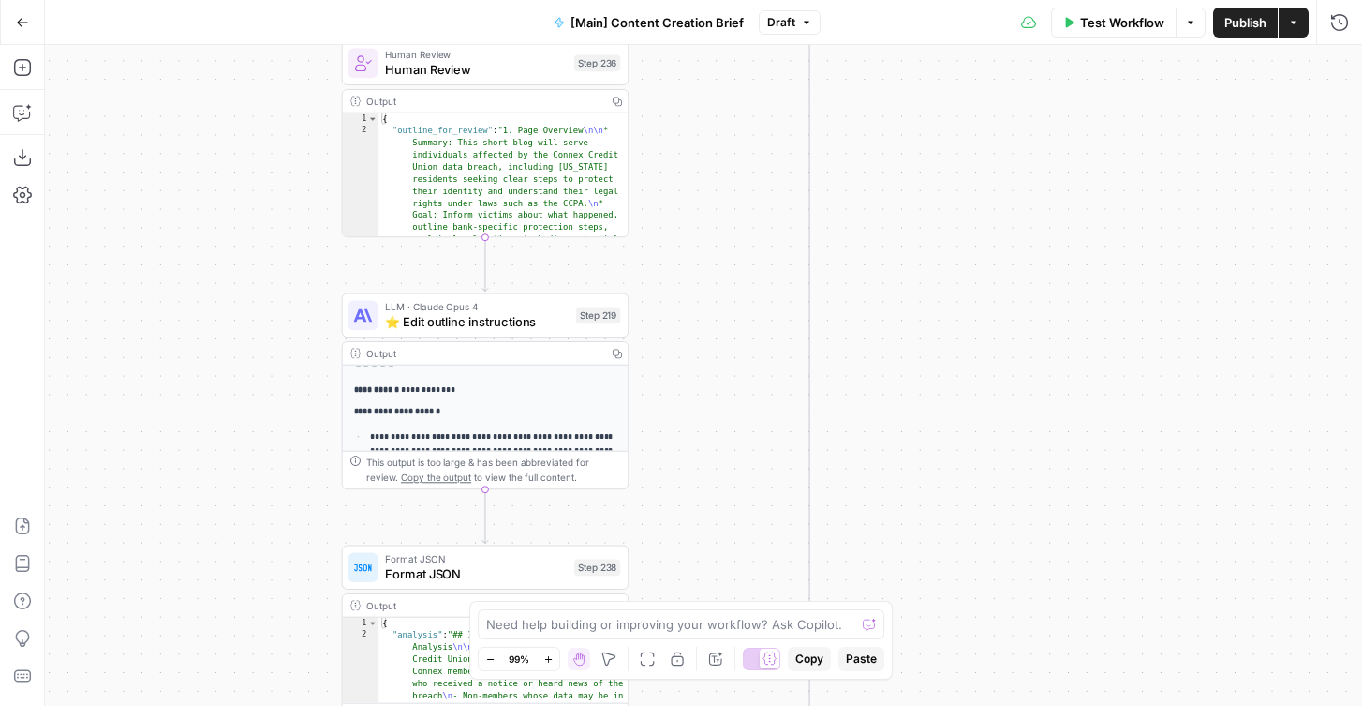
scroll to position [437, 0]
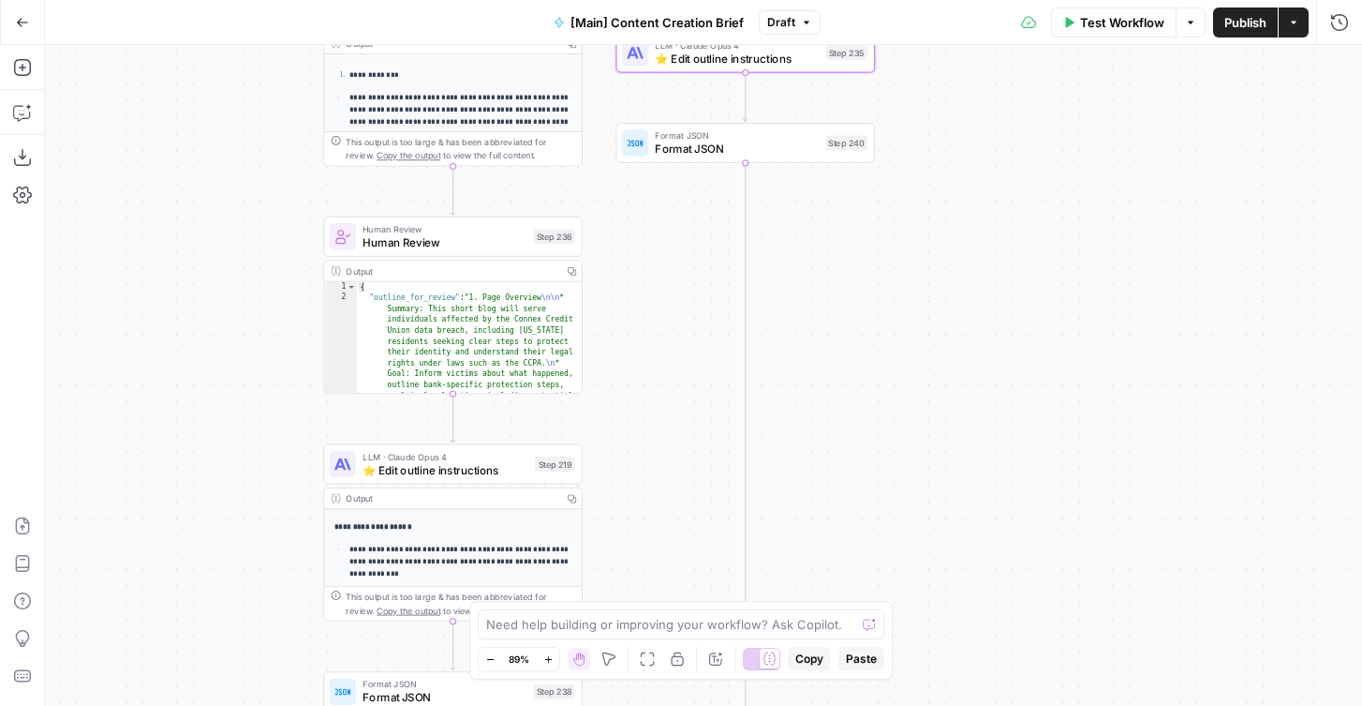
drag, startPoint x: 196, startPoint y: 347, endPoint x: 196, endPoint y: 490, distance: 143.4
click at [196, 490] on div "true false true false Workflow Set Inputs Inputs Condition If city is provided …" at bounding box center [703, 375] width 1317 height 661
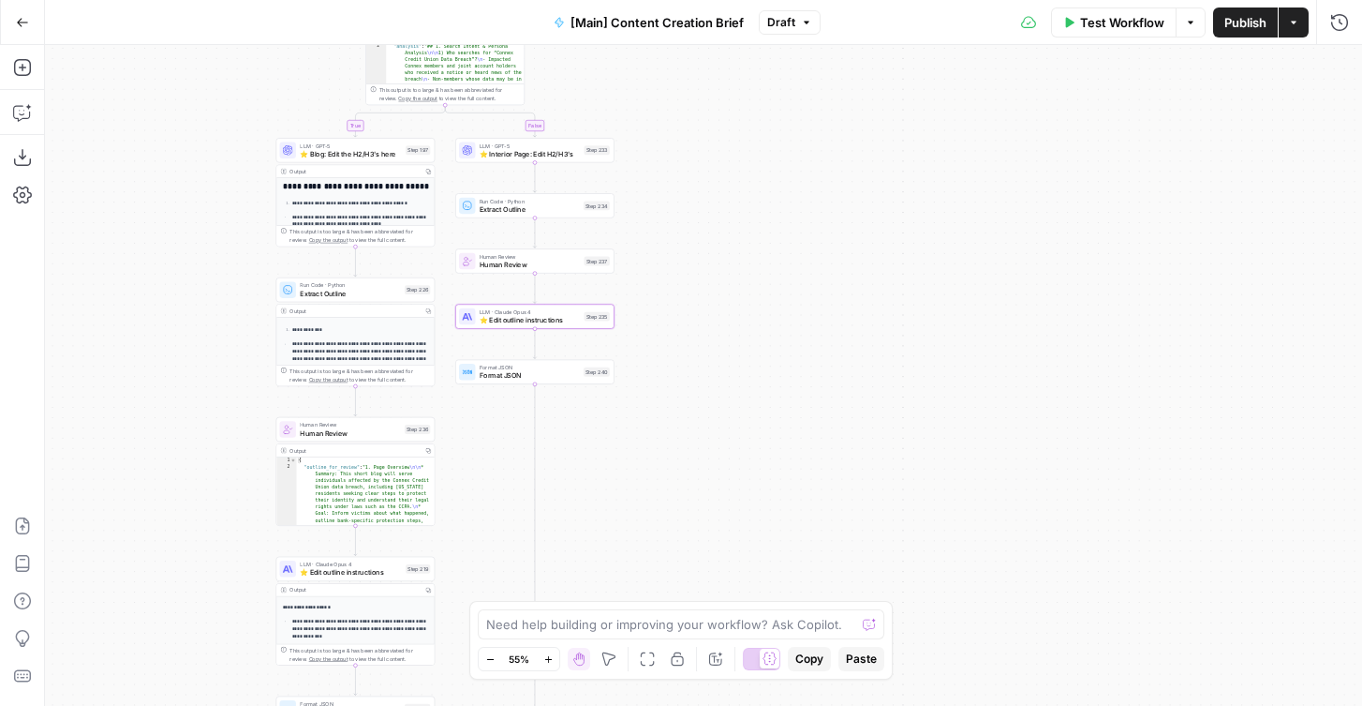
drag, startPoint x: 244, startPoint y: 345, endPoint x: 246, endPoint y: 439, distance: 94.7
click at [246, 439] on div "true false true false Workflow Set Inputs Inputs Condition If city is provided …" at bounding box center [703, 375] width 1317 height 661
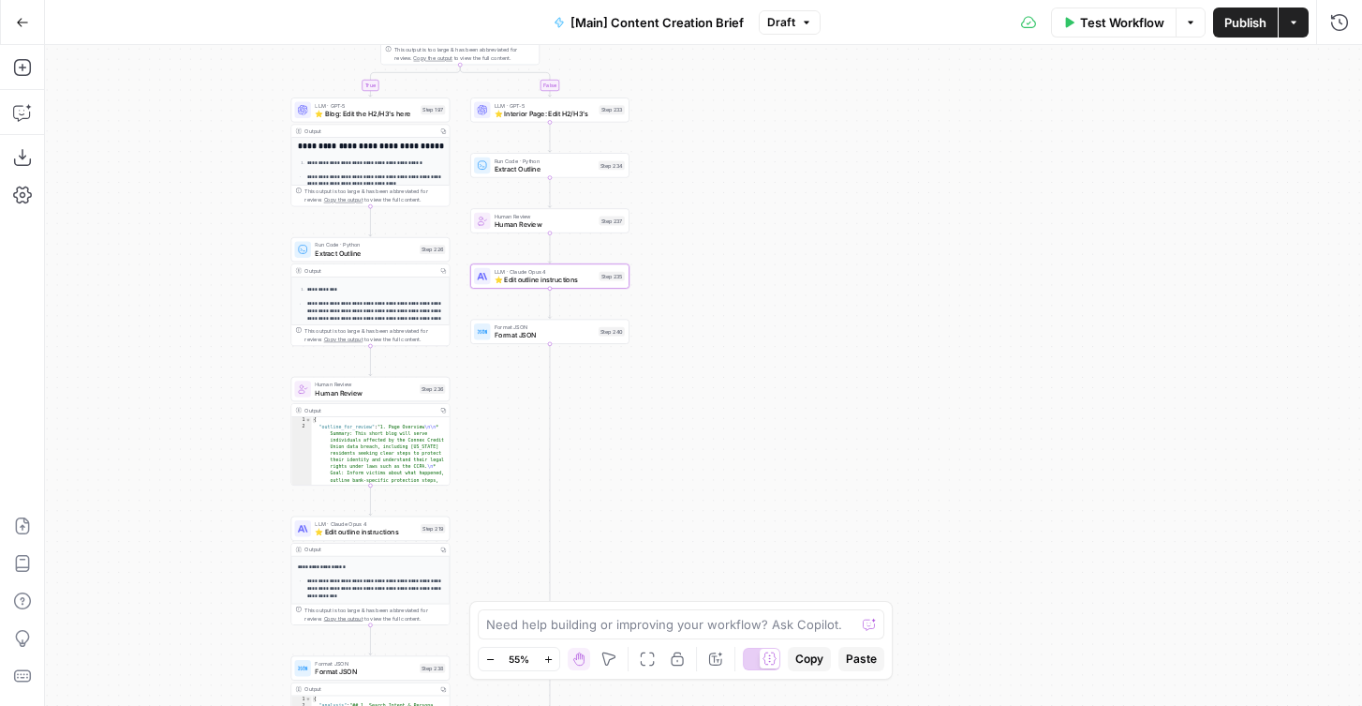
drag, startPoint x: 222, startPoint y: 436, endPoint x: 294, endPoint y: 302, distance: 152.2
click at [296, 302] on div "true false true false Workflow Set Inputs Inputs Condition If city is provided …" at bounding box center [703, 375] width 1317 height 661
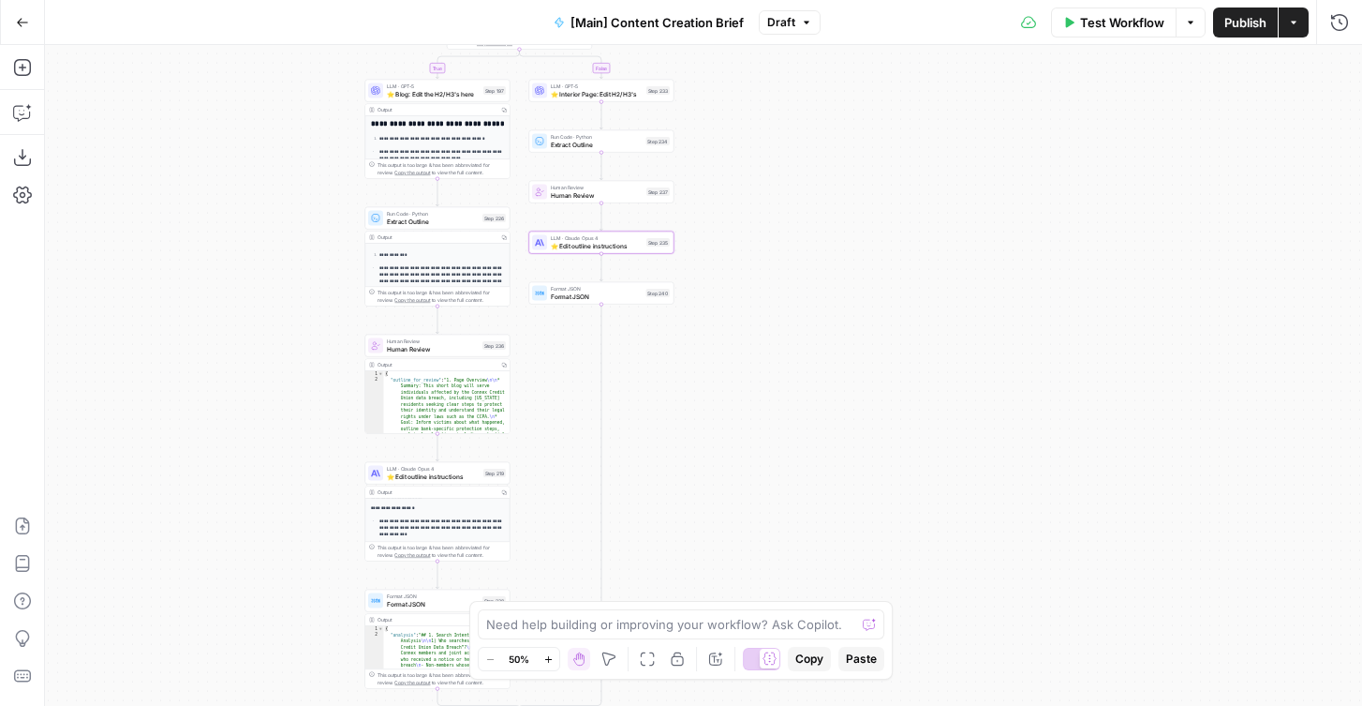
drag, startPoint x: 234, startPoint y: 400, endPoint x: 249, endPoint y: 618, distance: 218.8
click at [249, 619] on div "true false true false Workflow Set Inputs Inputs Condition If city is provided …" at bounding box center [703, 375] width 1317 height 661
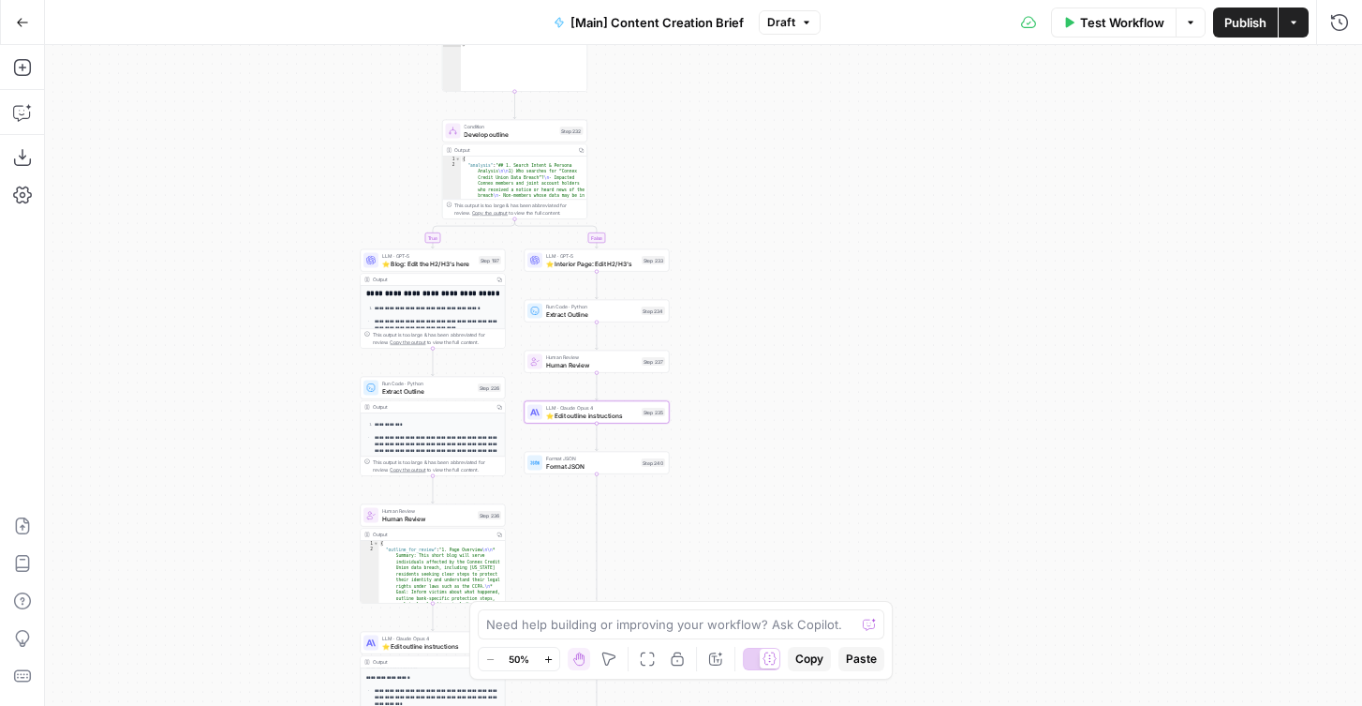
drag, startPoint x: 298, startPoint y: 257, endPoint x: 298, endPoint y: 607, distance: 350.5
click at [298, 607] on div "true false true false Workflow Set Inputs Inputs Condition If city is provided …" at bounding box center [703, 375] width 1317 height 661
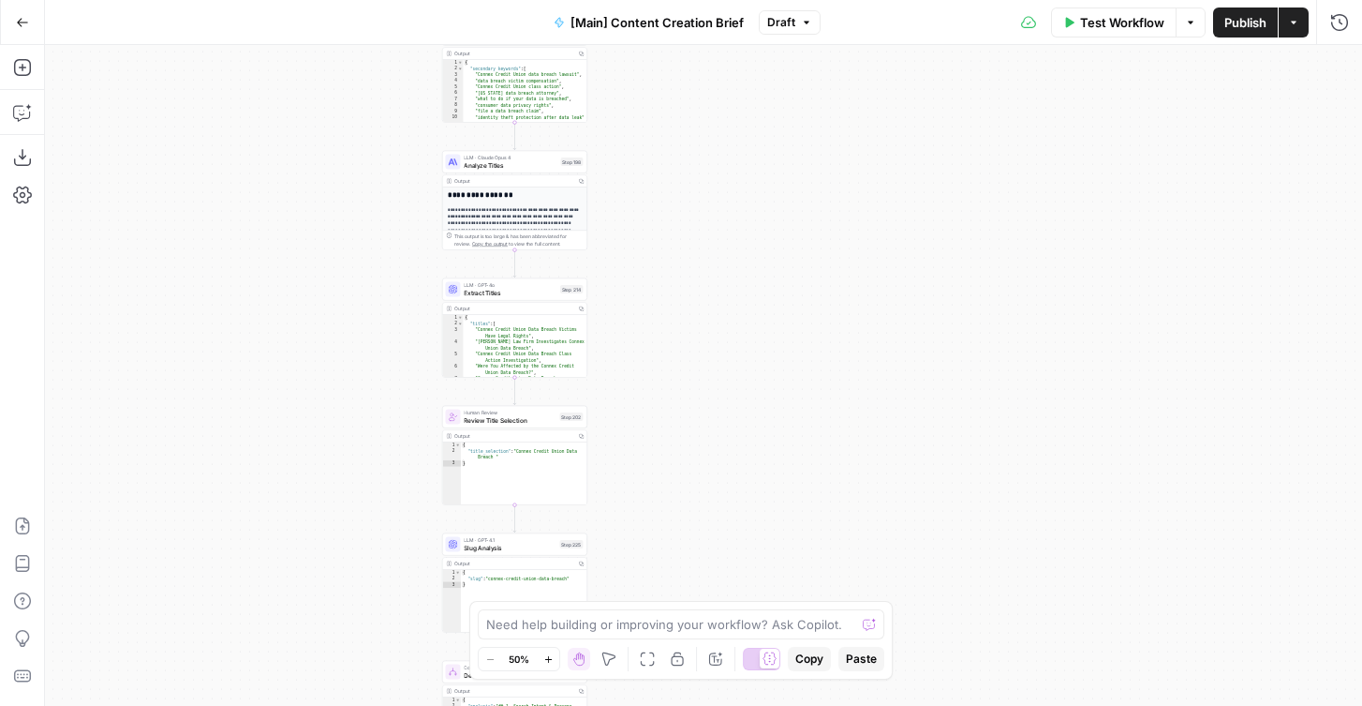
drag, startPoint x: 330, startPoint y: 279, endPoint x: 330, endPoint y: 469, distance: 190.2
click at [330, 469] on div "true false true false Workflow Set Inputs Inputs Condition If city is provided …" at bounding box center [703, 375] width 1317 height 661
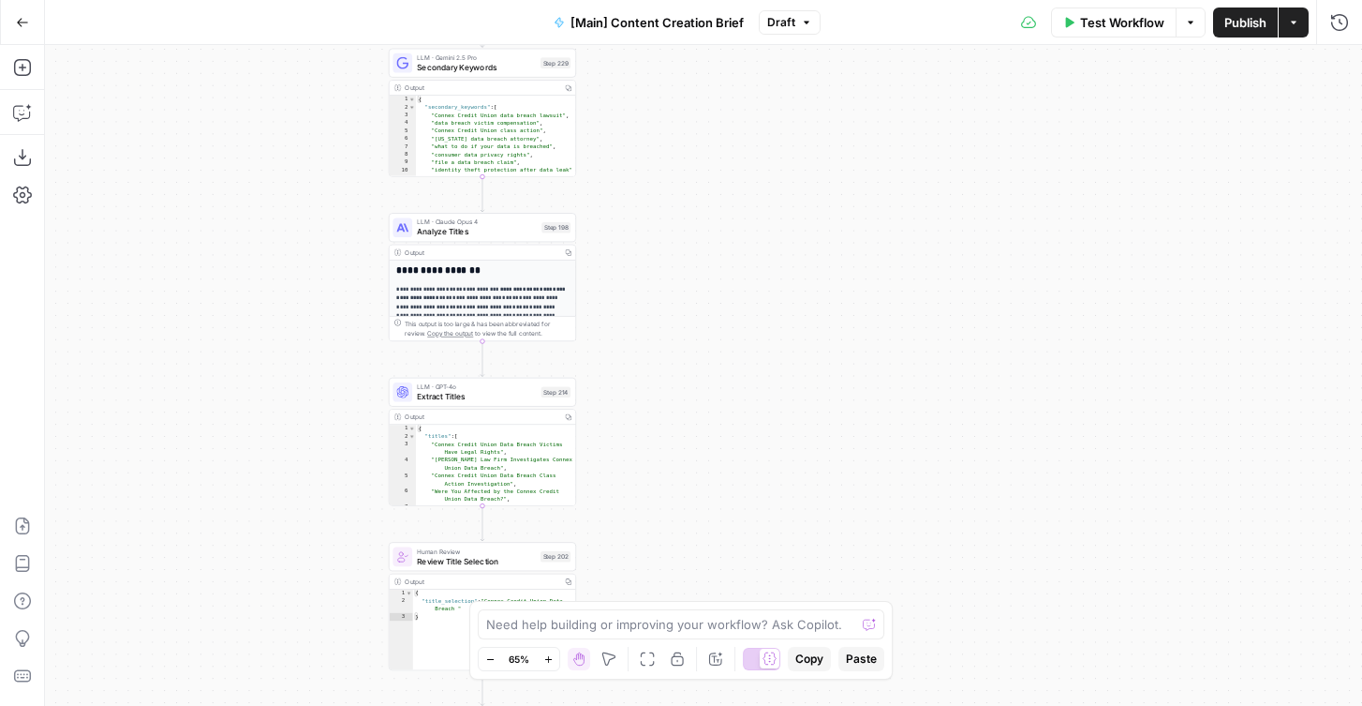
drag, startPoint x: 388, startPoint y: 341, endPoint x: 313, endPoint y: 445, distance: 128.2
click at [313, 443] on div "true false true false Workflow Set Inputs Inputs Condition If city is provided …" at bounding box center [703, 375] width 1317 height 661
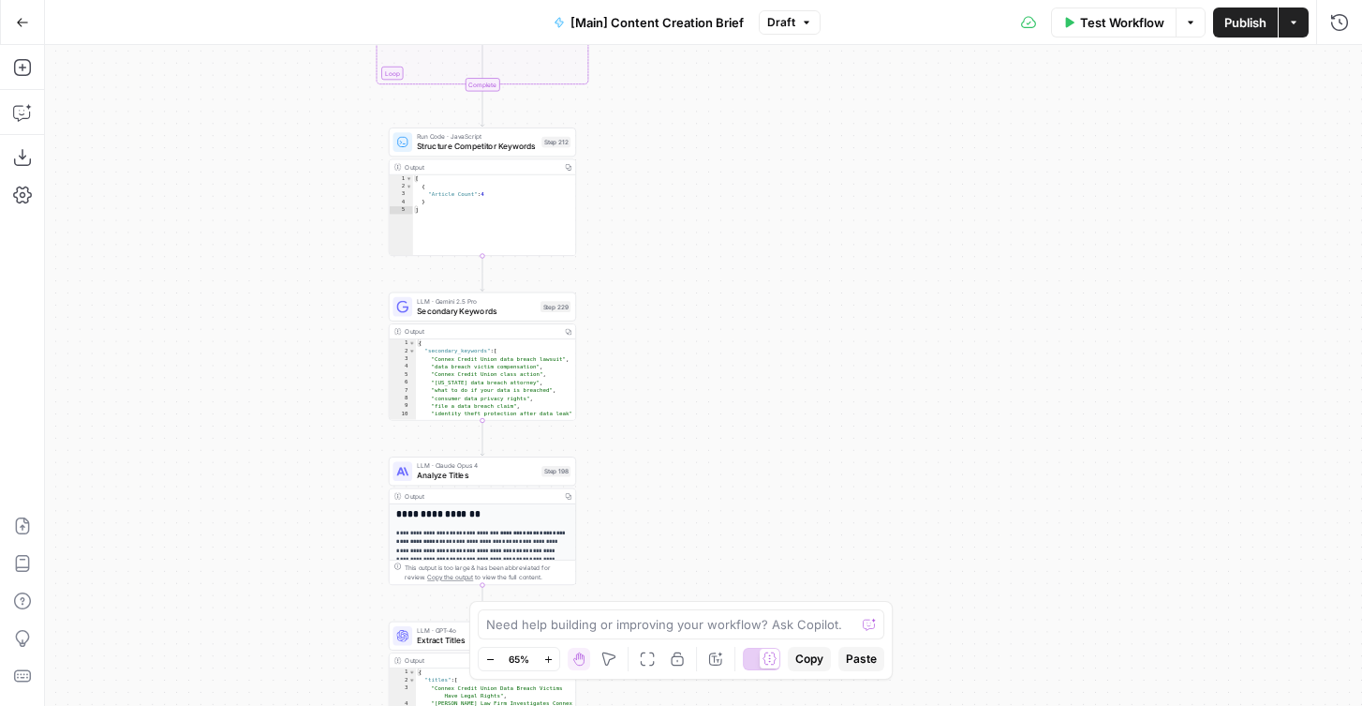
drag, startPoint x: 312, startPoint y: 222, endPoint x: 311, endPoint y: 462, distance: 239.9
click at [311, 463] on div "true false true false Workflow Set Inputs Inputs Condition If city is provided …" at bounding box center [703, 375] width 1317 height 661
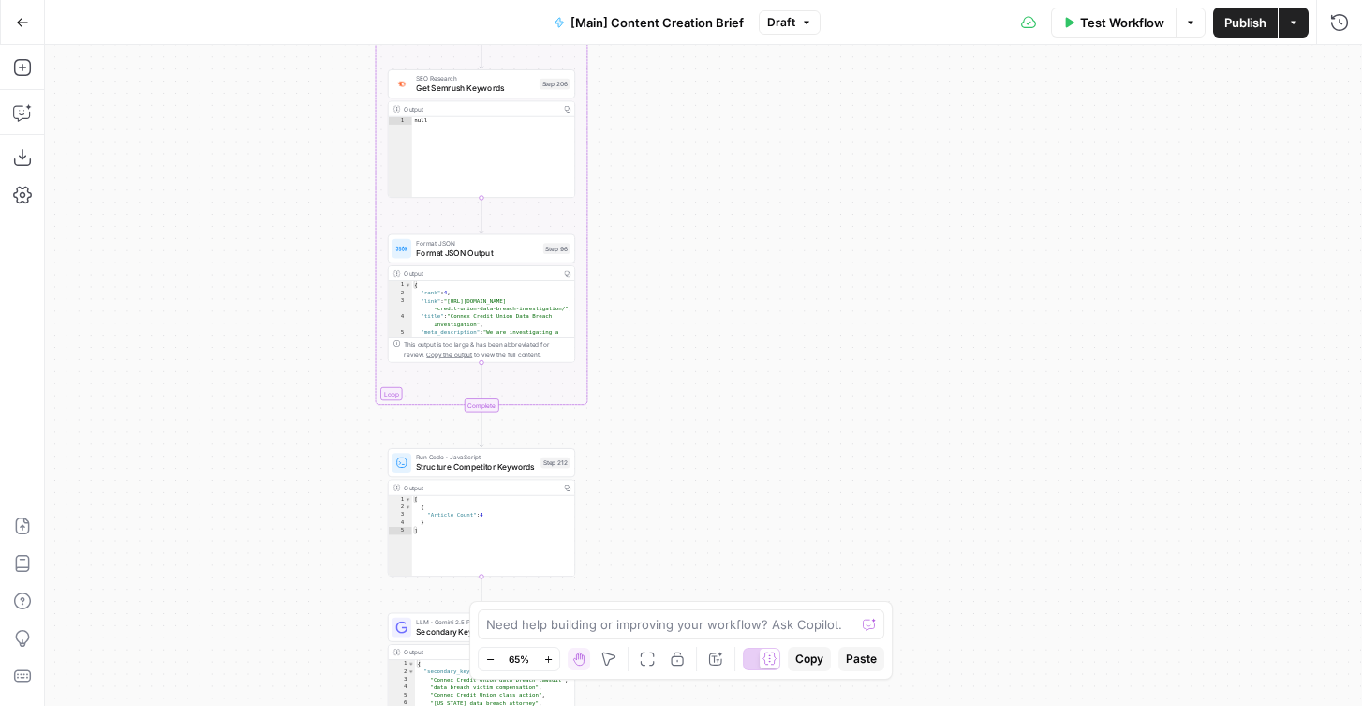
drag, startPoint x: 330, startPoint y: 209, endPoint x: 330, endPoint y: 605, distance: 396.4
click at [330, 605] on div "true false true false Workflow Set Inputs Inputs Condition If city is provided …" at bounding box center [703, 375] width 1317 height 661
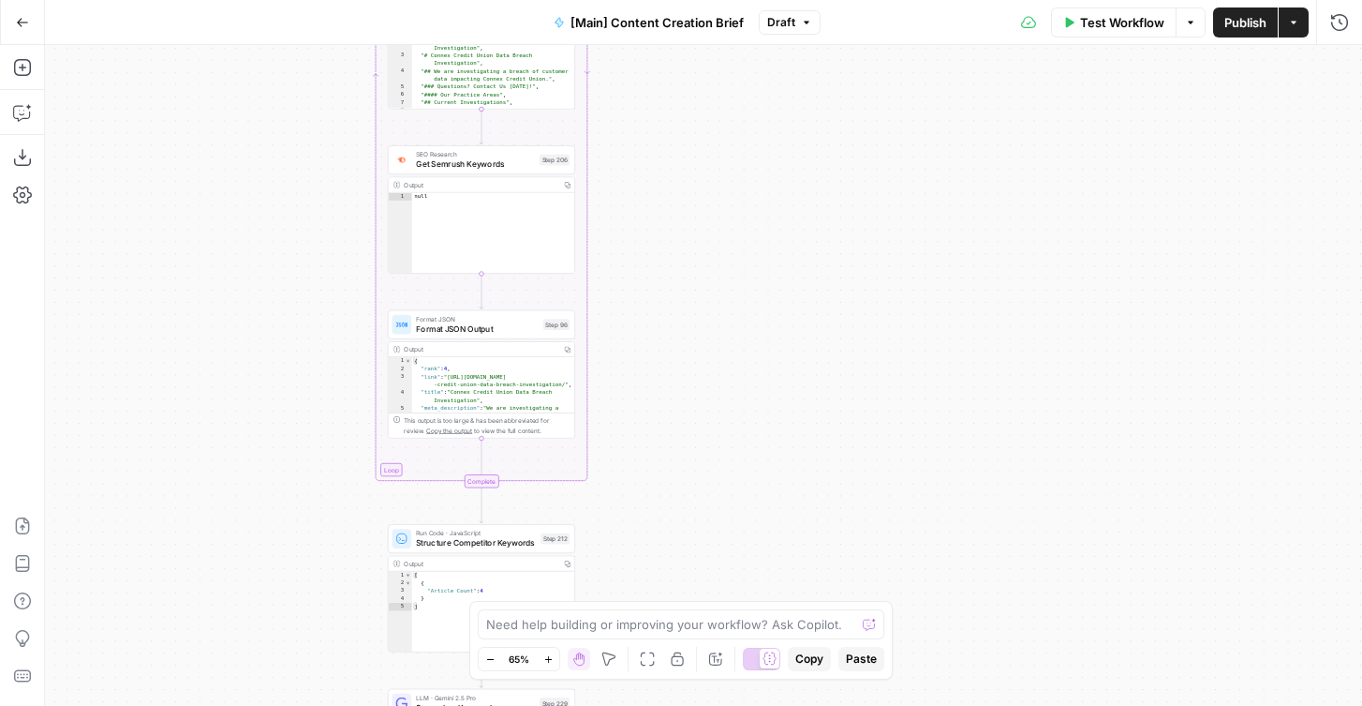
drag, startPoint x: 311, startPoint y: 260, endPoint x: 311, endPoint y: 585, distance: 325.2
click at [311, 585] on div "true false true false Workflow Set Inputs Inputs Condition If city is provided …" at bounding box center [703, 375] width 1317 height 661
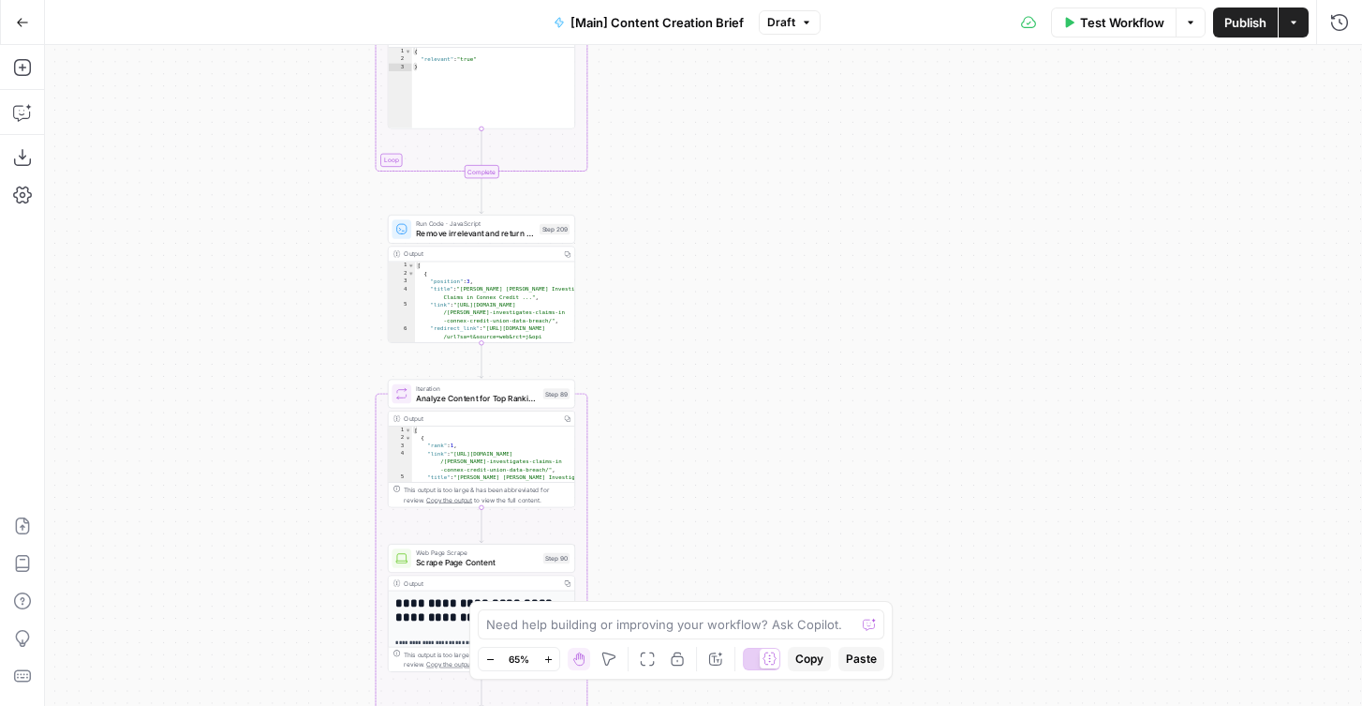
click at [315, 595] on div "true false true false Workflow Set Inputs Inputs Condition If city is provided …" at bounding box center [703, 375] width 1317 height 661
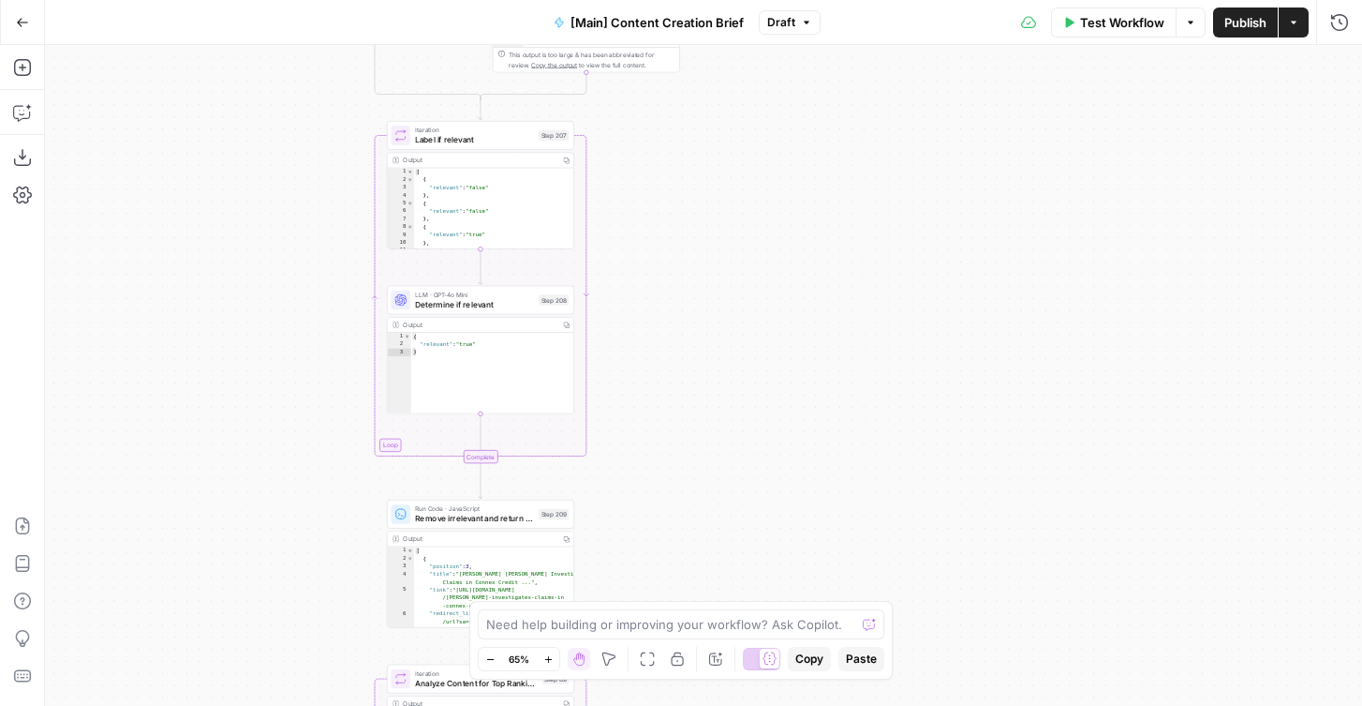
drag, startPoint x: 308, startPoint y: 526, endPoint x: 308, endPoint y: 554, distance: 28.1
click at [308, 554] on div "true false true false Workflow Set Inputs Inputs Condition If city is provided …" at bounding box center [703, 375] width 1317 height 661
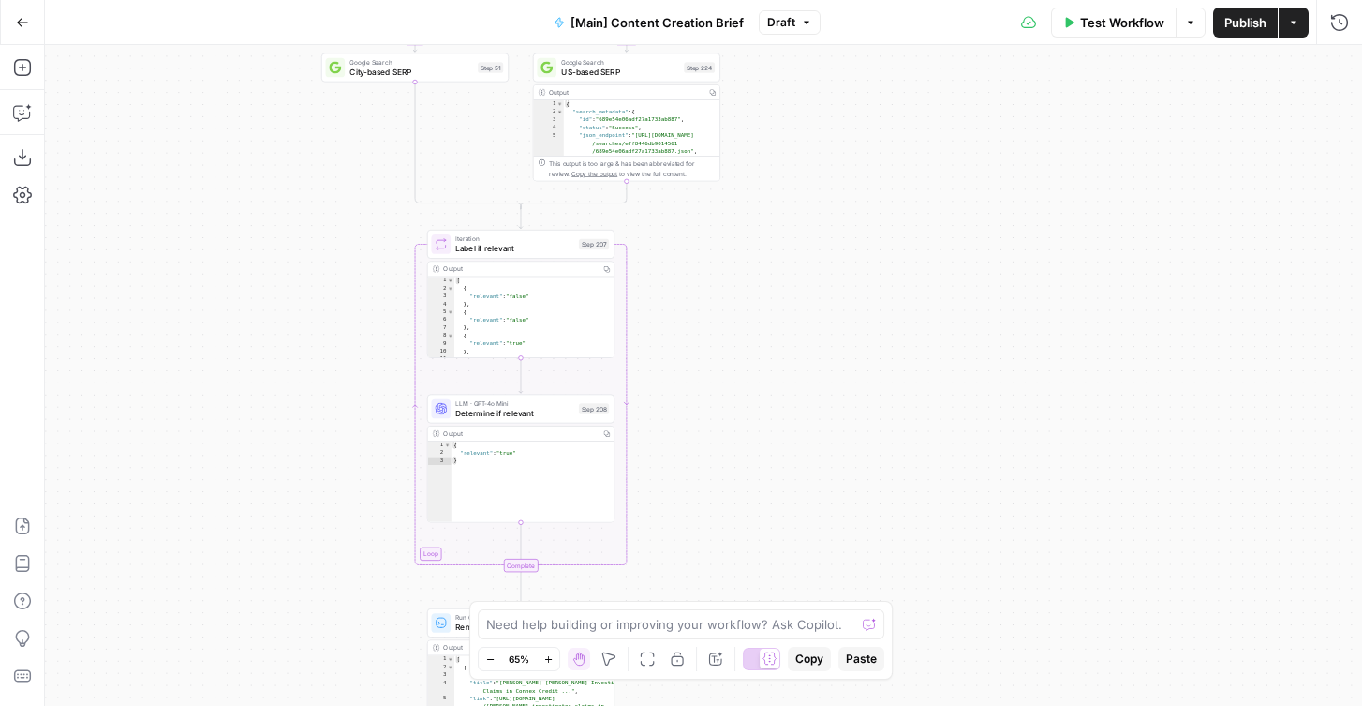
drag, startPoint x: 307, startPoint y: 186, endPoint x: 428, endPoint y: -117, distance: 325.9
click at [428, 0] on html "Rocket Pilots New Home Browse Your Data Usage Flightpath Settings Recent Grids …" at bounding box center [681, 353] width 1362 height 706
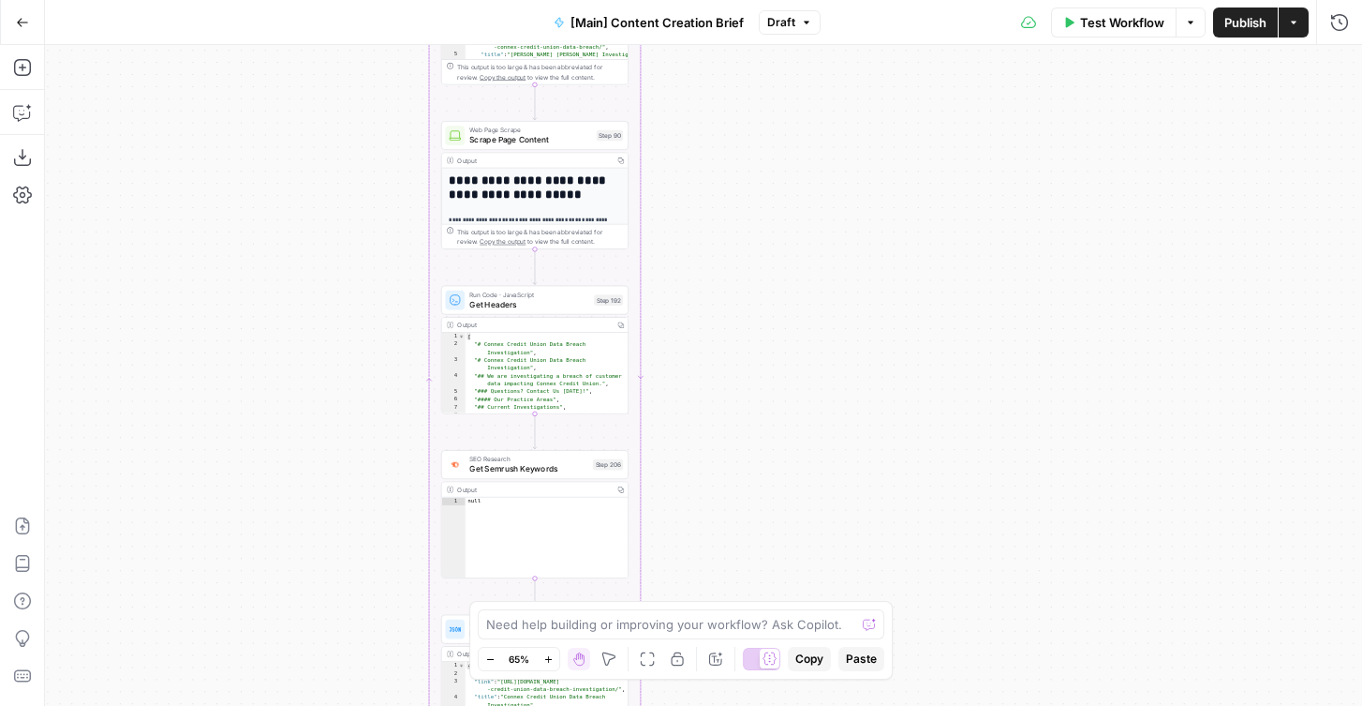
drag, startPoint x: 391, startPoint y: 536, endPoint x: 307, endPoint y: 42, distance: 500.8
click at [307, 39] on div "Go Back [Main] Content Creation Brief Draft Test Workflow Options Publish Actio…" at bounding box center [681, 353] width 1362 height 706
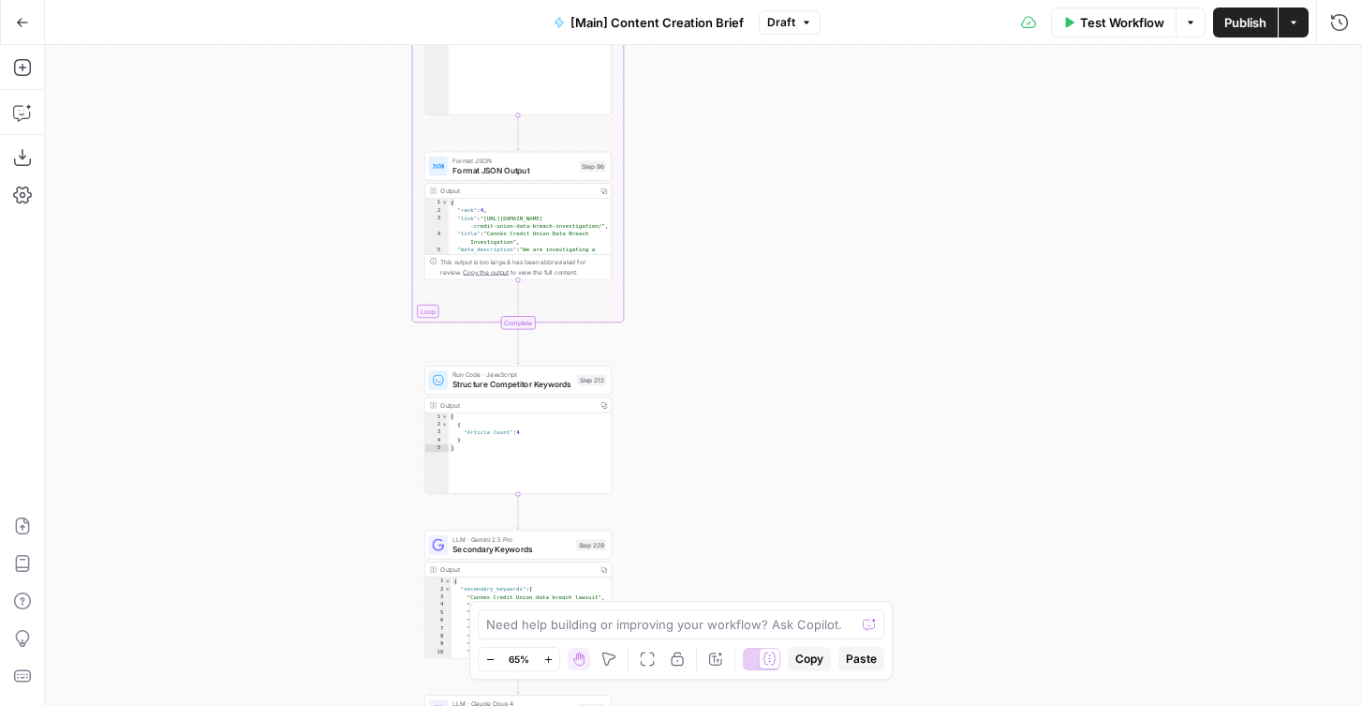
drag, startPoint x: 312, startPoint y: 48, endPoint x: 312, endPoint y: 10, distance: 37.5
click at [312, 8] on div "Go Back [Main] Content Creation Brief Draft Test Workflow Options Publish Actio…" at bounding box center [681, 353] width 1362 height 706
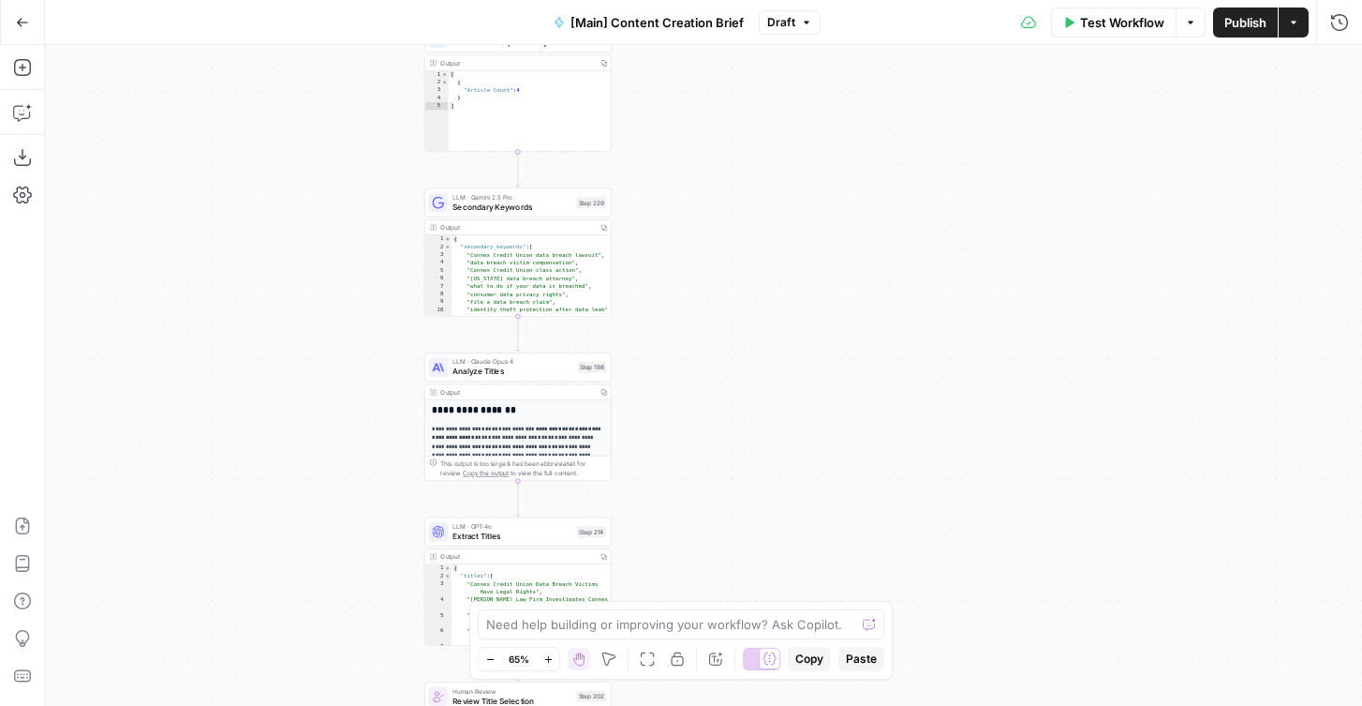
click at [312, 231] on div "true false true false Workflow Set Inputs Inputs Condition If city is provided …" at bounding box center [703, 375] width 1317 height 661
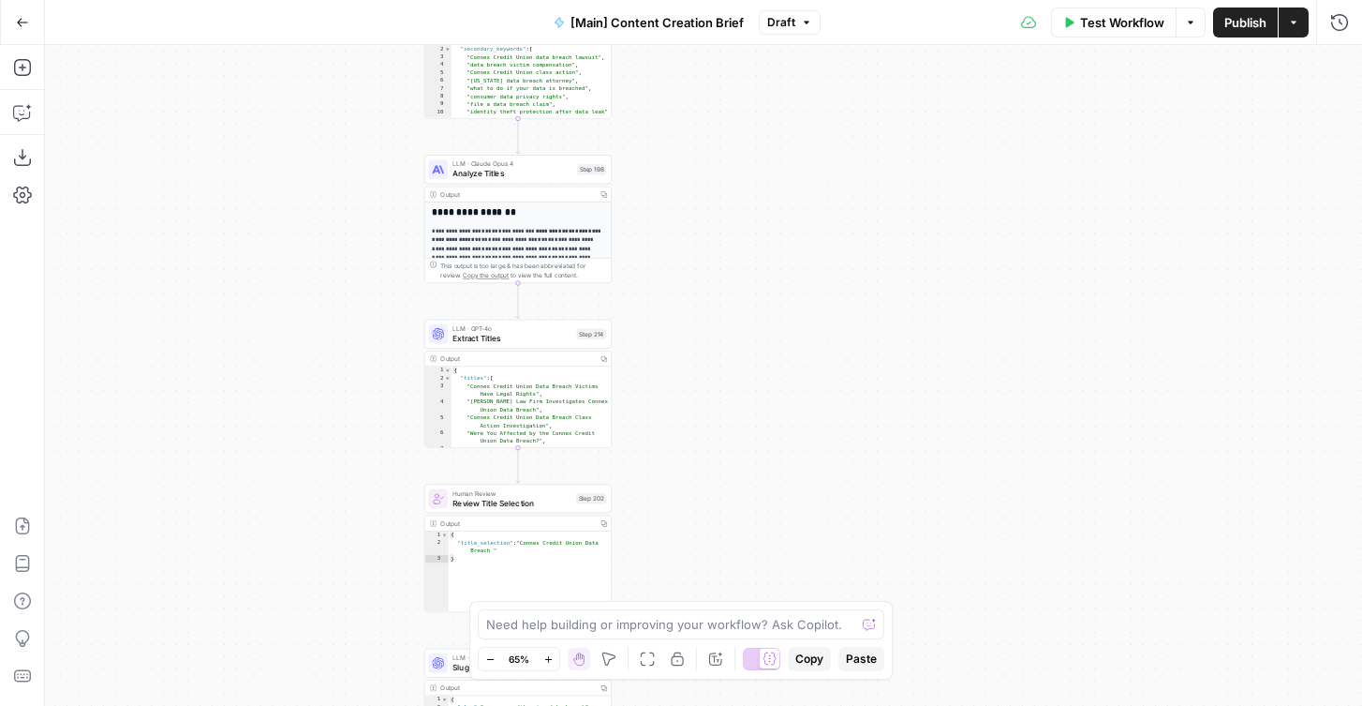
drag, startPoint x: 313, startPoint y: 488, endPoint x: 312, endPoint y: 290, distance: 198.7
click at [313, 290] on div "true false true false Workflow Set Inputs Inputs Condition If city is provided …" at bounding box center [703, 375] width 1317 height 661
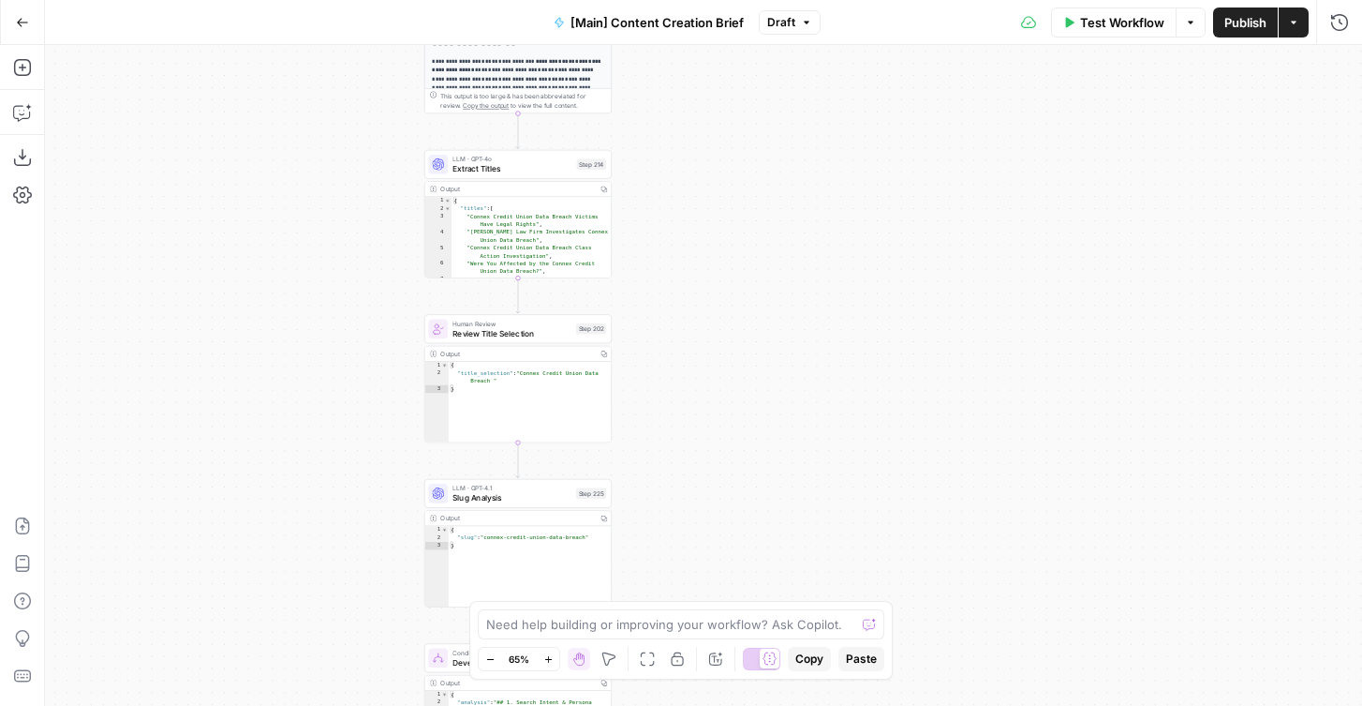
drag, startPoint x: 325, startPoint y: 506, endPoint x: 323, endPoint y: 337, distance: 168.7
click at [324, 337] on div "true false true false Workflow Set Inputs Inputs Condition If city is provided …" at bounding box center [703, 375] width 1317 height 661
drag, startPoint x: 371, startPoint y: 190, endPoint x: 359, endPoint y: 332, distance: 142.0
click at [359, 332] on div "true false true false Workflow Set Inputs Inputs Condition If city is provided …" at bounding box center [703, 375] width 1317 height 661
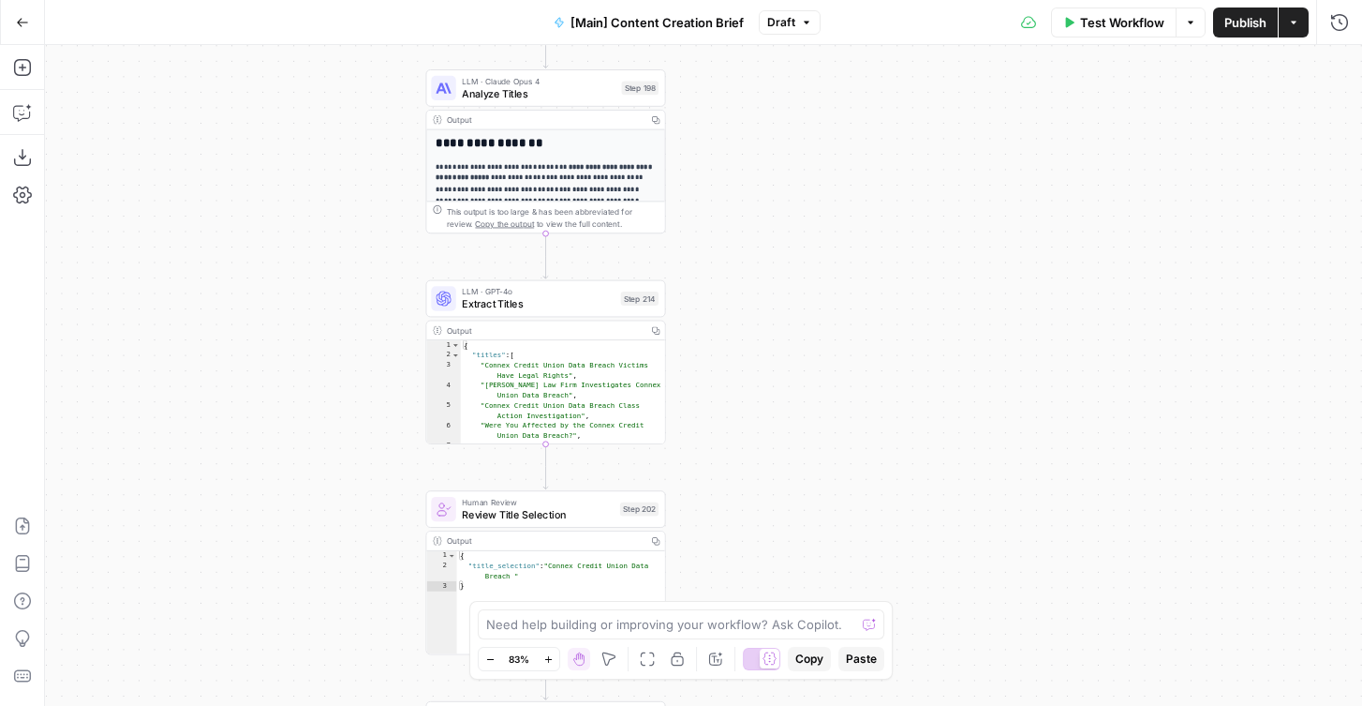
drag, startPoint x: 360, startPoint y: 348, endPoint x: 293, endPoint y: 323, distance: 70.9
click at [293, 323] on div "true false true false Workflow Set Inputs Inputs Condition If city is provided …" at bounding box center [703, 375] width 1317 height 661
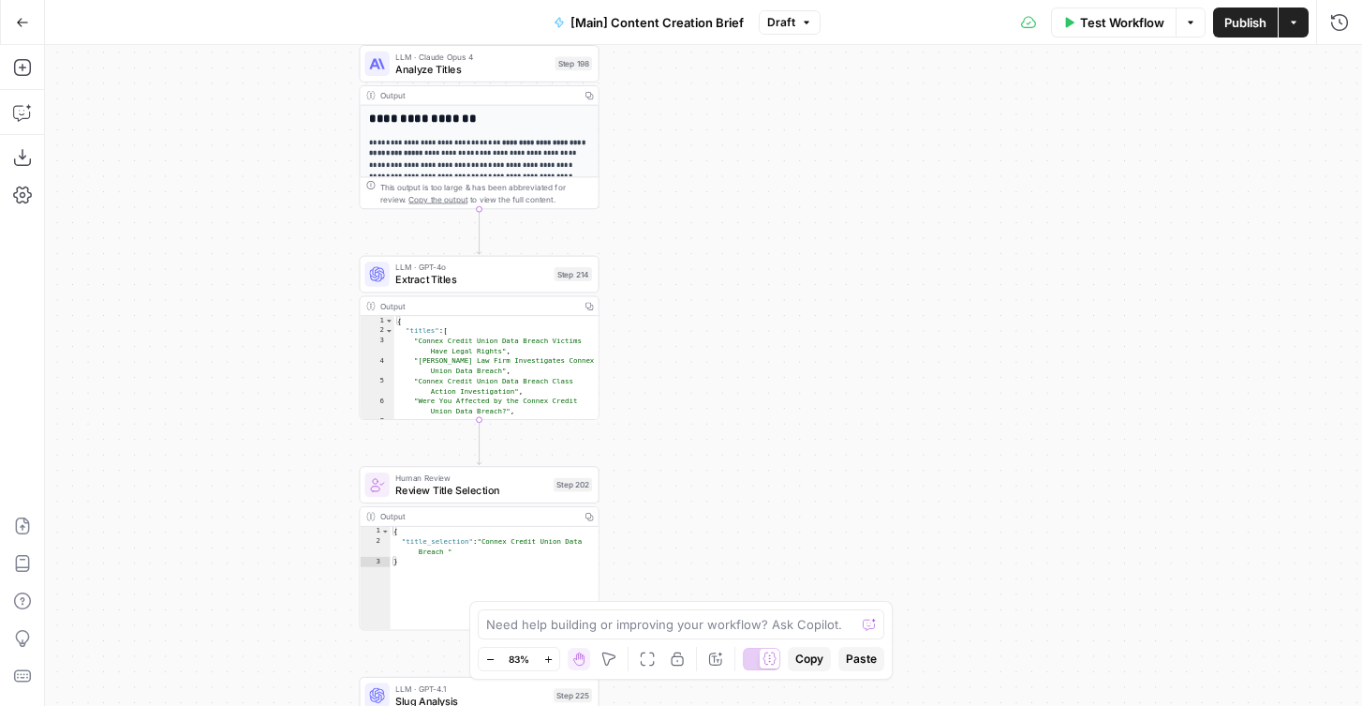
click at [473, 287] on div "LLM · GPT-4o Extract Titles Step 214 Copy step Delete step Edit Note Test" at bounding box center [480, 274] width 240 height 37
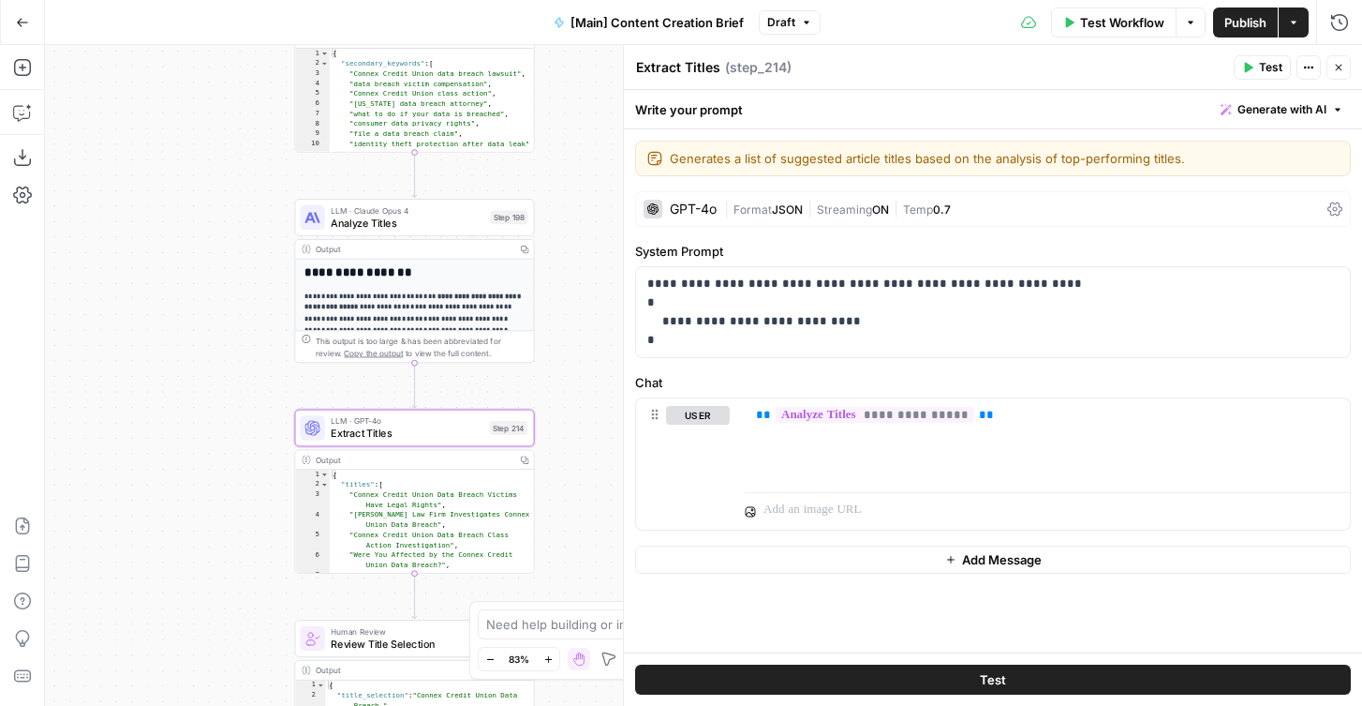
click at [201, 439] on div "true false true false Workflow Set Inputs Inputs Condition If city is provided …" at bounding box center [703, 375] width 1317 height 661
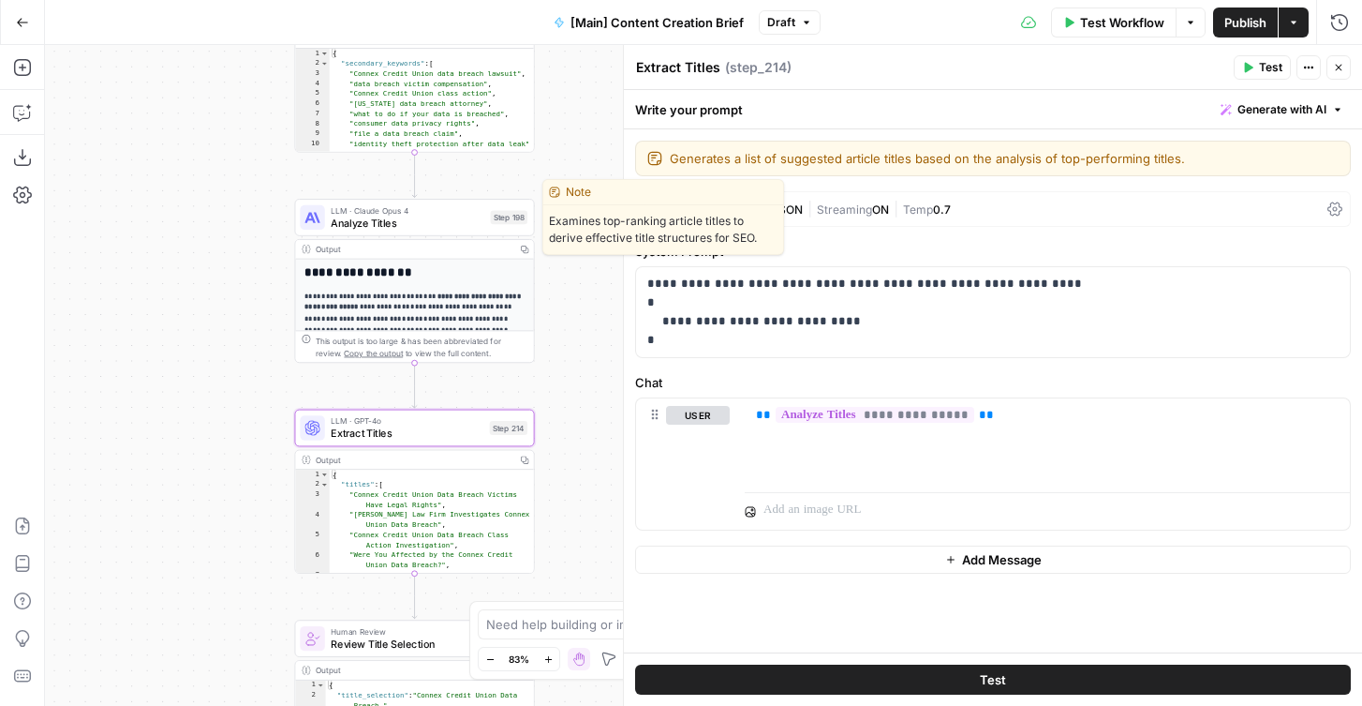
click at [376, 216] on span "Analyze Titles" at bounding box center [407, 223] width 153 height 16
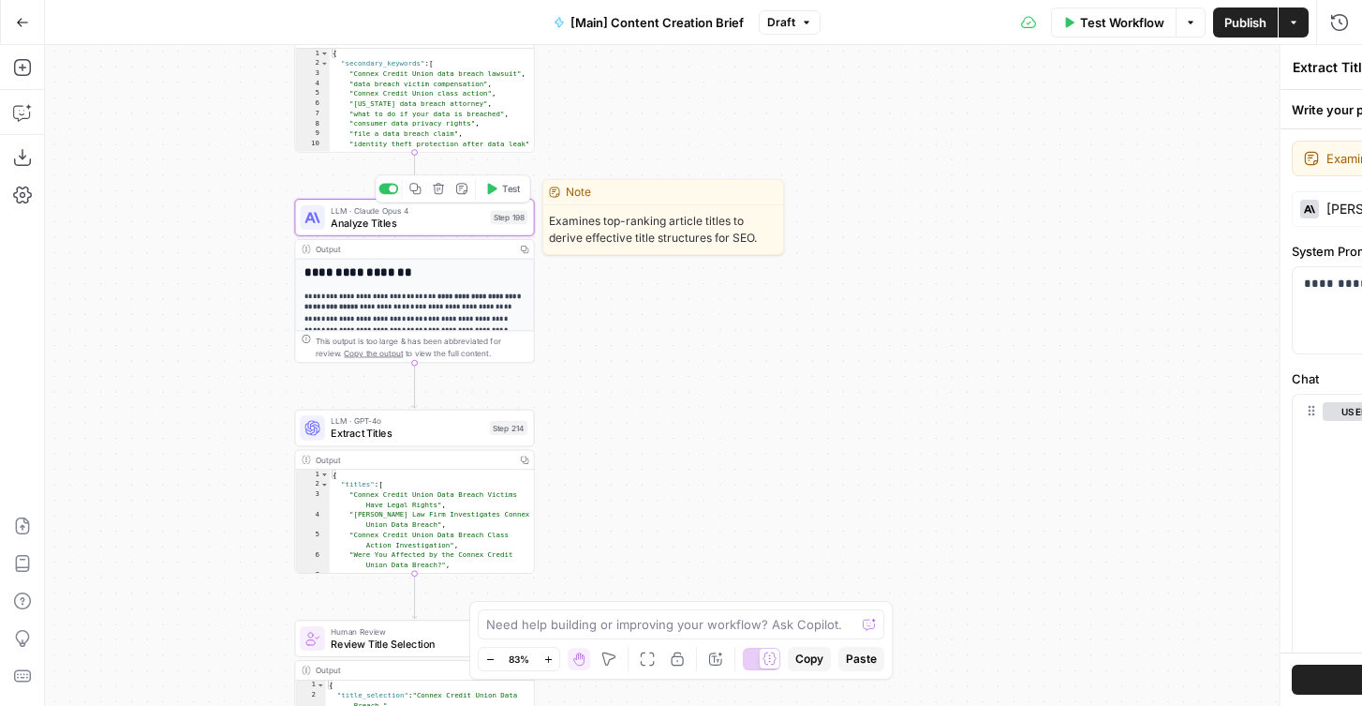
type textarea "Analyze Titles"
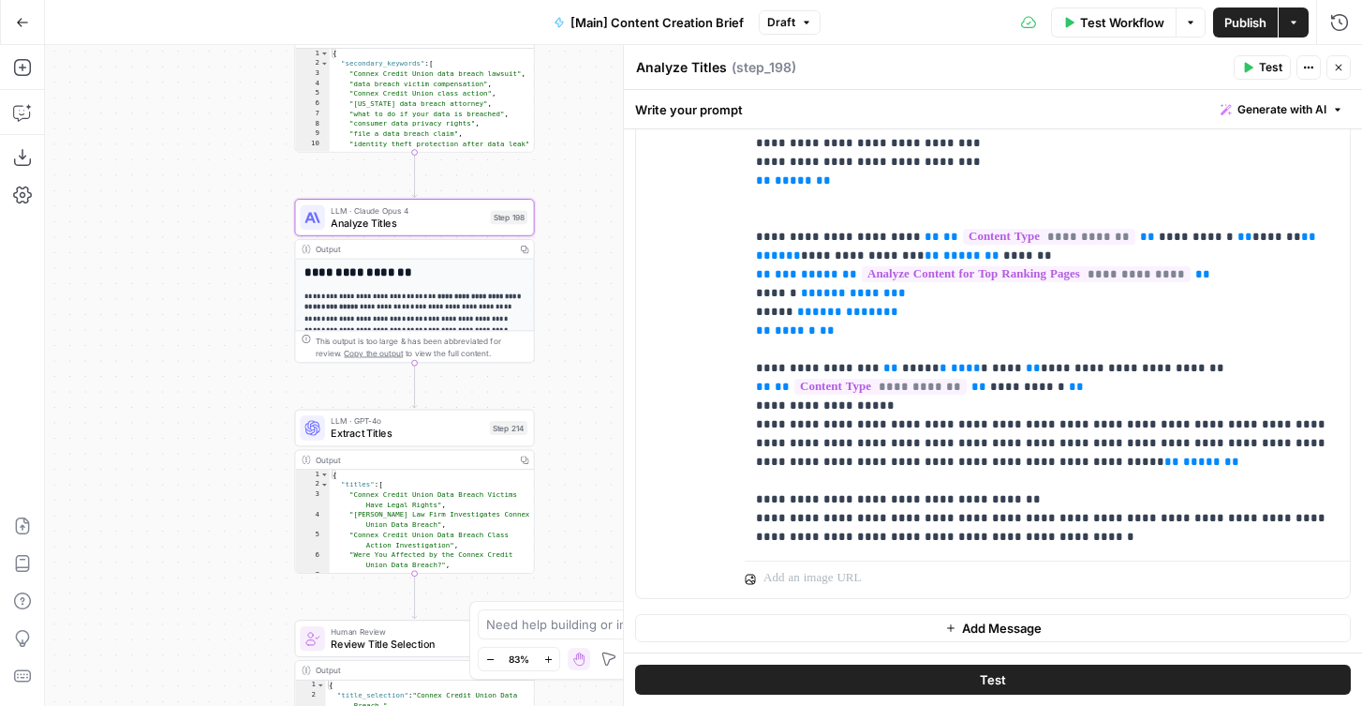
scroll to position [76, 0]
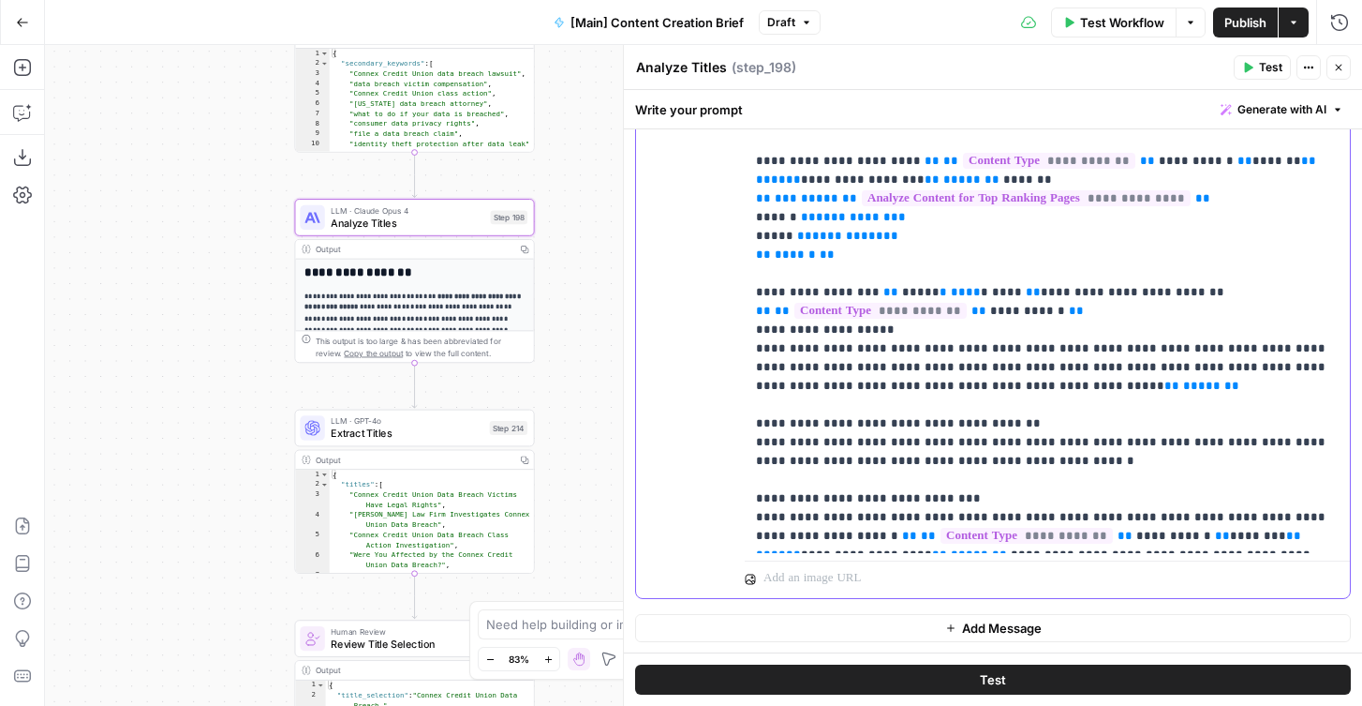
click at [810, 486] on p "**********" at bounding box center [1047, 133] width 583 height 825
click at [797, 483] on p "**********" at bounding box center [1047, 133] width 583 height 825
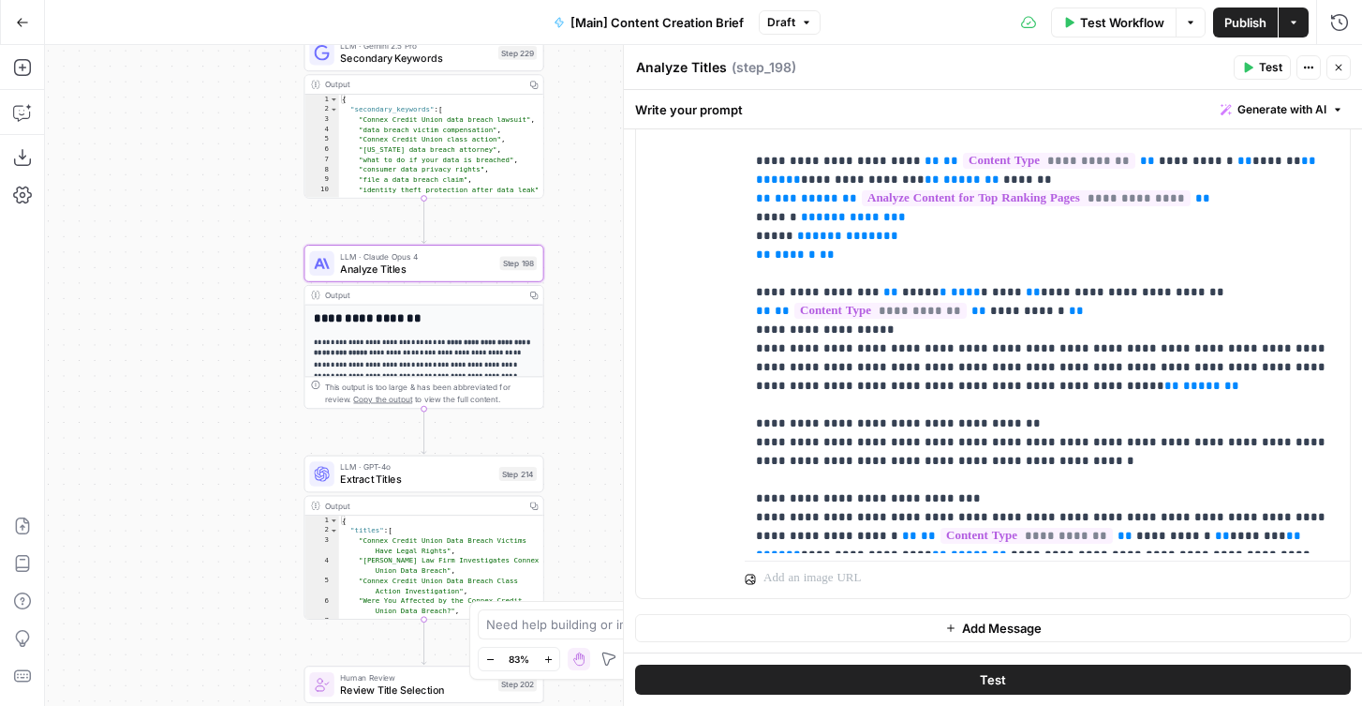
drag, startPoint x: 586, startPoint y: 231, endPoint x: 601, endPoint y: 292, distance: 62.7
click at [601, 292] on div "true false true false Workflow Set Inputs Inputs Condition If city is provided …" at bounding box center [703, 375] width 1317 height 661
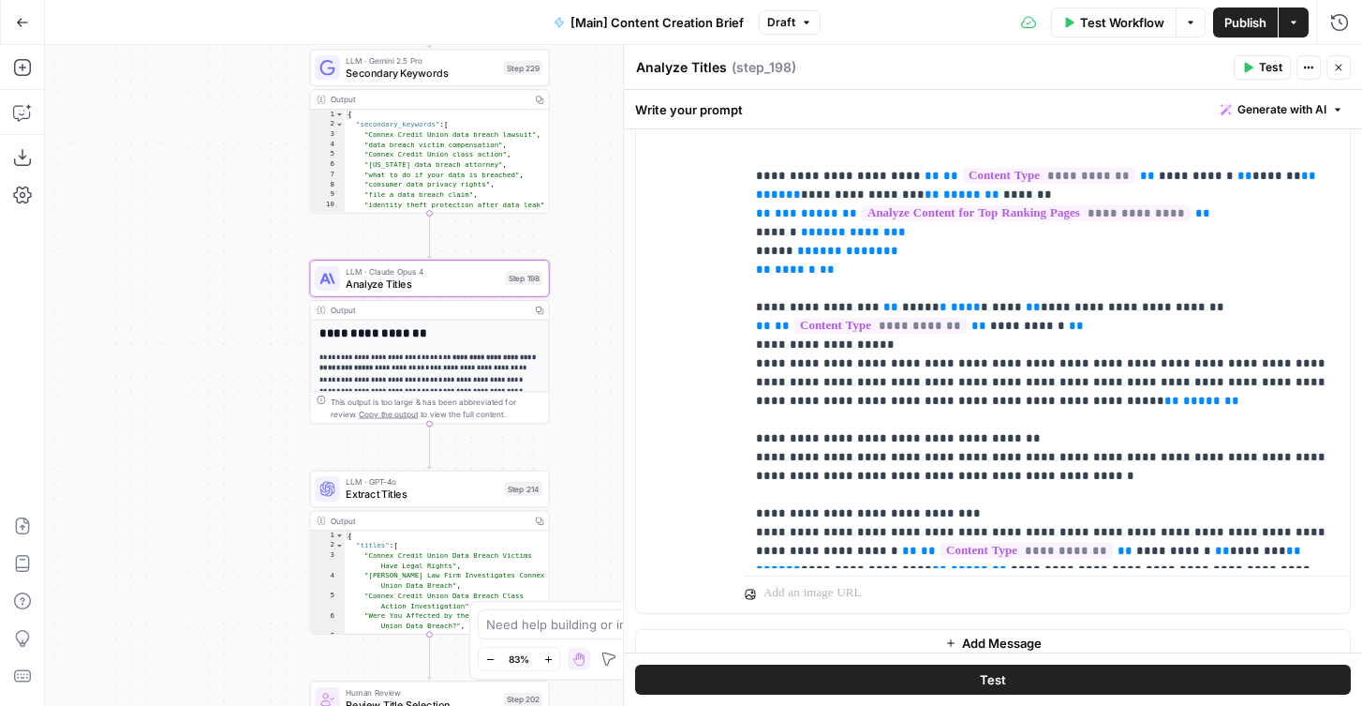
scroll to position [605, 0]
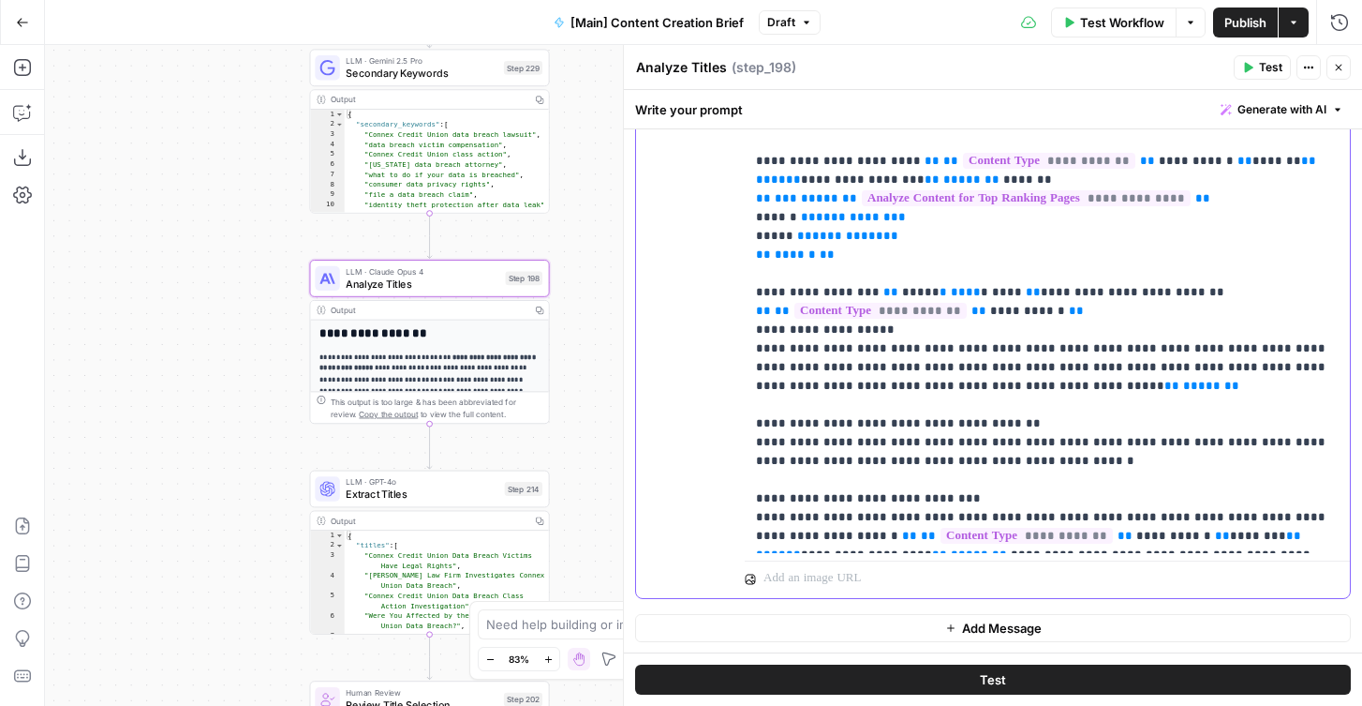
click at [791, 481] on p "**********" at bounding box center [1047, 133] width 583 height 825
click at [788, 481] on p "**********" at bounding box center [1047, 133] width 583 height 825
click at [764, 482] on p "**********" at bounding box center [1047, 133] width 583 height 825
click at [789, 482] on p "**********" at bounding box center [1047, 133] width 583 height 825
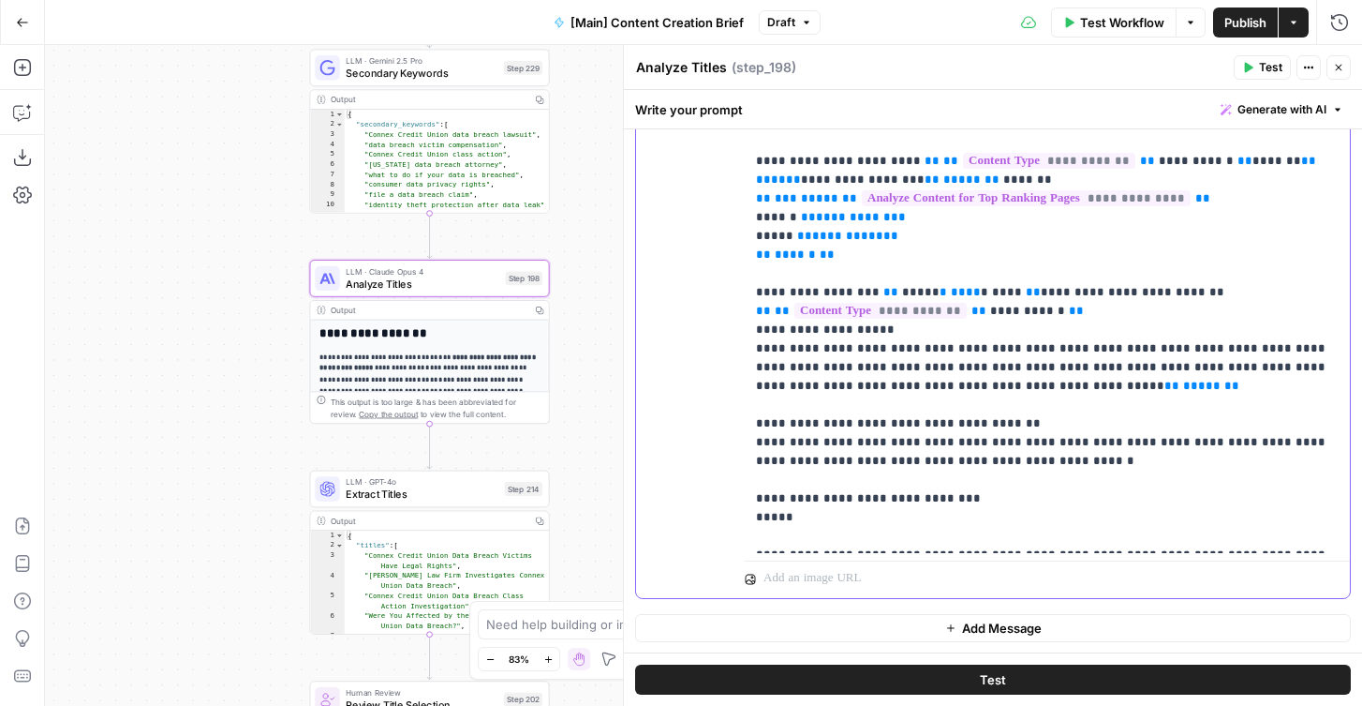
click at [789, 482] on p "**********" at bounding box center [1047, 152] width 583 height 862
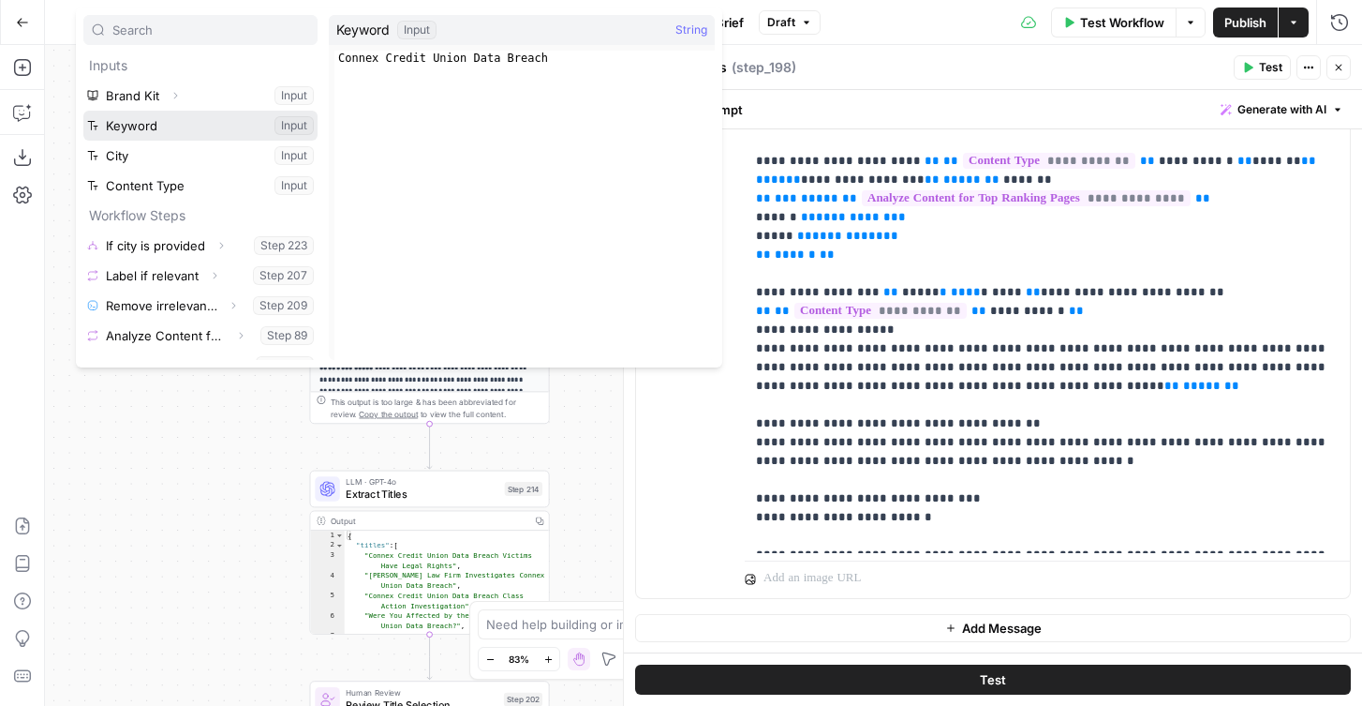
click at [145, 120] on button "Select variable Keyword" at bounding box center [200, 126] width 234 height 30
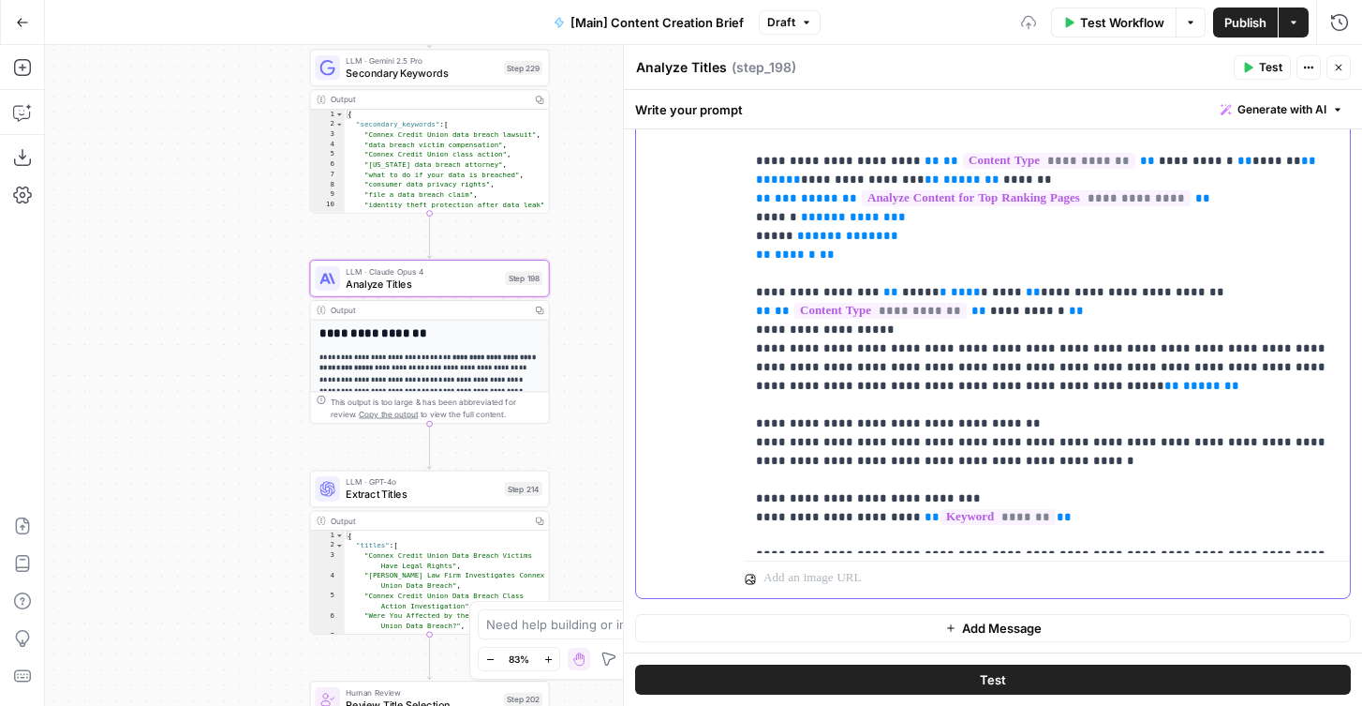
click at [925, 511] on span "**" at bounding box center [932, 517] width 15 height 12
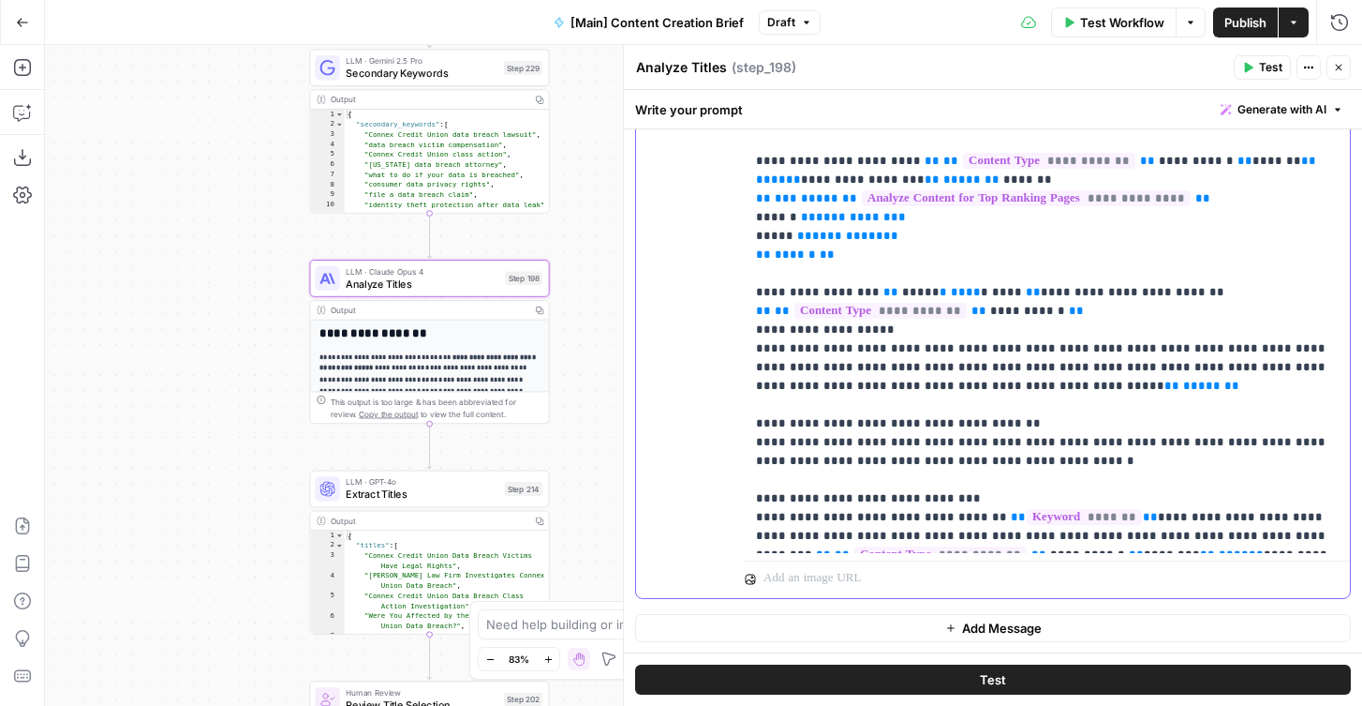
scroll to position [95, 0]
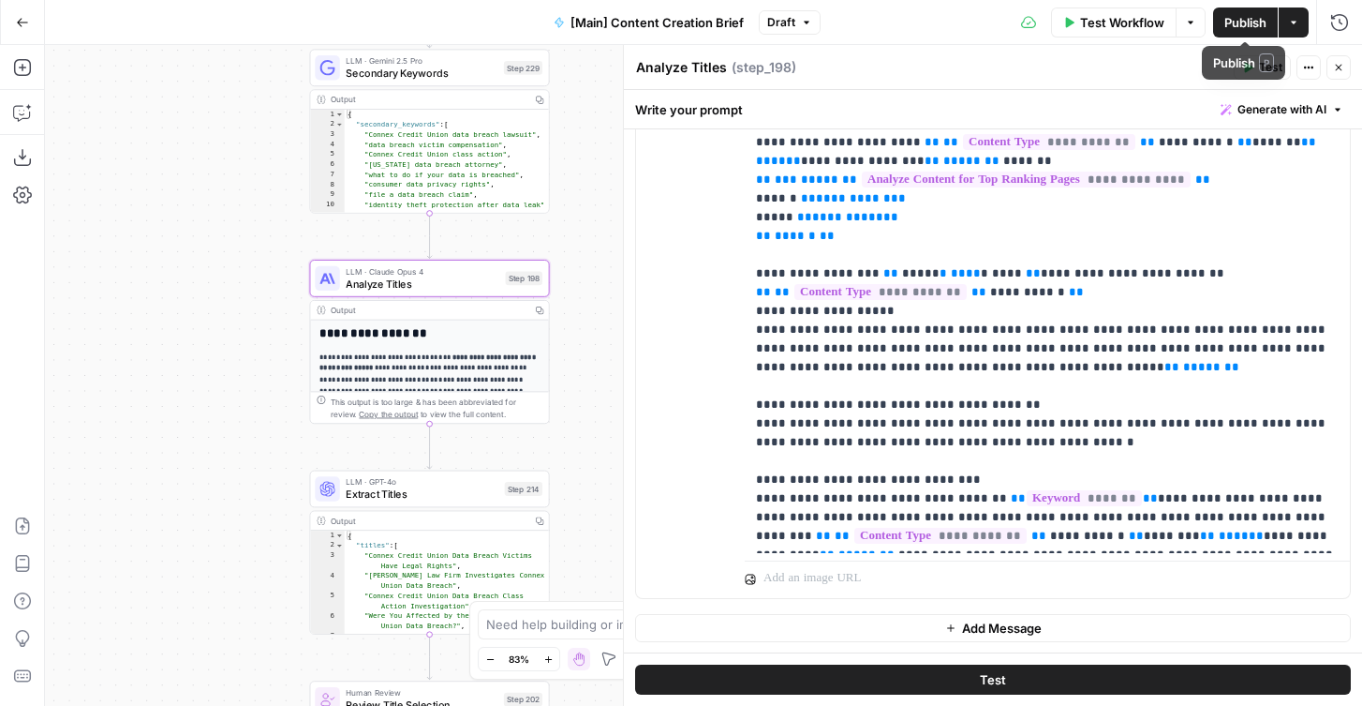
click at [1235, 28] on span "Publish" at bounding box center [1246, 22] width 42 height 19
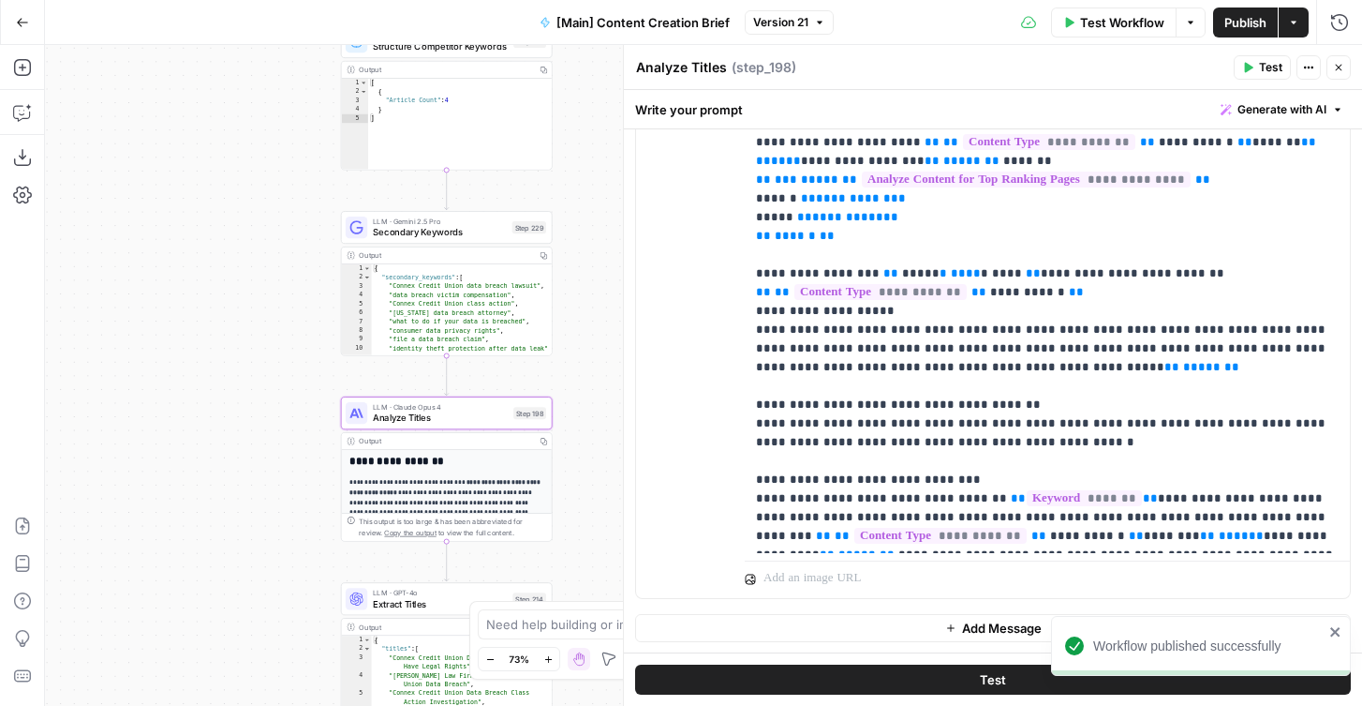
drag, startPoint x: 185, startPoint y: 276, endPoint x: 231, endPoint y: 411, distance: 142.5
click at [231, 411] on div "true false true false Workflow Set Inputs Inputs Condition If city is provided …" at bounding box center [703, 375] width 1317 height 661
click at [1342, 65] on icon "button" at bounding box center [1338, 67] width 11 height 11
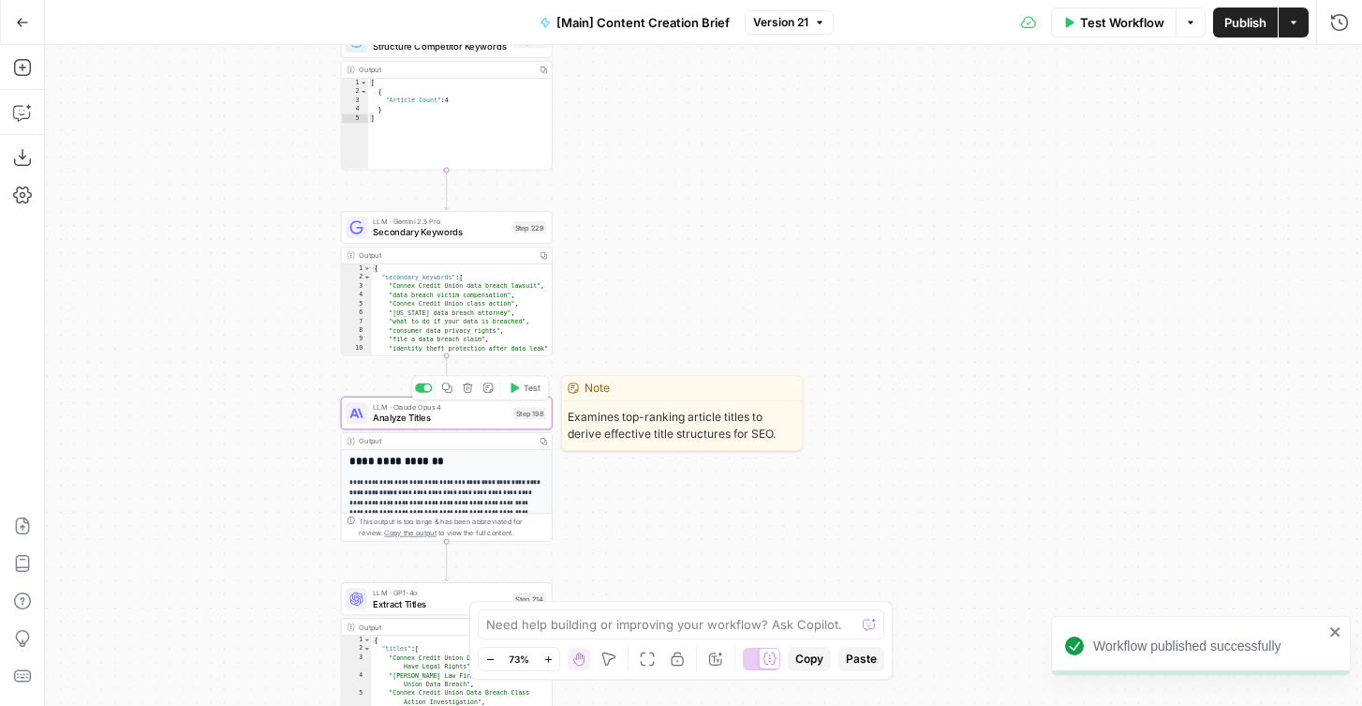
click at [521, 392] on button "Test" at bounding box center [524, 388] width 42 height 18
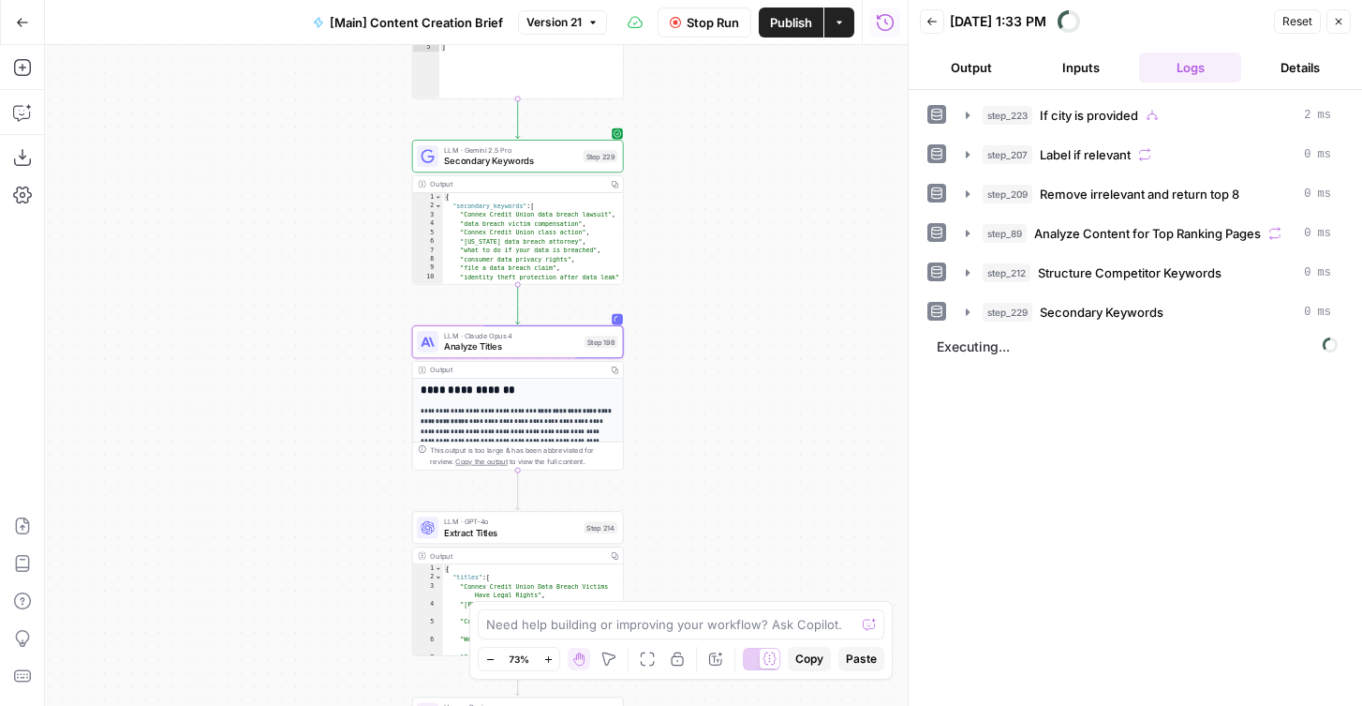
drag, startPoint x: 602, startPoint y: 348, endPoint x: 673, endPoint y: 276, distance: 100.7
click at [673, 276] on div "true false true false Workflow Set Inputs Inputs Condition If city is provided …" at bounding box center [476, 375] width 863 height 661
drag, startPoint x: 914, startPoint y: 184, endPoint x: 758, endPoint y: 184, distance: 155.6
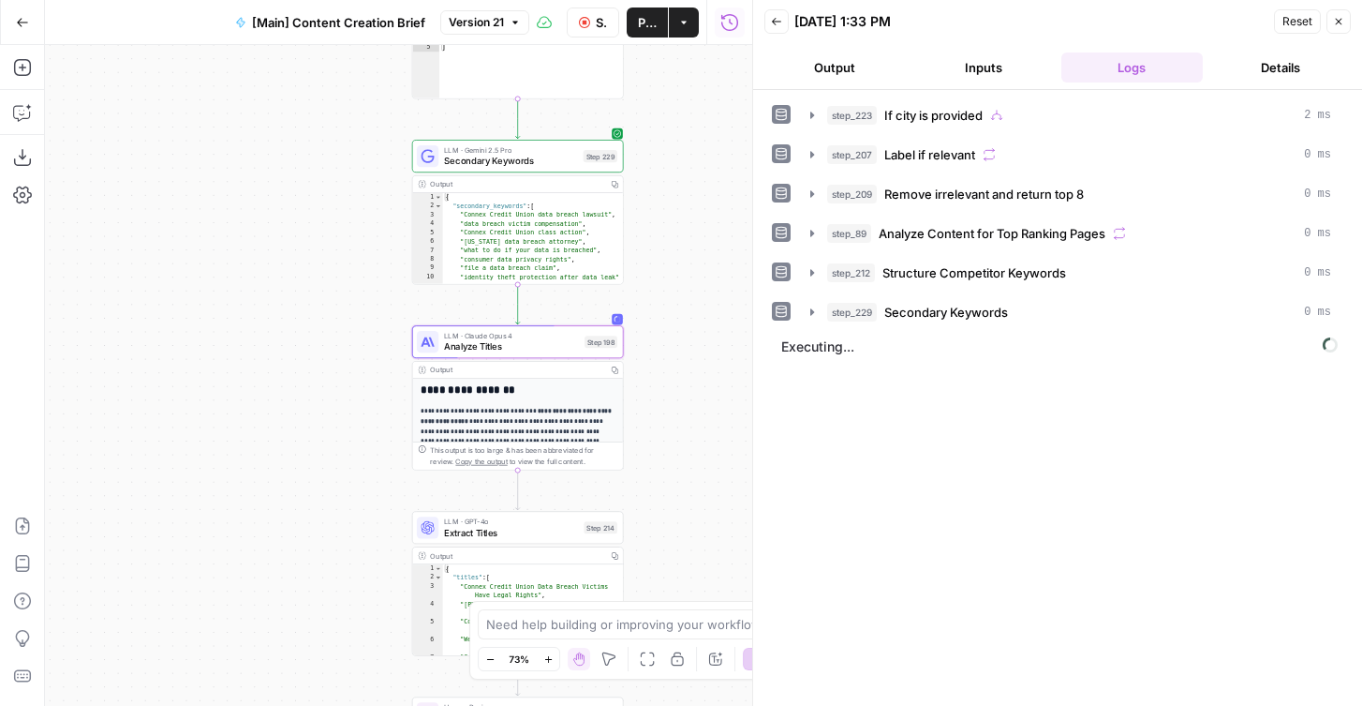
click at [849, 59] on button "Output" at bounding box center [835, 67] width 141 height 30
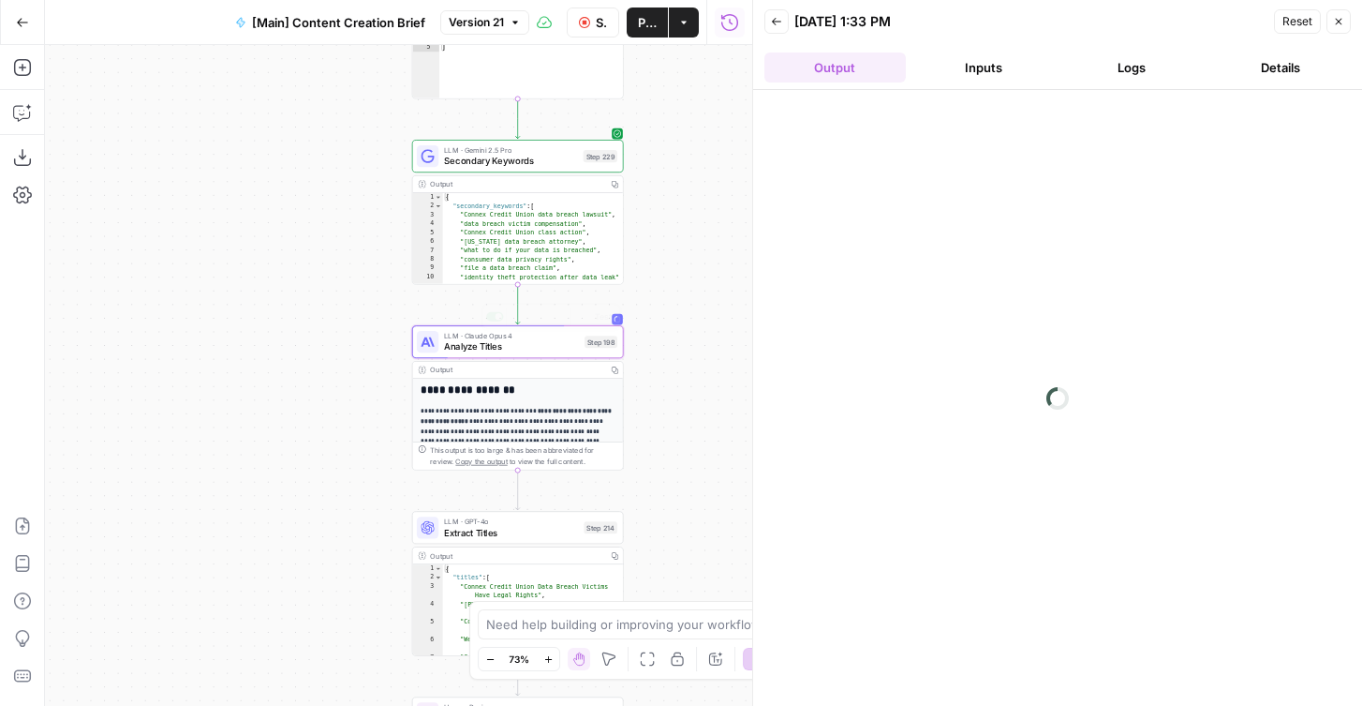
click at [525, 345] on span "Analyze Titles" at bounding box center [511, 347] width 135 height 14
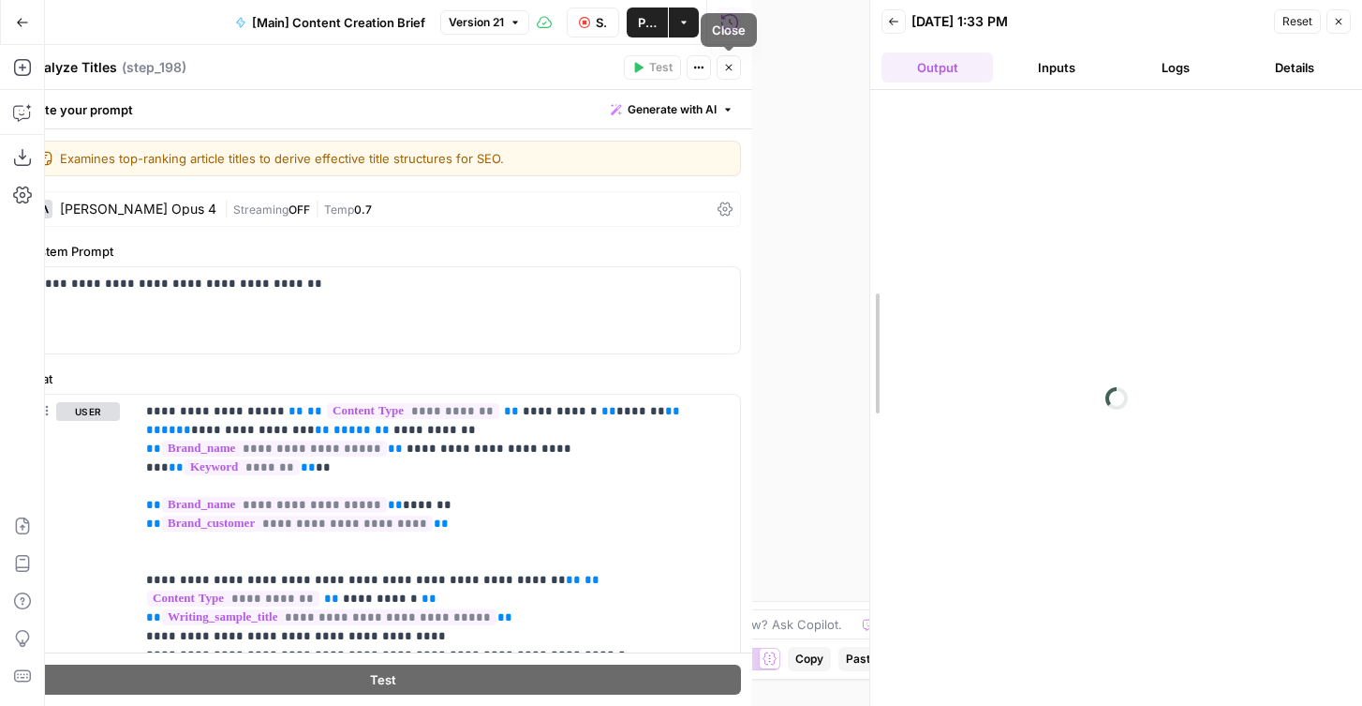
drag, startPoint x: 746, startPoint y: 73, endPoint x: 864, endPoint y: 72, distance: 118.1
click at [864, 72] on div at bounding box center [870, 353] width 19 height 706
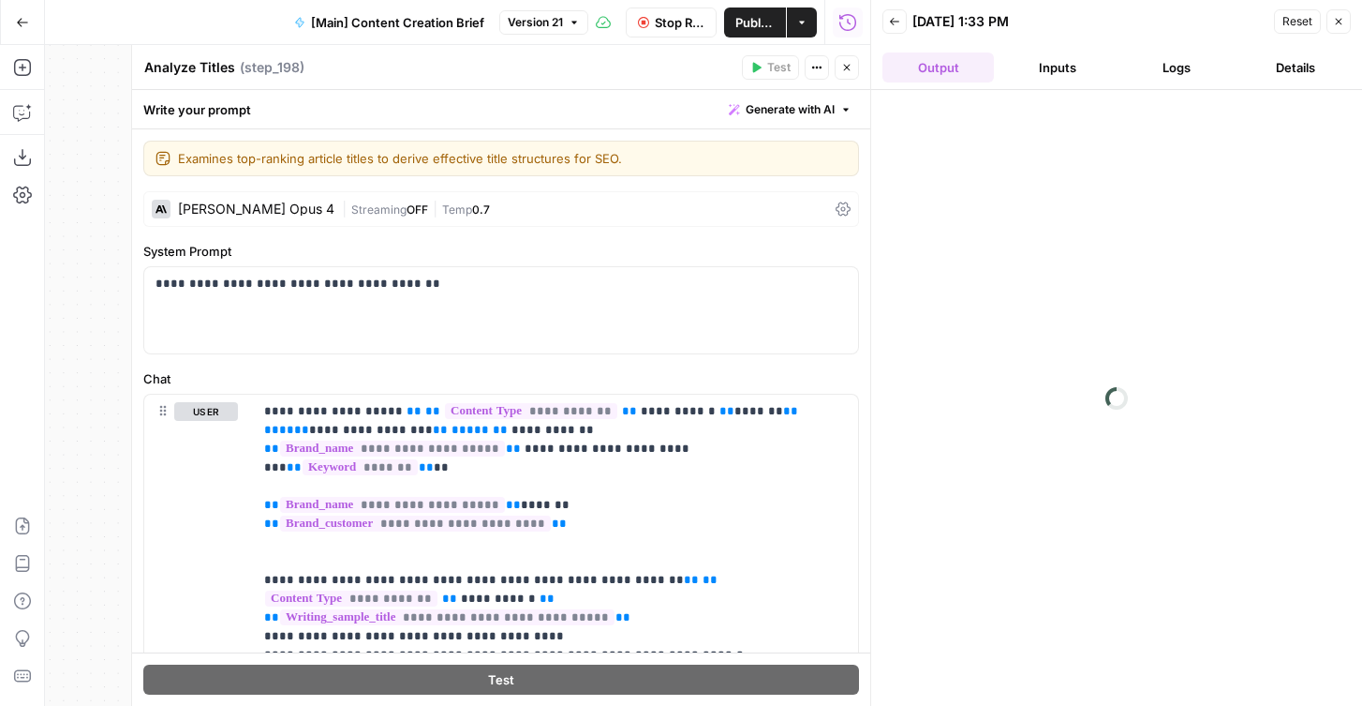
click at [150, 66] on textarea "Analyze Titles" at bounding box center [189, 67] width 91 height 19
paste textarea "⭐️"
type textarea "⭐️ Change title selection logic"
click at [851, 59] on button "Close" at bounding box center [847, 67] width 24 height 24
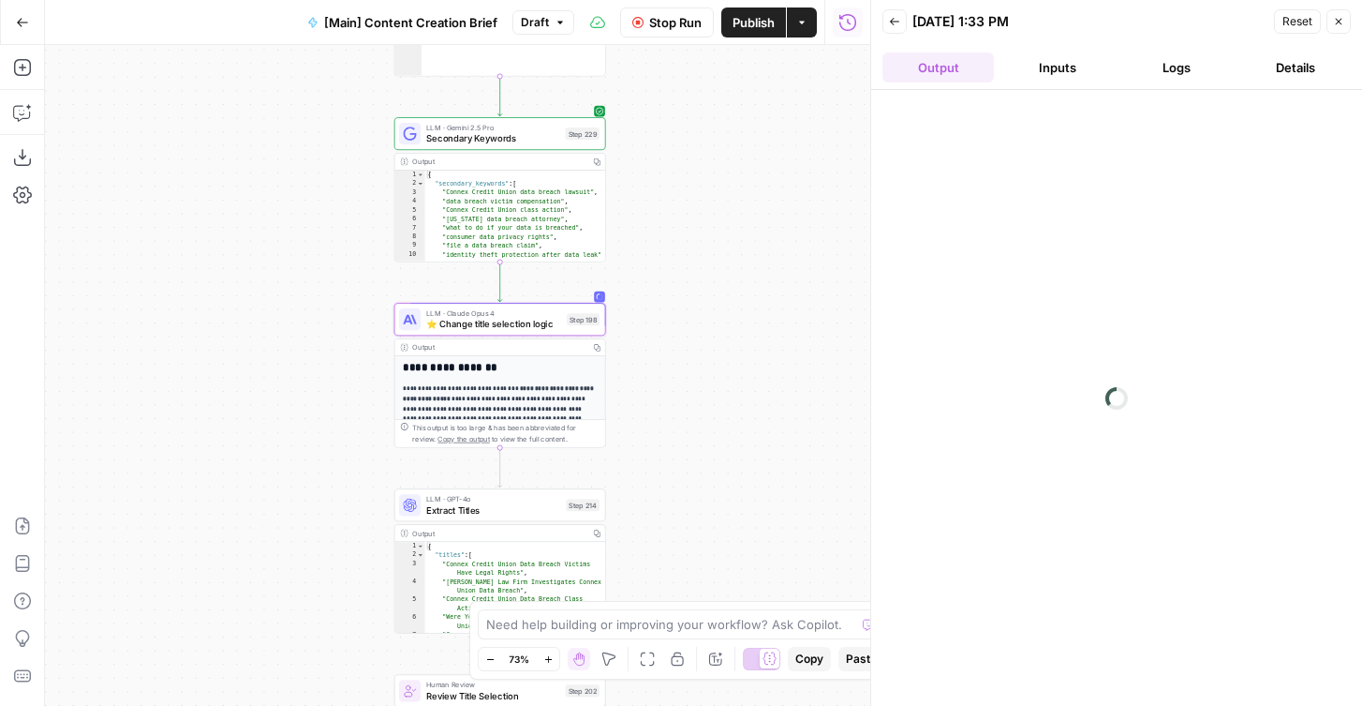
drag, startPoint x: 687, startPoint y: 269, endPoint x: 669, endPoint y: 246, distance: 28.7
click at [669, 246] on div "true false true false Workflow Set Inputs Inputs Condition If city is provided …" at bounding box center [458, 375] width 826 height 661
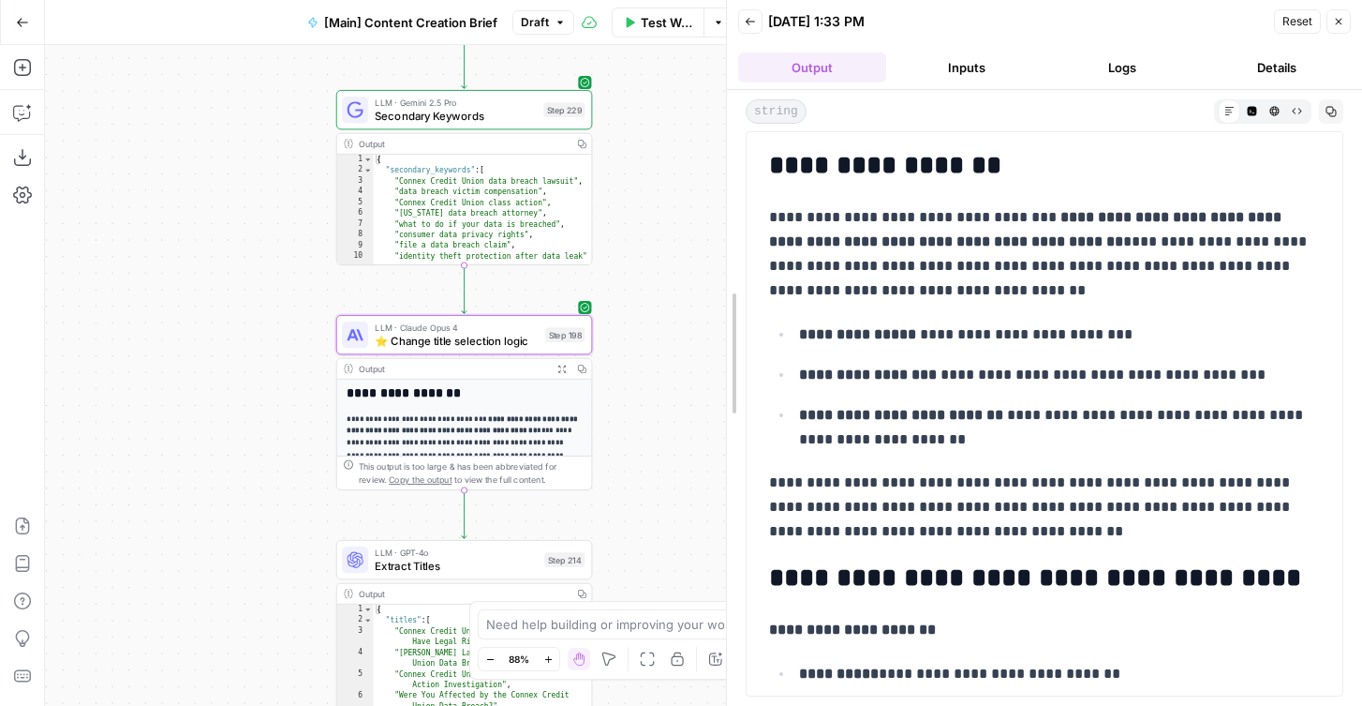
drag, startPoint x: 872, startPoint y: 267, endPoint x: 725, endPoint y: 267, distance: 147.1
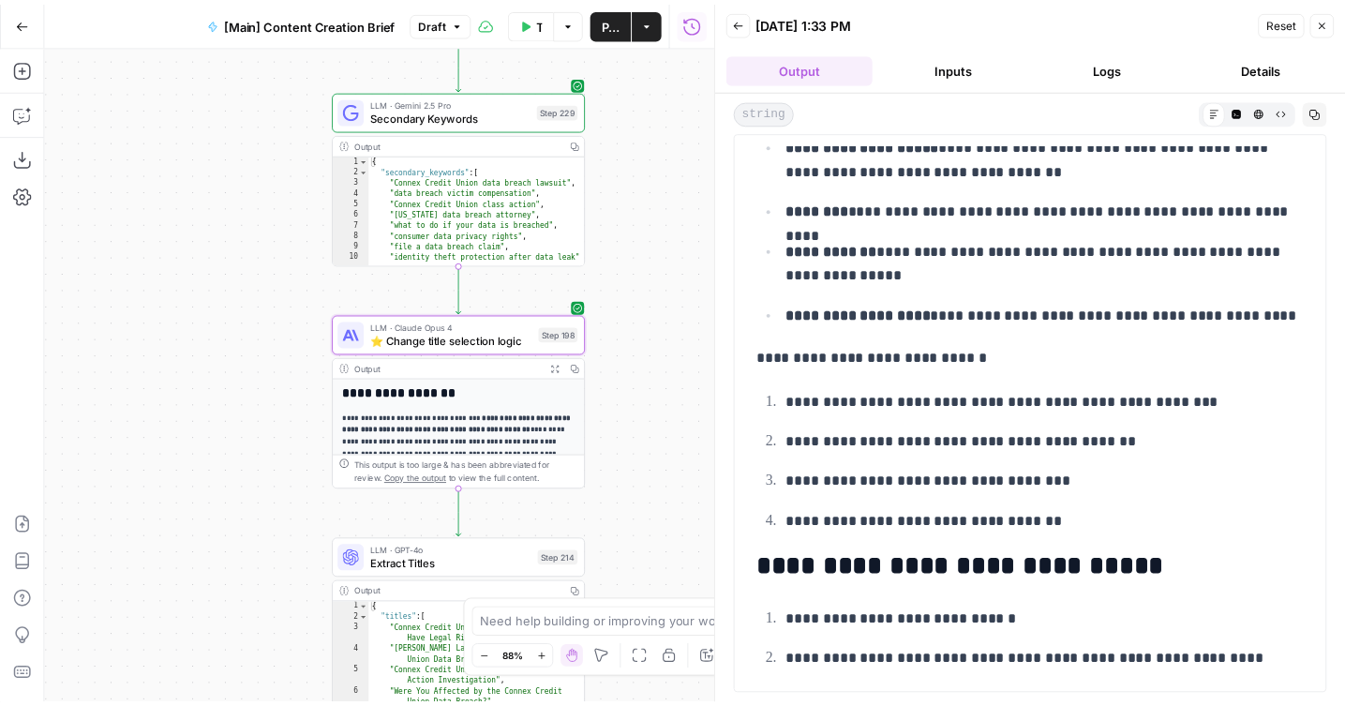
scroll to position [945, 0]
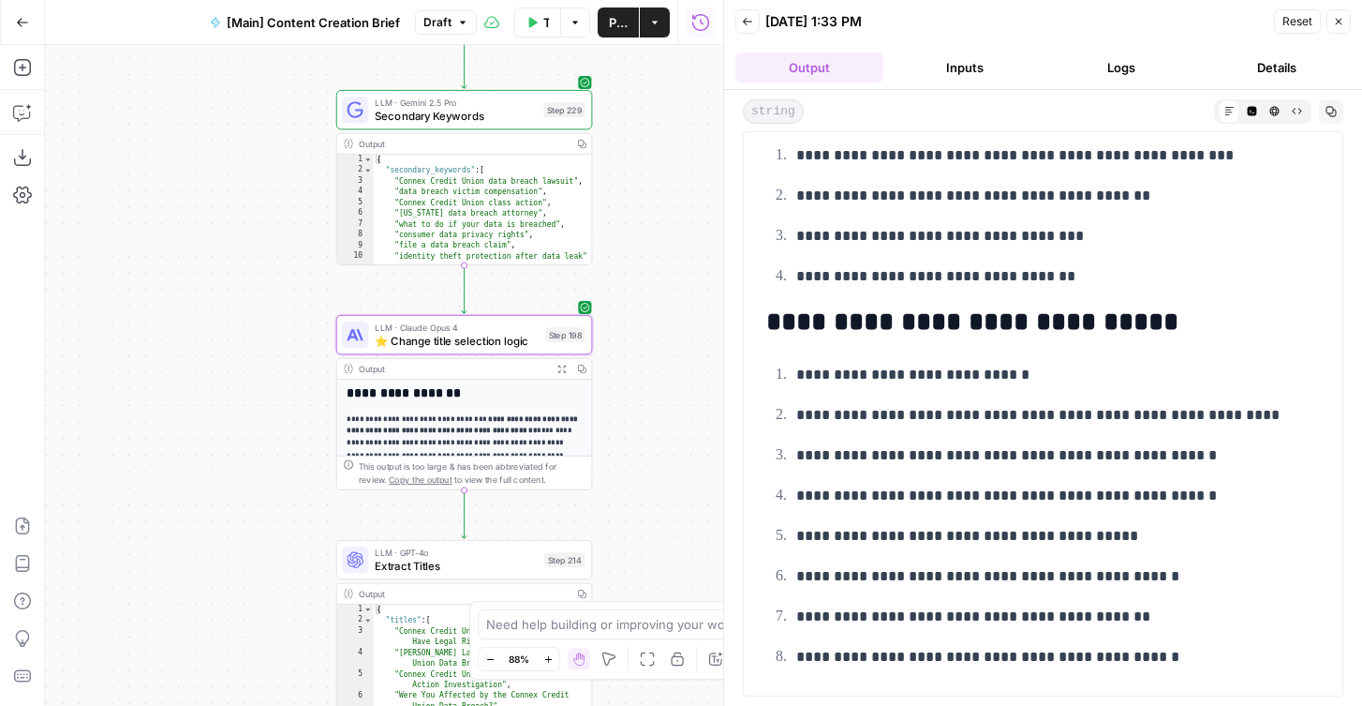
click at [609, 31] on button "Publish" at bounding box center [618, 22] width 41 height 30
click at [1333, 23] on icon "button" at bounding box center [1338, 21] width 11 height 11
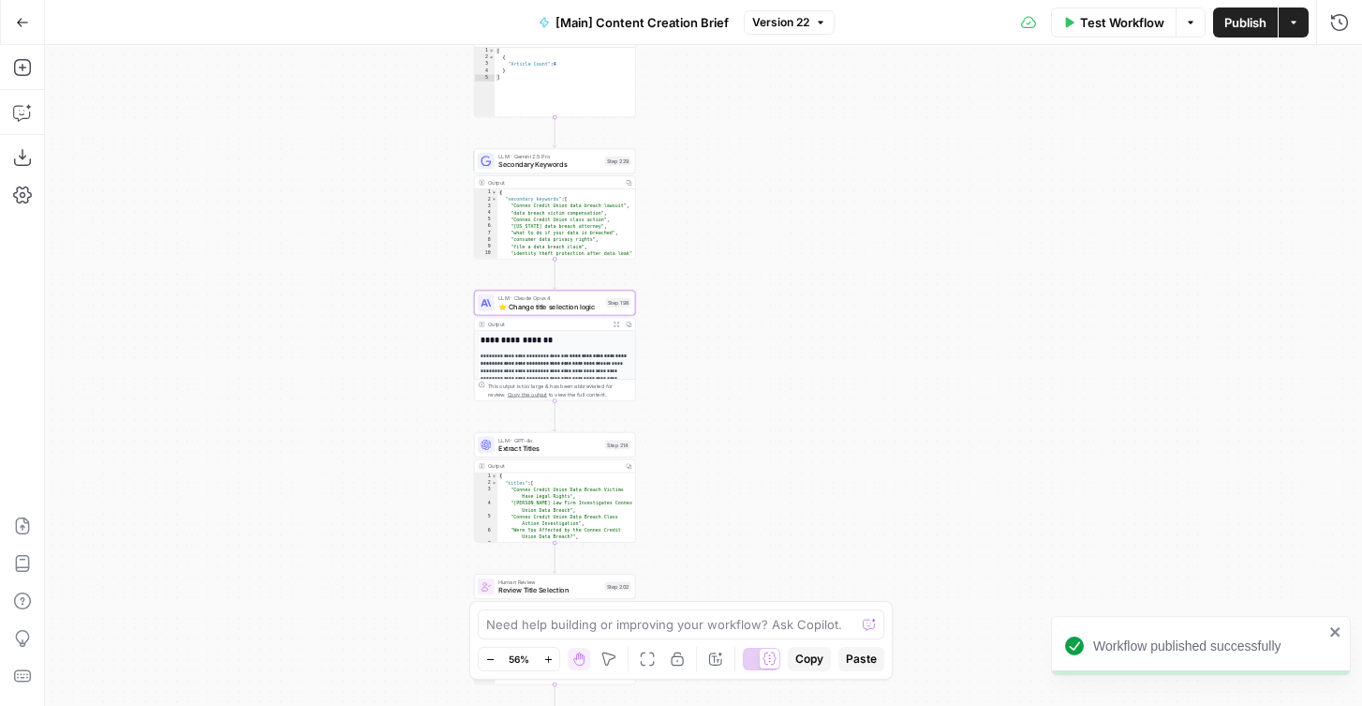
drag, startPoint x: 710, startPoint y: 385, endPoint x: 726, endPoint y: 205, distance: 180.6
click at [727, 204] on div "true false true false Workflow Set Inputs Inputs Condition If city is provided …" at bounding box center [703, 375] width 1317 height 661
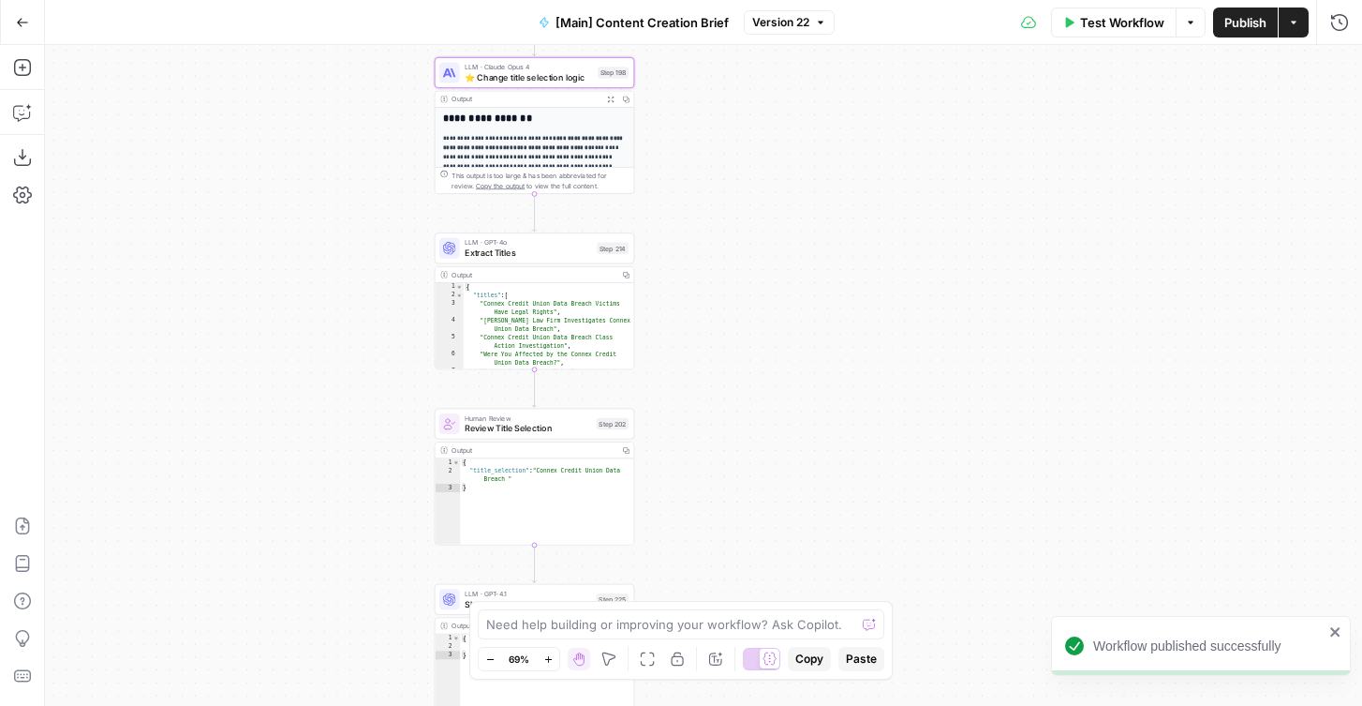
drag, startPoint x: 729, startPoint y: 421, endPoint x: 794, endPoint y: 112, distance: 315.0
click at [794, 112] on div "true false true false Workflow Set Inputs Inputs Condition If city is provided …" at bounding box center [703, 375] width 1317 height 661
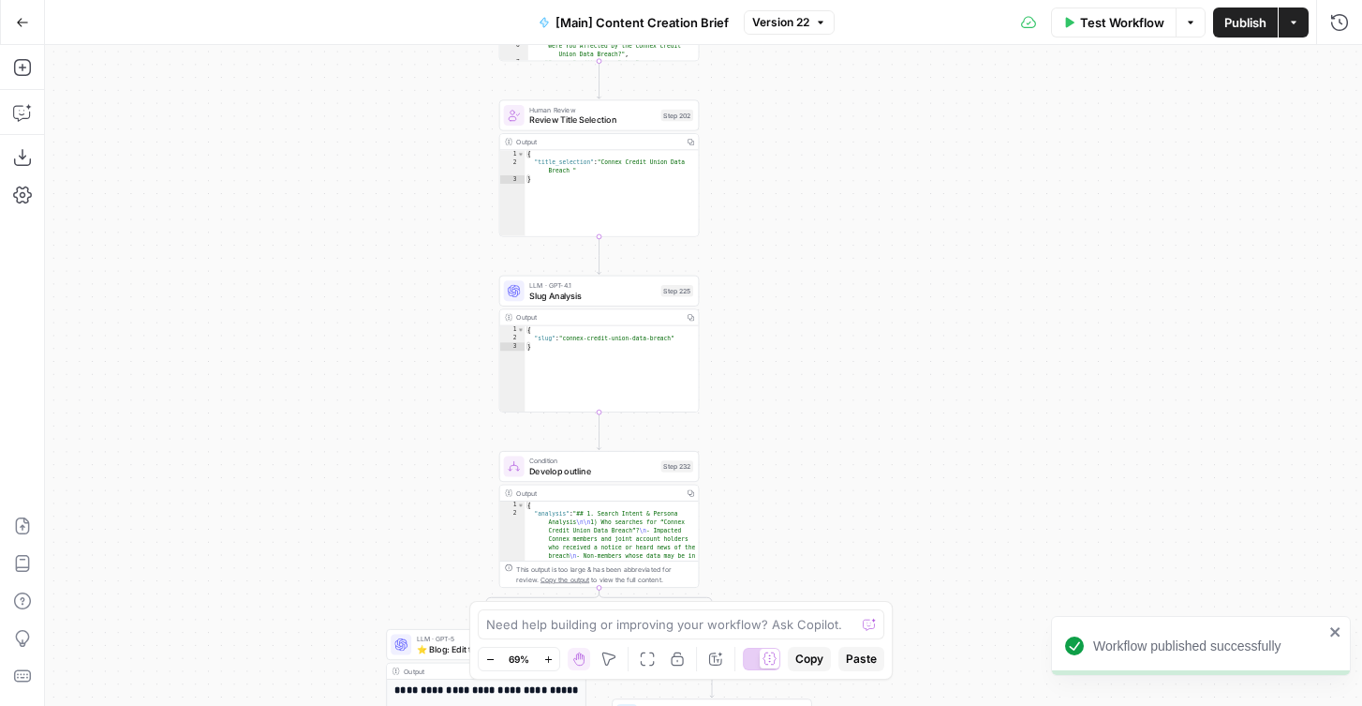
drag, startPoint x: 794, startPoint y: 413, endPoint x: 802, endPoint y: 104, distance: 309.3
click at [802, 104] on div "true false true false Workflow Set Inputs Inputs Condition If city is provided …" at bounding box center [703, 375] width 1317 height 661
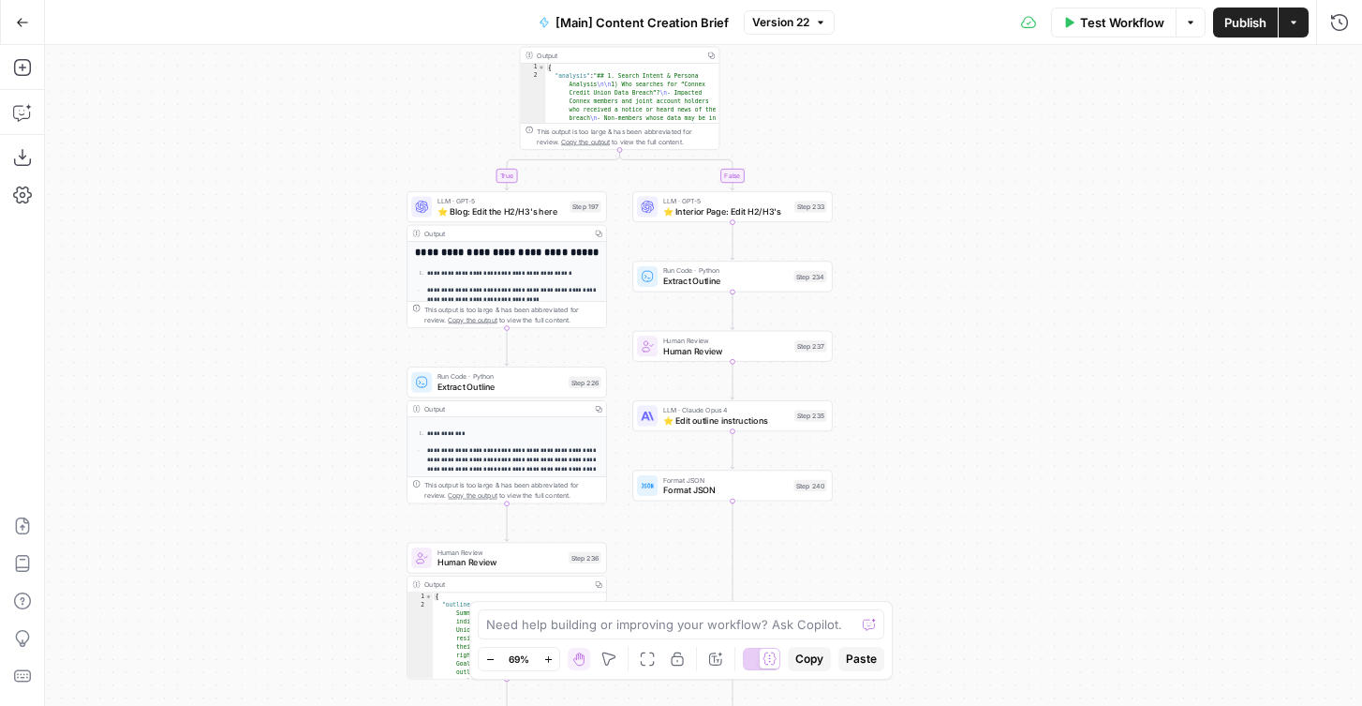
drag, startPoint x: 900, startPoint y: 401, endPoint x: 917, endPoint y: 291, distance: 111.1
click at [917, 291] on div "true false true false Workflow Set Inputs Inputs Condition If city is provided …" at bounding box center [703, 375] width 1317 height 661
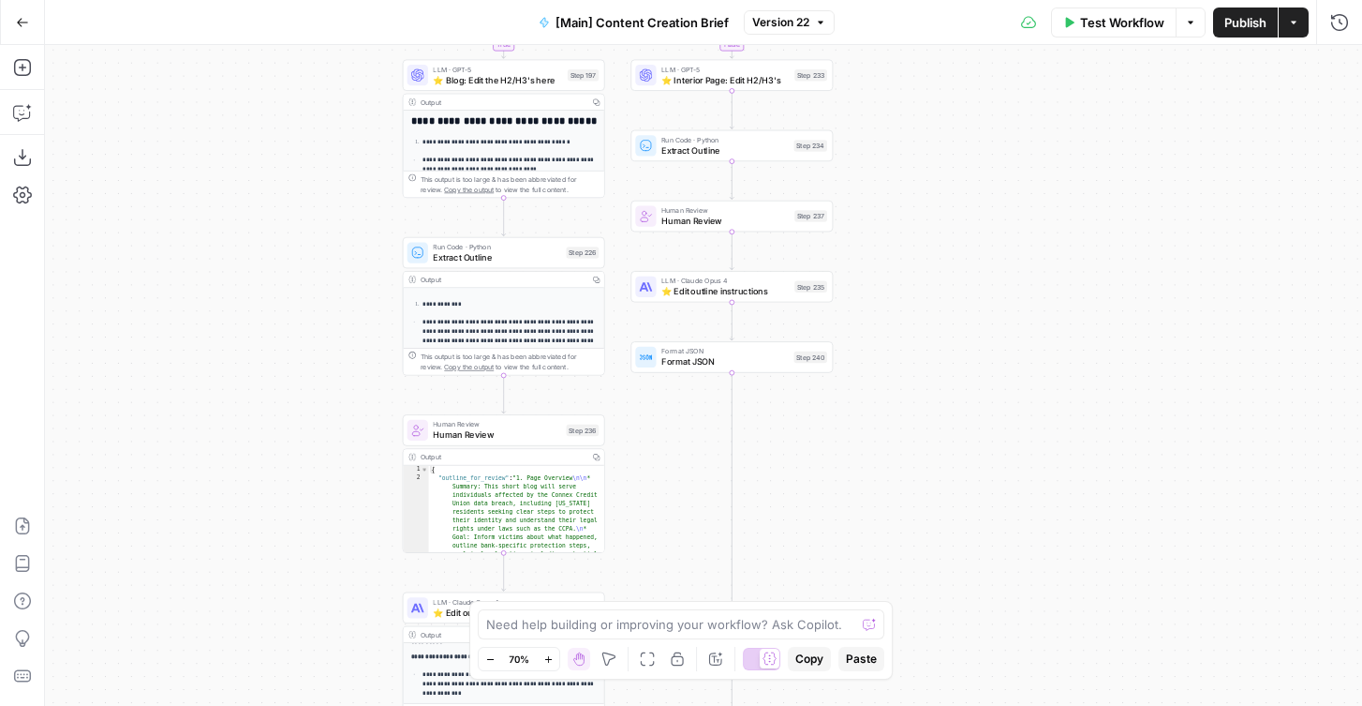
drag, startPoint x: 358, startPoint y: 361, endPoint x: 334, endPoint y: 341, distance: 31.3
click at [335, 341] on div "true false true false Workflow Set Inputs Inputs Condition If city is provided …" at bounding box center [703, 375] width 1317 height 661
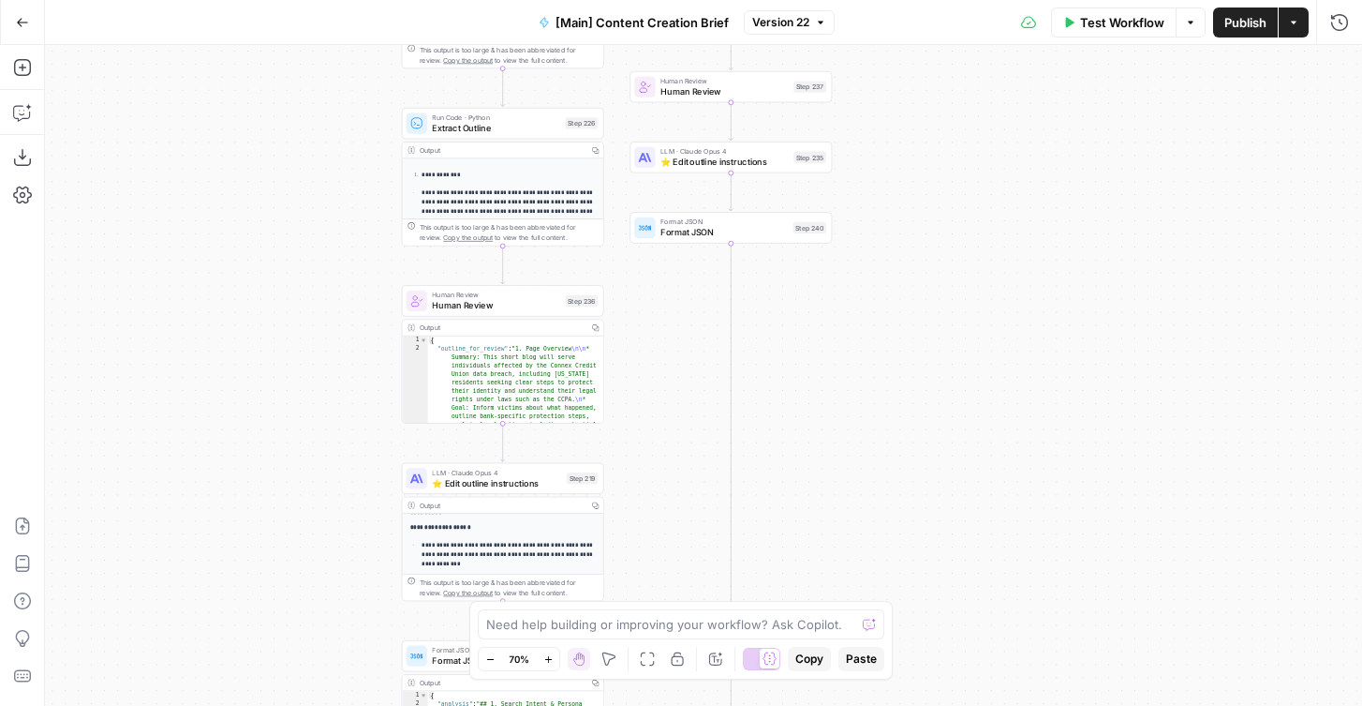
drag, startPoint x: 342, startPoint y: 499, endPoint x: 342, endPoint y: 365, distance: 133.1
click at [342, 365] on div "true false true false Workflow Set Inputs Inputs Condition If city is provided …" at bounding box center [703, 375] width 1317 height 661
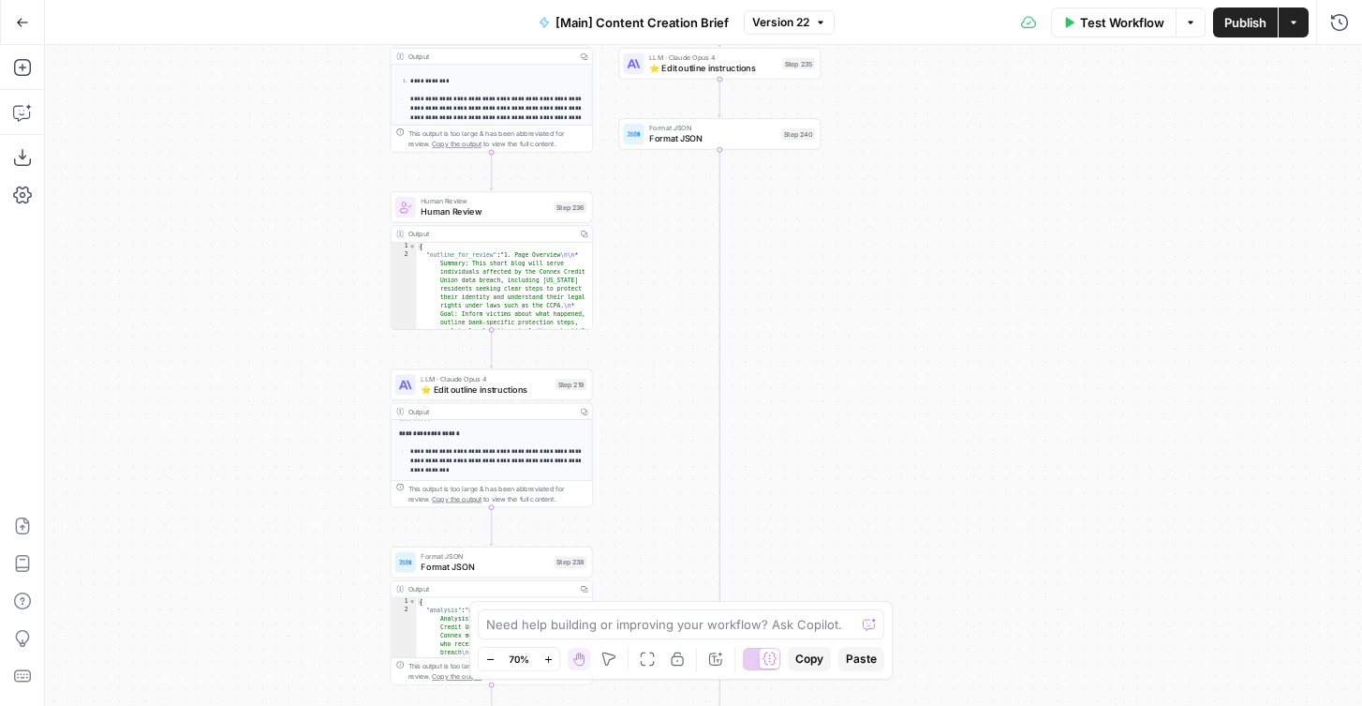
click at [335, 414] on div "true false true false Workflow Set Inputs Inputs Condition If city is provided …" at bounding box center [703, 375] width 1317 height 661
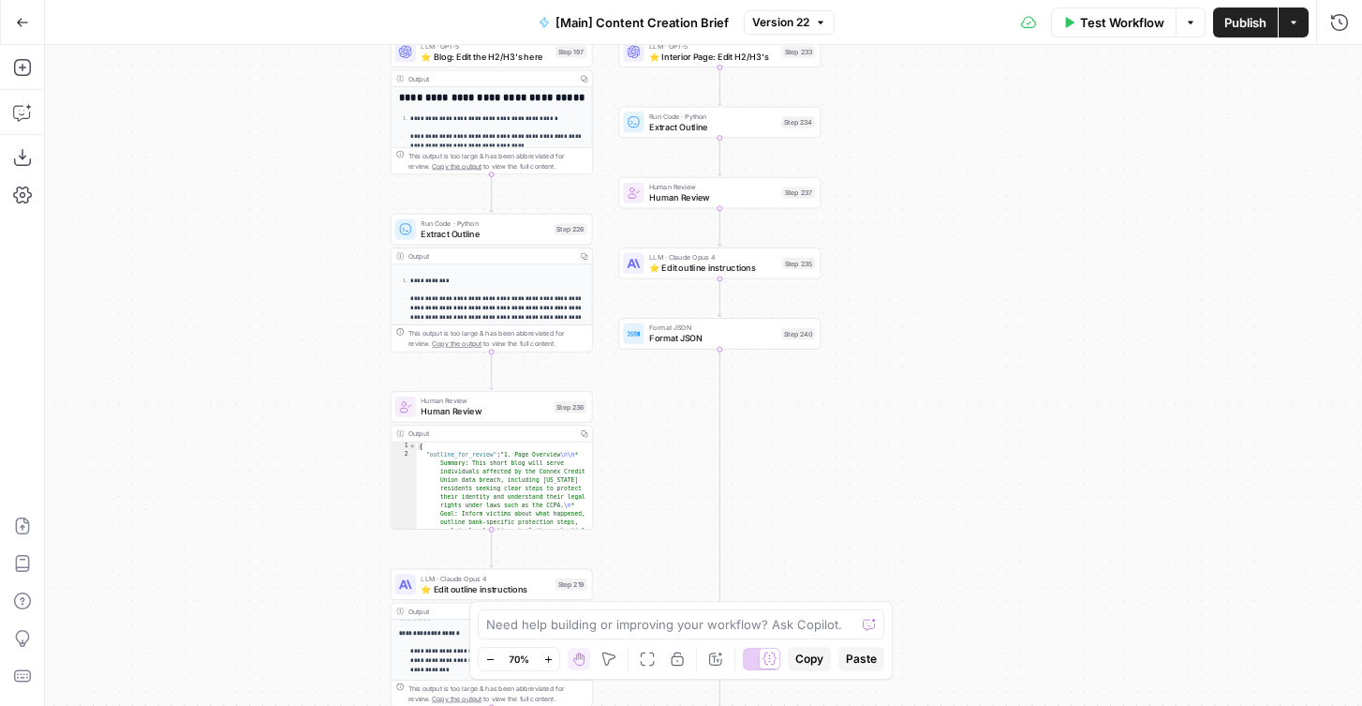
drag, startPoint x: 655, startPoint y: 273, endPoint x: 655, endPoint y: 472, distance: 199.6
click at [655, 472] on div "true false true false Workflow Set Inputs Inputs Condition If city is provided …" at bounding box center [703, 375] width 1317 height 661
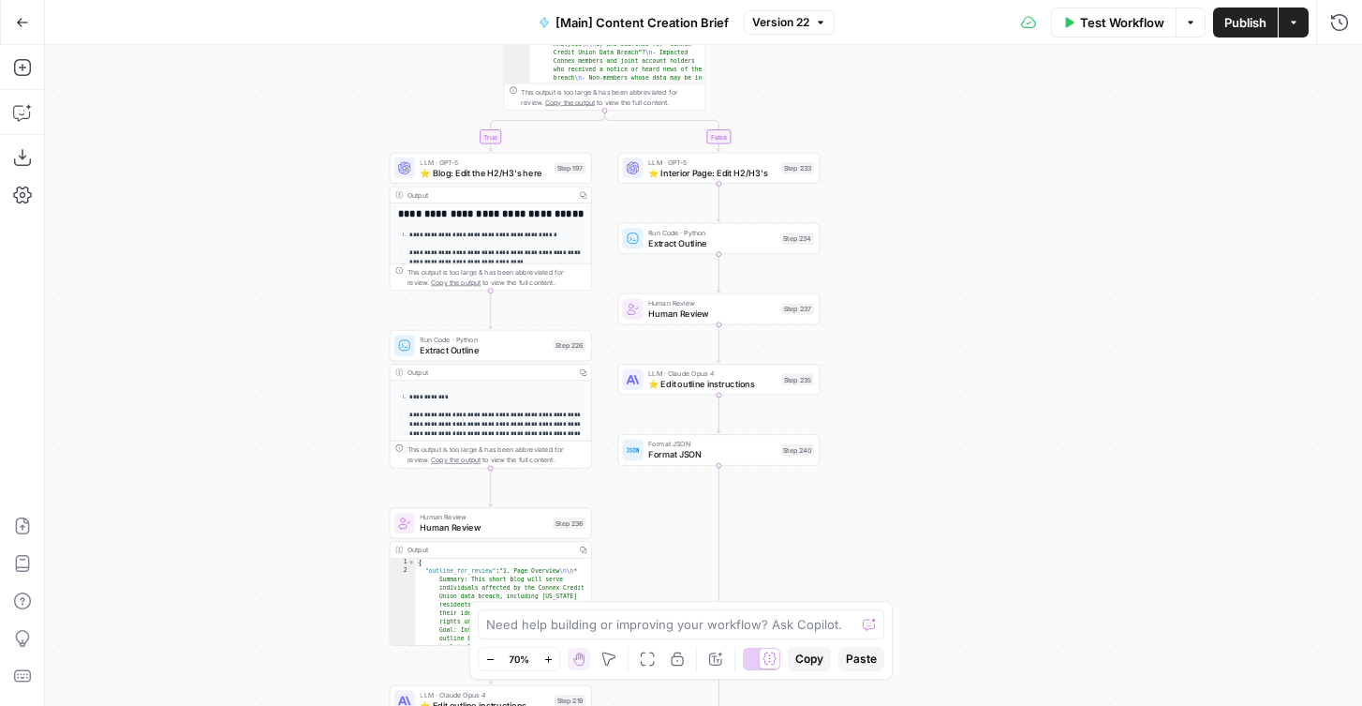
drag, startPoint x: 1017, startPoint y: 159, endPoint x: 1017, endPoint y: 277, distance: 118.1
click at [1017, 277] on div "true false true false Workflow Set Inputs Inputs Condition If city is provided …" at bounding box center [703, 375] width 1317 height 661
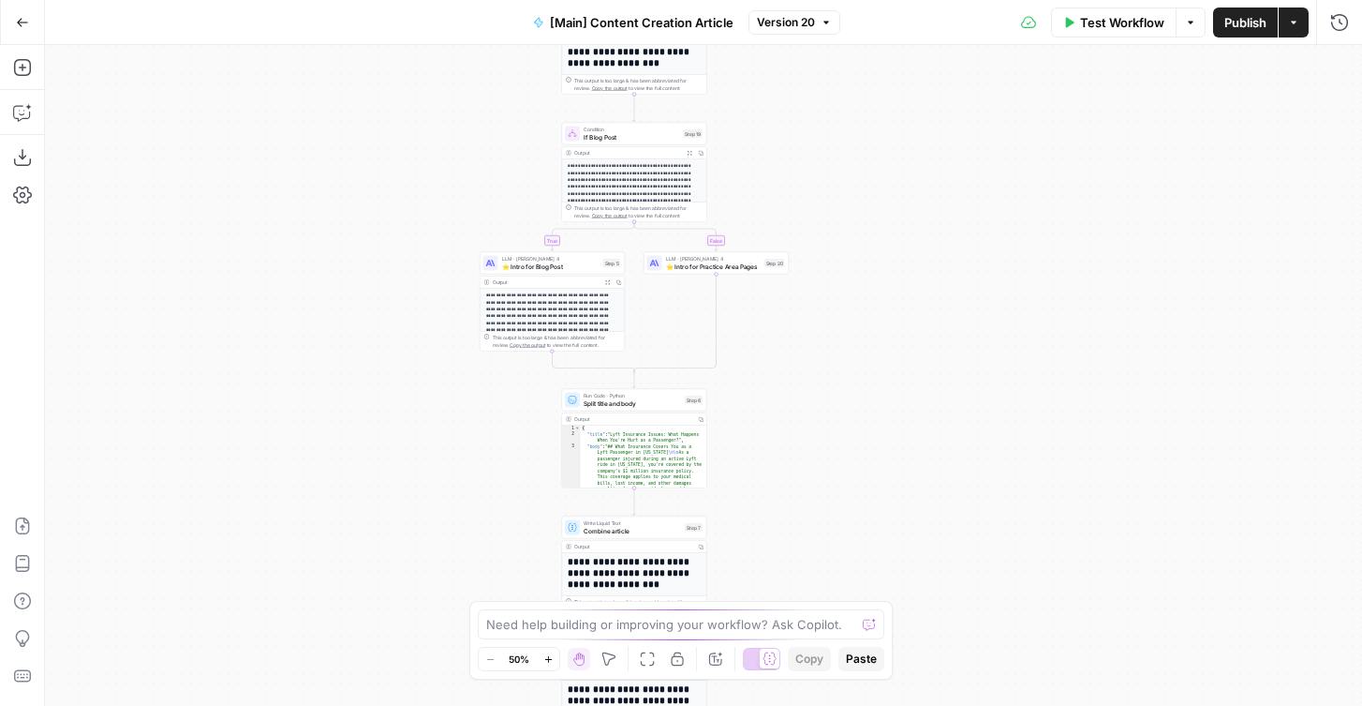
drag, startPoint x: 471, startPoint y: 198, endPoint x: 383, endPoint y: 99, distance: 132.1
click at [383, 97] on div "true false true false Workflow Set Inputs Inputs Condition If city is provided …" at bounding box center [703, 375] width 1317 height 661
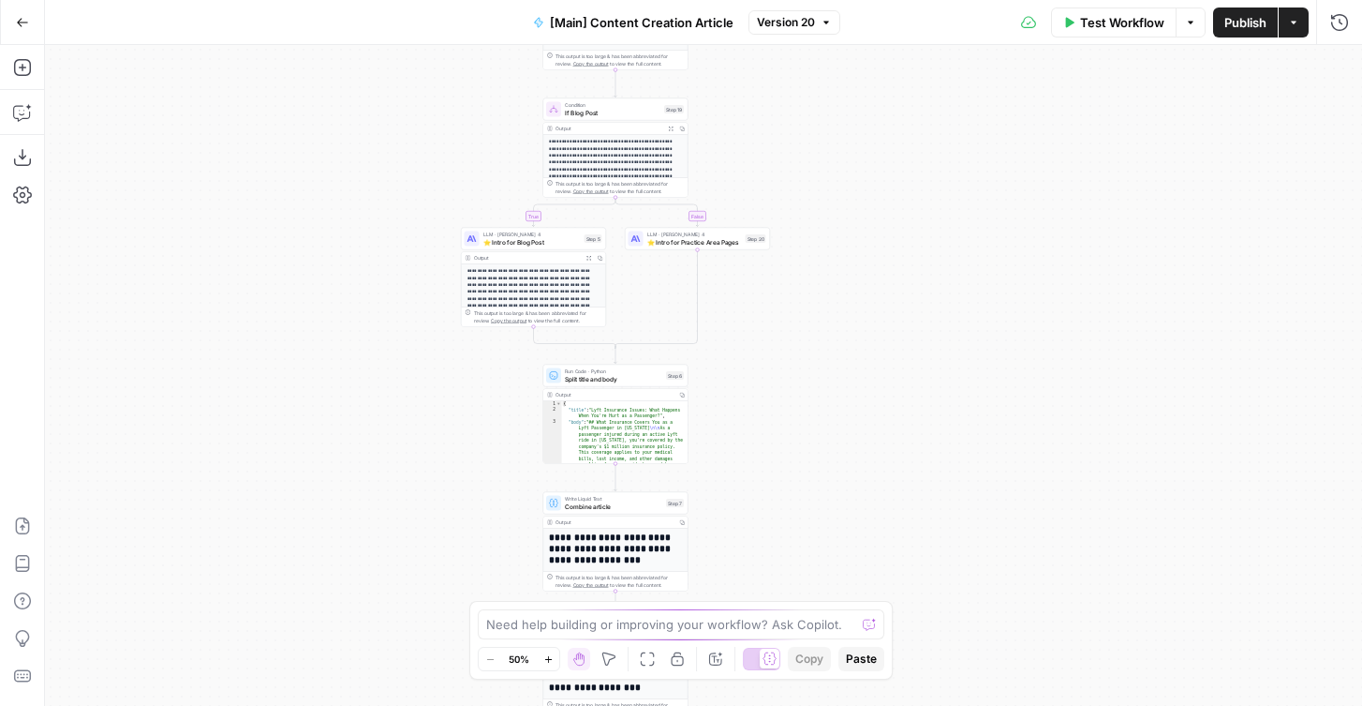
drag, startPoint x: 372, startPoint y: 406, endPoint x: 363, endPoint y: 260, distance: 146.5
click at [363, 262] on div "true false true false Workflow Set Inputs Inputs Condition If city is provided …" at bounding box center [703, 375] width 1317 height 661
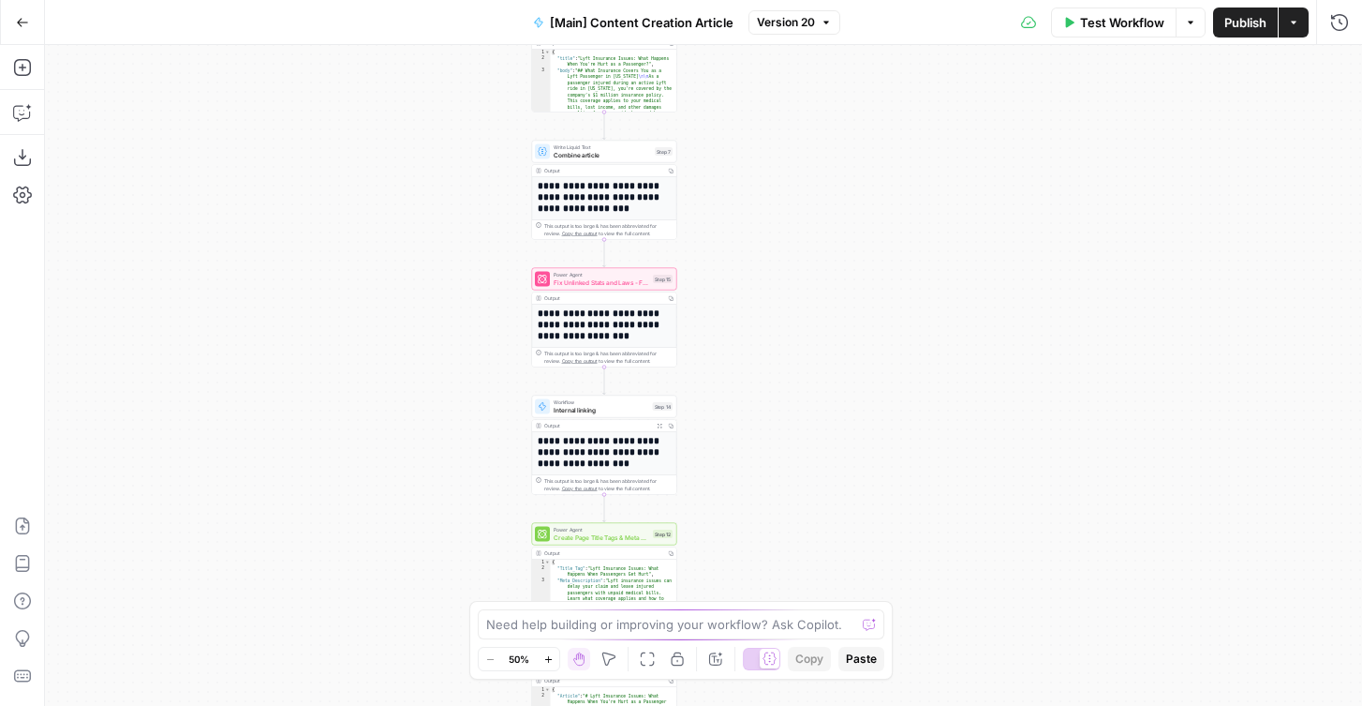
drag, startPoint x: 376, startPoint y: 557, endPoint x: 374, endPoint y: 349, distance: 208.0
click at [374, 349] on div "true false true false Workflow Set Inputs Inputs Condition If city is provided …" at bounding box center [703, 375] width 1317 height 661
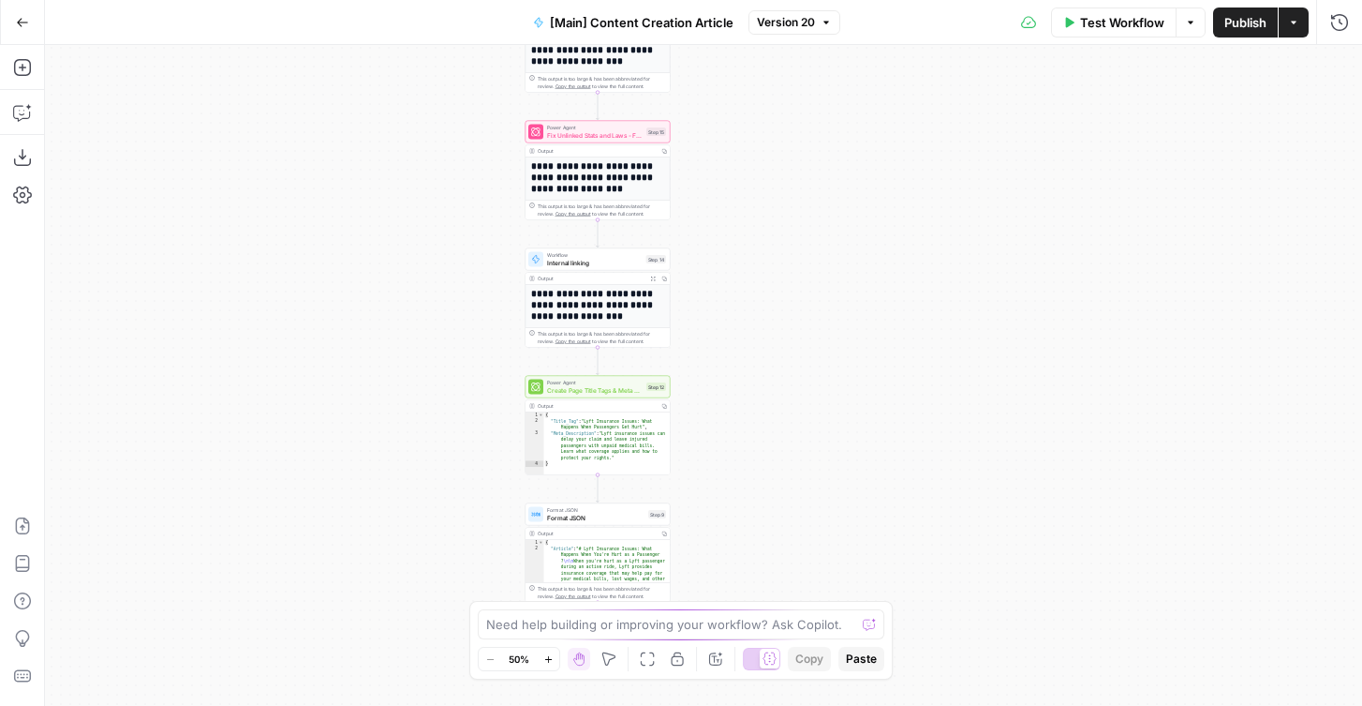
drag, startPoint x: 419, startPoint y: 514, endPoint x: 410, endPoint y: 367, distance: 147.4
click at [410, 367] on div "true false true false Workflow Set Inputs Inputs Condition If city is provided …" at bounding box center [703, 375] width 1317 height 661
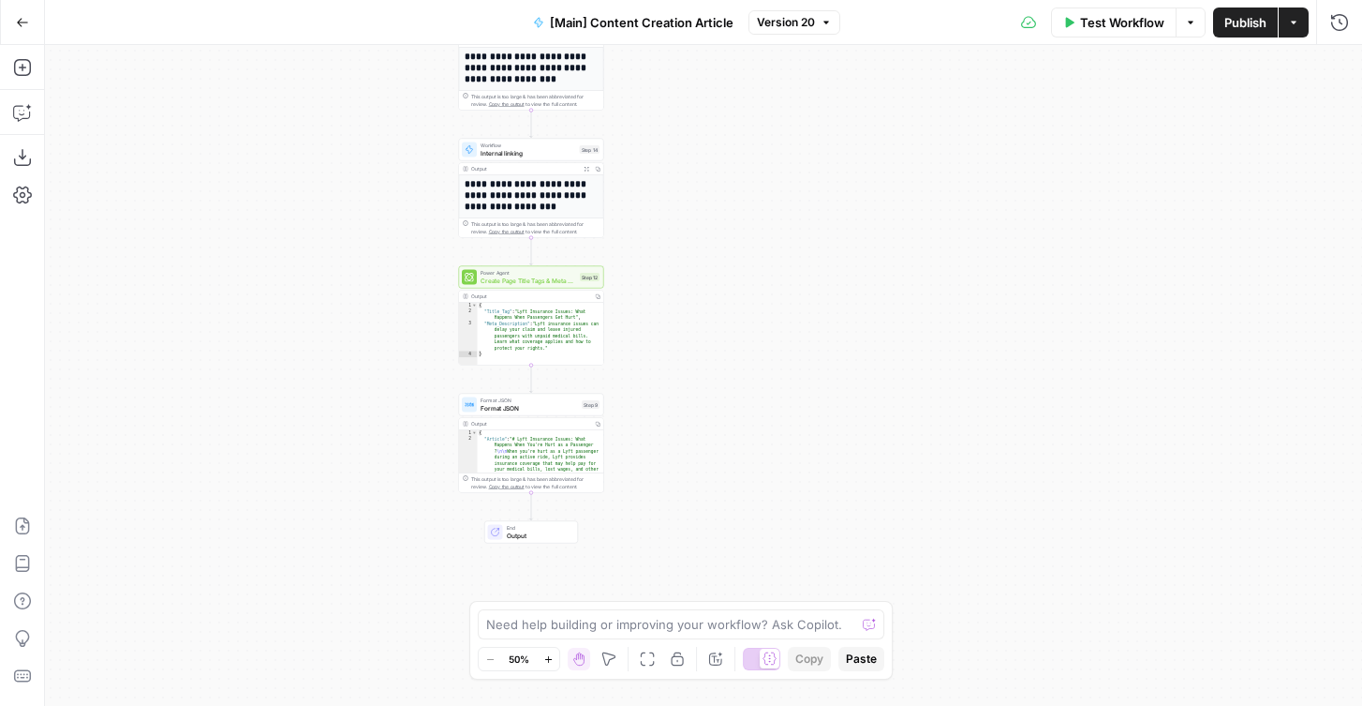
drag, startPoint x: 355, startPoint y: 265, endPoint x: 290, endPoint y: 156, distance: 127.3
click at [290, 156] on div "true false true false Workflow Set Inputs Inputs Condition If city is provided …" at bounding box center [703, 375] width 1317 height 661
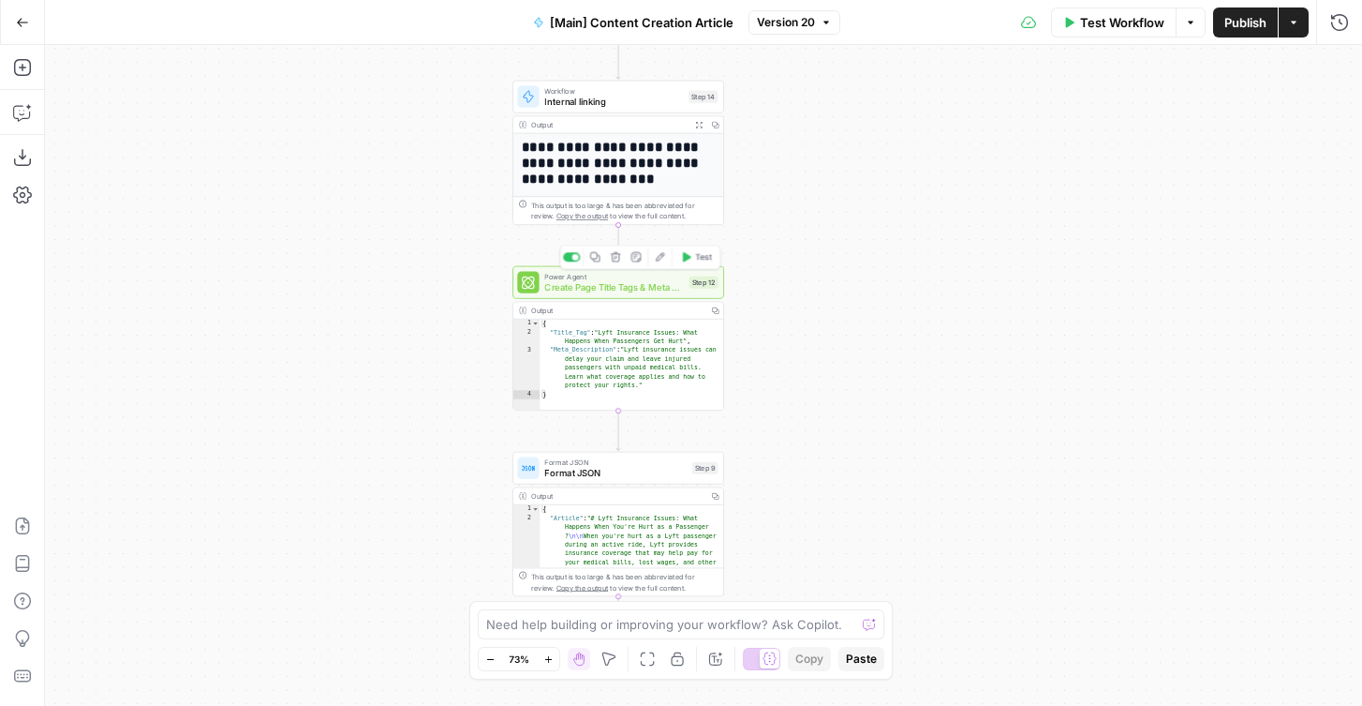
click at [577, 285] on span "Create Page Title Tags & Meta Descriptions - Fork" at bounding box center [614, 287] width 140 height 14
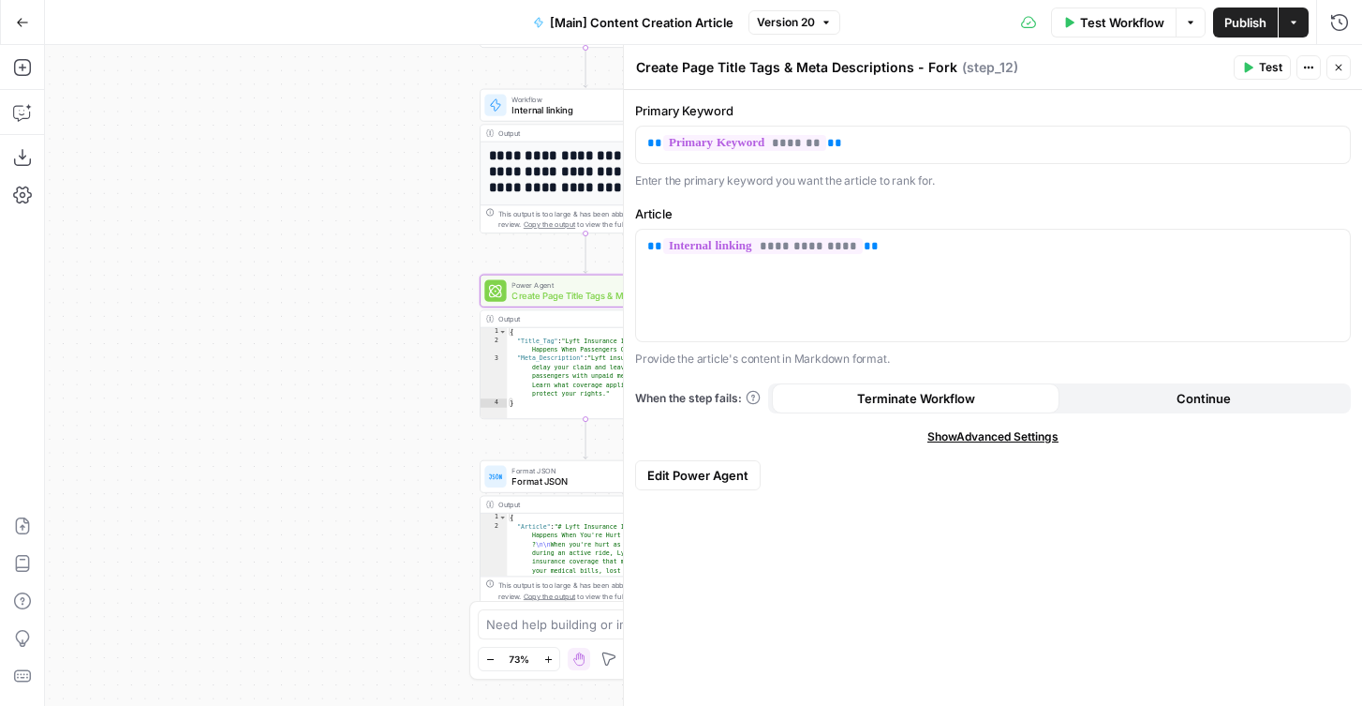
drag, startPoint x: 345, startPoint y: 345, endPoint x: 117, endPoint y: 431, distance: 243.5
click at [118, 431] on div "true false true false Workflow Set Inputs Inputs Condition If city is provided …" at bounding box center [703, 375] width 1317 height 661
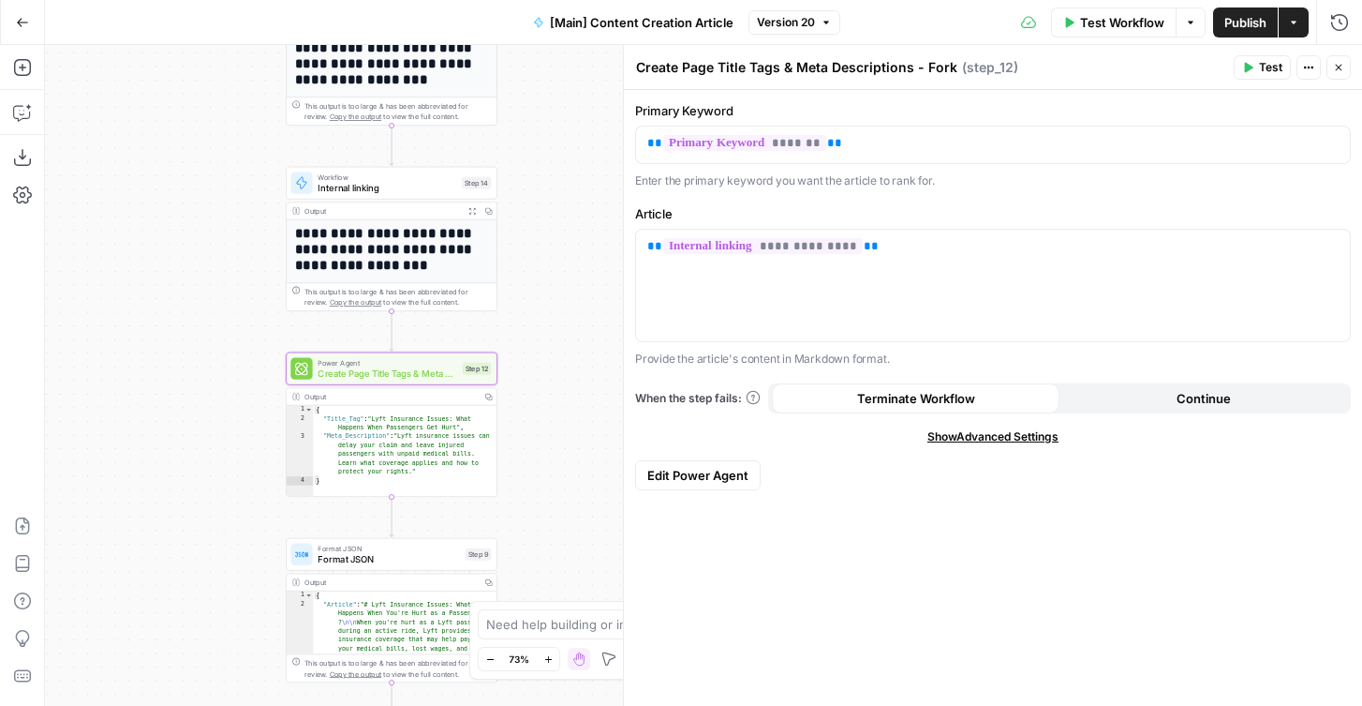
click at [671, 484] on button "Edit Power Agent" at bounding box center [698, 475] width 126 height 30
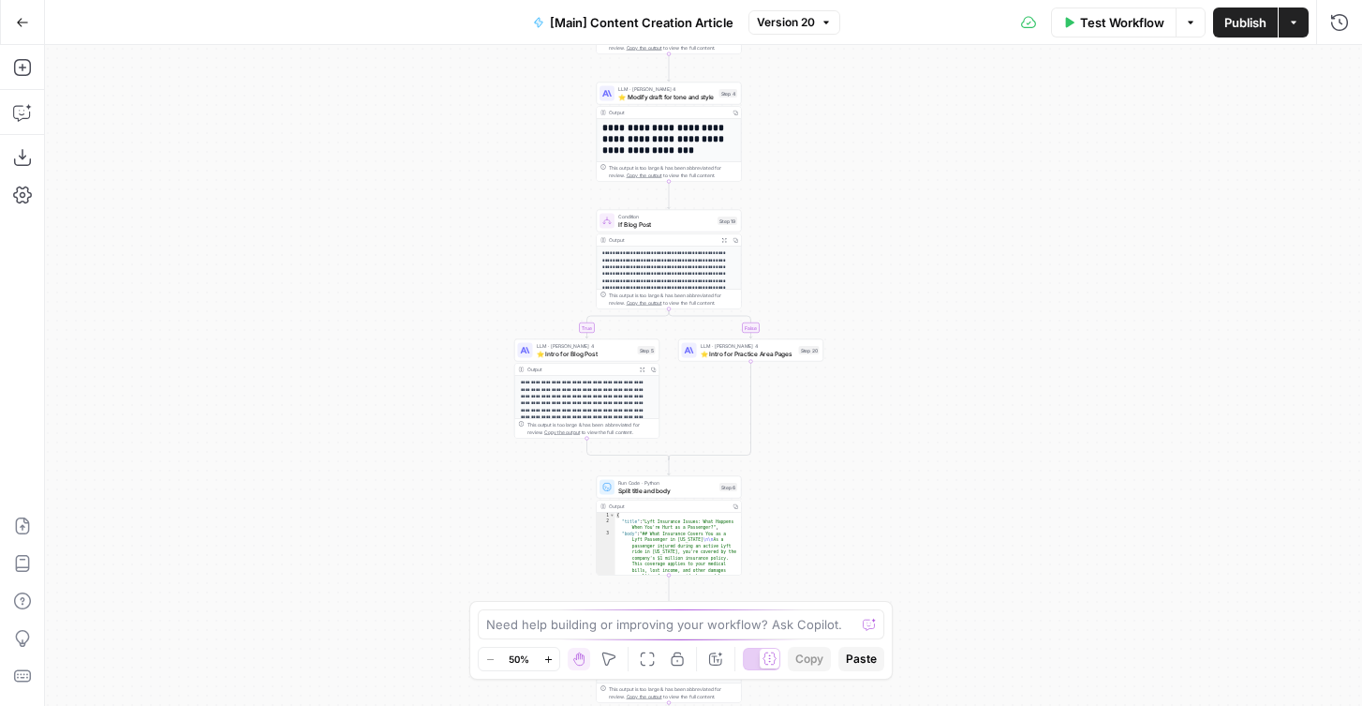
drag, startPoint x: 438, startPoint y: 230, endPoint x: 314, endPoint y: 282, distance: 134.4
click at [314, 282] on div "true false true false Workflow Set Inputs Inputs Condition If city is provided …" at bounding box center [703, 375] width 1317 height 661
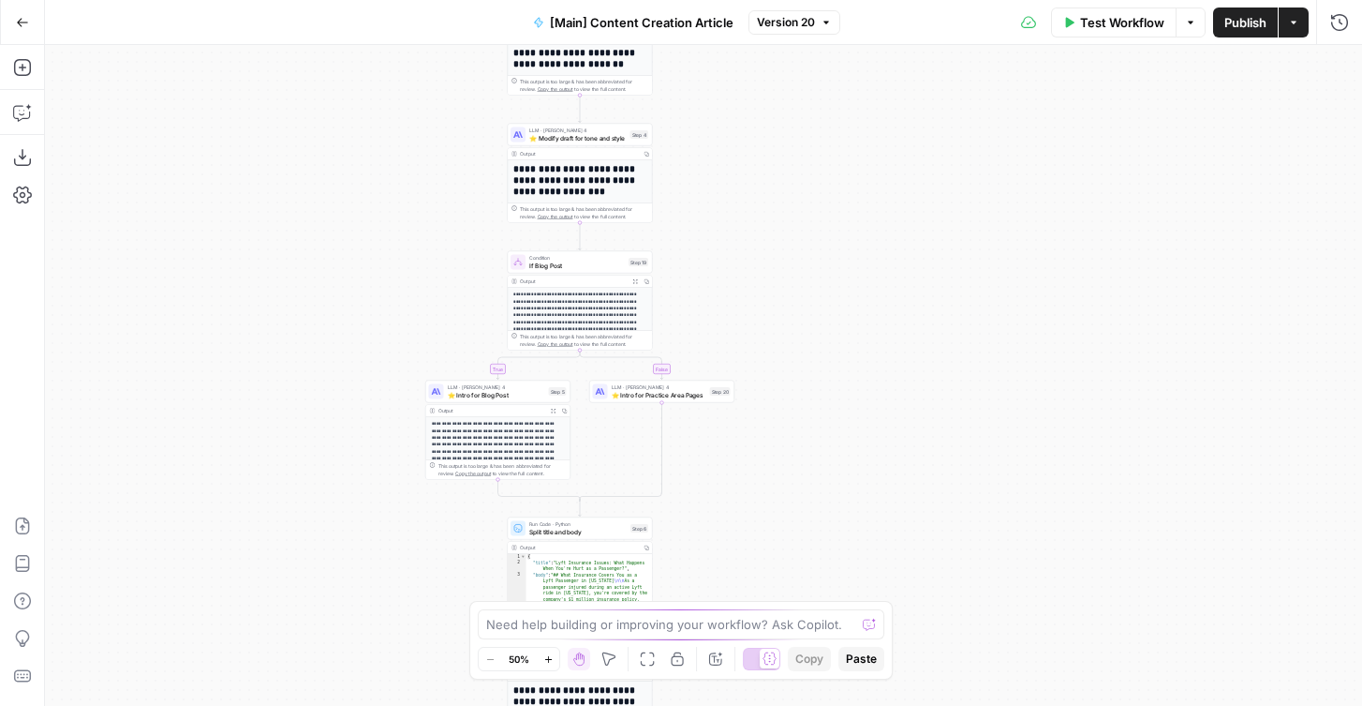
click at [390, 329] on div "true false true false Workflow Set Inputs Inputs Condition If city is provided …" at bounding box center [703, 375] width 1317 height 661
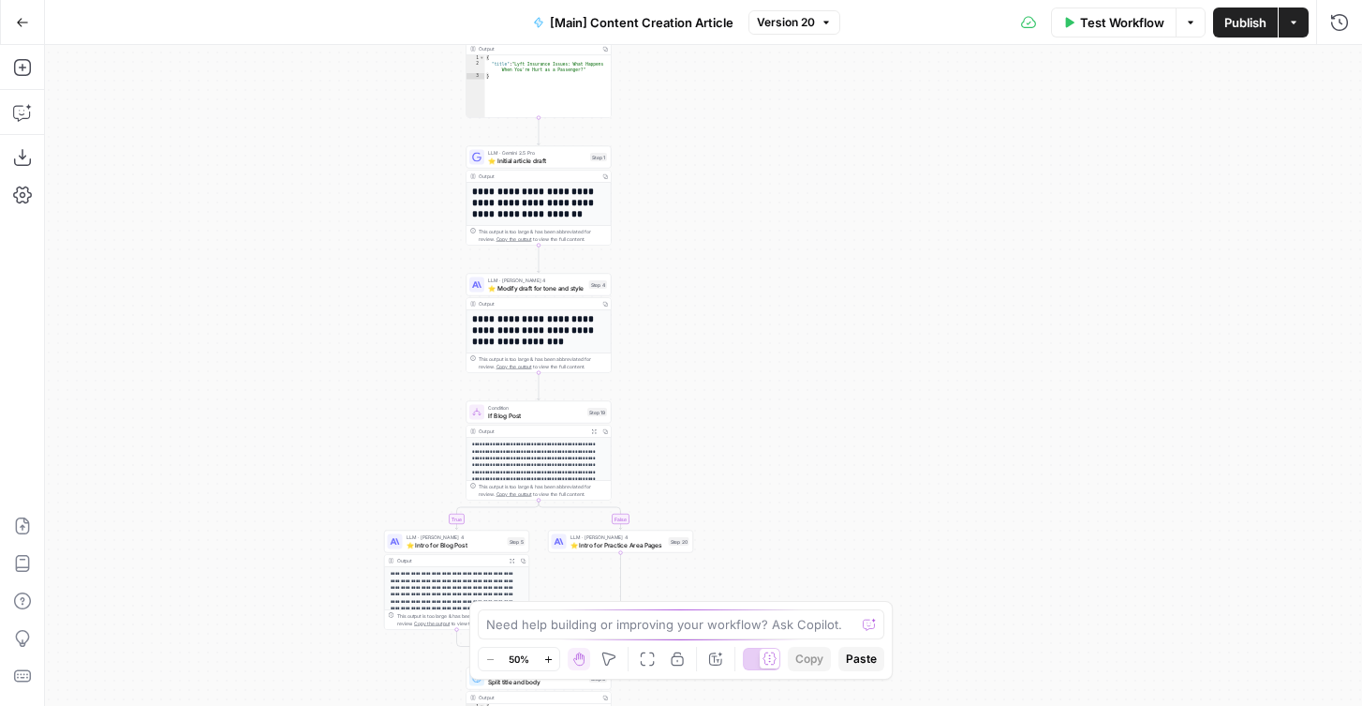
drag, startPoint x: 381, startPoint y: 350, endPoint x: 363, endPoint y: 449, distance: 100.2
click at [363, 449] on div "true false true false Workflow Set Inputs Inputs Condition If city is provided …" at bounding box center [703, 375] width 1317 height 661
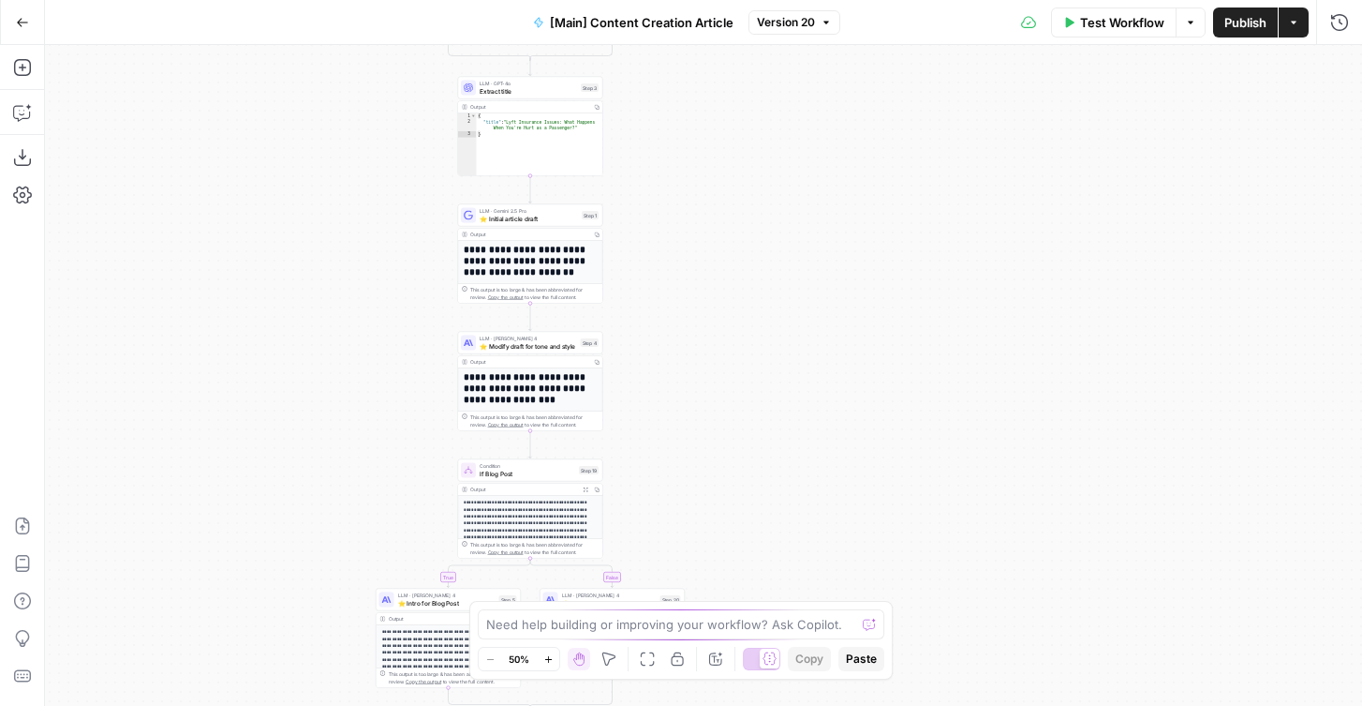
drag, startPoint x: 371, startPoint y: 312, endPoint x: 343, endPoint y: 439, distance: 130.5
click at [343, 439] on div "true false true false Workflow Set Inputs Inputs Condition If city is provided …" at bounding box center [703, 375] width 1317 height 661
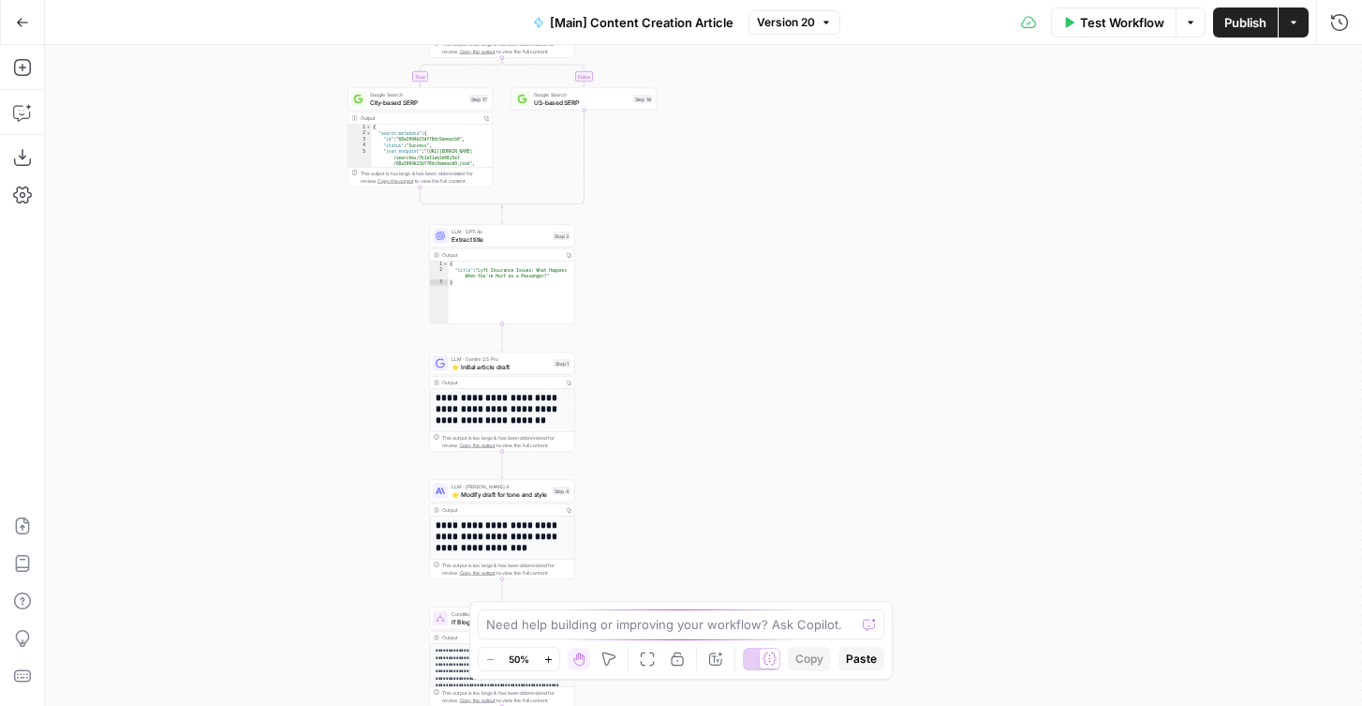
drag, startPoint x: 343, startPoint y: 439, endPoint x: 334, endPoint y: 606, distance: 167.1
click at [334, 606] on div "true false true false Workflow Set Inputs Inputs Condition If city is provided …" at bounding box center [703, 375] width 1317 height 661
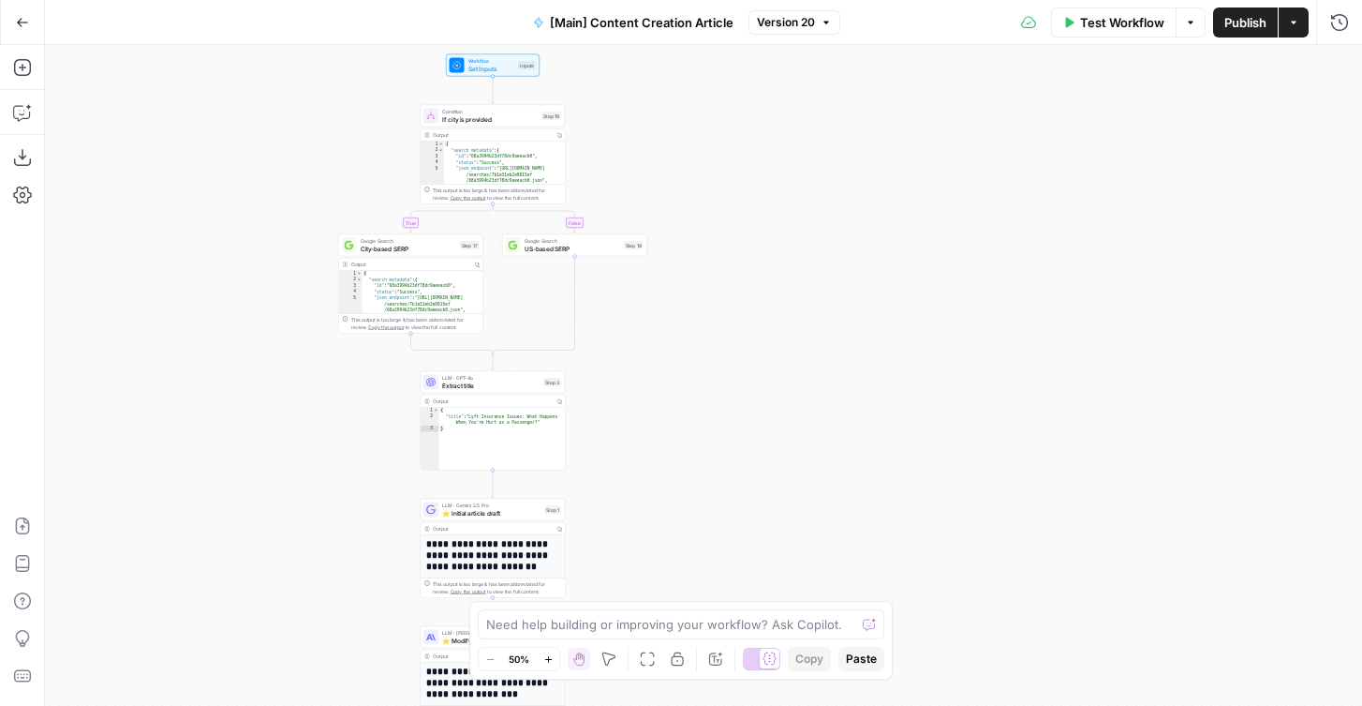
click at [25, 28] on icon "button" at bounding box center [22, 22] width 13 height 13
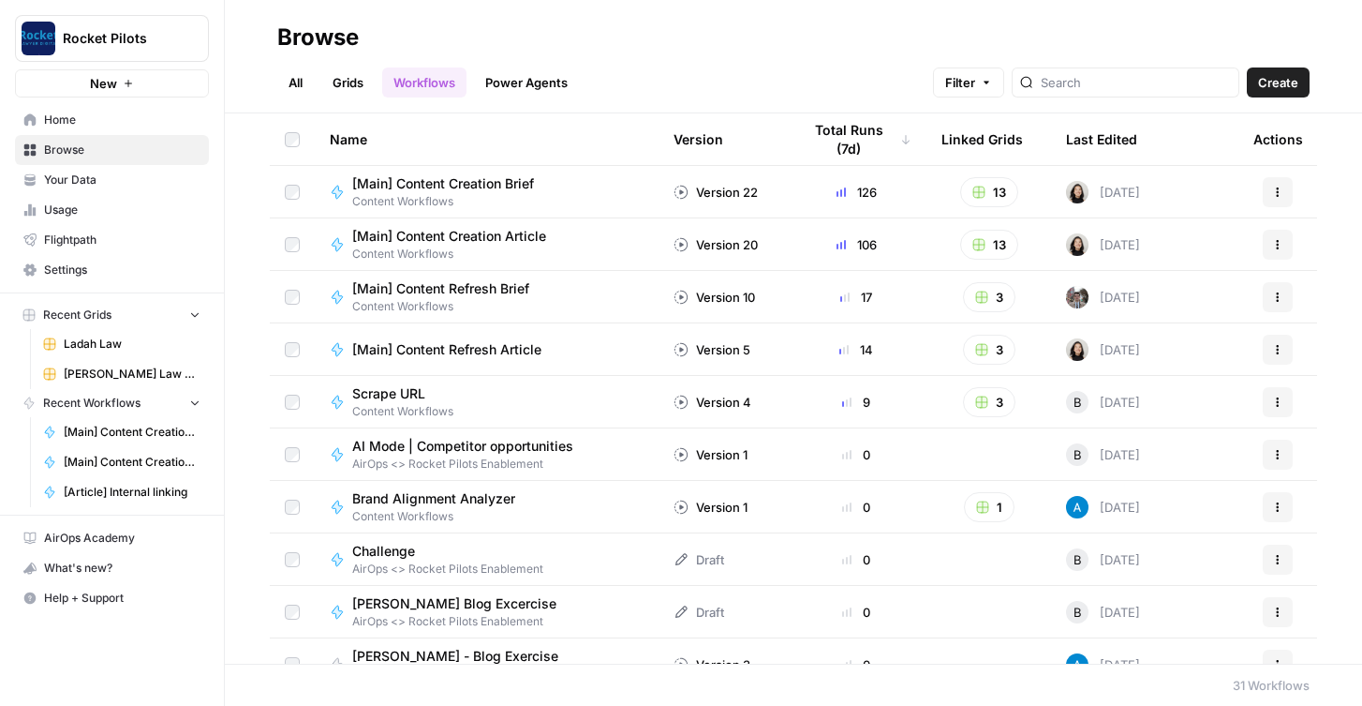
click at [425, 288] on span "[Main] Content Refresh Brief" at bounding box center [440, 288] width 177 height 19
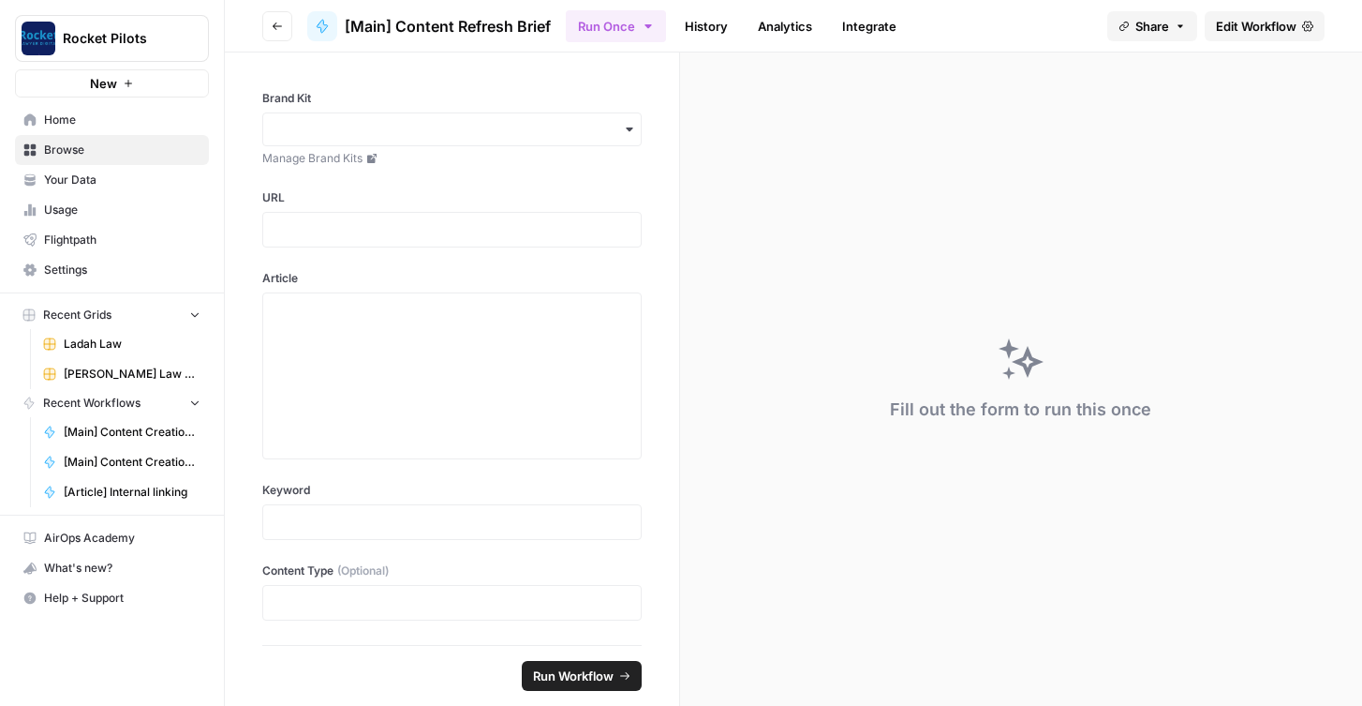
click at [1227, 23] on span "Edit Workflow" at bounding box center [1256, 26] width 81 height 19
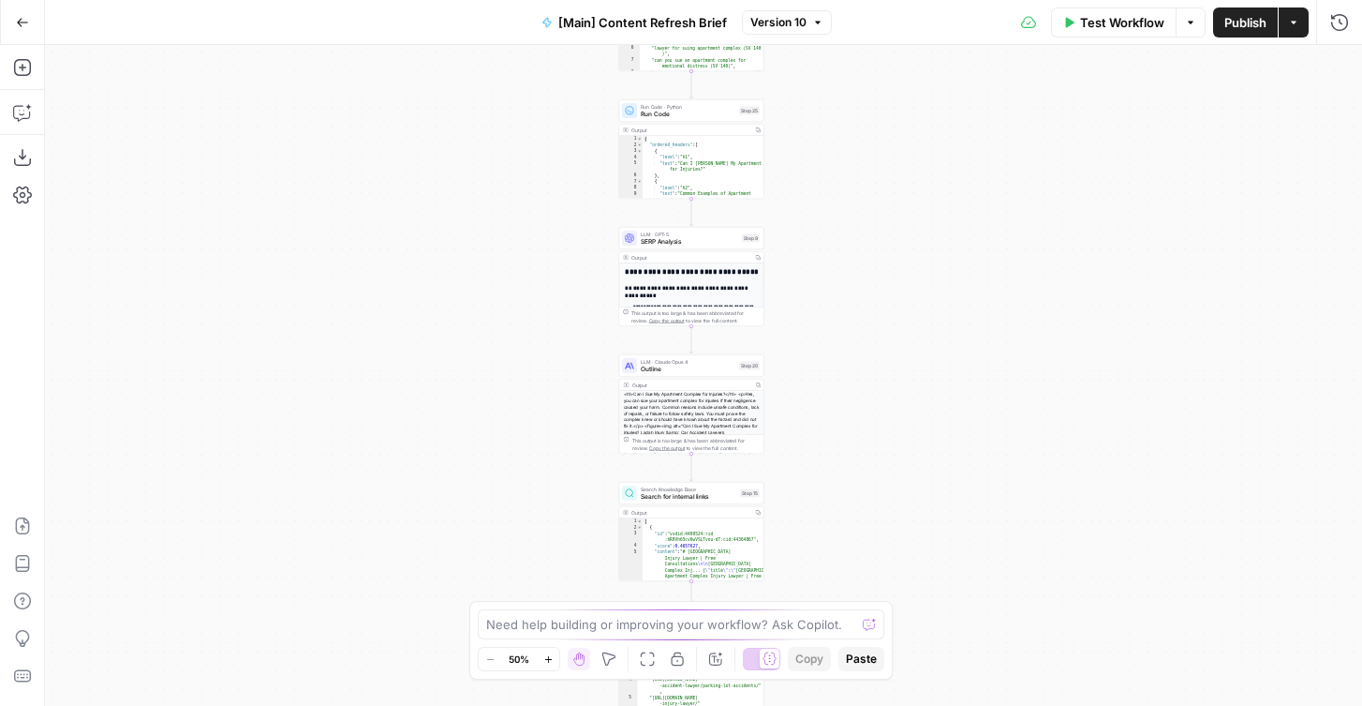
drag, startPoint x: 856, startPoint y: 326, endPoint x: 841, endPoint y: 143, distance: 183.3
click at [841, 143] on div "Workflow Set Inputs Inputs Run Code · Python Word count Step 3 Output Copy 1 2 …" at bounding box center [703, 375] width 1317 height 661
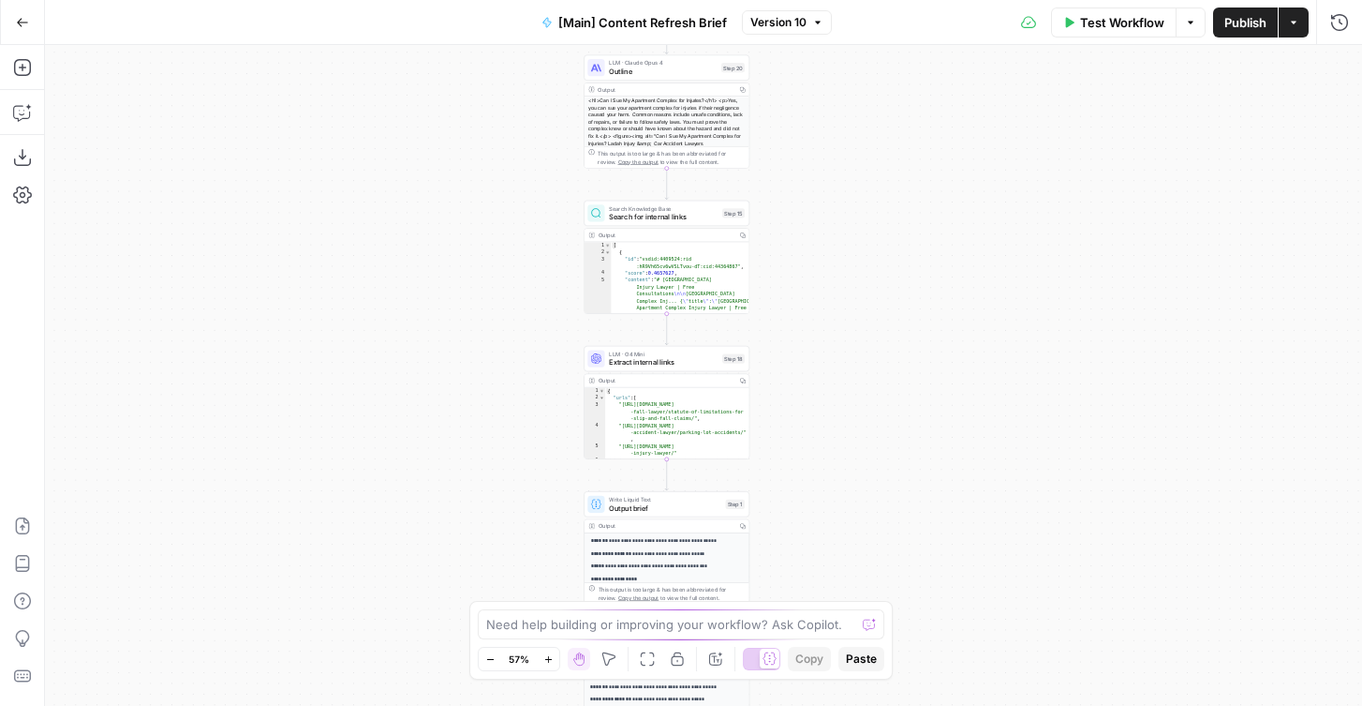
drag, startPoint x: 853, startPoint y: 403, endPoint x: 851, endPoint y: 102, distance: 300.8
click at [852, 101] on div "Workflow Set Inputs Inputs Run Code · Python Word count Step 3 Output Copy 1 2 …" at bounding box center [703, 375] width 1317 height 661
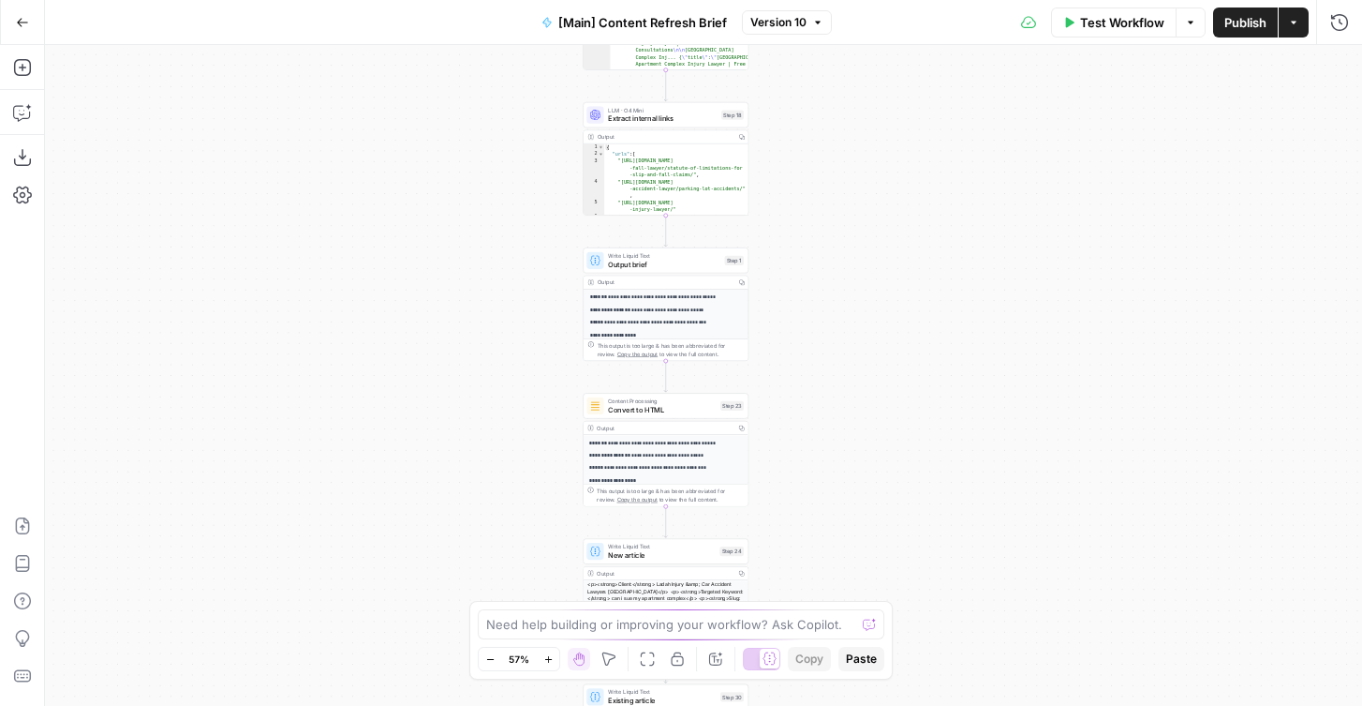
drag, startPoint x: 851, startPoint y: 380, endPoint x: 851, endPoint y: 138, distance: 242.7
click at [851, 138] on div "Workflow Set Inputs Inputs Run Code · Python Word count Step 3 Output Copy 1 2 …" at bounding box center [703, 375] width 1317 height 661
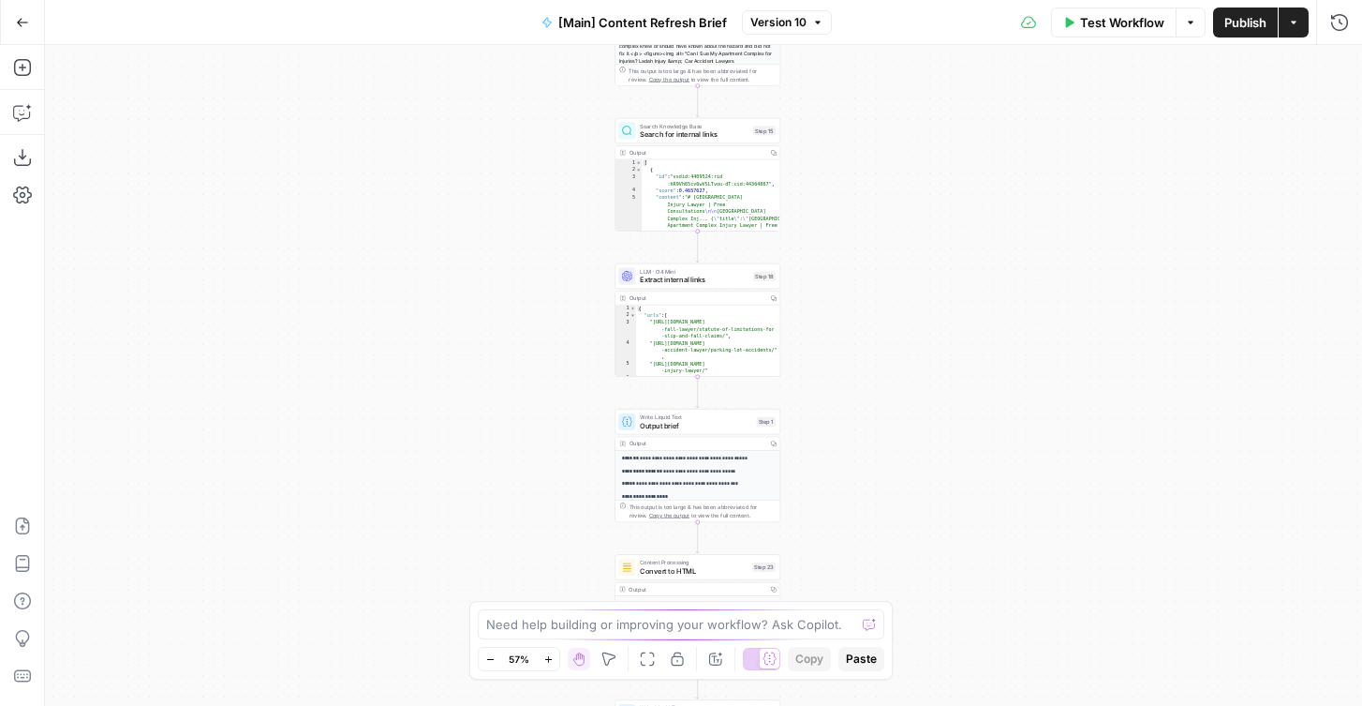
drag, startPoint x: 850, startPoint y: 332, endPoint x: 882, endPoint y: 493, distance: 164.3
click at [882, 493] on div "Workflow Set Inputs Inputs Run Code · Python Word count Step 3 Output Copy 1 2 …" at bounding box center [703, 375] width 1317 height 661
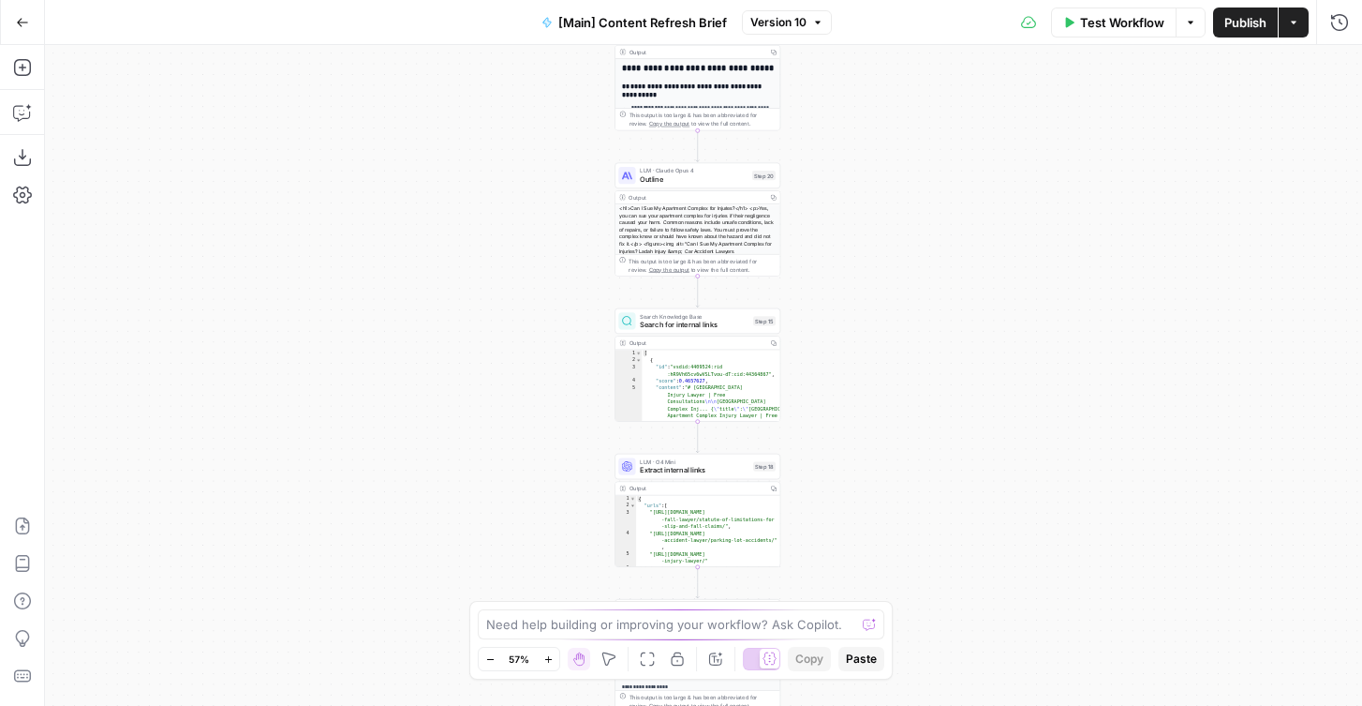
drag, startPoint x: 882, startPoint y: 153, endPoint x: 882, endPoint y: 380, distance: 226.8
click at [882, 380] on div "Workflow Set Inputs Inputs Run Code · Python Word count Step 3 Output Copy 1 2 …" at bounding box center [703, 375] width 1317 height 661
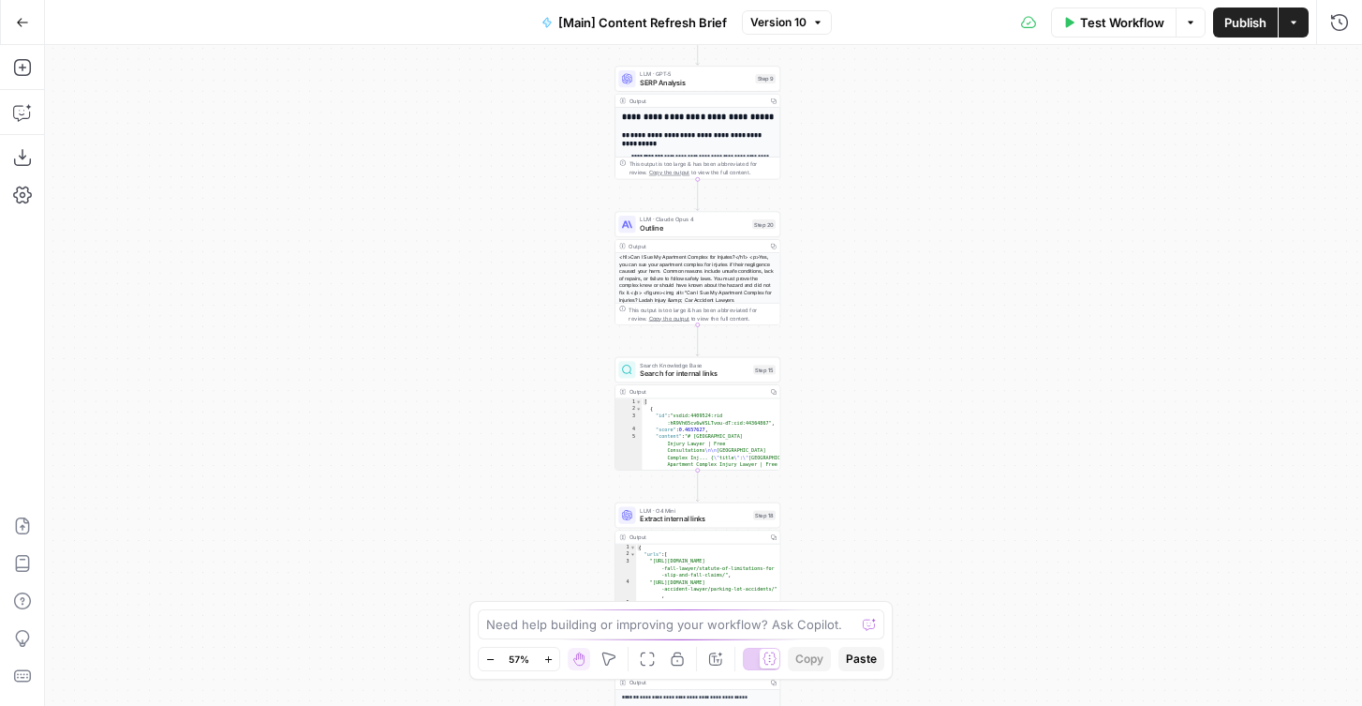
drag, startPoint x: 875, startPoint y: 201, endPoint x: 875, endPoint y: 645, distance: 443.2
click at [875, 645] on body "Rocket Pilots New Home Browse Your Data Usage Flightpath Settings Recent Grids …" at bounding box center [681, 353] width 1362 height 706
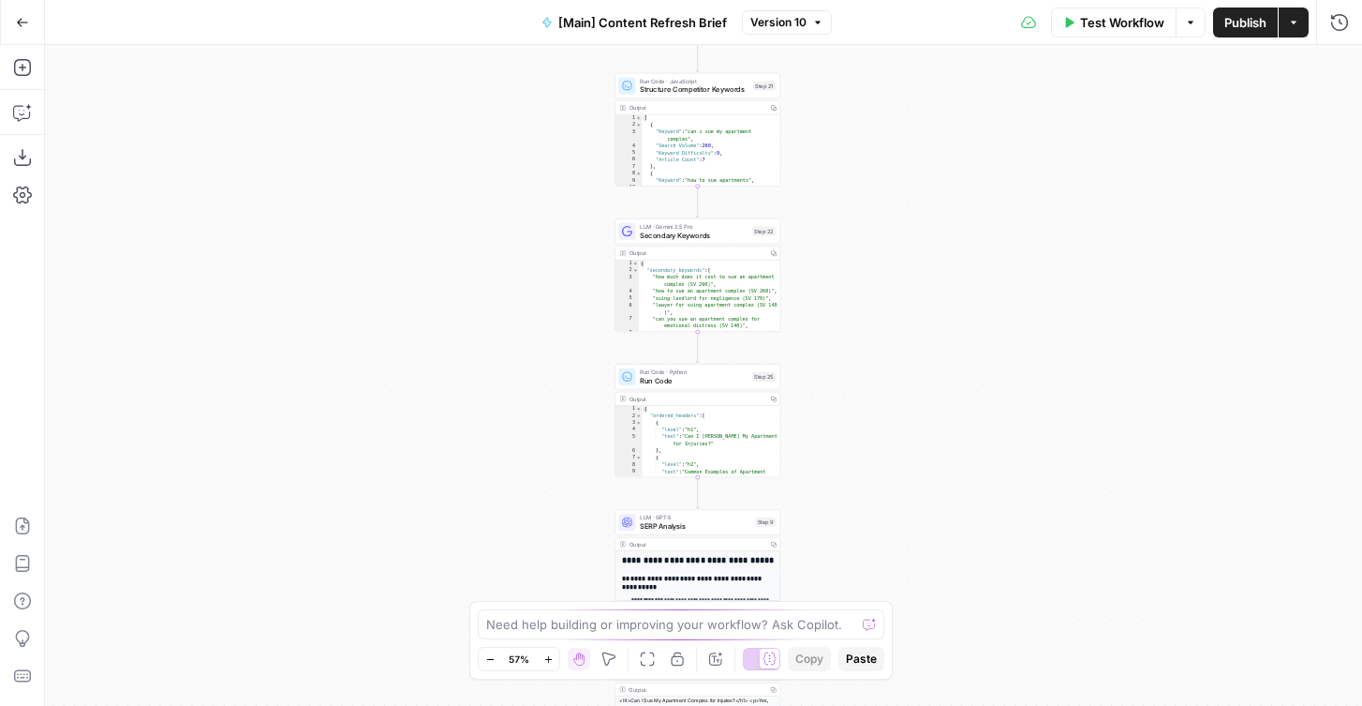
drag, startPoint x: 916, startPoint y: 245, endPoint x: 916, endPoint y: 802, distance: 557.5
click at [916, 705] on html "Rocket Pilots New Home Browse Your Data Usage Flightpath Settings Recent Grids …" at bounding box center [681, 353] width 1362 height 706
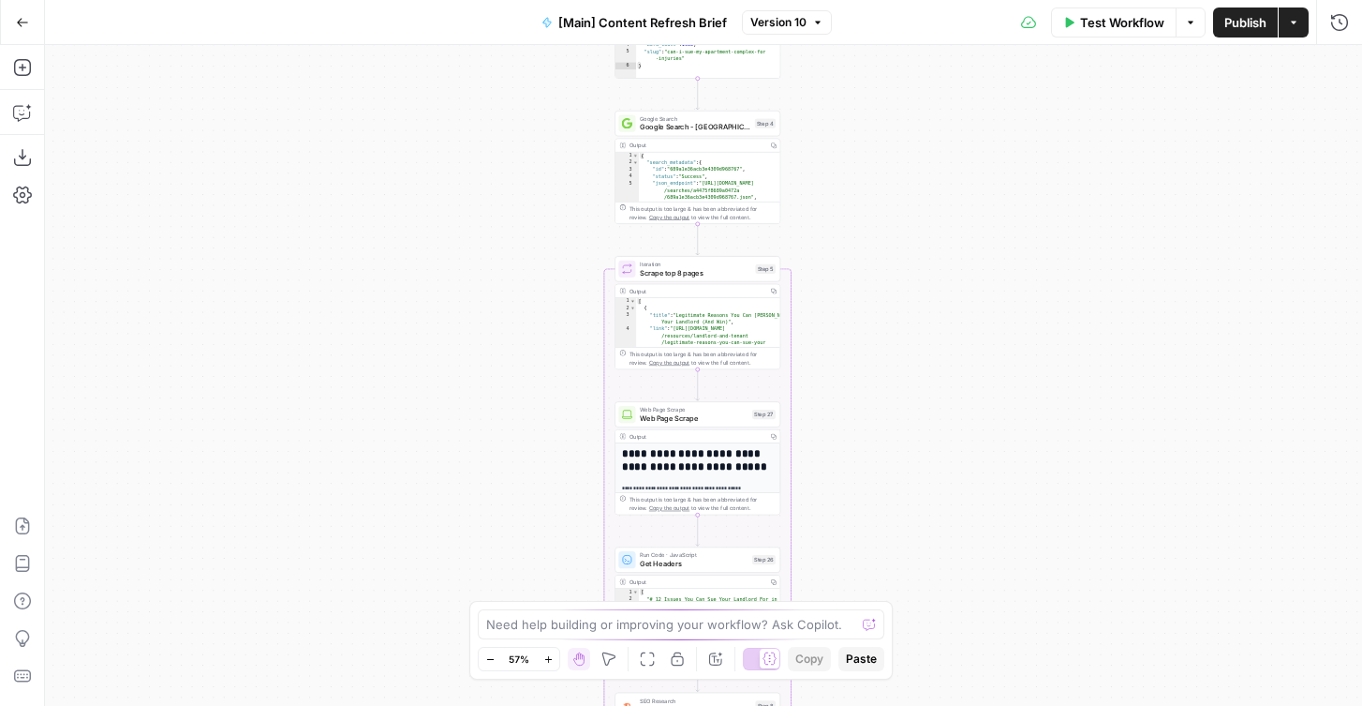
drag, startPoint x: 945, startPoint y: 534, endPoint x: 945, endPoint y: 785, distance: 251.1
click at [945, 705] on html "Rocket Pilots New Home Browse Your Data Usage Flightpath Settings Recent Grids …" at bounding box center [681, 353] width 1362 height 706
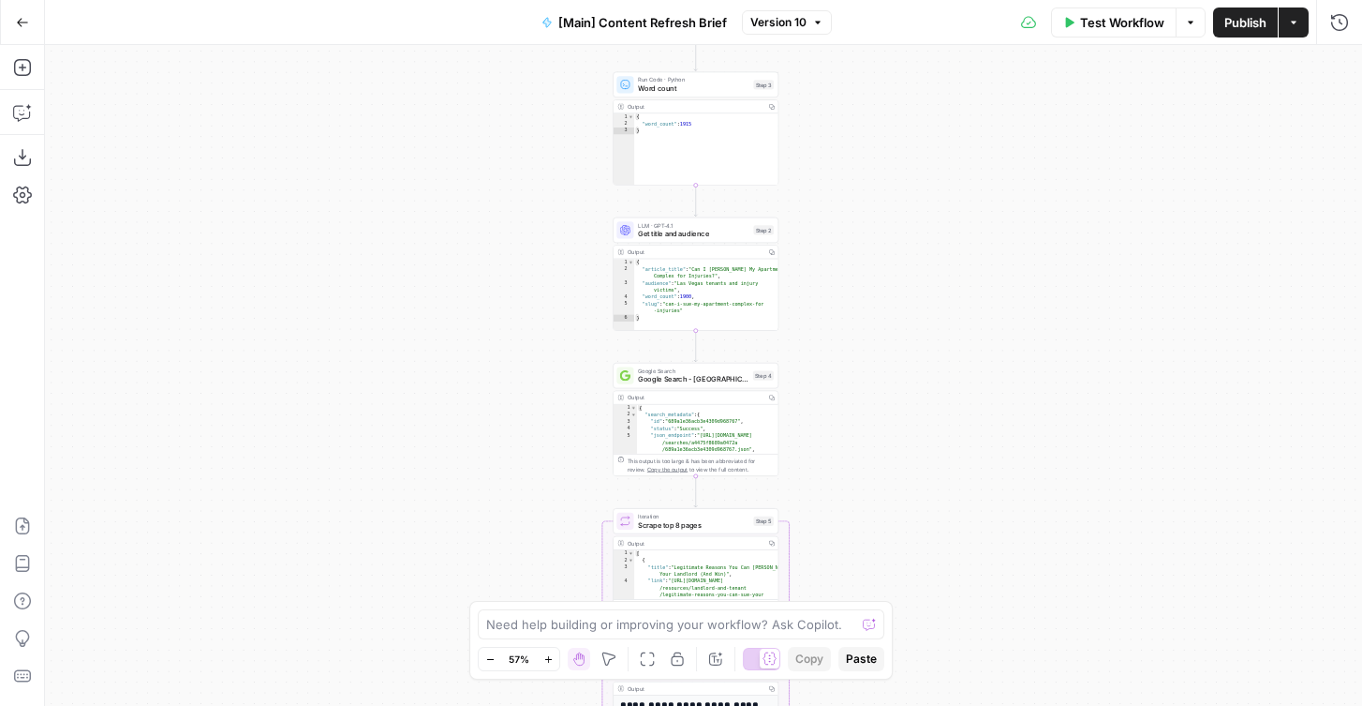
drag, startPoint x: 918, startPoint y: 236, endPoint x: 886, endPoint y: 7, distance: 231.9
click at [886, 7] on div "Go Back [Main] Content Refresh Brief Version 10 Test Workflow Options Publish A…" at bounding box center [681, 353] width 1362 height 706
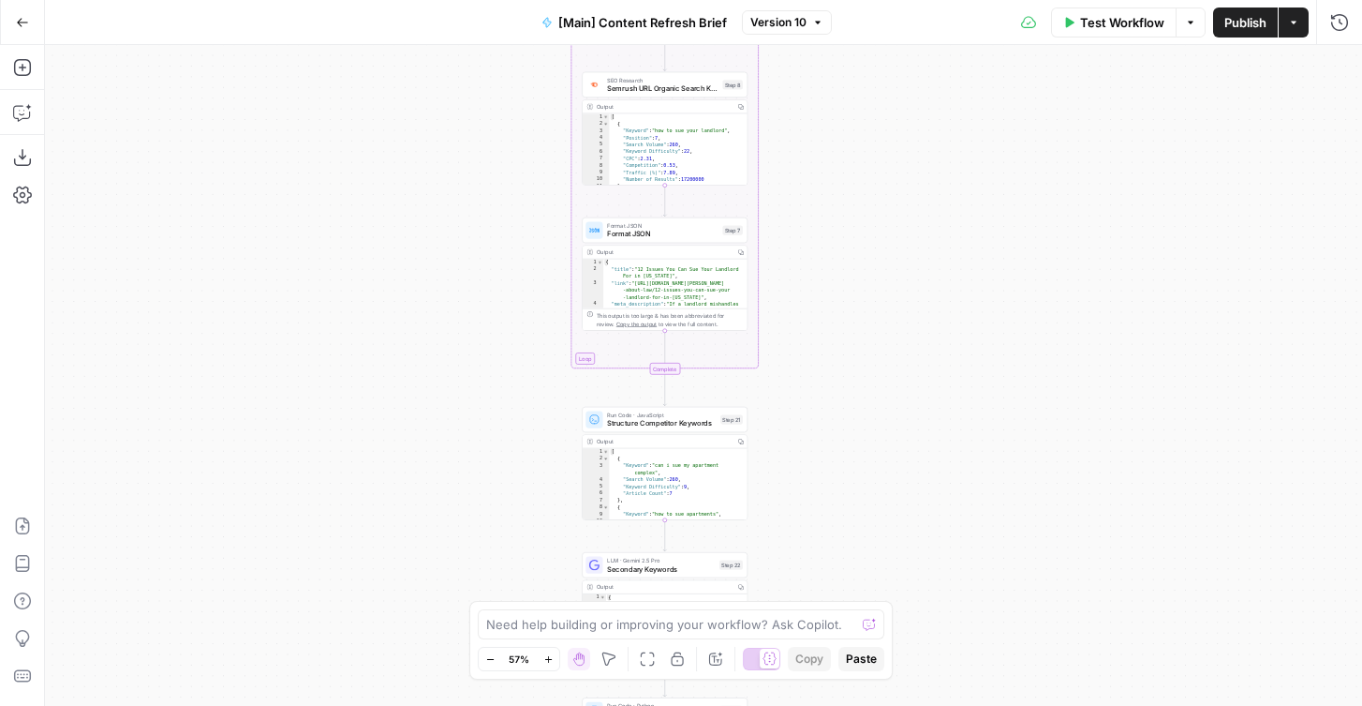
drag, startPoint x: 873, startPoint y: 361, endPoint x: 873, endPoint y: -37, distance: 398.2
click at [873, 0] on html "Rocket Pilots New Home Browse Your Data Usage Flightpath Settings Recent Grids …" at bounding box center [681, 353] width 1362 height 706
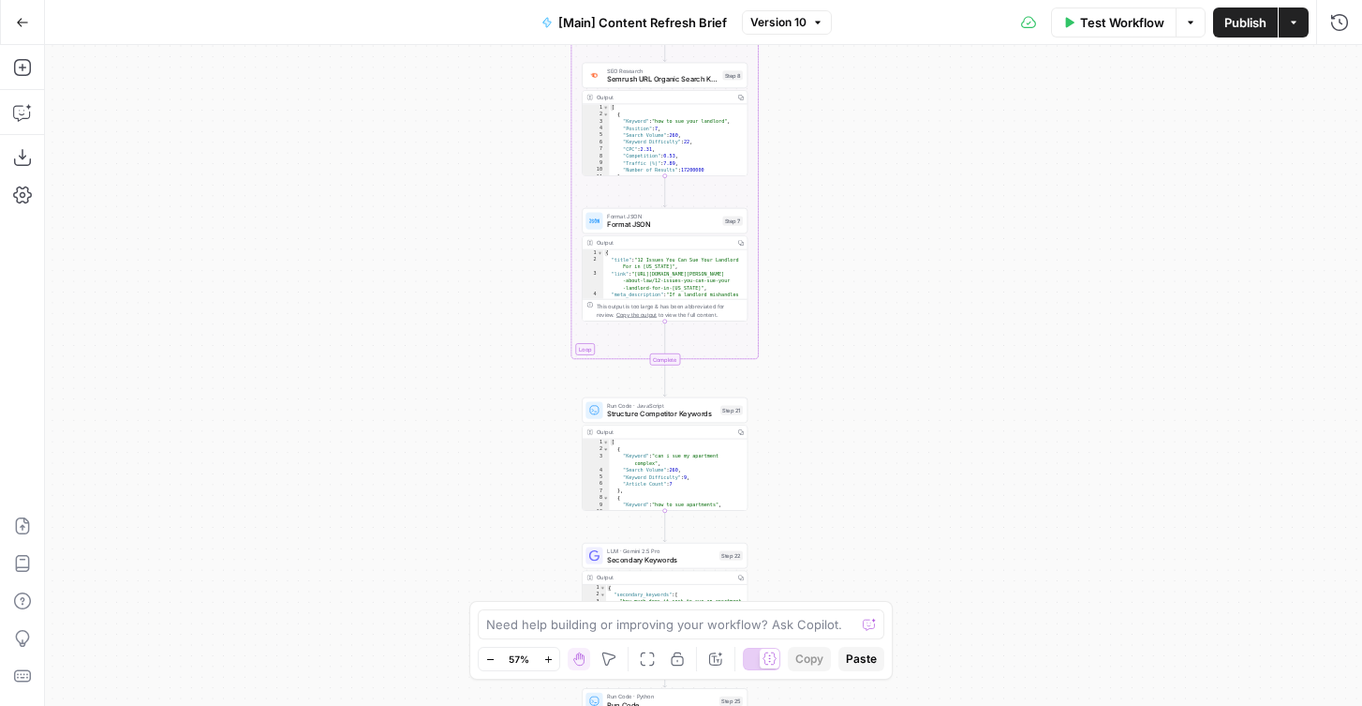
drag, startPoint x: 873, startPoint y: 403, endPoint x: 873, endPoint y: 152, distance: 251.1
click at [873, 152] on div "Workflow Set Inputs Inputs Run Code · Python Word count Step 3 Output Copy 1 2 …" at bounding box center [703, 375] width 1317 height 661
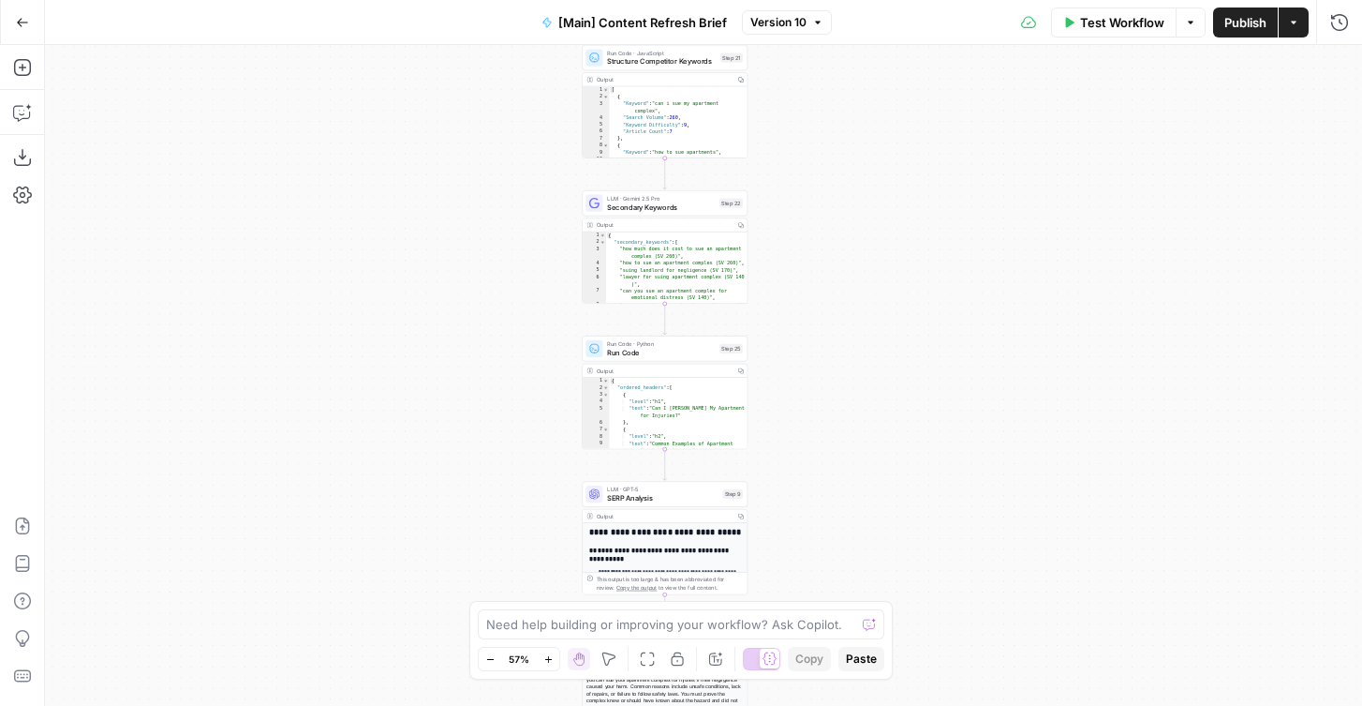
drag, startPoint x: 866, startPoint y: 458, endPoint x: 866, endPoint y: 197, distance: 261.4
click at [866, 197] on div "Workflow Set Inputs Inputs Run Code · Python Word count Step 3 Output Copy 1 2 …" at bounding box center [703, 375] width 1317 height 661
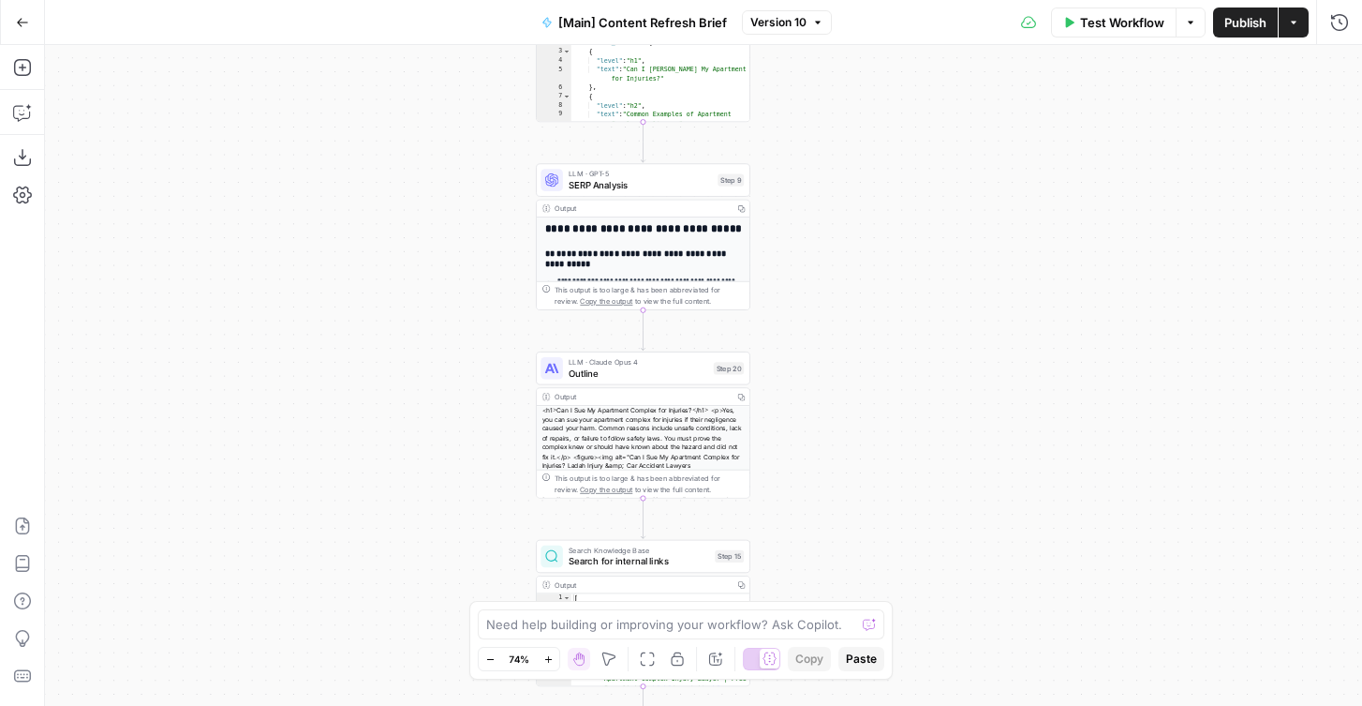
drag, startPoint x: 856, startPoint y: 430, endPoint x: 855, endPoint y: 270, distance: 160.2
click at [855, 270] on div "Workflow Set Inputs Inputs Run Code · Python Word count Step 3 Output Copy 1 2 …" at bounding box center [703, 375] width 1317 height 661
